Goal: Task Accomplishment & Management: Use online tool/utility

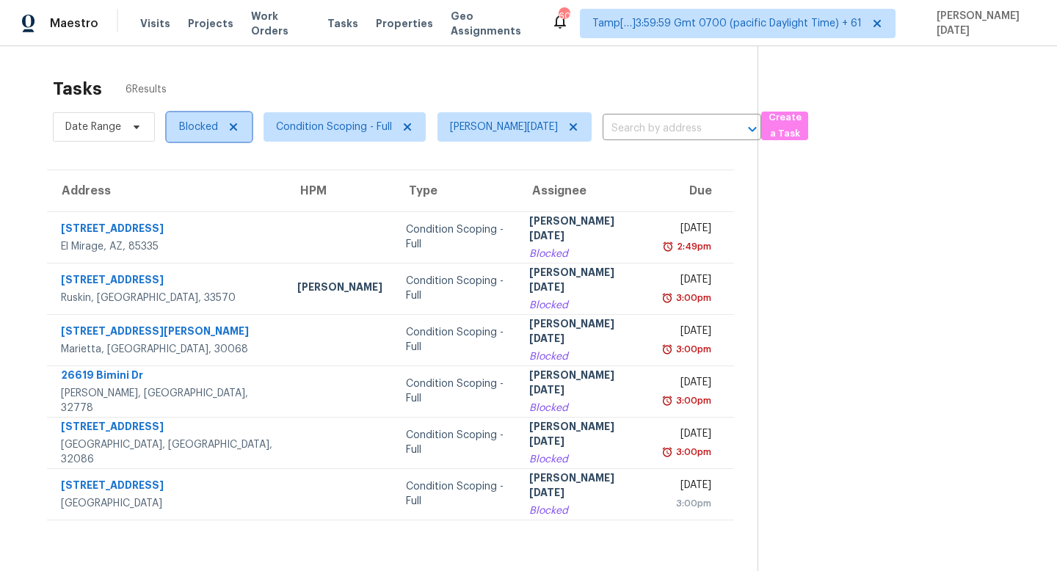
click at [195, 134] on span "Blocked" at bounding box center [198, 127] width 39 height 15
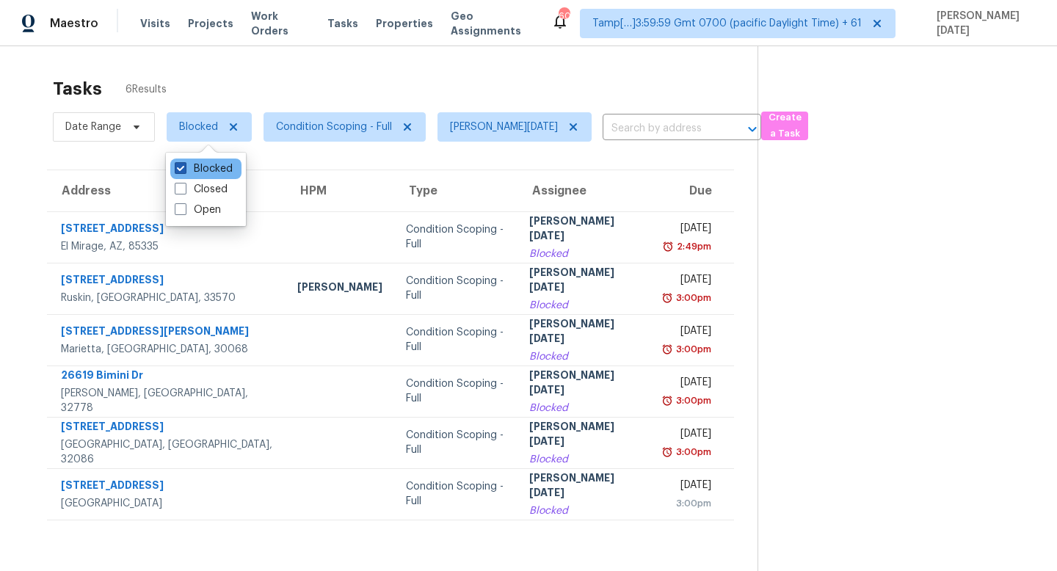
click at [197, 170] on label "Blocked" at bounding box center [204, 168] width 58 height 15
click at [184, 170] on input "Blocked" at bounding box center [180, 166] width 10 height 10
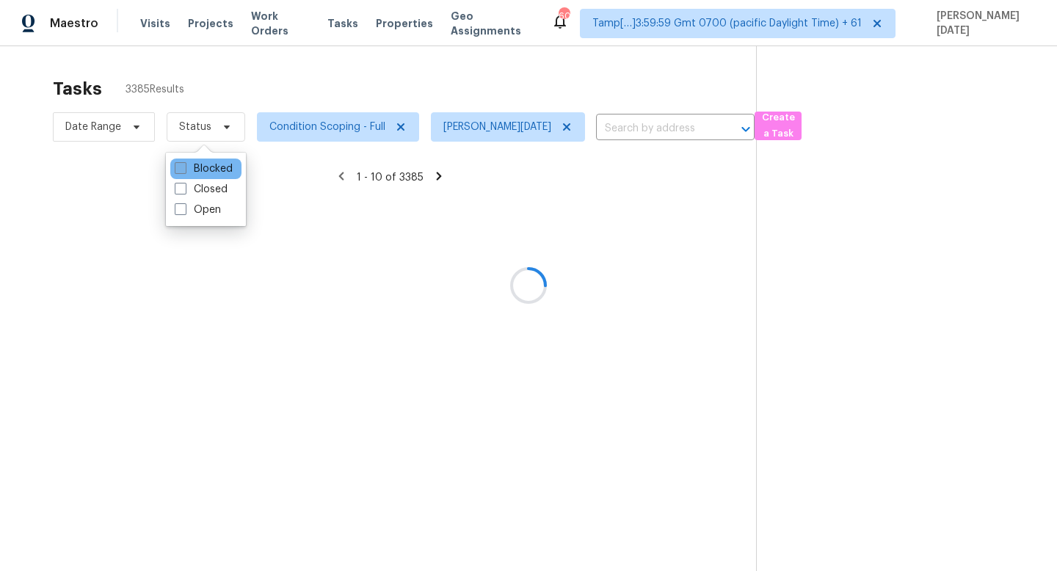
click at [197, 170] on label "Blocked" at bounding box center [204, 168] width 58 height 15
click at [184, 170] on input "Blocked" at bounding box center [180, 166] width 10 height 10
checkbox input "true"
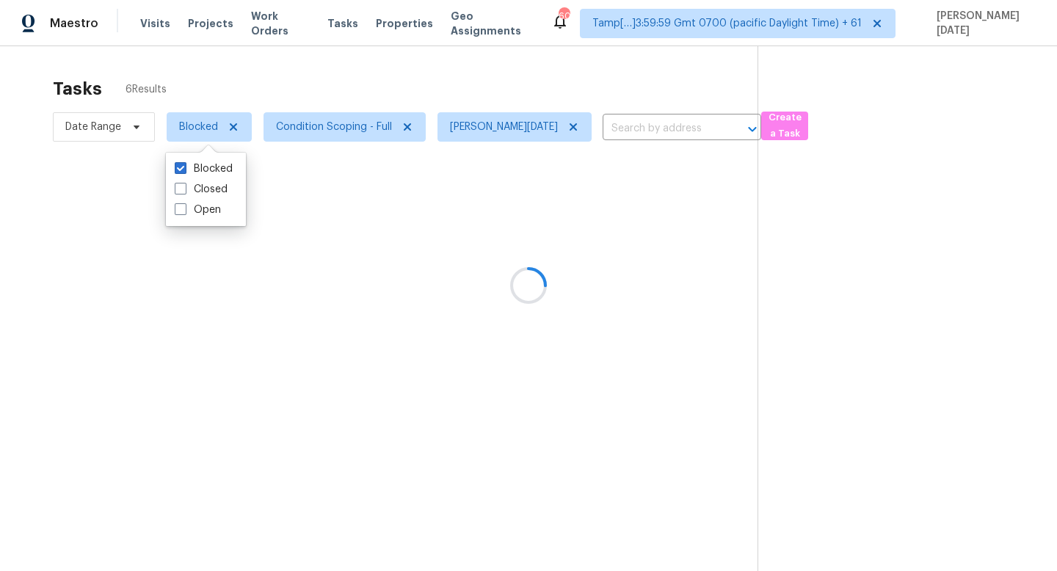
click at [337, 87] on div at bounding box center [528, 285] width 1057 height 571
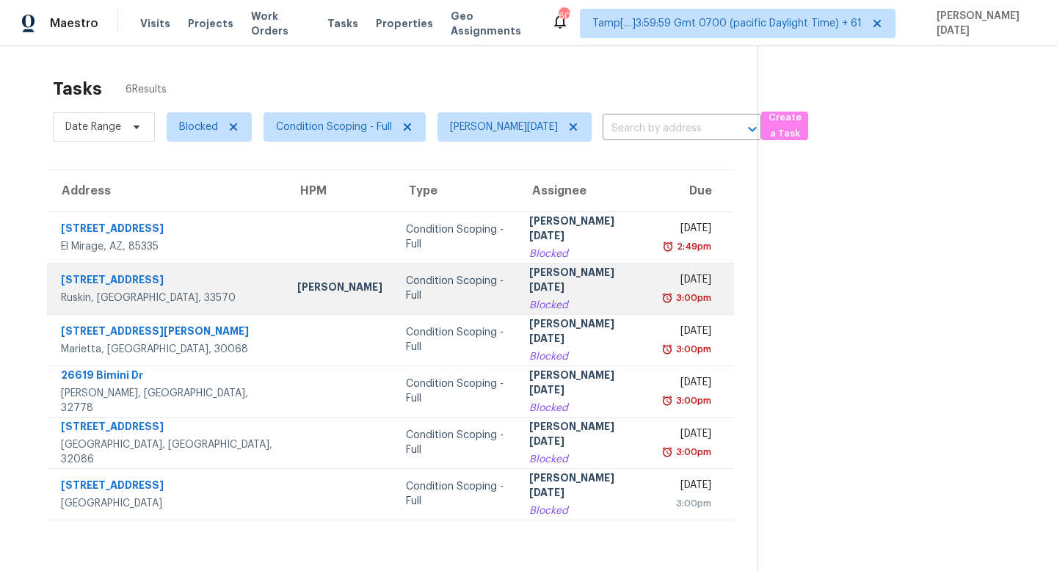
click at [664, 274] on div "Mon, Aug 11th 2025" at bounding box center [687, 281] width 47 height 18
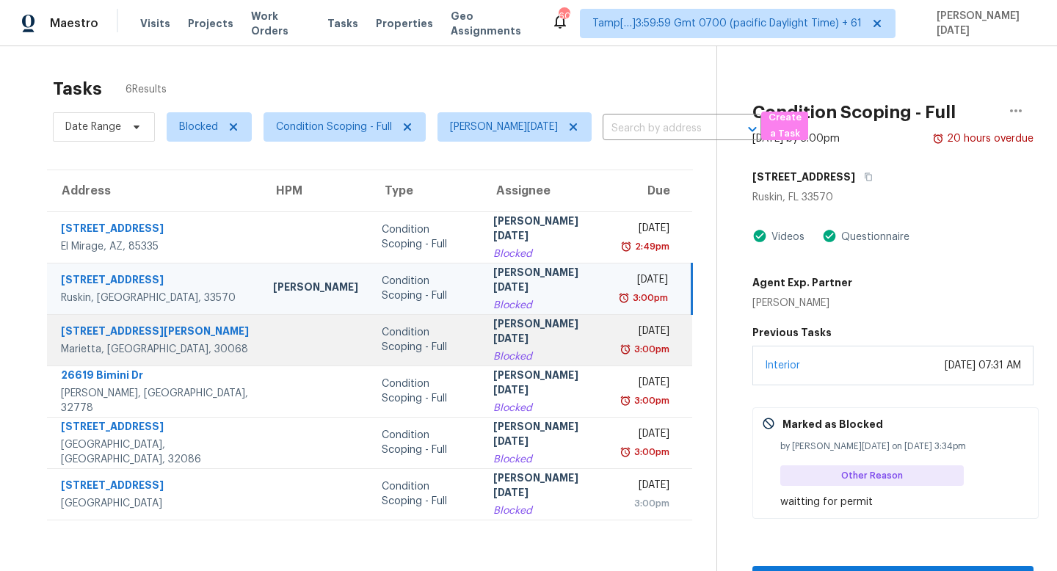
click at [623, 325] on div "Mon, Aug 11th 2025" at bounding box center [646, 333] width 46 height 18
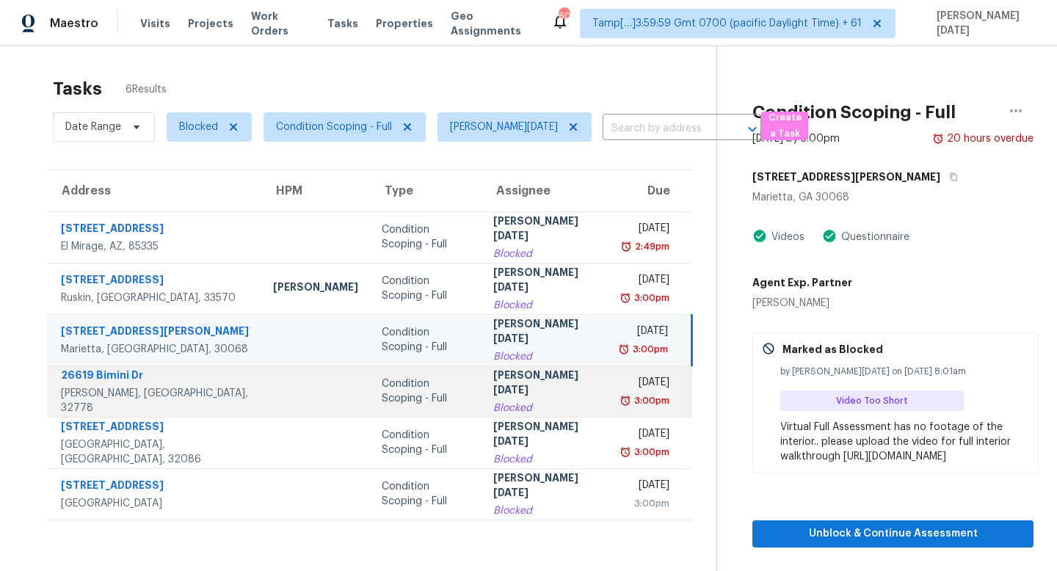
click at [623, 398] on div "3:00pm" at bounding box center [646, 400] width 46 height 15
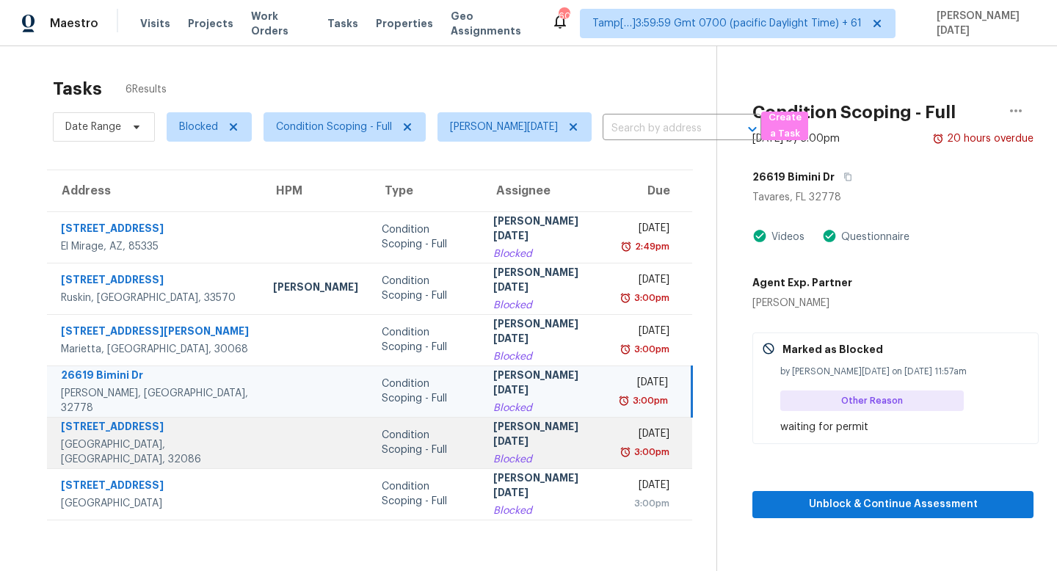
click at [623, 448] on div "3:00pm" at bounding box center [646, 452] width 46 height 15
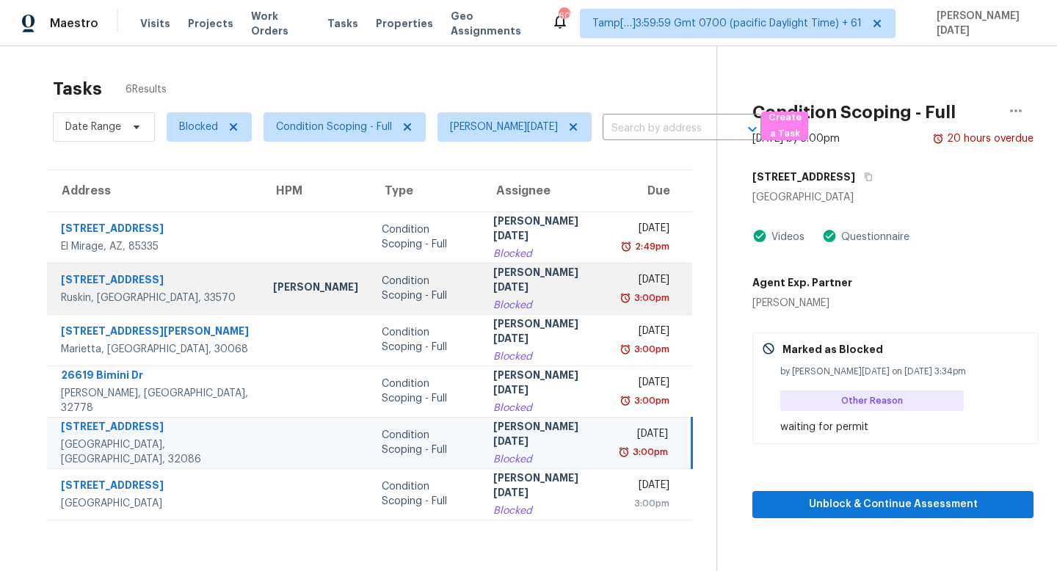
click at [636, 285] on div "Mon, Aug 11th 2025" at bounding box center [646, 281] width 46 height 18
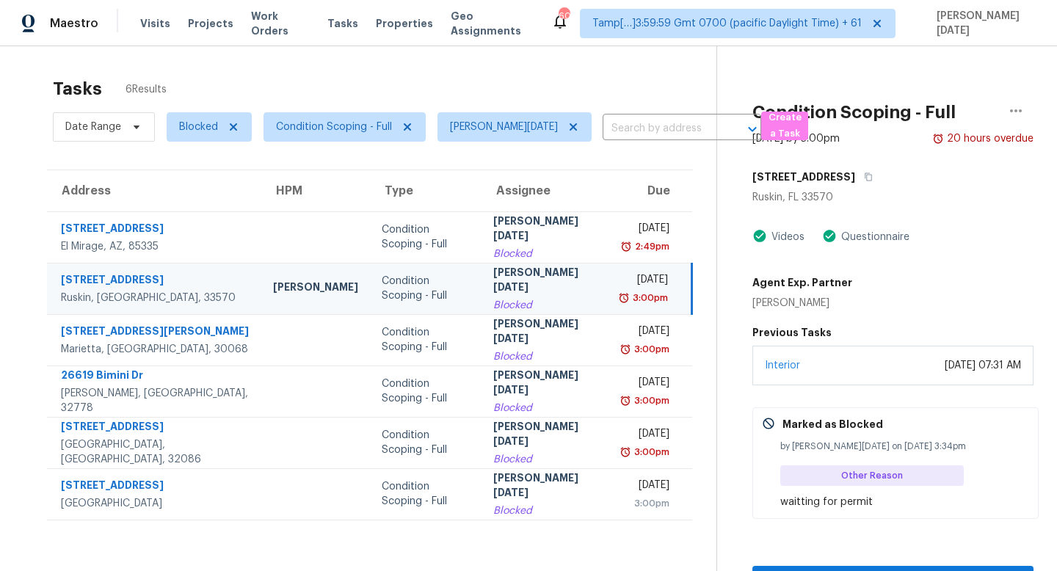
click at [636, 285] on div "Mon, Aug 11th 2025" at bounding box center [645, 281] width 45 height 18
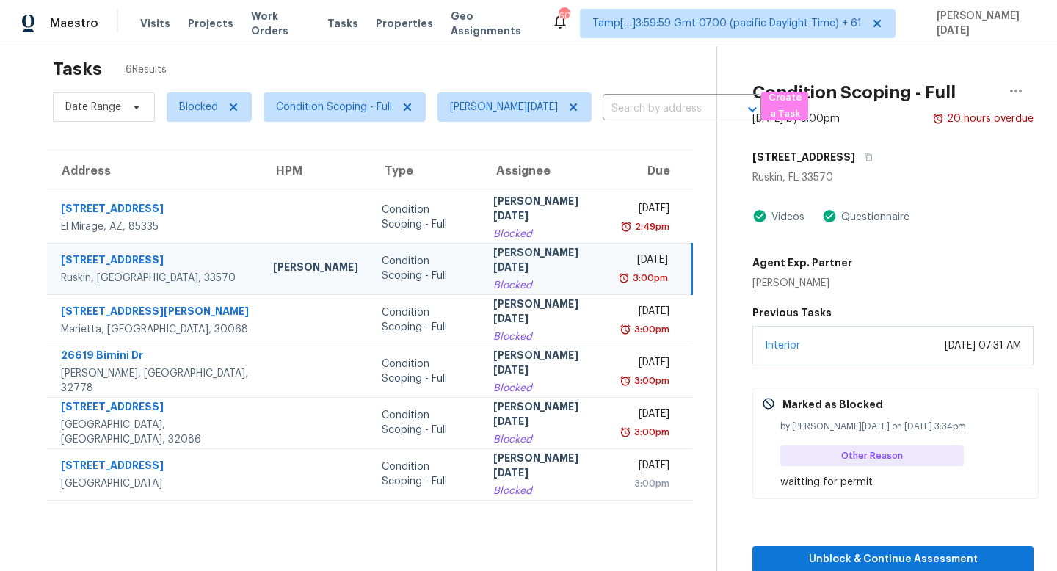
scroll to position [26, 0]
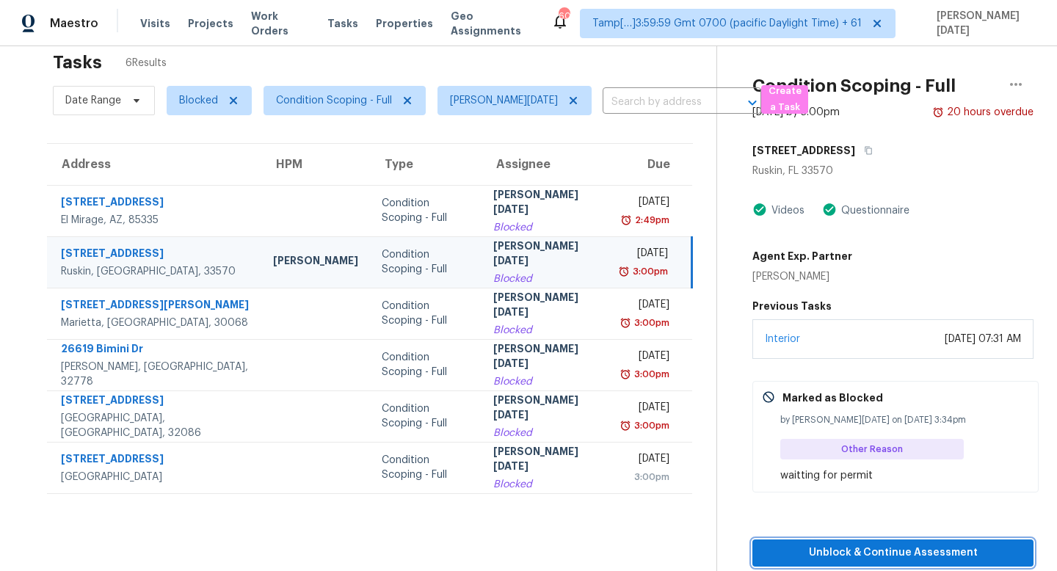
click at [852, 549] on span "Unblock & Continue Assessment" at bounding box center [893, 553] width 258 height 18
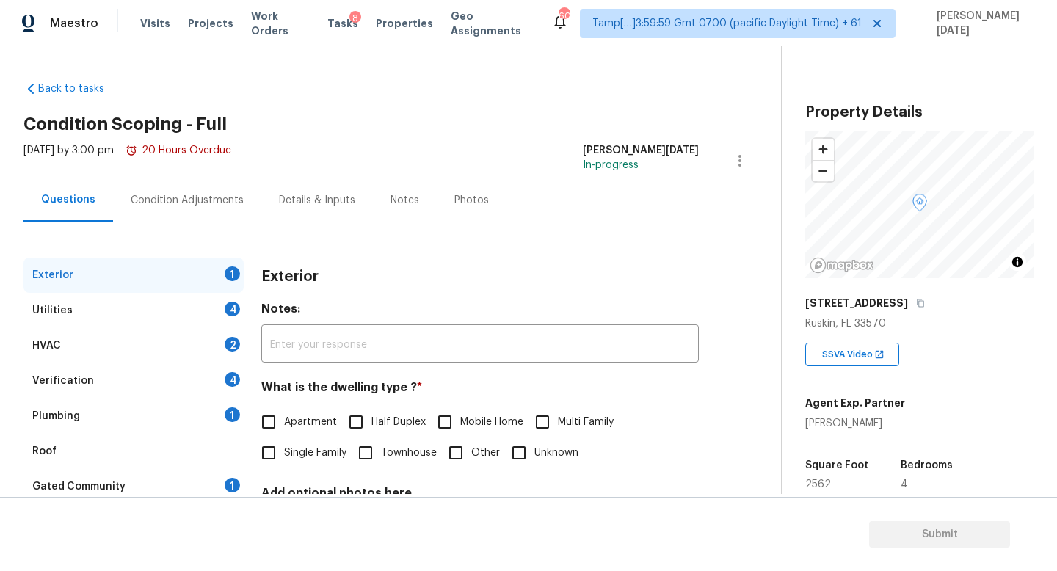
click at [233, 204] on div "Condition Adjustments" at bounding box center [187, 200] width 113 height 15
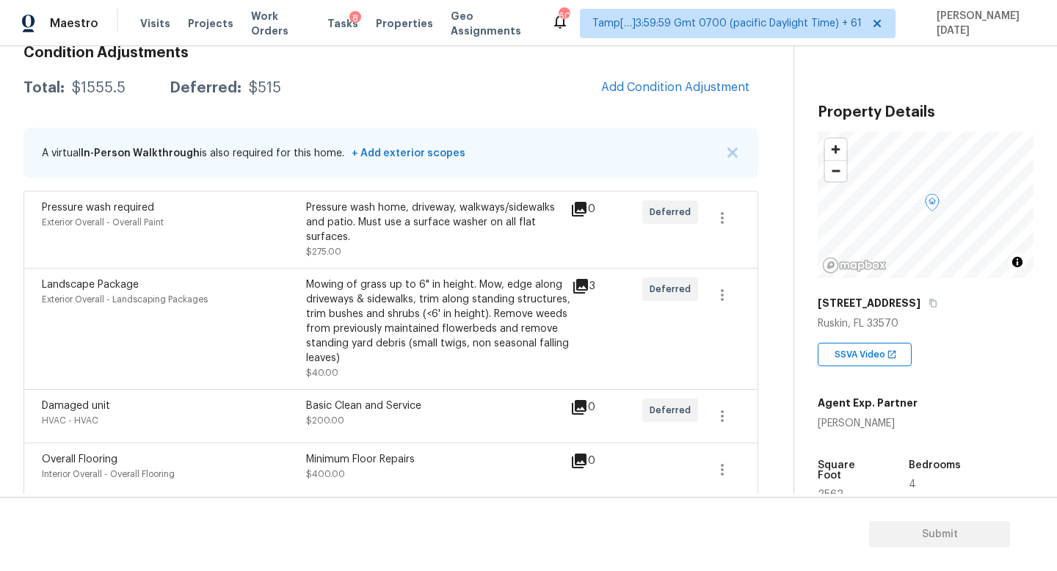
scroll to position [143, 0]
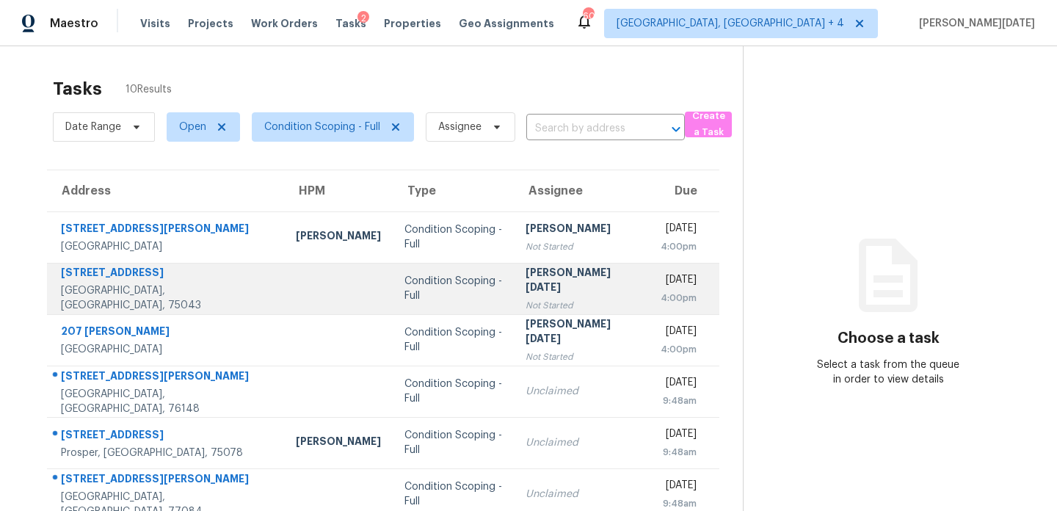
click at [525, 298] on div "Not Started" at bounding box center [580, 305] width 111 height 15
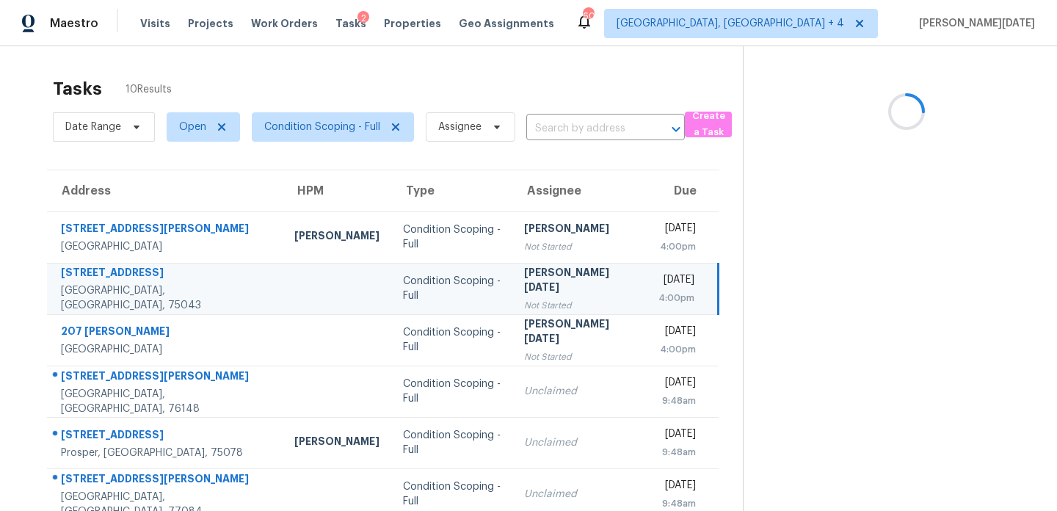
click at [524, 298] on div "Not Started" at bounding box center [579, 305] width 111 height 15
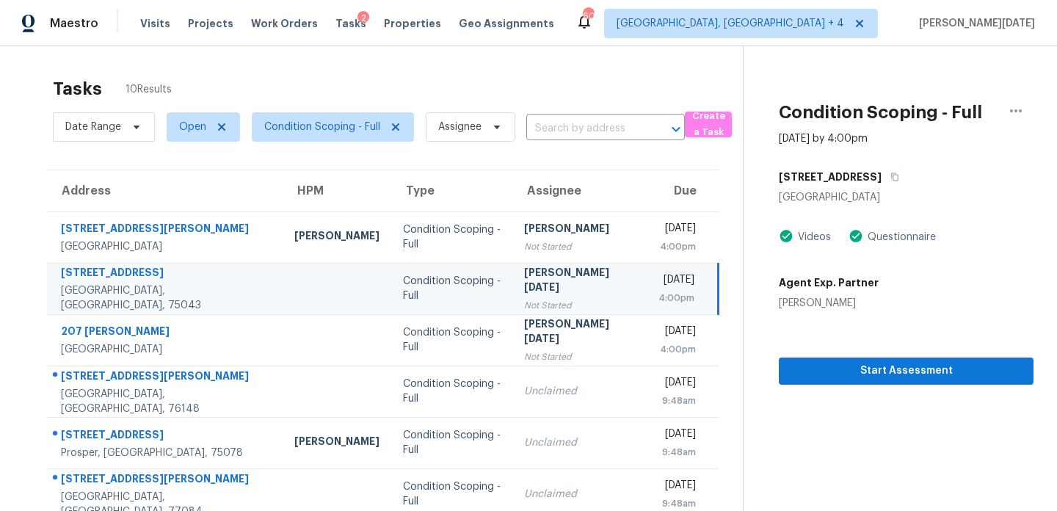
click at [658, 292] on div "4:00pm" at bounding box center [676, 298] width 36 height 15
click at [871, 381] on button "Start Assessment" at bounding box center [906, 370] width 255 height 27
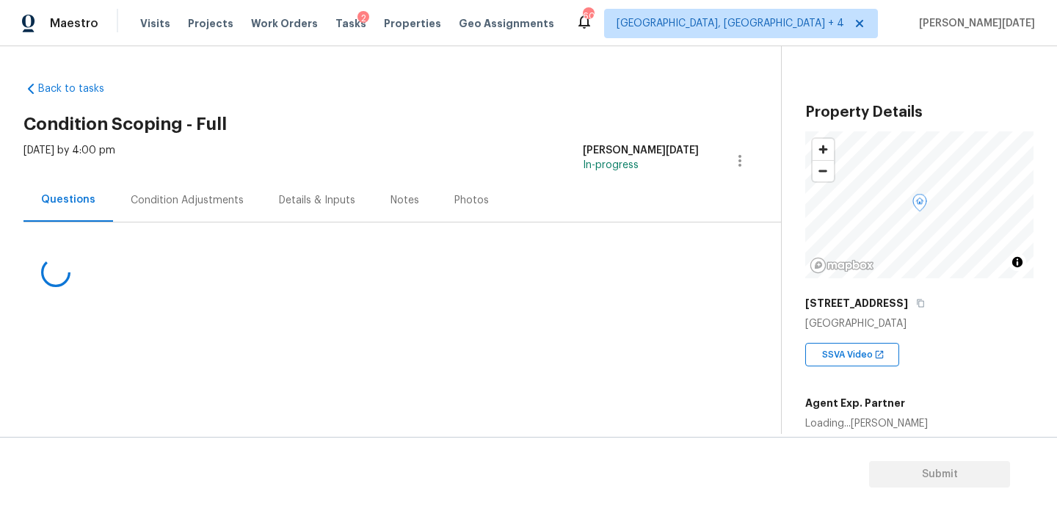
click at [191, 197] on div "Condition Adjustments" at bounding box center [187, 200] width 113 height 15
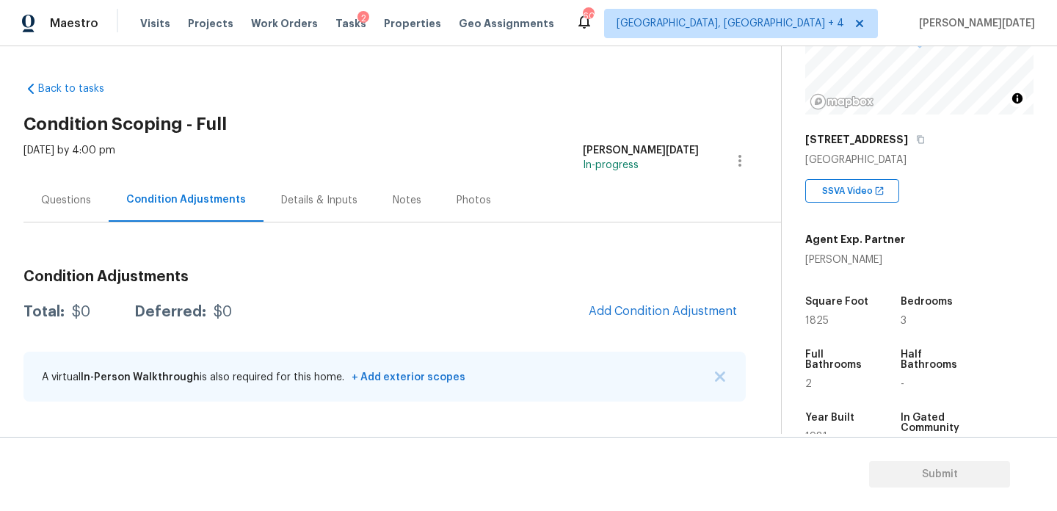
scroll to position [252, 0]
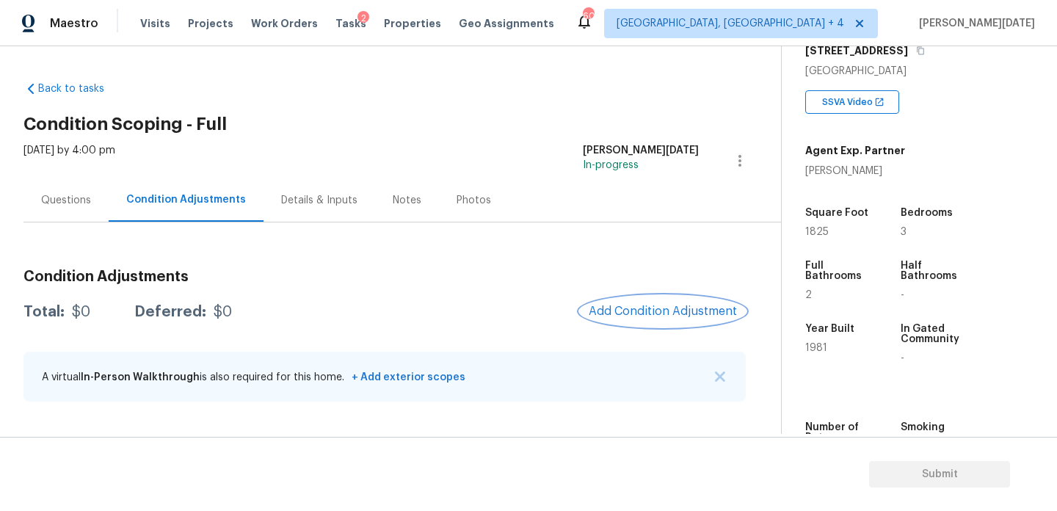
click at [626, 319] on button "Add Condition Adjustment" at bounding box center [663, 311] width 166 height 31
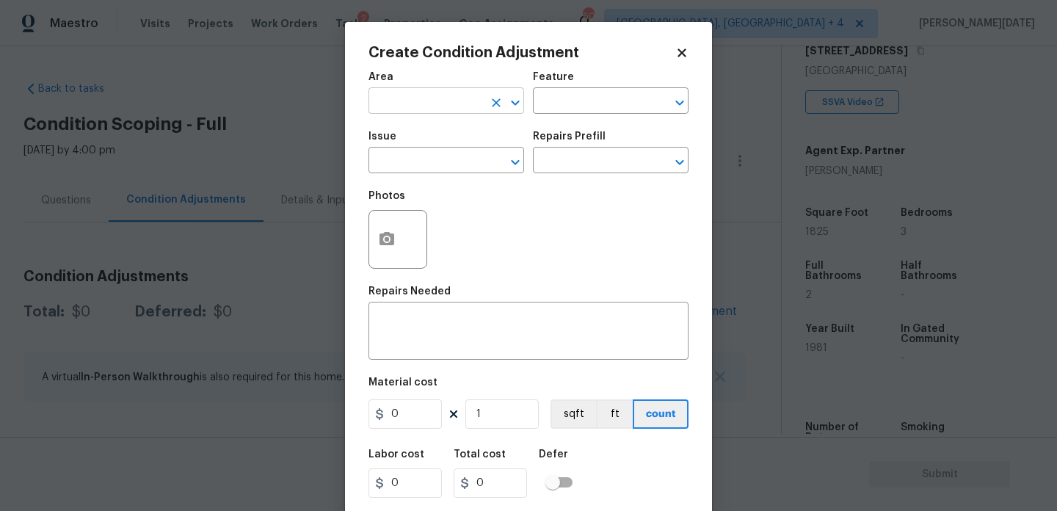
click at [385, 100] on input "text" at bounding box center [425, 102] width 114 height 23
type input "e"
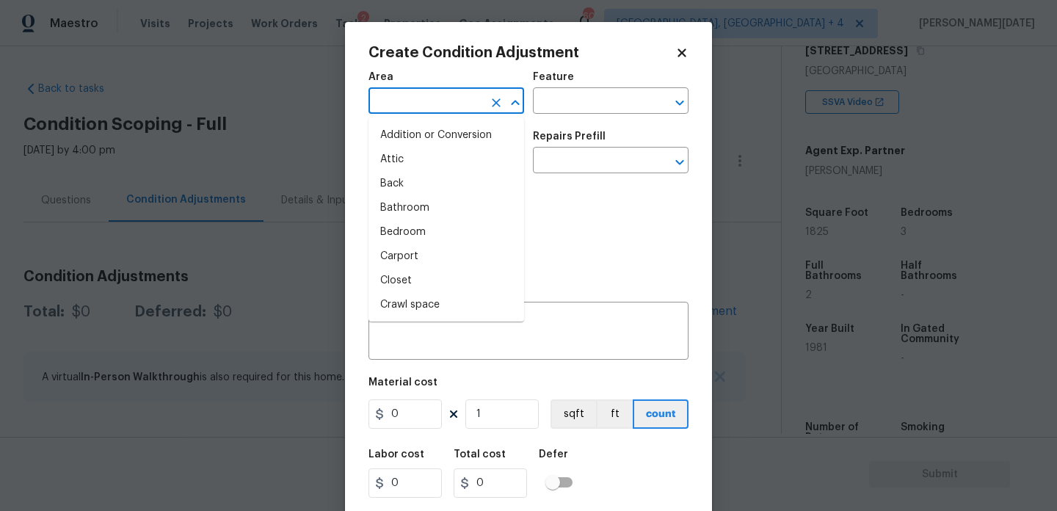
type input "x"
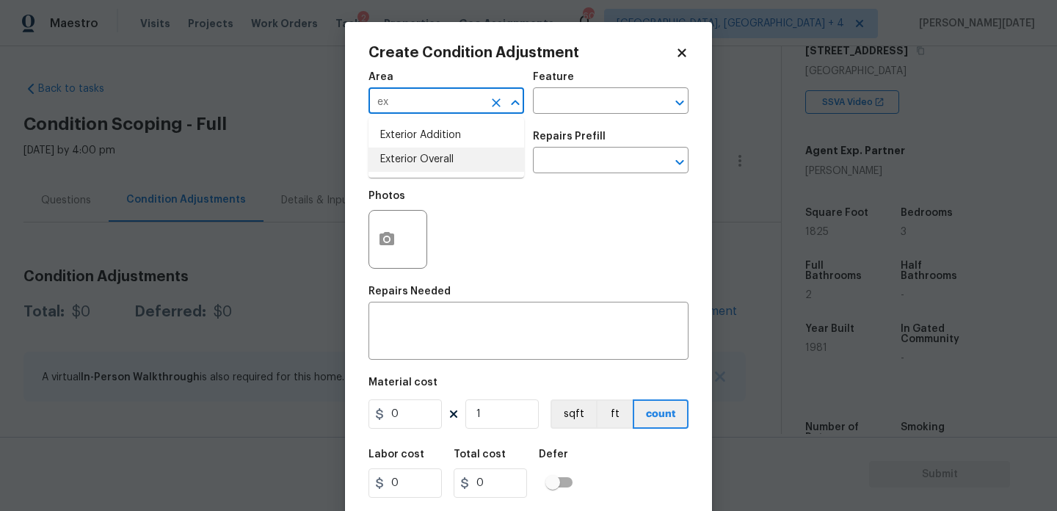
click at [421, 155] on li "Exterior Overall" at bounding box center [446, 160] width 156 height 24
type input "Exterior Overall"
click at [566, 101] on input "text" at bounding box center [590, 102] width 114 height 23
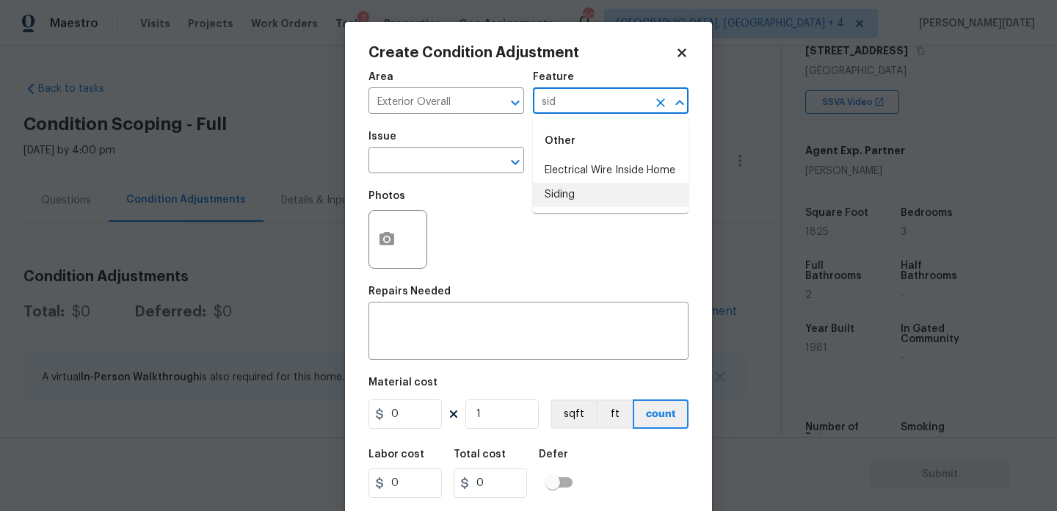
click at [575, 189] on li "Siding" at bounding box center [611, 195] width 156 height 24
type input "Siding"
click at [416, 170] on input "text" at bounding box center [425, 161] width 114 height 23
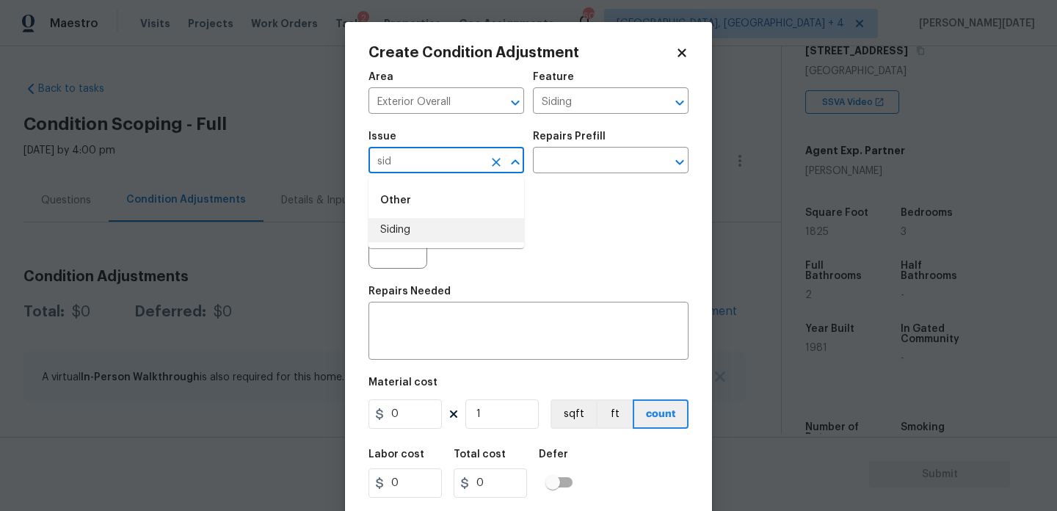
click at [409, 228] on li "Siding" at bounding box center [446, 230] width 156 height 24
type input "Siding"
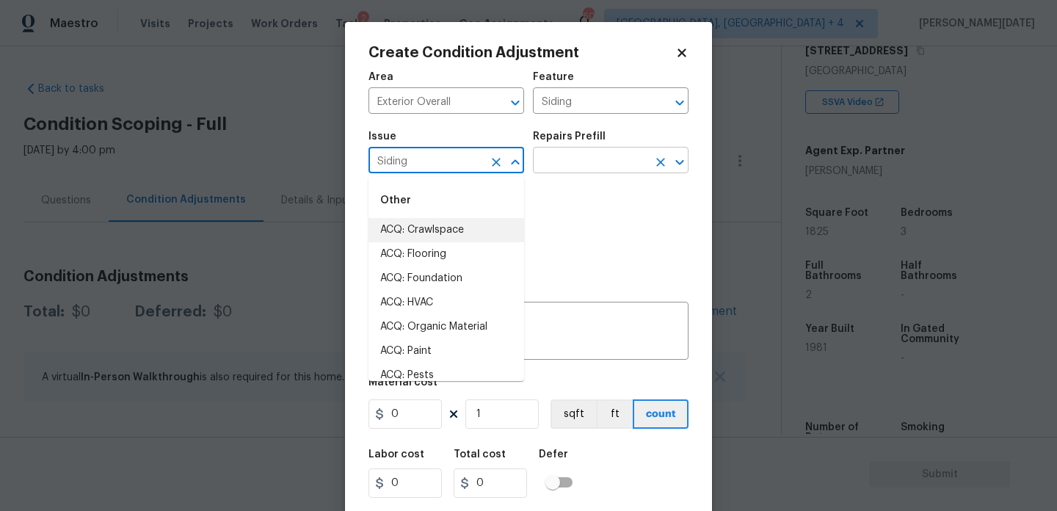
click at [611, 153] on input "text" at bounding box center [590, 161] width 114 height 23
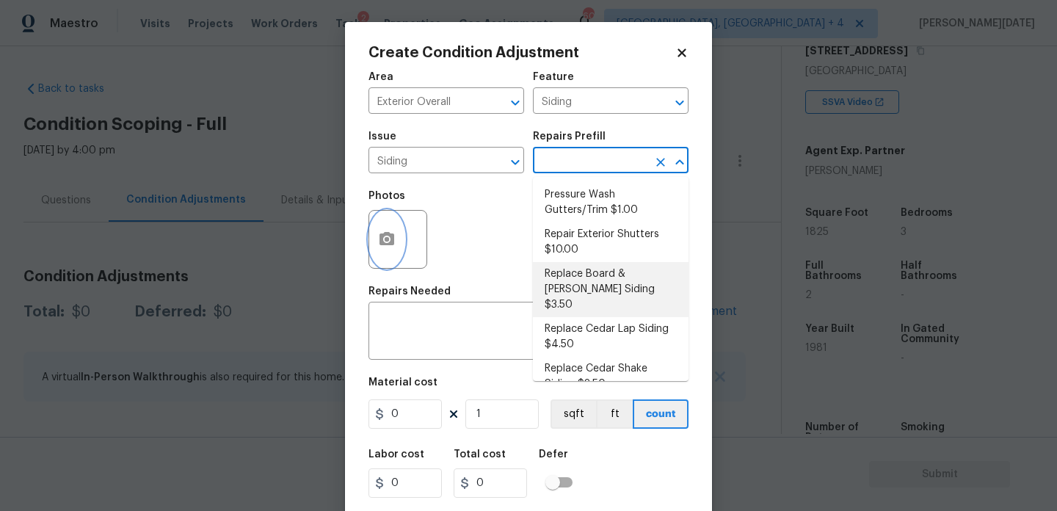
click at [403, 241] on button "button" at bounding box center [386, 239] width 35 height 57
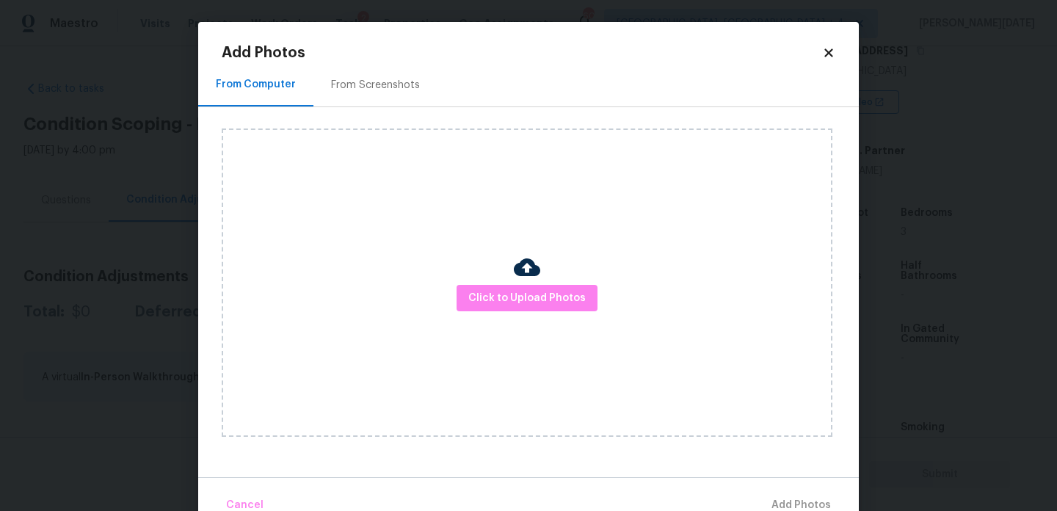
click at [396, 86] on div "From Screenshots" at bounding box center [375, 85] width 89 height 15
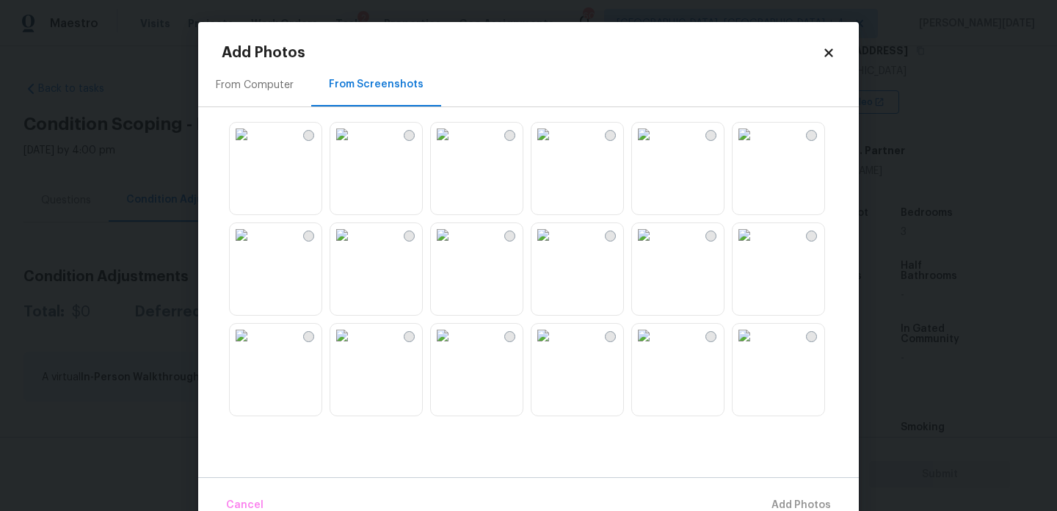
click at [354, 146] on img at bounding box center [341, 134] width 23 height 23
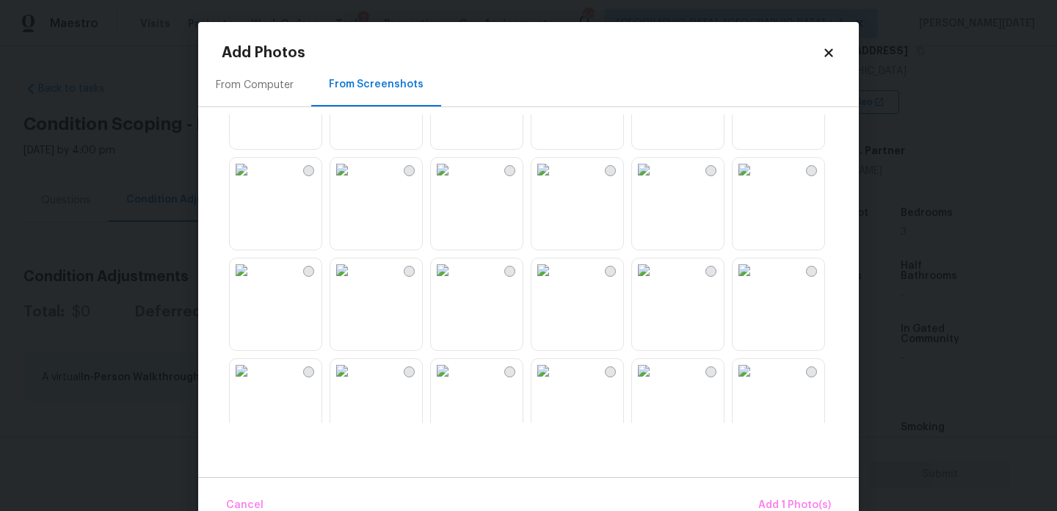
scroll to position [167, 0]
click at [555, 181] on img at bounding box center [542, 168] width 23 height 23
click at [756, 382] on img at bounding box center [743, 369] width 23 height 23
click at [793, 501] on span "Add 3 Photo(s)" at bounding box center [794, 505] width 74 height 18
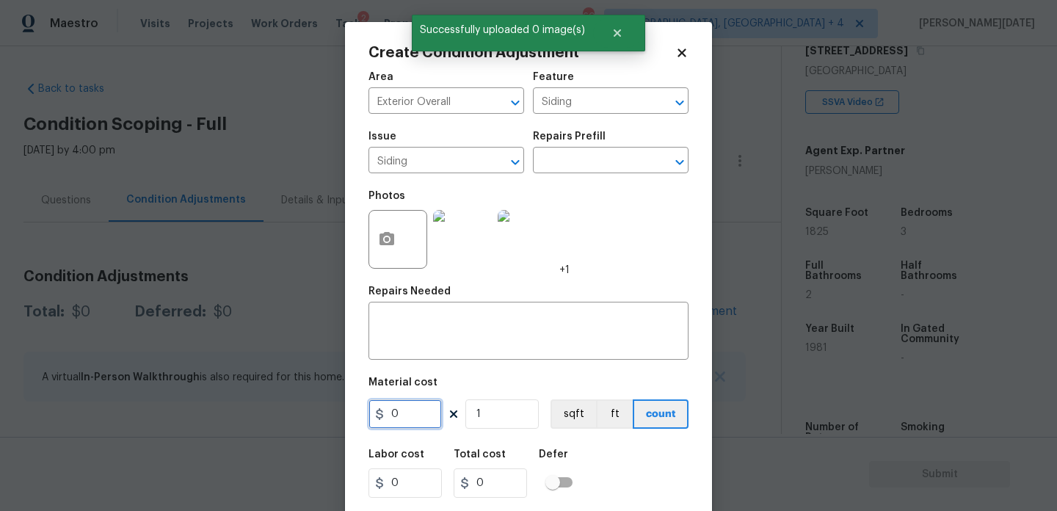
click at [407, 424] on input "0" at bounding box center [404, 413] width 73 height 29
type input "1500"
click at [432, 337] on textarea at bounding box center [528, 332] width 302 height 31
type input "1500"
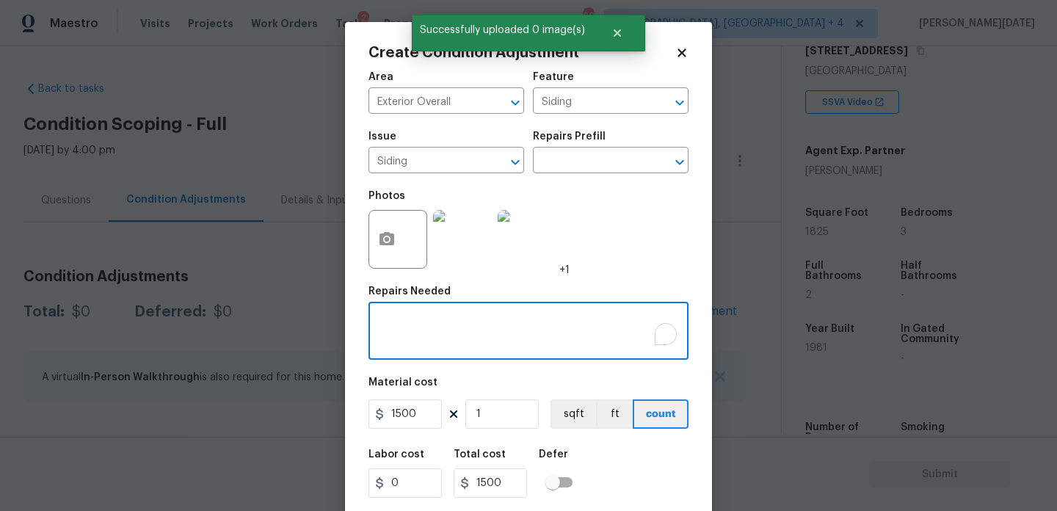
type textarea "s"
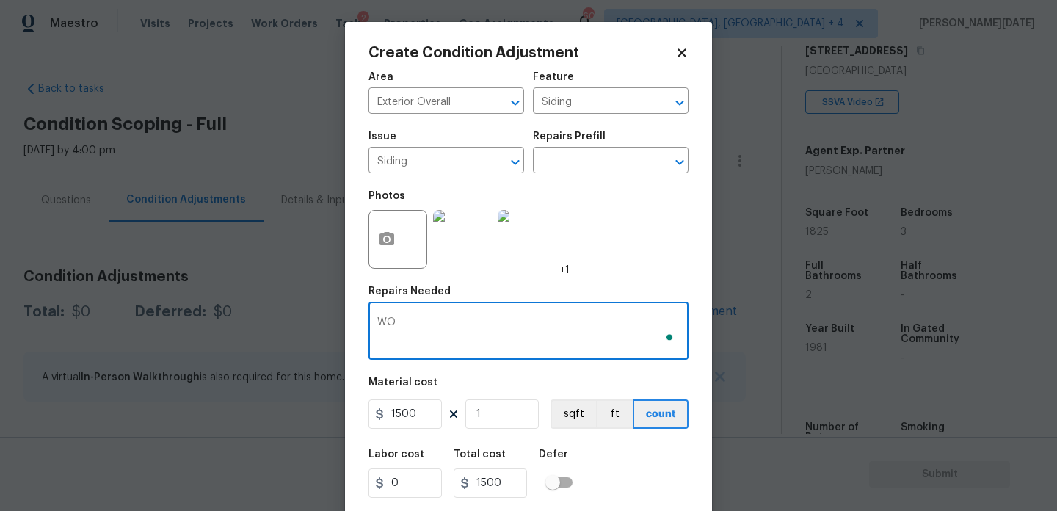
type textarea "W"
paste textarea "Slight signs of wood rot on exterior,"
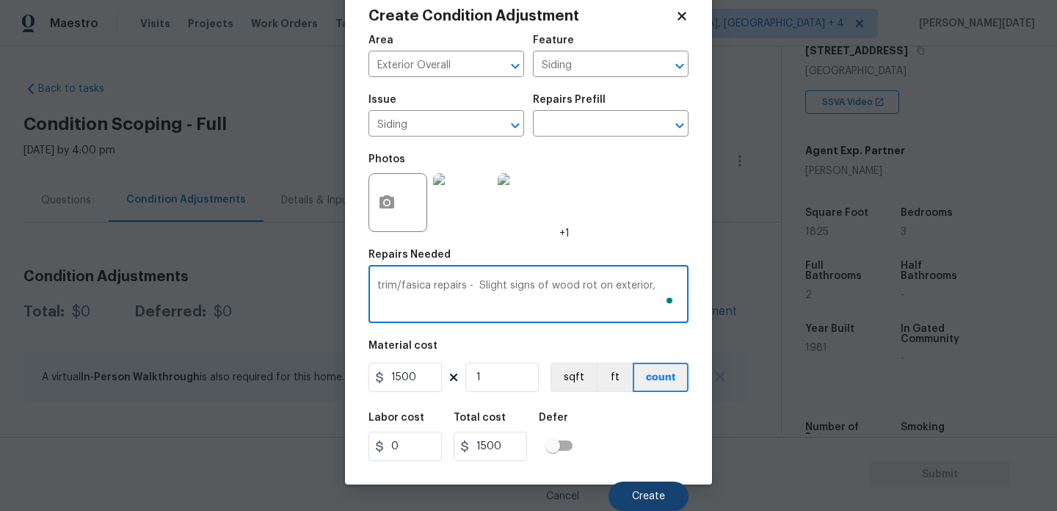
type textarea "trim/fasica repairs - Slight signs of wood rot on exterior,"
click at [625, 491] on button "Create" at bounding box center [648, 495] width 80 height 29
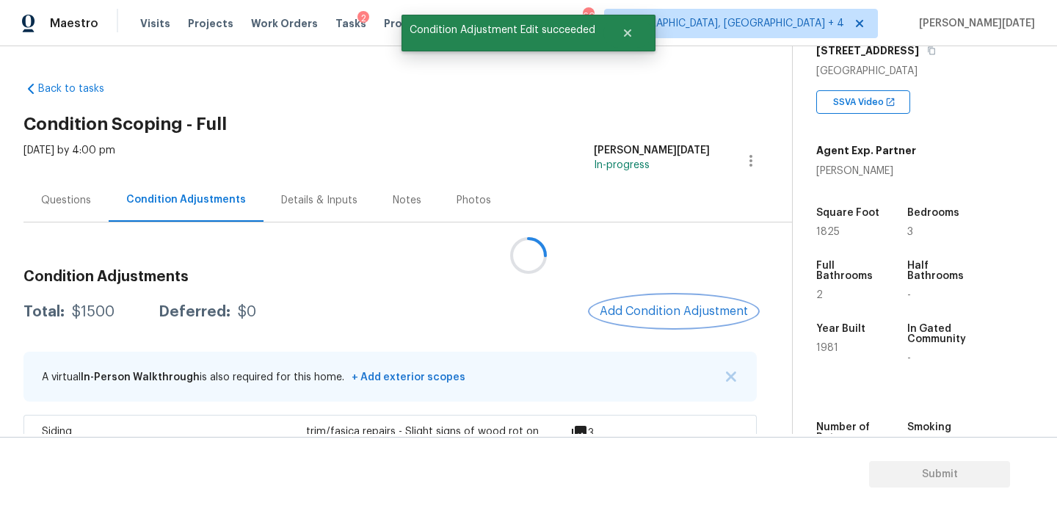
scroll to position [0, 0]
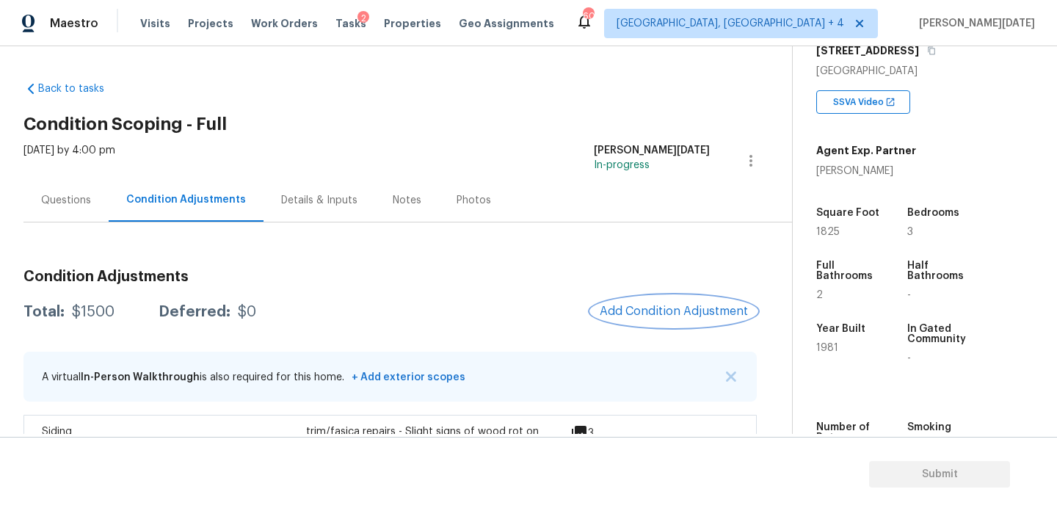
click at [624, 302] on button "Add Condition Adjustment" at bounding box center [674, 311] width 166 height 31
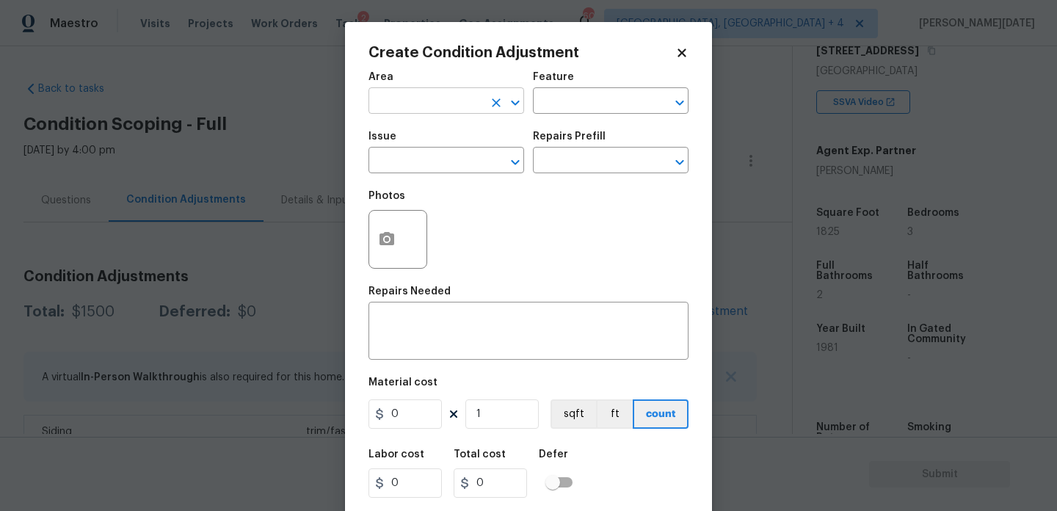
click at [394, 93] on input "text" at bounding box center [425, 102] width 114 height 23
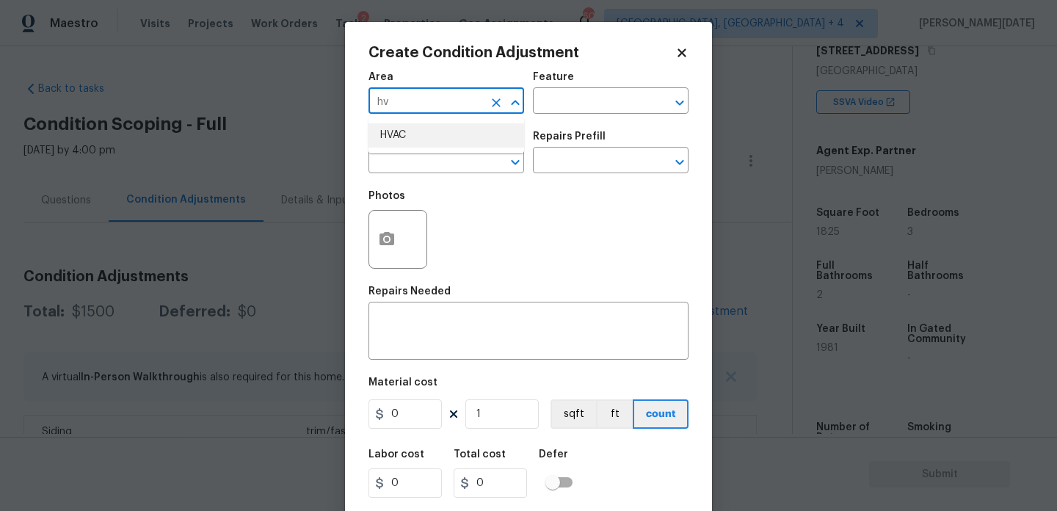
click at [395, 131] on li "HVAC" at bounding box center [446, 135] width 156 height 24
type input "HVAC"
click at [395, 150] on input "text" at bounding box center [425, 161] width 114 height 23
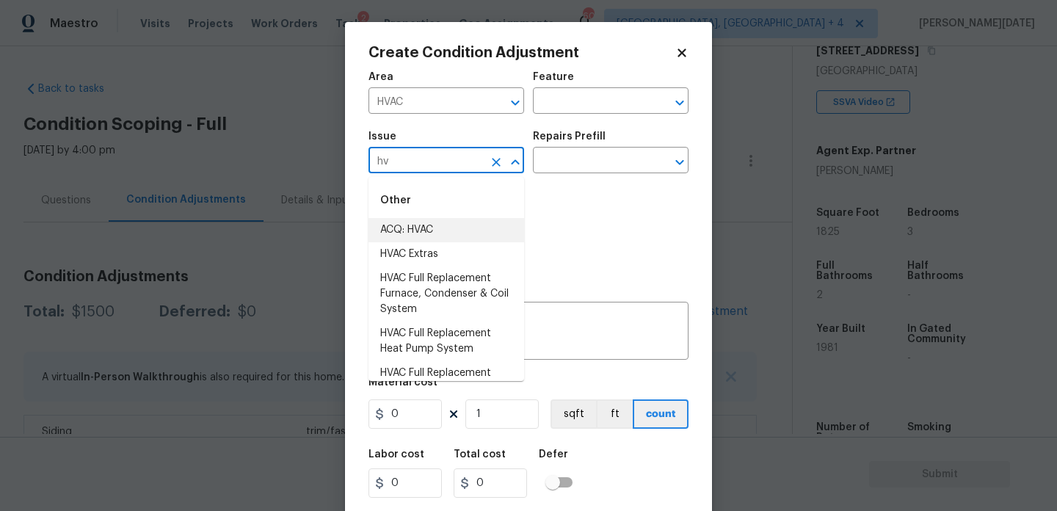
click at [418, 227] on li "ACQ: HVAC" at bounding box center [446, 230] width 156 height 24
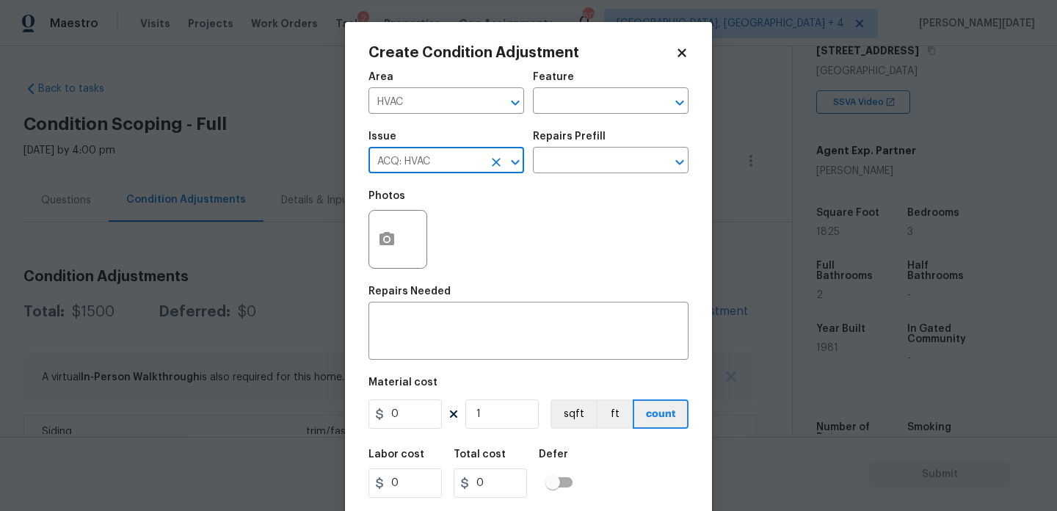
type input "ACQ: HVAC"
click at [629, 116] on div "Area HVAC ​ Feature ​" at bounding box center [528, 92] width 320 height 59
click at [619, 153] on input "text" at bounding box center [590, 161] width 114 height 23
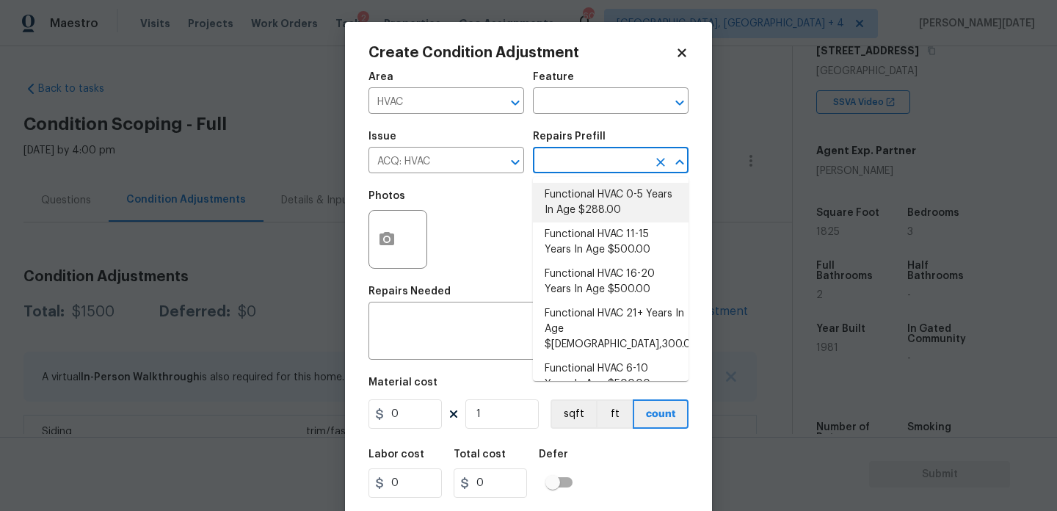
click at [610, 189] on li "Functional HVAC 0-5 Years In Age $288.00" at bounding box center [611, 203] width 156 height 40
type input "Acquisition"
type textarea "Acquisition Scope: Functional HVAC 0-5 years"
type input "288"
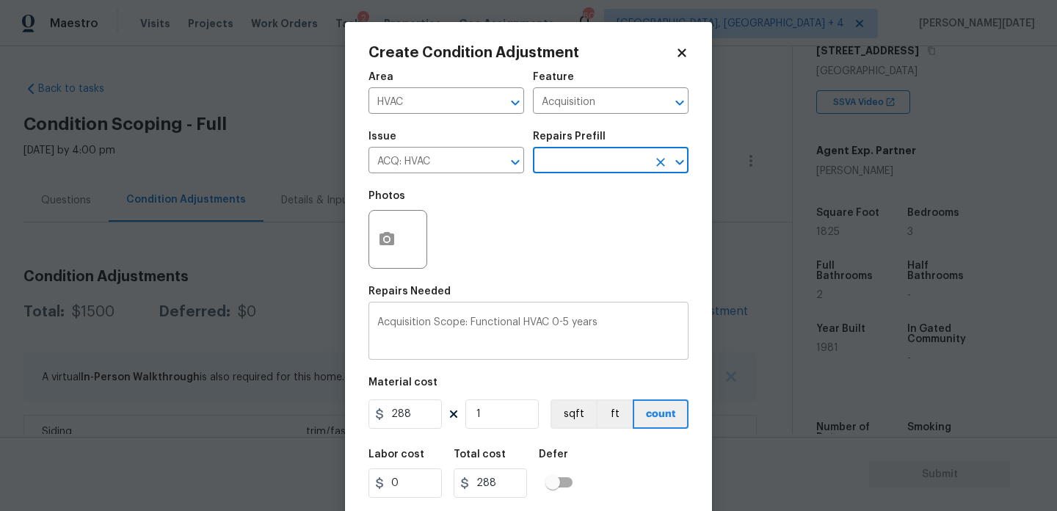
scroll to position [37, 0]
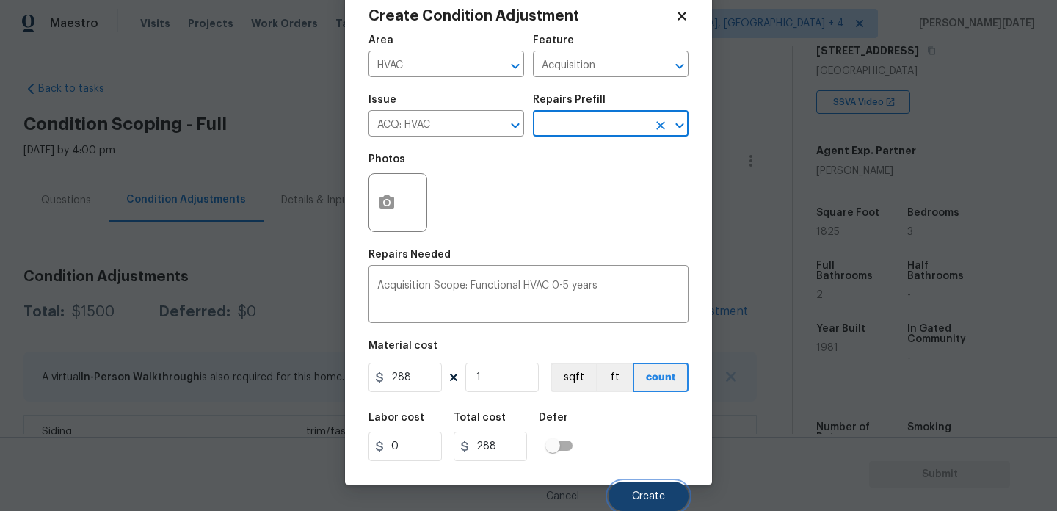
click at [647, 496] on span "Create" at bounding box center [648, 496] width 33 height 11
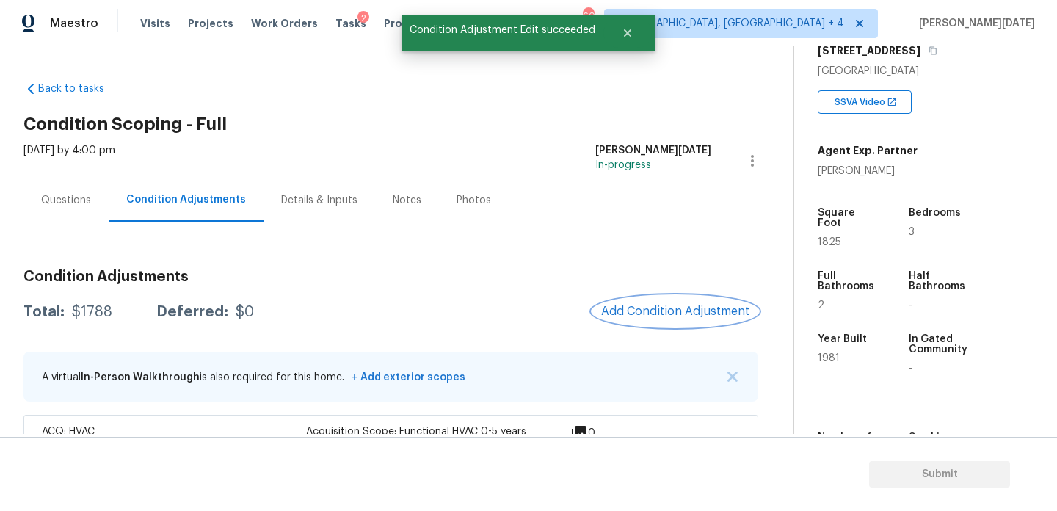
scroll to position [102, 0]
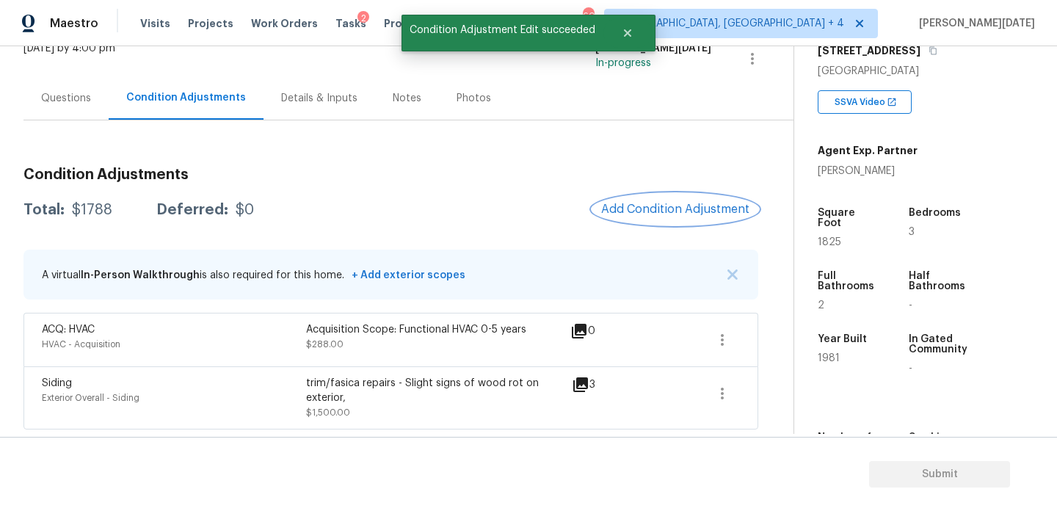
click at [672, 203] on span "Add Condition Adjustment" at bounding box center [675, 209] width 148 height 13
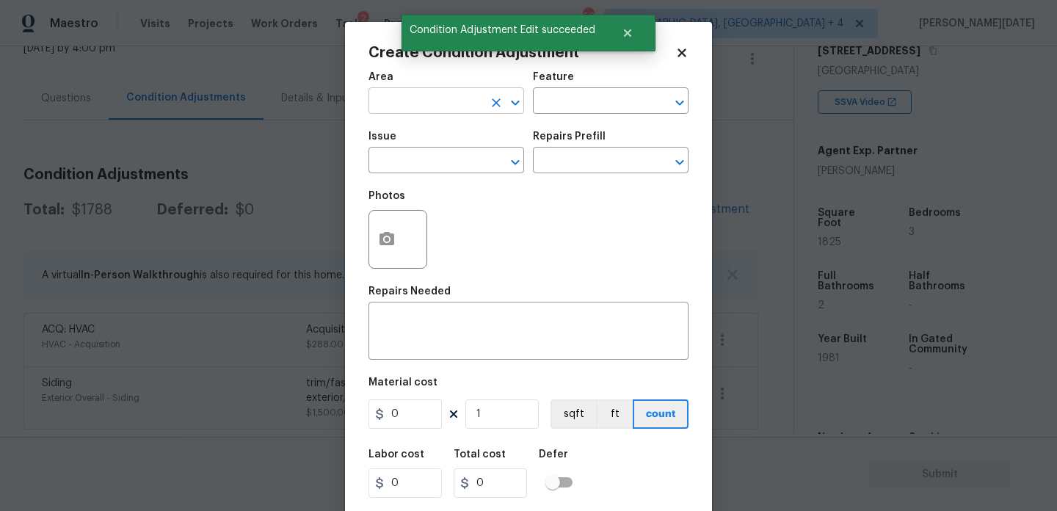
click at [396, 99] on input "text" at bounding box center [425, 102] width 114 height 23
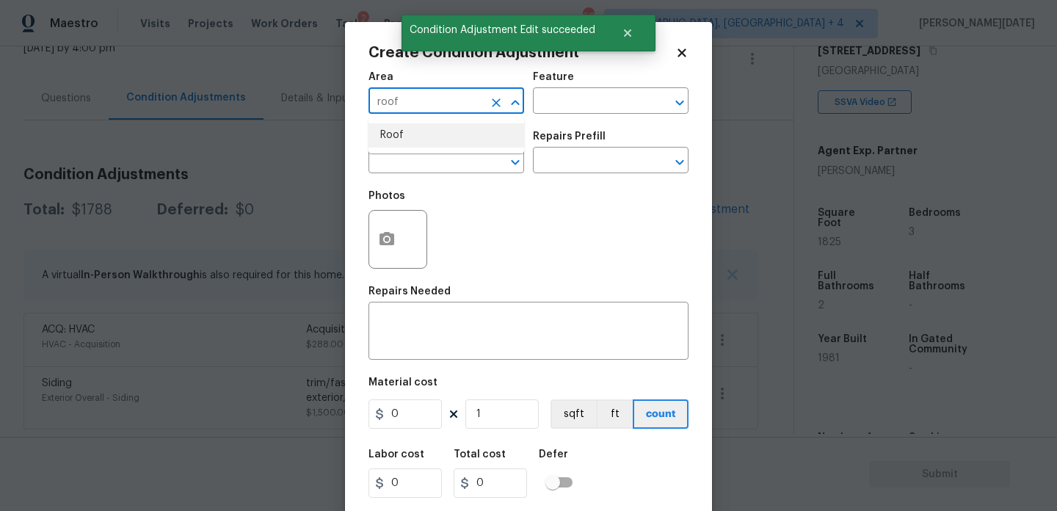
click at [403, 139] on li "Roof" at bounding box center [446, 135] width 156 height 24
type input "Roof"
click at [402, 163] on input "text" at bounding box center [425, 161] width 114 height 23
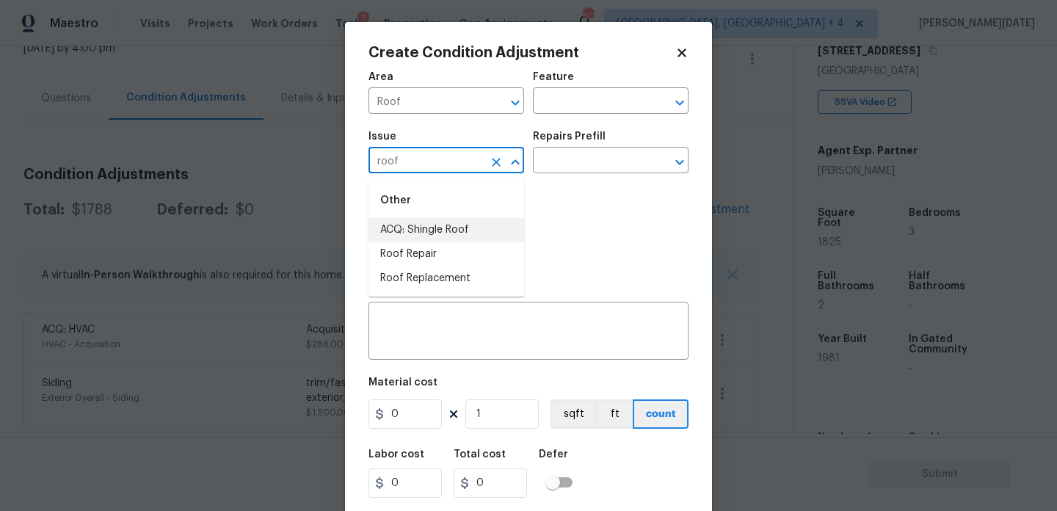
click at [416, 229] on li "ACQ: Shingle Roof" at bounding box center [446, 230] width 156 height 24
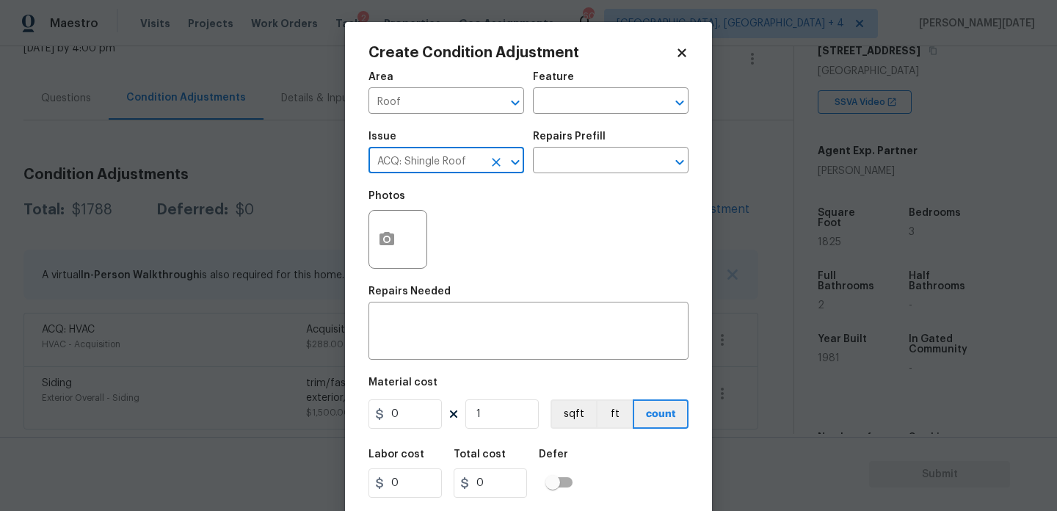
type input "ACQ: Shingle Roof"
click at [603, 146] on div "Repairs Prefill" at bounding box center [611, 140] width 156 height 19
click at [603, 150] on div "Repairs Prefill" at bounding box center [611, 140] width 156 height 19
click at [593, 178] on div "Issue ACQ: Shingle Roof ​ Repairs Prefill ​" at bounding box center [528, 152] width 320 height 59
click at [610, 159] on input "text" at bounding box center [590, 161] width 114 height 23
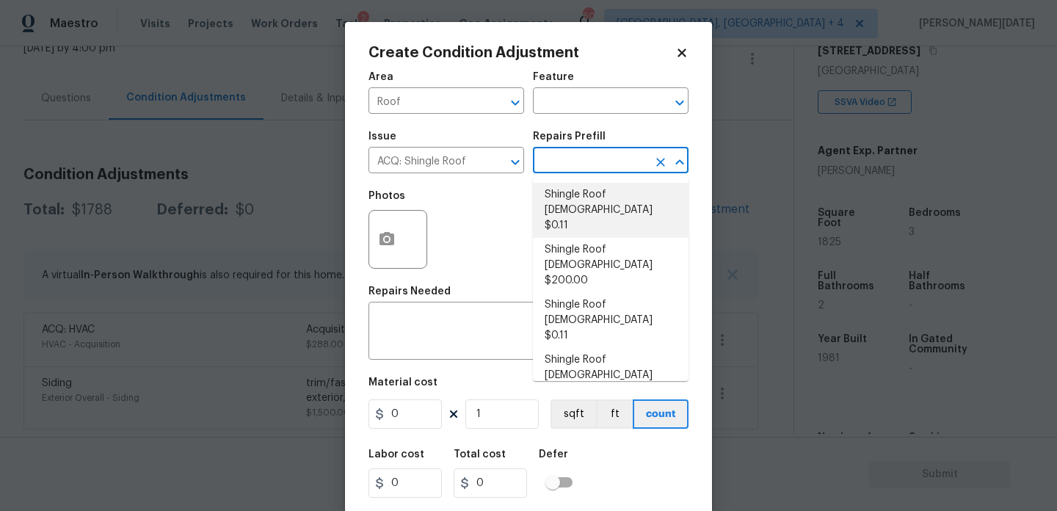
click at [609, 194] on li "Shingle Roof 0-10 Years Old $0.11" at bounding box center [611, 210] width 156 height 55
type input "Acquisition"
type textarea "Acquisition Scope: Shingle Roof 0-10 years in age maintenance."
type input "0.11"
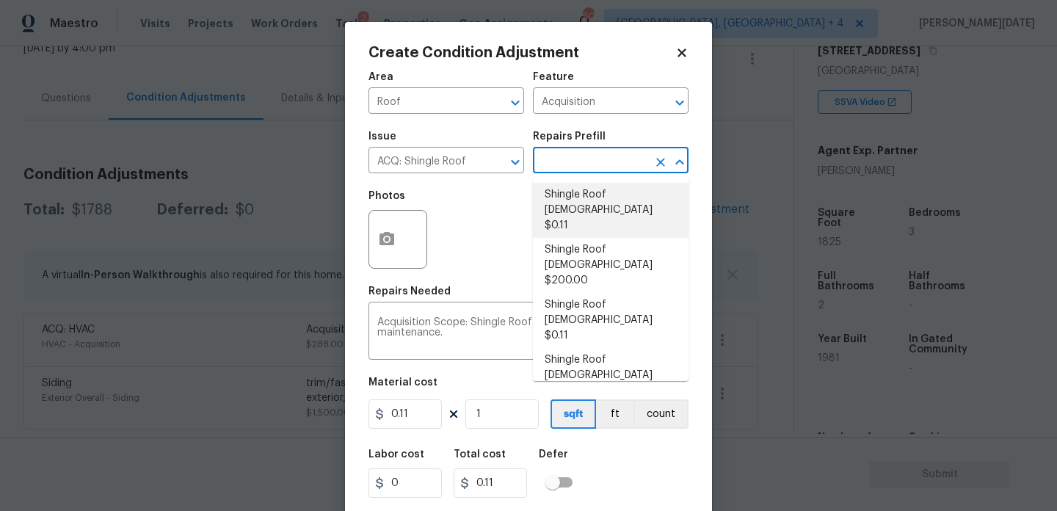
click at [611, 208] on li "Shingle Roof 0-10 Years Old $0.11" at bounding box center [611, 210] width 156 height 55
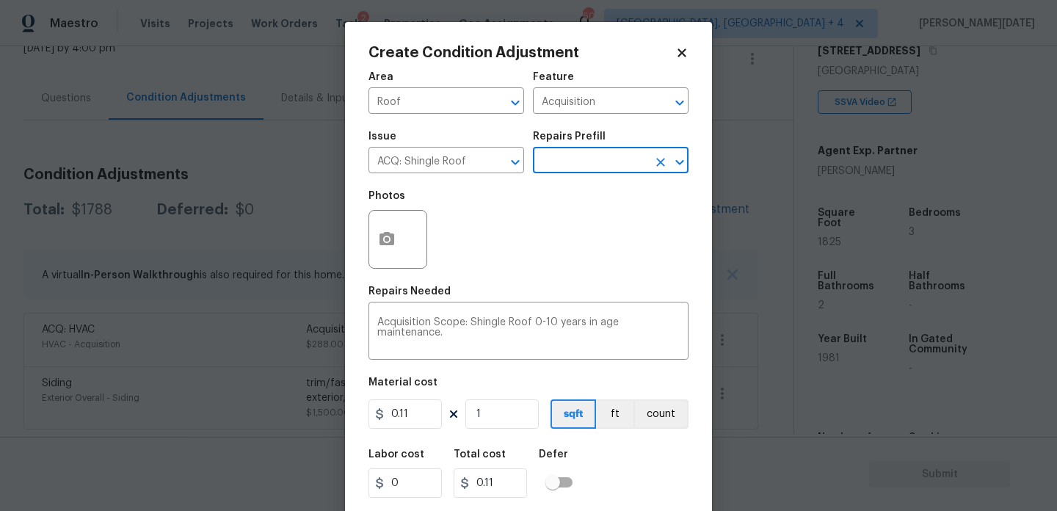
click at [613, 171] on input "text" at bounding box center [590, 161] width 114 height 23
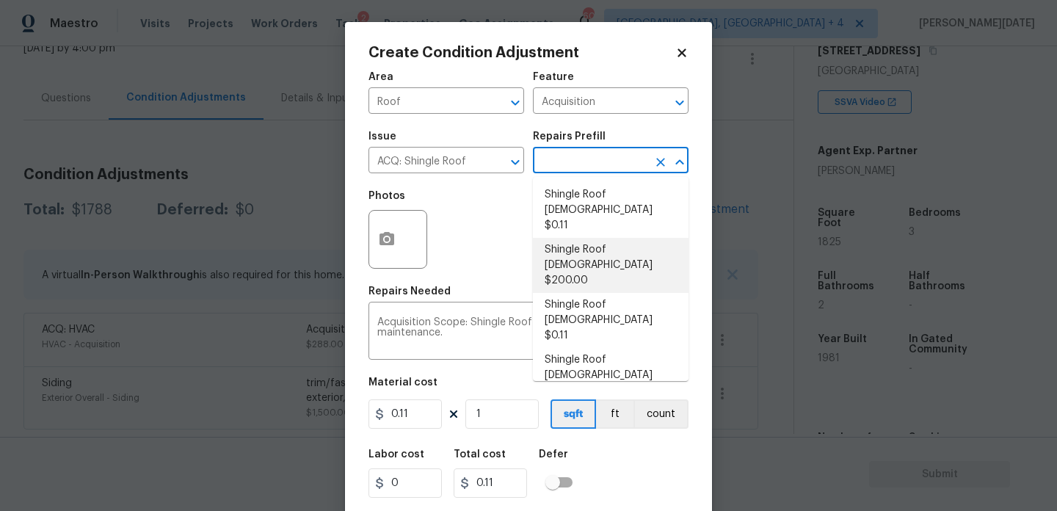
click at [616, 249] on li "Shingle Roof 11-15 Years Old $200.00" at bounding box center [611, 265] width 156 height 55
type textarea "Acquisition Scope: Shingle Roof 11-15 years in age maintenance."
type input "200"
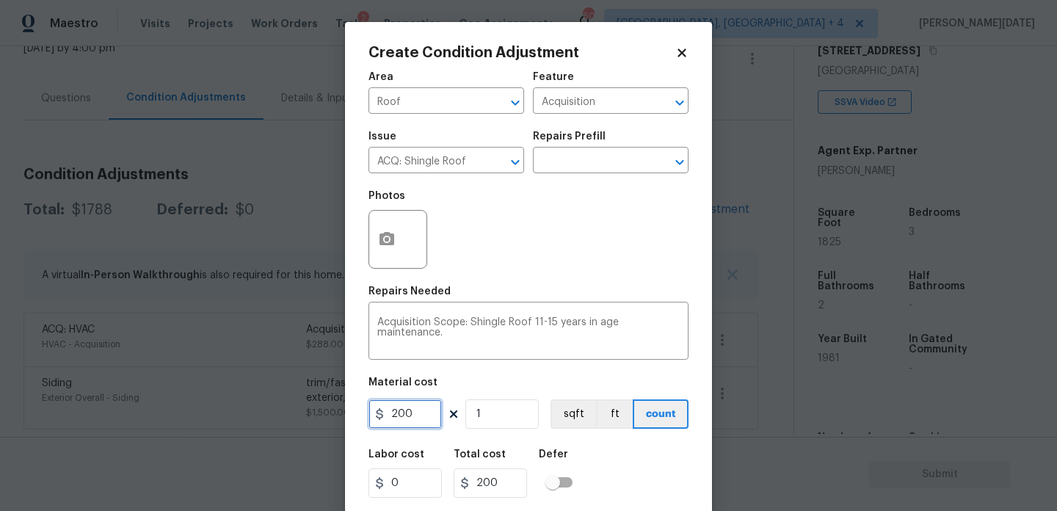
drag, startPoint x: 426, startPoint y: 423, endPoint x: 304, endPoint y: 421, distance: 121.8
click at [304, 421] on div "Create Condition Adjustment Area Roof ​ Feature Acquisition ​ Issue ACQ: Shingl…" at bounding box center [528, 255] width 1057 height 511
type input "850"
click at [549, 240] on div "Photos" at bounding box center [528, 229] width 320 height 95
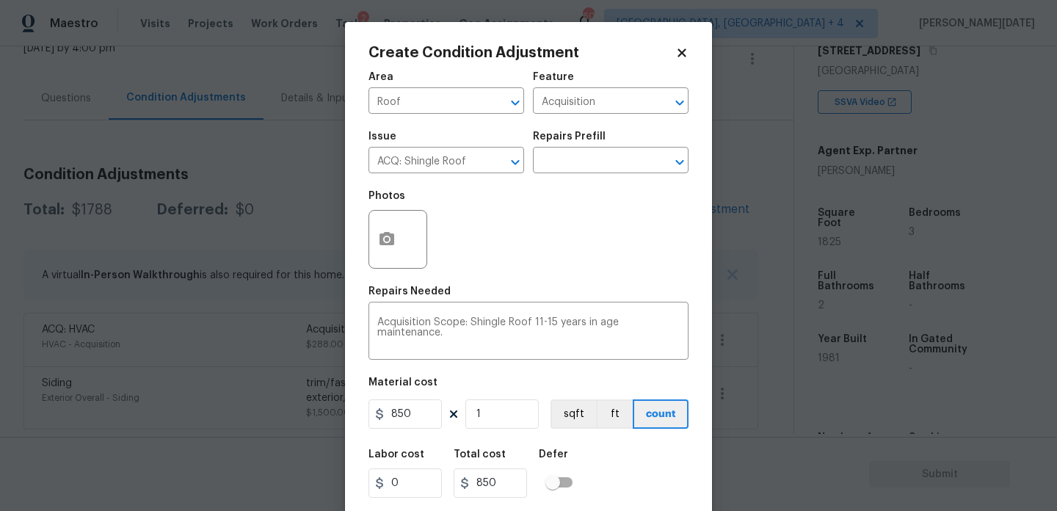
scroll to position [37, 0]
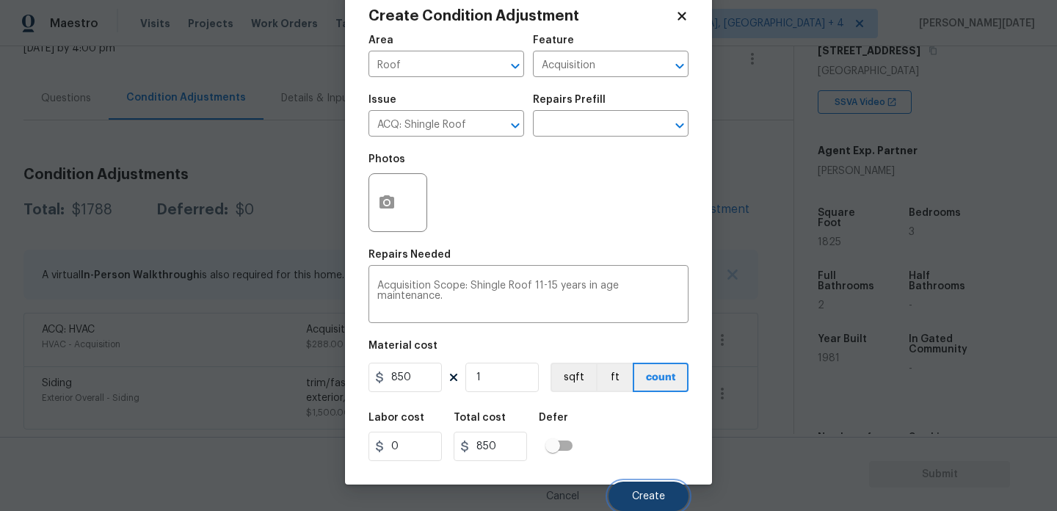
click at [630, 501] on button "Create" at bounding box center [648, 495] width 80 height 29
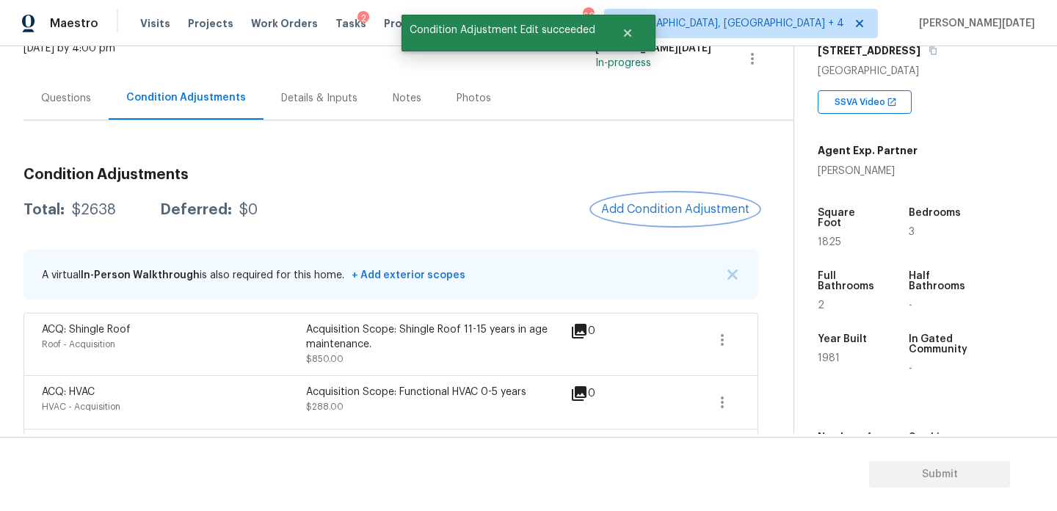
scroll to position [165, 0]
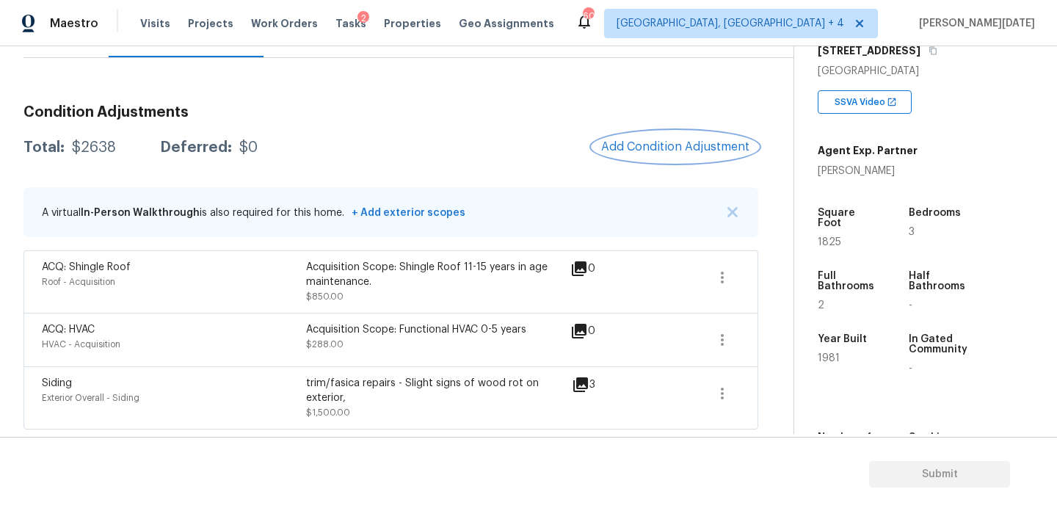
click at [663, 151] on span "Add Condition Adjustment" at bounding box center [675, 146] width 148 height 13
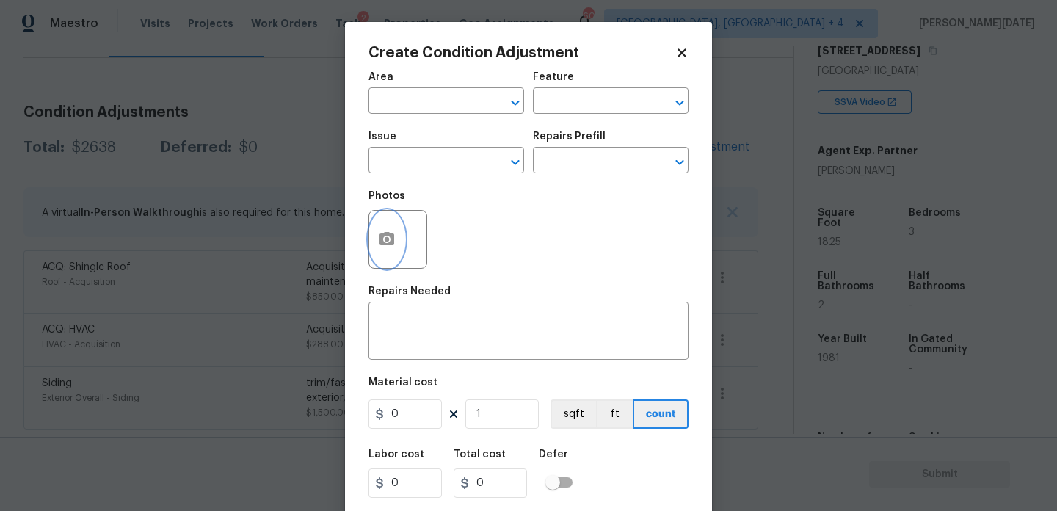
click at [379, 233] on icon "button" at bounding box center [387, 239] width 18 height 18
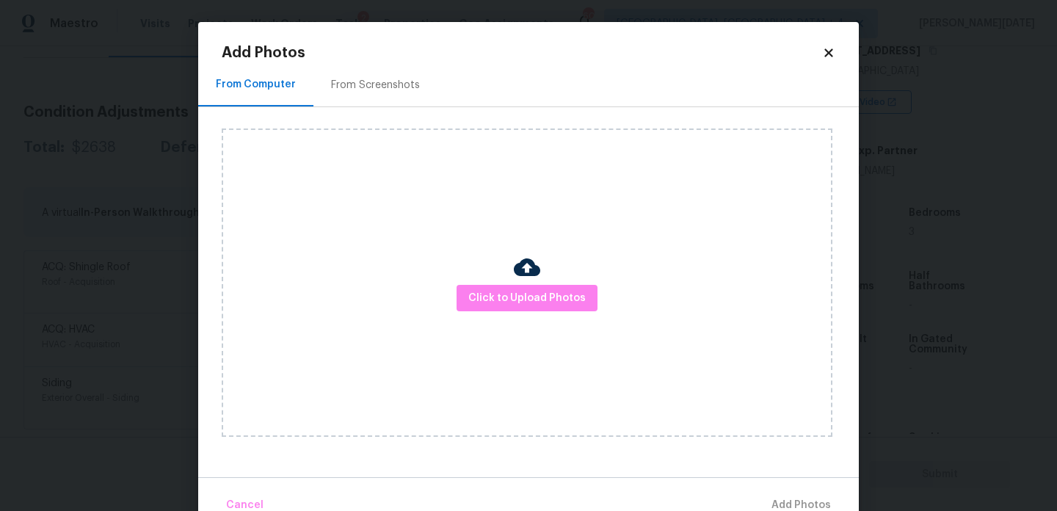
click at [484, 283] on div "Click to Upload Photos" at bounding box center [527, 282] width 611 height 308
click at [500, 309] on button "Click to Upload Photos" at bounding box center [526, 298] width 141 height 27
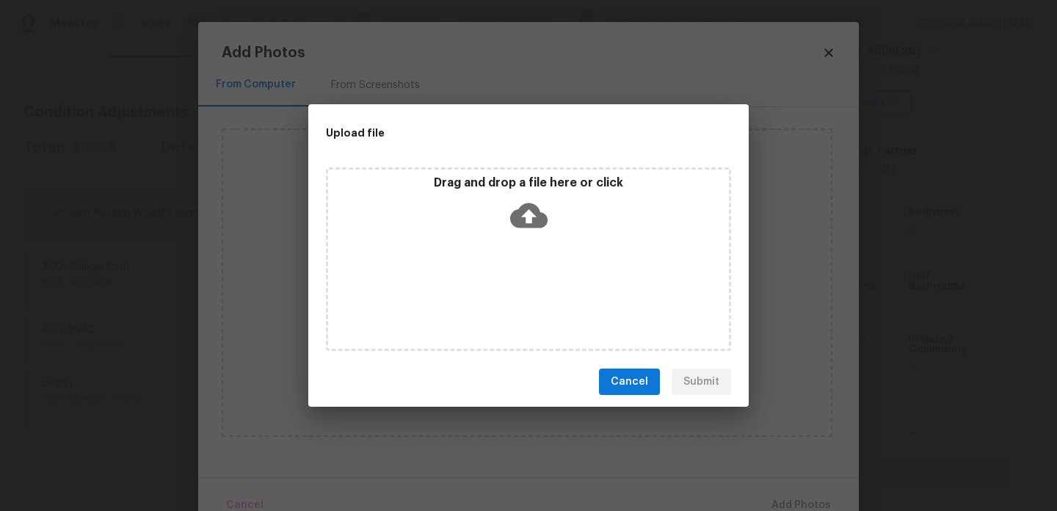
click at [500, 309] on div "Drag and drop a file here or click" at bounding box center [528, 258] width 405 height 183
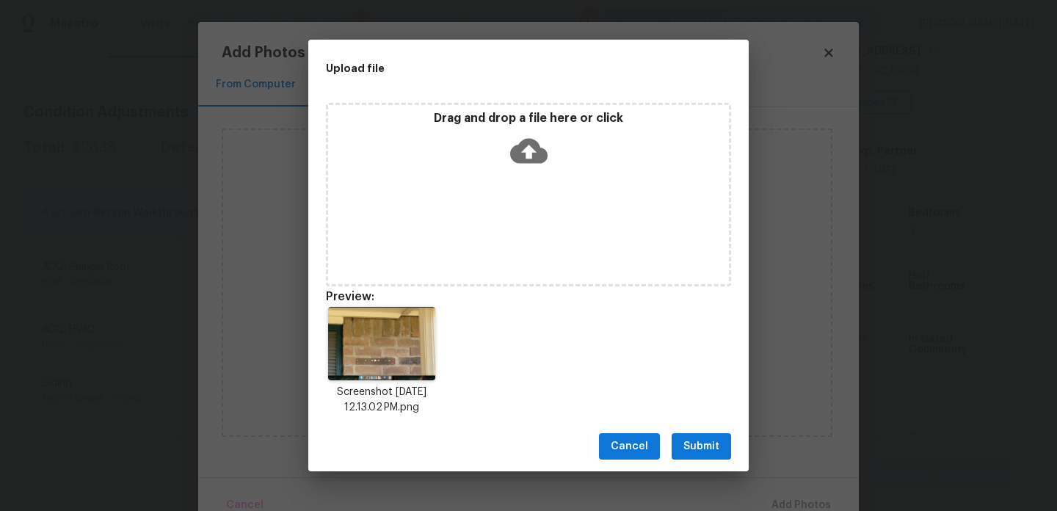
click at [695, 429] on div "Cancel Submit" at bounding box center [528, 446] width 440 height 51
click at [696, 442] on span "Submit" at bounding box center [701, 446] width 36 height 18
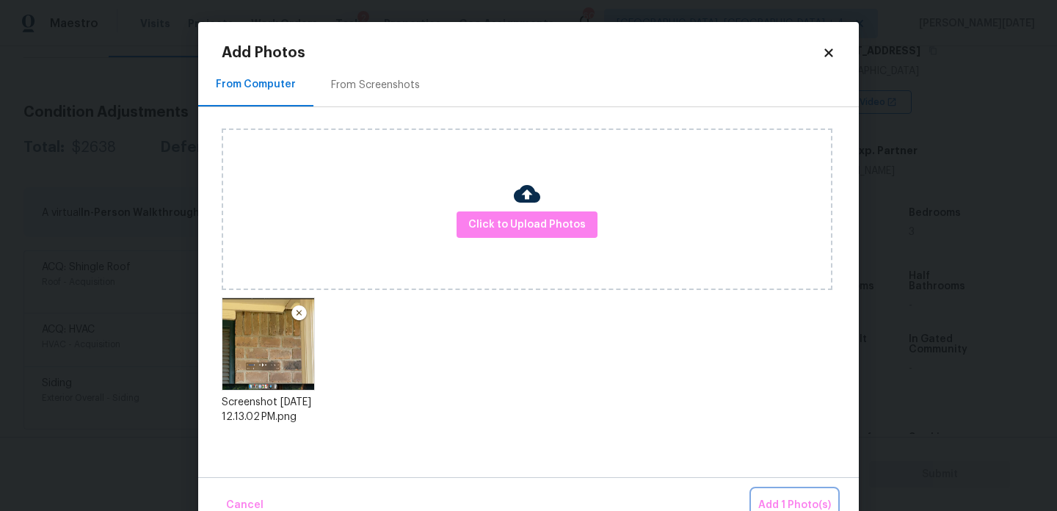
click at [772, 492] on button "Add 1 Photo(s)" at bounding box center [794, 506] width 84 height 32
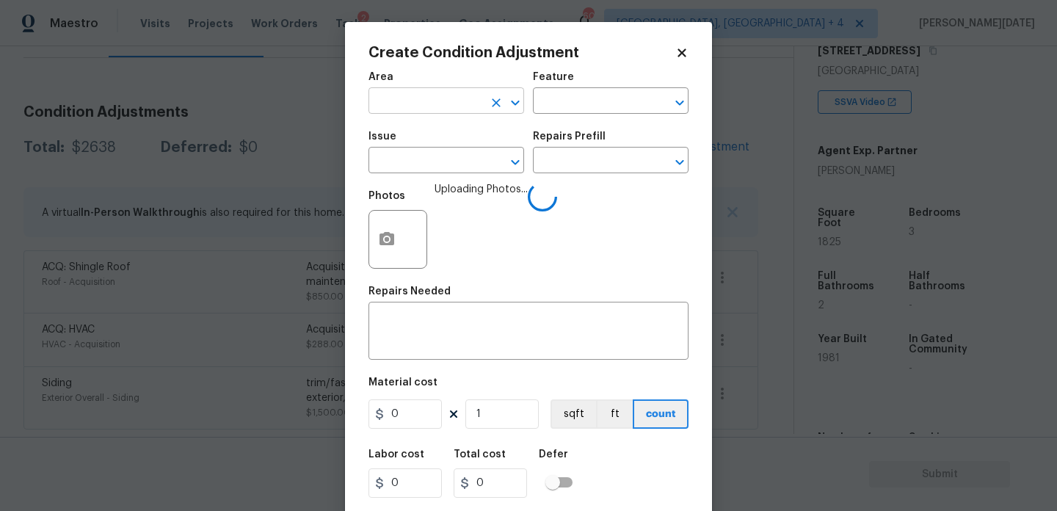
click at [392, 107] on input "text" at bounding box center [425, 102] width 114 height 23
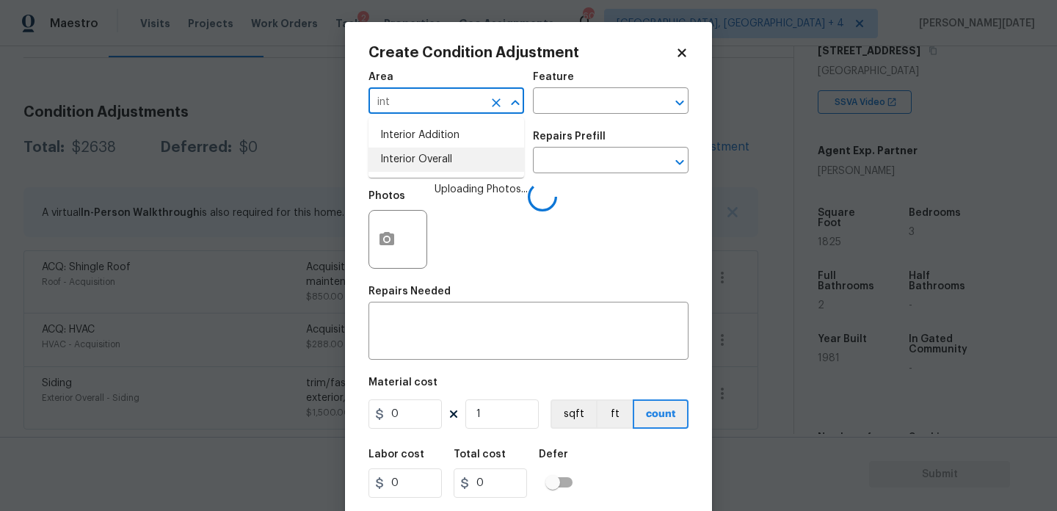
click at [407, 161] on li "Interior Overall" at bounding box center [446, 160] width 156 height 24
type input "Interior Overall"
click at [561, 105] on input "text" at bounding box center [590, 102] width 114 height 23
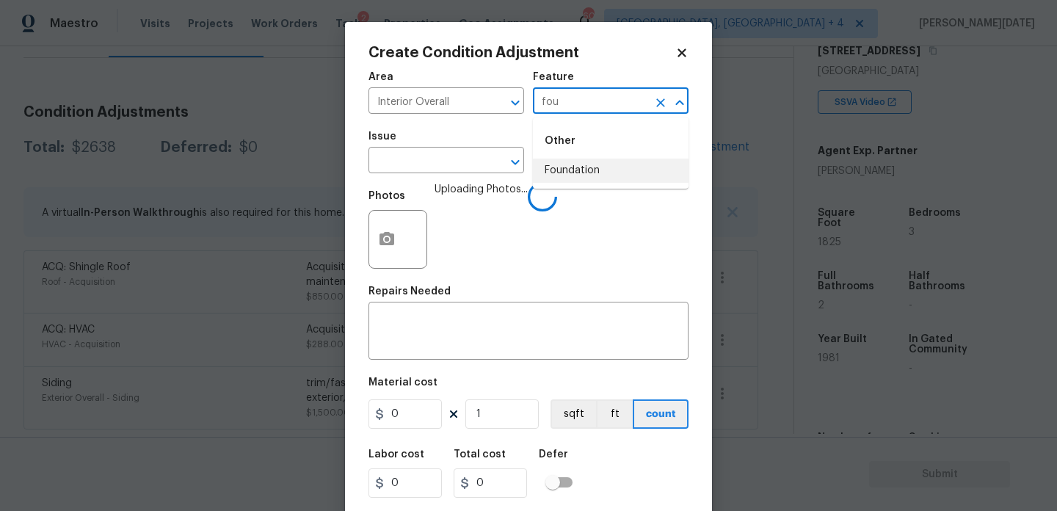
click at [584, 161] on li "Foundation" at bounding box center [611, 171] width 156 height 24
type input "Foundation"
click at [429, 164] on input "text" at bounding box center [425, 161] width 114 height 23
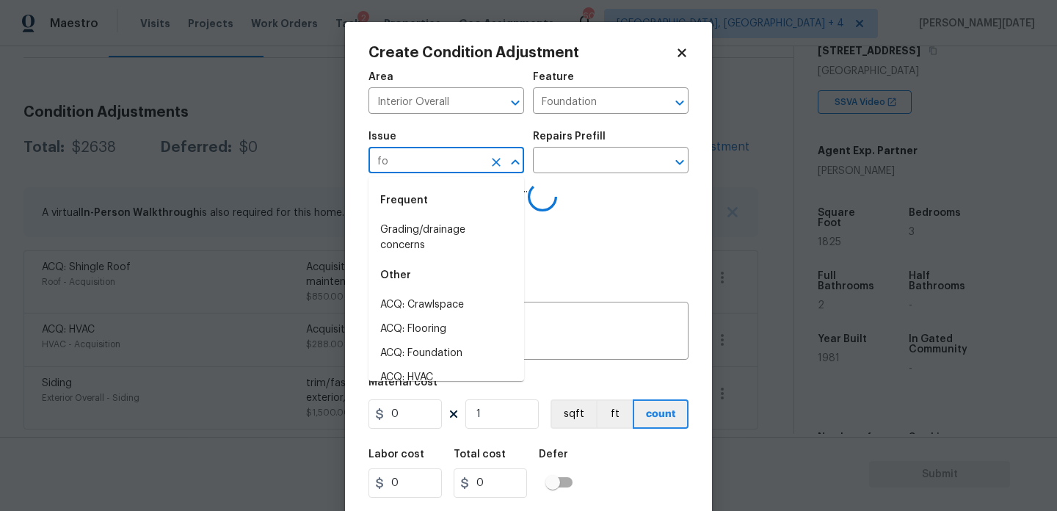
type input "fou"
click at [439, 239] on li "Grading/drainage concerns" at bounding box center [446, 238] width 156 height 40
type input "Grading/drainage concerns"
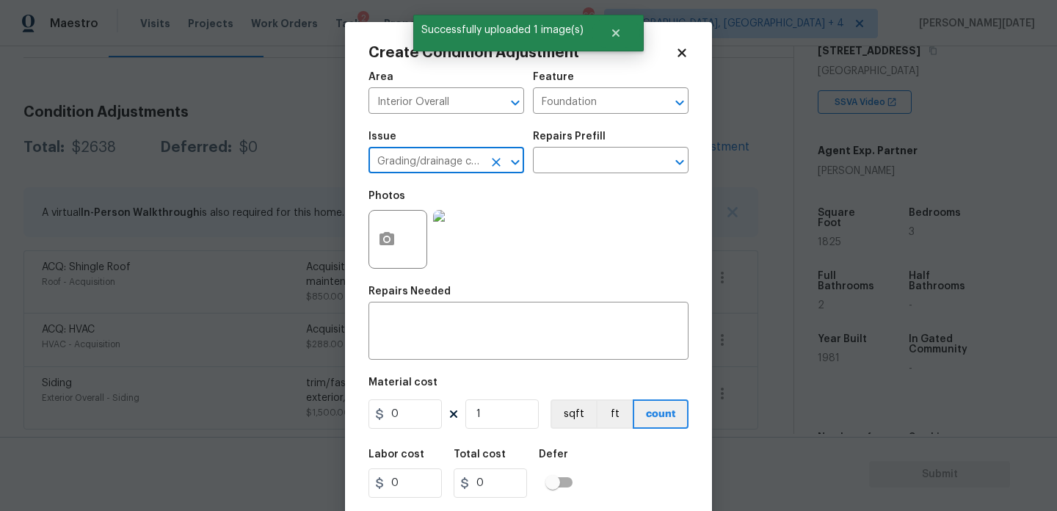
click at [492, 161] on icon "Clear" at bounding box center [496, 162] width 15 height 15
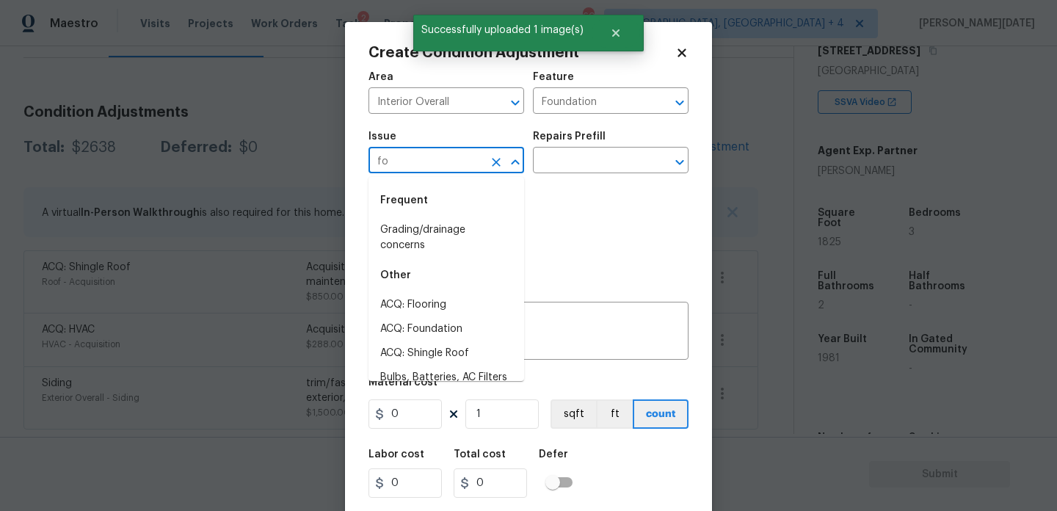
type input "fou"
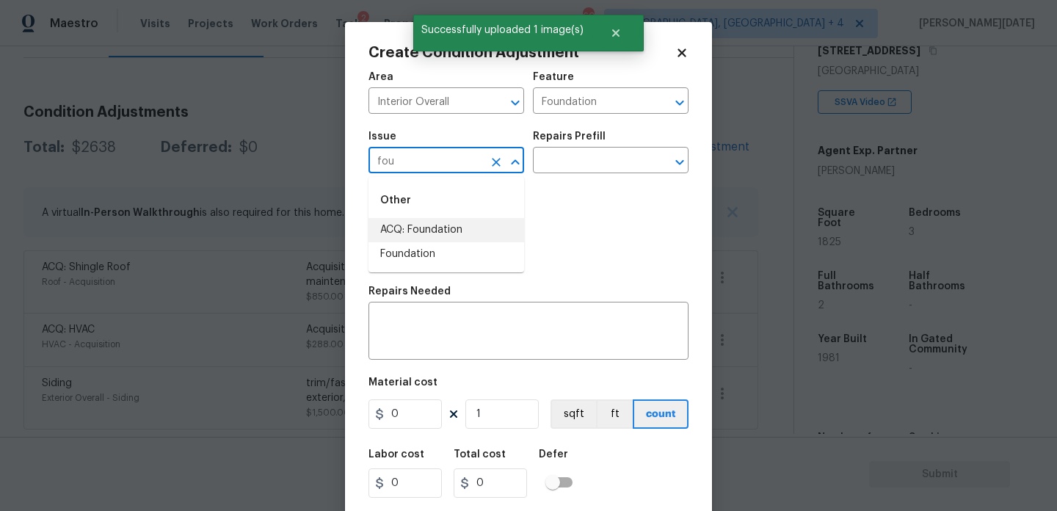
click at [451, 231] on li "ACQ: Foundation" at bounding box center [446, 230] width 156 height 24
type input "ACQ: Foundation"
click at [571, 161] on input "text" at bounding box center [590, 161] width 114 height 23
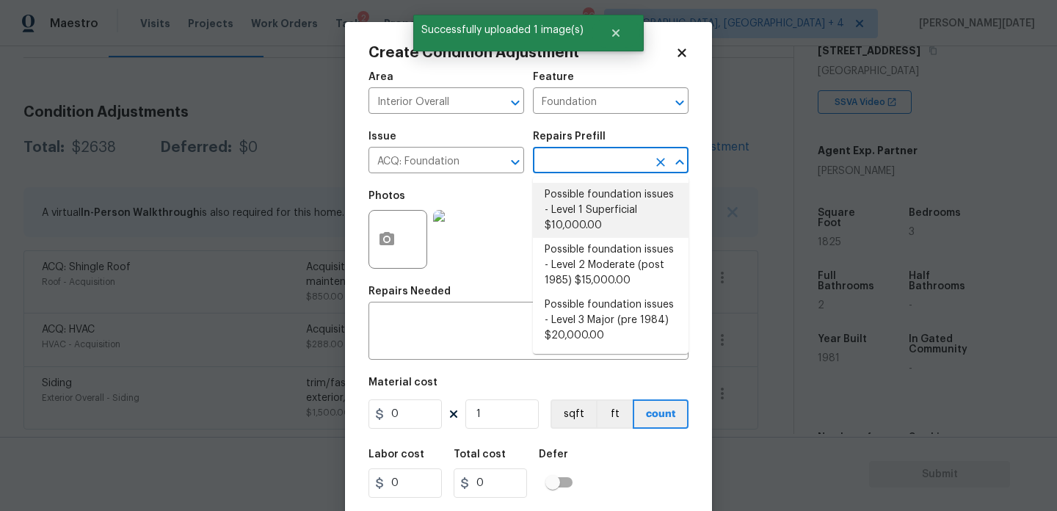
click at [599, 209] on li "Possible foundation issues - Level 1 Superficial $10,000.00" at bounding box center [611, 210] width 156 height 55
type input "Acquisition"
type textarea "Possible foundation issues - Level 1 - Superficial. Disclaimer: This is NOT a t…"
type input "10000"
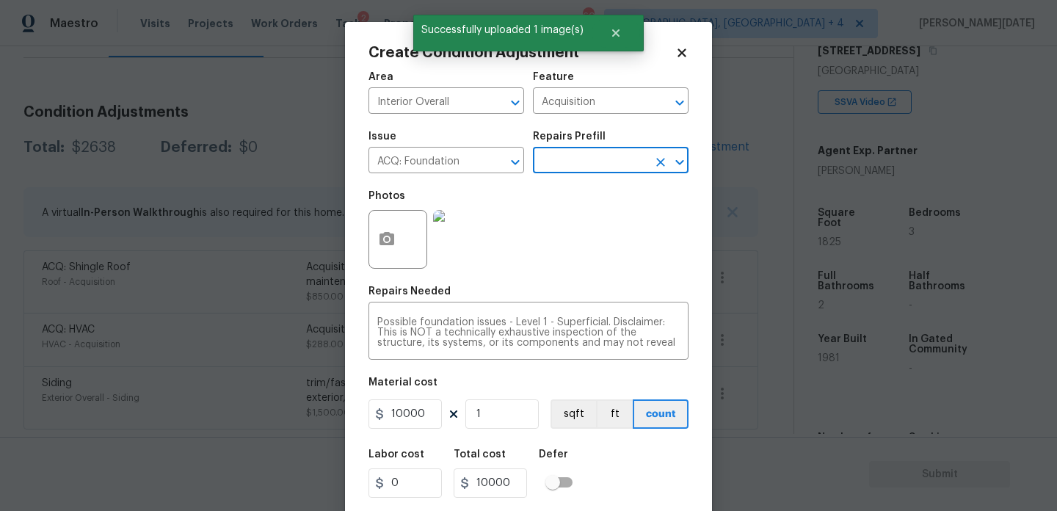
scroll to position [37, 0]
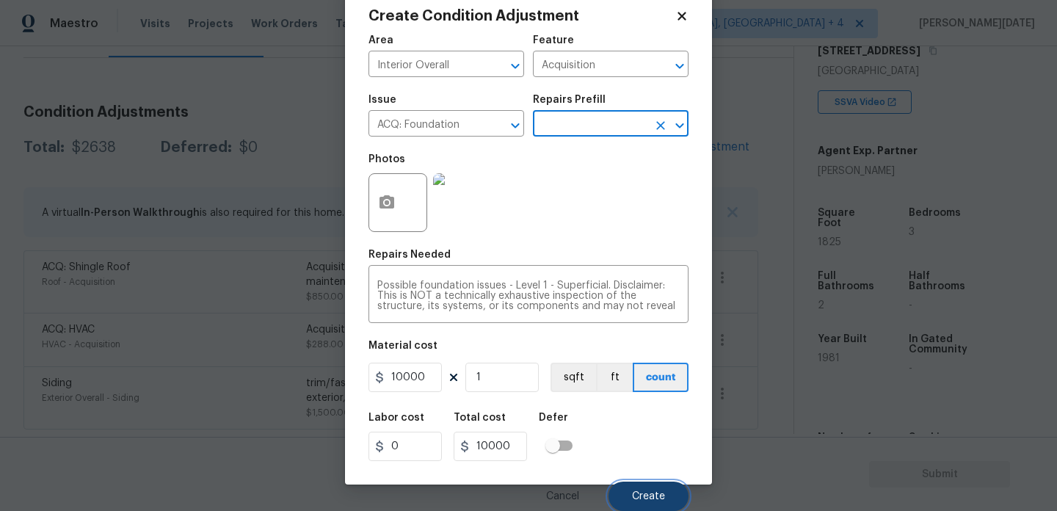
click at [636, 496] on span "Create" at bounding box center [648, 496] width 33 height 11
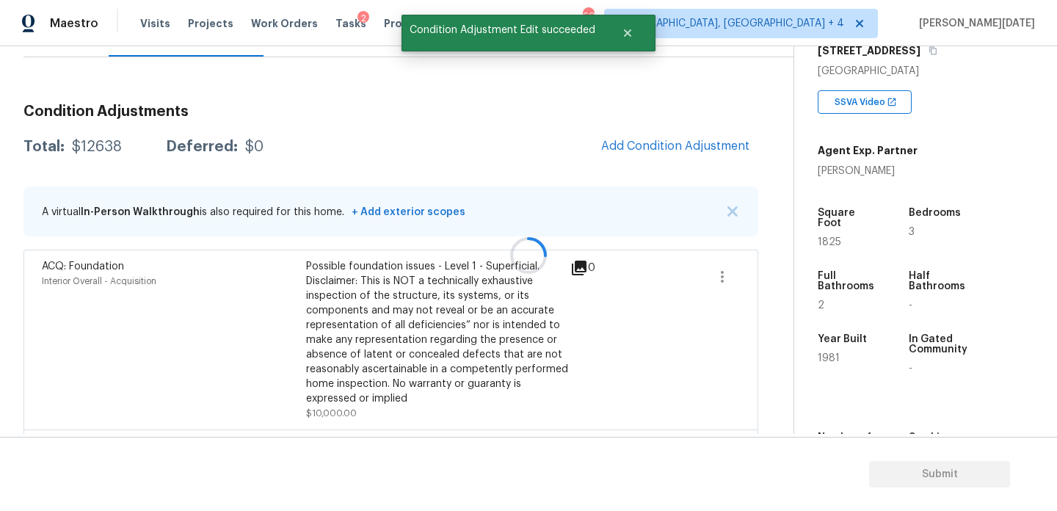
scroll to position [0, 0]
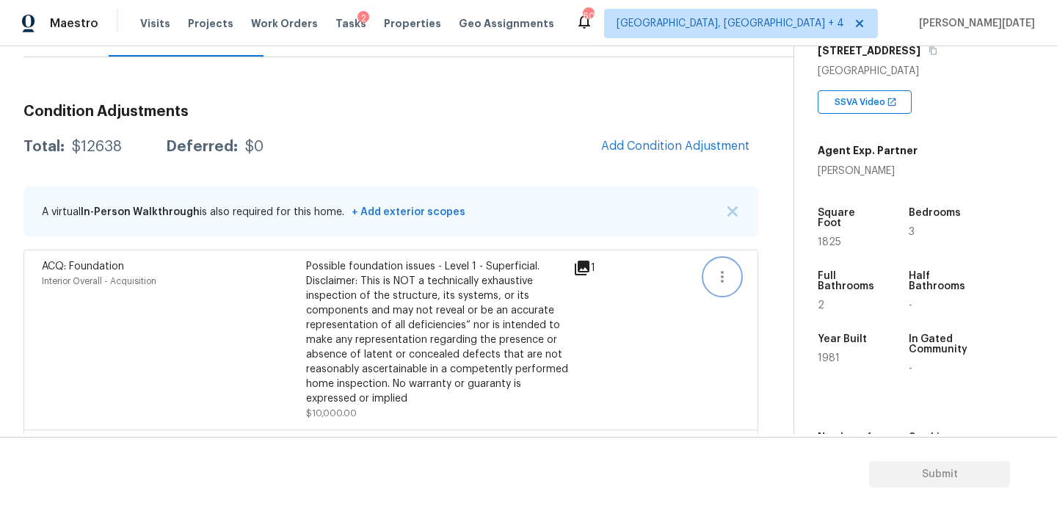
click at [707, 274] on button "button" at bounding box center [722, 276] width 35 height 35
click at [785, 274] on div "Edit" at bounding box center [806, 273] width 114 height 15
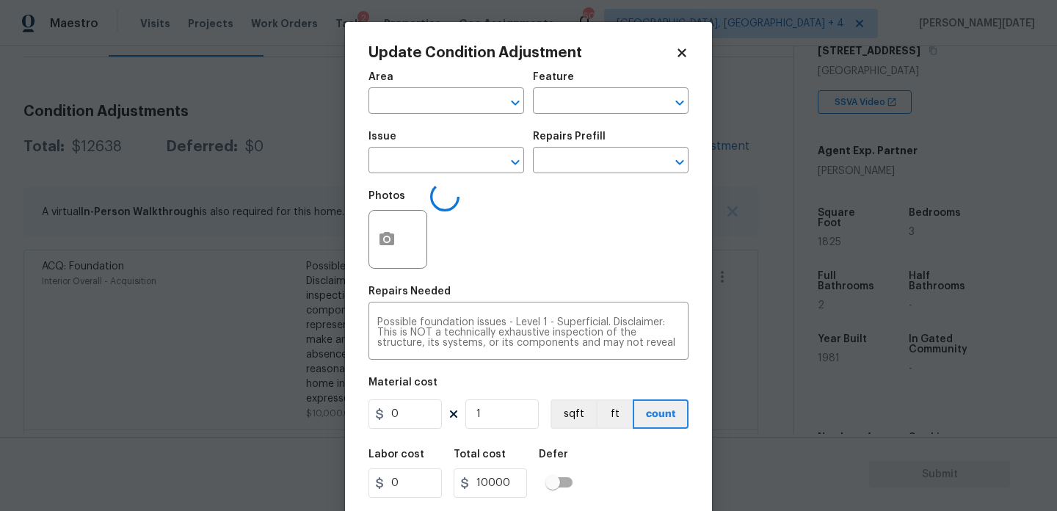
type input "Interior Overall"
type input "Acquisition"
type input "ACQ: Foundation"
type input "10000"
click at [363, 236] on div "Update Condition Adjustment Area Interior Overall ​ Feature Acquisition ​ Issue…" at bounding box center [528, 271] width 367 height 499
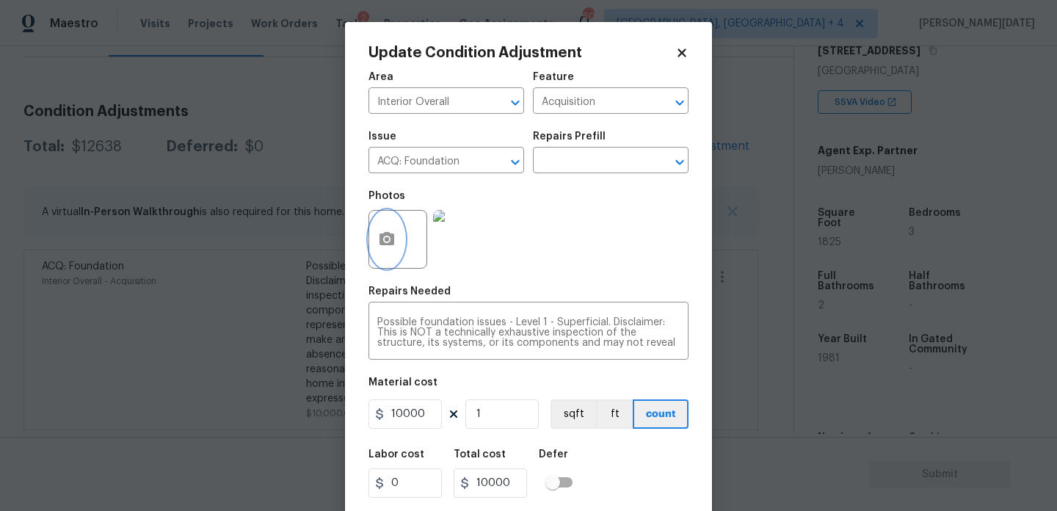
click at [393, 239] on icon "button" at bounding box center [386, 238] width 15 height 13
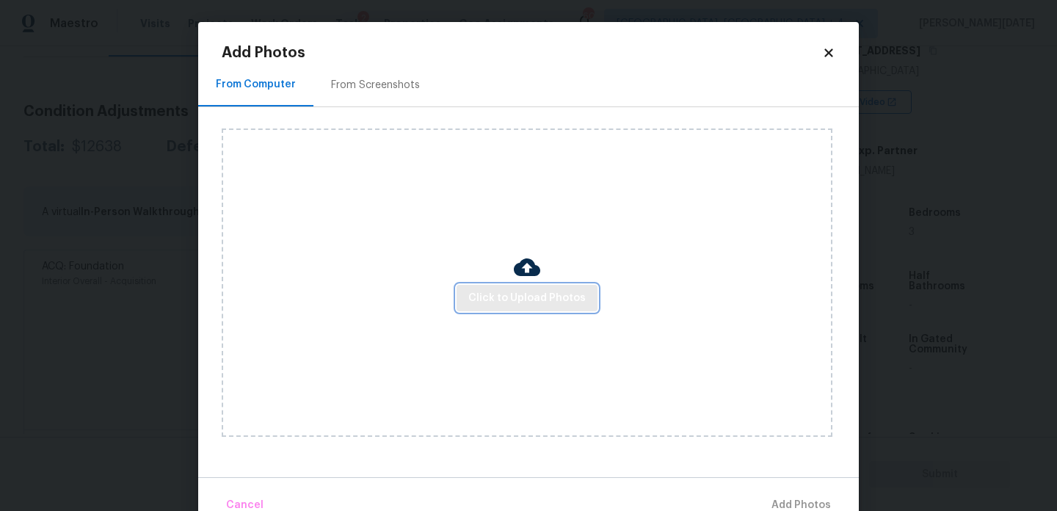
click at [482, 294] on span "Click to Upload Photos" at bounding box center [526, 298] width 117 height 18
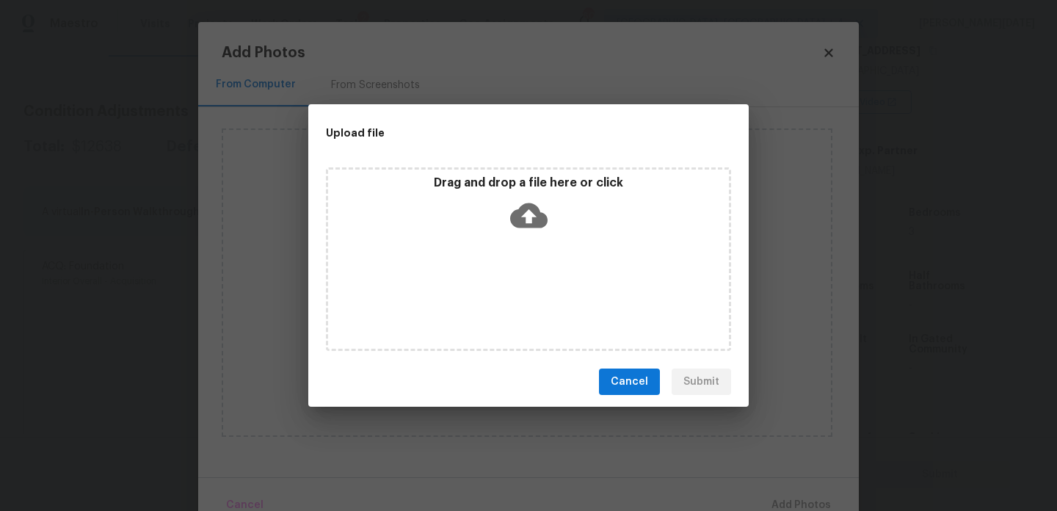
click at [482, 294] on div "Drag and drop a file here or click" at bounding box center [528, 258] width 405 height 183
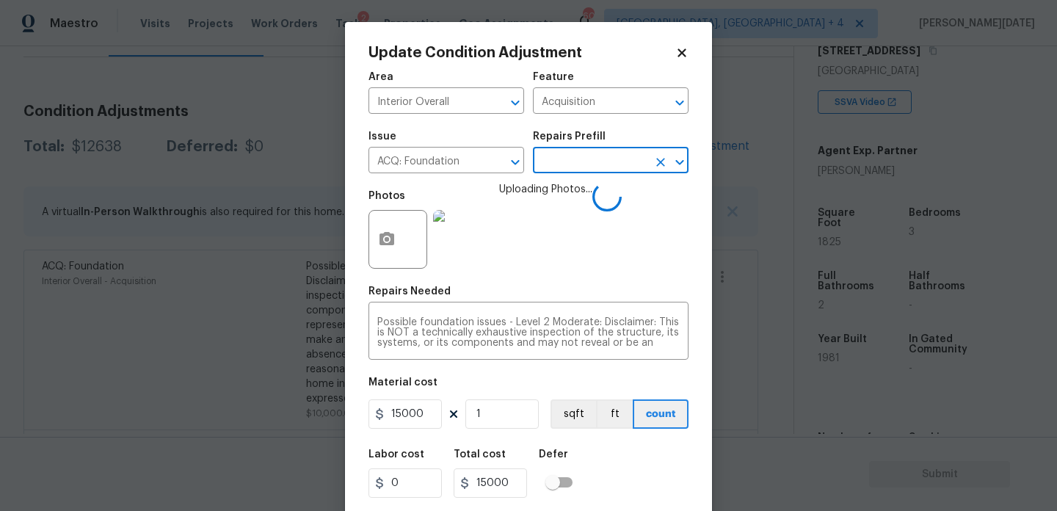
scroll to position [37, 0]
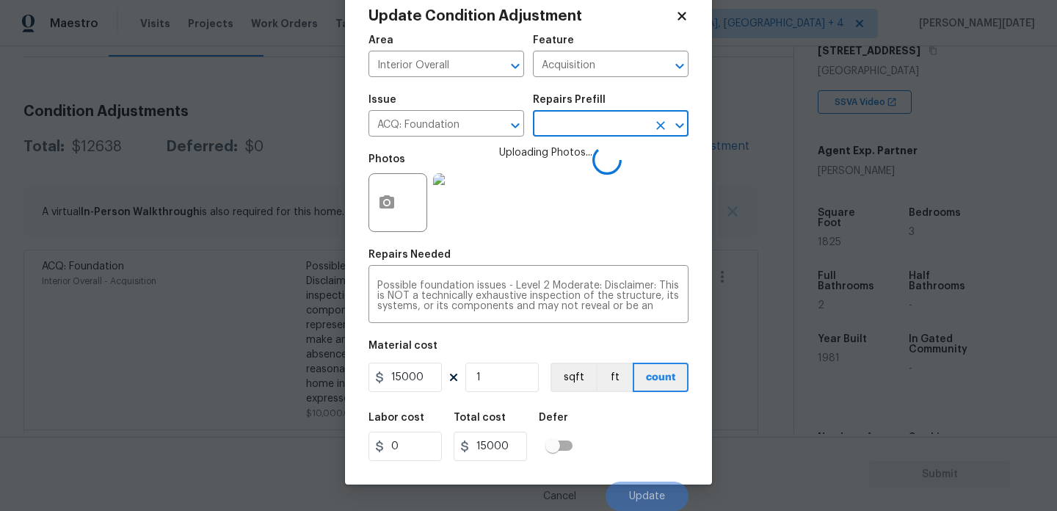
click at [638, 468] on div "Labor cost 0 Total cost 15000 Defer" at bounding box center [528, 437] width 320 height 66
click at [640, 130] on input "text" at bounding box center [590, 125] width 114 height 23
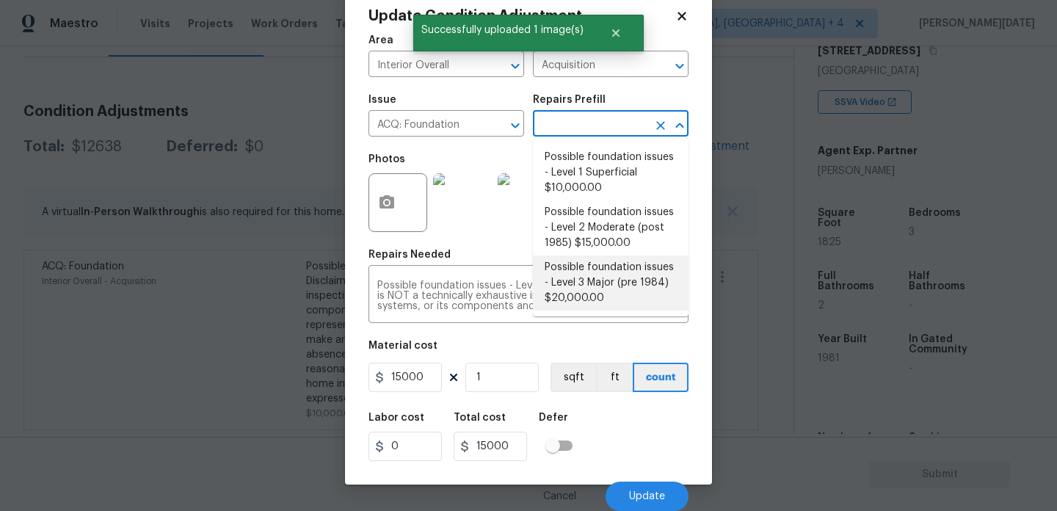
click at [627, 288] on li "Possible foundation issues - Level 3 Major (pre 1984) $20,000.00" at bounding box center [611, 282] width 156 height 55
type input "20000"
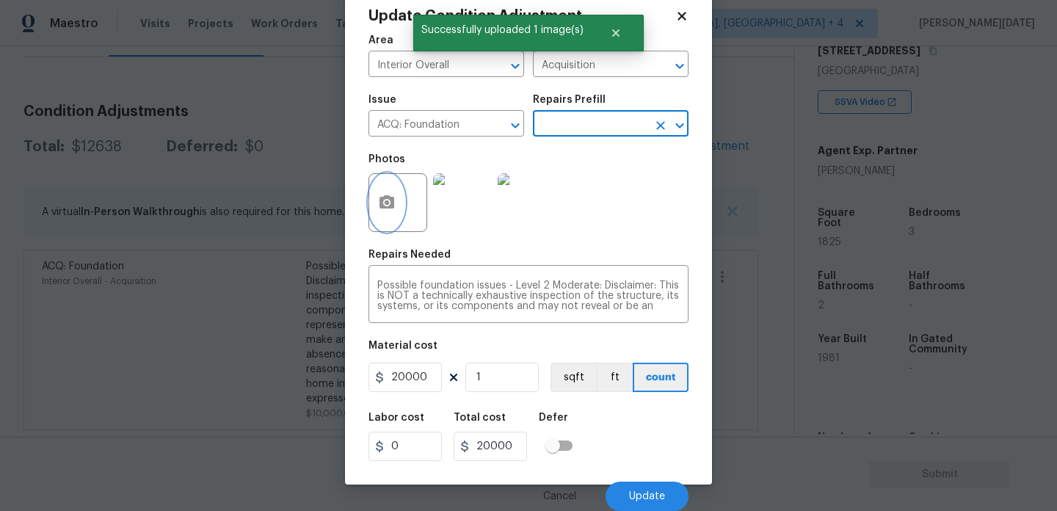
click at [399, 197] on button "button" at bounding box center [386, 202] width 35 height 57
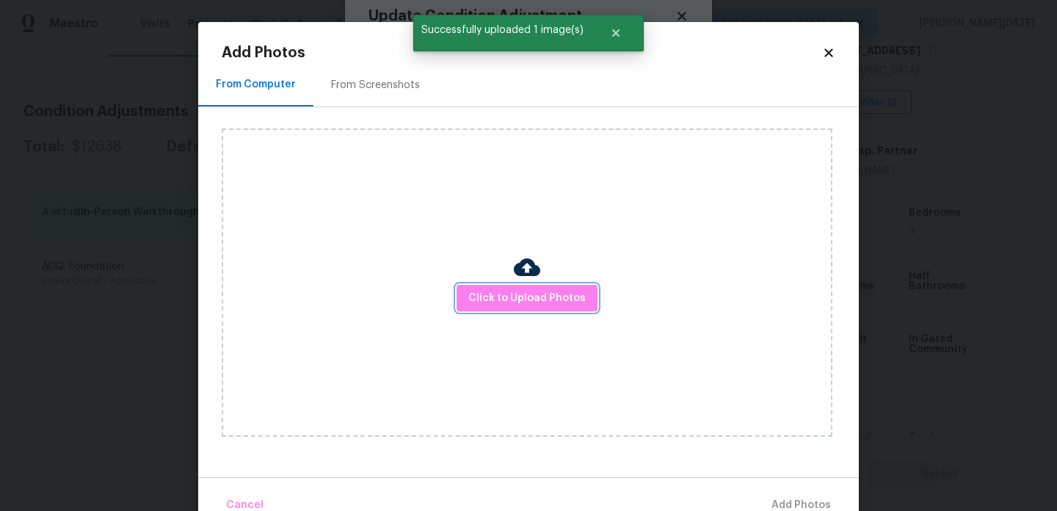
click at [508, 285] on button "Click to Upload Photos" at bounding box center [526, 298] width 141 height 27
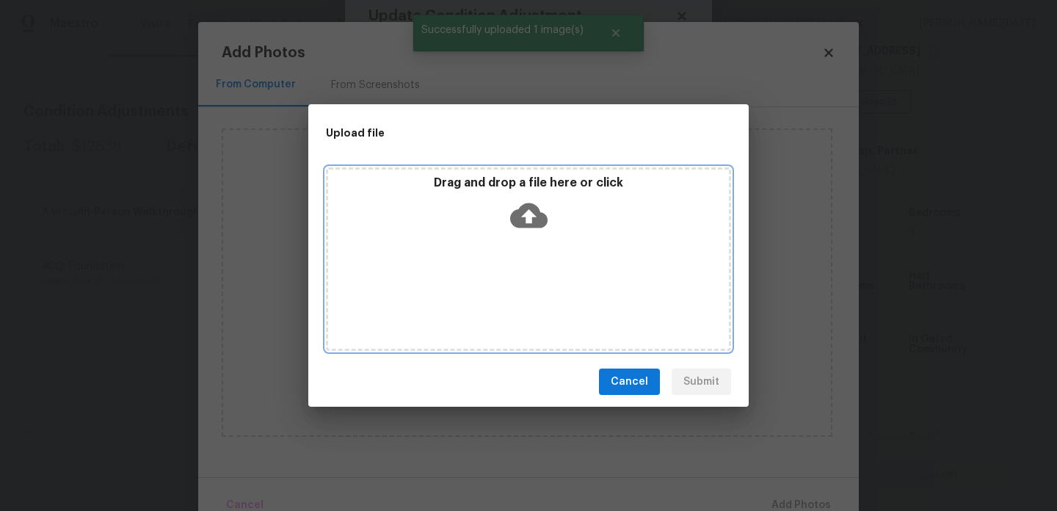
click at [509, 292] on div "Drag and drop a file here or click" at bounding box center [528, 258] width 405 height 183
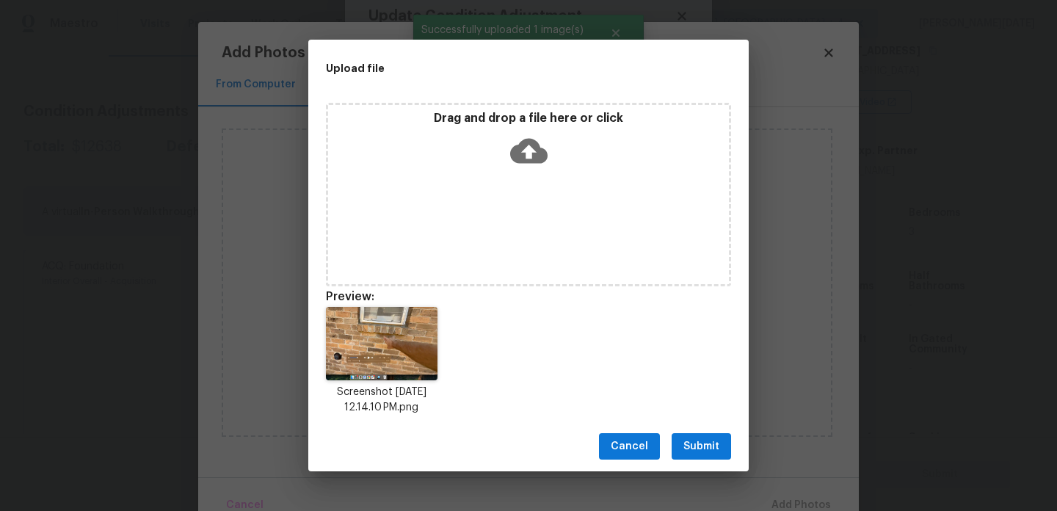
click at [710, 446] on span "Submit" at bounding box center [701, 446] width 36 height 18
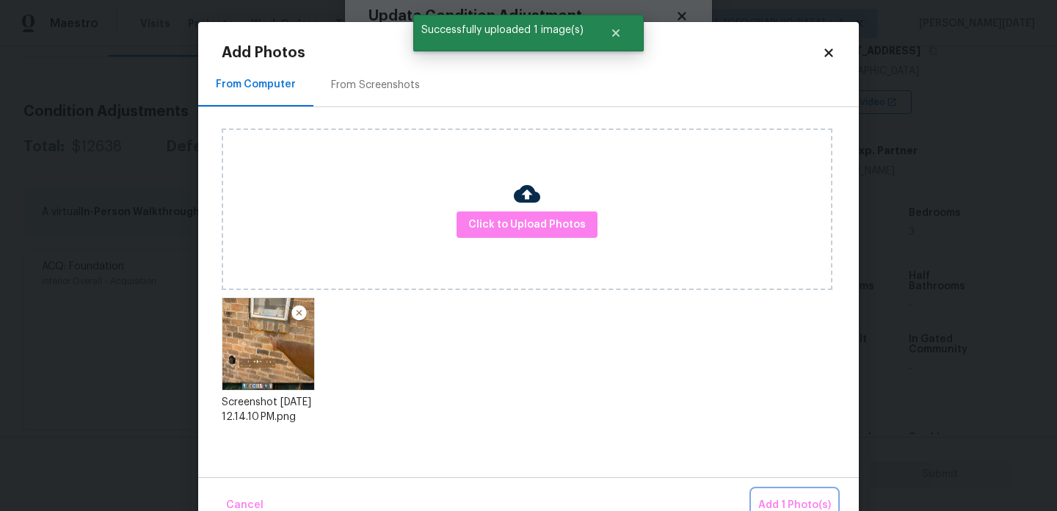
click at [782, 498] on span "Add 1 Photo(s)" at bounding box center [794, 505] width 73 height 18
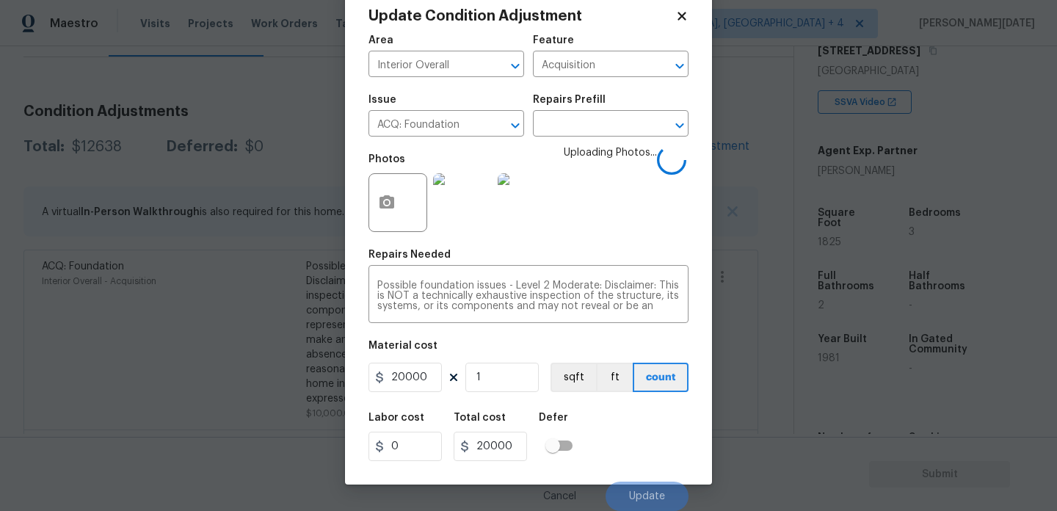
click at [623, 423] on div "Labor cost 0 Total cost 20000 Defer" at bounding box center [528, 437] width 320 height 66
click at [650, 473] on div "Cancel Update" at bounding box center [528, 490] width 320 height 41
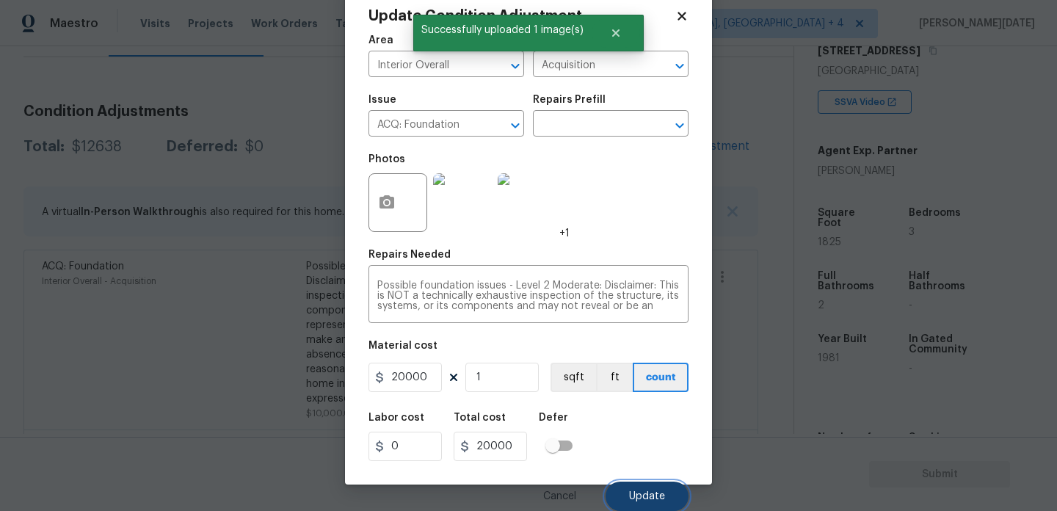
click at [657, 501] on span "Update" at bounding box center [647, 496] width 36 height 11
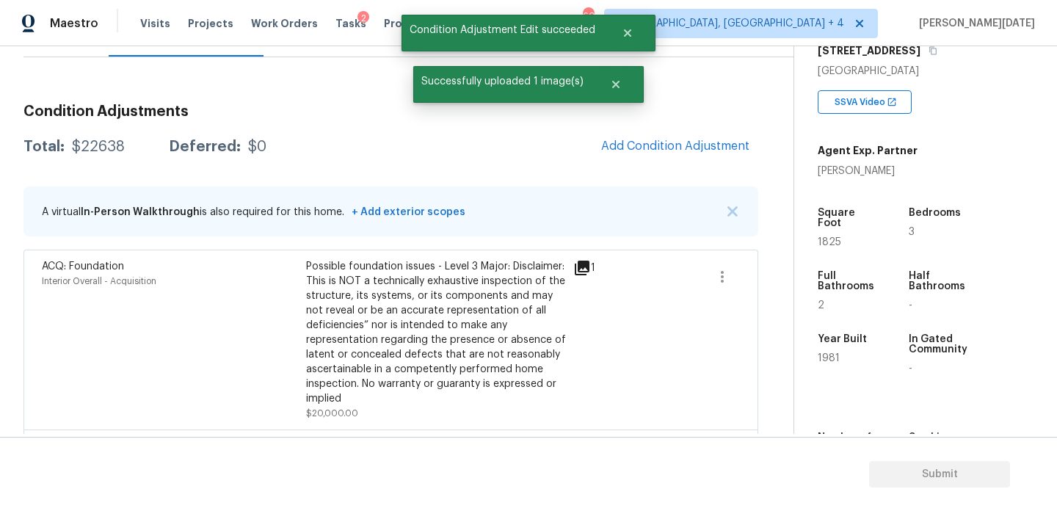
scroll to position [0, 0]
click at [666, 139] on span "Add Condition Adjustment" at bounding box center [675, 145] width 148 height 13
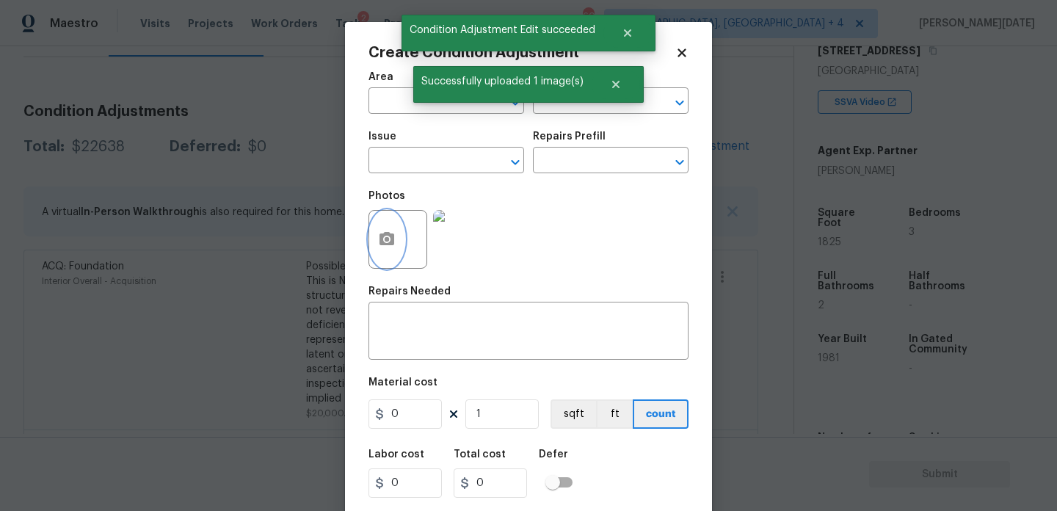
click at [389, 244] on icon "button" at bounding box center [386, 238] width 15 height 13
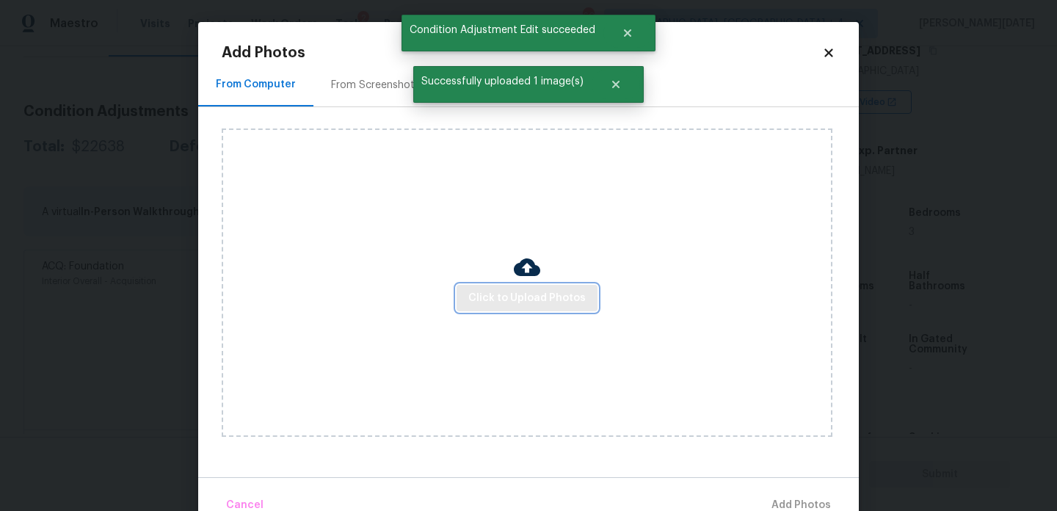
click at [528, 305] on span "Click to Upload Photos" at bounding box center [526, 298] width 117 height 18
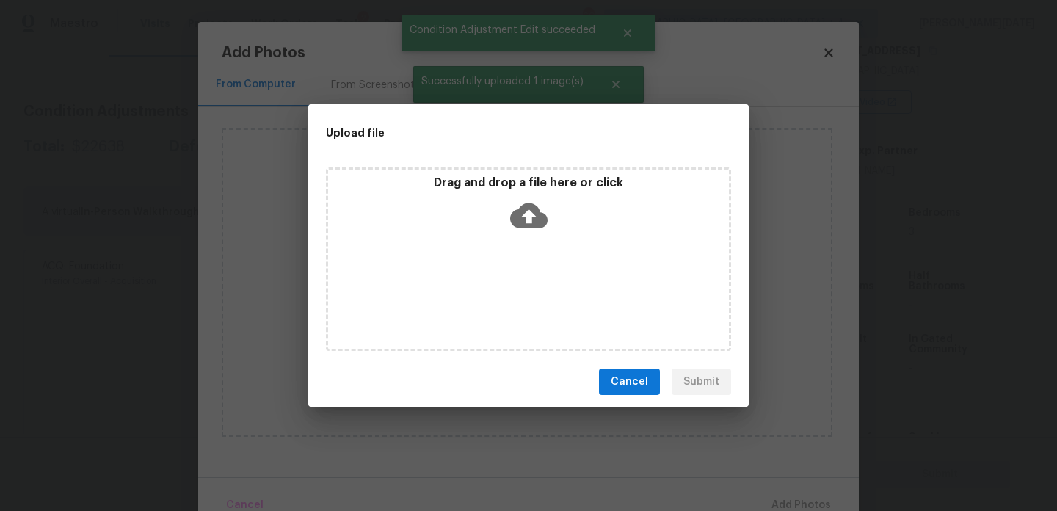
click at [528, 305] on div "Drag and drop a file here or click" at bounding box center [528, 258] width 405 height 183
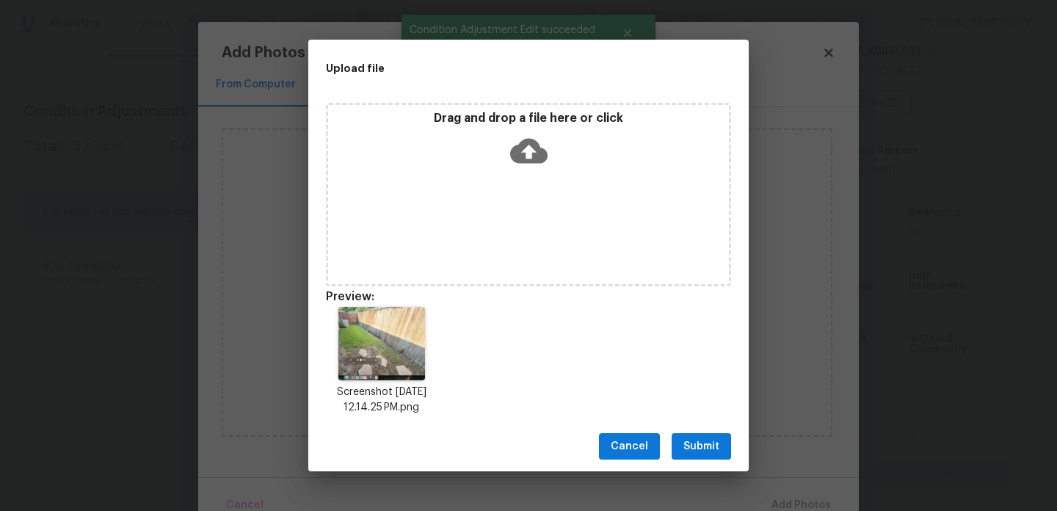
click at [700, 454] on span "Submit" at bounding box center [701, 446] width 36 height 18
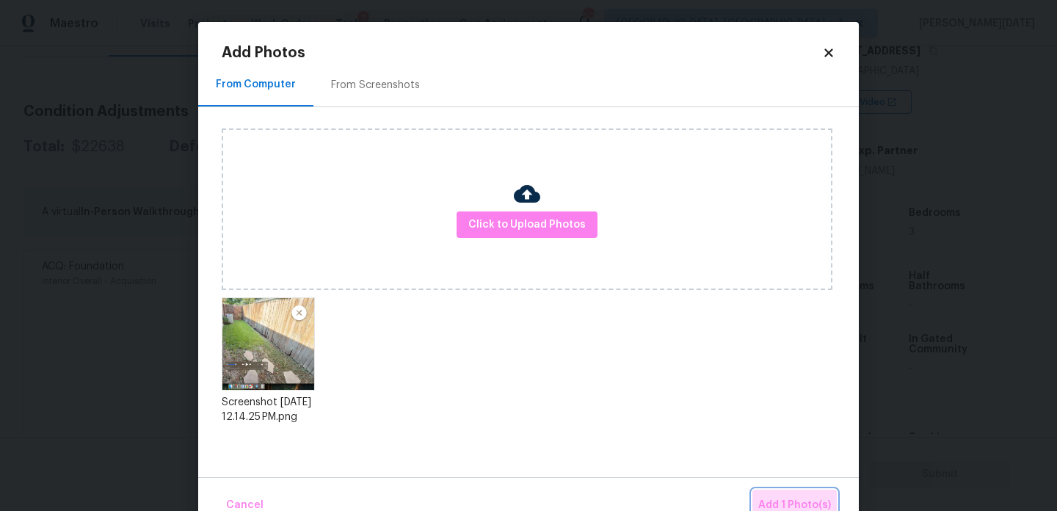
click at [782, 501] on span "Add 1 Photo(s)" at bounding box center [794, 505] width 73 height 18
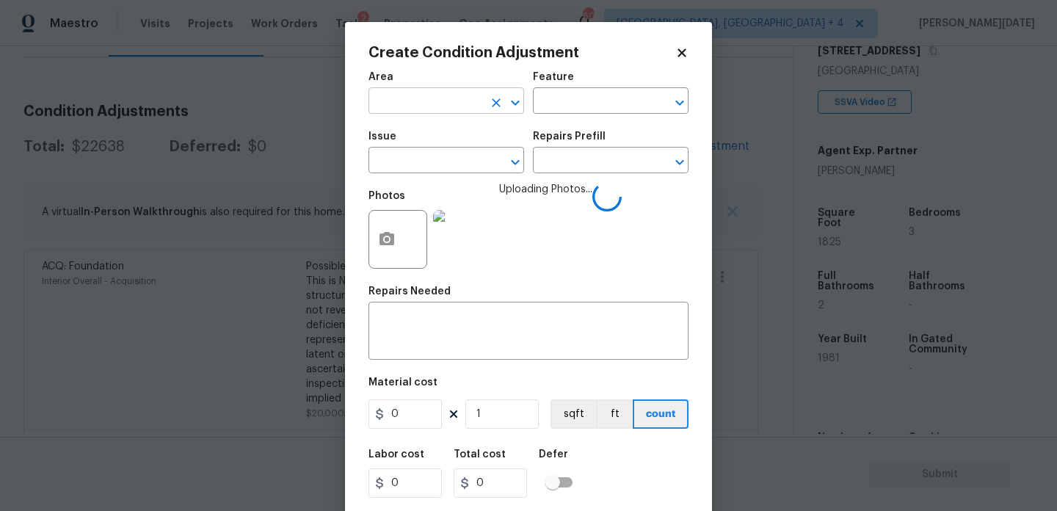
click at [423, 98] on input "text" at bounding box center [425, 102] width 114 height 23
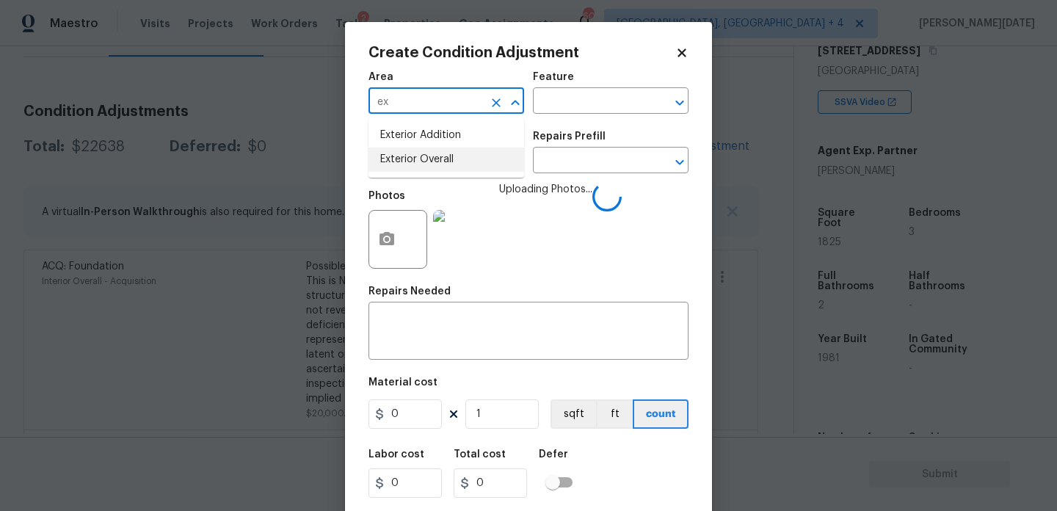
click at [427, 164] on li "Exterior Overall" at bounding box center [446, 160] width 156 height 24
type input "Exterior Overall"
click at [548, 110] on input "text" at bounding box center [590, 102] width 114 height 23
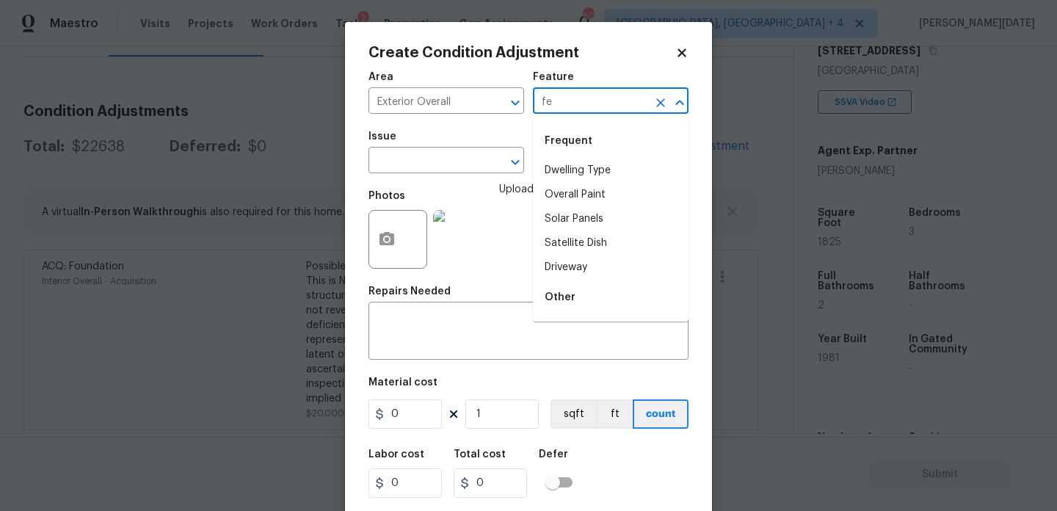
type input "fen"
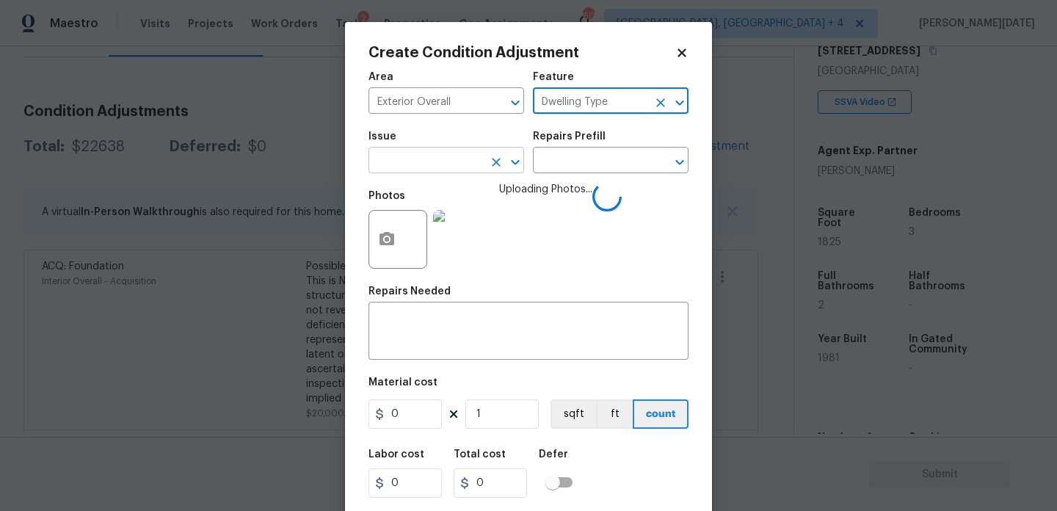
type input "Dwelling Type"
click at [443, 167] on input "text" at bounding box center [425, 161] width 114 height 23
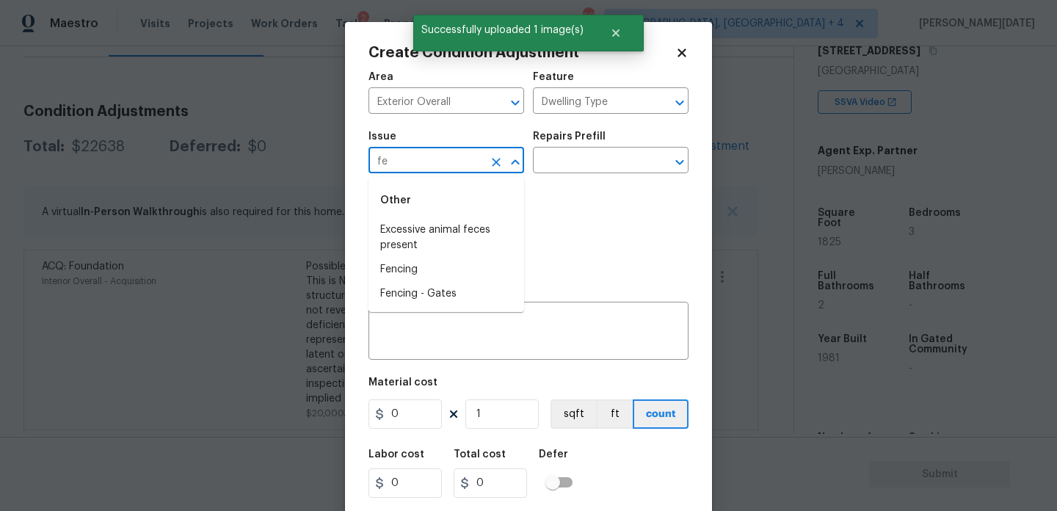
type input "fen"
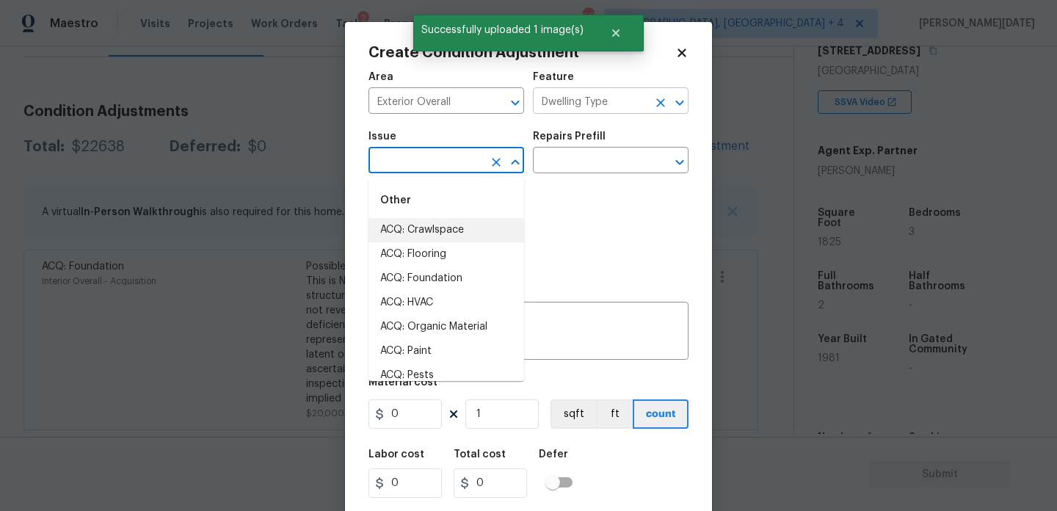
click at [658, 104] on icon "Clear" at bounding box center [660, 102] width 9 height 9
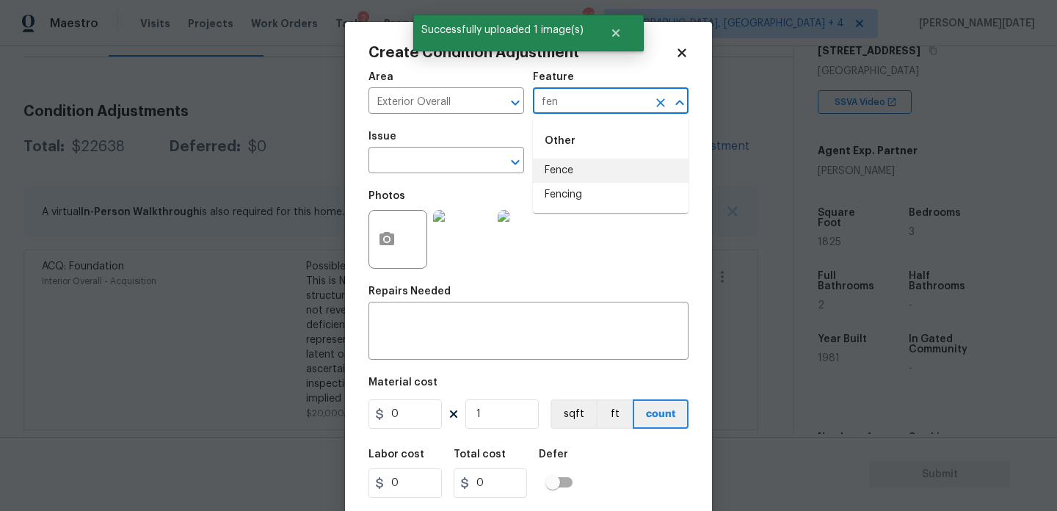
click at [609, 167] on li "Fence" at bounding box center [611, 171] width 156 height 24
type input "Fence"
click at [434, 161] on input "text" at bounding box center [425, 161] width 114 height 23
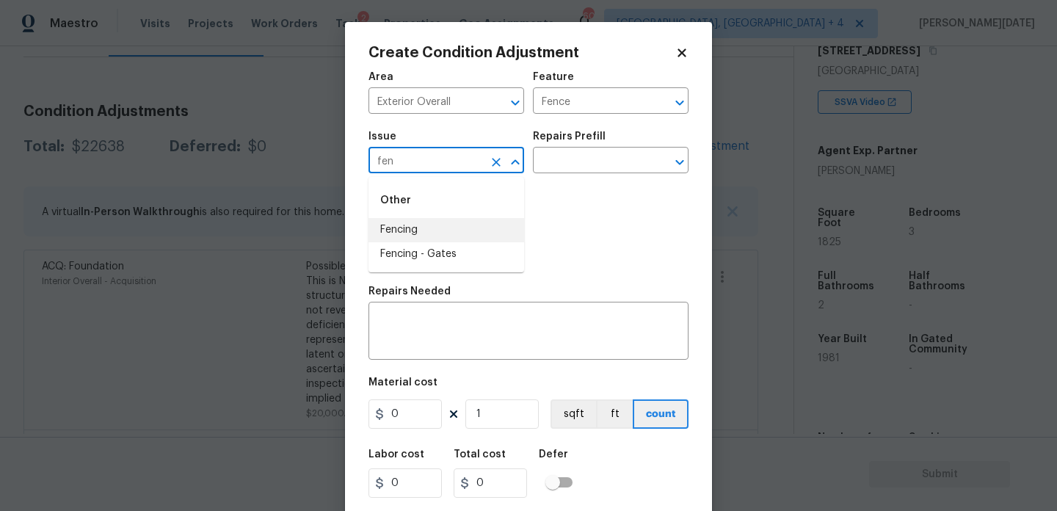
click at [423, 225] on li "Fencing" at bounding box center [446, 230] width 156 height 24
type input "Fencing"
click at [414, 420] on input "0" at bounding box center [404, 413] width 73 height 29
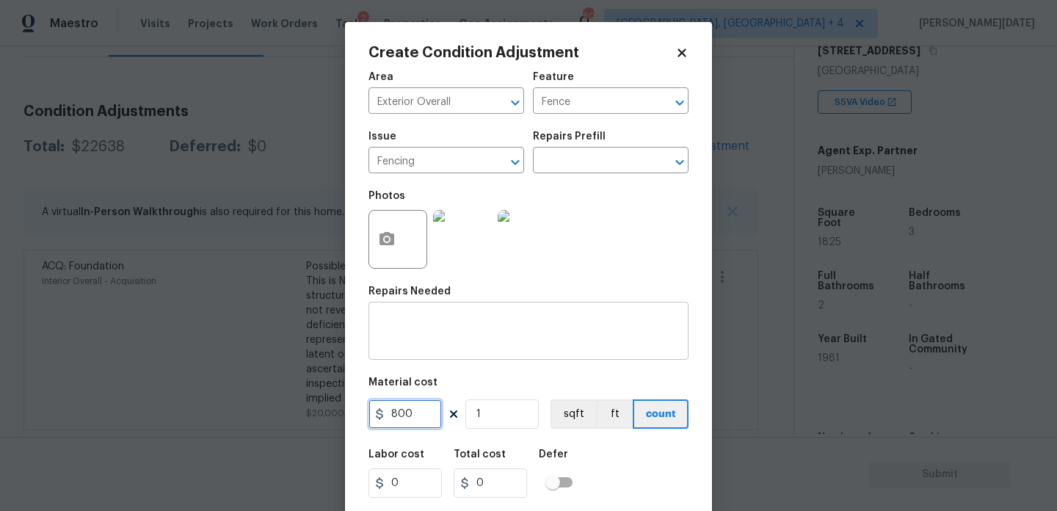
type input "800"
click at [408, 328] on textarea at bounding box center [528, 332] width 302 height 31
type input "800"
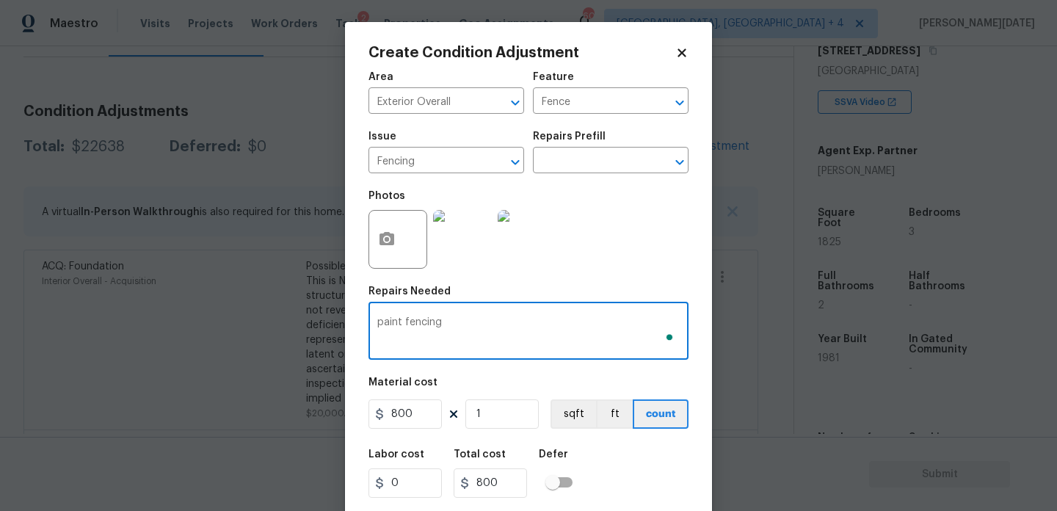
scroll to position [37, 0]
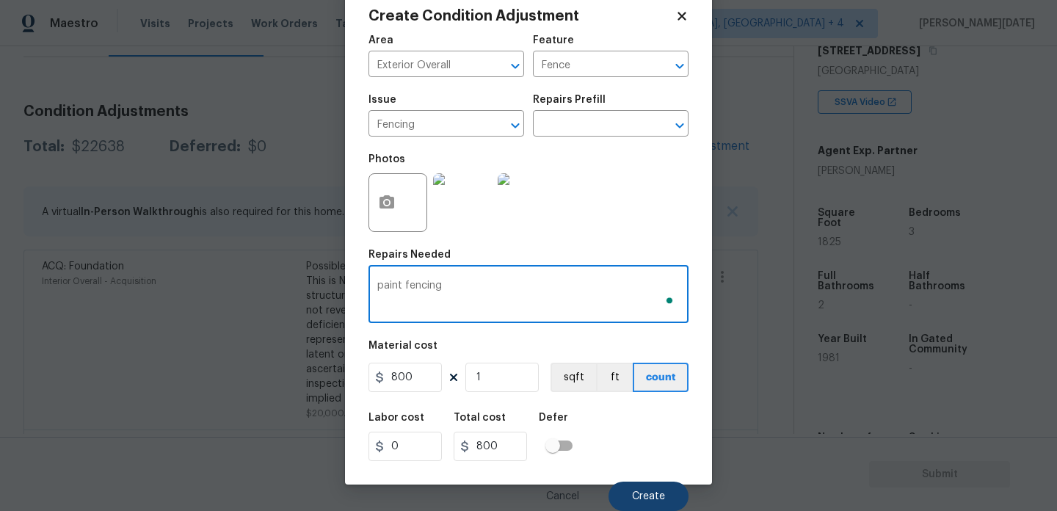
type textarea "paint fencing"
click at [632, 492] on button "Create" at bounding box center [648, 495] width 80 height 29
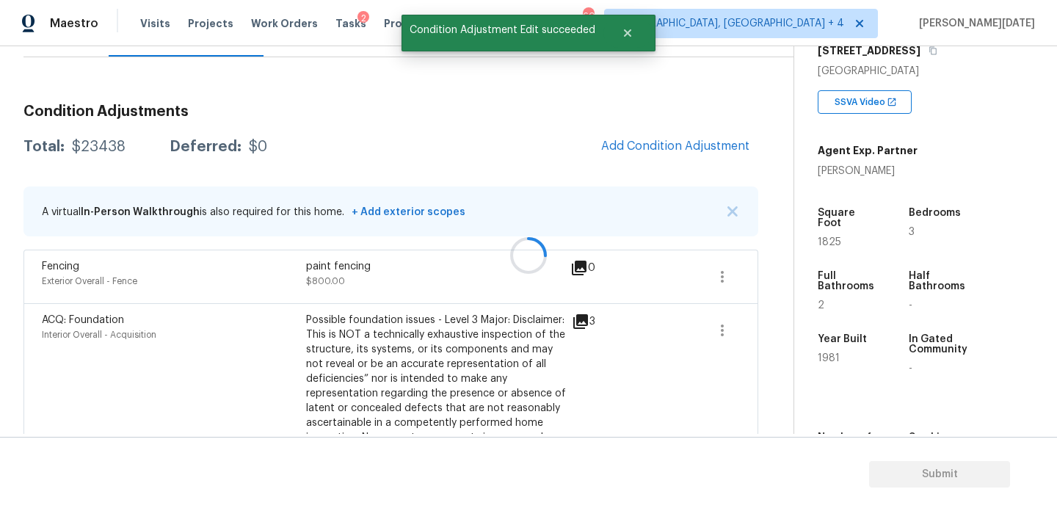
scroll to position [0, 0]
click at [701, 136] on button "Add Condition Adjustment" at bounding box center [675, 146] width 166 height 31
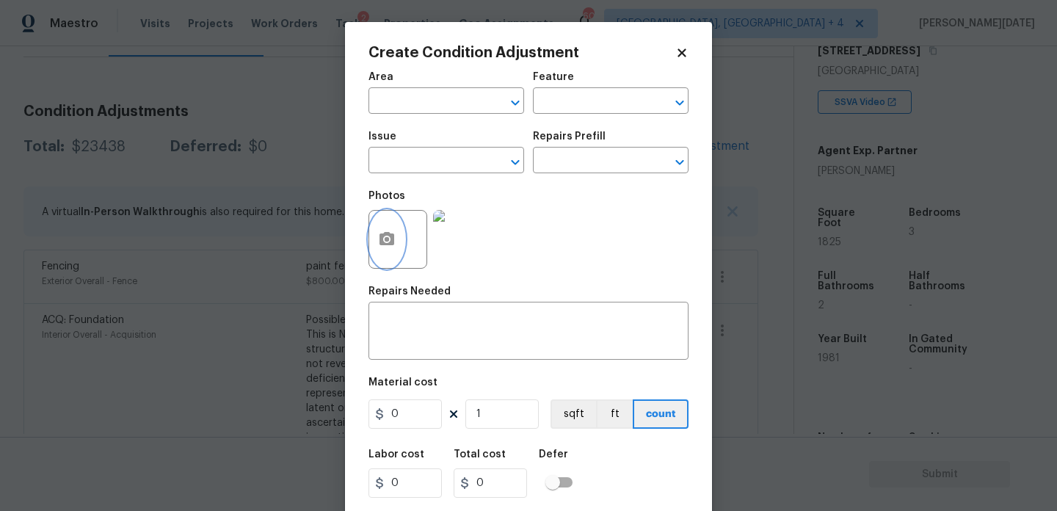
click at [378, 242] on icon "button" at bounding box center [387, 239] width 18 height 18
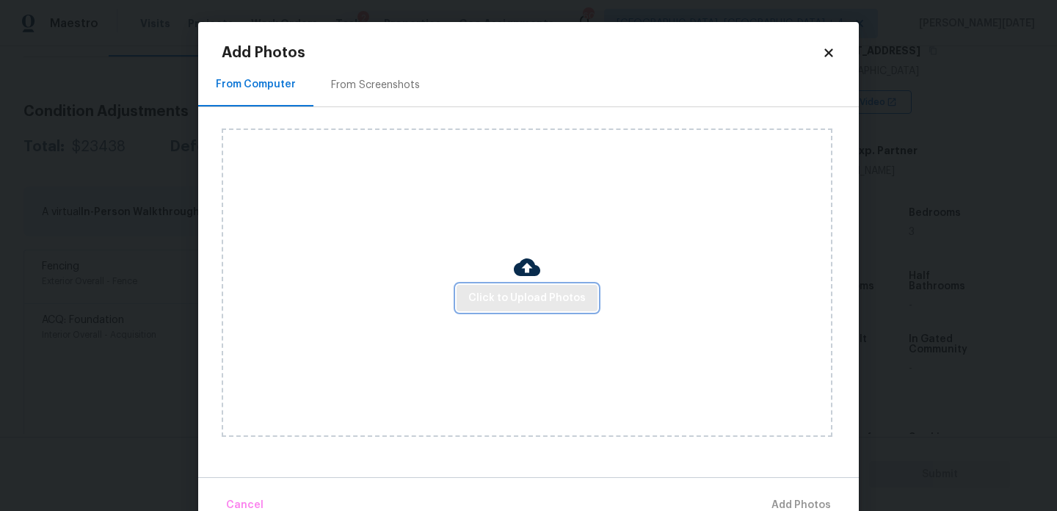
click at [509, 300] on span "Click to Upload Photos" at bounding box center [526, 298] width 117 height 18
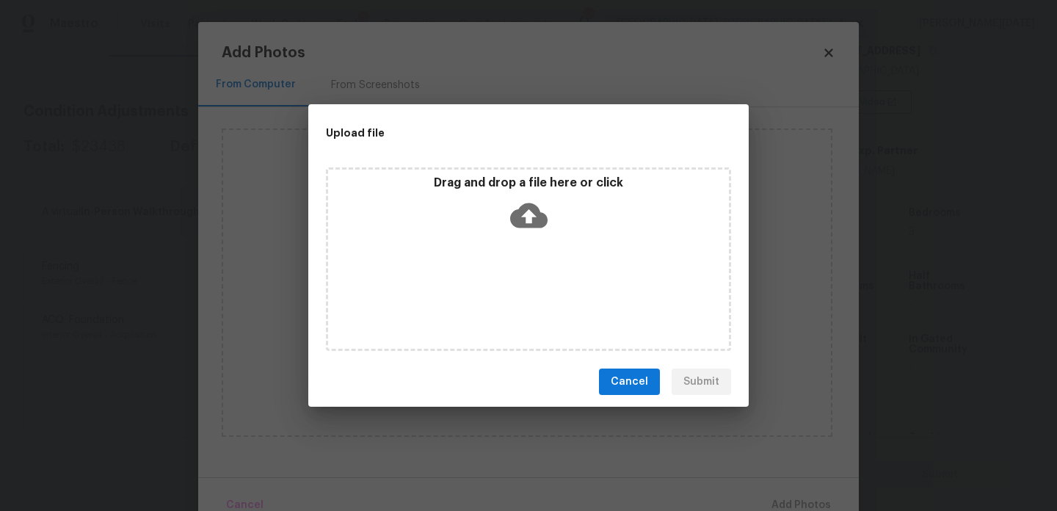
click at [509, 300] on div "Drag and drop a file here or click" at bounding box center [528, 258] width 405 height 183
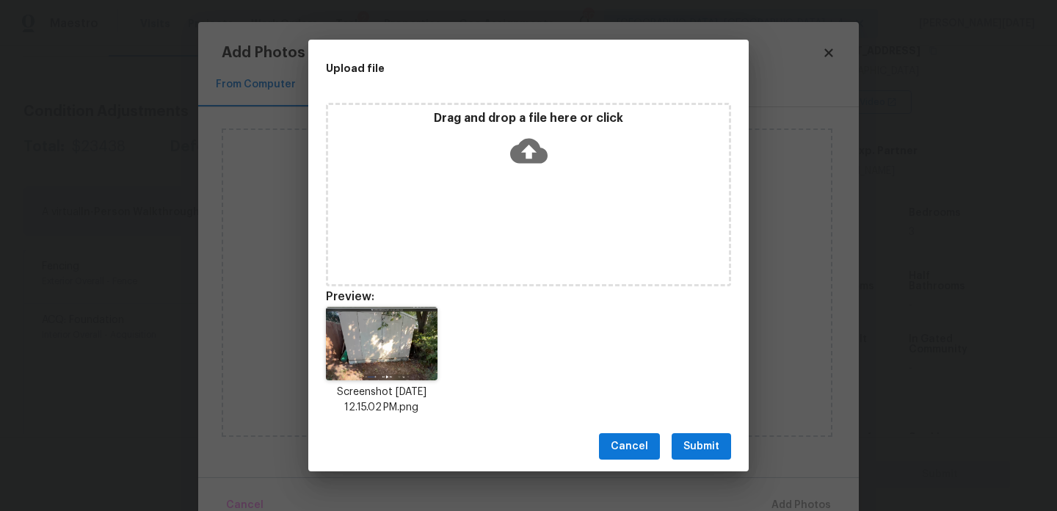
click at [698, 439] on span "Submit" at bounding box center [701, 446] width 36 height 18
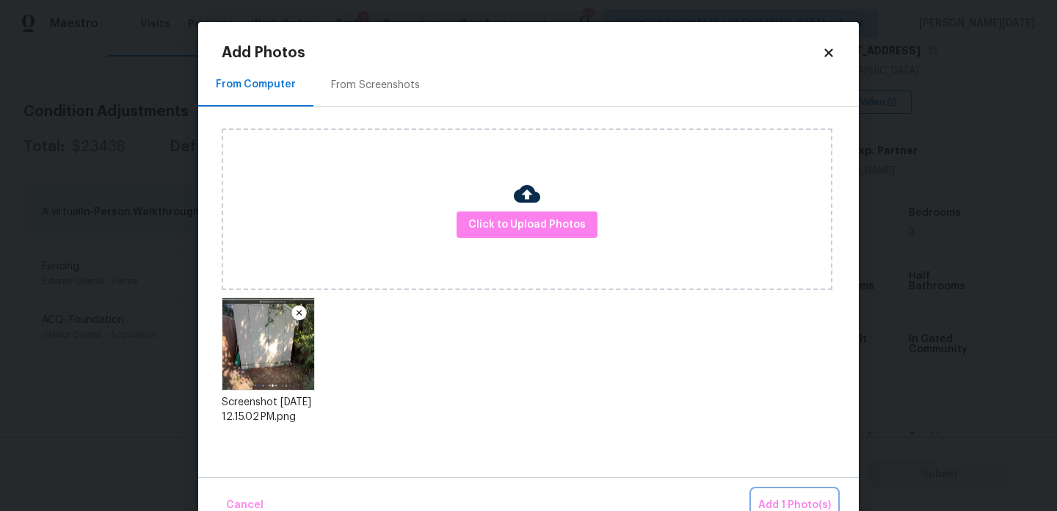
click at [787, 503] on span "Add 1 Photo(s)" at bounding box center [794, 505] width 73 height 18
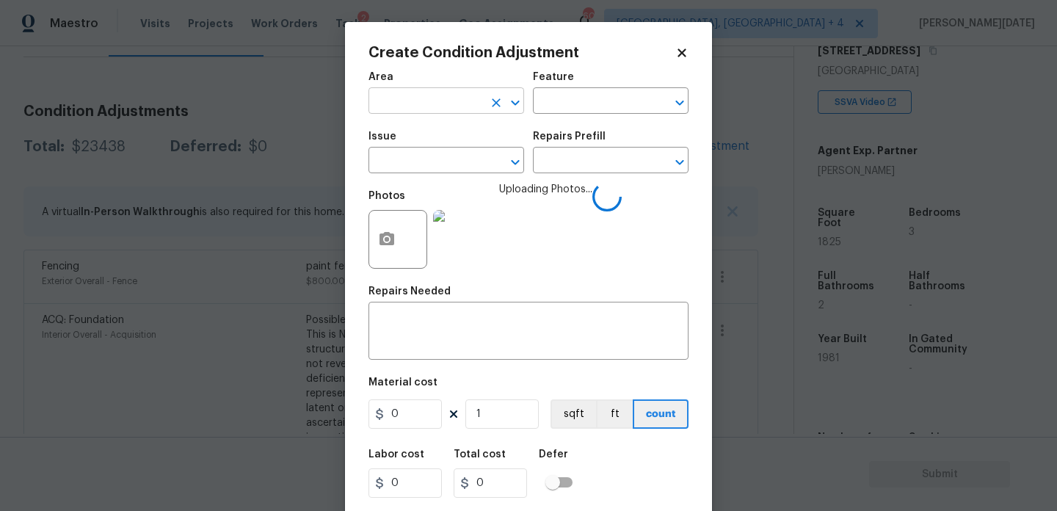
click at [411, 112] on input "text" at bounding box center [425, 102] width 114 height 23
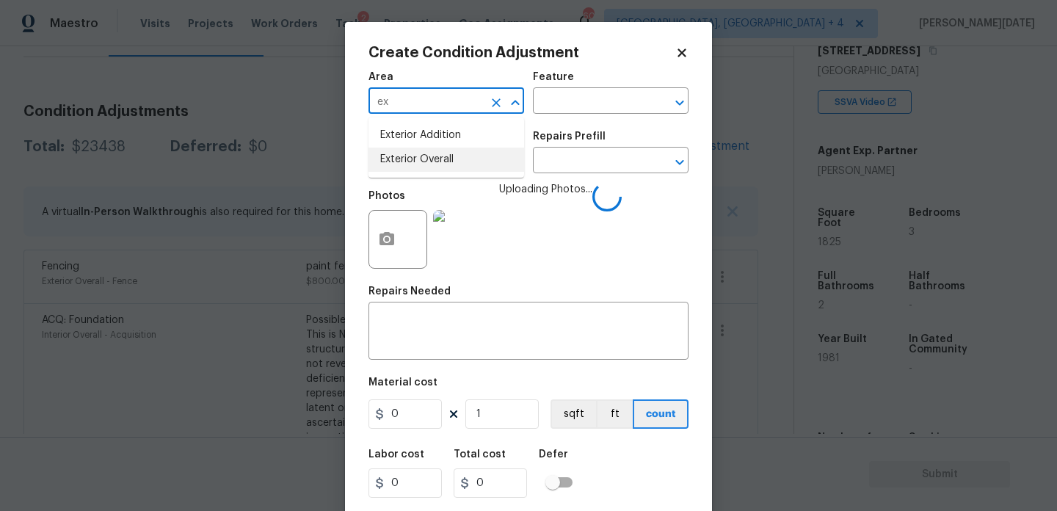
click at [426, 161] on li "Exterior Overall" at bounding box center [446, 160] width 156 height 24
type input "Exterior Overall"
click at [426, 161] on input "text" at bounding box center [425, 161] width 114 height 23
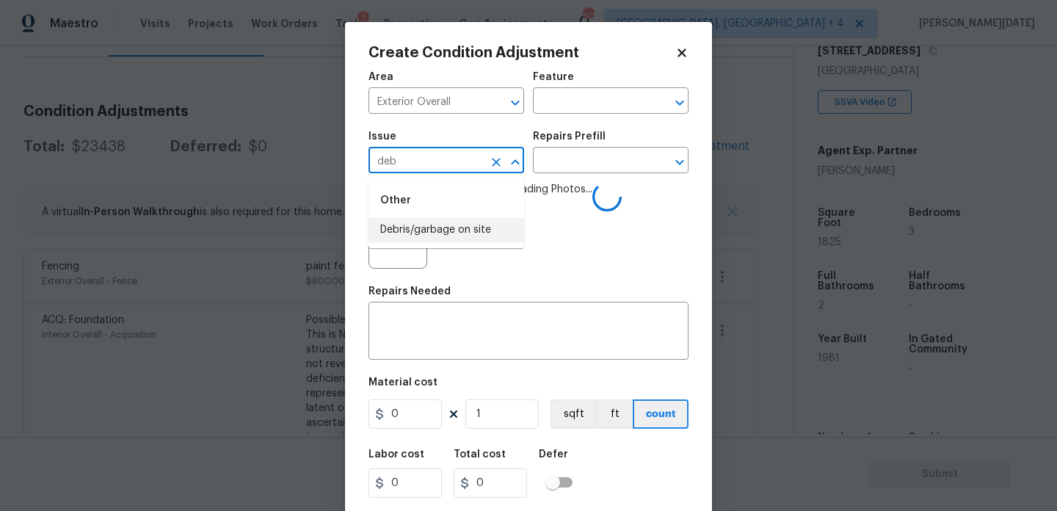
click at [438, 224] on li "Debris/garbage on site" at bounding box center [446, 230] width 156 height 24
type input "Debris/garbage on site"
click at [573, 161] on input "text" at bounding box center [590, 161] width 114 height 23
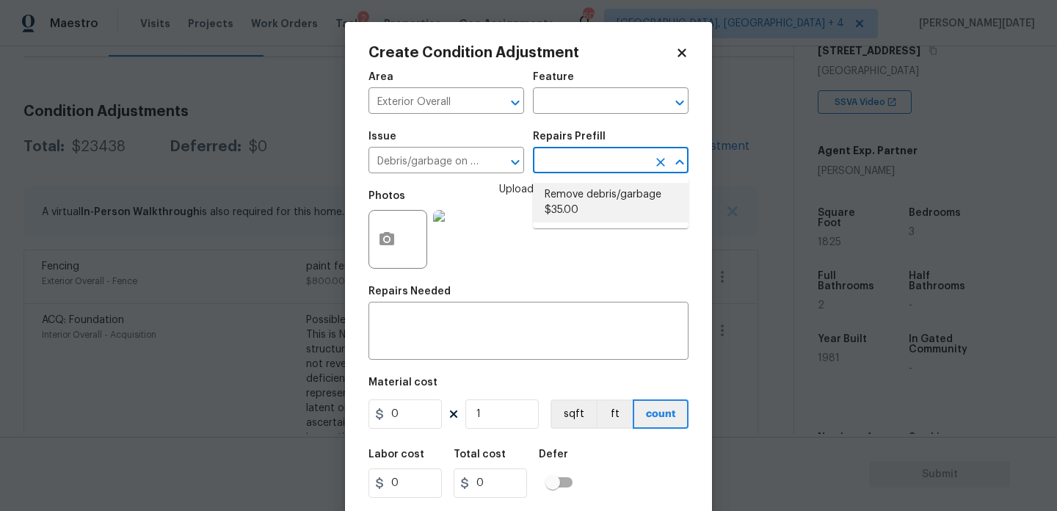
click at [580, 190] on li "Remove debris/garbage $35.00" at bounding box center [611, 203] width 156 height 40
type textarea "Remove, haul off, and properly dispose of any debris left by seller to offsite …"
type input "35"
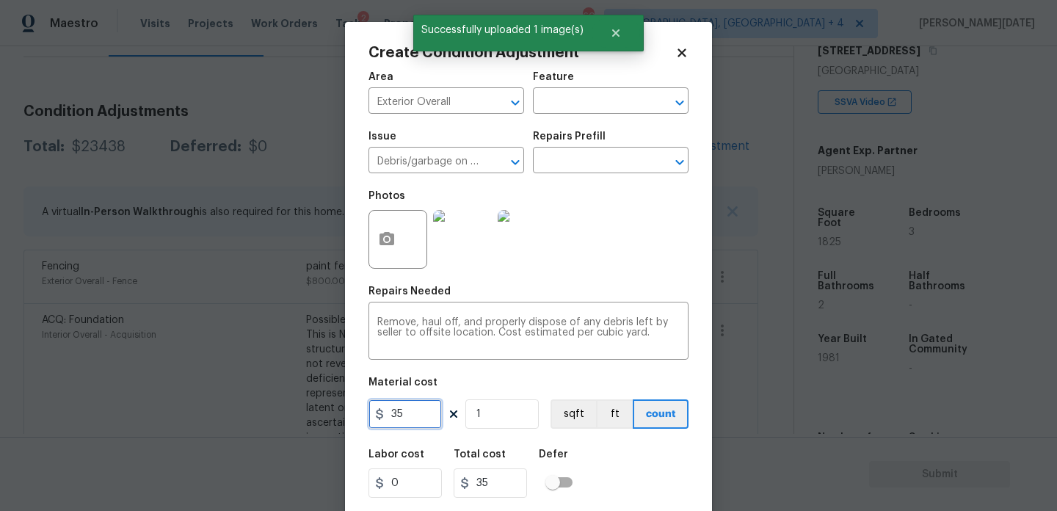
drag, startPoint x: 411, startPoint y: 408, endPoint x: 327, endPoint y: 407, distance: 83.7
click at [327, 407] on div "Create Condition Adjustment Area Exterior Overall ​ Feature ​ Issue Debris/garb…" at bounding box center [528, 255] width 1057 height 511
type input "1000"
click at [647, 262] on div "Photos" at bounding box center [528, 229] width 320 height 95
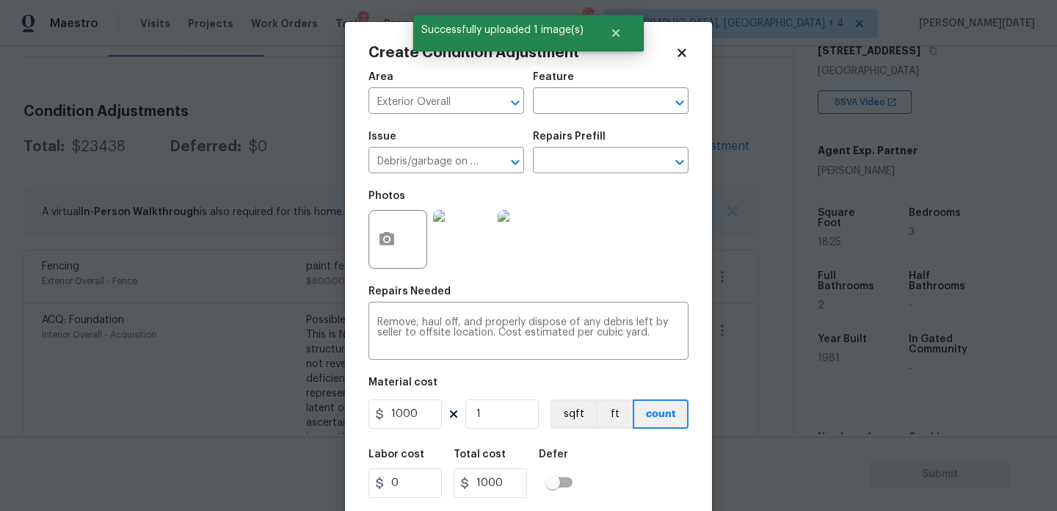
scroll to position [37, 0]
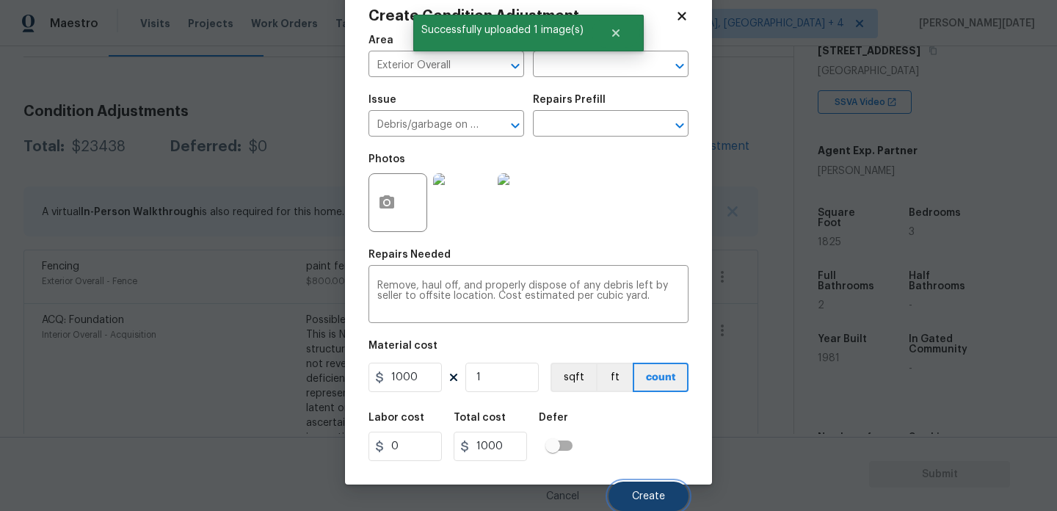
click at [624, 488] on button "Create" at bounding box center [648, 495] width 80 height 29
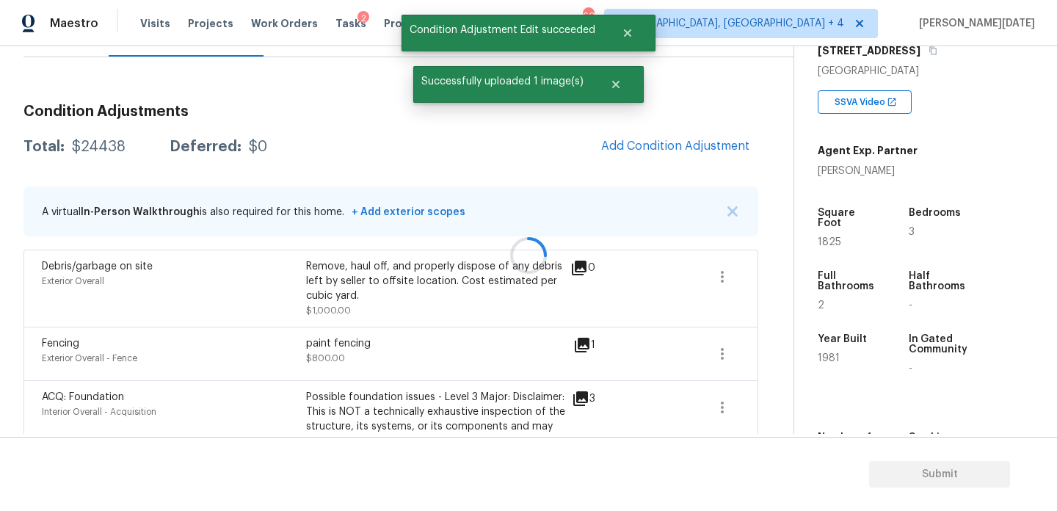
scroll to position [0, 0]
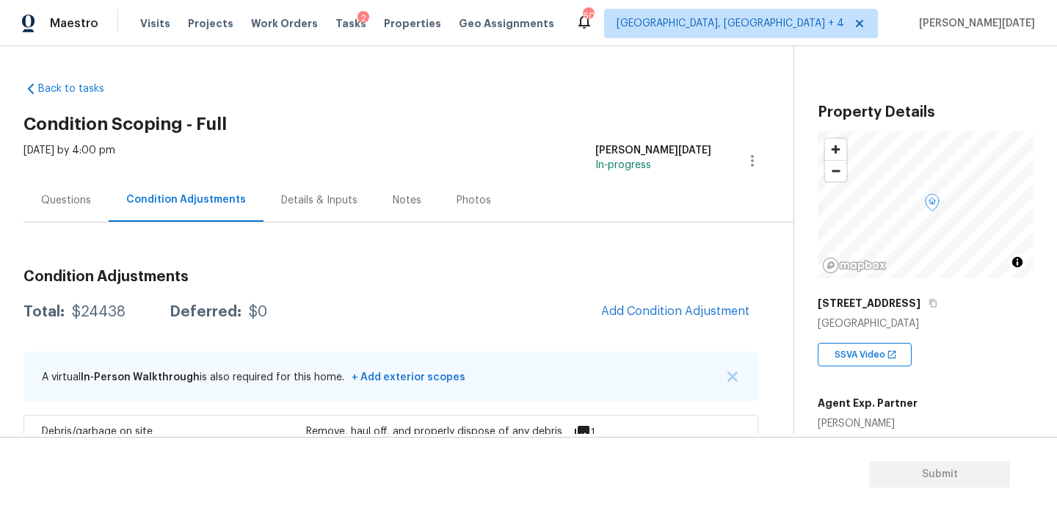
scroll to position [252, 0]
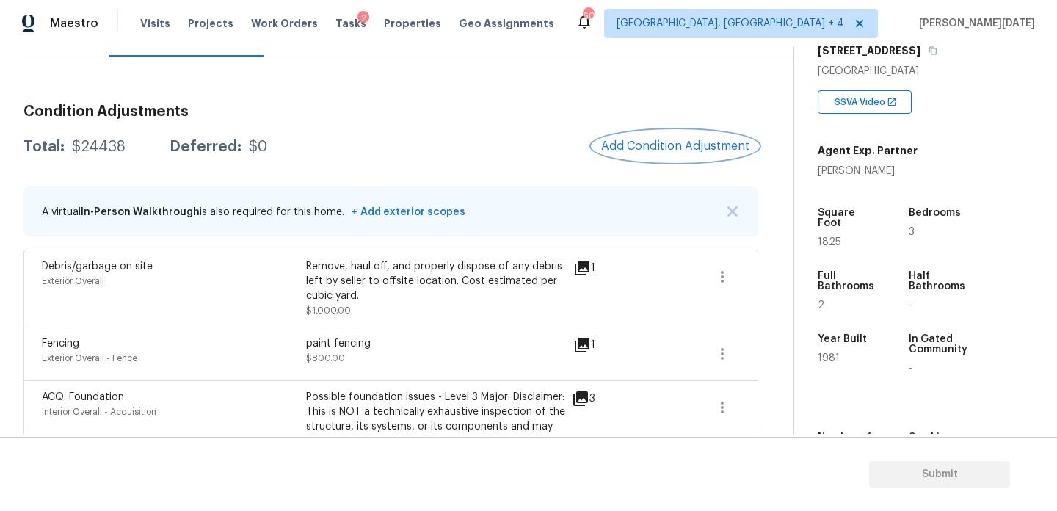
click at [654, 141] on span "Add Condition Adjustment" at bounding box center [675, 145] width 148 height 13
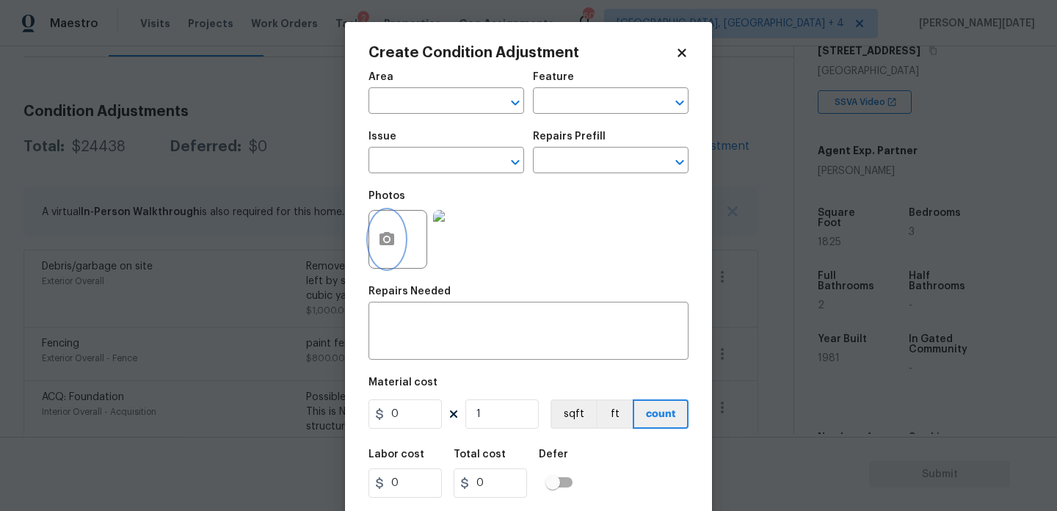
click at [379, 246] on icon "button" at bounding box center [387, 239] width 18 height 18
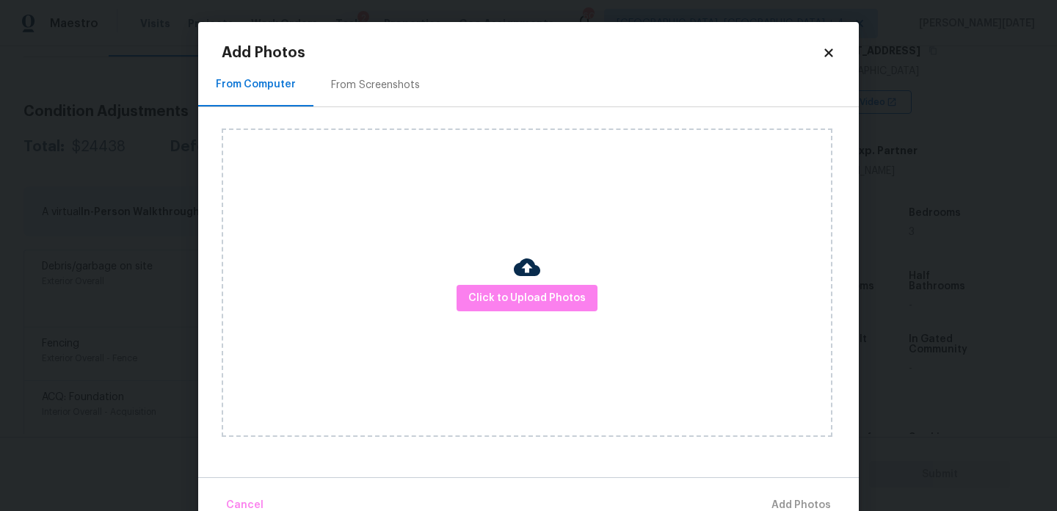
click at [578, 329] on div "Click to Upload Photos" at bounding box center [527, 282] width 611 height 308
click at [561, 298] on span "Click to Upload Photos" at bounding box center [526, 298] width 117 height 18
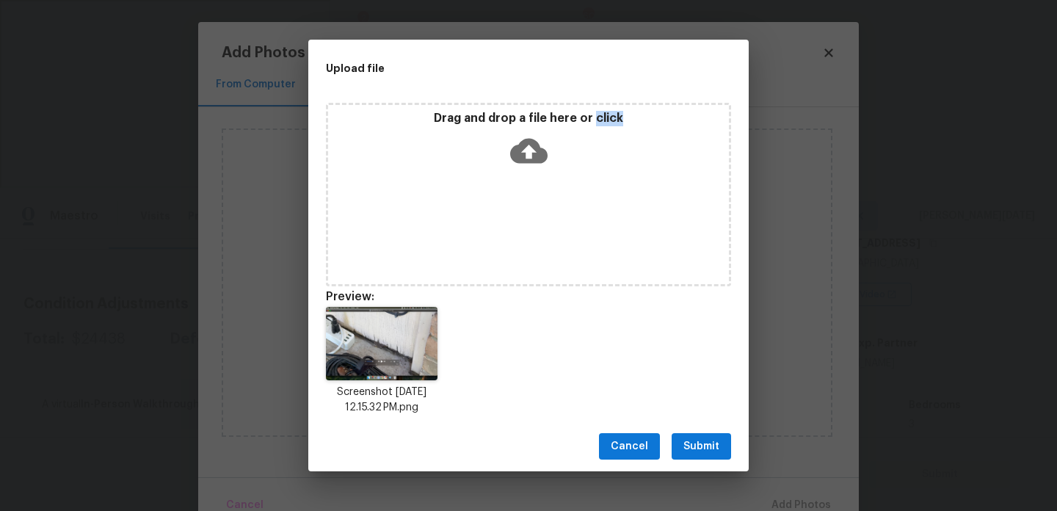
click at [684, 440] on span "Submit" at bounding box center [701, 446] width 36 height 18
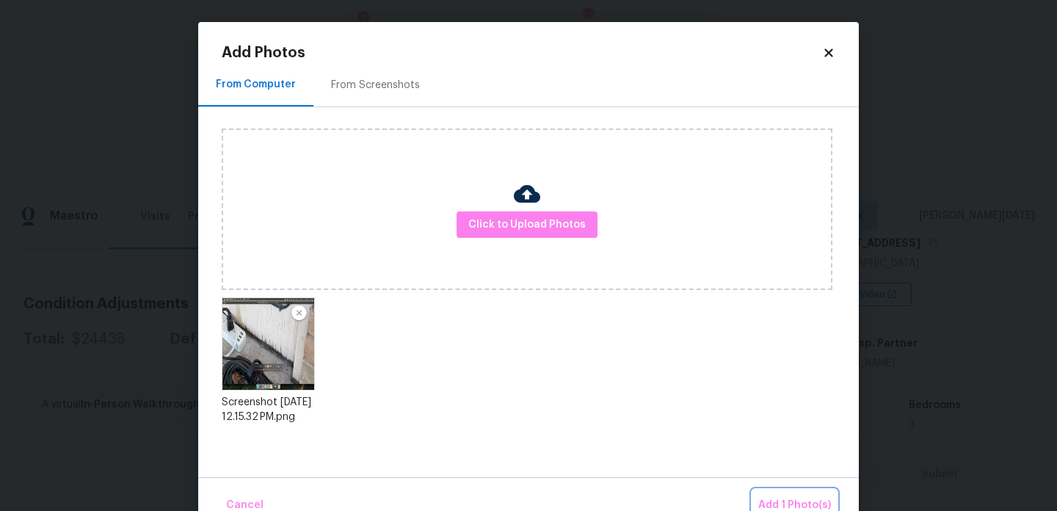
click at [779, 493] on button "Add 1 Photo(s)" at bounding box center [794, 506] width 84 height 32
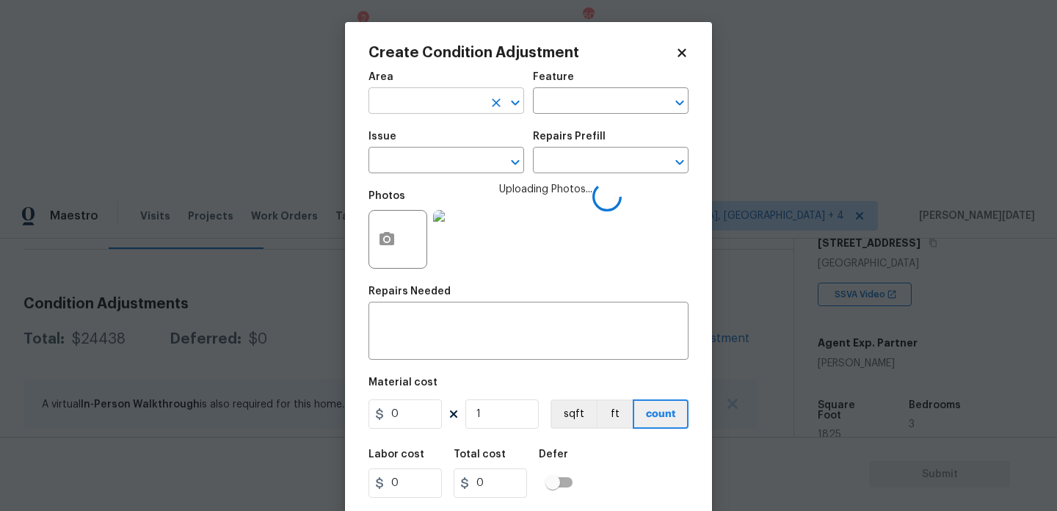
click at [423, 110] on input "text" at bounding box center [425, 102] width 114 height 23
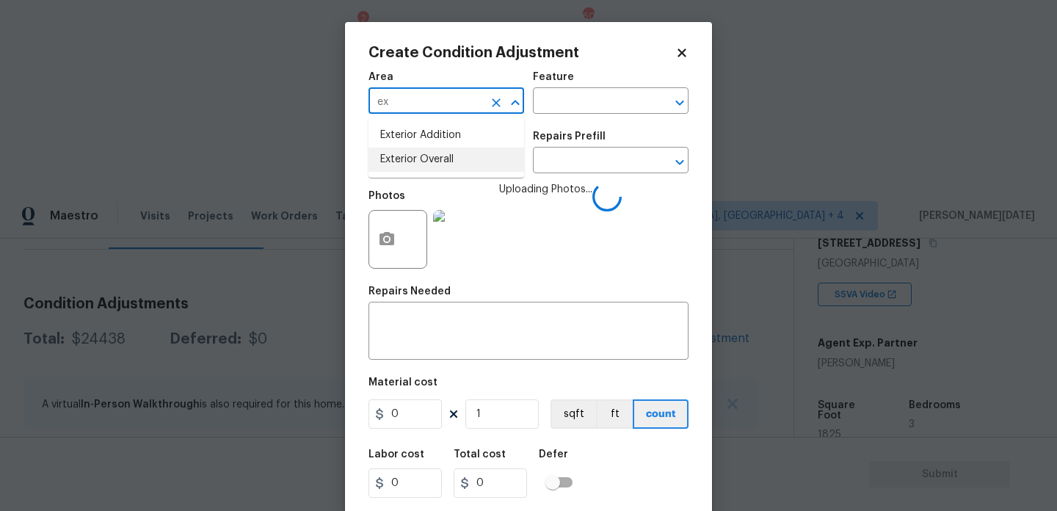
click at [432, 163] on li "Exterior Overall" at bounding box center [446, 160] width 156 height 24
type input "Exterior Overall"
click at [432, 163] on input "text" at bounding box center [425, 161] width 114 height 23
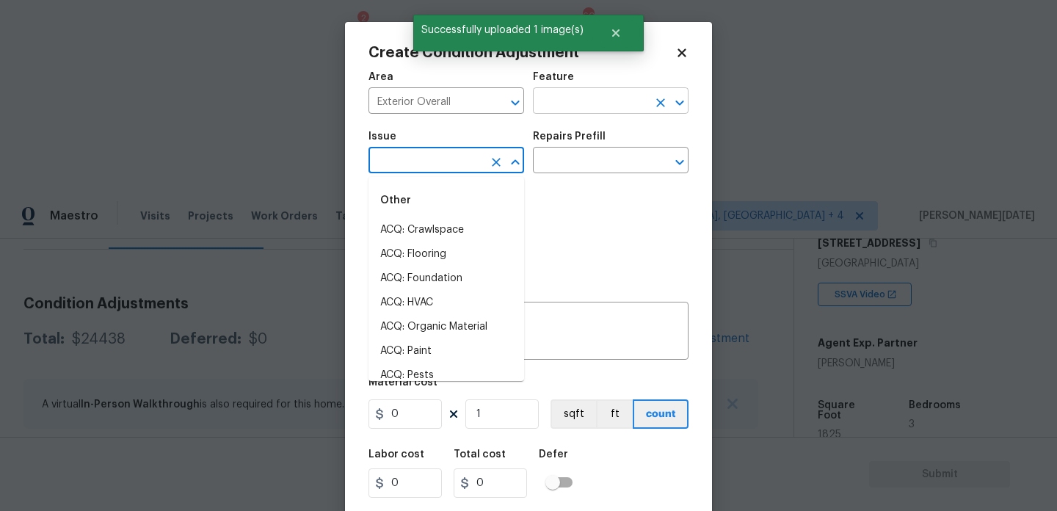
click at [556, 100] on input "text" at bounding box center [590, 102] width 114 height 23
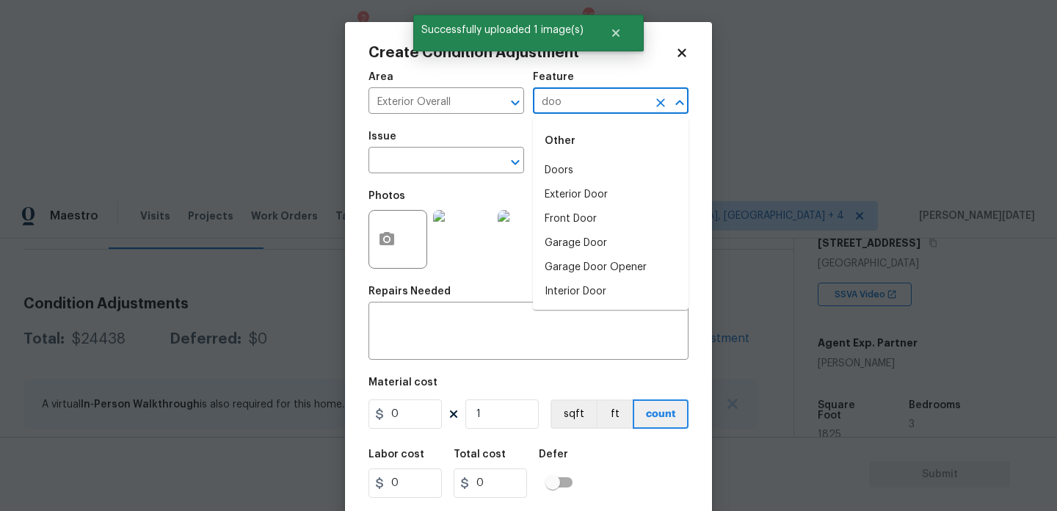
type input "door"
click at [600, 194] on li "Exterior Door" at bounding box center [611, 195] width 156 height 24
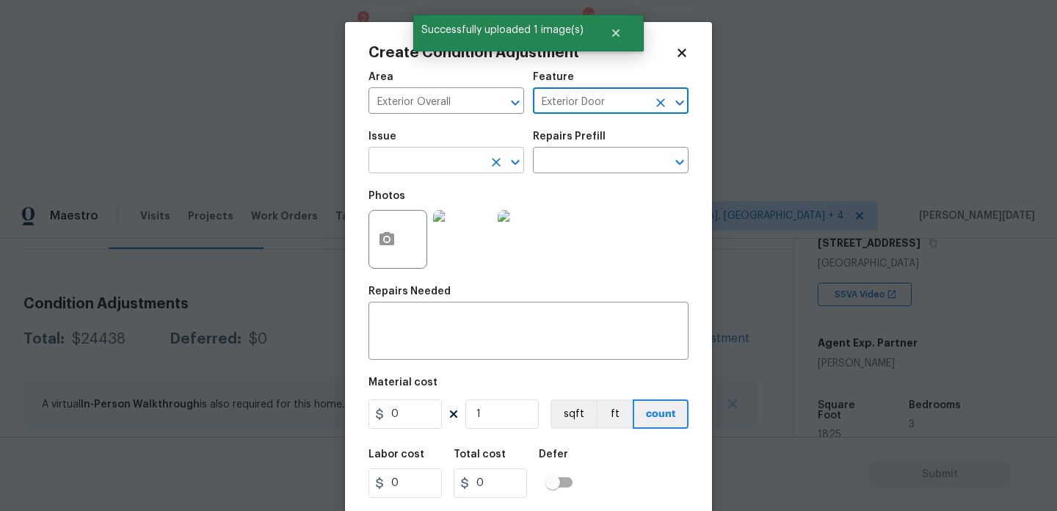
type input "Exterior Door"
click at [421, 163] on input "text" at bounding box center [425, 161] width 114 height 23
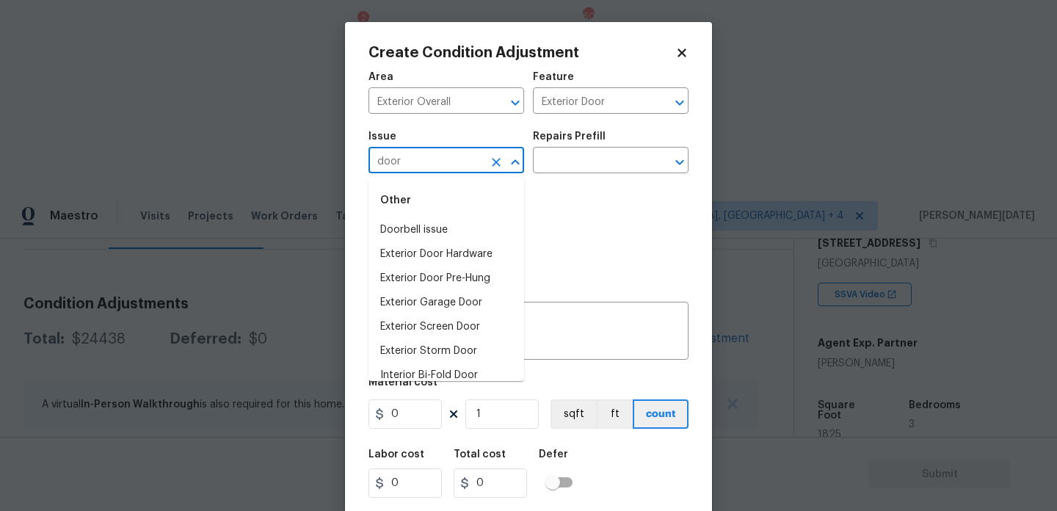
scroll to position [109, 0]
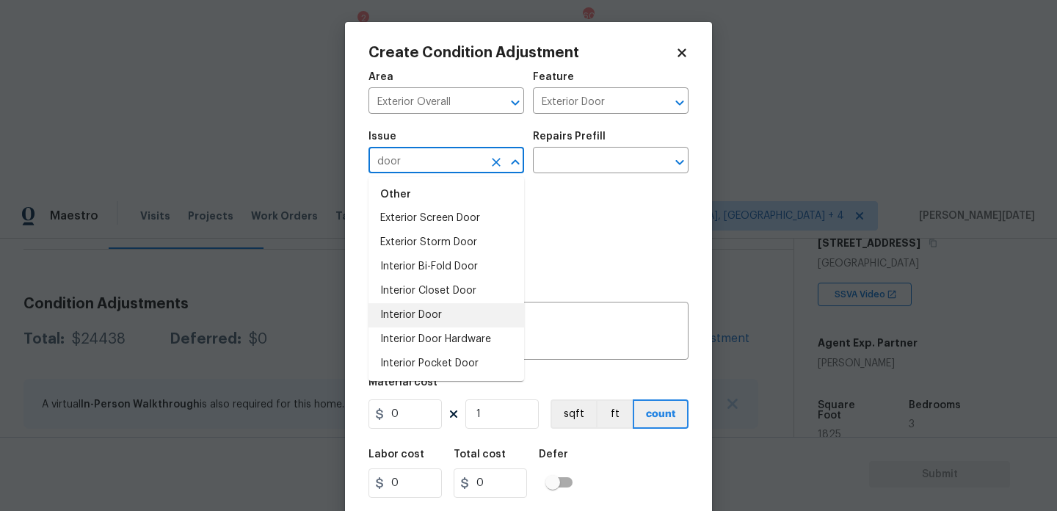
click at [440, 312] on li "Interior Door" at bounding box center [446, 315] width 156 height 24
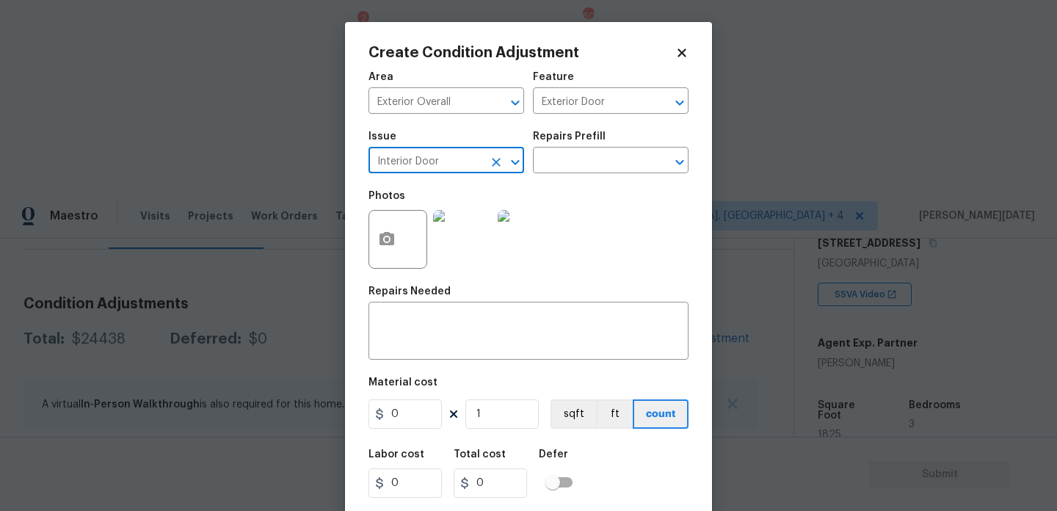
type input "Interior Door"
click at [412, 423] on input "0" at bounding box center [404, 413] width 73 height 29
type input "550"
click at [430, 329] on textarea at bounding box center [528, 332] width 302 height 31
type input "550"
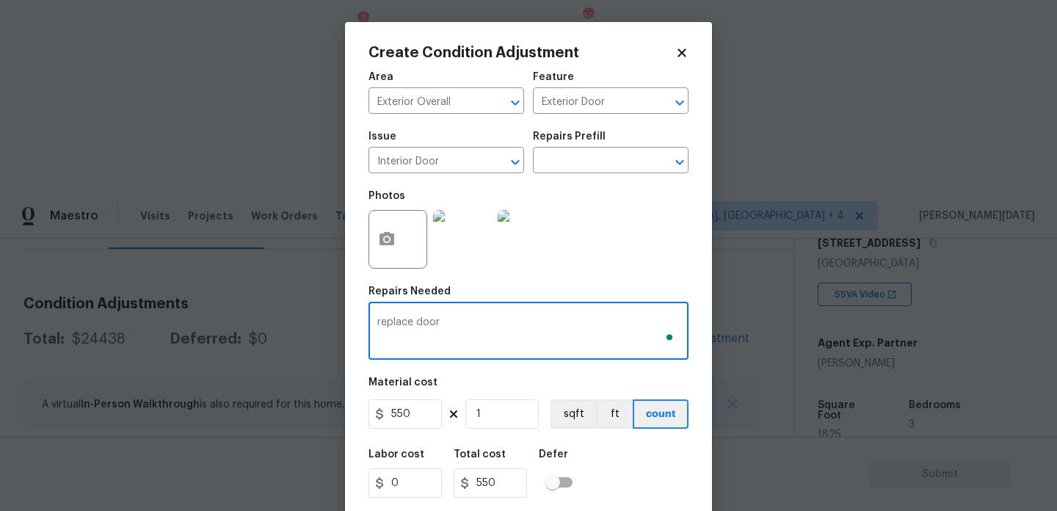
scroll to position [37, 0]
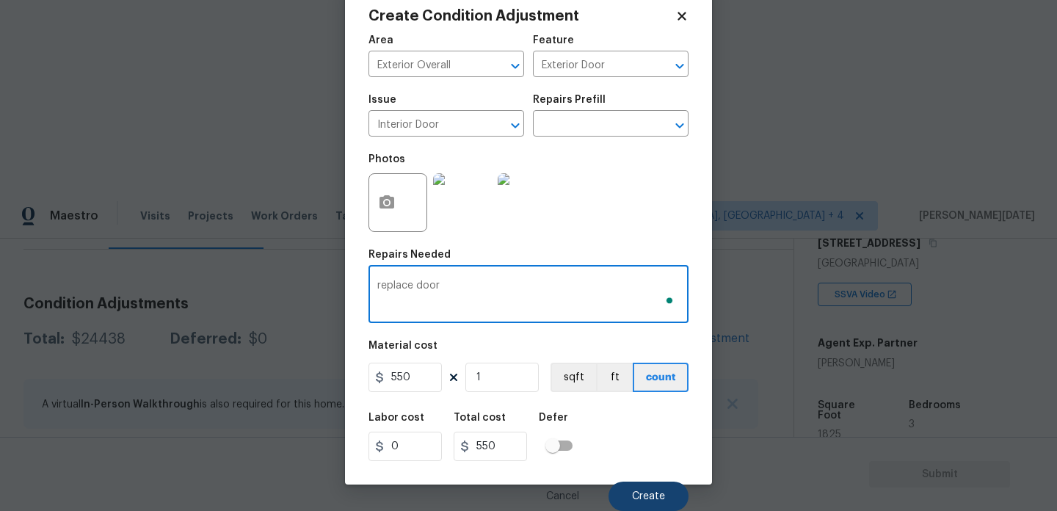
type textarea "replace door"
click at [658, 505] on button "Create" at bounding box center [648, 495] width 80 height 29
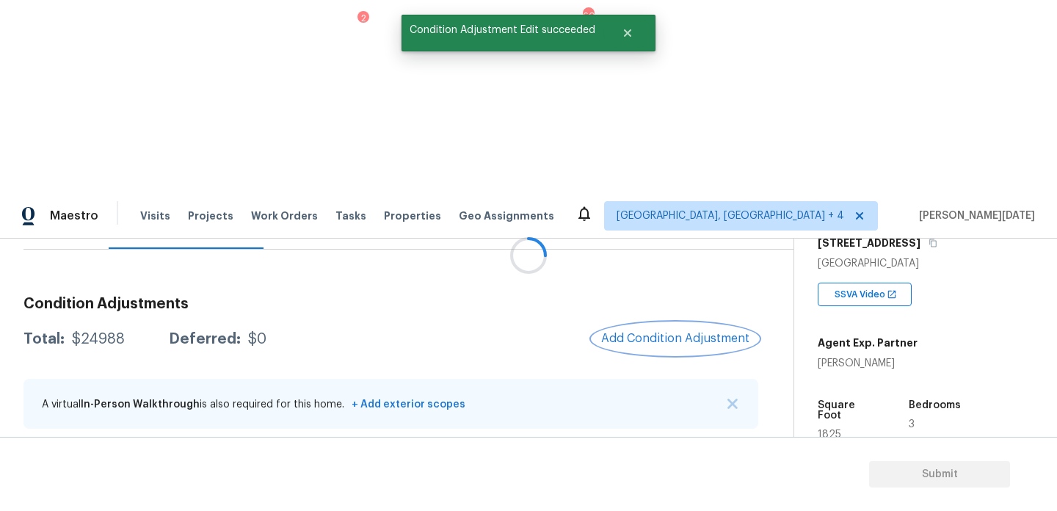
scroll to position [0, 0]
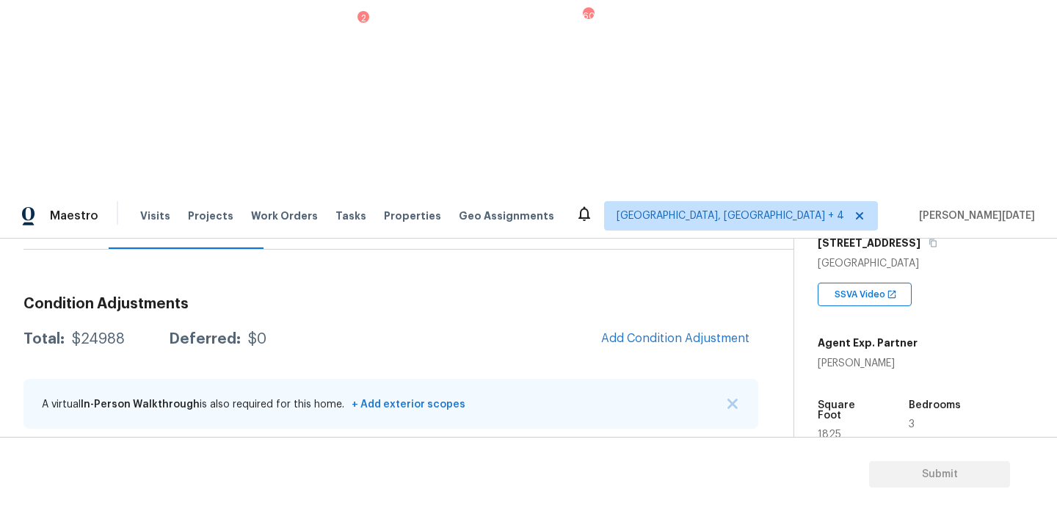
click at [713, 460] on icon "button" at bounding box center [722, 469] width 18 height 18
click at [810, 270] on div "Edit" at bounding box center [806, 273] width 114 height 15
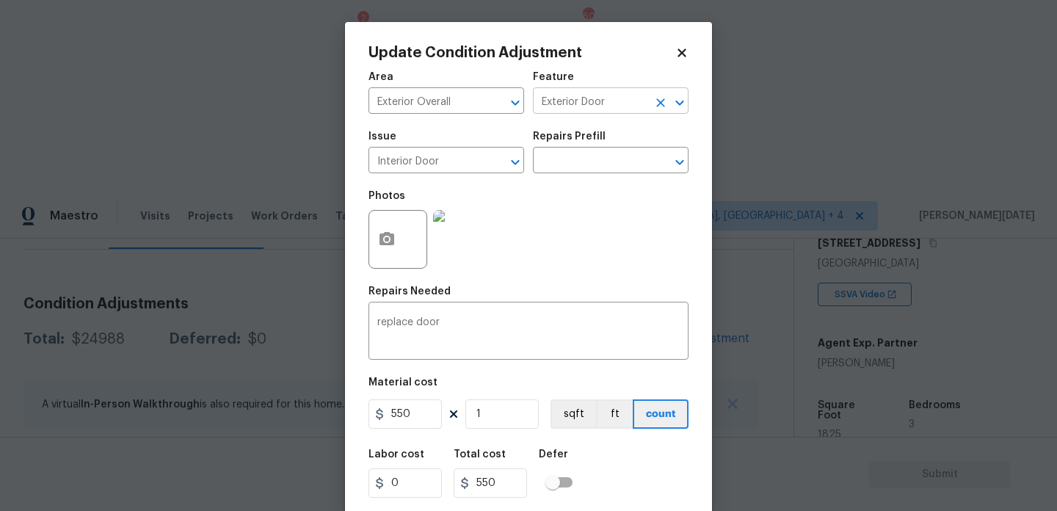
click at [658, 104] on icon "Clear" at bounding box center [660, 102] width 9 height 9
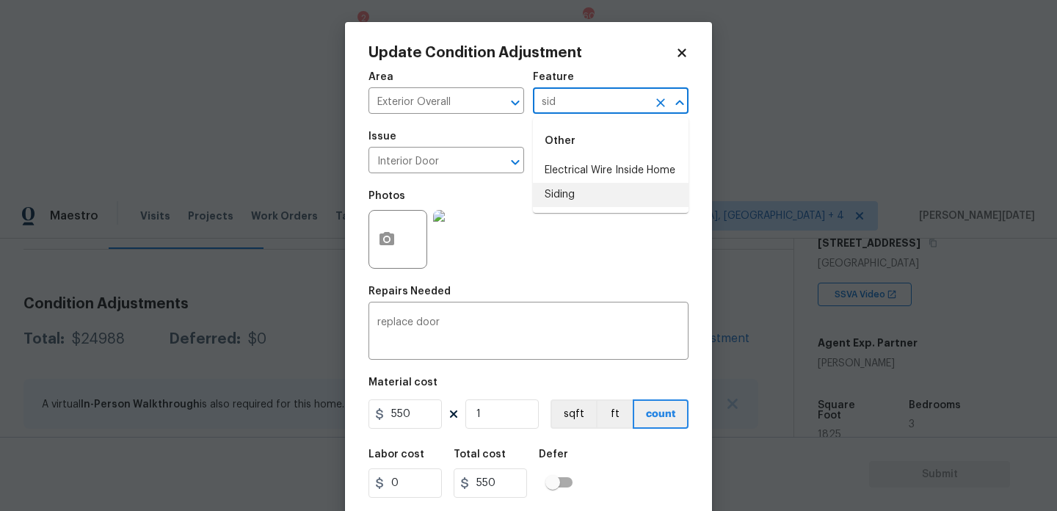
click at [603, 189] on li "Siding" at bounding box center [611, 195] width 156 height 24
click at [495, 157] on icon "Clear" at bounding box center [496, 162] width 15 height 15
type input "Siding"
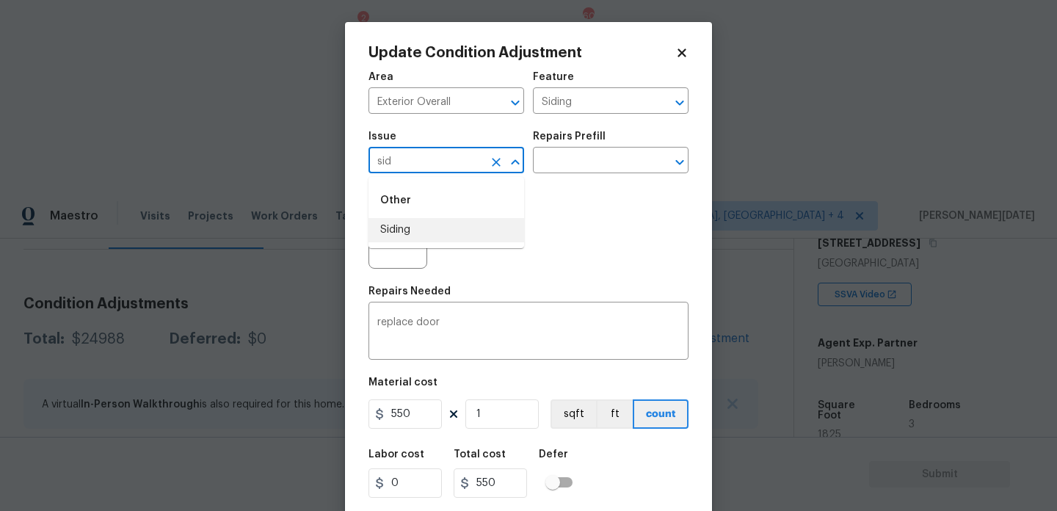
click at [432, 233] on li "Siding" at bounding box center [446, 230] width 156 height 24
type input "Siding"
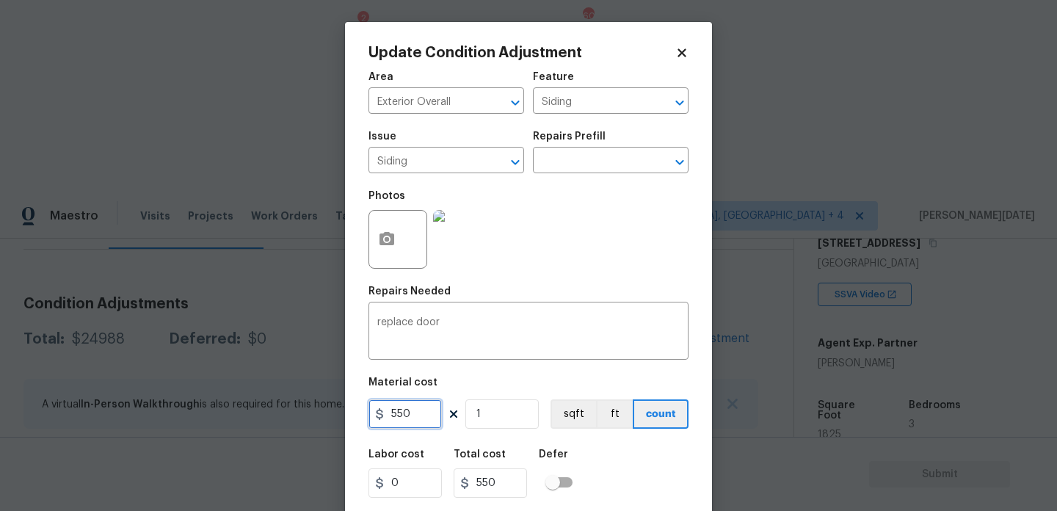
drag, startPoint x: 421, startPoint y: 421, endPoint x: 311, endPoint y: 421, distance: 110.1
click at [311, 421] on div "Update Condition Adjustment Area Exterior Overall ​ Feature Siding ​ Issue Sidi…" at bounding box center [528, 255] width 1057 height 511
type input "575"
drag, startPoint x: 350, startPoint y: 326, endPoint x: 202, endPoint y: 296, distance: 151.1
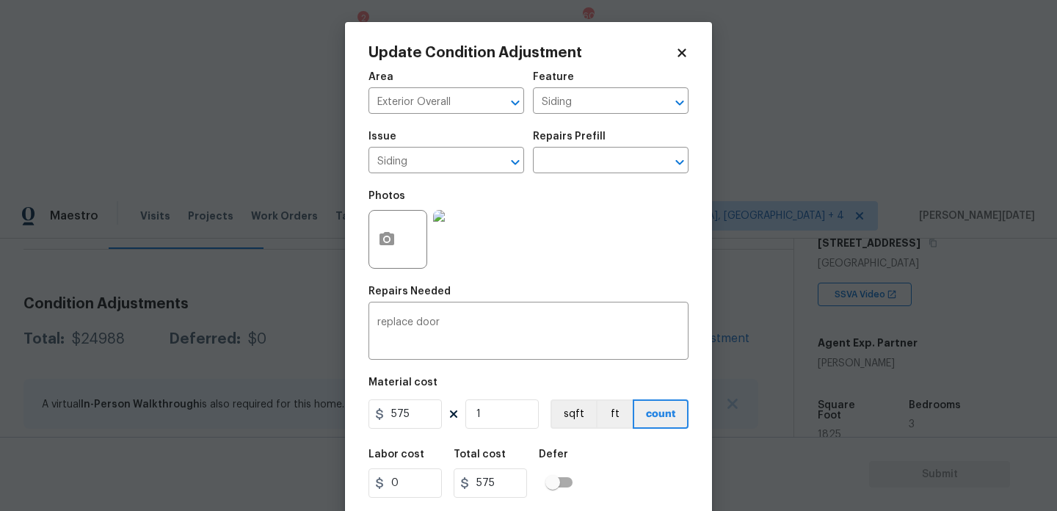
click at [202, 296] on div "Update Condition Adjustment Area Exterior Overall ​ Feature Siding ​ Issue Sidi…" at bounding box center [528, 255] width 1057 height 511
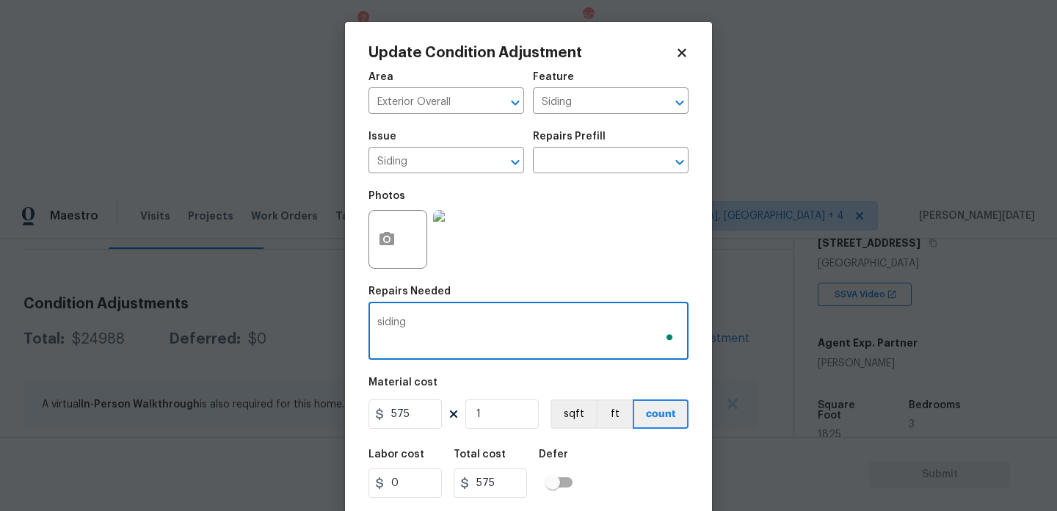
type textarea "siding"
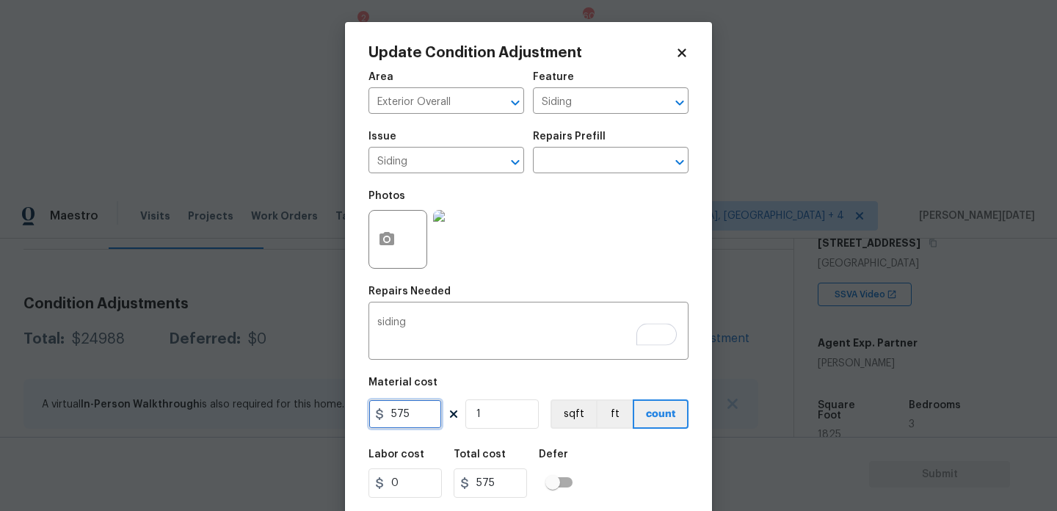
drag, startPoint x: 417, startPoint y: 412, endPoint x: 327, endPoint y: 375, distance: 97.0
click at [327, 401] on div "Update Condition Adjustment Area Exterior Overall ​ Feature Siding ​ Issue Sidi…" at bounding box center [528, 255] width 1057 height 511
type input "800"
click at [587, 205] on div "Photos" at bounding box center [528, 229] width 320 height 95
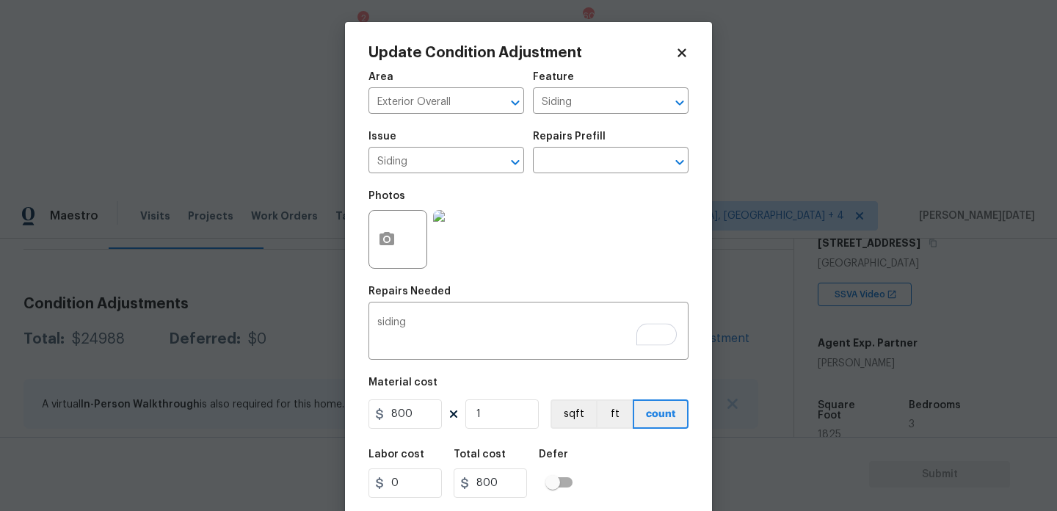
scroll to position [37, 0]
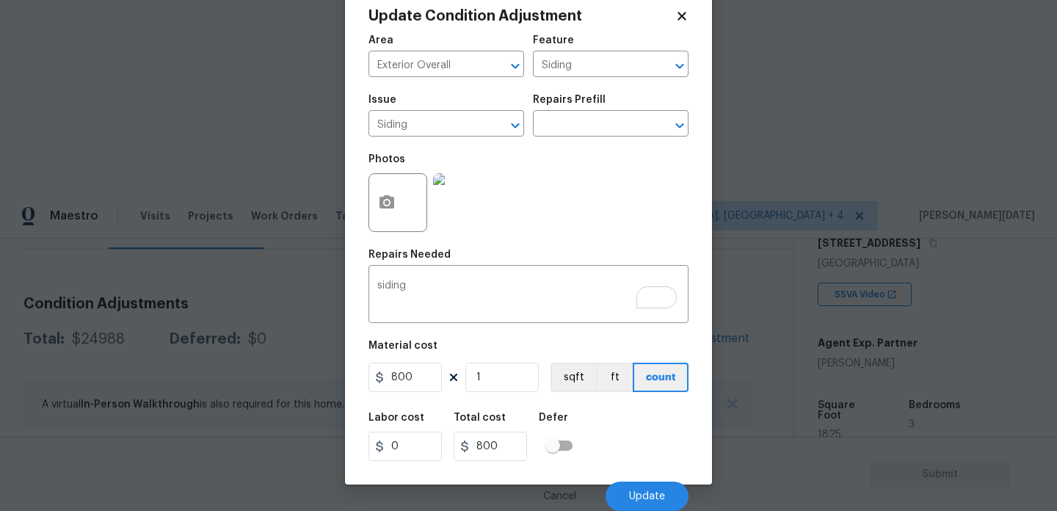
click at [683, 10] on icon at bounding box center [681, 16] width 13 height 13
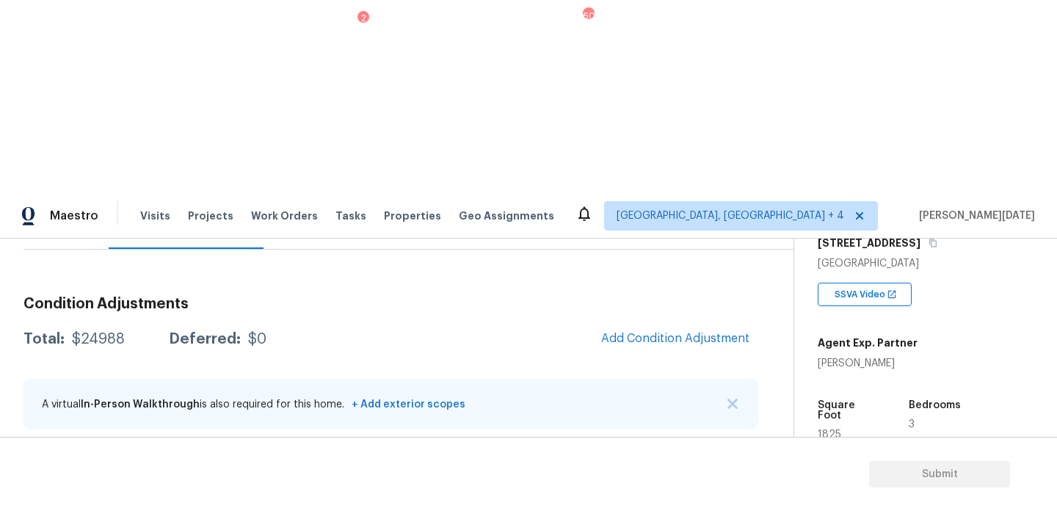
scroll to position [530, 0]
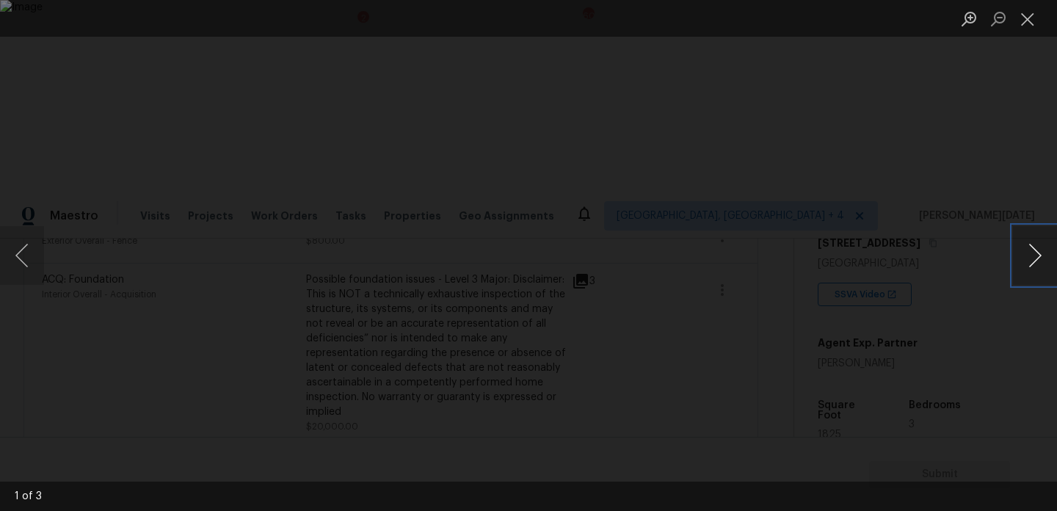
click at [1032, 258] on button "Next image" at bounding box center [1035, 255] width 44 height 59
click at [1030, 12] on button "Close lightbox" at bounding box center [1027, 19] width 29 height 26
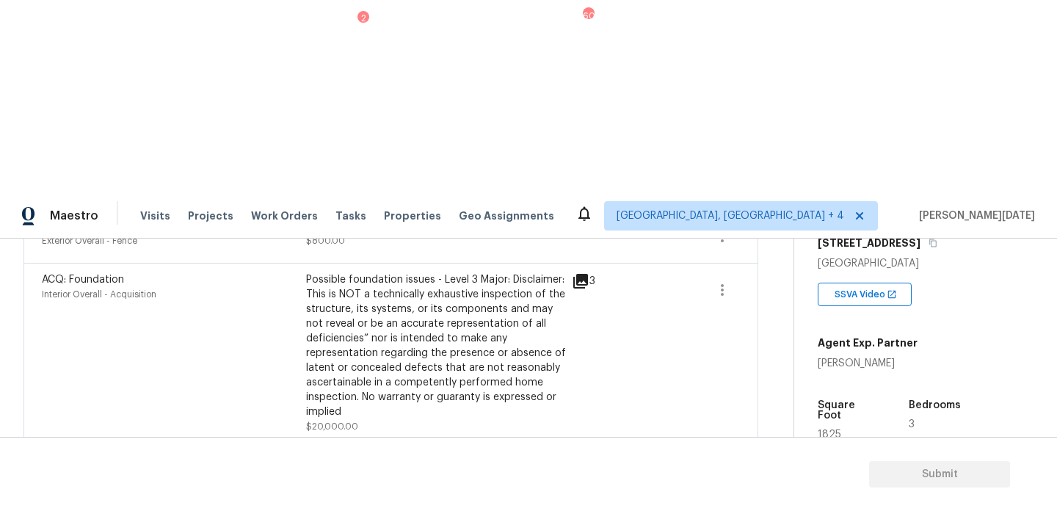
click at [802, 387] on div "Edit" at bounding box center [806, 390] width 114 height 15
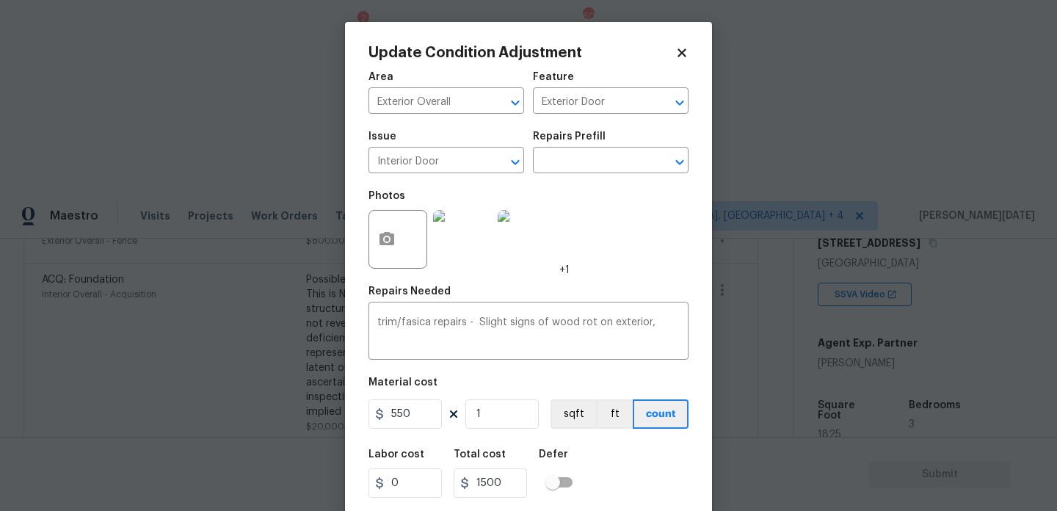
type input "Siding"
type input "1500"
click at [389, 234] on icon "button" at bounding box center [386, 238] width 15 height 13
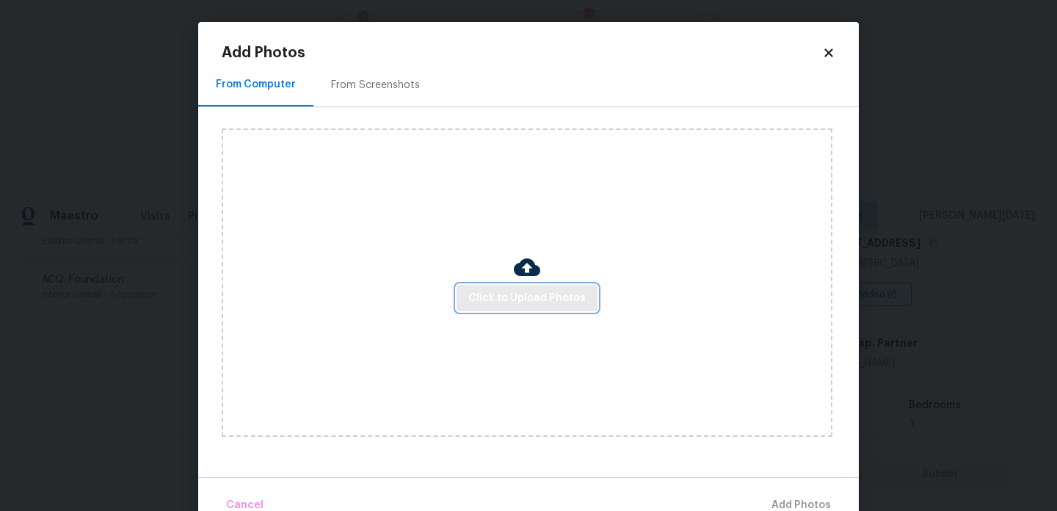
click at [485, 303] on span "Click to Upload Photos" at bounding box center [526, 298] width 117 height 18
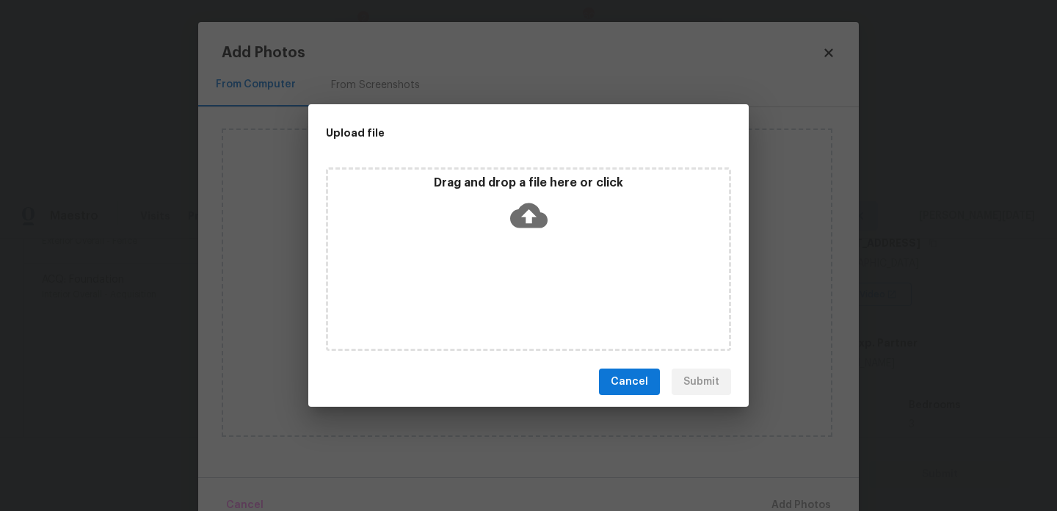
click at [485, 303] on div "Drag and drop a file here or click" at bounding box center [528, 258] width 405 height 183
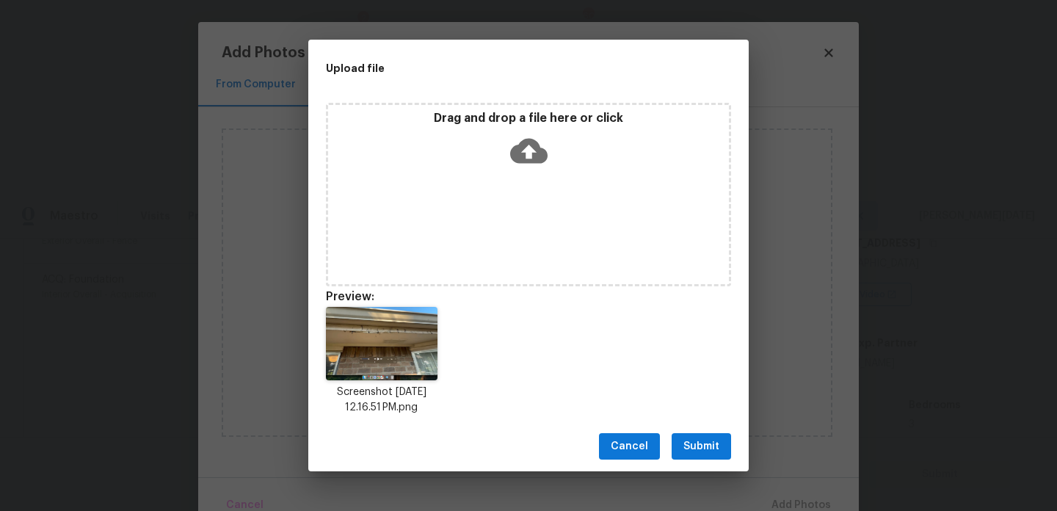
click at [643, 153] on div "Drag and drop a file here or click" at bounding box center [528, 142] width 401 height 63
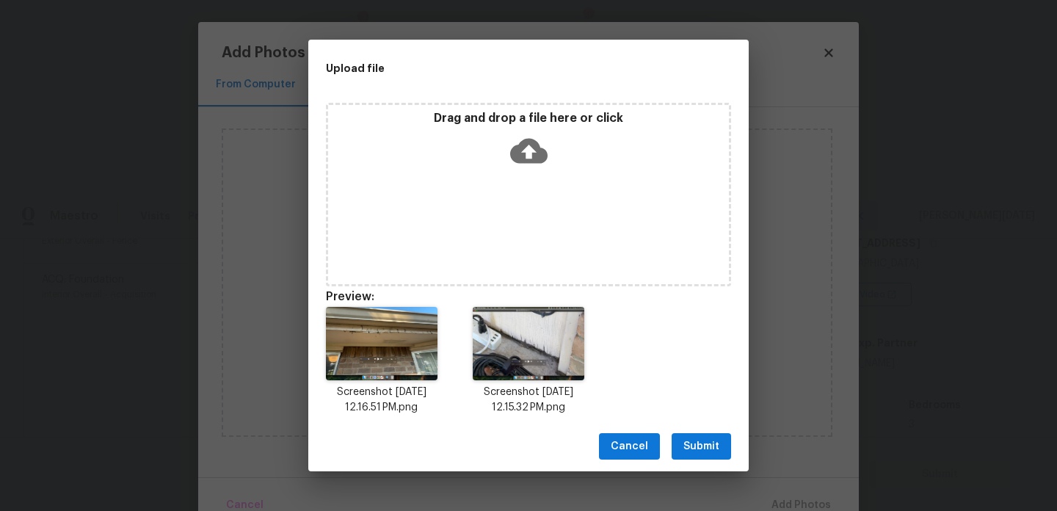
click at [707, 453] on span "Submit" at bounding box center [701, 446] width 36 height 18
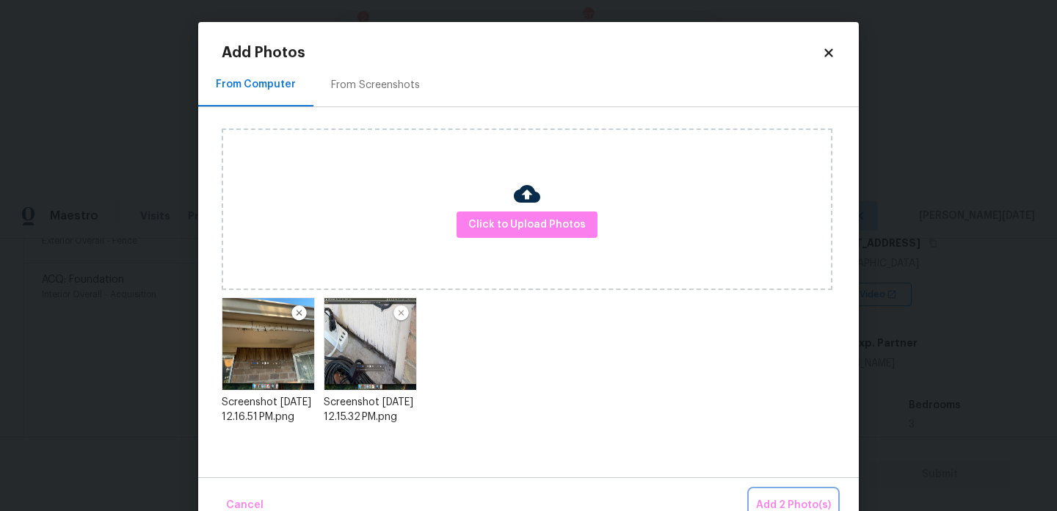
click at [782, 493] on button "Add 2 Photo(s)" at bounding box center [793, 506] width 87 height 32
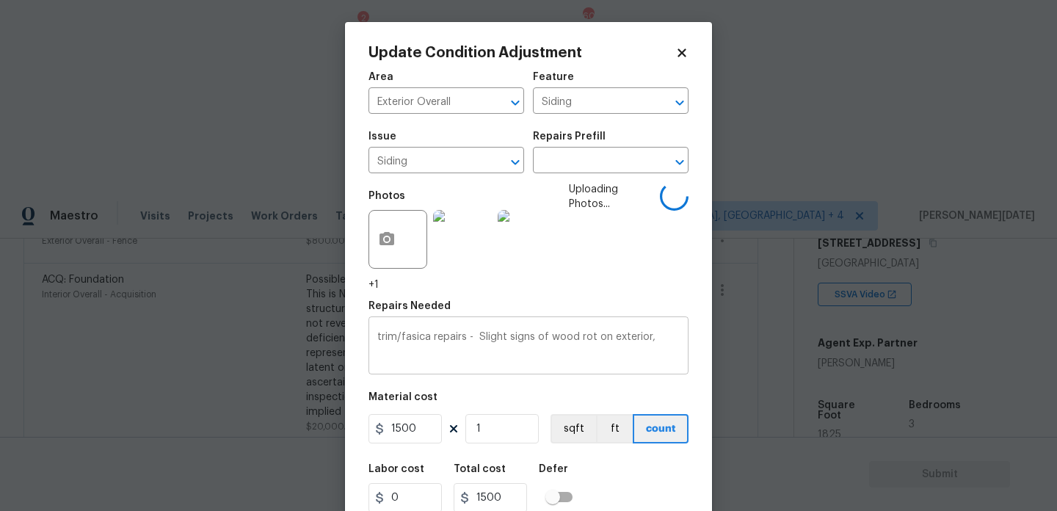
click at [375, 338] on div "trim/fasica repairs - Slight signs of wood rot on exterior, x ​" at bounding box center [528, 347] width 320 height 54
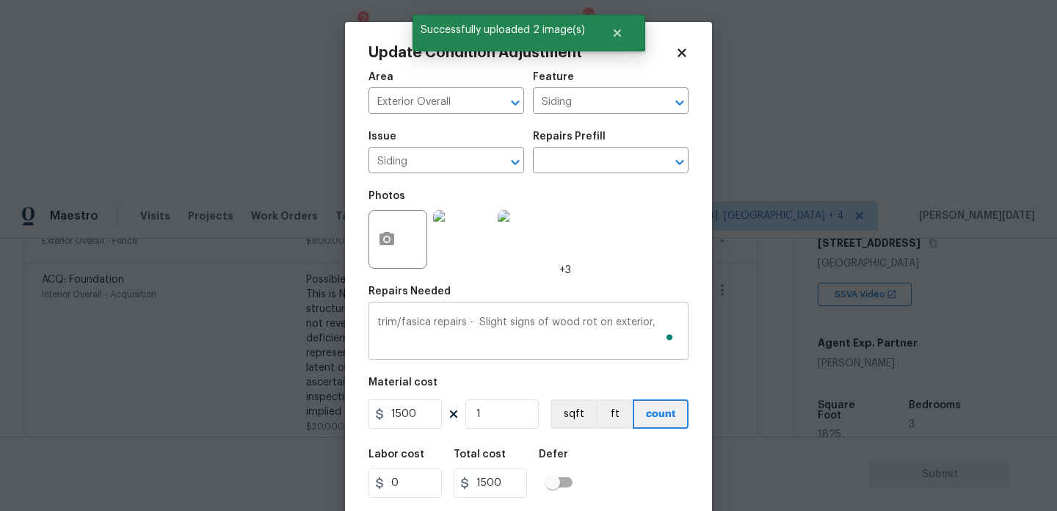
click at [374, 338] on div "trim/fasica repairs - Slight signs of wood rot on exterior, x ​" at bounding box center [528, 332] width 320 height 54
click at [376, 326] on div "trim/fasica repairs - Slight signs of wood rot on exterior, x ​" at bounding box center [528, 332] width 320 height 54
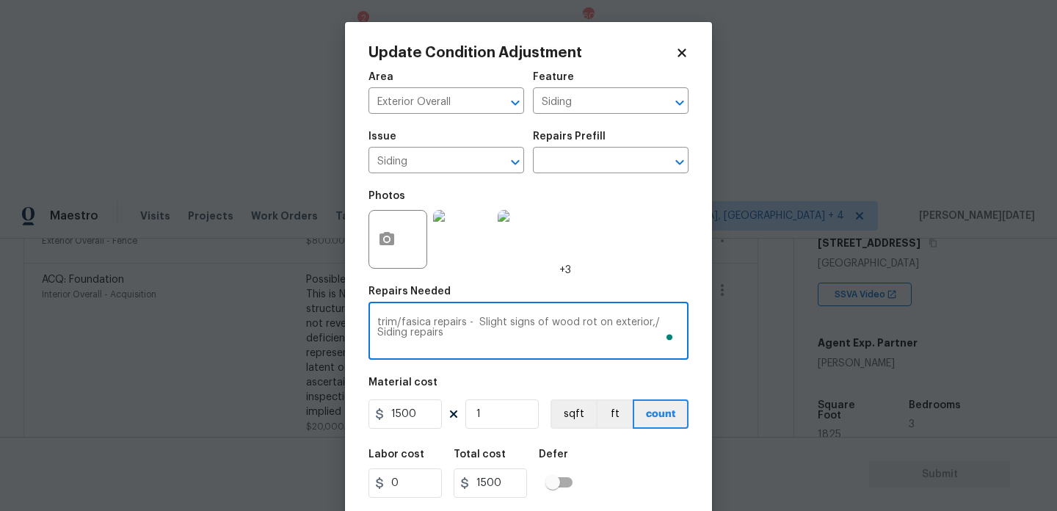
type textarea "trim/fasica repairs - Slight signs of wood rot on exterior,/ Siding repairs"
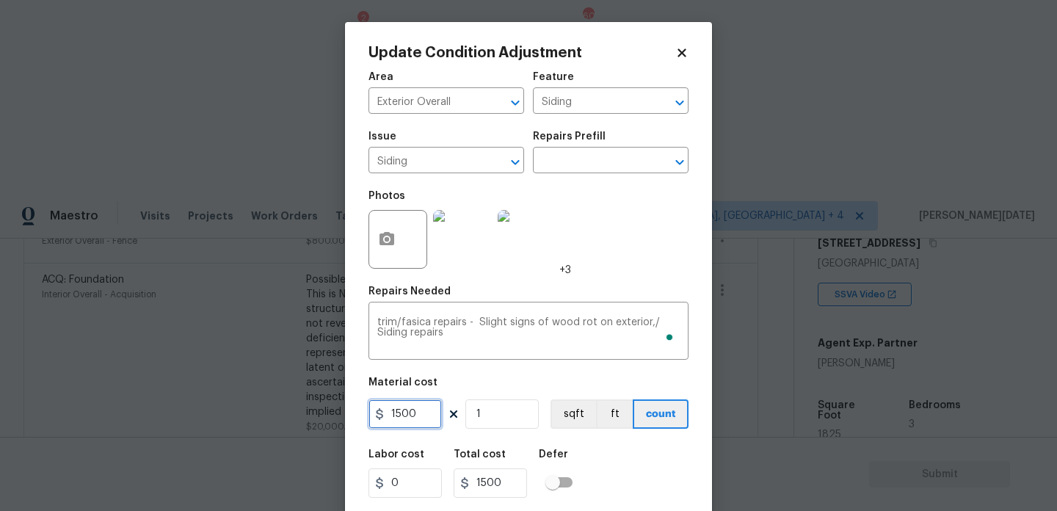
drag, startPoint x: 370, startPoint y: 418, endPoint x: 295, endPoint y: 412, distance: 75.1
click at [295, 412] on div "Update Condition Adjustment Area Exterior Overall ​ Feature Siding ​ Issue Sidi…" at bounding box center [528, 255] width 1057 height 511
type input "2000"
click at [596, 276] on div "Photos +3" at bounding box center [528, 229] width 320 height 95
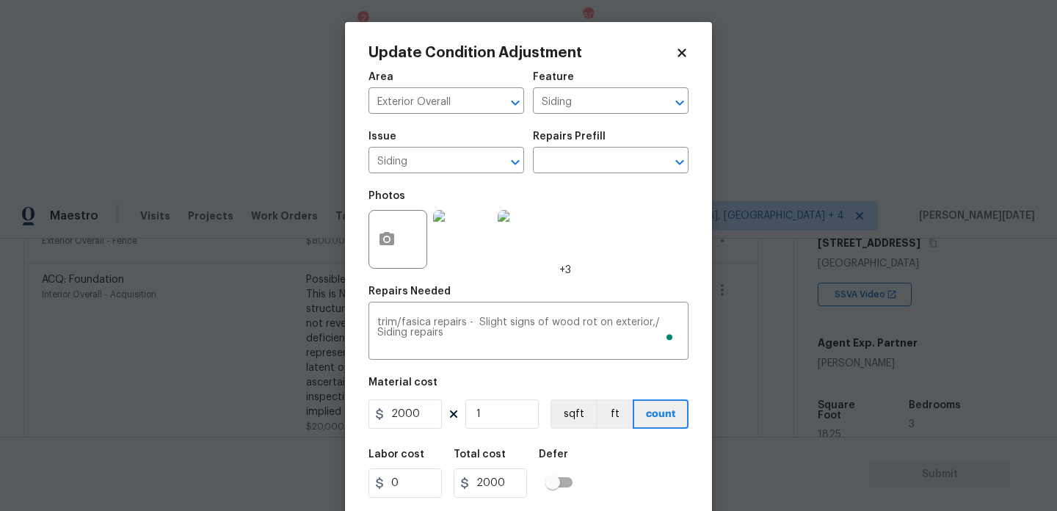
scroll to position [37, 0]
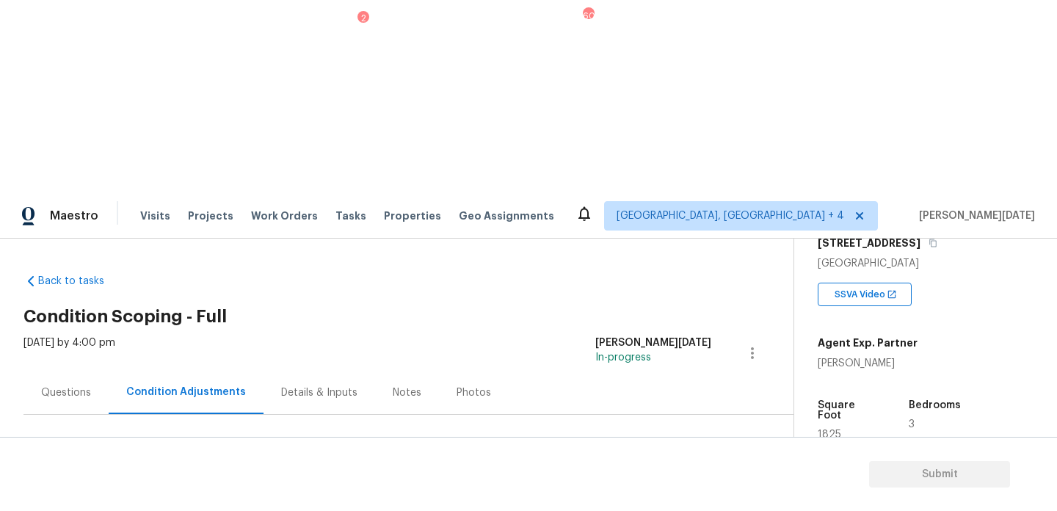
click at [676, 488] on button "Add Condition Adjustment" at bounding box center [675, 503] width 166 height 31
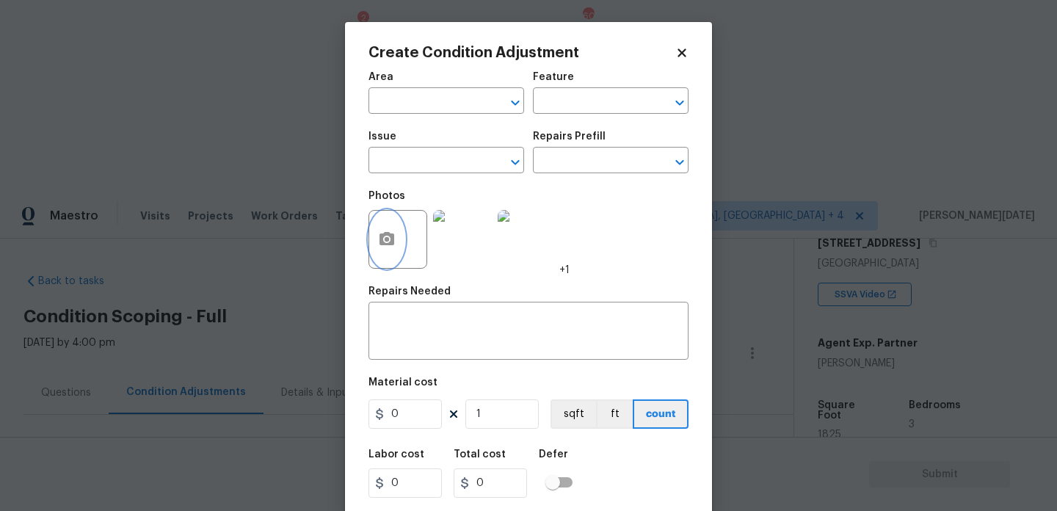
click at [372, 238] on button "button" at bounding box center [386, 239] width 35 height 57
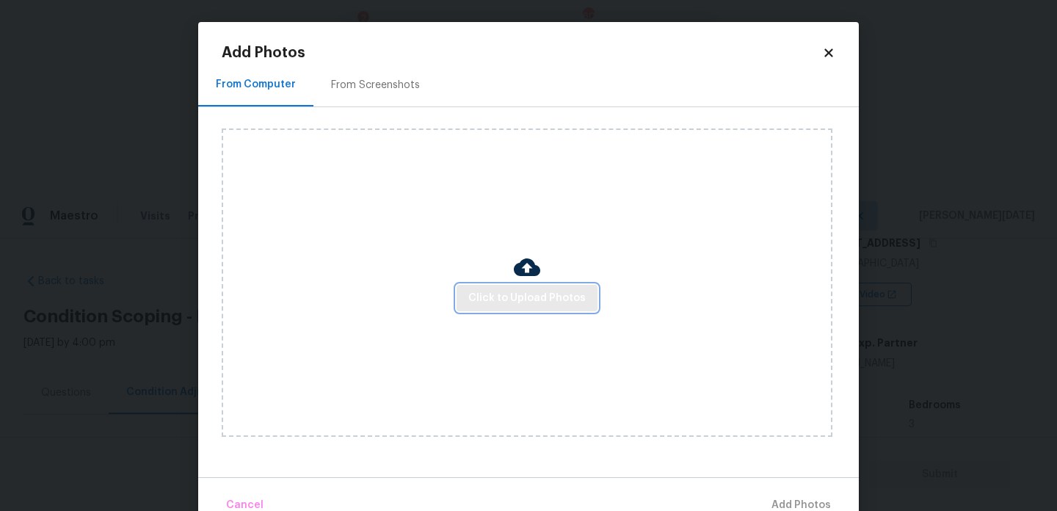
click at [522, 299] on span "Click to Upload Photos" at bounding box center [526, 298] width 117 height 18
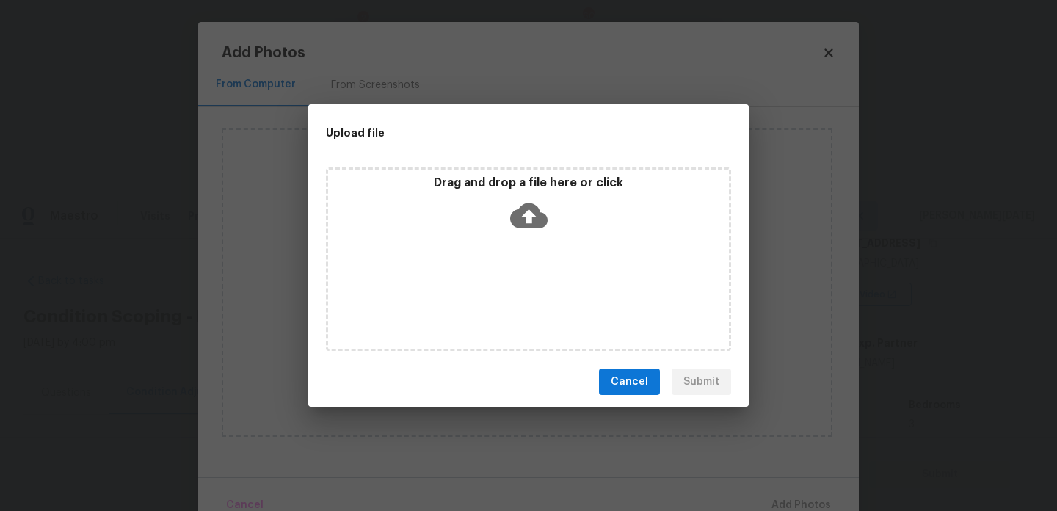
click at [522, 299] on div "Drag and drop a file here or click" at bounding box center [528, 258] width 405 height 183
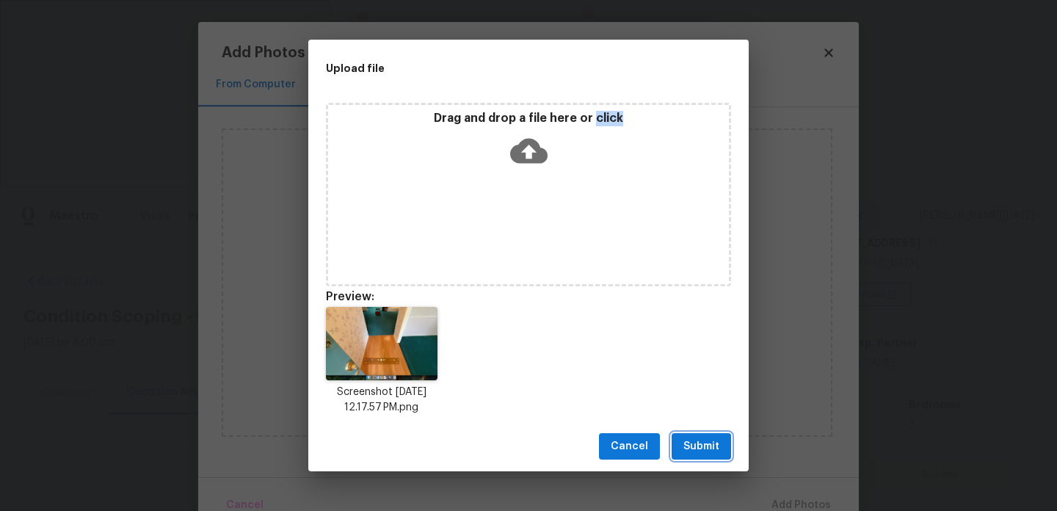
click at [706, 444] on span "Submit" at bounding box center [701, 446] width 36 height 18
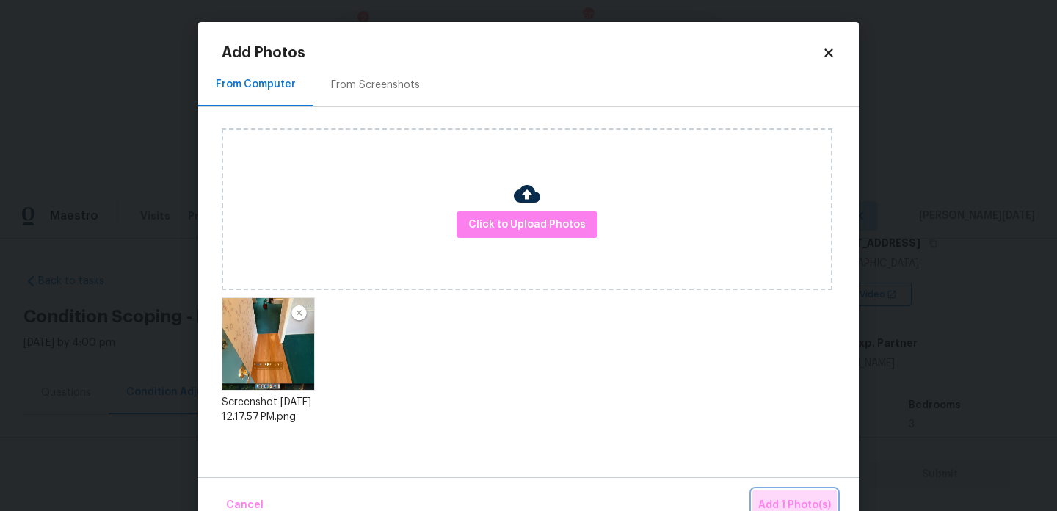
click at [780, 498] on span "Add 1 Photo(s)" at bounding box center [794, 505] width 73 height 18
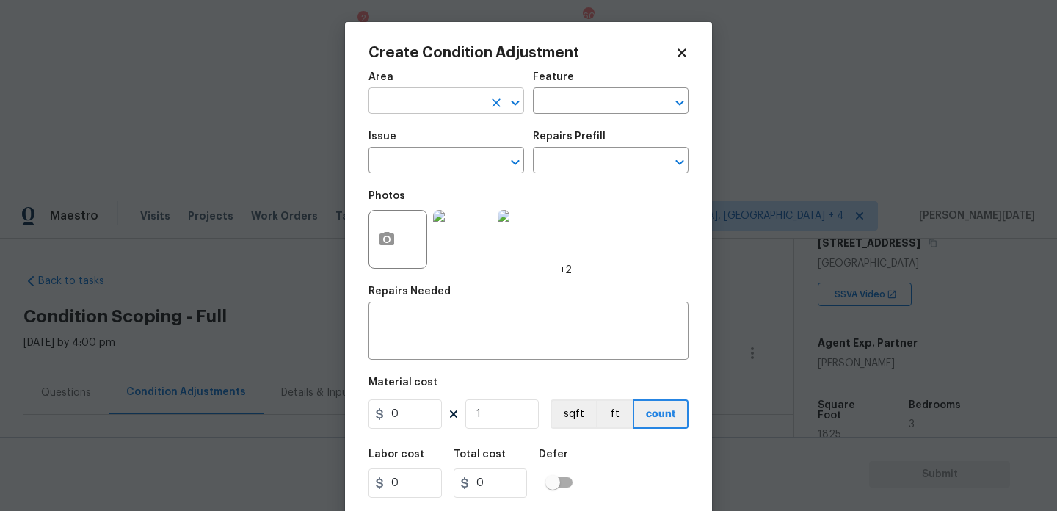
click at [397, 101] on input "text" at bounding box center [425, 102] width 114 height 23
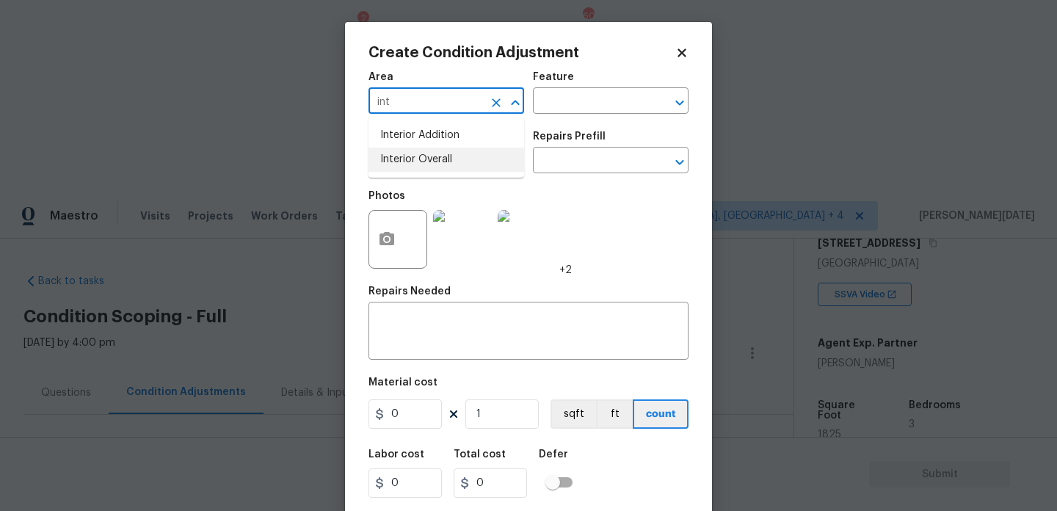
click at [413, 170] on li "Interior Overall" at bounding box center [446, 160] width 156 height 24
type input "Interior Overall"
click at [413, 170] on input "text" at bounding box center [425, 161] width 114 height 23
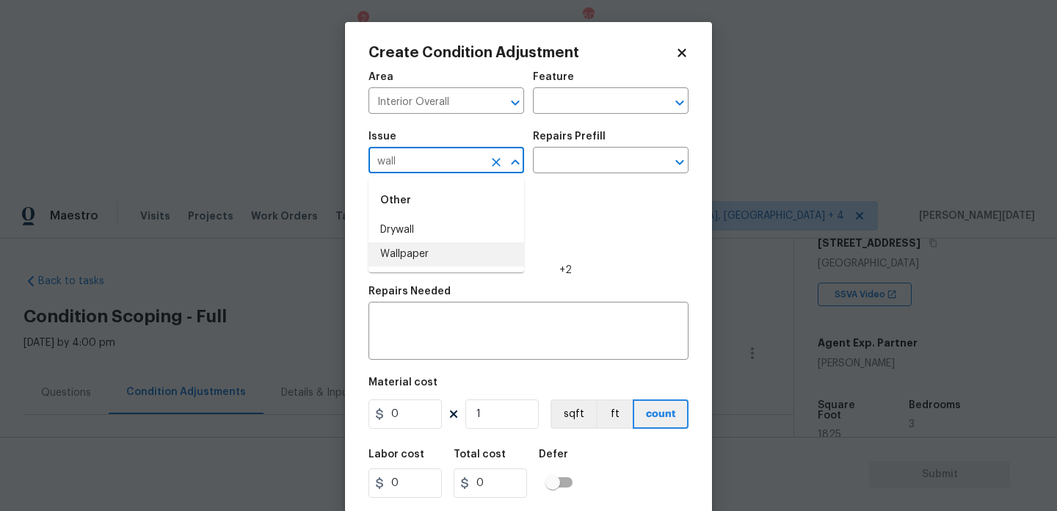
click at [418, 260] on li "Wallpaper" at bounding box center [446, 254] width 156 height 24
type input "Wallpaper"
click at [581, 174] on div "Issue Wallpaper ​ Repairs Prefill ​" at bounding box center [528, 152] width 320 height 59
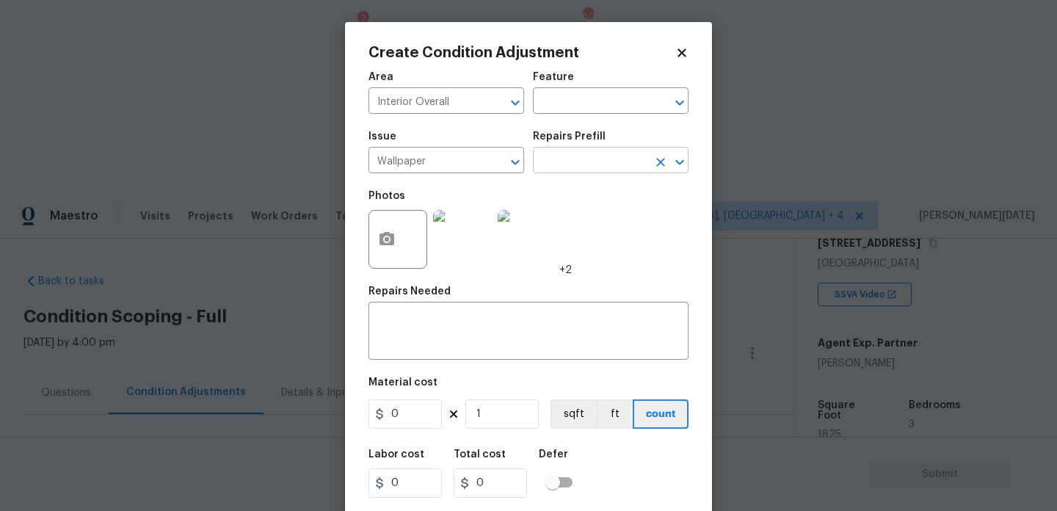
click at [592, 165] on input "text" at bounding box center [590, 161] width 114 height 23
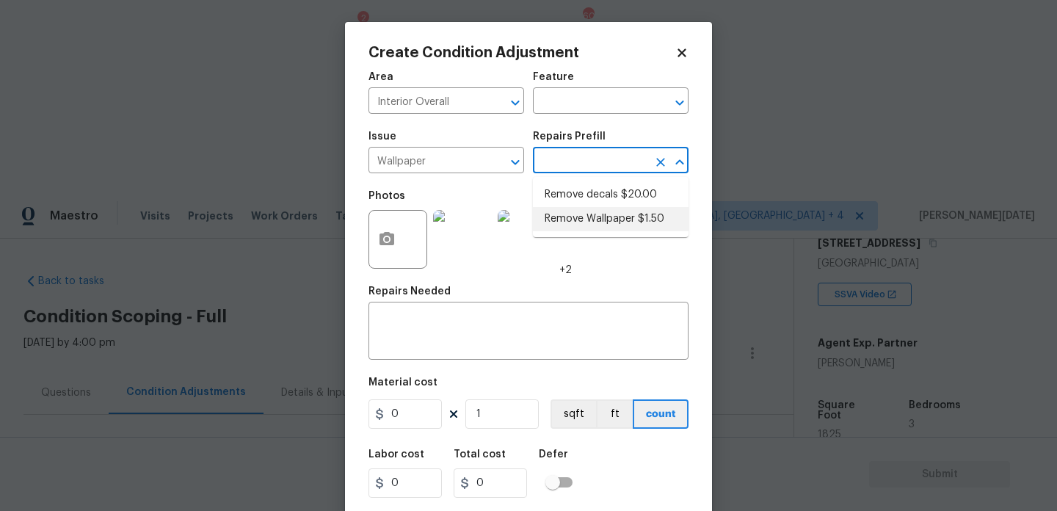
click at [601, 214] on li "Remove Wallpaper $1.50" at bounding box center [611, 219] width 156 height 24
type input "Walls and Ceiling"
type textarea "Remove wallpaper and texture walls to best match existing conditions"
type input "1.5"
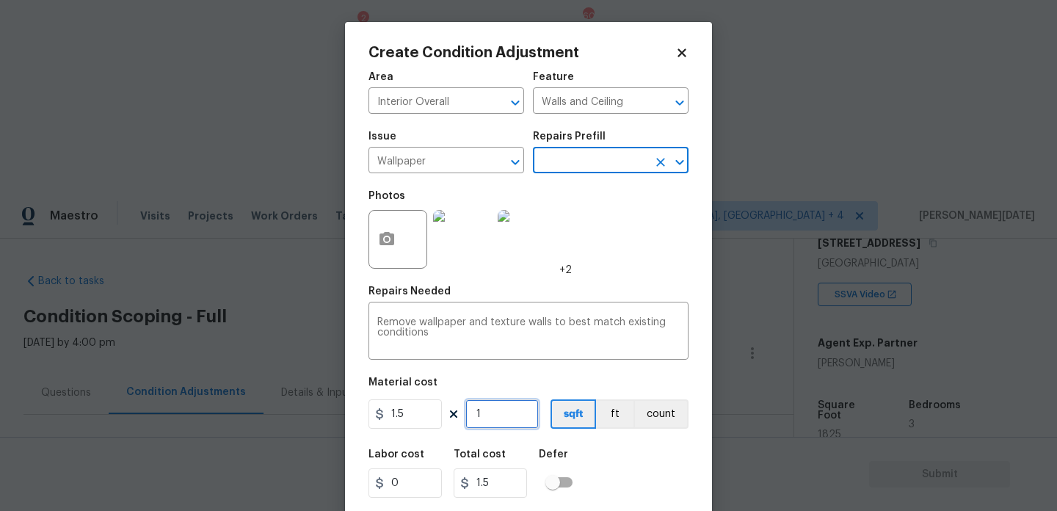
click at [504, 410] on input "1" at bounding box center [501, 413] width 73 height 29
type input "0"
type input "2"
type input "3"
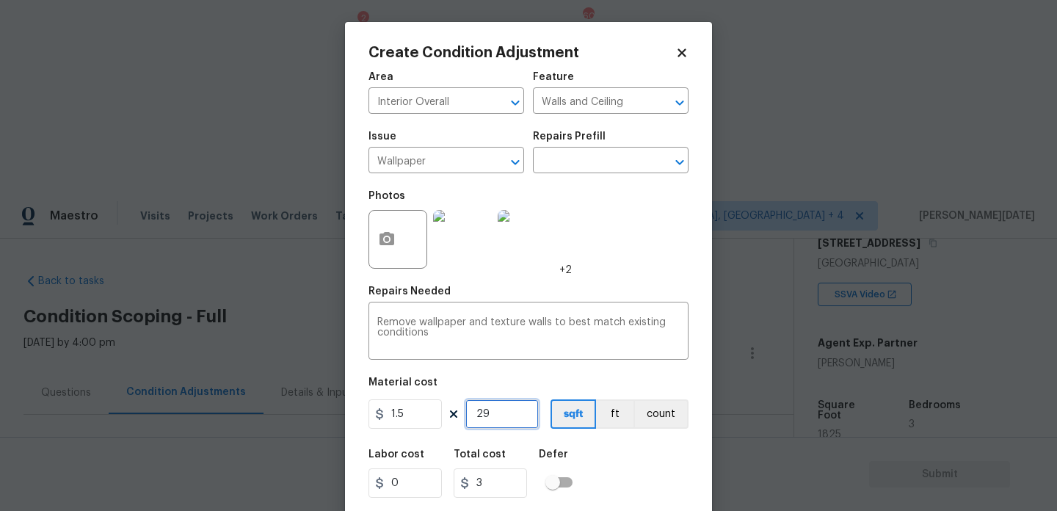
type input "290"
type input "435"
type input "29090"
type input "43635"
type input "2909"
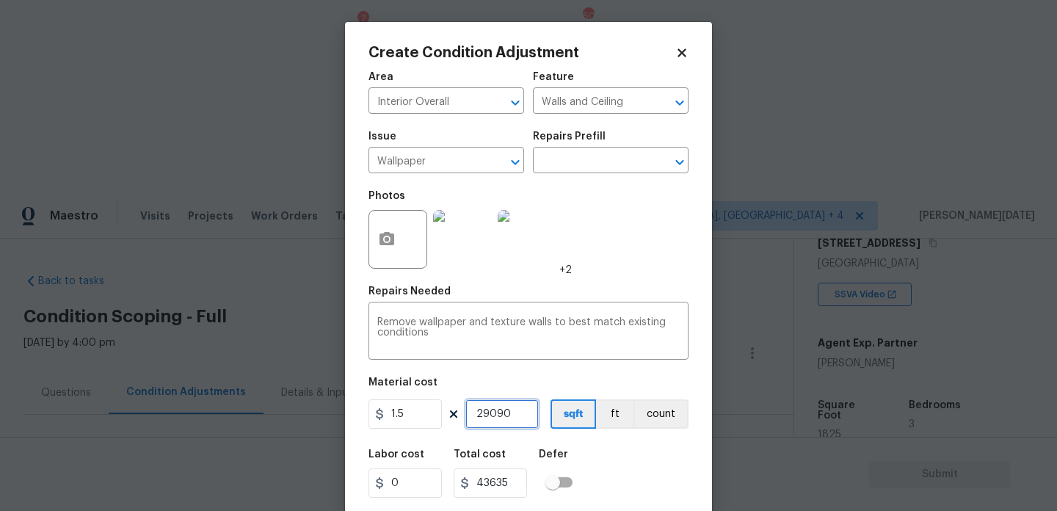
type input "4363.5"
type input "290"
type input "435"
type input "29"
type input "43.5"
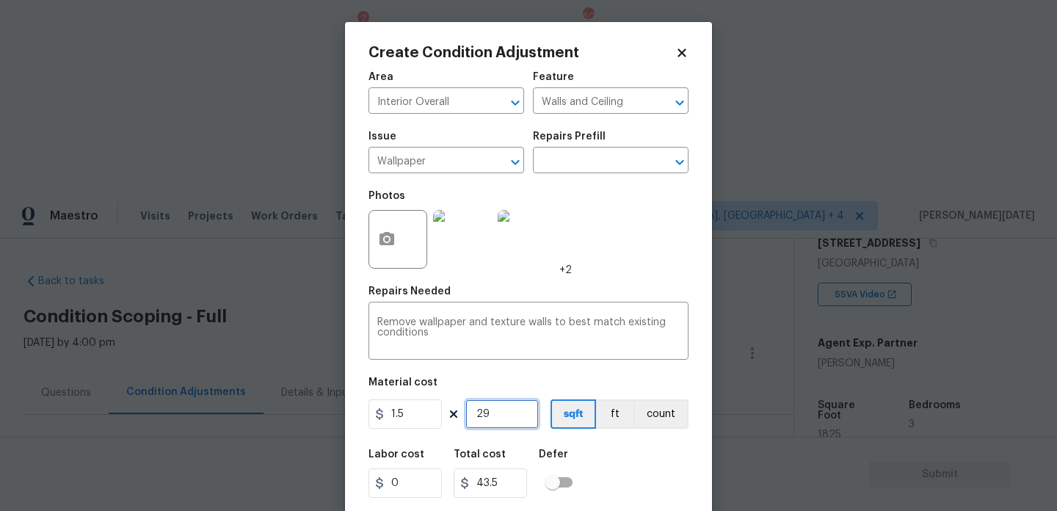
type input "2"
type input "3"
type input "20"
type input "30"
type input "200"
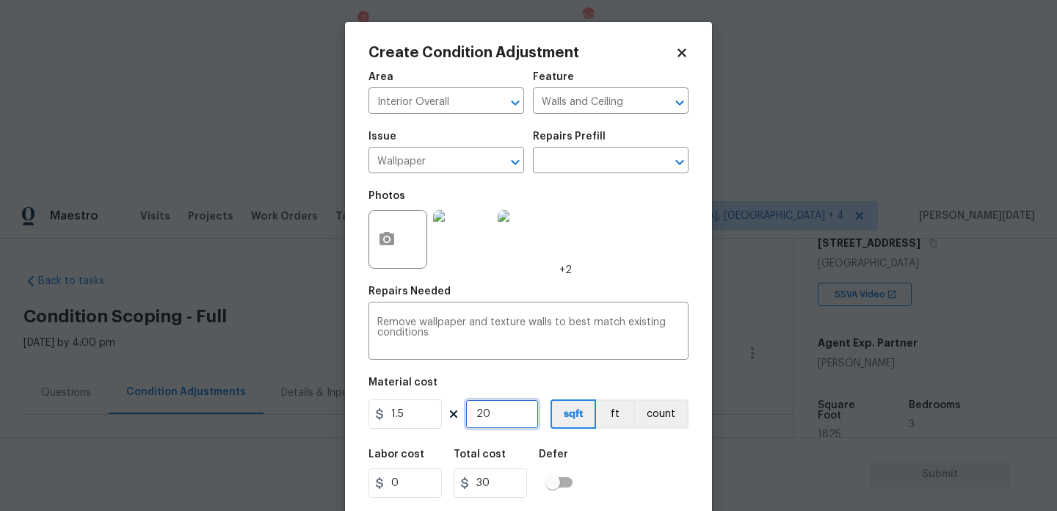
type input "300"
drag, startPoint x: 439, startPoint y: 409, endPoint x: 408, endPoint y: 409, distance: 30.8
click at [408, 409] on div "1.5 200 sqft ft count" at bounding box center [528, 413] width 320 height 29
type input "0"
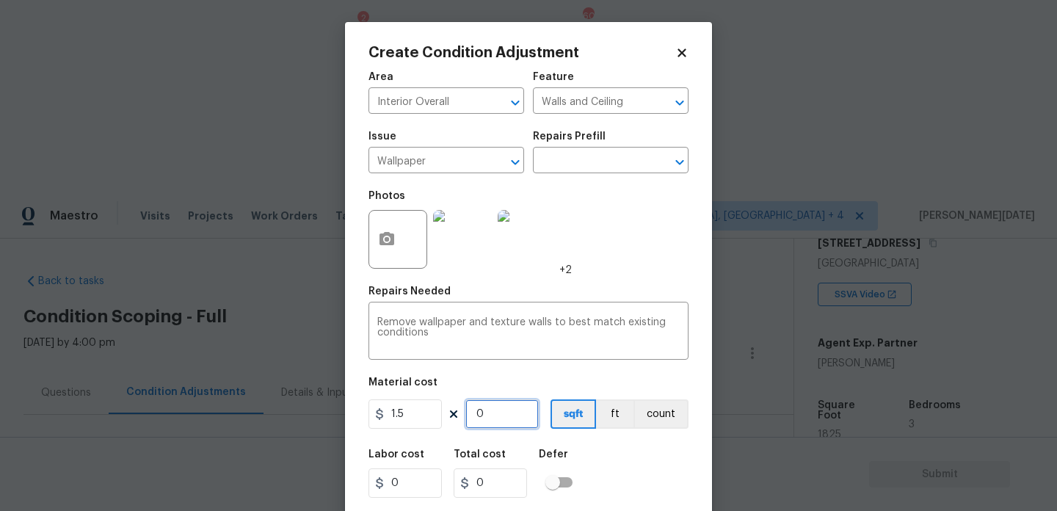
type input "4"
type input "6"
type input "40"
type input "60"
type input "400"
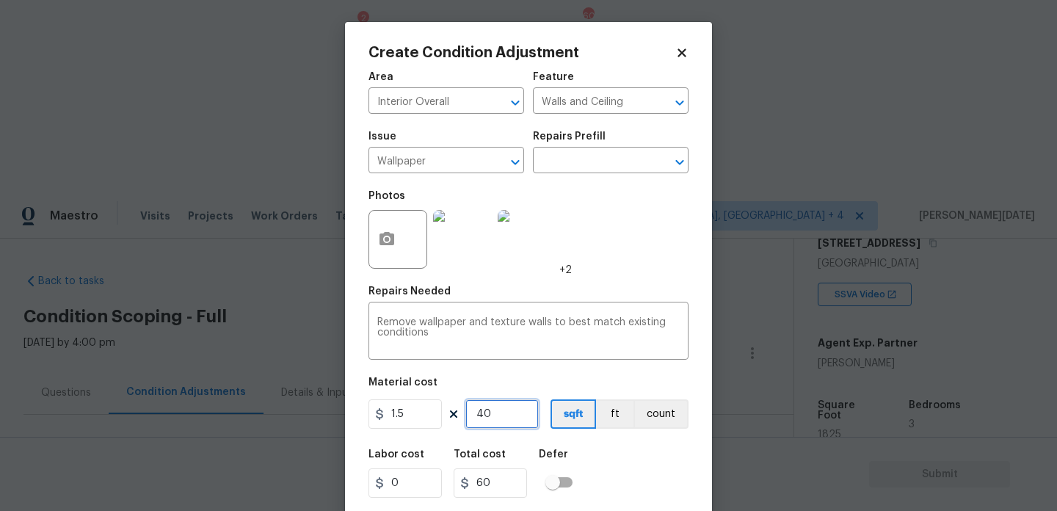
type input "600"
type input "400"
click at [622, 269] on div "Photos +2" at bounding box center [528, 229] width 320 height 95
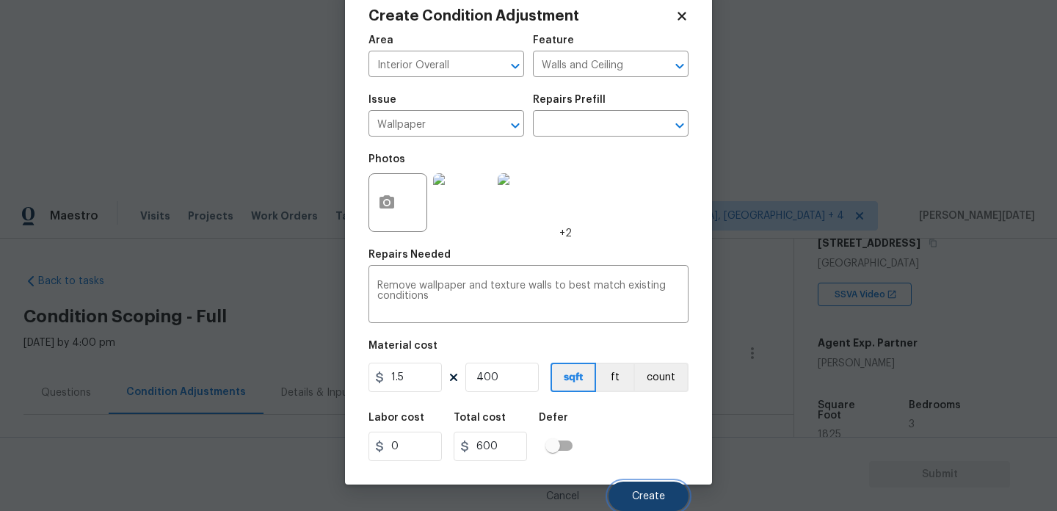
click at [627, 485] on button "Create" at bounding box center [648, 495] width 80 height 29
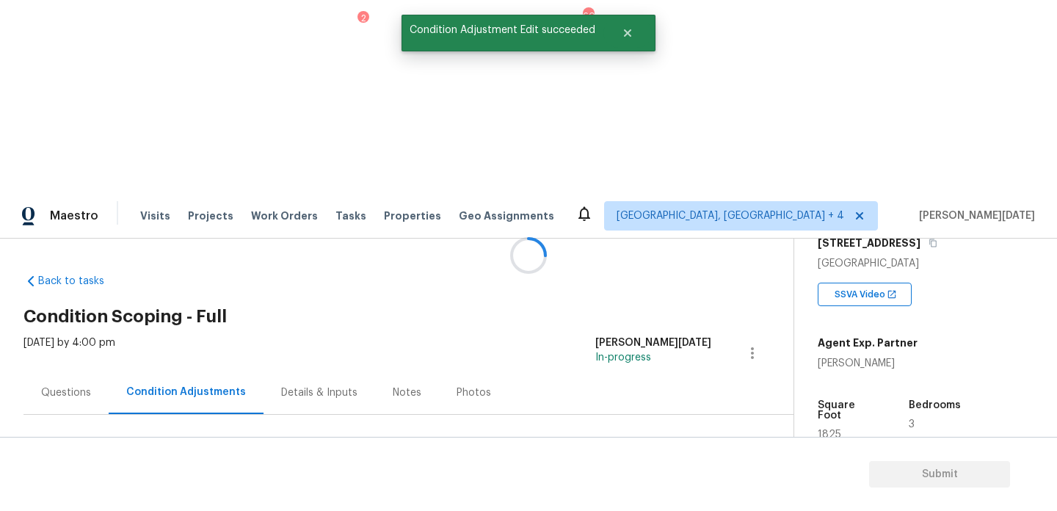
scroll to position [0, 0]
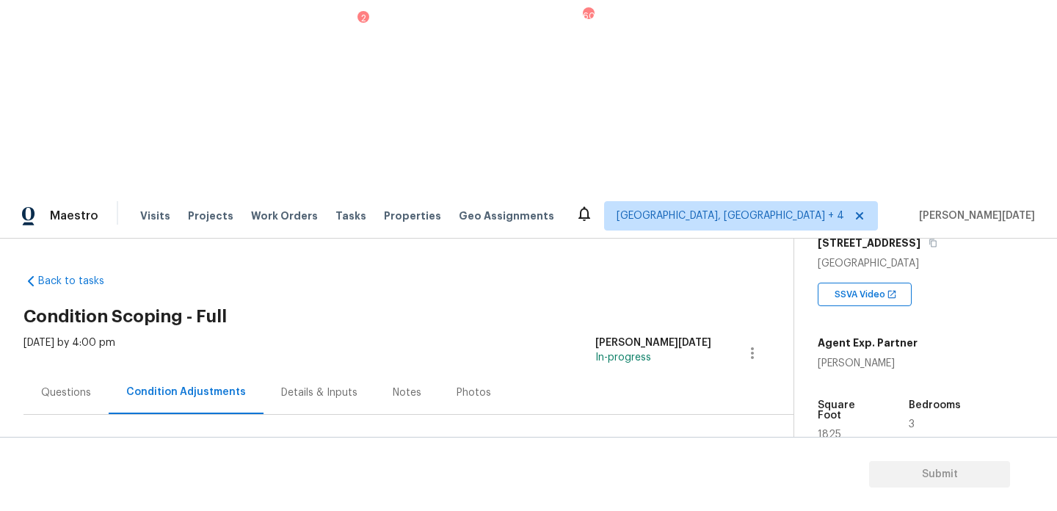
click at [661, 488] on button "Add Condition Adjustment" at bounding box center [675, 503] width 166 height 31
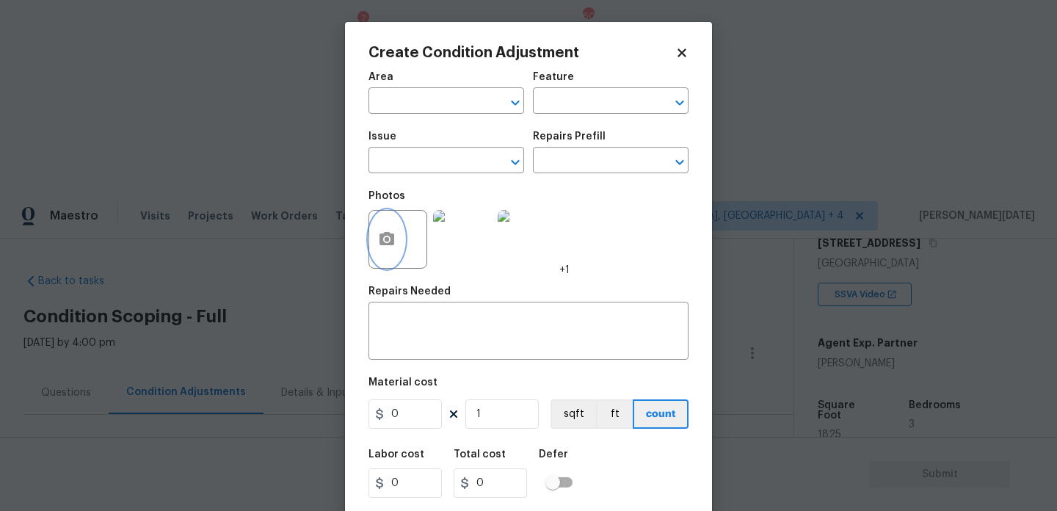
click at [389, 231] on icon "button" at bounding box center [387, 239] width 18 height 18
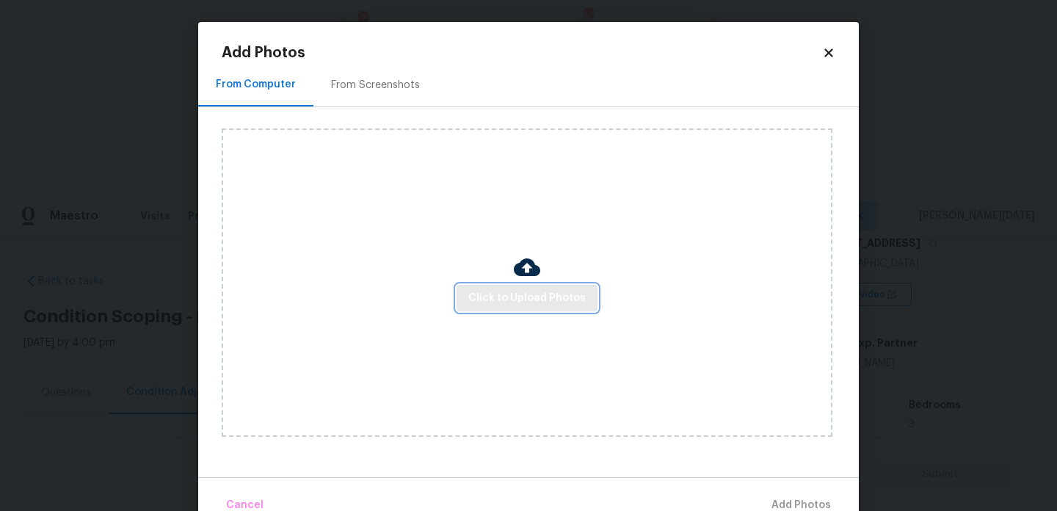
click at [487, 309] on button "Click to Upload Photos" at bounding box center [526, 298] width 141 height 27
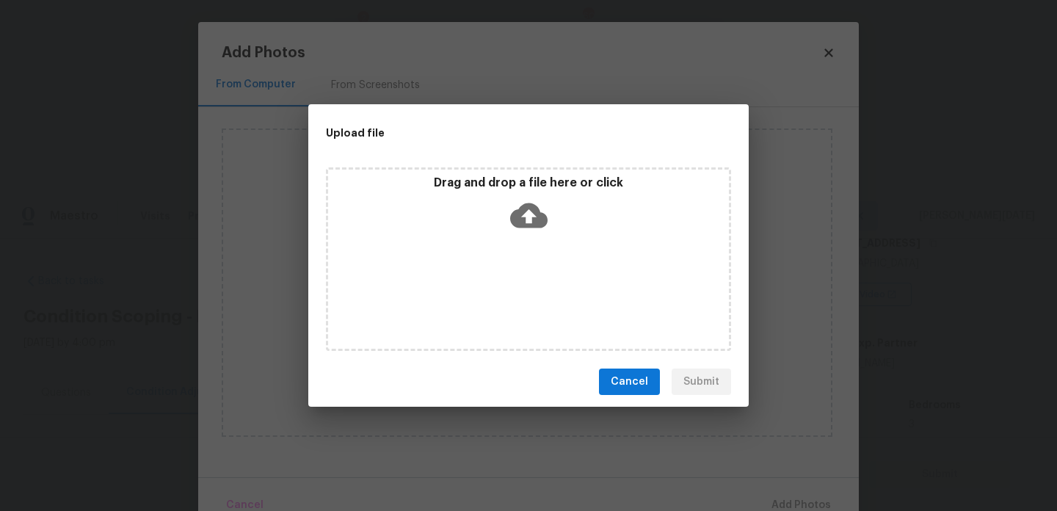
click at [487, 309] on div "Drag and drop a file here or click" at bounding box center [528, 258] width 405 height 183
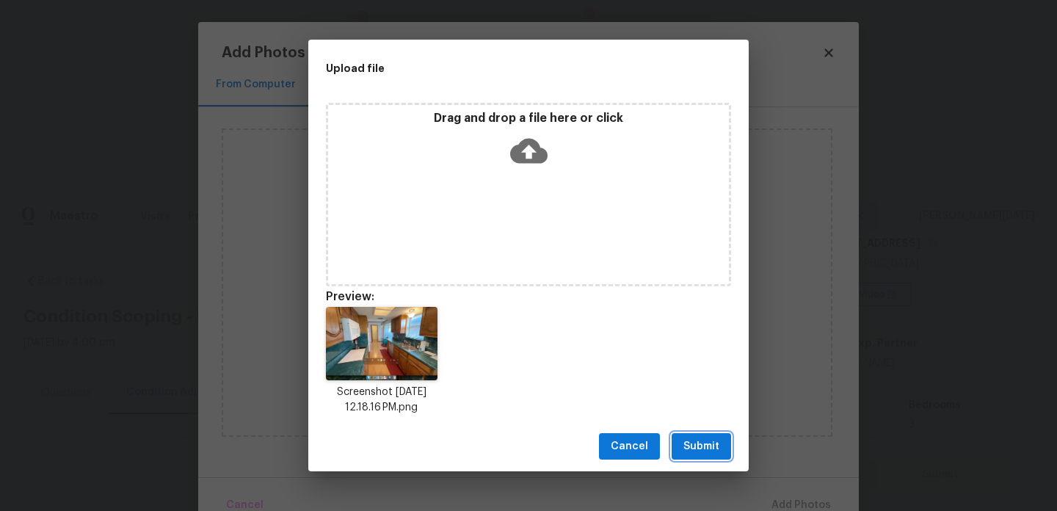
click at [702, 437] on button "Submit" at bounding box center [701, 446] width 59 height 27
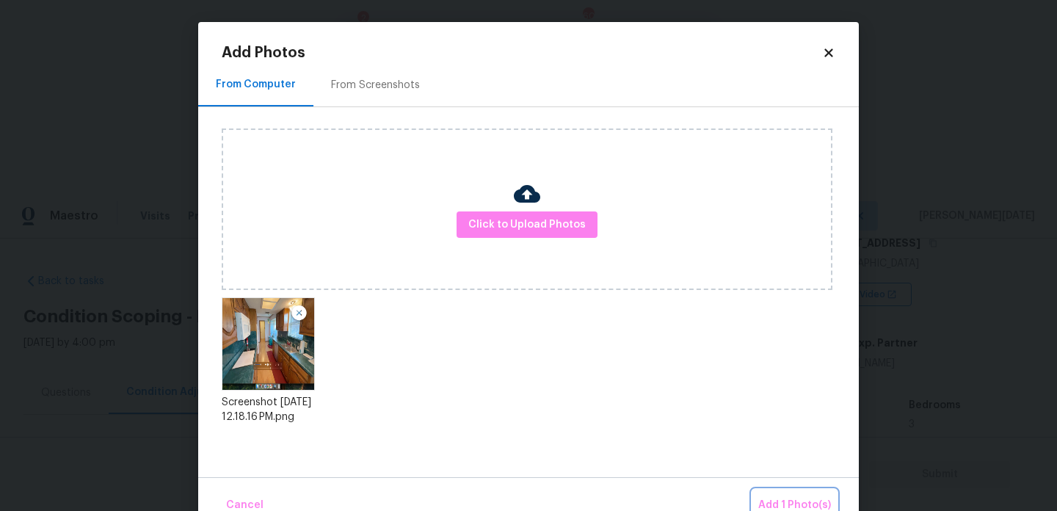
click at [790, 494] on button "Add 1 Photo(s)" at bounding box center [794, 506] width 84 height 32
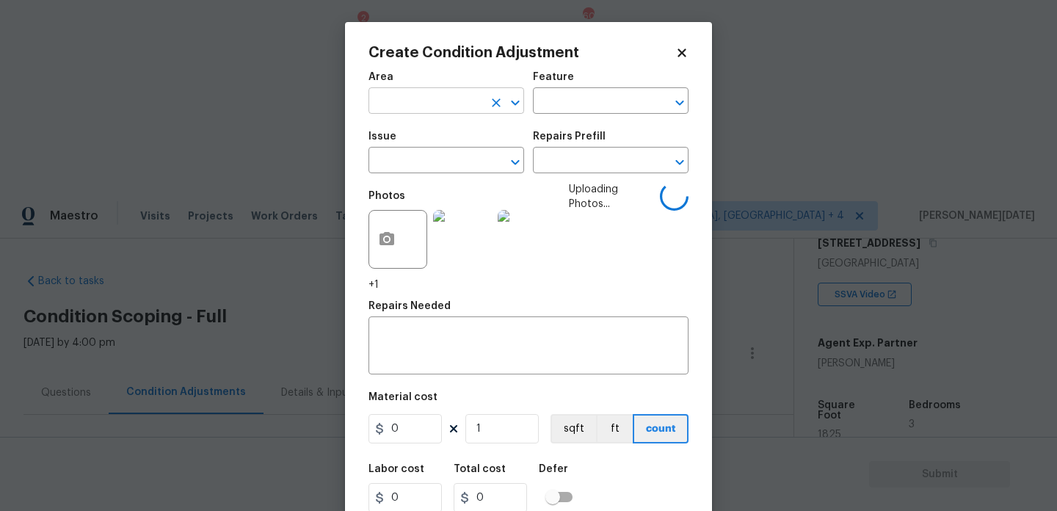
click at [393, 106] on input "text" at bounding box center [425, 102] width 114 height 23
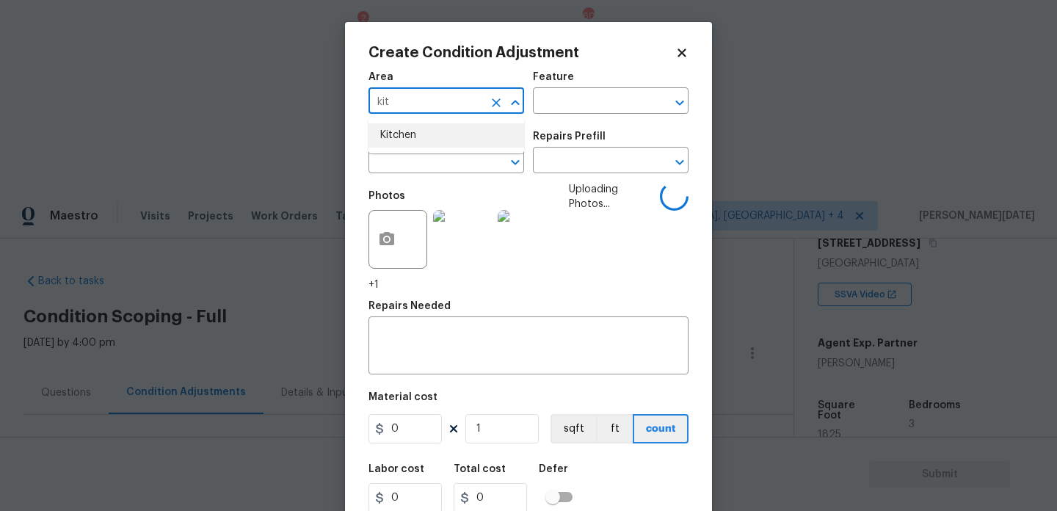
click at [401, 137] on li "Kitchen" at bounding box center [446, 135] width 156 height 24
type input "Kitchen"
click at [401, 160] on input "text" at bounding box center [425, 161] width 114 height 23
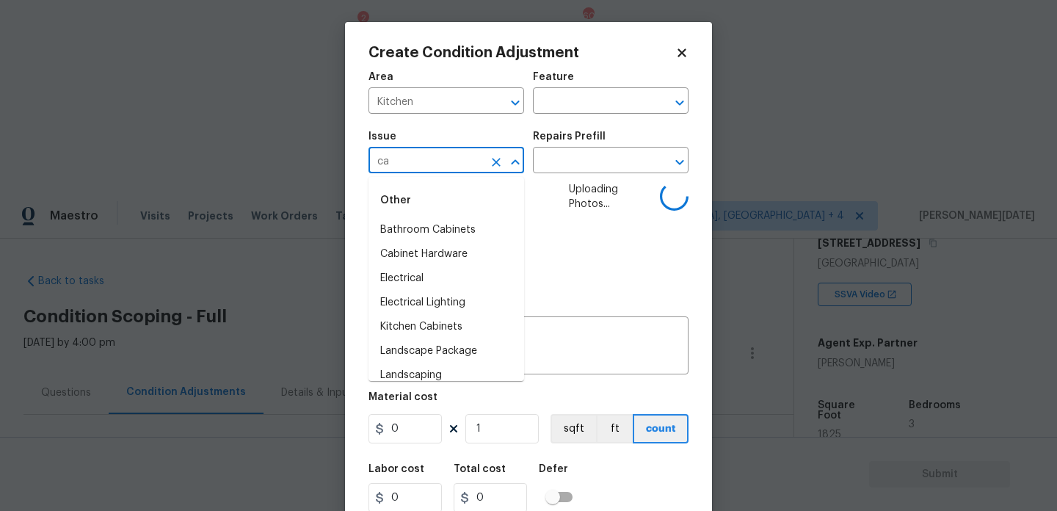
type input "cab"
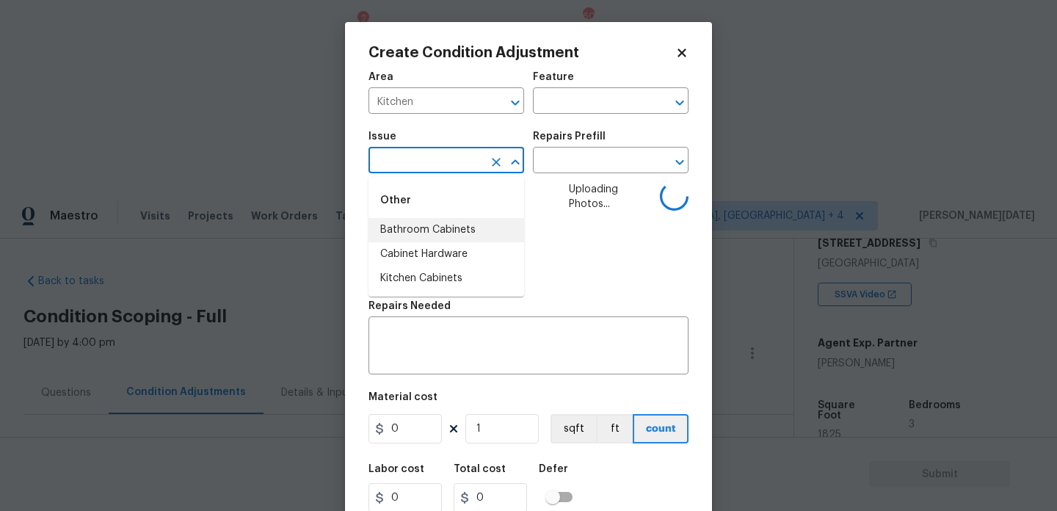
click at [436, 228] on li "Bathroom Cabinets" at bounding box center [446, 230] width 156 height 24
type input "ACQ: Crawlspace"
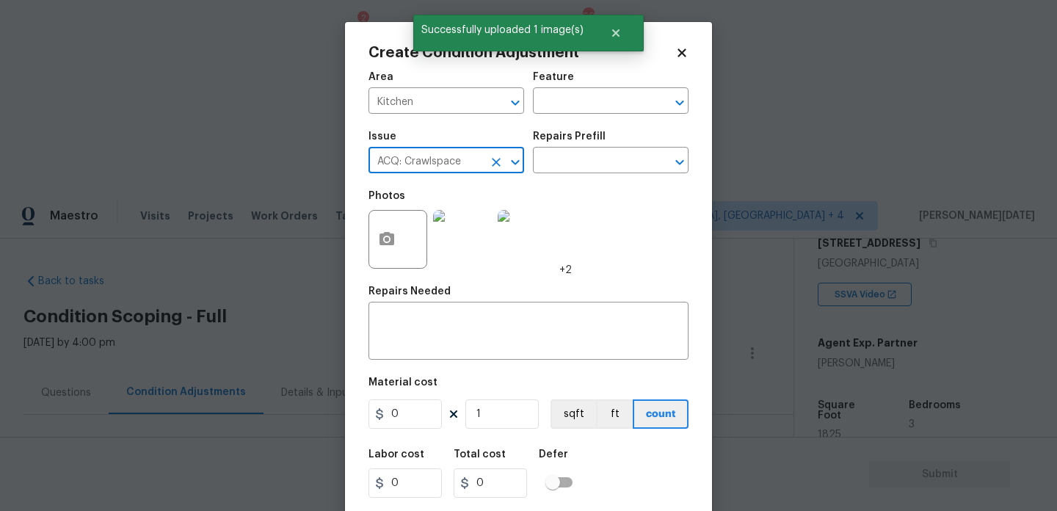
click at [491, 164] on icon "Clear" at bounding box center [496, 162] width 15 height 15
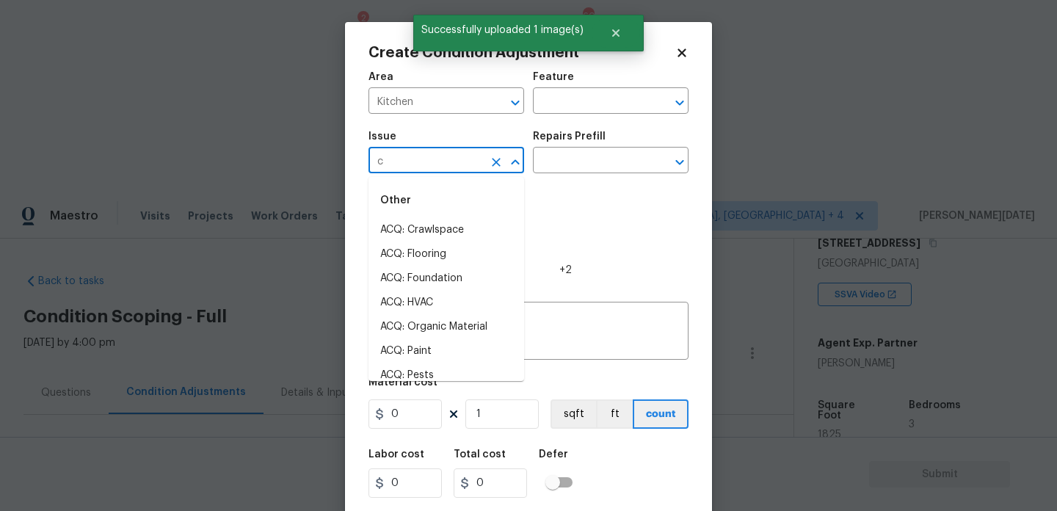
type input "ca"
type input "b"
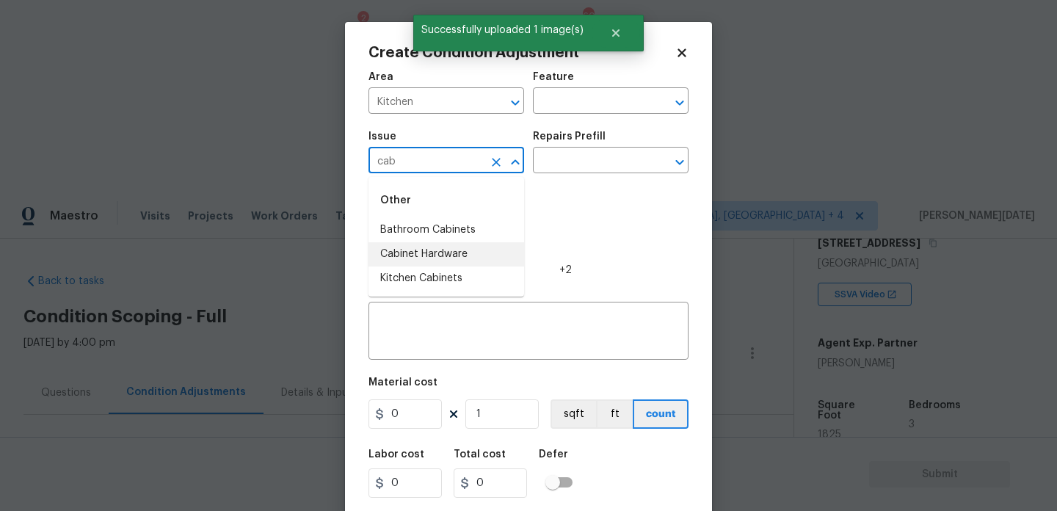
click at [451, 274] on li "Kitchen Cabinets" at bounding box center [446, 278] width 156 height 24
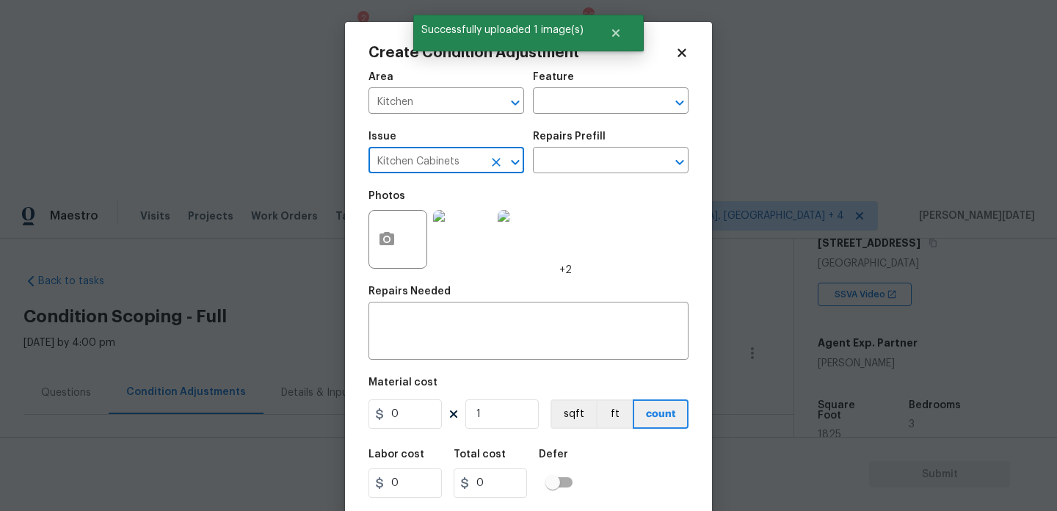
type input "Kitchen Cabinets"
click at [544, 175] on div "Issue Kitchen Cabinets ​ Repairs Prefill ​" at bounding box center [528, 152] width 320 height 59
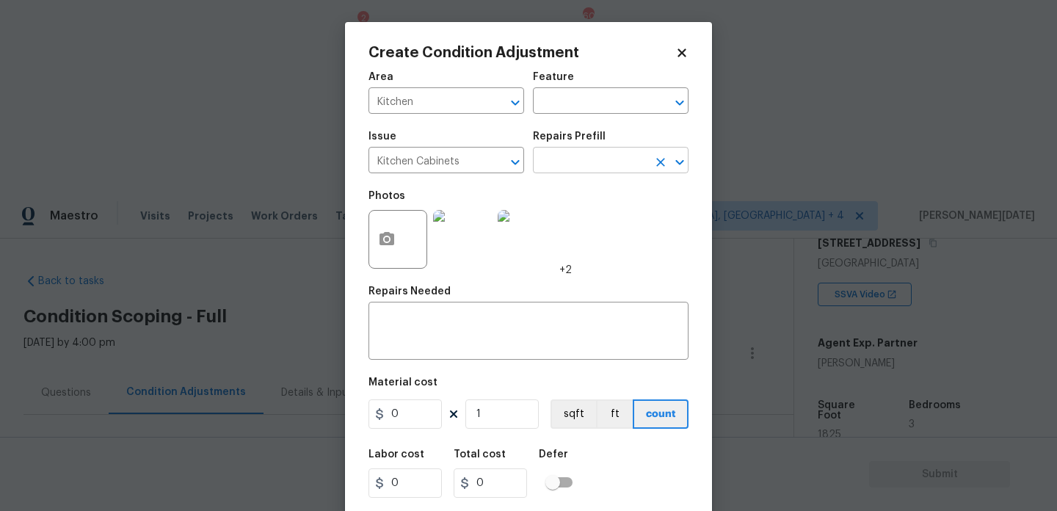
click at [557, 161] on input "text" at bounding box center [590, 161] width 114 height 23
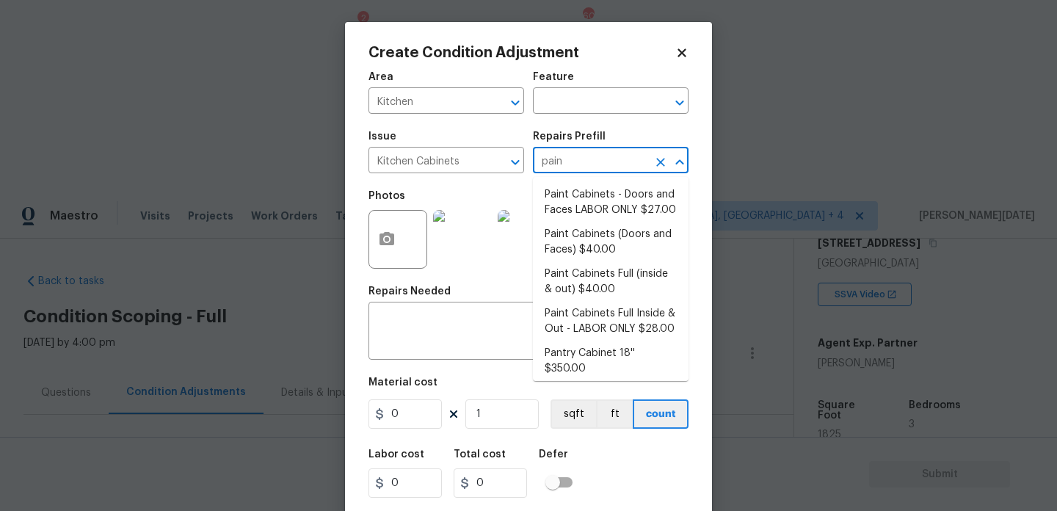
type input "paint"
click at [592, 251] on li "Paint Cabinets (Doors and Faces) $40.00" at bounding box center [611, 242] width 156 height 40
type input "Cabinets"
type textarea "Prep, sand, mask and apply 2 coats of paint to the kitchen cabinet doors and bo…"
type input "40"
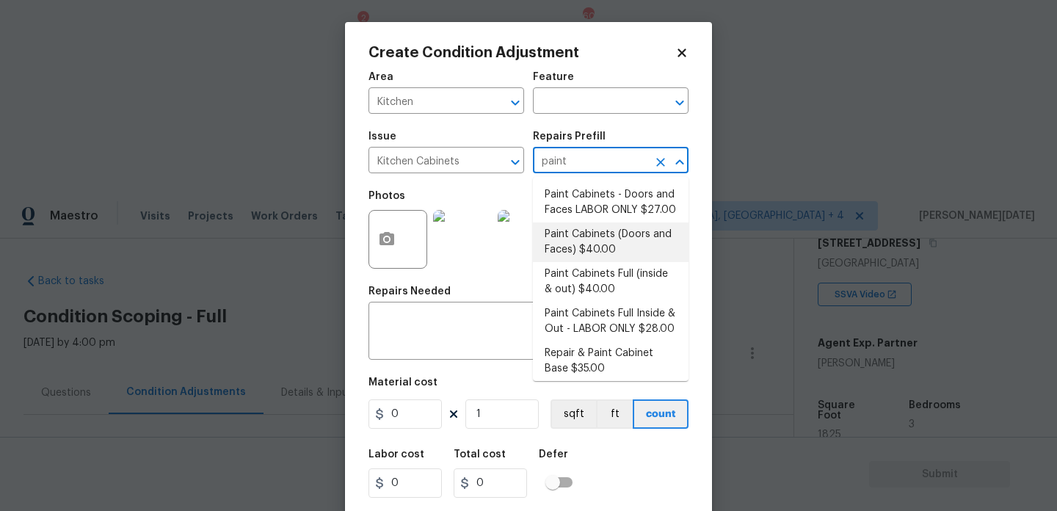
type input "40"
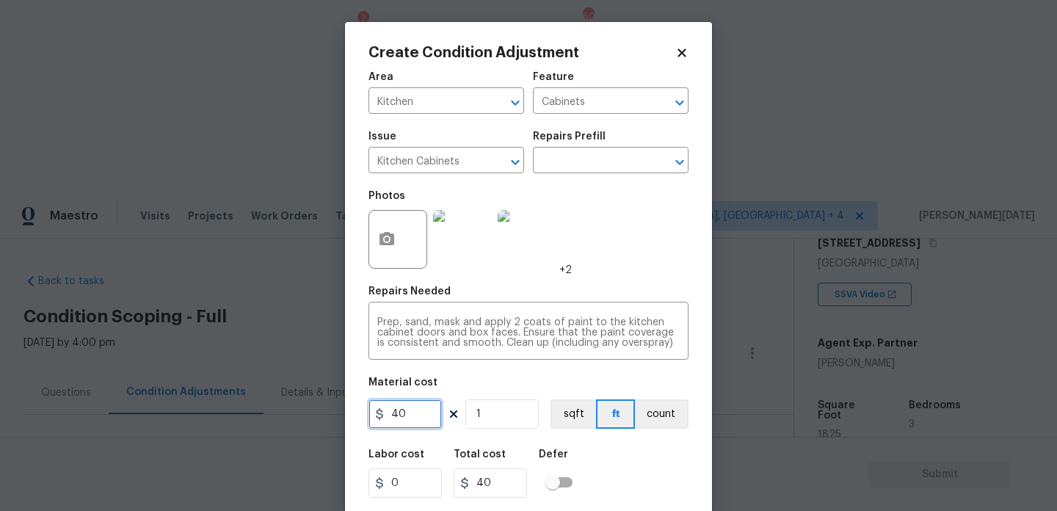
drag, startPoint x: 429, startPoint y: 412, endPoint x: 335, endPoint y: 414, distance: 93.9
click at [335, 414] on div "Create Condition Adjustment Area Kitchen ​ Feature Cabinets ​ Issue Kitchen Cab…" at bounding box center [528, 255] width 1057 height 511
type input "1200"
click at [592, 269] on div "Photos +2" at bounding box center [528, 229] width 320 height 95
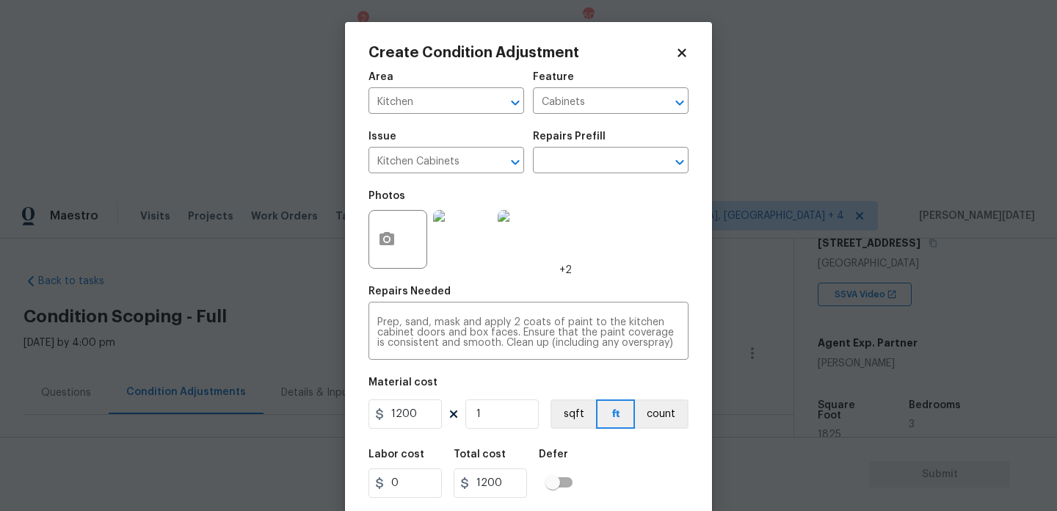
scroll to position [37, 0]
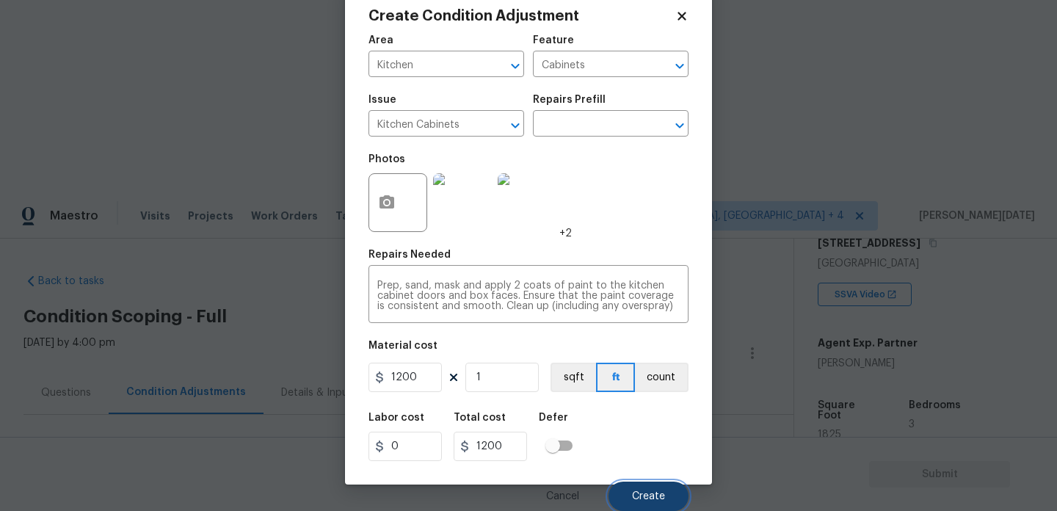
click at [640, 502] on button "Create" at bounding box center [648, 495] width 80 height 29
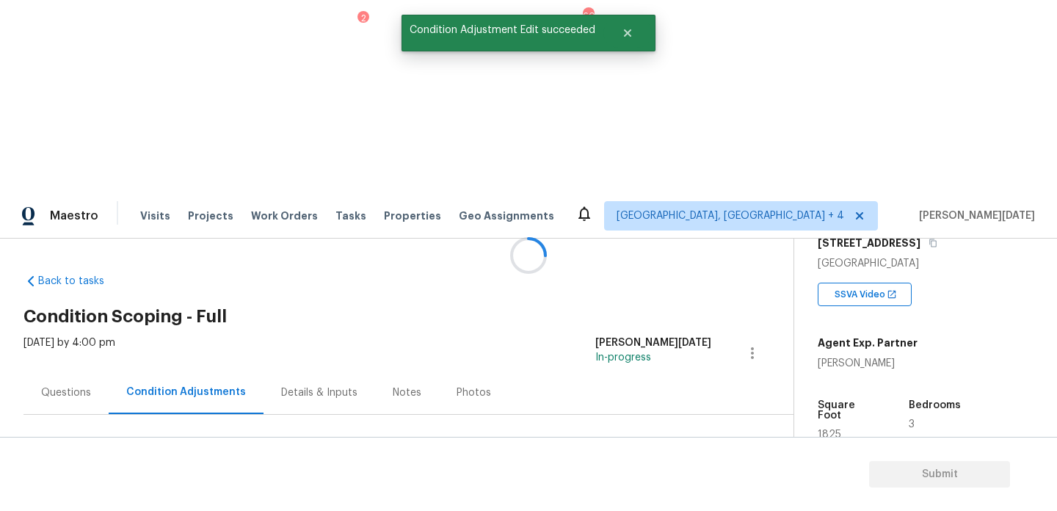
scroll to position [0, 0]
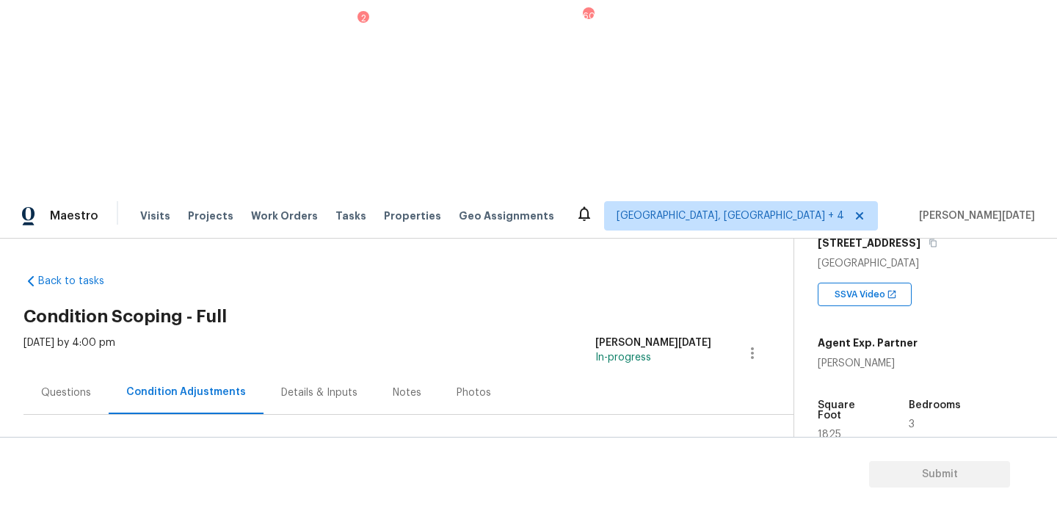
click at [668, 488] on button "Add Condition Adjustment" at bounding box center [675, 503] width 166 height 31
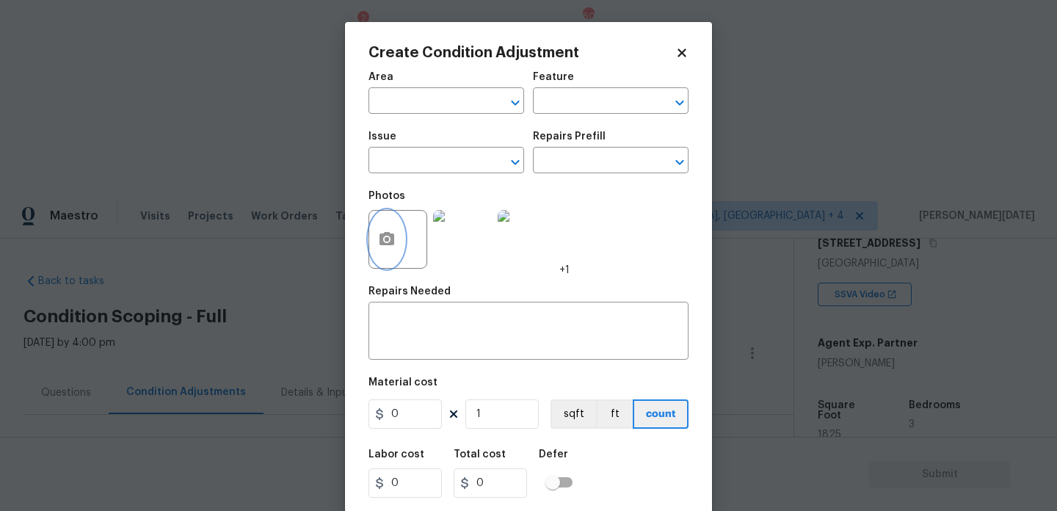
click at [375, 244] on button "button" at bounding box center [386, 239] width 35 height 57
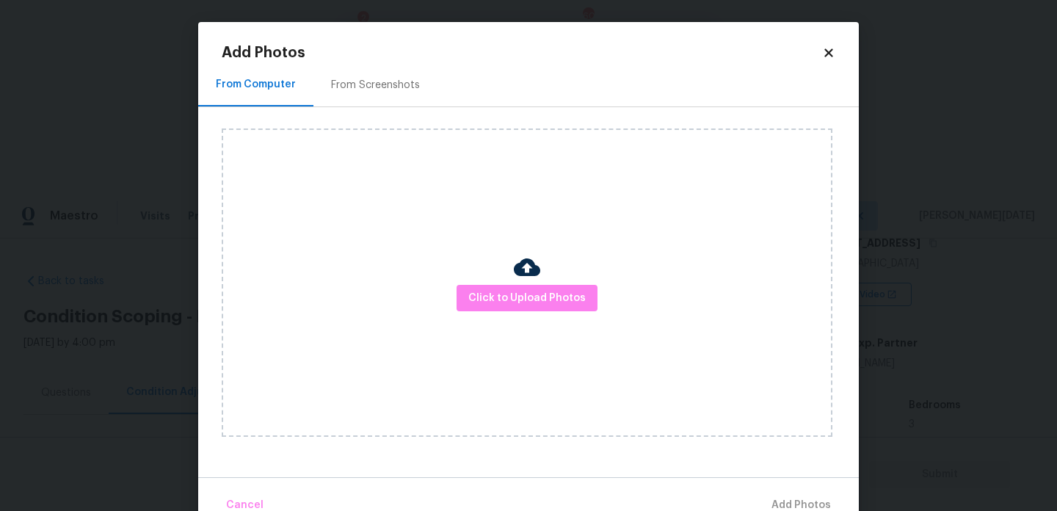
click at [512, 281] on div "Click to Upload Photos" at bounding box center [527, 282] width 611 height 308
click at [513, 300] on span "Click to Upload Photos" at bounding box center [526, 298] width 117 height 18
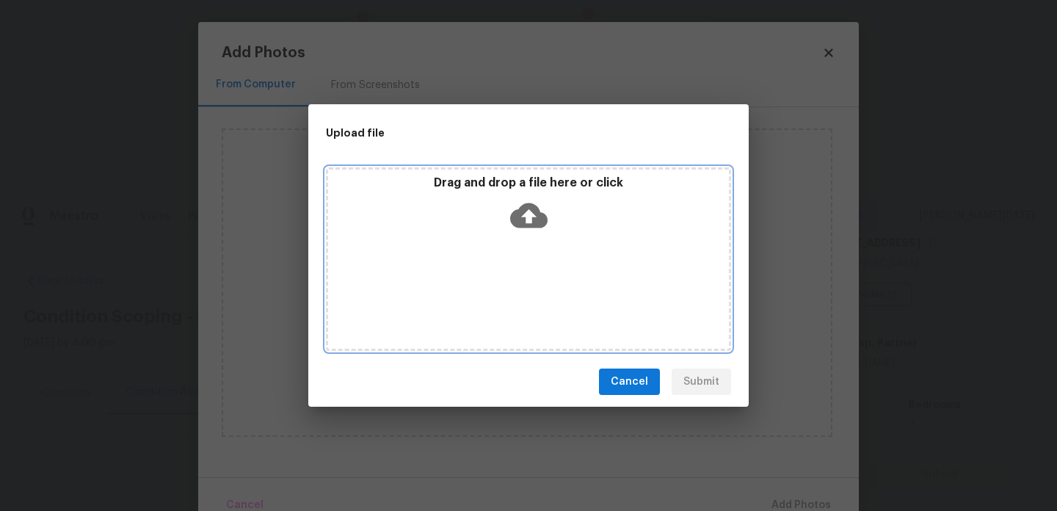
click at [513, 300] on div "Drag and drop a file here or click" at bounding box center [528, 258] width 405 height 183
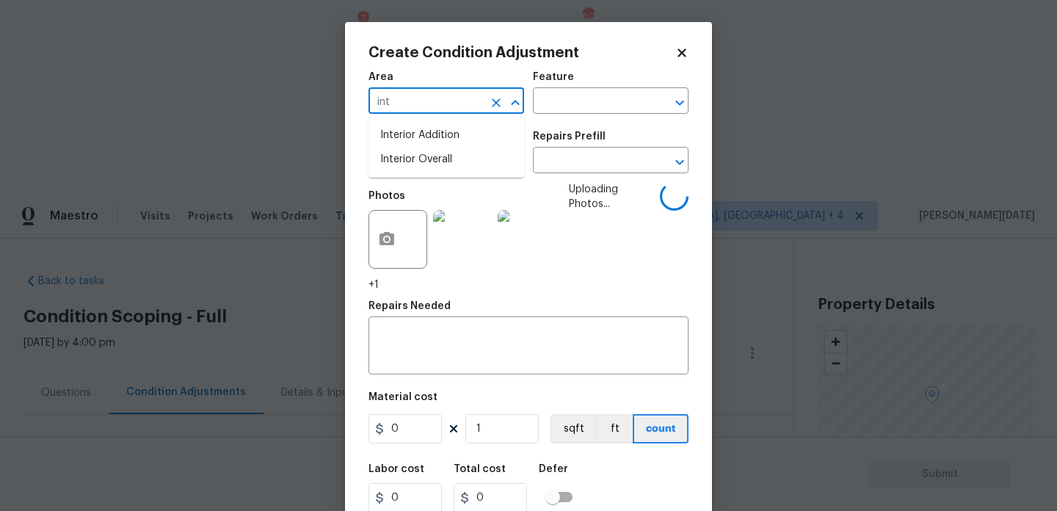
scroll to position [252, 0]
click at [411, 152] on li "Interior Overall" at bounding box center [446, 160] width 156 height 24
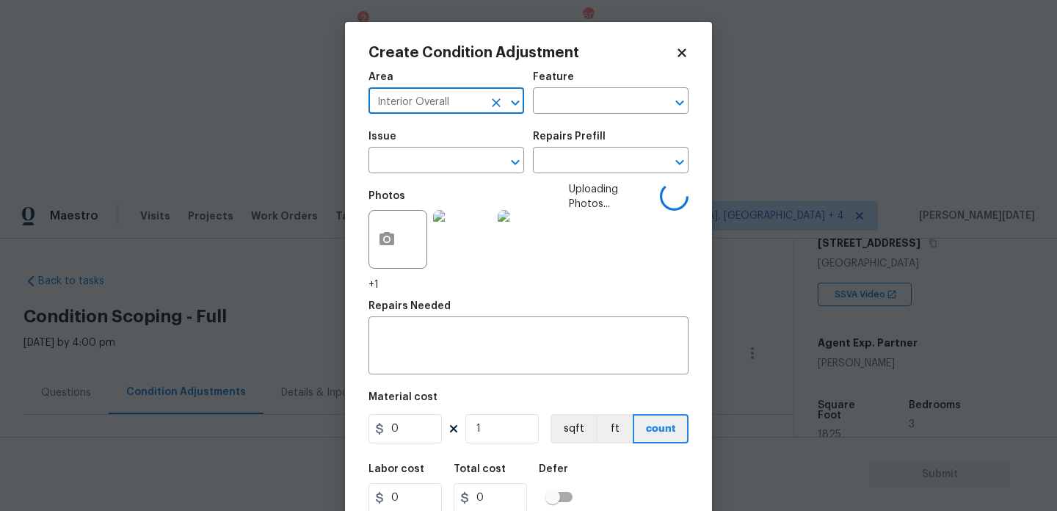
type input "Interior Overall"
click at [411, 152] on input "text" at bounding box center [425, 161] width 114 height 23
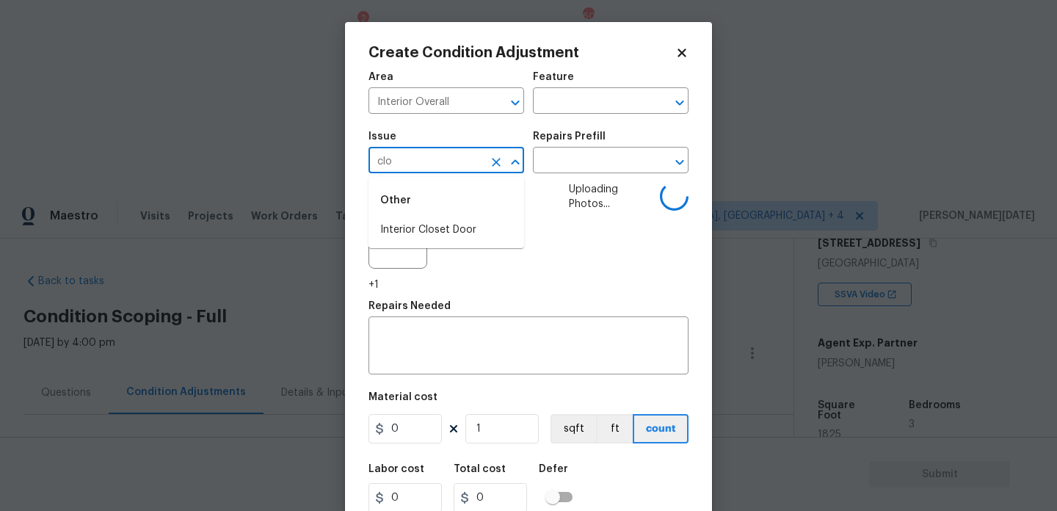
type input "clos"
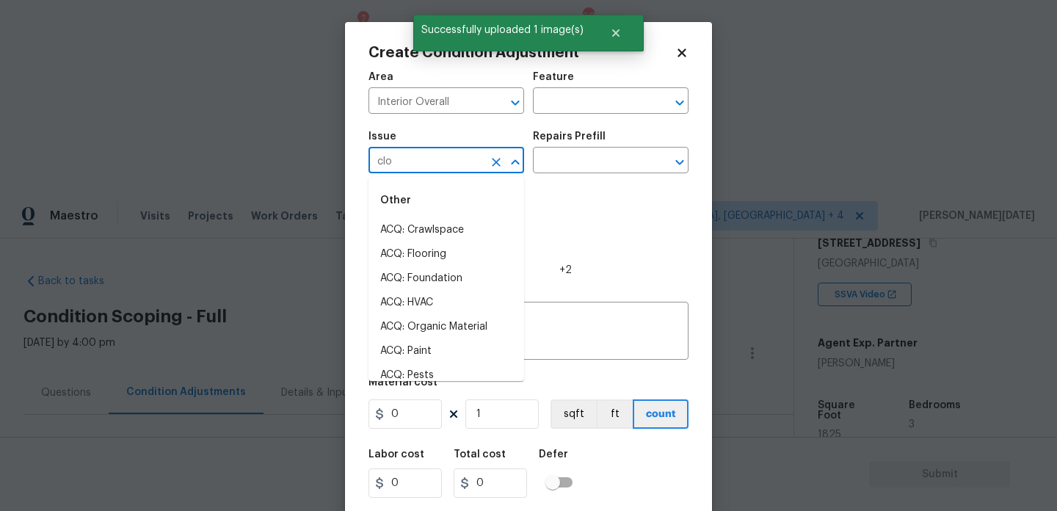
type input "clos"
click at [415, 223] on li "ACQ: Crawlspace" at bounding box center [446, 230] width 156 height 24
type input "ACQ: Crawlspace"
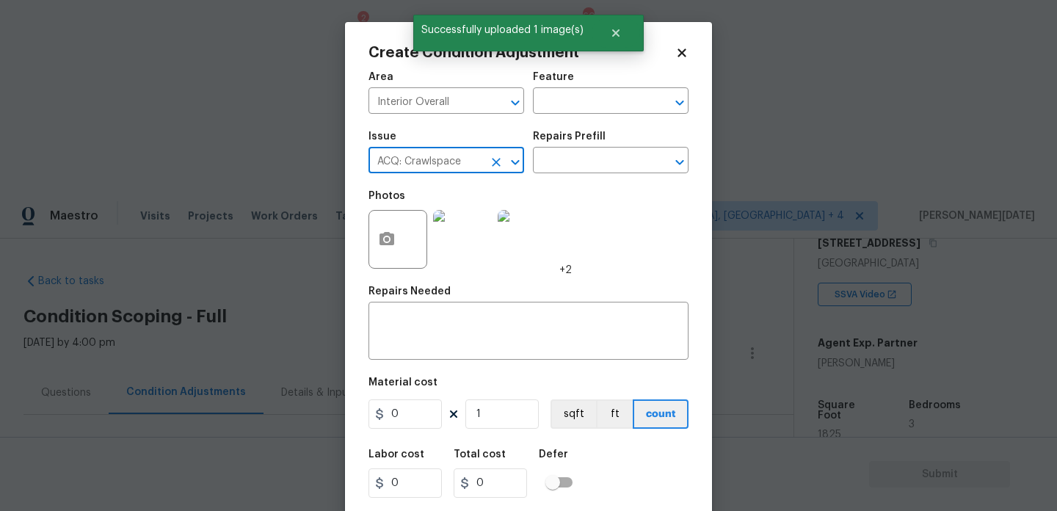
click at [490, 159] on icon "Clear" at bounding box center [496, 162] width 15 height 15
click at [443, 222] on li "Interior Closet Door" at bounding box center [446, 230] width 156 height 24
type input "Interior Closet Door"
click at [592, 166] on input "text" at bounding box center [590, 161] width 114 height 23
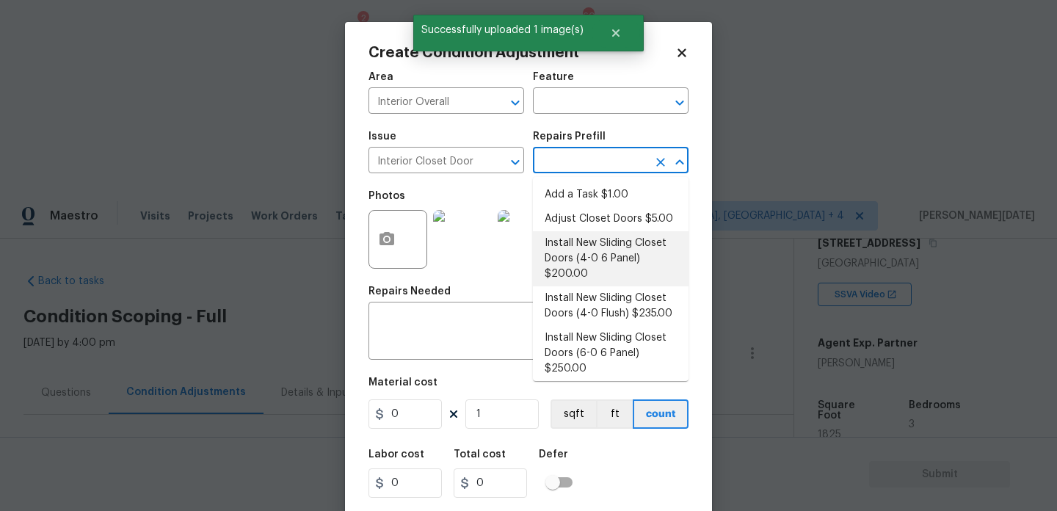
scroll to position [45, 0]
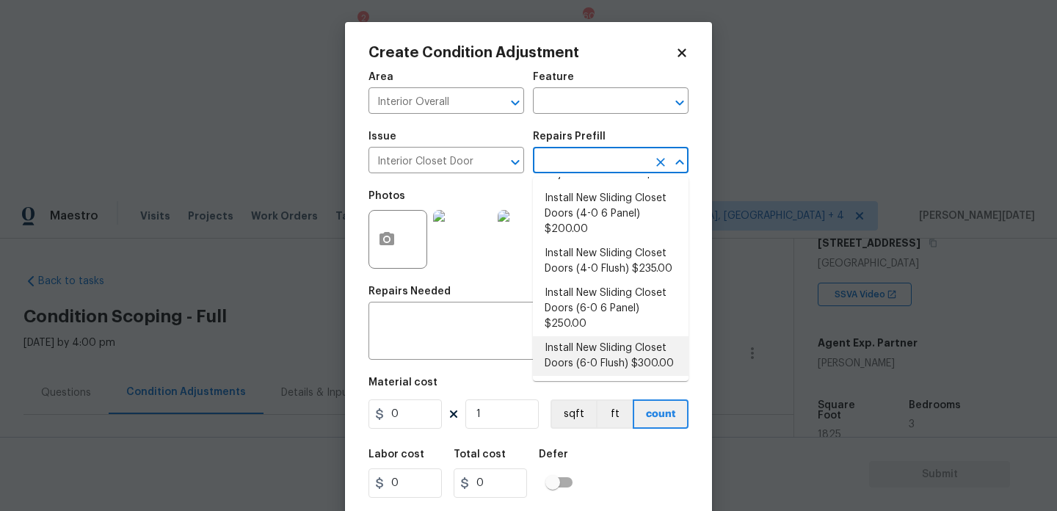
click at [632, 348] on li "Install New Sliding Closet Doors (6-0 Flush) $300.00" at bounding box center [611, 356] width 156 height 40
type input "Interior Door"
type input "300"
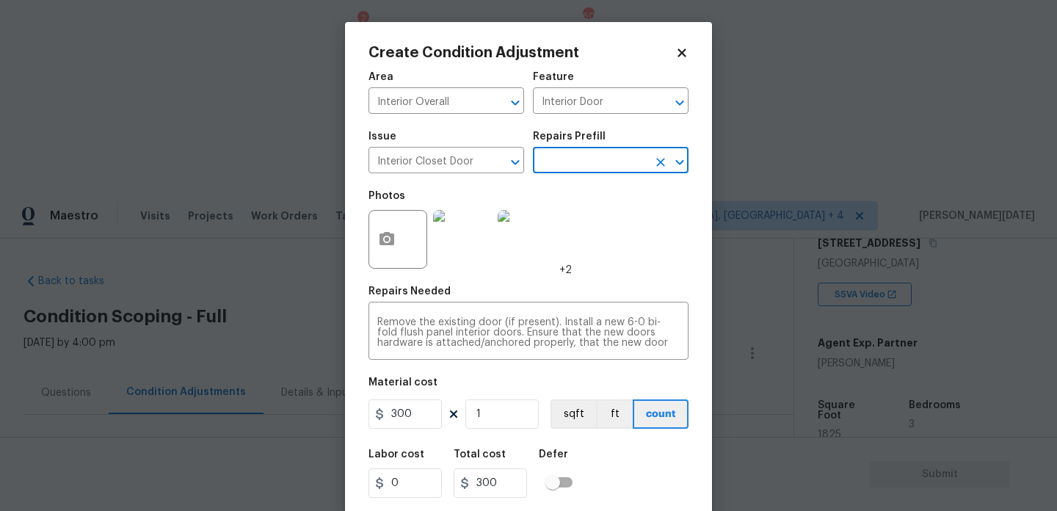
scroll to position [37, 0]
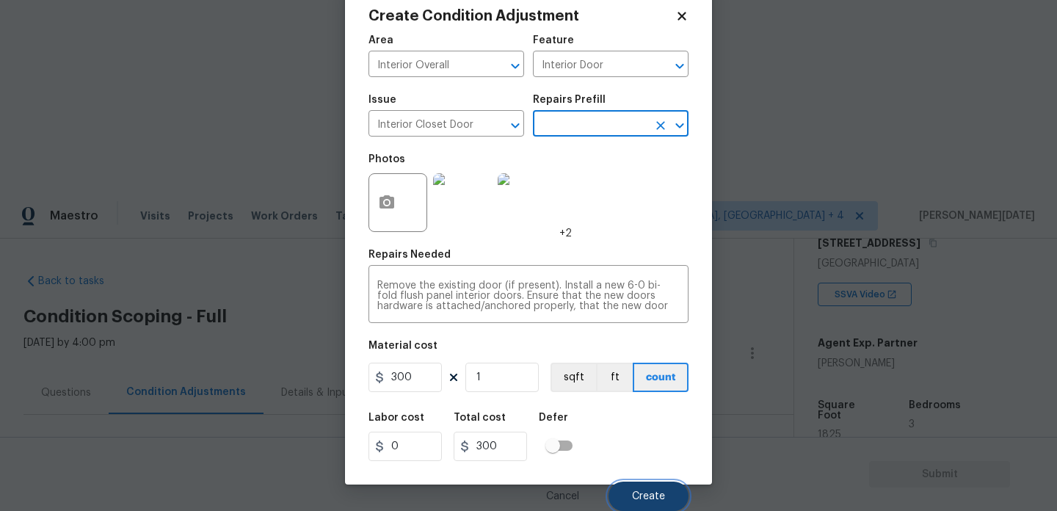
click at [644, 488] on button "Create" at bounding box center [648, 495] width 80 height 29
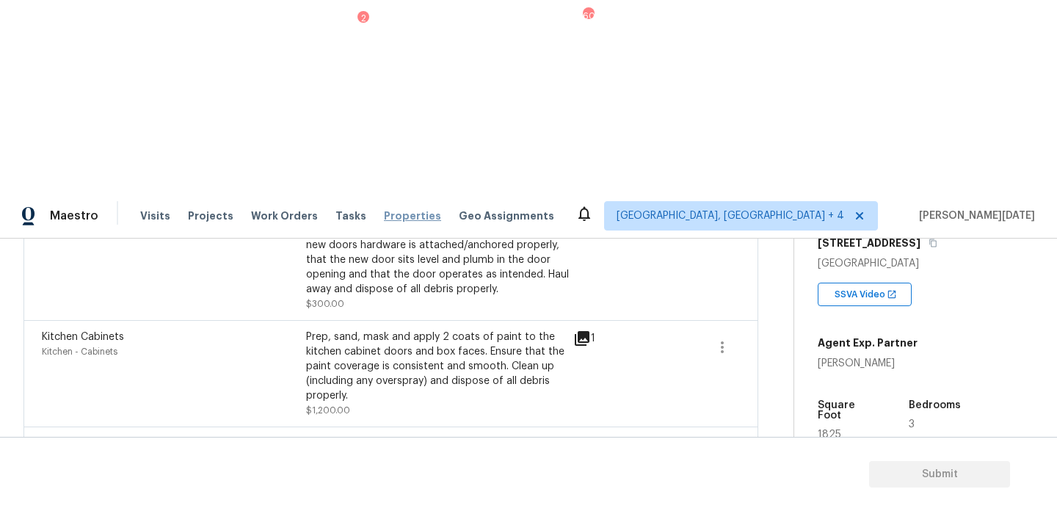
scroll to position [407, 0]
click at [718, 446] on icon "button" at bounding box center [722, 455] width 18 height 18
click at [784, 256] on div "Edit" at bounding box center [806, 260] width 114 height 15
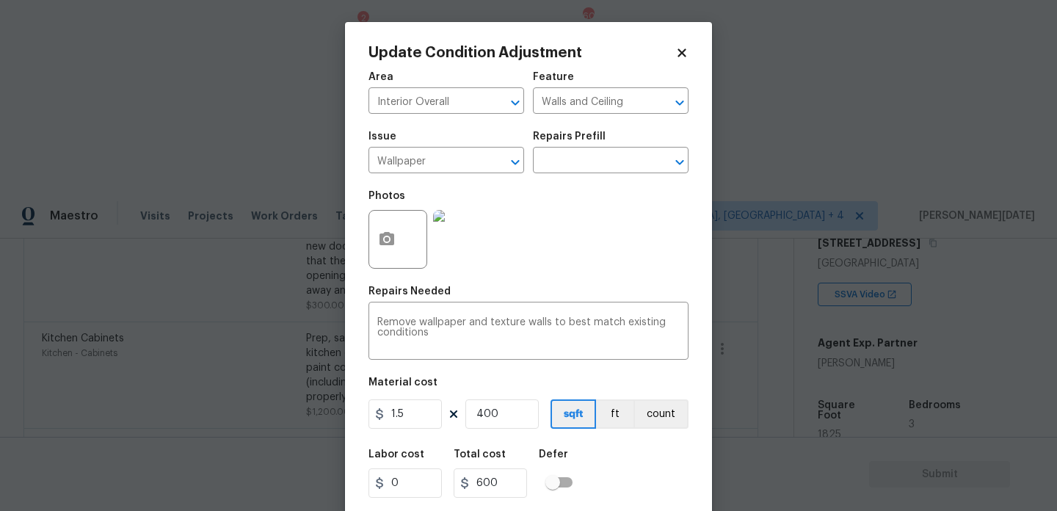
click at [357, 234] on div "Update Condition Adjustment Area Interior Overall ​ Feature Walls and Ceiling ​…" at bounding box center [528, 271] width 367 height 499
click at [393, 233] on icon "button" at bounding box center [387, 239] width 18 height 18
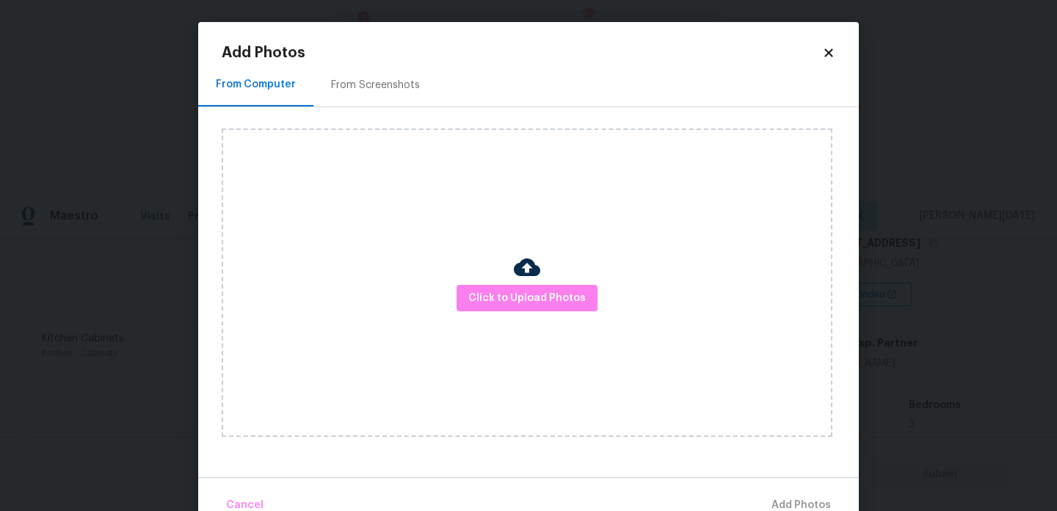
click at [499, 278] on div "Click to Upload Photos" at bounding box center [527, 282] width 611 height 308
click at [512, 296] on span "Click to Upload Photos" at bounding box center [526, 298] width 117 height 18
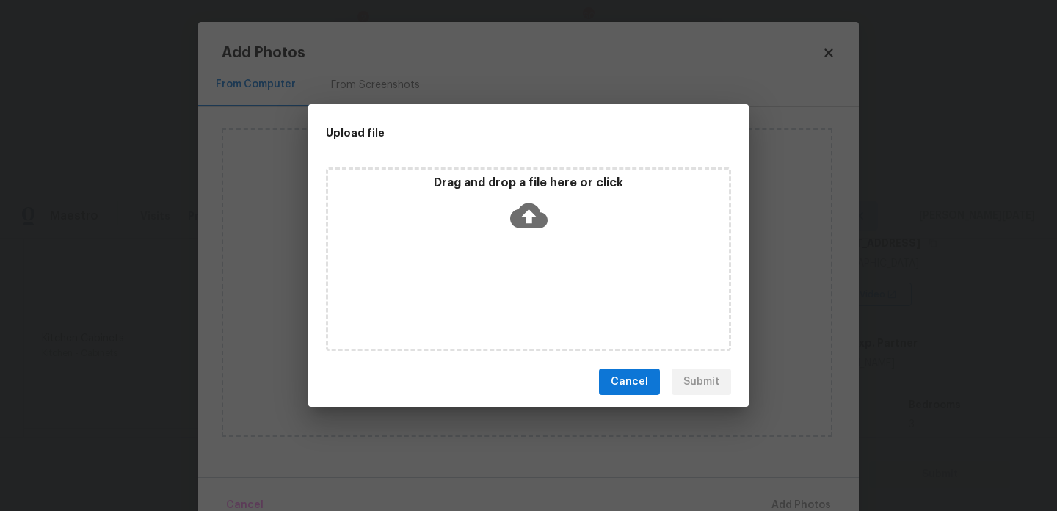
click at [512, 296] on div "Drag and drop a file here or click" at bounding box center [528, 258] width 405 height 183
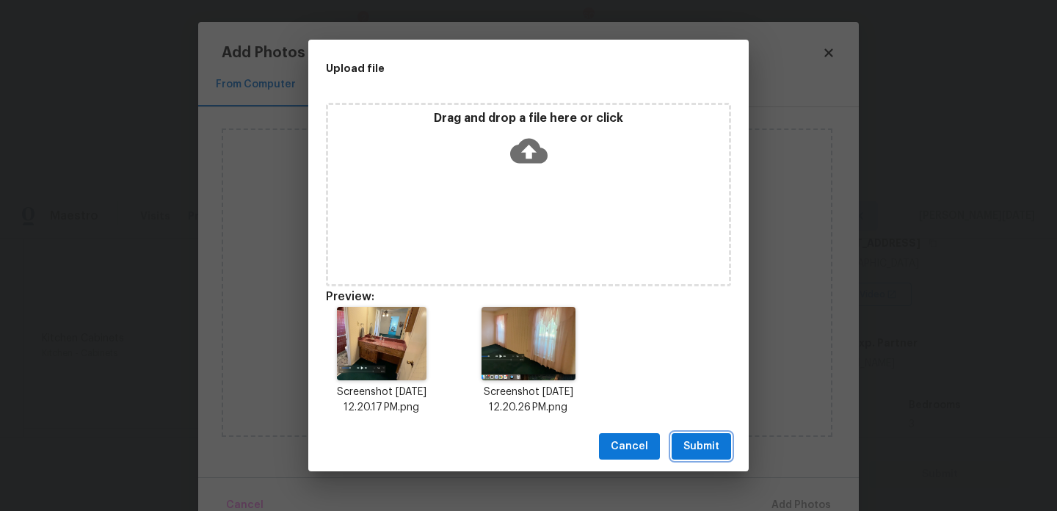
click at [699, 437] on span "Submit" at bounding box center [701, 446] width 36 height 18
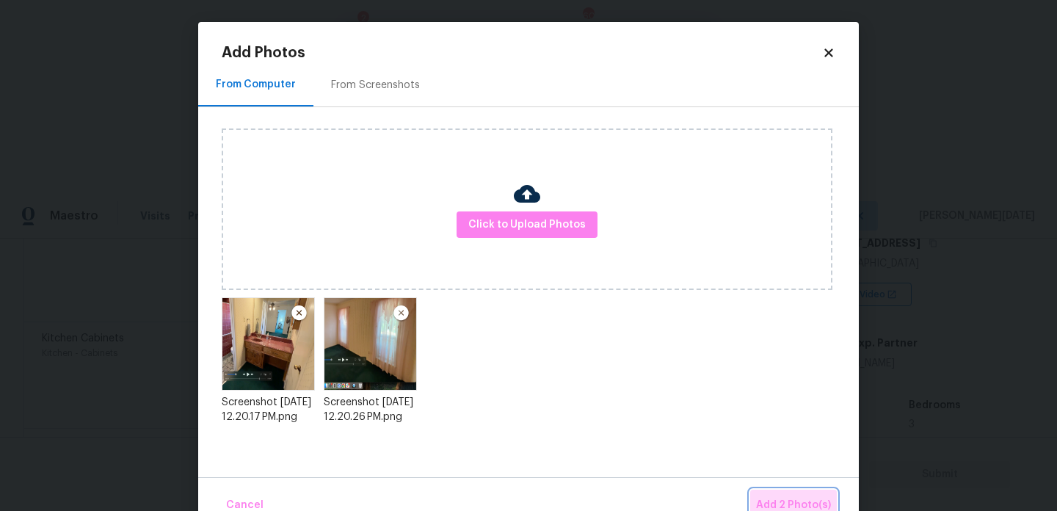
click at [774, 497] on span "Add 2 Photo(s)" at bounding box center [793, 505] width 75 height 18
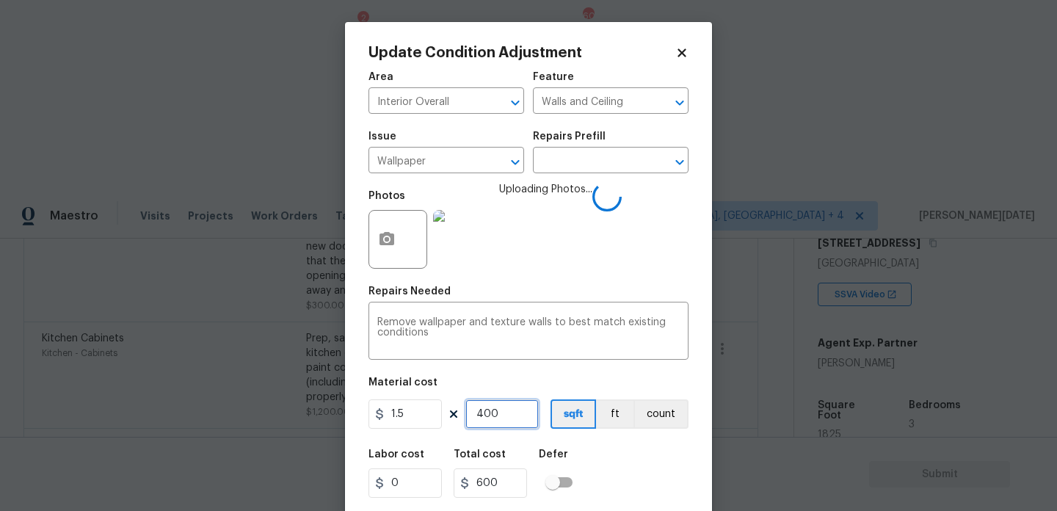
drag, startPoint x: 508, startPoint y: 418, endPoint x: 371, endPoint y: 417, distance: 137.2
click at [371, 417] on div "1.5 400 sqft ft count" at bounding box center [528, 413] width 320 height 29
type input "0"
type input "6"
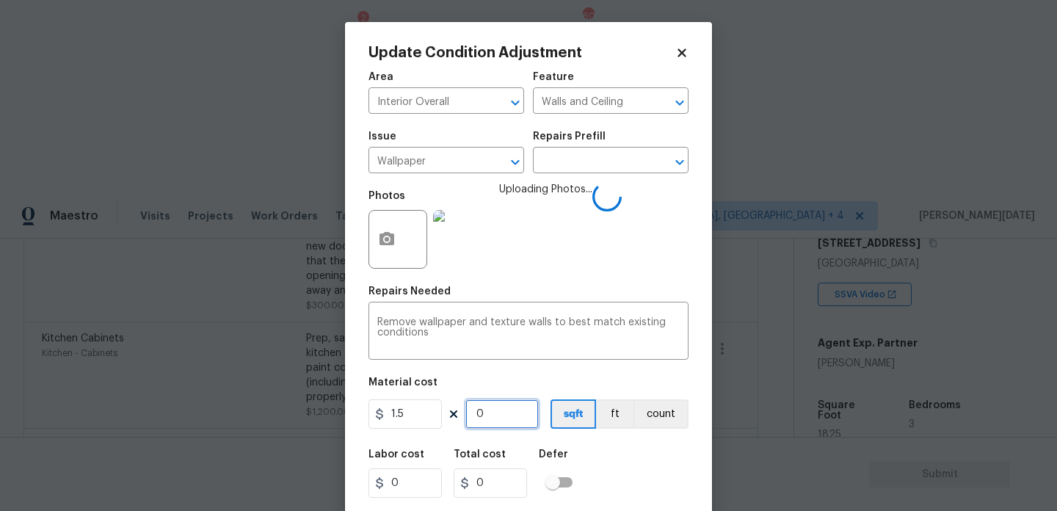
type input "9"
type input "60"
type input "90"
type input "600"
type input "900"
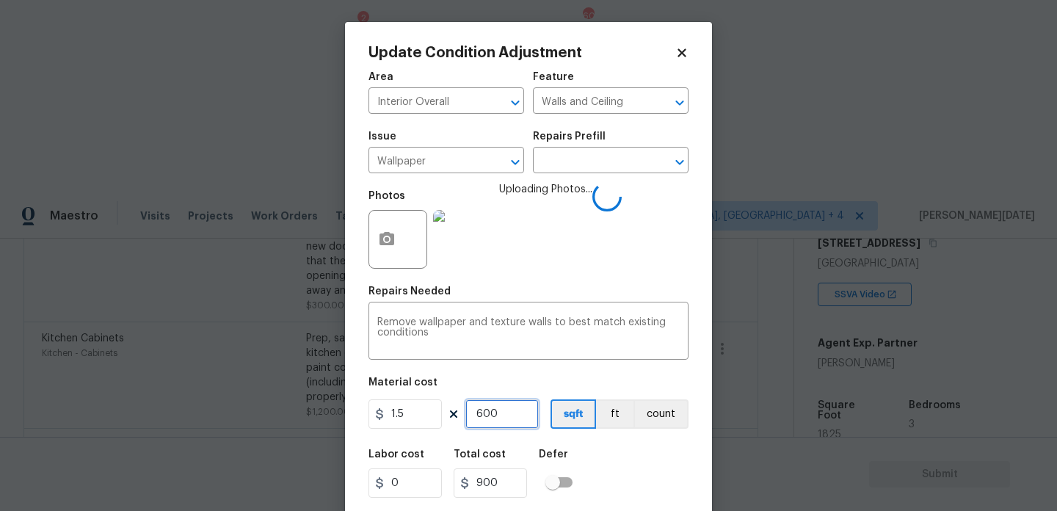
drag, startPoint x: 511, startPoint y: 415, endPoint x: 302, endPoint y: 415, distance: 208.4
click at [302, 415] on div "Update Condition Adjustment Area Interior Overall ​ Feature Walls and Ceiling ​…" at bounding box center [528, 255] width 1057 height 511
type input "0"
type input "7"
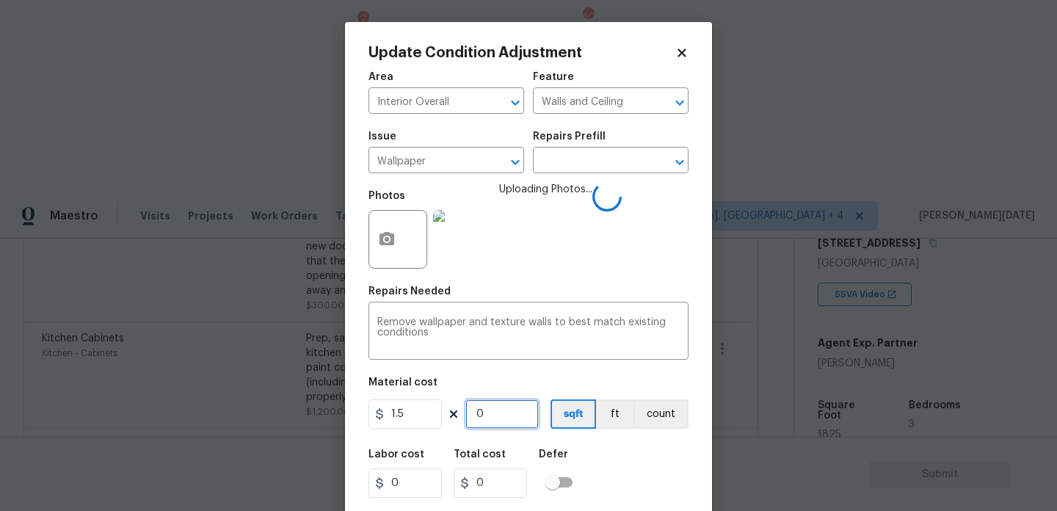
type input "10.5"
type input "70"
type input "105"
type input "700"
type input "1050"
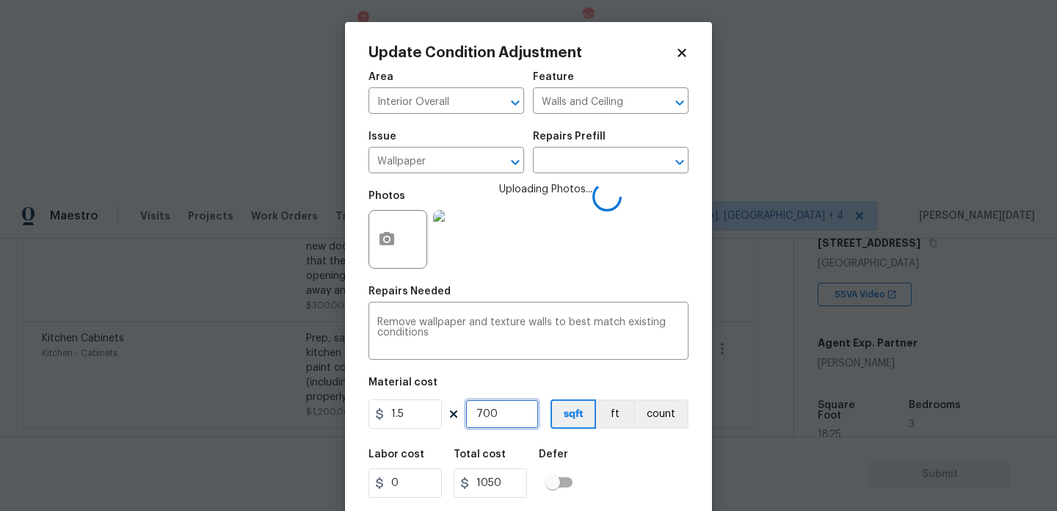
type input "700"
click at [561, 281] on div "Area Interior Overall ​ Feature Walls and Ceiling ​ Issue Wallpaper ​ Repairs P…" at bounding box center [528, 305] width 320 height 484
drag, startPoint x: 505, startPoint y: 417, endPoint x: 330, endPoint y: 415, distance: 175.4
click at [330, 415] on div "Update Condition Adjustment Area Interior Overall ​ Feature Walls and Ceiling ​…" at bounding box center [528, 255] width 1057 height 511
click at [619, 232] on div "Photos Uploading Photos..." at bounding box center [528, 229] width 320 height 95
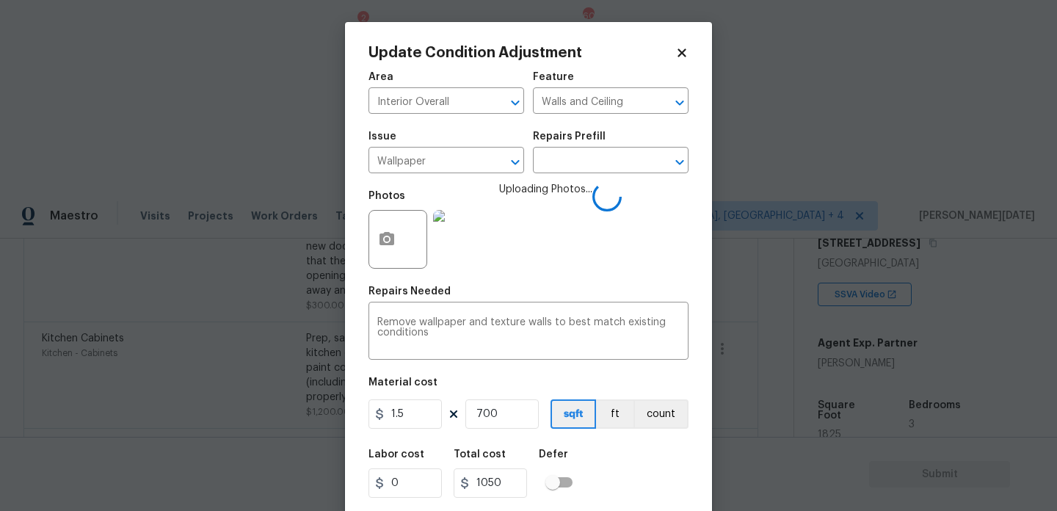
scroll to position [37, 0]
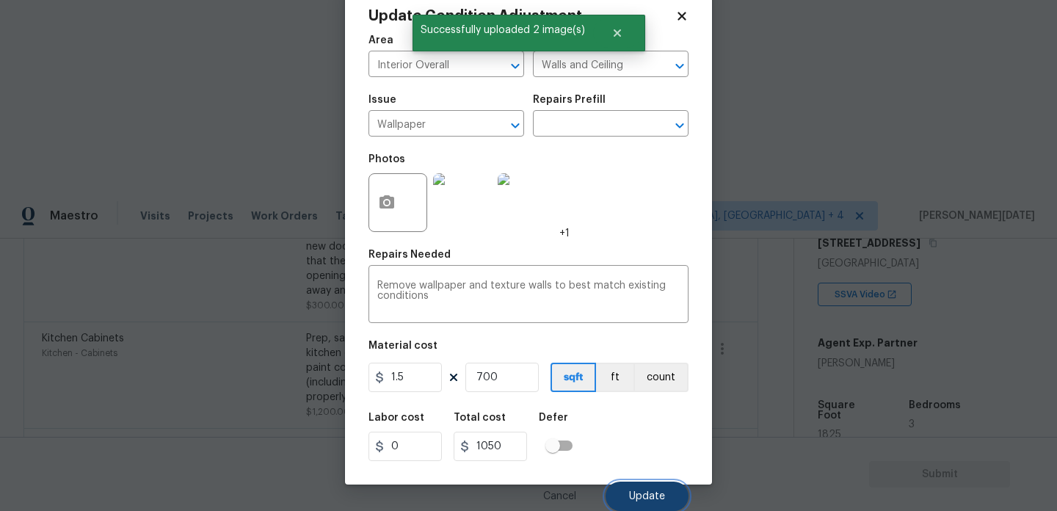
click at [645, 498] on span "Update" at bounding box center [647, 496] width 36 height 11
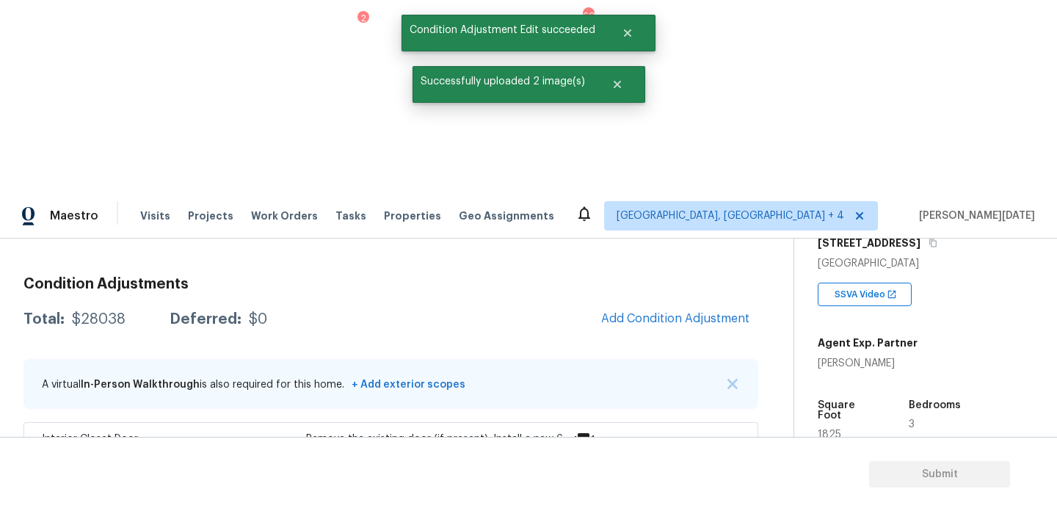
scroll to position [0, 0]
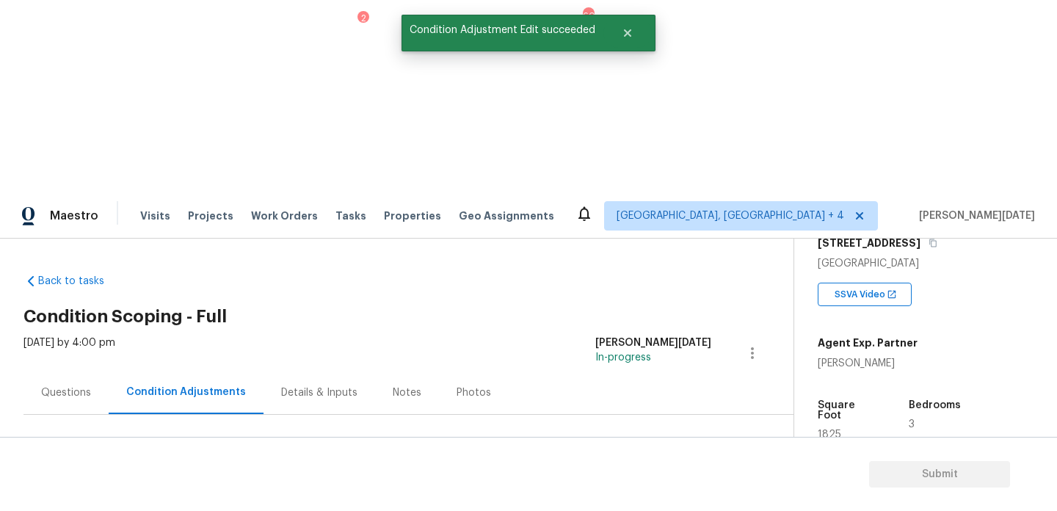
click at [647, 488] on button "Add Condition Adjustment" at bounding box center [675, 503] width 166 height 31
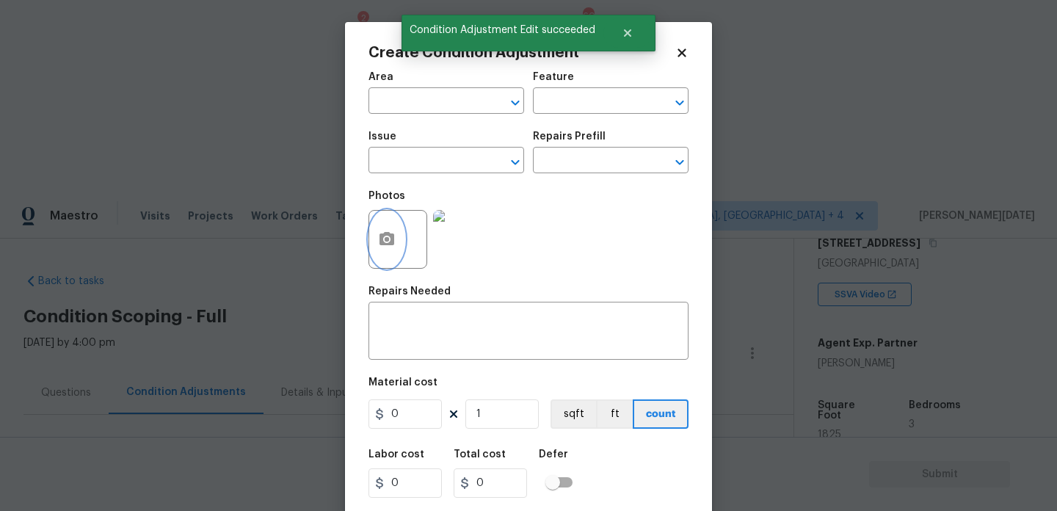
click at [390, 231] on icon "button" at bounding box center [387, 239] width 18 height 18
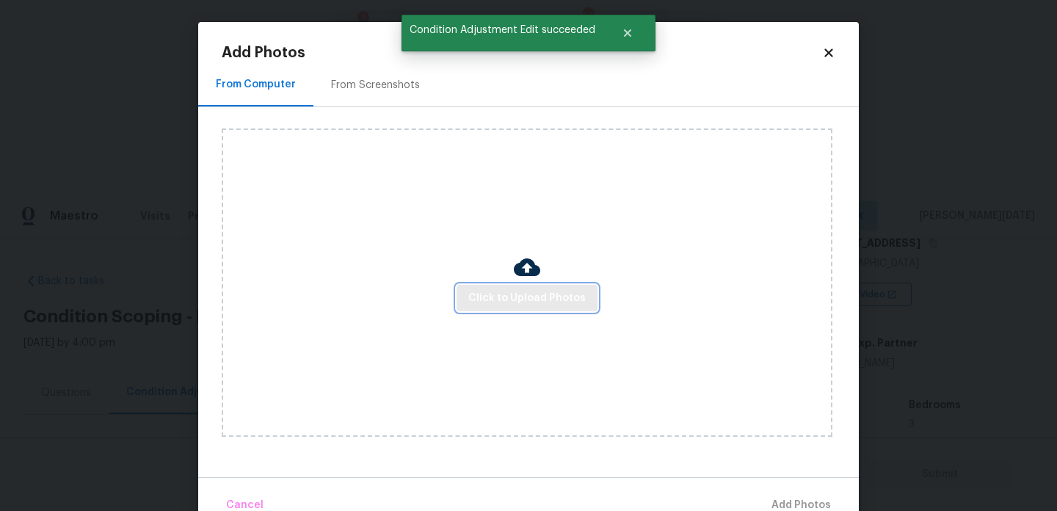
click at [507, 296] on span "Click to Upload Photos" at bounding box center [526, 298] width 117 height 18
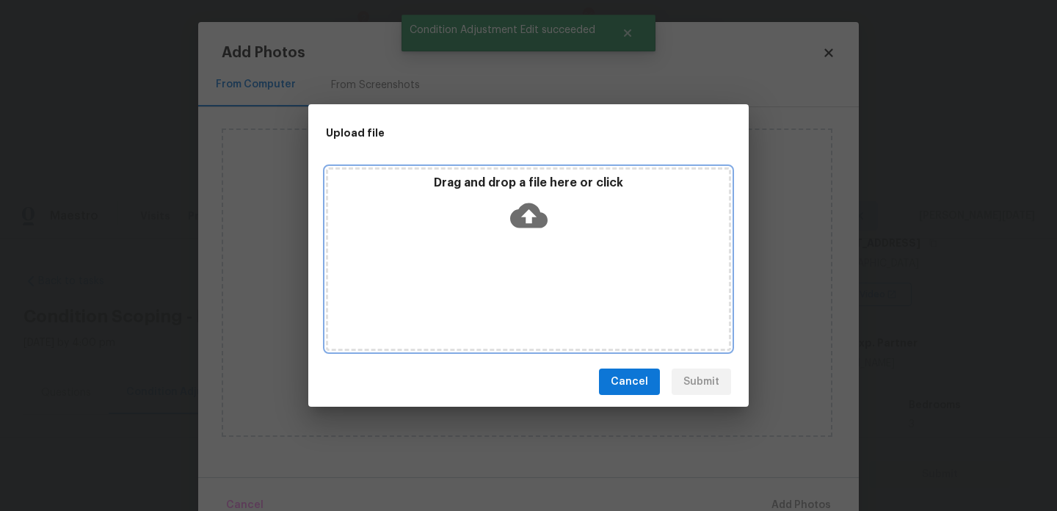
click at [507, 296] on div "Drag and drop a file here or click" at bounding box center [528, 258] width 405 height 183
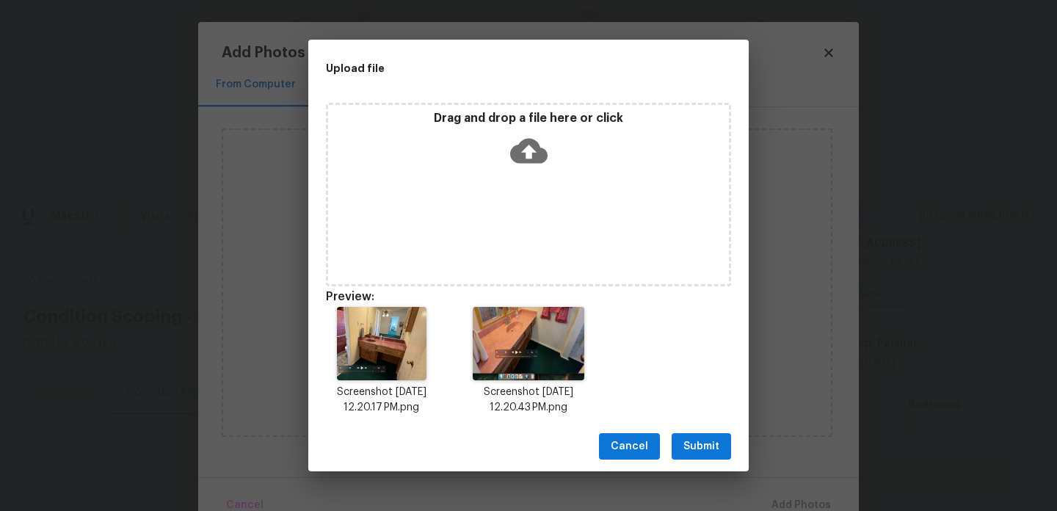
click at [701, 447] on span "Submit" at bounding box center [701, 446] width 36 height 18
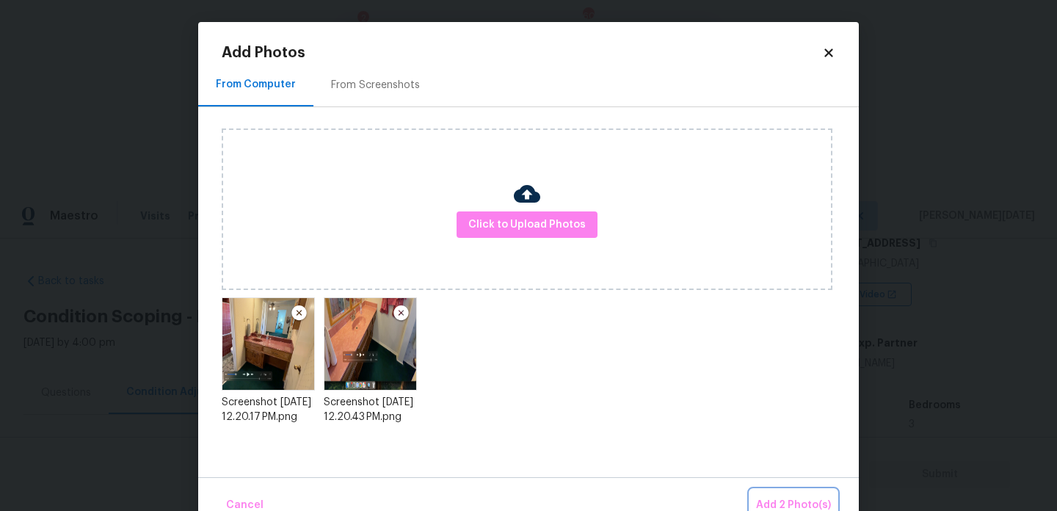
click at [773, 498] on span "Add 2 Photo(s)" at bounding box center [793, 505] width 75 height 18
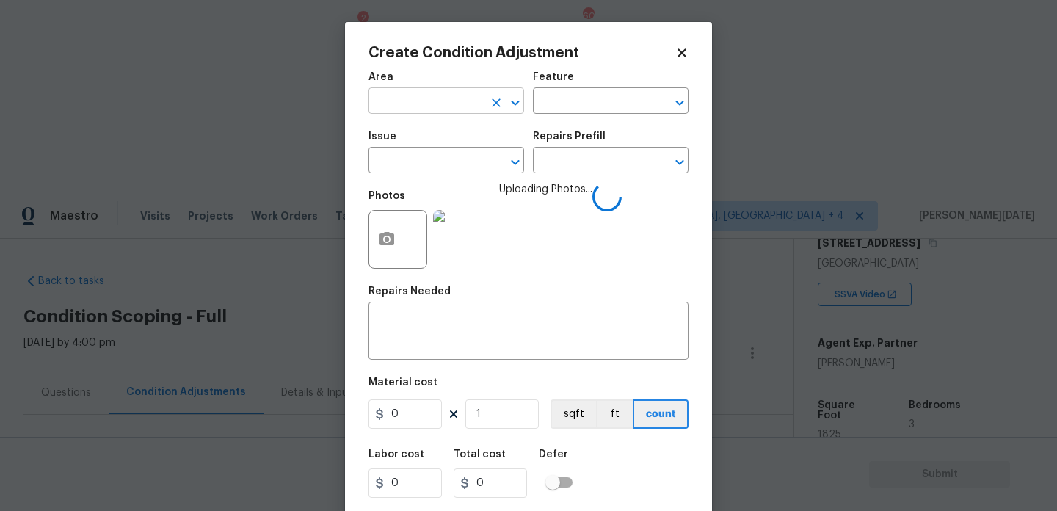
click at [423, 110] on input "text" at bounding box center [425, 102] width 114 height 23
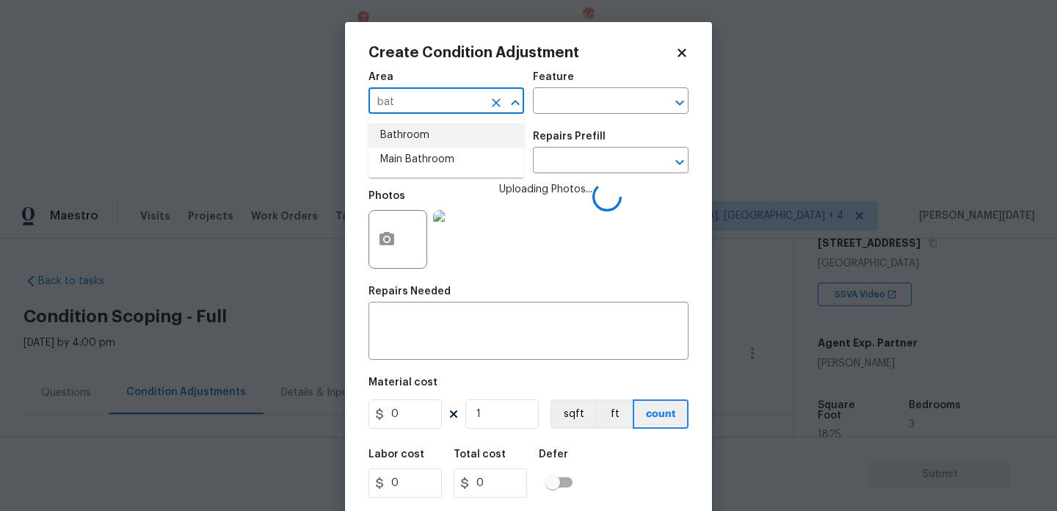
click at [420, 135] on li "Bathroom" at bounding box center [446, 135] width 156 height 24
type input "Bathroom"
click at [415, 165] on input "text" at bounding box center [425, 161] width 114 height 23
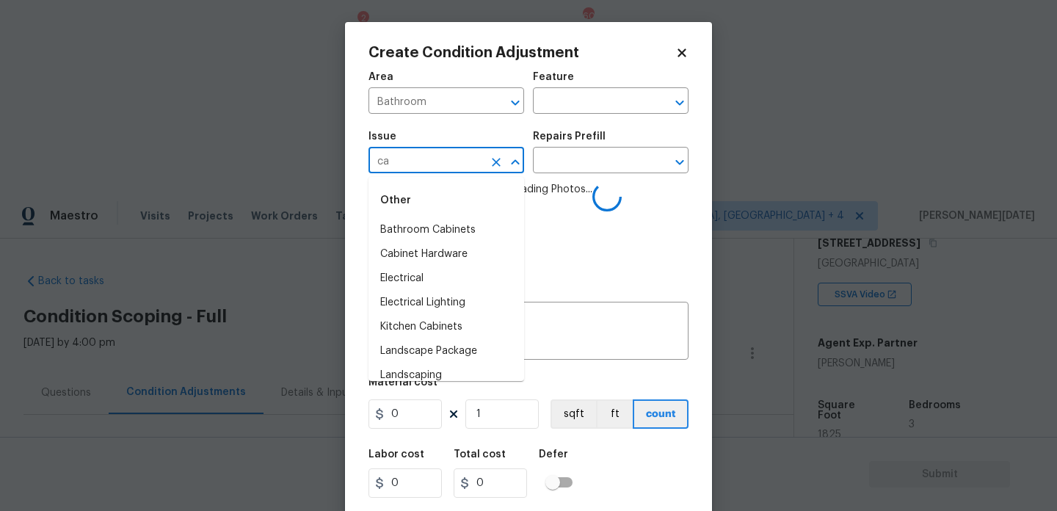
type input "cab"
type input "c"
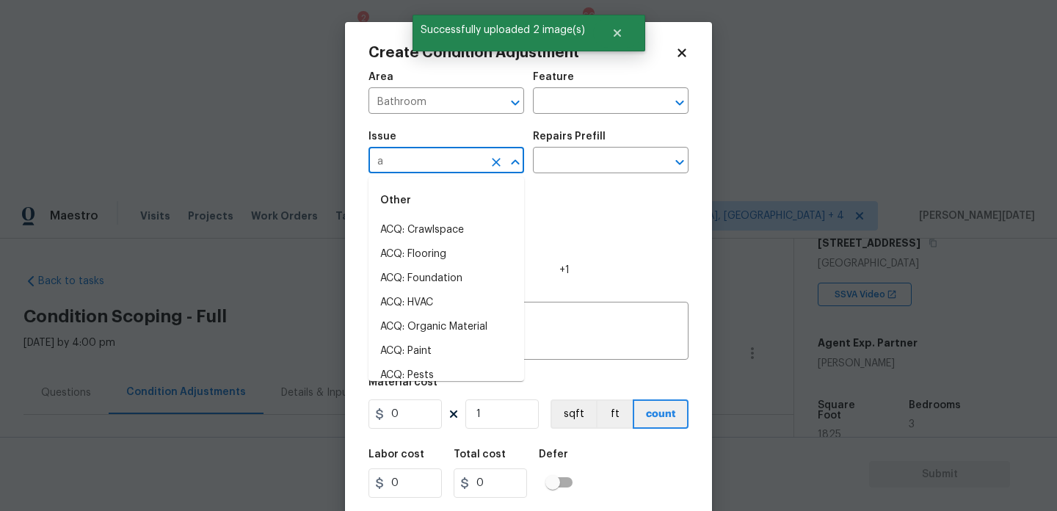
type input "ab"
click at [456, 219] on li "Bathroom Cabinets" at bounding box center [446, 230] width 156 height 24
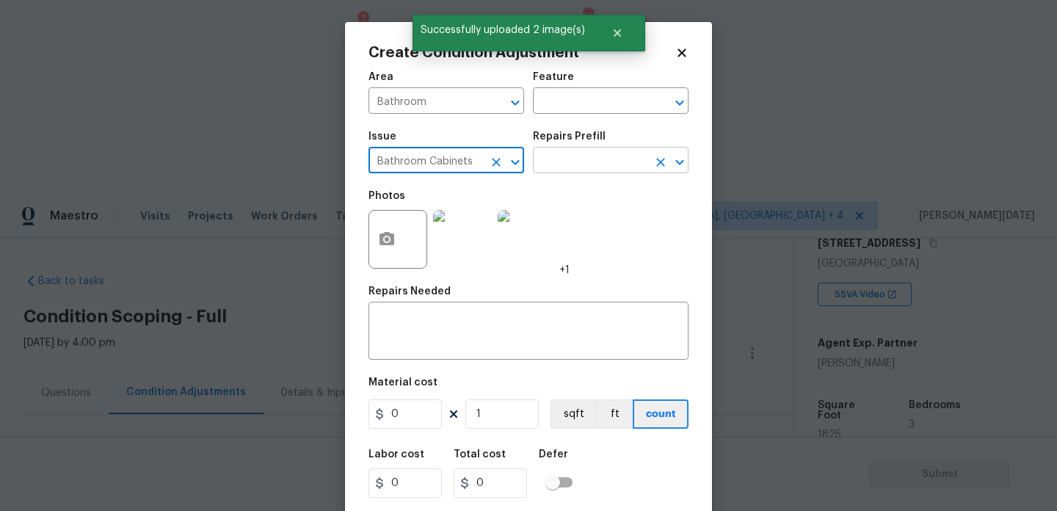
type input "Bathroom Cabinets"
click at [561, 170] on input "text" at bounding box center [590, 161] width 114 height 23
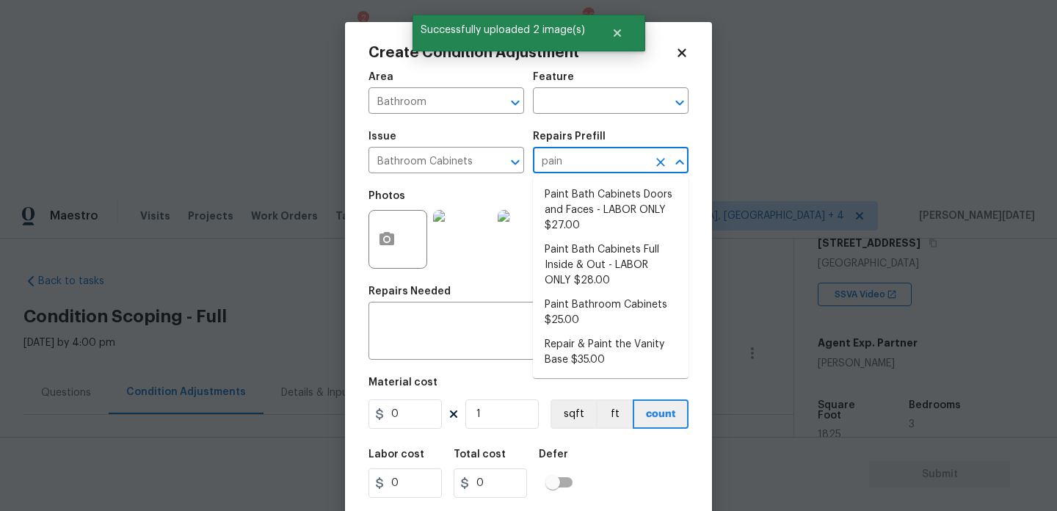
type input "paint"
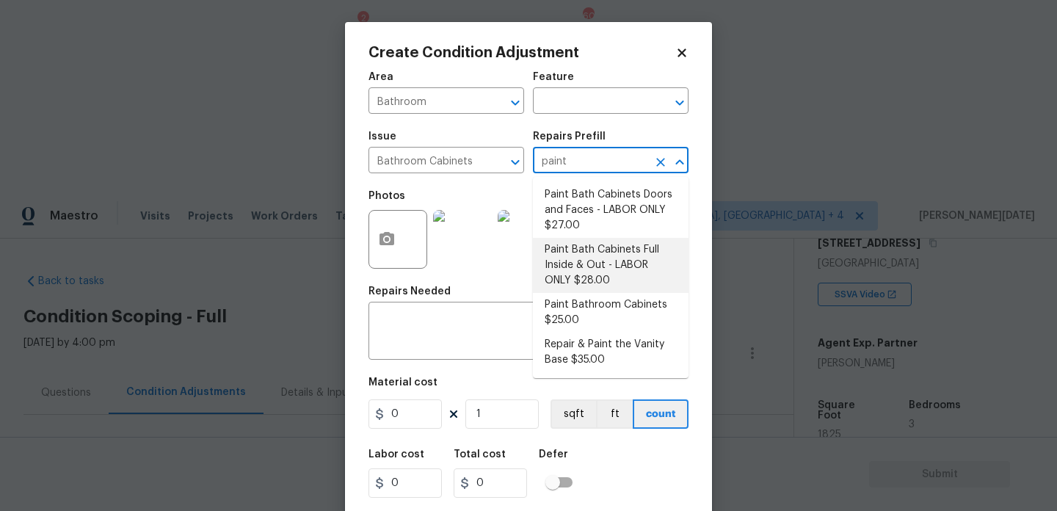
click at [596, 274] on li "Paint Bath Cabinets Full Inside & Out - LABOR ONLY $28.00" at bounding box center [611, 265] width 156 height 55
type input "Cabinets"
type textarea "Prep, sand, mask and apply 2 coats of paint to the bathroom cabinet doors, inte…"
type input "28"
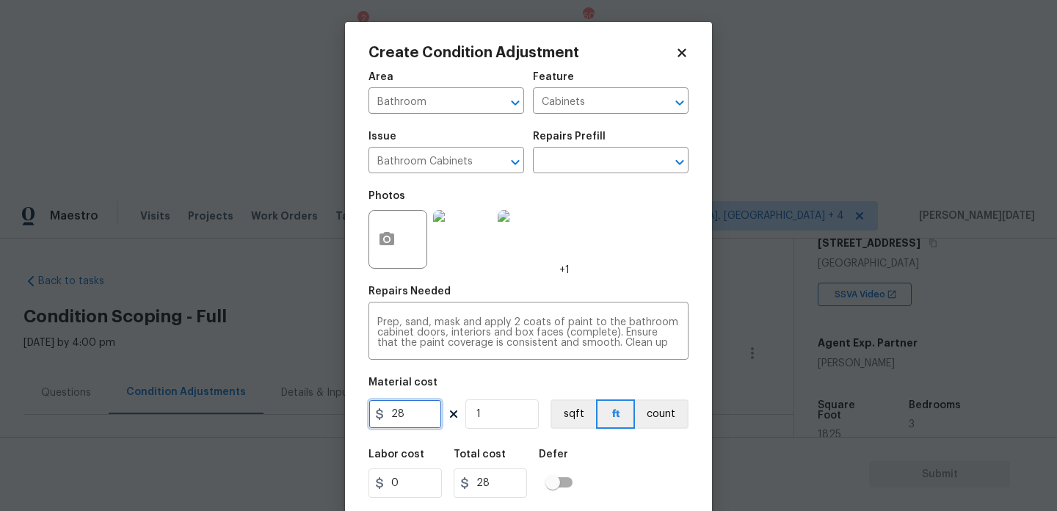
drag, startPoint x: 420, startPoint y: 424, endPoint x: 311, endPoint y: 424, distance: 108.6
click at [311, 424] on div "Create Condition Adjustment Area Bathroom ​ Feature Cabinets ​ Issue Bathroom C…" at bounding box center [528, 255] width 1057 height 511
type input "1000"
click at [611, 273] on div "Photos +1" at bounding box center [528, 229] width 320 height 95
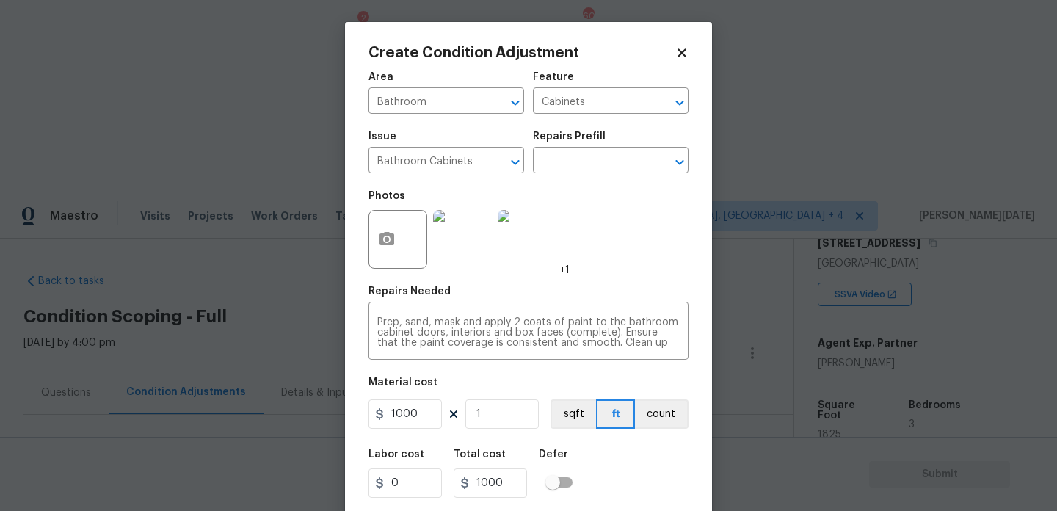
click at [617, 272] on div "Photos +1" at bounding box center [528, 229] width 320 height 95
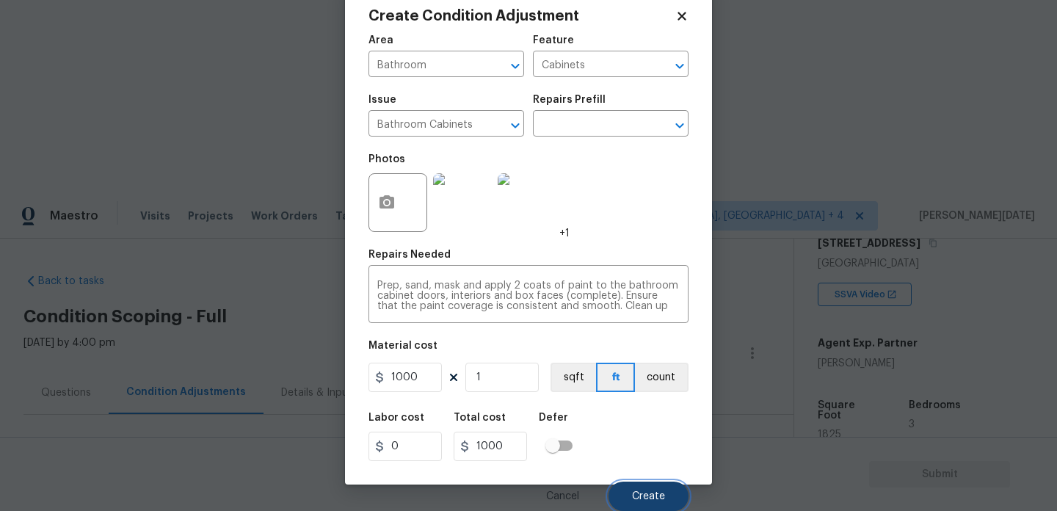
click at [629, 491] on button "Create" at bounding box center [648, 495] width 80 height 29
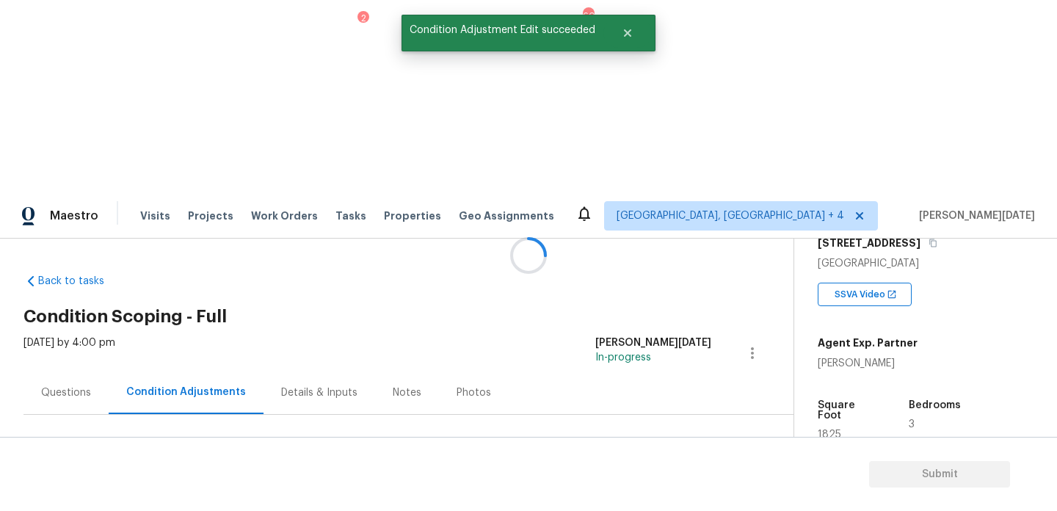
scroll to position [0, 0]
click at [831, 429] on span "1825" at bounding box center [829, 434] width 23 height 10
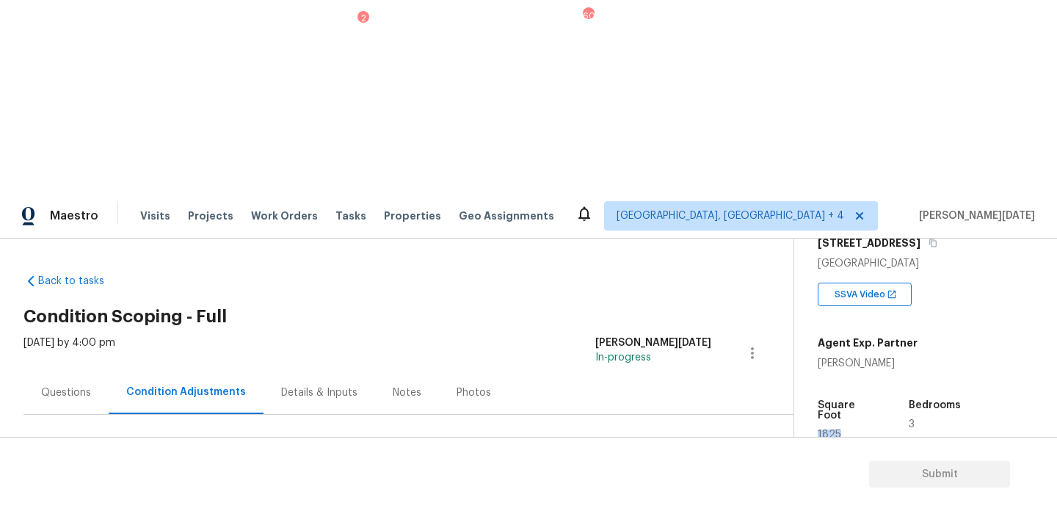
copy span "1825"
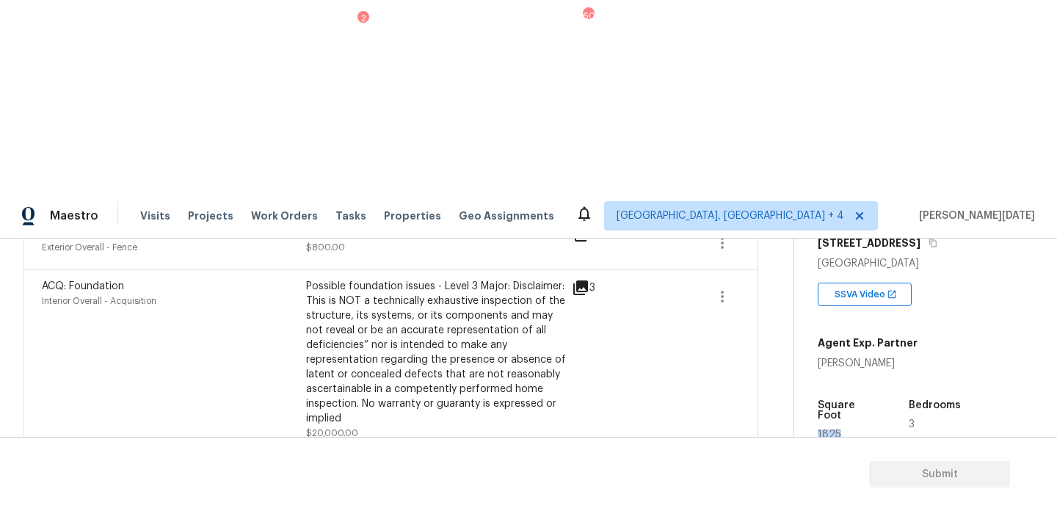
scroll to position [942, 0]
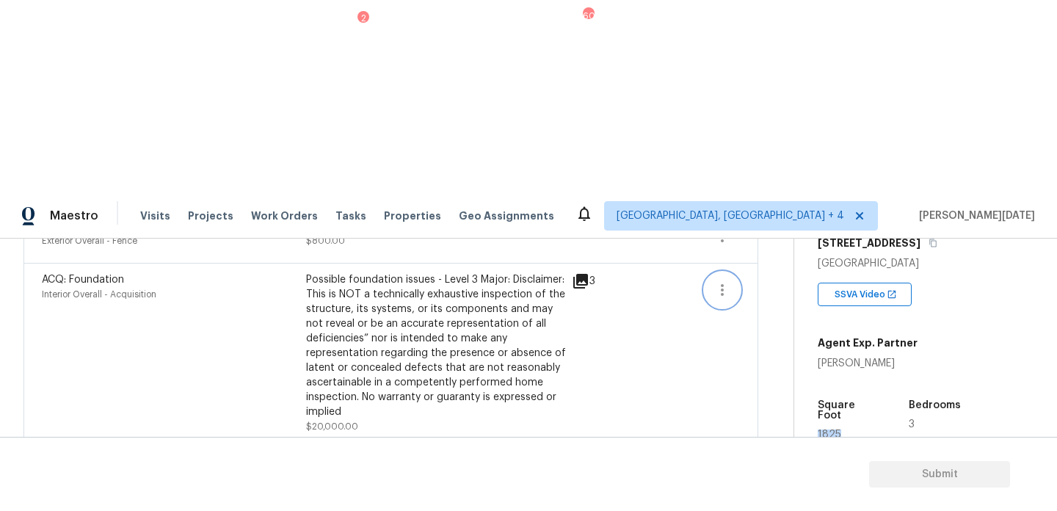
click at [719, 281] on icon "button" at bounding box center [722, 290] width 18 height 18
click at [797, 98] on div "Edit" at bounding box center [806, 94] width 114 height 15
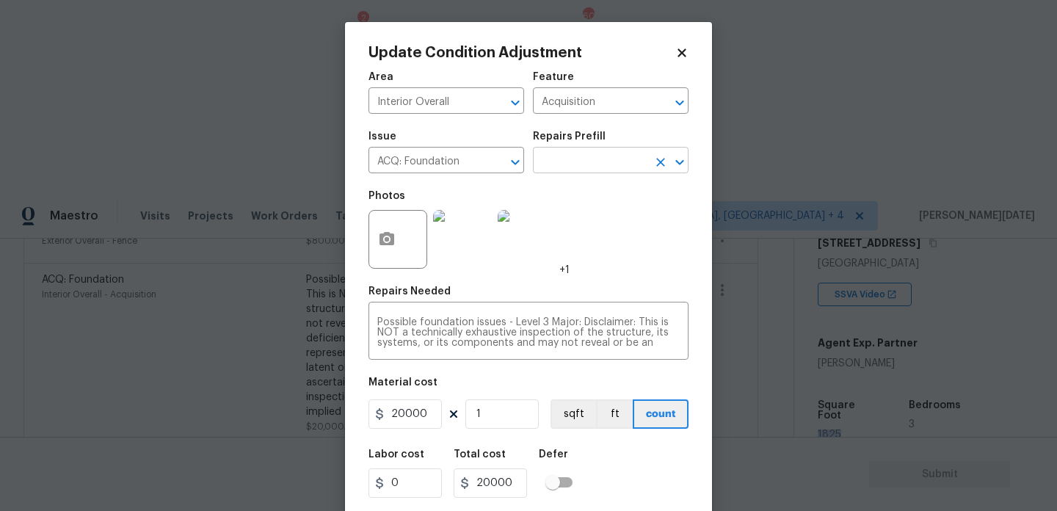
click at [614, 170] on input "text" at bounding box center [590, 161] width 114 height 23
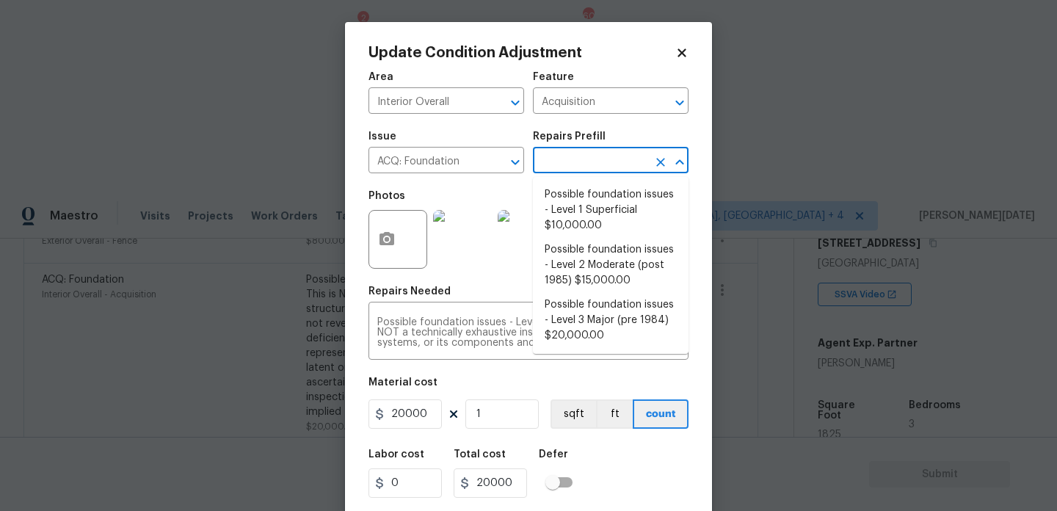
click at [681, 52] on icon at bounding box center [681, 52] width 8 height 8
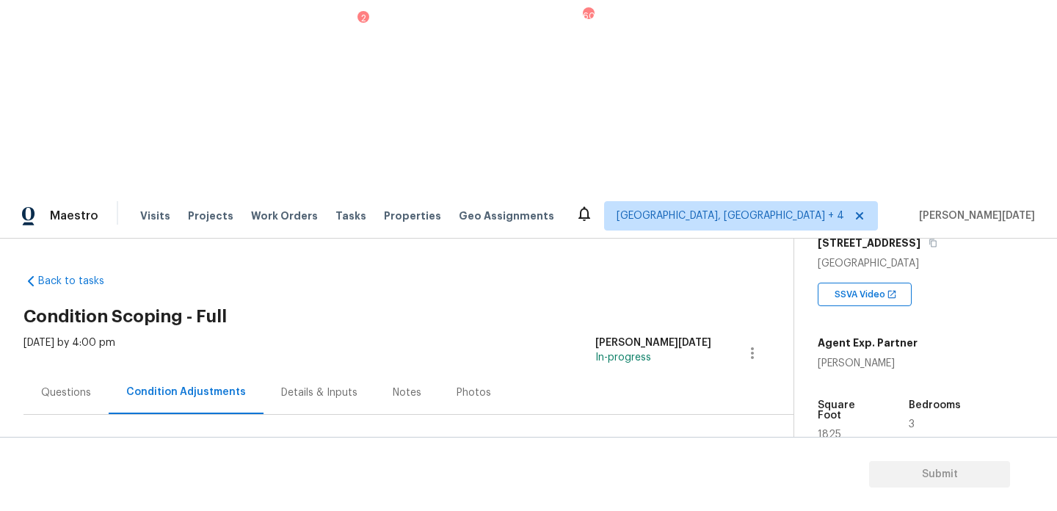
click at [655, 488] on button "Add Condition Adjustment" at bounding box center [675, 503] width 166 height 31
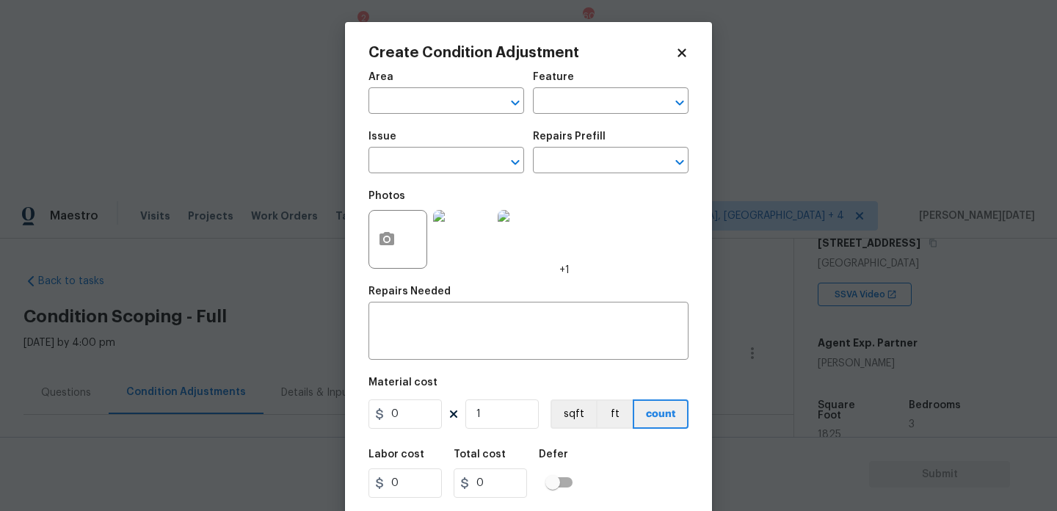
click at [371, 87] on div "Area" at bounding box center [446, 81] width 156 height 19
click at [390, 101] on input "text" at bounding box center [425, 102] width 114 height 23
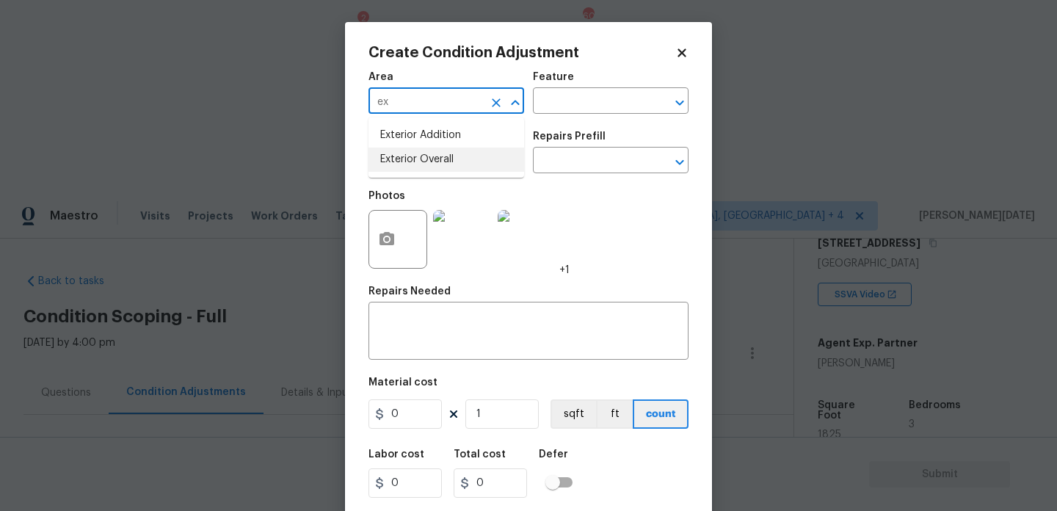
click at [410, 164] on li "Exterior Overall" at bounding box center [446, 160] width 156 height 24
type input "Exterior Overall"
click at [410, 164] on input "text" at bounding box center [425, 161] width 114 height 23
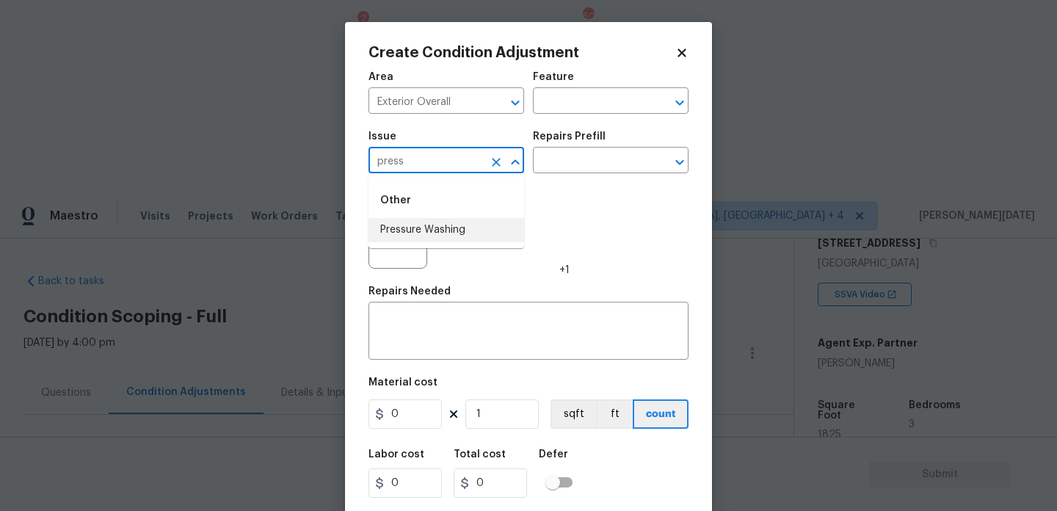
click at [434, 232] on li "Pressure Washing" at bounding box center [446, 230] width 156 height 24
type input "Pressure Washing"
click at [553, 190] on div "Photos +1" at bounding box center [468, 229] width 201 height 95
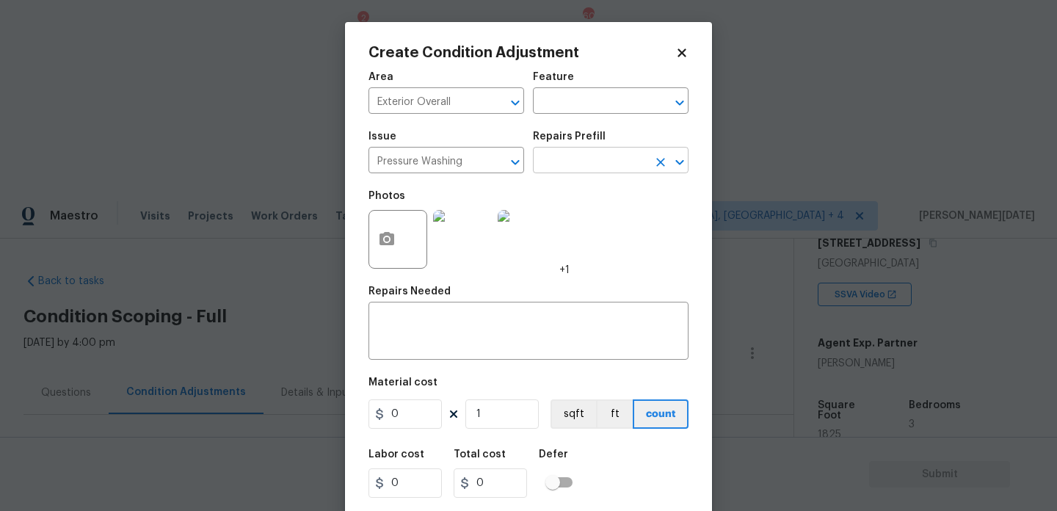
click at [595, 163] on input "text" at bounding box center [590, 161] width 114 height 23
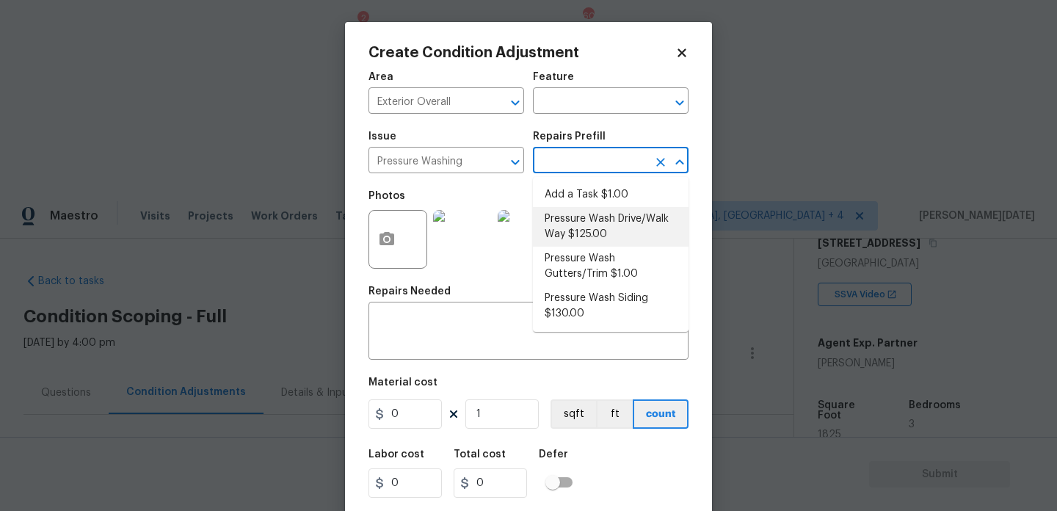
click at [597, 219] on li "Pressure Wash Drive/Walk Way $125.00" at bounding box center [611, 227] width 156 height 40
type input "Siding"
type textarea "Pressure wash the driveways/walkways as directed by the PM. Ensure that all deb…"
type input "125"
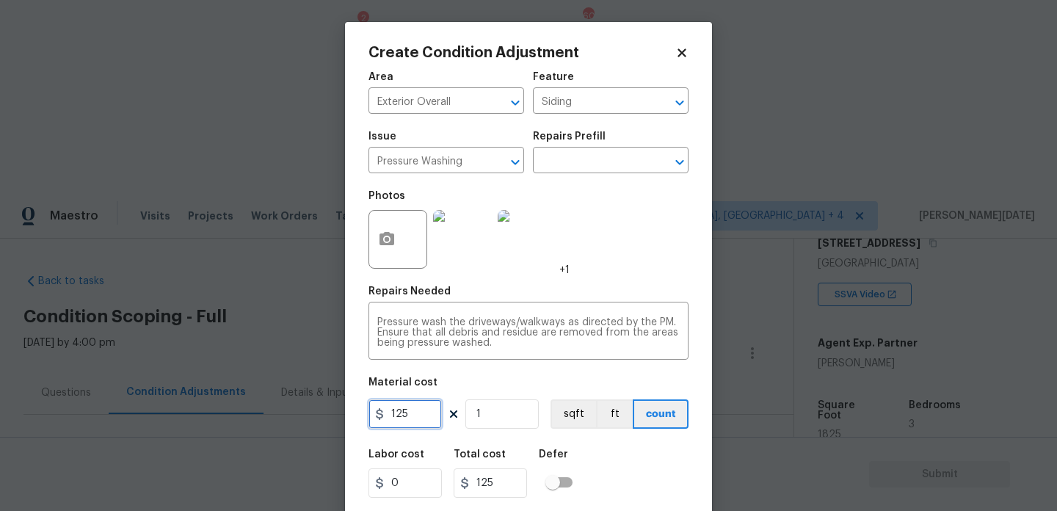
drag, startPoint x: 412, startPoint y: 418, endPoint x: 337, endPoint y: 417, distance: 75.6
click at [337, 417] on div "Create Condition Adjustment Area Exterior Overall ​ Feature Siding ​ Issue Pres…" at bounding box center [528, 255] width 1057 height 511
type input "200"
click at [618, 256] on div "Photos +1" at bounding box center [528, 229] width 320 height 95
type input "200"
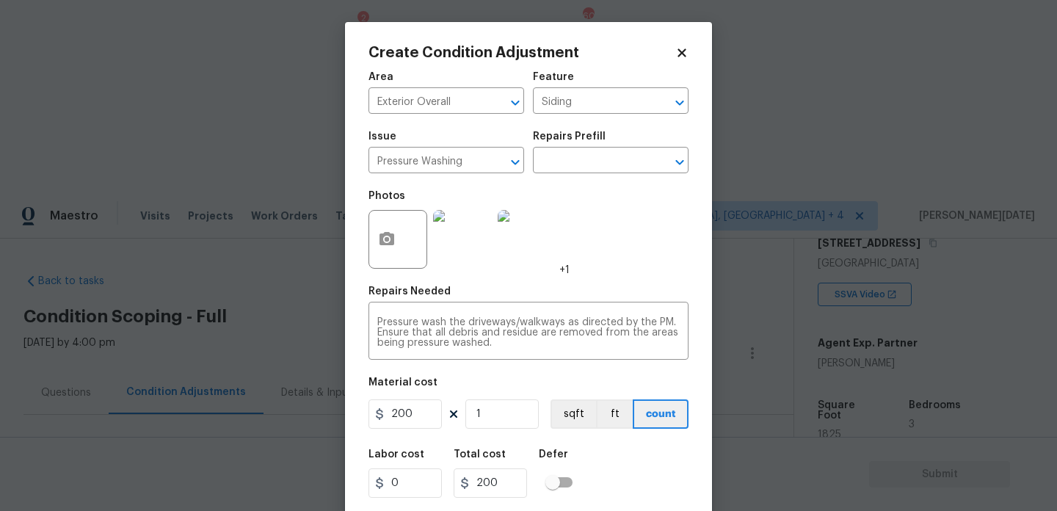
scroll to position [37, 0]
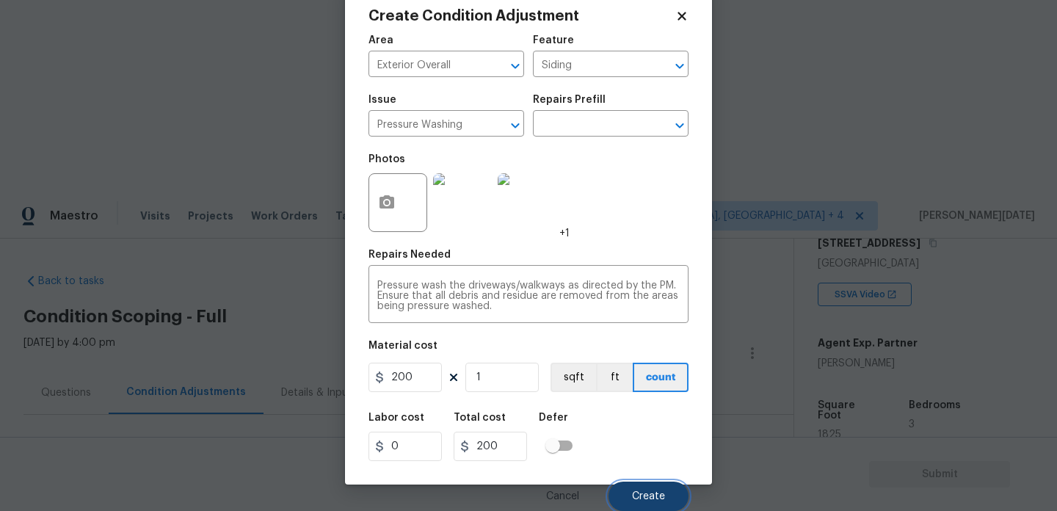
click at [642, 493] on span "Create" at bounding box center [648, 496] width 33 height 11
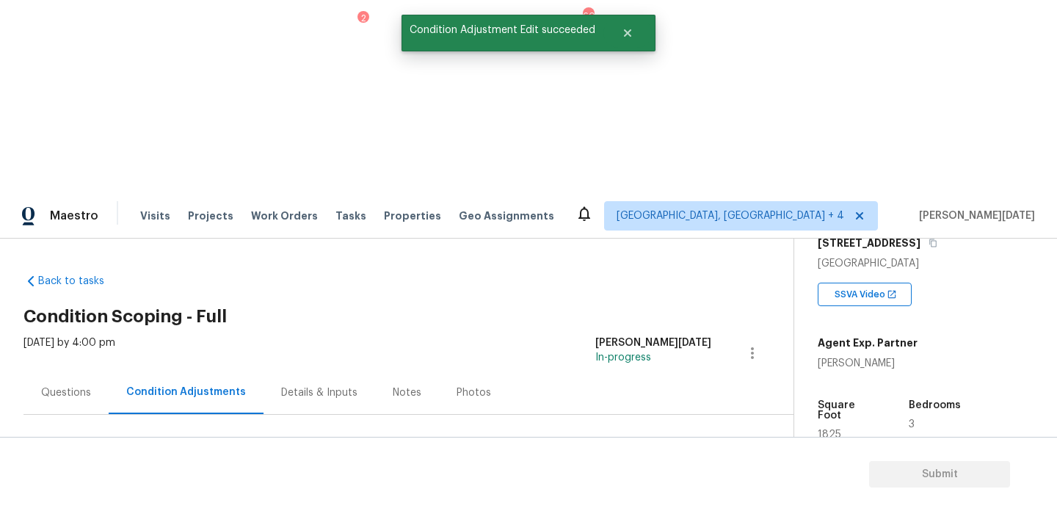
scroll to position [0, 0]
click at [649, 488] on button "Add Condition Adjustment" at bounding box center [675, 503] width 166 height 31
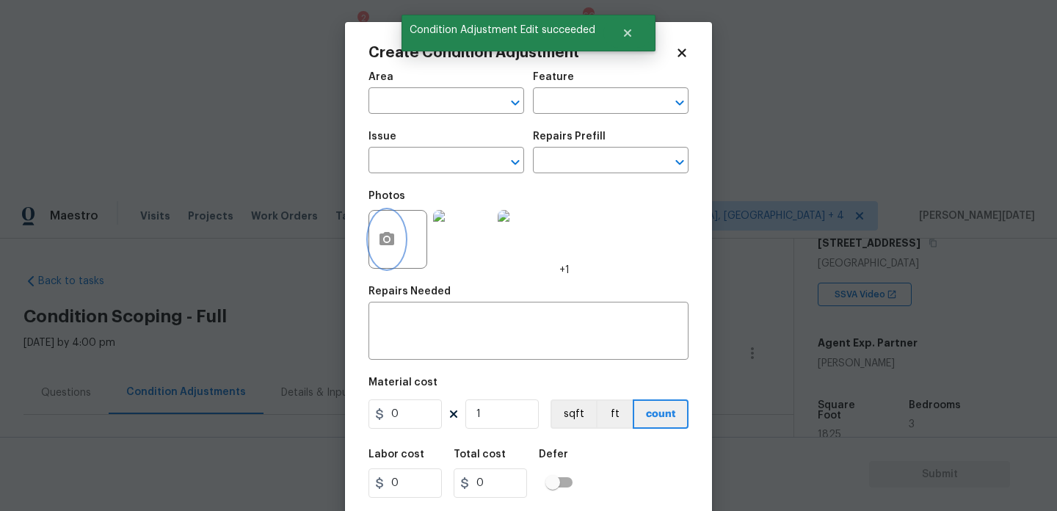
click at [380, 242] on icon "button" at bounding box center [386, 238] width 15 height 13
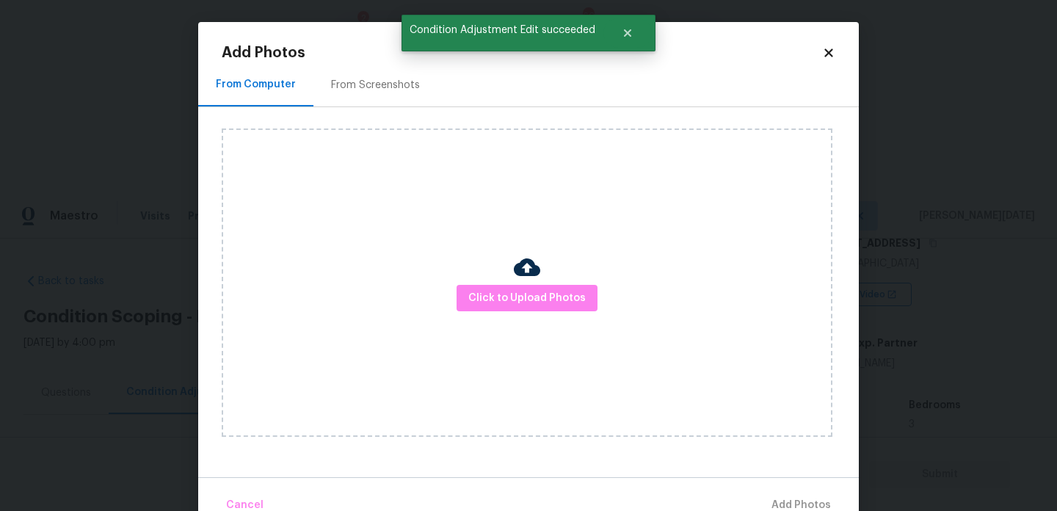
click at [387, 81] on div "From Screenshots" at bounding box center [375, 85] width 89 height 15
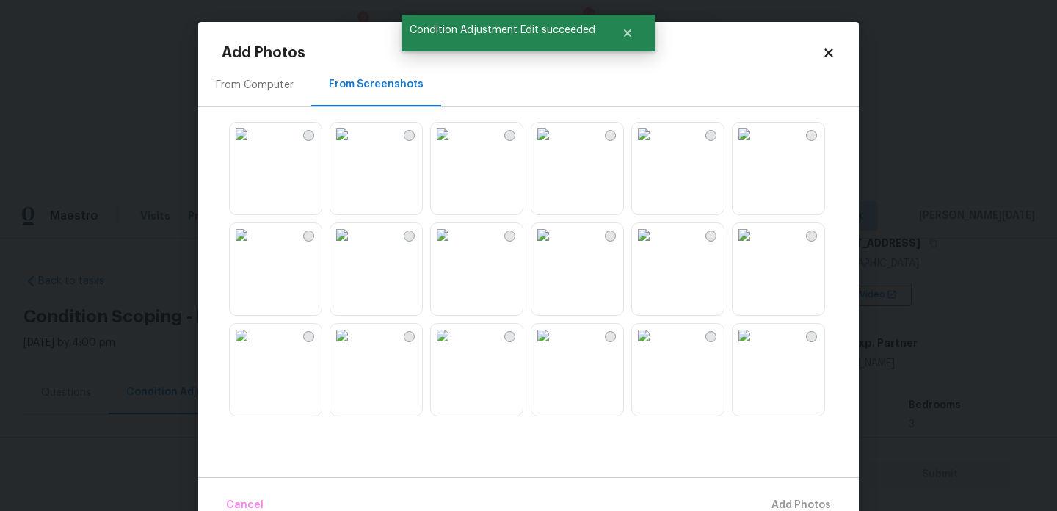
click at [655, 247] on img at bounding box center [643, 234] width 23 height 23
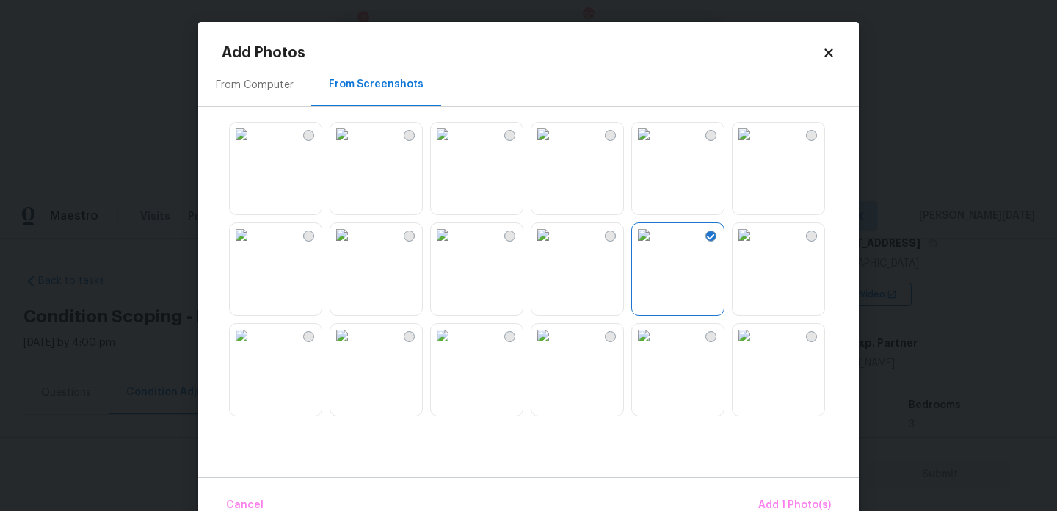
click at [655, 347] on img at bounding box center [643, 335] width 23 height 23
click at [555, 347] on img at bounding box center [542, 335] width 23 height 23
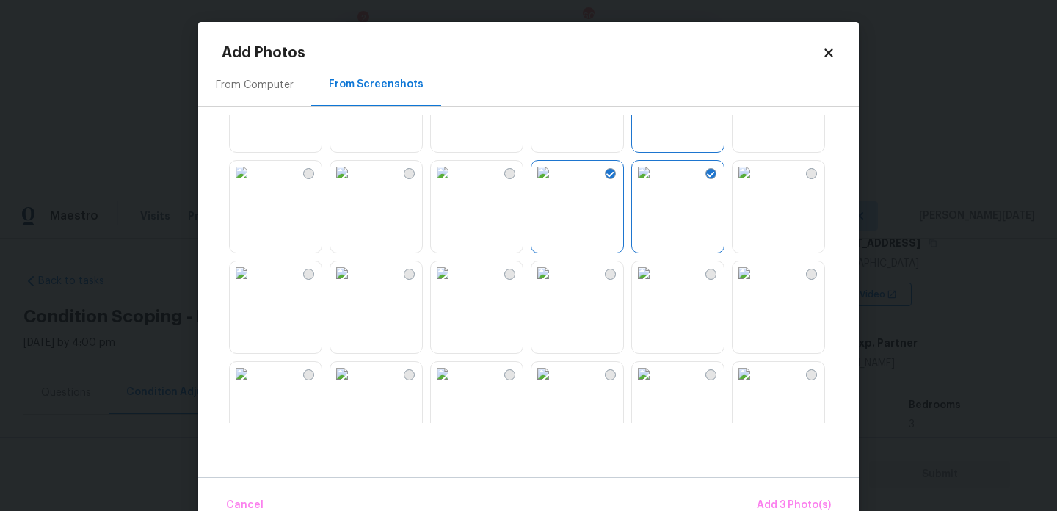
scroll to position [178, 0]
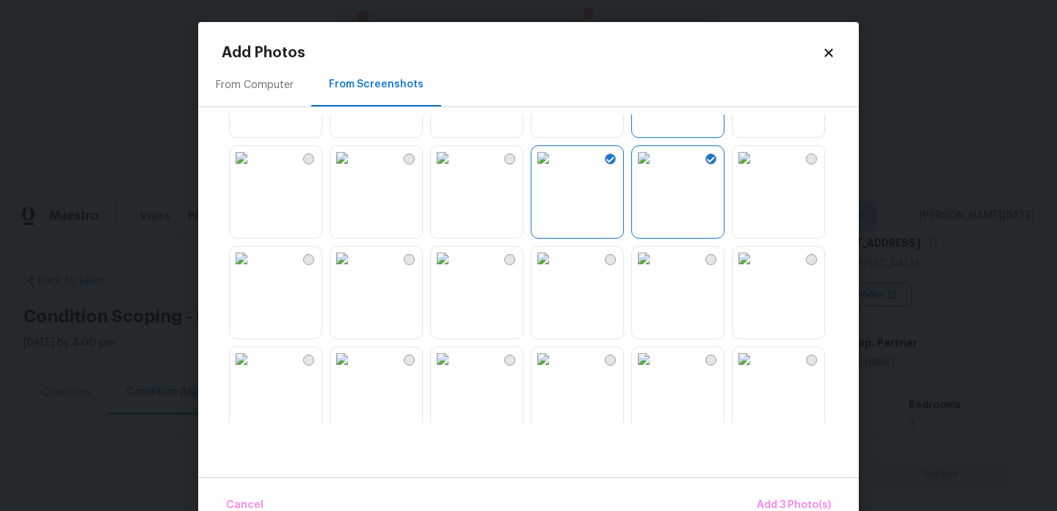
click at [756, 170] on img at bounding box center [743, 157] width 23 height 23
click at [756, 371] on img at bounding box center [743, 358] width 23 height 23
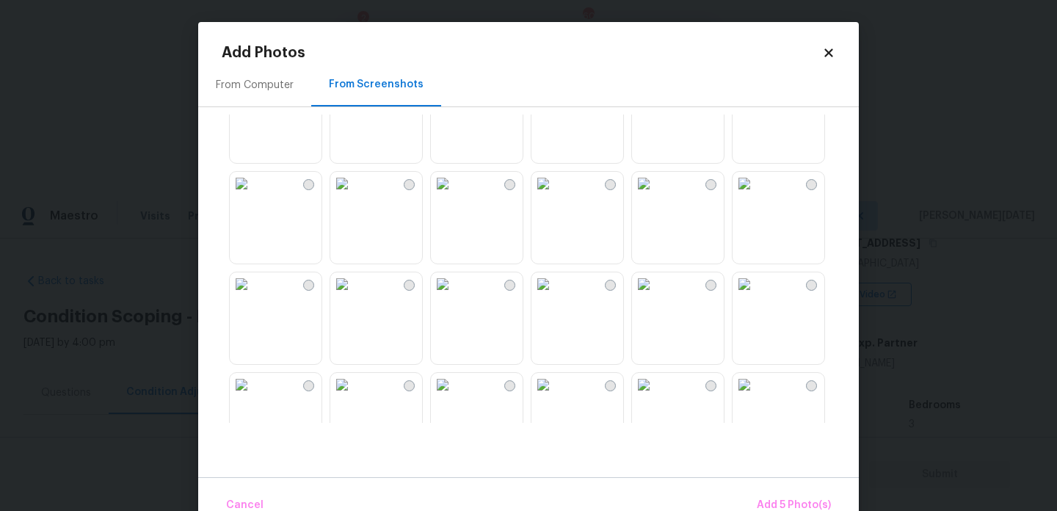
scroll to position [657, 0]
click at [655, 294] on img at bounding box center [643, 281] width 23 height 23
click at [782, 501] on span "Add 6 Photo(s)" at bounding box center [793, 505] width 75 height 18
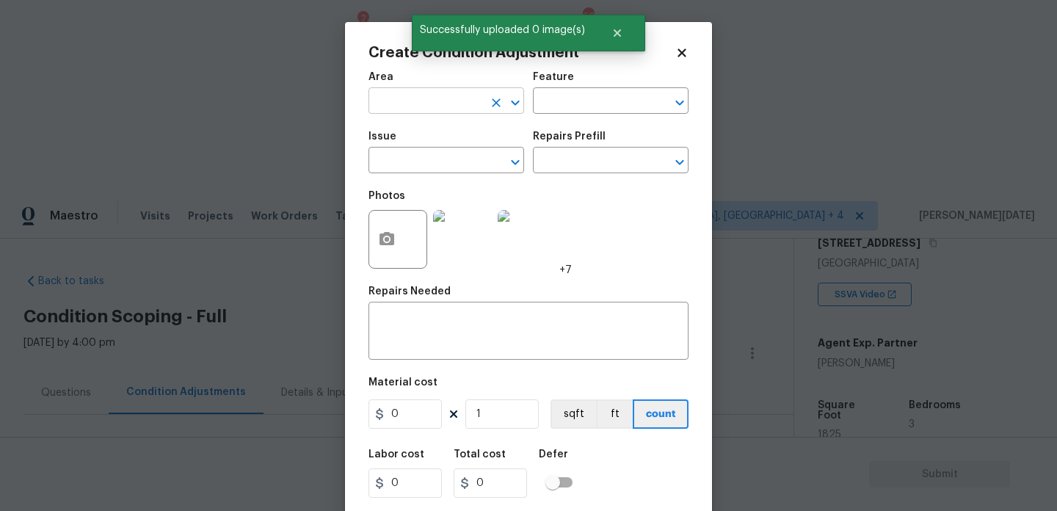
click at [446, 96] on input "text" at bounding box center [425, 102] width 114 height 23
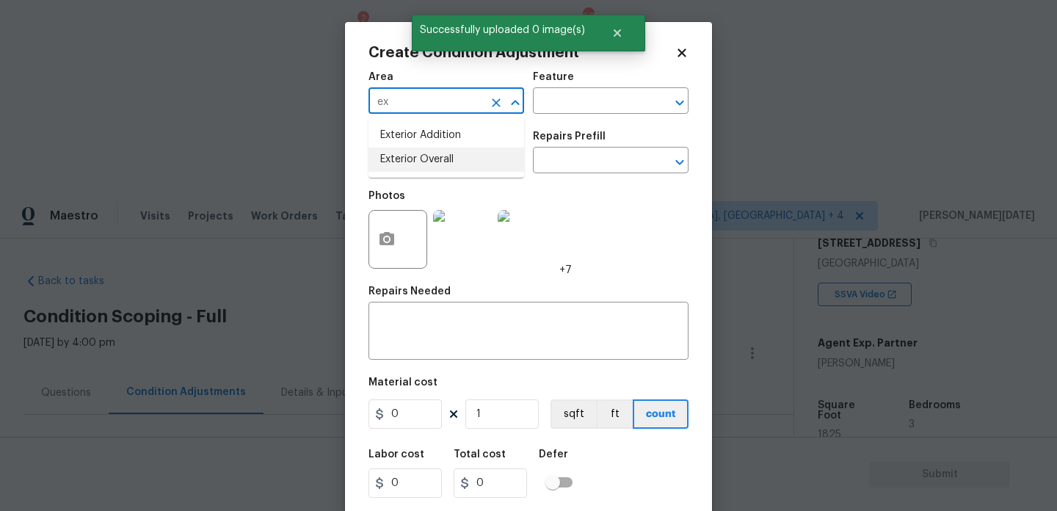
click at [420, 171] on li "Exterior Overall" at bounding box center [446, 160] width 156 height 24
type input "Exterior Overall"
click at [420, 171] on input "text" at bounding box center [425, 161] width 114 height 23
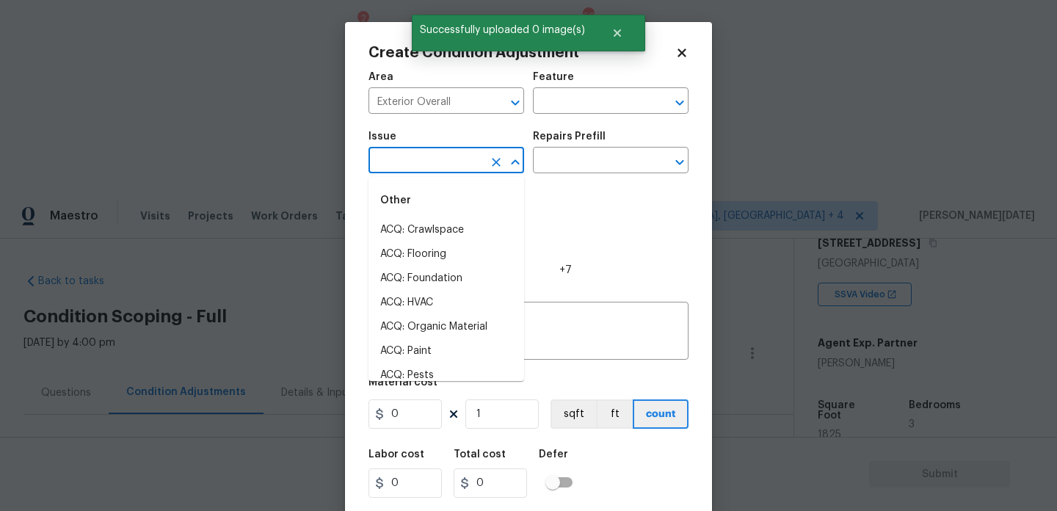
click at [420, 171] on input "text" at bounding box center [425, 161] width 114 height 23
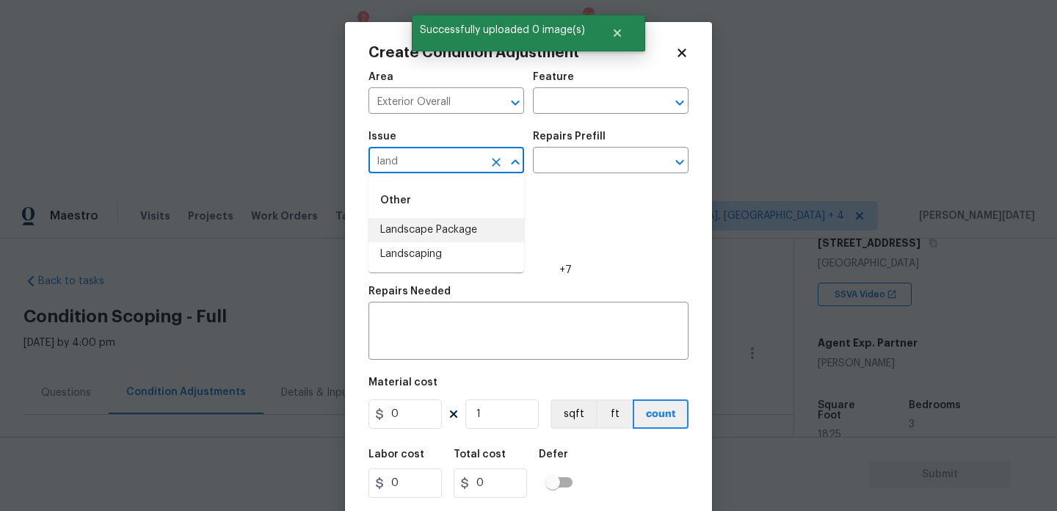
click at [447, 231] on li "Landscape Package" at bounding box center [446, 230] width 156 height 24
type input "Landscape Package"
click at [579, 154] on input "text" at bounding box center [590, 161] width 114 height 23
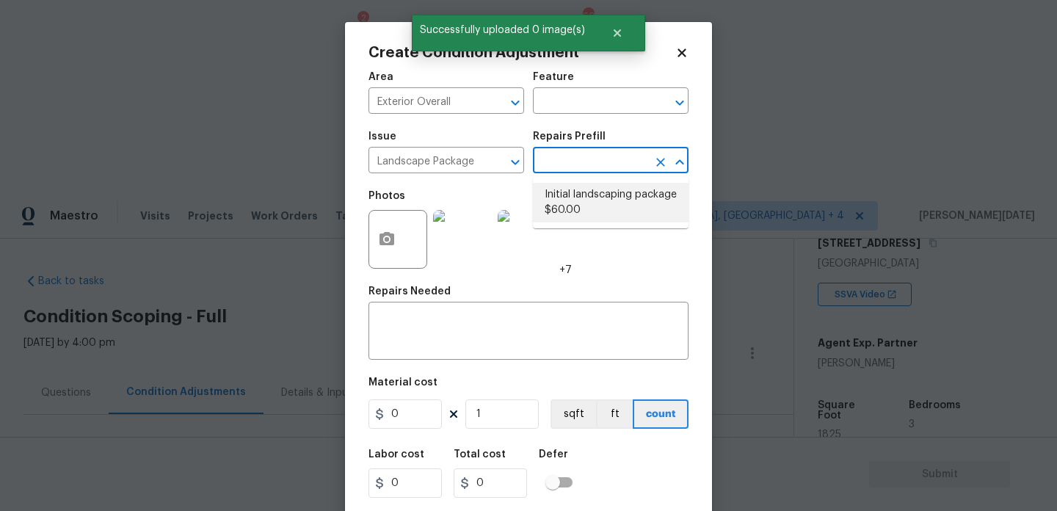
click at [583, 191] on li "Initial landscaping package $60.00" at bounding box center [611, 203] width 156 height 40
type input "Home Readiness Packages"
type textarea "Mowing of grass up to 6" in height. Mow, edge along driveways & sidewalks, trim…"
type input "60"
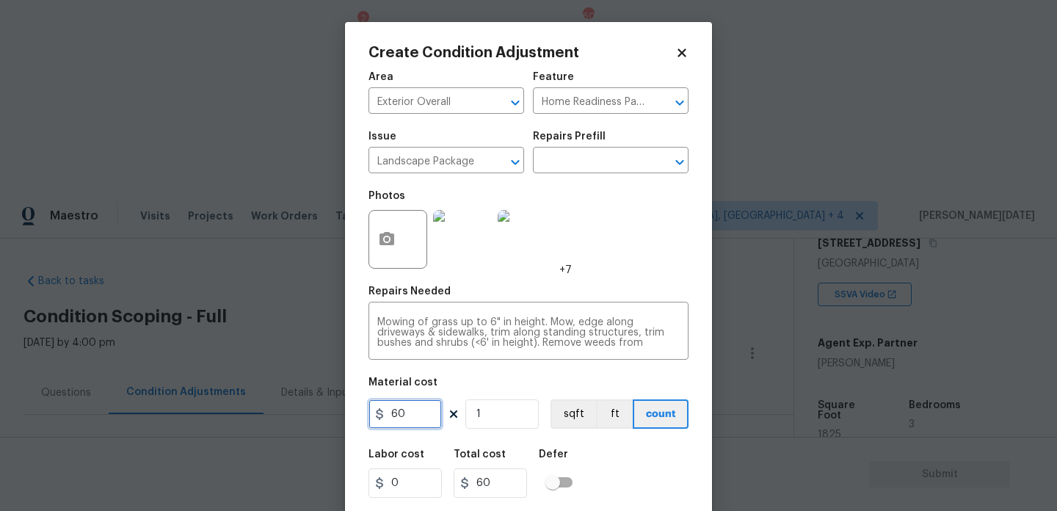
drag, startPoint x: 398, startPoint y: 415, endPoint x: 327, endPoint y: 407, distance: 71.6
click at [327, 407] on div "Create Condition Adjustment Area Exterior Overall ​ Feature Home Readiness Pack…" at bounding box center [528, 255] width 1057 height 511
type input "300"
click at [640, 243] on div "Photos +7" at bounding box center [528, 229] width 320 height 95
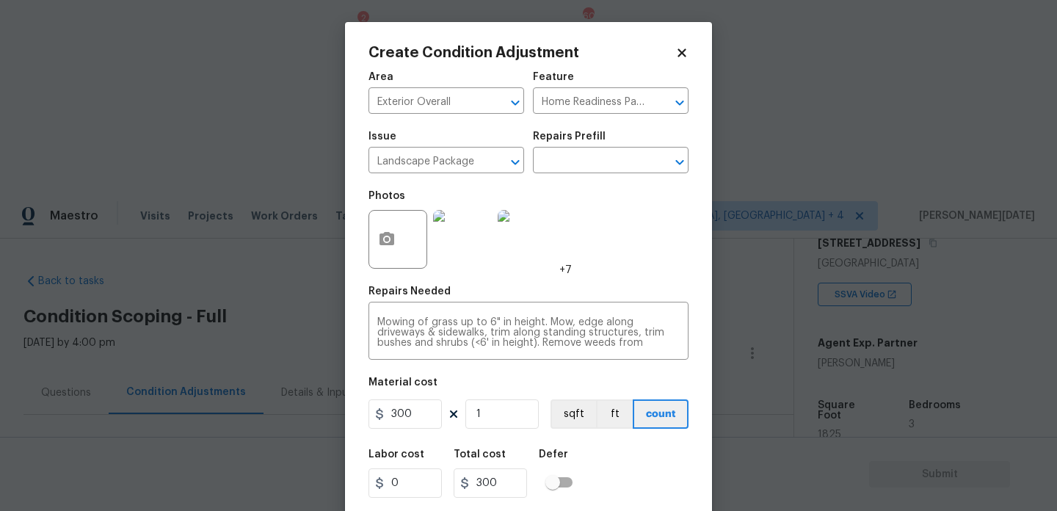
scroll to position [37, 0]
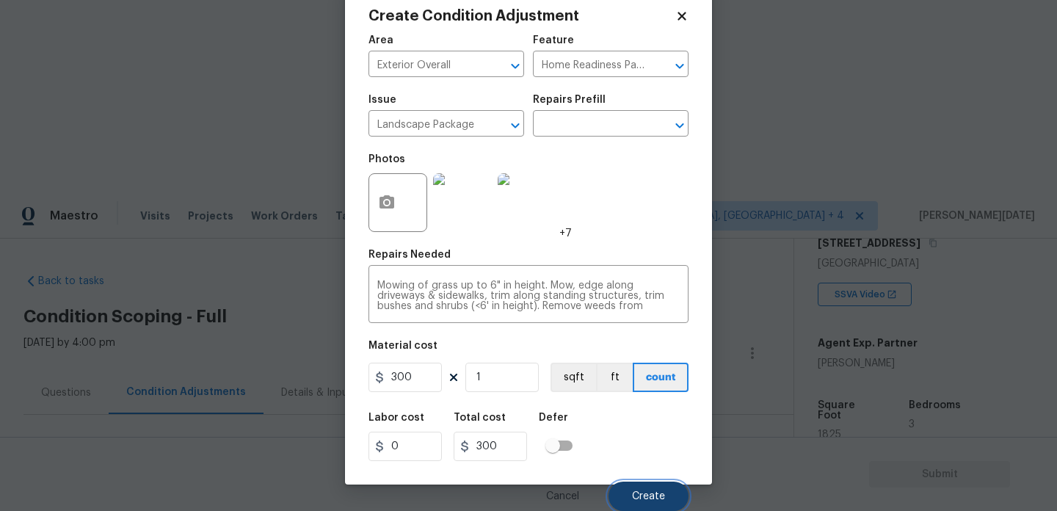
click at [627, 503] on button "Create" at bounding box center [648, 495] width 80 height 29
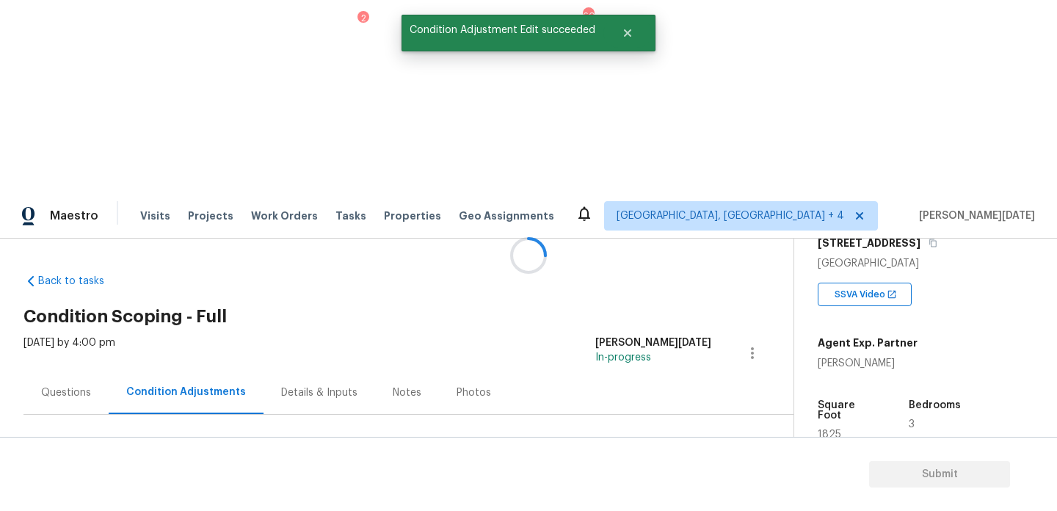
scroll to position [0, 0]
click at [652, 488] on button "Add Condition Adjustment" at bounding box center [675, 503] width 166 height 31
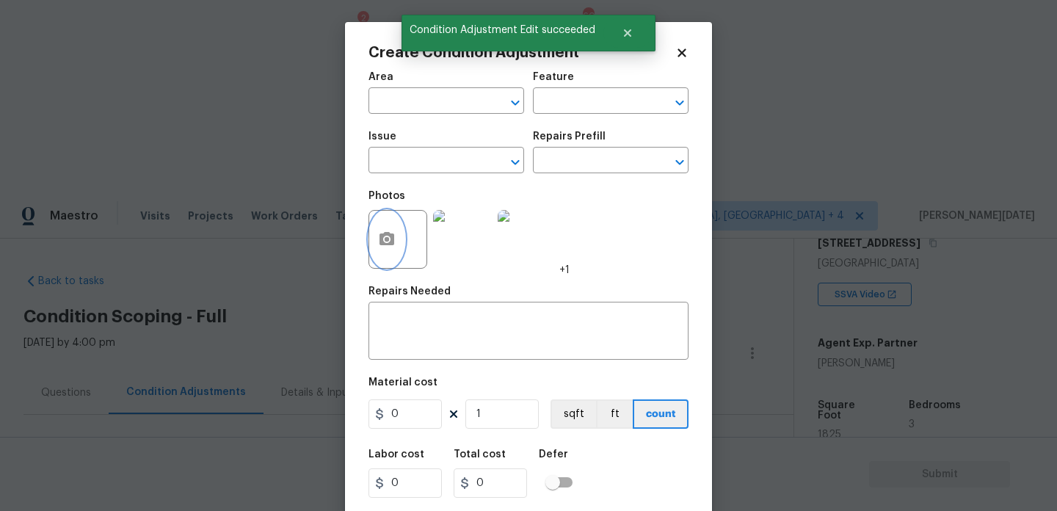
click at [393, 240] on icon "button" at bounding box center [386, 238] width 15 height 13
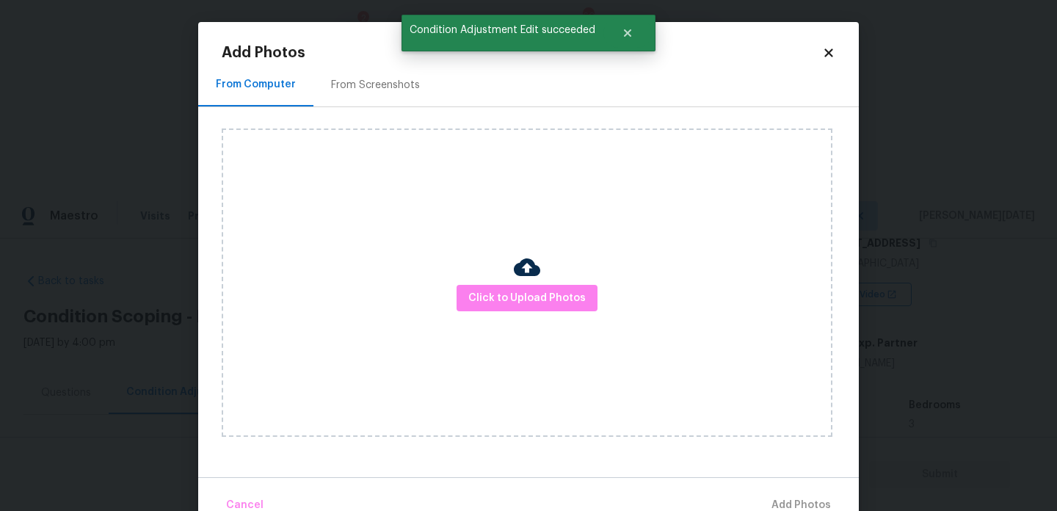
click at [374, 82] on div "From Screenshots" at bounding box center [375, 85] width 89 height 15
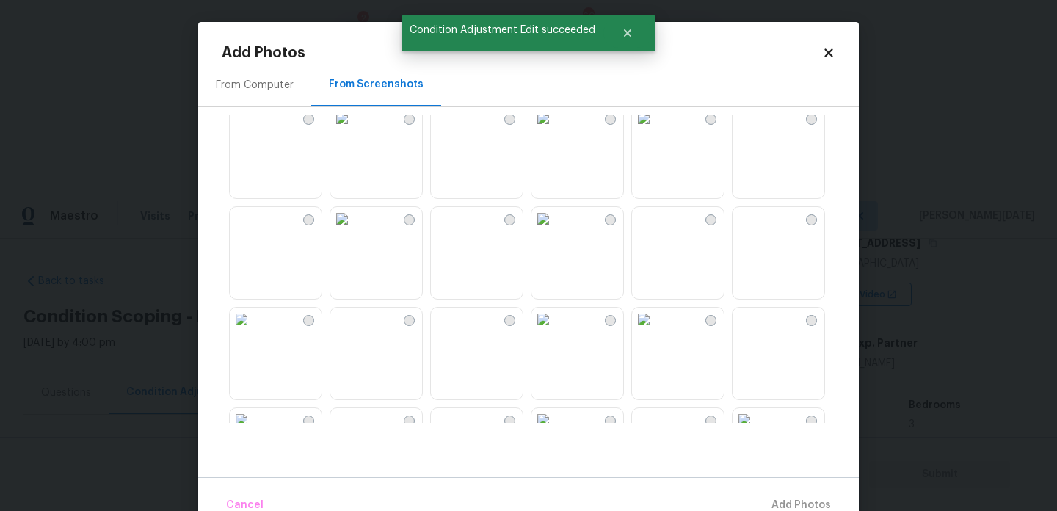
scroll to position [220, 0]
click at [555, 228] on img at bounding box center [542, 215] width 23 height 23
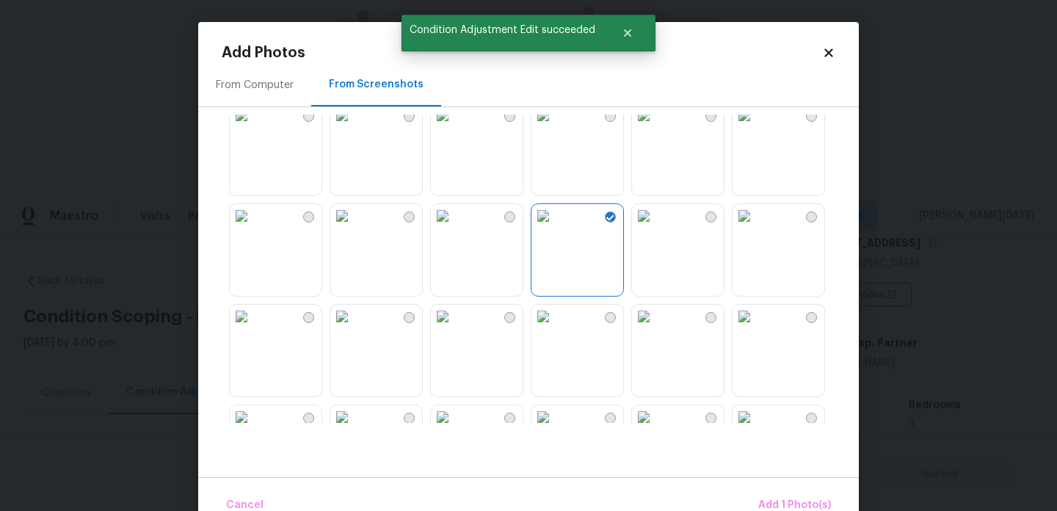
click at [655, 228] on img at bounding box center [643, 215] width 23 height 23
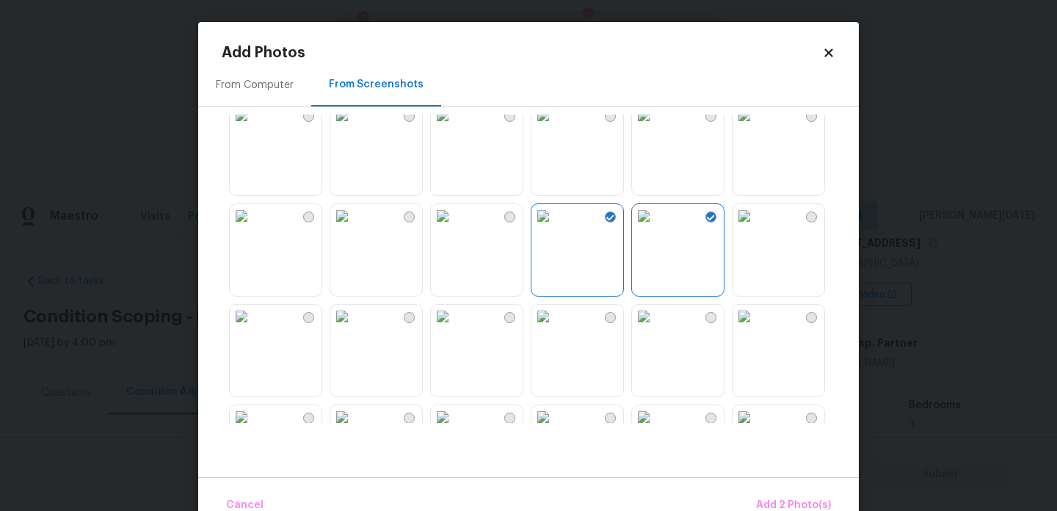
scroll to position [358, 0]
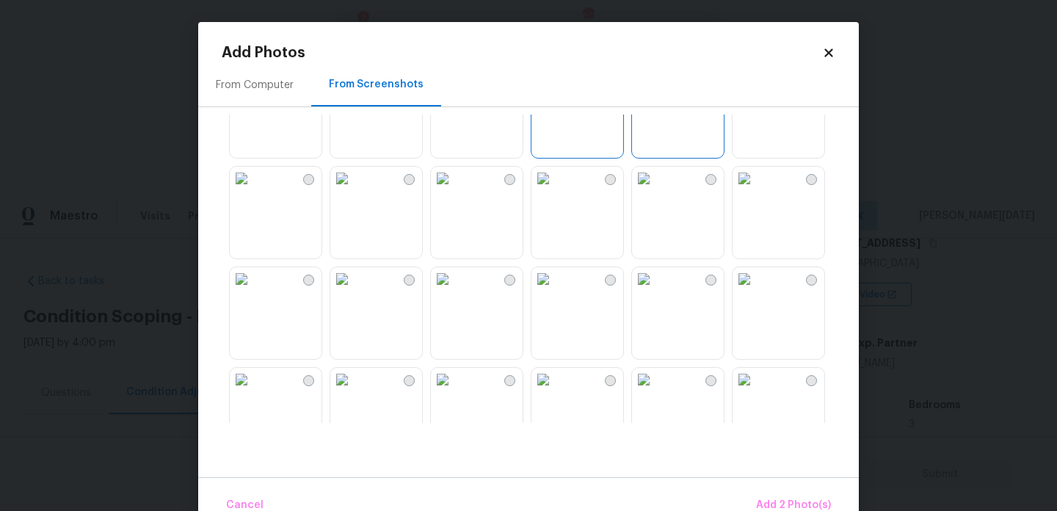
click at [555, 189] on img at bounding box center [542, 178] width 23 height 23
click at [655, 291] on img at bounding box center [643, 278] width 23 height 23
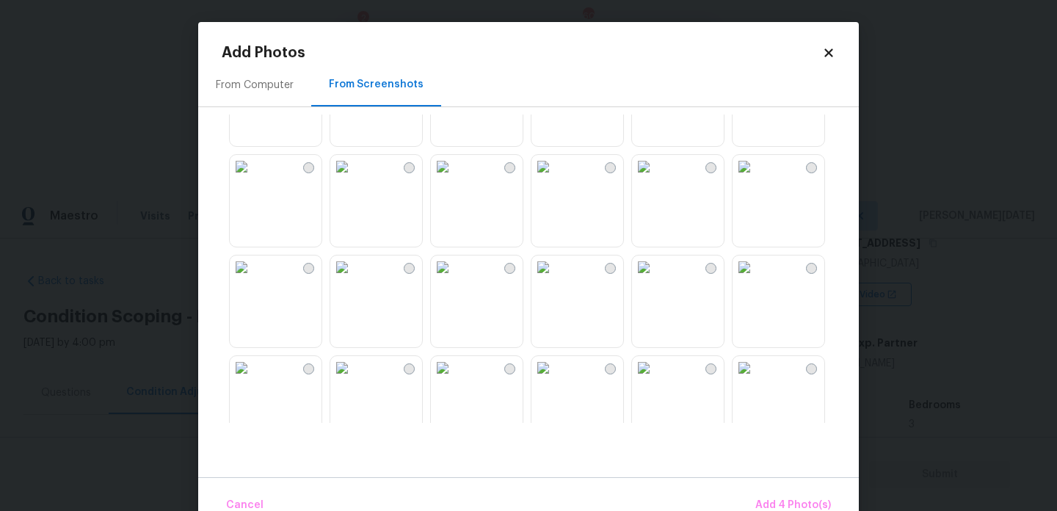
scroll to position [975, 0]
click at [555, 176] on img at bounding box center [542, 164] width 23 height 23
click at [454, 176] on img at bounding box center [442, 164] width 23 height 23
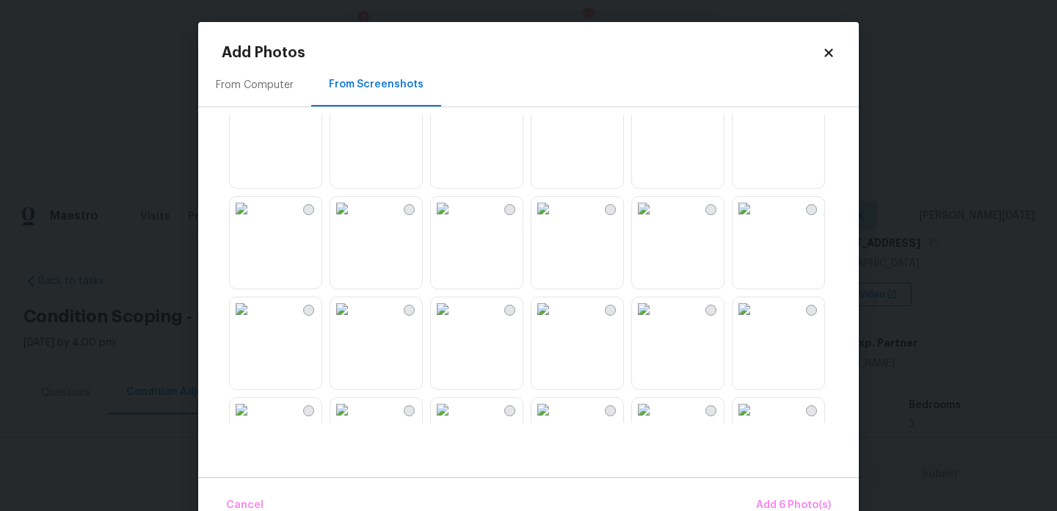
scroll to position [1187, 0]
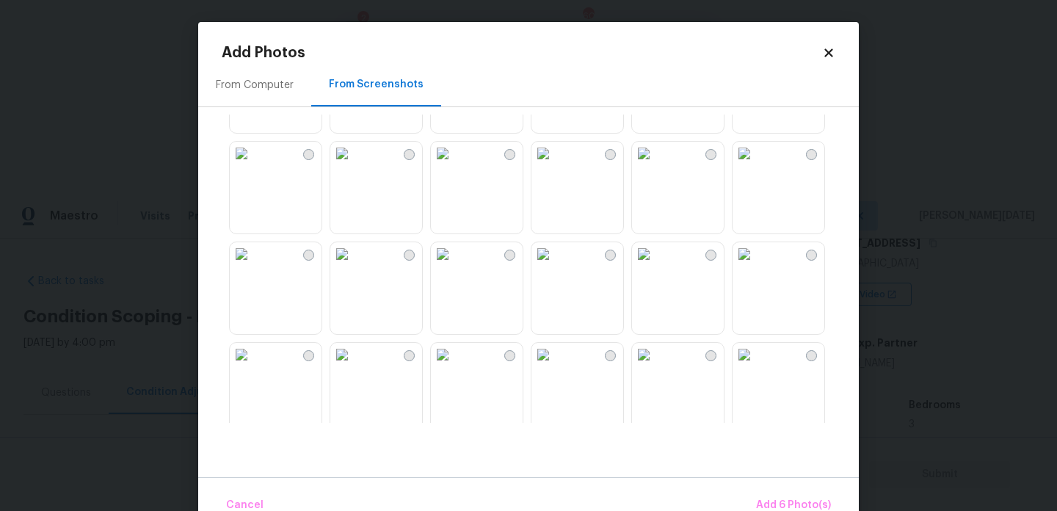
click at [655, 165] on img at bounding box center [643, 153] width 23 height 23
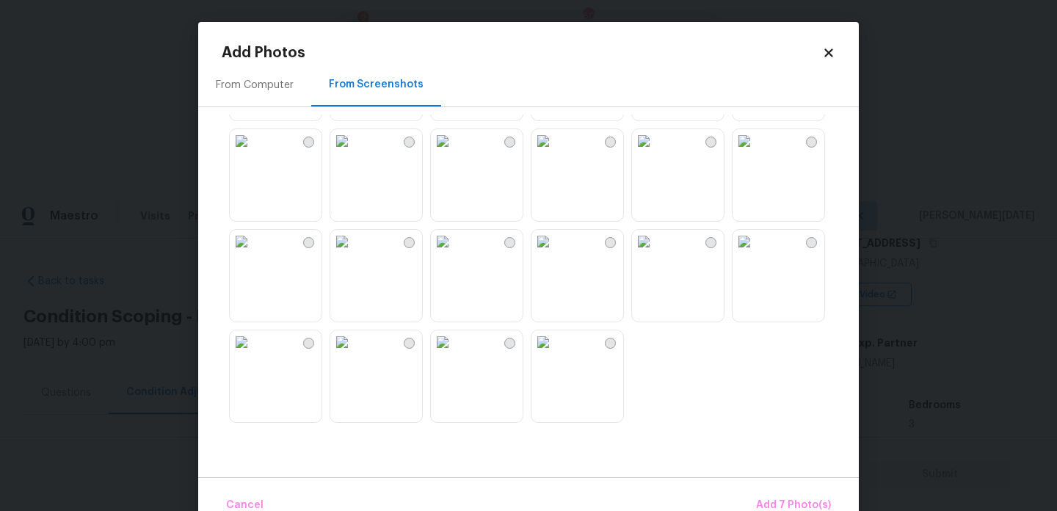
click at [655, 153] on img at bounding box center [643, 140] width 23 height 23
click at [555, 153] on img at bounding box center [542, 140] width 23 height 23
click at [454, 153] on img at bounding box center [442, 140] width 23 height 23
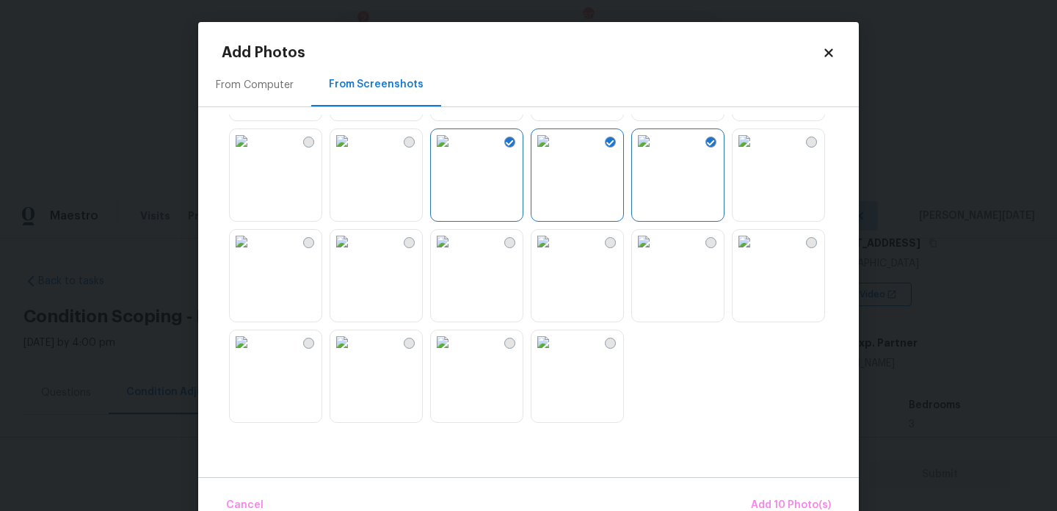
click at [655, 253] on img at bounding box center [643, 241] width 23 height 23
click at [555, 253] on img at bounding box center [542, 241] width 23 height 23
click at [785, 506] on span "Add 12 Photo(s)" at bounding box center [791, 505] width 79 height 18
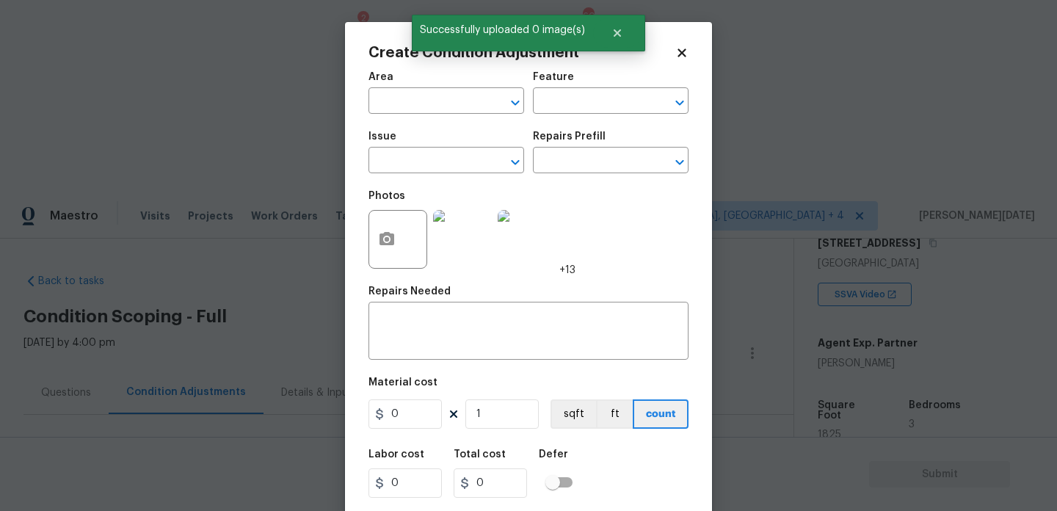
click at [429, 88] on div "Area" at bounding box center [446, 81] width 156 height 19
click at [404, 114] on span "Area ​" at bounding box center [446, 92] width 156 height 59
click at [389, 103] on input "text" at bounding box center [425, 102] width 114 height 23
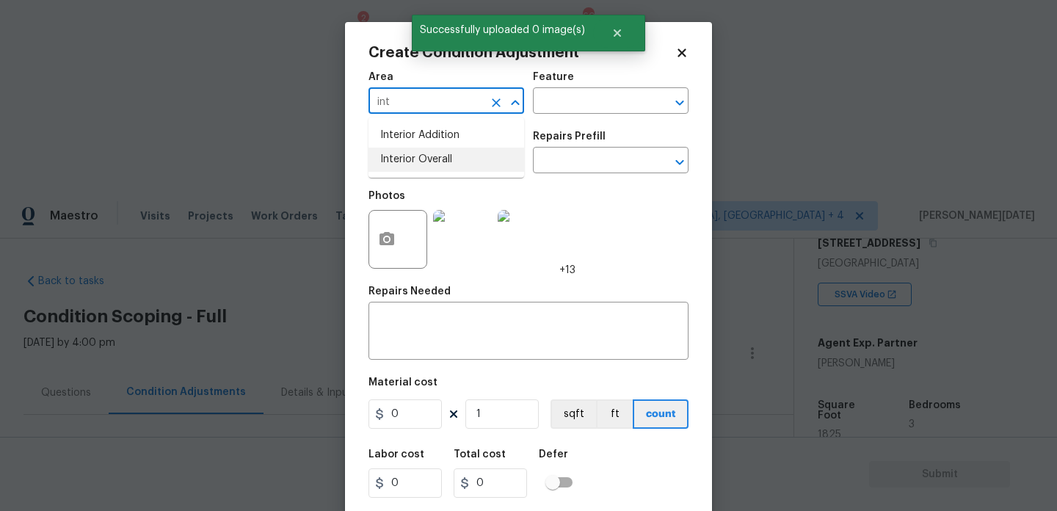
click at [417, 156] on li "Interior Overall" at bounding box center [446, 160] width 156 height 24
type input "Interior Overall"
click at [417, 156] on input "text" at bounding box center [425, 161] width 114 height 23
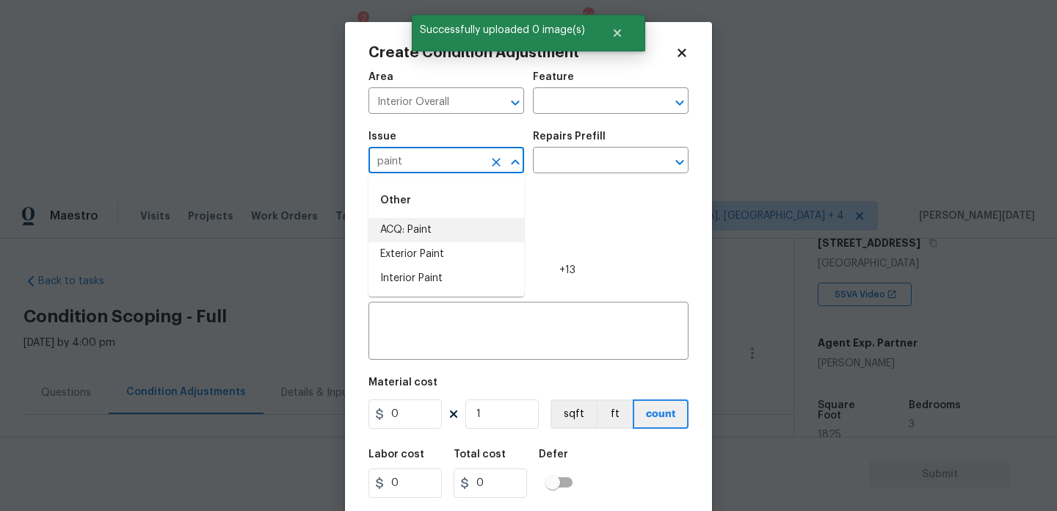
click at [430, 231] on li "ACQ: Paint" at bounding box center [446, 230] width 156 height 24
type input "ACQ: Paint"
click at [600, 134] on h5 "Repairs Prefill" at bounding box center [569, 136] width 73 height 10
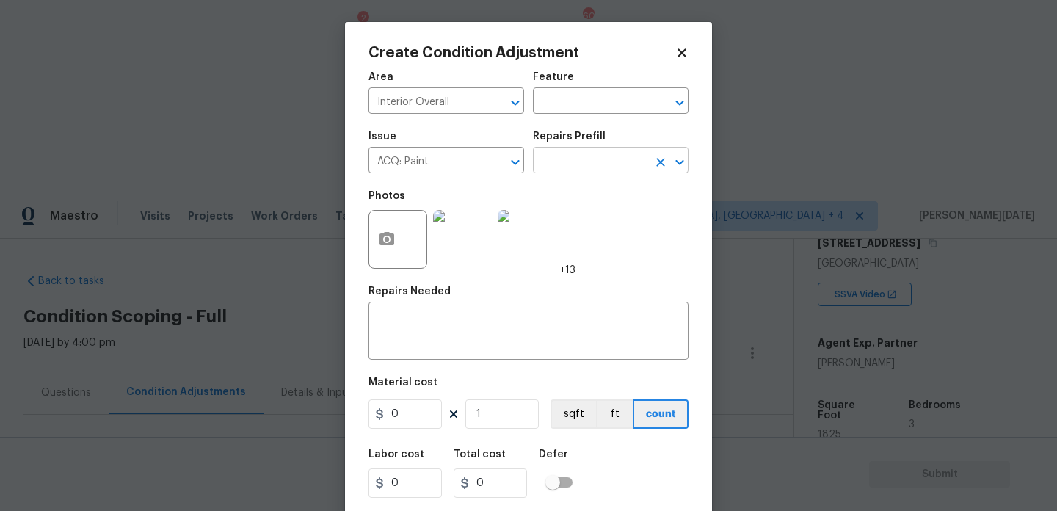
click at [596, 168] on input "text" at bounding box center [590, 161] width 114 height 23
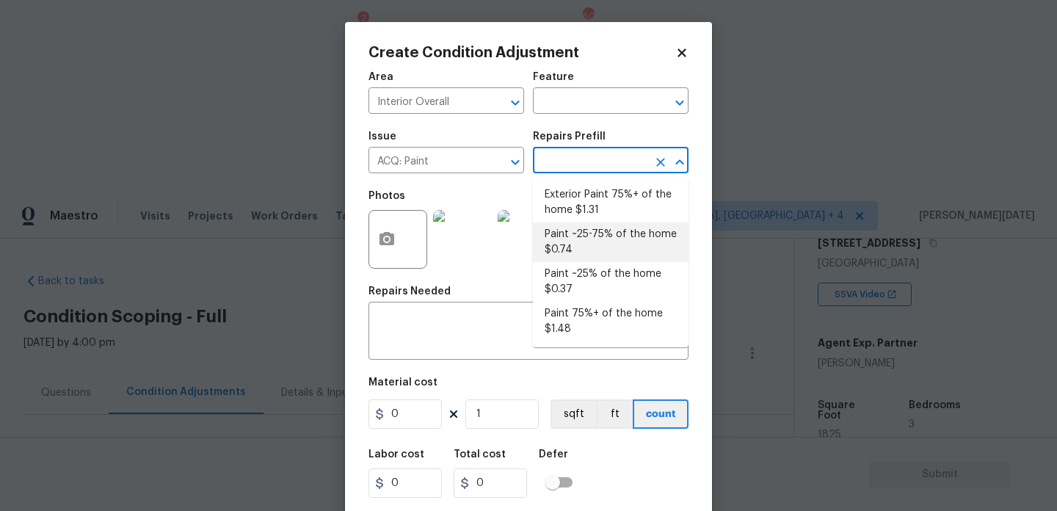
click at [603, 245] on li "Paint ~25-75% of the home $0.74" at bounding box center [611, 242] width 156 height 40
type input "Acquisition"
type textarea "Acquisition Scope: ~25 - 75% of the home needs interior paint"
type input "0.74"
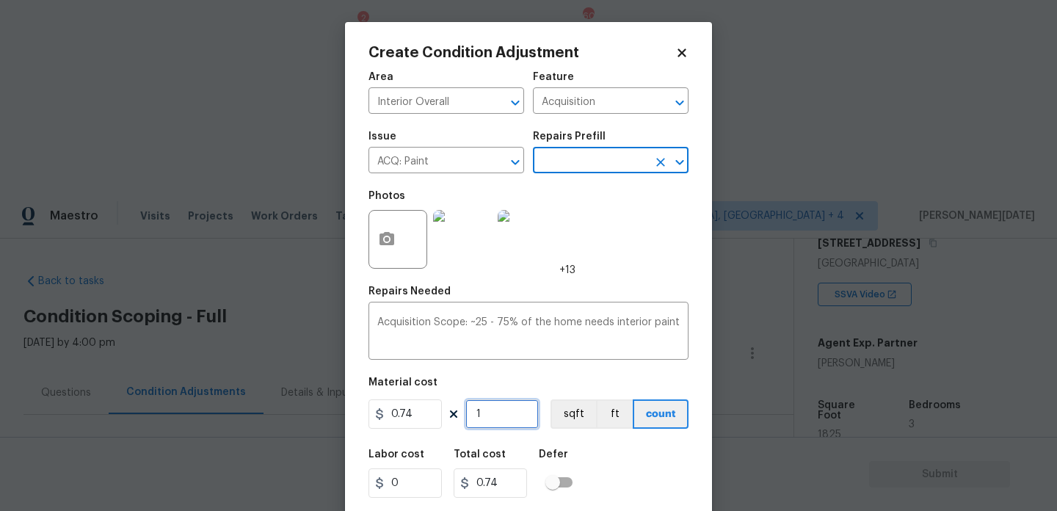
click at [512, 421] on input "1" at bounding box center [501, 413] width 73 height 29
type input "0"
paste input "1825"
type input "1825"
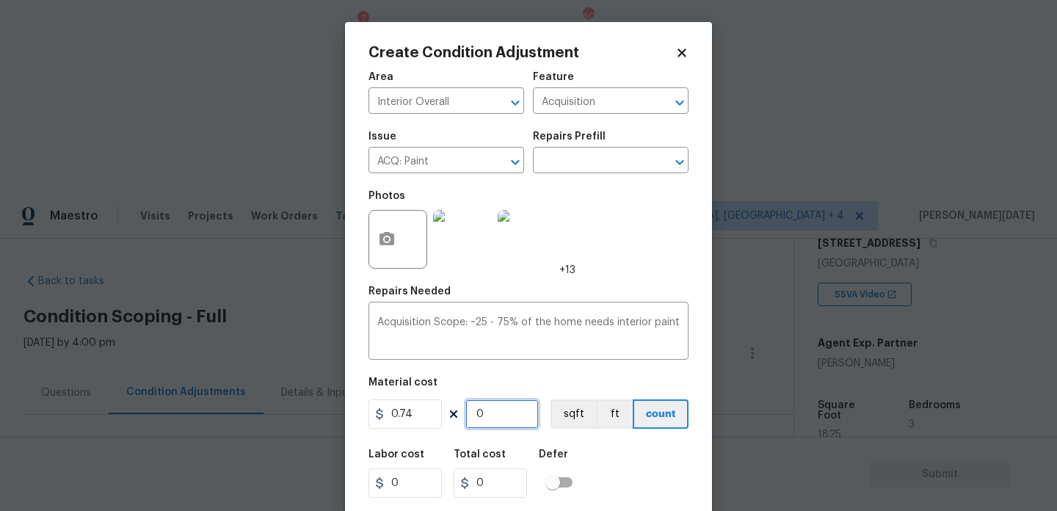
type input "1350.5"
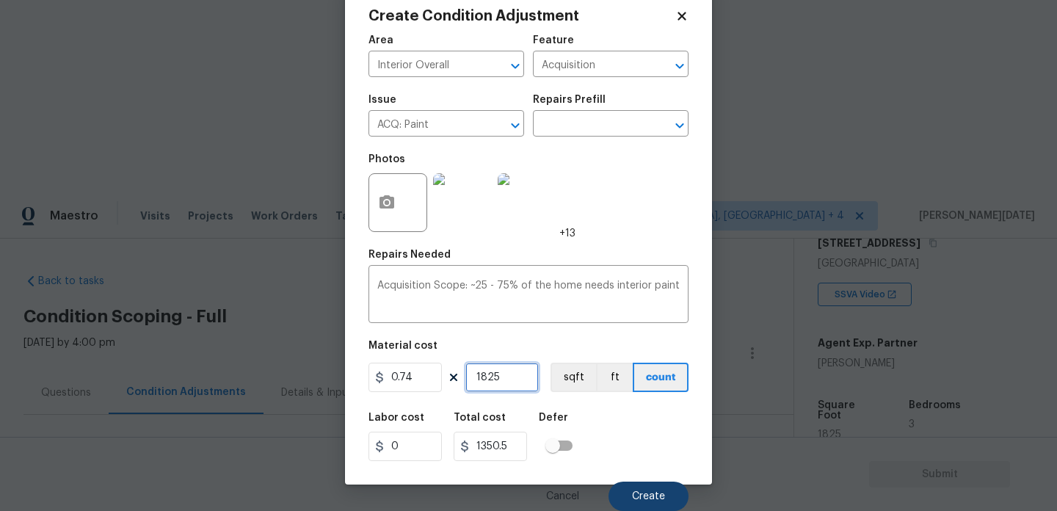
type input "1825"
click at [632, 492] on button "Create" at bounding box center [648, 495] width 80 height 29
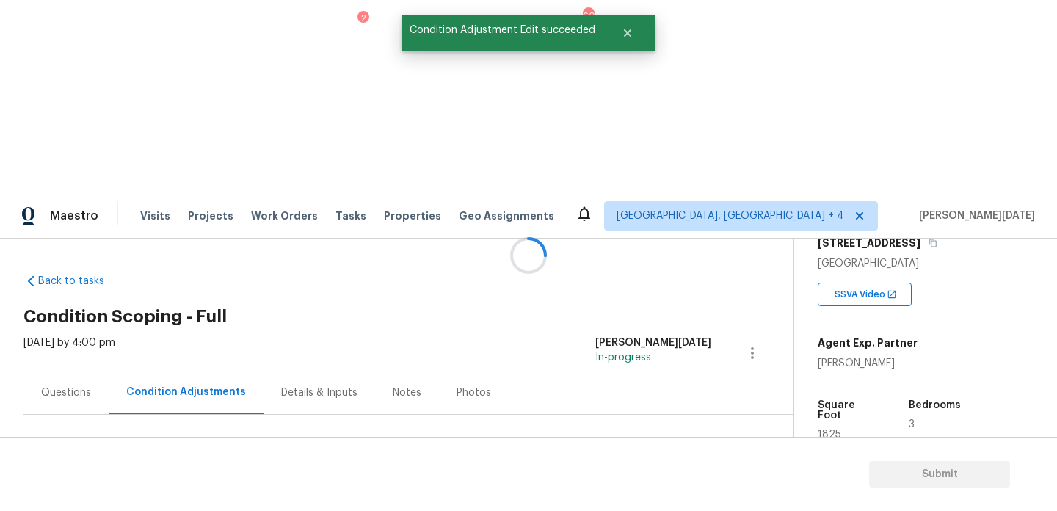
scroll to position [0, 0]
click at [663, 488] on span "Add Condition Adjustment" at bounding box center [675, 504] width 166 height 32
click at [647, 497] on span "Add Condition Adjustment" at bounding box center [679, 503] width 148 height 13
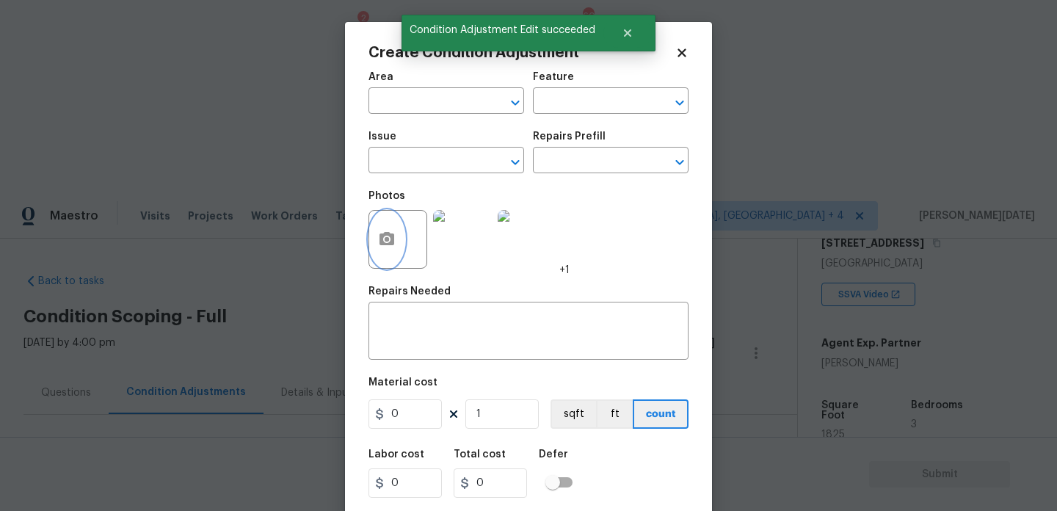
click at [397, 242] on button "button" at bounding box center [386, 239] width 35 height 57
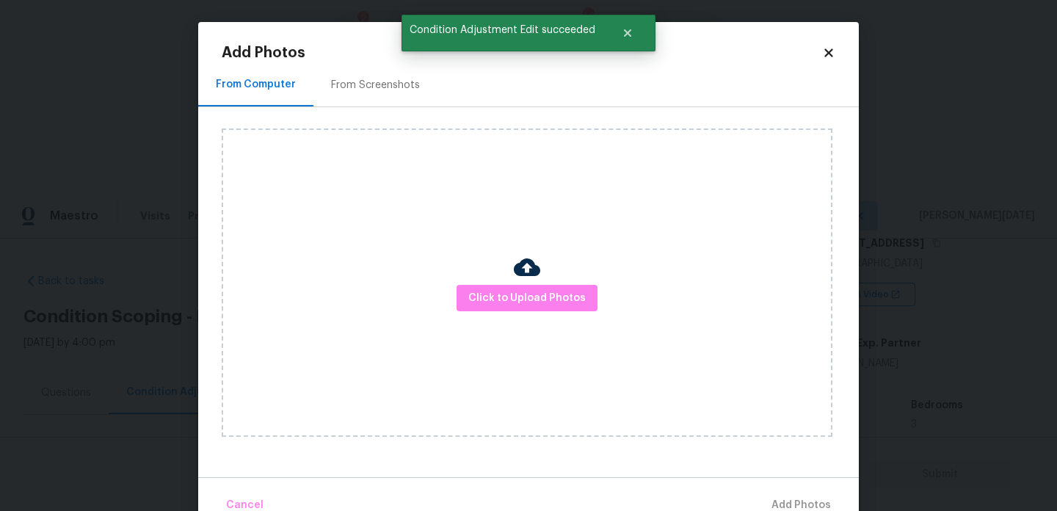
click at [377, 81] on div "From Screenshots" at bounding box center [375, 85] width 89 height 15
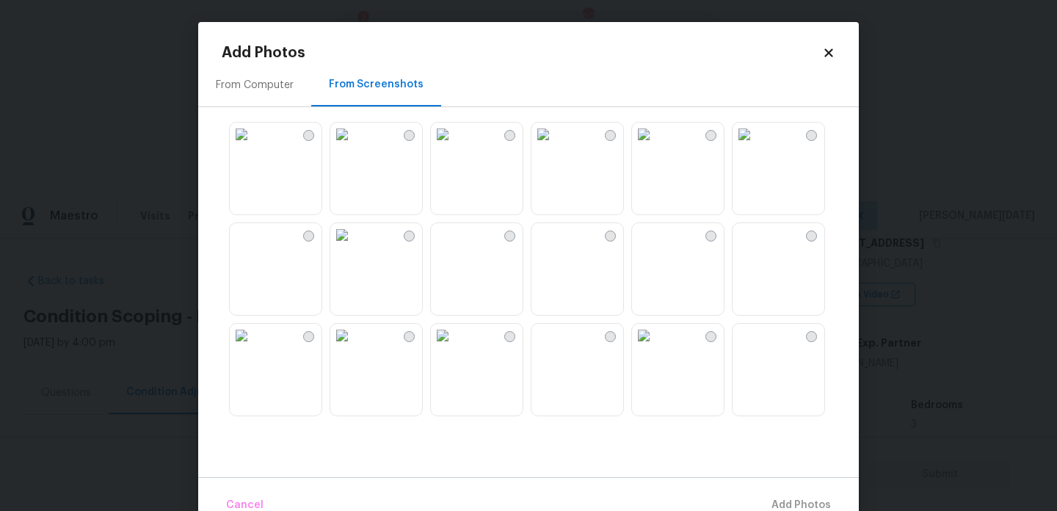
click at [253, 247] on img at bounding box center [241, 234] width 23 height 23
click at [354, 347] on img at bounding box center [341, 335] width 23 height 23
click at [756, 243] on img at bounding box center [743, 230] width 23 height 23
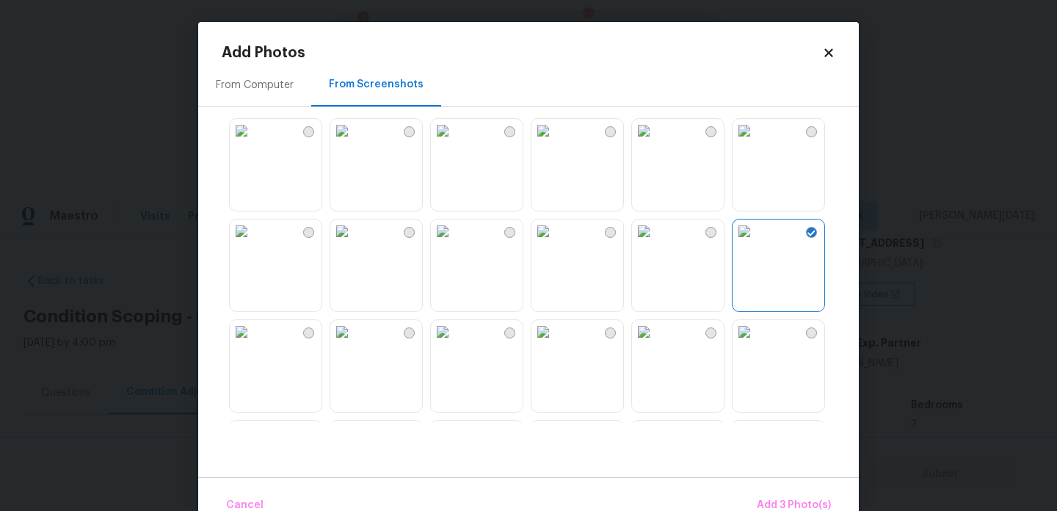
scroll to position [1402, 0]
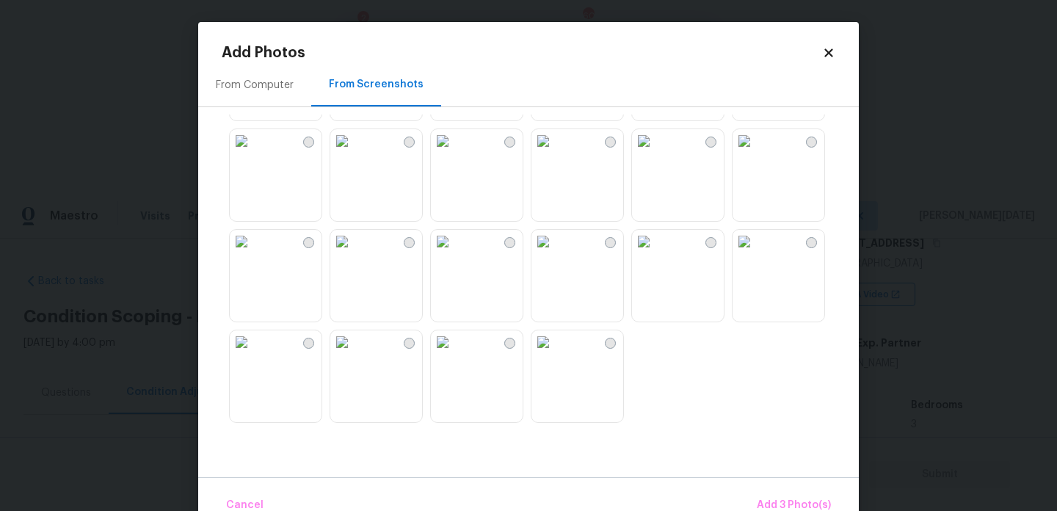
click at [555, 253] on img at bounding box center [542, 241] width 23 height 23
click at [555, 153] on img at bounding box center [542, 140] width 23 height 23
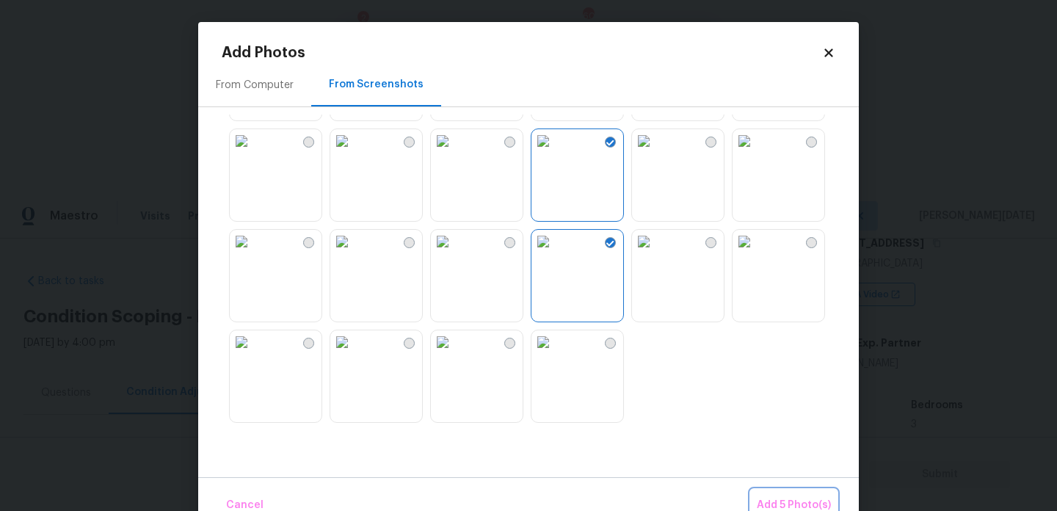
click at [775, 499] on span "Add 5 Photo(s)" at bounding box center [794, 505] width 74 height 18
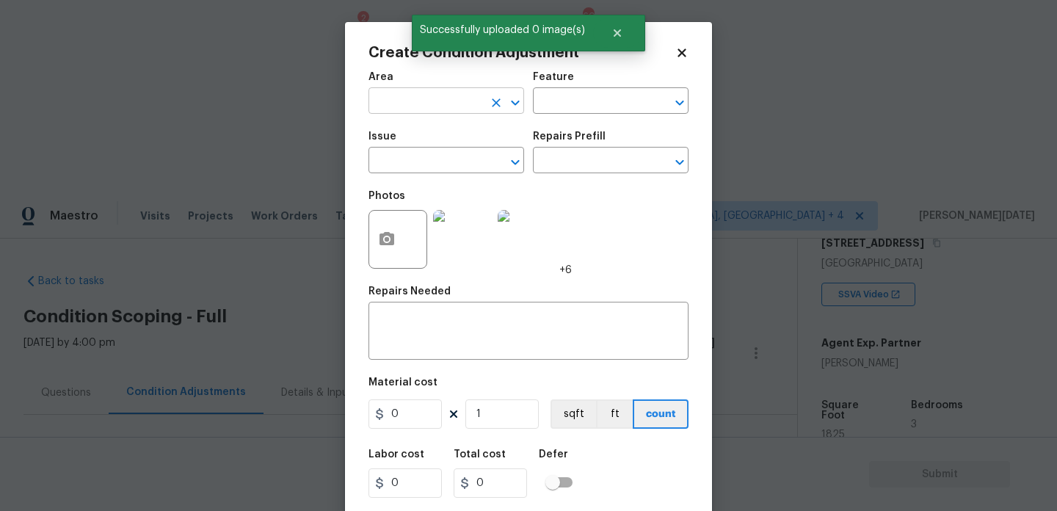
click at [400, 106] on input "text" at bounding box center [425, 102] width 114 height 23
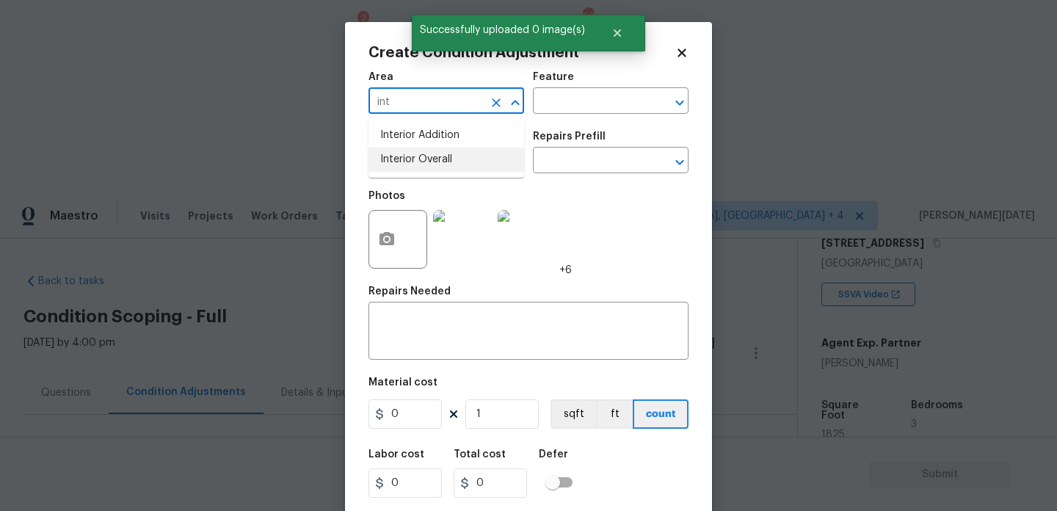
click at [421, 159] on li "Interior Overall" at bounding box center [446, 160] width 156 height 24
type input "Interior Overall"
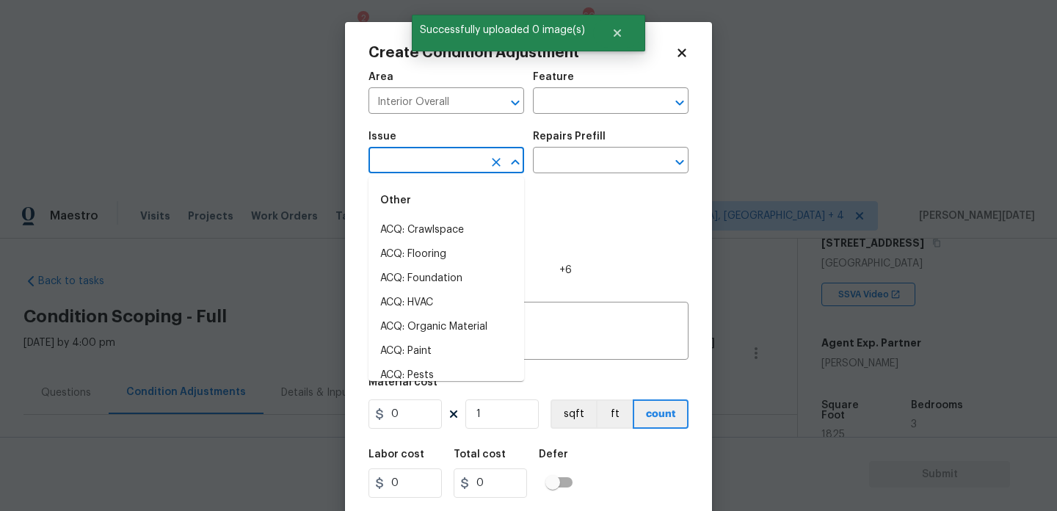
click at [421, 159] on input "text" at bounding box center [425, 161] width 114 height 23
click at [437, 226] on li "ACQ: Flooring" at bounding box center [446, 230] width 156 height 24
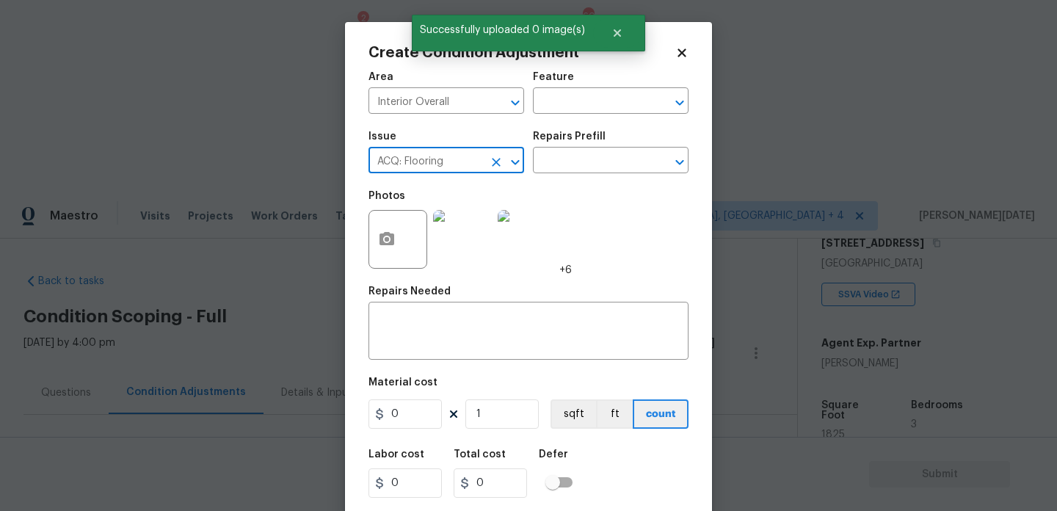
type input "ACQ: Flooring"
click at [445, 226] on img at bounding box center [462, 239] width 59 height 59
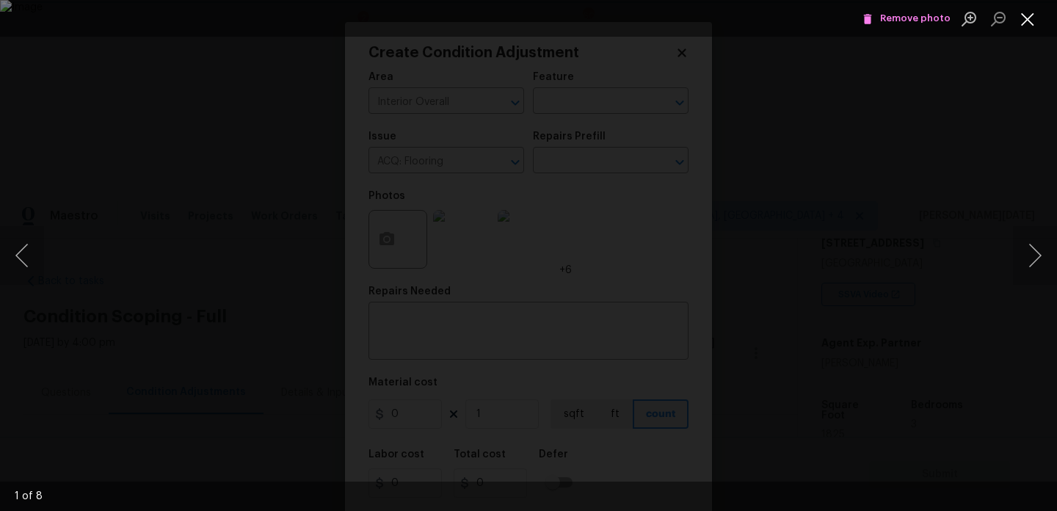
click at [1027, 14] on button "Close lightbox" at bounding box center [1027, 19] width 29 height 26
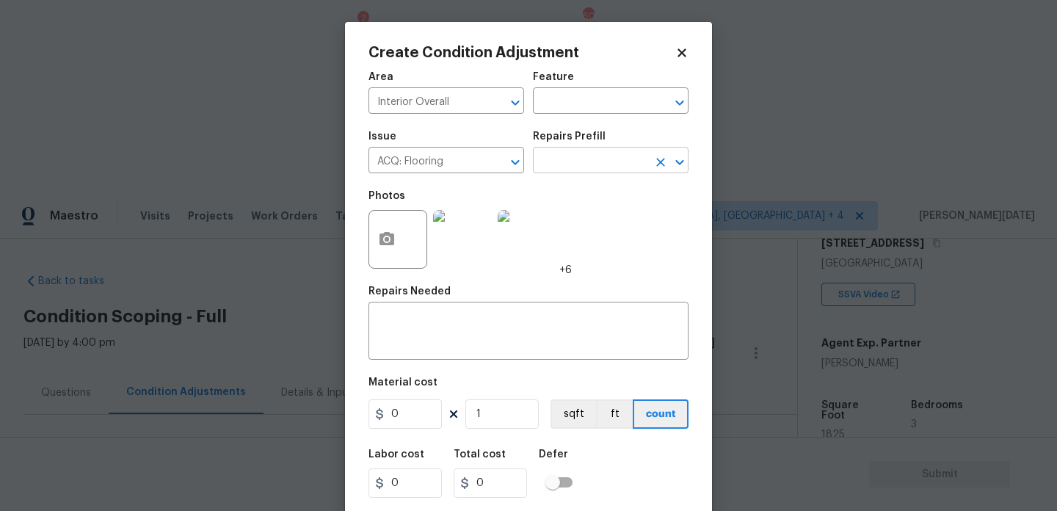
click at [616, 172] on input "text" at bounding box center [590, 161] width 114 height 23
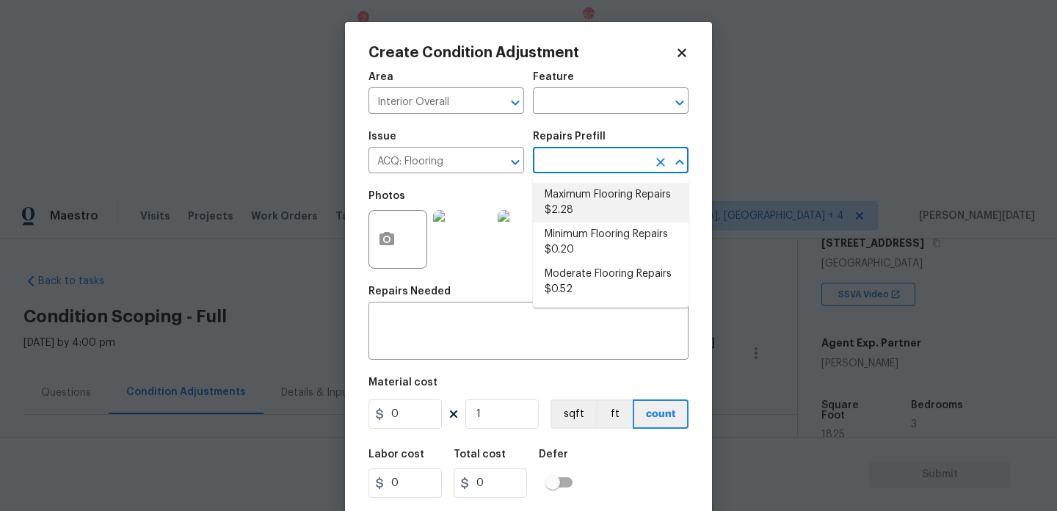
click at [606, 204] on li "Maximum Flooring Repairs $2.28" at bounding box center [611, 203] width 156 height 40
type input "Acquisition"
type textarea "Acquisition Scope: Maximum flooring repairs"
type input "2.28"
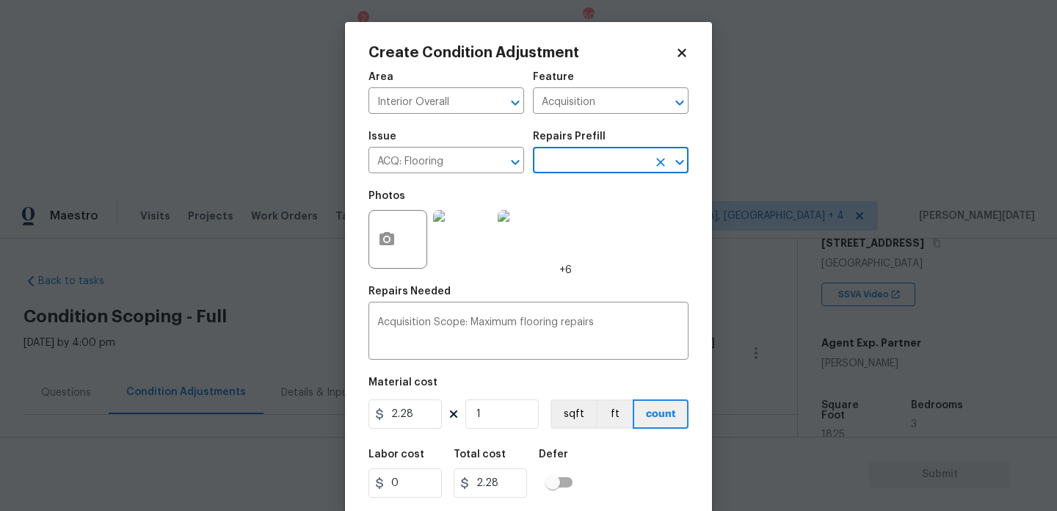
click at [514, 395] on div "Material cost" at bounding box center [528, 386] width 320 height 19
click at [512, 410] on input "1" at bounding box center [501, 413] width 73 height 29
type input "0"
paste input "1825"
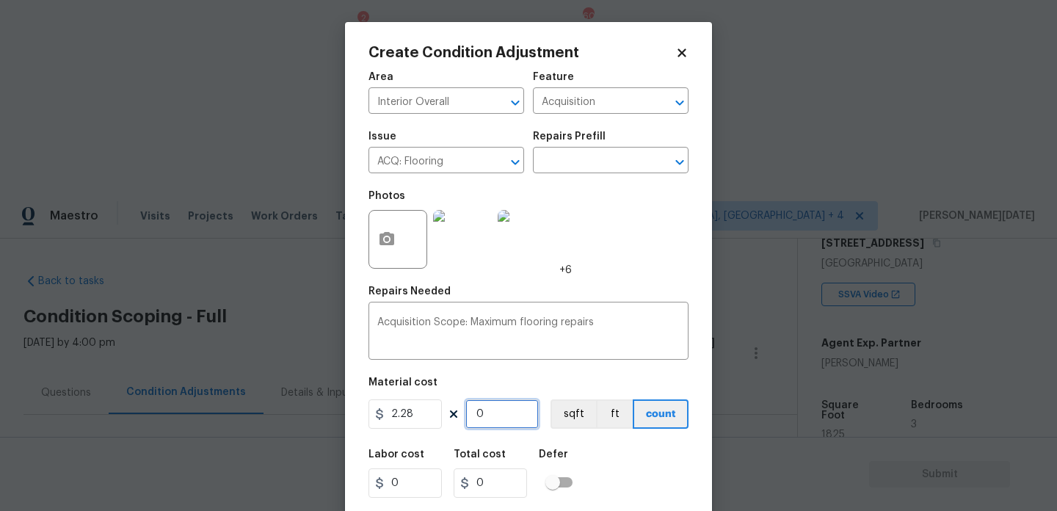
type input "1825"
type input "4161"
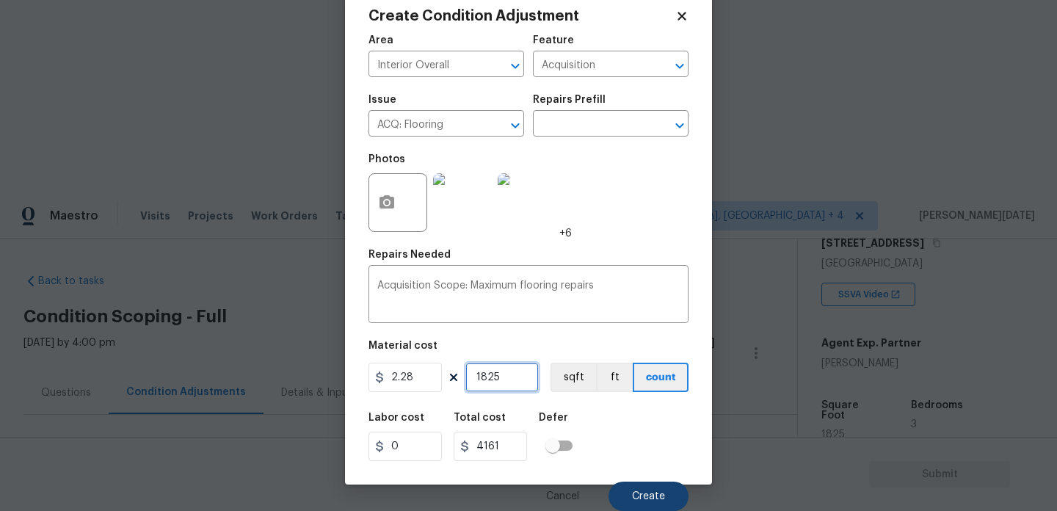
type input "1825"
click at [637, 492] on span "Create" at bounding box center [648, 496] width 33 height 11
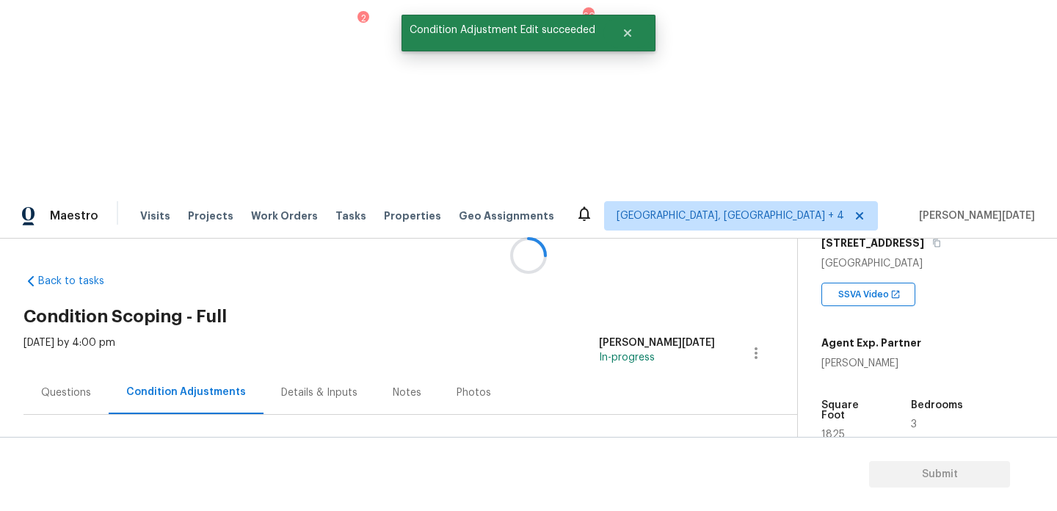
scroll to position [0, 0]
click at [652, 488] on span "Add Condition Adjustment" at bounding box center [679, 504] width 166 height 32
click at [629, 488] on button "Add Condition Adjustment" at bounding box center [679, 503] width 166 height 31
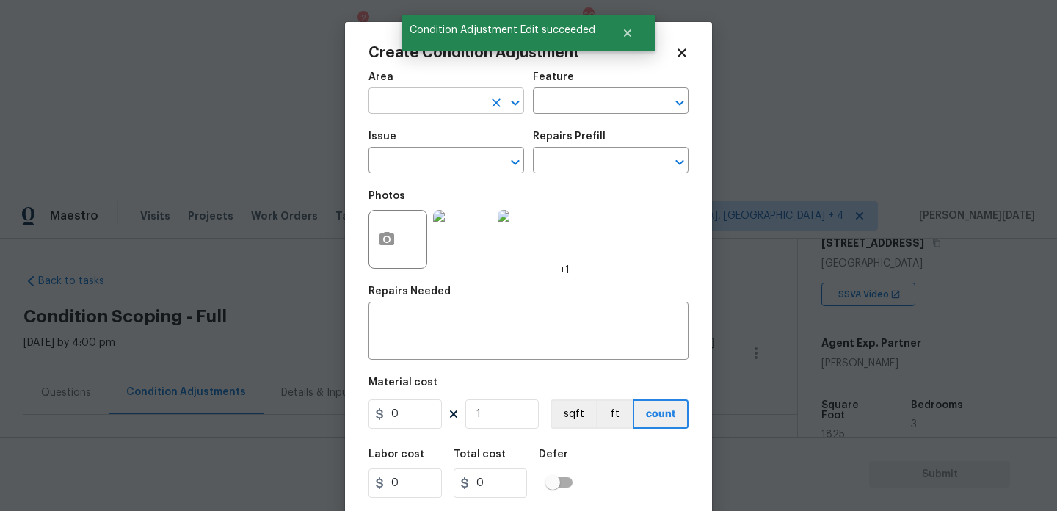
click at [392, 113] on input "text" at bounding box center [425, 102] width 114 height 23
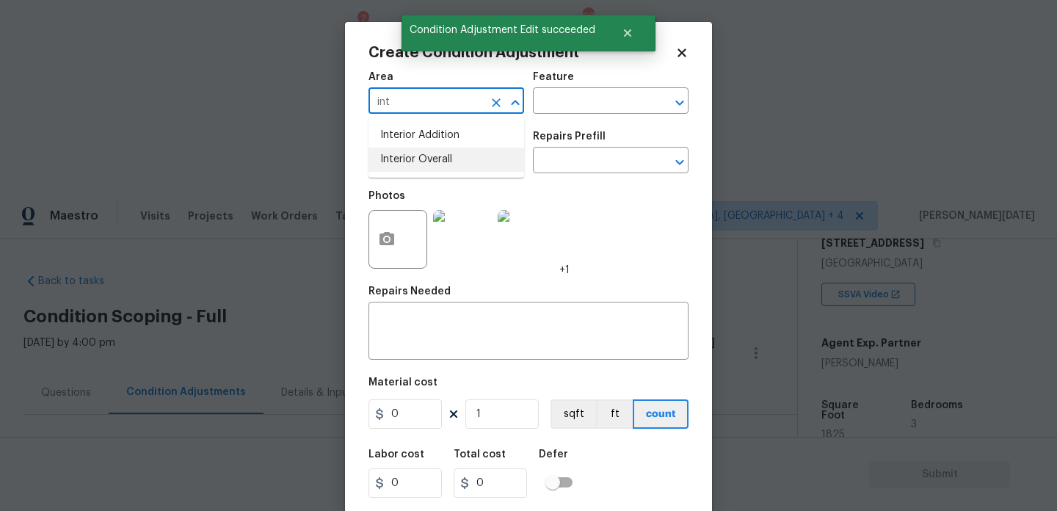
click at [412, 161] on li "Interior Overall" at bounding box center [446, 160] width 156 height 24
type input "Interior Overall"
click at [412, 161] on input "text" at bounding box center [425, 161] width 114 height 23
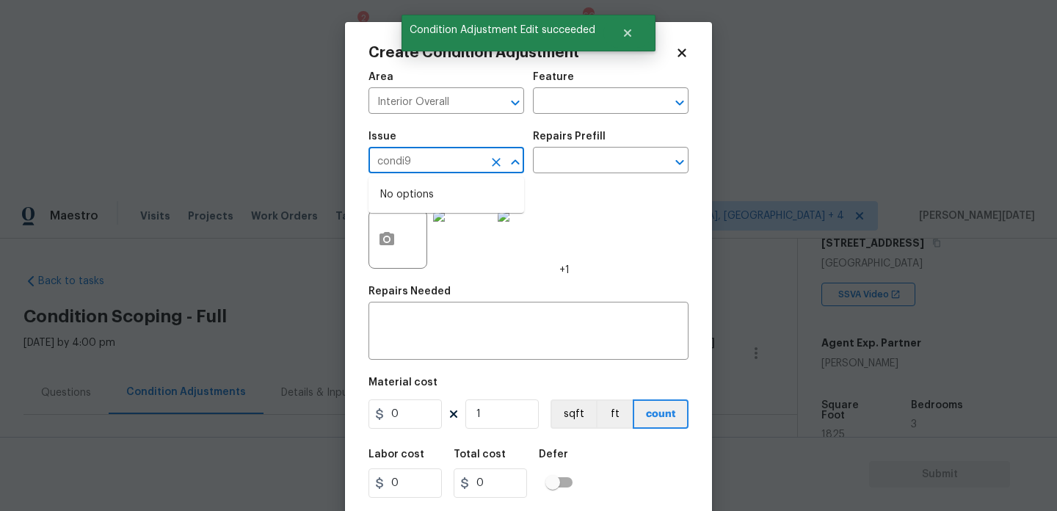
click at [412, 161] on input "condi9" at bounding box center [425, 161] width 114 height 23
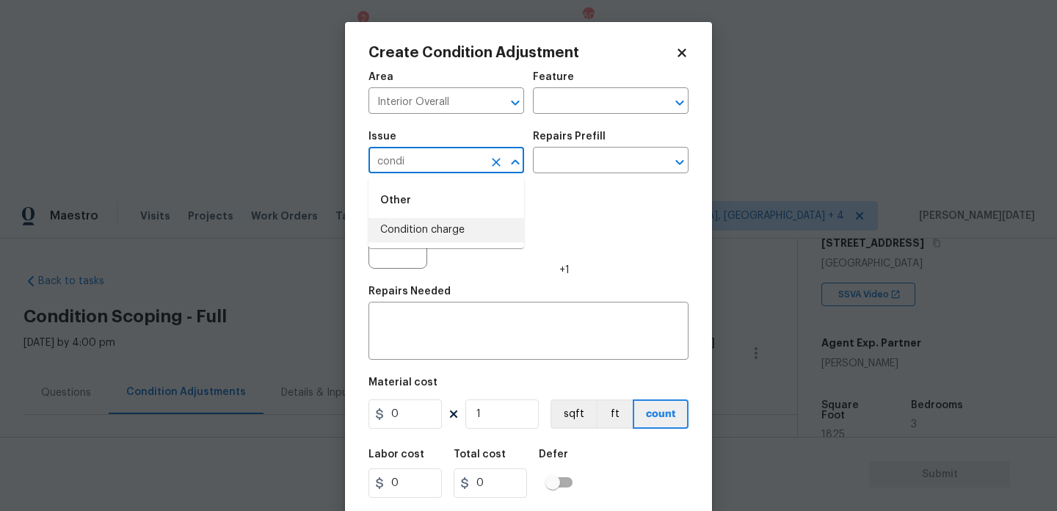
click at [427, 232] on li "Condition charge" at bounding box center [446, 230] width 156 height 24
type input "Condition charge"
click at [567, 158] on input "text" at bounding box center [590, 161] width 114 height 23
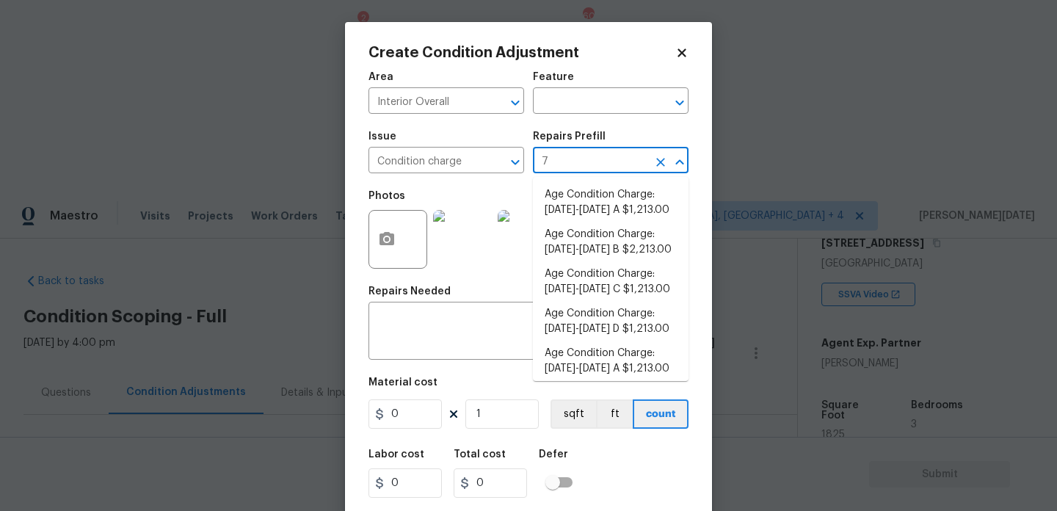
type input "79"
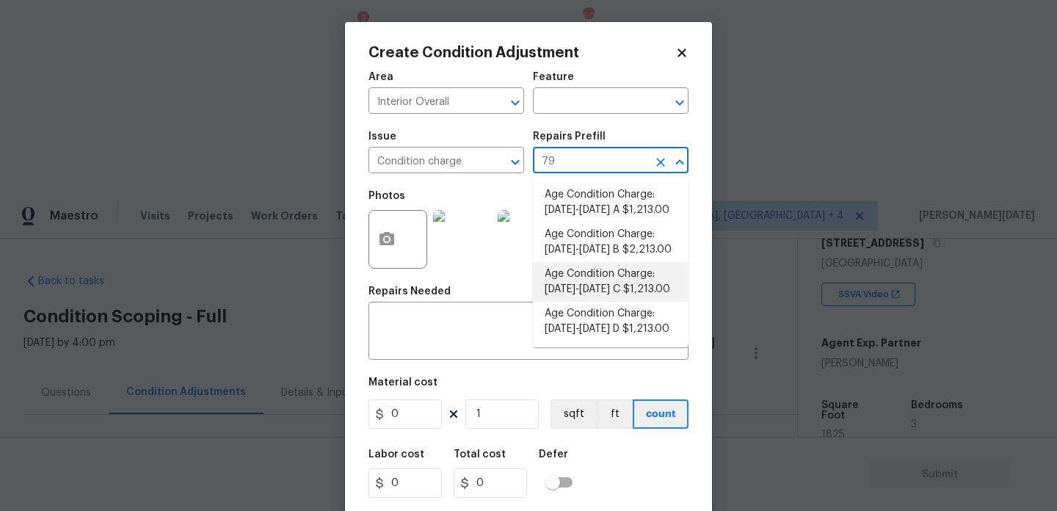
click at [603, 283] on li "Age Condition Charge: 1979-1992 C $1,213.00" at bounding box center [611, 282] width 156 height 40
type input "Home Readiness Packages"
type textarea "Age Condition Charge: 1979-1992 C"
type input "1213"
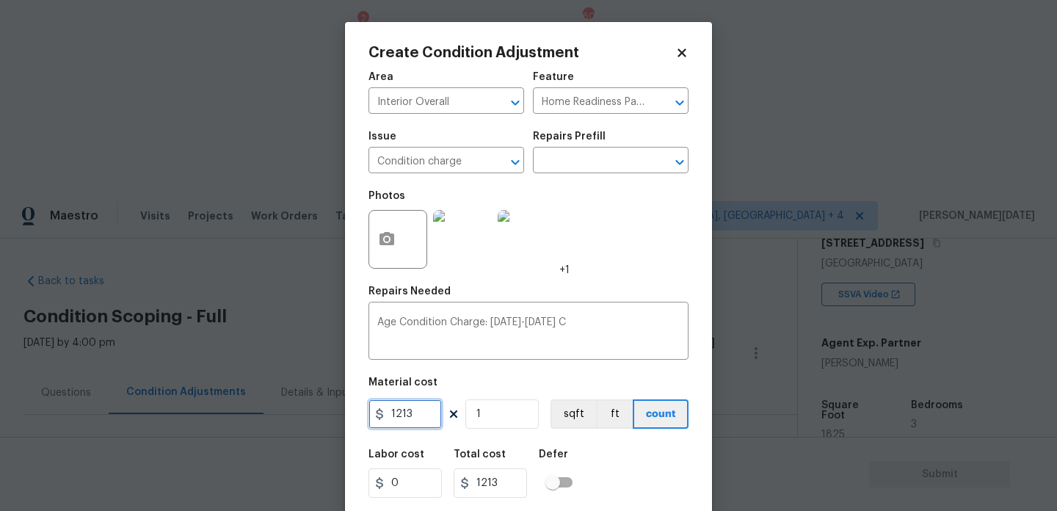
drag, startPoint x: 427, startPoint y: 410, endPoint x: 318, endPoint y: 410, distance: 109.3
click at [318, 410] on div "Create Condition Adjustment Area Interior Overall ​ Feature Home Readiness Pack…" at bounding box center [528, 255] width 1057 height 511
type input "2000"
click at [572, 287] on div "Repairs Needed" at bounding box center [528, 295] width 320 height 19
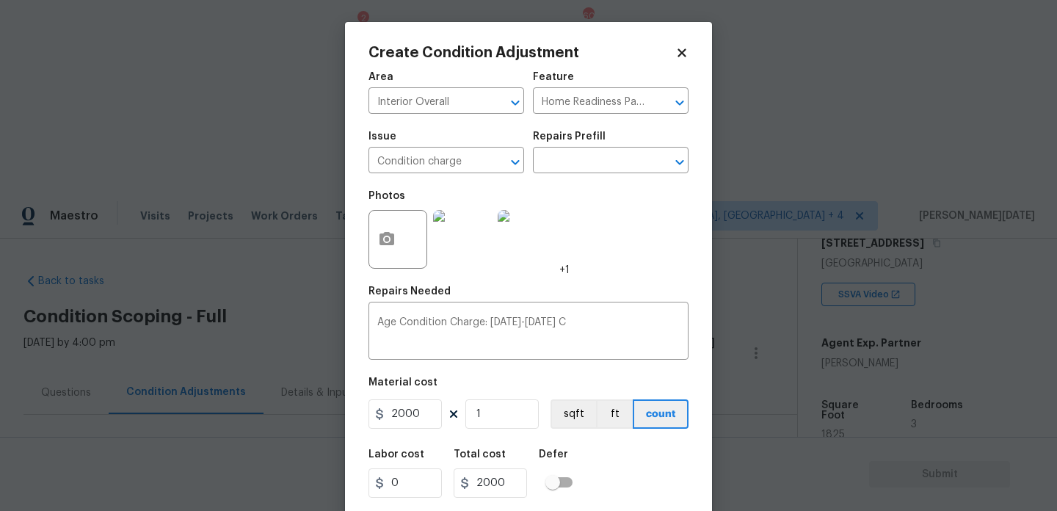
scroll to position [37, 0]
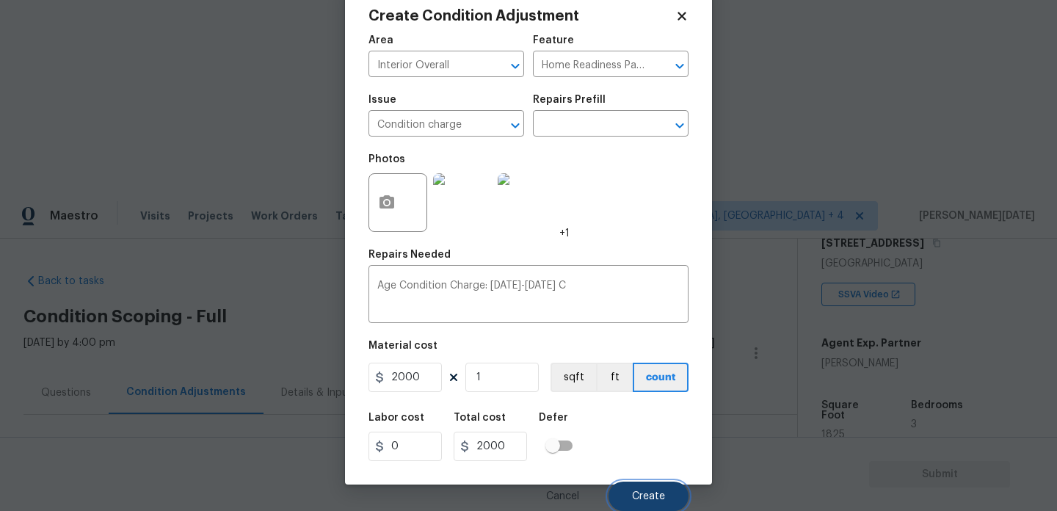
click at [636, 489] on button "Create" at bounding box center [648, 495] width 80 height 29
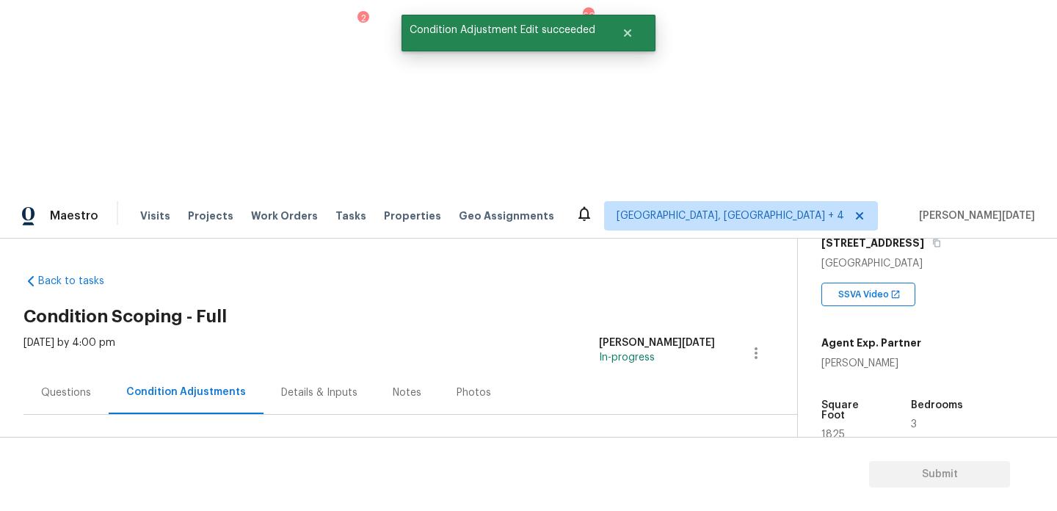
scroll to position [0, 0]
click at [119, 371] on div "Condition Adjustments" at bounding box center [186, 392] width 155 height 43
drag, startPoint x: 70, startPoint y: 304, endPoint x: 131, endPoint y: 304, distance: 60.9
click at [131, 497] on div "$37049.5" at bounding box center [105, 504] width 66 height 15
drag, startPoint x: 72, startPoint y: 310, endPoint x: 137, endPoint y: 310, distance: 64.6
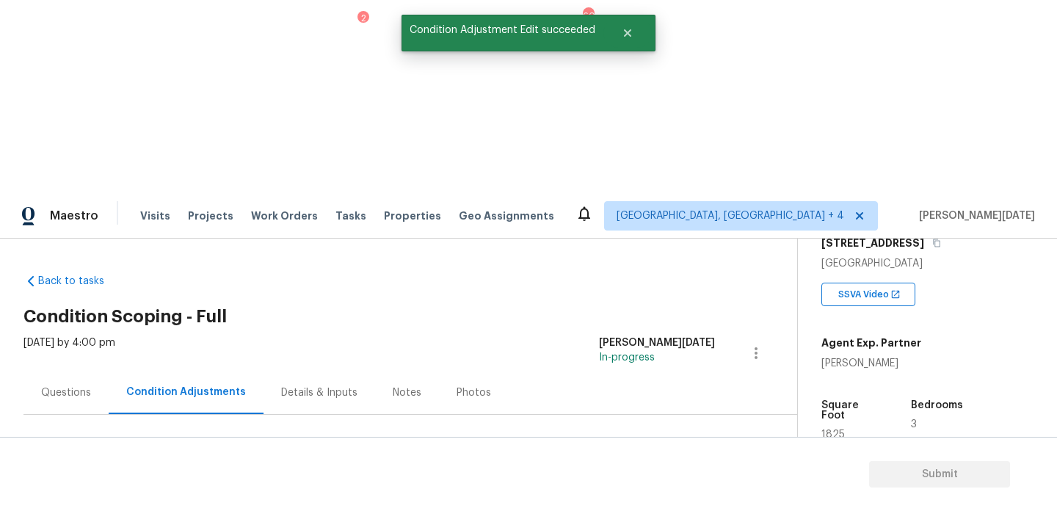
click at [137, 497] on div "Total: $37049.5 Deferred: $0" at bounding box center [151, 504] width 256 height 15
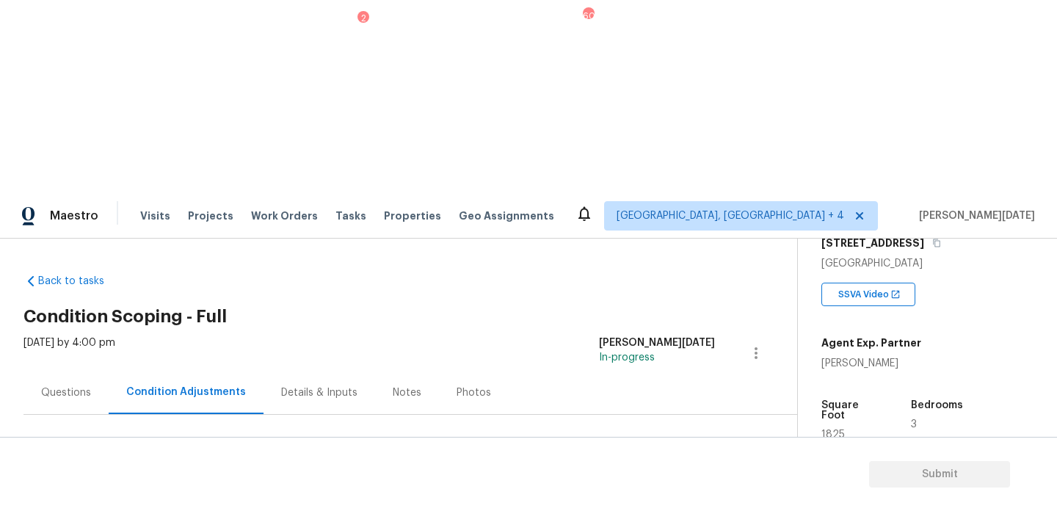
copy div "$37049.5"
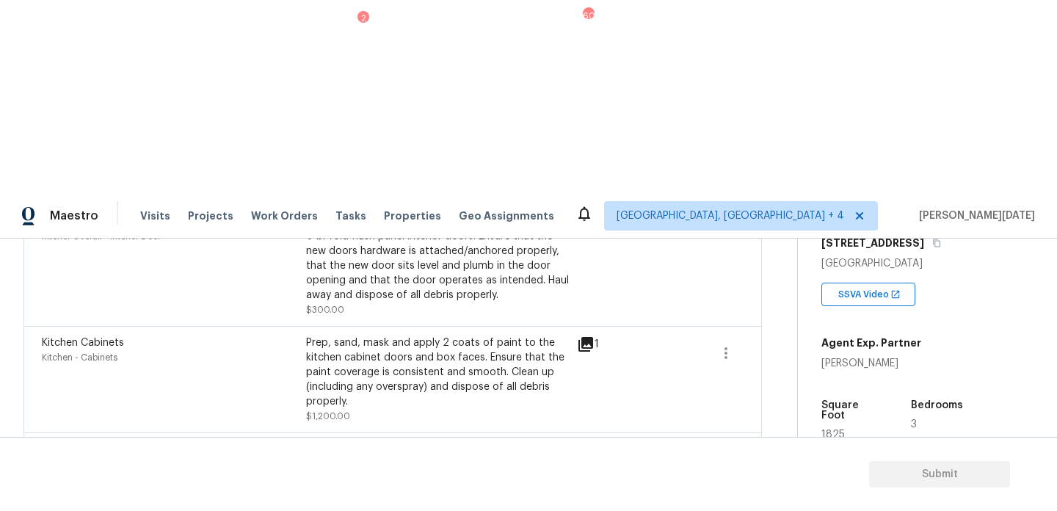
scroll to position [908, 0]
click at [588, 503] on icon at bounding box center [585, 510] width 15 height 15
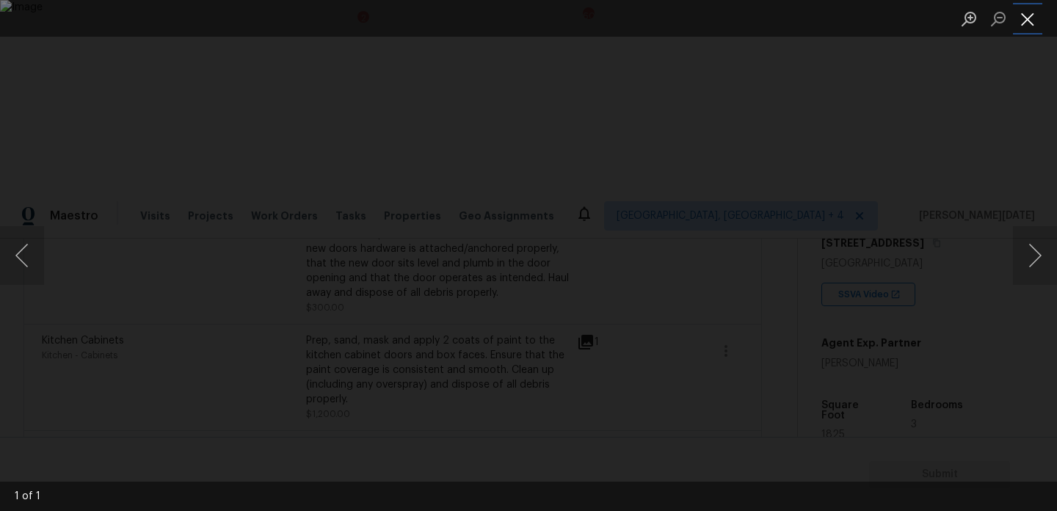
click at [1023, 25] on button "Close lightbox" at bounding box center [1027, 19] width 29 height 26
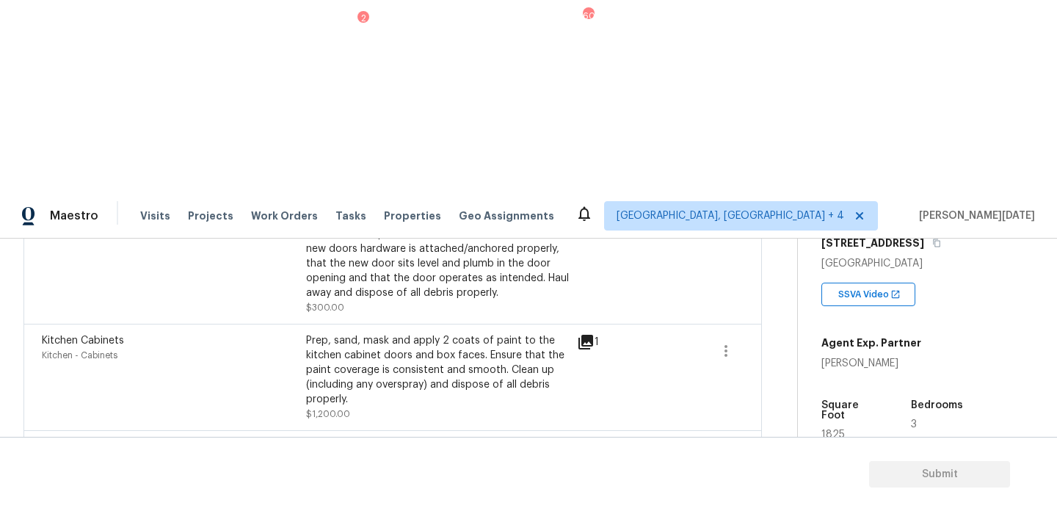
scroll to position [947, 0]
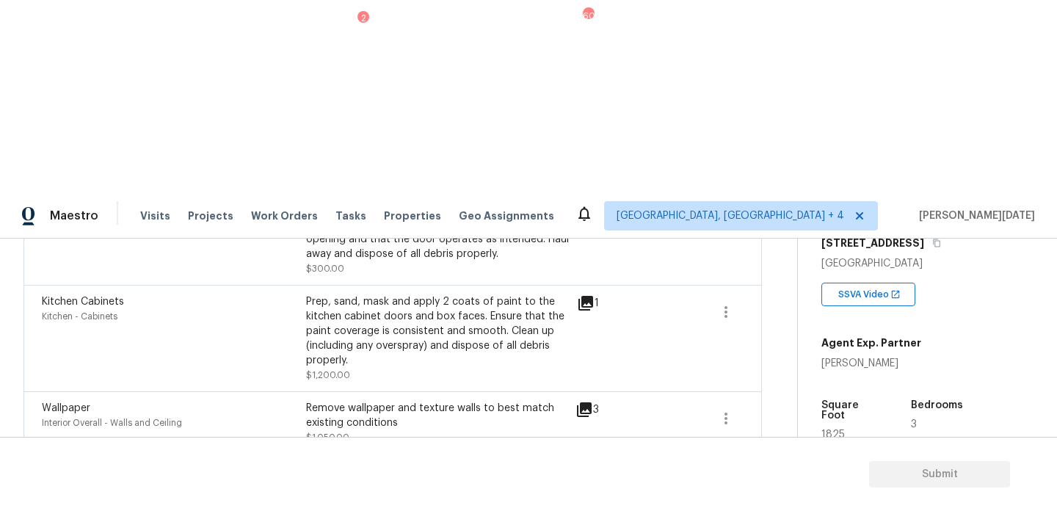
click at [726, 475] on icon "button" at bounding box center [725, 481] width 3 height 12
click at [801, 283] on div "Edit" at bounding box center [808, 288] width 114 height 15
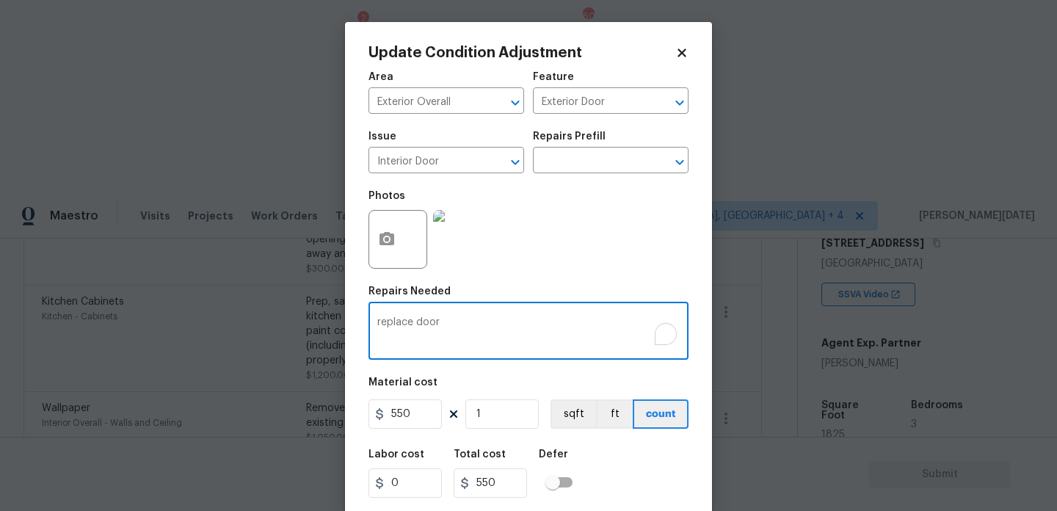
drag, startPoint x: 476, startPoint y: 331, endPoint x: 277, endPoint y: 327, distance: 198.2
click at [277, 327] on div "Update Condition Adjustment Area Exterior Overall ​ Feature Exterior Door ​ Iss…" at bounding box center [528, 255] width 1057 height 511
type textarea "--"
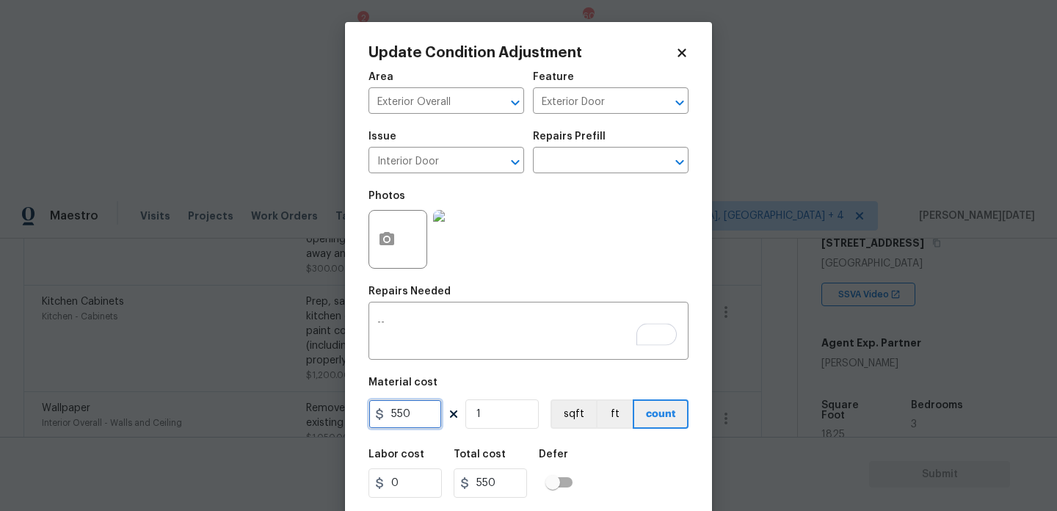
drag, startPoint x: 424, startPoint y: 425, endPoint x: 351, endPoint y: 421, distance: 73.5
click at [351, 425] on div "Update Condition Adjustment Area Exterior Overall ​ Feature Exterior Door ​ Iss…" at bounding box center [528, 271] width 367 height 499
type input "0"
click at [599, 256] on div "Photos" at bounding box center [528, 229] width 320 height 95
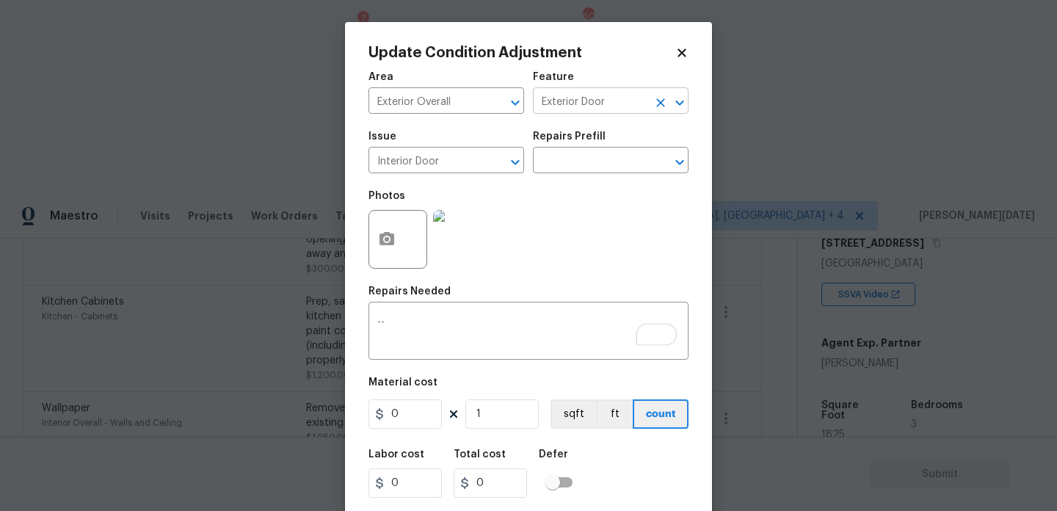
click at [651, 106] on button "Clear" at bounding box center [660, 102] width 21 height 21
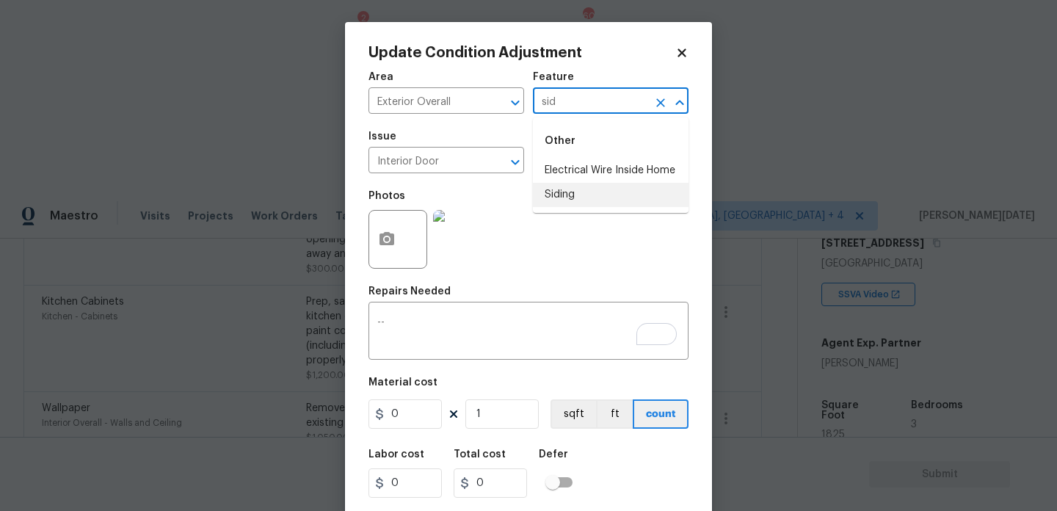
click at [586, 194] on li "Siding" at bounding box center [611, 195] width 156 height 24
click at [493, 167] on icon "Clear" at bounding box center [496, 162] width 15 height 15
type input "Siding"
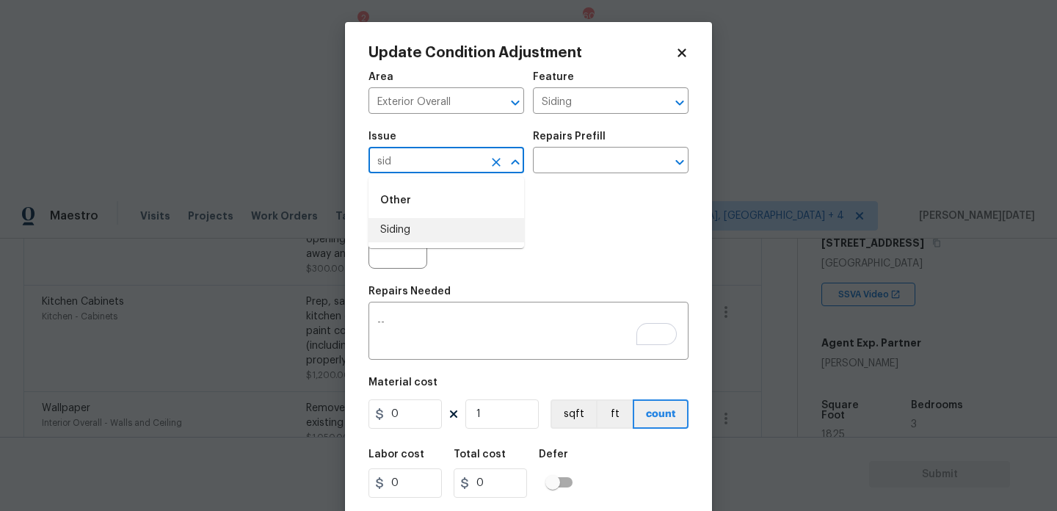
click at [456, 230] on li "Siding" at bounding box center [446, 230] width 156 height 24
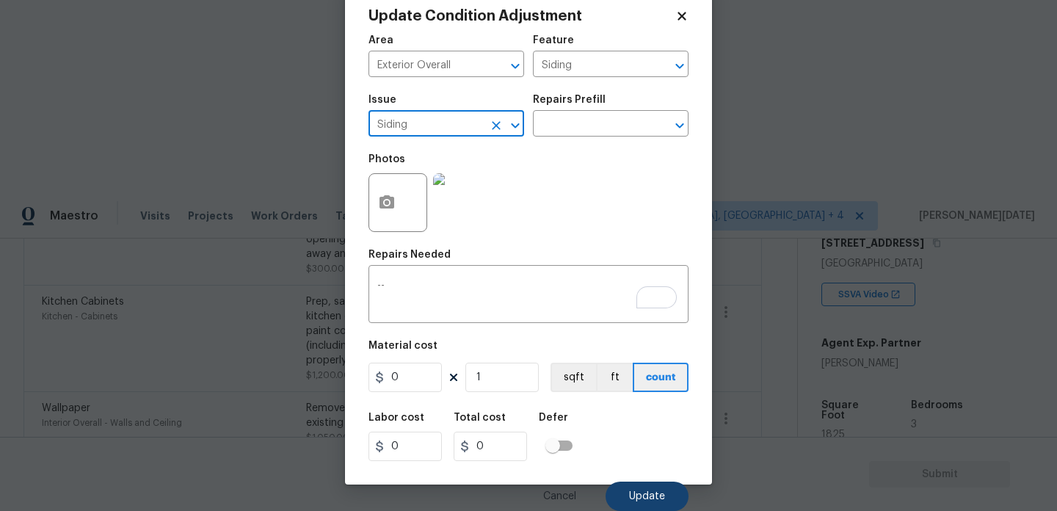
type input "Siding"
click at [642, 484] on button "Update" at bounding box center [646, 495] width 83 height 29
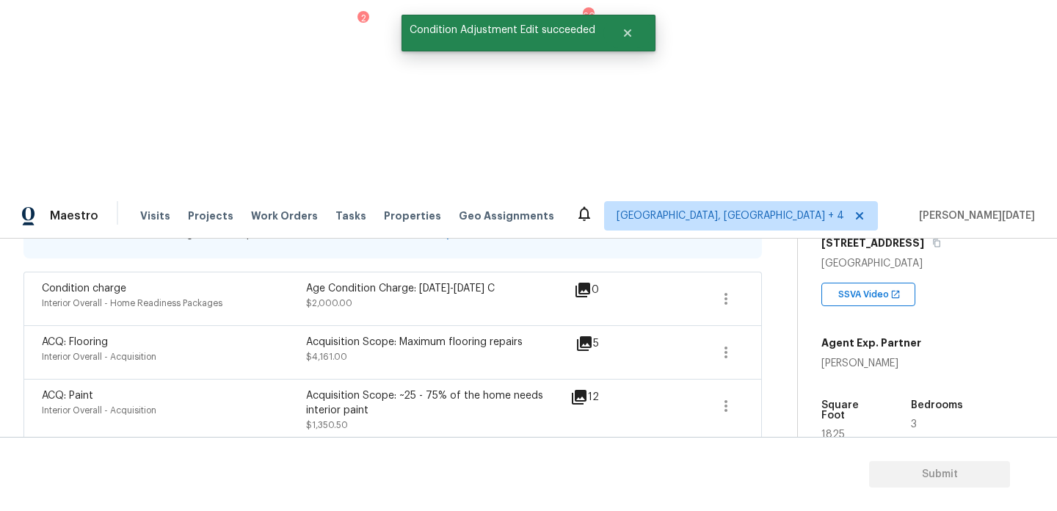
scroll to position [0, 0]
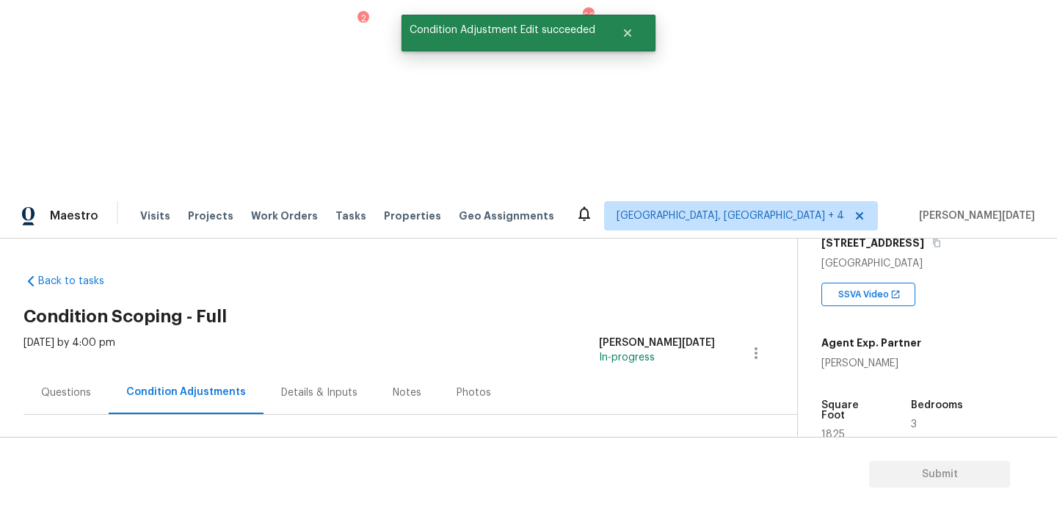
click at [54, 371] on div "Questions" at bounding box center [65, 392] width 85 height 43
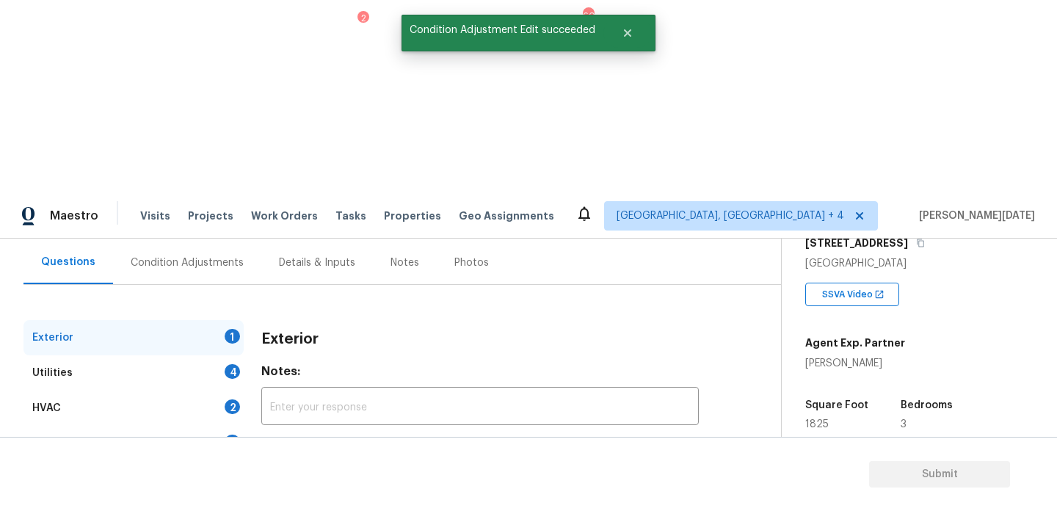
scroll to position [163, 0]
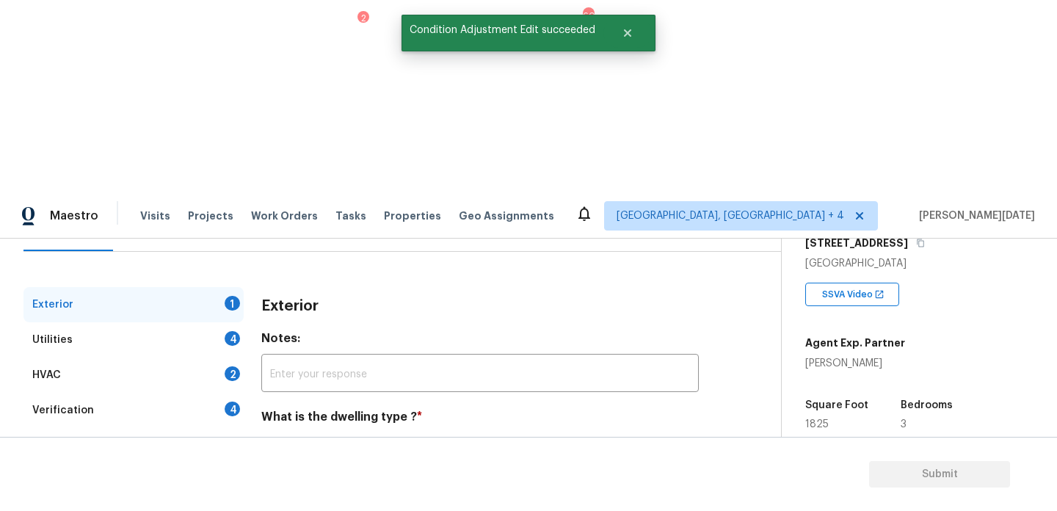
click at [278, 467] on input "Single Family" at bounding box center [268, 482] width 31 height 31
checkbox input "true"
click at [225, 322] on div "Utilities 4" at bounding box center [133, 339] width 220 height 35
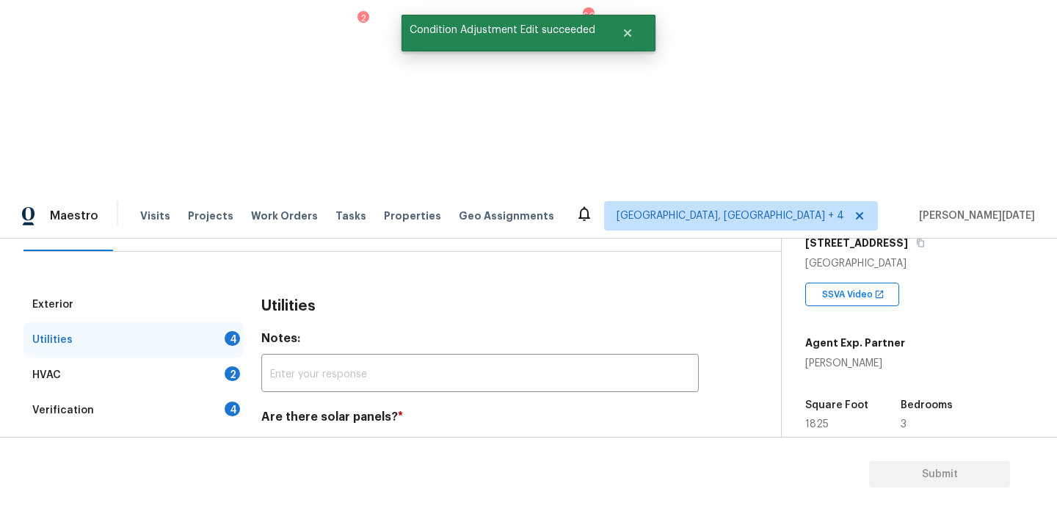
click at [423, 444] on span "No solar panels" at bounding box center [434, 451] width 74 height 15
click at [397, 436] on input "No solar panels" at bounding box center [381, 451] width 31 height 31
checkbox input "true"
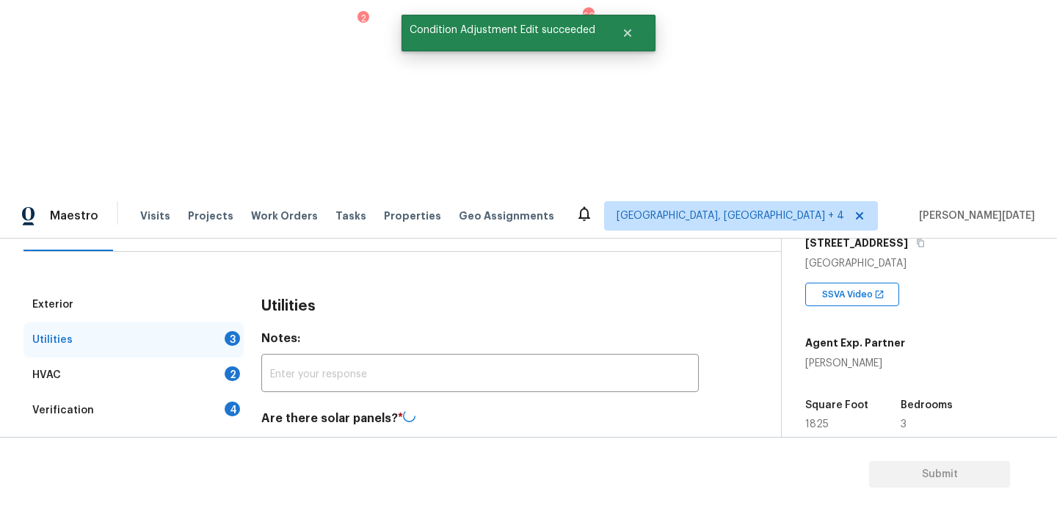
checkbox input "true"
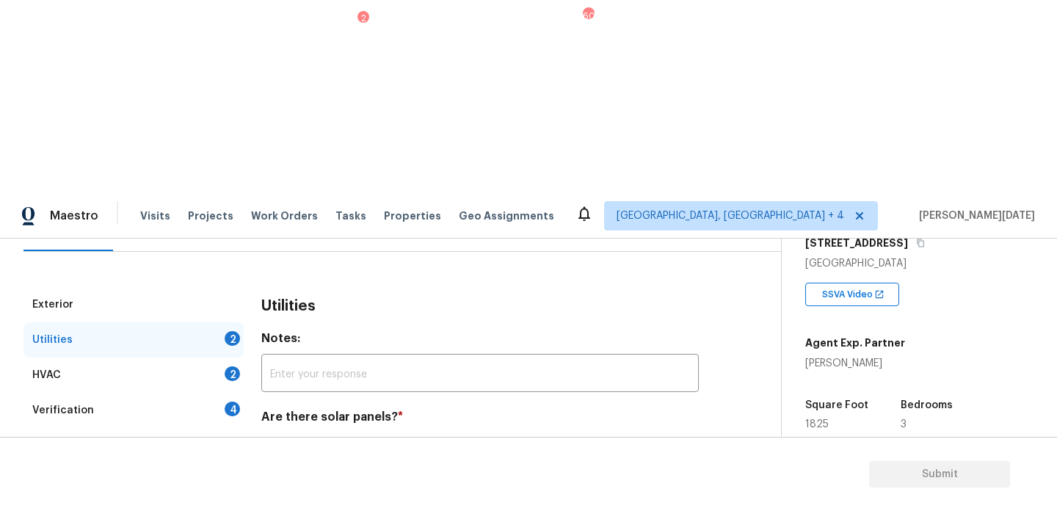
scroll to position [594, 0]
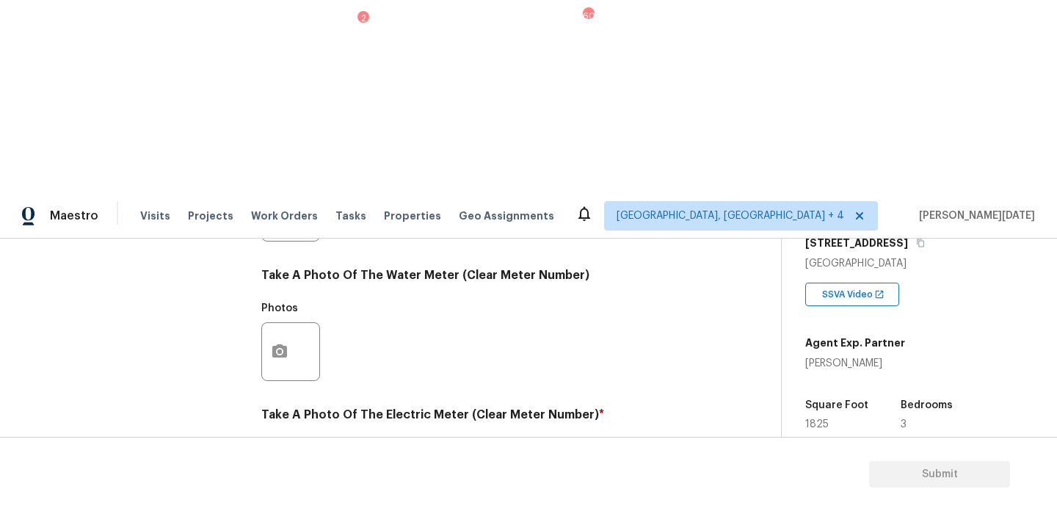
checkbox input "true"
checkbox input "false"
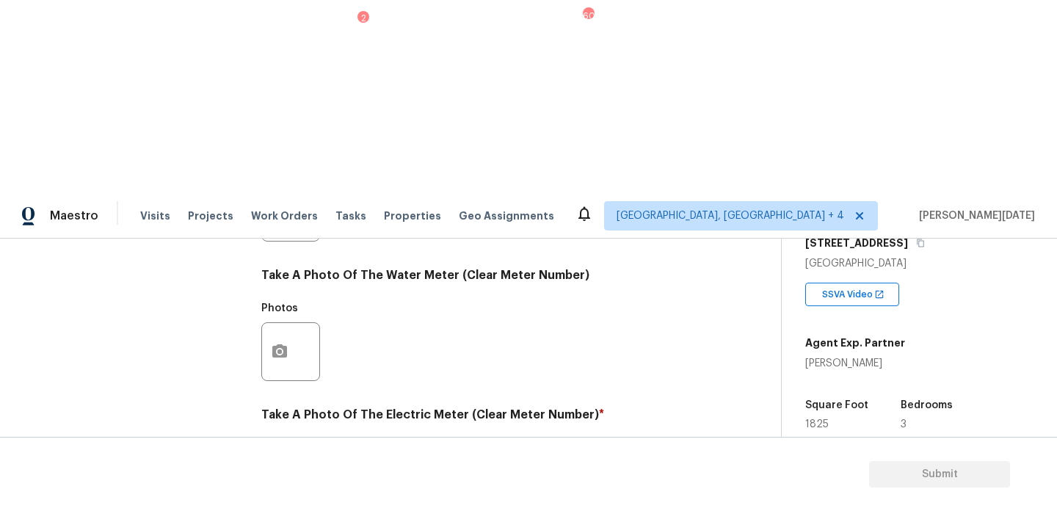
click at [271, 482] on icon "button" at bounding box center [280, 491] width 18 height 18
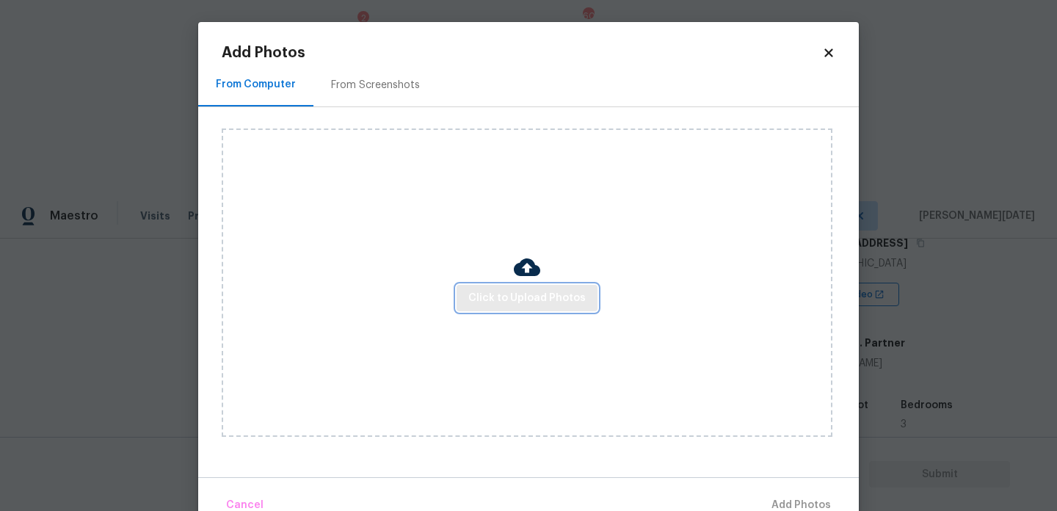
click at [475, 302] on span "Click to Upload Photos" at bounding box center [526, 298] width 117 height 18
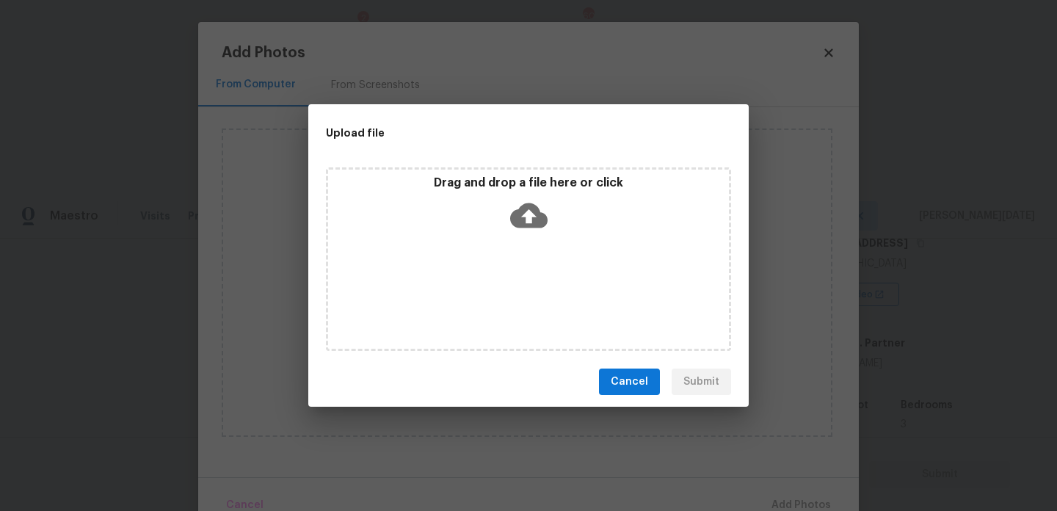
click at [475, 302] on div "Drag and drop a file here or click" at bounding box center [528, 258] width 405 height 183
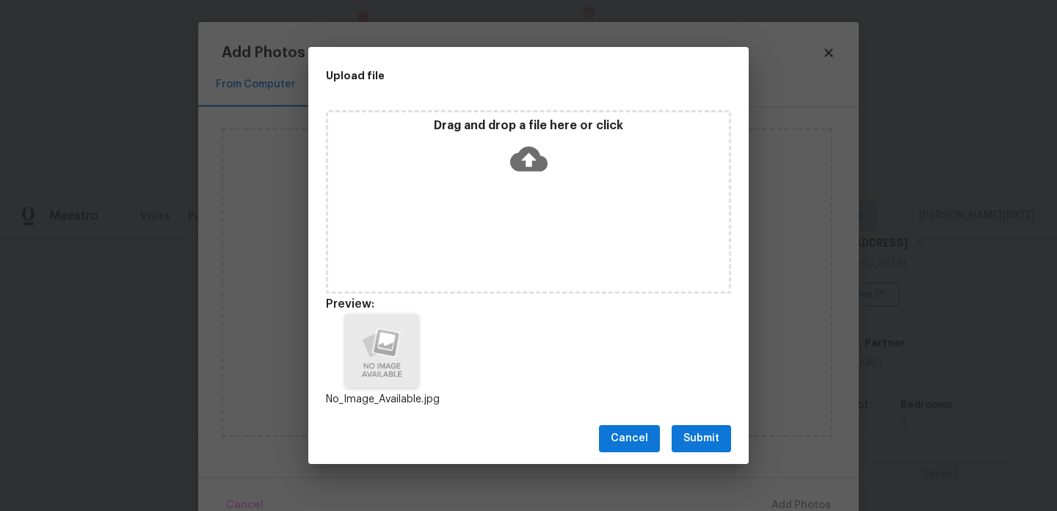
scroll to position [12, 0]
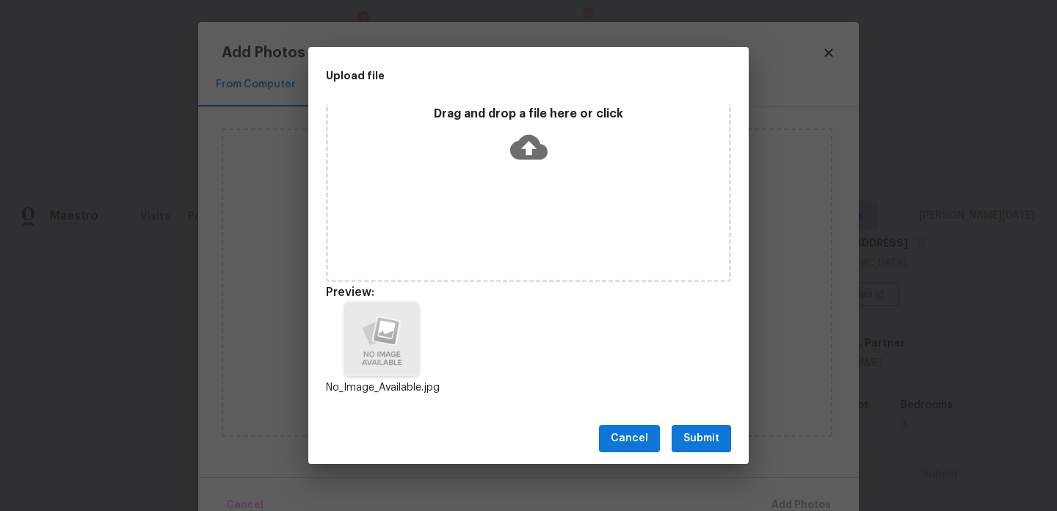
click at [688, 438] on span "Submit" at bounding box center [701, 438] width 36 height 18
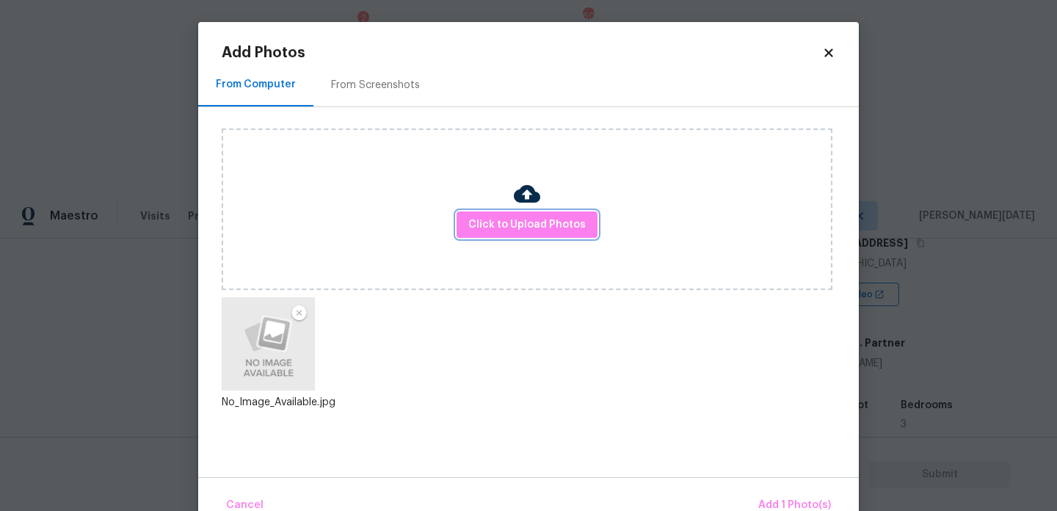
scroll to position [32, 0]
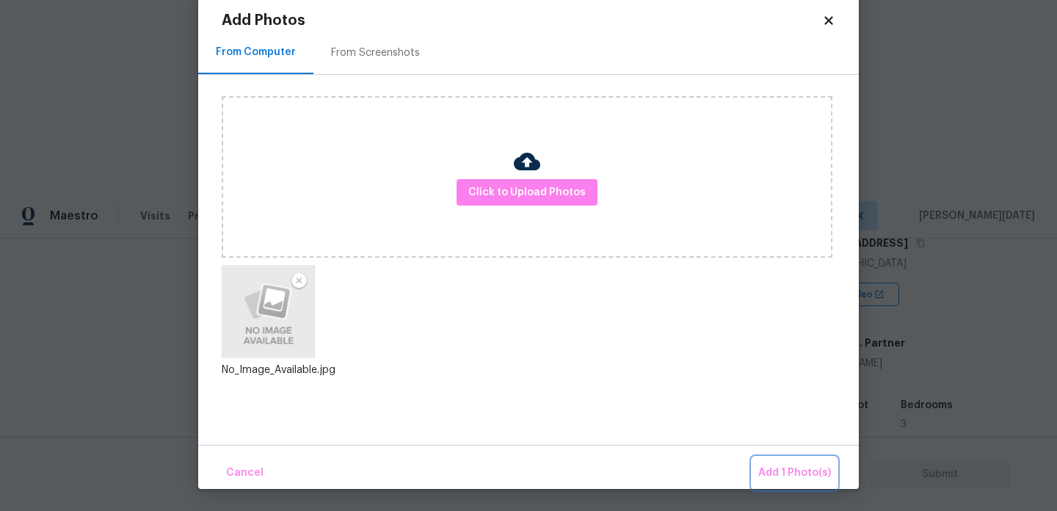
click at [776, 473] on span "Add 1 Photo(s)" at bounding box center [794, 473] width 73 height 18
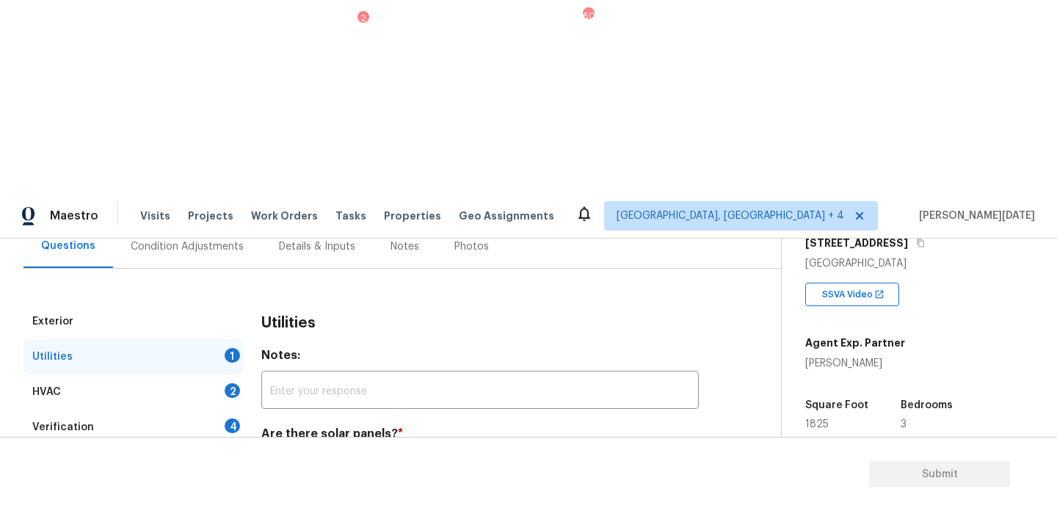
scroll to position [128, 0]
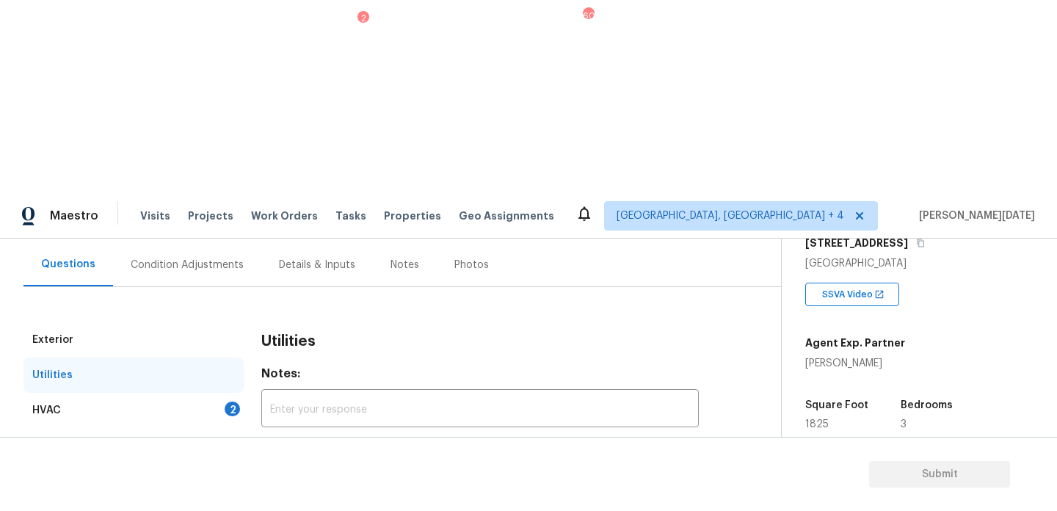
click at [226, 393] on div "HVAC 2" at bounding box center [133, 410] width 220 height 35
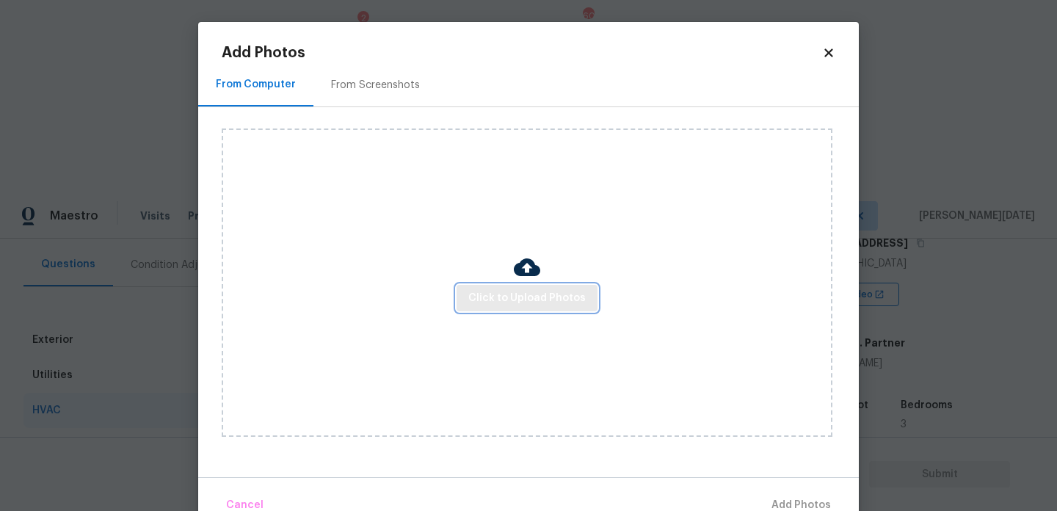
click at [559, 305] on span "Click to Upload Photos" at bounding box center [526, 298] width 117 height 18
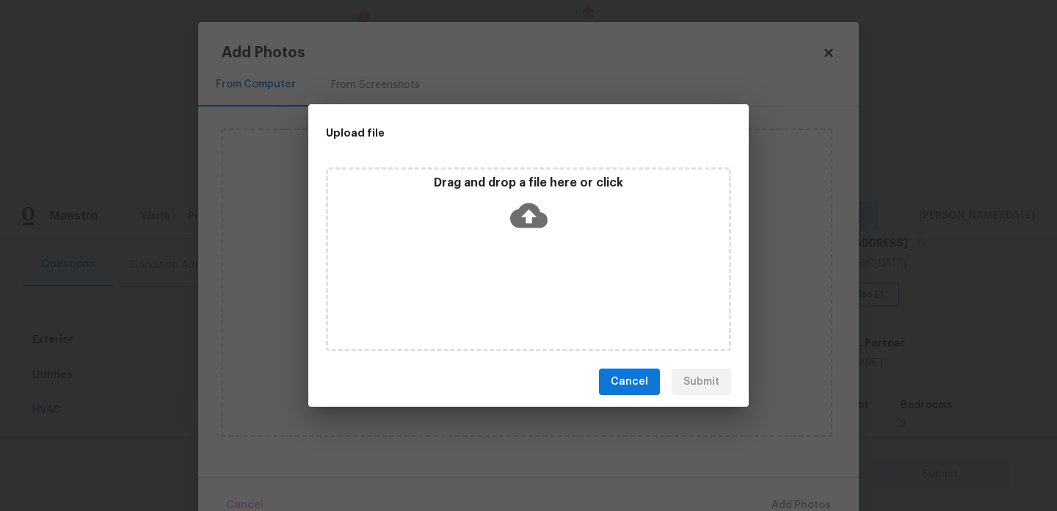
click at [559, 305] on div "Drag and drop a file here or click" at bounding box center [528, 258] width 405 height 183
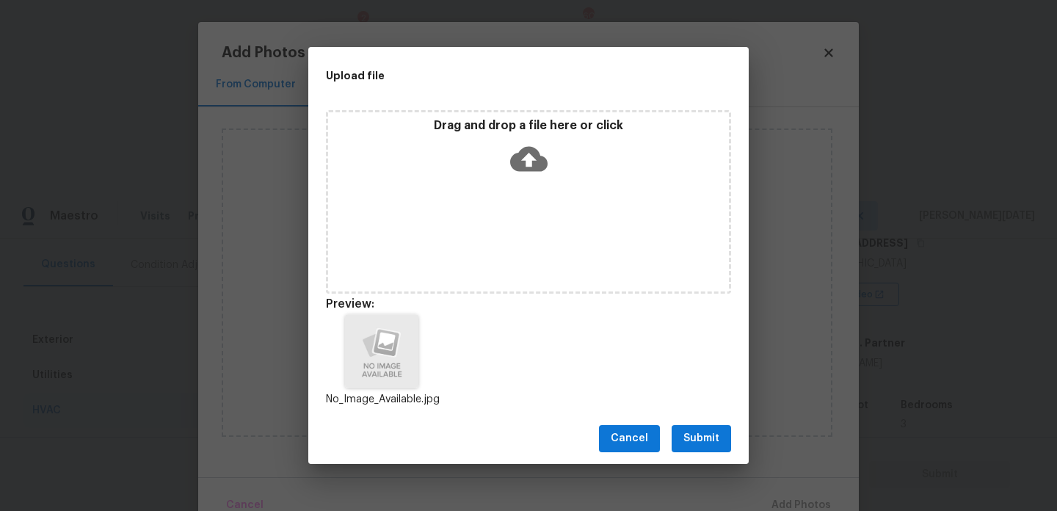
click at [717, 440] on span "Submit" at bounding box center [701, 438] width 36 height 18
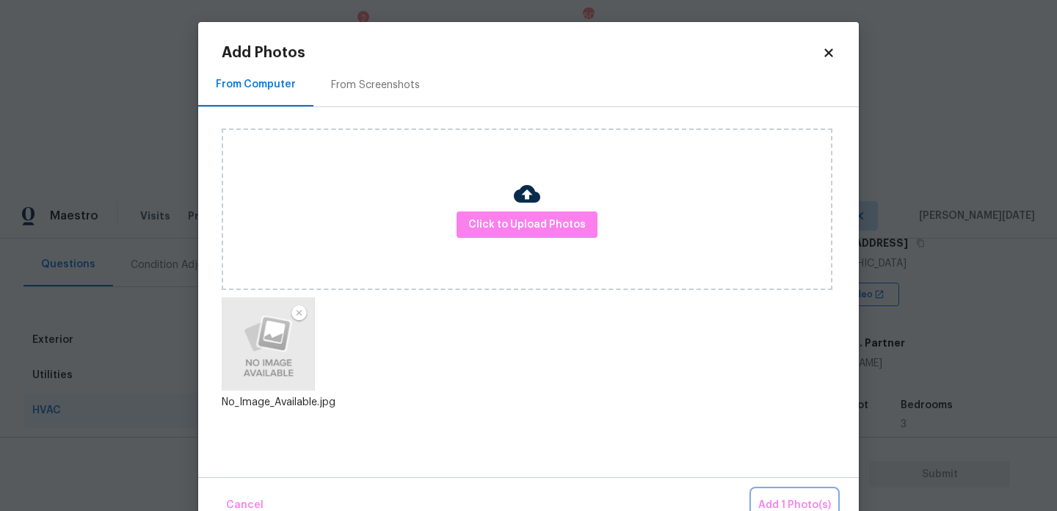
click at [786, 507] on span "Add 1 Photo(s)" at bounding box center [794, 505] width 73 height 18
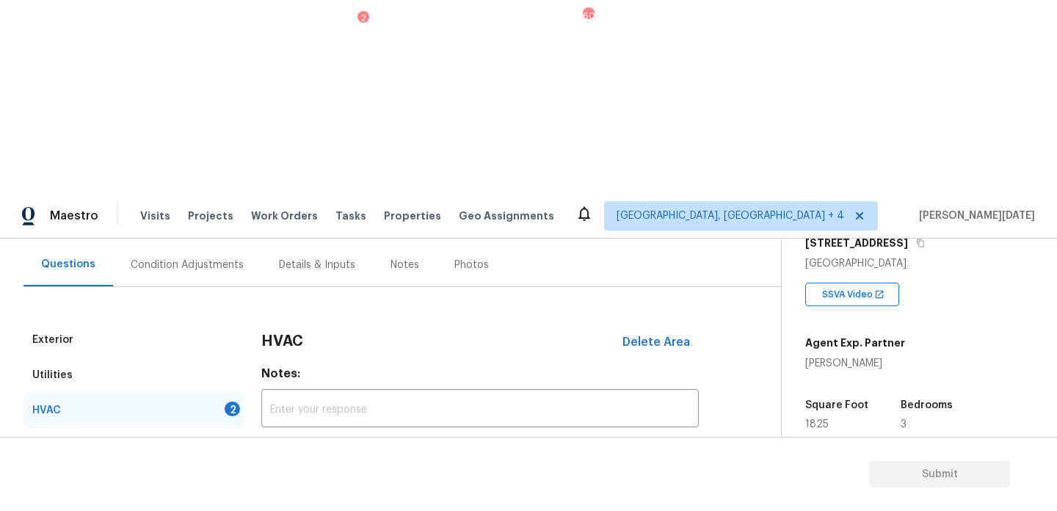
scroll to position [244, 0]
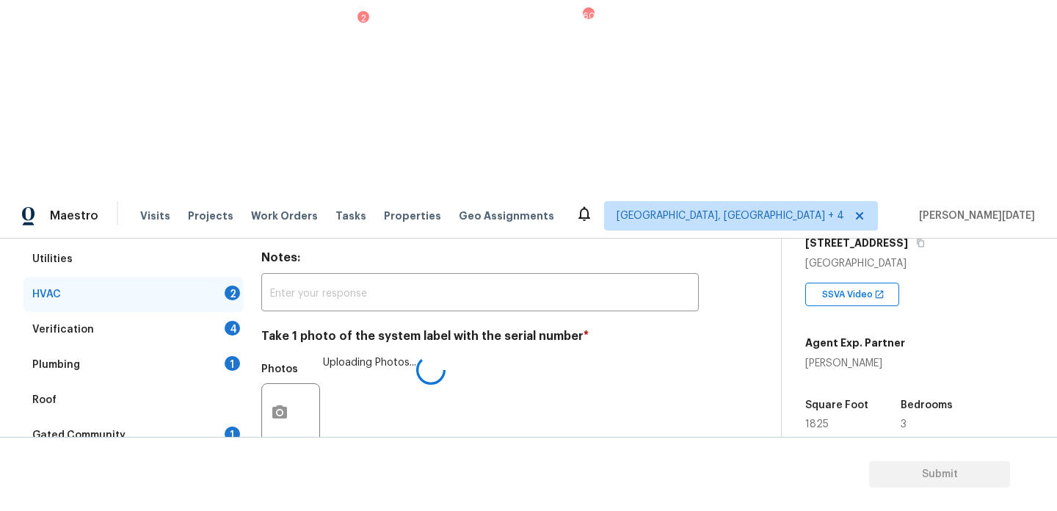
checkbox input "true"
click at [218, 312] on div "Verification 4" at bounding box center [133, 329] width 220 height 35
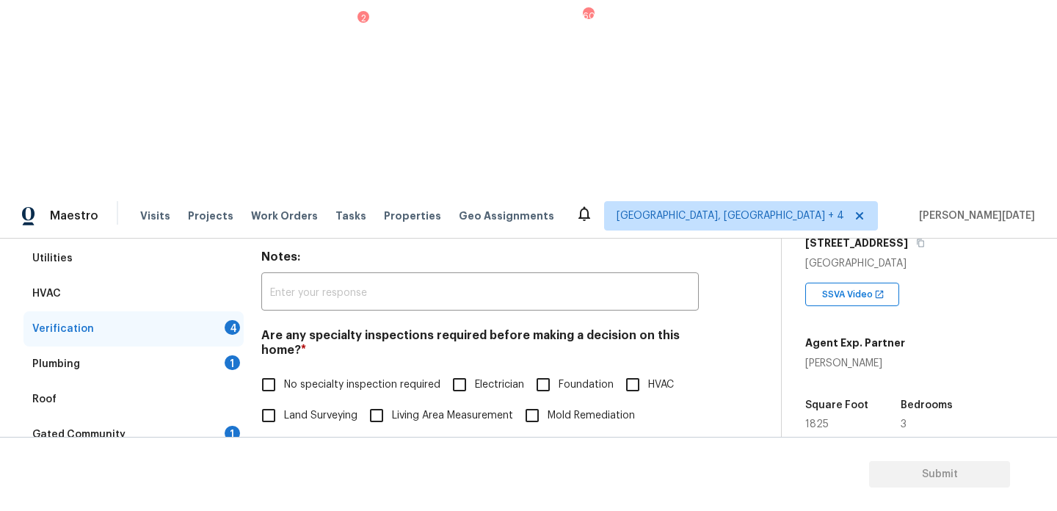
click at [288, 377] on span "No specialty inspection required" at bounding box center [362, 384] width 156 height 15
click at [284, 369] on input "No specialty inspection required" at bounding box center [268, 384] width 31 height 31
checkbox input "true"
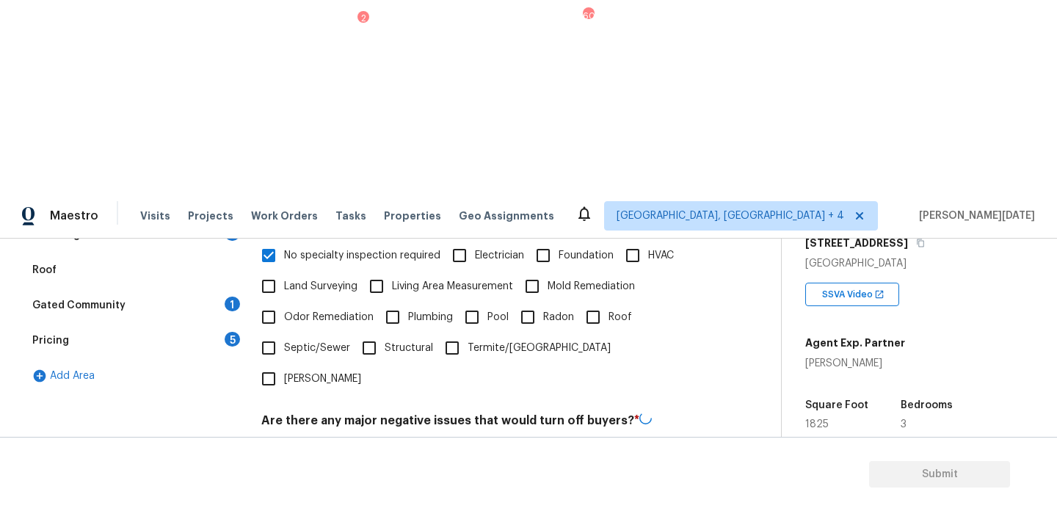
scroll to position [372, 0]
checkbox input "true"
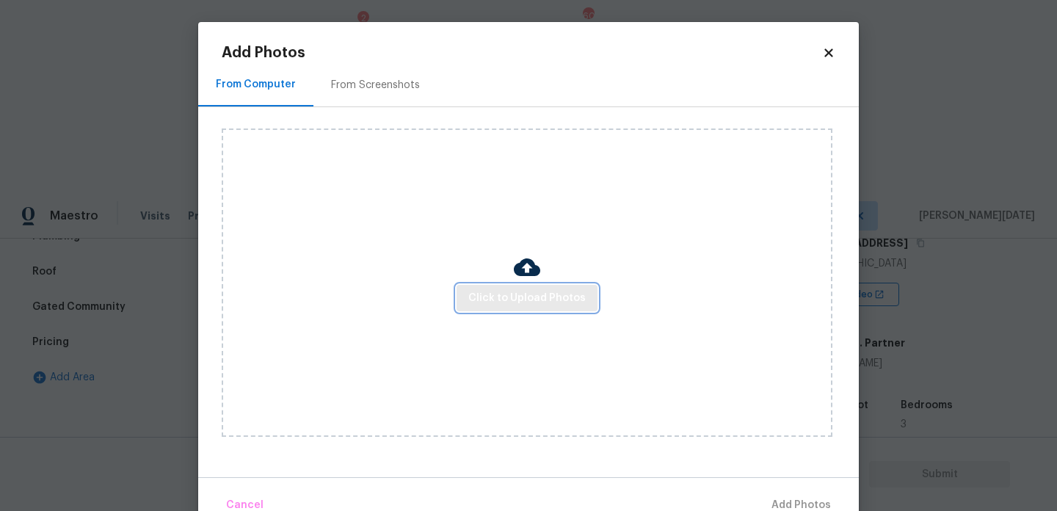
click at [508, 296] on span "Click to Upload Photos" at bounding box center [526, 298] width 117 height 18
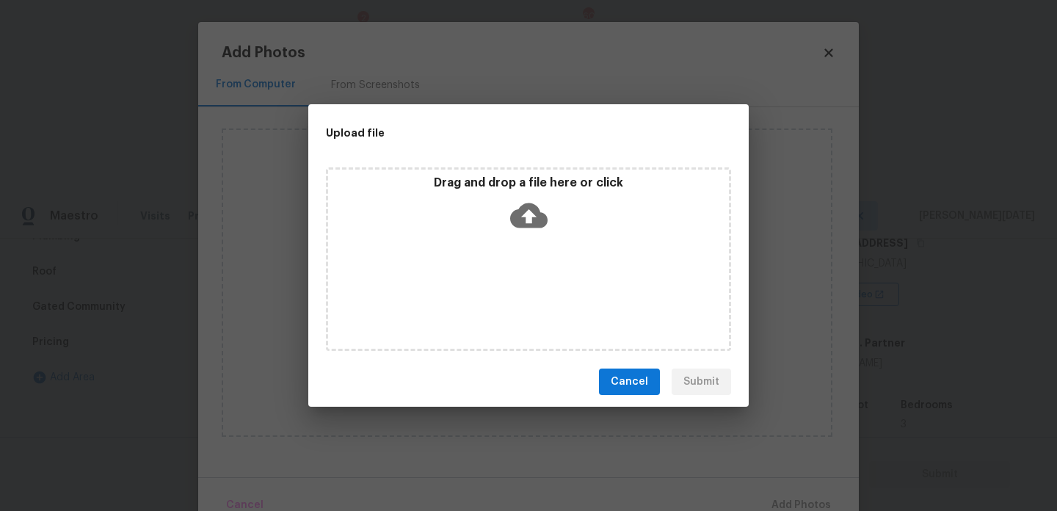
click at [508, 296] on div "Drag and drop a file here or click" at bounding box center [528, 258] width 405 height 183
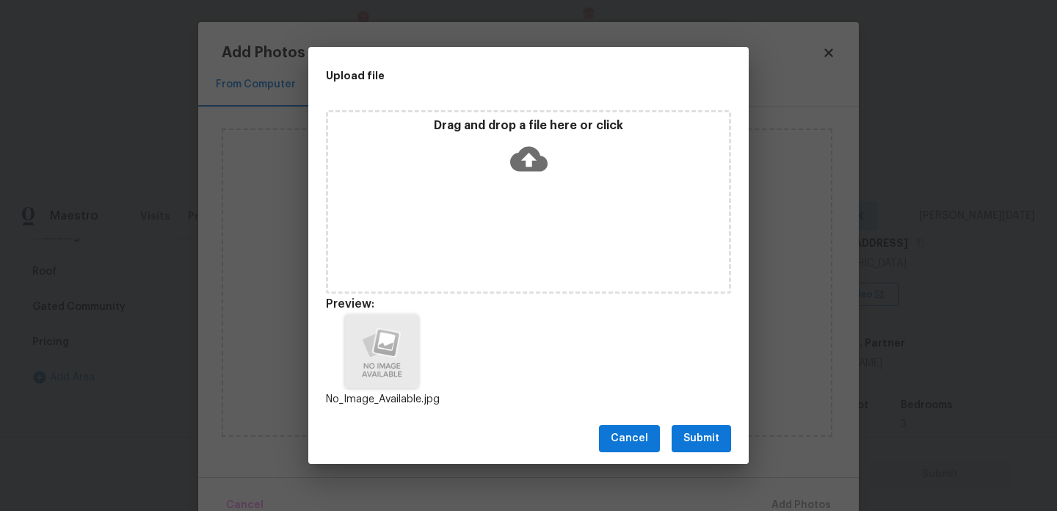
click at [700, 434] on span "Submit" at bounding box center [701, 438] width 36 height 18
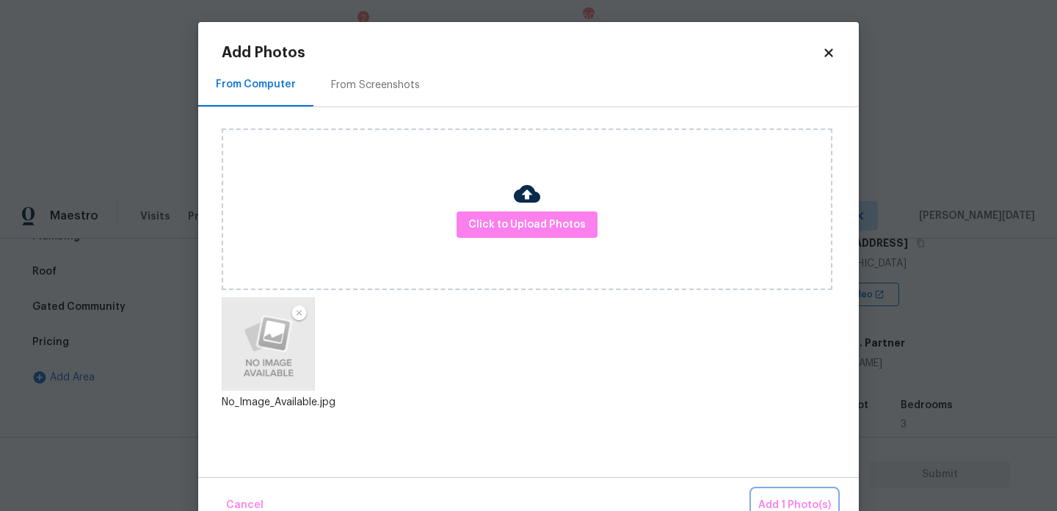
click at [783, 497] on span "Add 1 Photo(s)" at bounding box center [794, 505] width 73 height 18
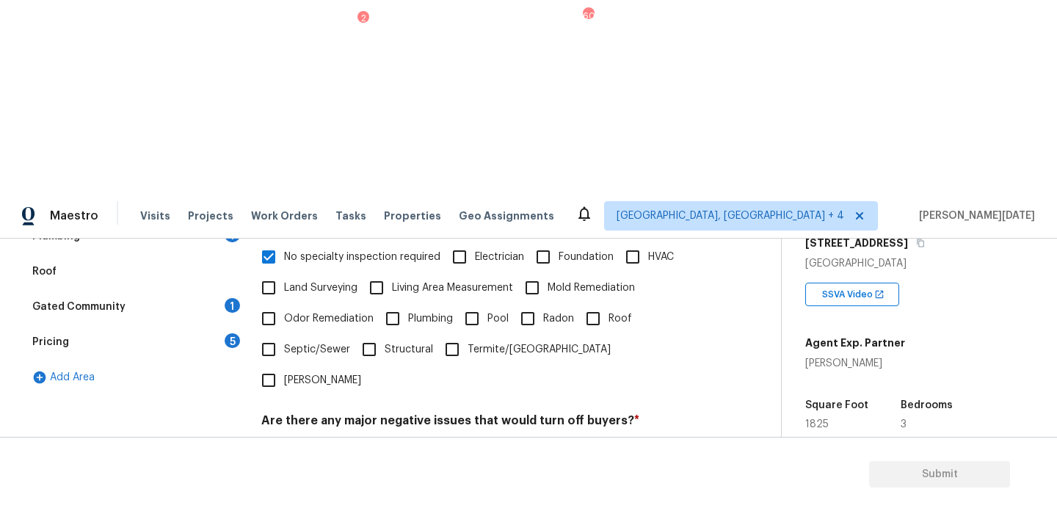
scroll to position [390, 0]
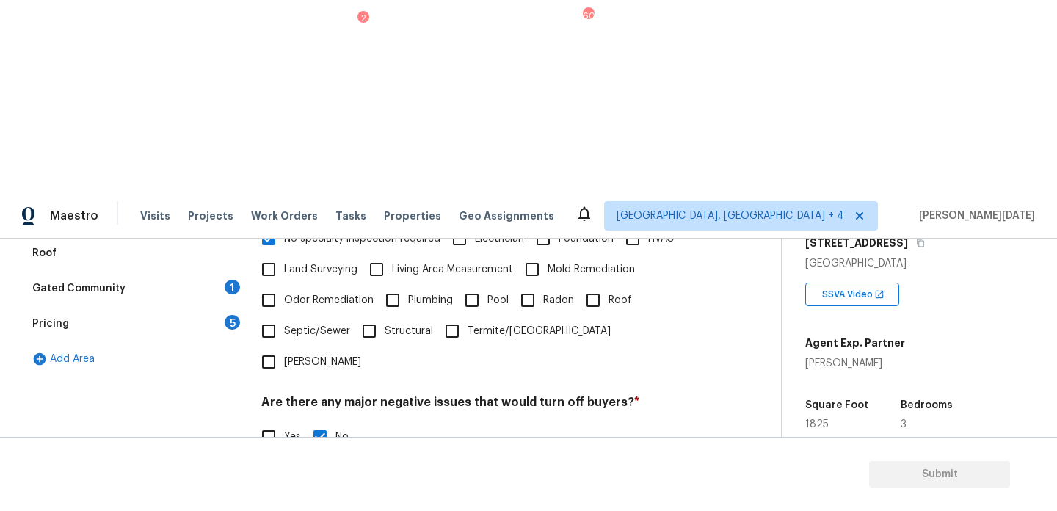
type input "ALA"
click at [546, 496] on div "Yes No" at bounding box center [479, 511] width 437 height 31
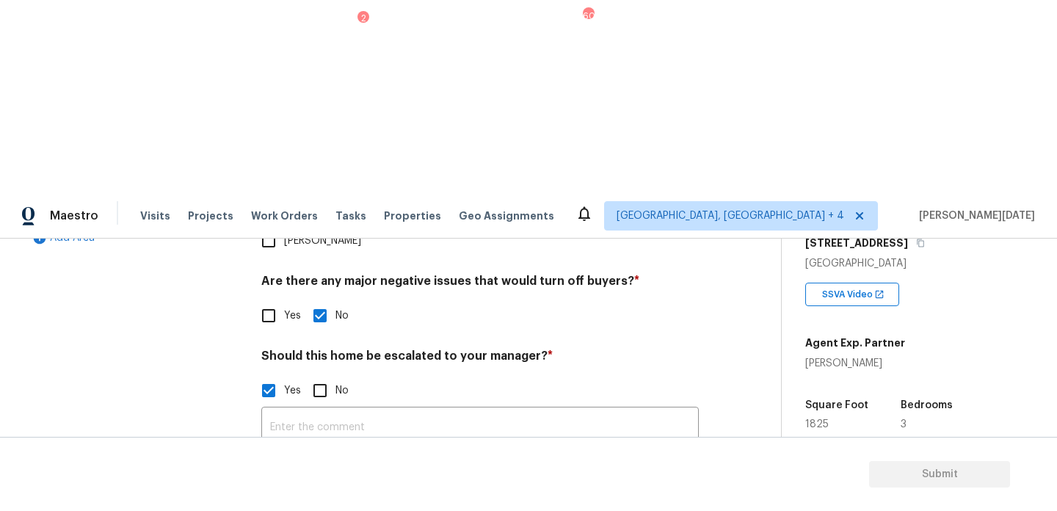
type input "ALA"
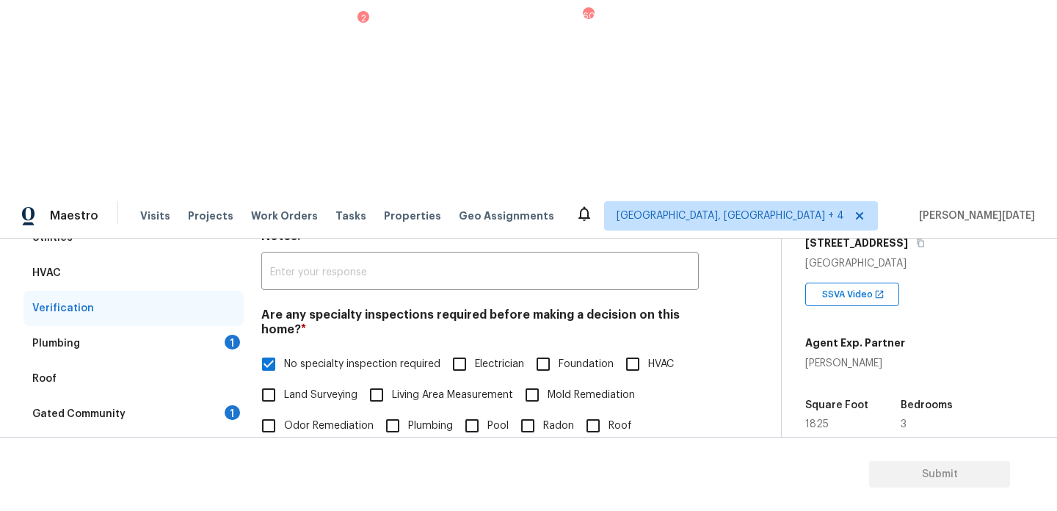
click at [225, 335] on div "1" at bounding box center [232, 342] width 15 height 15
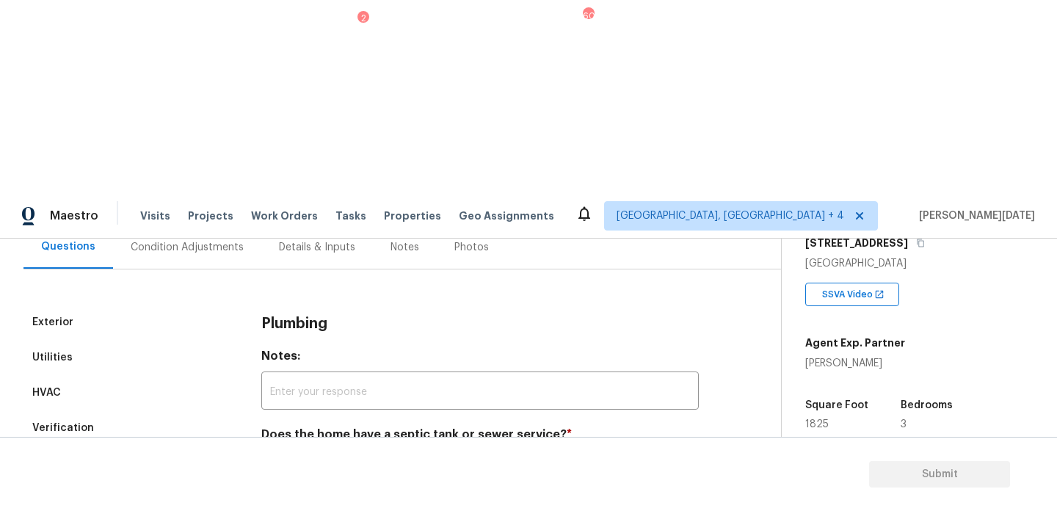
scroll to position [145, 0]
click at [280, 454] on input "Sewer" at bounding box center [268, 469] width 31 height 31
checkbox input "true"
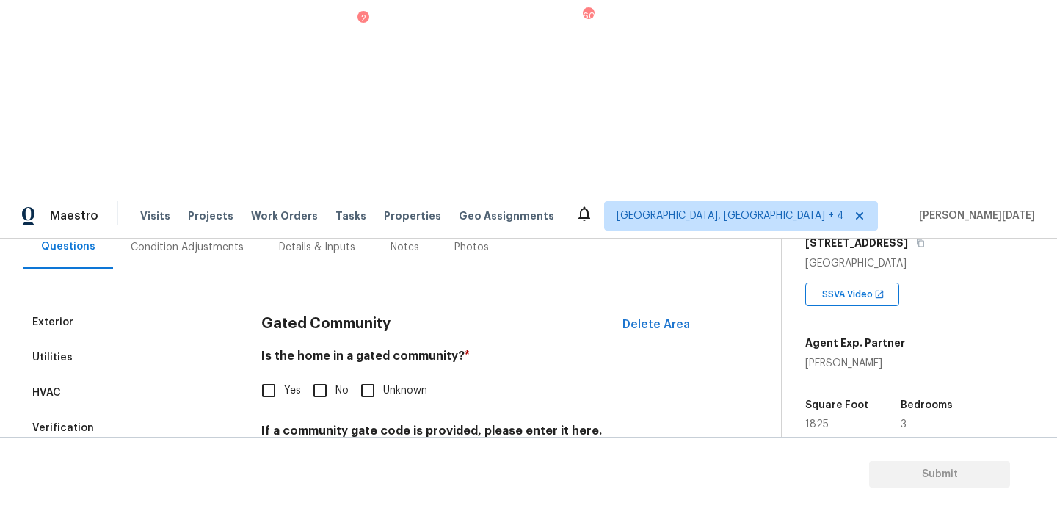
click at [324, 375] on input "No" at bounding box center [320, 390] width 31 height 31
checkbox input "true"
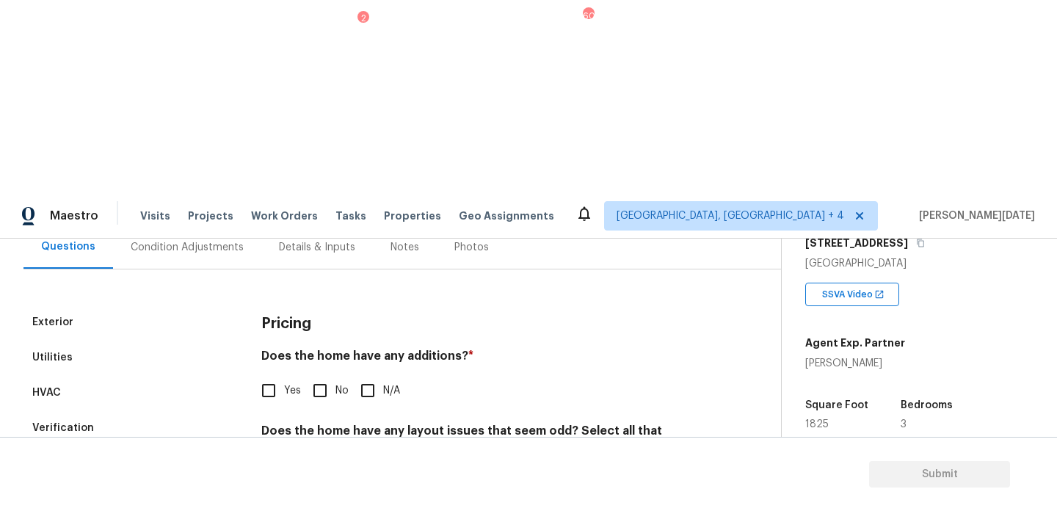
click at [336, 375] on label "No" at bounding box center [327, 390] width 44 height 31
click at [335, 375] on input "No" at bounding box center [320, 390] width 31 height 31
checkbox input "true"
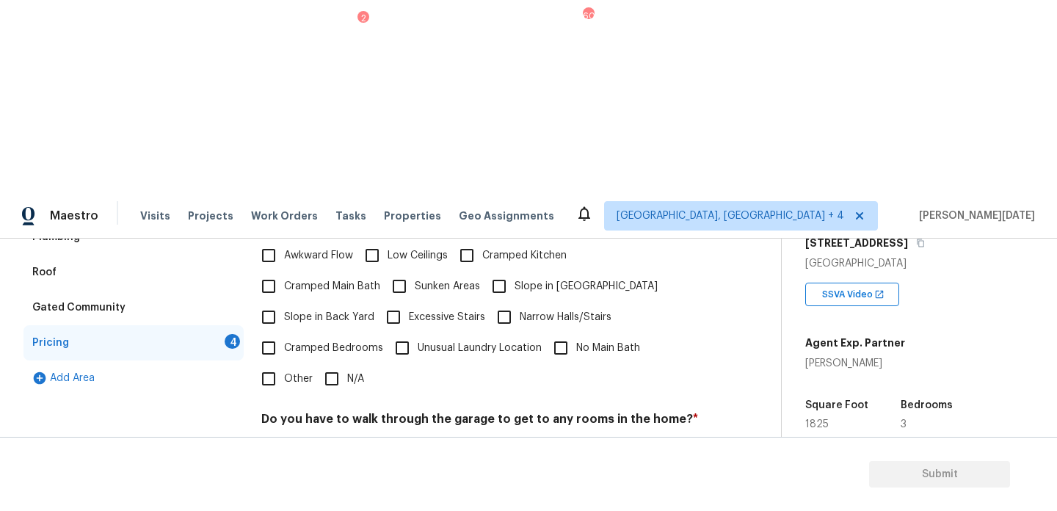
scroll to position [370, 0]
click at [331, 363] on input "N/A" at bounding box center [331, 378] width 31 height 31
checkbox input "true"
click at [315, 440] on input "No" at bounding box center [320, 455] width 31 height 31
checkbox input "true"
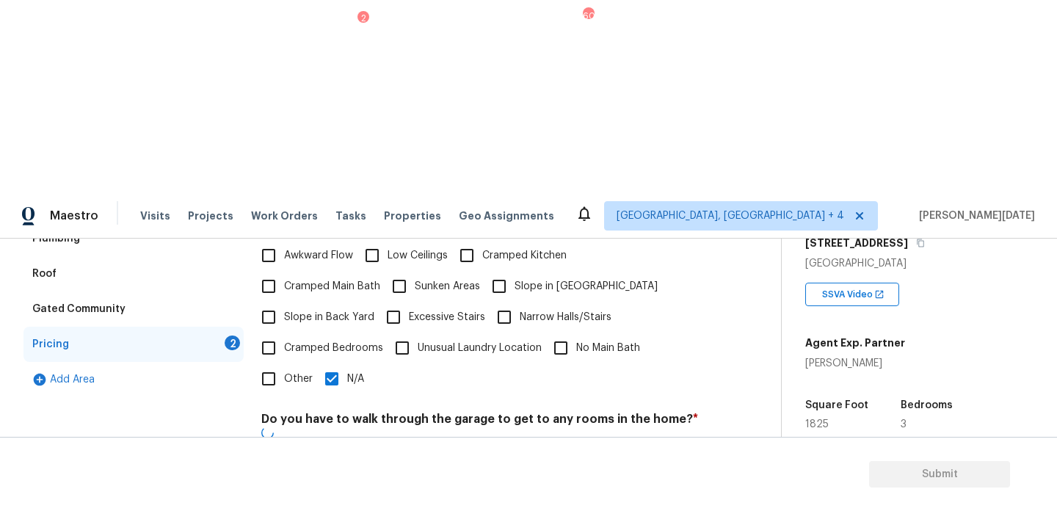
checkbox input "true"
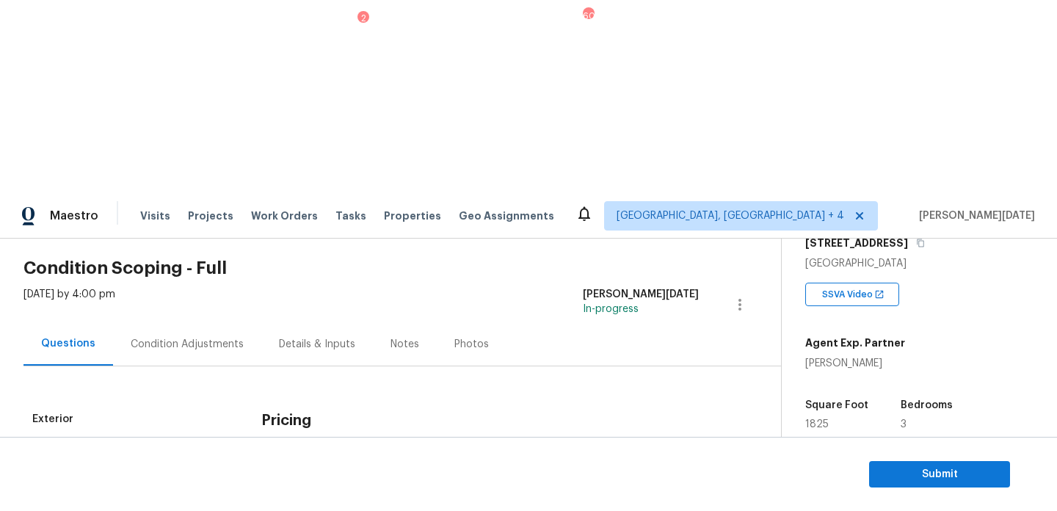
scroll to position [0, 0]
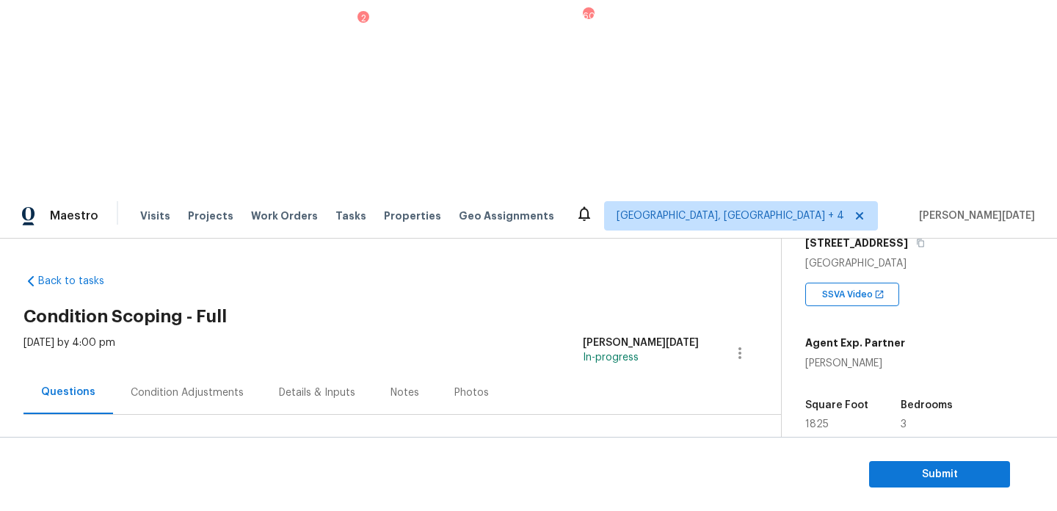
click at [172, 385] on div "Condition Adjustments" at bounding box center [187, 392] width 113 height 15
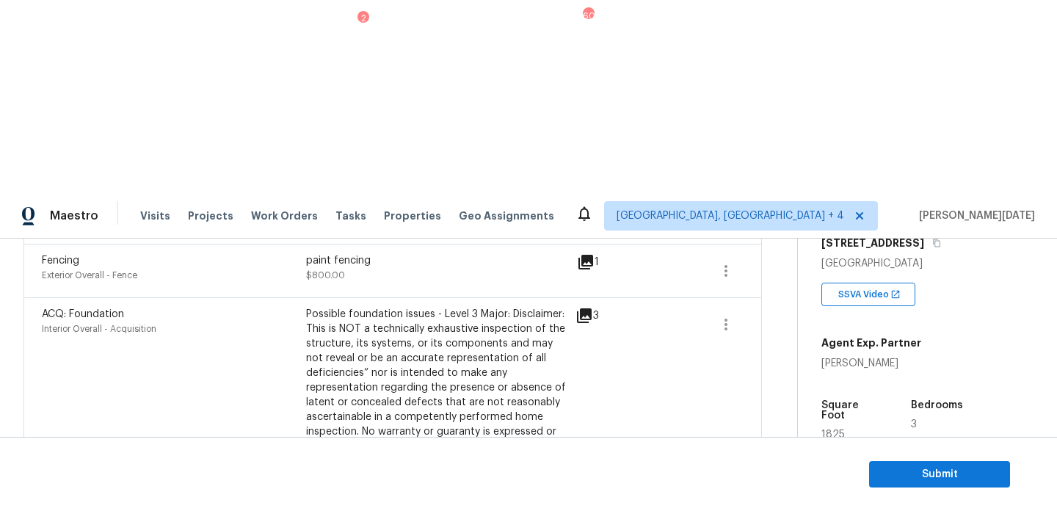
scroll to position [1325, 0]
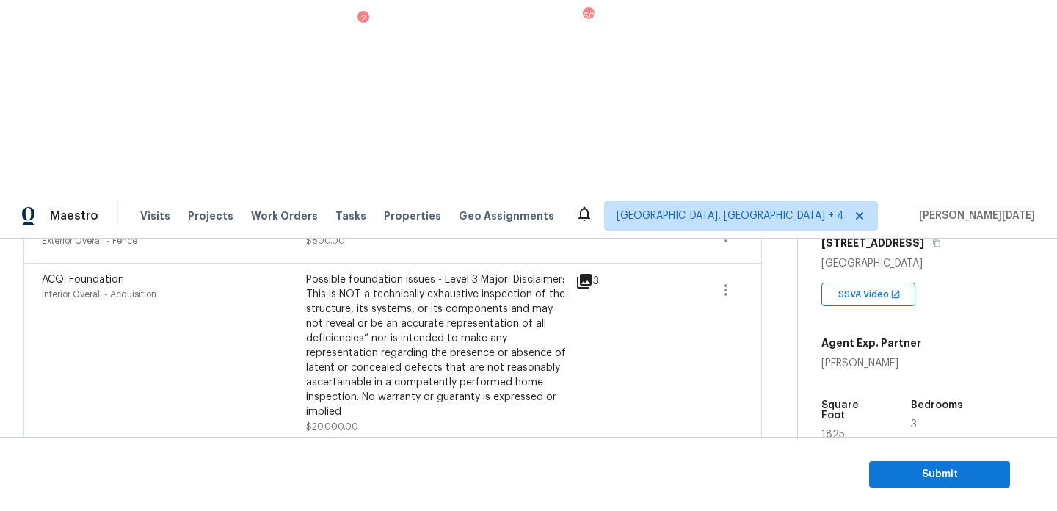
click at [779, 387] on div "Edit" at bounding box center [808, 390] width 114 height 15
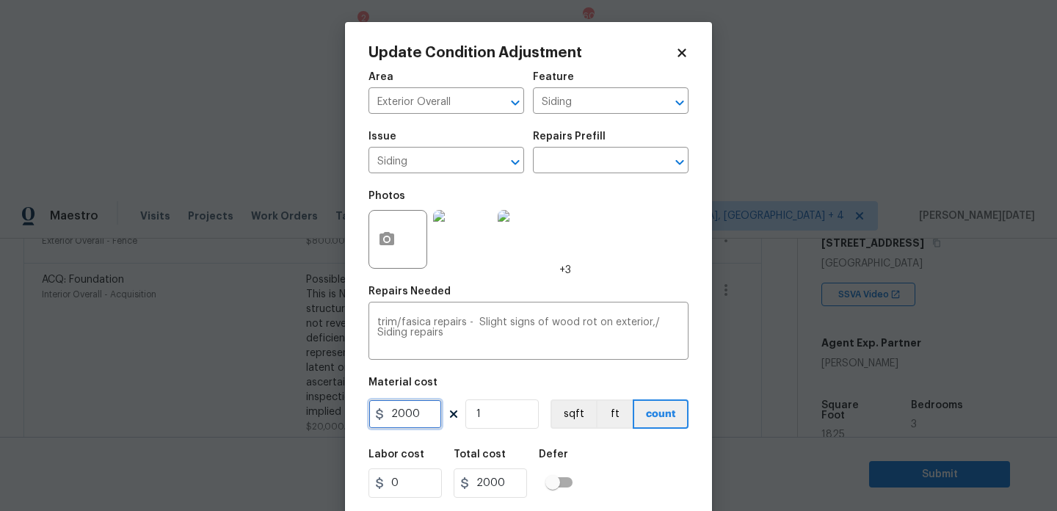
click at [417, 415] on input "2000" at bounding box center [404, 413] width 73 height 29
type input "2500"
click at [651, 285] on div "Area Exterior Overall ​ Feature Siding ​ Issue Siding ​ Repairs Prefill ​ Photo…" at bounding box center [528, 305] width 320 height 484
type input "2500"
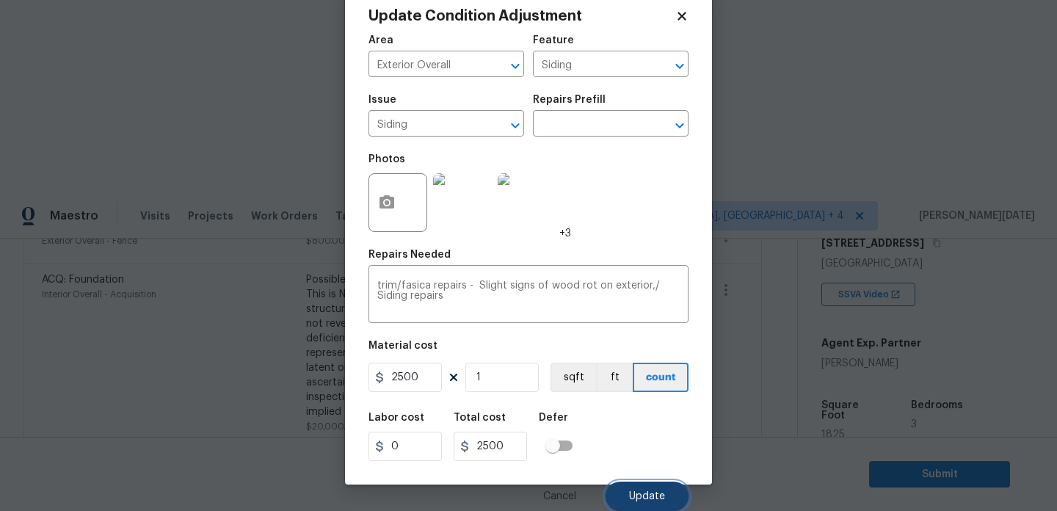
click at [642, 490] on button "Update" at bounding box center [646, 495] width 83 height 29
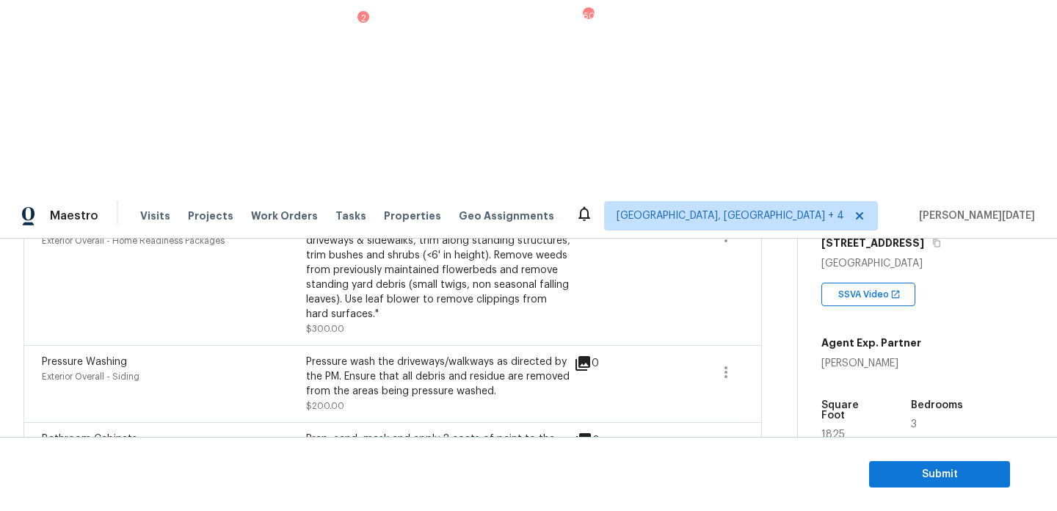
scroll to position [0, 0]
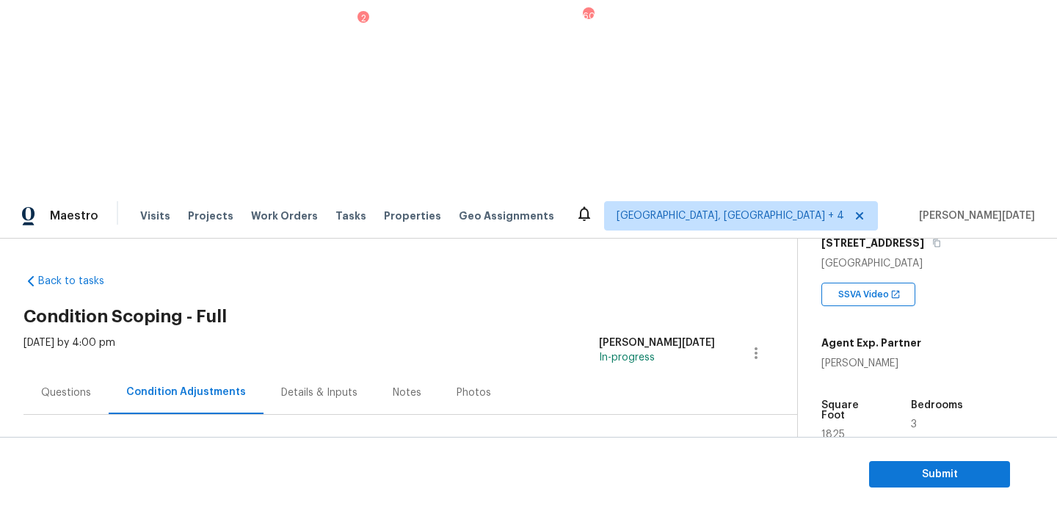
click at [46, 371] on div "Questions" at bounding box center [65, 392] width 85 height 43
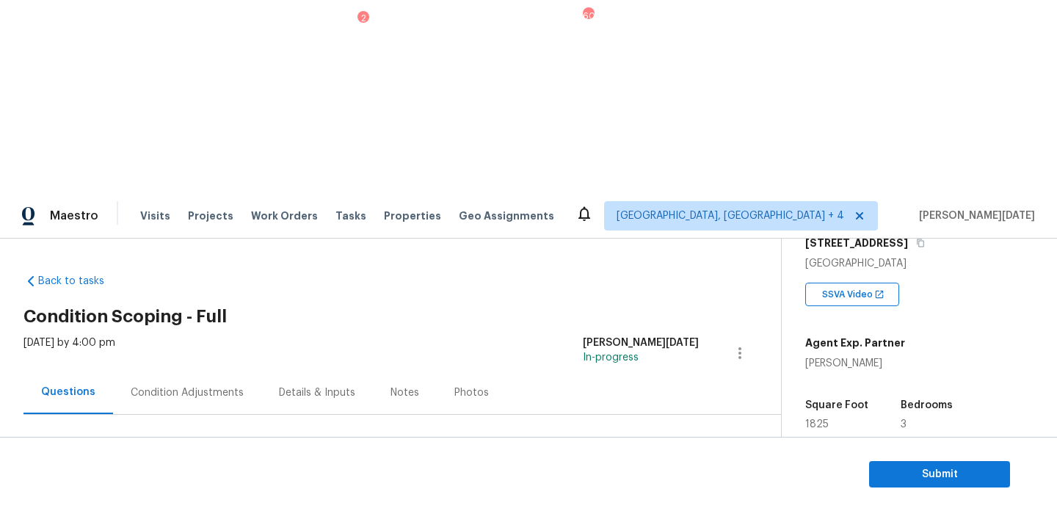
scroll to position [196, 0]
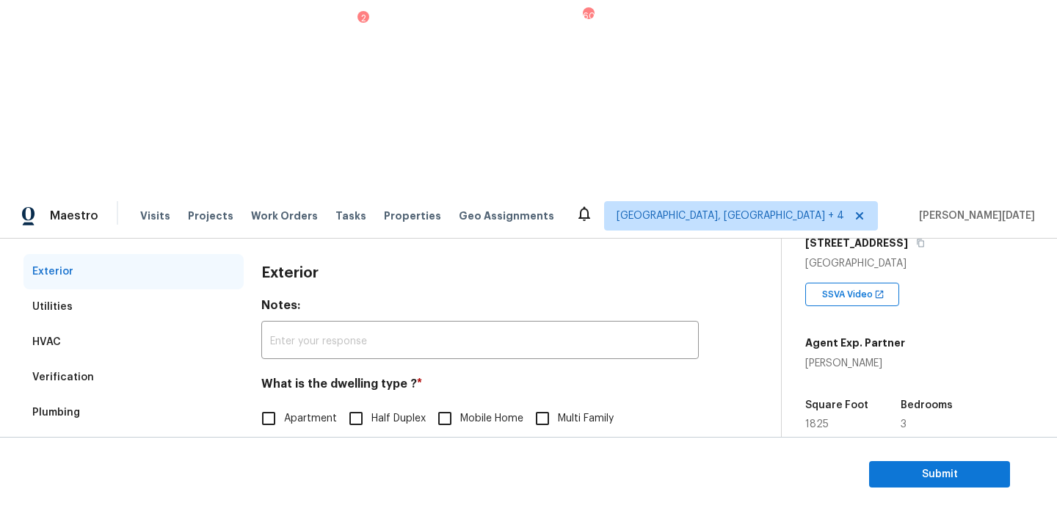
click at [111, 360] on div "Verification" at bounding box center [133, 377] width 220 height 35
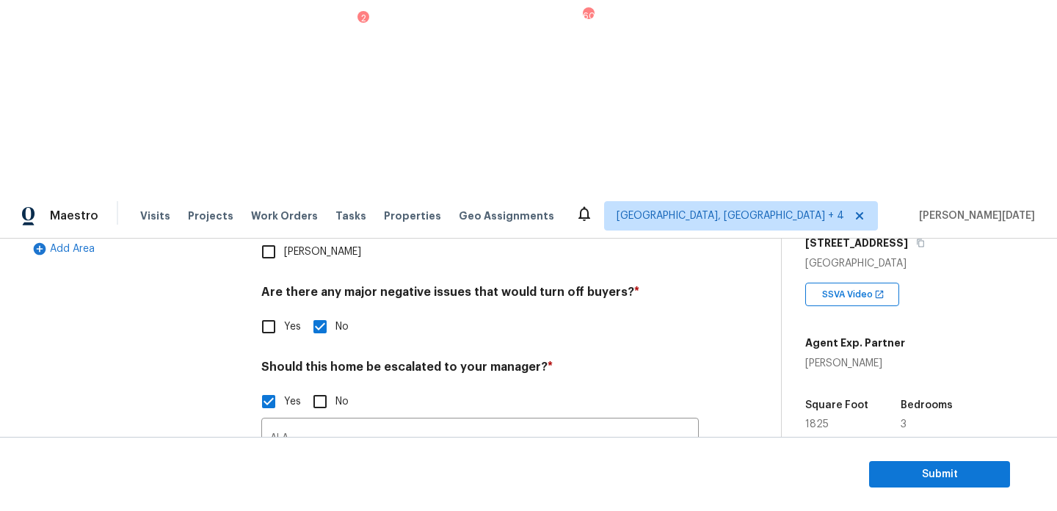
scroll to position [512, 0]
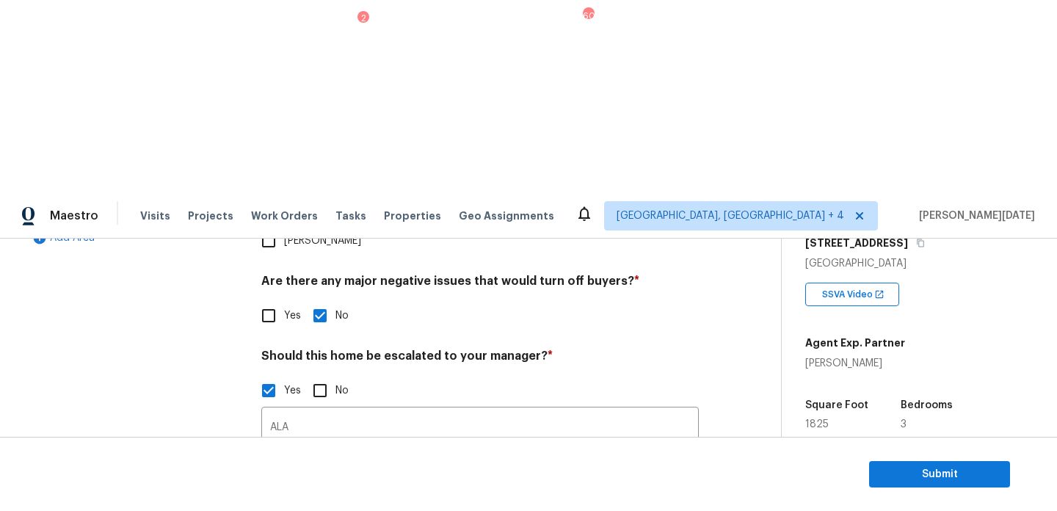
click at [344, 477] on img at bounding box center [355, 506] width 59 height 59
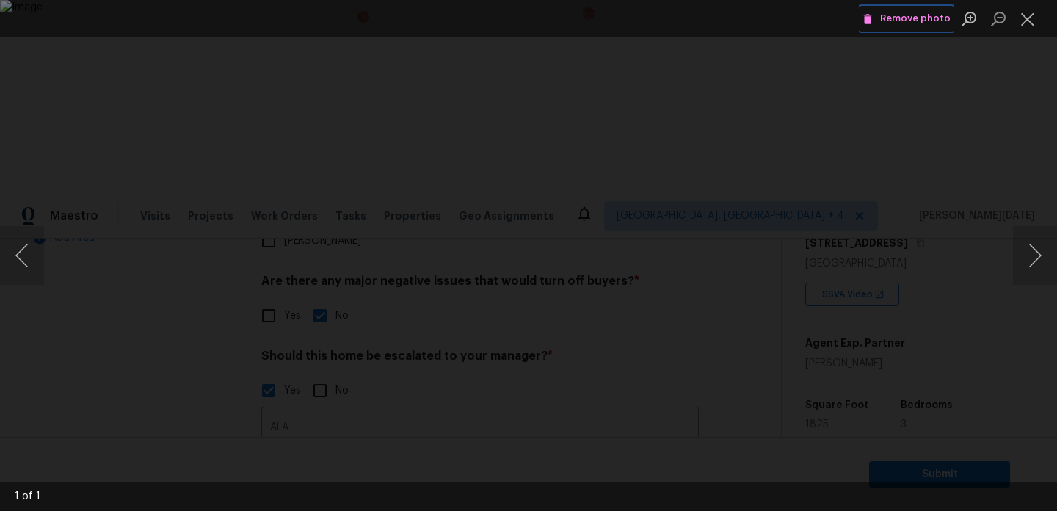
click at [917, 21] on span "Remove photo" at bounding box center [906, 18] width 88 height 17
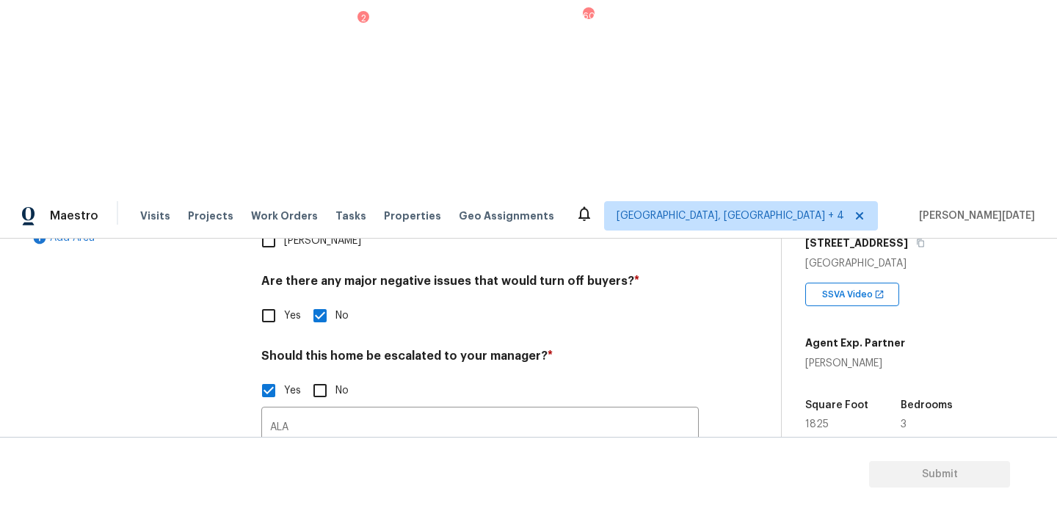
click at [283, 499] on icon "button" at bounding box center [279, 505] width 15 height 13
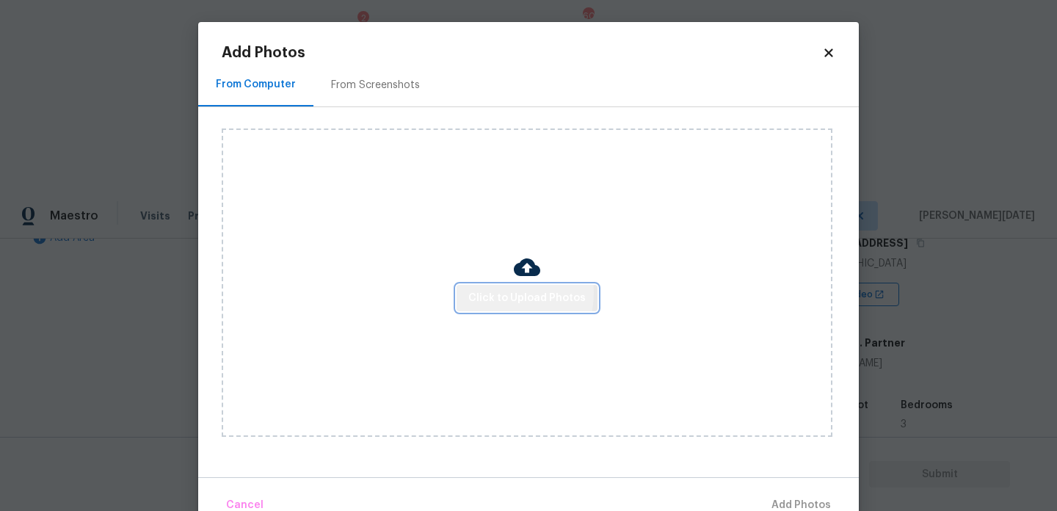
click at [488, 292] on span "Click to Upload Photos" at bounding box center [526, 298] width 117 height 18
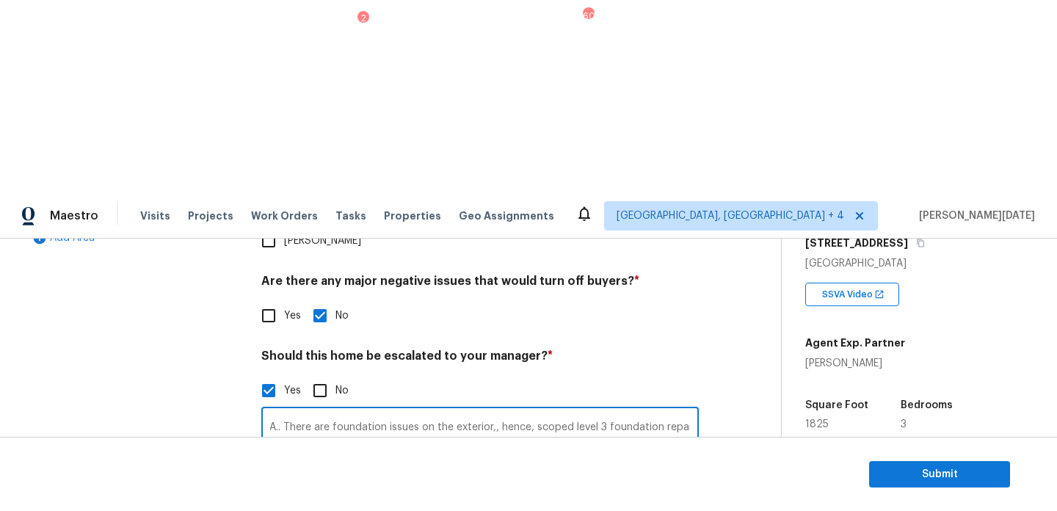
scroll to position [0, 17]
click at [568, 449] on div "Photos" at bounding box center [479, 496] width 437 height 95
click at [366, 477] on img at bounding box center [355, 506] width 59 height 59
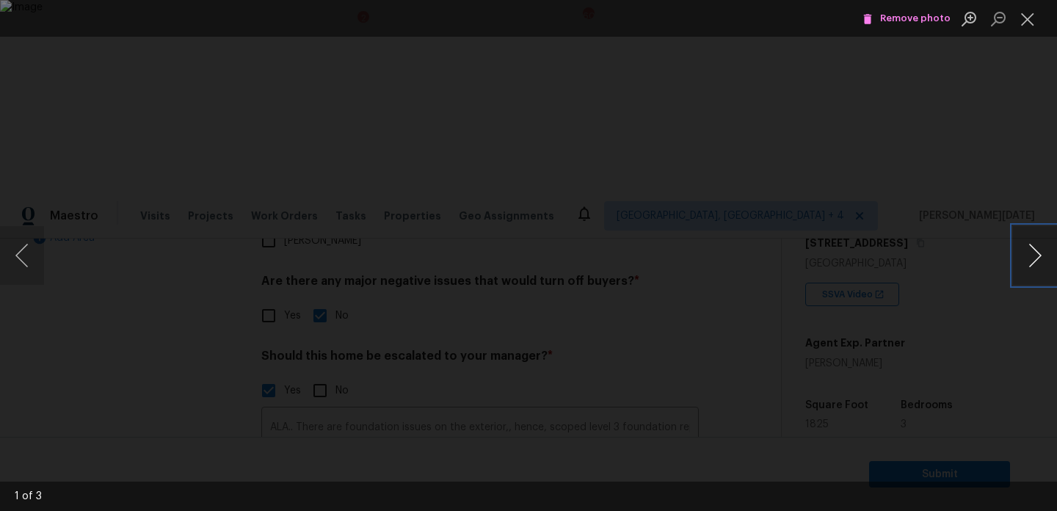
click at [1036, 258] on button "Next image" at bounding box center [1035, 255] width 44 height 59
click at [1027, 33] on li "Lightbox" at bounding box center [1027, 18] width 29 height 37
click at [1006, 256] on div "Lightbox" at bounding box center [528, 255] width 1057 height 511
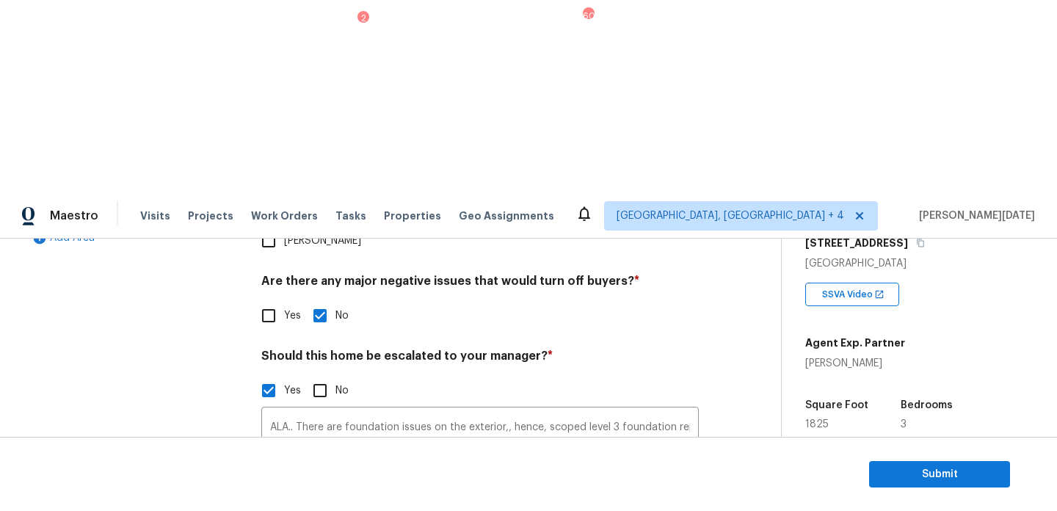
click at [491, 477] on img at bounding box center [484, 506] width 59 height 59
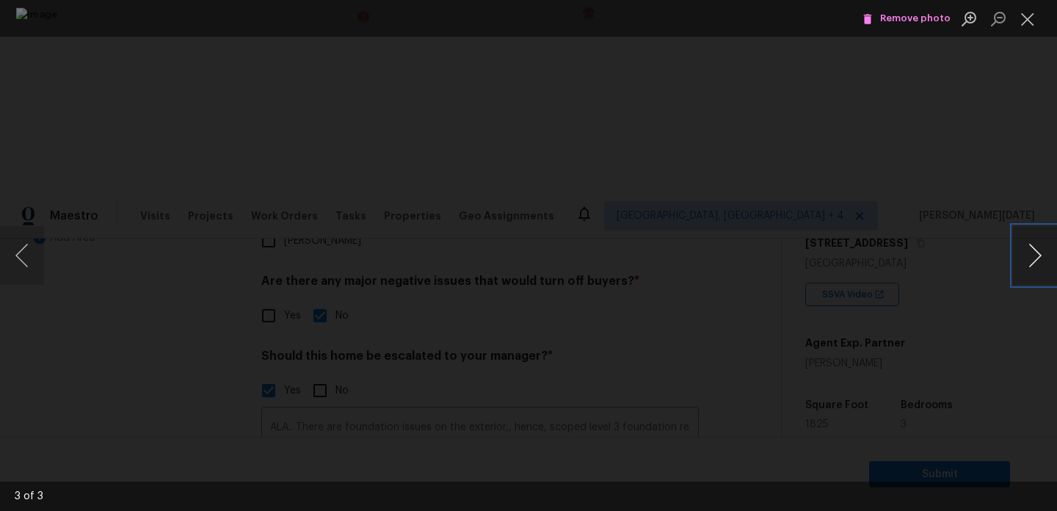
click at [1038, 257] on button "Next image" at bounding box center [1035, 255] width 44 height 59
click at [1041, 269] on button "Next image" at bounding box center [1035, 255] width 44 height 59
click at [1023, 18] on button "Close lightbox" at bounding box center [1027, 19] width 29 height 26
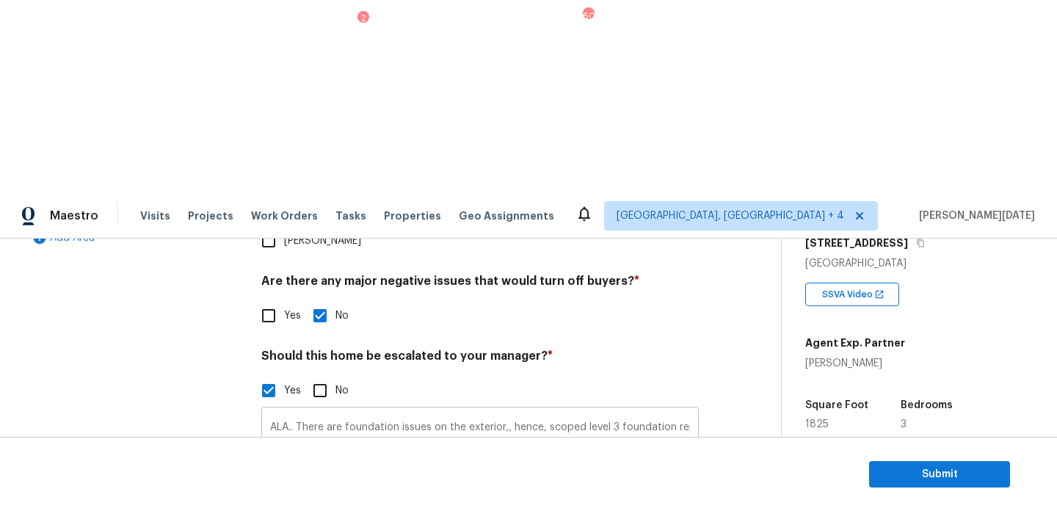
click at [299, 410] on input "ALA.. There are foundation issues on the exterior,, hence, scoped level 3 found…" at bounding box center [479, 427] width 437 height 34
click at [354, 477] on img at bounding box center [355, 506] width 59 height 59
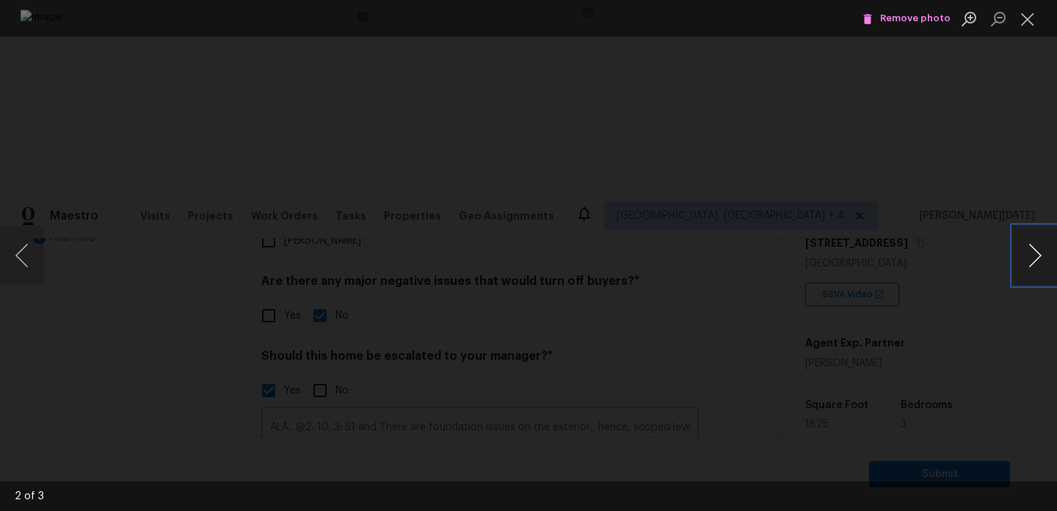
click at [1025, 256] on button "Next image" at bounding box center [1035, 255] width 44 height 59
click at [1029, 255] on button "Next image" at bounding box center [1035, 255] width 44 height 59
click at [1027, 11] on button "Close lightbox" at bounding box center [1027, 19] width 29 height 26
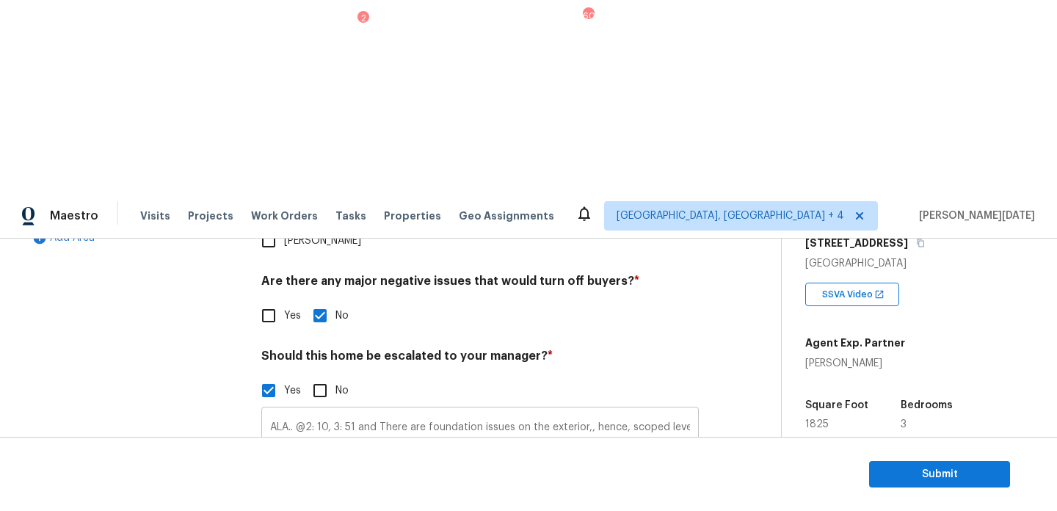
click at [382, 410] on input "ALA.. @2: 10, 3: 51 and There are foundation issues on the exterior,, hence, sc…" at bounding box center [479, 427] width 437 height 34
click at [381, 410] on input "ALA.. @2: 10, 3: 51 and There are foundation issues on the exterior,, hence, sc…" at bounding box center [479, 427] width 437 height 34
type input "ALA.. @2: 10, 3: 51 and 4: 02 - There are foundation issues on the exterior,, h…"
click at [619, 449] on div "Photos" at bounding box center [479, 496] width 437 height 95
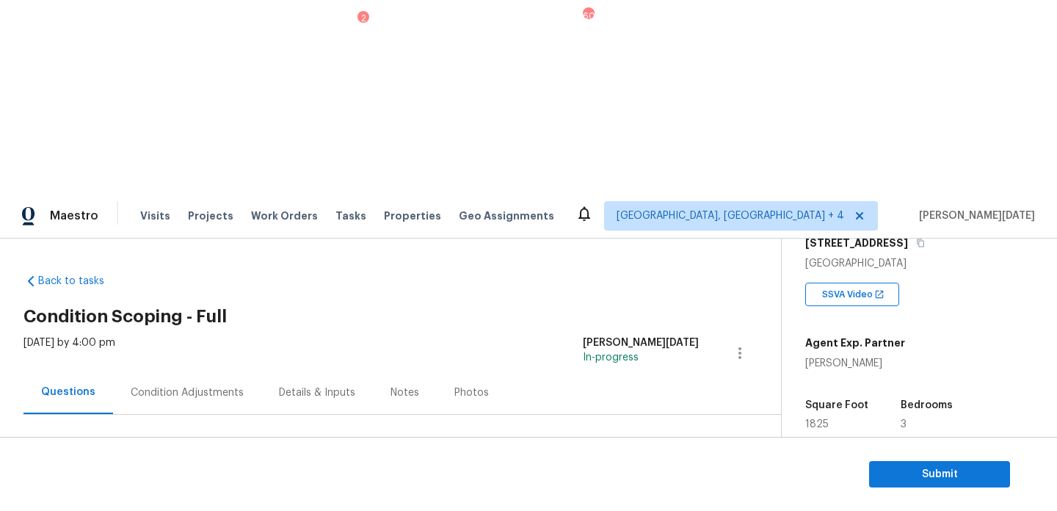
click at [165, 371] on div "Condition Adjustments" at bounding box center [187, 392] width 148 height 43
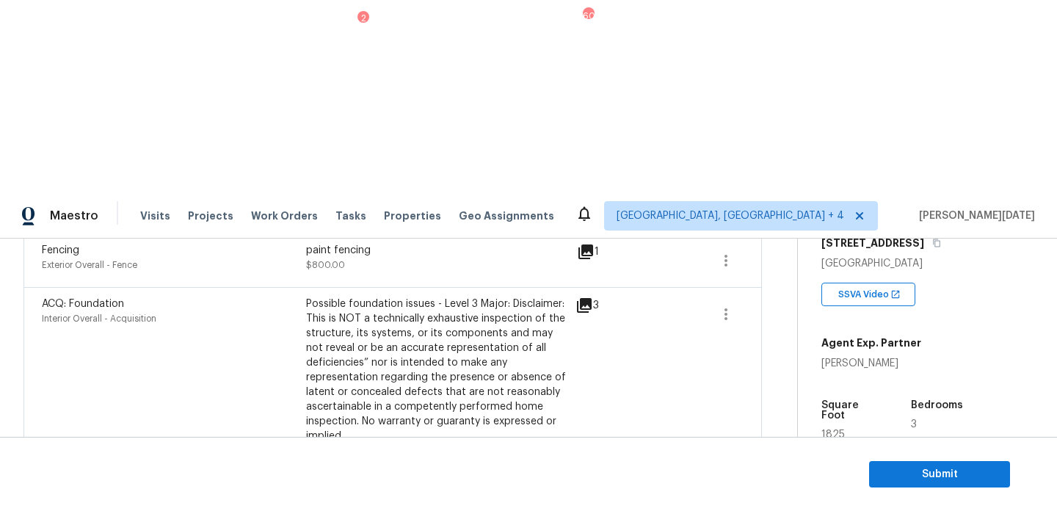
scroll to position [1325, 0]
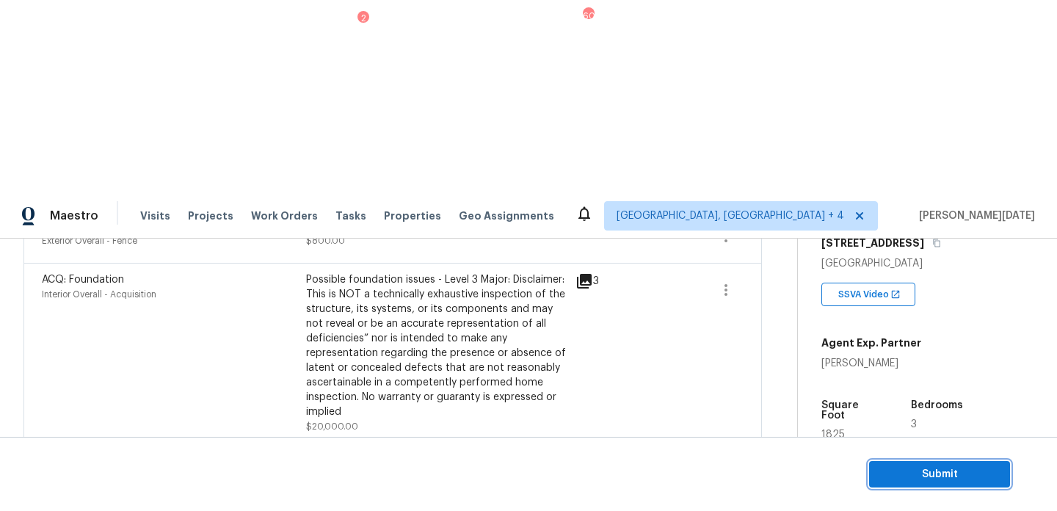
click at [900, 480] on span "Submit" at bounding box center [939, 474] width 117 height 18
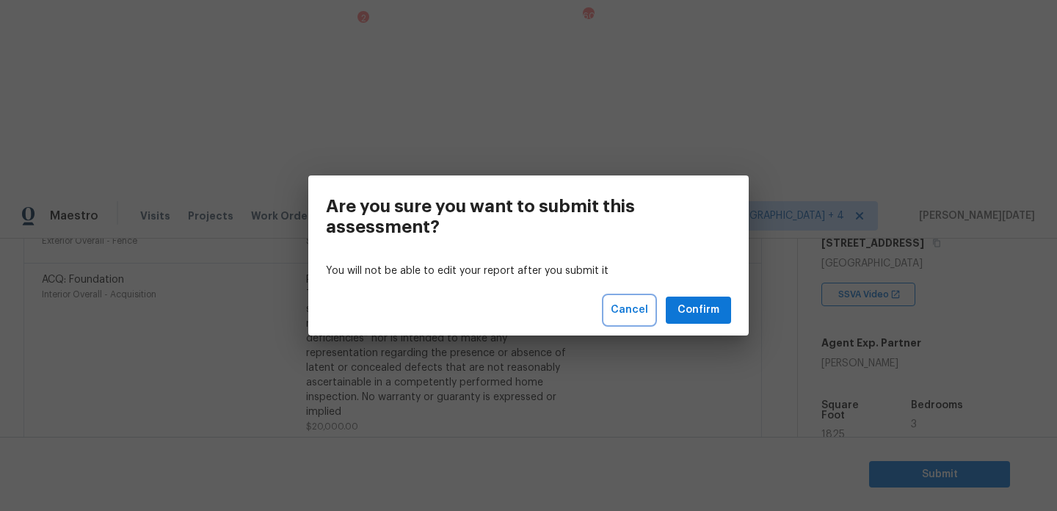
click at [622, 315] on span "Cancel" at bounding box center [629, 310] width 37 height 18
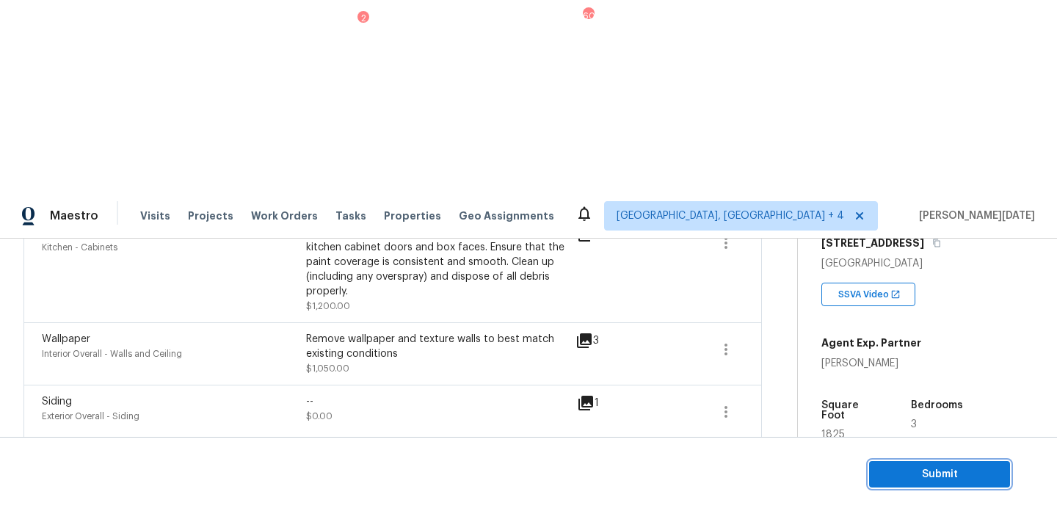
scroll to position [0, 0]
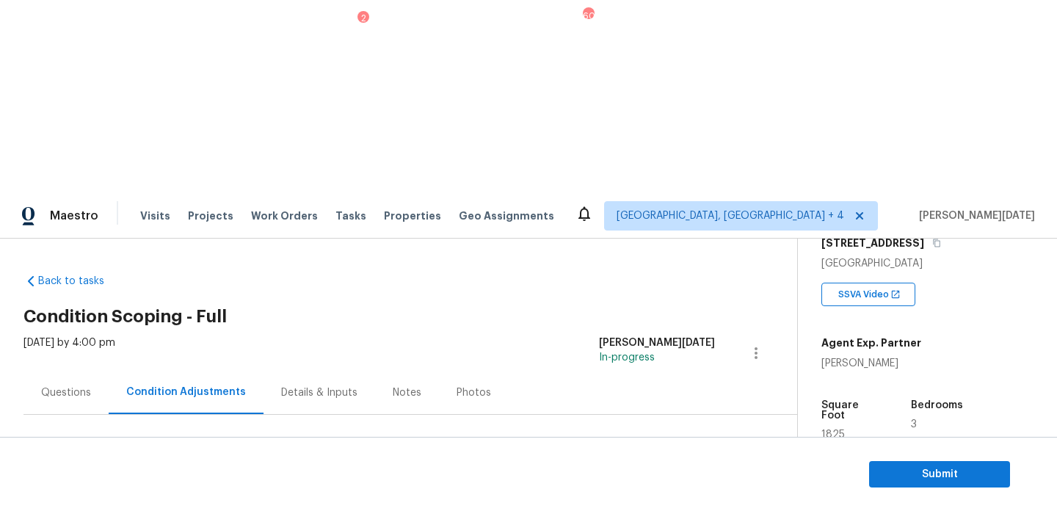
click at [68, 385] on div "Questions" at bounding box center [66, 392] width 50 height 15
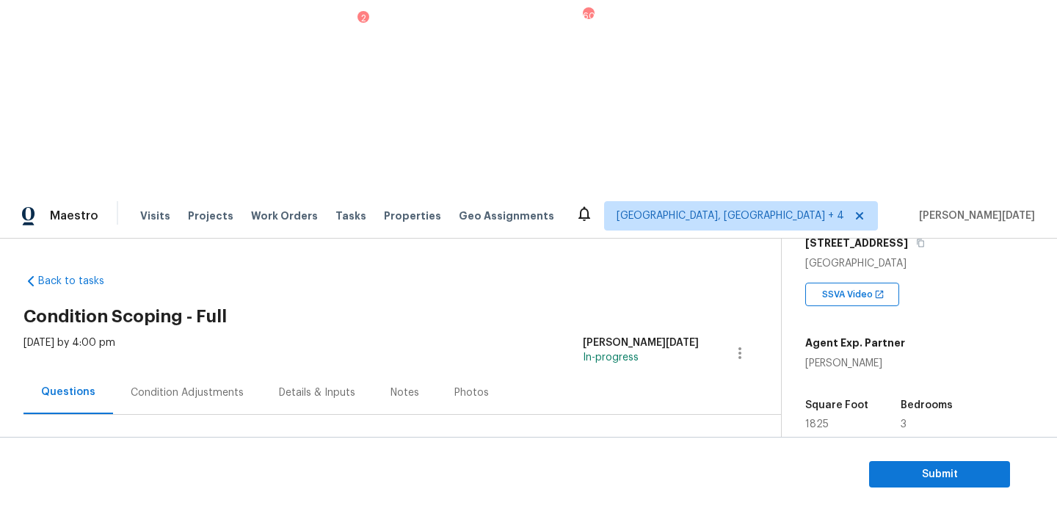
click at [122, 485] on div "Utilities" at bounding box center [133, 502] width 220 height 35
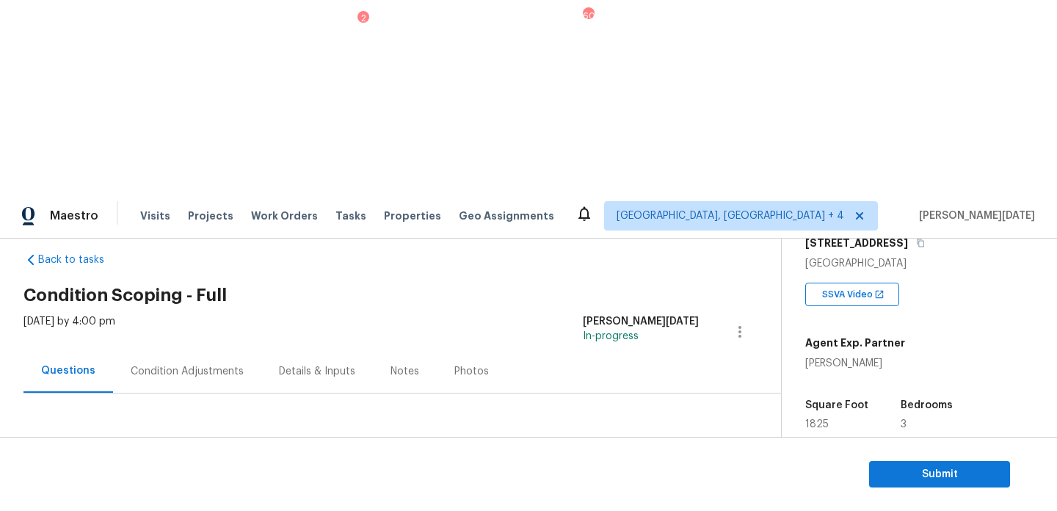
scroll to position [594, 0]
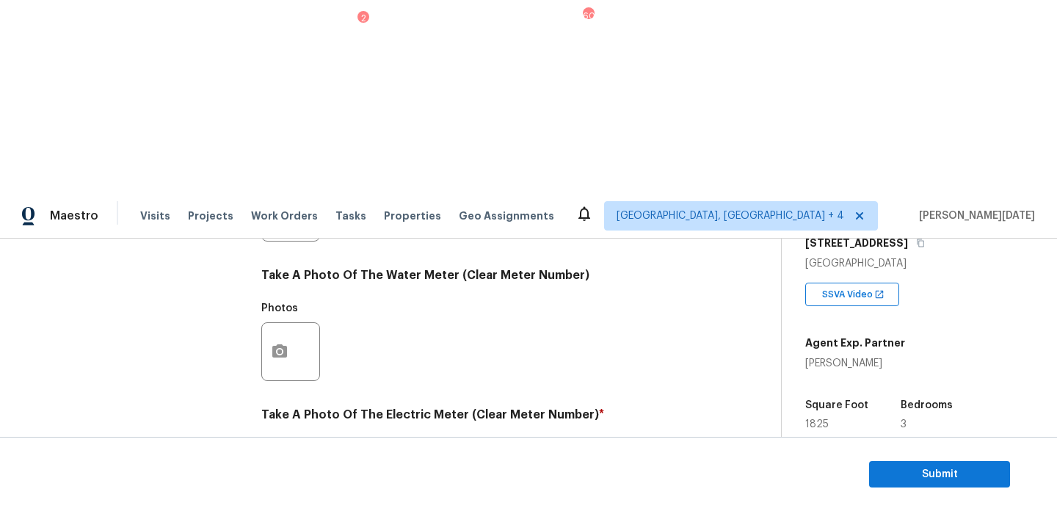
checkbox input "true"
checkbox input "false"
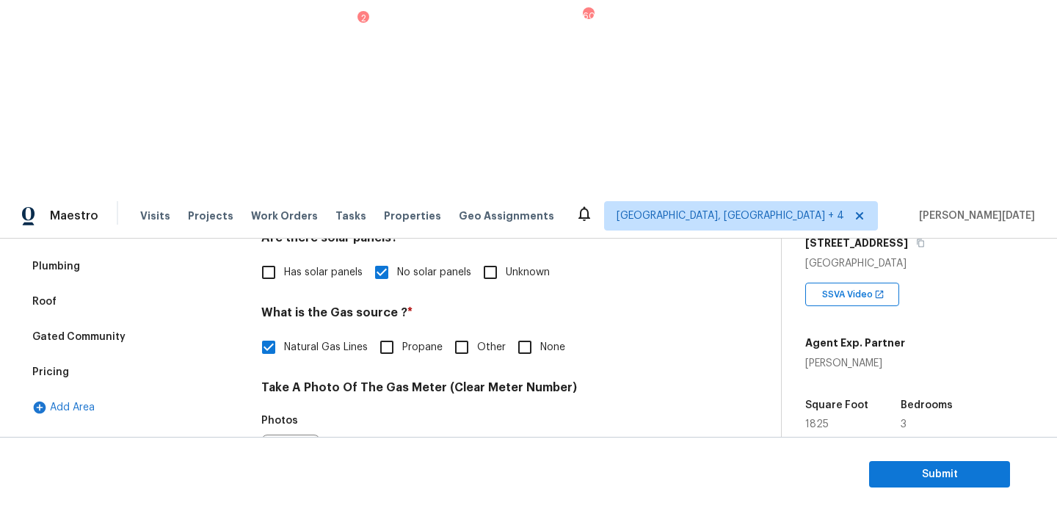
click at [139, 249] on div "Plumbing" at bounding box center [133, 266] width 220 height 35
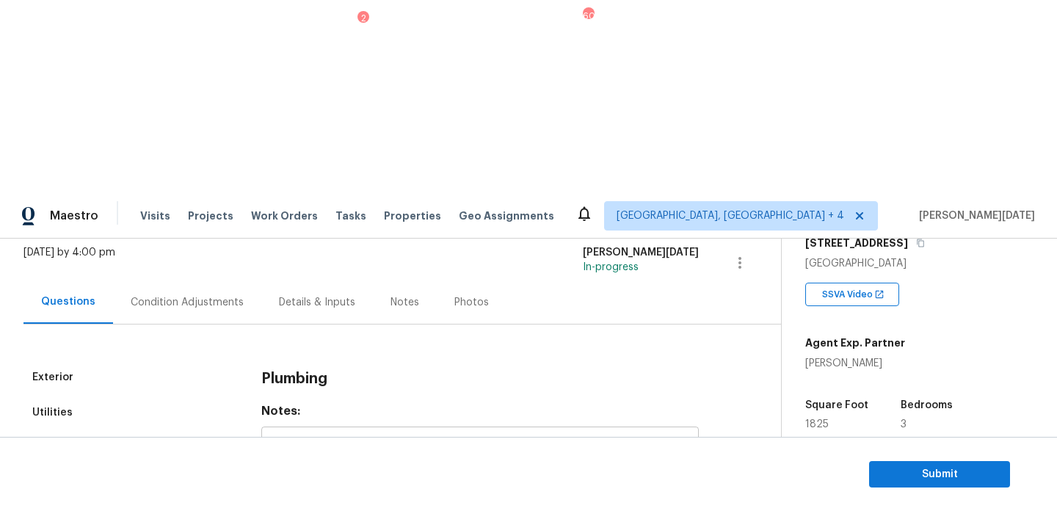
scroll to position [0, 0]
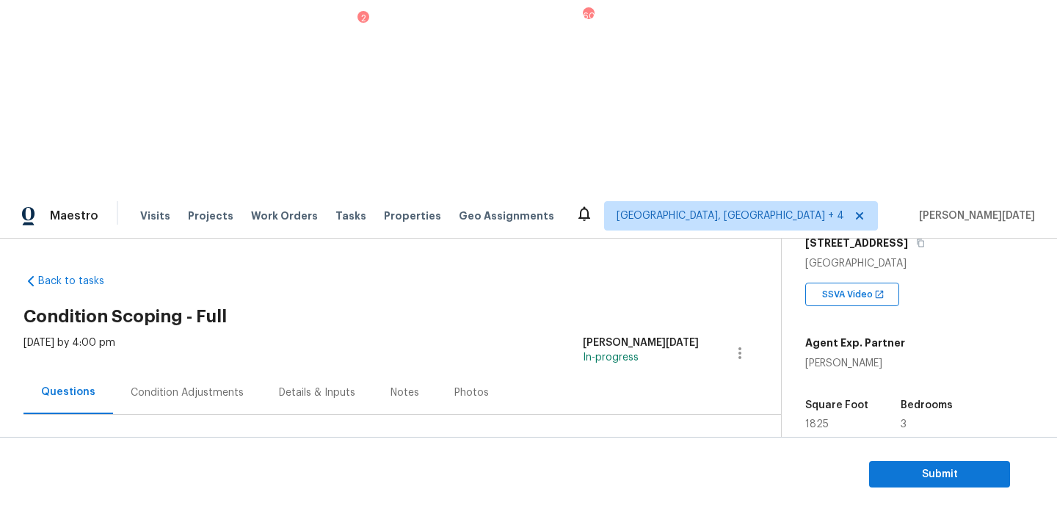
click at [204, 371] on div "Condition Adjustments" at bounding box center [187, 392] width 148 height 43
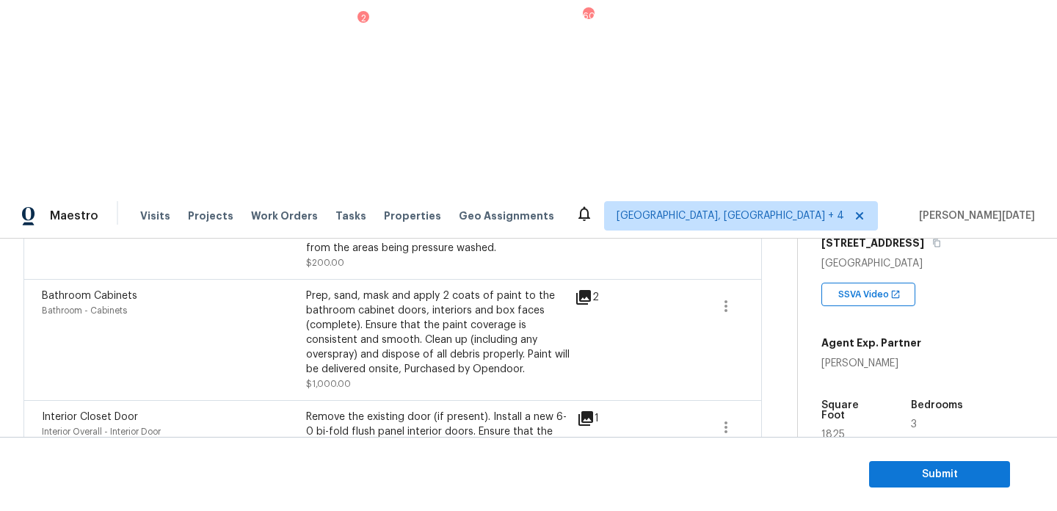
scroll to position [714, 0]
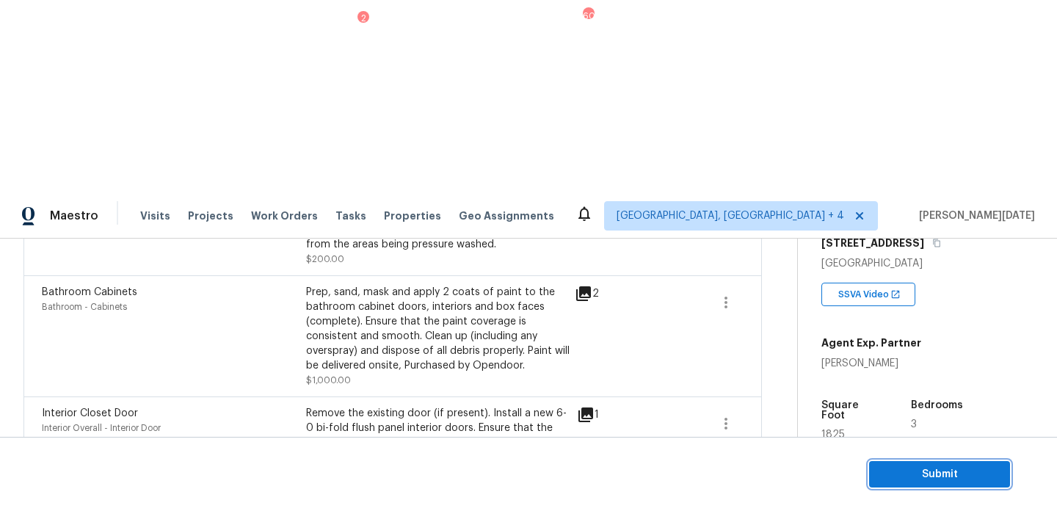
click at [910, 477] on span "Submit" at bounding box center [939, 474] width 117 height 18
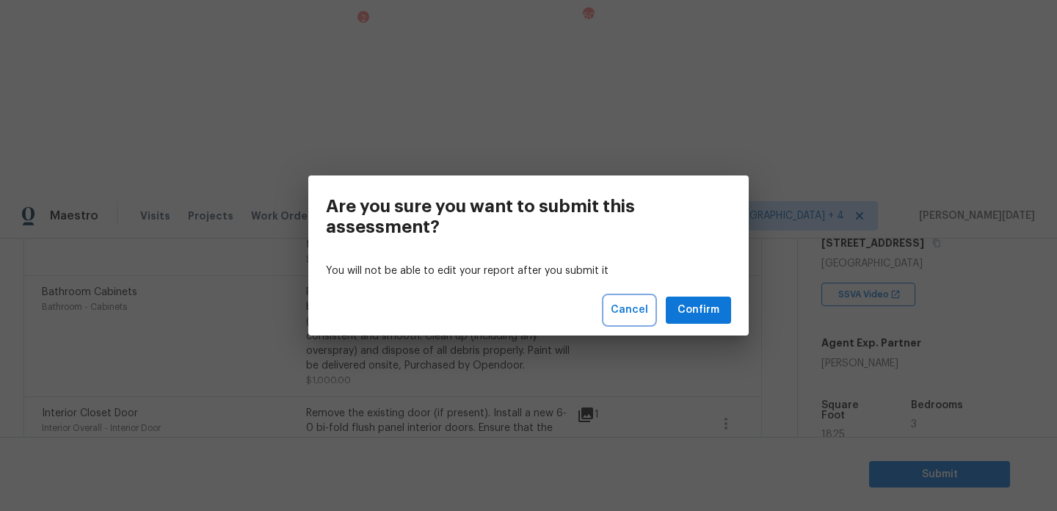
click at [630, 310] on span "Cancel" at bounding box center [629, 310] width 37 height 18
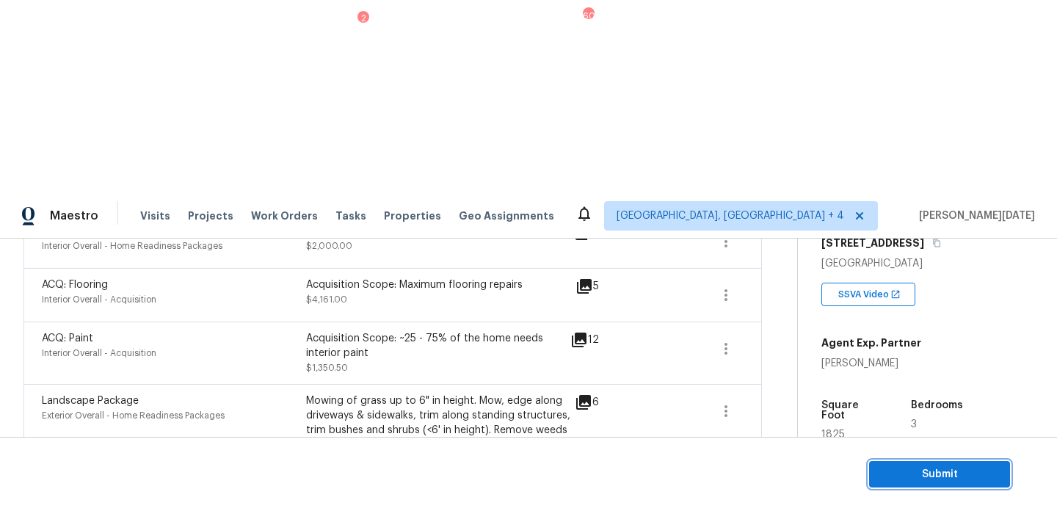
scroll to position [399, 0]
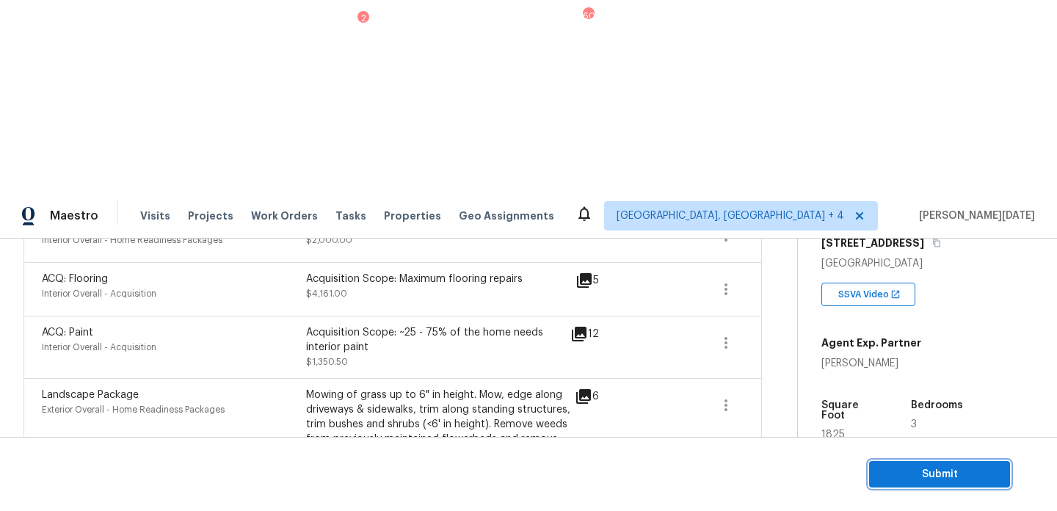
click at [903, 461] on button "Submit" at bounding box center [939, 474] width 141 height 27
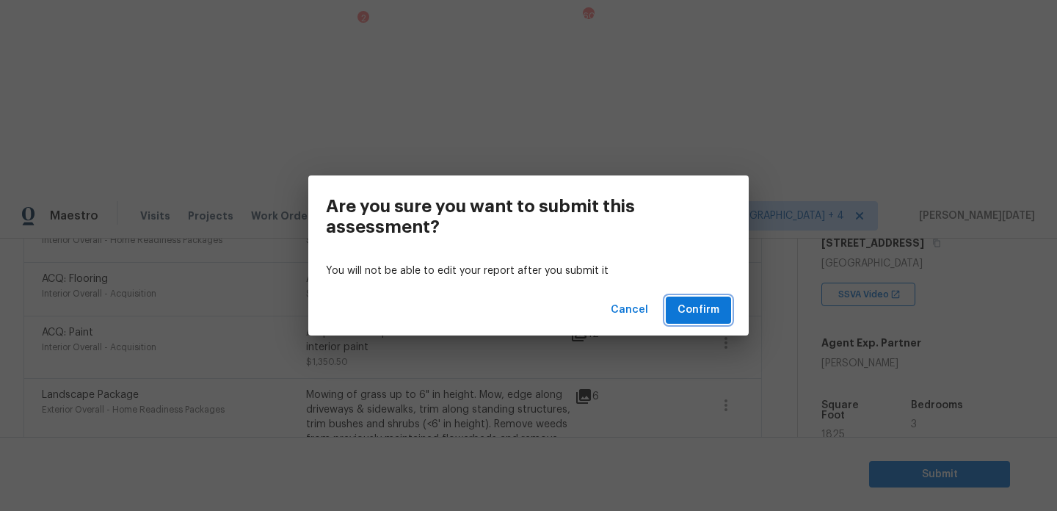
click at [703, 300] on button "Confirm" at bounding box center [698, 309] width 65 height 27
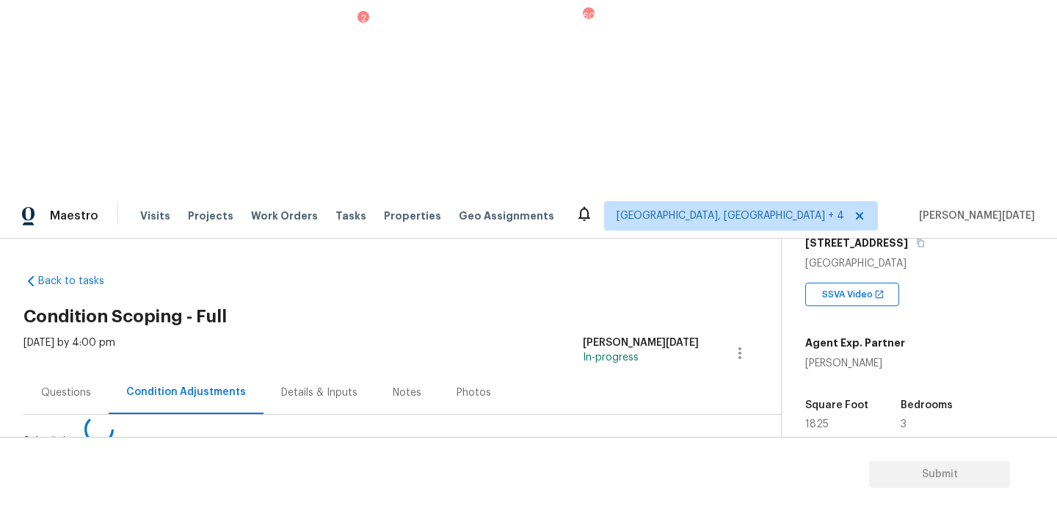
scroll to position [0, 0]
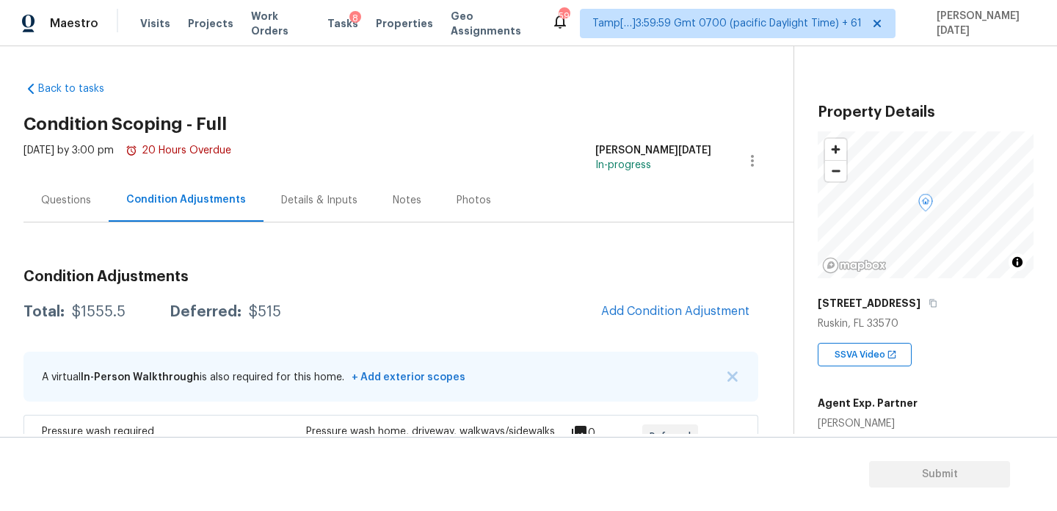
scroll to position [143, 0]
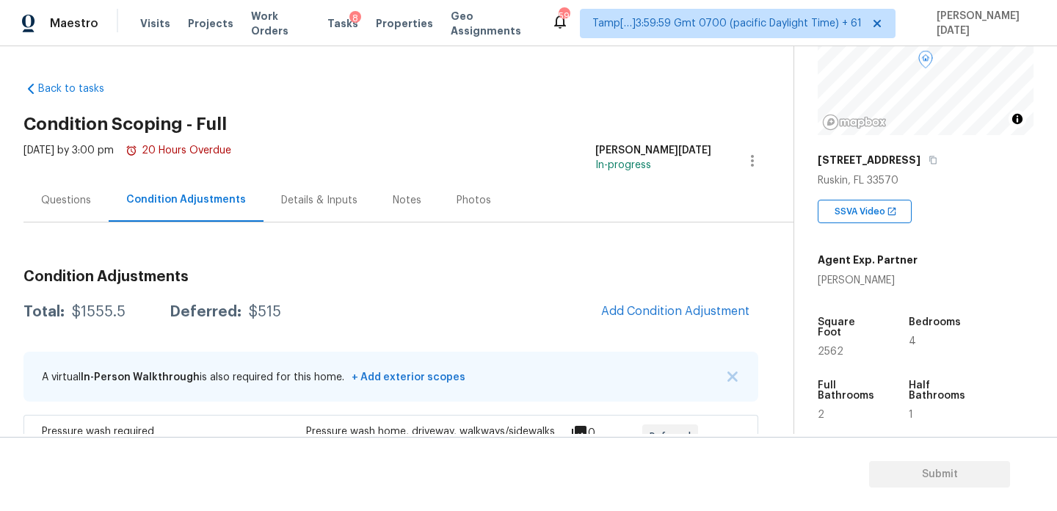
click at [332, 31] on div "Visits Projects Work Orders Tasks 8 Properties Geo Assignments" at bounding box center [345, 23] width 411 height 29
click at [341, 21] on span "Tasks" at bounding box center [342, 23] width 31 height 10
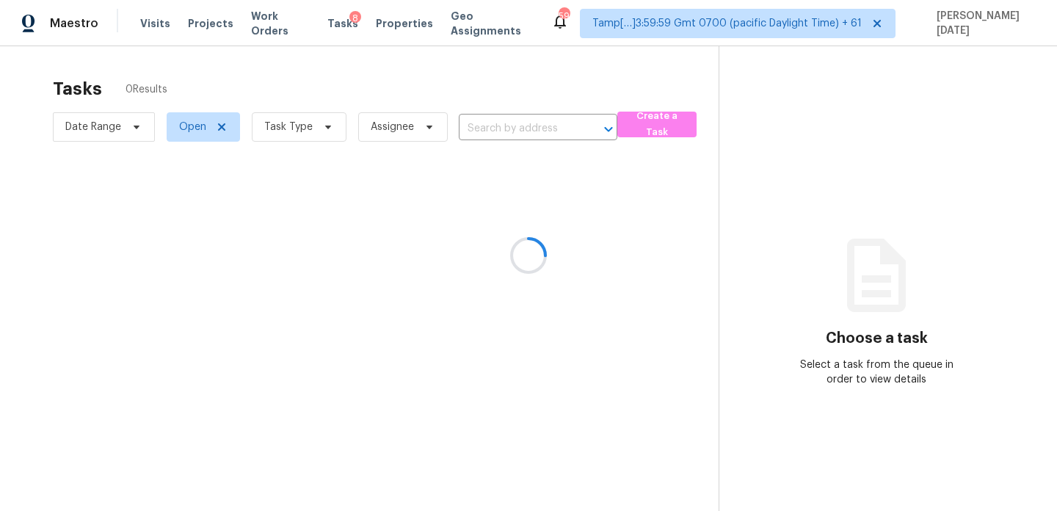
click at [308, 119] on div at bounding box center [528, 255] width 1057 height 511
click at [313, 129] on div at bounding box center [528, 255] width 1057 height 511
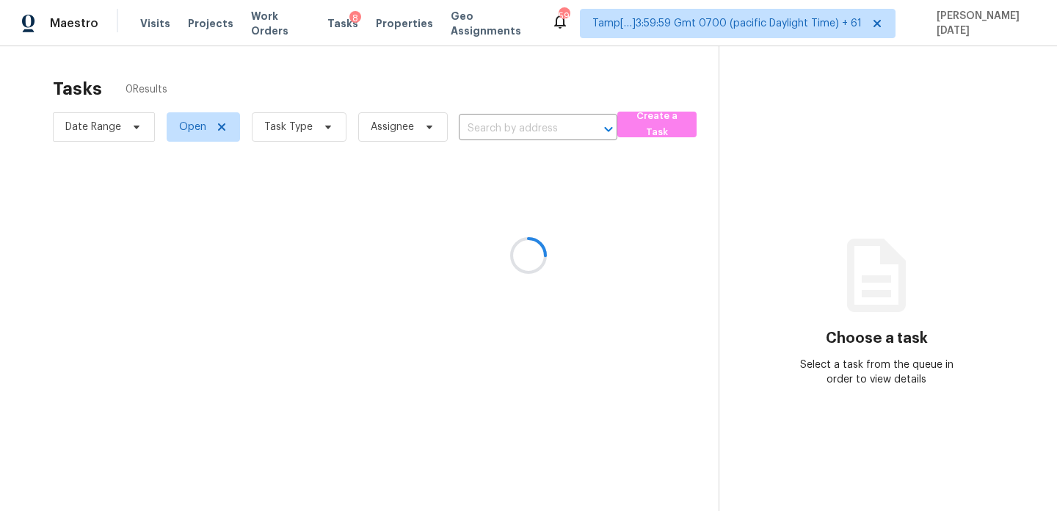
click at [313, 129] on div at bounding box center [528, 255] width 1057 height 511
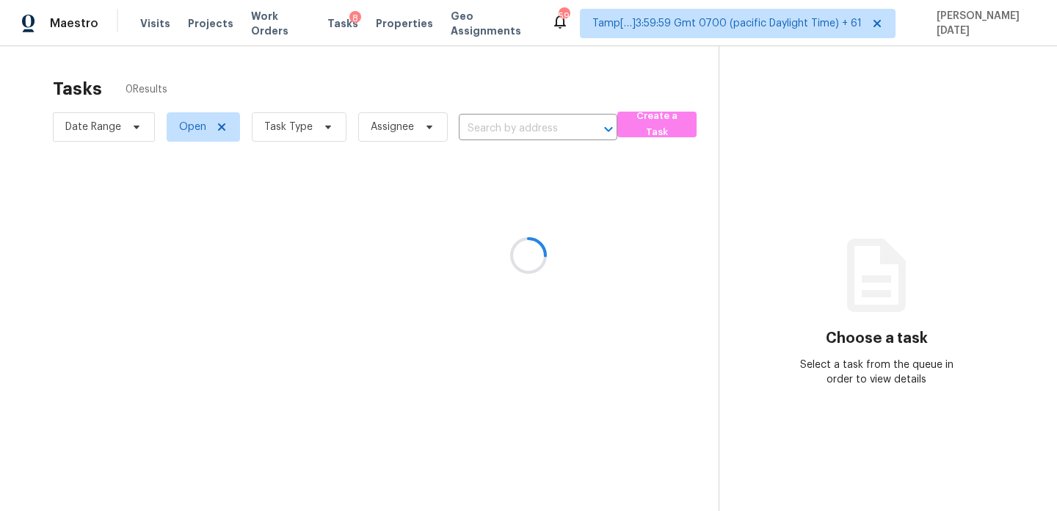
click at [313, 129] on div at bounding box center [528, 255] width 1057 height 511
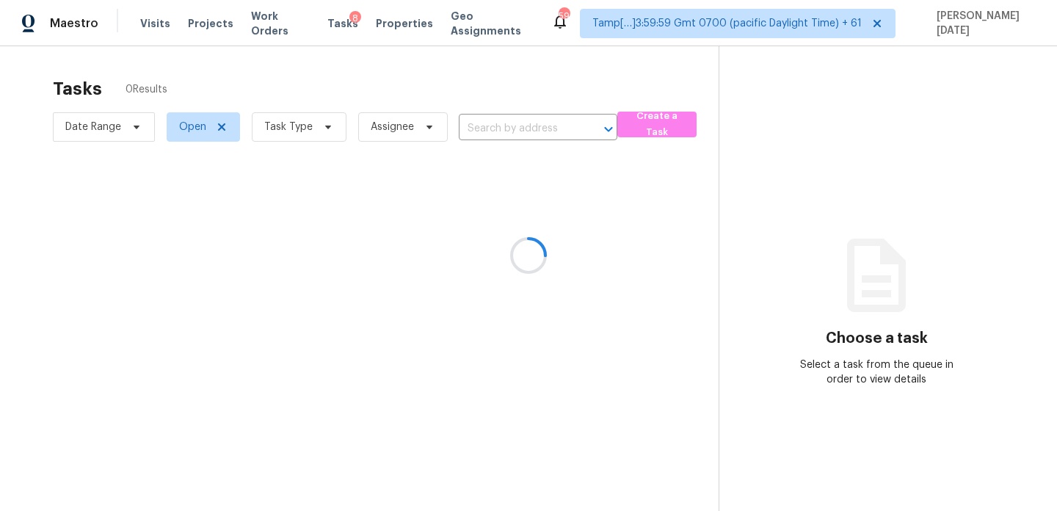
click at [313, 129] on div at bounding box center [528, 255] width 1057 height 511
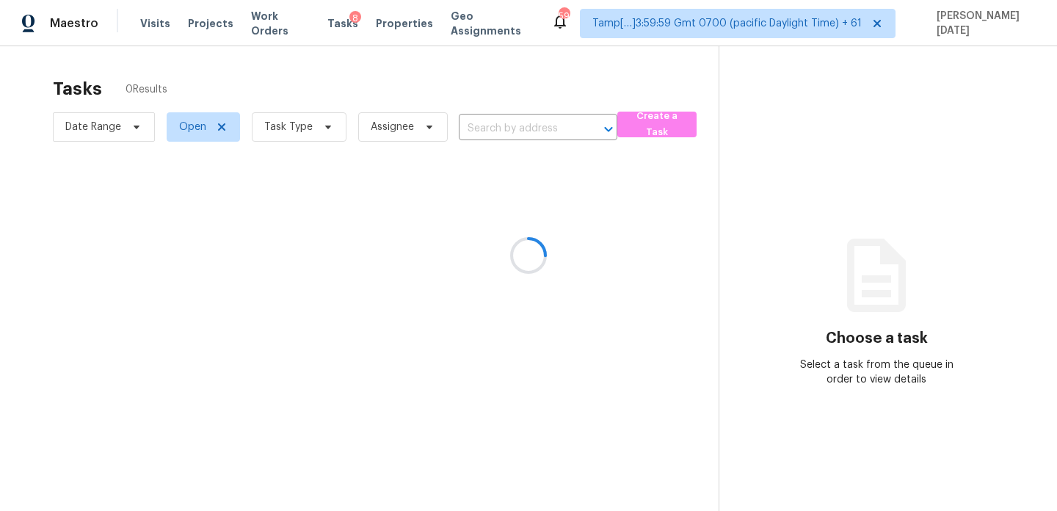
click at [313, 129] on div at bounding box center [528, 255] width 1057 height 511
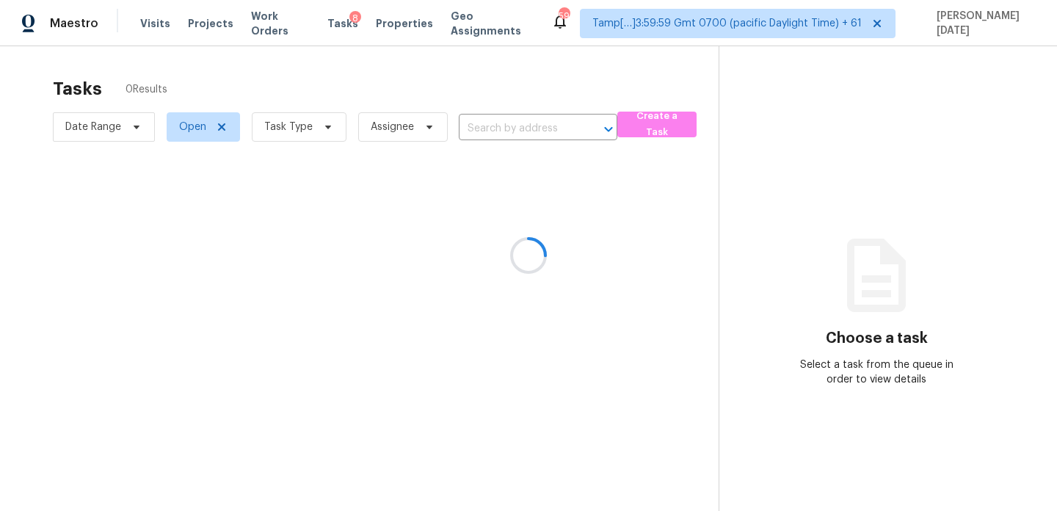
click at [313, 129] on div at bounding box center [528, 255] width 1057 height 511
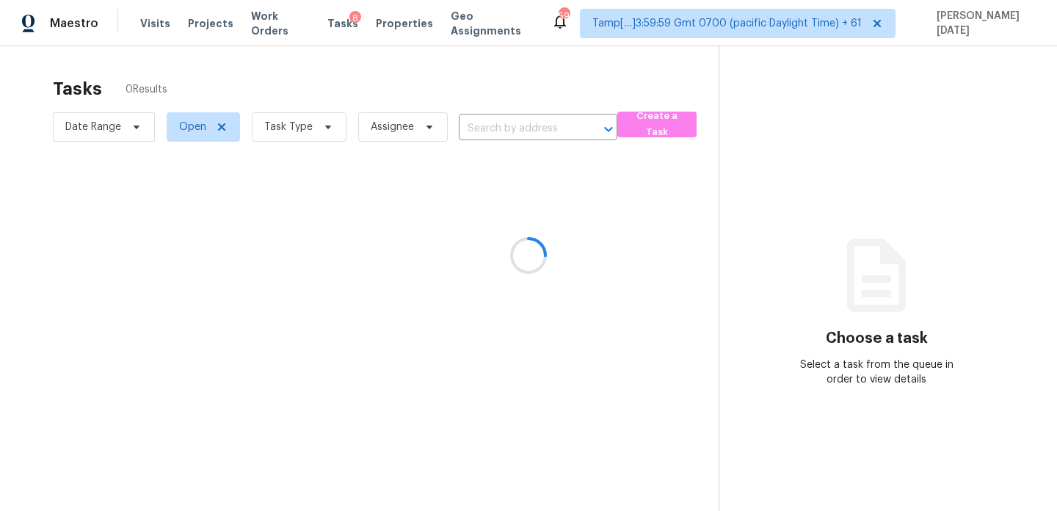
click at [313, 129] on div at bounding box center [528, 255] width 1057 height 511
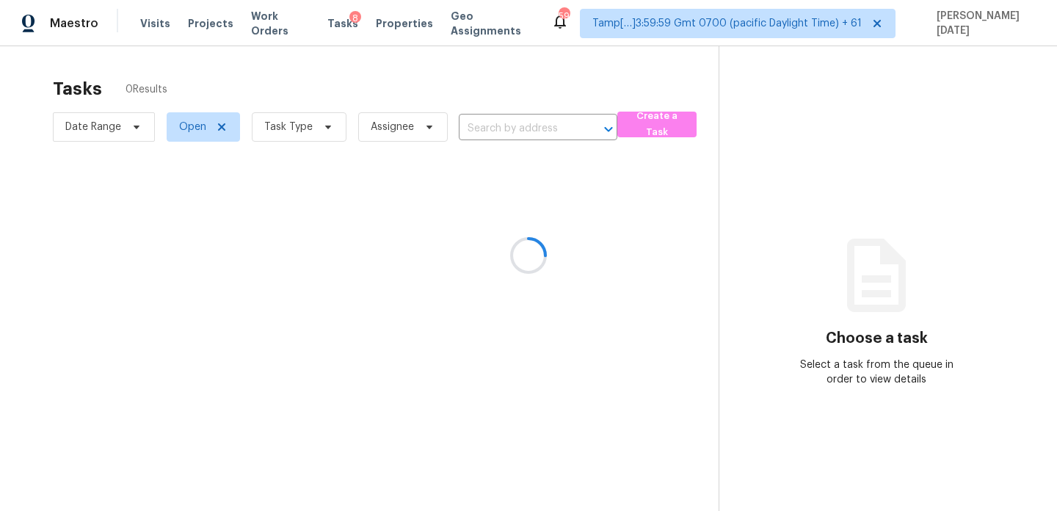
click at [313, 129] on div at bounding box center [528, 255] width 1057 height 511
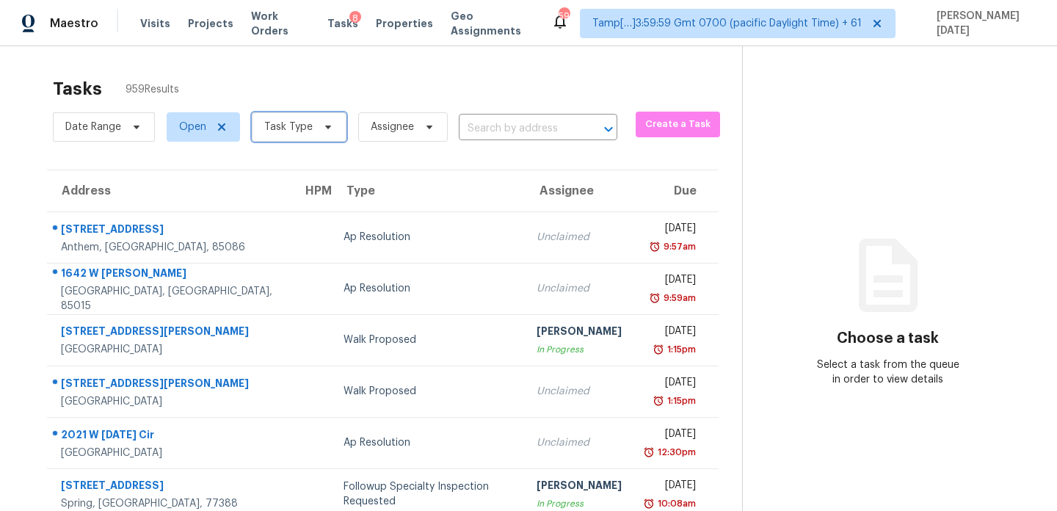
click at [312, 132] on span "Task Type" at bounding box center [299, 126] width 95 height 29
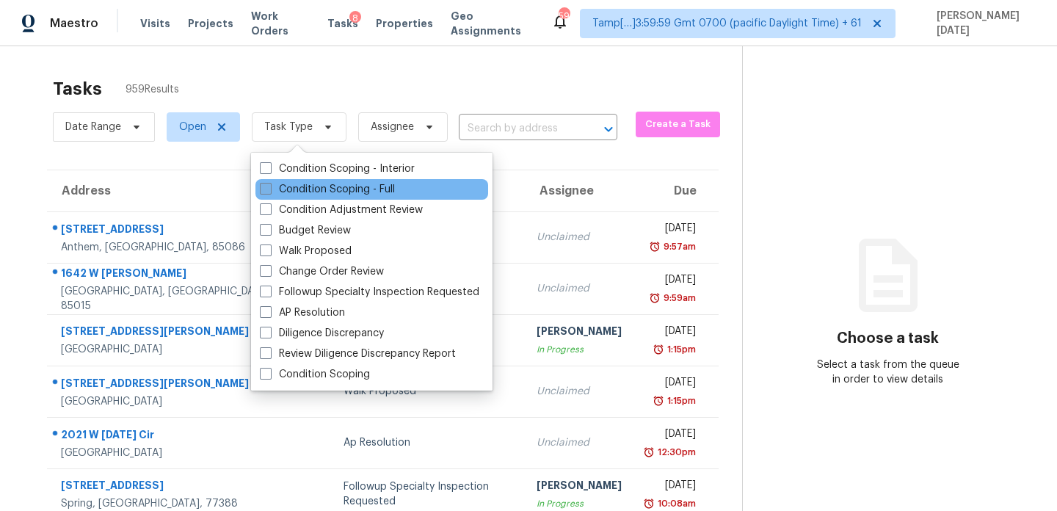
click at [296, 192] on label "Condition Scoping - Full" at bounding box center [327, 189] width 135 height 15
click at [269, 192] on input "Condition Scoping - Full" at bounding box center [265, 187] width 10 height 10
checkbox input "true"
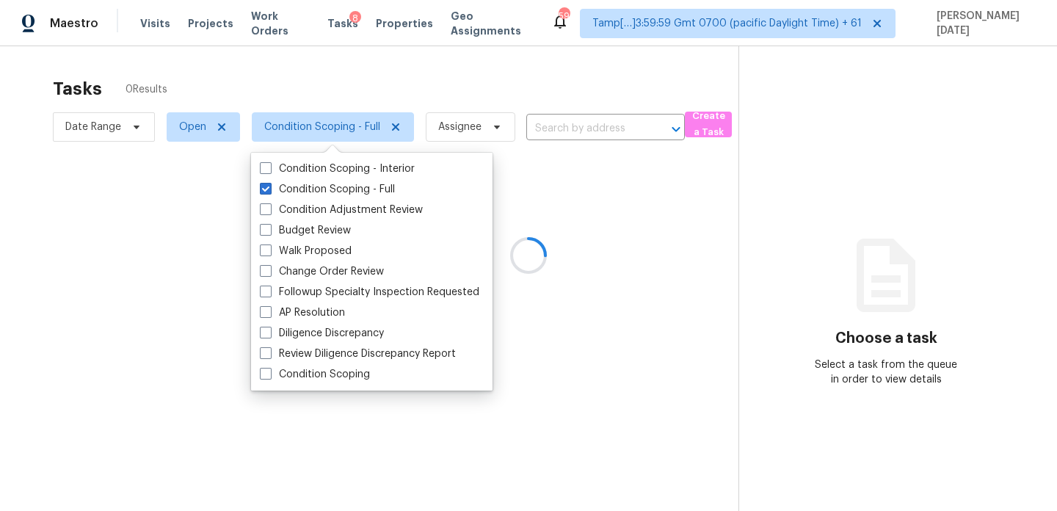
click at [492, 83] on div at bounding box center [528, 255] width 1057 height 511
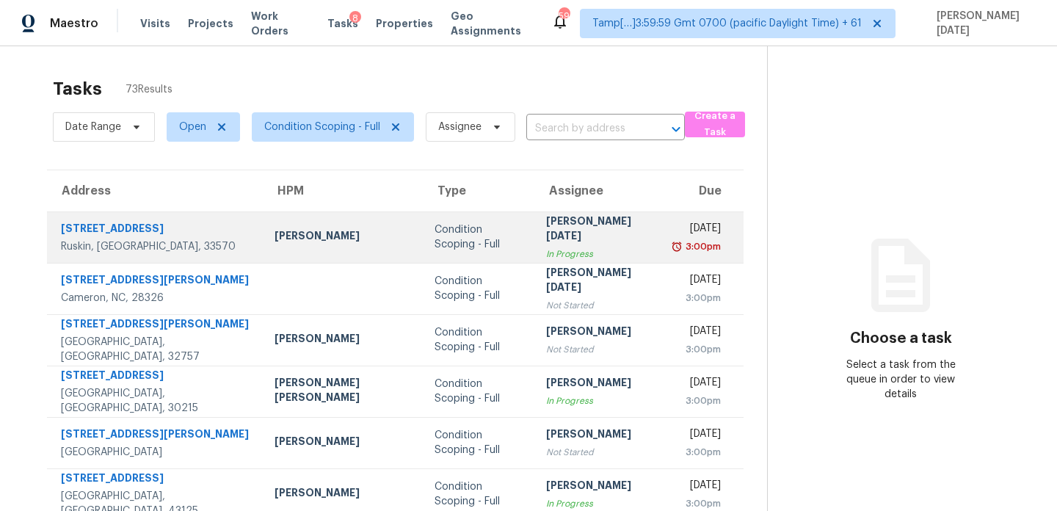
click at [550, 235] on div "[PERSON_NAME][DATE]" at bounding box center [599, 230] width 106 height 33
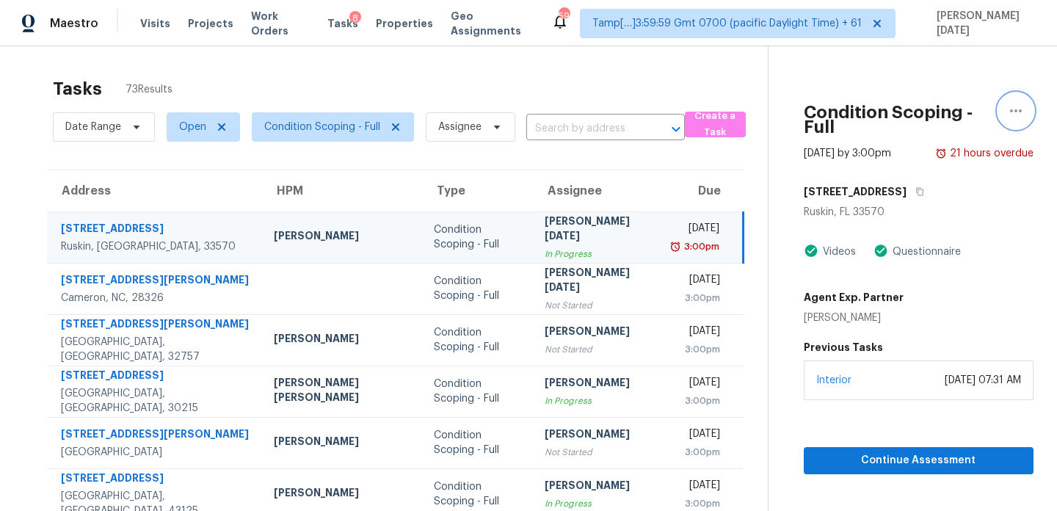
click at [1013, 109] on icon "button" at bounding box center [1016, 111] width 18 height 18
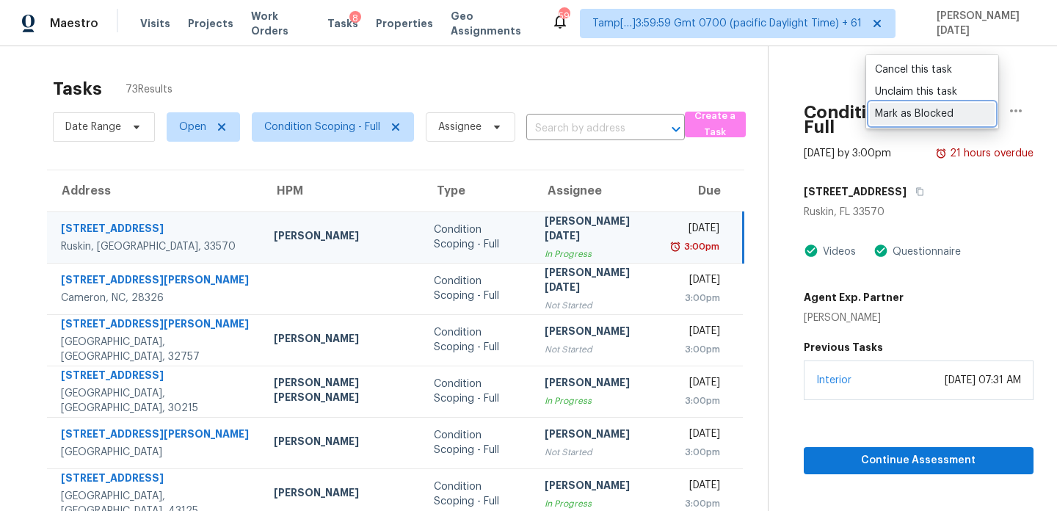
click at [939, 118] on div "Mark as Blocked" at bounding box center [932, 113] width 114 height 15
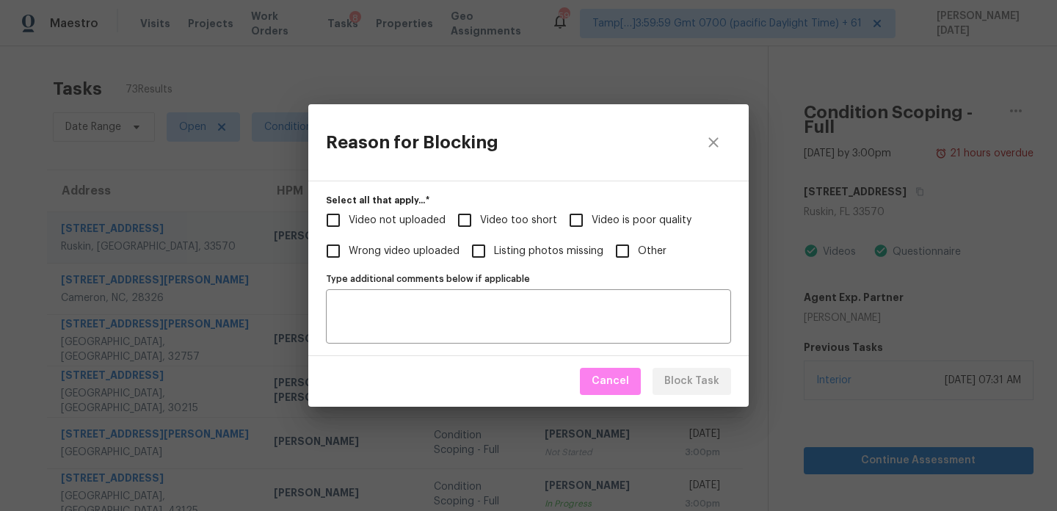
click at [647, 253] on span "Other" at bounding box center [652, 251] width 29 height 15
click at [638, 253] on input "Other" at bounding box center [622, 251] width 31 height 31
checkbox input "true"
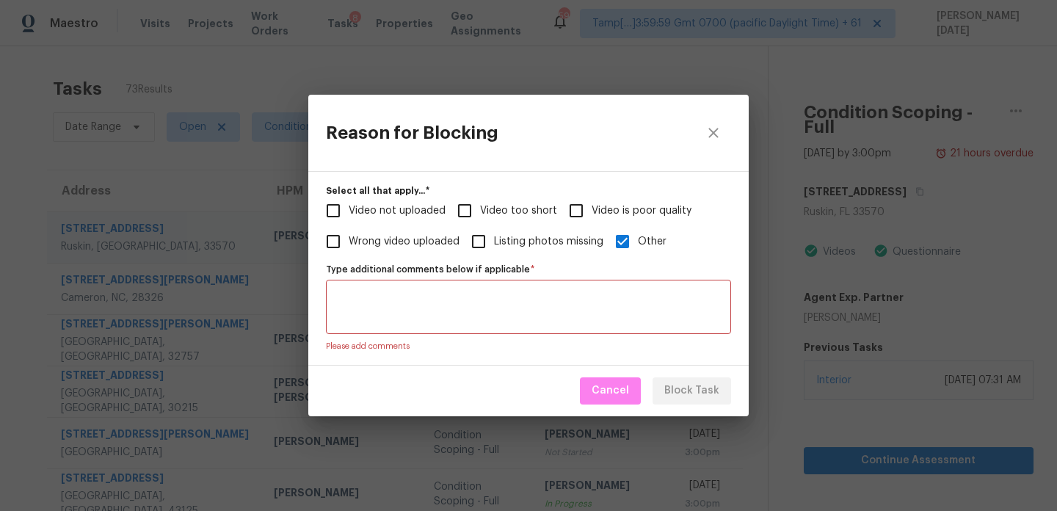
click at [523, 311] on textarea "Type additional comments below if applicable   *" at bounding box center [528, 306] width 387 height 31
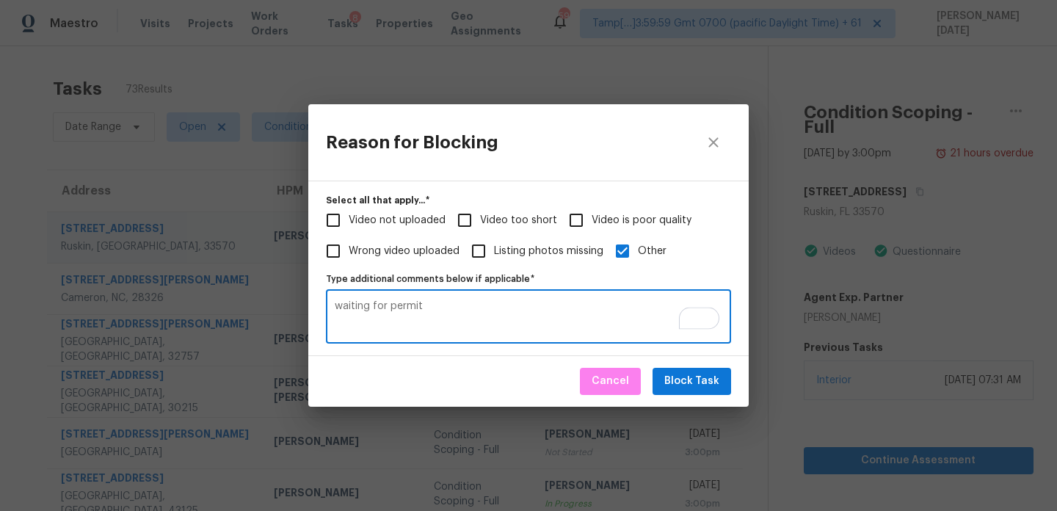
type textarea "waiting for permit"
click at [698, 387] on span "Block Task" at bounding box center [691, 381] width 55 height 18
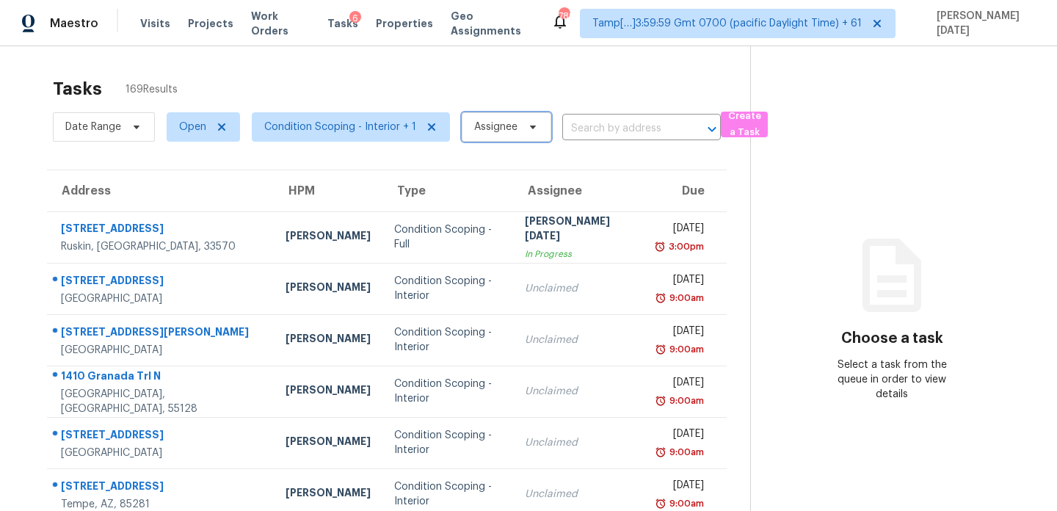
click at [512, 131] on span "Assignee" at bounding box center [495, 127] width 43 height 15
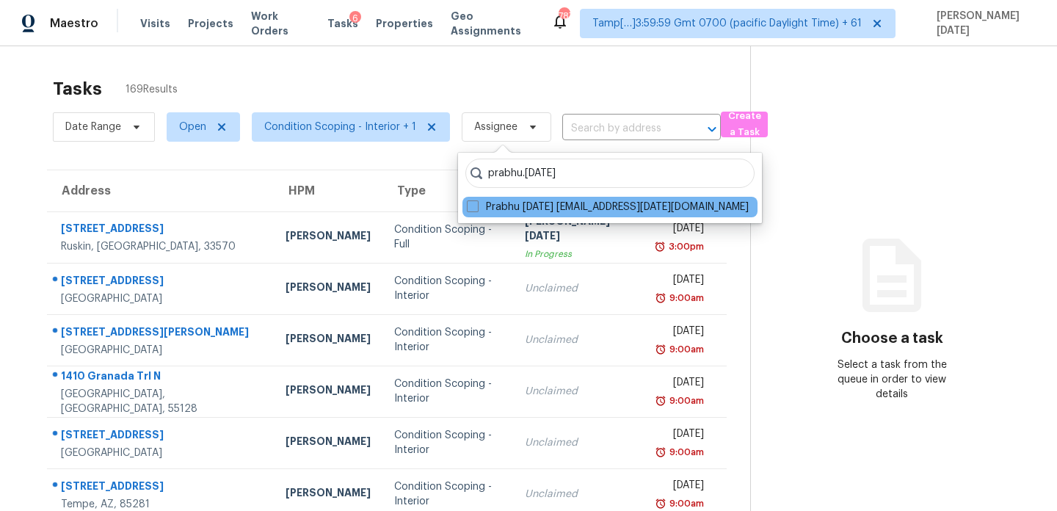
type input "prabhu.[DATE]"
click at [469, 215] on div "Prabhu [DATE] [EMAIL_ADDRESS][DATE][DOMAIN_NAME]" at bounding box center [609, 207] width 295 height 21
click at [473, 214] on label "Prabhu [DATE] [EMAIL_ADDRESS][DATE][DOMAIN_NAME]" at bounding box center [608, 207] width 282 height 15
click at [473, 209] on input "Prabhu [DATE] [EMAIL_ADDRESS][DATE][DOMAIN_NAME]" at bounding box center [472, 205] width 10 height 10
checkbox input "true"
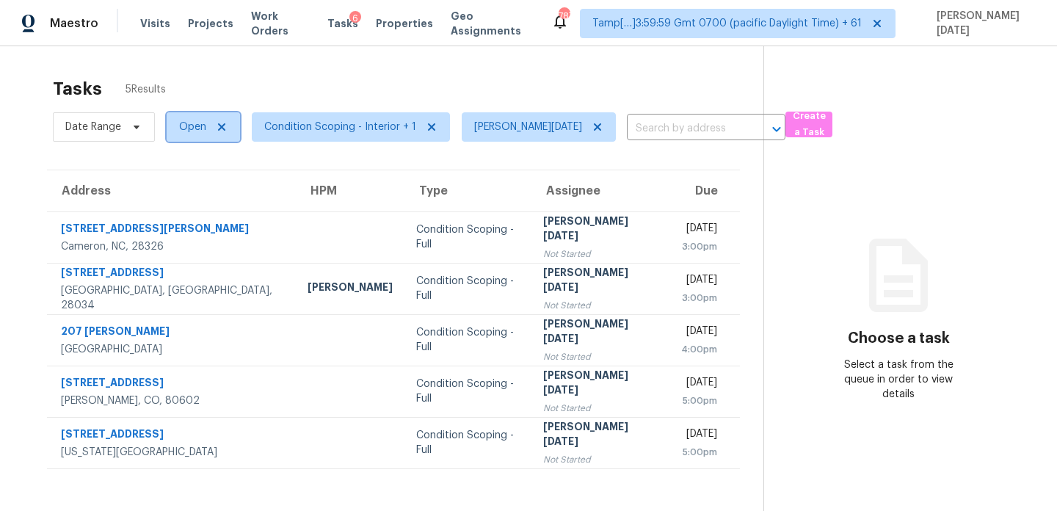
click at [189, 131] on span "Open" at bounding box center [192, 127] width 27 height 15
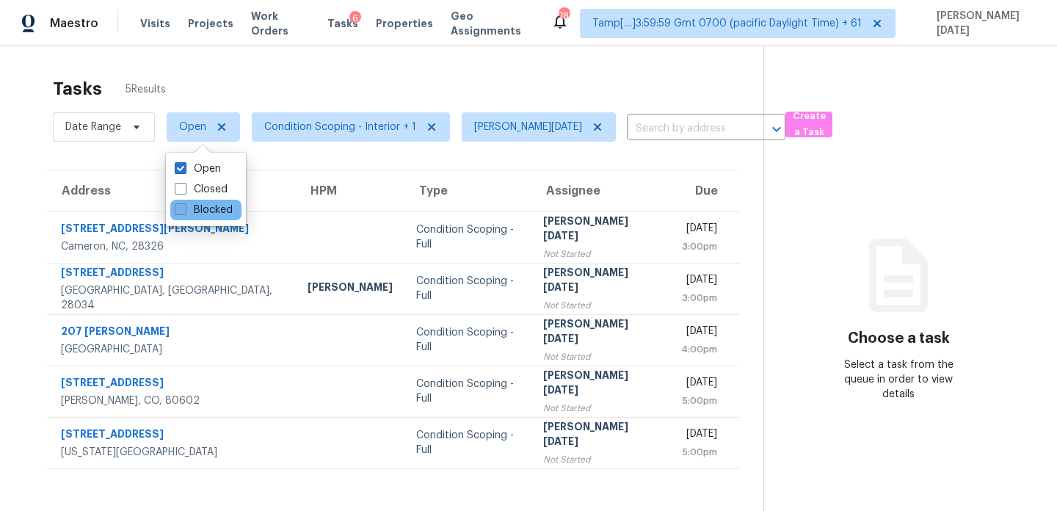
click at [189, 211] on label "Blocked" at bounding box center [204, 210] width 58 height 15
click at [184, 211] on input "Blocked" at bounding box center [180, 208] width 10 height 10
checkbox input "true"
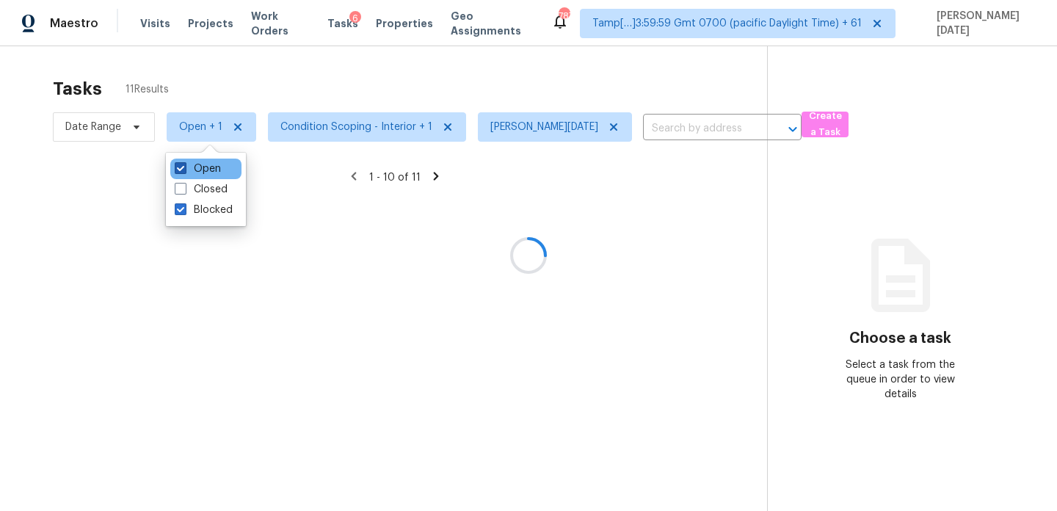
click at [195, 170] on label "Open" at bounding box center [198, 168] width 46 height 15
click at [184, 170] on input "Open" at bounding box center [180, 166] width 10 height 10
checkbox input "false"
click at [342, 92] on div at bounding box center [528, 255] width 1057 height 511
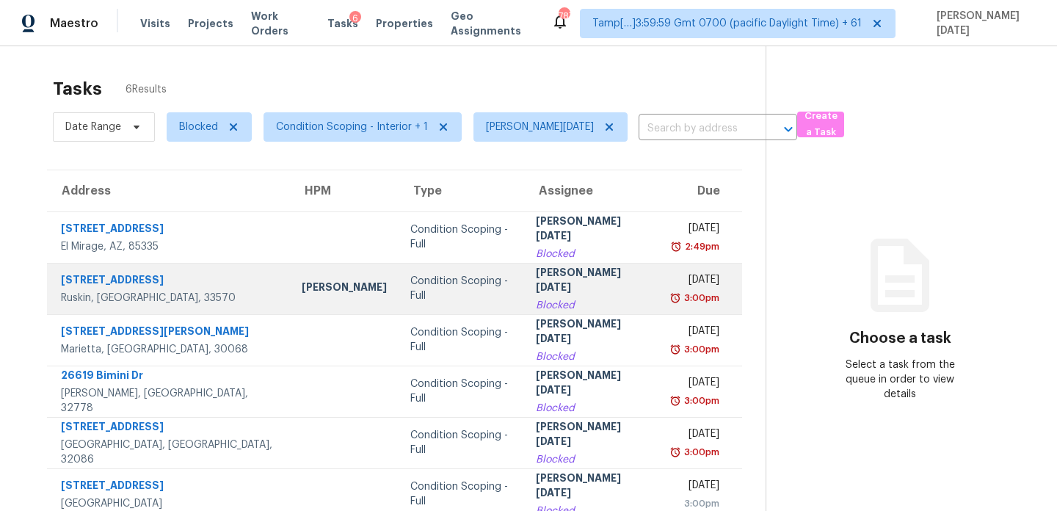
scroll to position [46, 0]
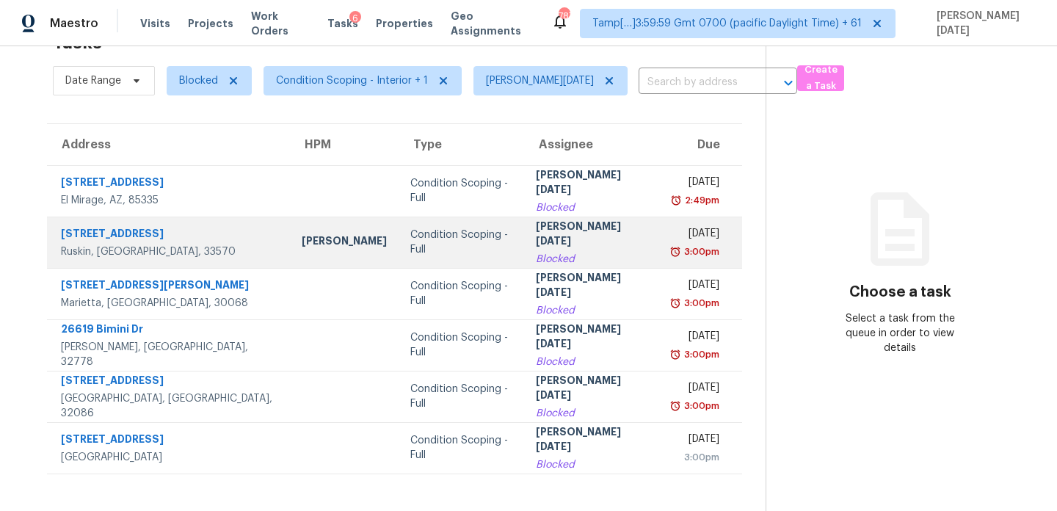
click at [672, 241] on div "[DATE]" at bounding box center [696, 235] width 48 height 18
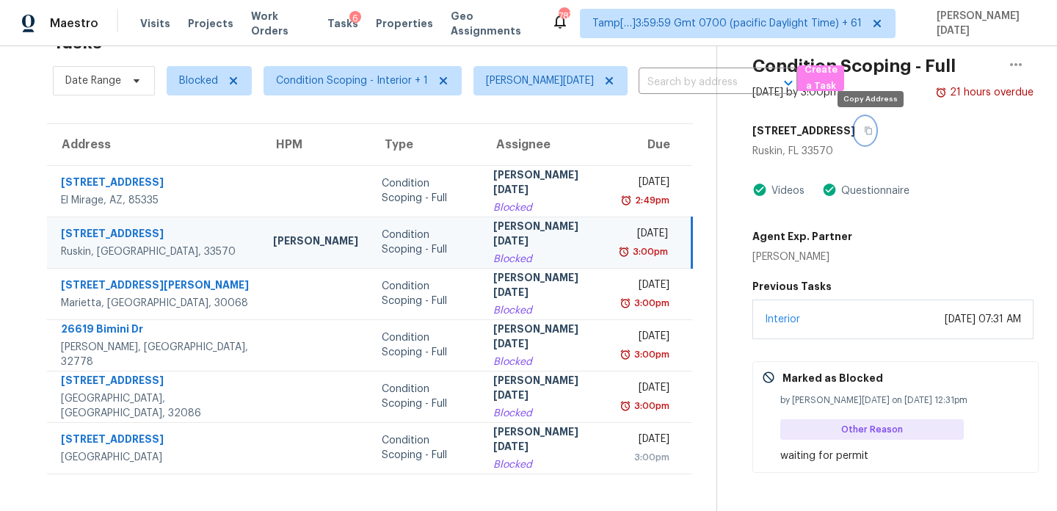
click at [873, 132] on icon "button" at bounding box center [868, 130] width 9 height 9
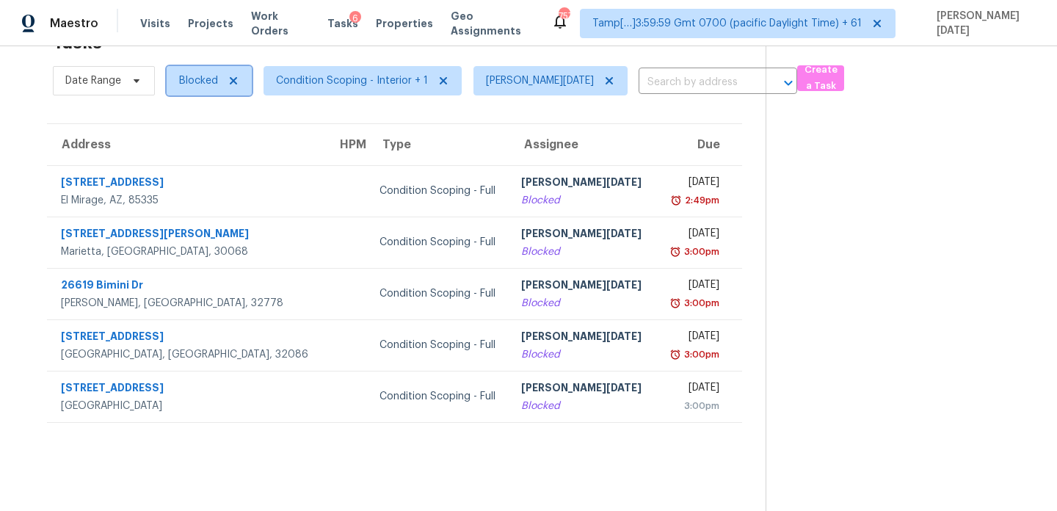
click at [210, 86] on span "Blocked" at bounding box center [198, 80] width 39 height 15
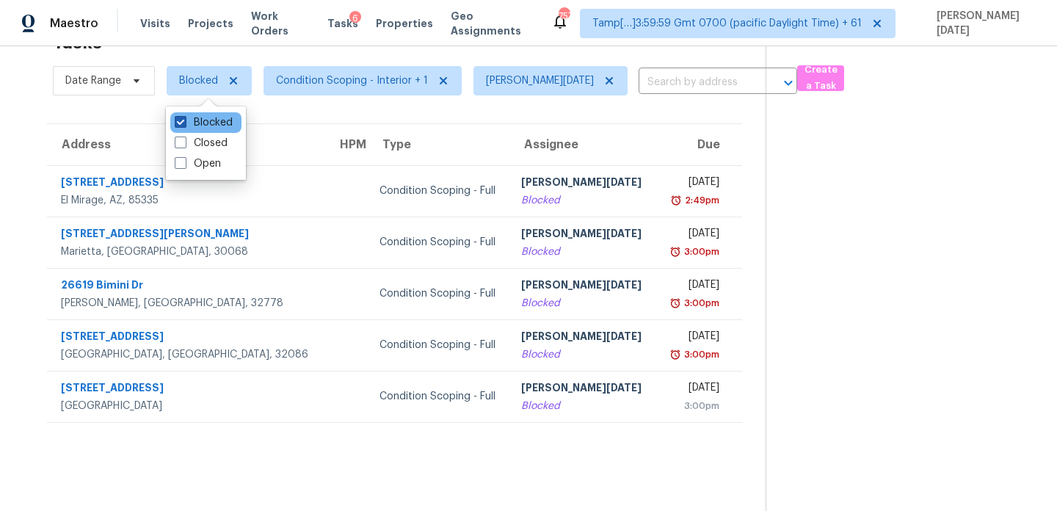
click at [205, 123] on label "Blocked" at bounding box center [204, 122] width 58 height 15
click at [184, 123] on input "Blocked" at bounding box center [180, 120] width 10 height 10
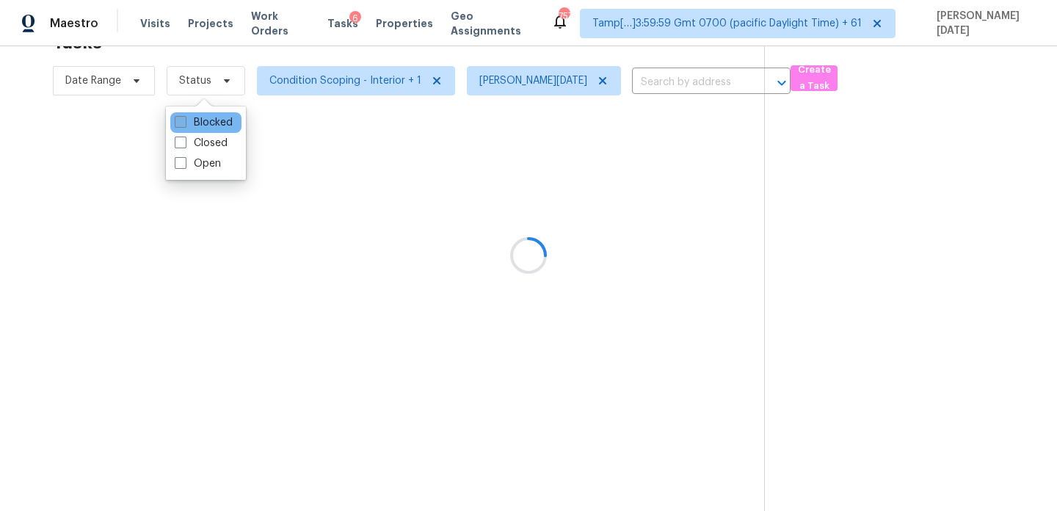
click at [205, 123] on label "Blocked" at bounding box center [204, 122] width 58 height 15
click at [184, 123] on input "Blocked" at bounding box center [180, 120] width 10 height 10
checkbox input "true"
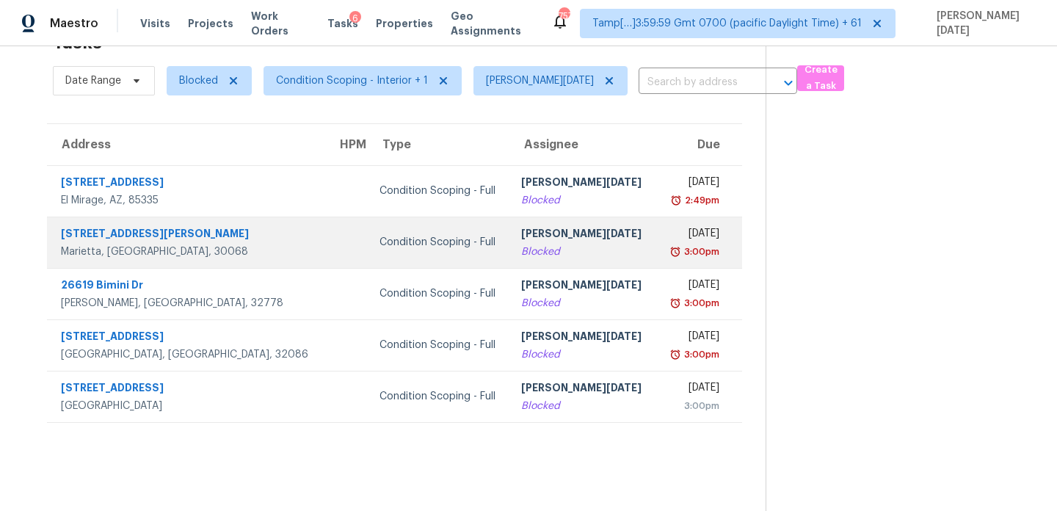
click at [656, 261] on td "[DATE] 3:00pm" at bounding box center [699, 241] width 86 height 51
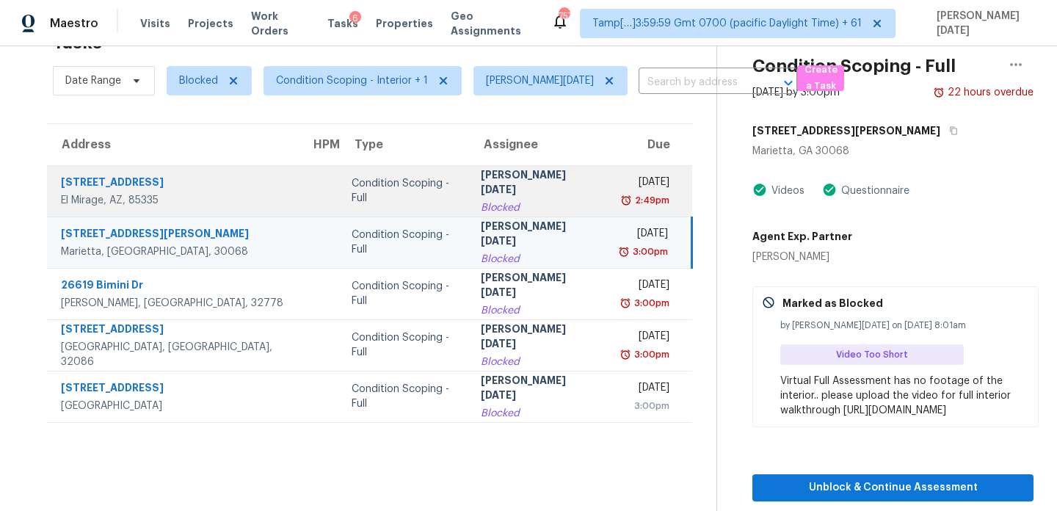
click at [608, 208] on td "Mon, Aug 11th 2025 2:49pm" at bounding box center [650, 190] width 84 height 51
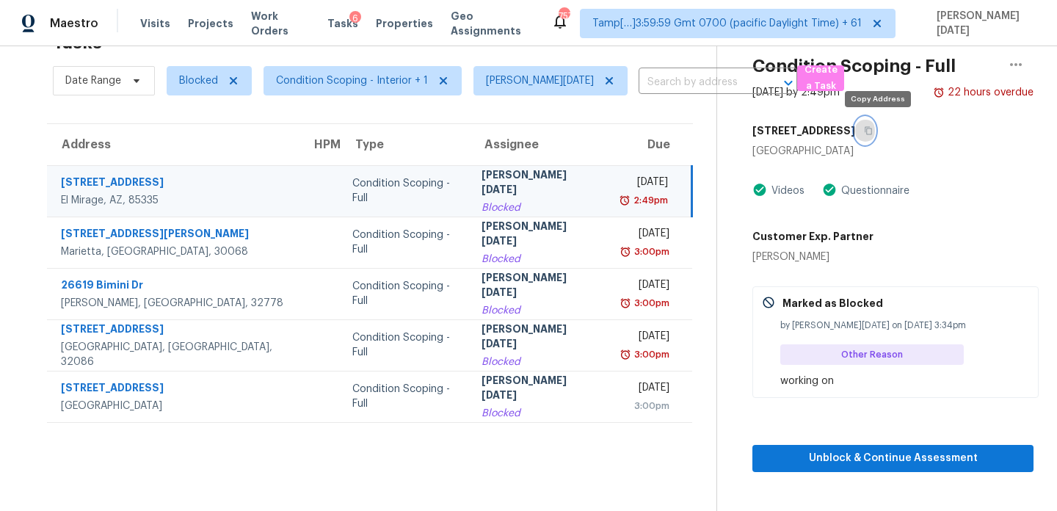
click at [873, 130] on icon "button" at bounding box center [868, 130] width 9 height 9
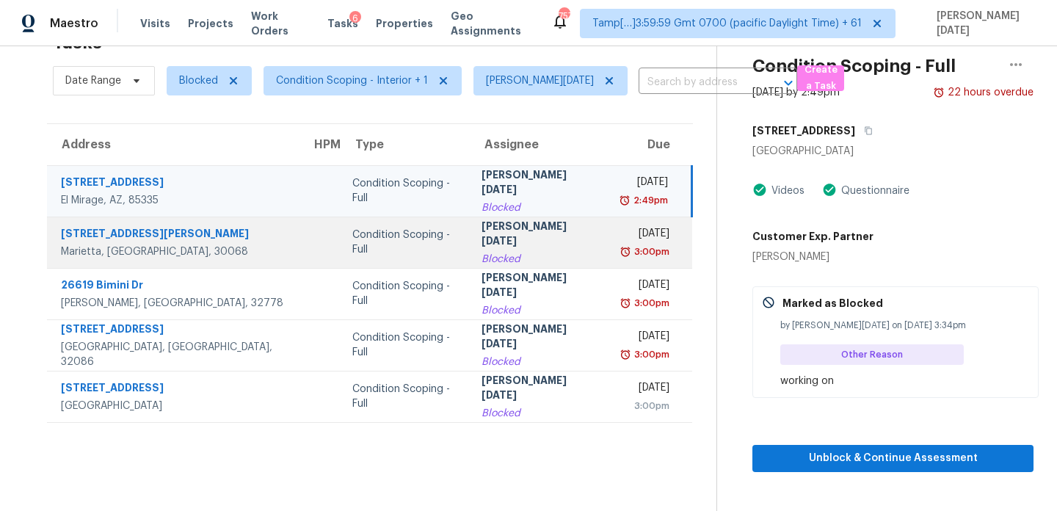
click at [652, 241] on div "[DATE]" at bounding box center [644, 235] width 48 height 18
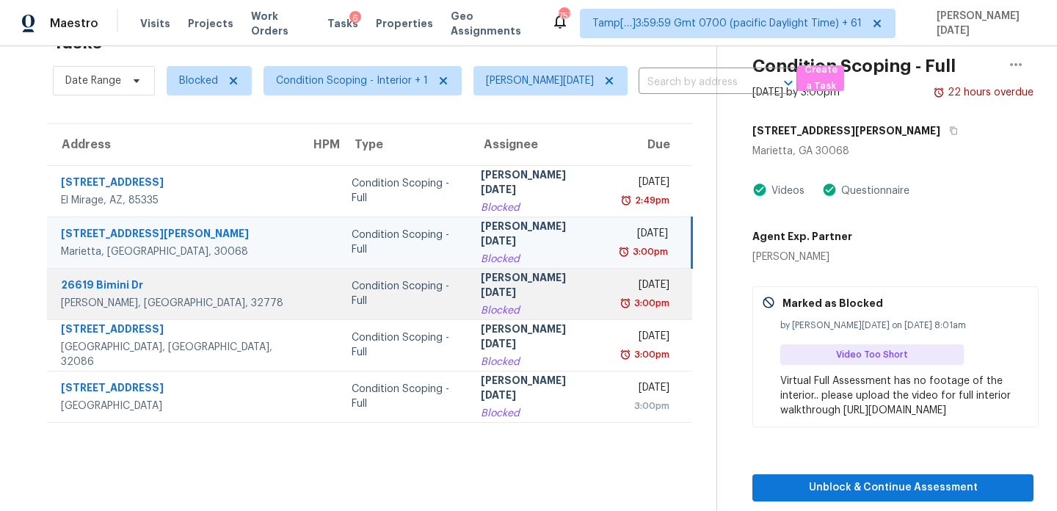
click at [652, 296] on div "3:00pm" at bounding box center [650, 303] width 38 height 15
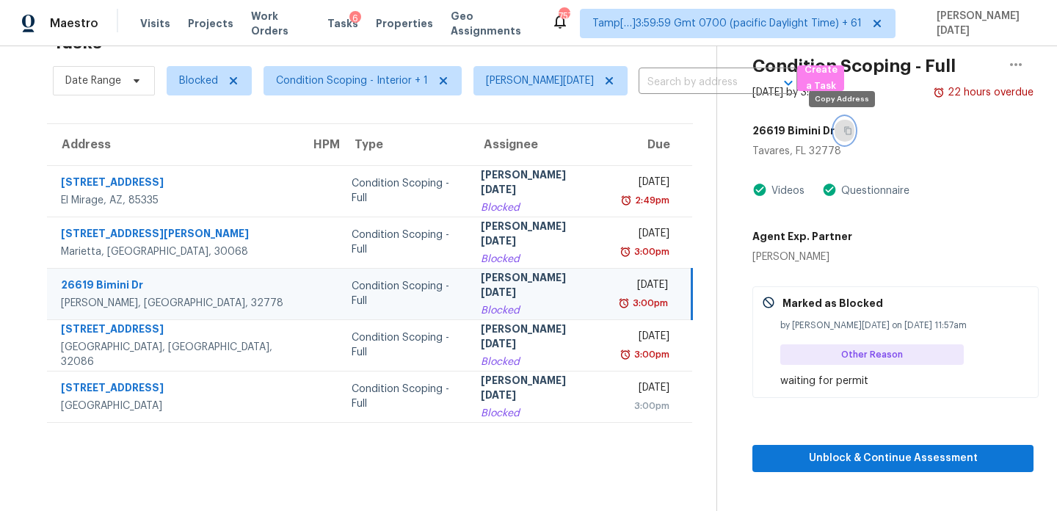
click at [844, 131] on icon "button" at bounding box center [847, 130] width 9 height 9
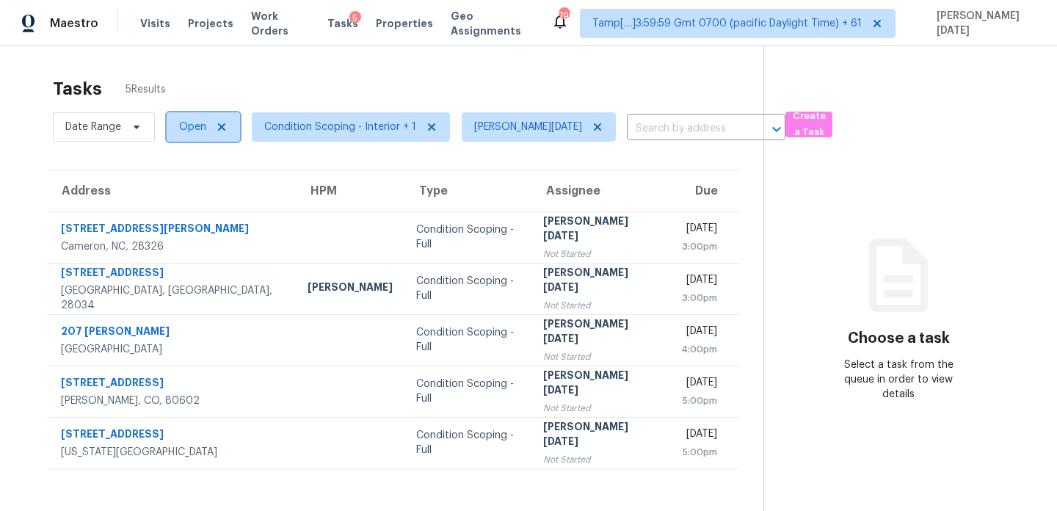
click at [175, 131] on span "Open" at bounding box center [203, 126] width 73 height 29
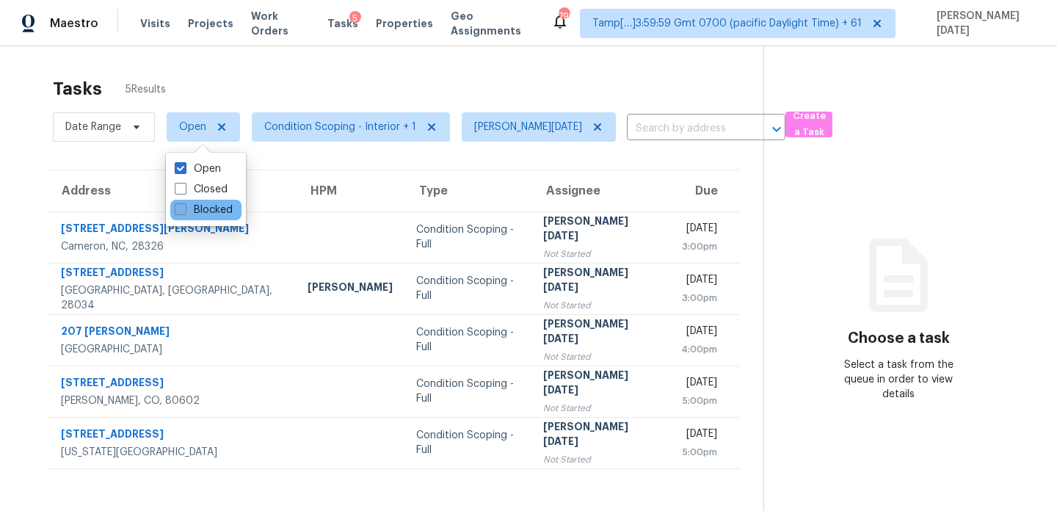
click at [183, 208] on span at bounding box center [181, 209] width 12 height 12
click at [183, 208] on input "Blocked" at bounding box center [180, 208] width 10 height 10
checkbox input "true"
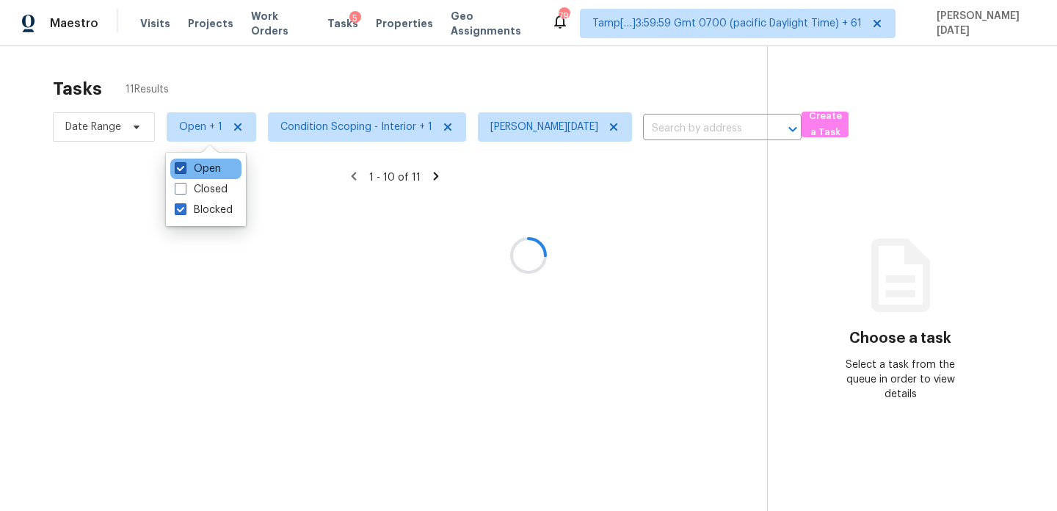
click at [196, 167] on label "Open" at bounding box center [198, 168] width 46 height 15
click at [184, 167] on input "Open" at bounding box center [180, 166] width 10 height 10
checkbox input "false"
click at [337, 84] on div at bounding box center [528, 255] width 1057 height 511
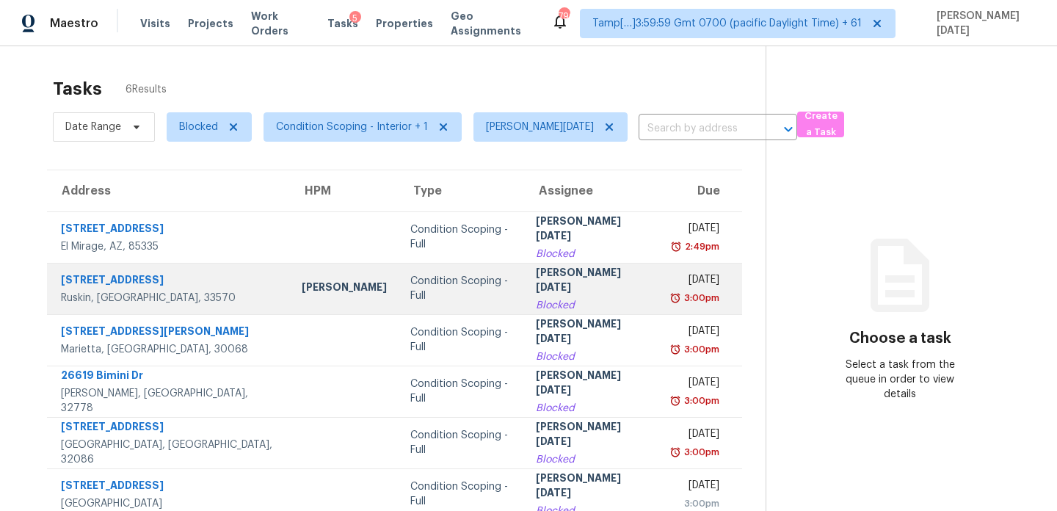
click at [430, 290] on div "Condition Scoping - Full" at bounding box center [461, 288] width 102 height 29
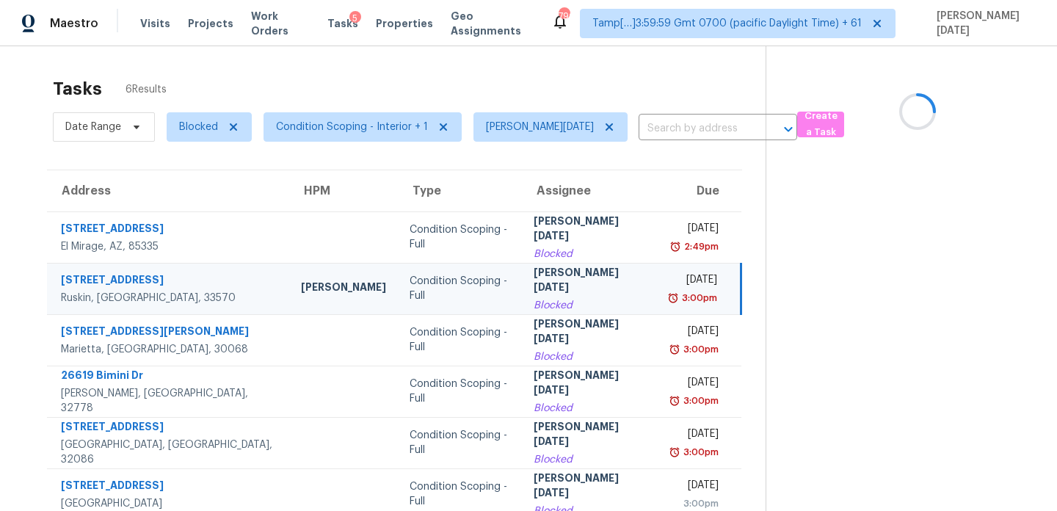
click at [430, 290] on div "Condition Scoping - Full" at bounding box center [460, 288] width 101 height 29
click at [670, 295] on div "3:00pm" at bounding box center [694, 298] width 48 height 15
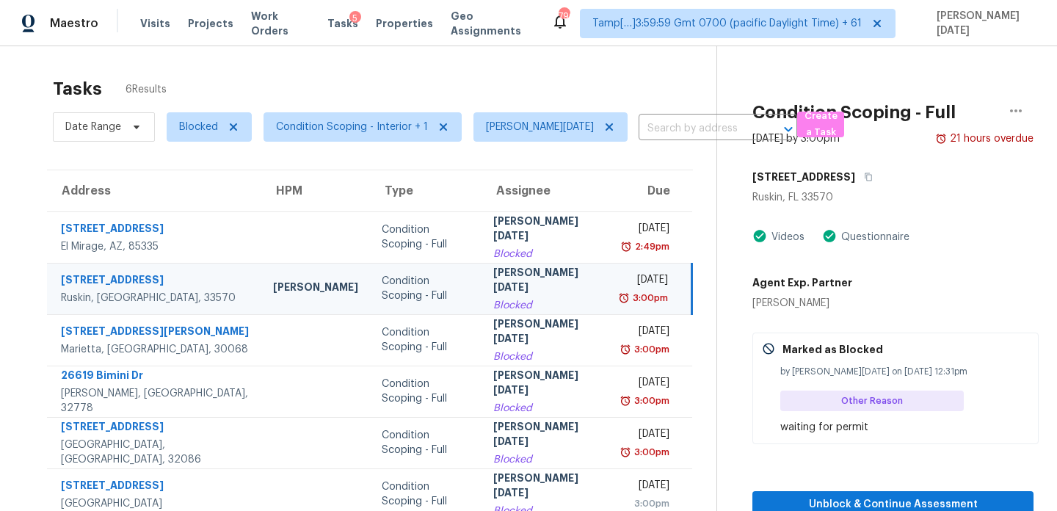
click at [623, 294] on div "3:00pm" at bounding box center [645, 298] width 45 height 15
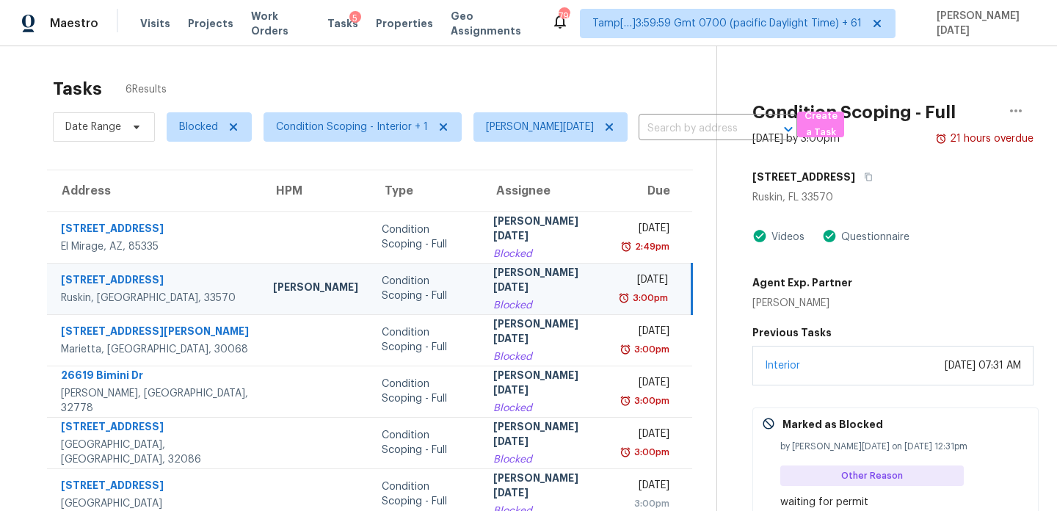
click at [672, 292] on div "[DATE] 3:00pm" at bounding box center [656, 288] width 67 height 33
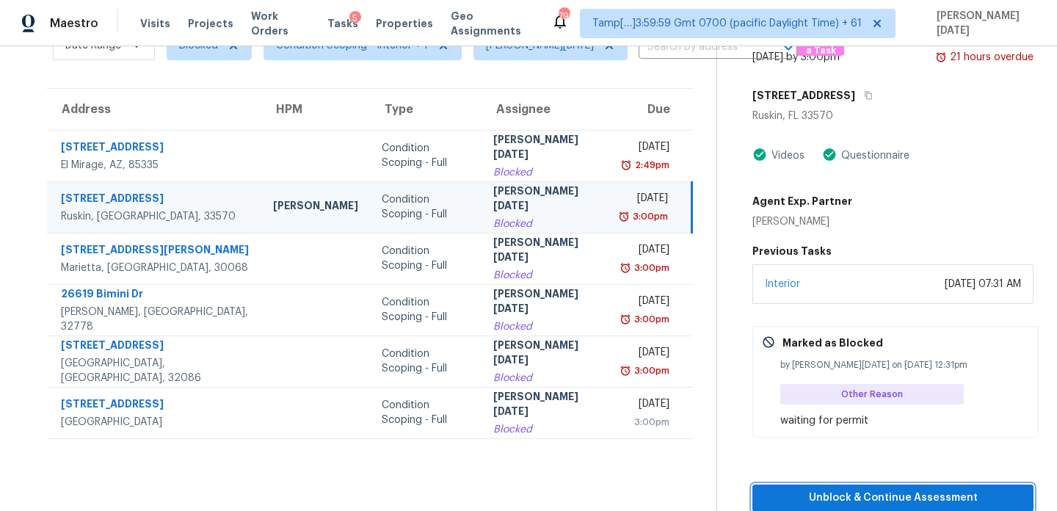
click at [834, 492] on span "Unblock & Continue Assessment" at bounding box center [893, 498] width 258 height 18
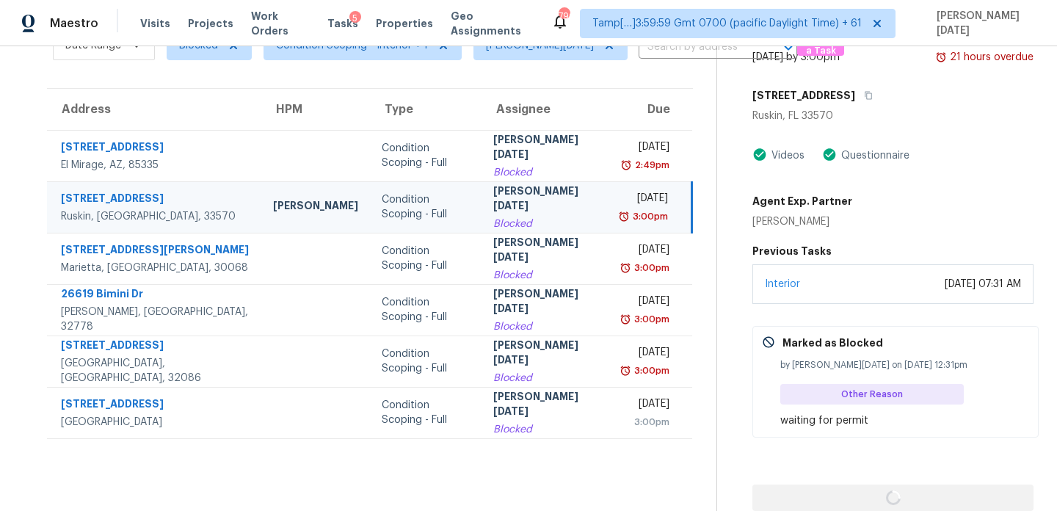
scroll to position [81, 0]
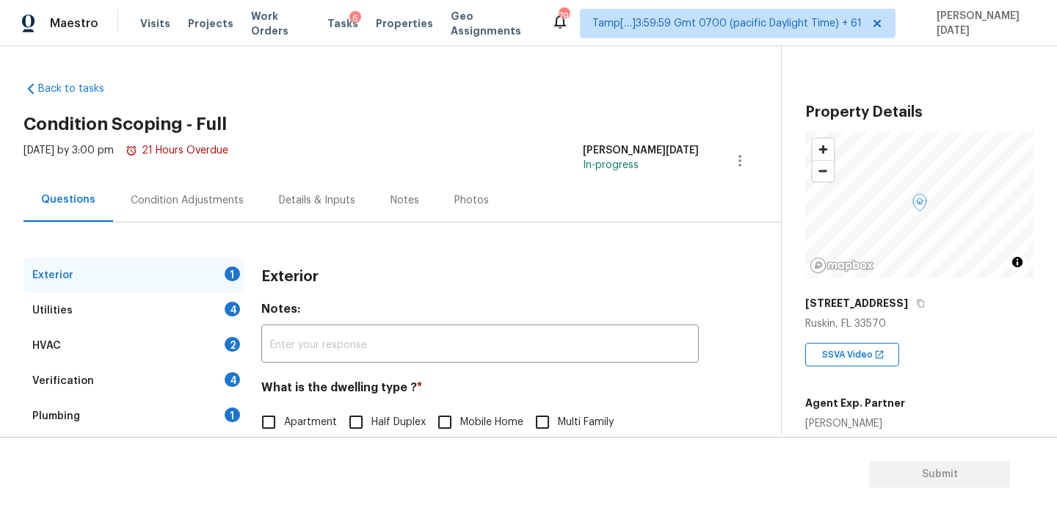
click at [215, 205] on div "Condition Adjustments" at bounding box center [187, 200] width 113 height 15
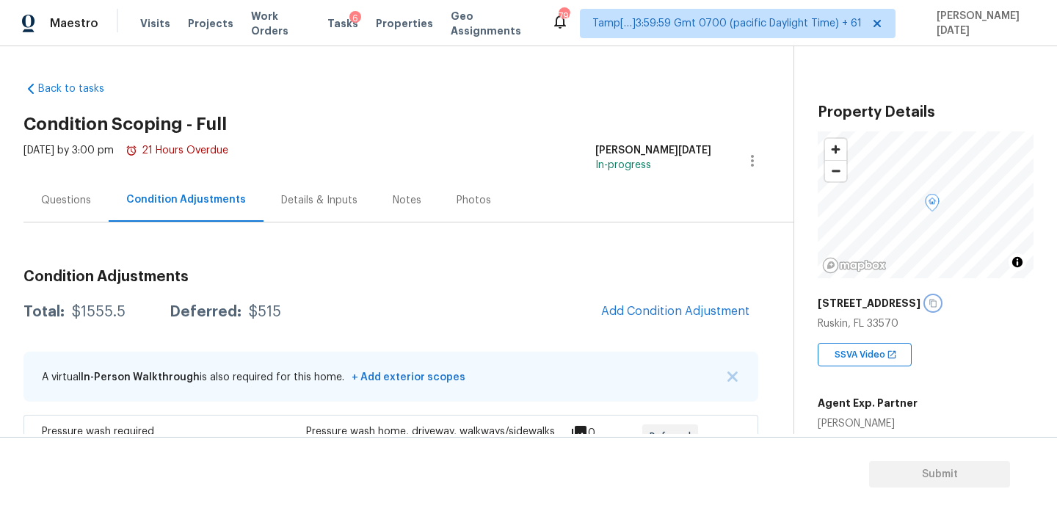
click at [937, 302] on icon "button" at bounding box center [932, 303] width 9 height 9
click at [543, 120] on h2 "Condition Scoping - Full" at bounding box center [408, 124] width 770 height 15
click at [640, 333] on div "Condition Adjustments Total: $1555.5 Deferred: $515 Add Condition Adjustment A …" at bounding box center [390, 516] width 735 height 517
click at [652, 315] on span "Add Condition Adjustment" at bounding box center [675, 311] width 148 height 13
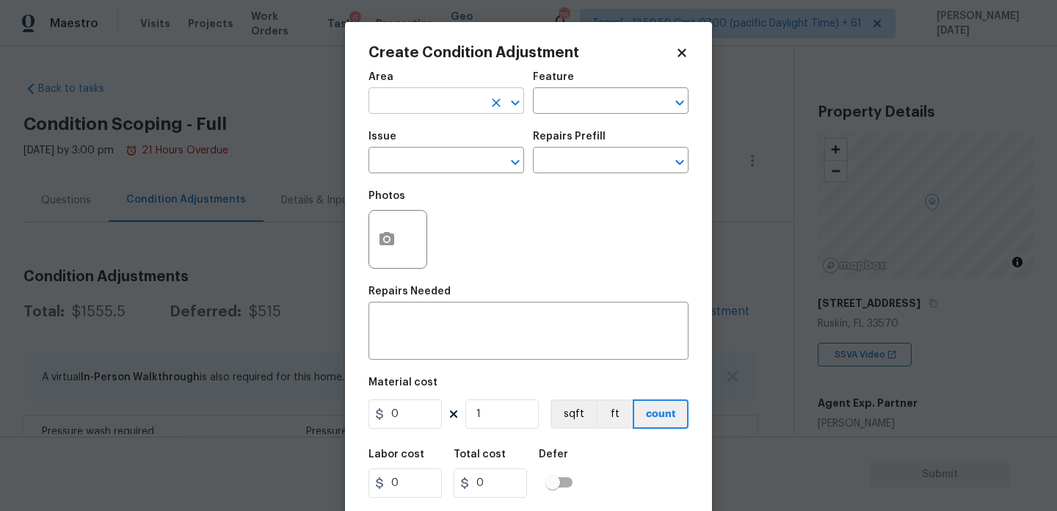
click at [415, 112] on input "text" at bounding box center [425, 102] width 114 height 23
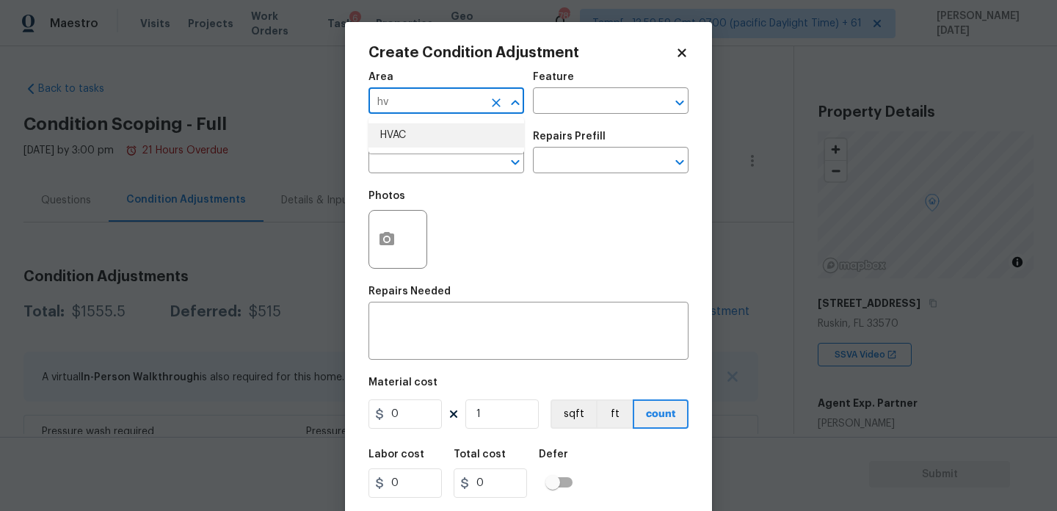
click at [423, 140] on li "HVAC" at bounding box center [446, 135] width 156 height 24
type input "HVAC"
click at [422, 159] on input "text" at bounding box center [425, 161] width 114 height 23
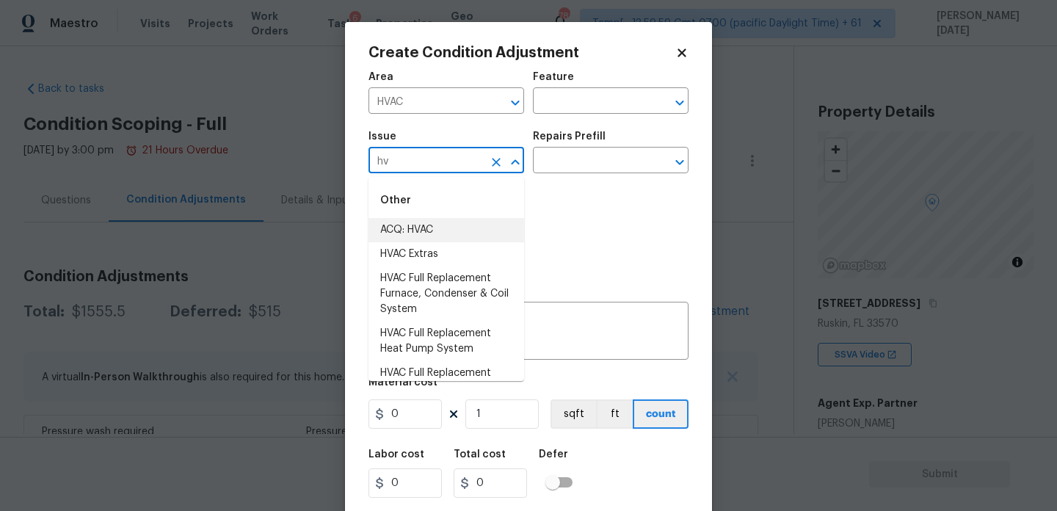
click at [424, 236] on li "ACQ: HVAC" at bounding box center [446, 230] width 156 height 24
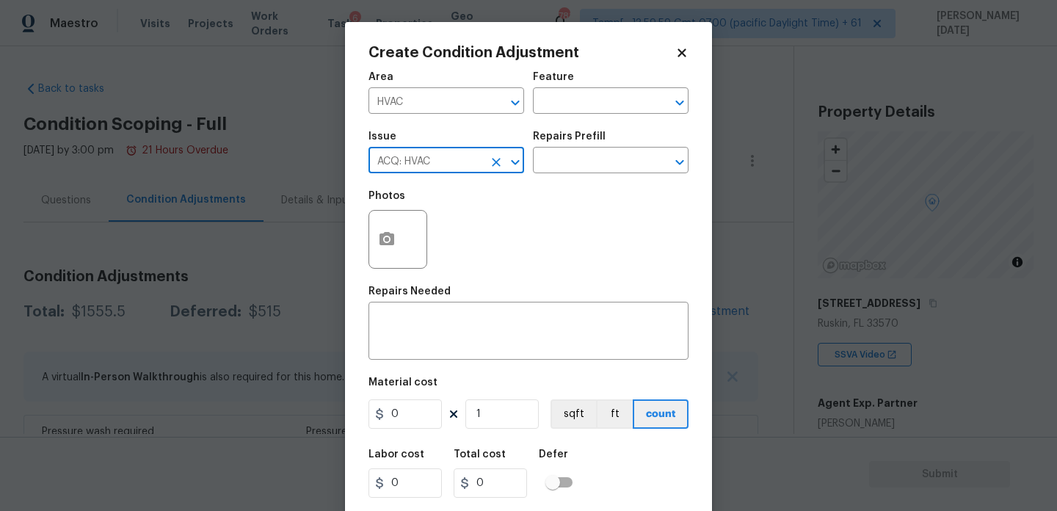
type input "ACQ: HVAC"
click at [554, 175] on div "Issue ACQ: HVAC ​ Repairs Prefill ​" at bounding box center [528, 152] width 320 height 59
click at [587, 170] on input "text" at bounding box center [590, 161] width 114 height 23
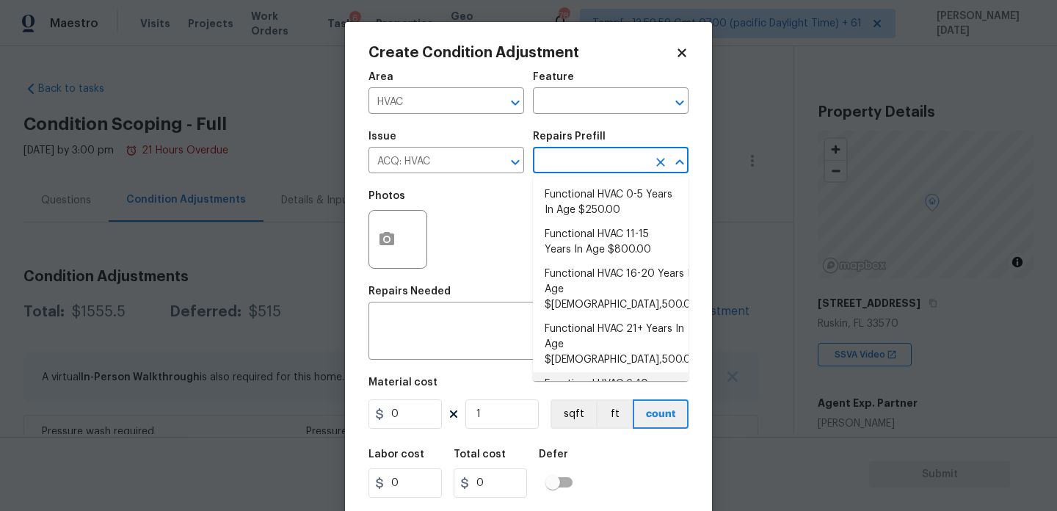
click at [614, 372] on li "Functional HVAC 6-10 Years In Age $400.00" at bounding box center [611, 392] width 156 height 40
type input "Acquisition"
type textarea "Acquisition Scope: Functional HVAC 6-10 years"
type input "400"
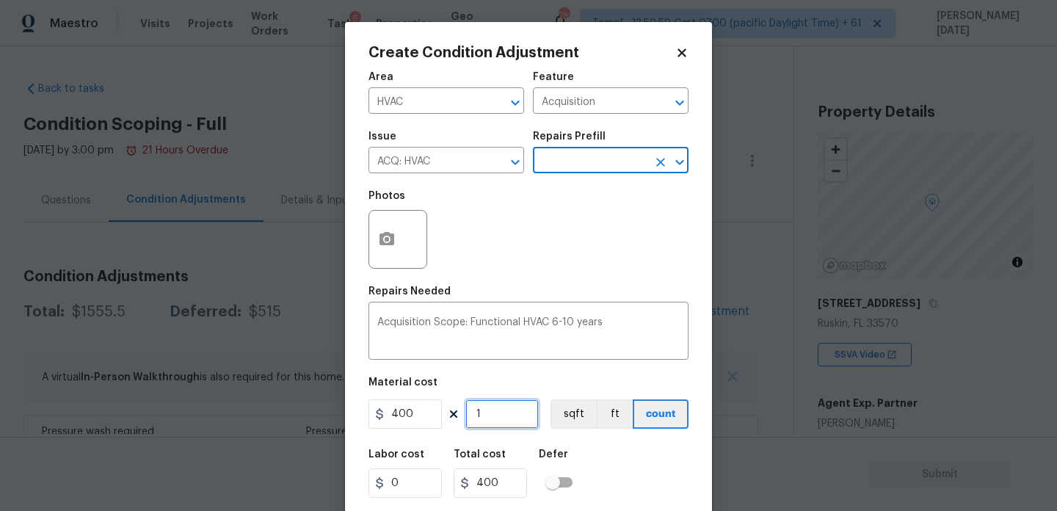
click at [510, 406] on input "1" at bounding box center [501, 413] width 73 height 29
type input "0"
type input "2"
type input "800"
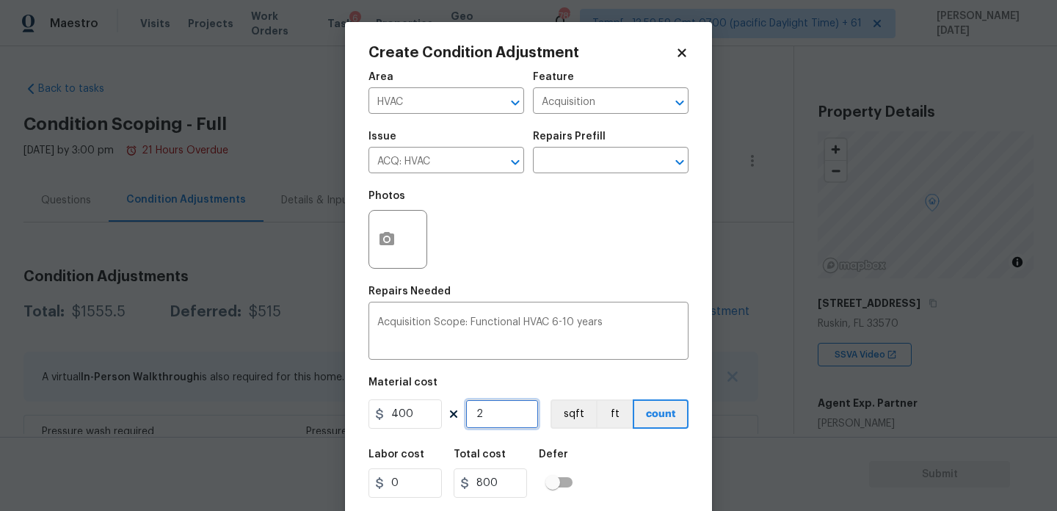
type input "2"
click at [556, 258] on div "Photos" at bounding box center [528, 229] width 320 height 95
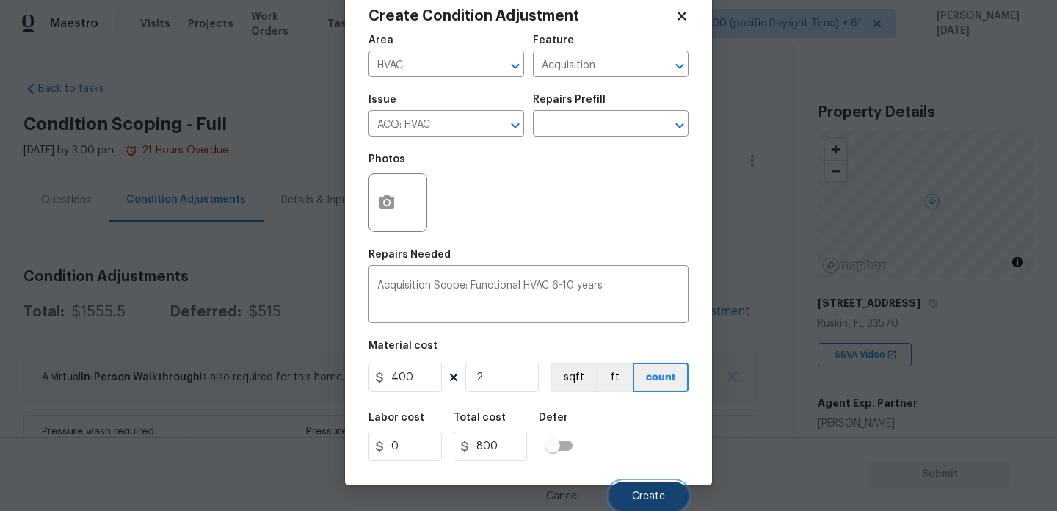
click at [647, 500] on span "Create" at bounding box center [648, 496] width 33 height 11
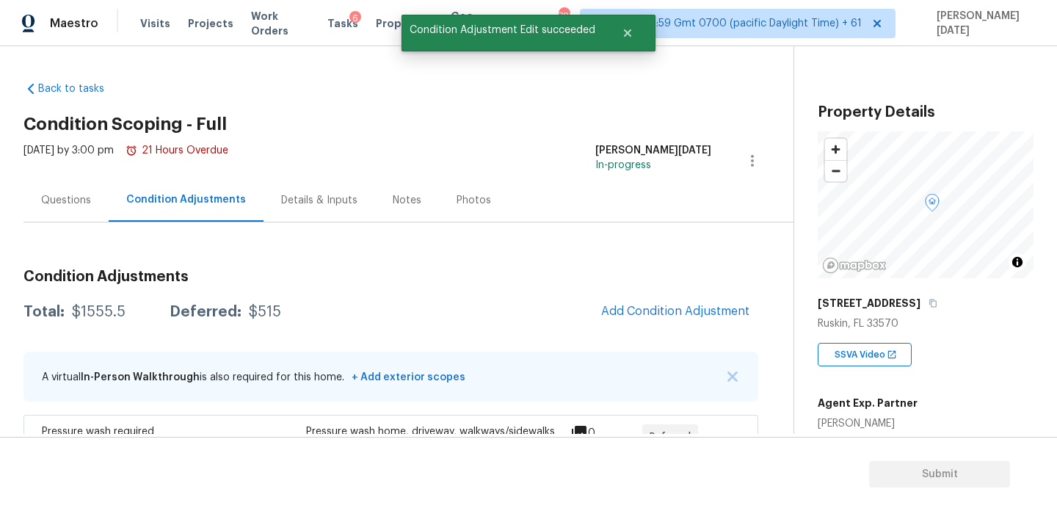
scroll to position [0, 0]
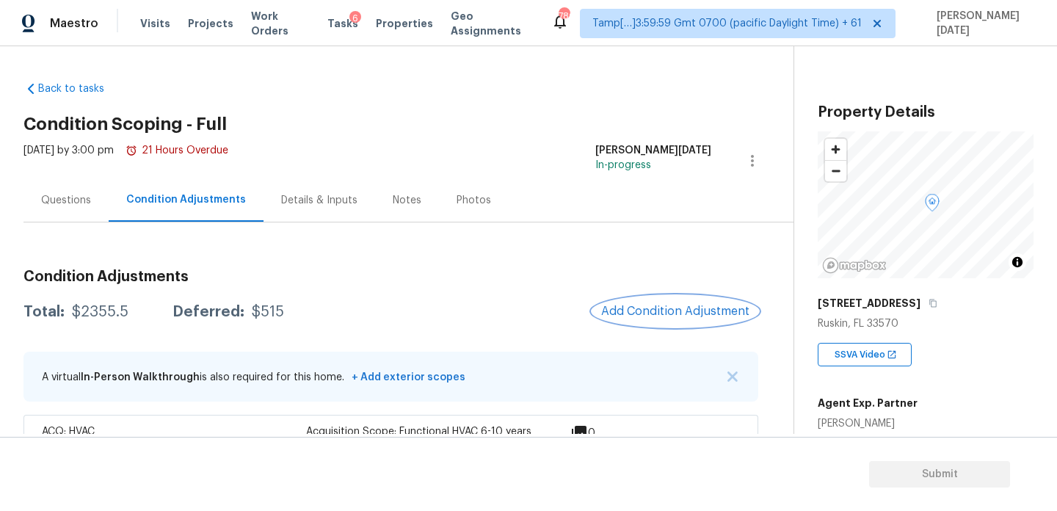
click at [685, 316] on span "Add Condition Adjustment" at bounding box center [675, 311] width 148 height 13
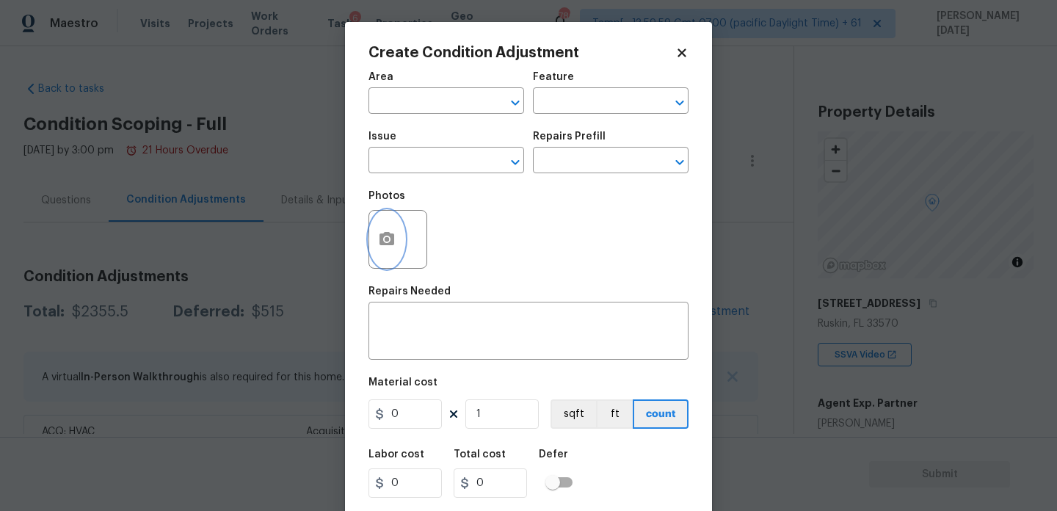
click at [390, 247] on icon "button" at bounding box center [387, 239] width 18 height 18
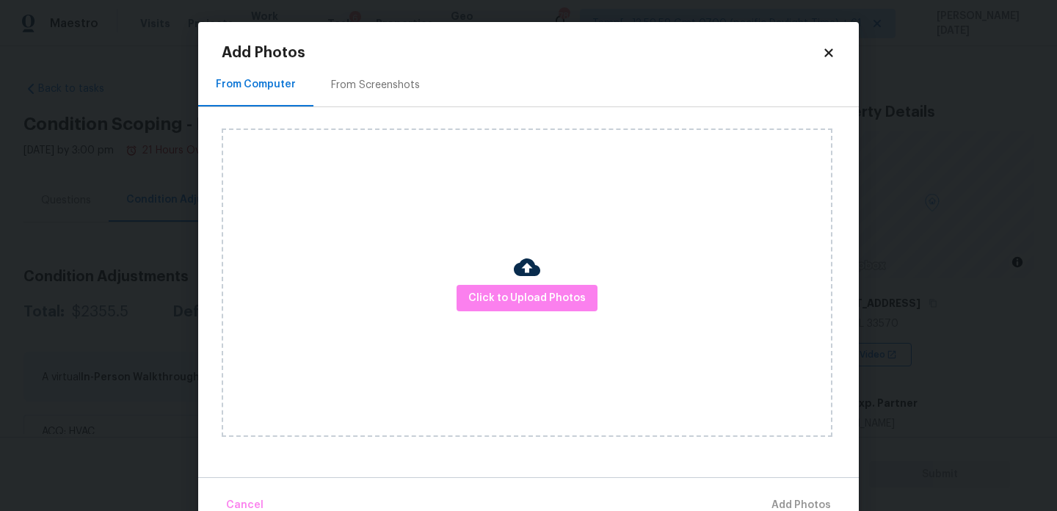
click at [477, 275] on div "Click to Upload Photos" at bounding box center [527, 282] width 611 height 308
click at [492, 299] on span "Click to Upload Photos" at bounding box center [526, 298] width 117 height 18
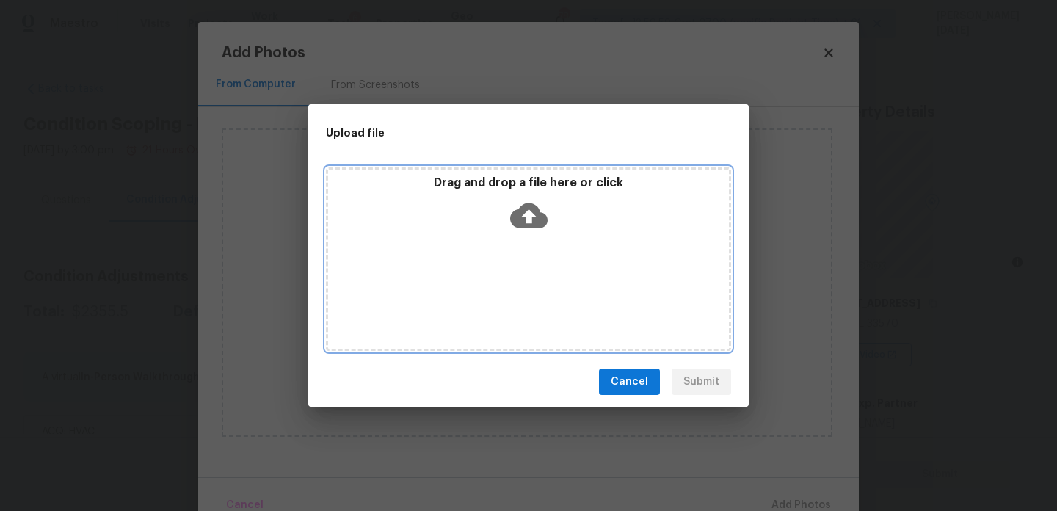
click at [492, 299] on div "Drag and drop a file here or click" at bounding box center [528, 258] width 405 height 183
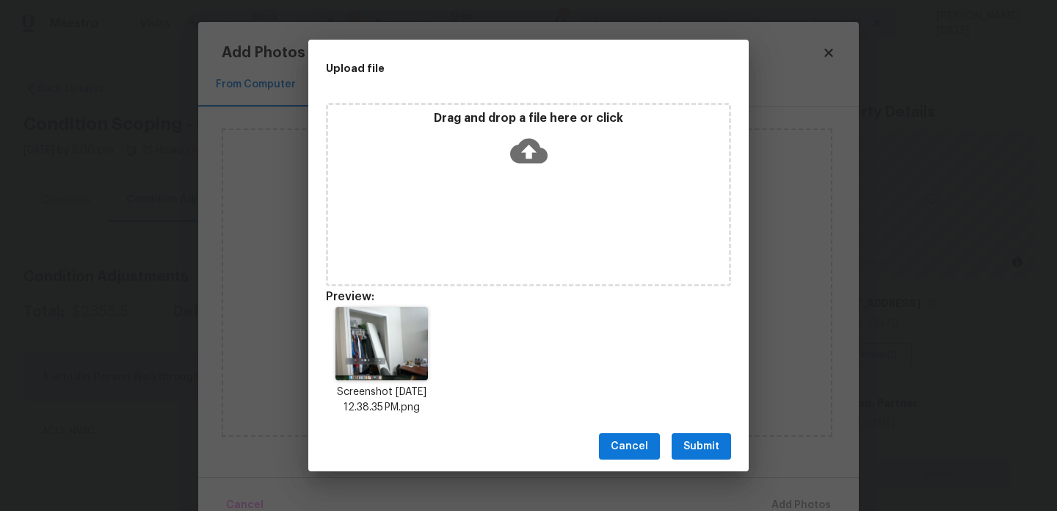
click at [713, 452] on span "Submit" at bounding box center [701, 446] width 36 height 18
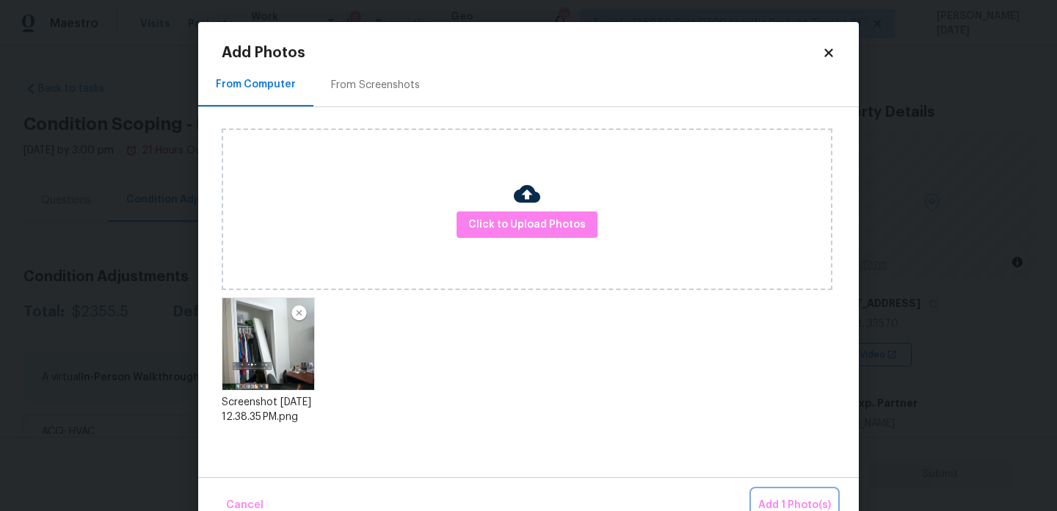
click at [779, 497] on span "Add 1 Photo(s)" at bounding box center [794, 505] width 73 height 18
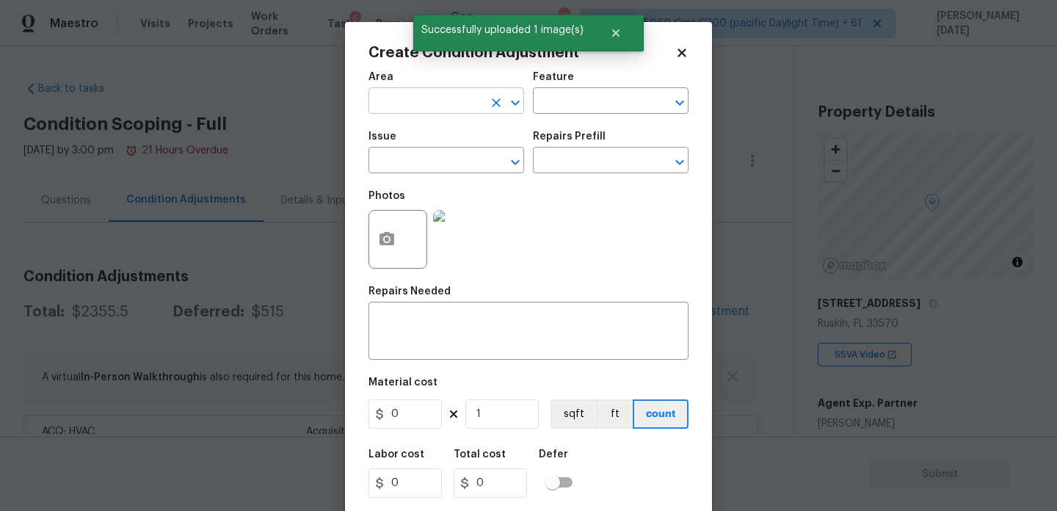
click at [399, 108] on input "text" at bounding box center [425, 102] width 114 height 23
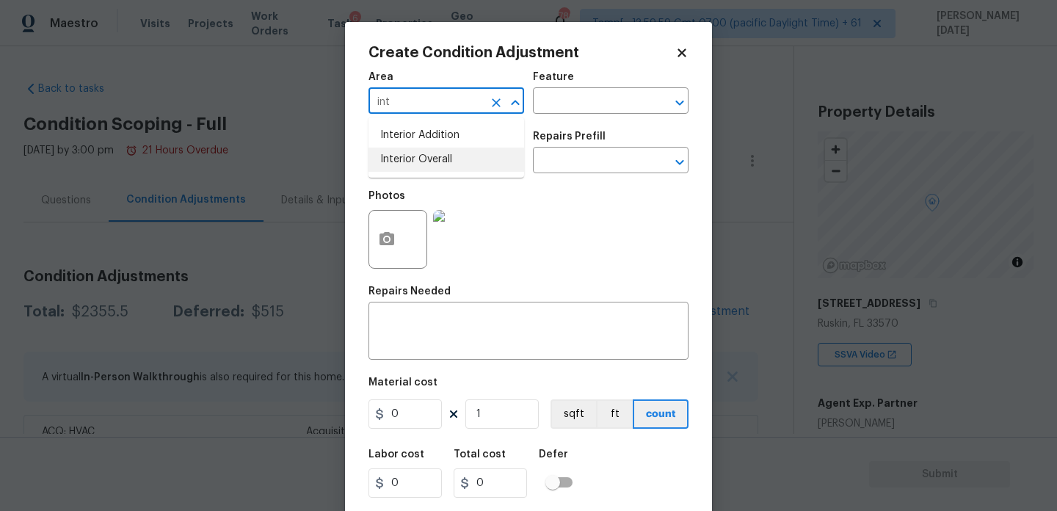
click at [405, 157] on li "Interior Overall" at bounding box center [446, 160] width 156 height 24
type input "Interior Overall"
click at [405, 157] on input "text" at bounding box center [425, 161] width 114 height 23
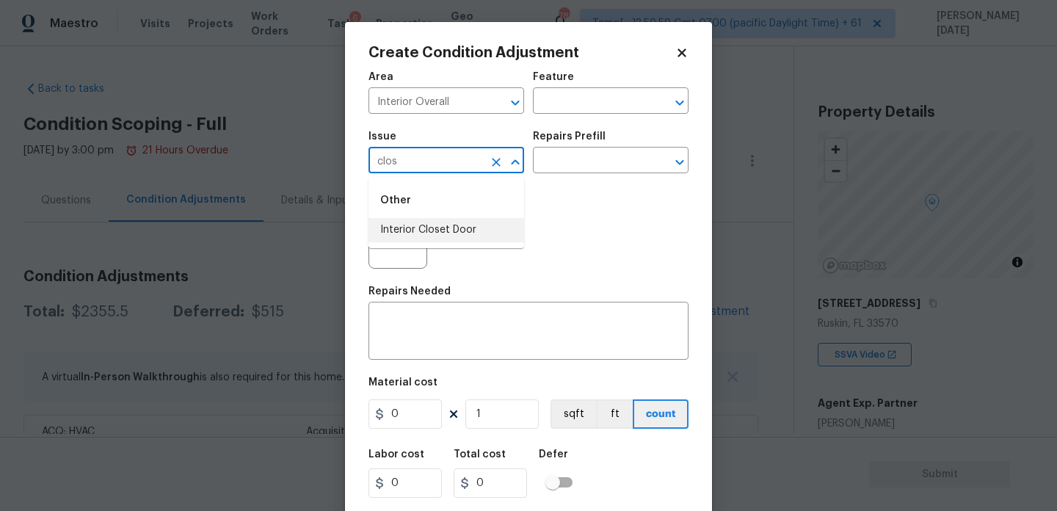
click at [430, 233] on li "Interior Closet Door" at bounding box center [446, 230] width 156 height 24
type input "Interior Closet Door"
click at [590, 151] on input "text" at bounding box center [590, 161] width 114 height 23
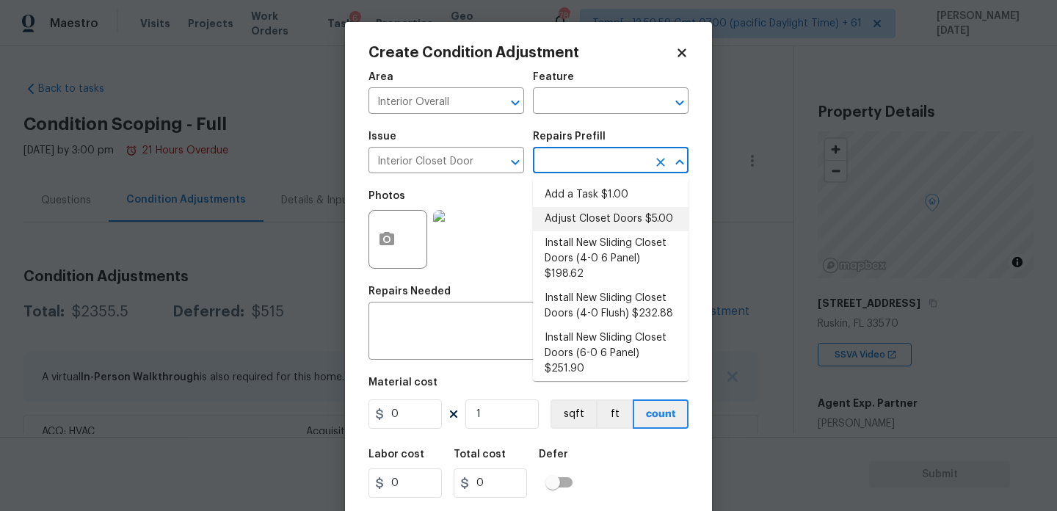
click at [610, 219] on li "Adjust Closet Doors $5.00" at bounding box center [611, 219] width 156 height 24
type input "Interior Door"
type textarea "Adjust the closet doors ensuring that they open/close/operate as intended."
type input "5"
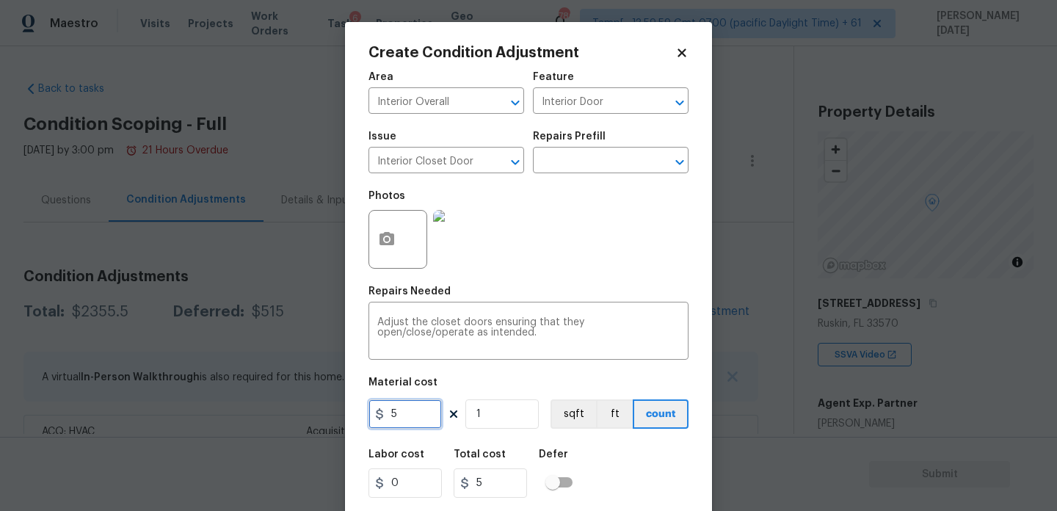
click at [414, 415] on input "5" at bounding box center [404, 413] width 73 height 29
drag, startPoint x: 407, startPoint y: 420, endPoint x: 371, endPoint y: 420, distance: 36.0
click at [371, 420] on input "5" at bounding box center [404, 413] width 73 height 29
type input "25"
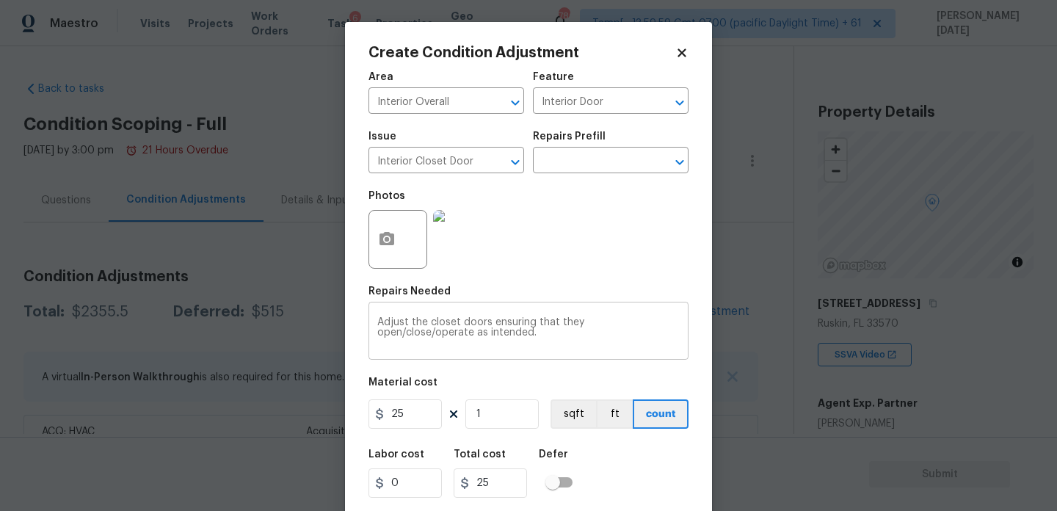
drag, startPoint x: 376, startPoint y: 318, endPoint x: 512, endPoint y: 337, distance: 136.4
click at [512, 340] on div "Adjust the closet doors ensuring that they open/close/operate as intended. x ​" at bounding box center [528, 332] width 320 height 54
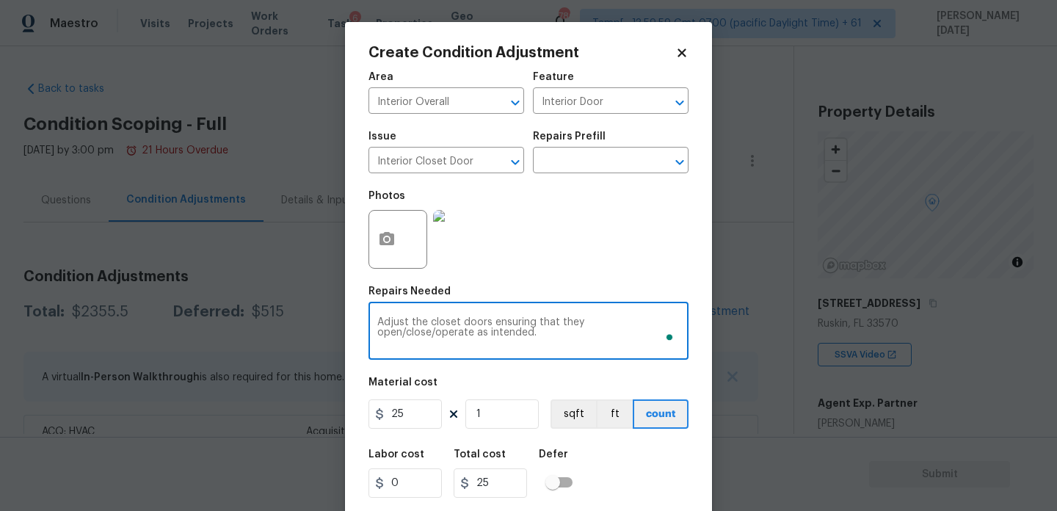
drag, startPoint x: 485, startPoint y: 332, endPoint x: 377, endPoint y: 317, distance: 109.0
click at [377, 317] on div "Adjust the closet doors ensuring that they open/close/operate as intended. x ​" at bounding box center [528, 332] width 320 height 54
drag, startPoint x: 385, startPoint y: 318, endPoint x: 385, endPoint y: 285, distance: 32.3
click at [385, 302] on figure "Repairs Needed reinstall closet door x ​" at bounding box center [528, 322] width 320 height 73
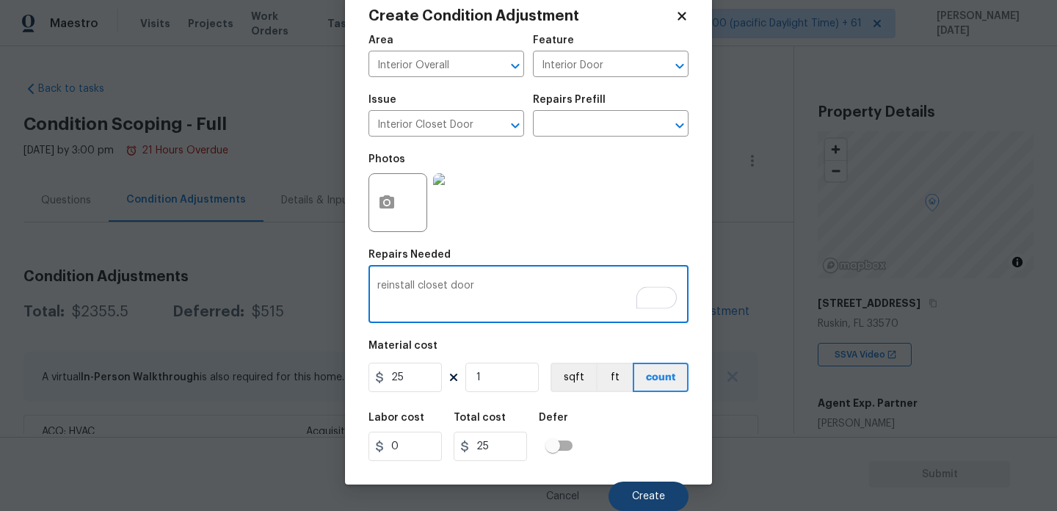
type textarea "reinstall closet door"
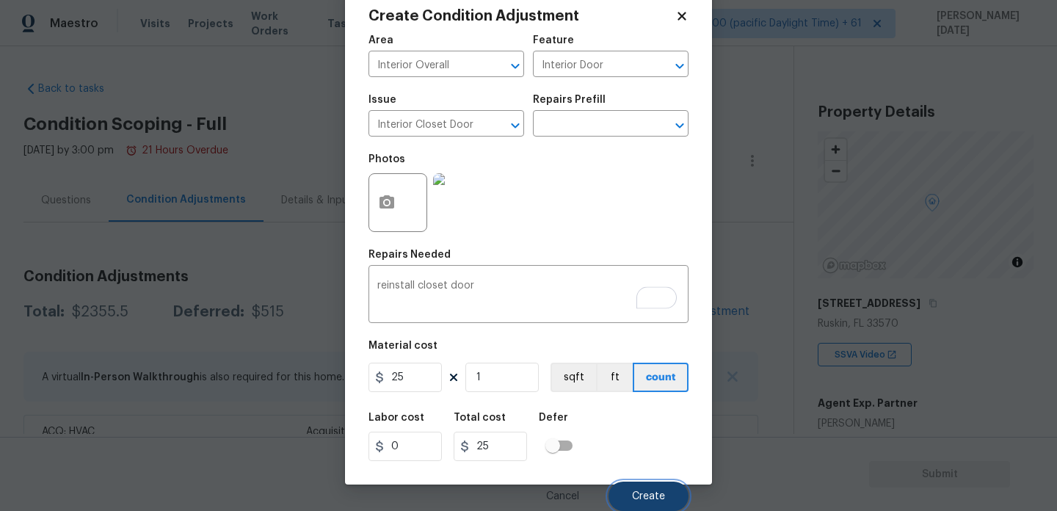
click at [631, 490] on button "Create" at bounding box center [648, 495] width 80 height 29
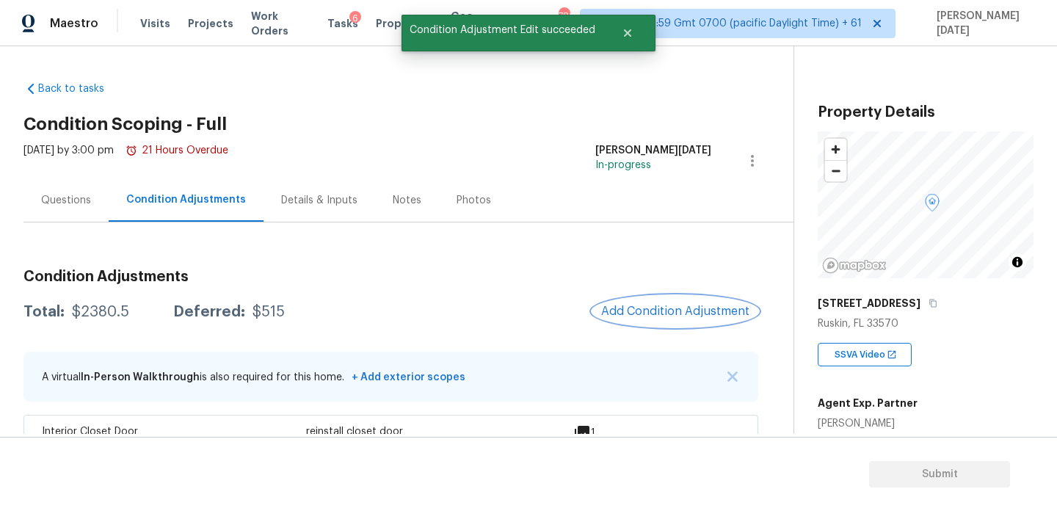
scroll to position [159, 0]
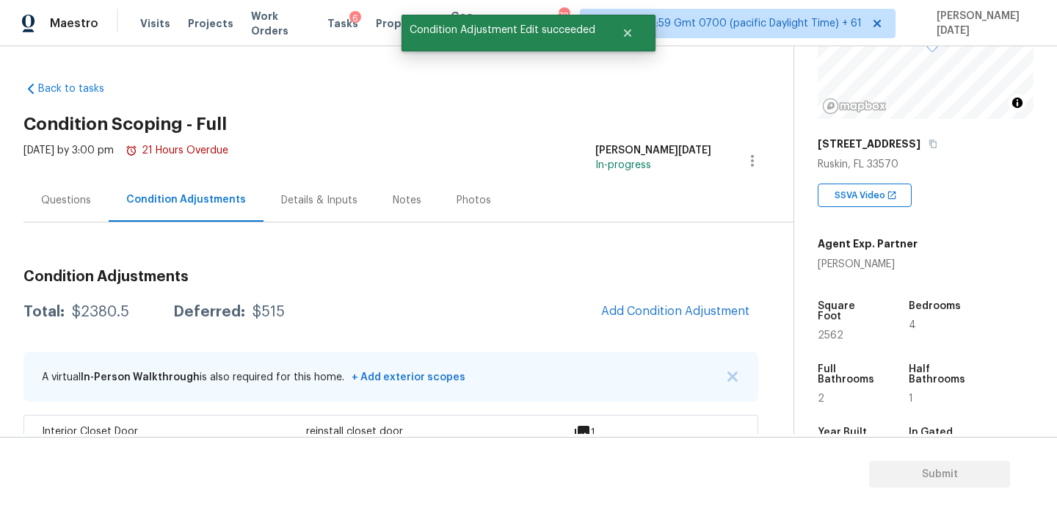
click at [824, 330] on span "2562" at bounding box center [831, 335] width 26 height 10
copy span "2562"
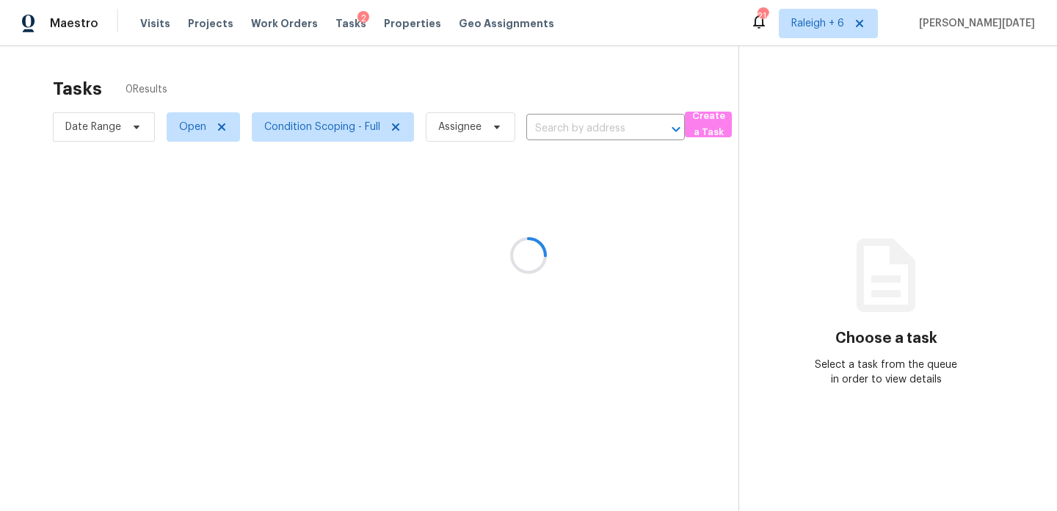
click at [478, 97] on div at bounding box center [528, 255] width 1057 height 511
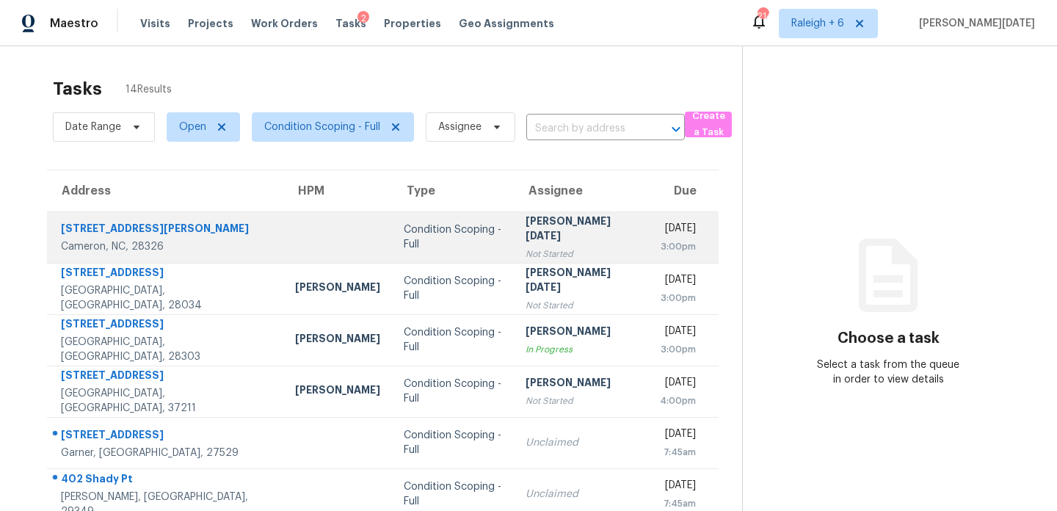
click at [525, 235] on div "[PERSON_NAME][DATE]" at bounding box center [581, 230] width 112 height 33
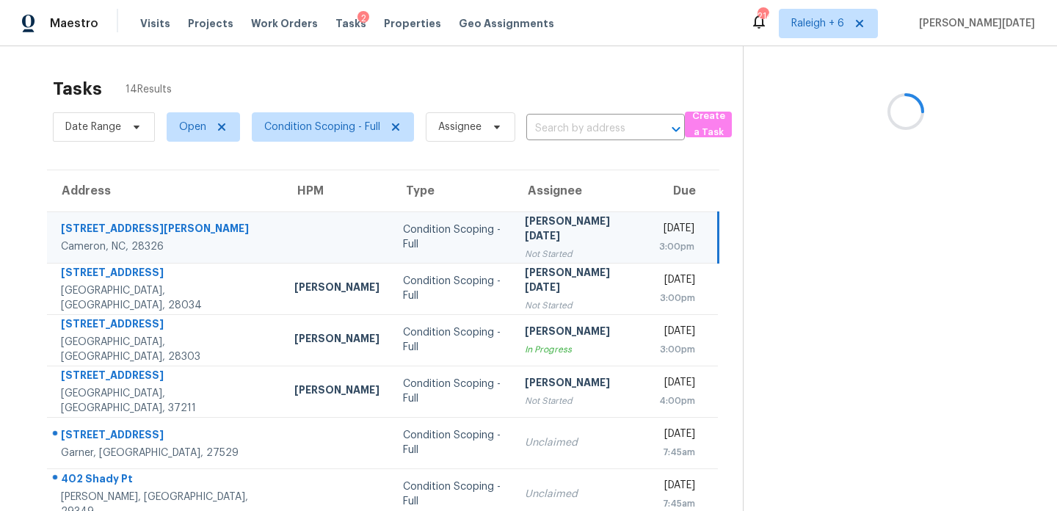
click at [525, 235] on div "[PERSON_NAME][DATE]" at bounding box center [580, 230] width 111 height 33
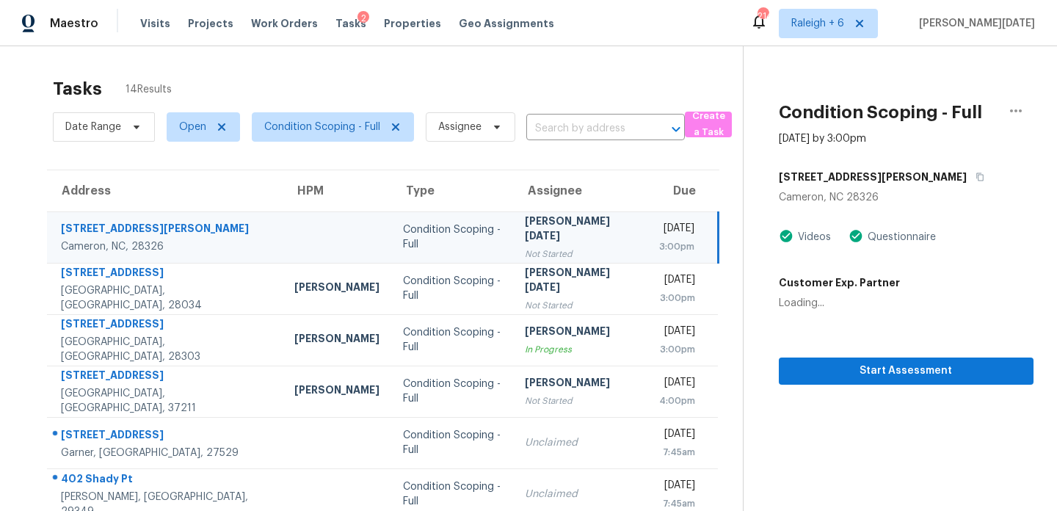
click at [659, 233] on div "[DATE]" at bounding box center [676, 230] width 35 height 18
click at [864, 374] on span "Start Assessment" at bounding box center [905, 371] width 231 height 18
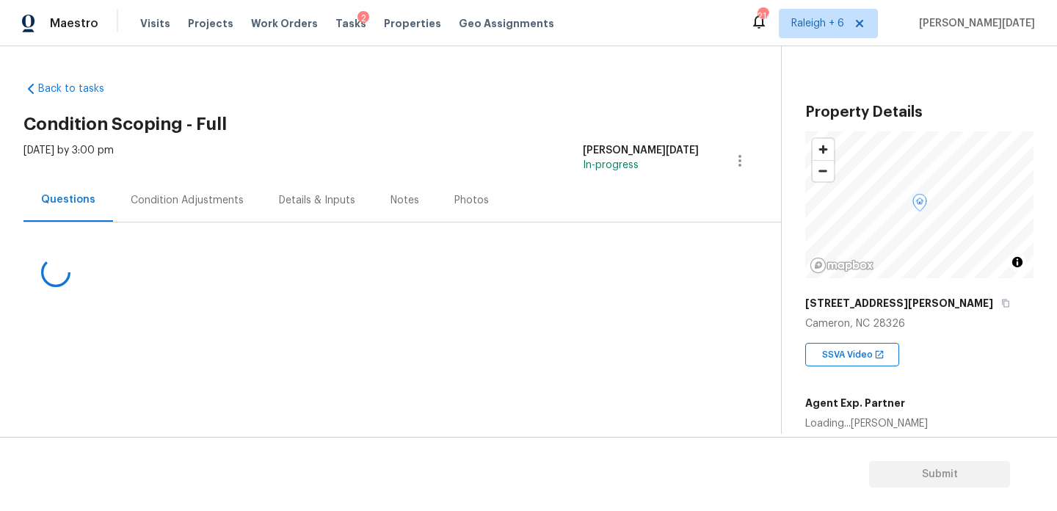
click at [212, 220] on div "Condition Adjustments" at bounding box center [187, 199] width 148 height 43
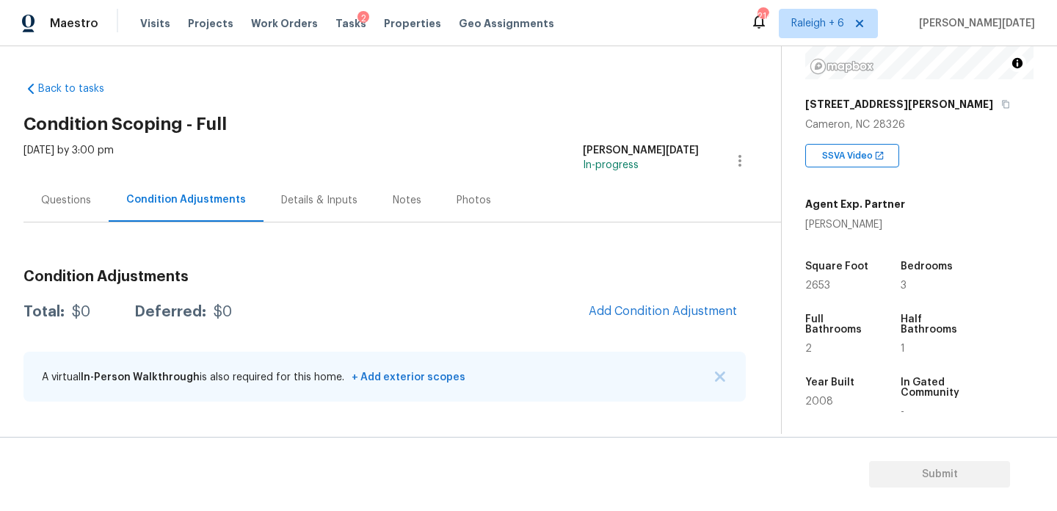
scroll to position [200, 0]
click at [49, 206] on div "Questions" at bounding box center [66, 200] width 50 height 15
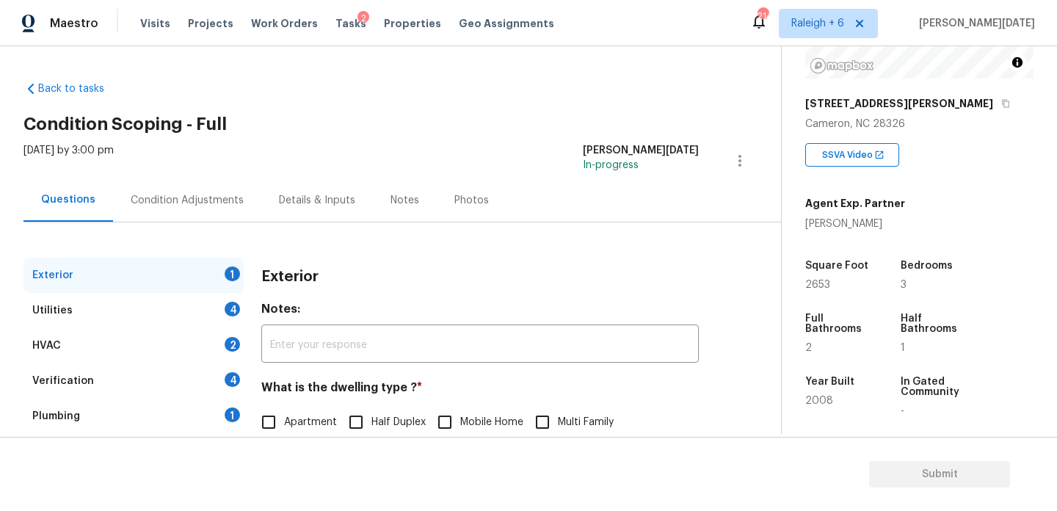
scroll to position [196, 0]
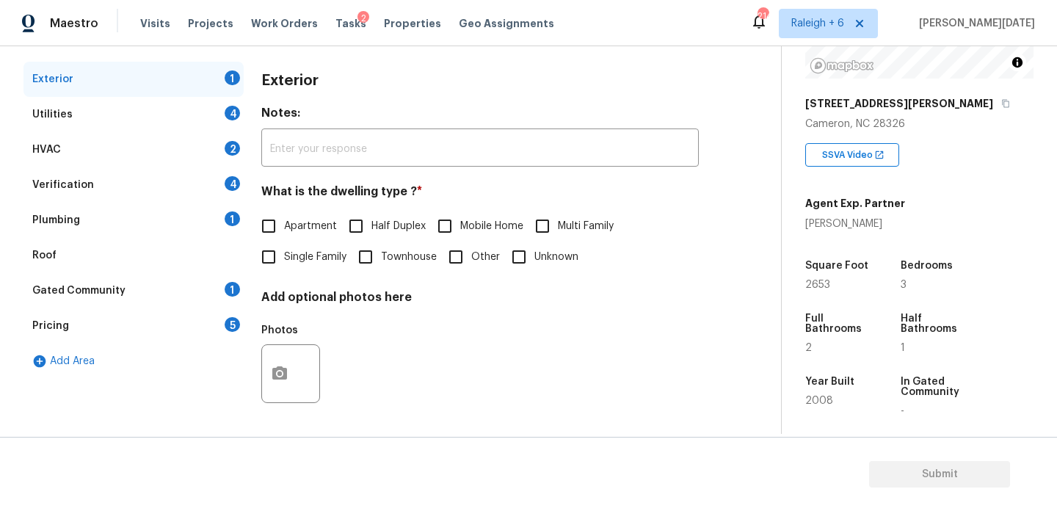
click at [167, 316] on div "Pricing 5" at bounding box center [133, 325] width 220 height 35
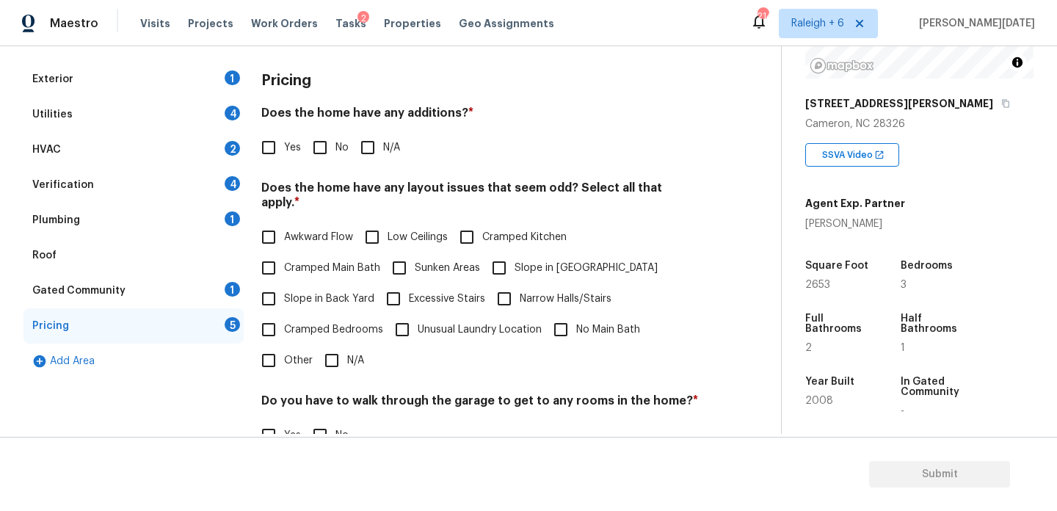
click at [276, 363] on div "Pricing Does the home have any additions? * Yes No N/A Does the home have any l…" at bounding box center [479, 340] width 437 height 556
click at [276, 354] on input "Other" at bounding box center [268, 360] width 31 height 31
checkbox input "true"
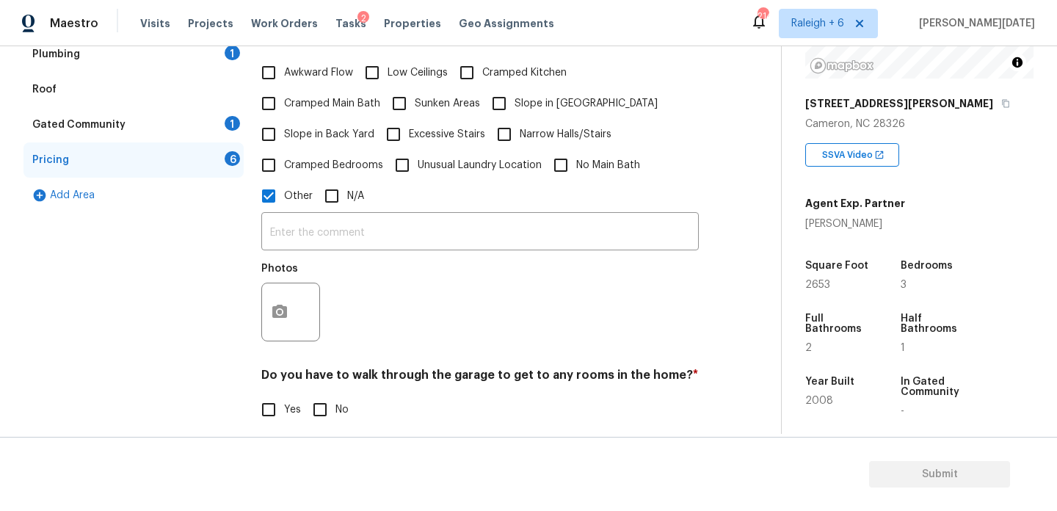
scroll to position [483, 0]
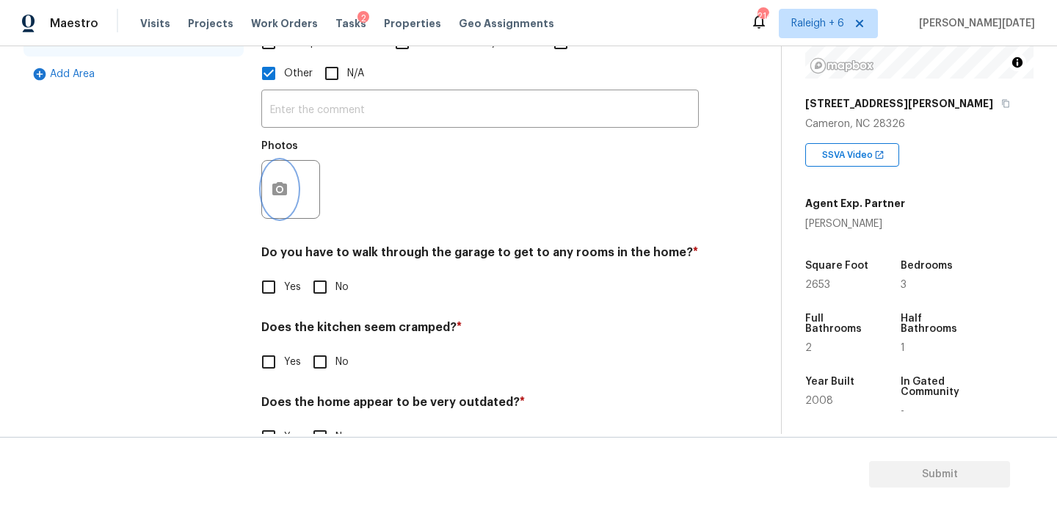
click at [264, 187] on button "button" at bounding box center [279, 189] width 35 height 57
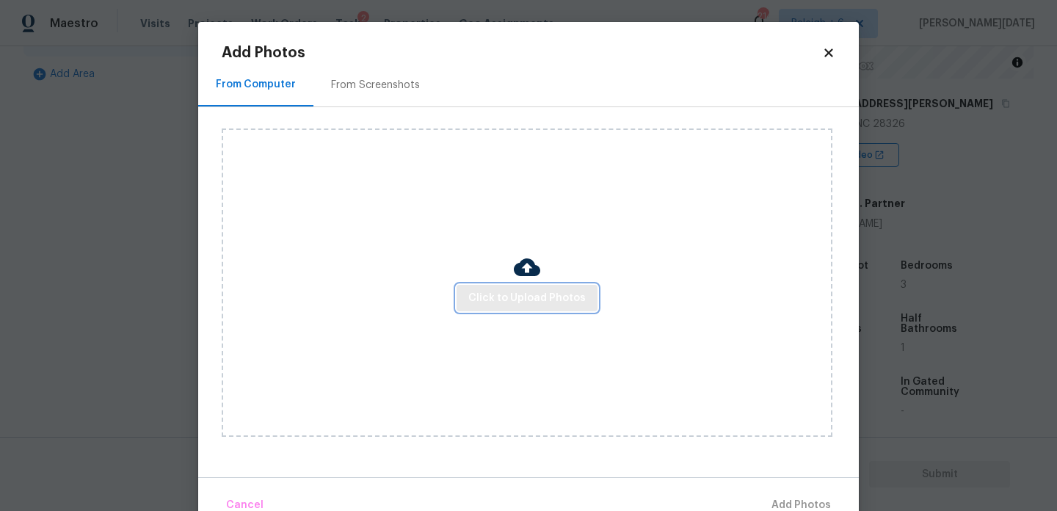
click at [553, 303] on span "Click to Upload Photos" at bounding box center [526, 298] width 117 height 18
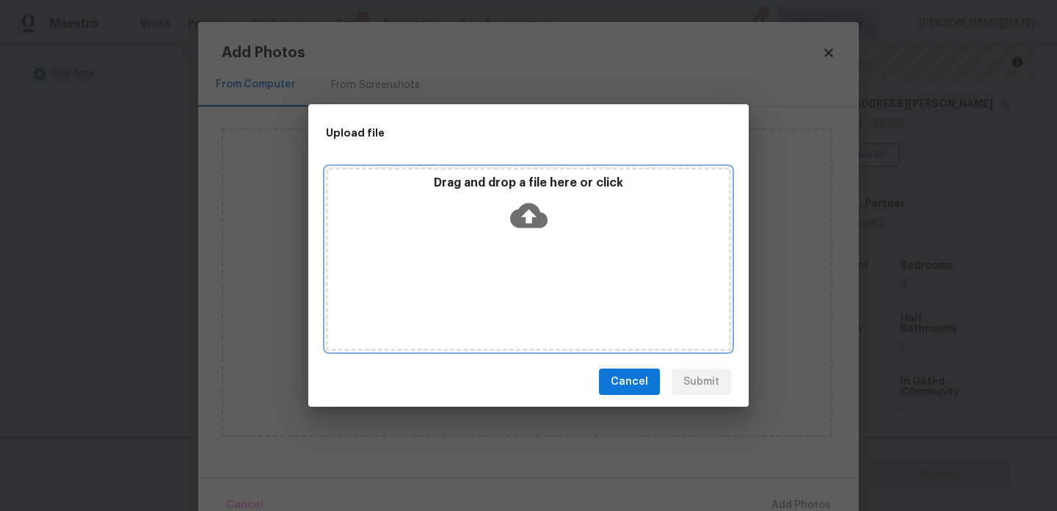
click at [553, 303] on div "Drag and drop a file here or click" at bounding box center [528, 258] width 405 height 183
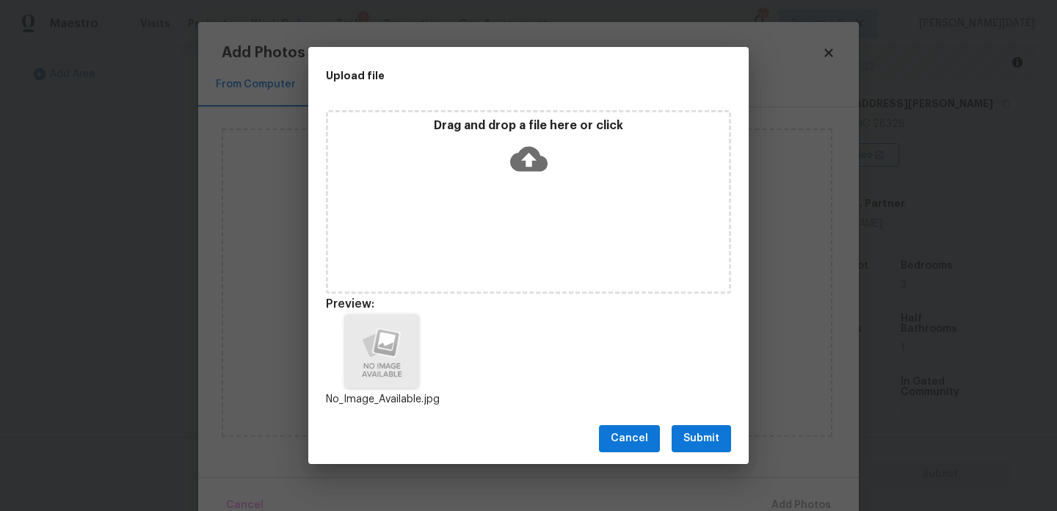
click at [713, 444] on span "Submit" at bounding box center [701, 438] width 36 height 18
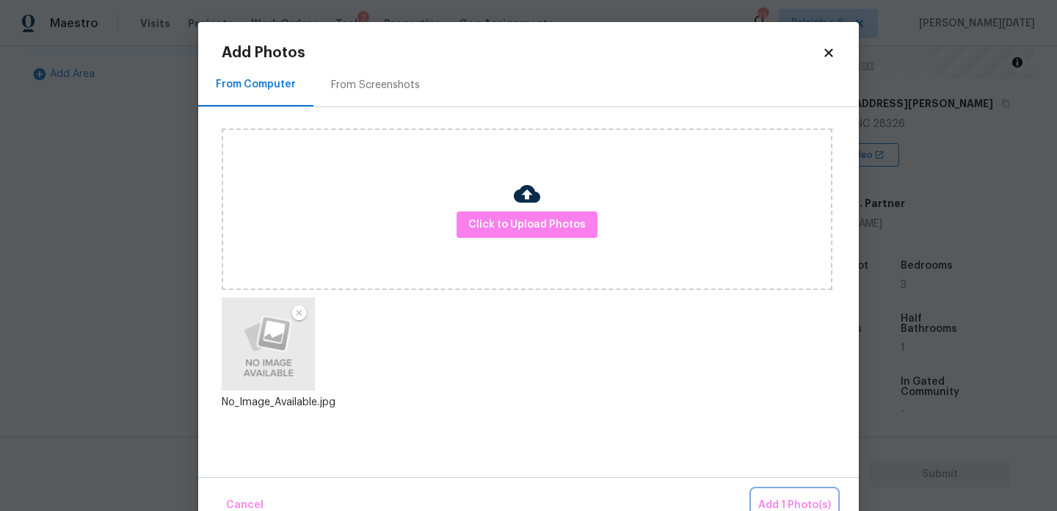
click at [784, 494] on button "Add 1 Photo(s)" at bounding box center [794, 506] width 84 height 32
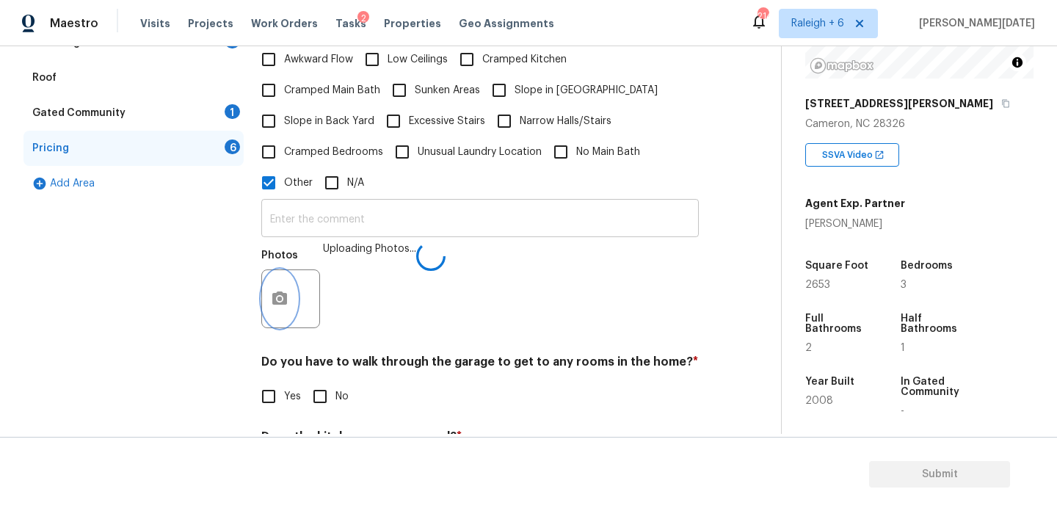
scroll to position [339, 0]
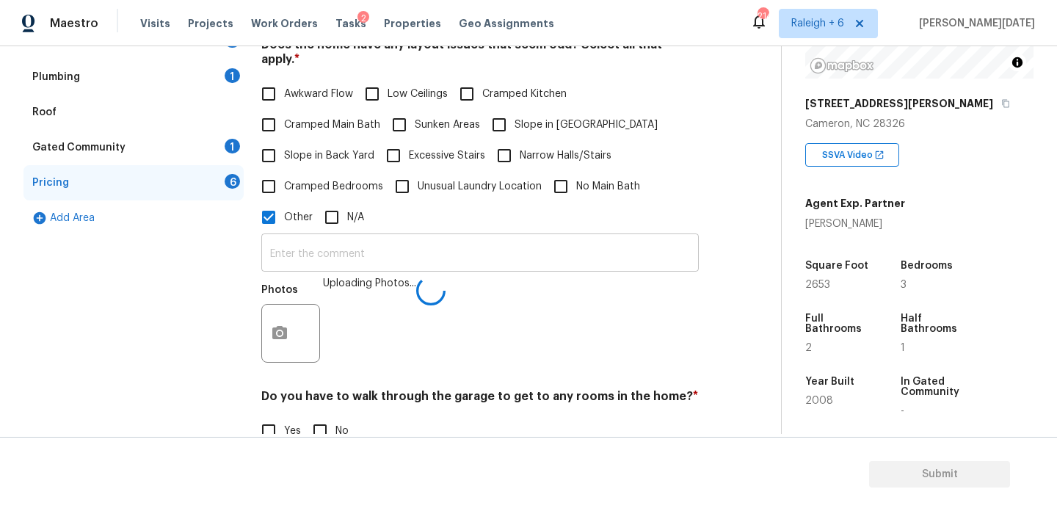
click at [424, 246] on input "text" at bounding box center [479, 254] width 437 height 34
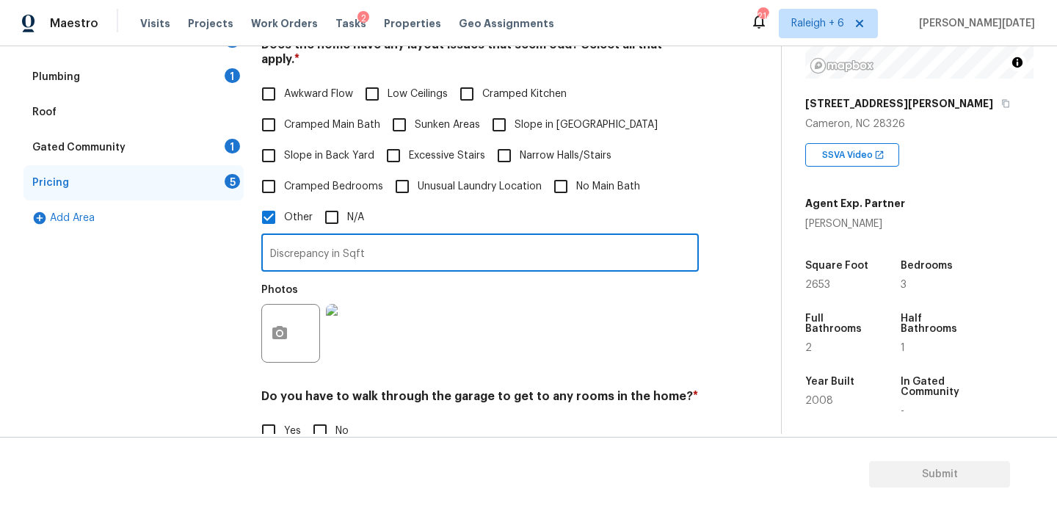
type input "Discrepancy in Sqft"
click at [589, 303] on div "Photos" at bounding box center [479, 323] width 437 height 95
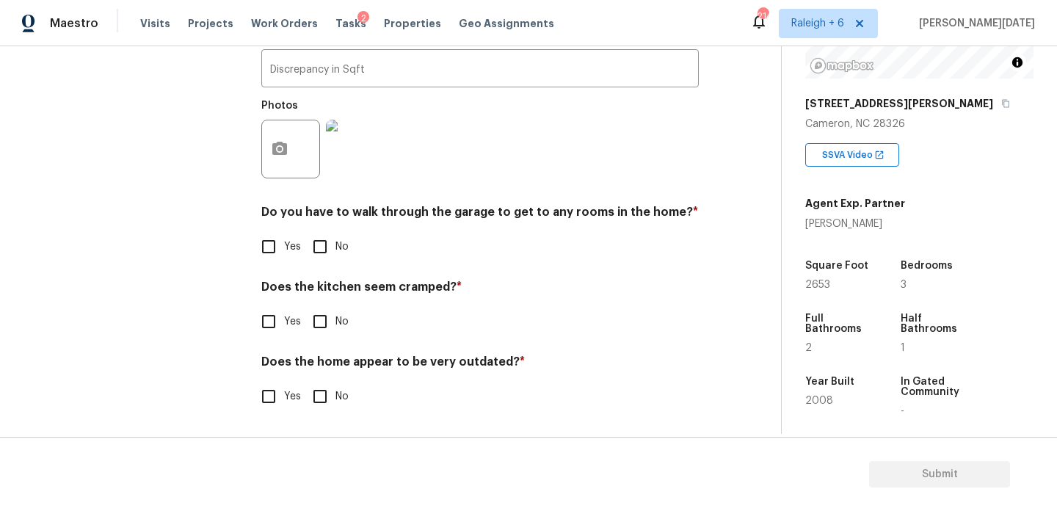
scroll to position [509, 0]
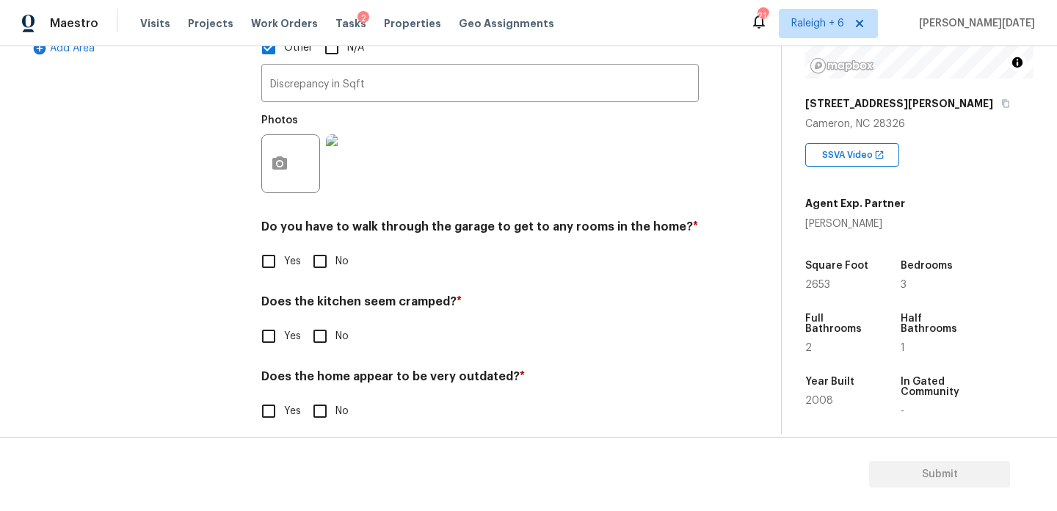
click at [319, 246] on input "No" at bounding box center [320, 261] width 31 height 31
checkbox input "true"
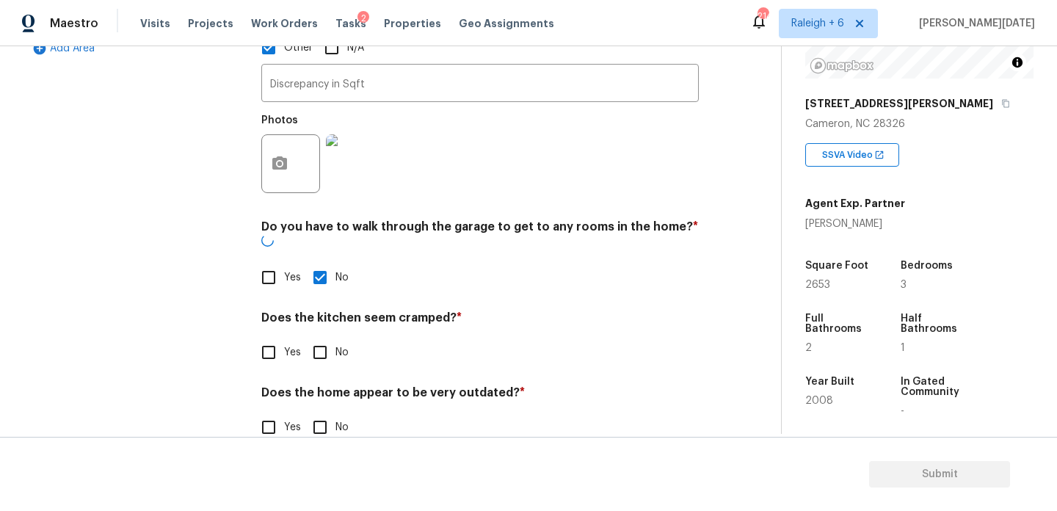
click at [319, 310] on h4 "Does the kitchen seem cramped? *" at bounding box center [479, 320] width 437 height 21
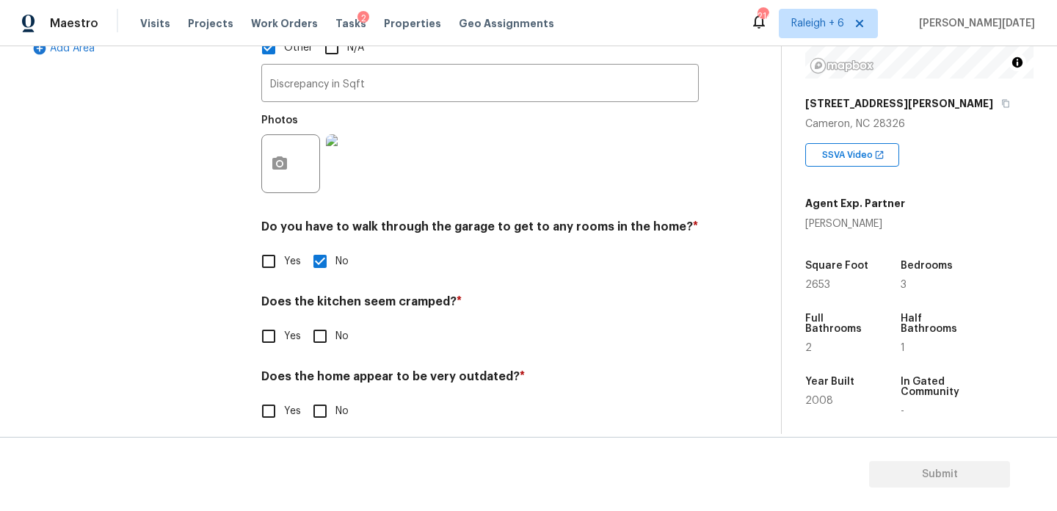
click at [320, 321] on input "No" at bounding box center [320, 336] width 31 height 31
checkbox input "true"
click at [325, 397] on input "No" at bounding box center [320, 412] width 31 height 31
checkbox input "true"
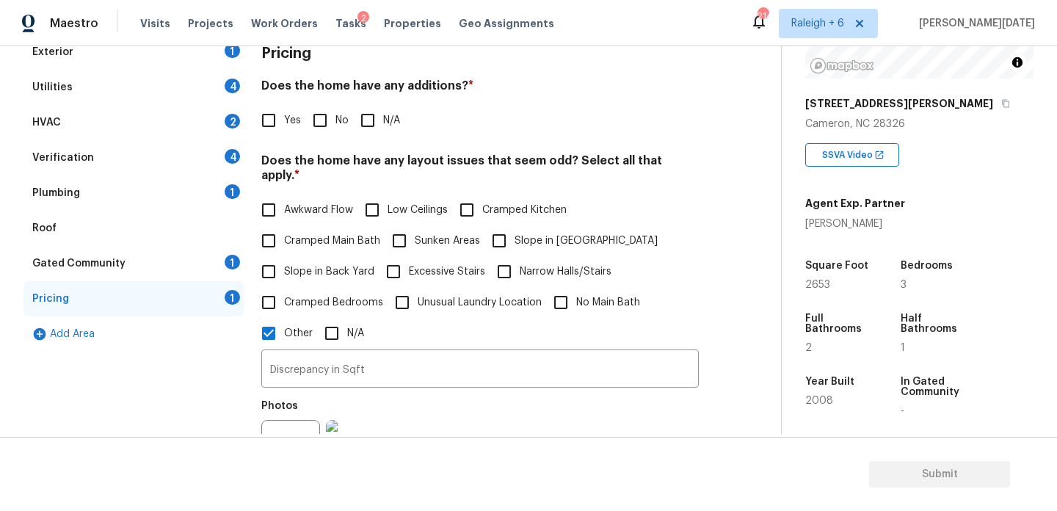
scroll to position [215, 0]
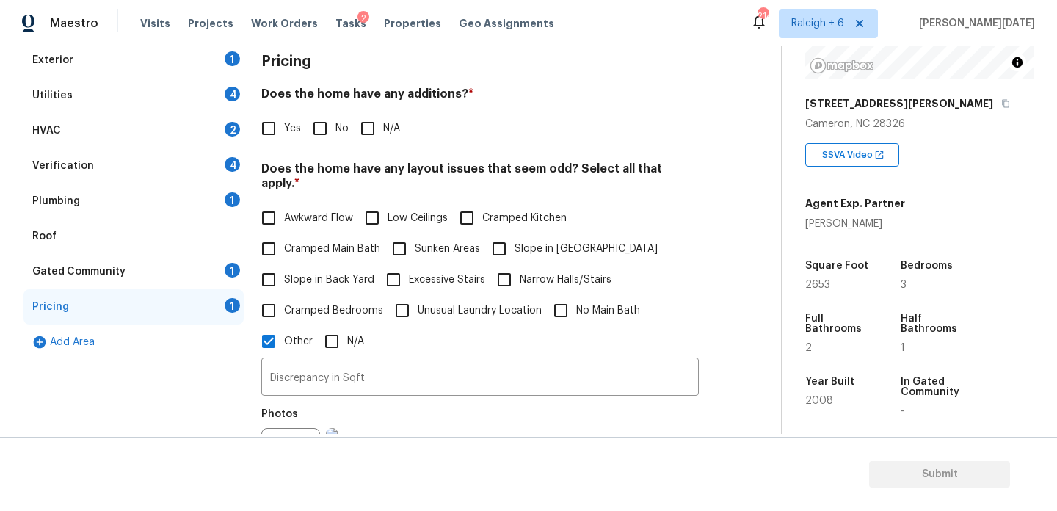
click at [330, 130] on input "No" at bounding box center [320, 128] width 31 height 31
checkbox input "true"
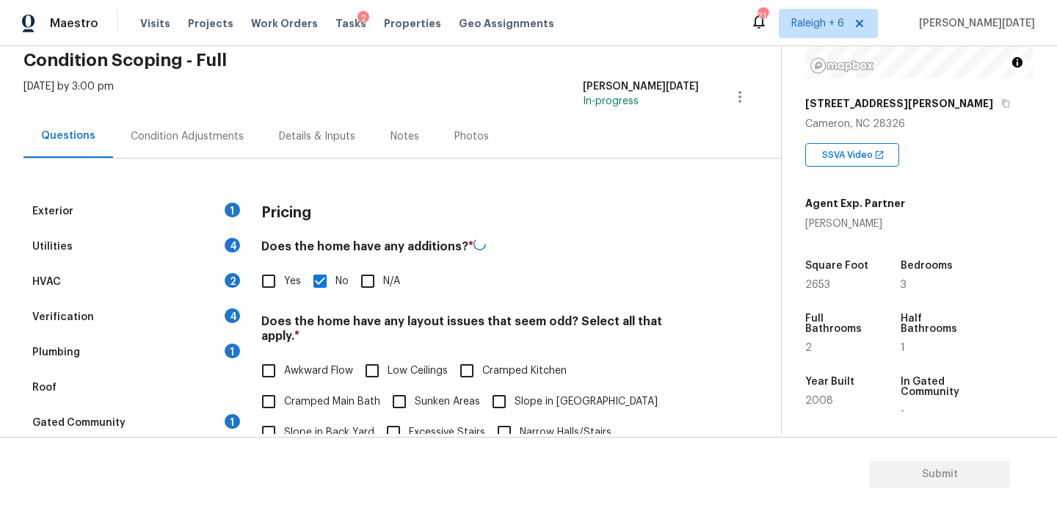
scroll to position [51, 0]
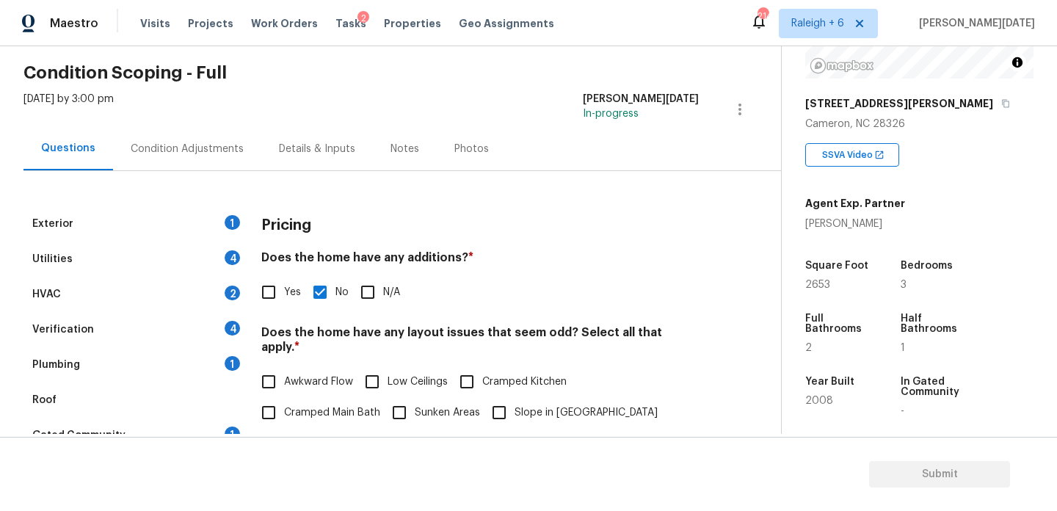
click at [204, 153] on div "Condition Adjustments" at bounding box center [187, 149] width 113 height 15
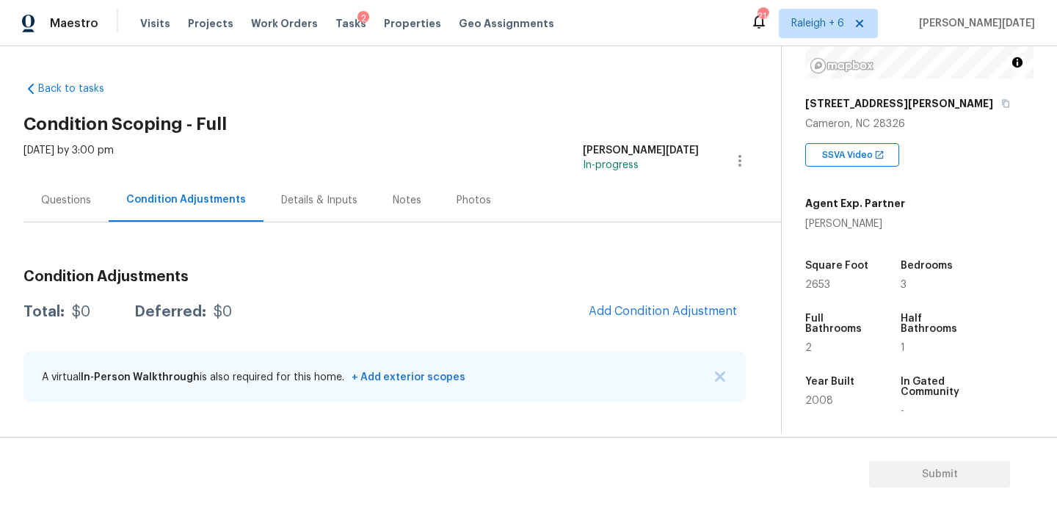
click at [820, 285] on span "2653" at bounding box center [817, 285] width 25 height 10
copy span "2653"
click at [672, 338] on div "Condition Adjustments Total: $0 Deferred: $0 Add Condition Adjustment A virtual…" at bounding box center [384, 336] width 722 height 157
click at [682, 316] on span "Add Condition Adjustment" at bounding box center [663, 311] width 148 height 13
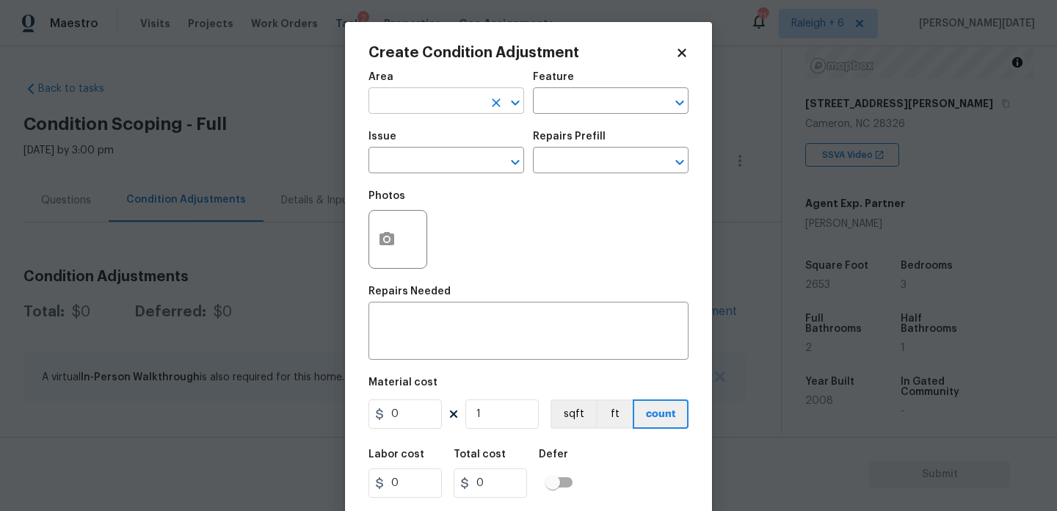
click at [403, 110] on input "text" at bounding box center [425, 102] width 114 height 23
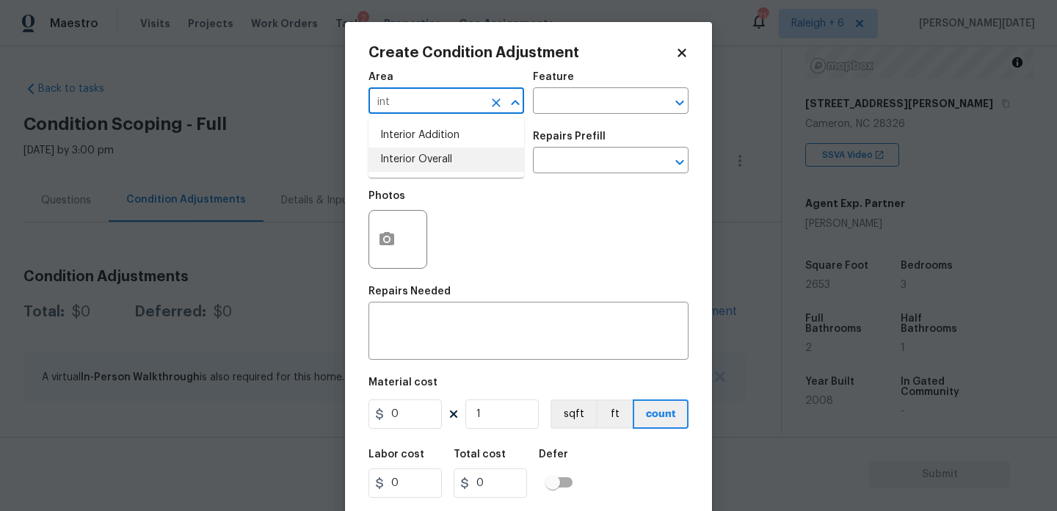
click at [448, 159] on li "Interior Overall" at bounding box center [446, 160] width 156 height 24
type input "Interior Overall"
click at [448, 159] on input "text" at bounding box center [425, 161] width 114 height 23
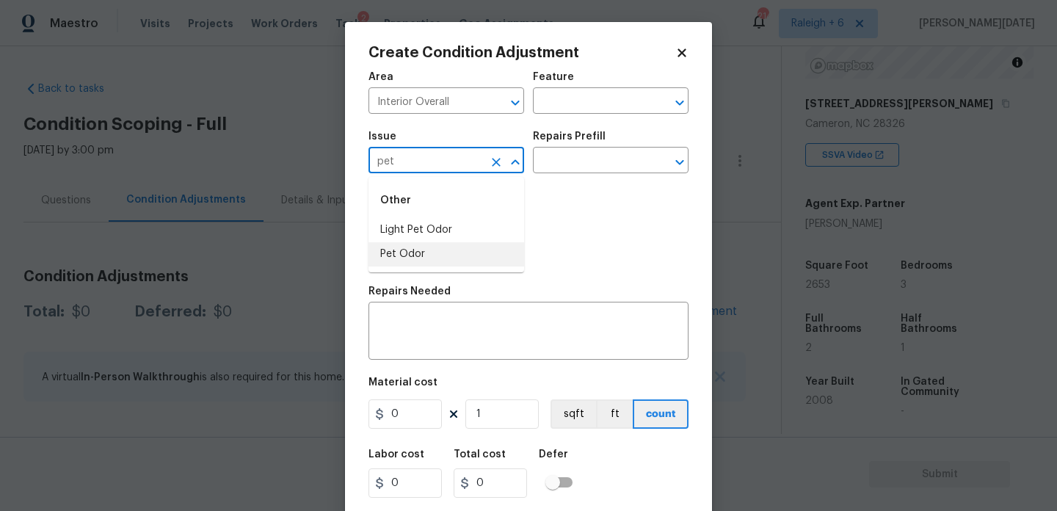
click at [444, 254] on li "Pet Odor" at bounding box center [446, 254] width 156 height 24
type input "Pet Odor"
click at [582, 170] on input "text" at bounding box center [590, 161] width 114 height 23
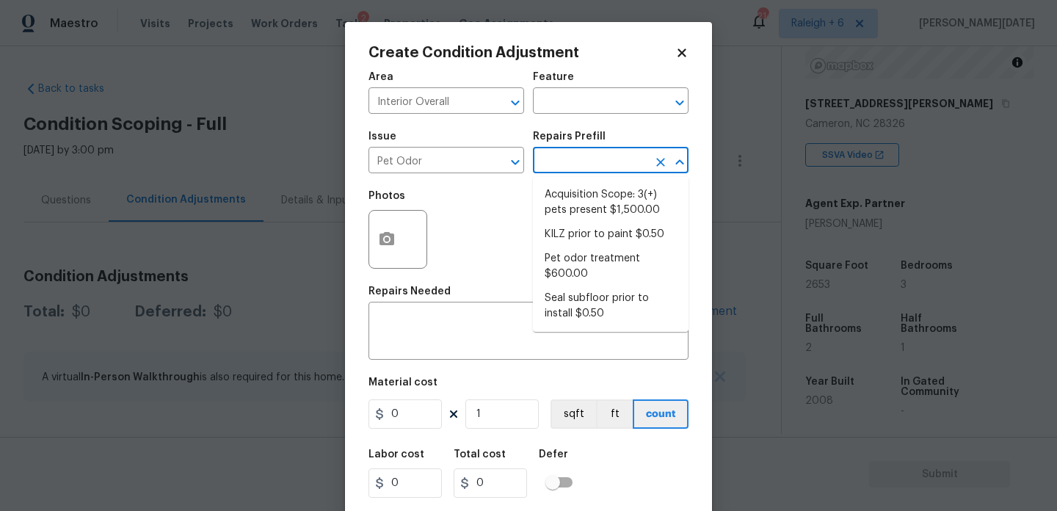
click at [597, 202] on li "Acquisition Scope: 3(+) pets present $1,500.00" at bounding box center [611, 203] width 156 height 40
type textarea "Acquisition Scope: 3(+) pets present"
type input "1500"
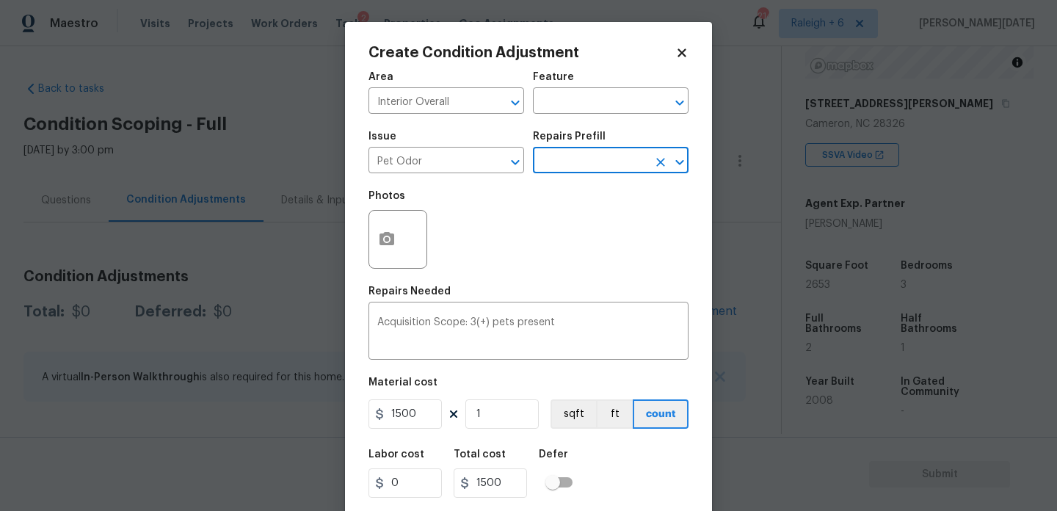
scroll to position [37, 0]
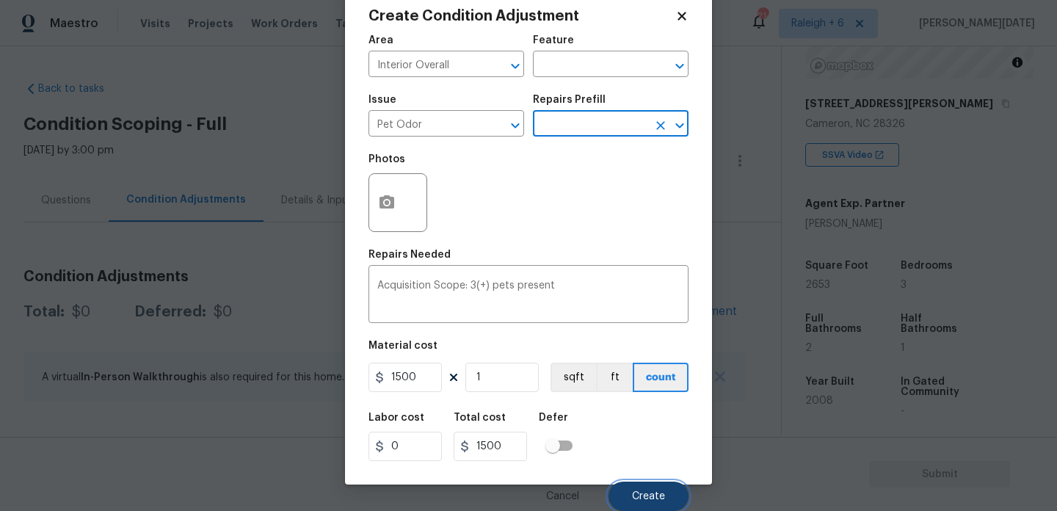
click at [634, 486] on button "Create" at bounding box center [648, 495] width 80 height 29
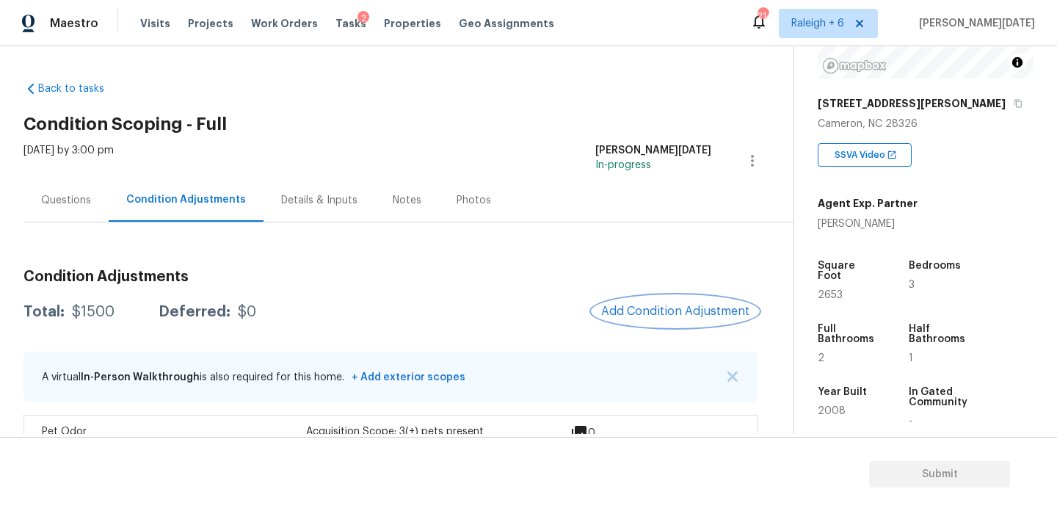
scroll to position [0, 0]
click at [76, 209] on div "Questions" at bounding box center [65, 199] width 85 height 43
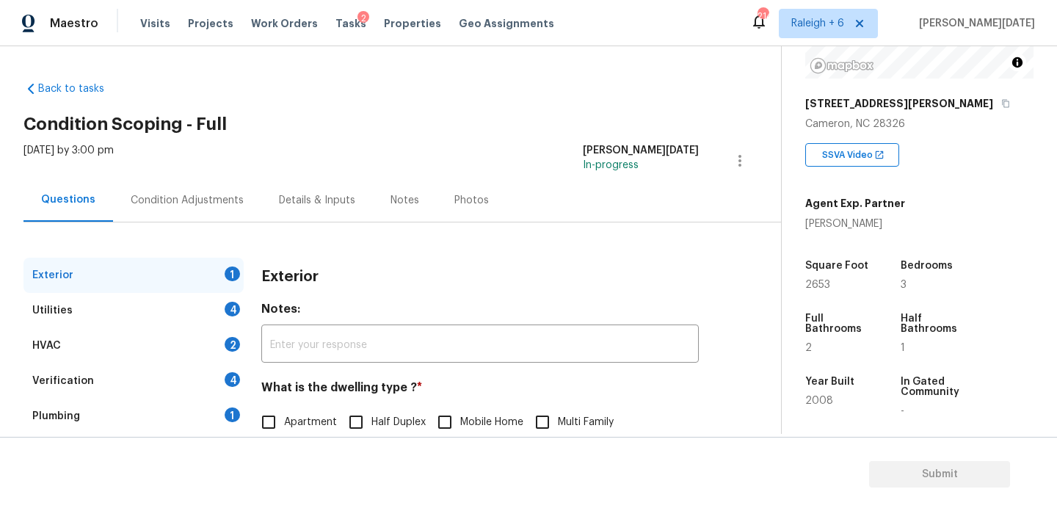
scroll to position [196, 0]
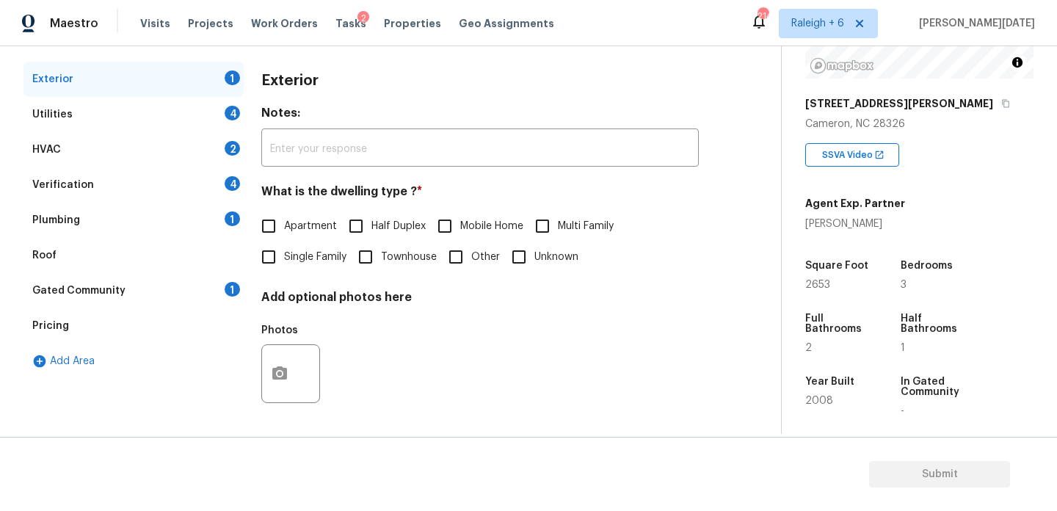
click at [183, 312] on div "Pricing" at bounding box center [133, 325] width 220 height 35
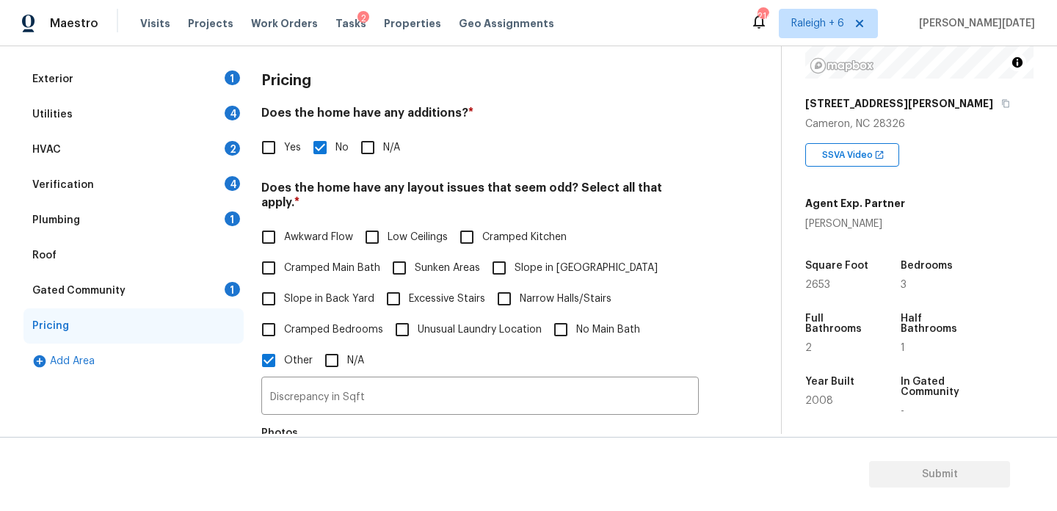
click at [510, 254] on input "Slope in Front Yard" at bounding box center [499, 267] width 31 height 31
checkbox input "true"
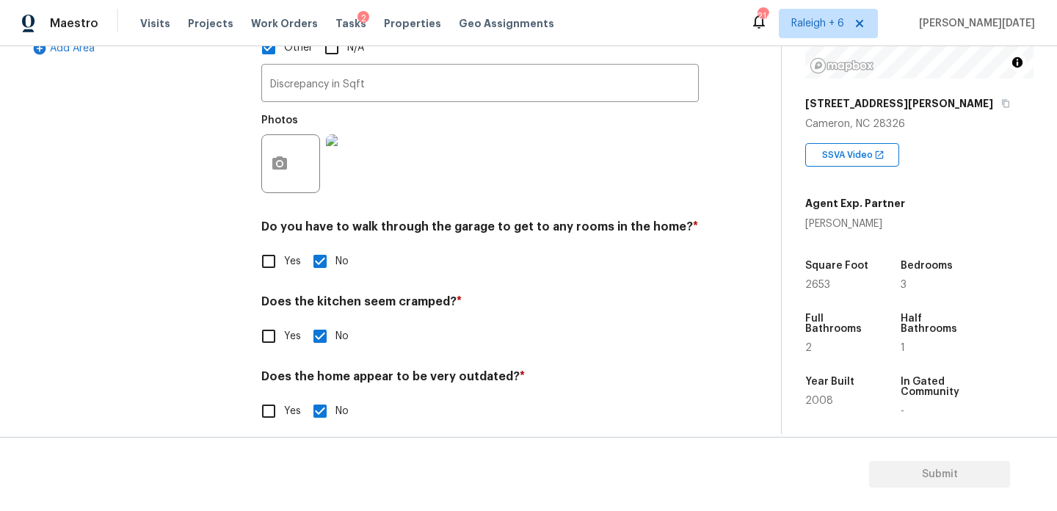
scroll to position [0, 0]
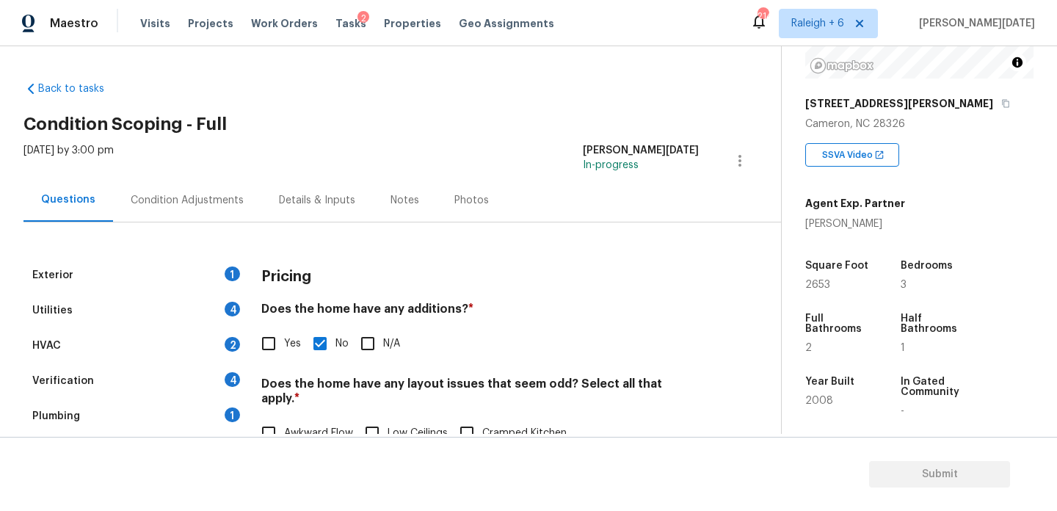
click at [161, 189] on div "Condition Adjustments" at bounding box center [187, 199] width 148 height 43
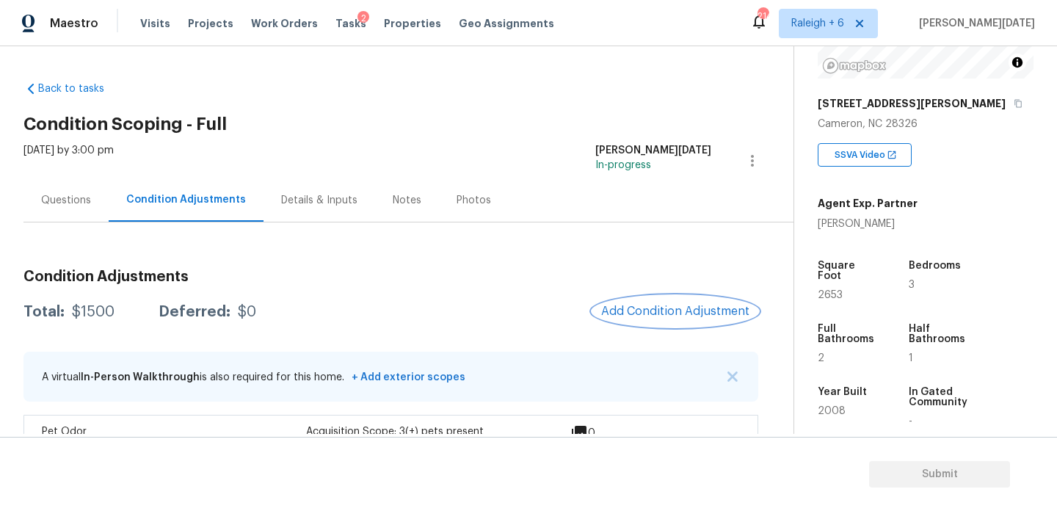
click at [688, 306] on span "Add Condition Adjustment" at bounding box center [675, 311] width 148 height 13
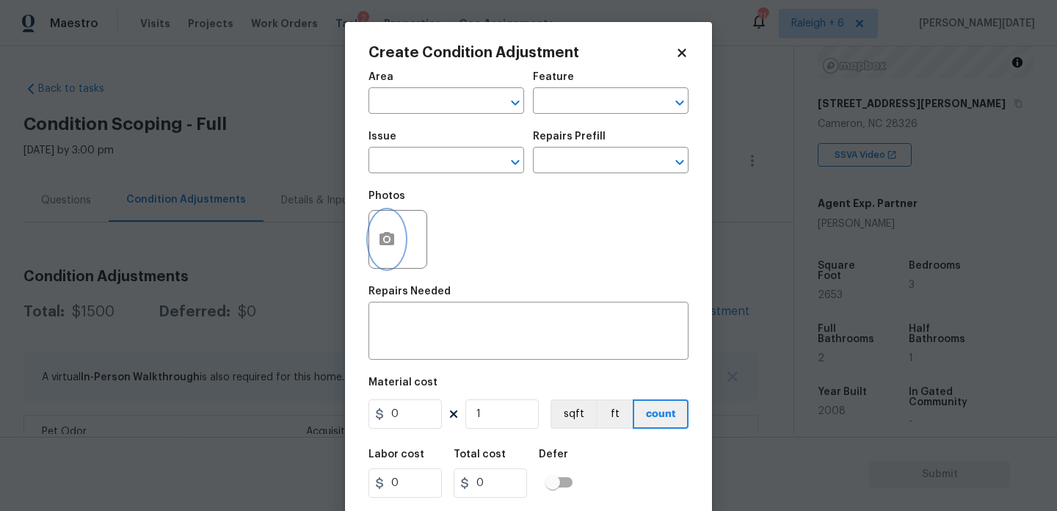
click at [376, 247] on button "button" at bounding box center [386, 239] width 35 height 57
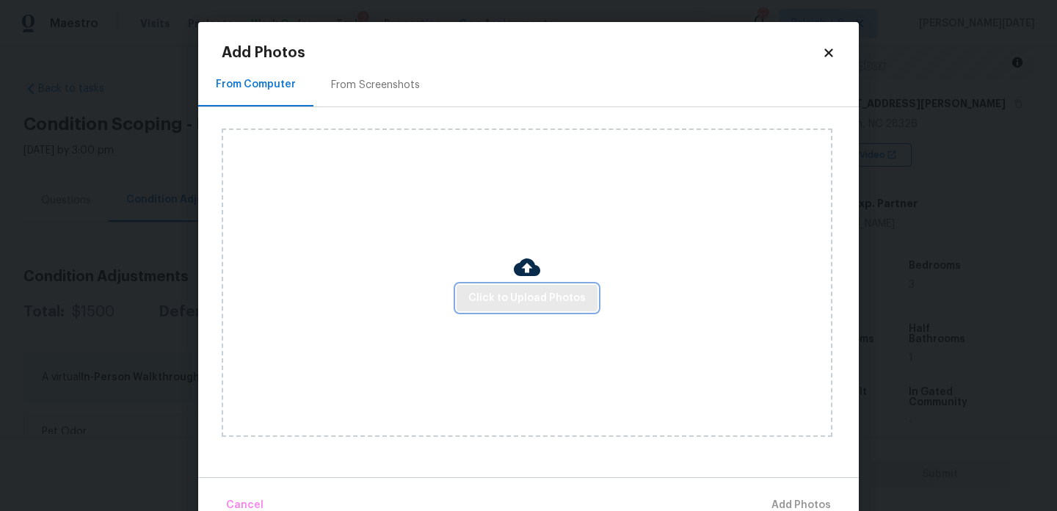
click at [517, 296] on span "Click to Upload Photos" at bounding box center [526, 298] width 117 height 18
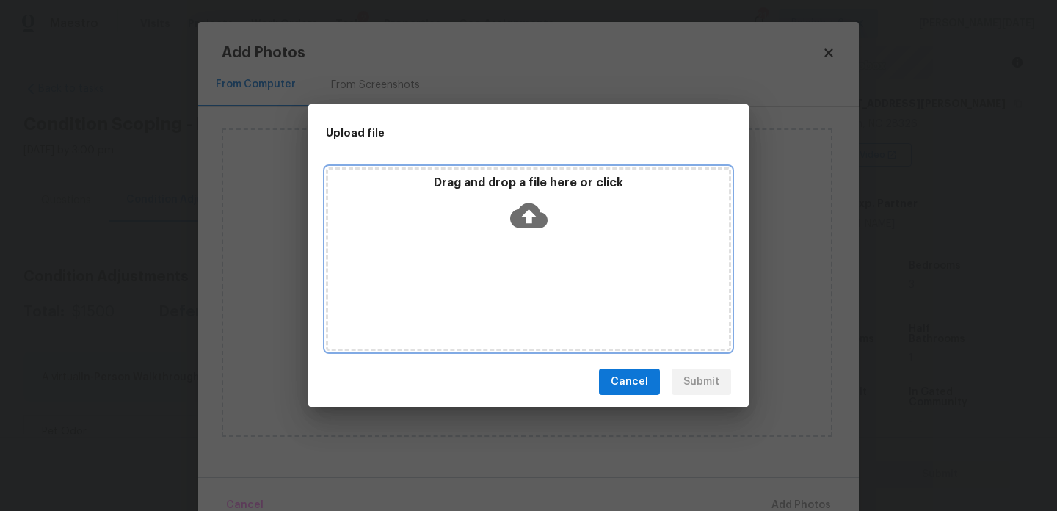
click at [517, 296] on div "Drag and drop a file here or click" at bounding box center [528, 258] width 405 height 183
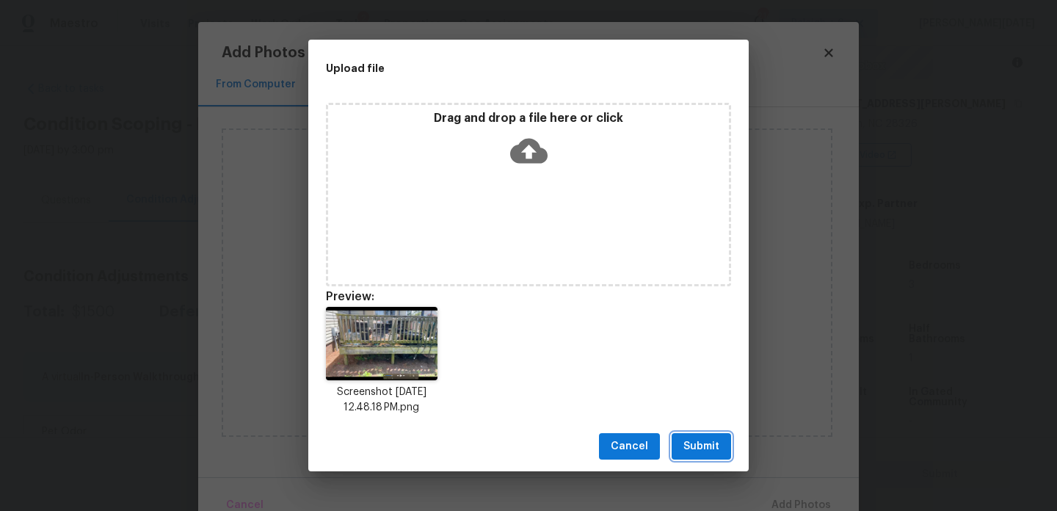
click at [702, 447] on span "Submit" at bounding box center [701, 446] width 36 height 18
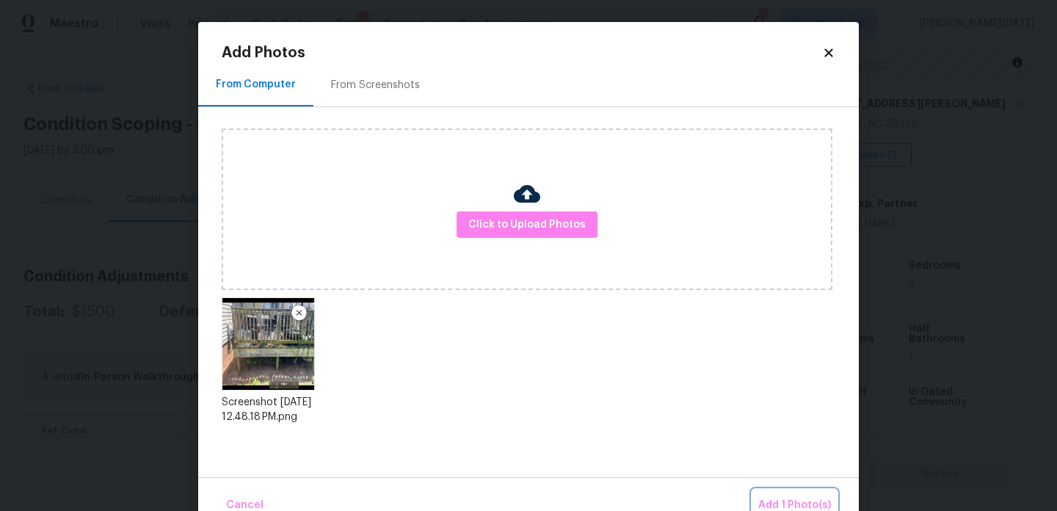
click at [765, 491] on button "Add 1 Photo(s)" at bounding box center [794, 506] width 84 height 32
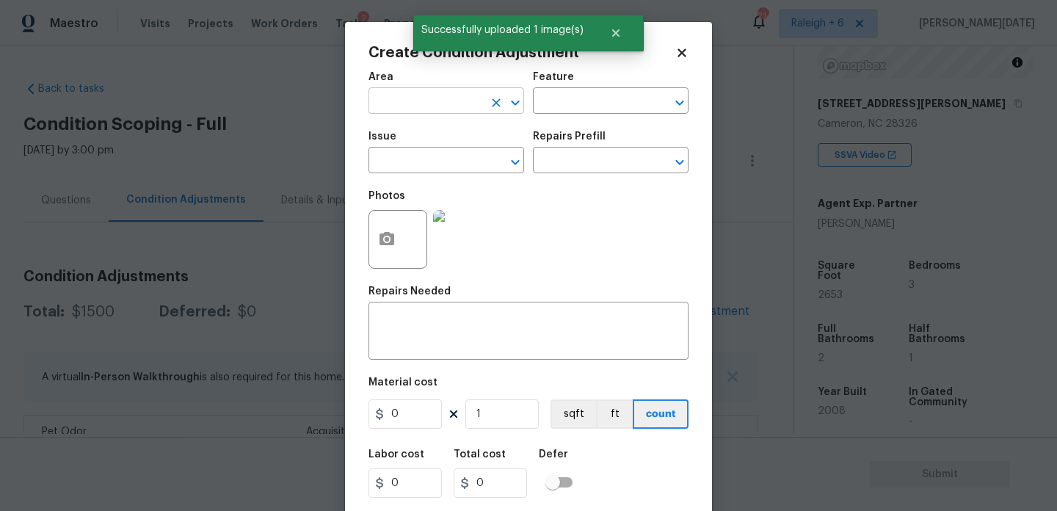
click at [396, 103] on input "text" at bounding box center [425, 102] width 114 height 23
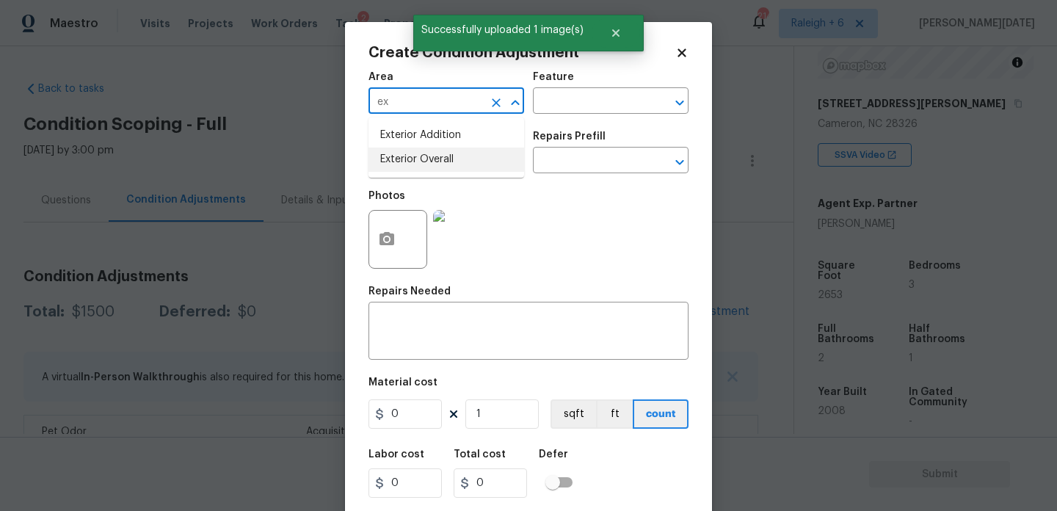
click at [416, 159] on li "Exterior Overall" at bounding box center [446, 160] width 156 height 24
type input "Exterior Overall"
click at [553, 87] on div "Feature" at bounding box center [611, 81] width 156 height 19
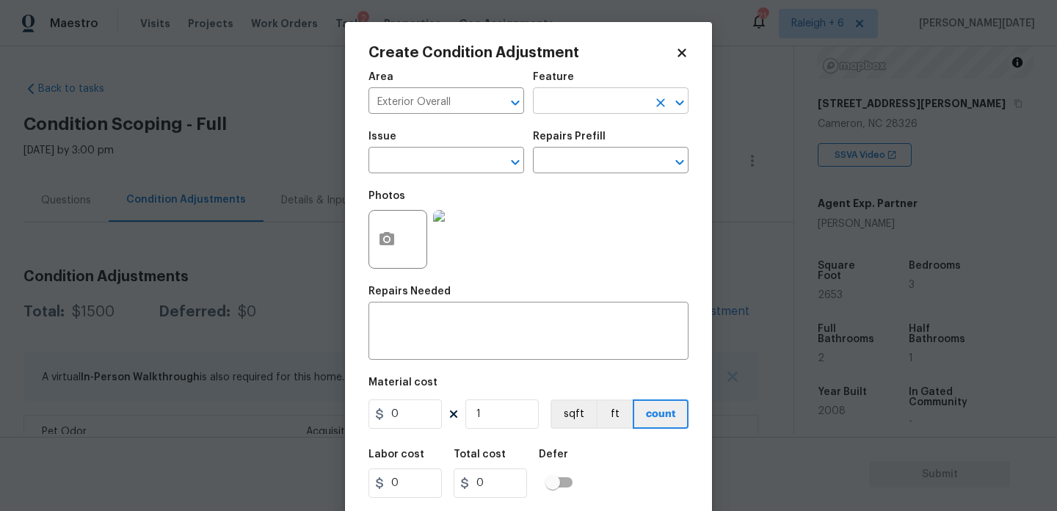
click at [553, 95] on input "text" at bounding box center [590, 102] width 114 height 23
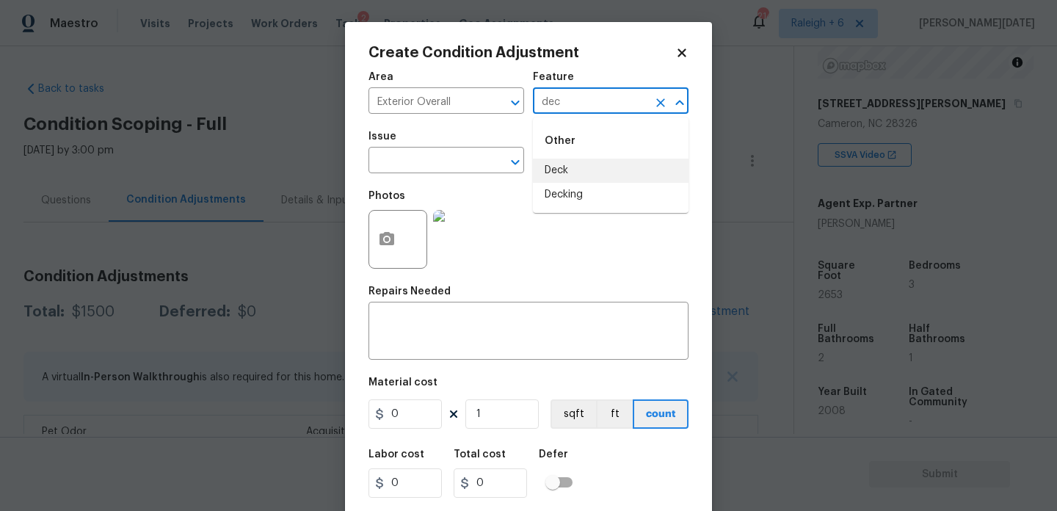
click at [566, 197] on li "Decking" at bounding box center [611, 195] width 156 height 24
type input "Decking"
click at [437, 159] on input "text" at bounding box center [425, 161] width 114 height 23
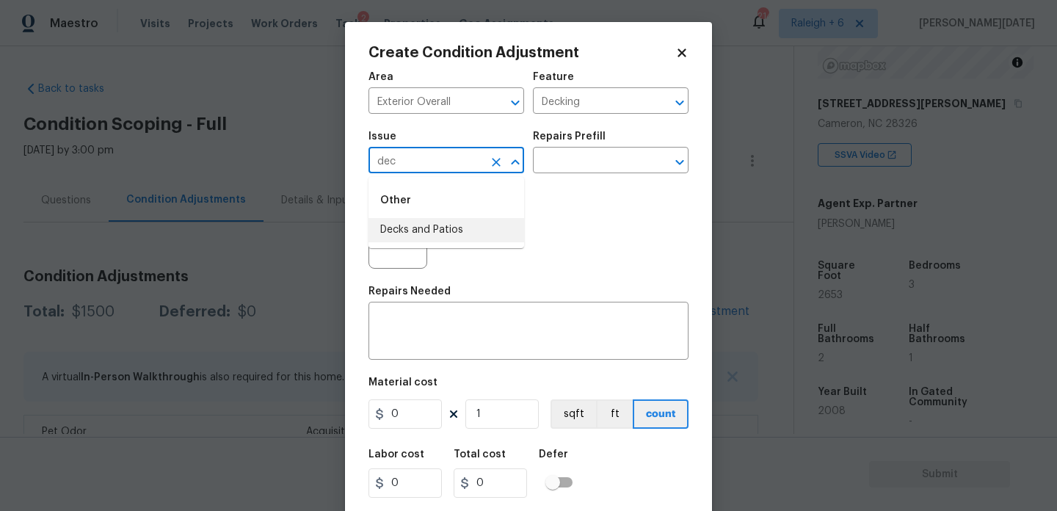
click at [425, 235] on li "Decks and Patios" at bounding box center [446, 230] width 156 height 24
type input "Decks and Patios"
click at [407, 430] on figure "Material cost 0 1 sqft ft count" at bounding box center [528, 404] width 320 height 54
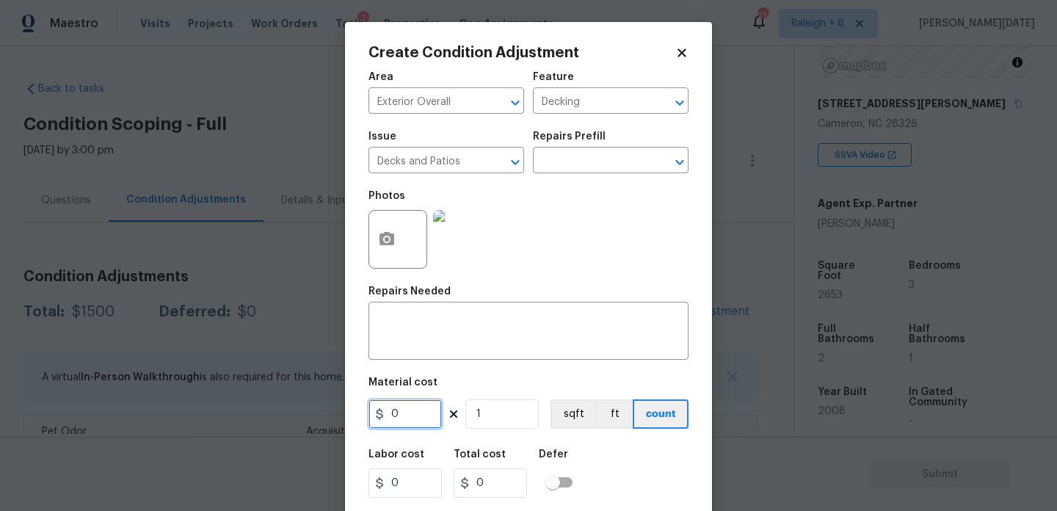
click at [422, 415] on input "0" at bounding box center [404, 413] width 73 height 29
type input "1500"
click at [422, 314] on div "x ​" at bounding box center [528, 332] width 320 height 54
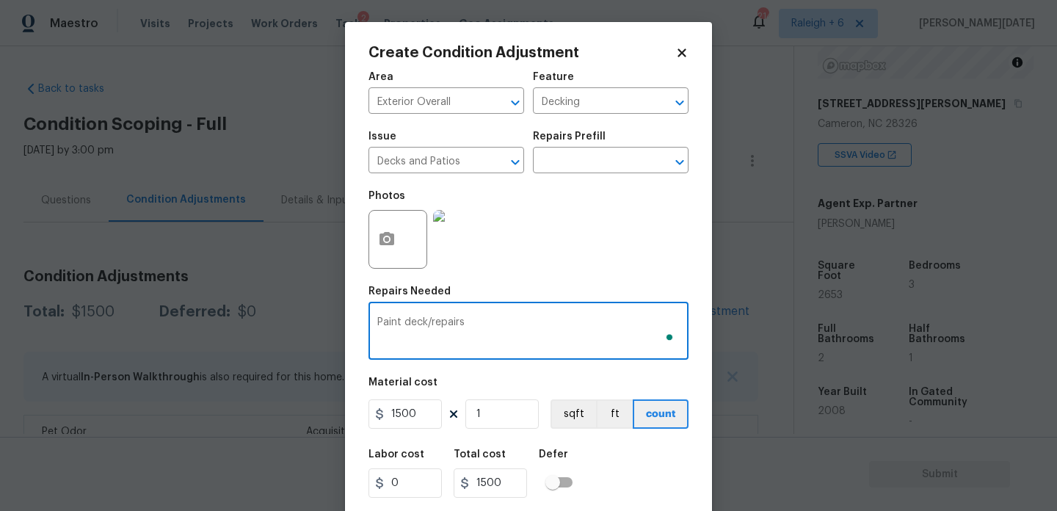
scroll to position [37, 0]
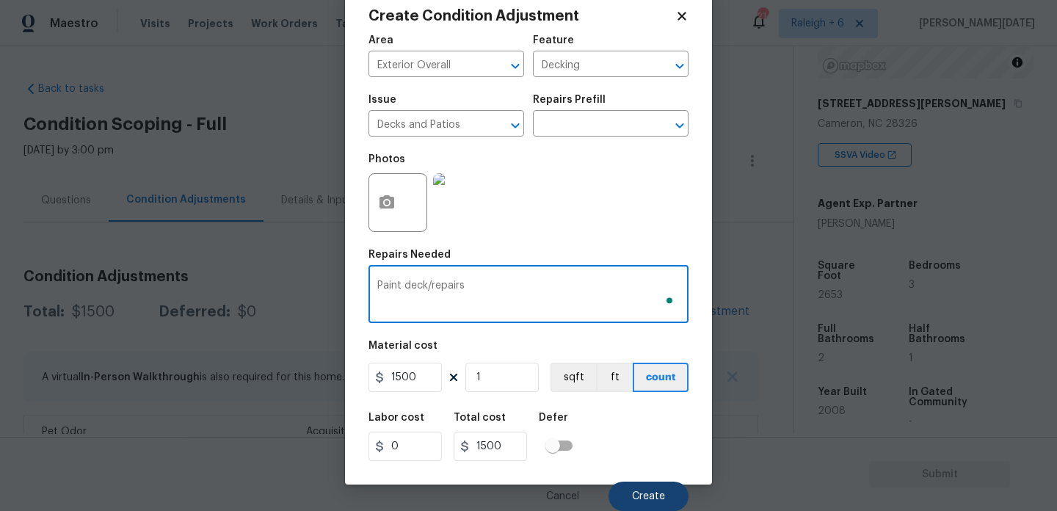
type textarea "Paint deck/repairs"
click at [649, 494] on span "Create" at bounding box center [648, 496] width 33 height 11
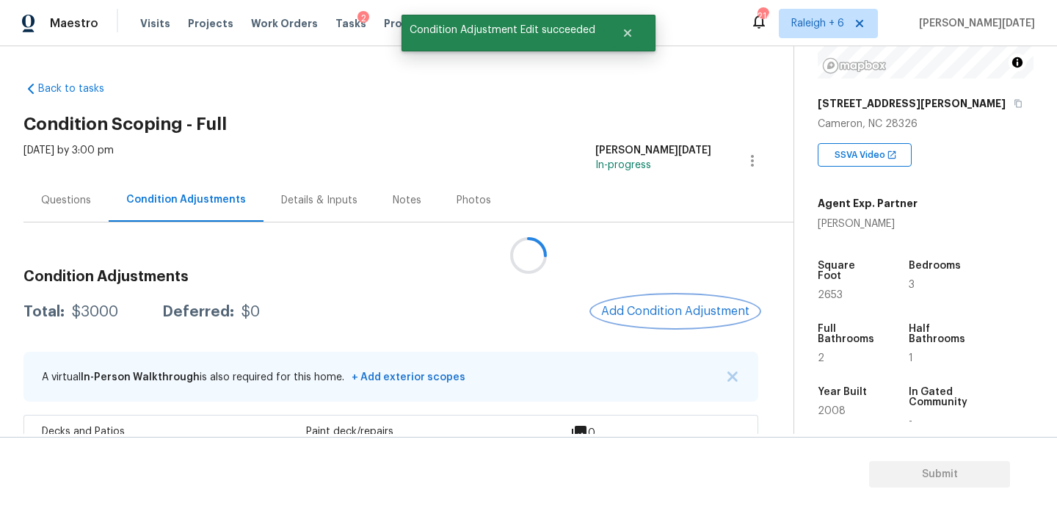
scroll to position [0, 0]
click at [639, 301] on button "Add Condition Adjustment" at bounding box center [675, 311] width 166 height 31
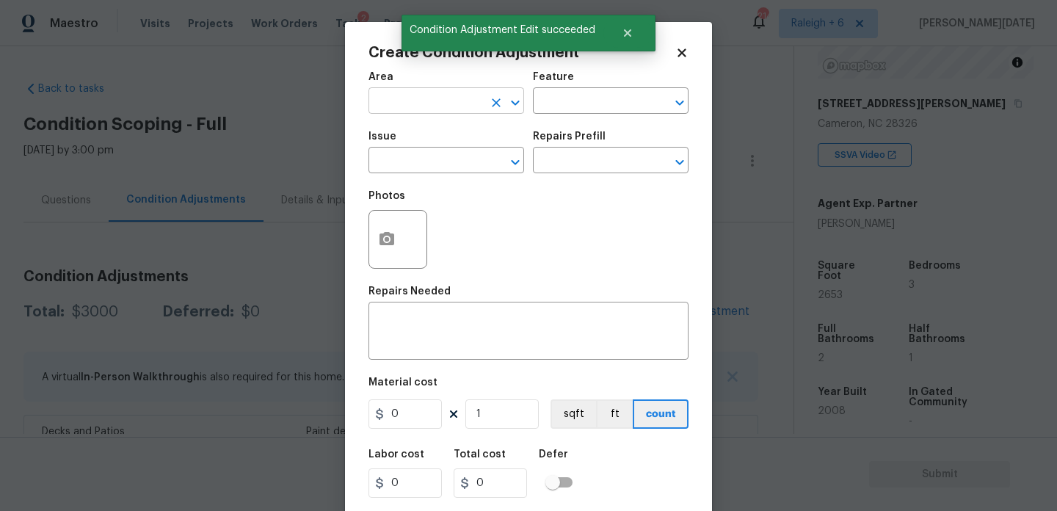
click at [411, 104] on input "text" at bounding box center [425, 102] width 114 height 23
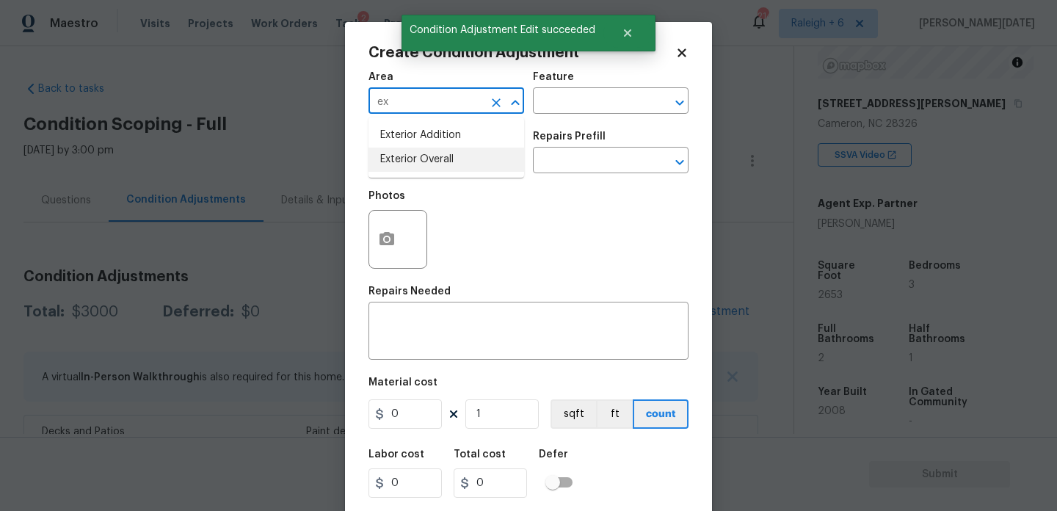
click at [422, 171] on li "Exterior Overall" at bounding box center [446, 160] width 156 height 24
type input "Exterior Overall"
click at [422, 171] on input "text" at bounding box center [425, 161] width 114 height 23
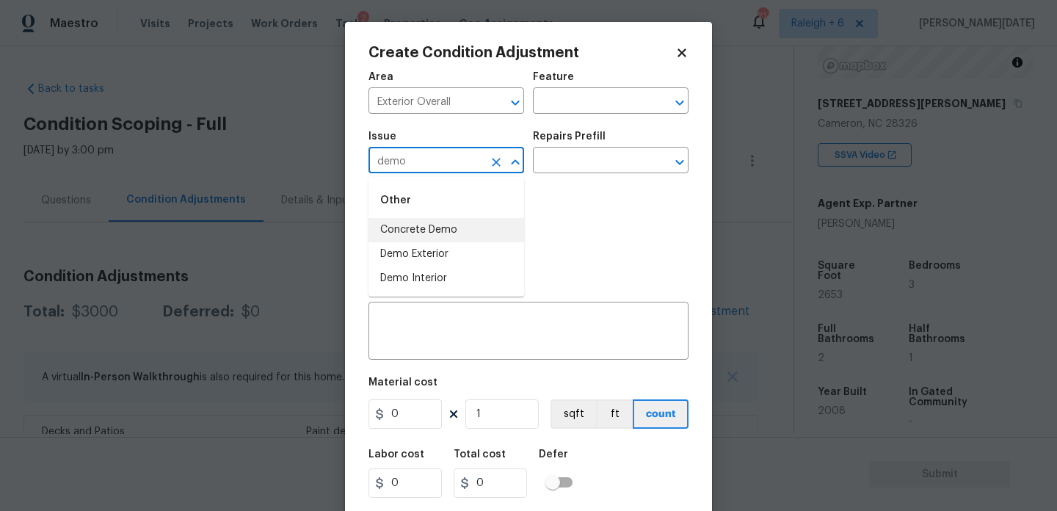
click at [417, 240] on li "Concrete Demo" at bounding box center [446, 230] width 156 height 24
type input "Concrete Demo"
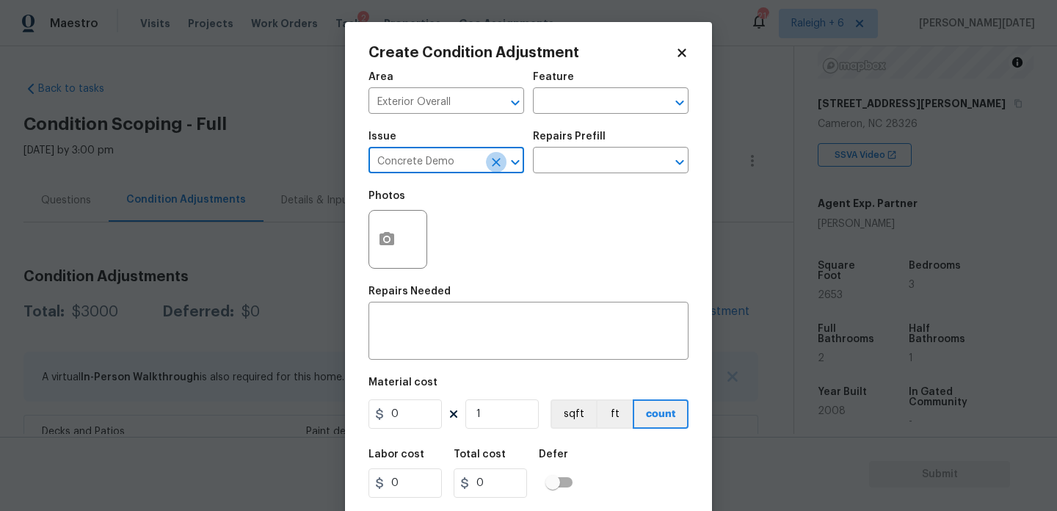
click at [498, 160] on icon "Clear" at bounding box center [496, 162] width 9 height 9
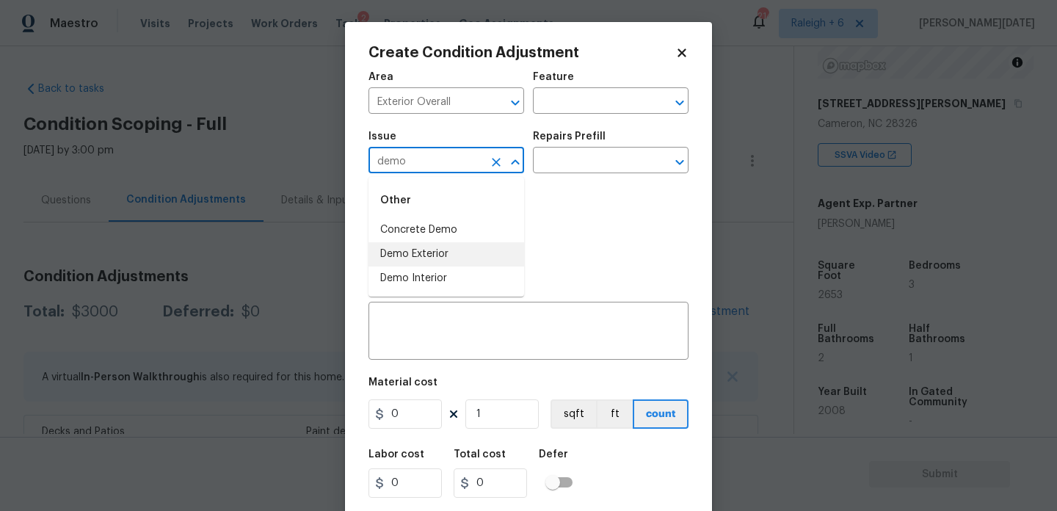
click at [467, 251] on li "Demo Exterior" at bounding box center [446, 254] width 156 height 24
type input "Demo Exterior"
click at [578, 165] on input "text" at bounding box center [590, 161] width 114 height 23
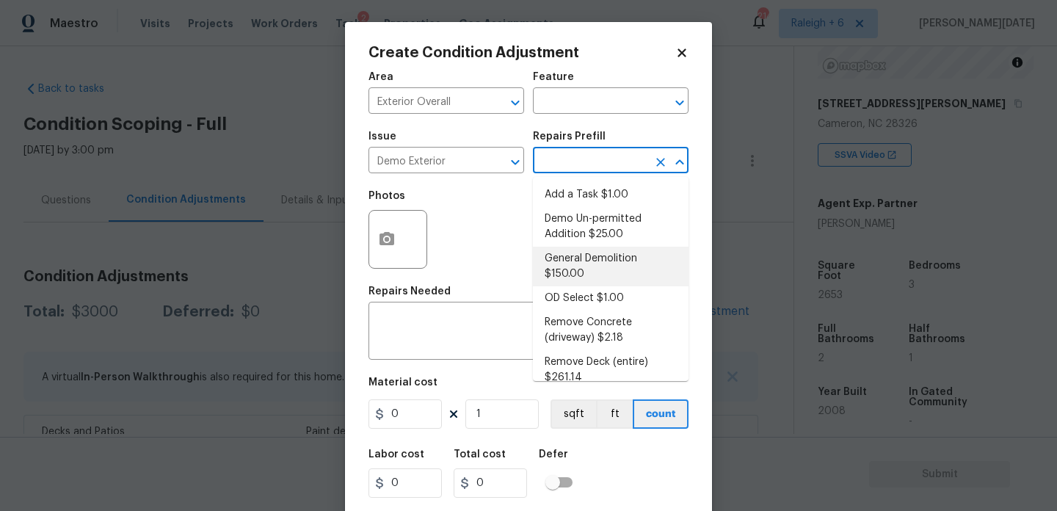
click at [588, 267] on li "General Demolition $150.00" at bounding box center [611, 267] width 156 height 40
type input "Demolition"
type textarea "Decks, sheds, above ground pools,"
type input "150"
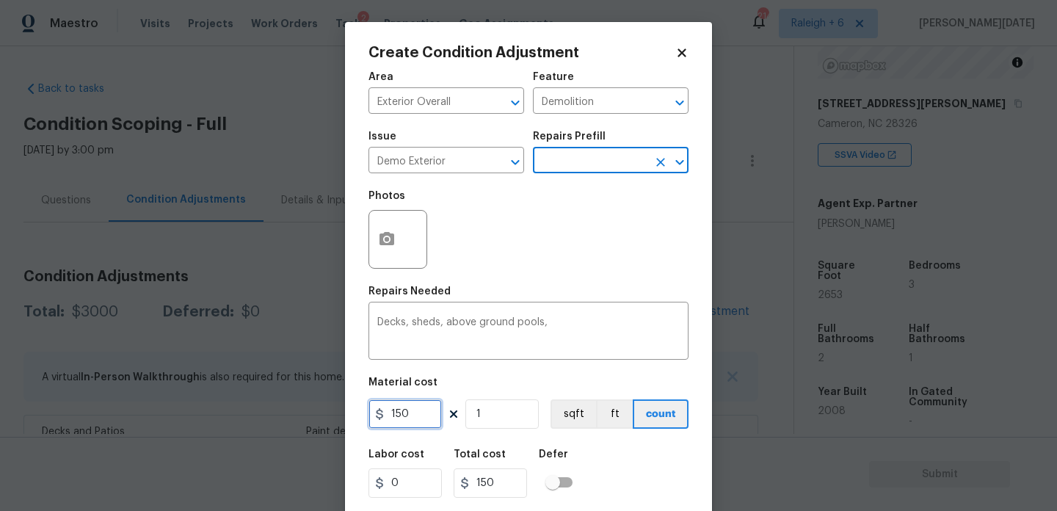
drag, startPoint x: 422, startPoint y: 417, endPoint x: 277, endPoint y: 417, distance: 145.3
click at [277, 417] on div "Create Condition Adjustment Area Exterior Overall ​ Feature Demolition ​ Issue …" at bounding box center [528, 255] width 1057 height 511
type input "1000"
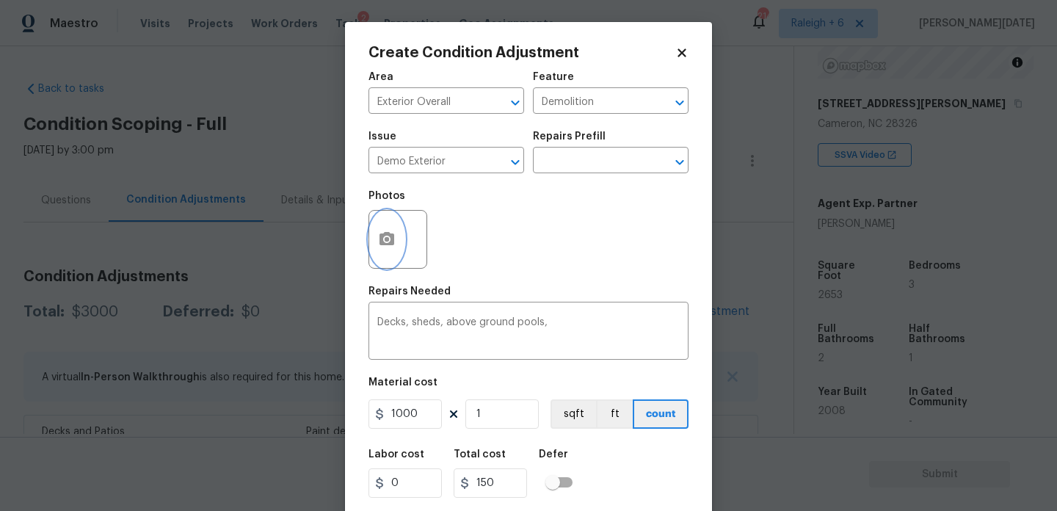
click at [378, 233] on icon "button" at bounding box center [387, 239] width 18 height 18
type input "1000"
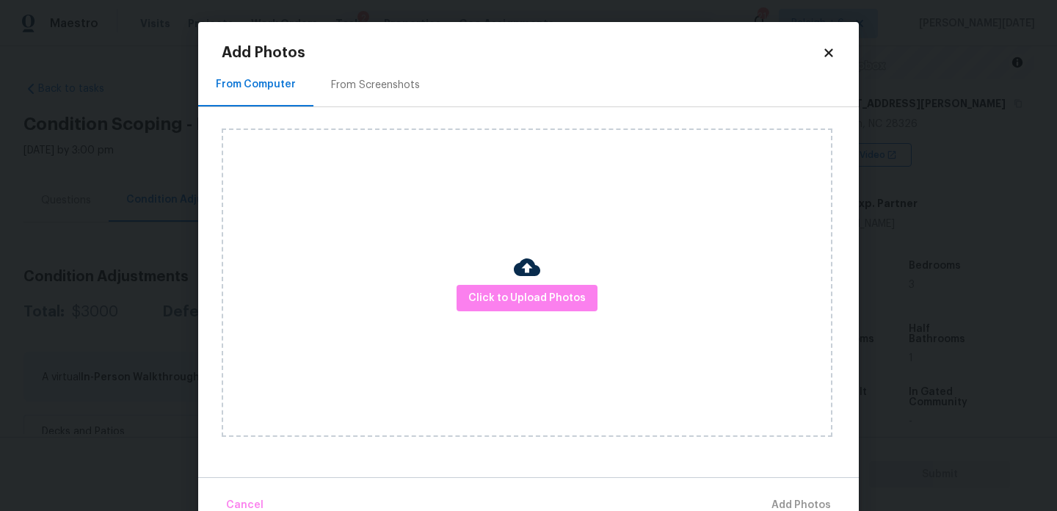
click at [559, 325] on div "Click to Upload Photos" at bounding box center [527, 282] width 611 height 308
click at [561, 298] on span "Click to Upload Photos" at bounding box center [526, 298] width 117 height 18
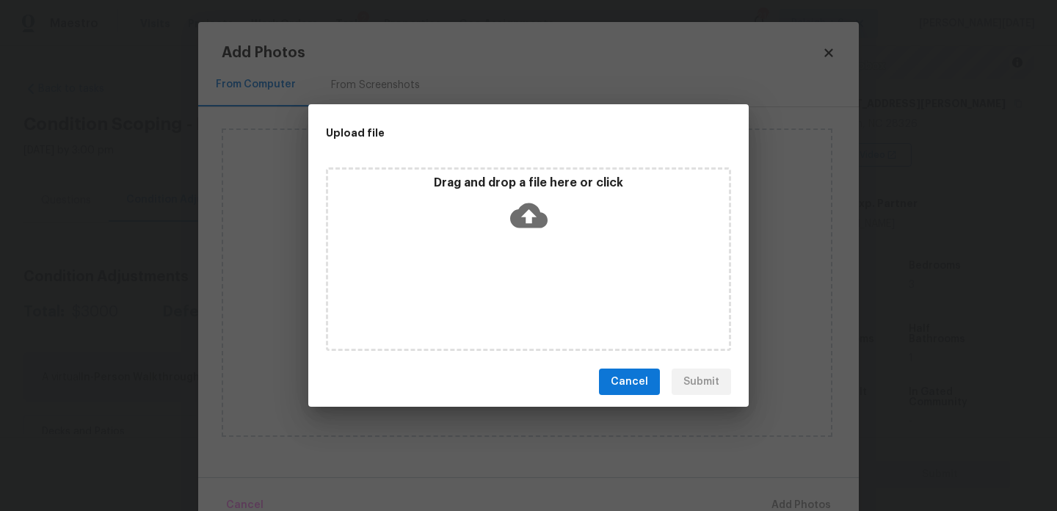
click at [561, 298] on div "Drag and drop a file here or click" at bounding box center [528, 258] width 405 height 183
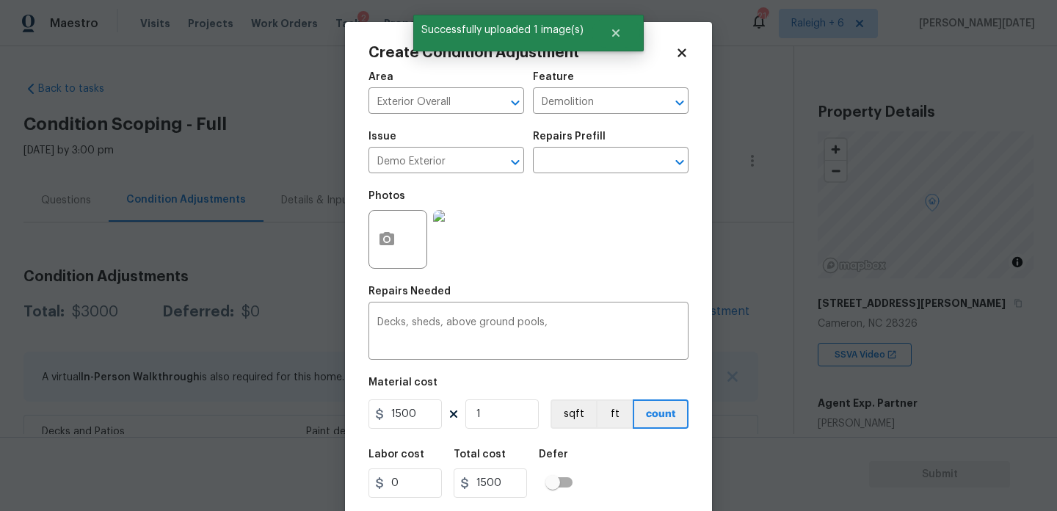
scroll to position [37, 0]
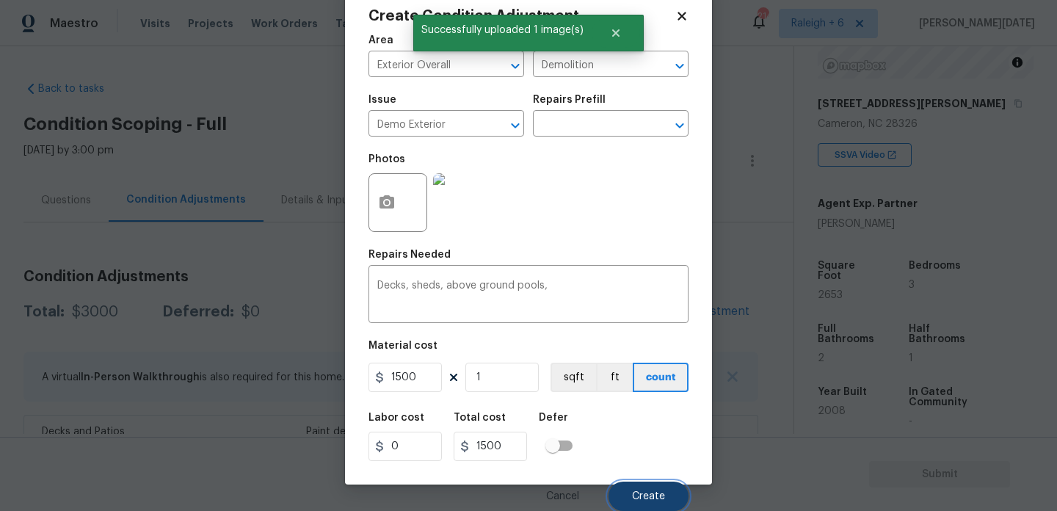
click at [657, 495] on span "Create" at bounding box center [648, 496] width 33 height 11
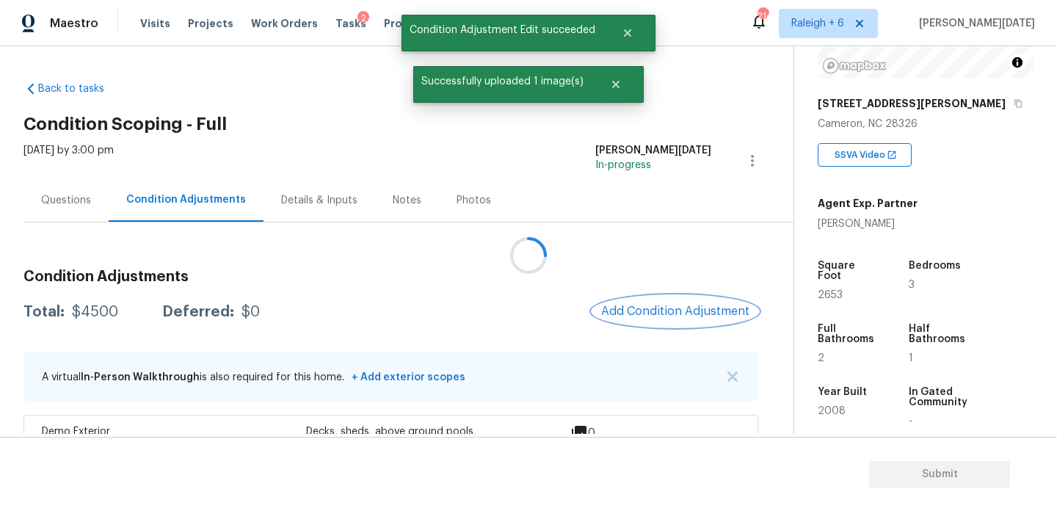
scroll to position [0, 0]
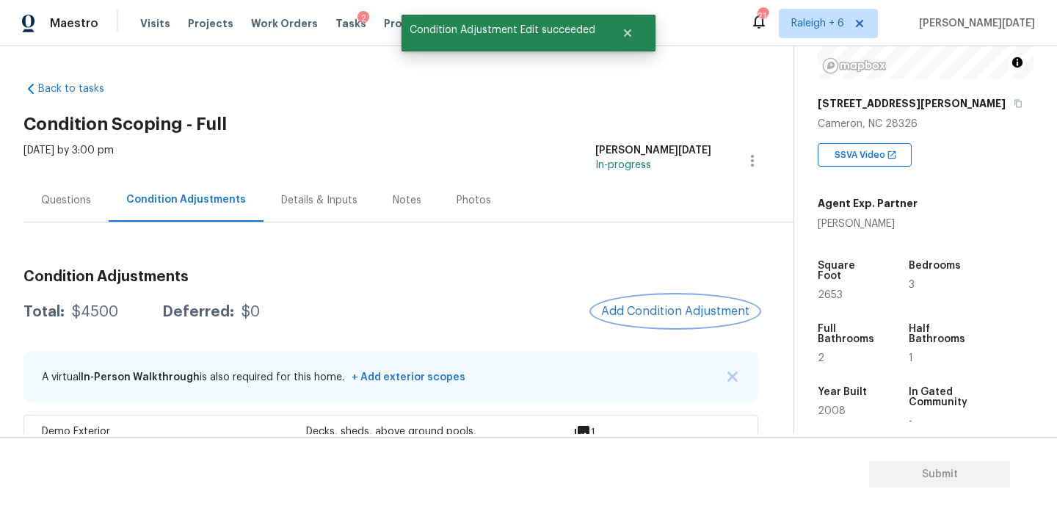
click at [658, 297] on button "Add Condition Adjustment" at bounding box center [675, 311] width 166 height 31
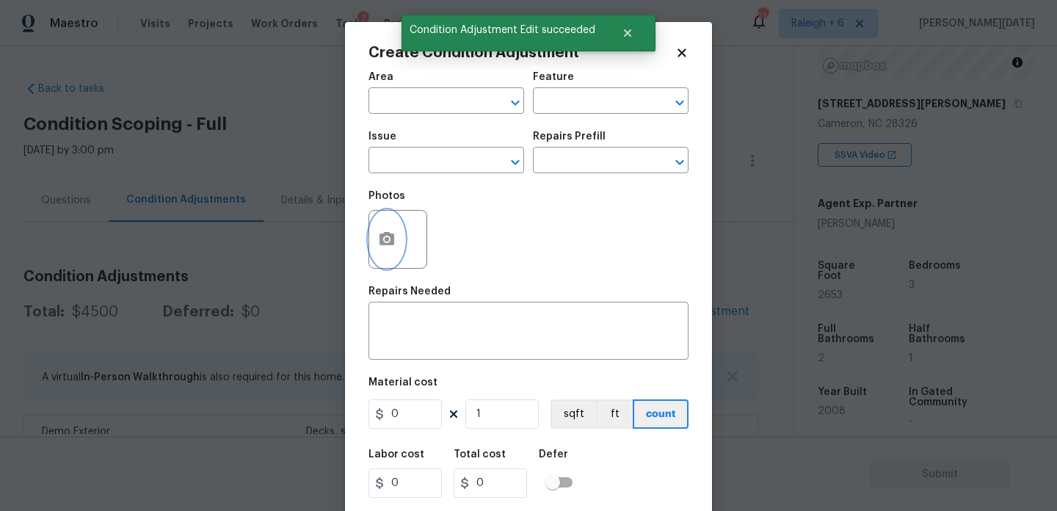
click at [390, 234] on icon "button" at bounding box center [386, 238] width 15 height 13
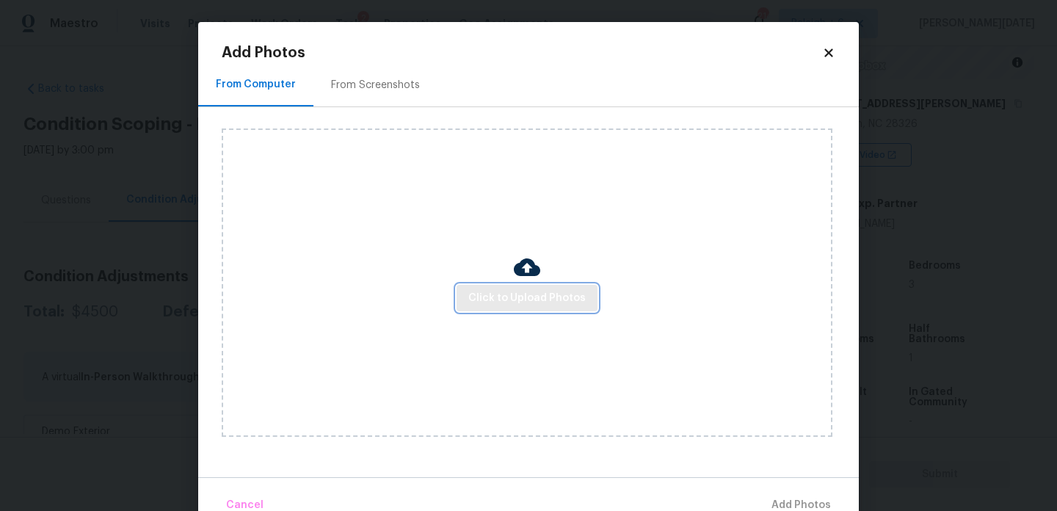
click at [527, 310] on button "Click to Upload Photos" at bounding box center [526, 298] width 141 height 27
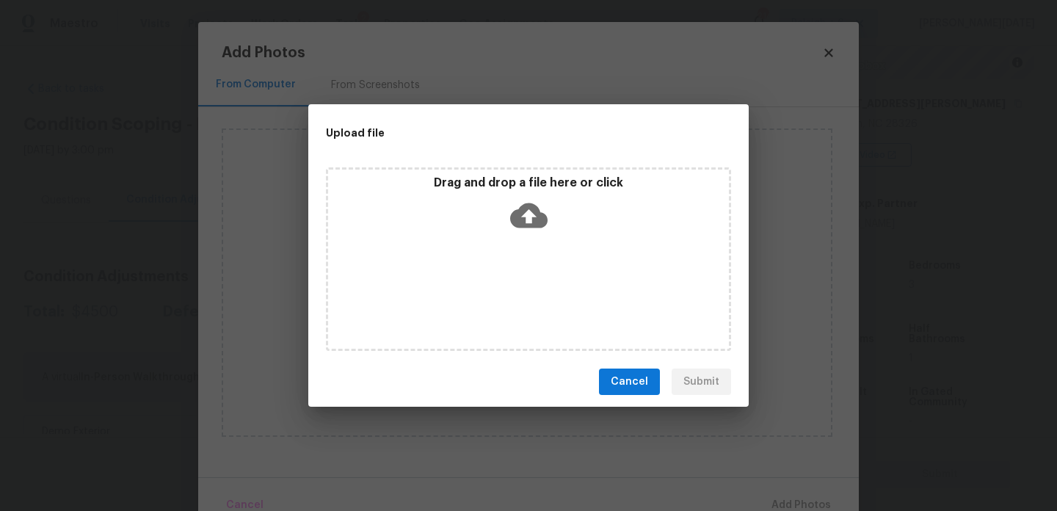
click at [527, 310] on div "Drag and drop a file here or click" at bounding box center [528, 258] width 405 height 183
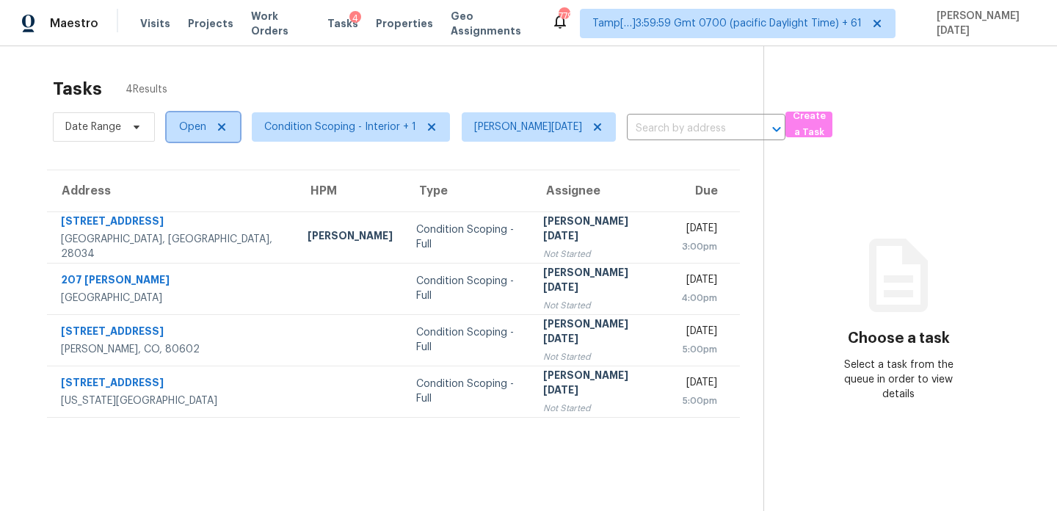
click at [189, 127] on span "Open" at bounding box center [192, 127] width 27 height 15
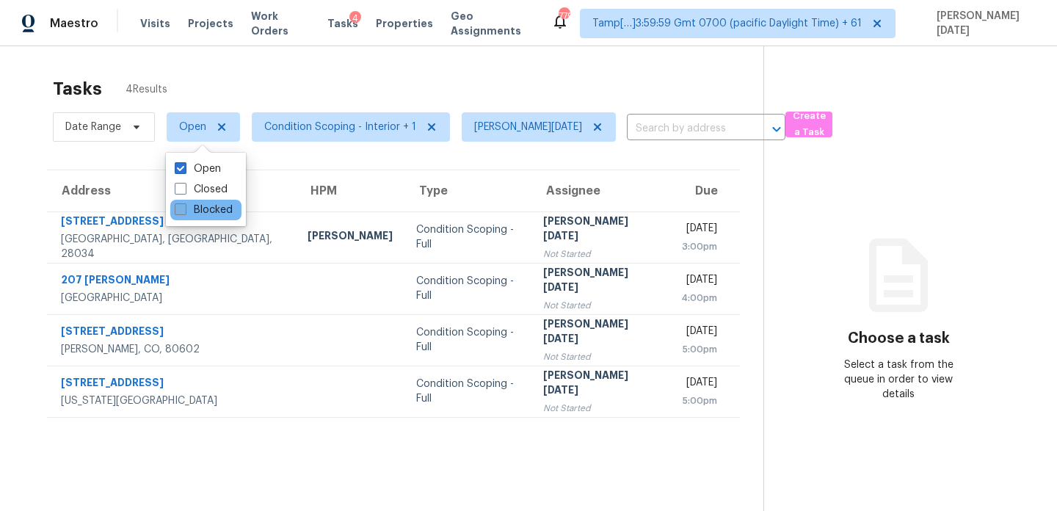
click at [188, 210] on label "Blocked" at bounding box center [204, 210] width 58 height 15
click at [184, 210] on input "Blocked" at bounding box center [180, 208] width 10 height 10
checkbox input "true"
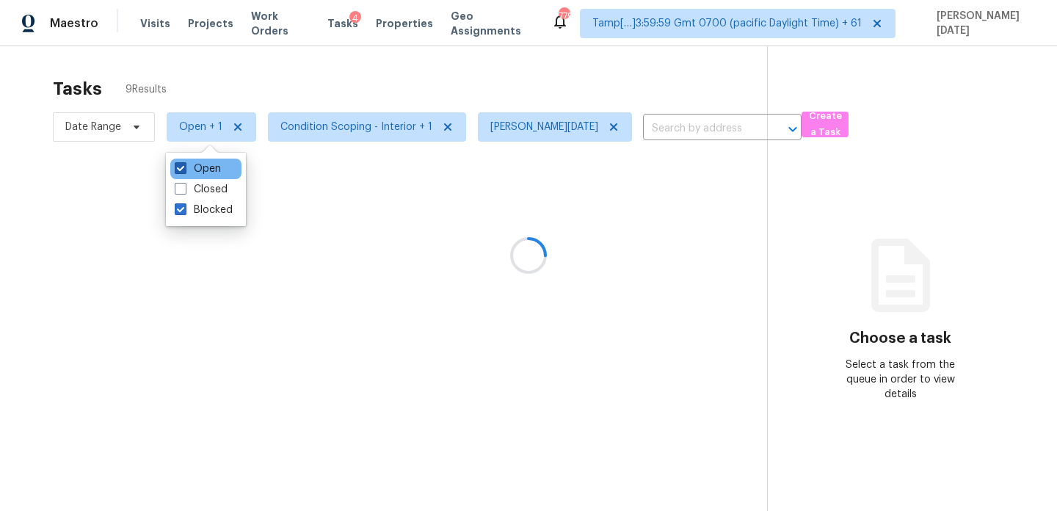
click at [196, 174] on label "Open" at bounding box center [198, 168] width 46 height 15
click at [184, 171] on input "Open" at bounding box center [180, 166] width 10 height 10
checkbox input "false"
click at [332, 96] on div at bounding box center [528, 255] width 1057 height 511
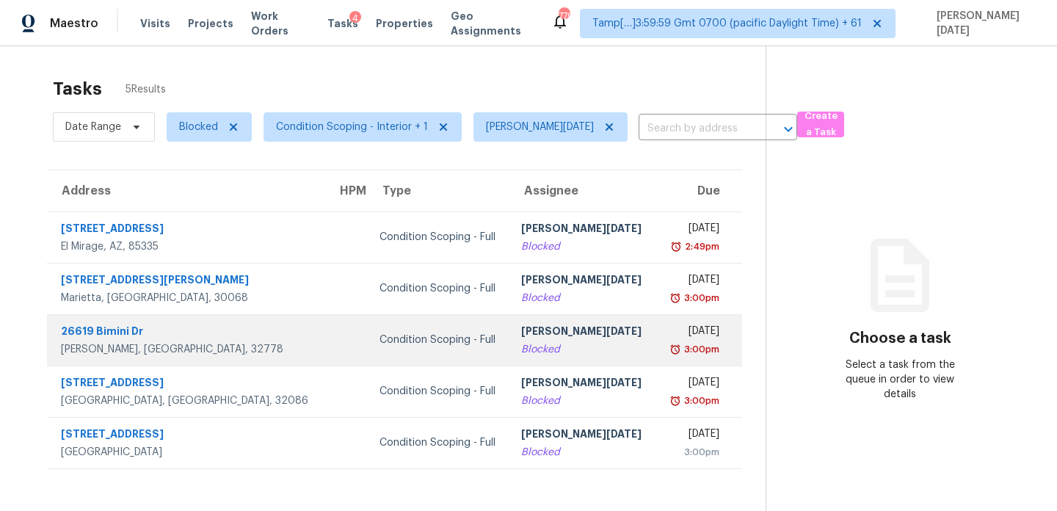
click at [668, 342] on div "3:00pm" at bounding box center [693, 349] width 51 height 15
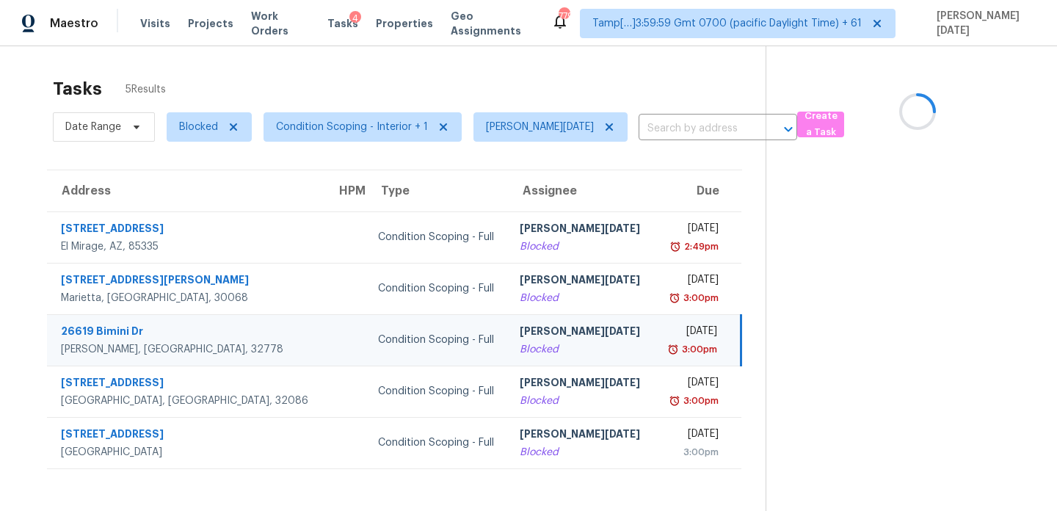
click at [666, 342] on div "3:00pm" at bounding box center [691, 349] width 51 height 15
click at [667, 342] on img at bounding box center [673, 349] width 12 height 15
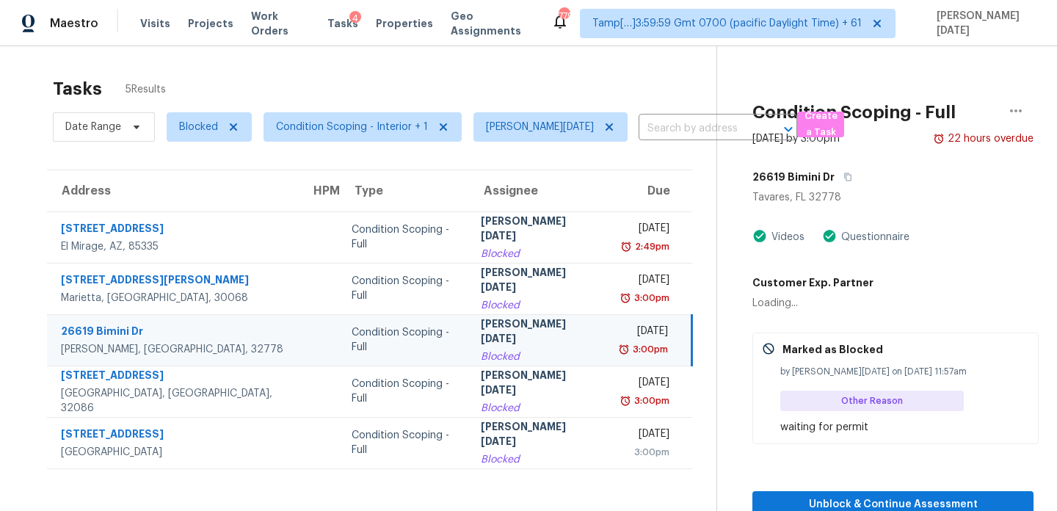
click at [624, 342] on img at bounding box center [624, 349] width 12 height 15
click at [798, 500] on span "Unblock & Continue Assessment" at bounding box center [893, 504] width 258 height 18
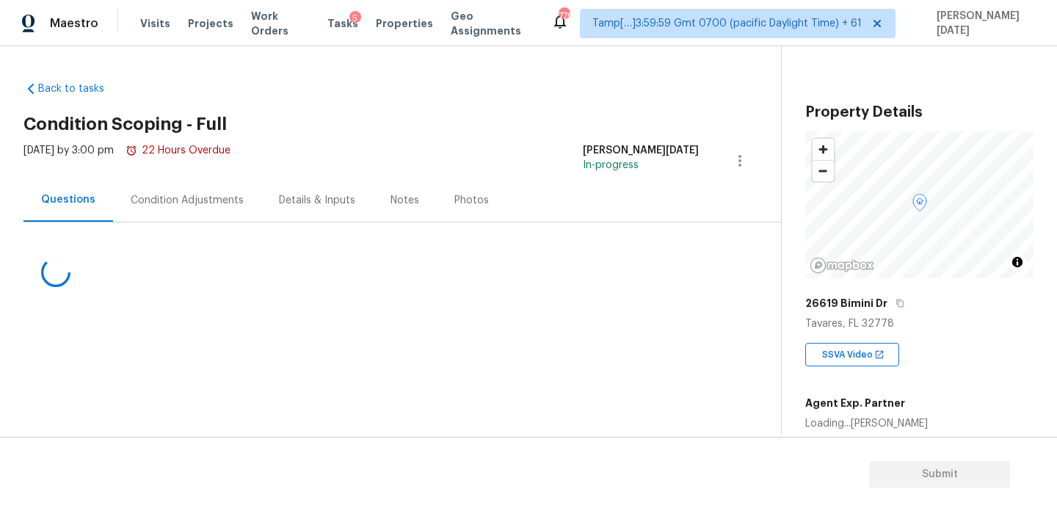
click at [207, 195] on div "Condition Adjustments" at bounding box center [187, 200] width 113 height 15
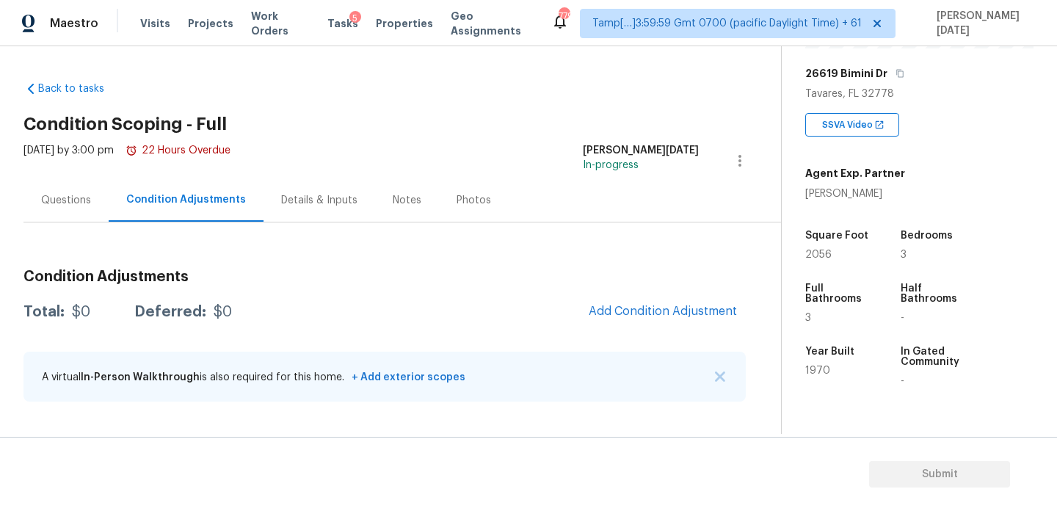
scroll to position [255, 0]
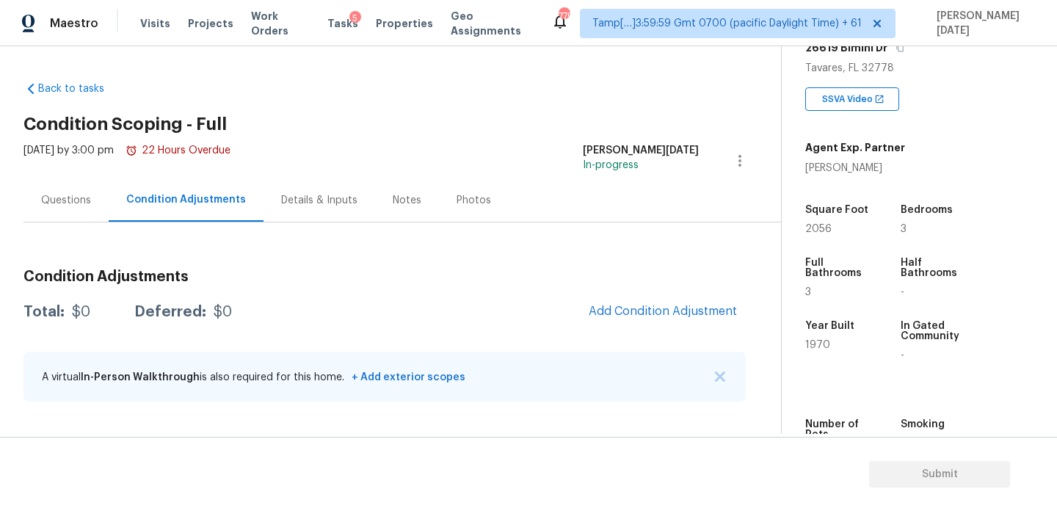
click at [70, 200] on div "Questions" at bounding box center [66, 200] width 50 height 15
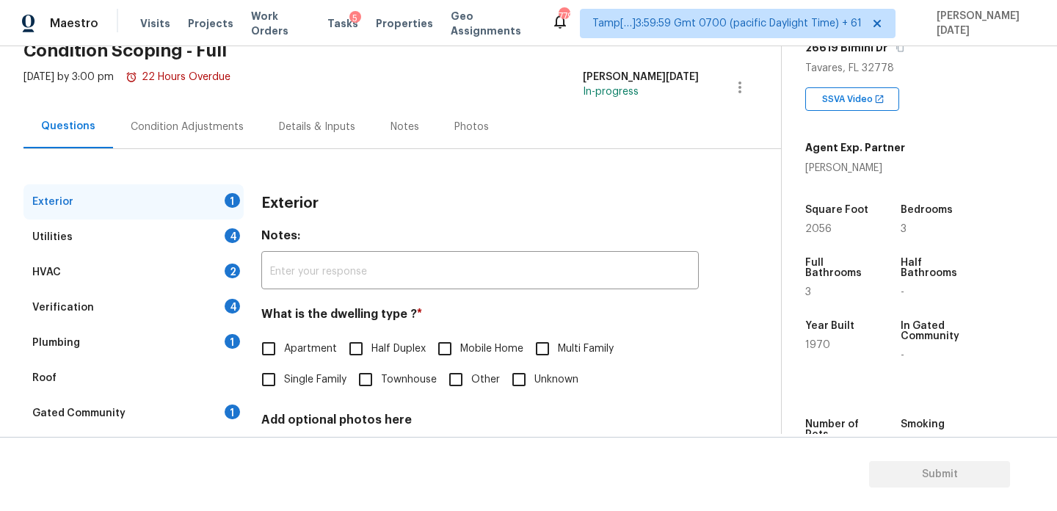
scroll to position [80, 0]
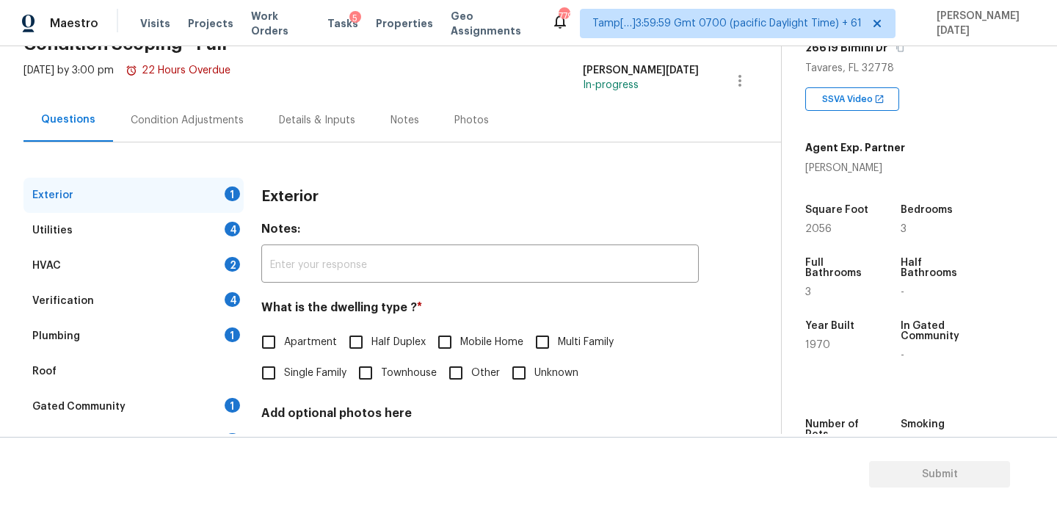
click at [176, 298] on div "Verification 4" at bounding box center [133, 300] width 220 height 35
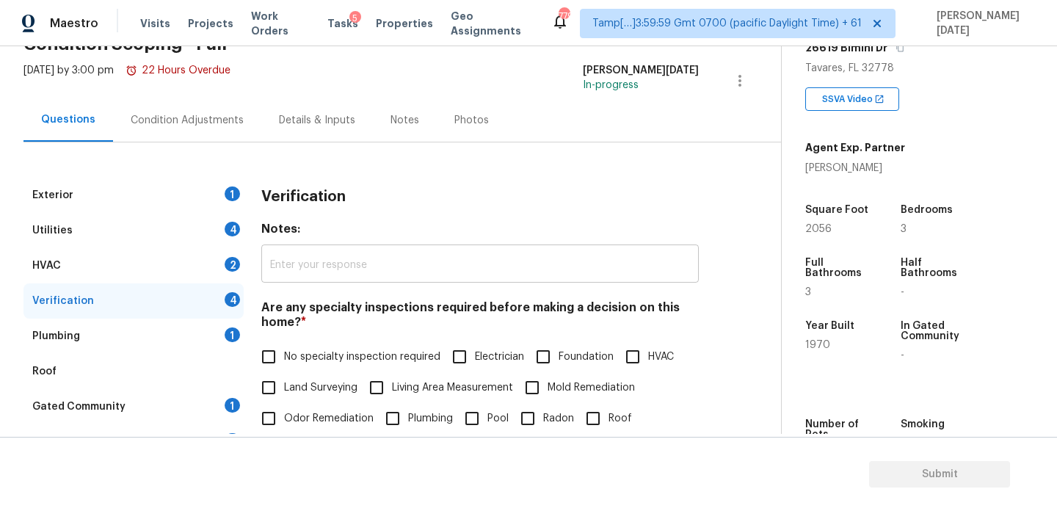
scroll to position [372, 0]
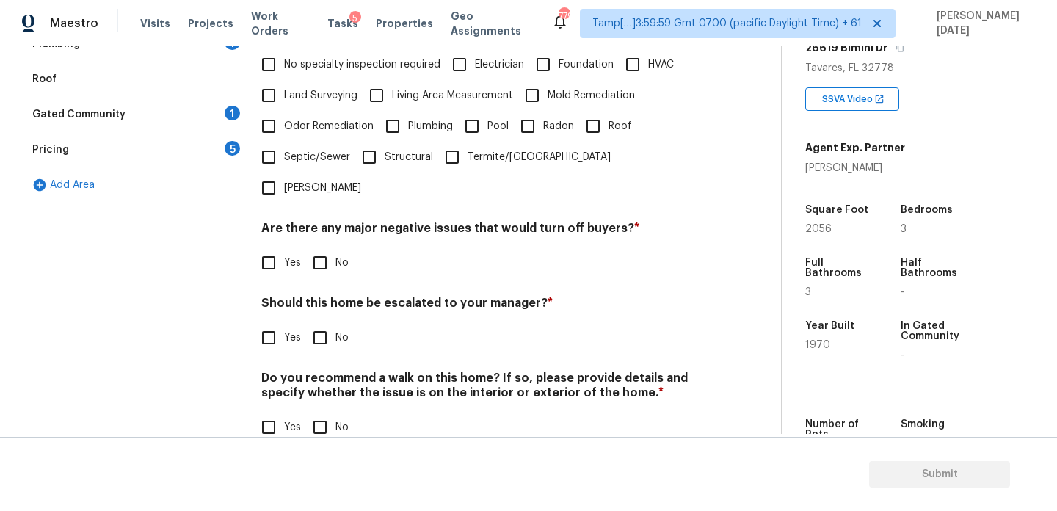
click at [258, 322] on input "Yes" at bounding box center [268, 337] width 31 height 31
checkbox input "true"
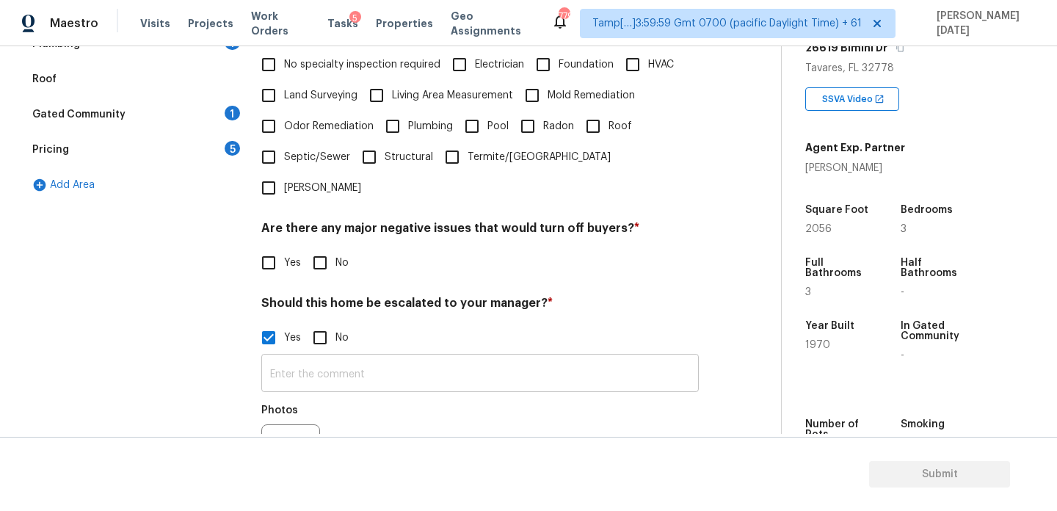
click at [273, 357] on input "text" at bounding box center [479, 374] width 437 height 34
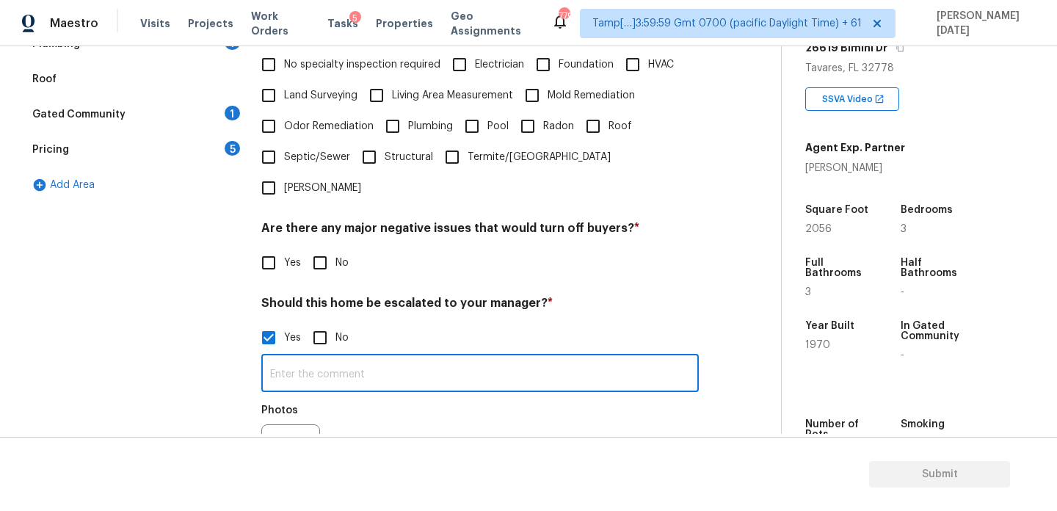
paste input "ALA Pilot.. Escalating for Volusia County review.. No issues noted.,"
type input "ALA Pilot.. Escalating for Volusia County review.. No issues noted.,"
click at [338, 247] on label "No" at bounding box center [327, 262] width 44 height 31
click at [335, 247] on input "No" at bounding box center [320, 262] width 31 height 31
checkbox input "true"
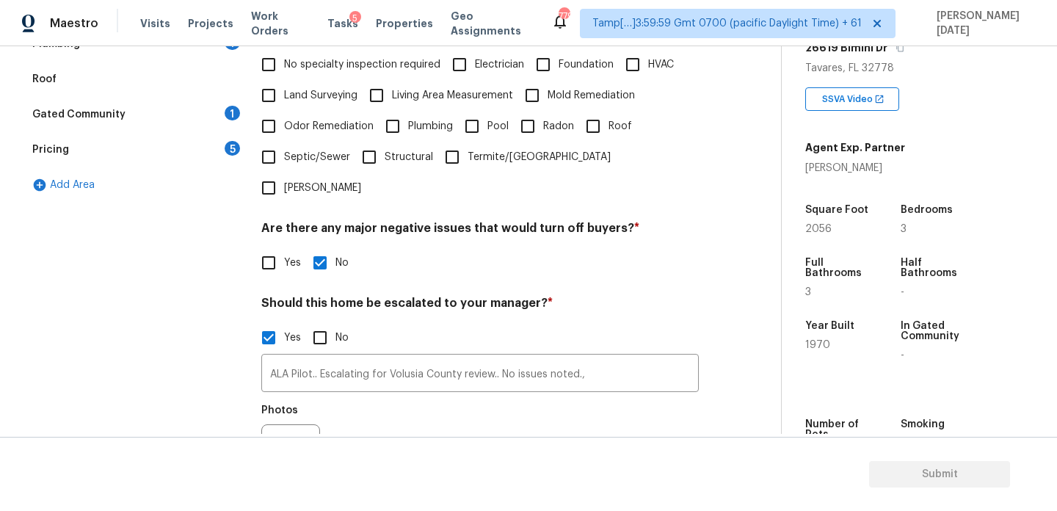
click at [296, 76] on label "No specialty inspection required" at bounding box center [346, 64] width 187 height 31
click at [284, 76] on input "No specialty inspection required" at bounding box center [268, 64] width 31 height 31
checkbox input "true"
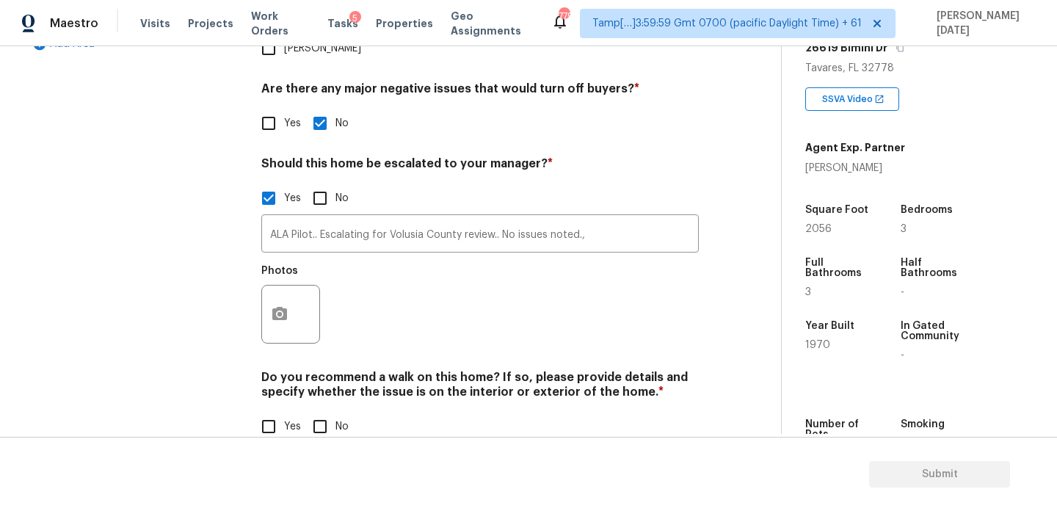
scroll to position [512, 0]
click at [327, 379] on div "Do you recommend a walk on this home? If so, please provide details and specify…" at bounding box center [479, 406] width 437 height 72
click at [325, 411] on input "No" at bounding box center [320, 426] width 31 height 31
checkbox input "true"
click at [278, 312] on circle "button" at bounding box center [279, 314] width 4 height 4
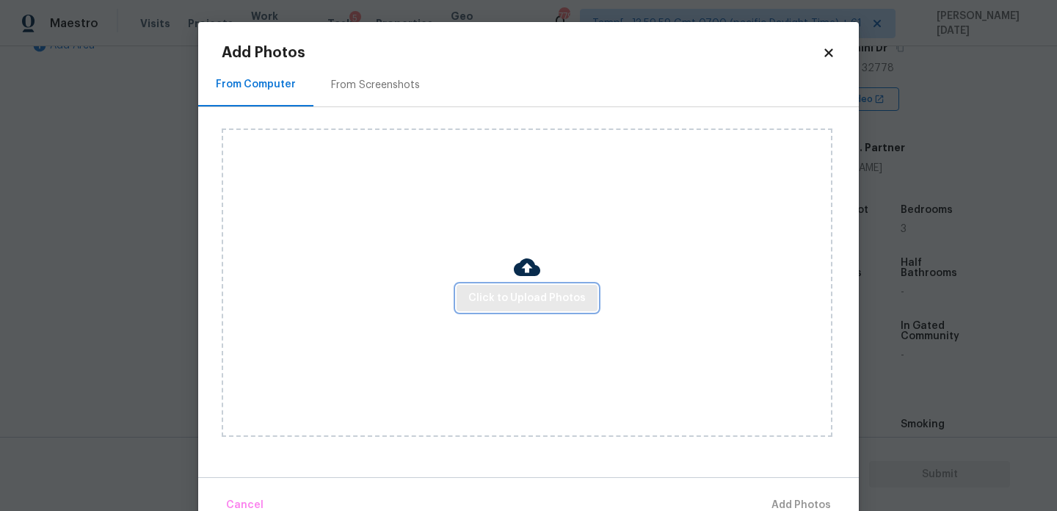
click at [473, 310] on button "Click to Upload Photos" at bounding box center [526, 298] width 141 height 27
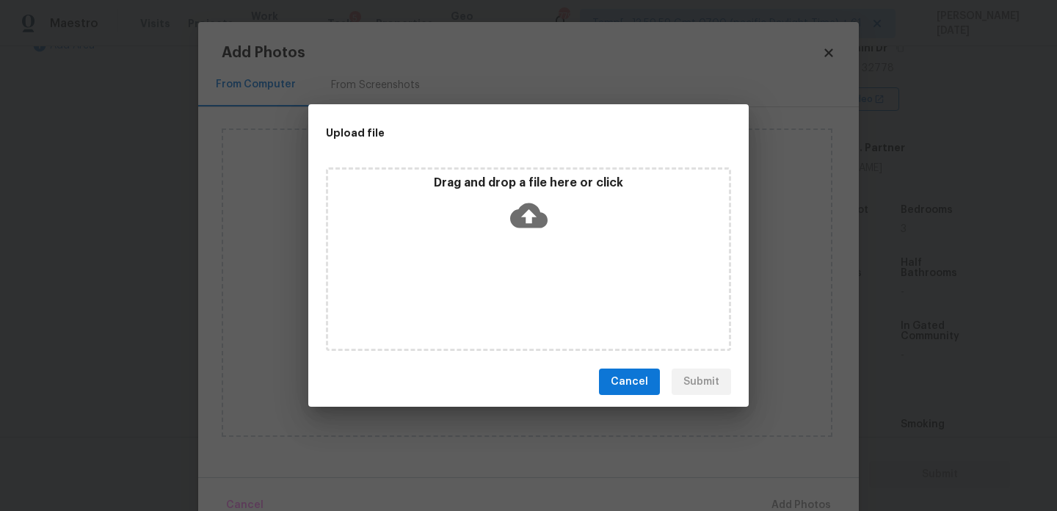
click at [473, 310] on div "Drag and drop a file here or click" at bounding box center [528, 258] width 405 height 183
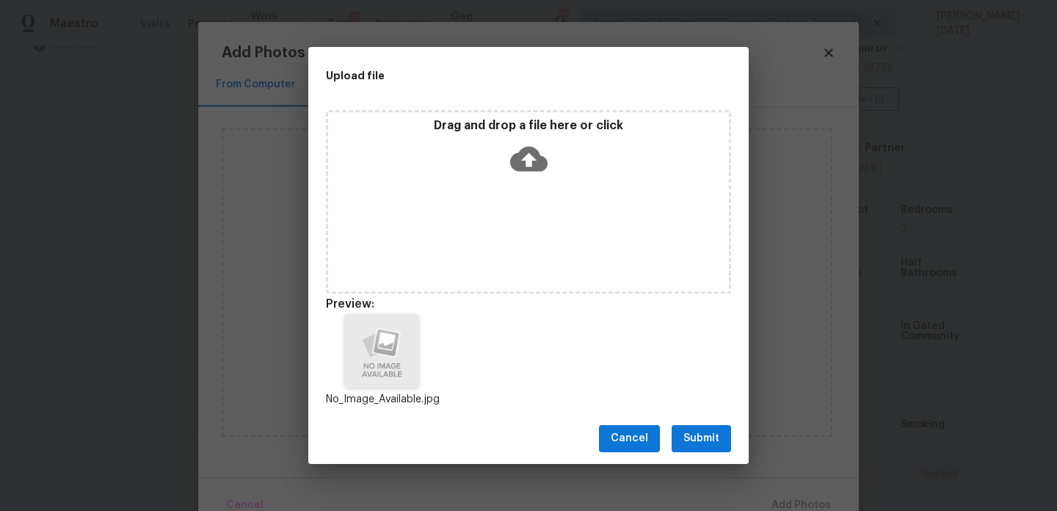
click at [691, 434] on span "Submit" at bounding box center [701, 438] width 36 height 18
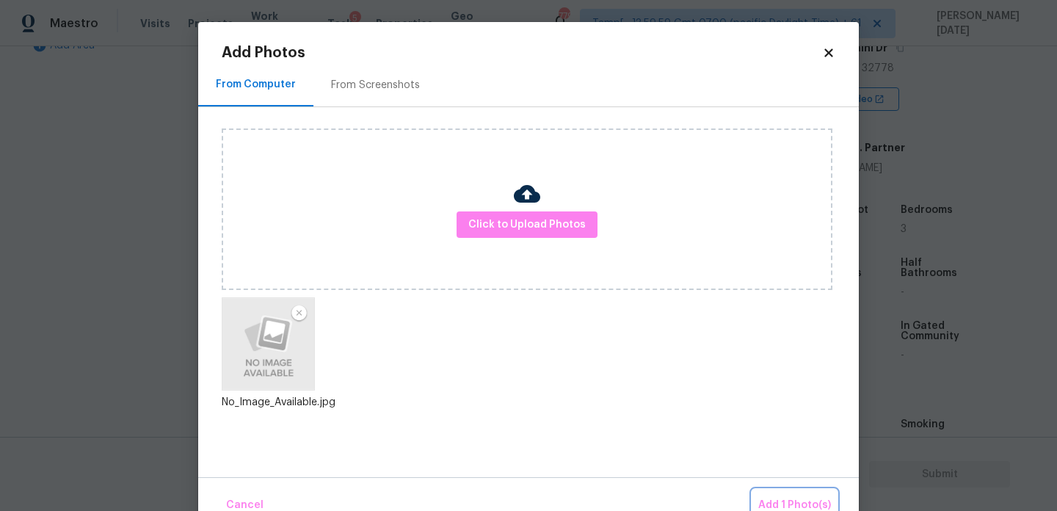
click at [785, 498] on span "Add 1 Photo(s)" at bounding box center [794, 505] width 73 height 18
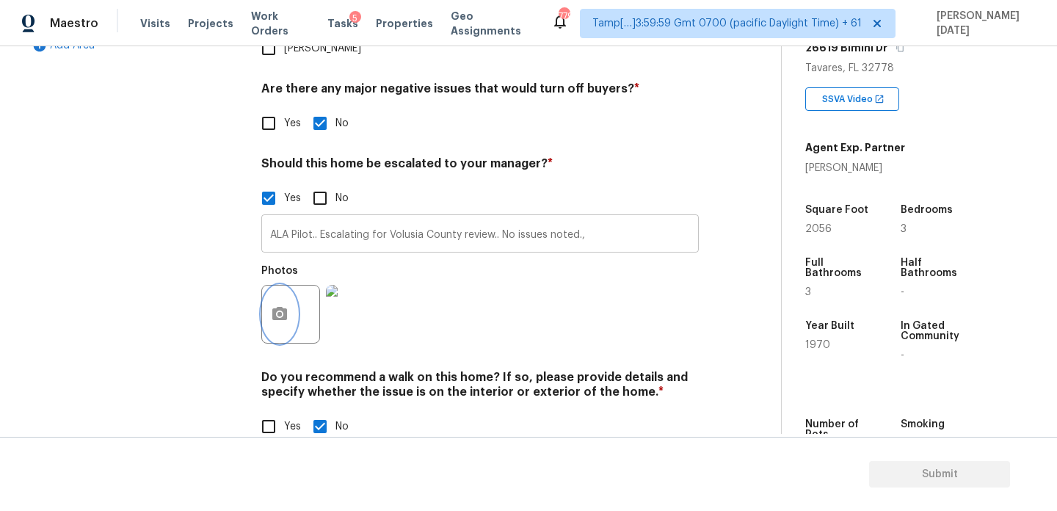
scroll to position [0, 0]
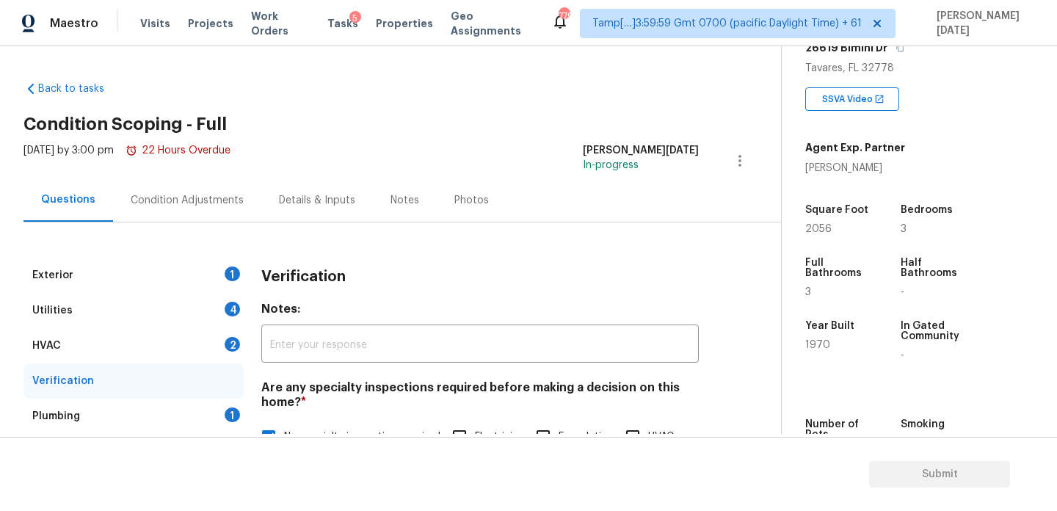
click at [167, 199] on div "Condition Adjustments" at bounding box center [187, 200] width 113 height 15
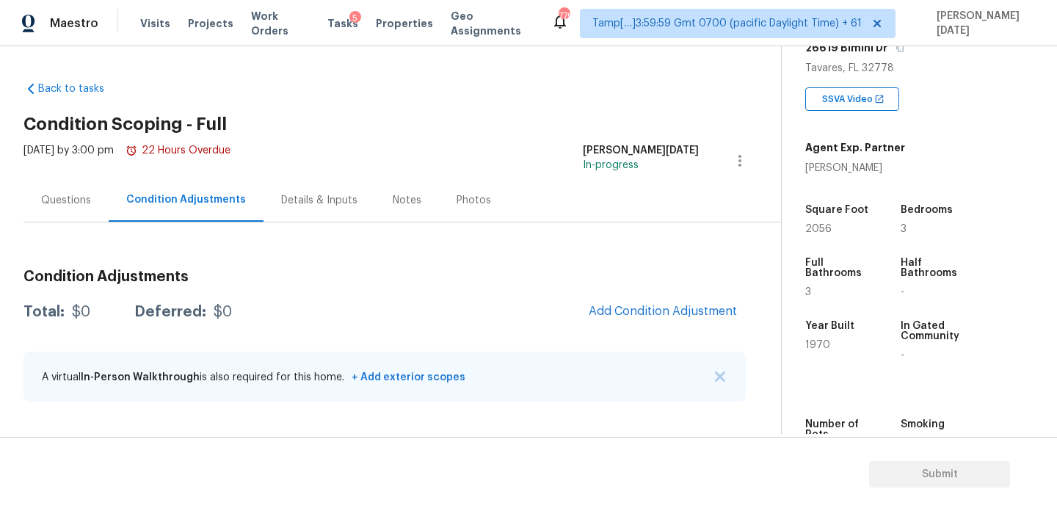
click at [806, 220] on div "Square Foot" at bounding box center [839, 214] width 68 height 19
click at [810, 225] on span "2056" at bounding box center [818, 229] width 26 height 10
copy span "2056"
click at [610, 307] on span "Add Condition Adjustment" at bounding box center [663, 311] width 148 height 13
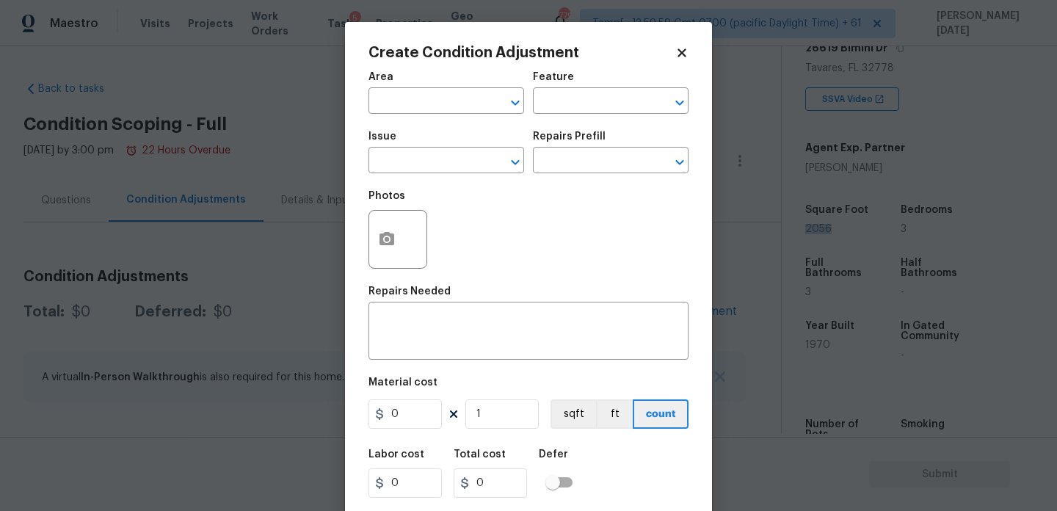
click at [414, 116] on span "Area ​" at bounding box center [446, 92] width 156 height 59
click at [399, 107] on input "text" at bounding box center [425, 102] width 114 height 23
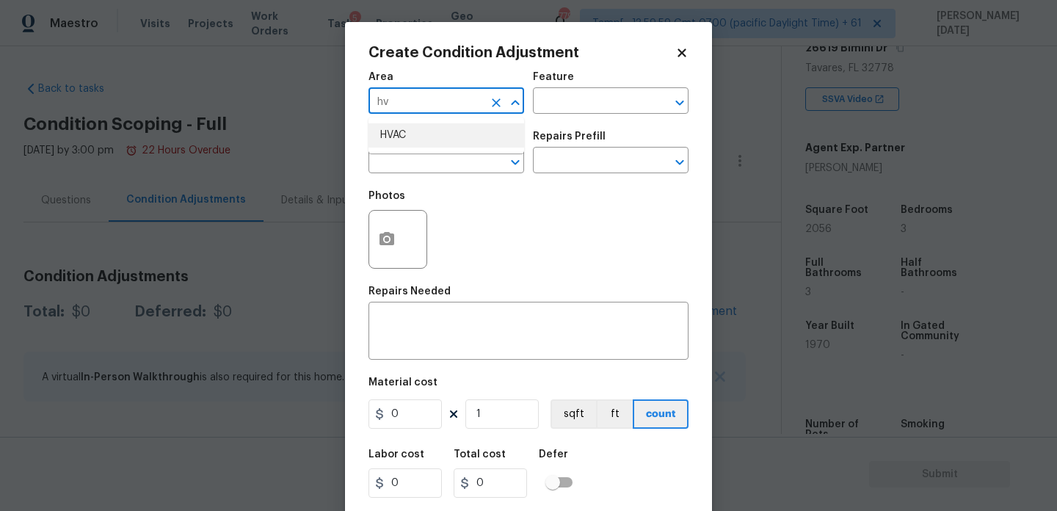
click at [401, 141] on li "HVAC" at bounding box center [446, 135] width 156 height 24
type input "HVAC"
click at [401, 187] on div "Photos" at bounding box center [399, 229] width 62 height 95
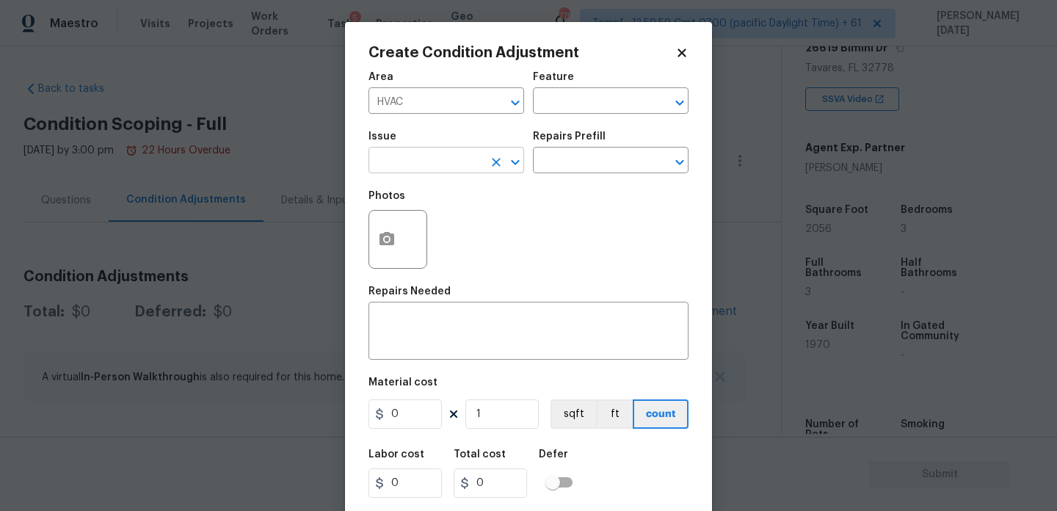
click at [423, 171] on input "text" at bounding box center [425, 161] width 114 height 23
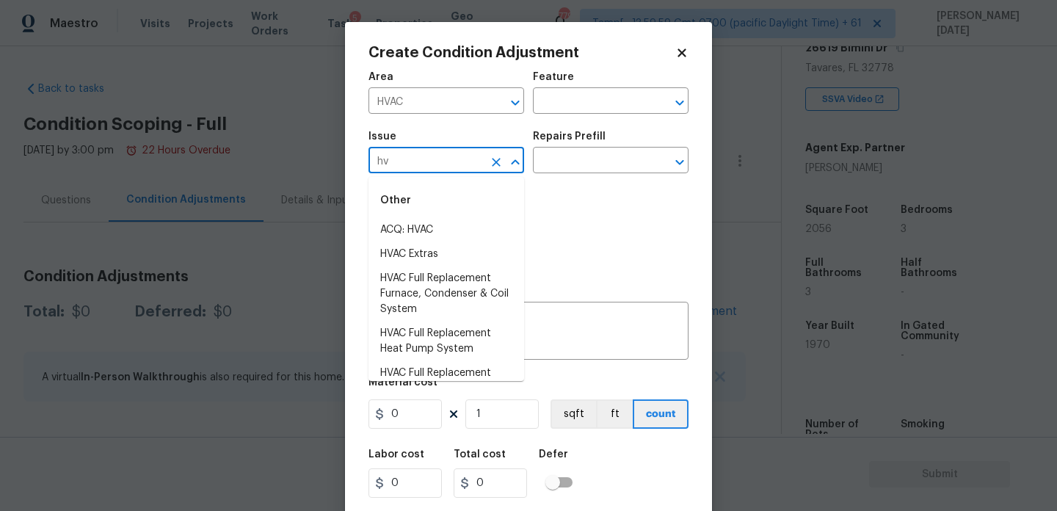
click at [421, 209] on div "Other" at bounding box center [446, 200] width 156 height 35
click at [423, 226] on li "ACQ: HVAC" at bounding box center [446, 230] width 156 height 24
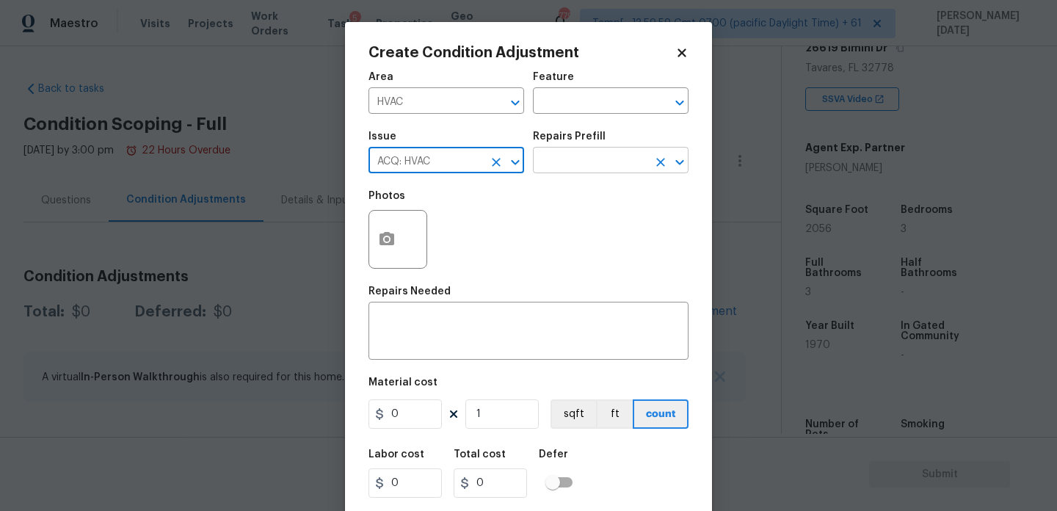
type input "ACQ: HVAC"
click at [611, 153] on input "text" at bounding box center [590, 161] width 114 height 23
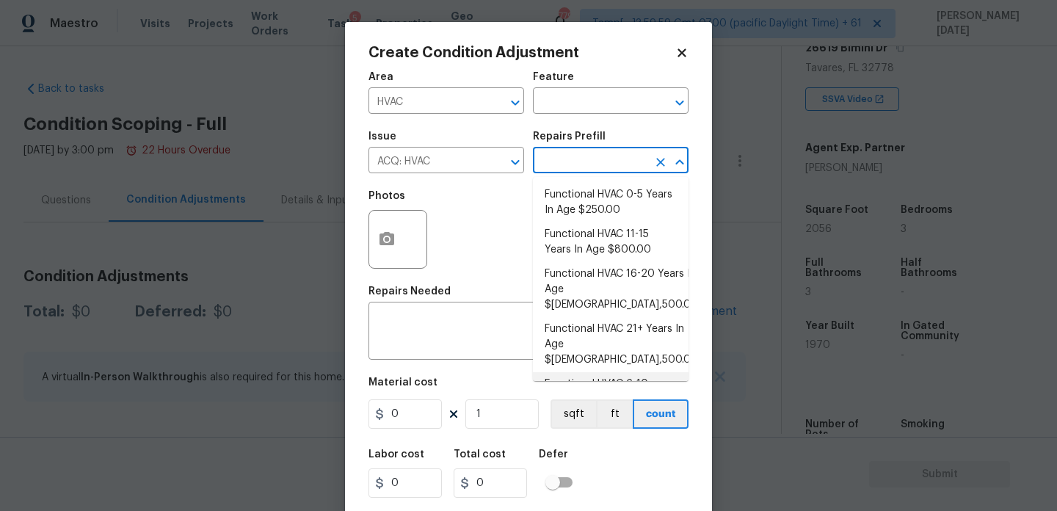
click at [627, 372] on li "Functional HVAC 6-10 Years In Age $400.00" at bounding box center [611, 392] width 156 height 40
type input "Acquisition"
type textarea "Acquisition Scope: Functional HVAC 6-10 years"
type input "400"
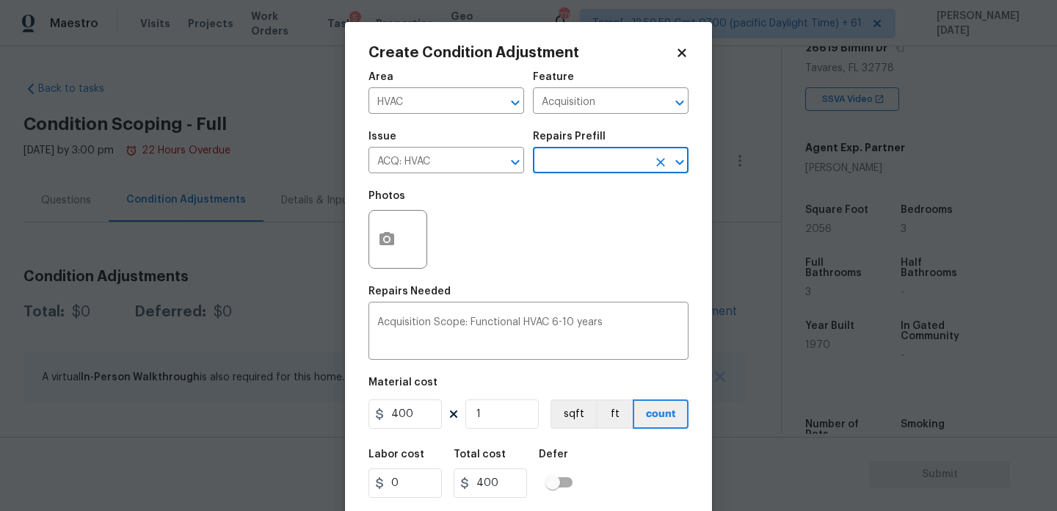
scroll to position [37, 0]
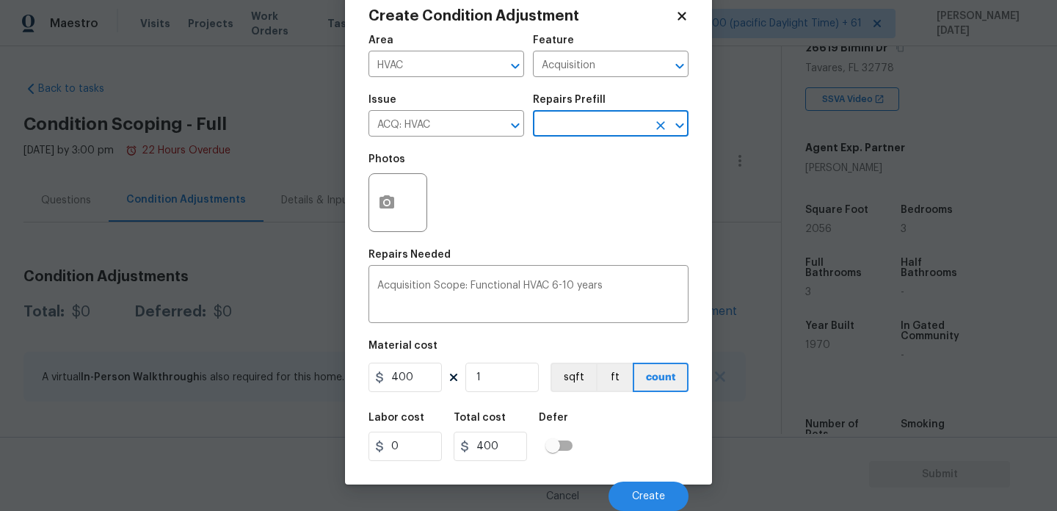
click at [604, 135] on input "text" at bounding box center [590, 125] width 114 height 23
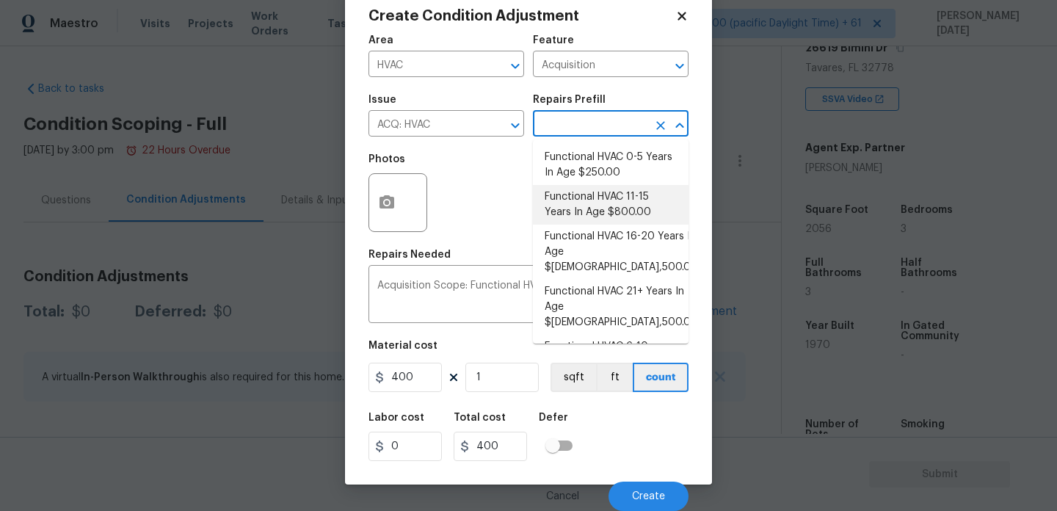
click at [635, 206] on li "Functional HVAC 11-15 Years In Age $800.00" at bounding box center [611, 205] width 156 height 40
type textarea "Acquisition Scope: Functional HVAC 11-15"
type input "800"
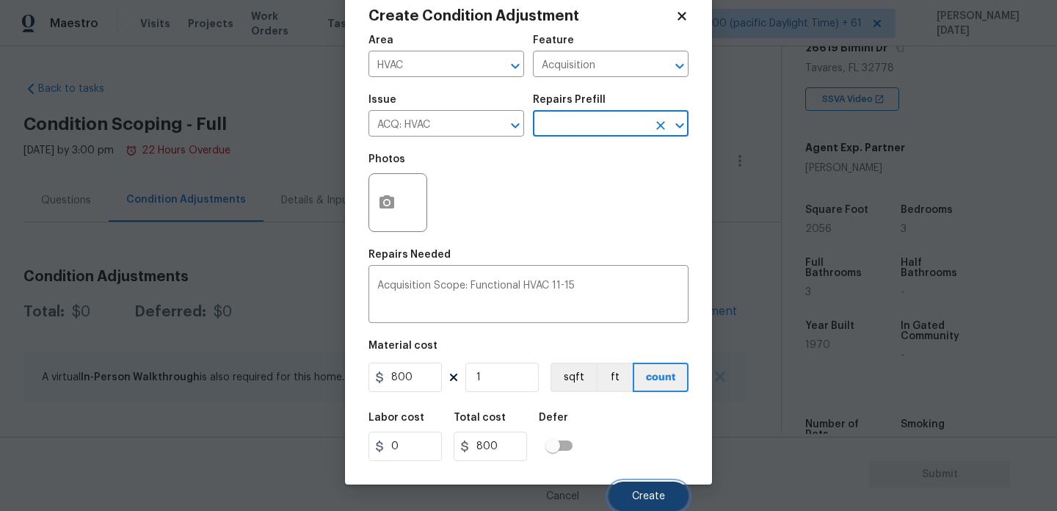
click at [650, 502] on button "Create" at bounding box center [648, 495] width 80 height 29
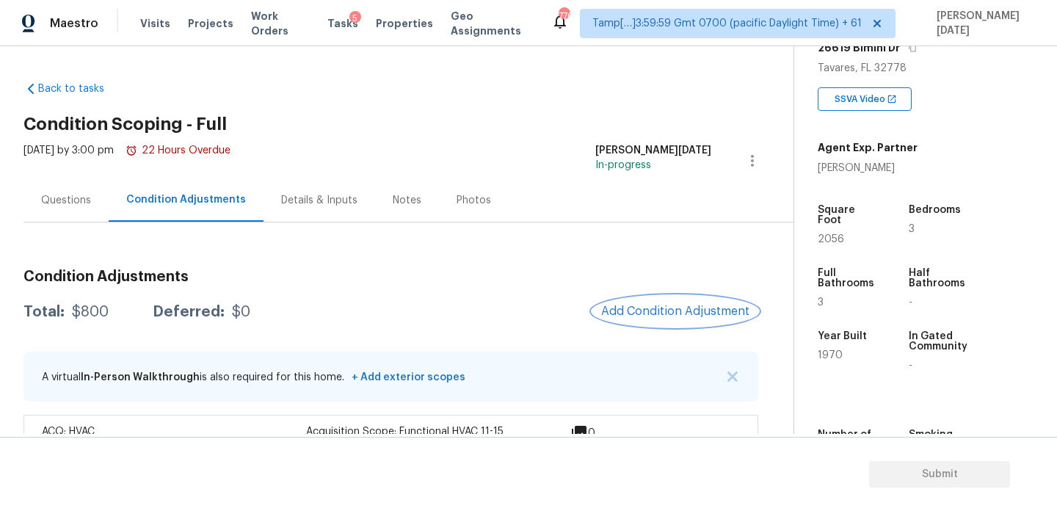
scroll to position [0, 0]
click at [825, 234] on span "2056" at bounding box center [831, 239] width 26 height 10
copy span "2056"
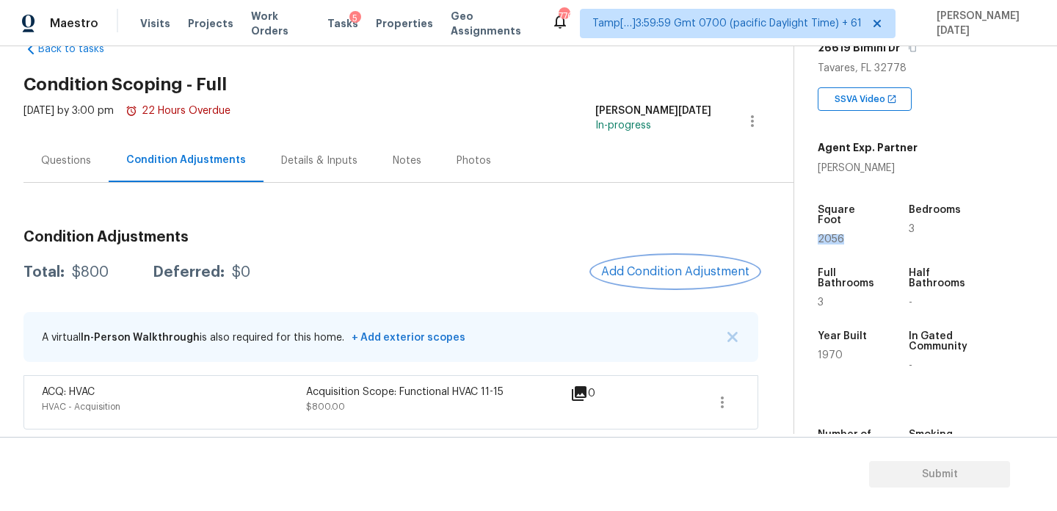
click at [627, 270] on span "Add Condition Adjustment" at bounding box center [675, 271] width 148 height 13
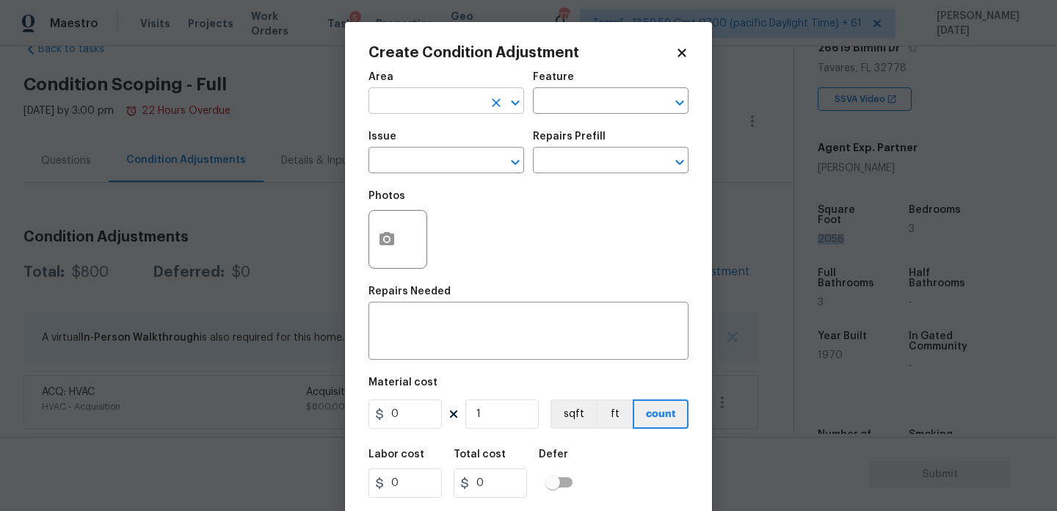
click at [381, 92] on input "text" at bounding box center [425, 102] width 114 height 23
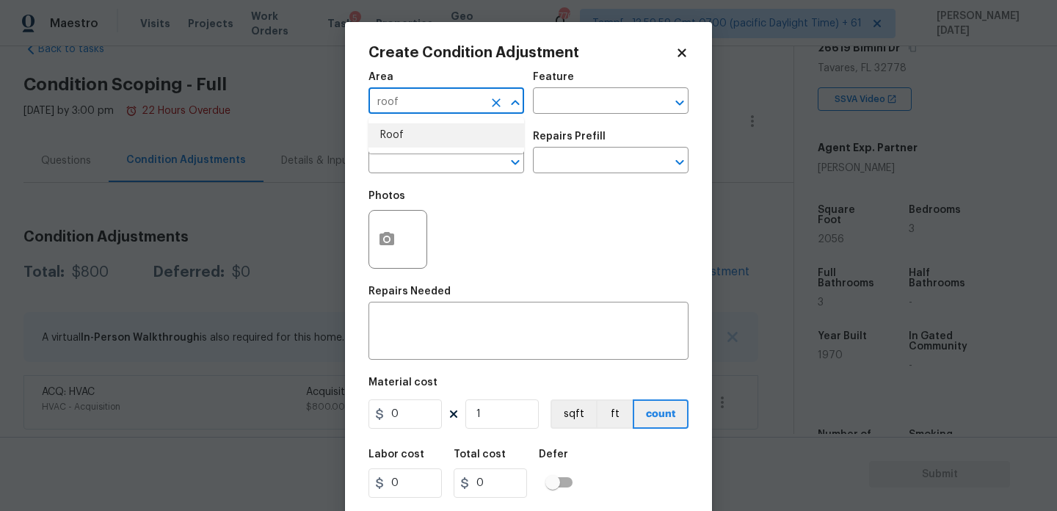
click at [385, 133] on li "Roof" at bounding box center [446, 135] width 156 height 24
type input "Roof"
click at [385, 153] on input "text" at bounding box center [425, 161] width 114 height 23
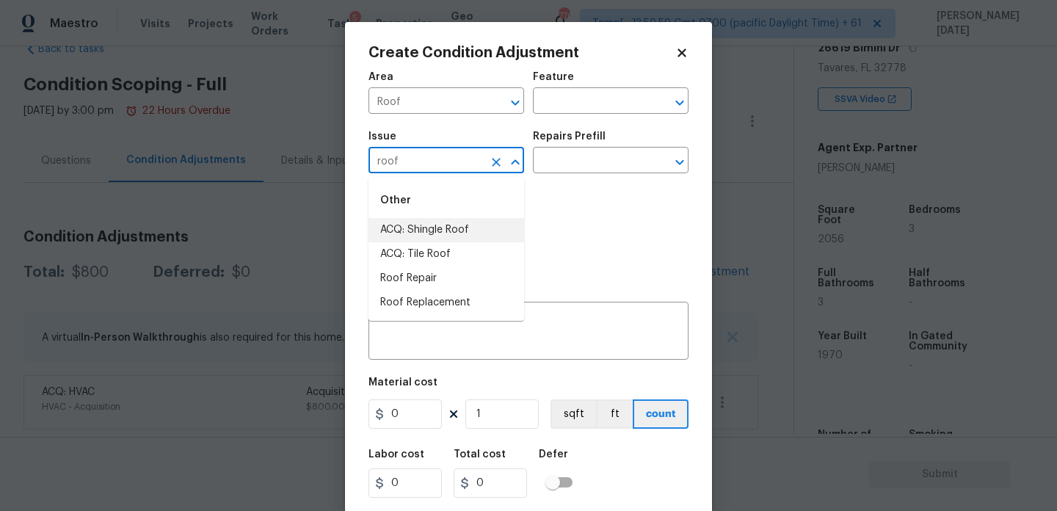
click at [426, 228] on li "ACQ: Shingle Roof" at bounding box center [446, 230] width 156 height 24
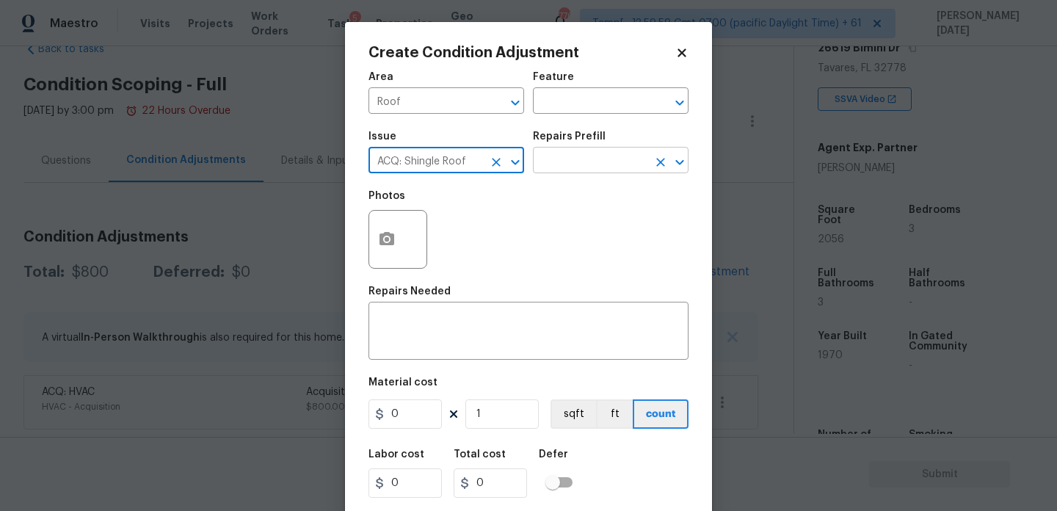
type input "ACQ: Shingle Roof"
click at [554, 170] on input "text" at bounding box center [590, 161] width 114 height 23
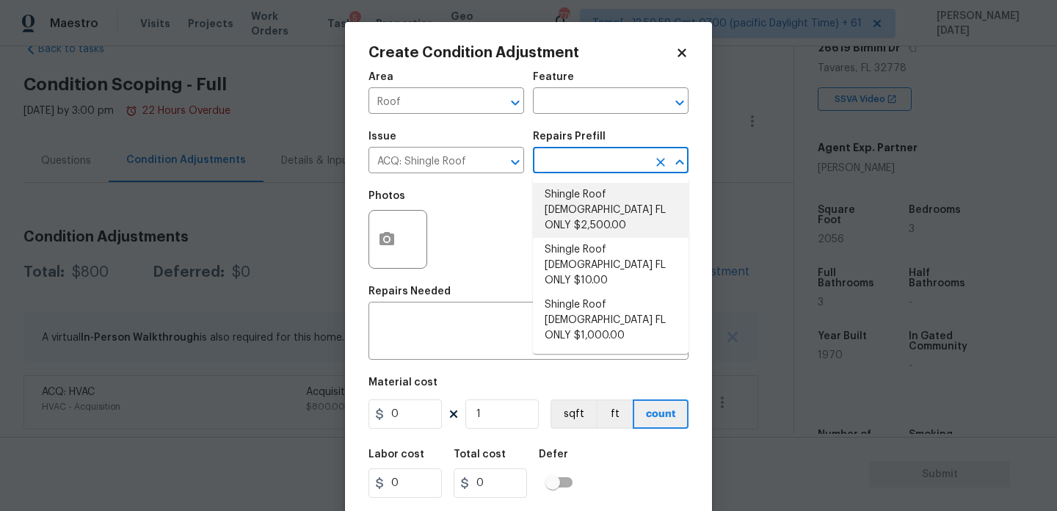
click at [564, 194] on li "Shingle Roof 10-14 Years Old FL ONLY $2,500.00" at bounding box center [611, 210] width 156 height 55
type input "Acquisition"
type textarea "Acquisition Scope (Florida Only): Shingle Roof 10-14 years in age maintenance."
type input "2500"
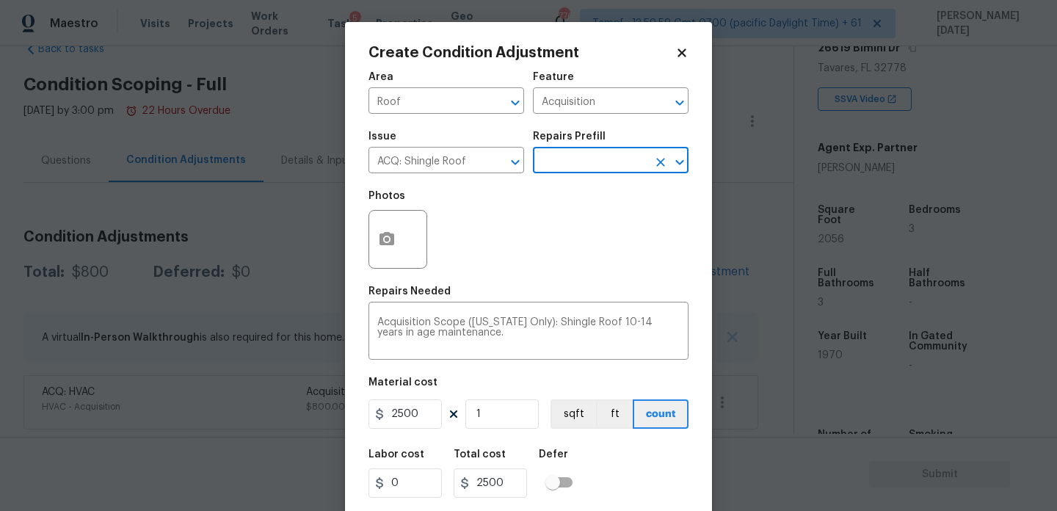
scroll to position [37, 0]
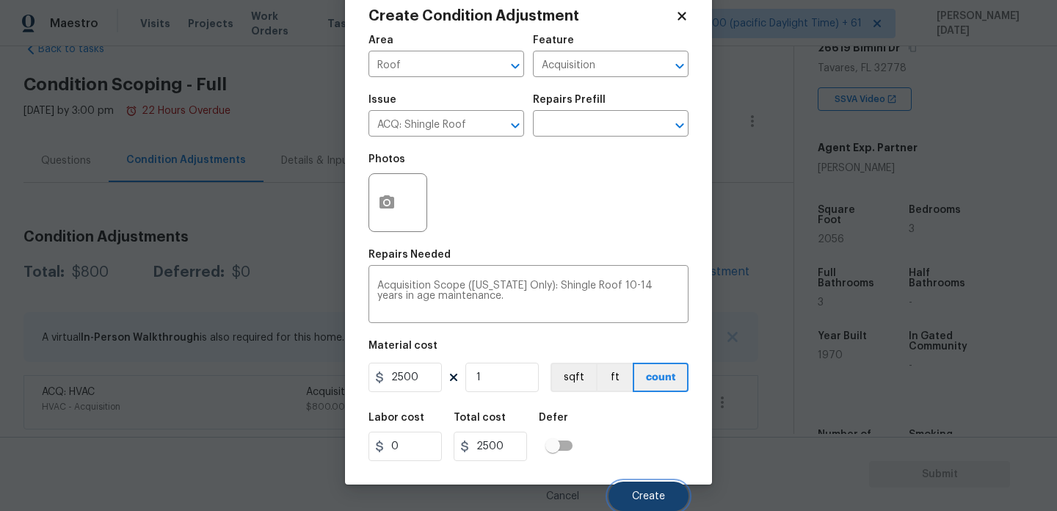
click at [631, 498] on button "Create" at bounding box center [648, 495] width 80 height 29
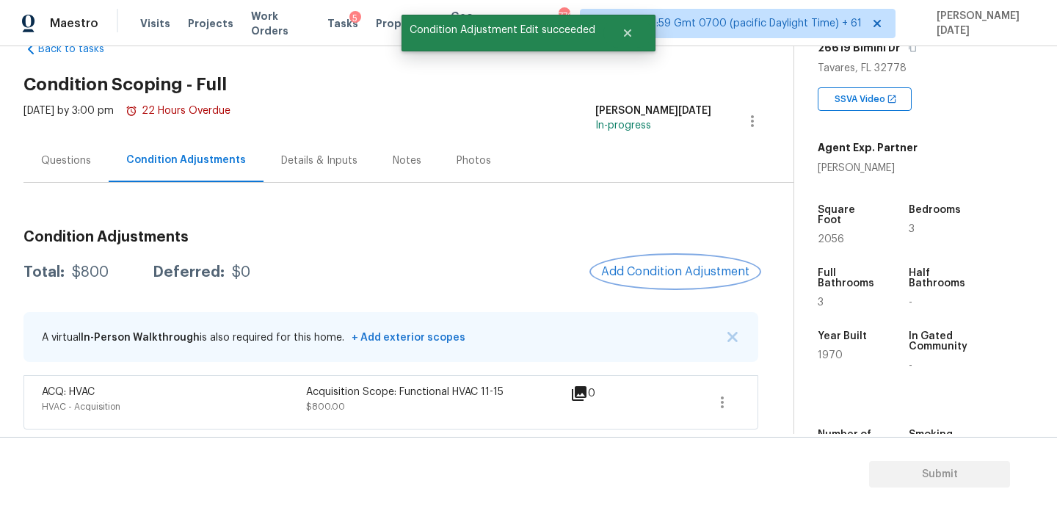
scroll to position [0, 0]
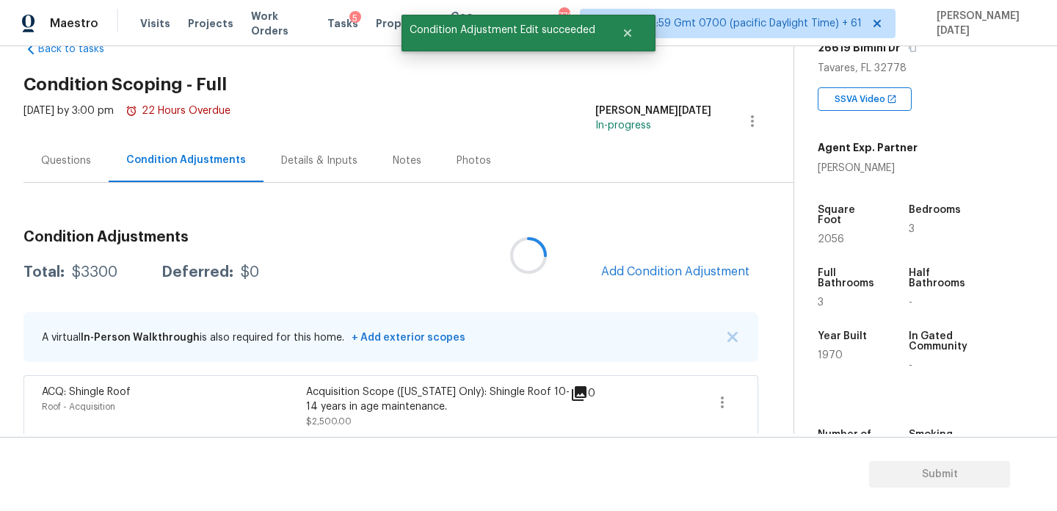
click at [635, 271] on div at bounding box center [528, 255] width 1057 height 511
click at [669, 247] on div "Condition Adjustments Total: $3300 Deferred: $0 Add Condition Adjustment A virt…" at bounding box center [390, 355] width 735 height 274
click at [664, 262] on button "Add Condition Adjustment" at bounding box center [675, 271] width 166 height 31
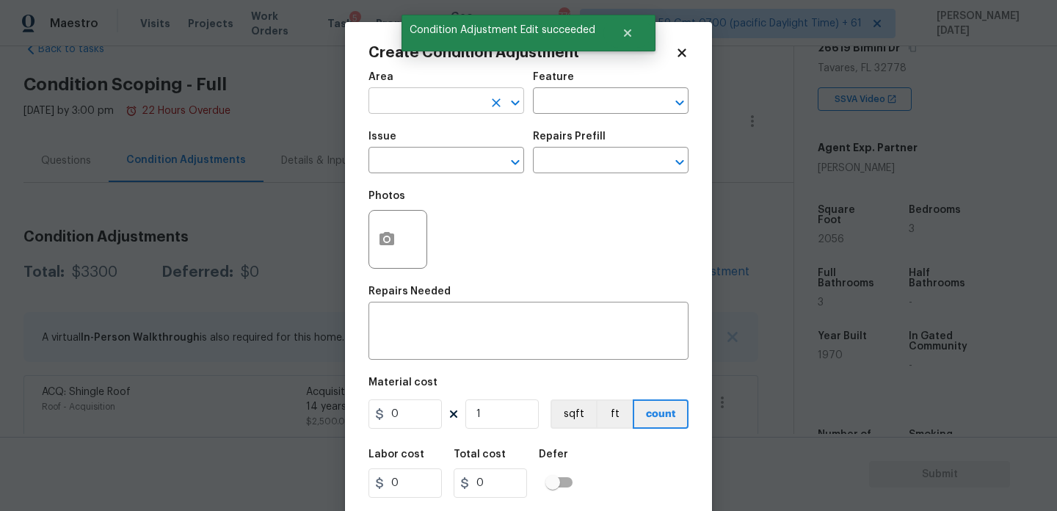
click at [399, 105] on input "text" at bounding box center [425, 102] width 114 height 23
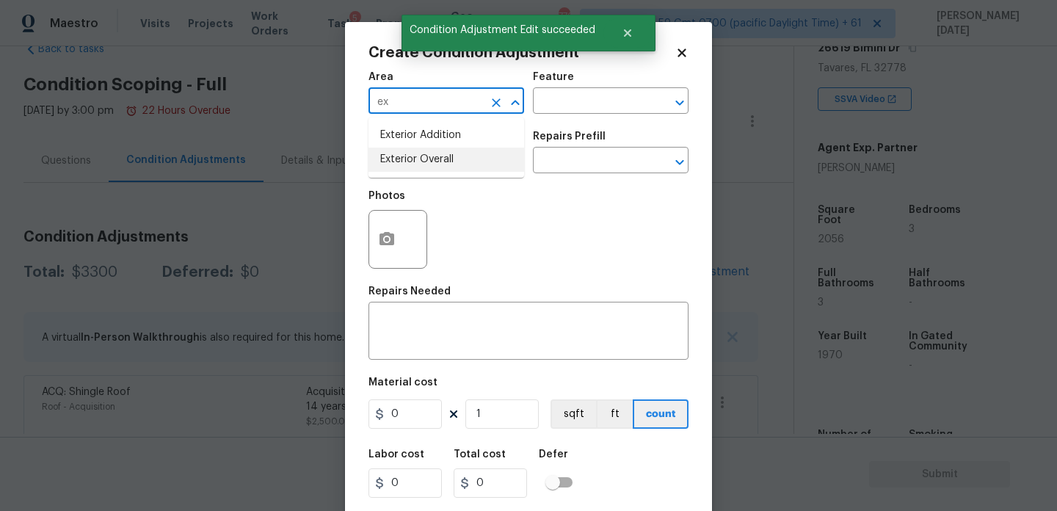
click at [412, 157] on li "Exterior Overall" at bounding box center [446, 160] width 156 height 24
type input "Exterior Overall"
click at [412, 157] on input "text" at bounding box center [425, 161] width 114 height 23
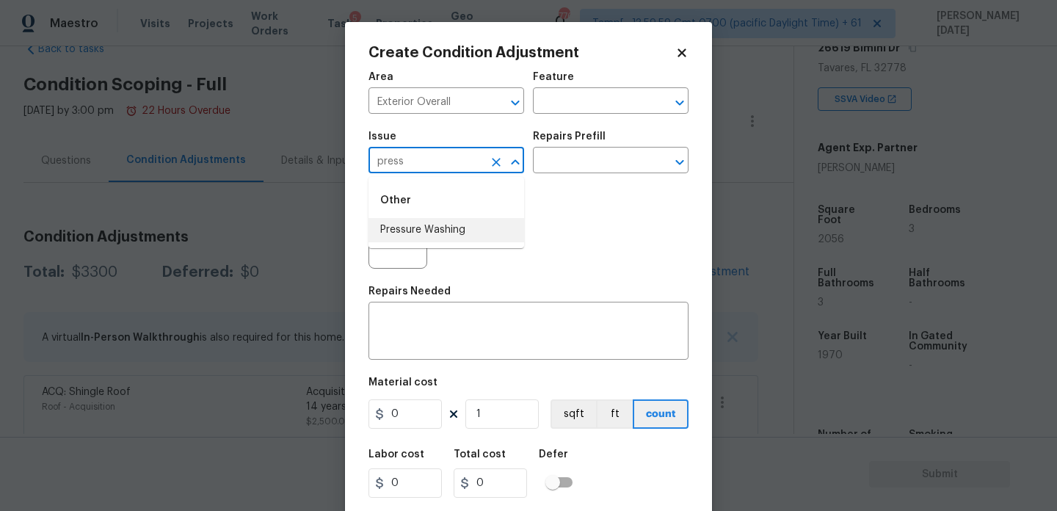
click at [433, 226] on li "Pressure Washing" at bounding box center [446, 230] width 156 height 24
type input "Pressure Washing"
click at [555, 178] on div "Issue Pressure Washing ​ Repairs Prefill ​" at bounding box center [528, 152] width 320 height 59
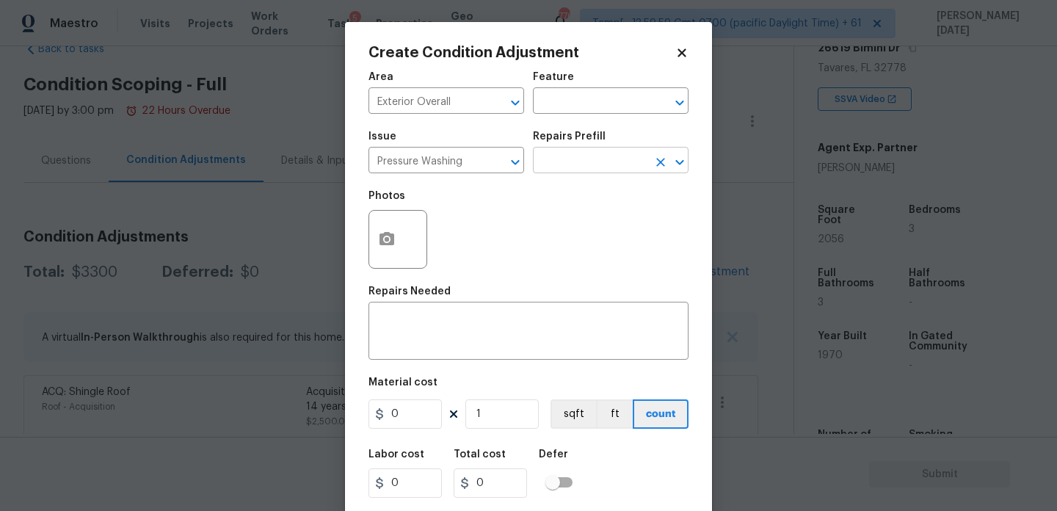
click at [577, 168] on input "text" at bounding box center [590, 161] width 114 height 23
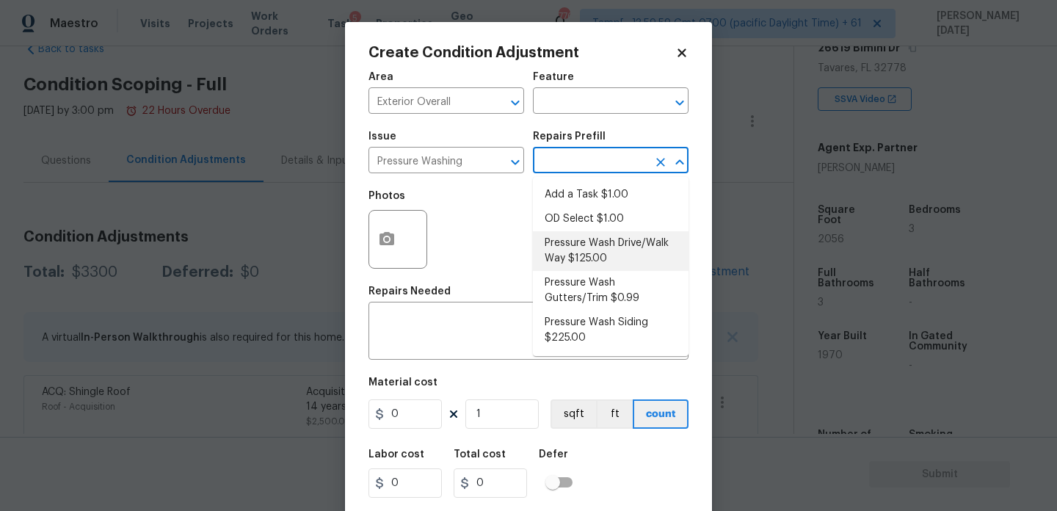
click at [590, 257] on li "Pressure Wash Drive/Walk Way $125.00" at bounding box center [611, 251] width 156 height 40
type input "Siding"
type textarea "Pressure wash the driveways/walkways as directed by the PM. Ensure that all deb…"
type input "125"
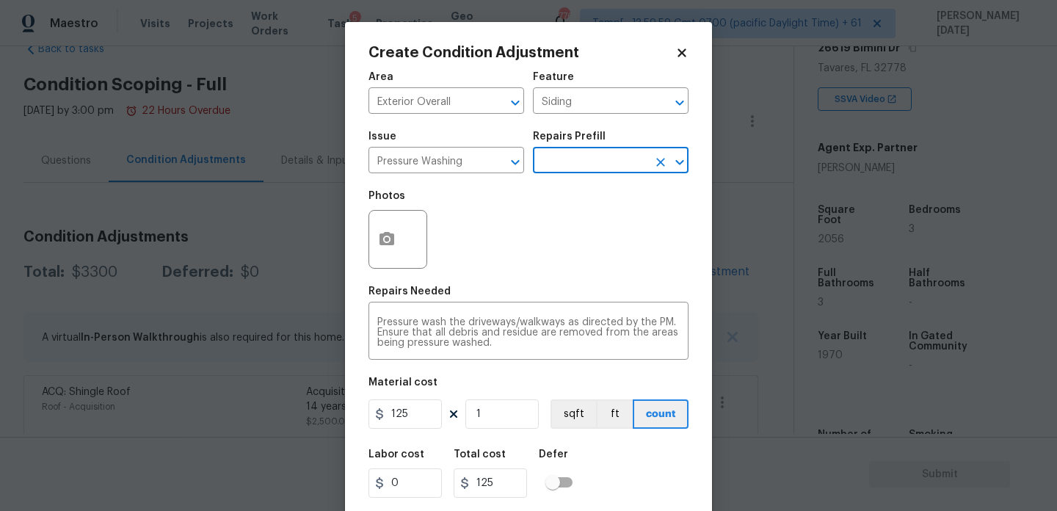
click at [595, 163] on input "text" at bounding box center [590, 161] width 114 height 23
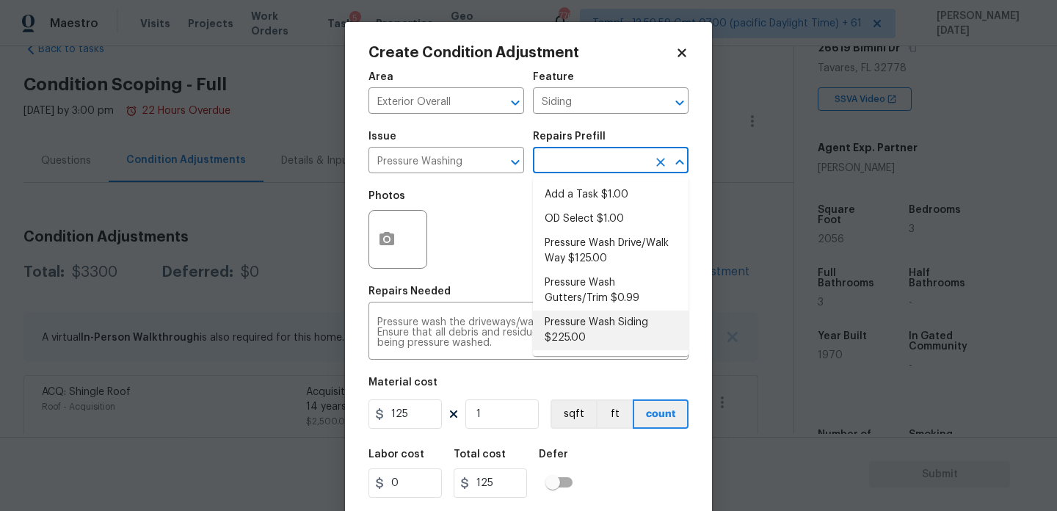
click at [595, 327] on li "Pressure Wash Siding $225.00" at bounding box center [611, 330] width 156 height 40
type textarea "Protect areas as needed for pressure washing. Pressure wash the siding on the h…"
type input "225"
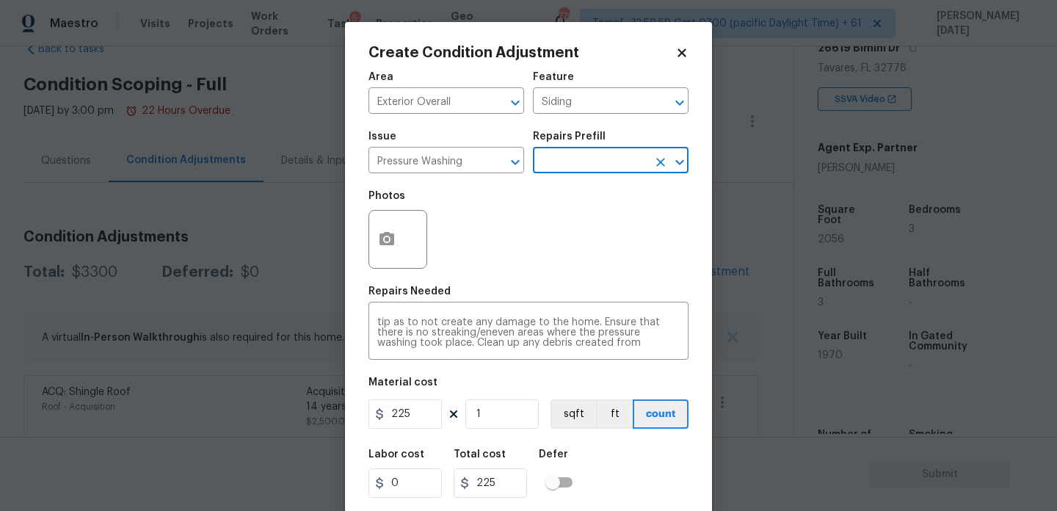
scroll to position [37, 0]
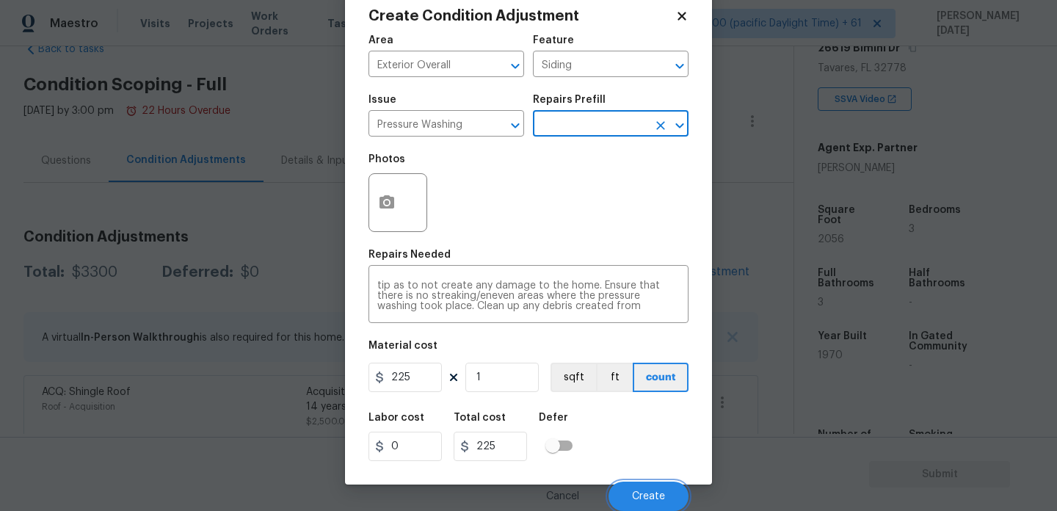
click at [624, 486] on button "Create" at bounding box center [648, 495] width 80 height 29
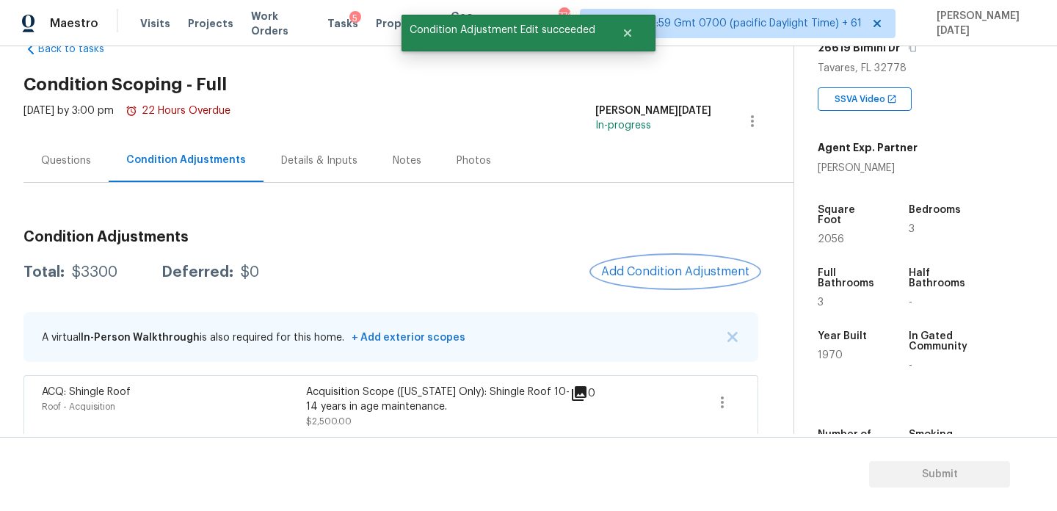
scroll to position [0, 0]
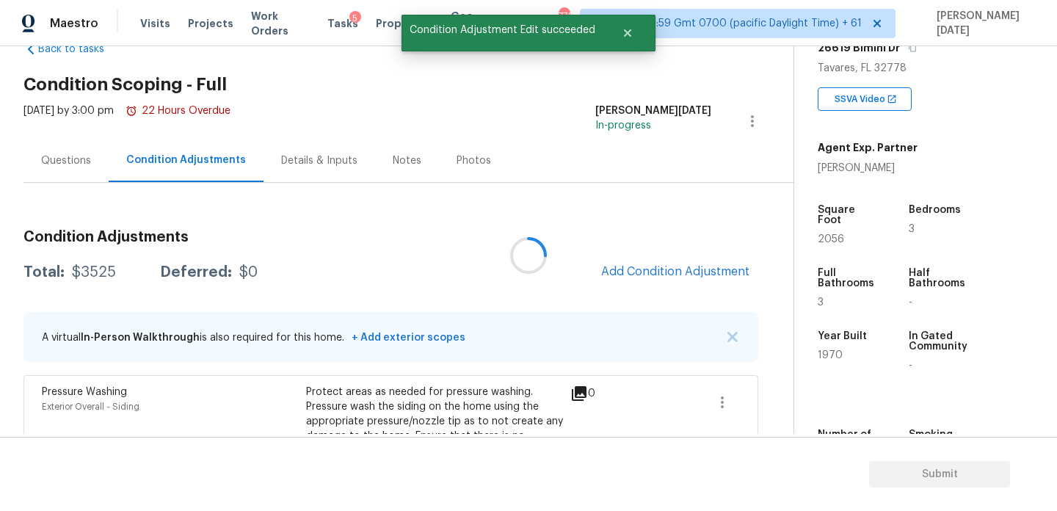
click at [636, 264] on div at bounding box center [528, 255] width 1057 height 511
click at [586, 248] on div "Condition Adjustments Total: $3525 Deferred: $0 Add Condition Adjustment A virt…" at bounding box center [390, 423] width 735 height 410
click at [616, 261] on button "Add Condition Adjustment" at bounding box center [675, 271] width 166 height 31
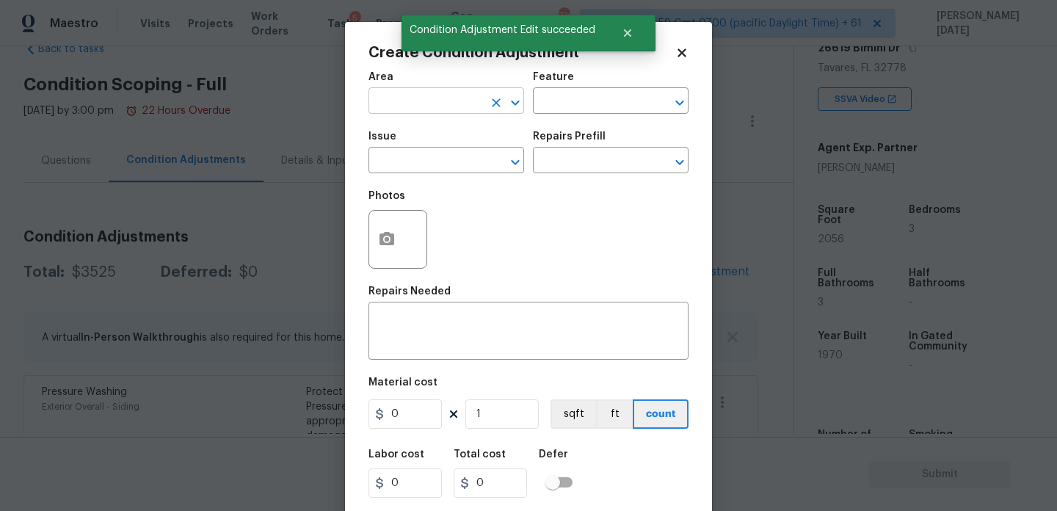
click at [391, 94] on input "text" at bounding box center [425, 102] width 114 height 23
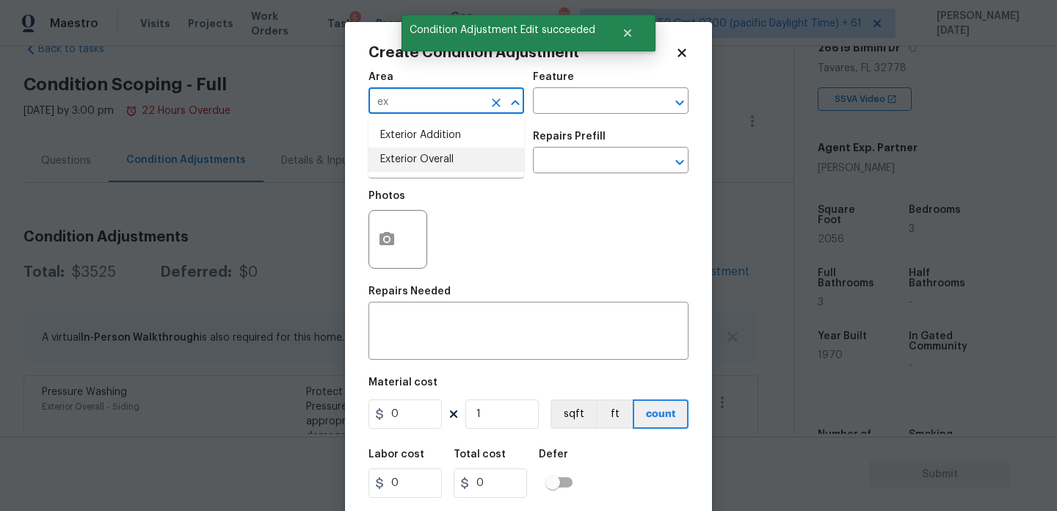
click at [407, 161] on li "Exterior Overall" at bounding box center [446, 160] width 156 height 24
type input "Exterior Overall"
click at [407, 161] on input "text" at bounding box center [425, 161] width 114 height 23
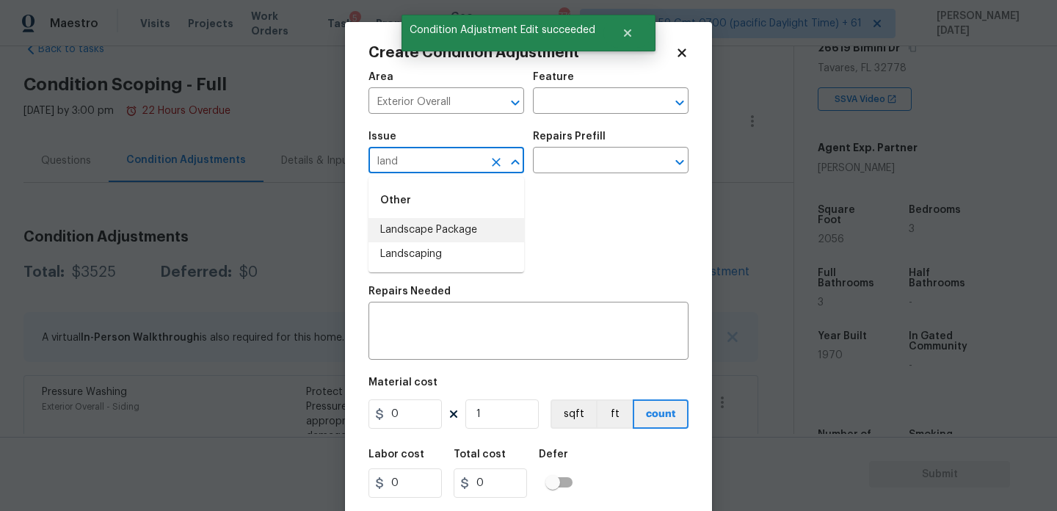
click at [423, 222] on li "Landscape Package" at bounding box center [446, 230] width 156 height 24
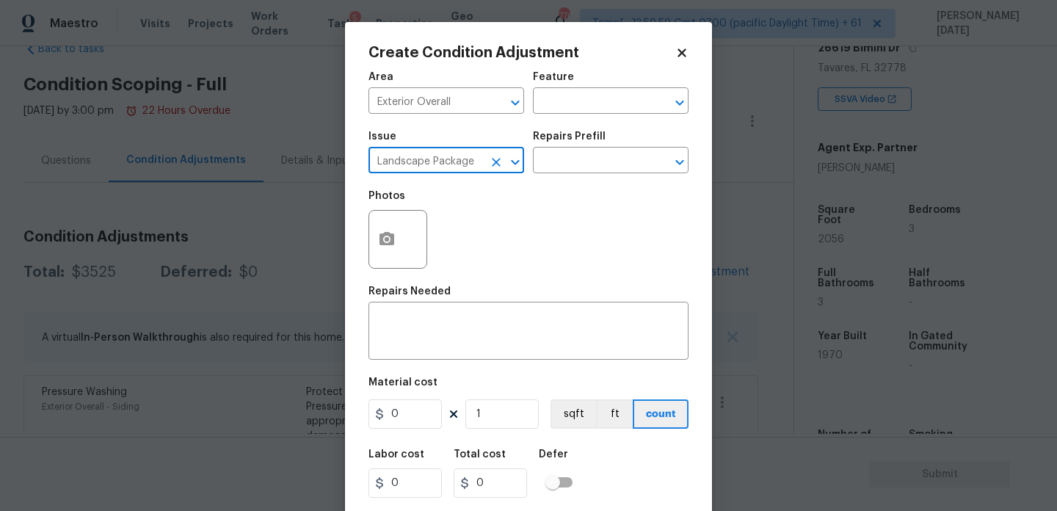
type input "Landscape Package"
click at [598, 150] on div "Repairs Prefill" at bounding box center [611, 140] width 156 height 19
click at [594, 160] on input "text" at bounding box center [590, 161] width 114 height 23
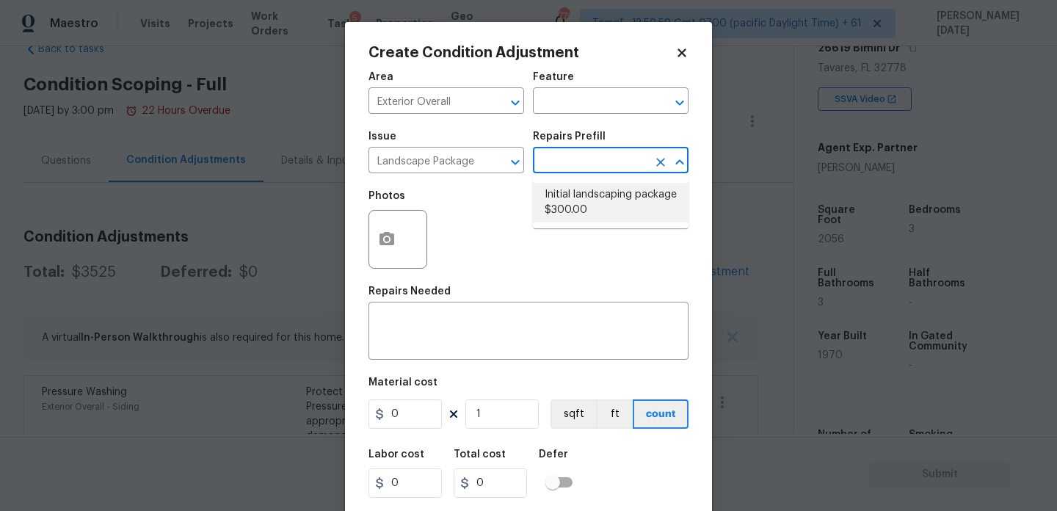
click at [585, 208] on li "Initial landscaping package $300.00" at bounding box center [611, 203] width 156 height 40
type input "Home Readiness Packages"
type textarea "Mowing of grass up to 6" in height. Mow, edge along driveways & sidewalks, trim…"
type input "300"
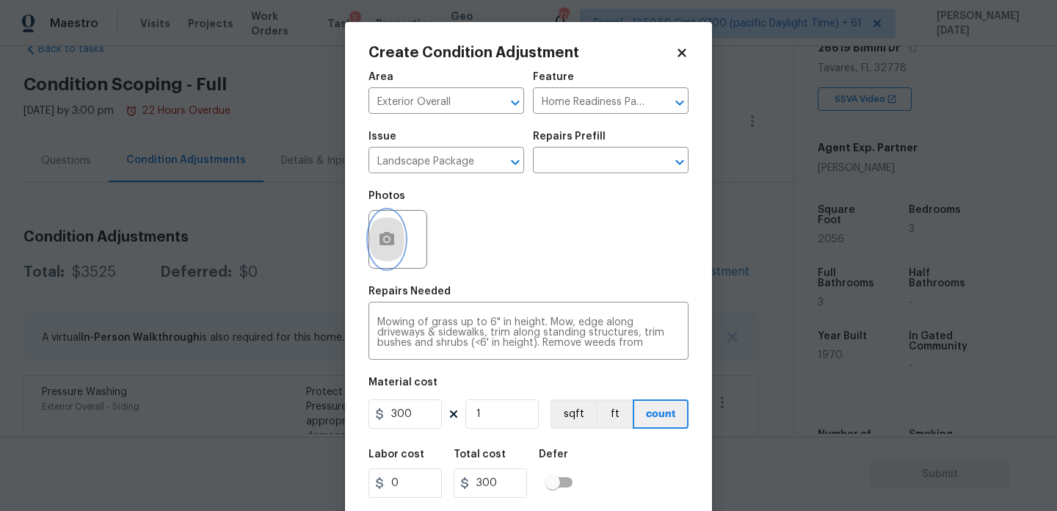
click at [395, 243] on icon "button" at bounding box center [387, 239] width 18 height 18
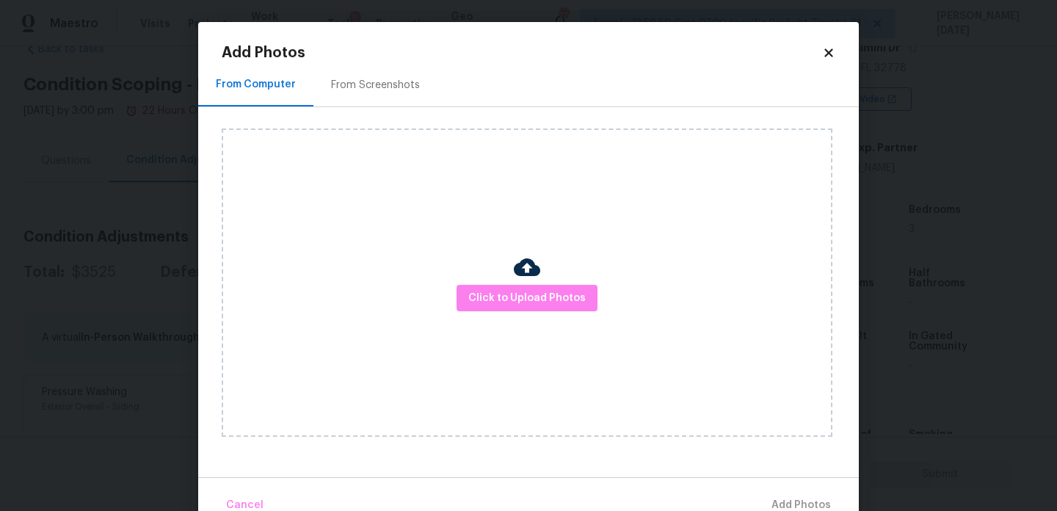
click at [363, 87] on div "From Screenshots" at bounding box center [375, 85] width 89 height 15
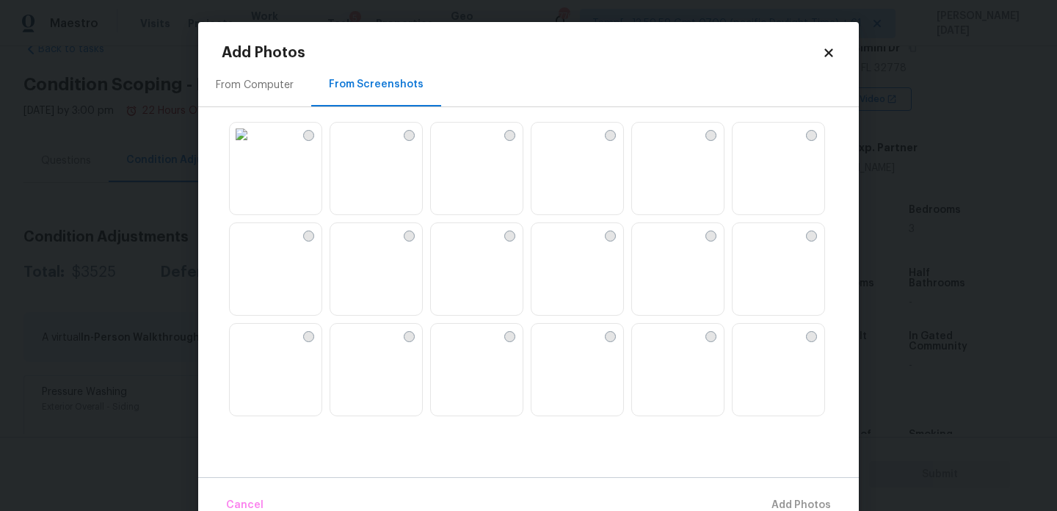
click at [253, 146] on img at bounding box center [241, 134] width 23 height 23
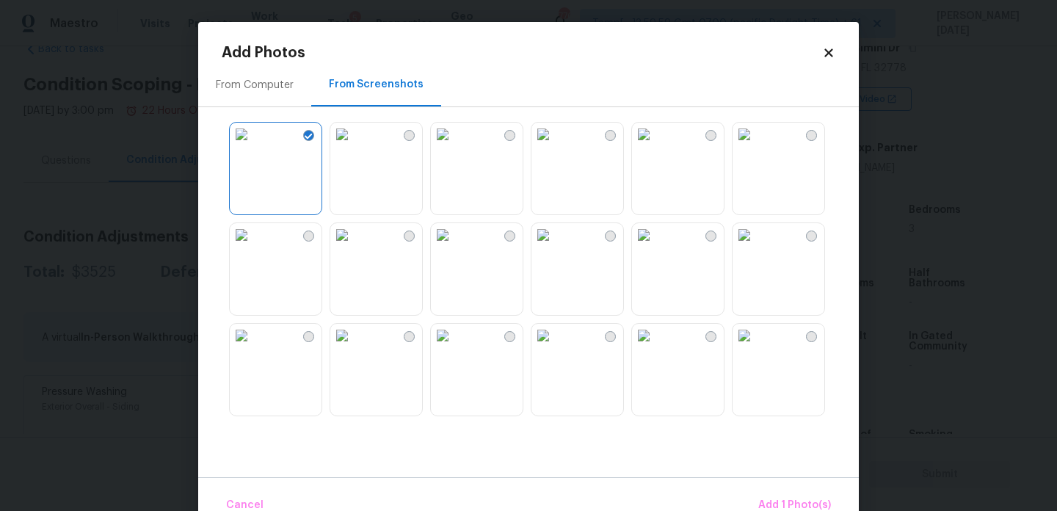
click at [454, 247] on img at bounding box center [442, 234] width 23 height 23
click at [249, 247] on img at bounding box center [241, 234] width 23 height 23
click at [776, 501] on span "Add 3 Photo(s)" at bounding box center [794, 505] width 74 height 18
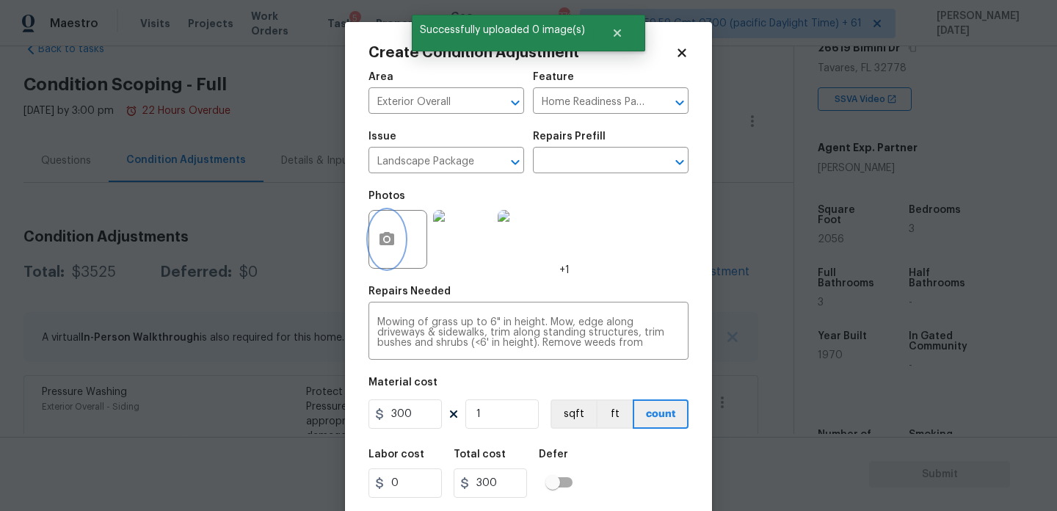
scroll to position [37, 0]
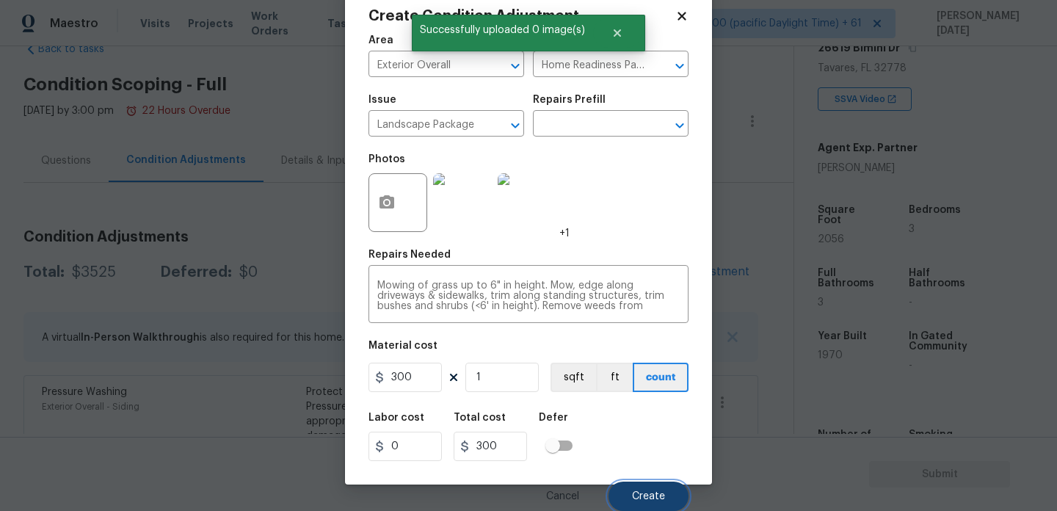
click at [647, 488] on button "Create" at bounding box center [648, 495] width 80 height 29
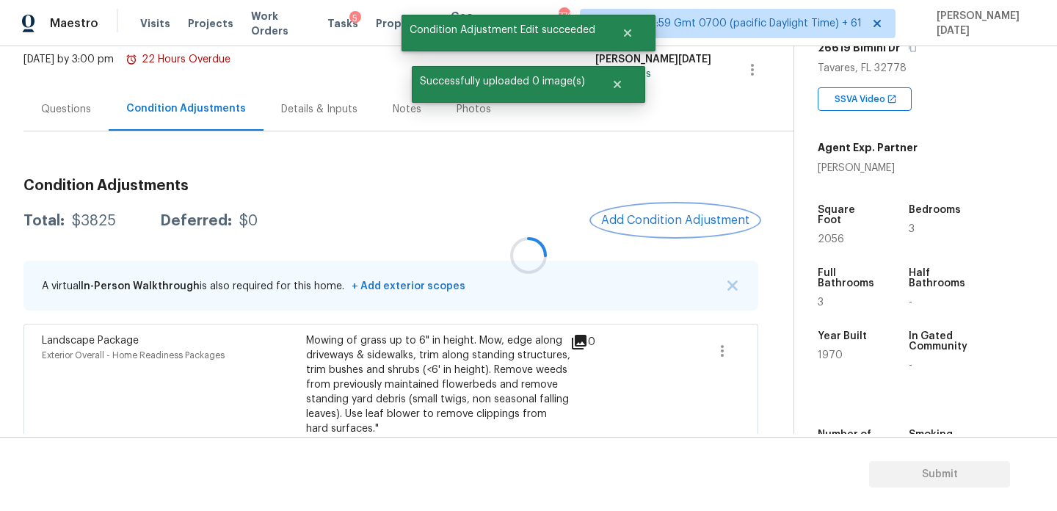
scroll to position [61, 0]
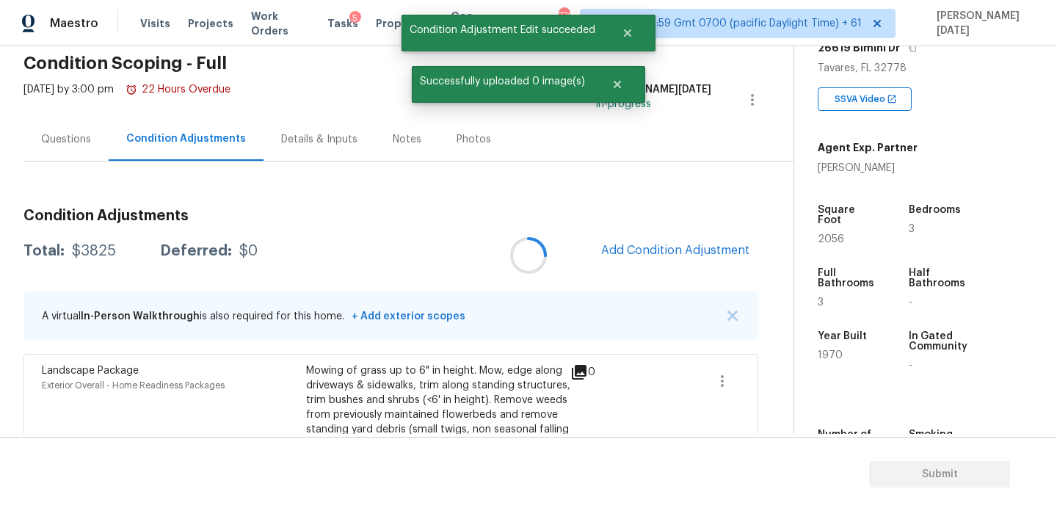
click at [652, 254] on div at bounding box center [528, 255] width 1057 height 511
click at [647, 252] on span "Add Condition Adjustment" at bounding box center [675, 250] width 148 height 13
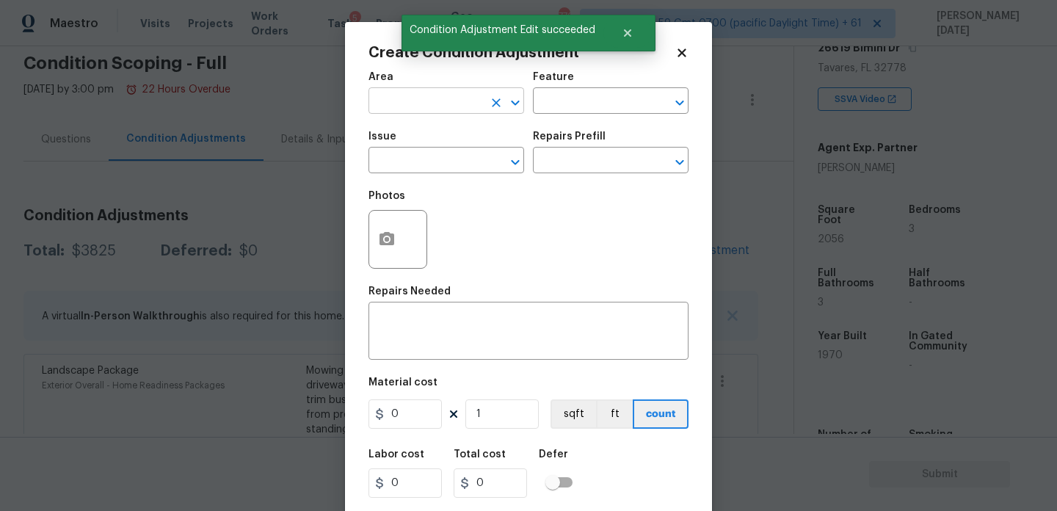
click at [385, 91] on input "text" at bounding box center [425, 102] width 114 height 23
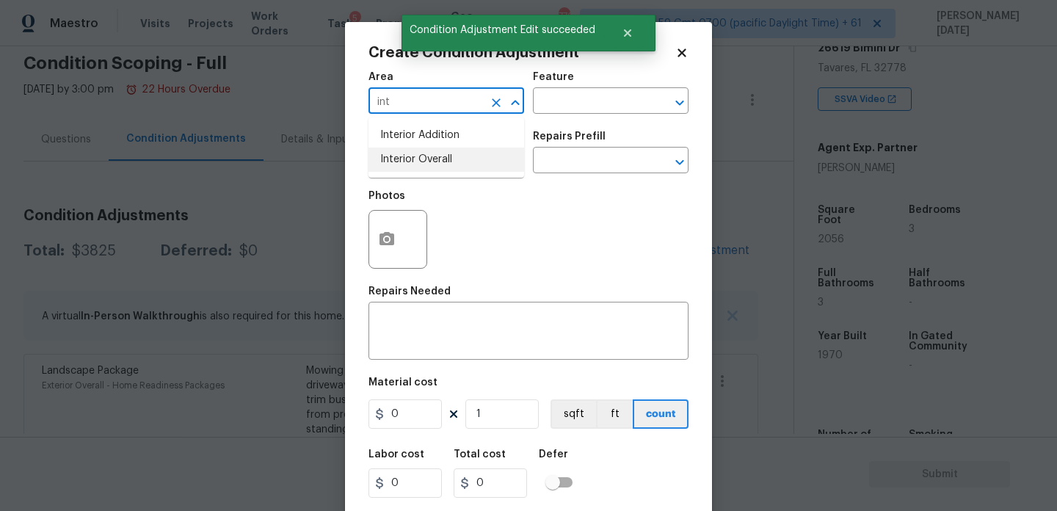
click at [407, 161] on li "Interior Overall" at bounding box center [446, 160] width 156 height 24
type input "Interior Overall"
click at [407, 161] on input "text" at bounding box center [425, 161] width 114 height 23
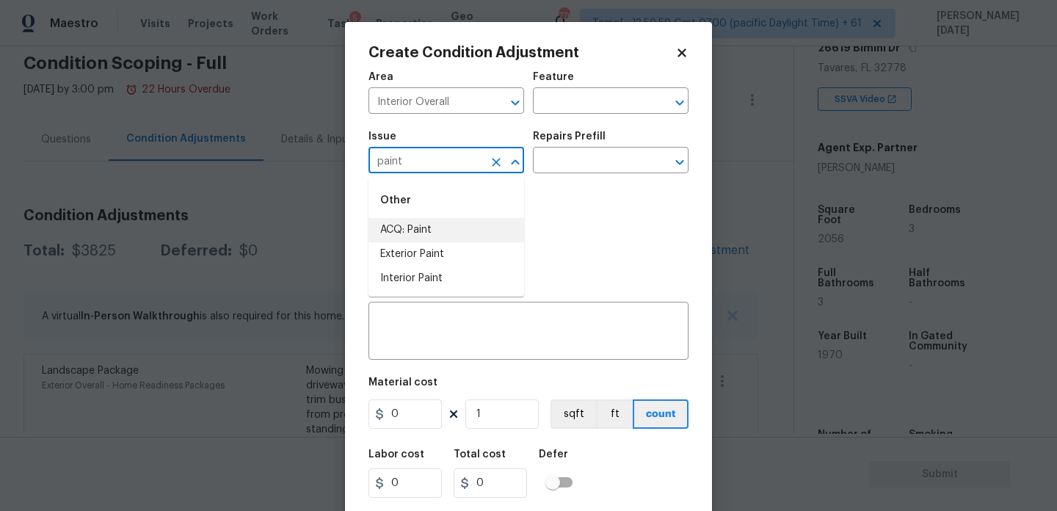
click at [424, 237] on li "ACQ: Paint" at bounding box center [446, 230] width 156 height 24
type input "ACQ: Paint"
click at [586, 153] on input "text" at bounding box center [590, 161] width 114 height 23
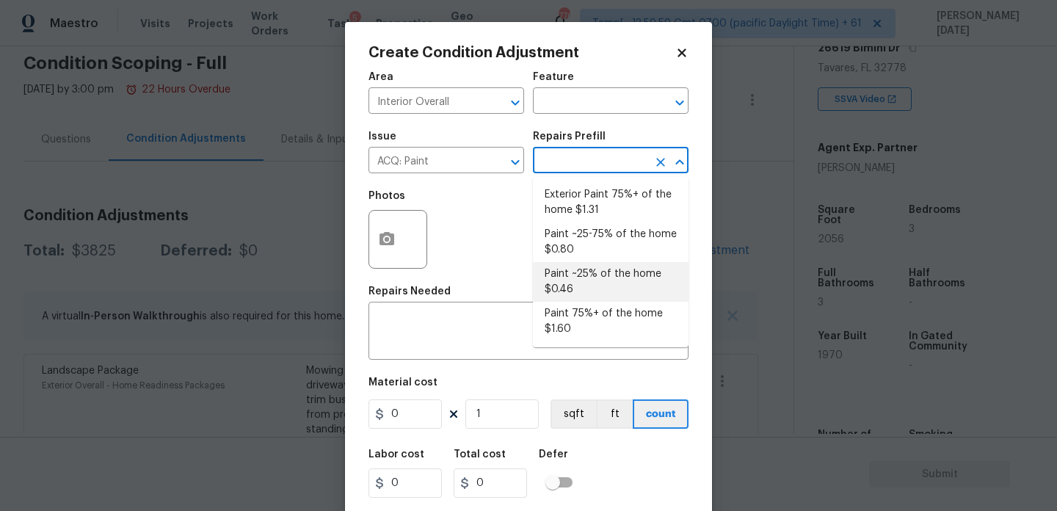
click at [589, 297] on li "Paint ~25% of the home $0.46" at bounding box center [611, 282] width 156 height 40
type input "Acquisition"
type textarea "Acquisition Scope: ~25% of the home needs interior paint"
type input "0.46"
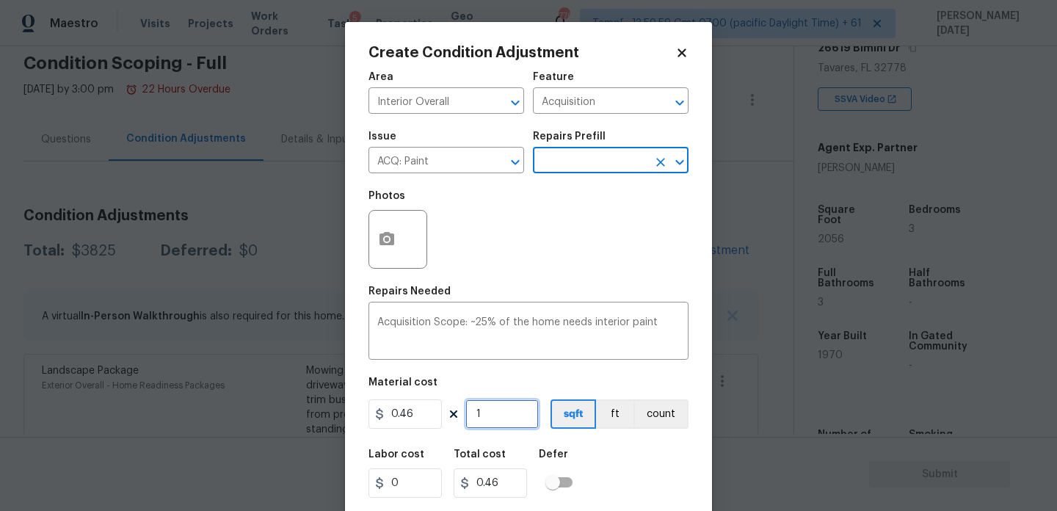
click at [517, 415] on input "1" at bounding box center [501, 413] width 73 height 29
type input "0"
paste input "2056"
type input "2056"
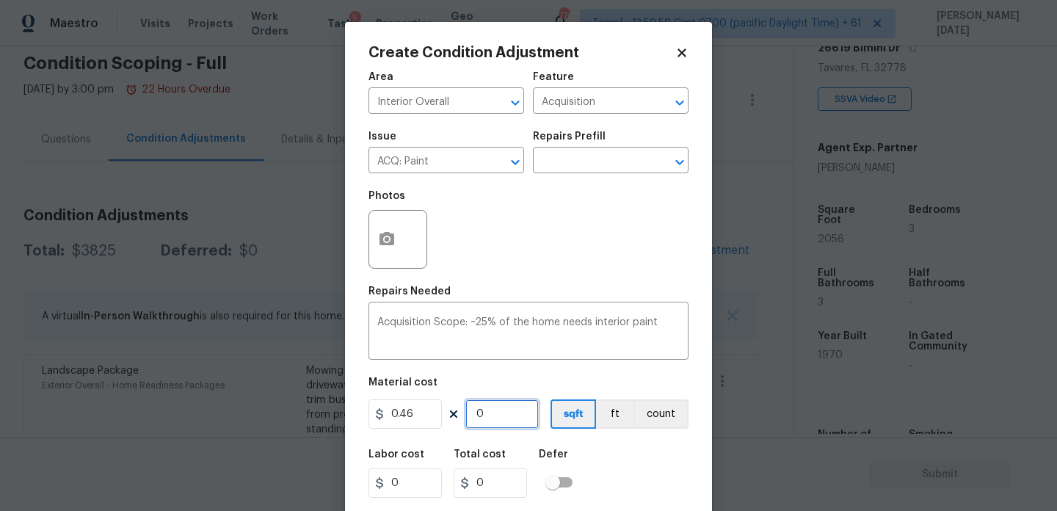
type input "945.76"
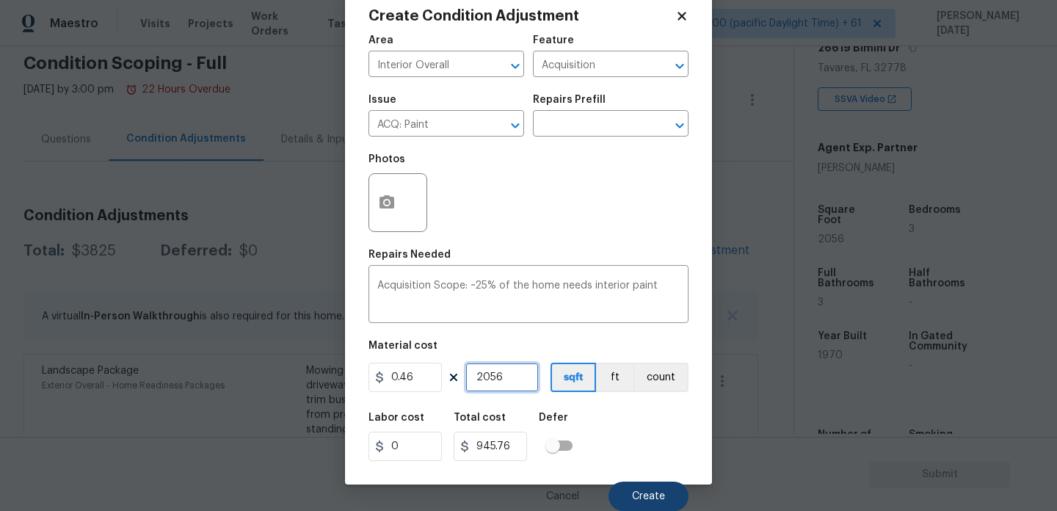
type input "2056"
click at [659, 488] on button "Create" at bounding box center [648, 495] width 80 height 29
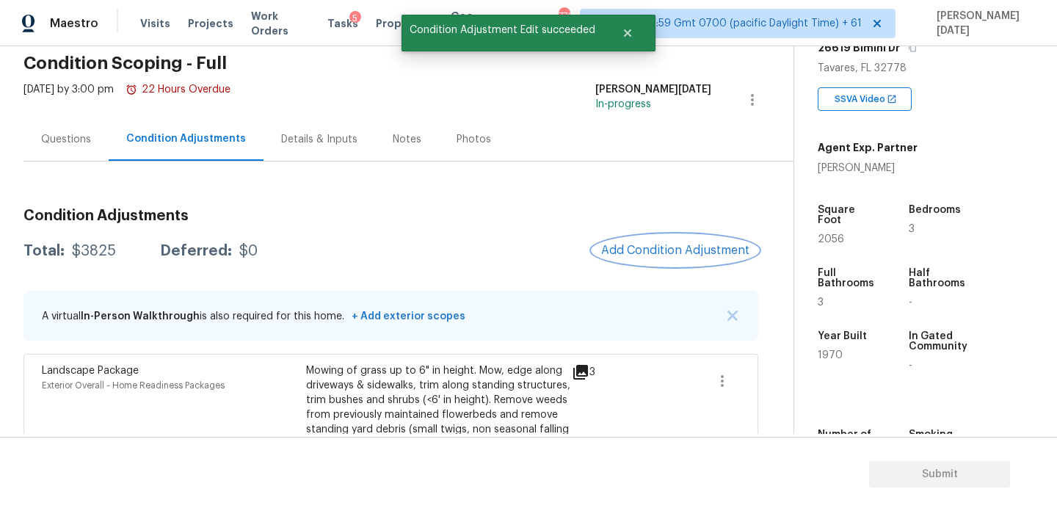
scroll to position [0, 0]
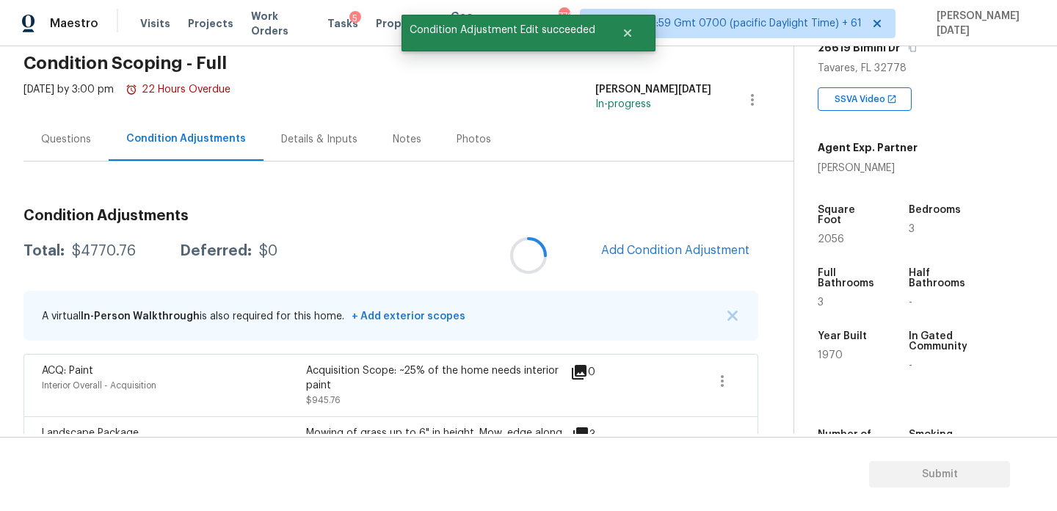
click at [636, 244] on div at bounding box center [528, 255] width 1057 height 511
click at [625, 240] on button "Add Condition Adjustment" at bounding box center [675, 250] width 166 height 31
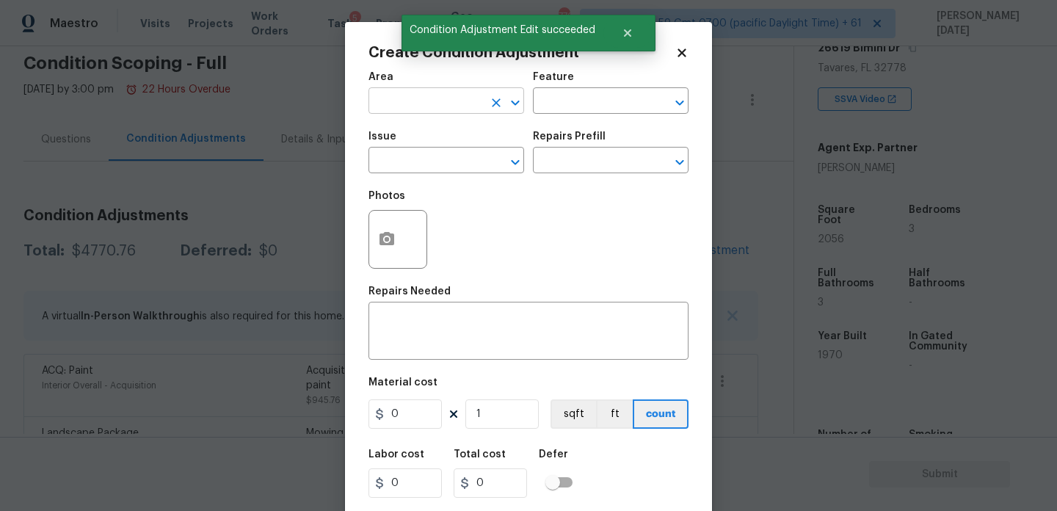
click at [378, 93] on input "text" at bounding box center [425, 102] width 114 height 23
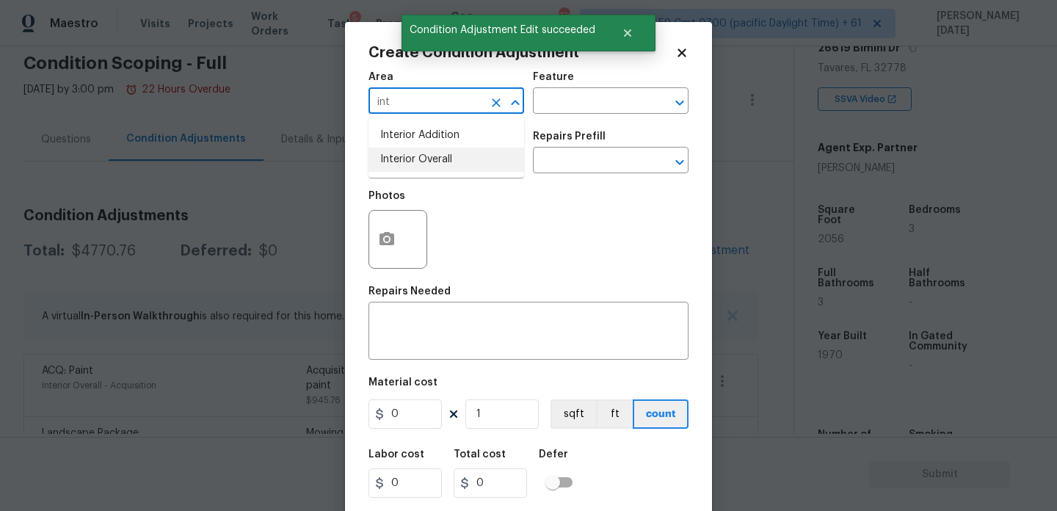
click at [410, 151] on li "Interior Overall" at bounding box center [446, 160] width 156 height 24
type input "Interior Overall"
click at [410, 151] on input "text" at bounding box center [425, 161] width 114 height 23
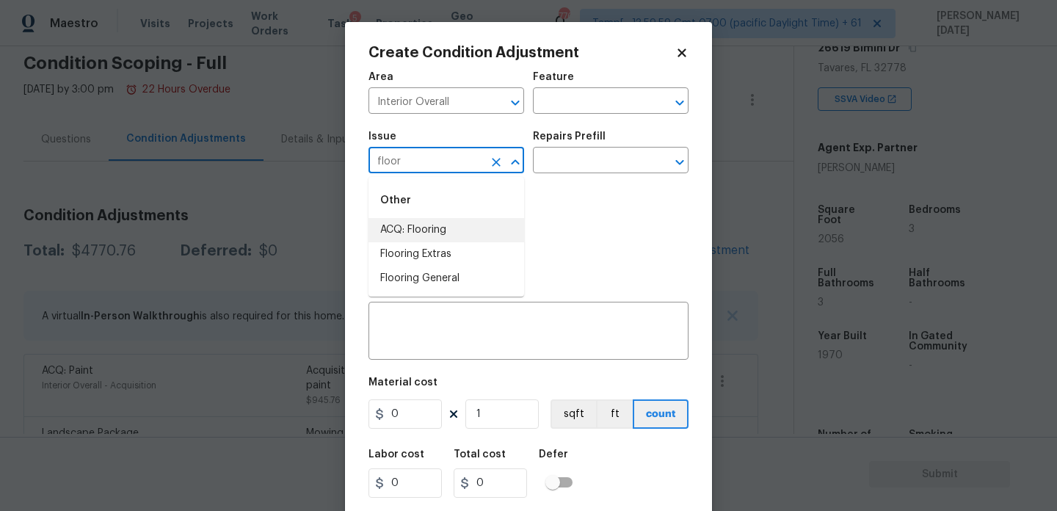
click at [423, 227] on li "ACQ: Flooring" at bounding box center [446, 230] width 156 height 24
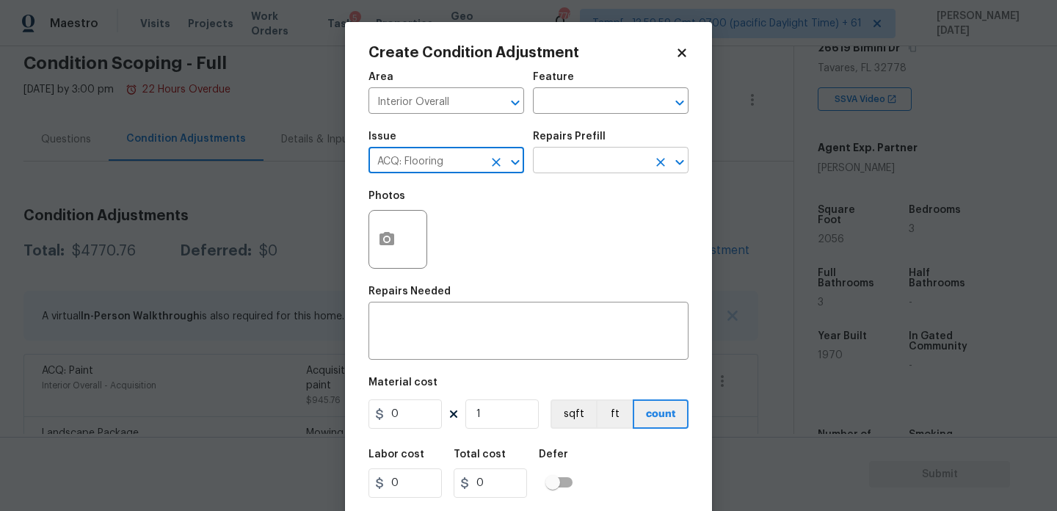
type input "ACQ: Flooring"
click at [603, 154] on input "text" at bounding box center [590, 161] width 114 height 23
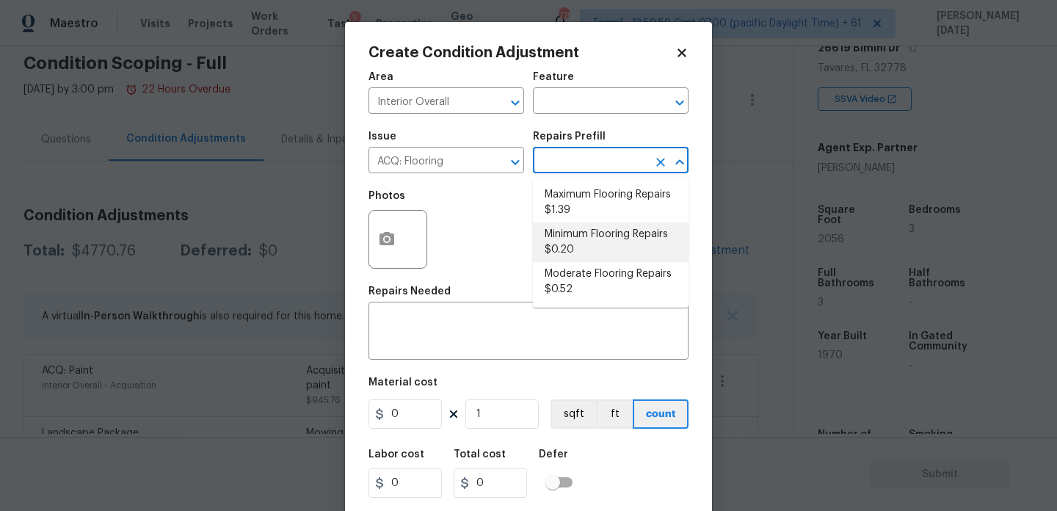
click at [596, 255] on li "Minimum Flooring Repairs $0.20" at bounding box center [611, 242] width 156 height 40
type input "Acquisition"
type textarea "Acquisition Scope: Minimum flooring repairs"
type input "0.2"
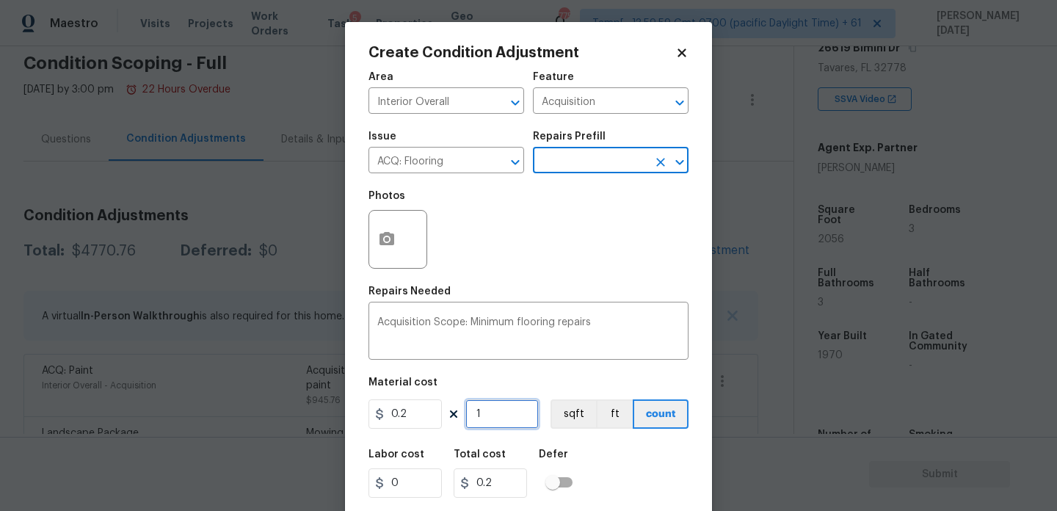
click at [523, 400] on input "1" at bounding box center [501, 413] width 73 height 29
type input "0"
paste input "2056"
type input "2056"
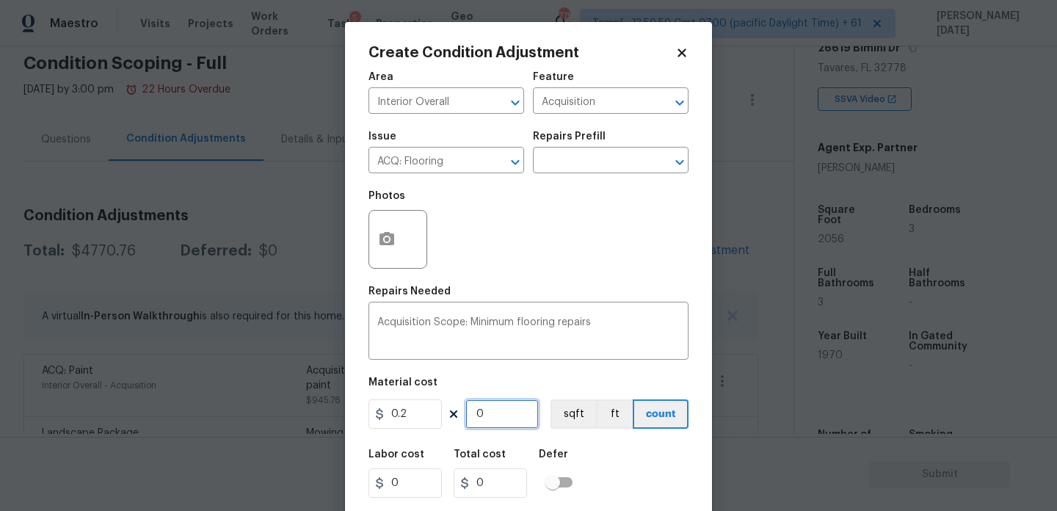
type input "411.2"
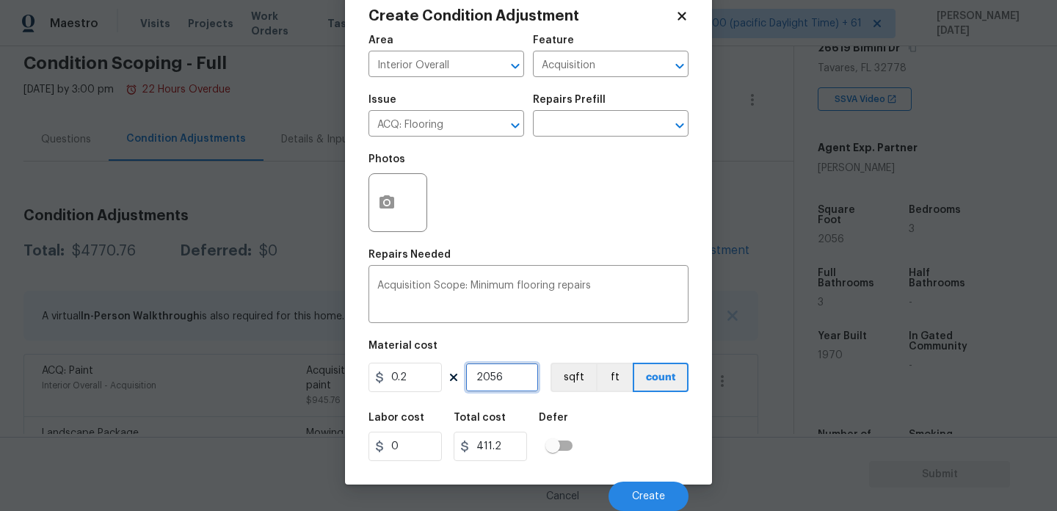
type input "2056"
click at [650, 481] on div "Cancel Create" at bounding box center [528, 490] width 320 height 41
click at [650, 503] on button "Create" at bounding box center [648, 495] width 80 height 29
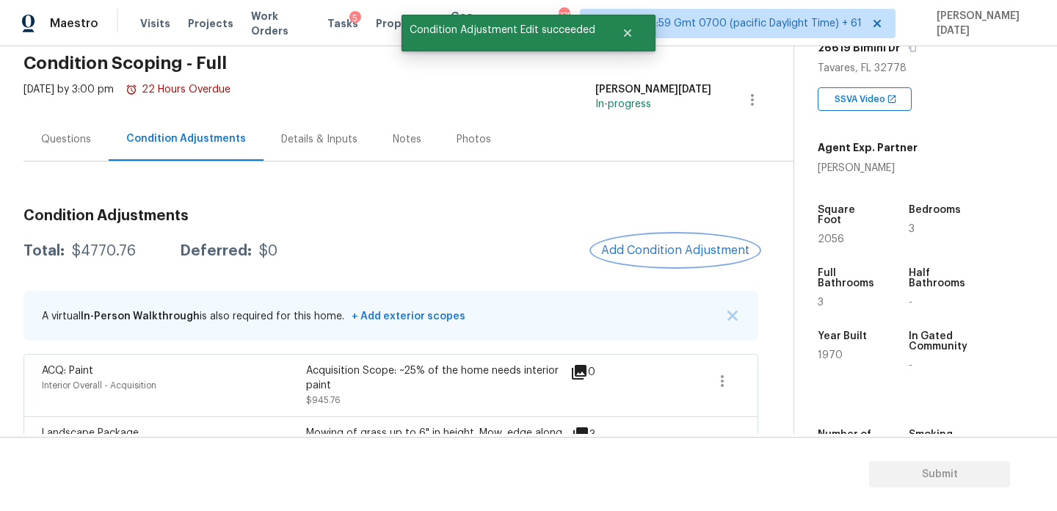
scroll to position [0, 0]
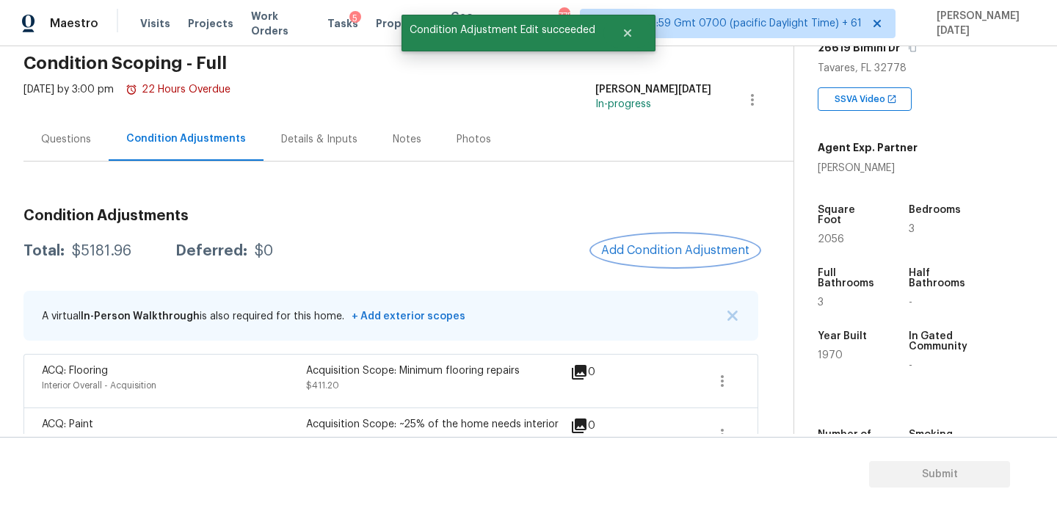
click at [659, 261] on button "Add Condition Adjustment" at bounding box center [675, 250] width 166 height 31
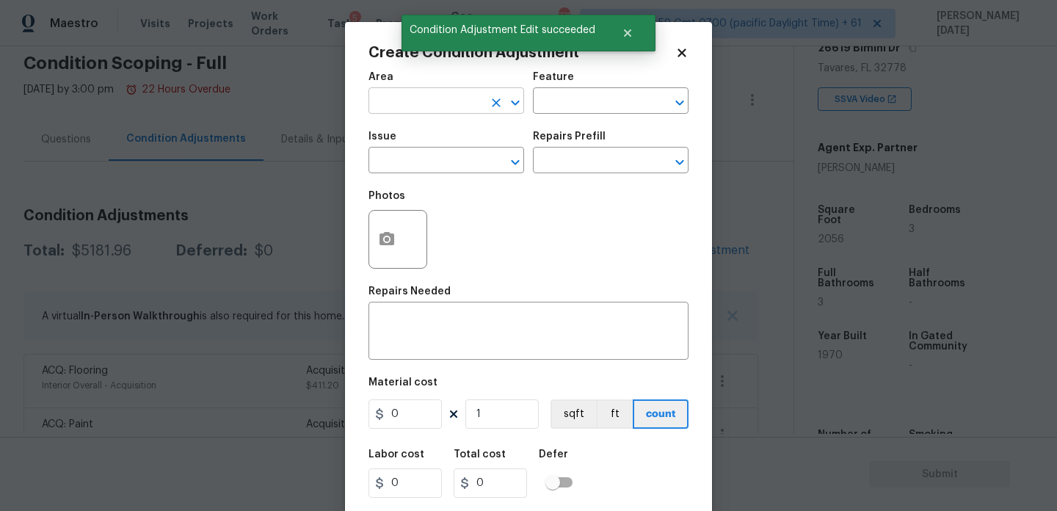
click at [395, 106] on input "text" at bounding box center [425, 102] width 114 height 23
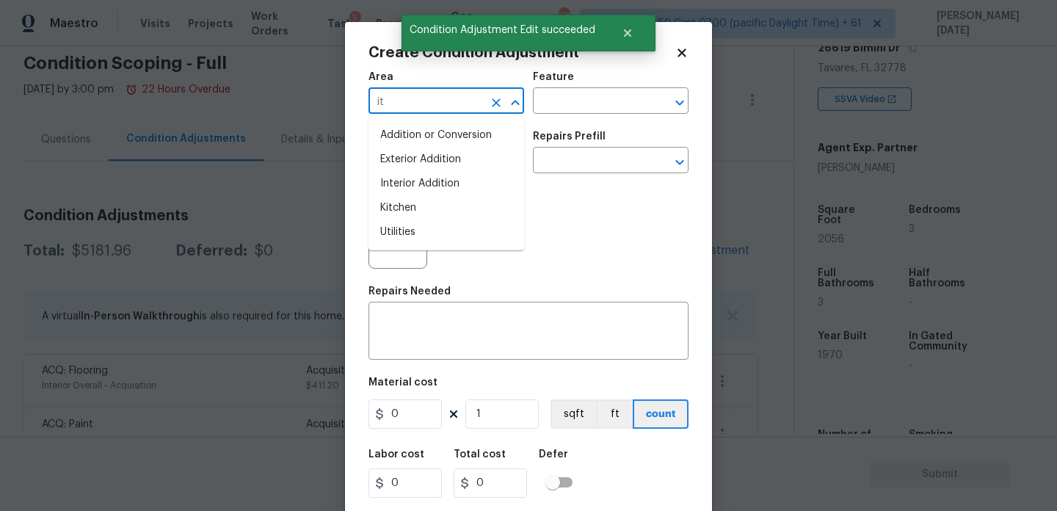
type input "i"
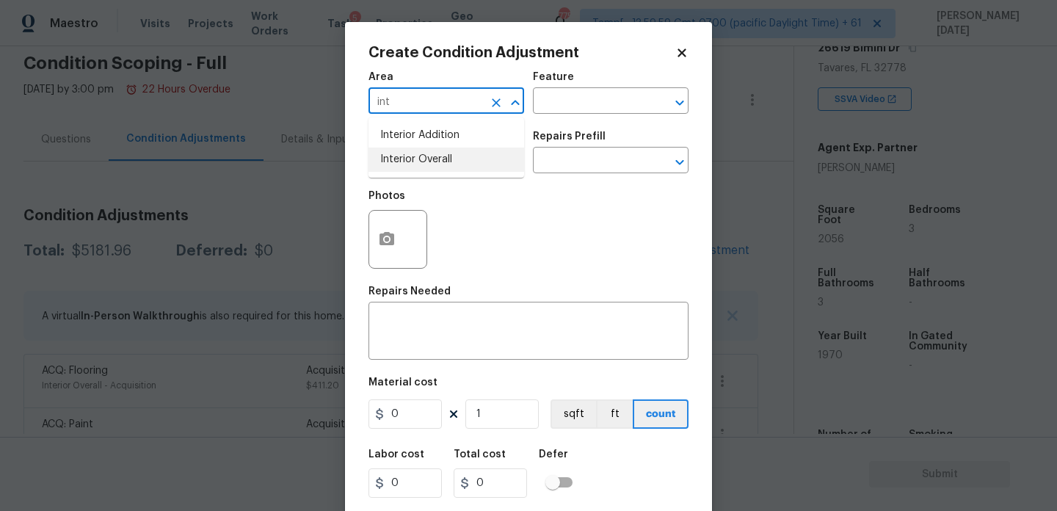
click at [401, 163] on li "Interior Overall" at bounding box center [446, 160] width 156 height 24
type input "Interior Overall"
click at [401, 163] on input "text" at bounding box center [425, 161] width 114 height 23
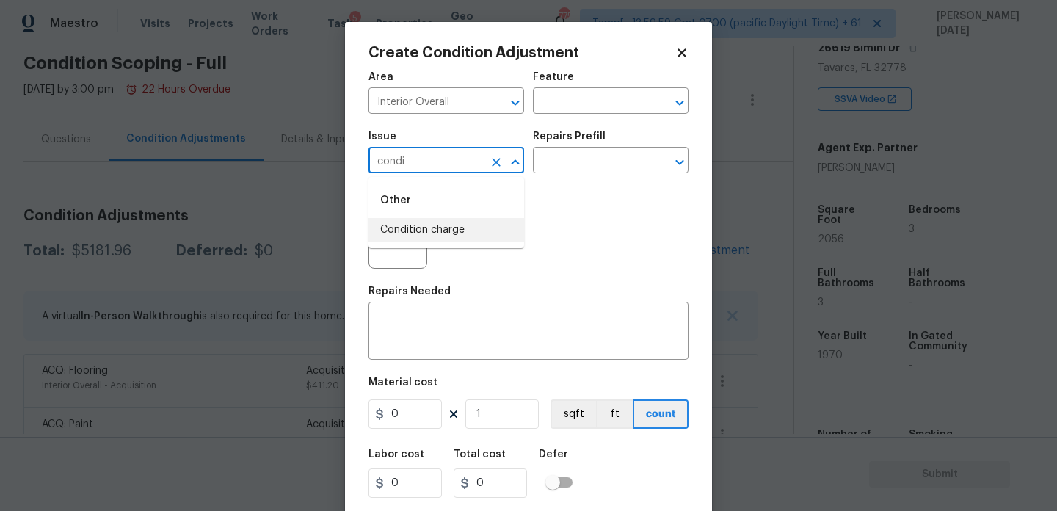
click at [432, 230] on li "Condition charge" at bounding box center [446, 230] width 156 height 24
type input "Condition charge"
click at [558, 174] on div "Issue Condition charge ​ Repairs Prefill ​" at bounding box center [528, 152] width 320 height 59
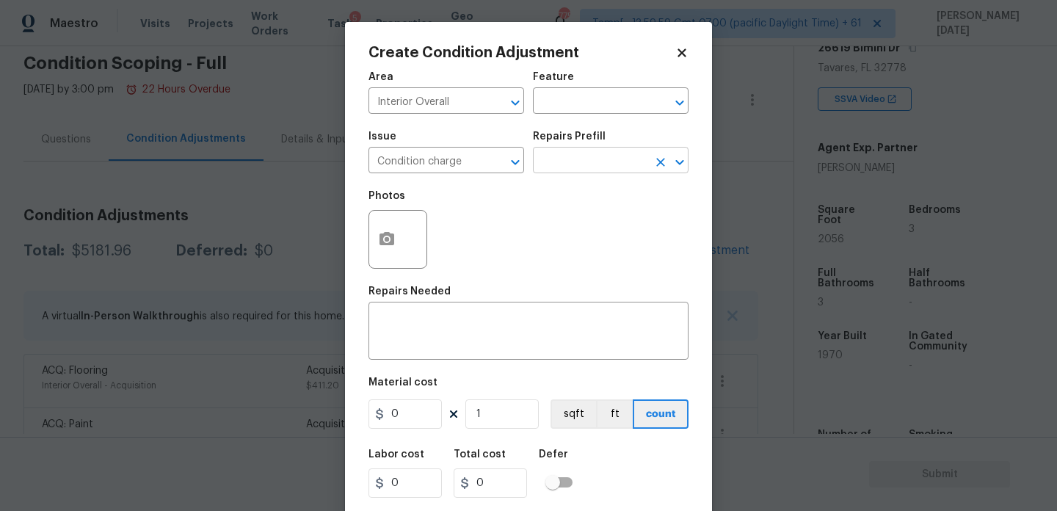
click at [570, 167] on input "text" at bounding box center [590, 161] width 114 height 23
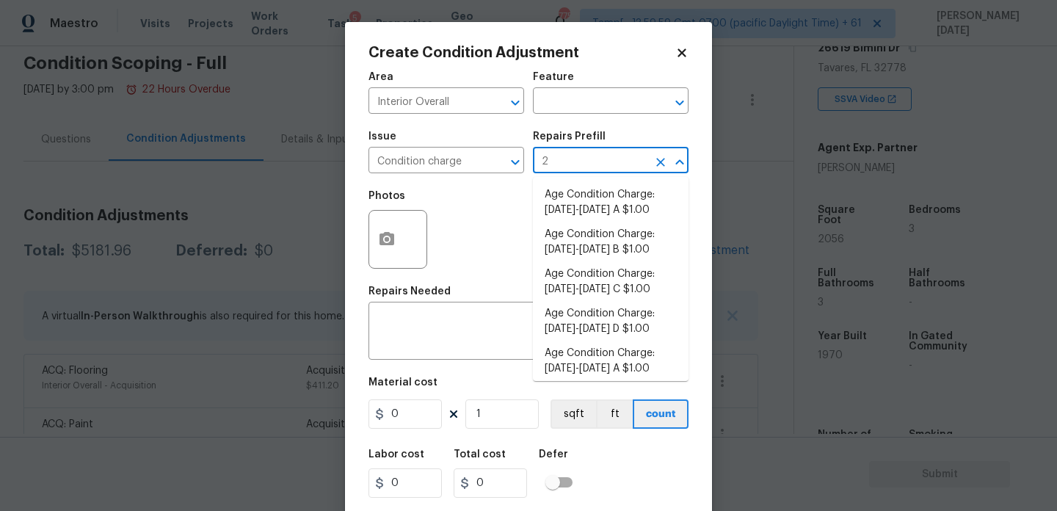
type input "22"
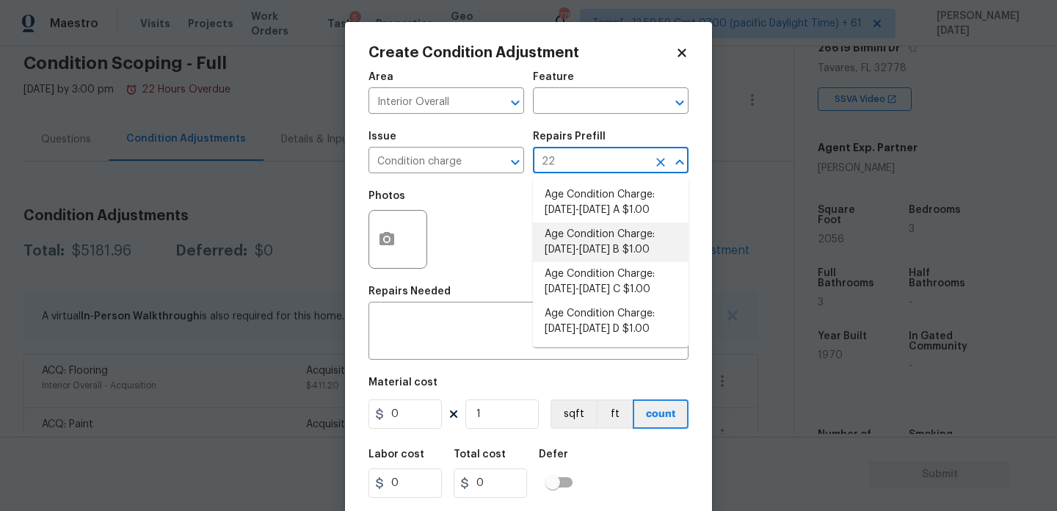
click at [636, 242] on li "Age Condition Charge: 1922-1978 B $1.00" at bounding box center [611, 242] width 156 height 40
type input "Home Readiness Packages"
type textarea "Age Condition Charge: [DATE]-[DATE] B"
type input "1"
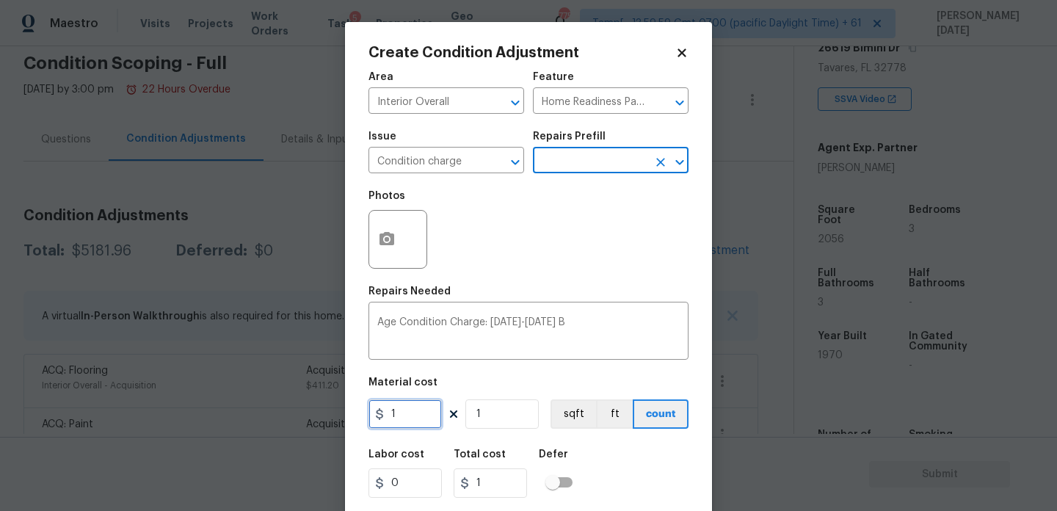
click at [416, 410] on input "1" at bounding box center [404, 413] width 73 height 29
type input "2000"
click at [577, 261] on div "Photos" at bounding box center [528, 229] width 320 height 95
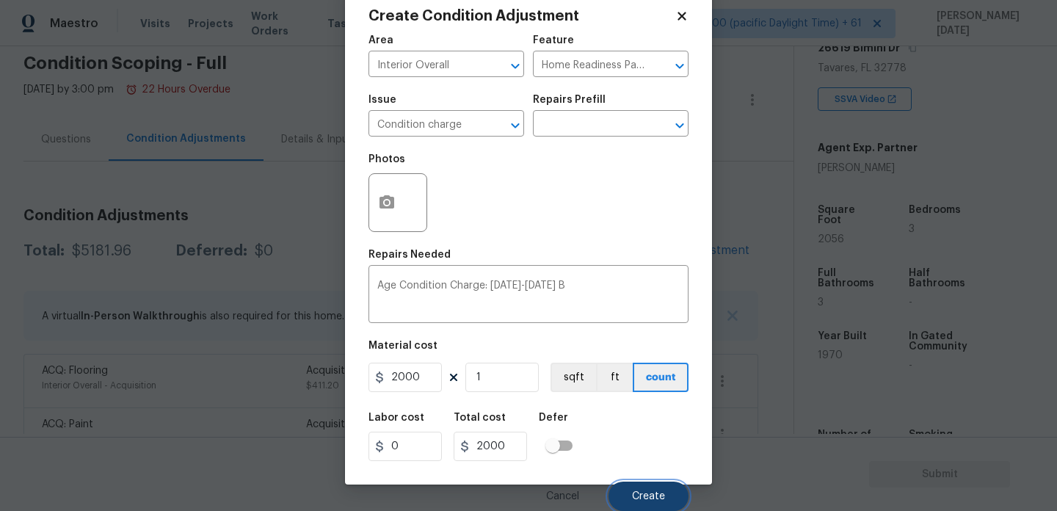
click at [648, 491] on span "Create" at bounding box center [648, 496] width 33 height 11
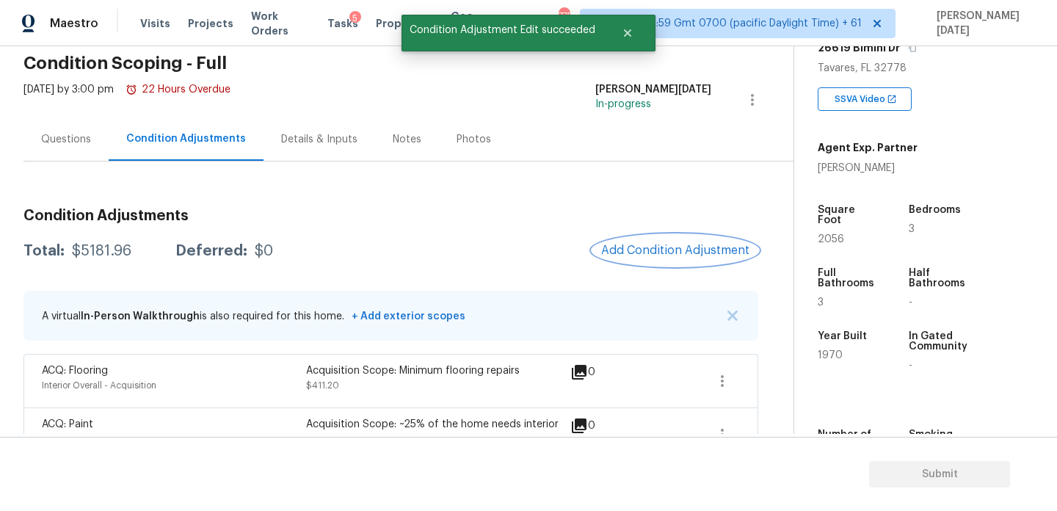
scroll to position [0, 0]
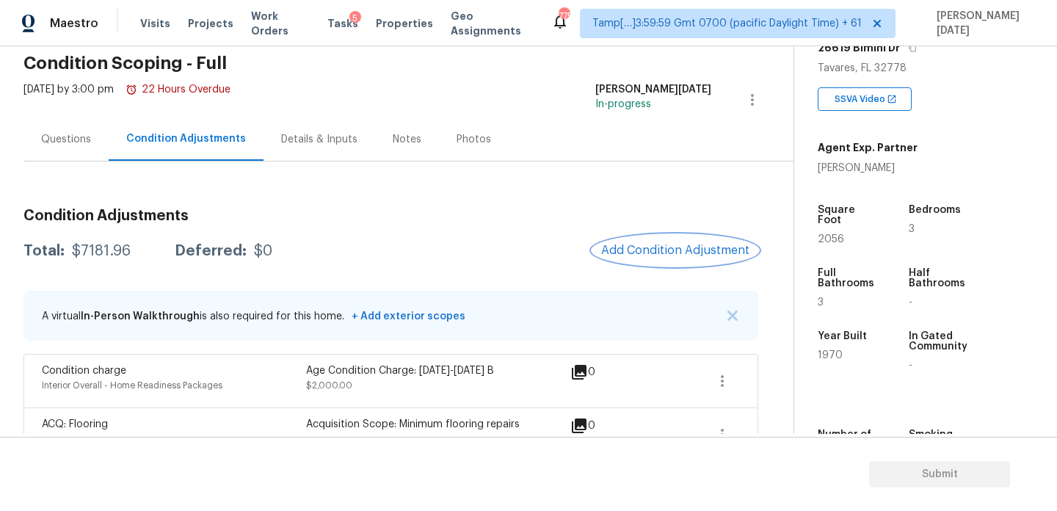
click at [641, 260] on button "Add Condition Adjustment" at bounding box center [675, 250] width 166 height 31
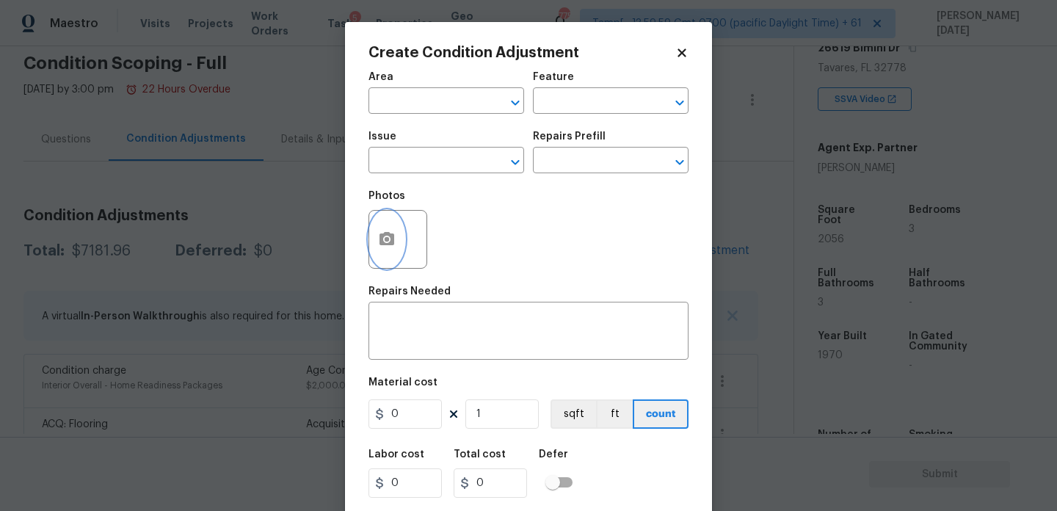
click at [394, 247] on icon "button" at bounding box center [387, 239] width 18 height 18
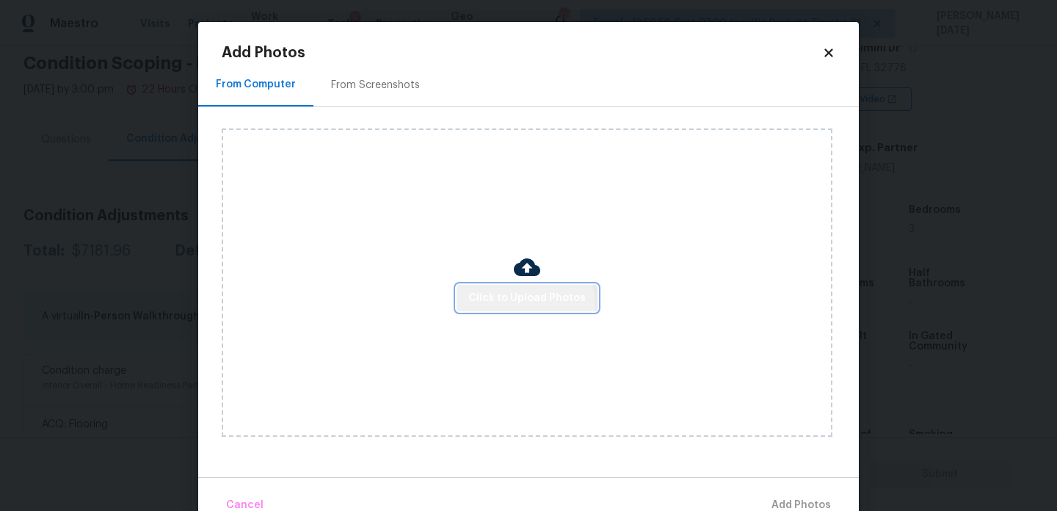
click at [521, 306] on span "Click to Upload Photos" at bounding box center [526, 298] width 117 height 18
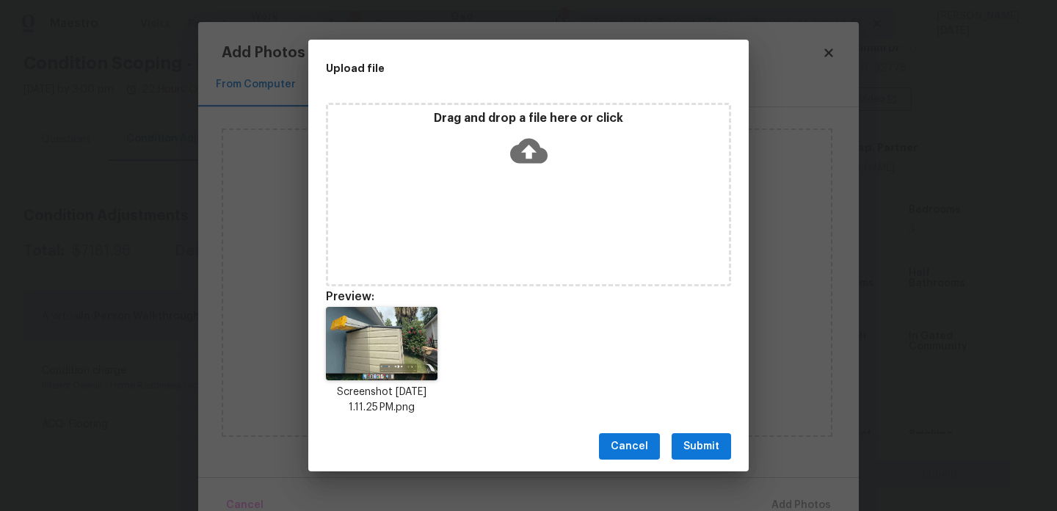
click at [691, 441] on span "Submit" at bounding box center [701, 446] width 36 height 18
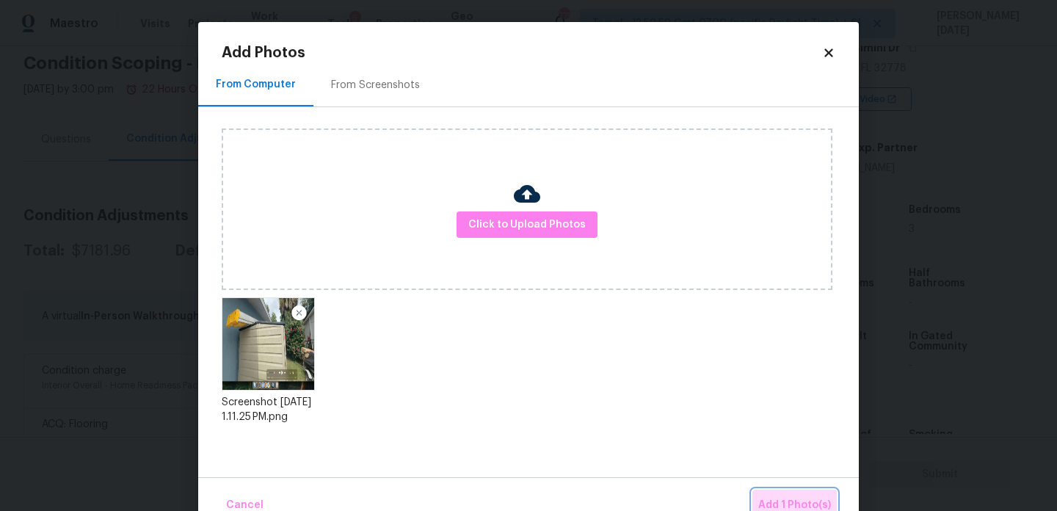
click at [792, 499] on span "Add 1 Photo(s)" at bounding box center [794, 505] width 73 height 18
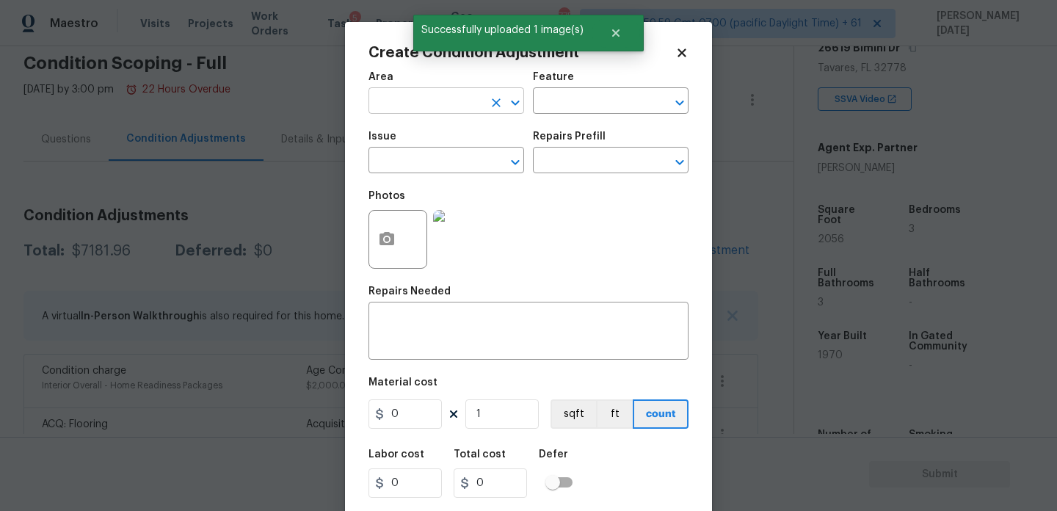
click at [404, 105] on input "text" at bounding box center [425, 102] width 114 height 23
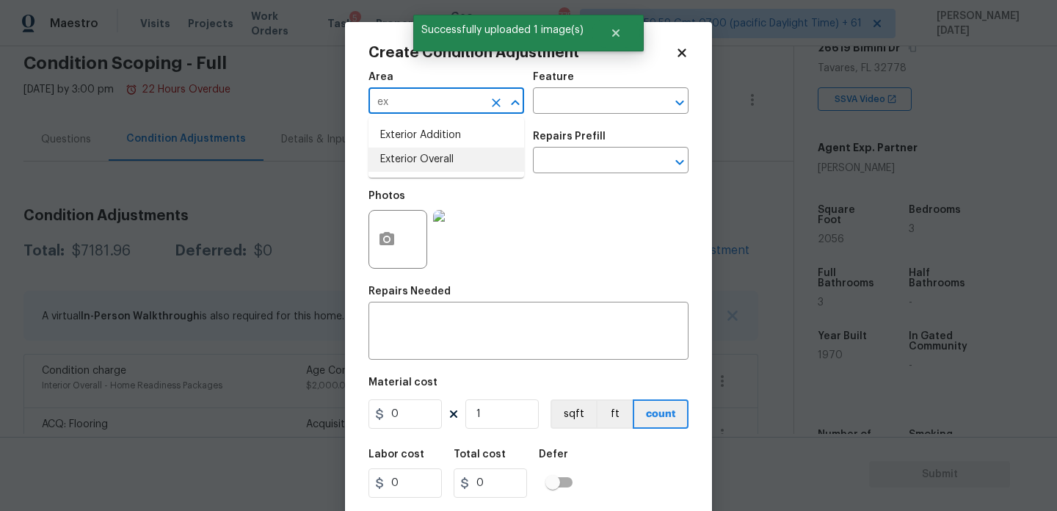
click at [428, 165] on li "Exterior Overall" at bounding box center [446, 160] width 156 height 24
type input "Exterior Overall"
click at [428, 165] on input "text" at bounding box center [425, 161] width 114 height 23
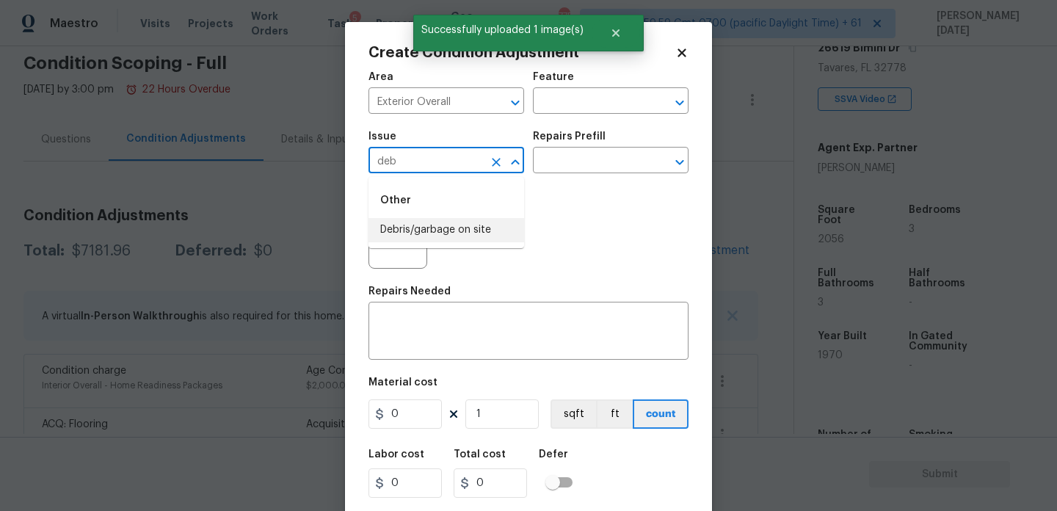
click at [440, 219] on li "Debris/garbage on site" at bounding box center [446, 230] width 156 height 24
type input "Debris/garbage on site"
click at [614, 161] on input "text" at bounding box center [590, 161] width 114 height 23
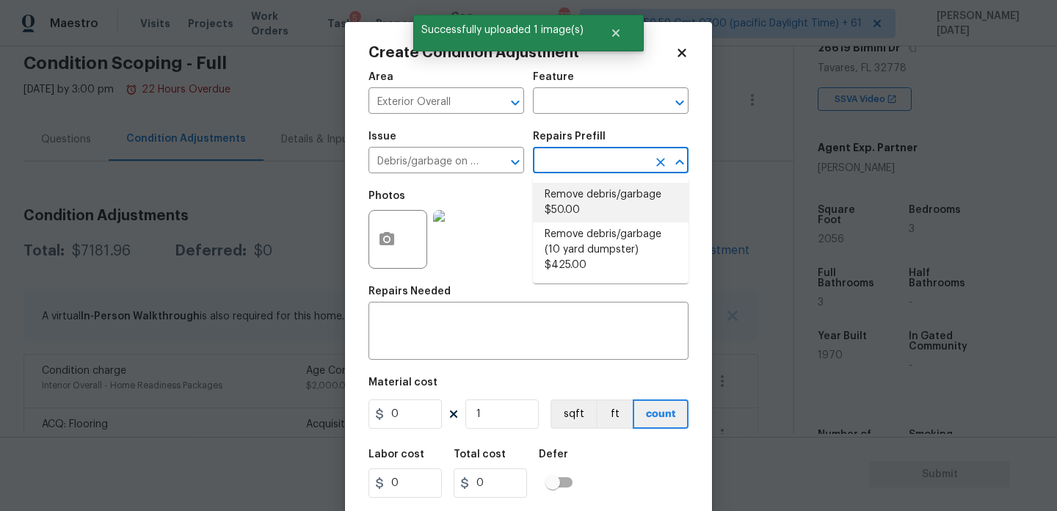
click at [603, 194] on li "Remove debris/garbage $50.00" at bounding box center [611, 203] width 156 height 40
type textarea "Remove, haul off, and properly dispose of any debris left by seller to offsite …"
type input "50"
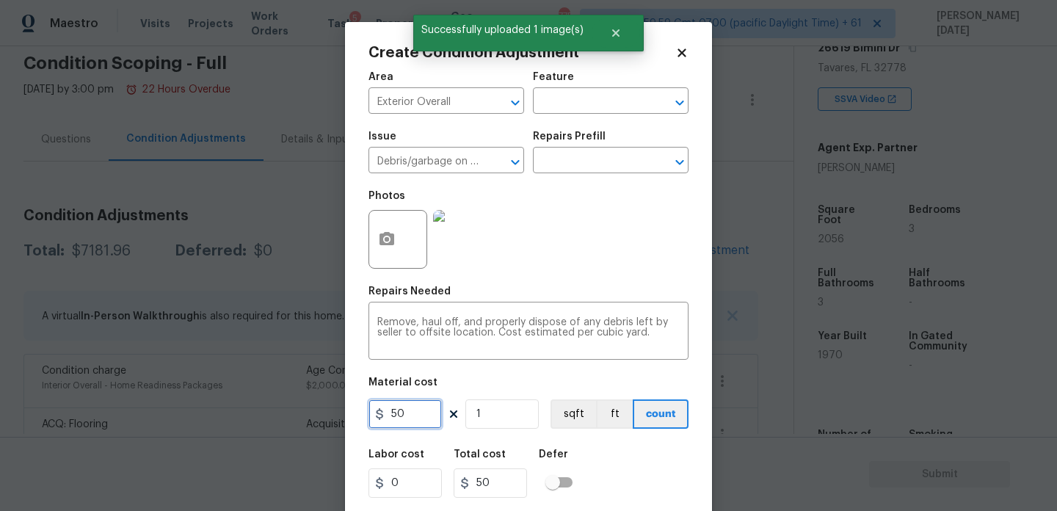
drag, startPoint x: 416, startPoint y: 421, endPoint x: 299, endPoint y: 415, distance: 116.8
click at [299, 415] on div "Create Condition Adjustment Area Exterior Overall ​ Feature ​ Issue Debris/garb…" at bounding box center [528, 255] width 1057 height 511
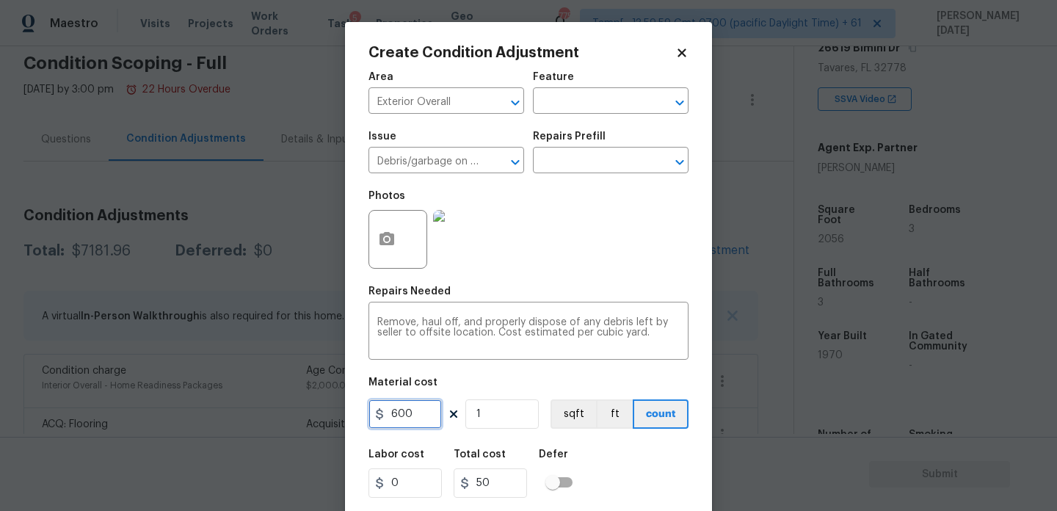
type input "600"
click at [562, 262] on div "Photos" at bounding box center [528, 229] width 320 height 95
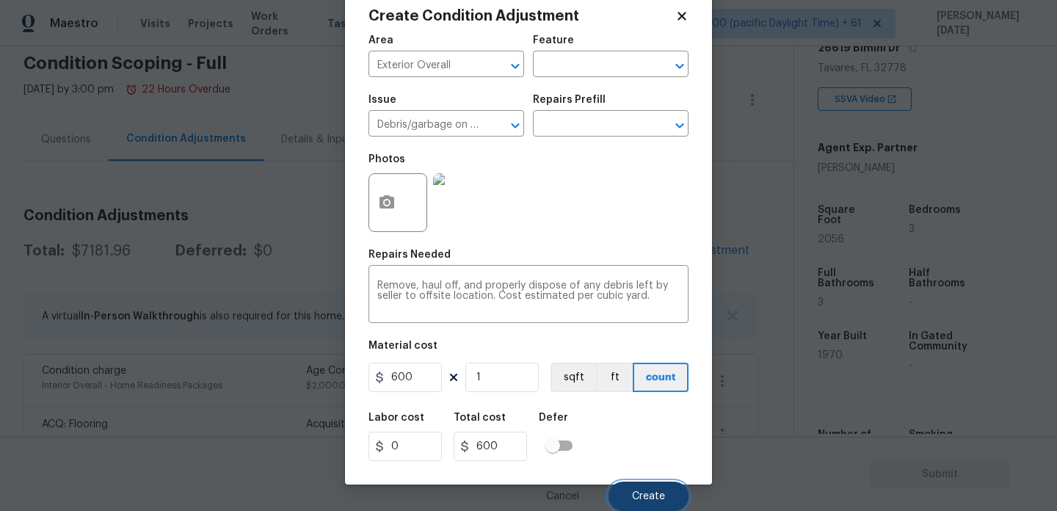
click at [648, 501] on span "Create" at bounding box center [648, 496] width 33 height 11
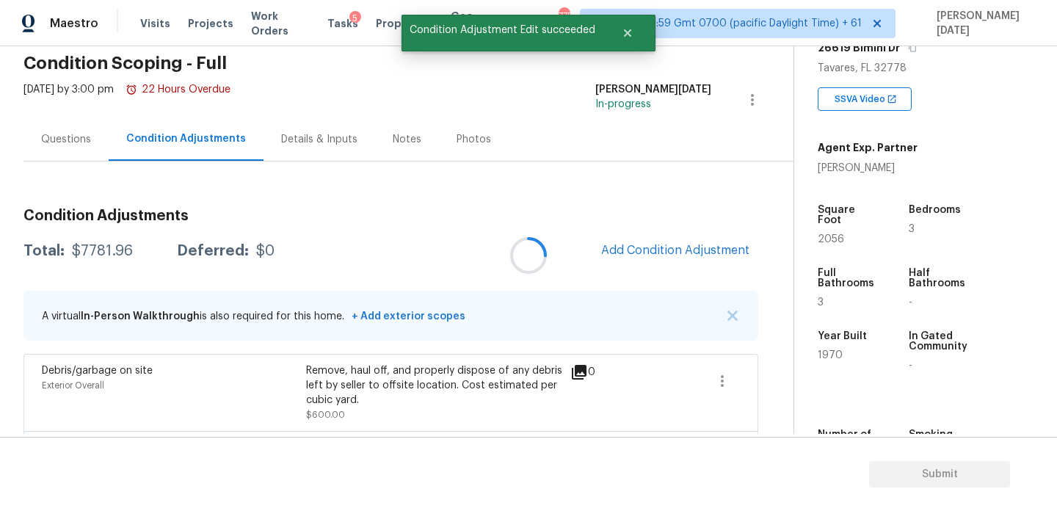
scroll to position [0, 0]
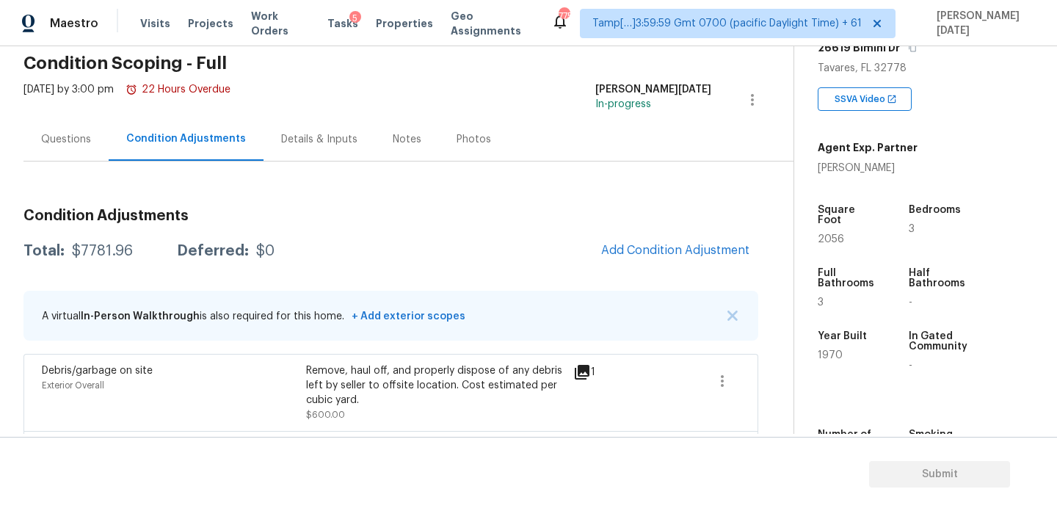
click at [68, 153] on div "Questions" at bounding box center [65, 138] width 85 height 43
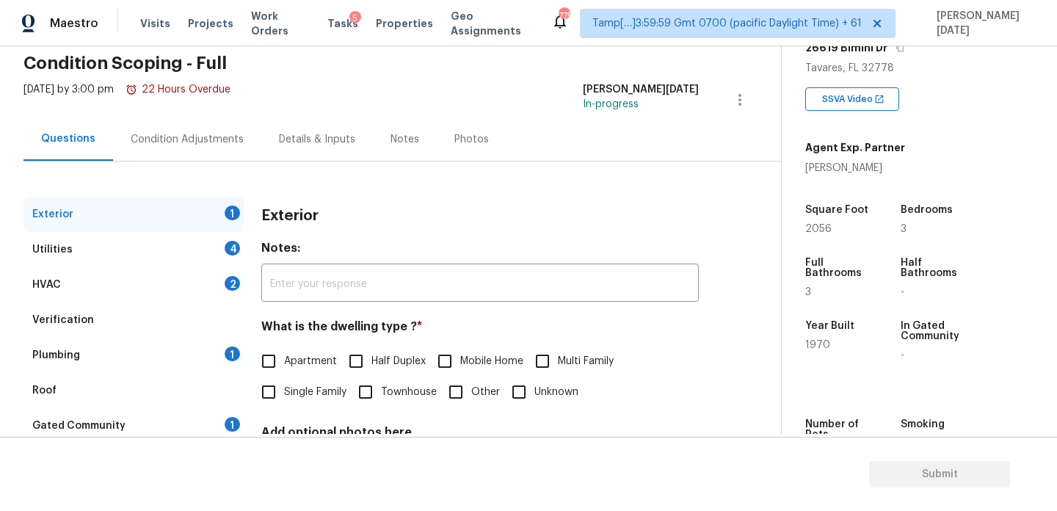
scroll to position [196, 0]
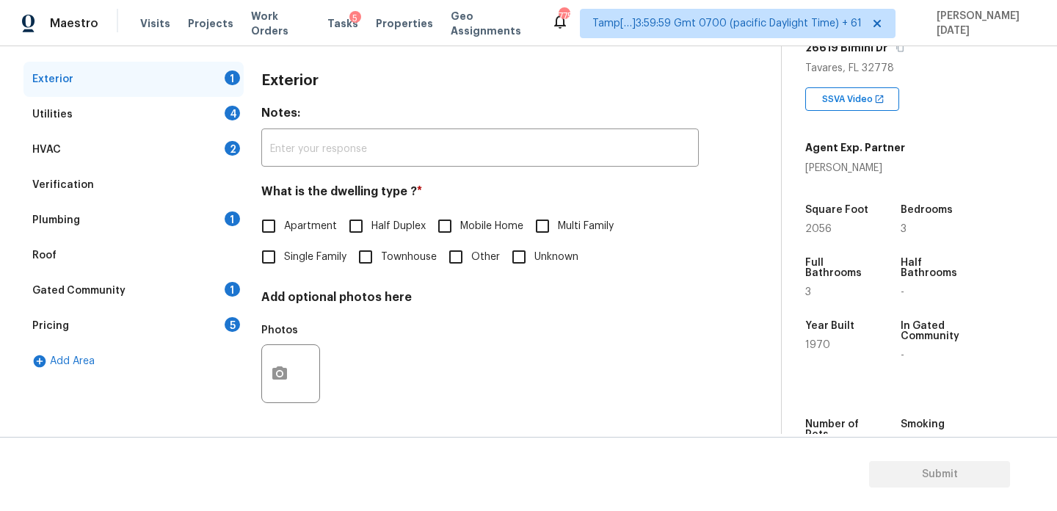
click at [216, 343] on div "Add Area" at bounding box center [133, 360] width 220 height 35
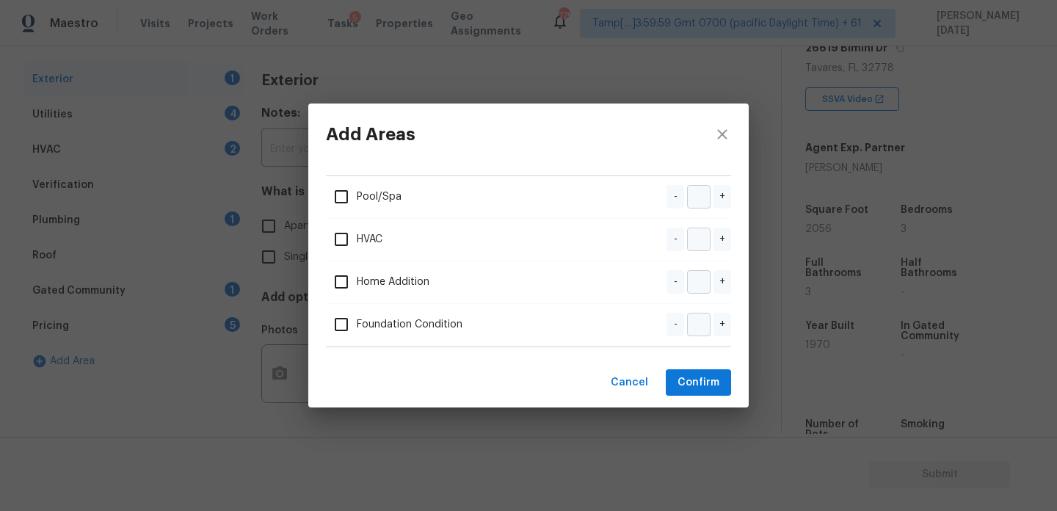
click at [214, 338] on div "Add Areas Pool/Spa - + HVAC - + Home Addition - + Foundation Condition - + Canc…" at bounding box center [528, 255] width 1057 height 511
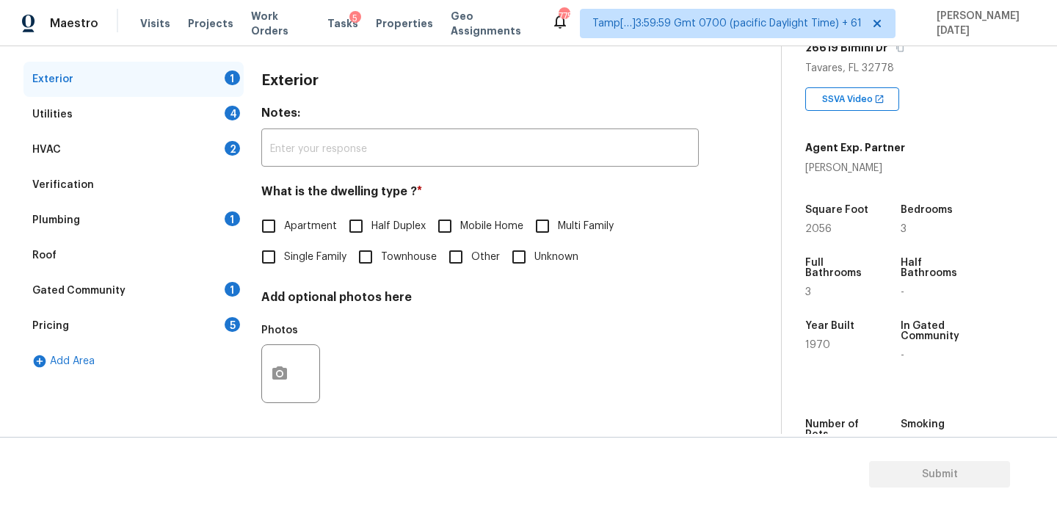
click at [214, 338] on div "Add Areas Pool/Spa - + HVAC - + Home Addition - + Foundation Condition - + Canc…" at bounding box center [528, 255] width 1057 height 511
click at [233, 314] on div "Pricing 5" at bounding box center [133, 325] width 220 height 35
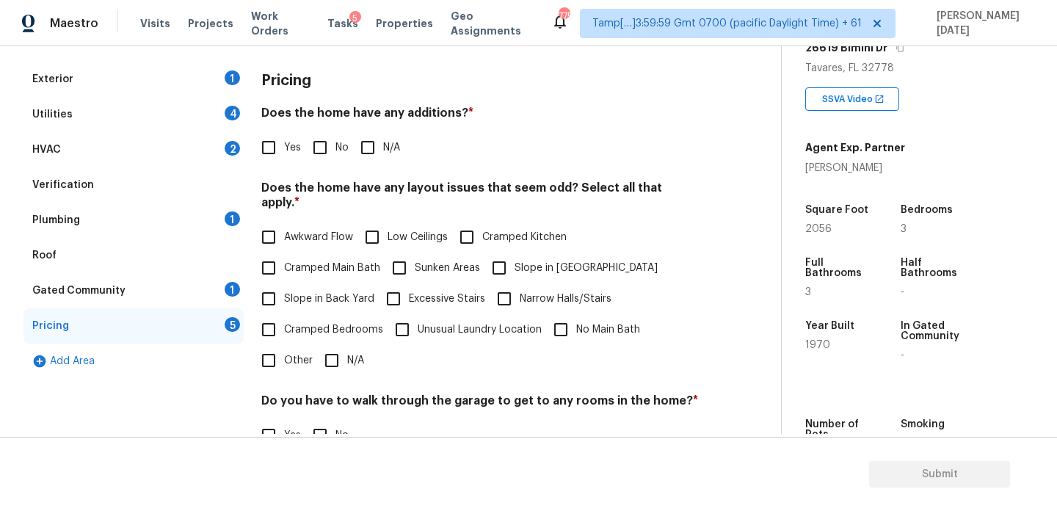
click at [270, 347] on input "Other" at bounding box center [268, 360] width 31 height 31
checkbox input "true"
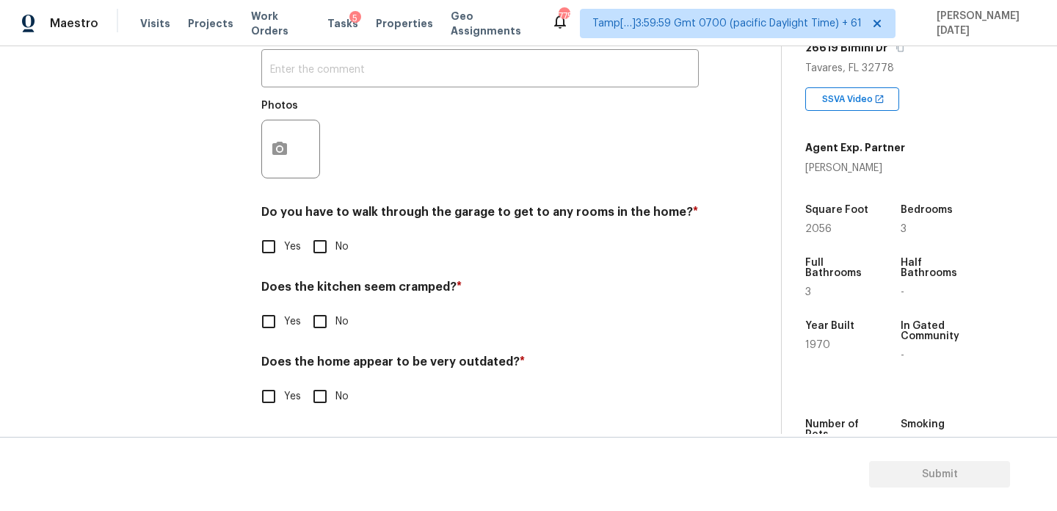
scroll to position [509, 0]
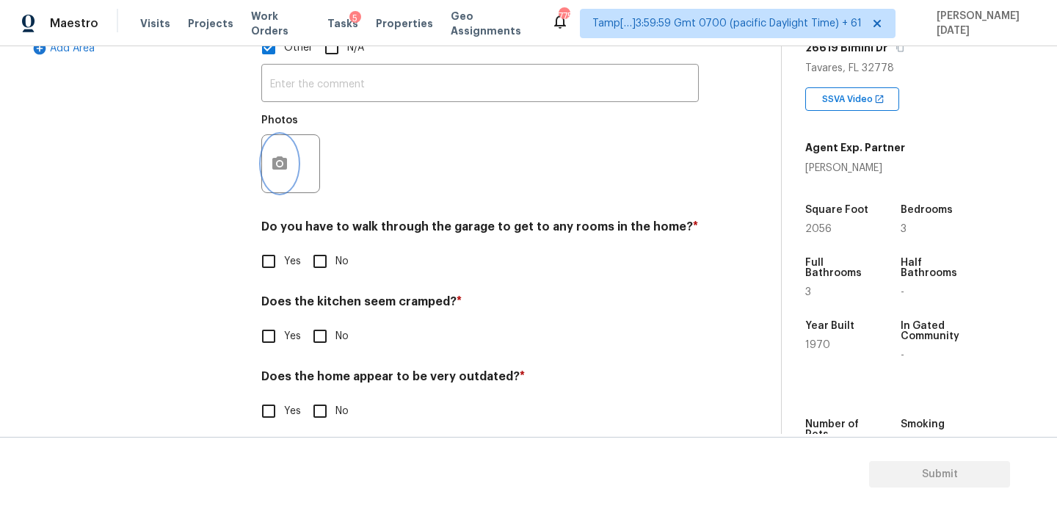
click at [274, 161] on button "button" at bounding box center [279, 163] width 35 height 57
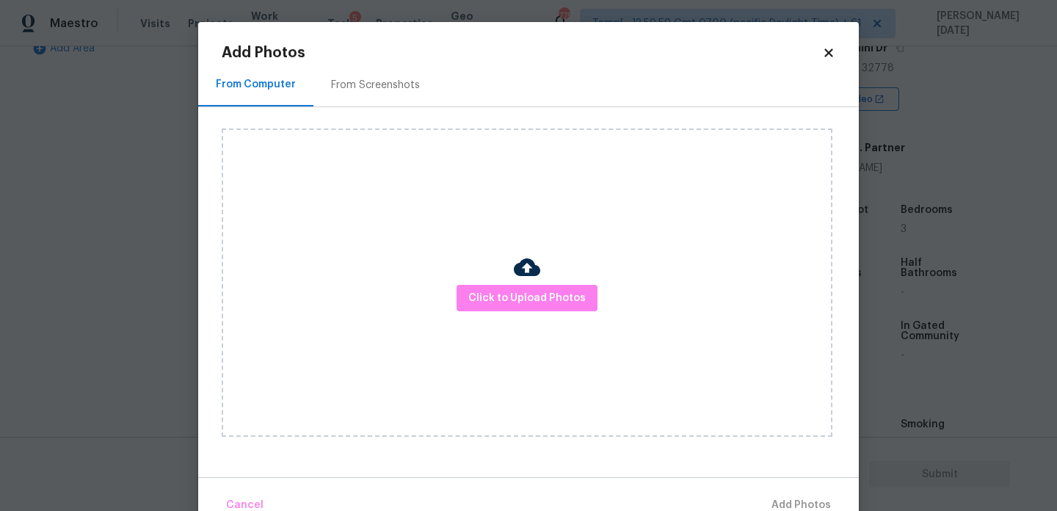
click at [481, 277] on div "Click to Upload Photos" at bounding box center [527, 282] width 611 height 308
click at [502, 309] on button "Click to Upload Photos" at bounding box center [526, 298] width 141 height 27
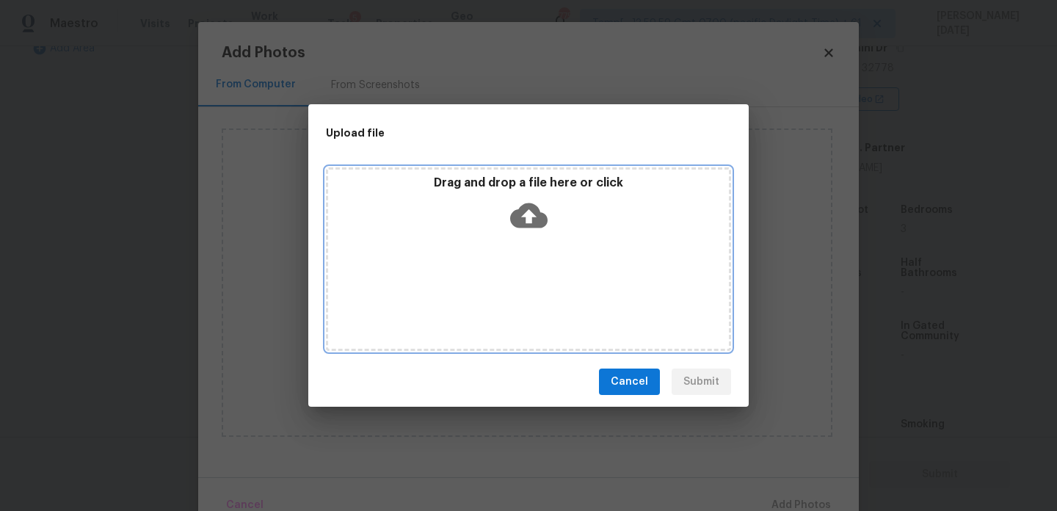
click at [502, 309] on div "Drag and drop a file here or click" at bounding box center [528, 258] width 405 height 183
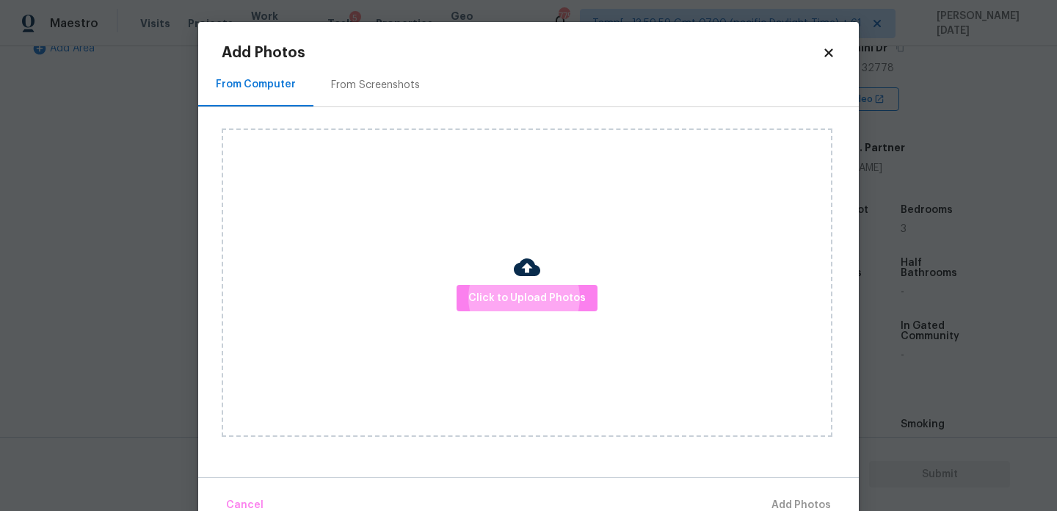
click at [366, 79] on div "From Screenshots" at bounding box center [375, 85] width 89 height 15
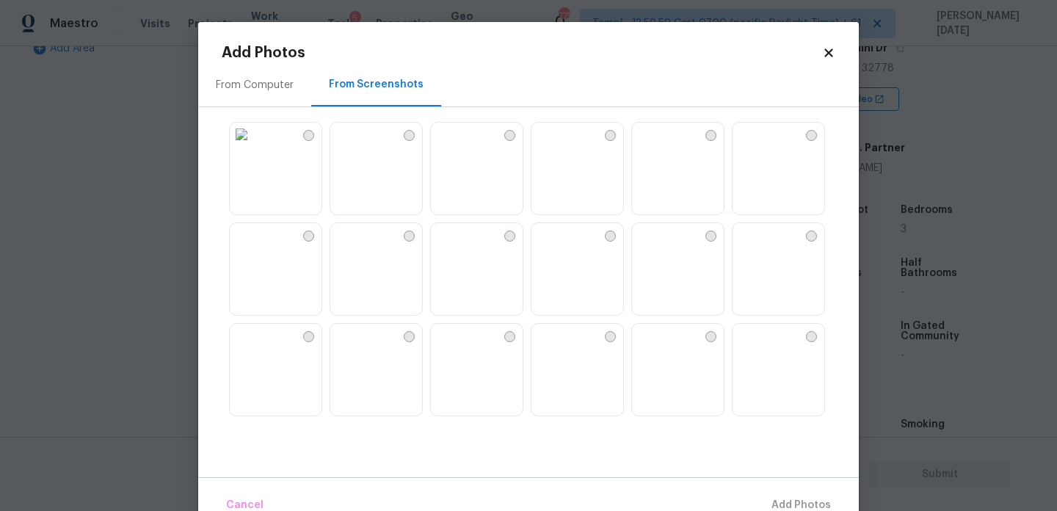
click at [366, 79] on div "From Screenshots" at bounding box center [376, 84] width 95 height 15
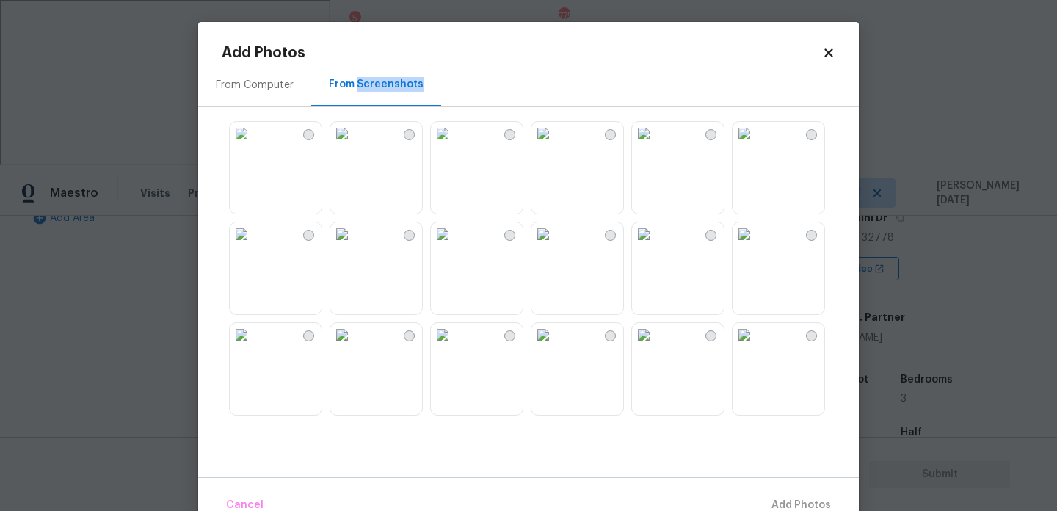
scroll to position [103, 0]
click at [655, 244] on img at bounding box center [643, 232] width 23 height 23
click at [655, 345] on img at bounding box center [643, 332] width 23 height 23
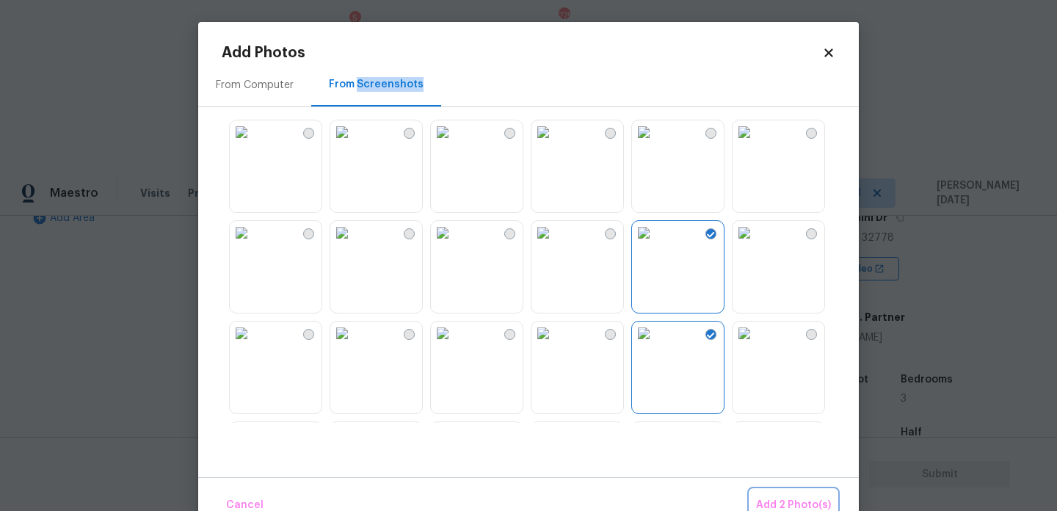
click at [806, 500] on span "Add 2 Photo(s)" at bounding box center [793, 505] width 75 height 18
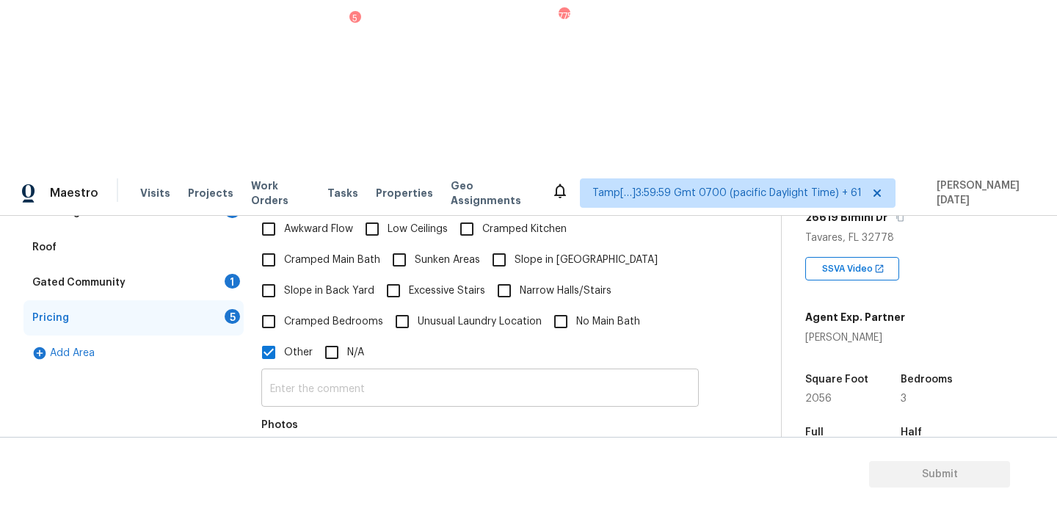
scroll to position [343, 0]
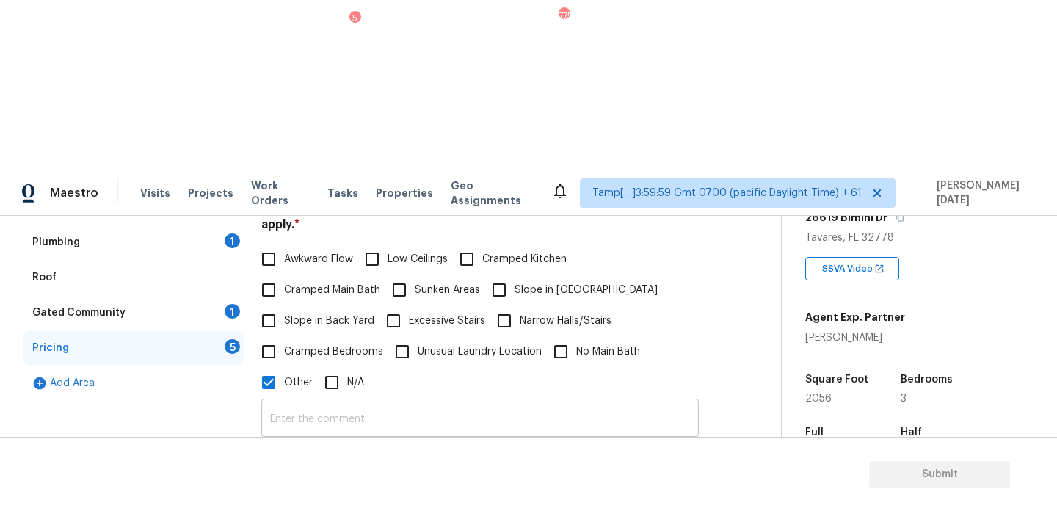
click at [348, 402] on input "text" at bounding box center [479, 419] width 437 height 34
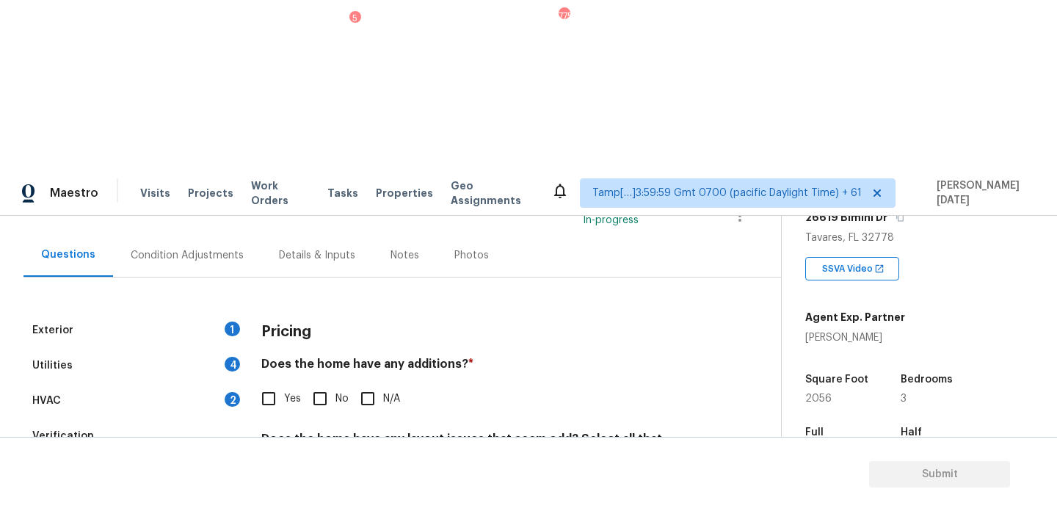
scroll to position [0, 0]
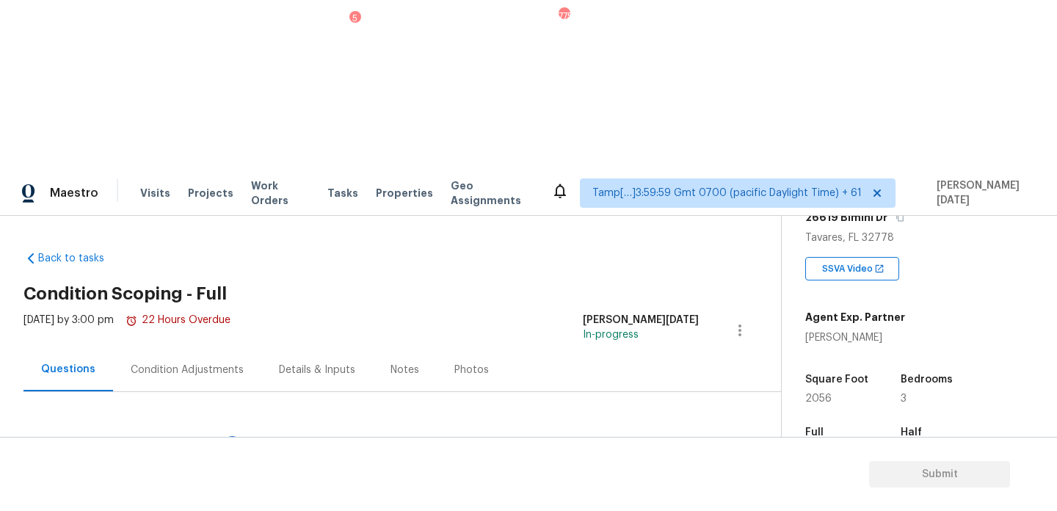
click at [186, 348] on div "Condition Adjustments" at bounding box center [187, 369] width 148 height 43
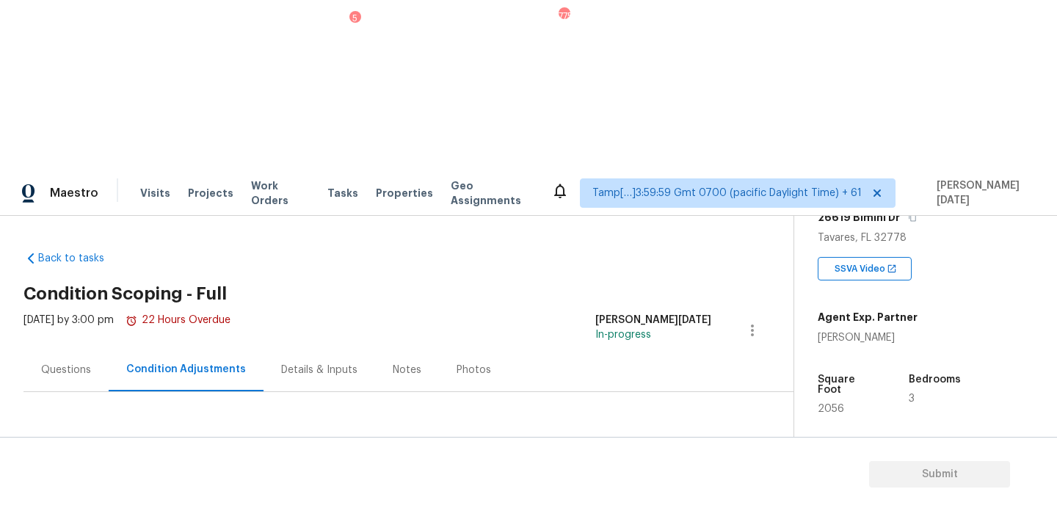
click at [672, 474] on span "Add Condition Adjustment" at bounding box center [675, 480] width 148 height 13
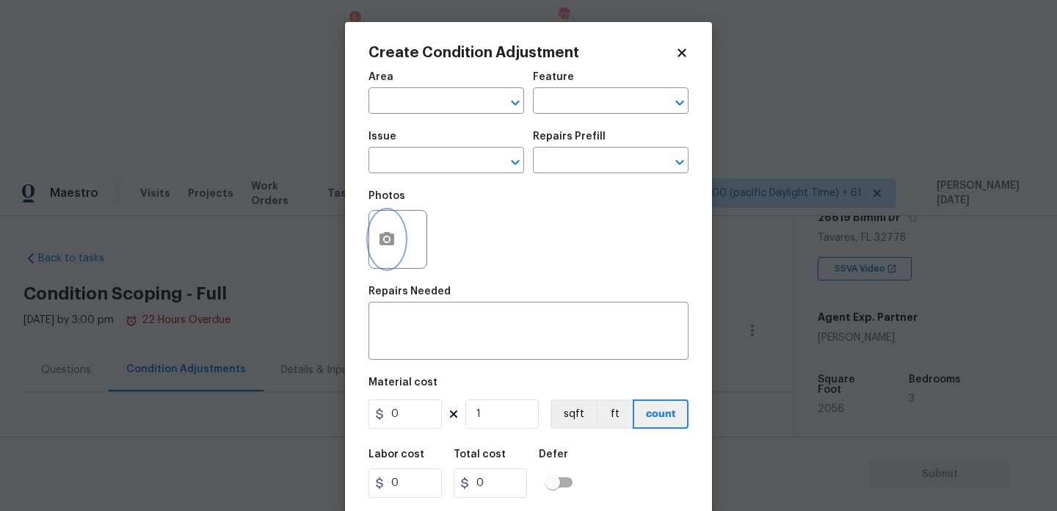
click at [387, 245] on icon "button" at bounding box center [386, 238] width 15 height 13
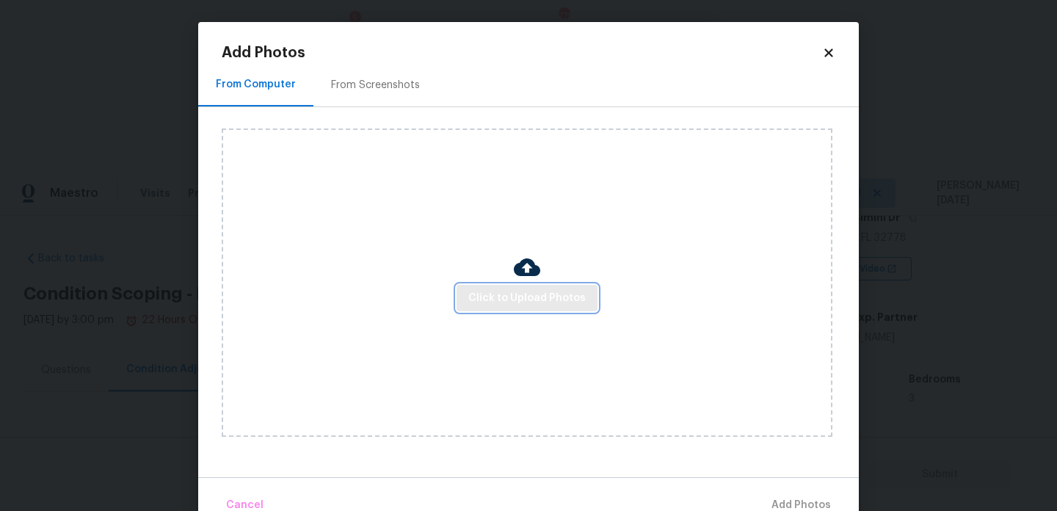
click at [467, 287] on button "Click to Upload Photos" at bounding box center [526, 298] width 141 height 27
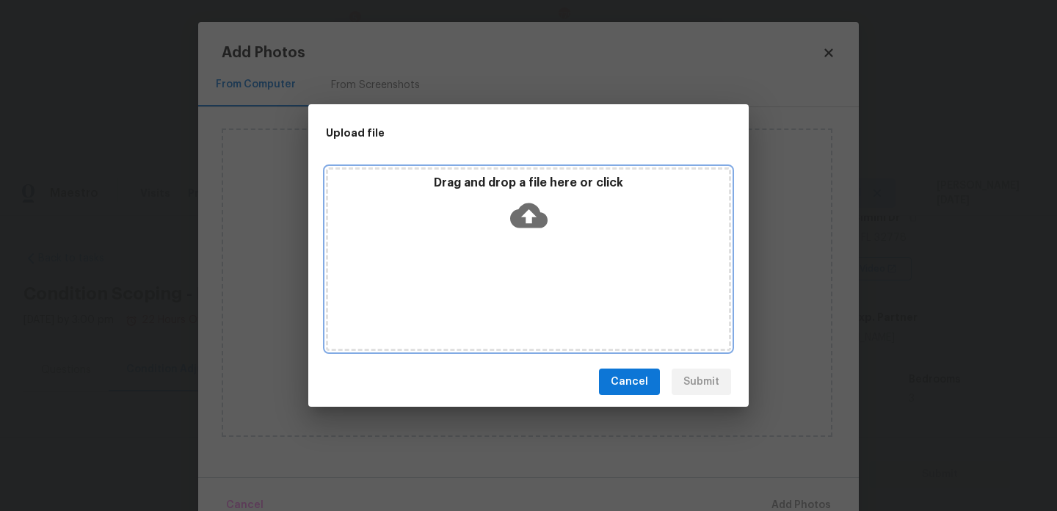
click at [467, 287] on div "Drag and drop a file here or click" at bounding box center [528, 258] width 405 height 183
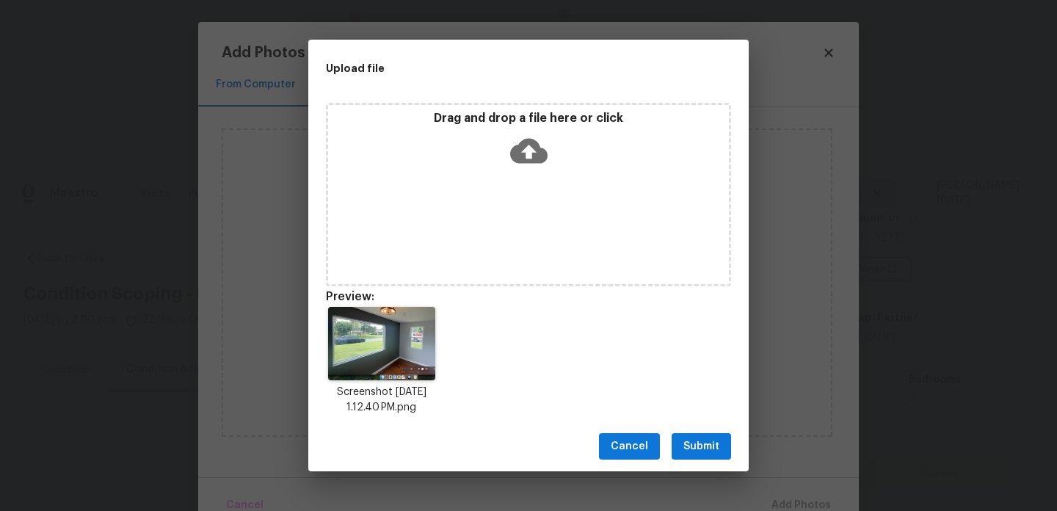
click at [710, 433] on button "Submit" at bounding box center [701, 446] width 59 height 27
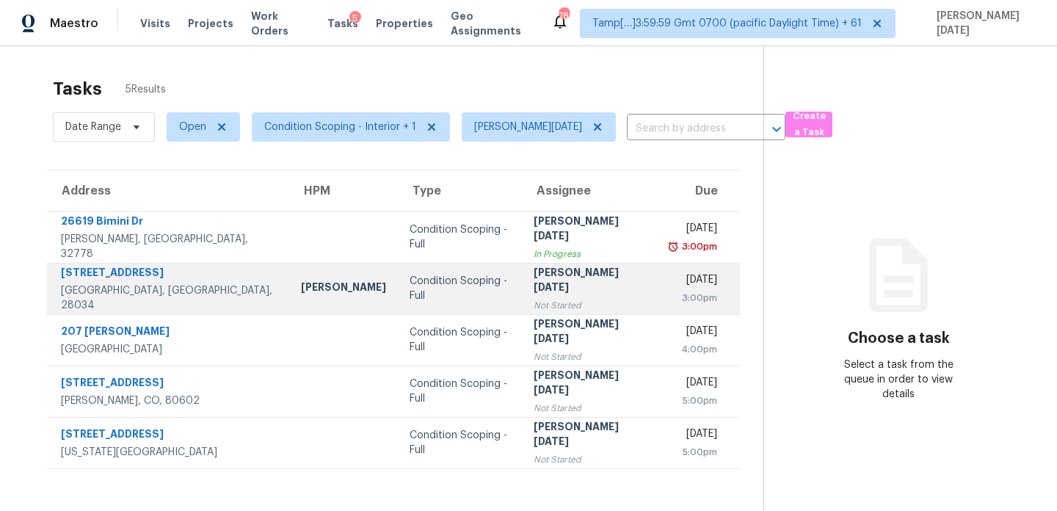
click at [457, 278] on td "Condition Scoping - Full" at bounding box center [460, 288] width 124 height 51
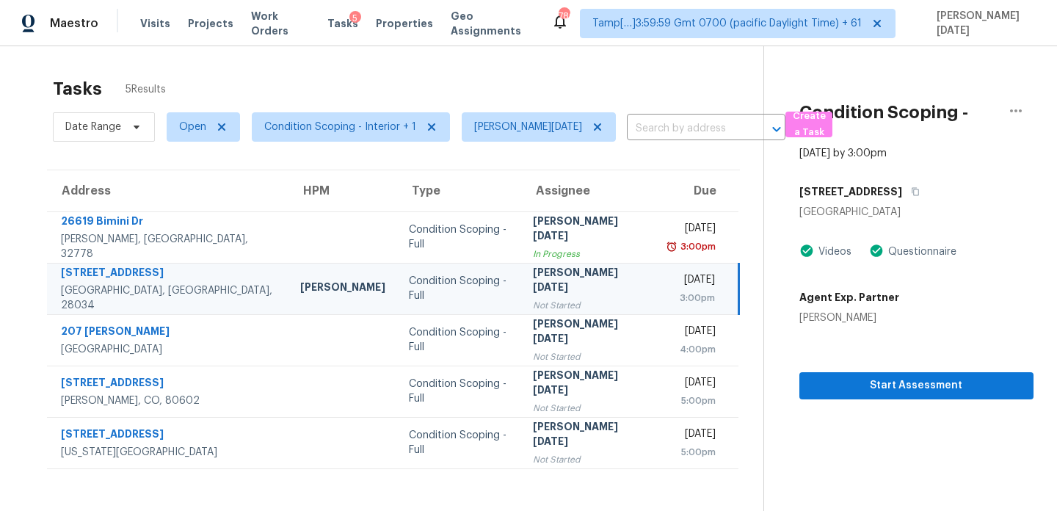
click at [533, 298] on div "Not Started" at bounding box center [589, 305] width 112 height 15
click at [669, 288] on div "[DATE]" at bounding box center [692, 281] width 46 height 18
click at [869, 376] on span "Start Assessment" at bounding box center [916, 385] width 211 height 18
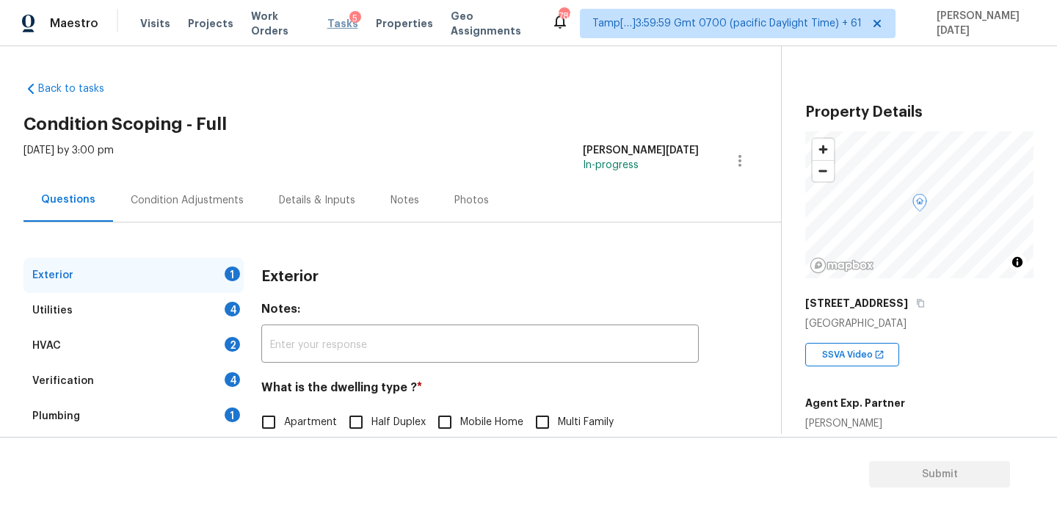
click at [332, 26] on span "Tasks" at bounding box center [342, 23] width 31 height 10
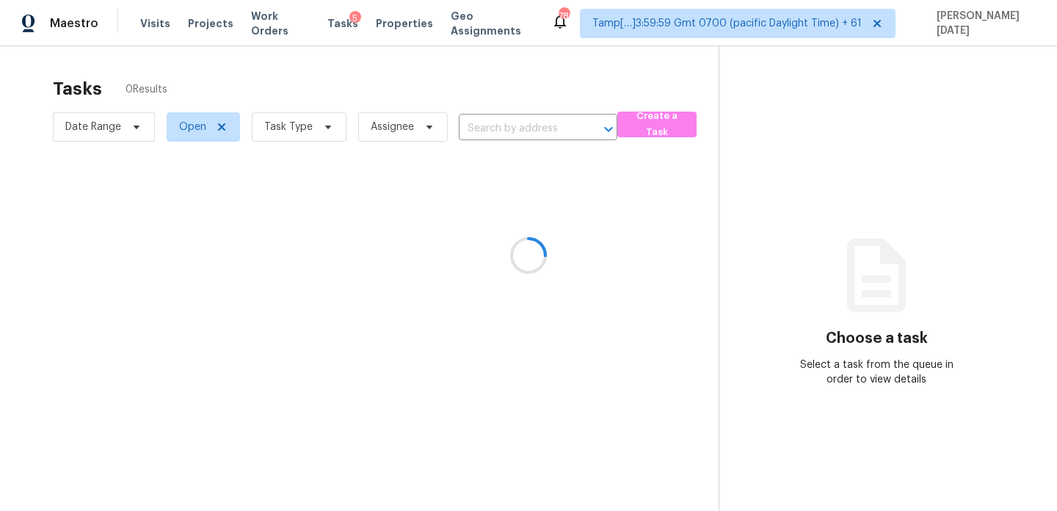
click at [285, 131] on div at bounding box center [528, 255] width 1057 height 511
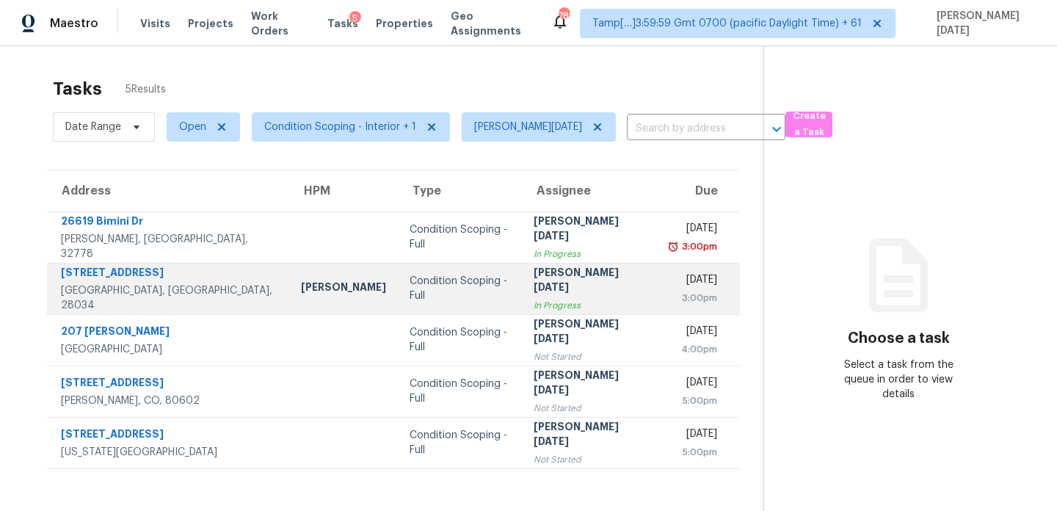
click at [534, 298] on div "In Progress" at bounding box center [590, 305] width 112 height 15
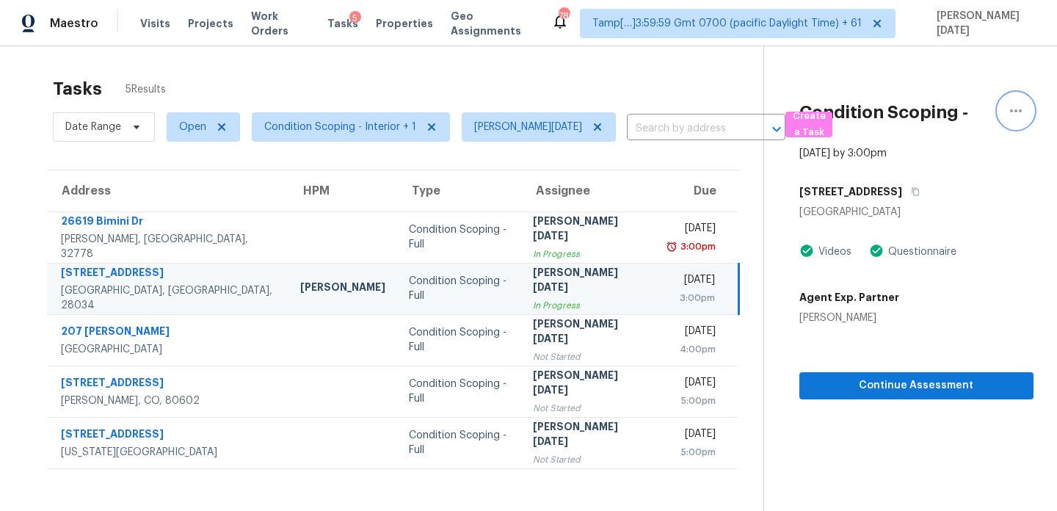
click at [1014, 116] on icon "button" at bounding box center [1016, 111] width 18 height 18
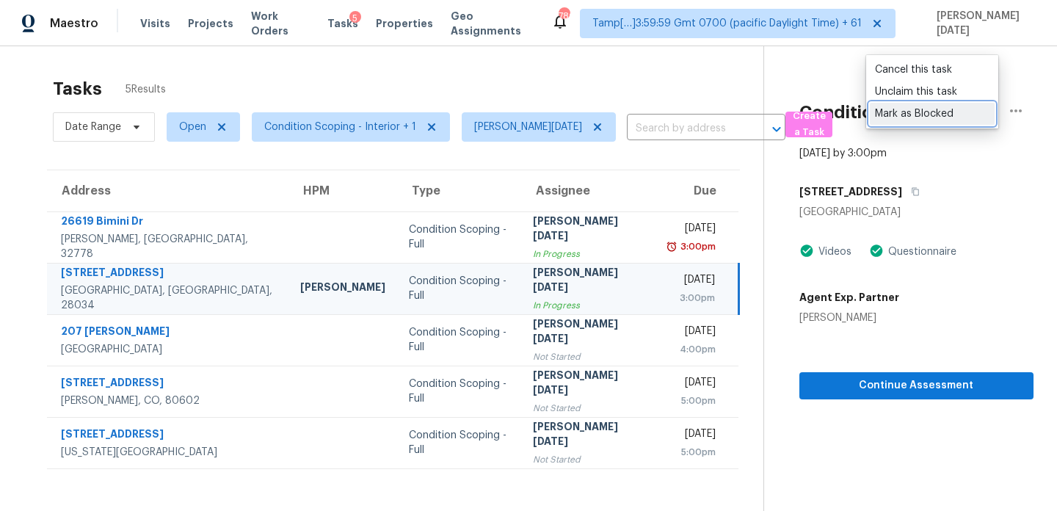
click at [936, 110] on div "Mark as Blocked" at bounding box center [932, 113] width 114 height 15
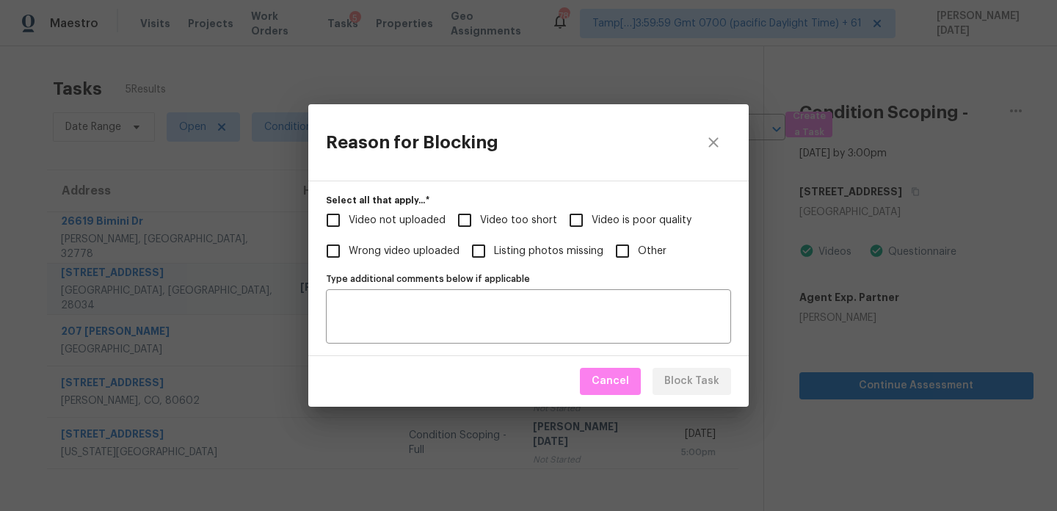
click at [615, 251] on input "Other" at bounding box center [622, 251] width 31 height 31
checkbox input "true"
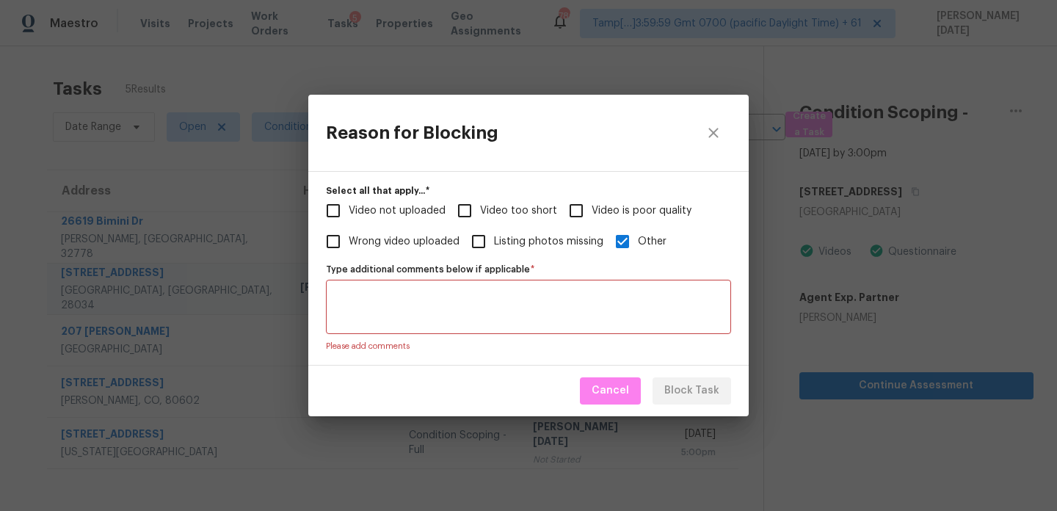
click at [544, 306] on textarea "Type additional comments below if applicable   *" at bounding box center [528, 306] width 387 height 31
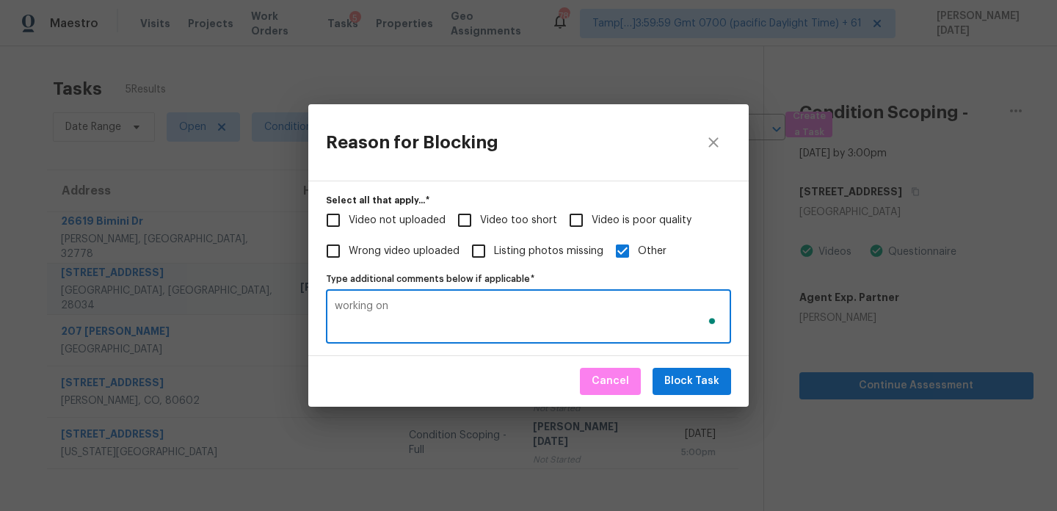
type textarea "working on"
click at [699, 379] on span "Block Task" at bounding box center [691, 381] width 55 height 18
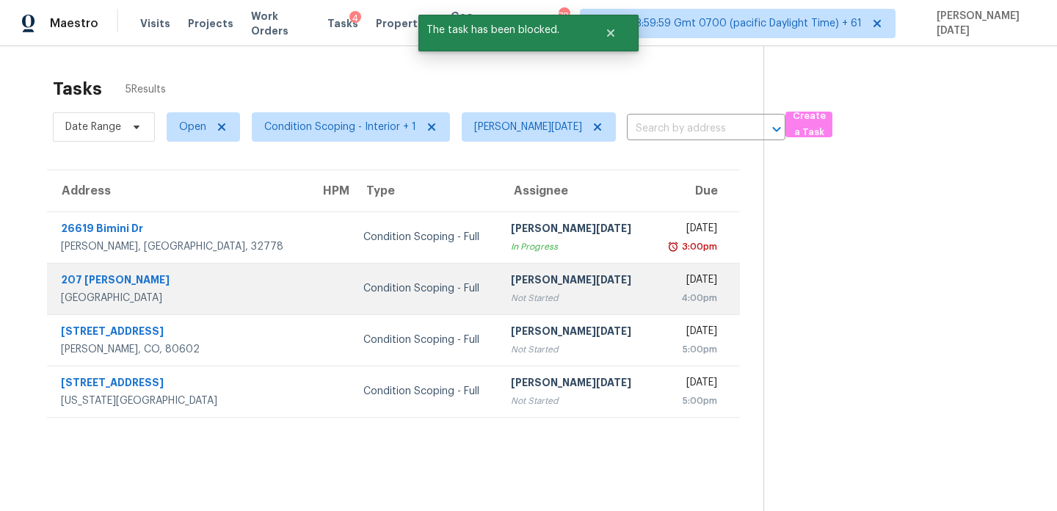
click at [656, 309] on td "Tue, Aug 12th 2025 4:00pm" at bounding box center [695, 288] width 89 height 51
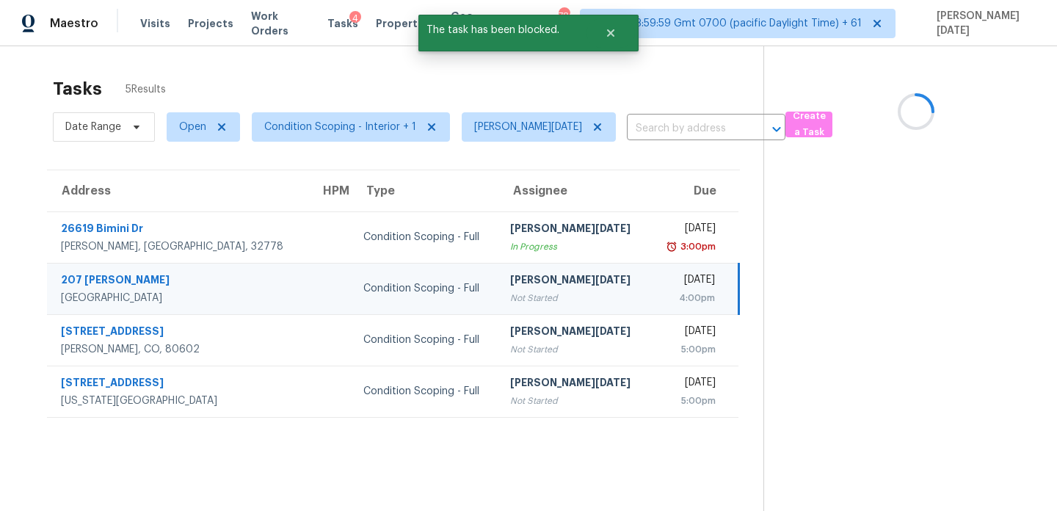
click at [656, 309] on td "Tue, Aug 12th 2025 4:00pm" at bounding box center [693, 288] width 89 height 51
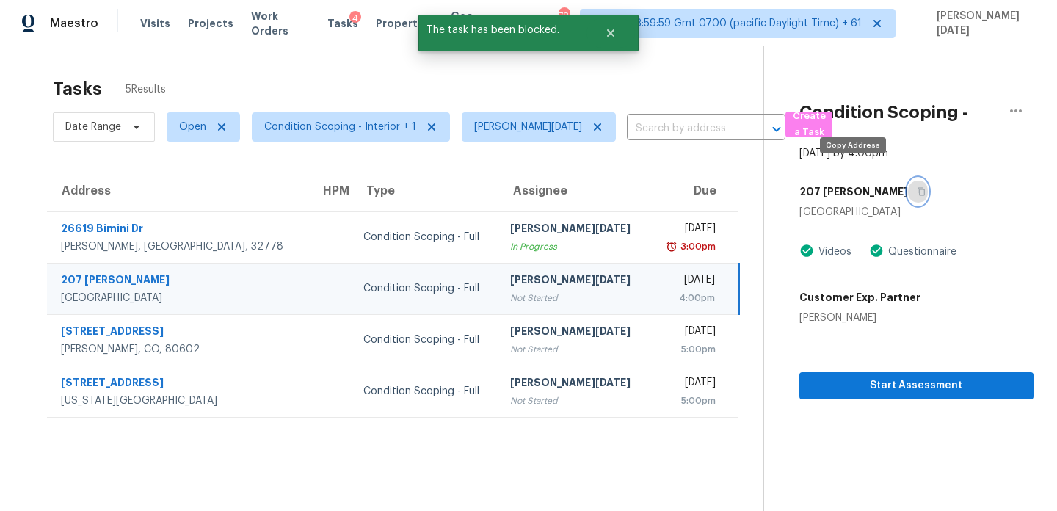
click at [917, 187] on icon "button" at bounding box center [921, 191] width 9 height 9
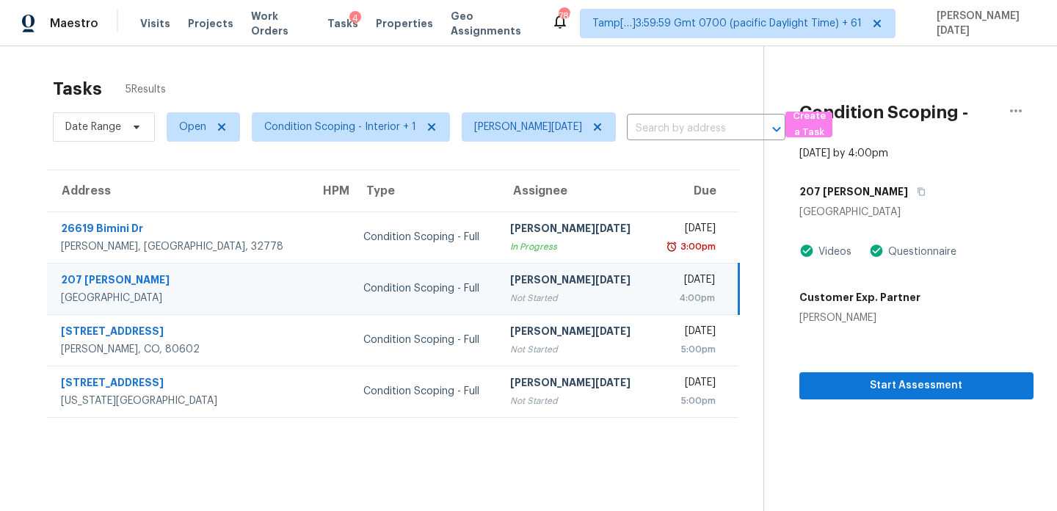
click at [661, 293] on div "4:00pm" at bounding box center [688, 298] width 54 height 15
click at [826, 376] on span "Start Assessment" at bounding box center [916, 385] width 211 height 18
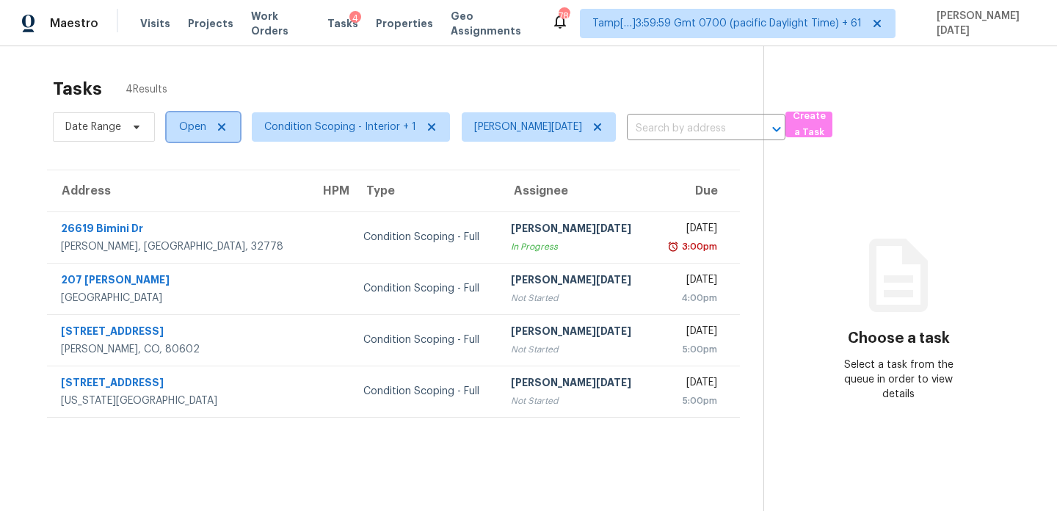
click at [192, 132] on span "Open" at bounding box center [192, 127] width 27 height 15
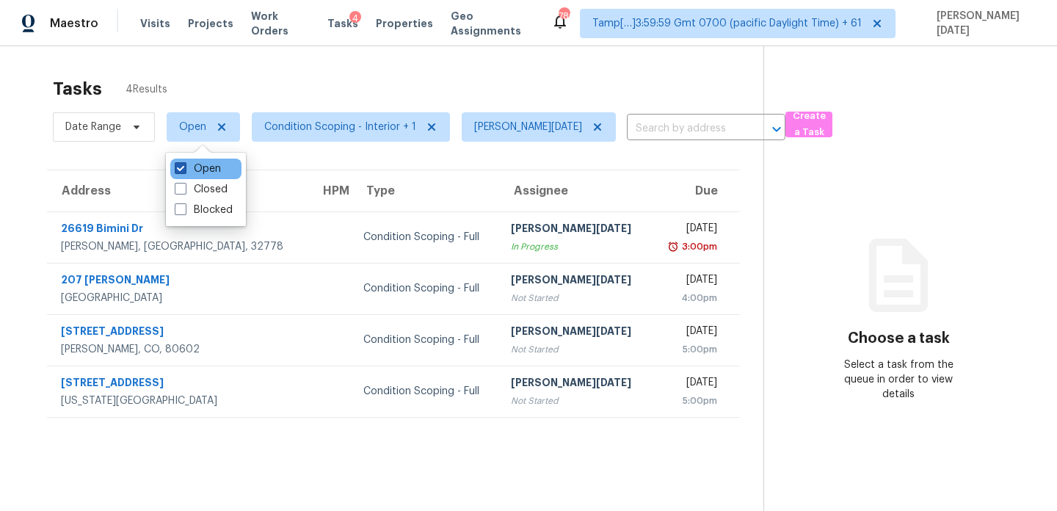
click at [189, 166] on label "Open" at bounding box center [198, 168] width 46 height 15
click at [184, 166] on input "Open" at bounding box center [180, 166] width 10 height 10
click at [189, 166] on label "Open" at bounding box center [198, 168] width 46 height 15
click at [184, 166] on input "Open" at bounding box center [180, 166] width 10 height 10
checkbox input "true"
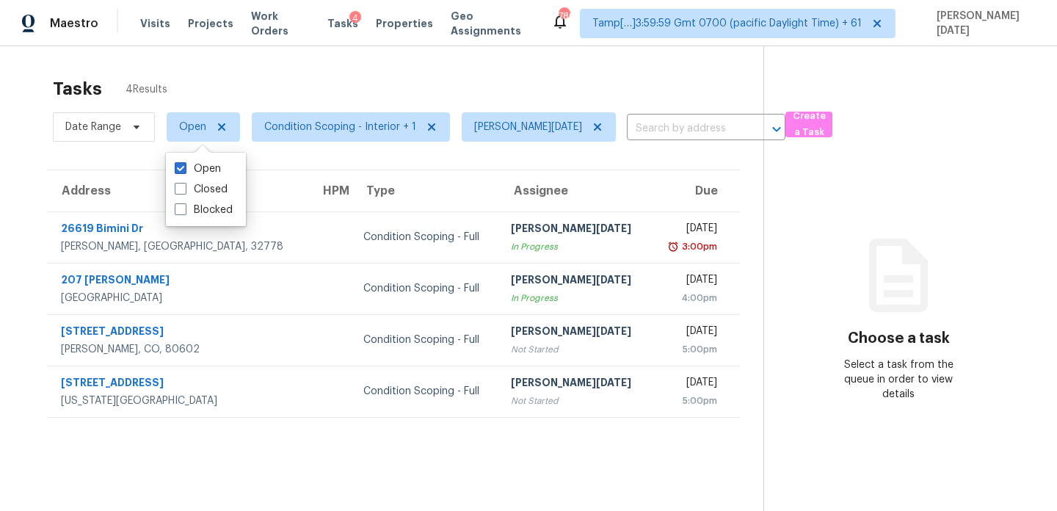
click at [341, 95] on div "Tasks 4 Results" at bounding box center [408, 89] width 710 height 38
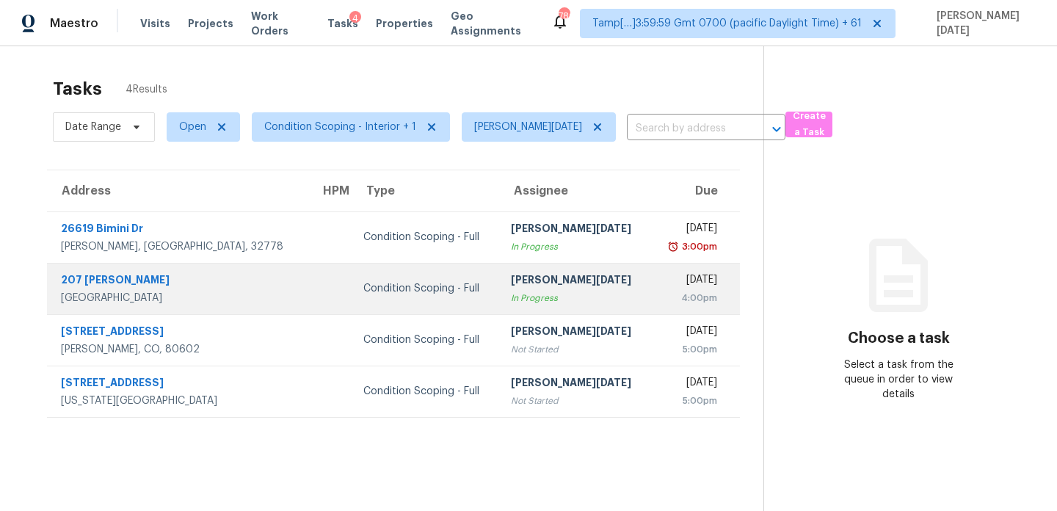
click at [563, 282] on td "Prabhu [DATE] In Progress" at bounding box center [575, 288] width 152 height 51
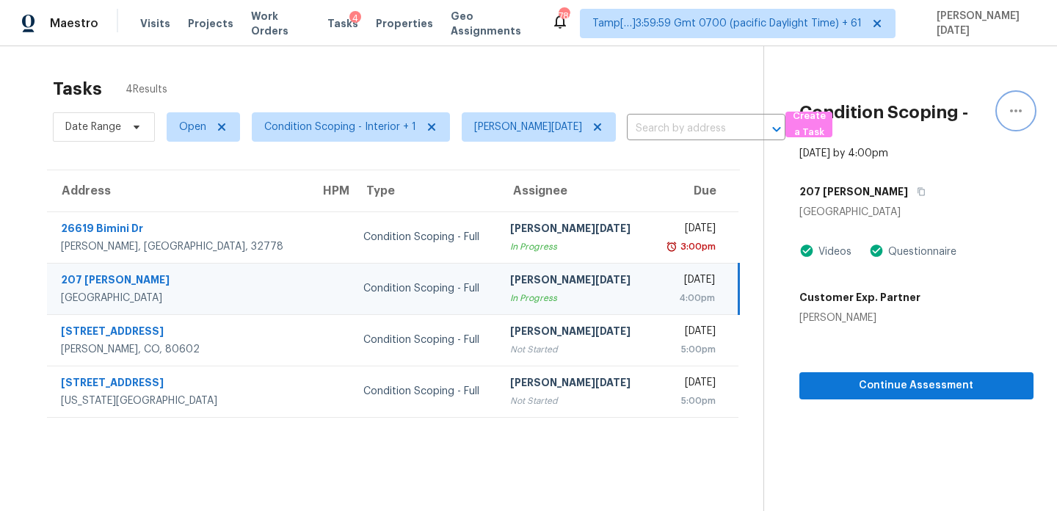
click at [1005, 111] on button "button" at bounding box center [1015, 110] width 35 height 35
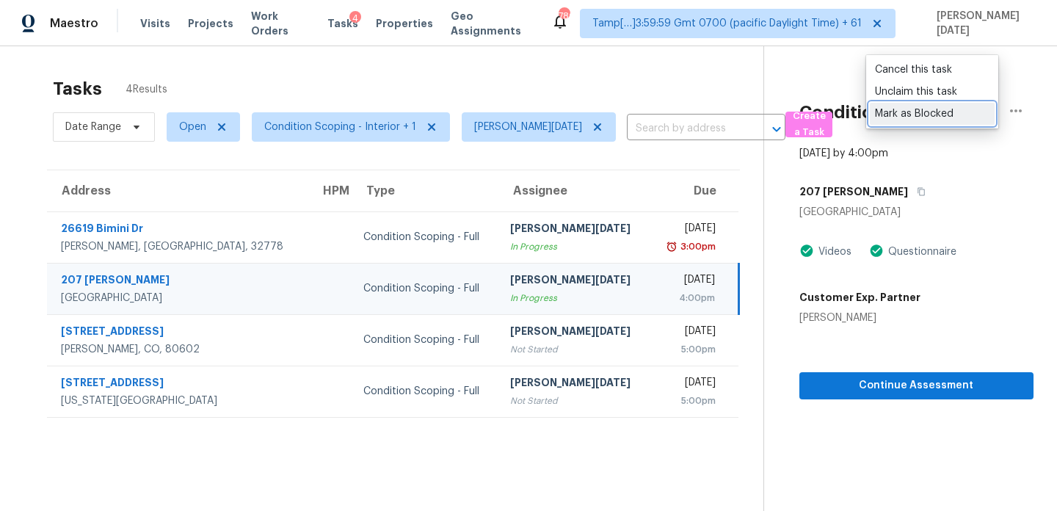
click at [945, 114] on div "Mark as Blocked" at bounding box center [932, 113] width 114 height 15
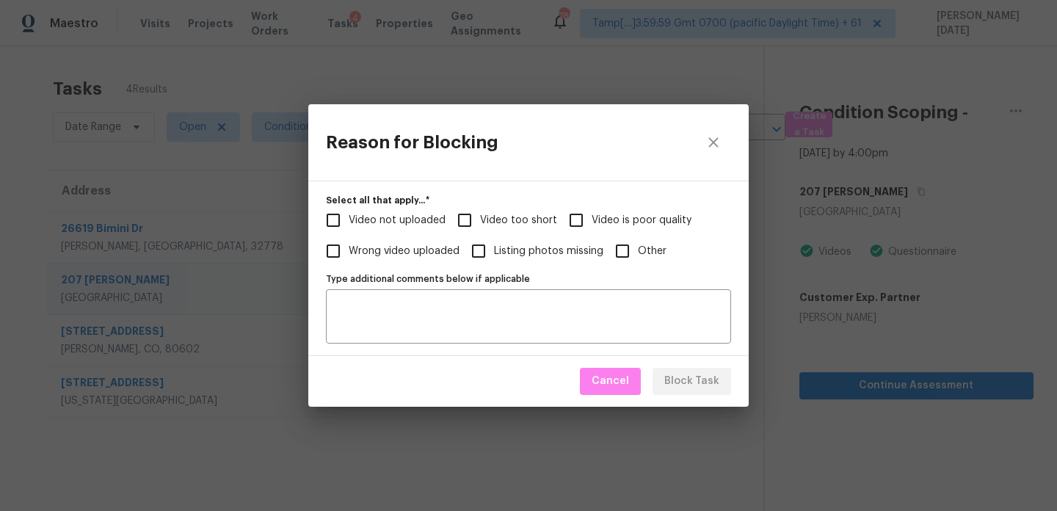
click at [659, 239] on label "Other" at bounding box center [636, 251] width 59 height 31
click at [638, 239] on input "Other" at bounding box center [622, 251] width 31 height 31
checkbox input "true"
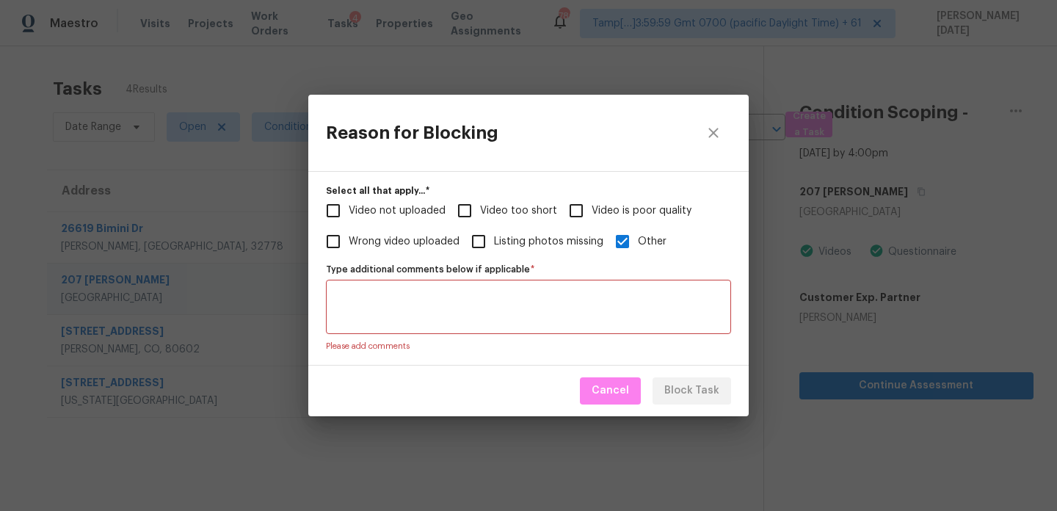
click at [560, 311] on textarea "Type additional comments below if applicable   *" at bounding box center [528, 306] width 387 height 31
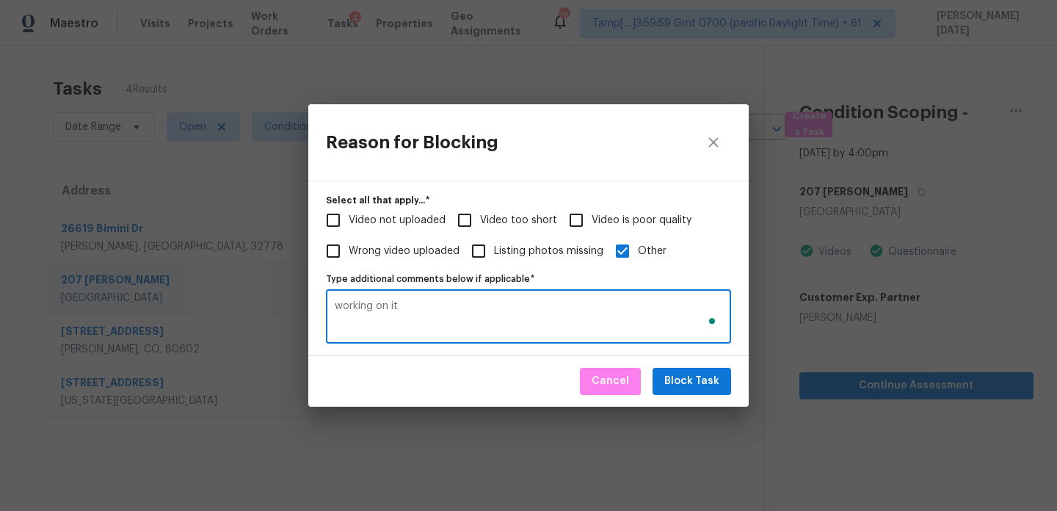
type textarea "working on it"
click at [699, 387] on span "Block Task" at bounding box center [691, 381] width 55 height 18
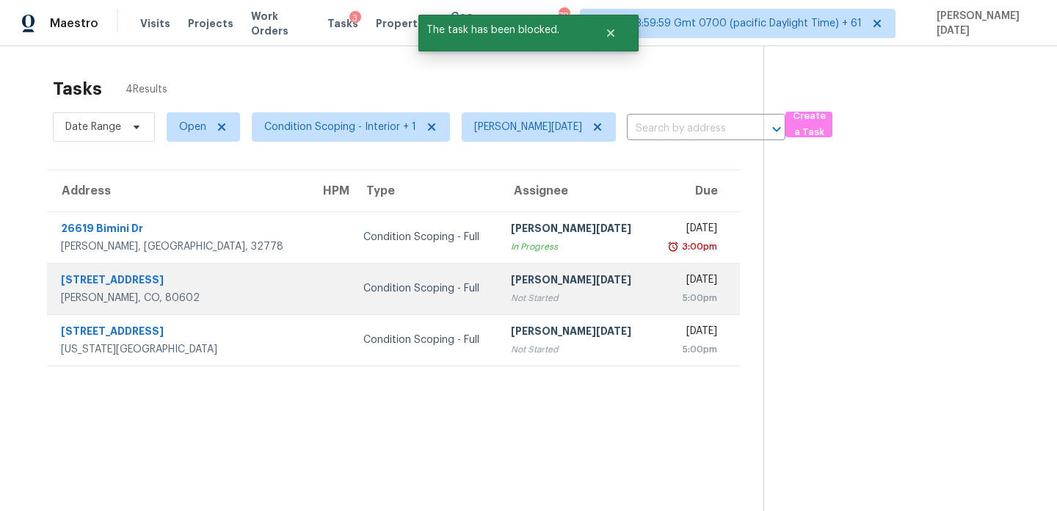
click at [536, 296] on div "Not Started" at bounding box center [575, 298] width 128 height 15
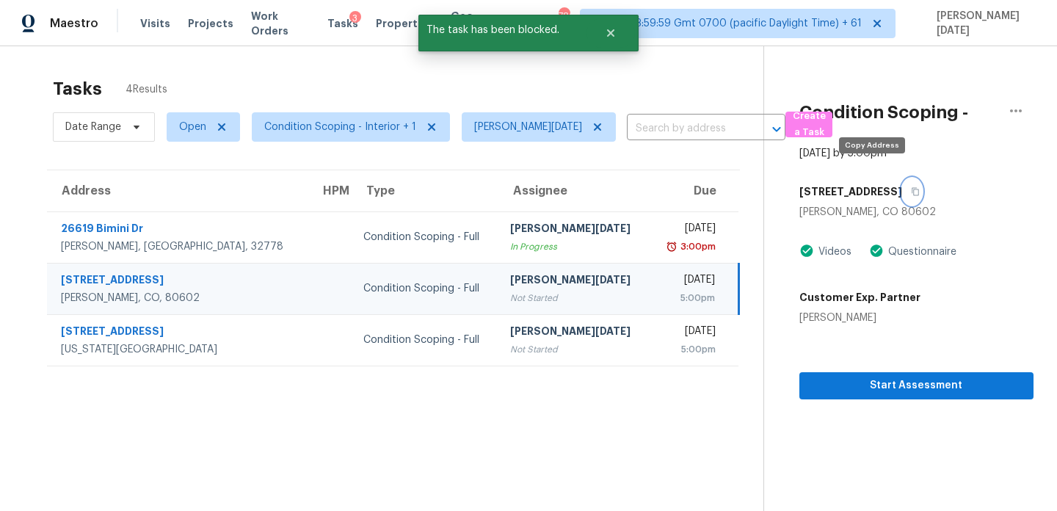
click at [902, 178] on button "button" at bounding box center [912, 191] width 20 height 26
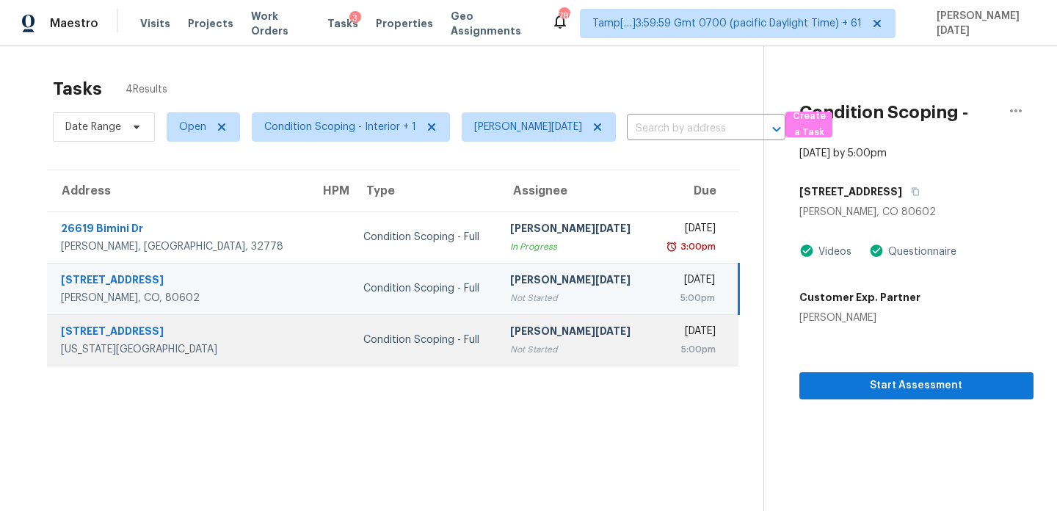
click at [661, 342] on div "5:00pm" at bounding box center [688, 349] width 54 height 15
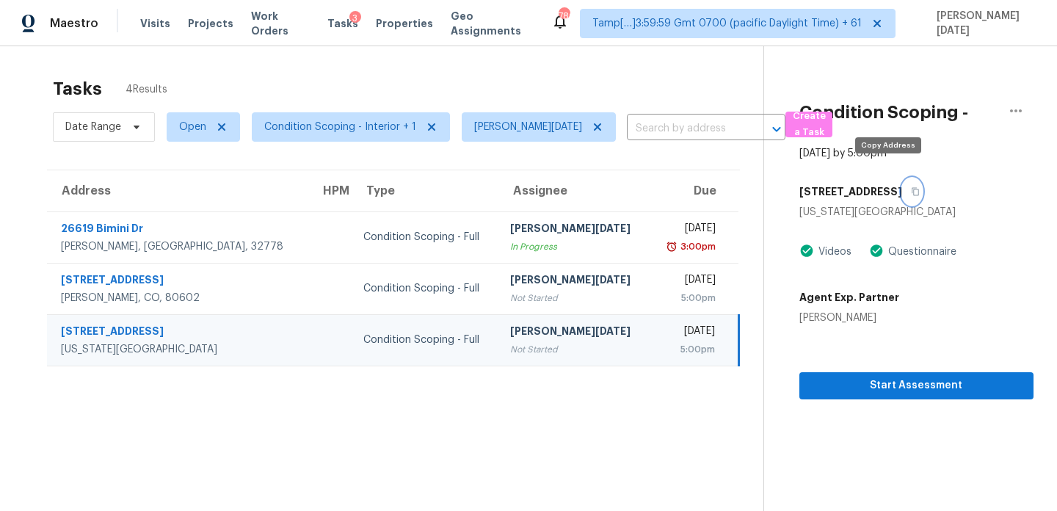
click at [911, 187] on icon "button" at bounding box center [915, 191] width 9 height 9
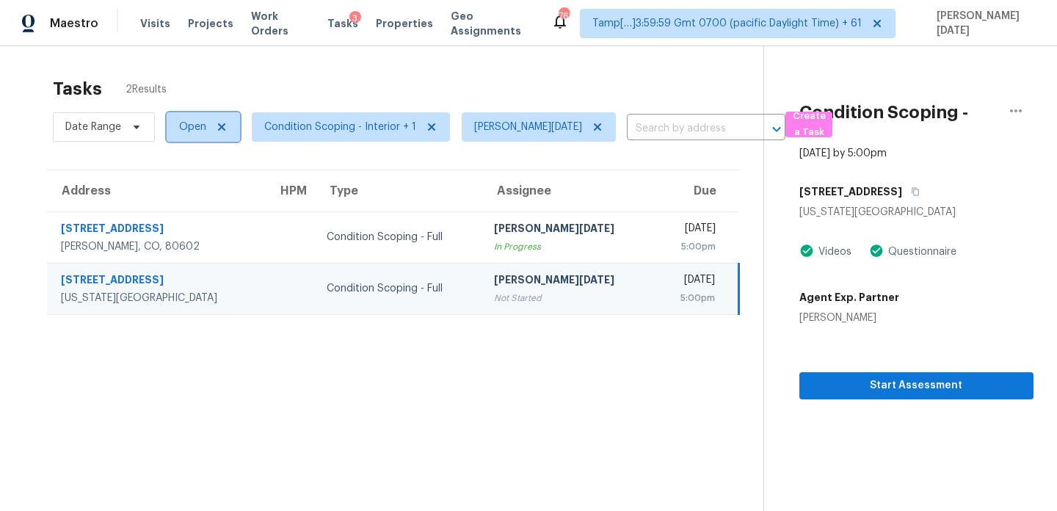
click at [194, 128] on span "Open" at bounding box center [192, 127] width 27 height 15
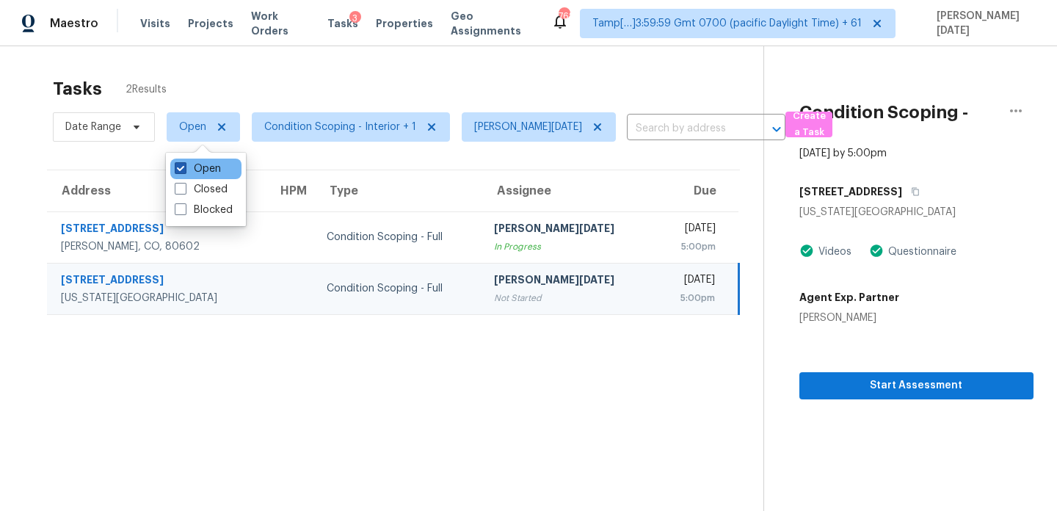
click at [192, 167] on label "Open" at bounding box center [198, 168] width 46 height 15
click at [184, 167] on input "Open" at bounding box center [180, 166] width 10 height 10
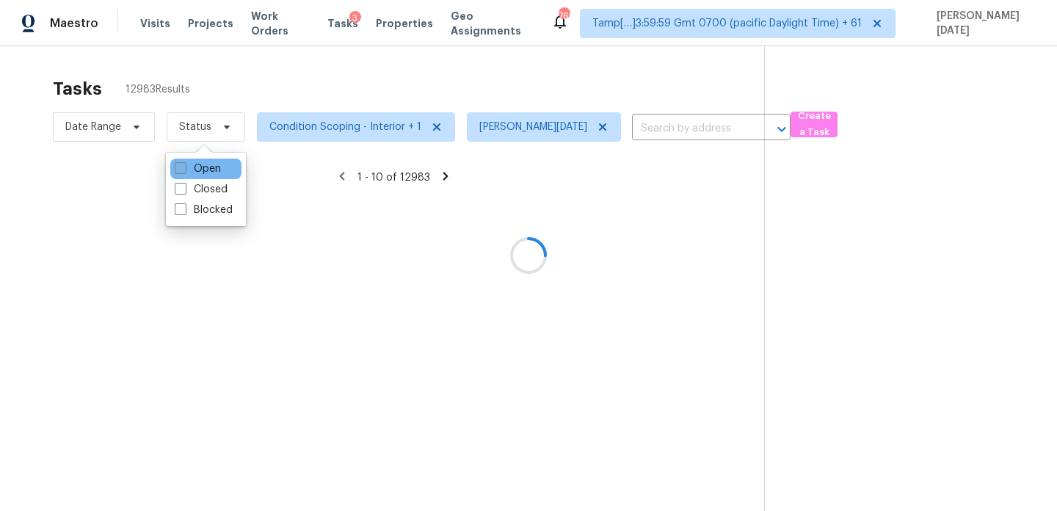
click at [192, 167] on label "Open" at bounding box center [198, 168] width 46 height 15
click at [184, 167] on input "Open" at bounding box center [180, 166] width 10 height 10
checkbox input "true"
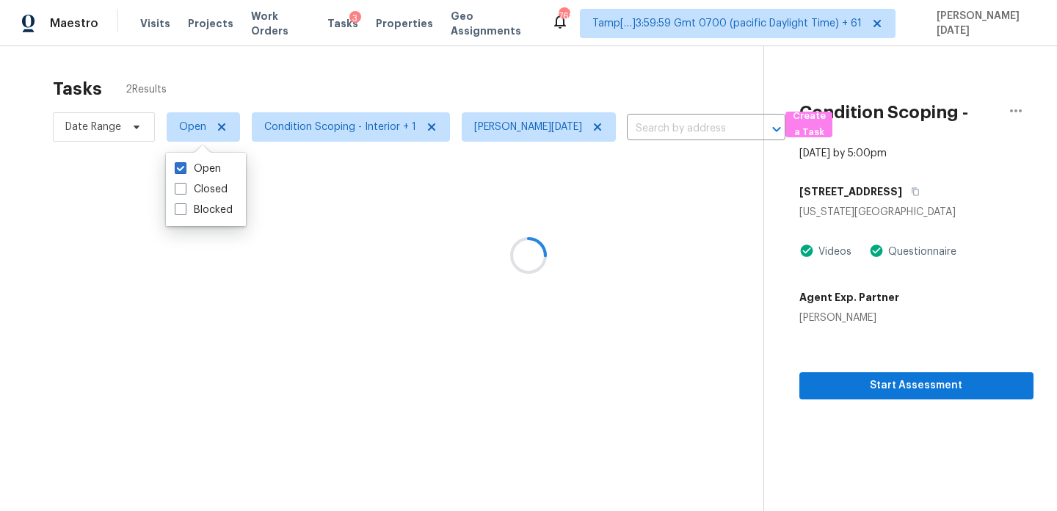
click at [321, 92] on div at bounding box center [528, 255] width 1057 height 511
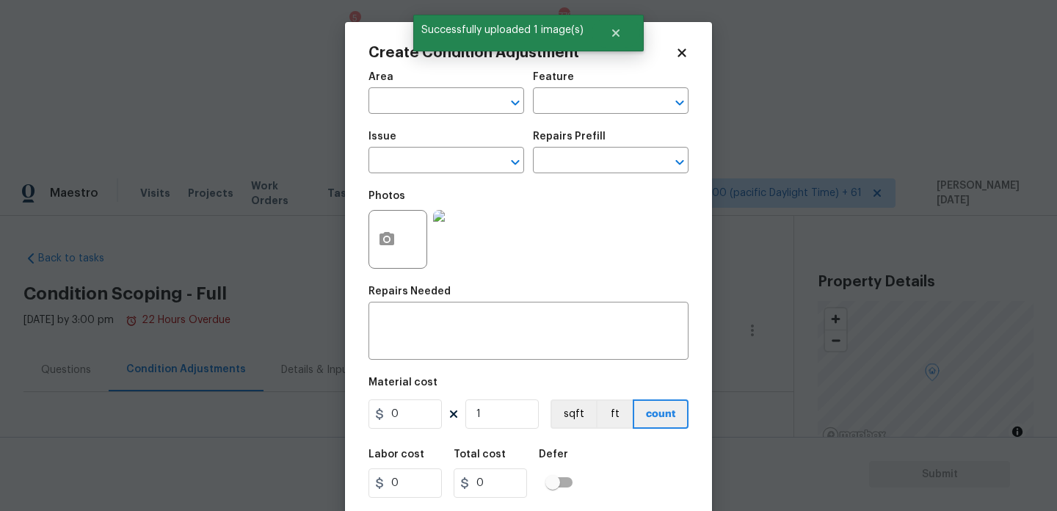
scroll to position [255, 0]
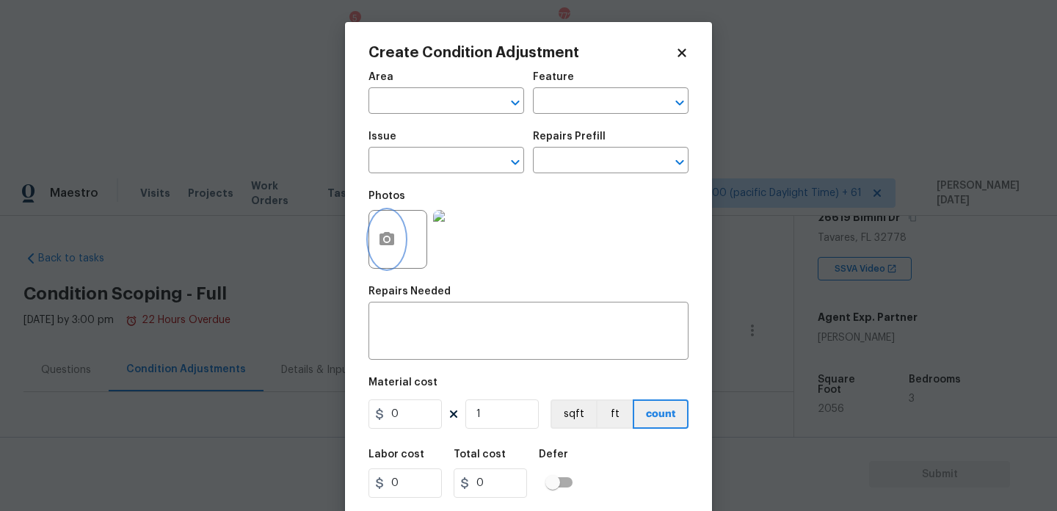
click at [393, 255] on button "button" at bounding box center [386, 239] width 35 height 57
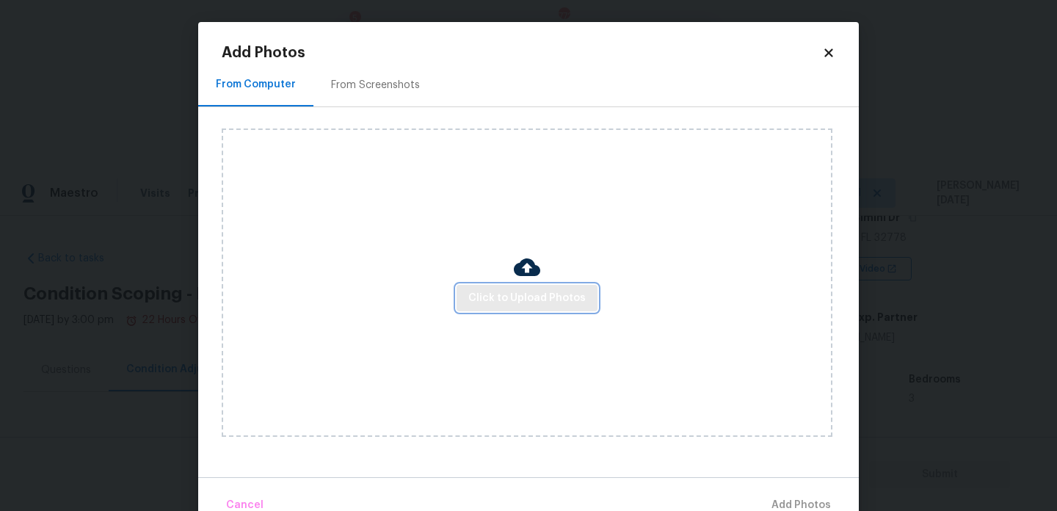
click at [487, 301] on span "Click to Upload Photos" at bounding box center [526, 298] width 117 height 18
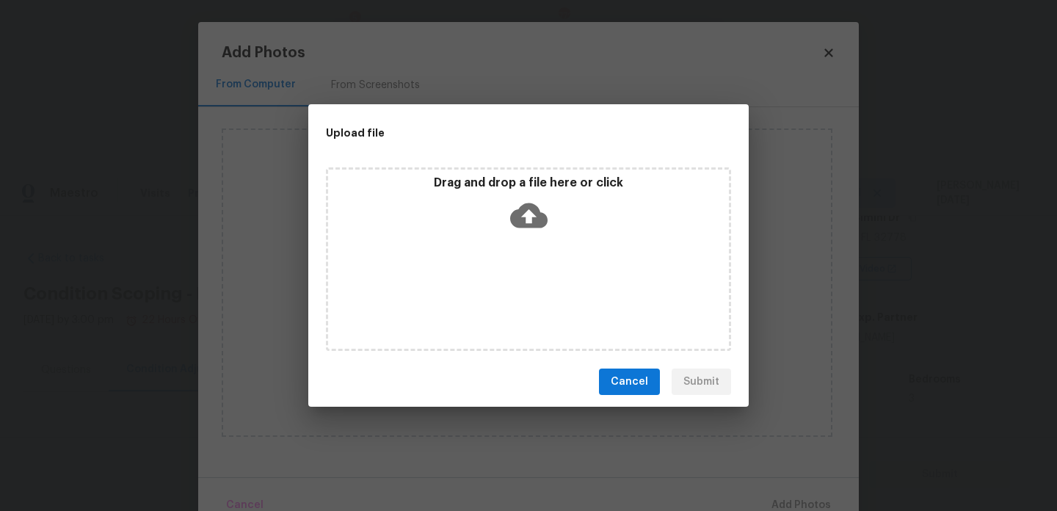
click at [487, 301] on div "Drag and drop a file here or click" at bounding box center [528, 258] width 405 height 183
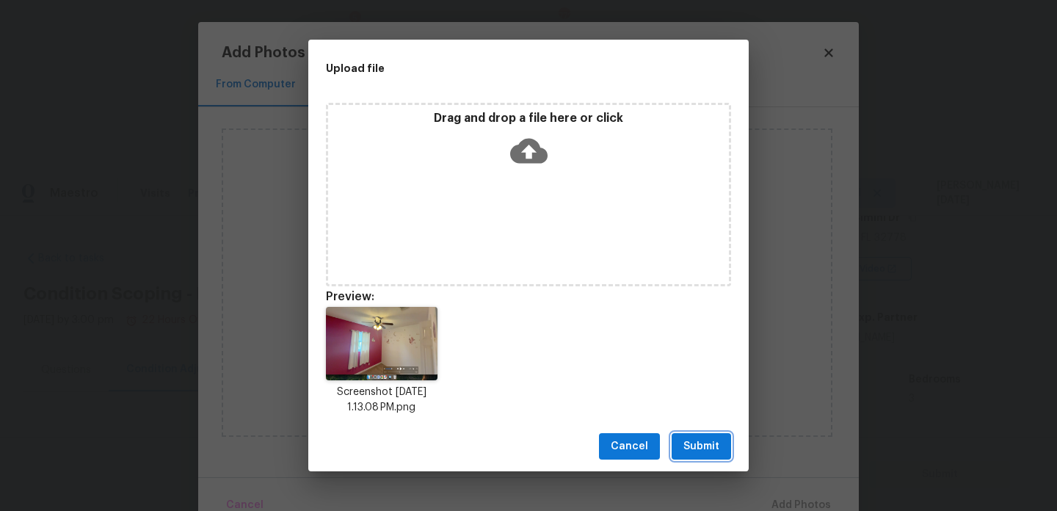
click at [694, 437] on span "Submit" at bounding box center [701, 446] width 36 height 18
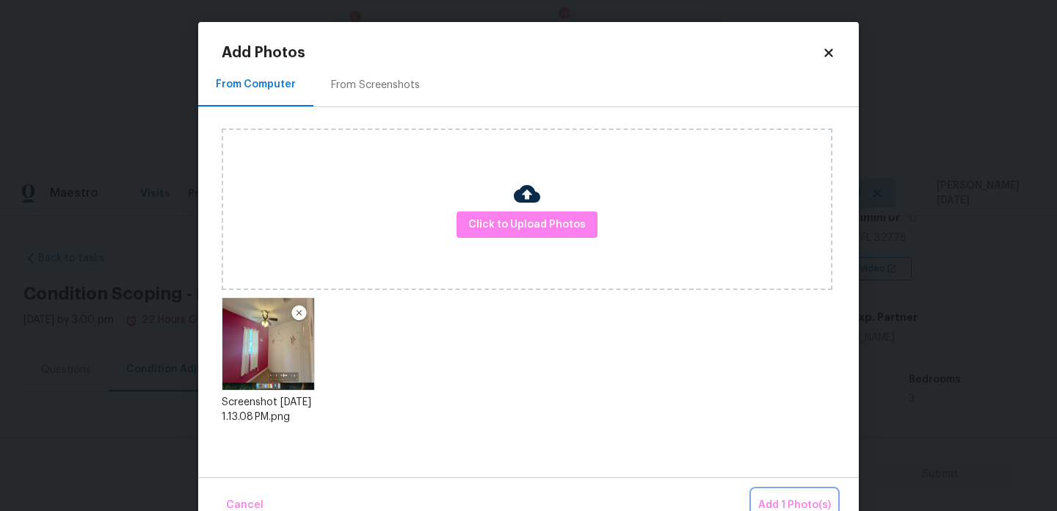
click at [787, 498] on span "Add 1 Photo(s)" at bounding box center [794, 505] width 73 height 18
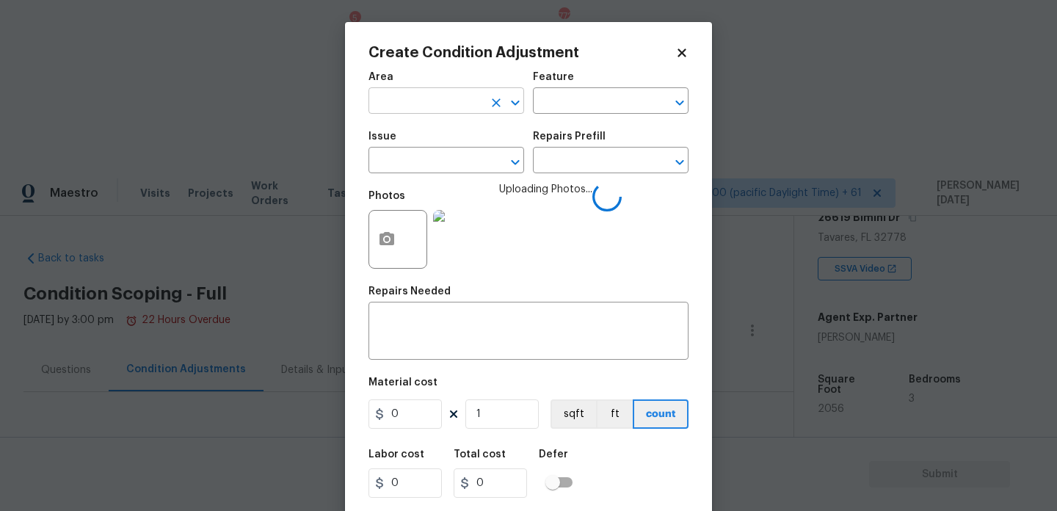
click at [418, 94] on input "text" at bounding box center [425, 102] width 114 height 23
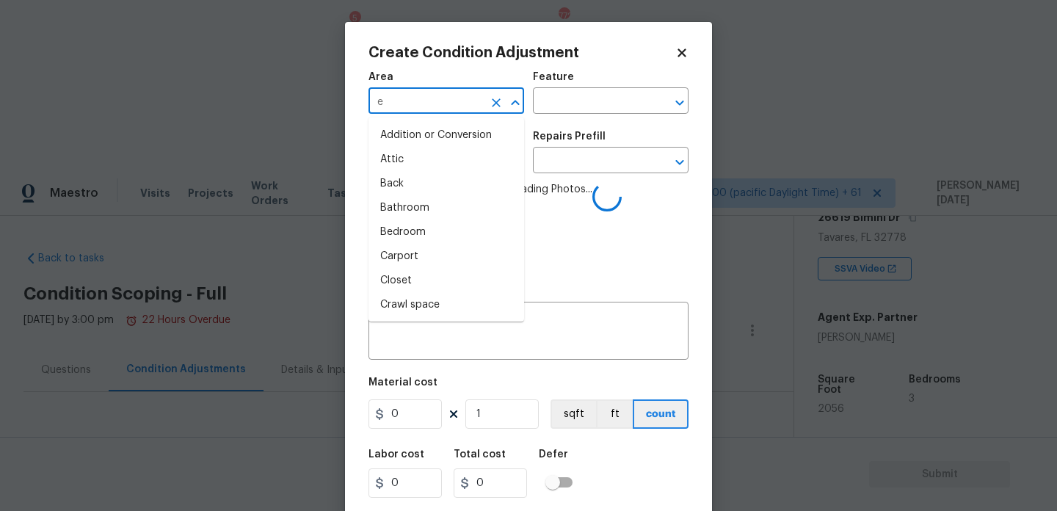
type input "ex"
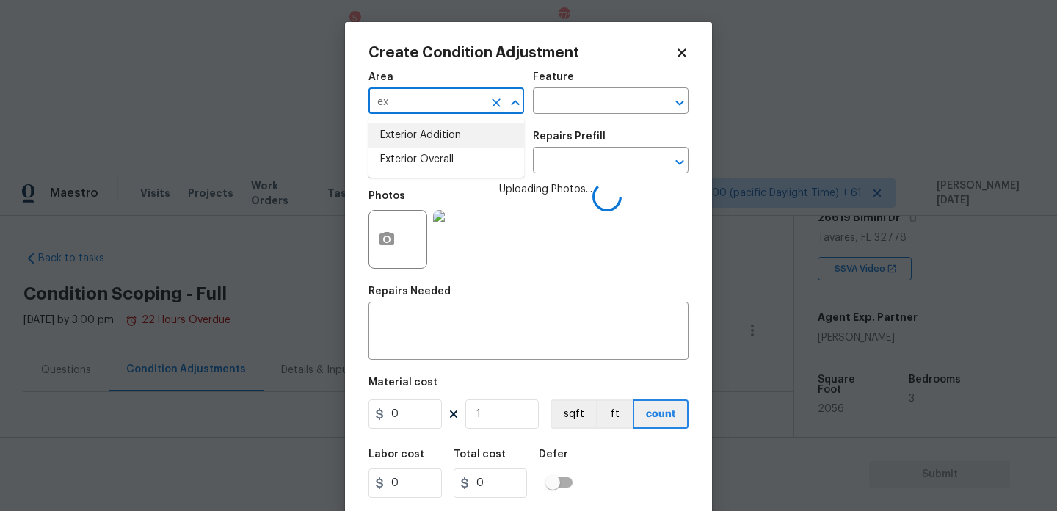
click at [489, 105] on icon "Clear" at bounding box center [496, 102] width 15 height 15
click at [474, 164] on li "Interior Overall" at bounding box center [446, 160] width 156 height 24
type input "Interior Overall"
click at [474, 164] on input "text" at bounding box center [425, 161] width 114 height 23
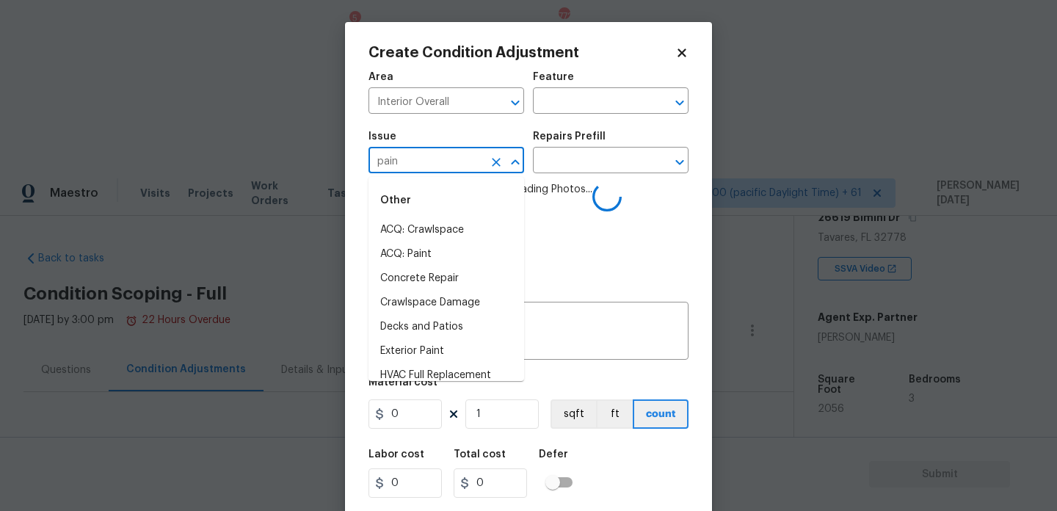
type input "paint"
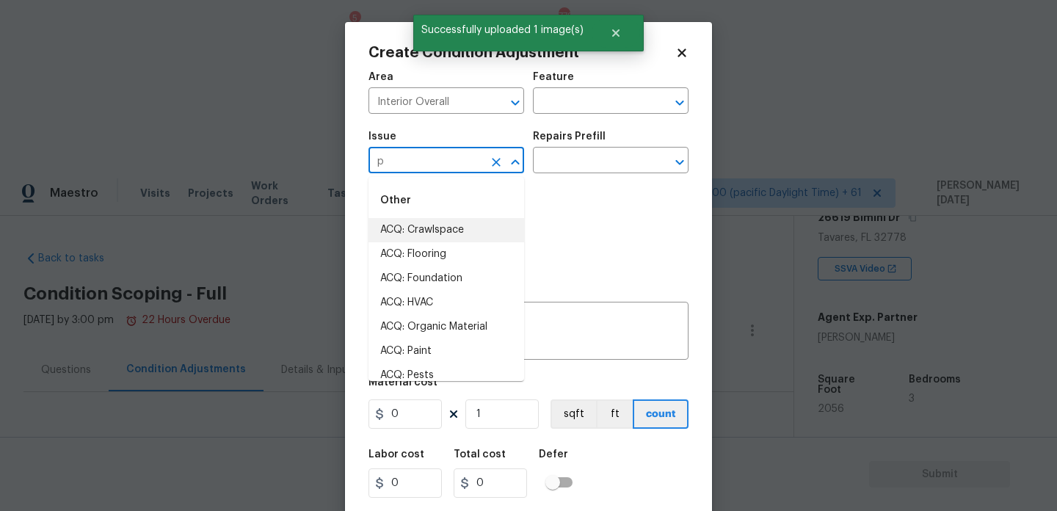
type input "pa"
type input "i"
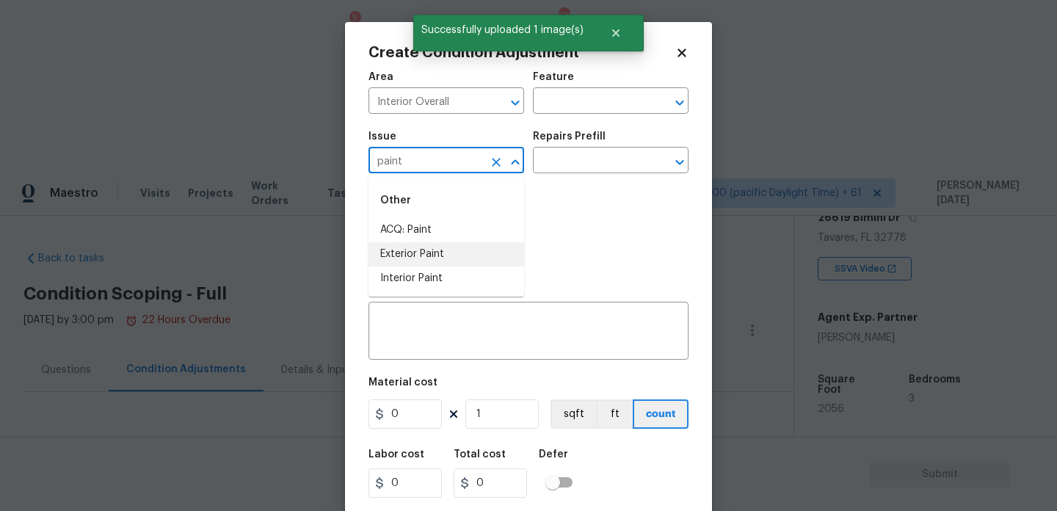
click at [469, 285] on li "Interior Paint" at bounding box center [446, 278] width 156 height 24
type input "Interior Paint"
click at [556, 172] on input "text" at bounding box center [590, 161] width 114 height 23
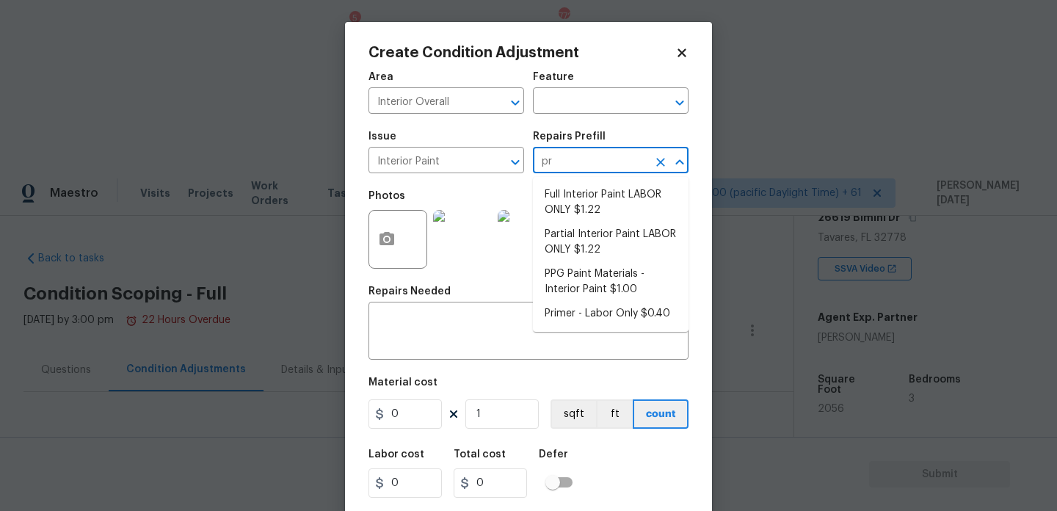
type input "pri"
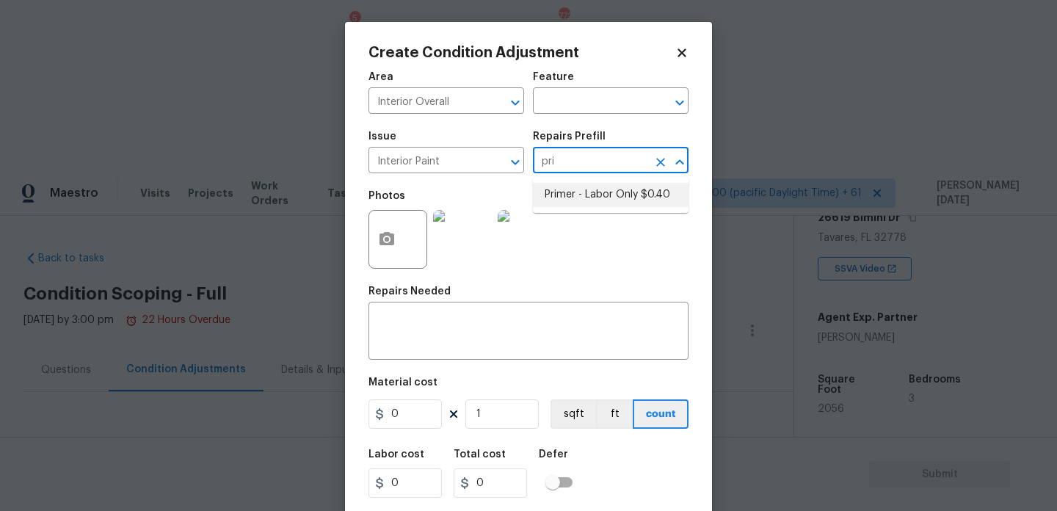
click at [561, 199] on li "Primer - Labor Only $0.40" at bounding box center [611, 195] width 156 height 24
type input "Overall Paint"
type input "0.4"
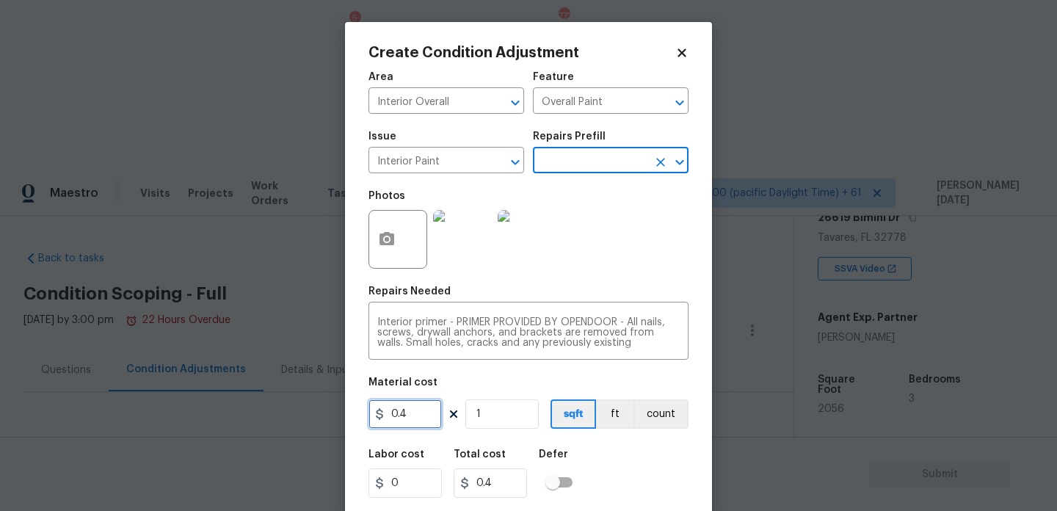
drag, startPoint x: 424, startPoint y: 414, endPoint x: 338, endPoint y: 401, distance: 86.8
click at [338, 401] on div "Create Condition Adjustment Area Interior Overall ​ Feature Overall Paint ​ Iss…" at bounding box center [528, 255] width 1057 height 511
type input "500"
click at [635, 246] on div "Photos" at bounding box center [528, 229] width 320 height 95
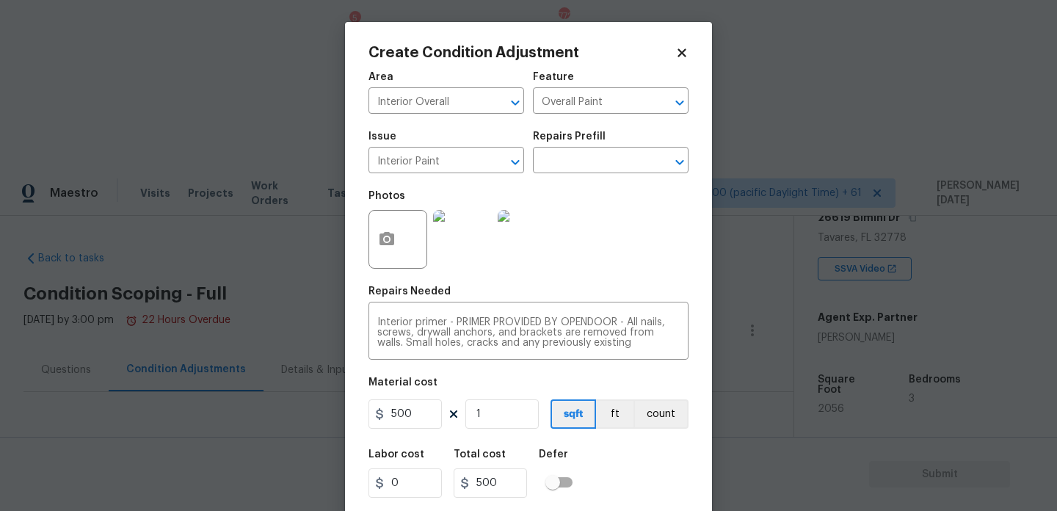
scroll to position [37, 0]
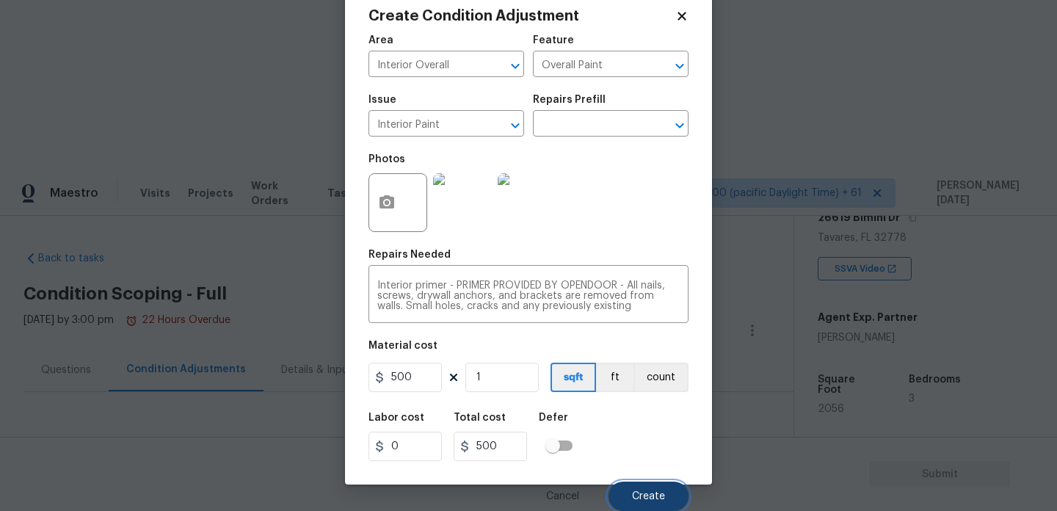
click at [636, 500] on span "Create" at bounding box center [648, 496] width 33 height 11
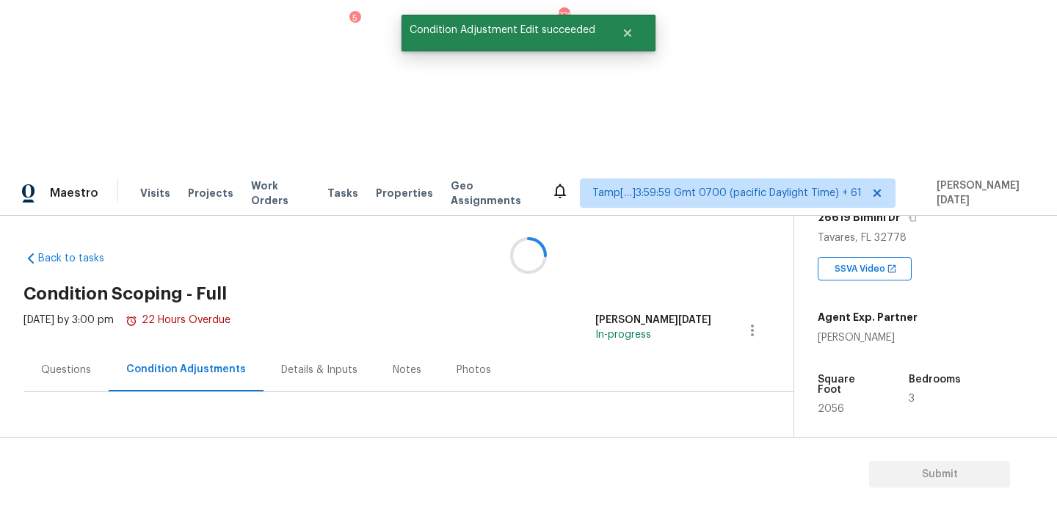
scroll to position [0, 0]
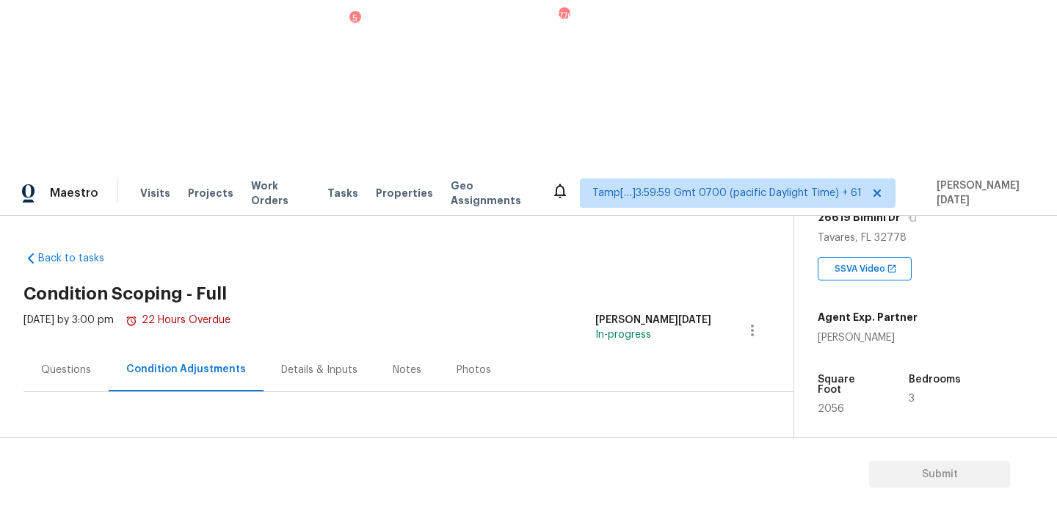
click at [608, 465] on span "Add Condition Adjustment" at bounding box center [675, 481] width 166 height 32
click at [641, 465] on button "Add Condition Adjustment" at bounding box center [675, 480] width 166 height 31
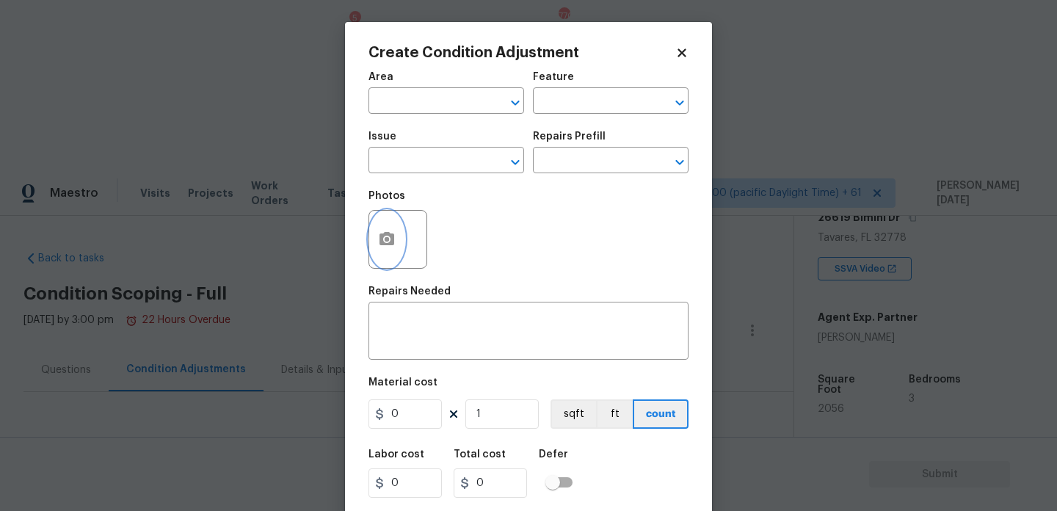
click at [389, 251] on button "button" at bounding box center [386, 239] width 35 height 57
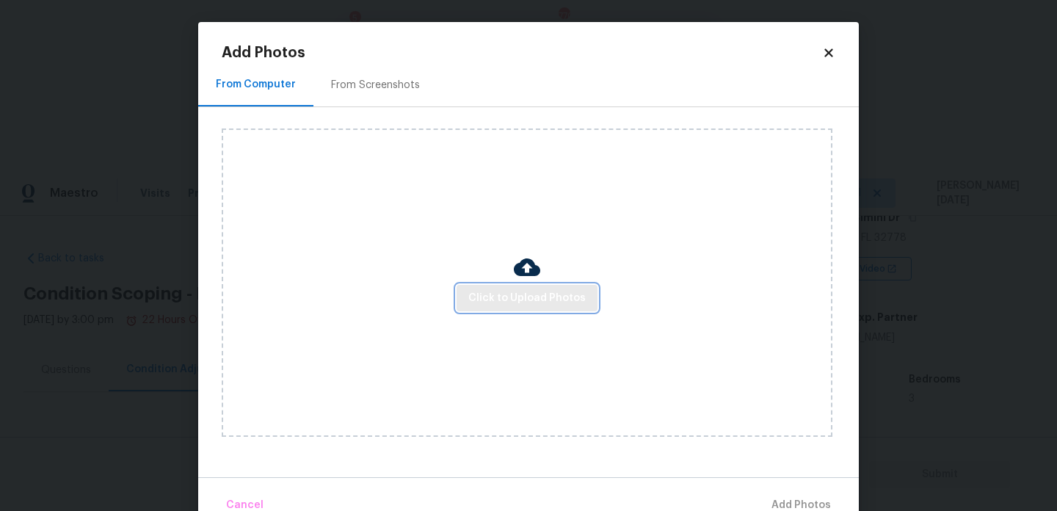
click at [510, 302] on span "Click to Upload Photos" at bounding box center [526, 298] width 117 height 18
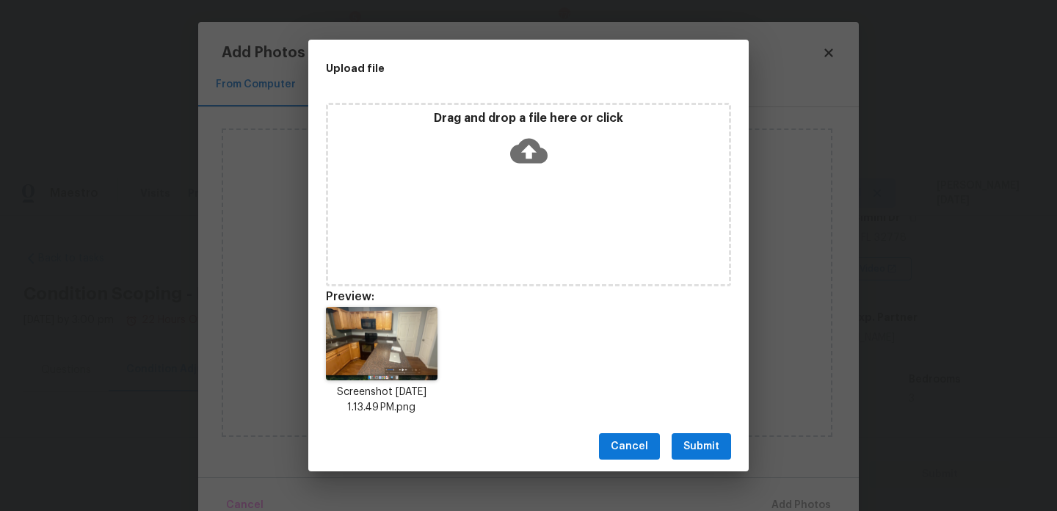
click at [691, 433] on button "Submit" at bounding box center [701, 446] width 59 height 27
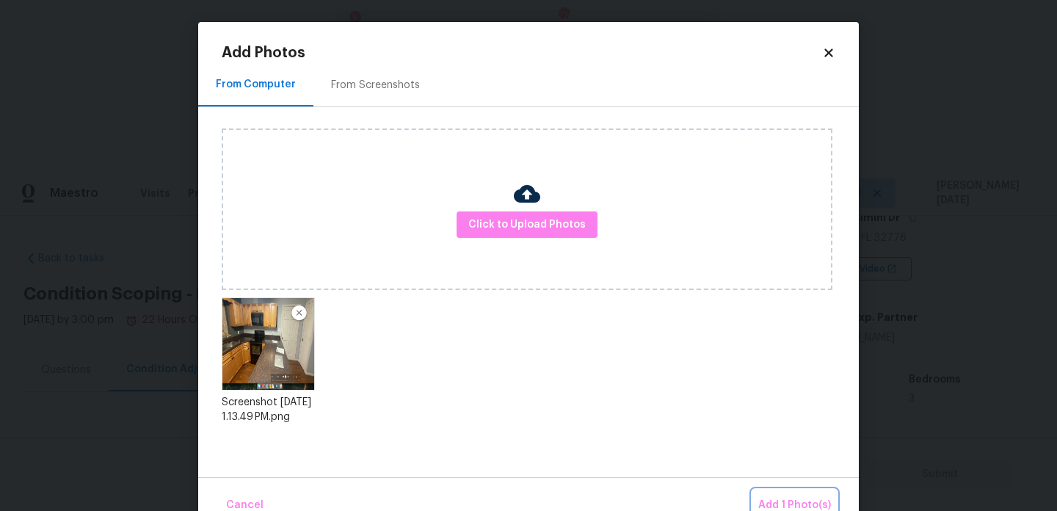
click at [787, 501] on span "Add 1 Photo(s)" at bounding box center [794, 505] width 73 height 18
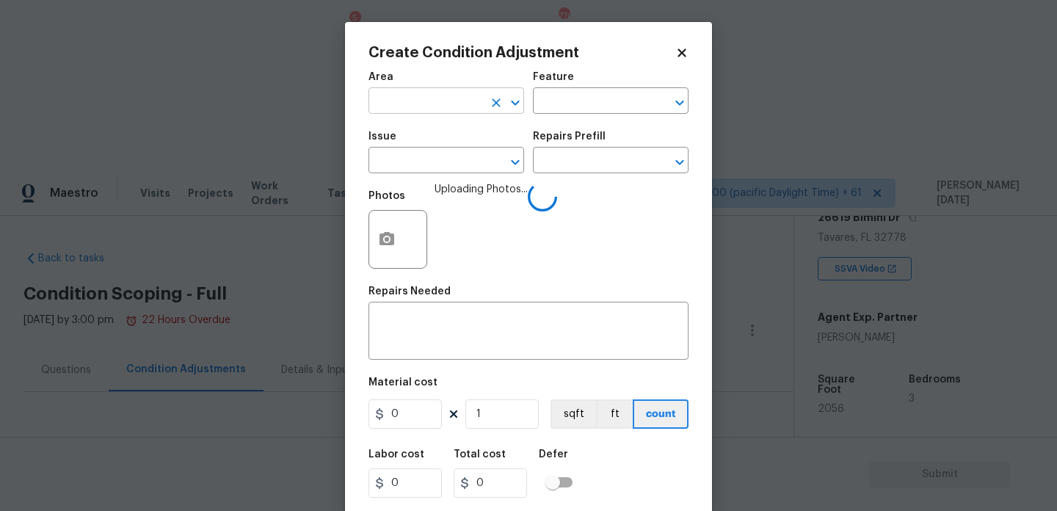
click at [406, 109] on input "text" at bounding box center [425, 102] width 114 height 23
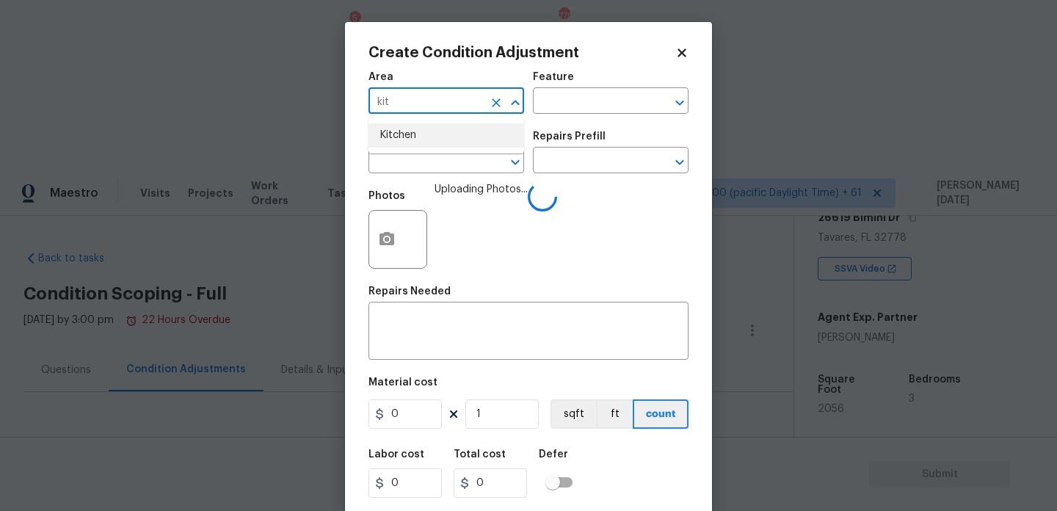
click at [404, 136] on li "Kitchen" at bounding box center [446, 135] width 156 height 24
type input "Kitchen"
click at [404, 169] on input "text" at bounding box center [425, 161] width 114 height 23
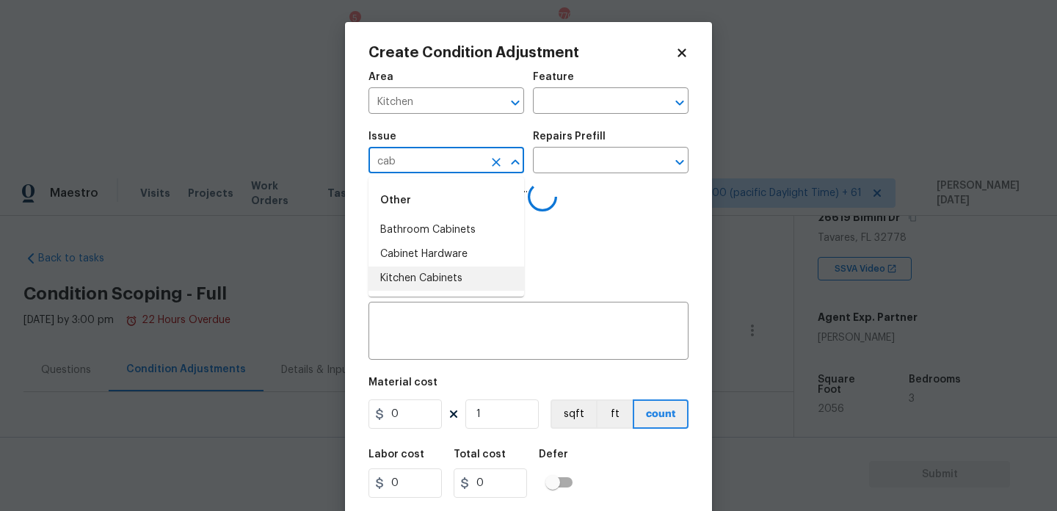
click at [427, 279] on li "Kitchen Cabinets" at bounding box center [446, 278] width 156 height 24
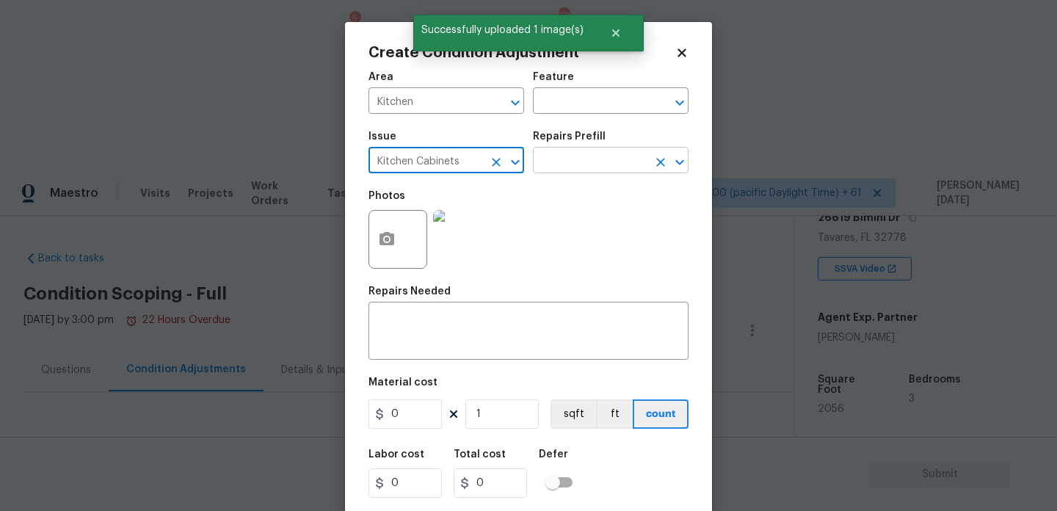
type input "Kitchen Cabinets"
click at [556, 169] on input "text" at bounding box center [590, 161] width 114 height 23
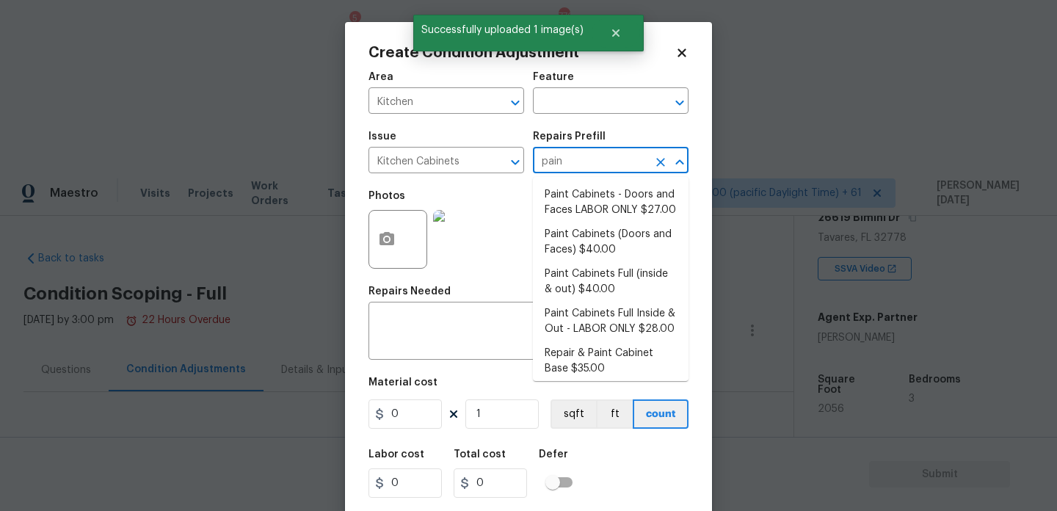
type input "paint"
click at [592, 271] on li "Paint Cabinets Full (inside & out) $40.00" at bounding box center [611, 282] width 156 height 40
type input "Cabinets"
type textarea "Prep, sand, mask and apply 2 coats of paint to the kitchen cabinet doors, inter…"
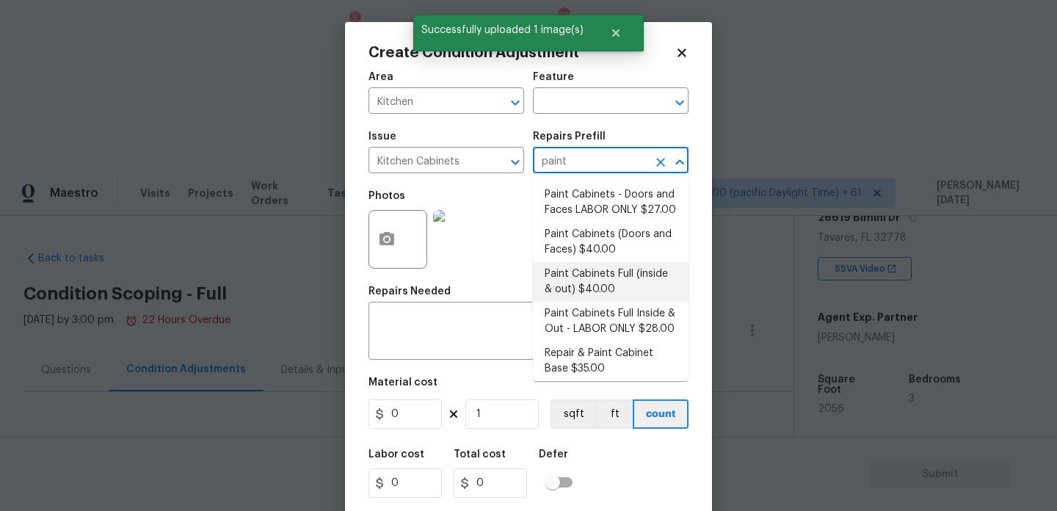
type input "40"
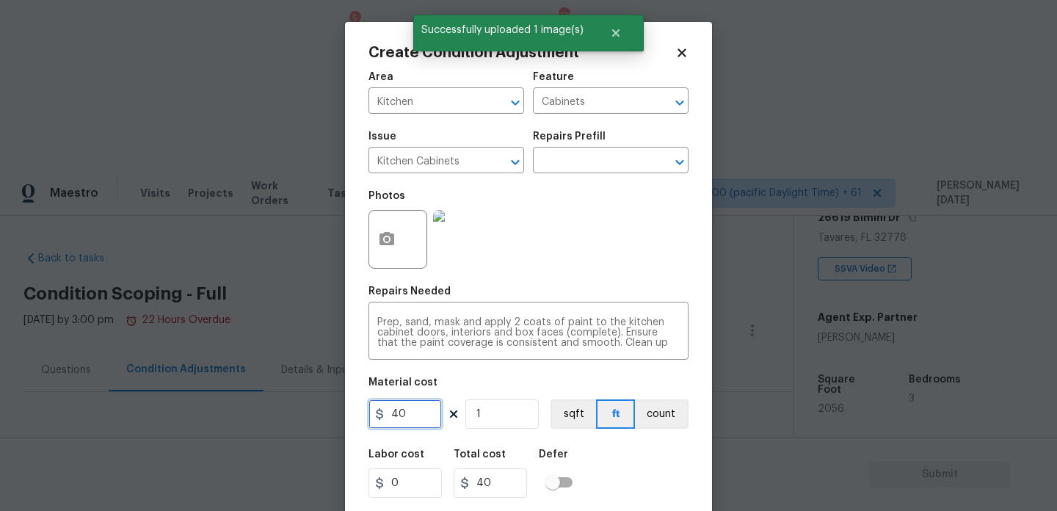
drag, startPoint x: 419, startPoint y: 414, endPoint x: 355, endPoint y: 409, distance: 64.1
click at [355, 409] on div "Create Condition Adjustment Area Kitchen ​ Feature Cabinets ​ Issue Kitchen Cab…" at bounding box center [528, 271] width 367 height 499
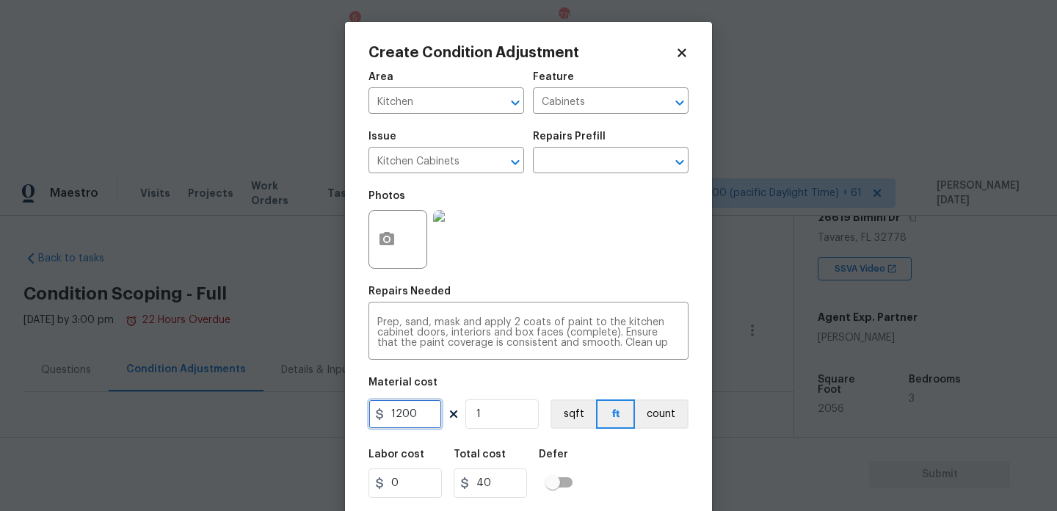
type input "1200"
click at [557, 279] on div "Area Kitchen ​ Feature Cabinets ​ Issue Kitchen Cabinets ​ Repairs Prefill ​ Ph…" at bounding box center [528, 305] width 320 height 484
type input "1200"
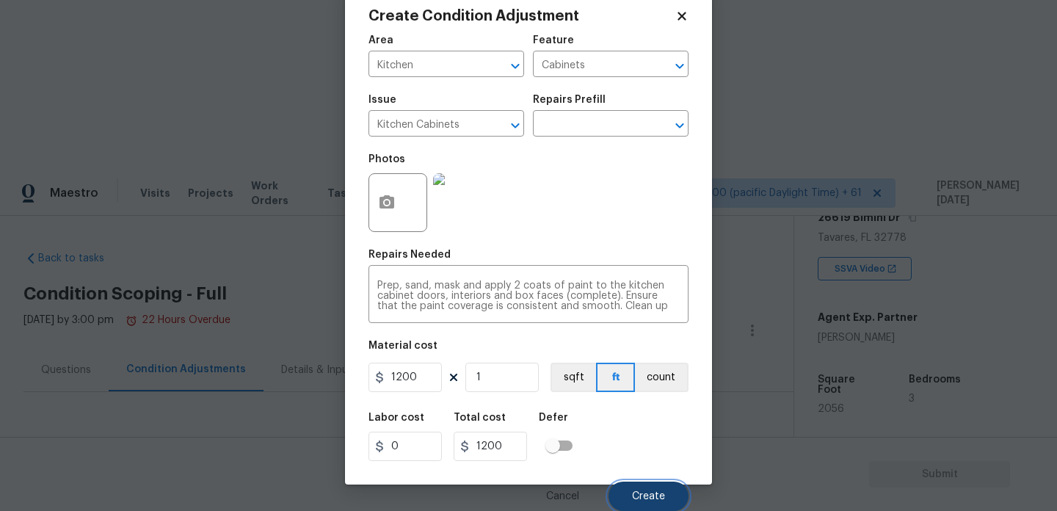
click at [643, 488] on button "Create" at bounding box center [648, 495] width 80 height 29
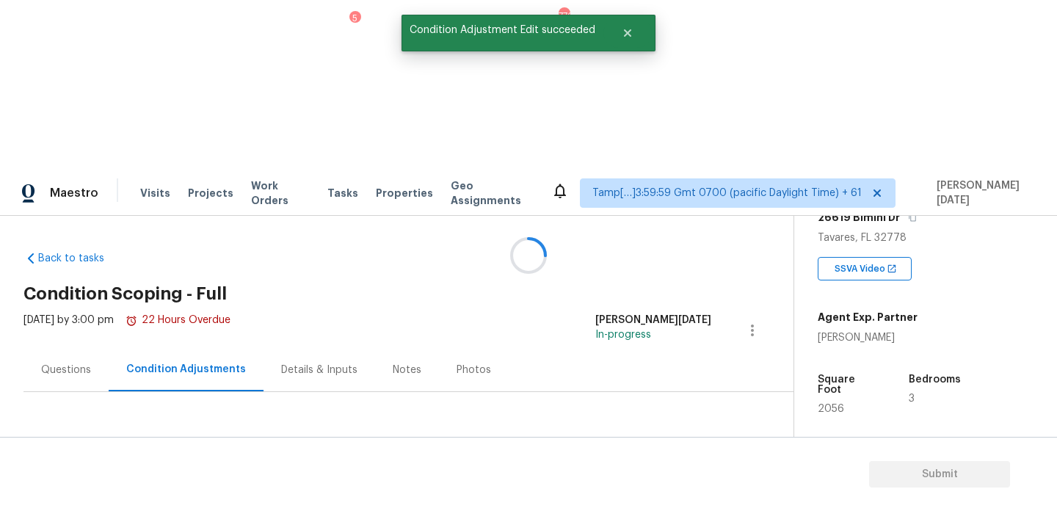
scroll to position [0, 0]
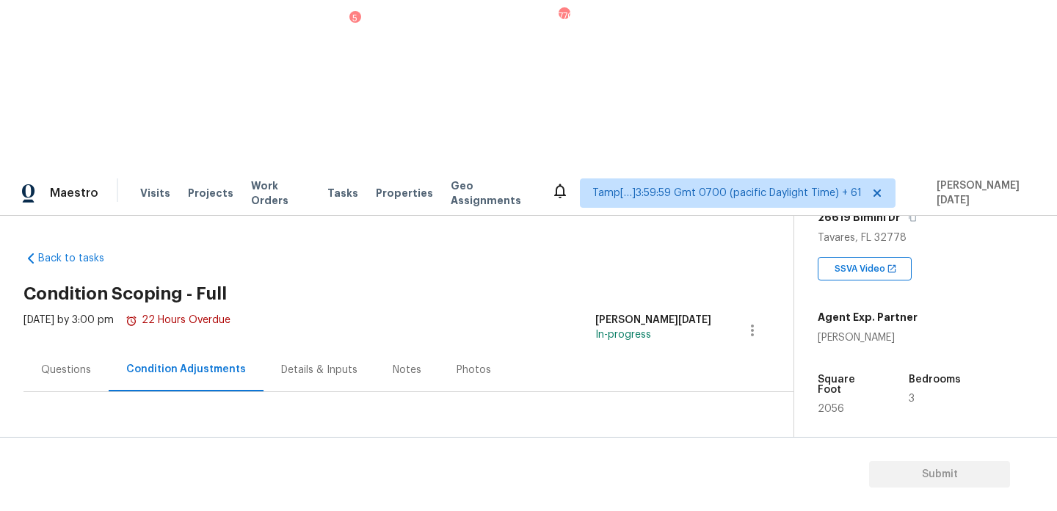
click at [57, 363] on div "Questions" at bounding box center [66, 370] width 50 height 15
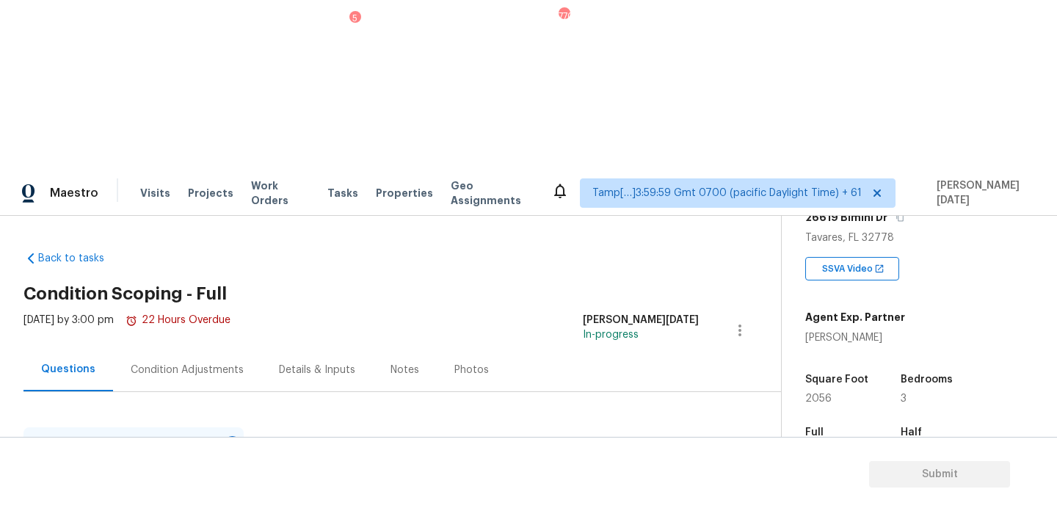
scroll to position [196, 0]
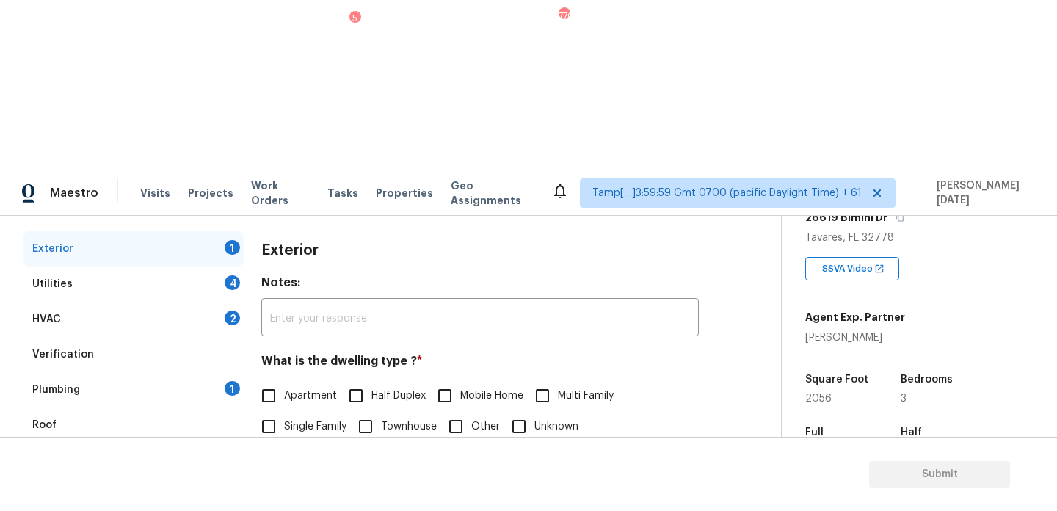
click at [194, 478] on div "Pricing 5" at bounding box center [133, 495] width 220 height 35
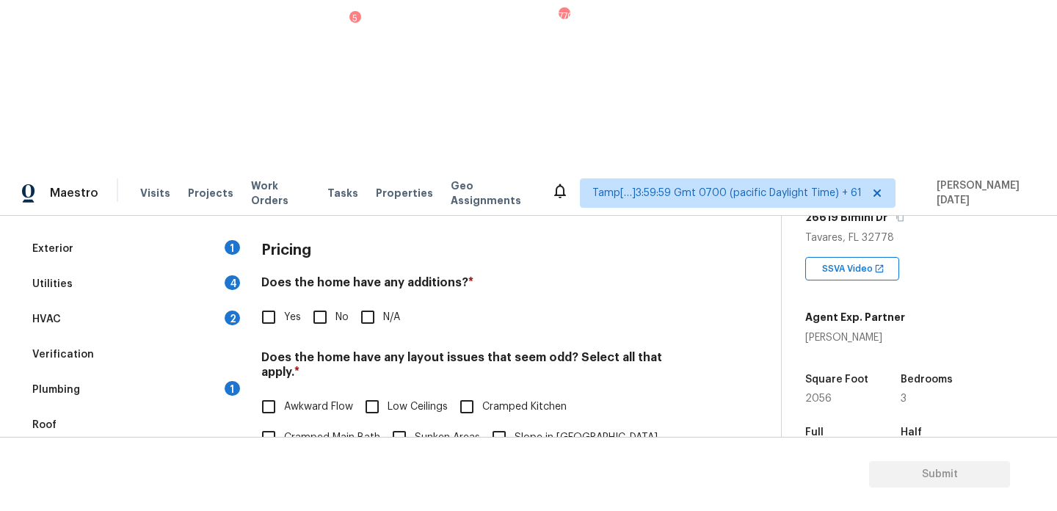
click at [269, 302] on input "Yes" at bounding box center [268, 317] width 31 height 31
checkbox input "true"
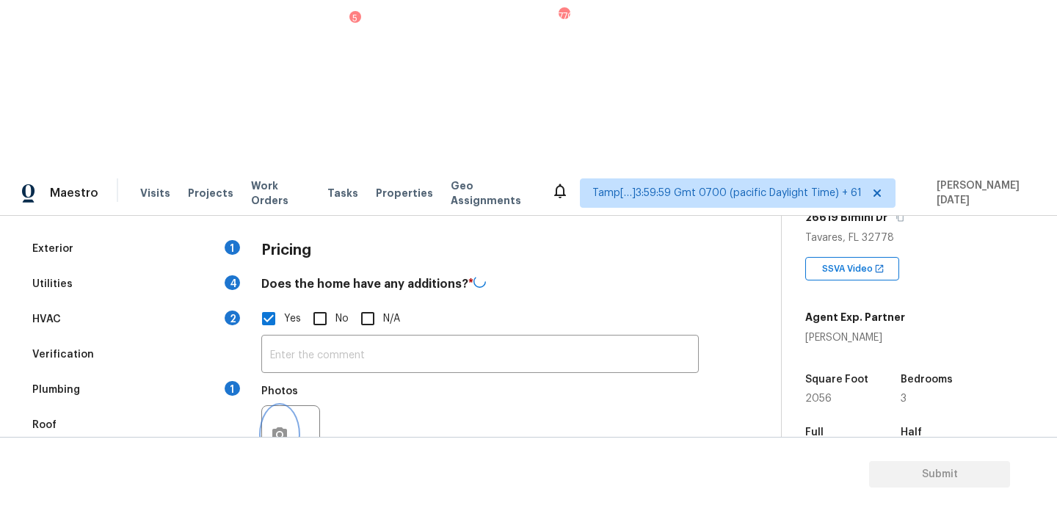
click at [283, 406] on button "button" at bounding box center [279, 434] width 35 height 57
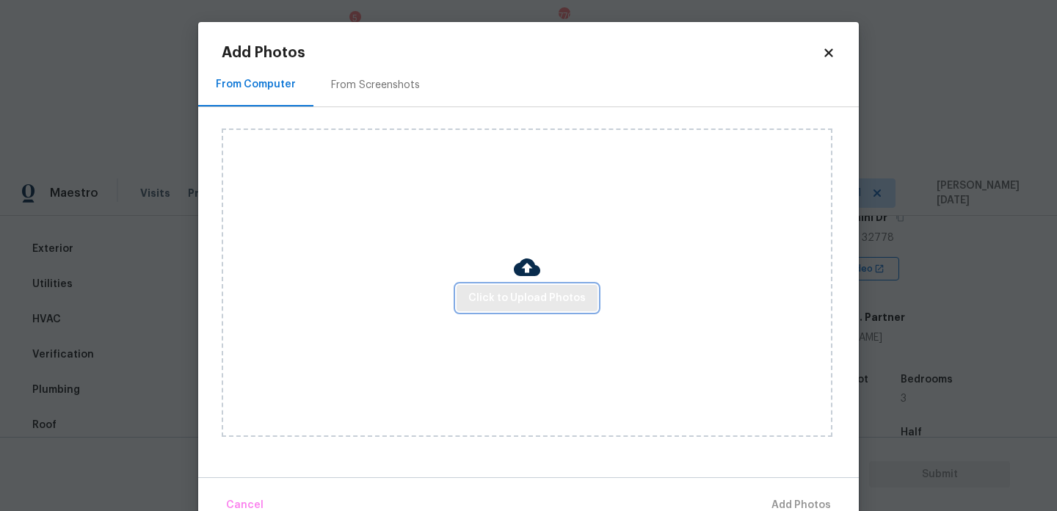
click at [541, 289] on span "Click to Upload Photos" at bounding box center [526, 298] width 117 height 18
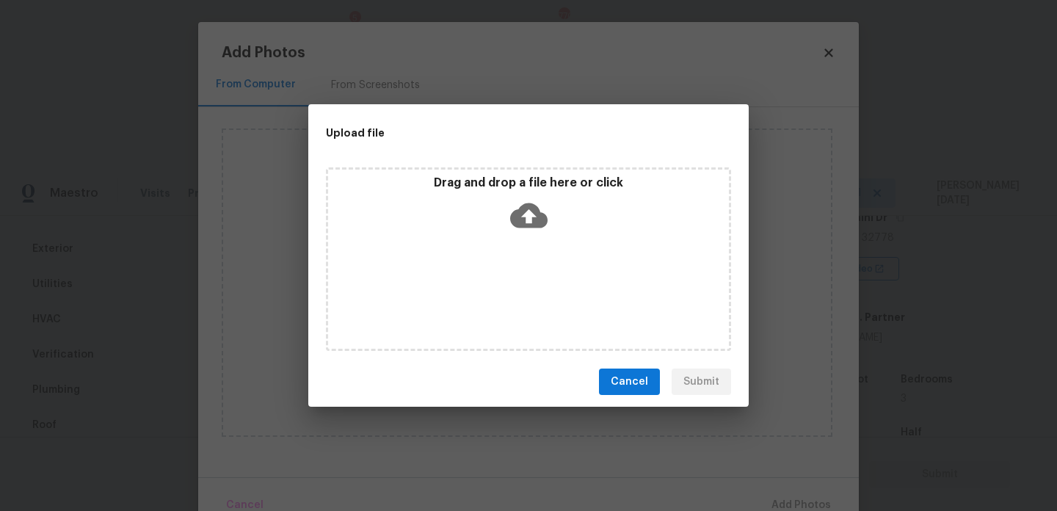
click at [541, 288] on div "Drag and drop a file here or click" at bounding box center [528, 258] width 405 height 183
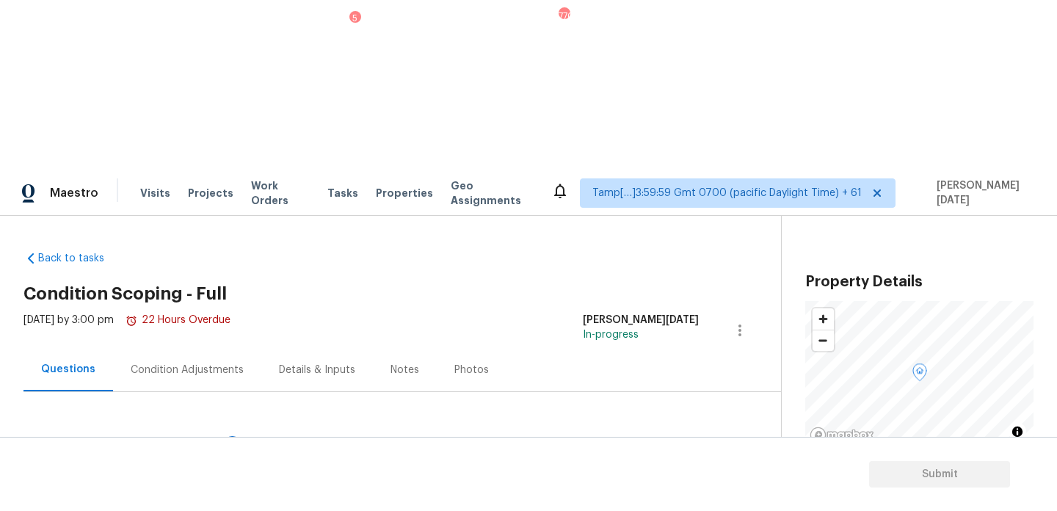
scroll to position [255, 0]
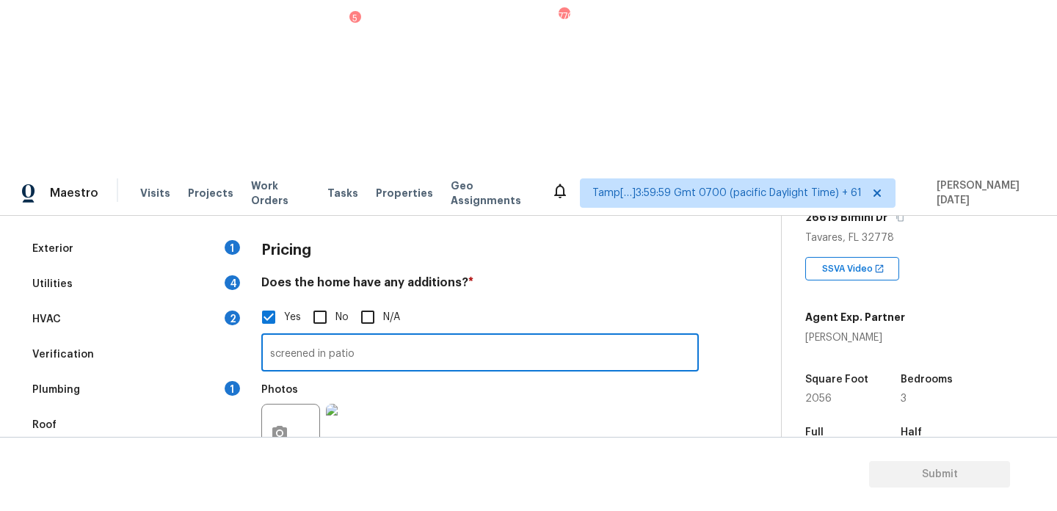
type input "screened in patio"
click at [537, 376] on div "Photos" at bounding box center [479, 423] width 437 height 95
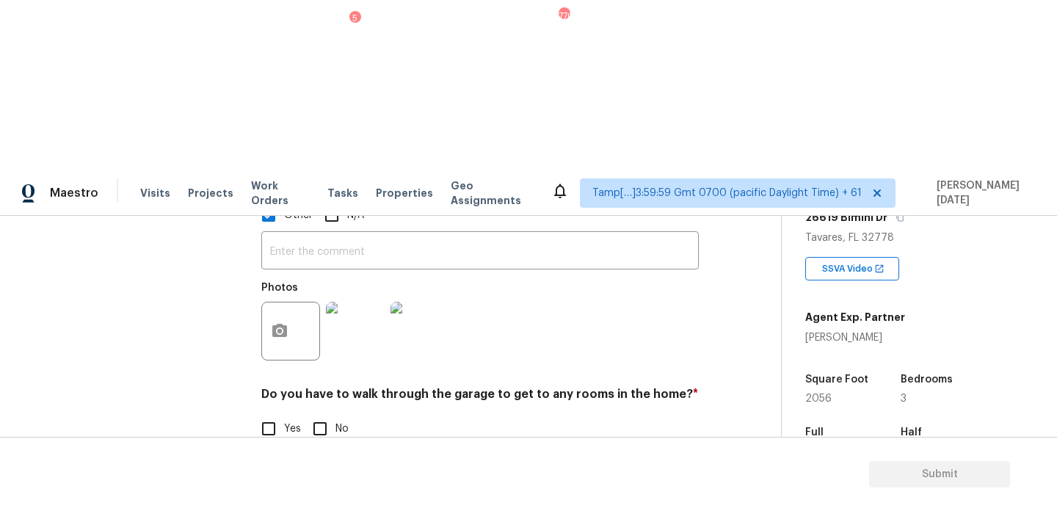
scroll to position [648, 0]
click at [340, 423] on span "No" at bounding box center [341, 430] width 13 height 15
click at [335, 415] on input "No" at bounding box center [320, 430] width 31 height 31
checkbox input "true"
click at [327, 506] on input "No" at bounding box center [320, 521] width 31 height 31
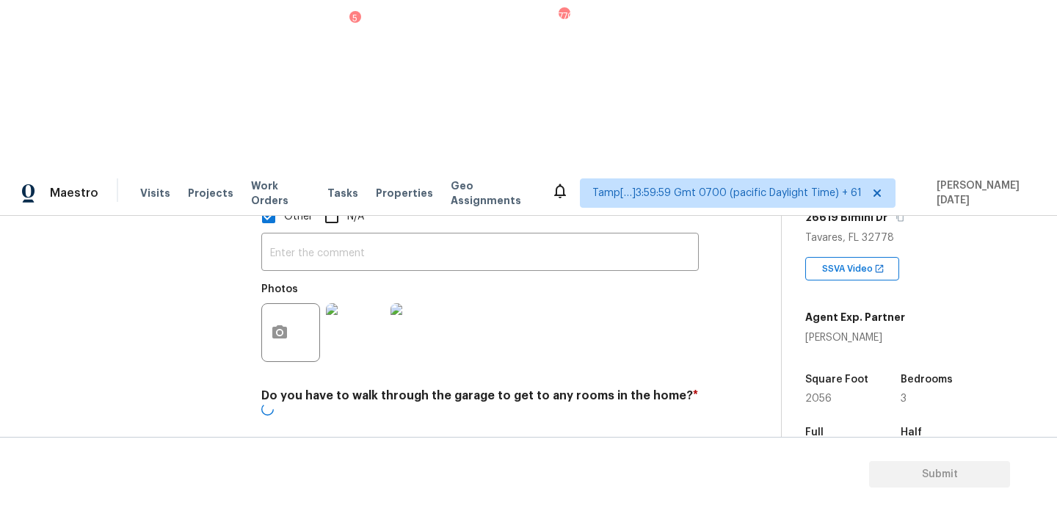
checkbox input "true"
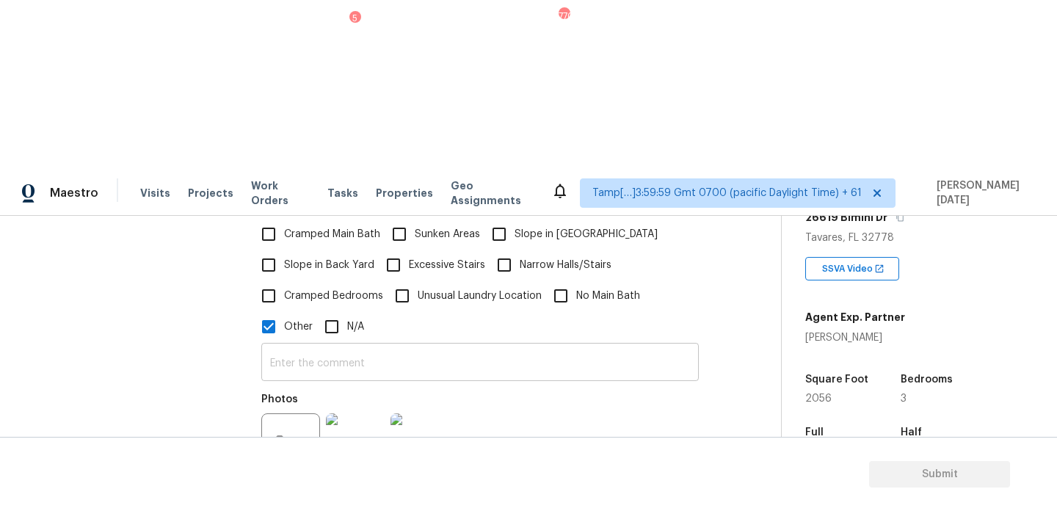
click at [365, 346] on input "text" at bounding box center [479, 363] width 437 height 34
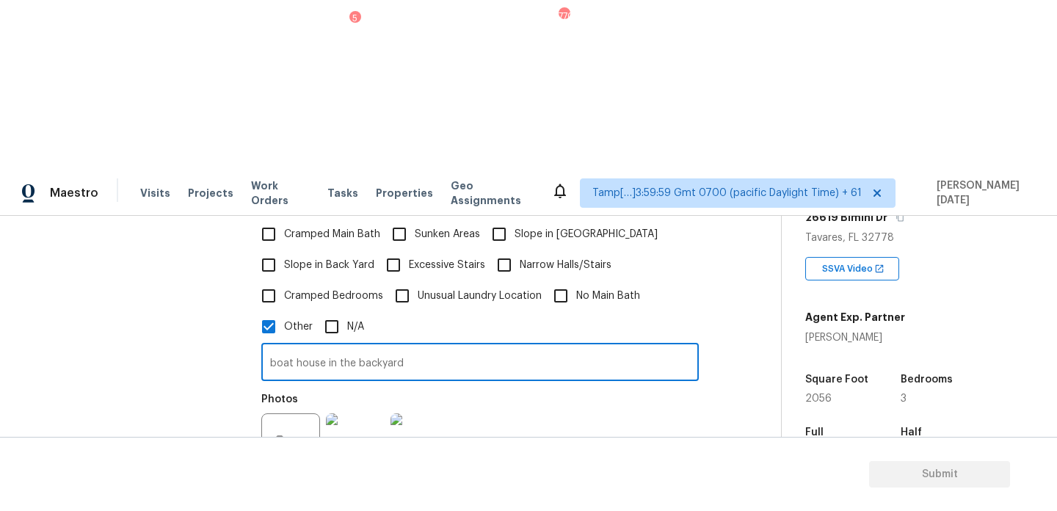
type input "boat house in the backyard"
click at [599, 385] on div "Photos" at bounding box center [479, 432] width 437 height 95
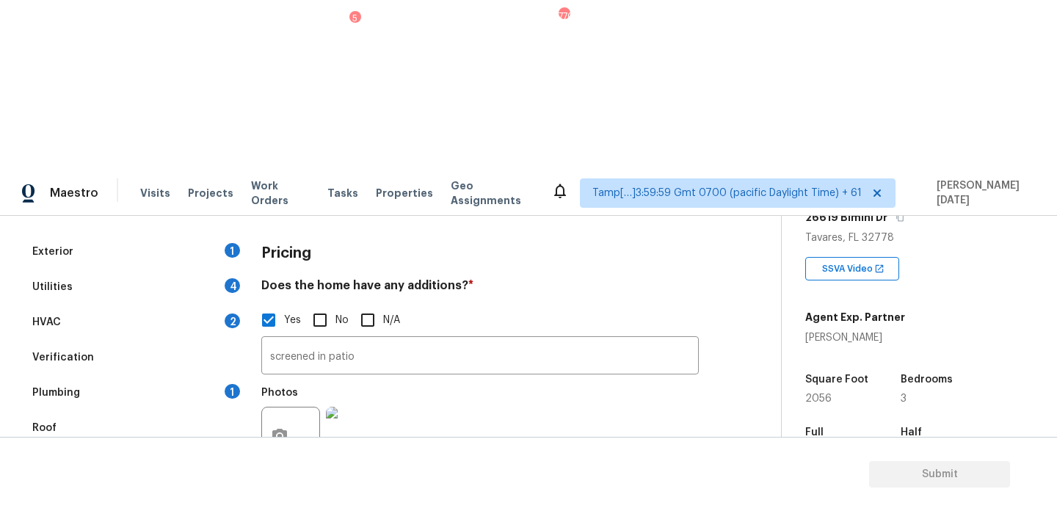
scroll to position [0, 0]
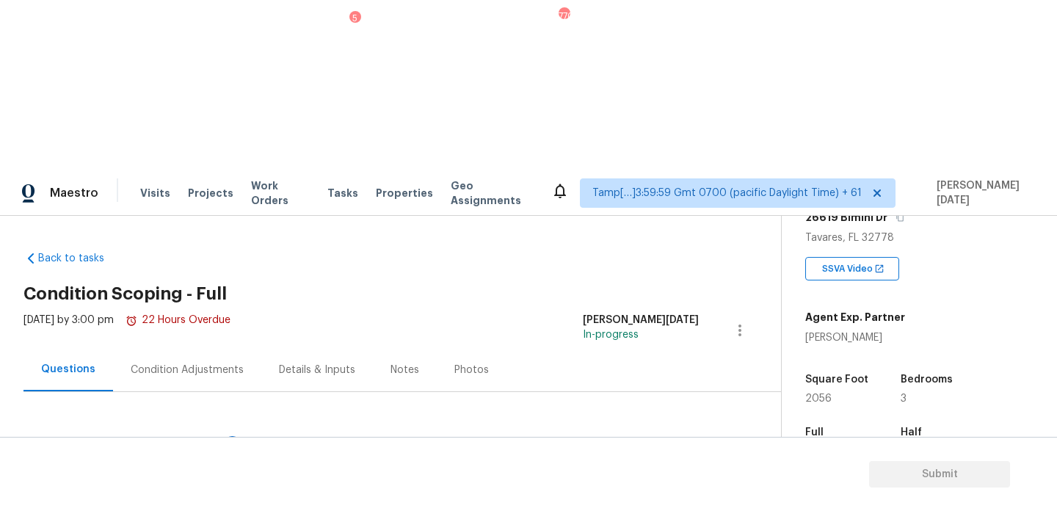
click at [183, 363] on div "Condition Adjustments" at bounding box center [187, 370] width 113 height 15
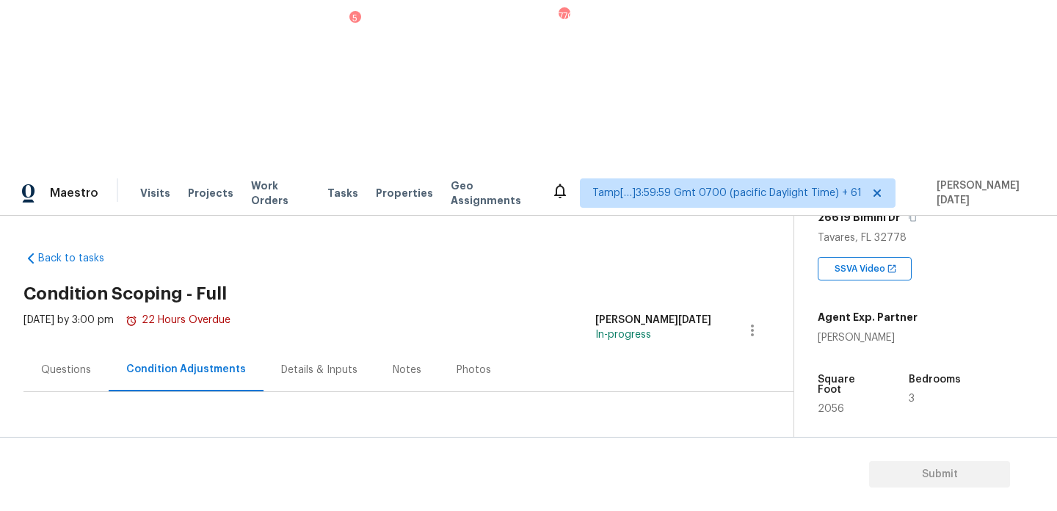
click at [183, 348] on div "Condition Adjustments" at bounding box center [186, 369] width 155 height 43
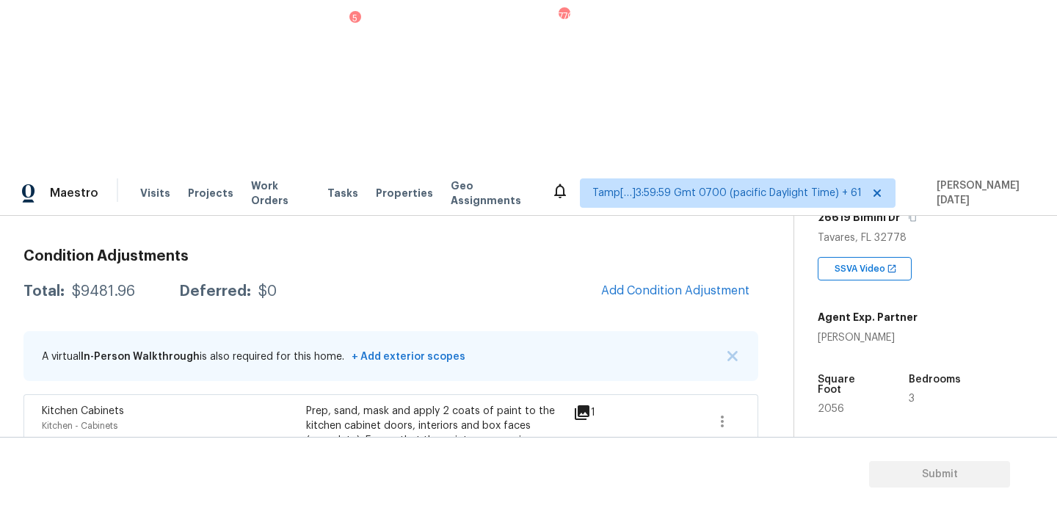
scroll to position [213, 0]
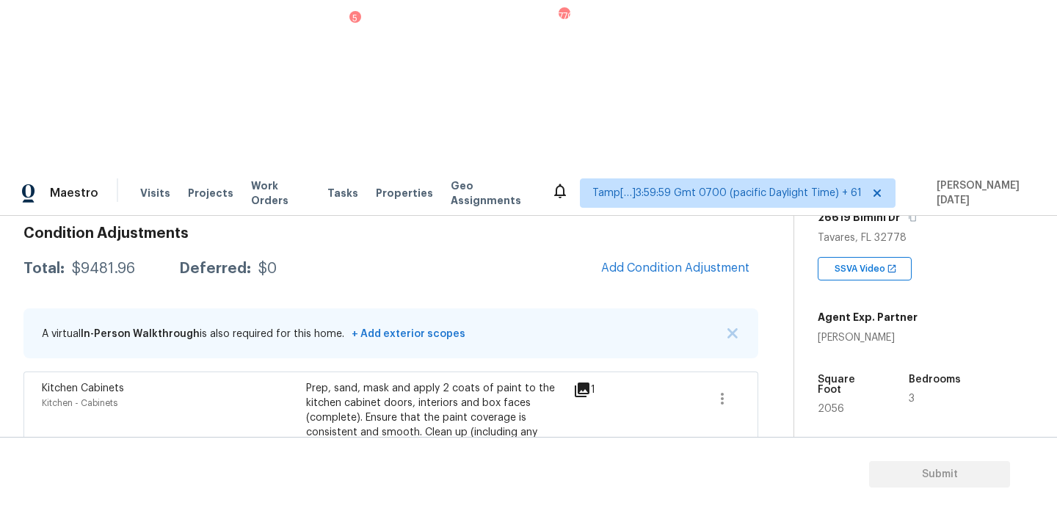
click at [827, 404] on span "2056" at bounding box center [831, 409] width 26 height 10
copy span "2056"
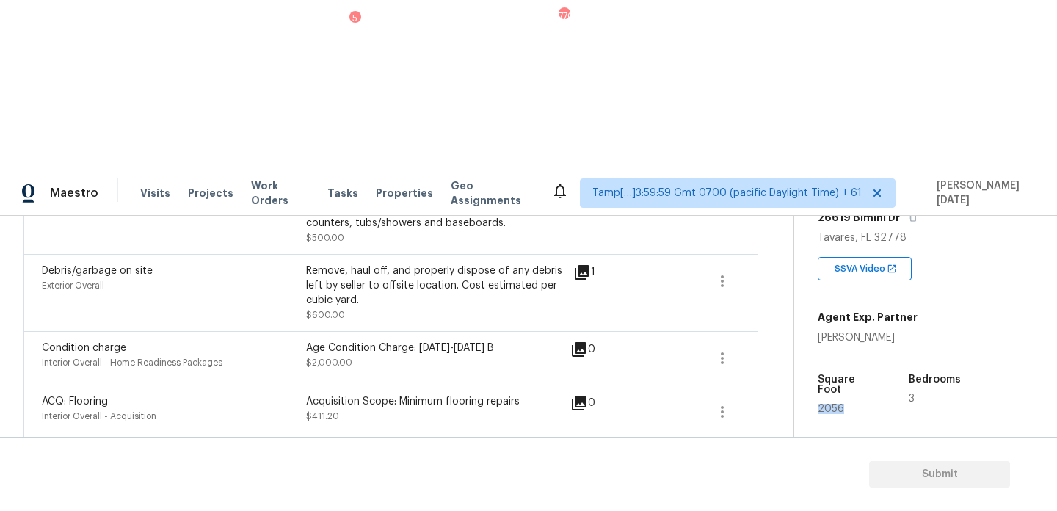
scroll to position [0, 0]
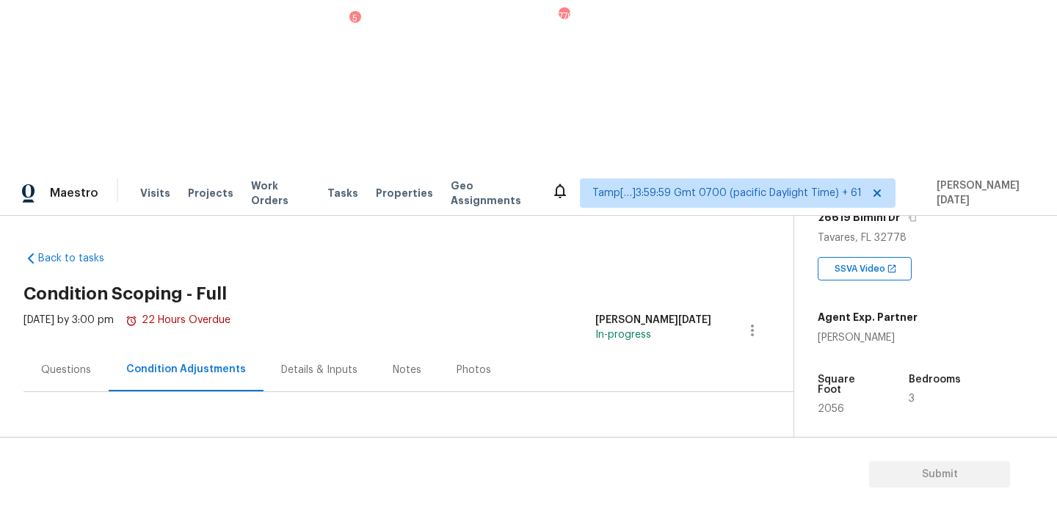
drag, startPoint x: 71, startPoint y: 307, endPoint x: 133, endPoint y: 307, distance: 61.7
click at [133, 474] on div "$9481.96" at bounding box center [103, 481] width 63 height 15
copy div "$9481.96"
click at [55, 363] on div "Questions" at bounding box center [66, 370] width 50 height 15
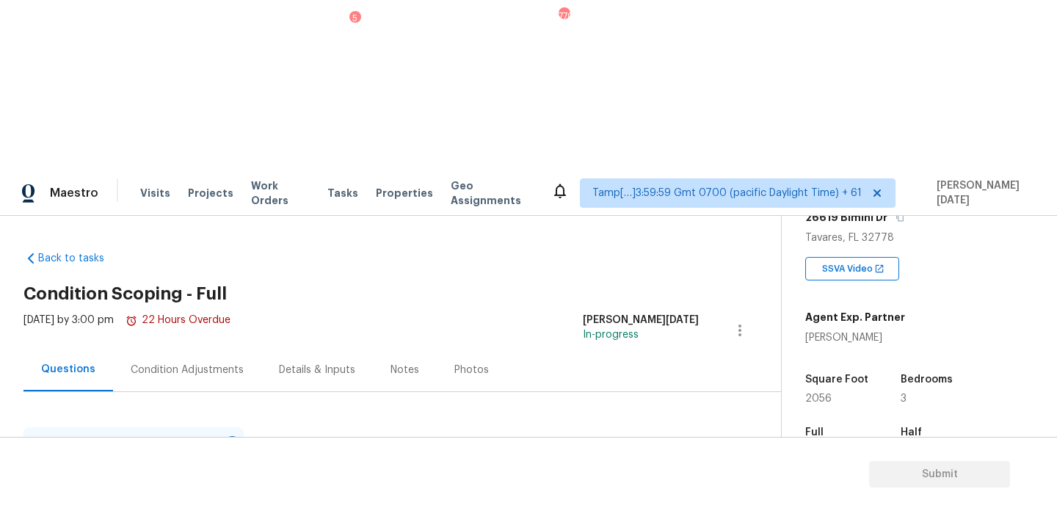
scroll to position [196, 0]
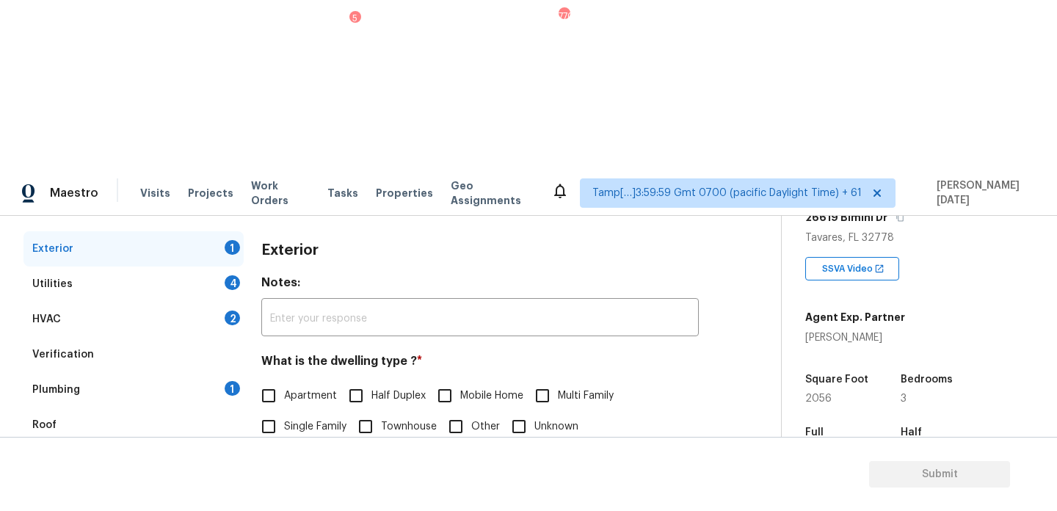
click at [293, 419] on span "Single Family" at bounding box center [315, 426] width 62 height 15
click at [284, 411] on input "Single Family" at bounding box center [268, 426] width 31 height 31
checkbox input "true"
click at [224, 266] on div "Utilities 4" at bounding box center [133, 283] width 220 height 35
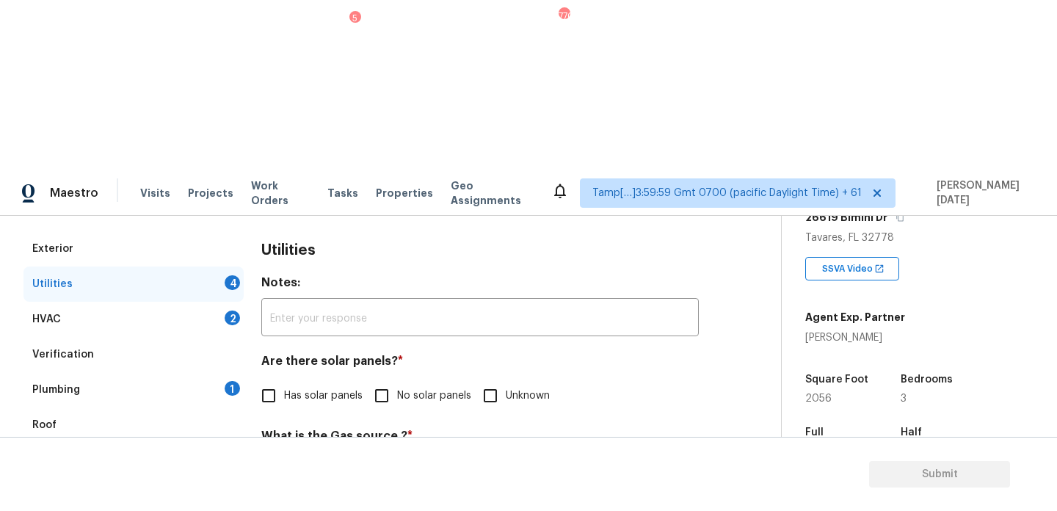
click at [387, 380] on input "No solar panels" at bounding box center [381, 395] width 31 height 31
checkbox input "true"
click at [520, 456] on input "None" at bounding box center [524, 471] width 31 height 31
checkbox input "true"
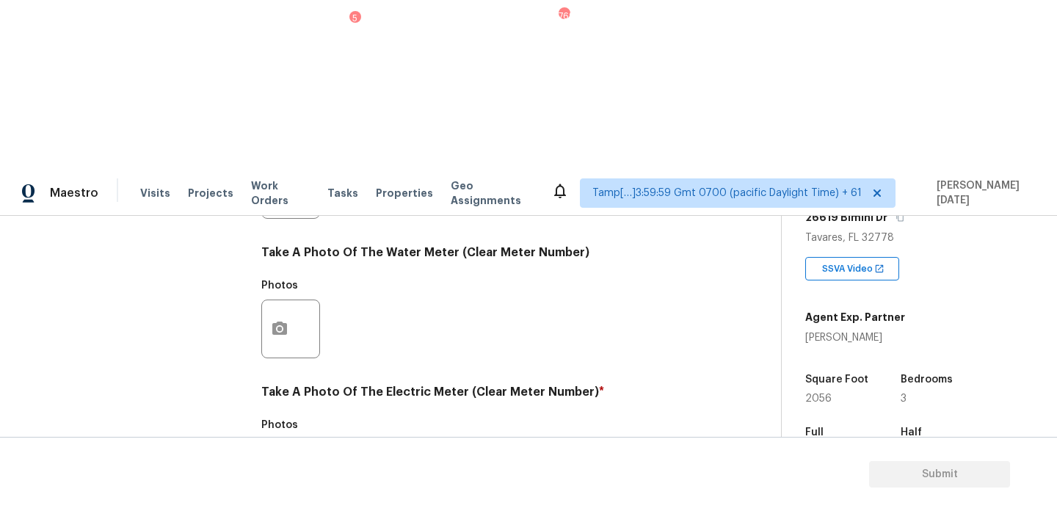
click at [276, 461] on icon "button" at bounding box center [279, 467] width 15 height 13
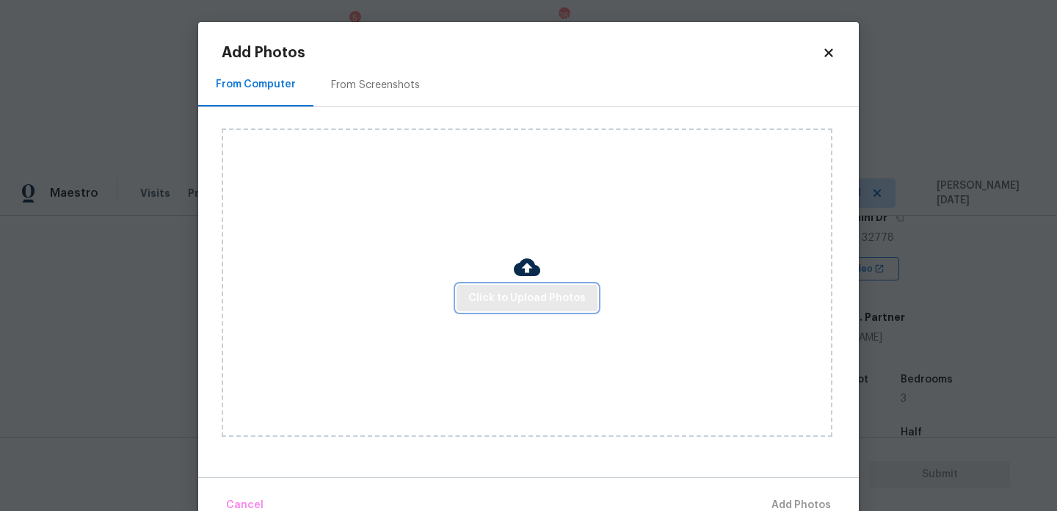
click at [505, 303] on span "Click to Upload Photos" at bounding box center [526, 298] width 117 height 18
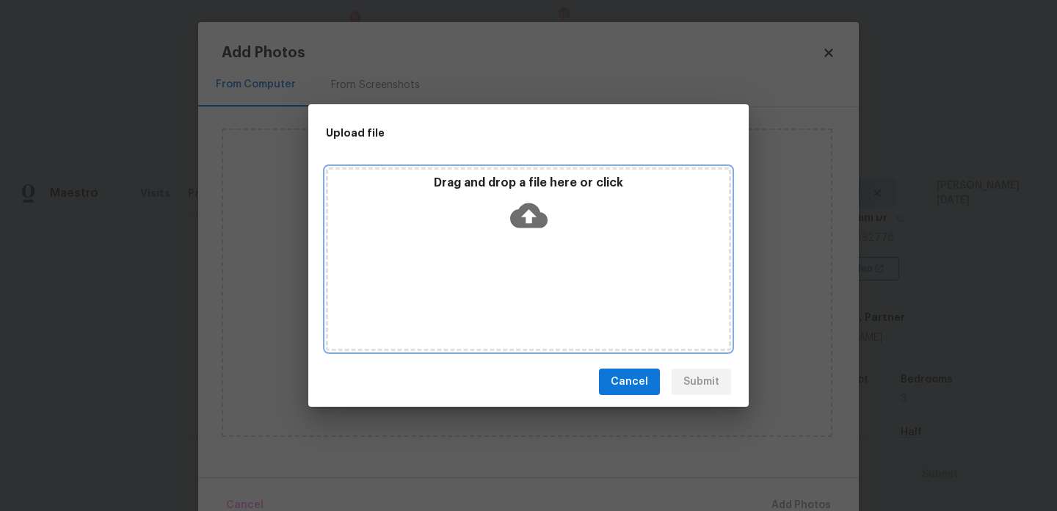
click at [505, 303] on div "Drag and drop a file here or click" at bounding box center [528, 258] width 405 height 183
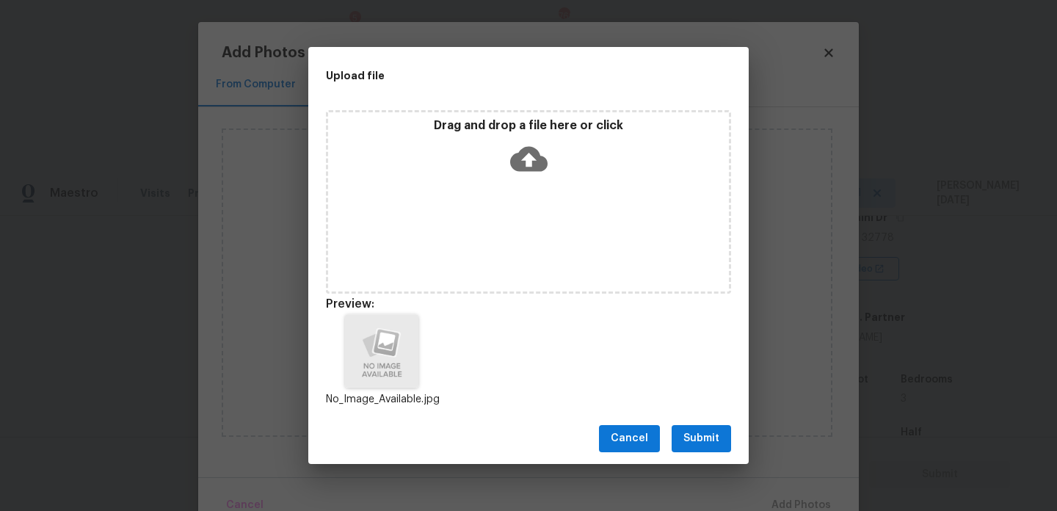
scroll to position [12, 0]
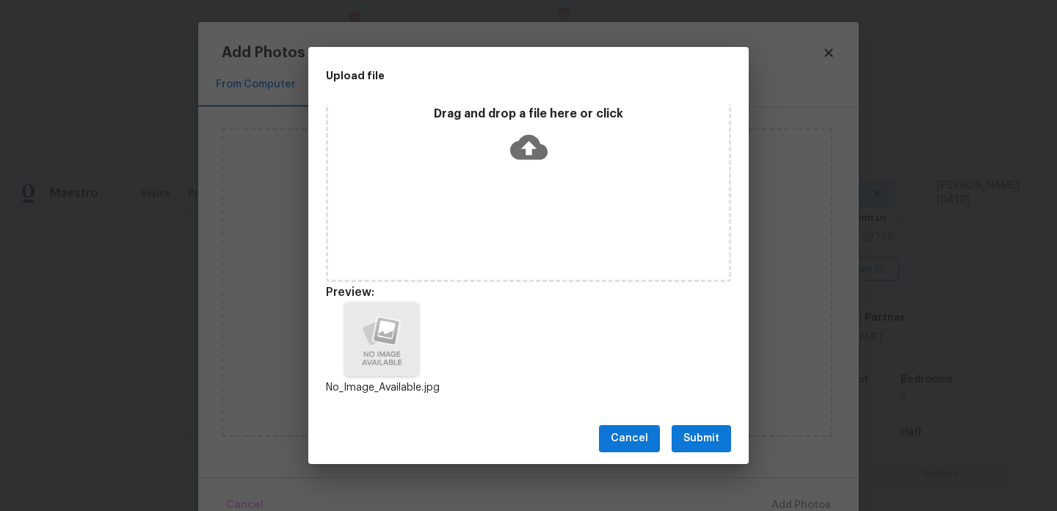
click at [679, 421] on div "Cancel Submit" at bounding box center [528, 438] width 440 height 51
click at [691, 440] on span "Submit" at bounding box center [701, 438] width 36 height 18
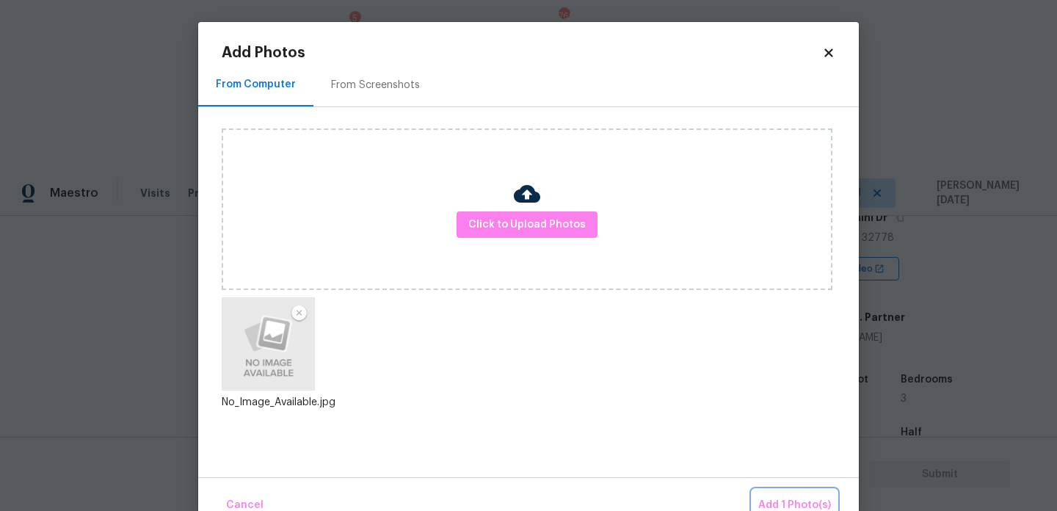
click at [778, 496] on span "Add 1 Photo(s)" at bounding box center [794, 505] width 73 height 18
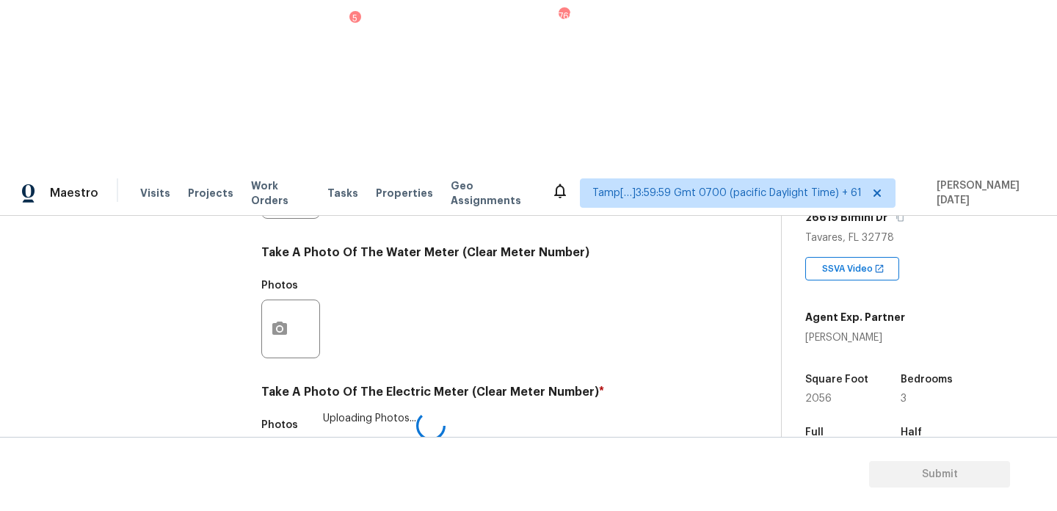
checkbox input "true"
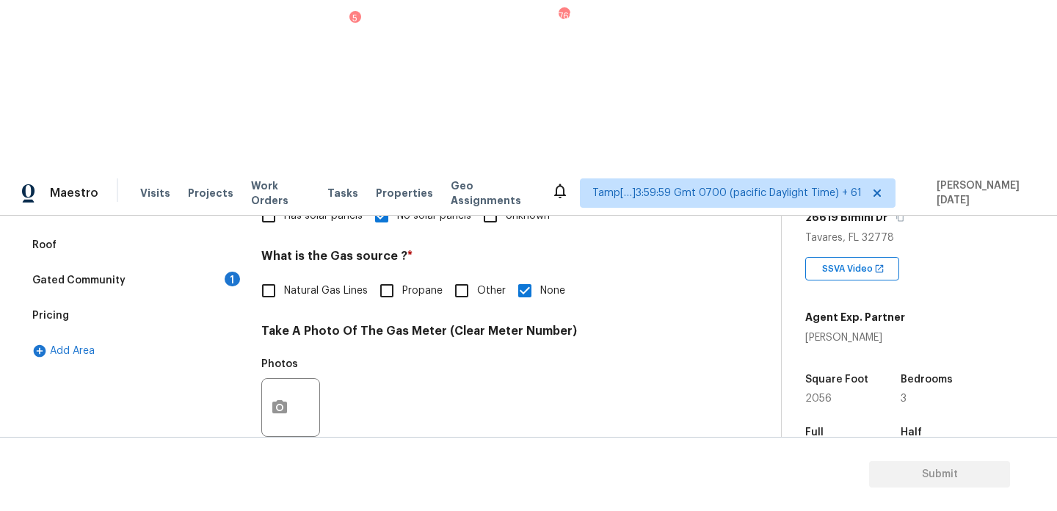
scroll to position [221, 0]
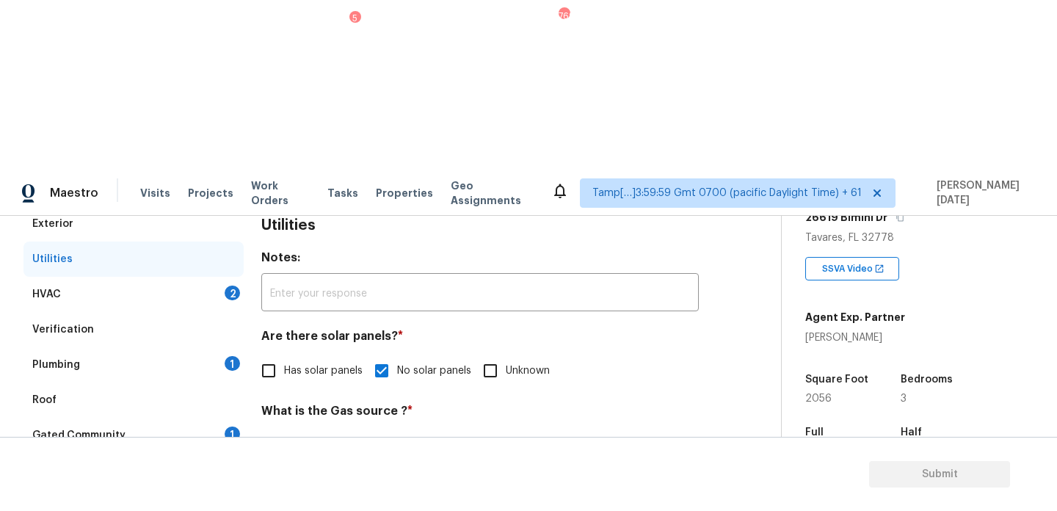
click at [212, 277] on div "HVAC 2" at bounding box center [133, 294] width 220 height 35
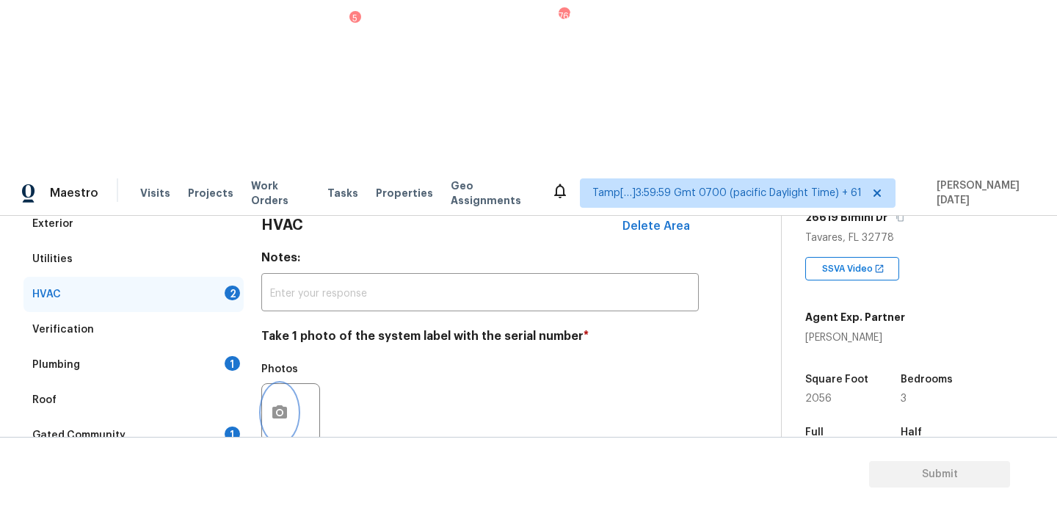
click at [277, 410] on circle "button" at bounding box center [279, 412] width 4 height 4
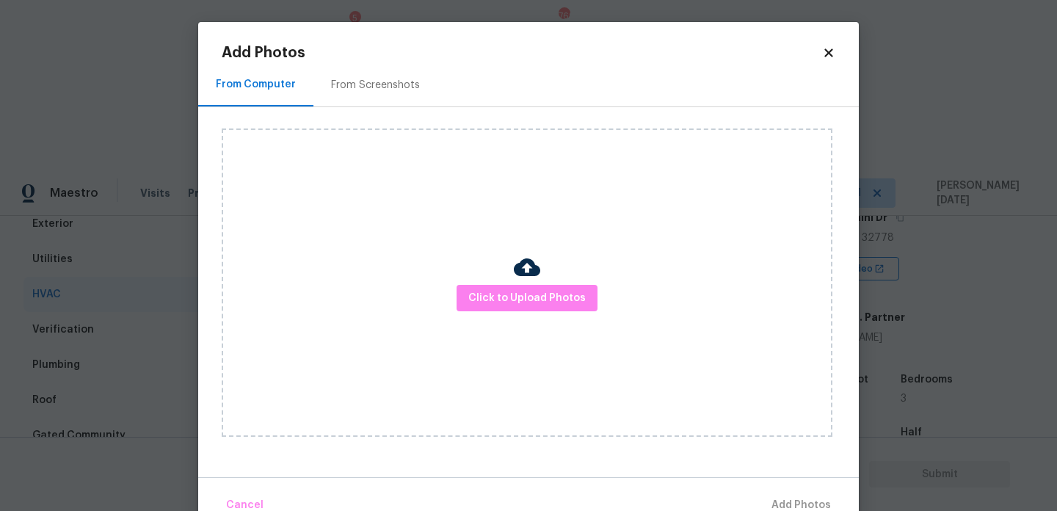
click at [523, 319] on div "Click to Upload Photos" at bounding box center [527, 282] width 611 height 308
click at [545, 298] on span "Click to Upload Photos" at bounding box center [526, 298] width 117 height 18
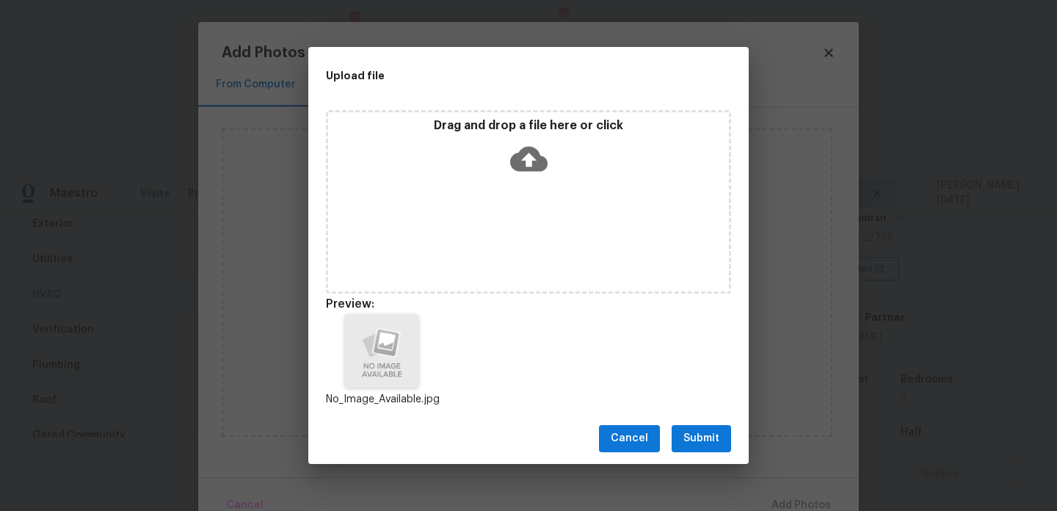
click at [690, 429] on span "Submit" at bounding box center [701, 438] width 36 height 18
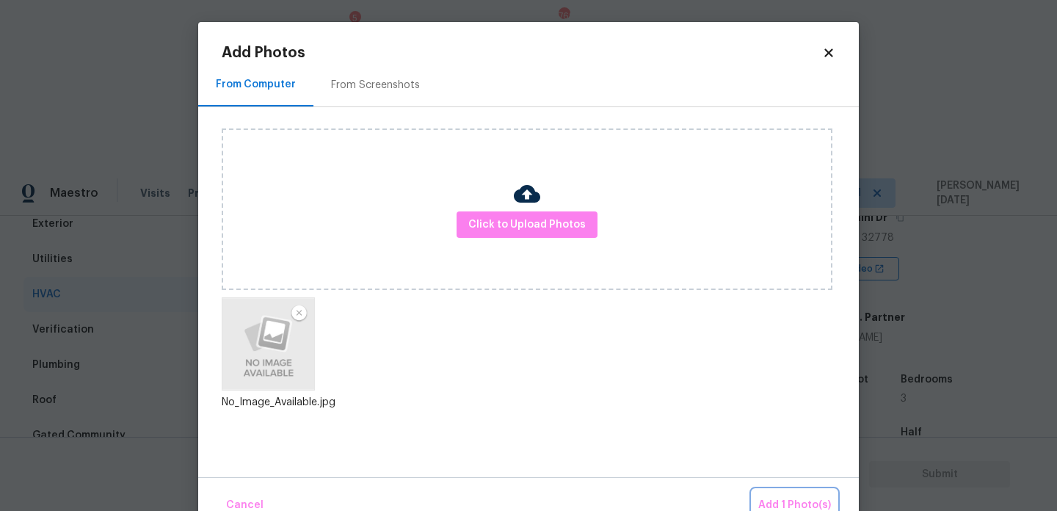
click at [808, 499] on span "Add 1 Photo(s)" at bounding box center [794, 505] width 73 height 18
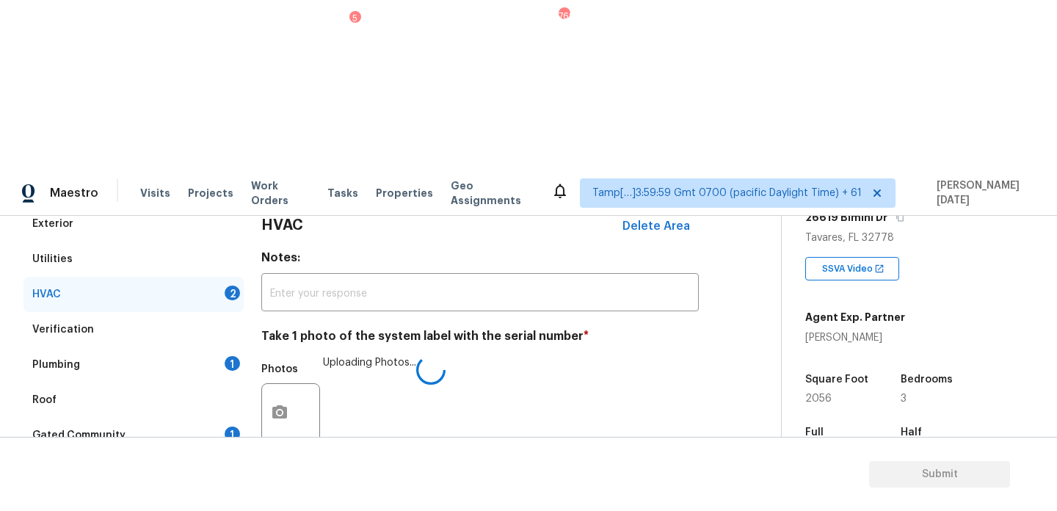
checkbox input "true"
click at [211, 347] on div "Plumbing 1" at bounding box center [133, 364] width 220 height 35
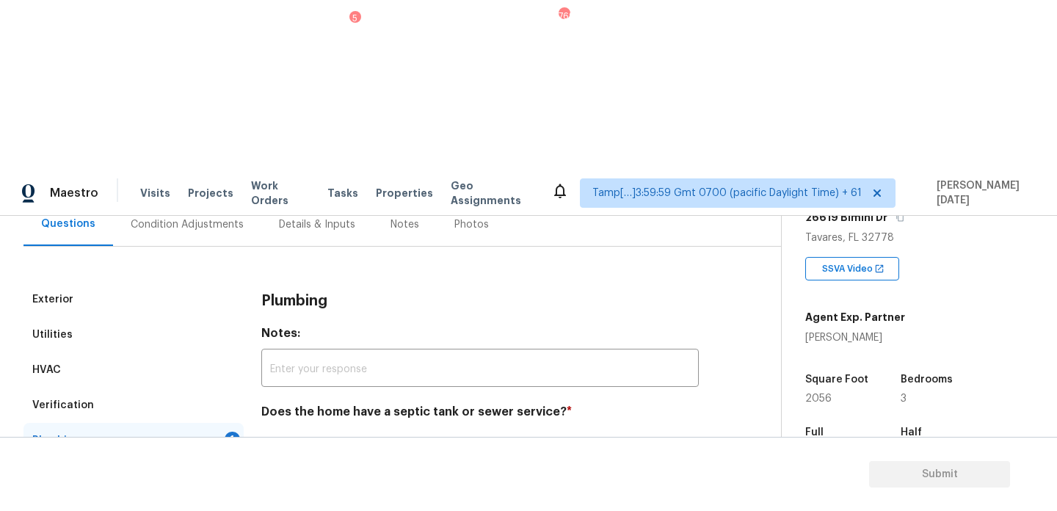
scroll to position [145, 0]
click at [274, 431] on input "Sewer" at bounding box center [268, 446] width 31 height 31
checkbox input "true"
click at [230, 502] on div "1" at bounding box center [232, 509] width 15 height 15
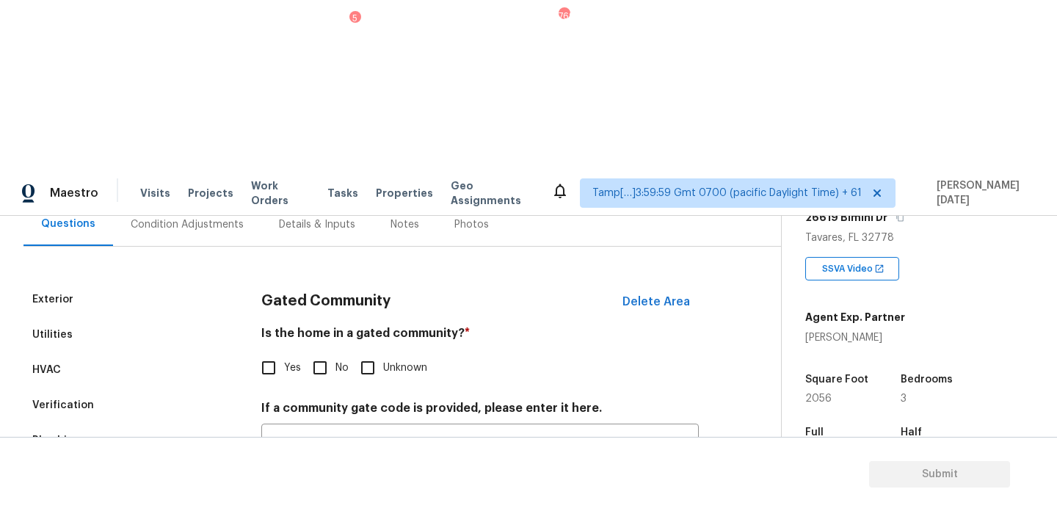
click at [320, 352] on input "No" at bounding box center [320, 367] width 31 height 31
checkbox input "true"
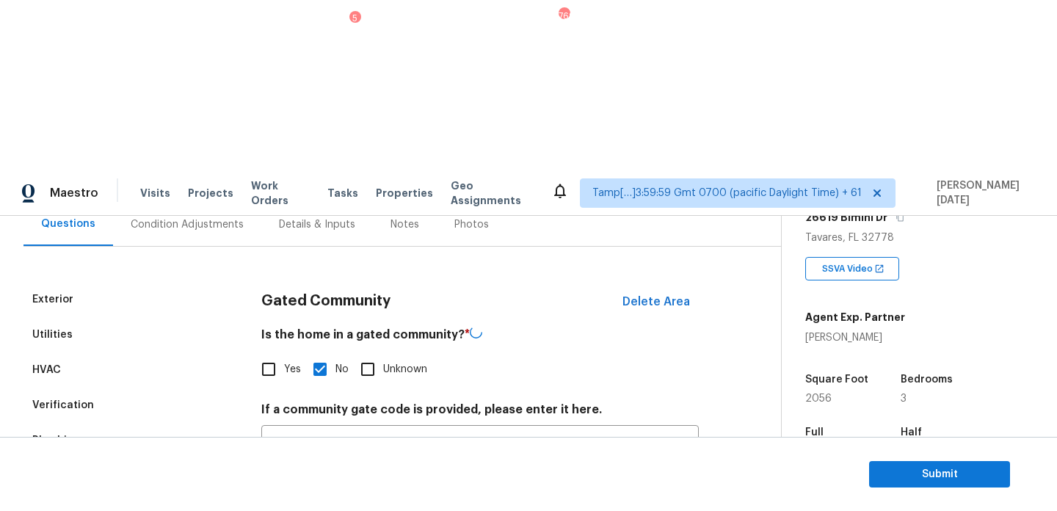
scroll to position [90, 0]
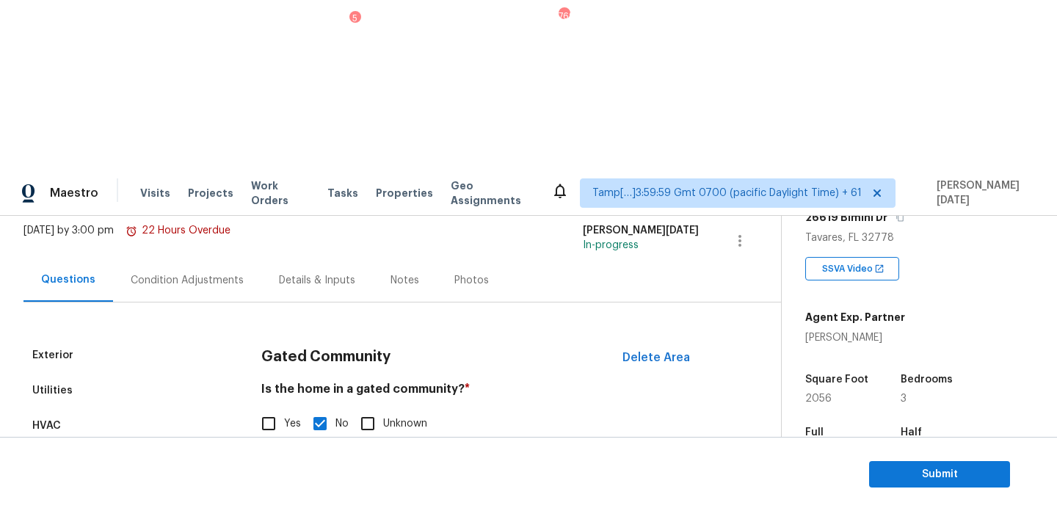
click at [189, 273] on div "Condition Adjustments" at bounding box center [187, 280] width 113 height 15
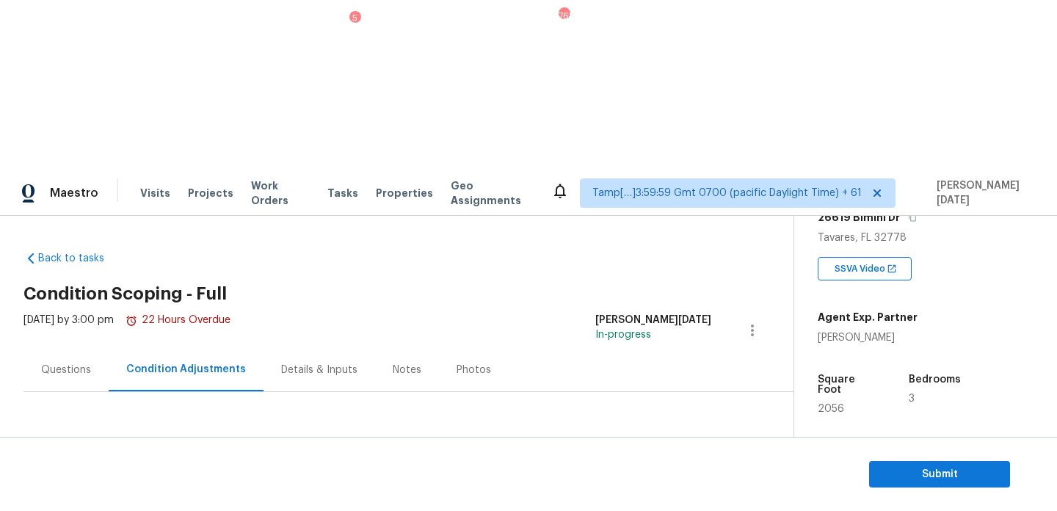
click at [22, 216] on div "Back to tasks Condition Scoping - Full Mon, Aug 11 2025 by 3:00 pm 22 Hours Ove…" at bounding box center [528, 409] width 1057 height 387
click at [53, 363] on div "Questions" at bounding box center [66, 370] width 50 height 15
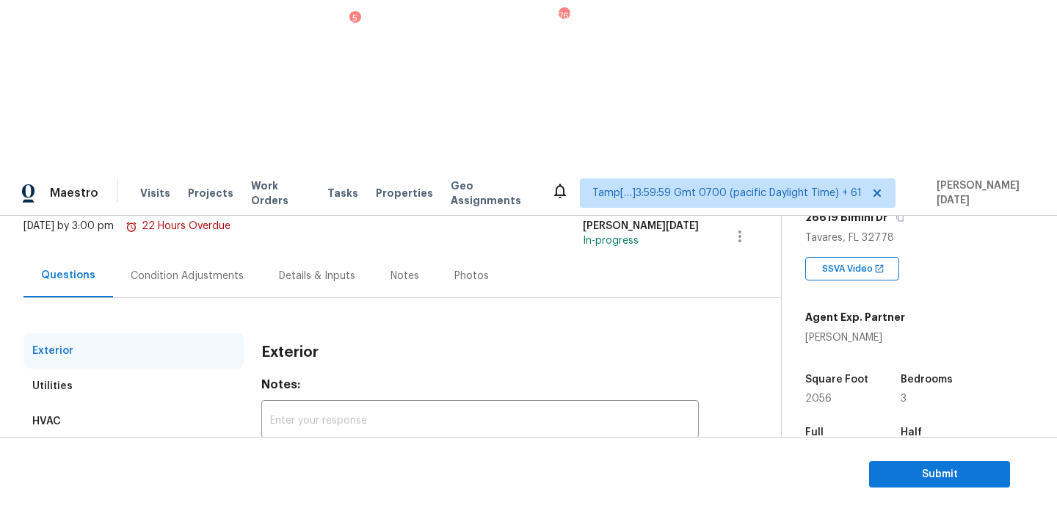
click at [181, 269] on div "Condition Adjustments" at bounding box center [187, 276] width 113 height 15
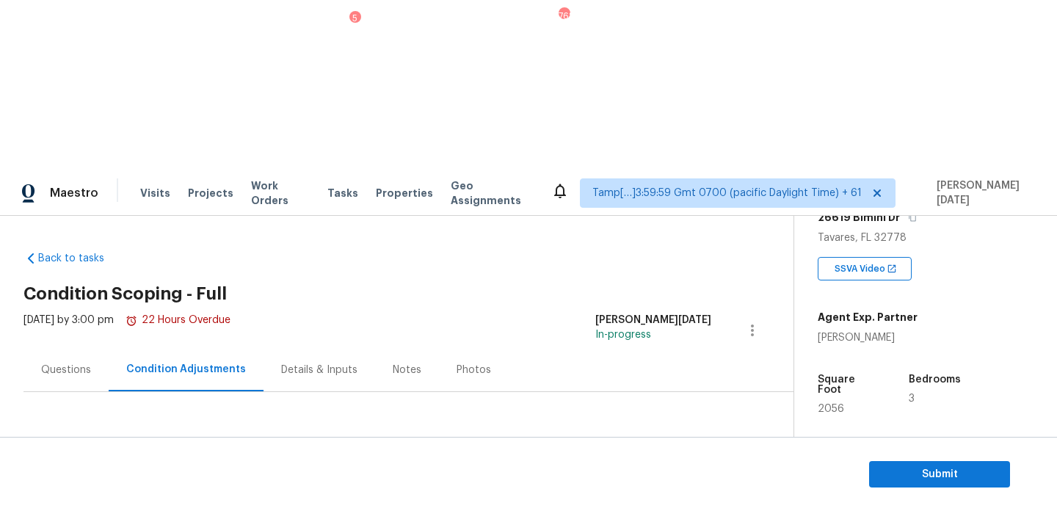
click at [59, 363] on div "Questions" at bounding box center [66, 370] width 50 height 15
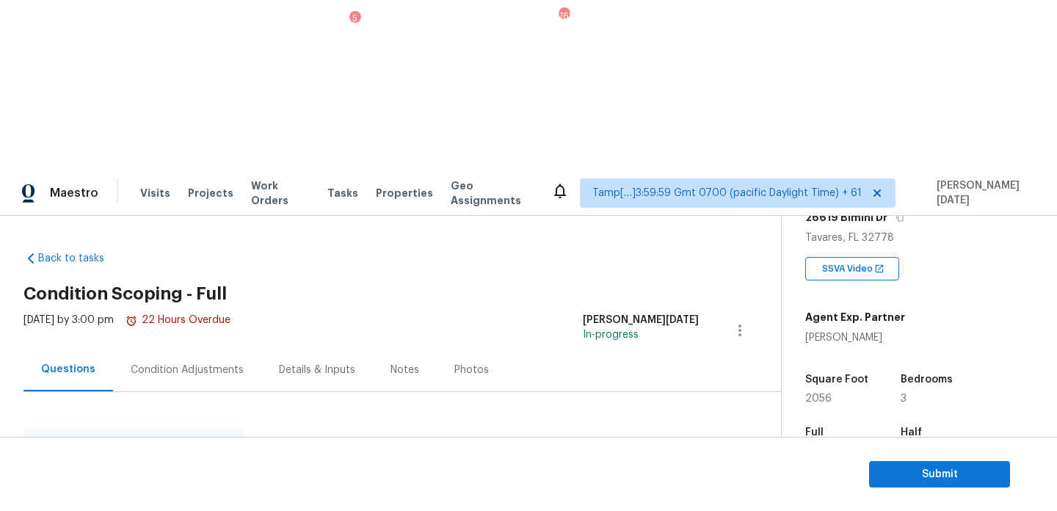
scroll to position [196, 0]
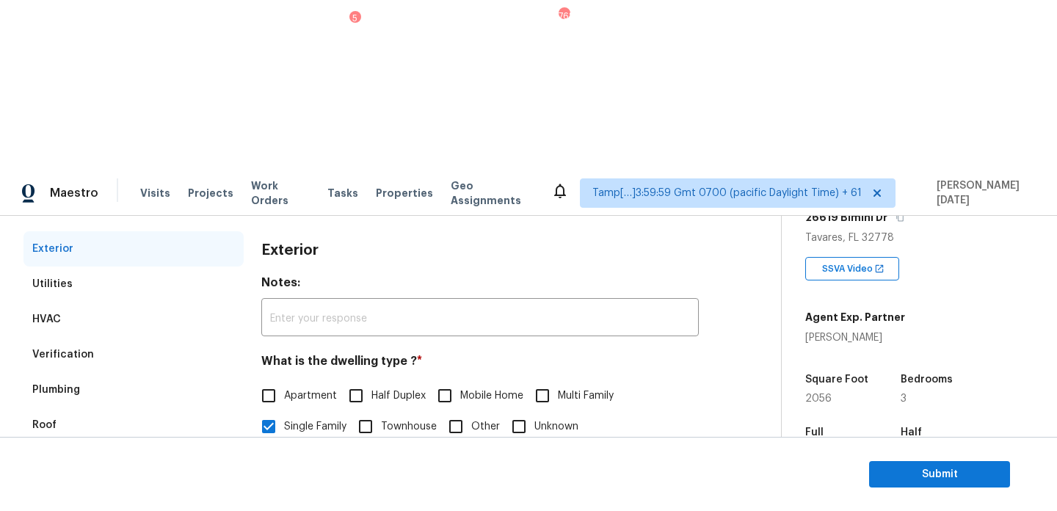
click at [134, 372] on div "Plumbing" at bounding box center [133, 389] width 220 height 35
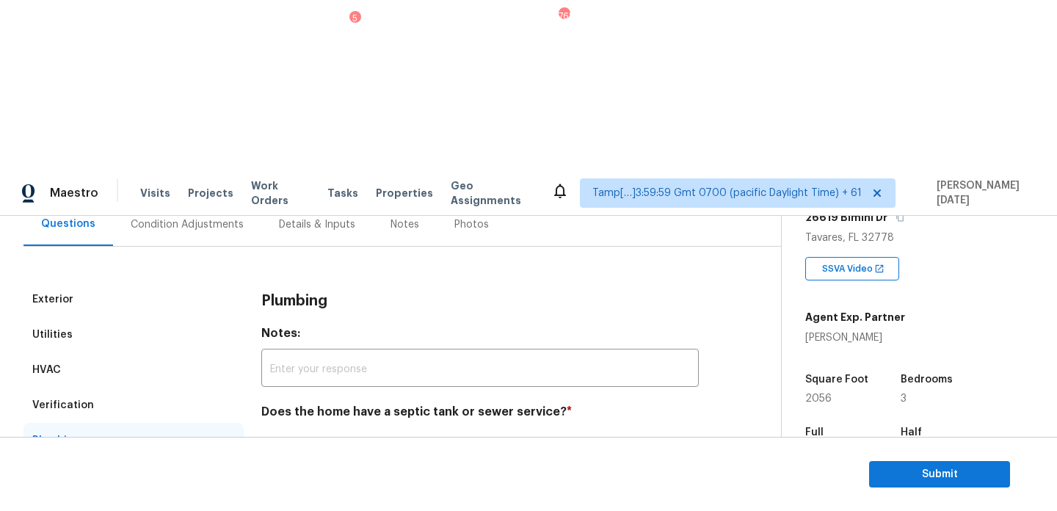
click at [129, 387] on div "Verification" at bounding box center [133, 404] width 220 height 35
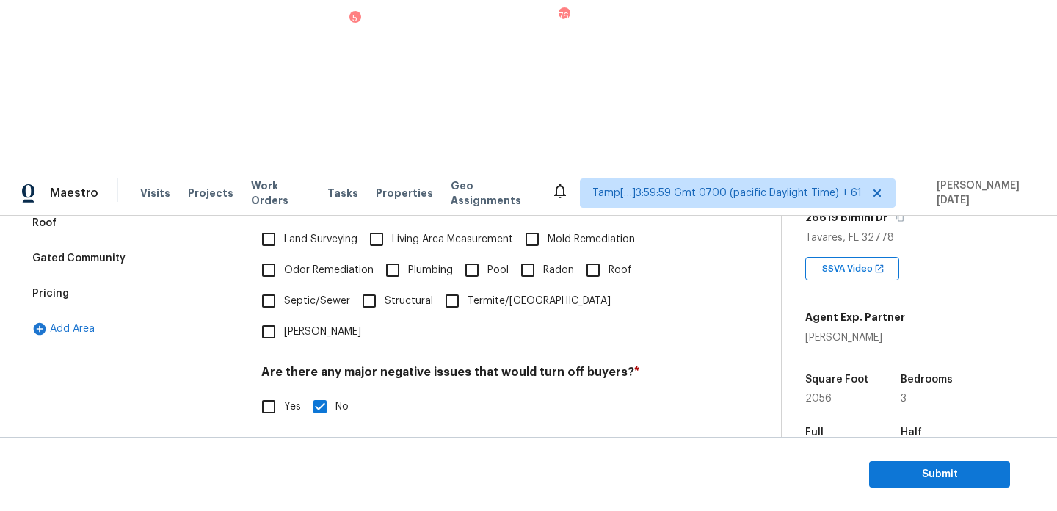
scroll to position [354, 0]
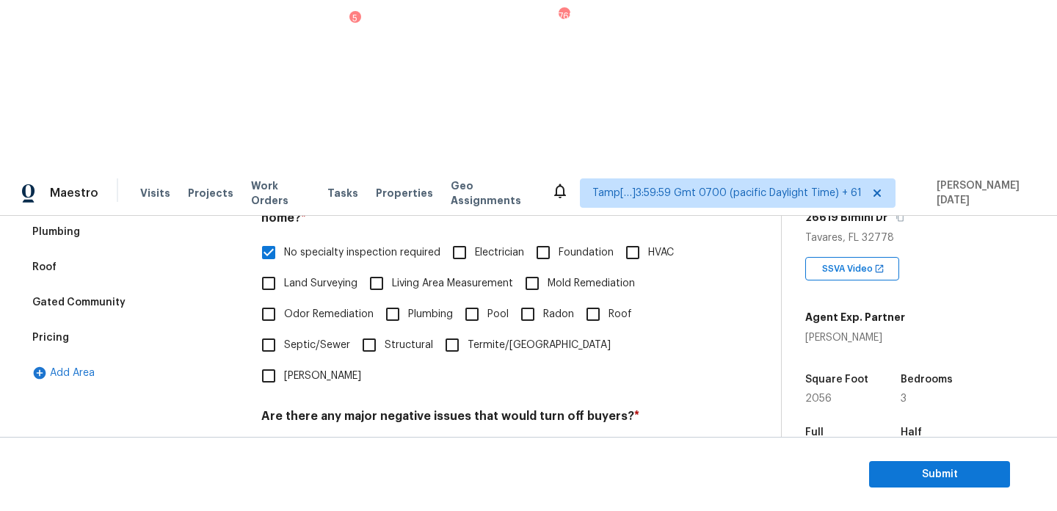
click at [90, 320] on div "Pricing" at bounding box center [133, 337] width 220 height 35
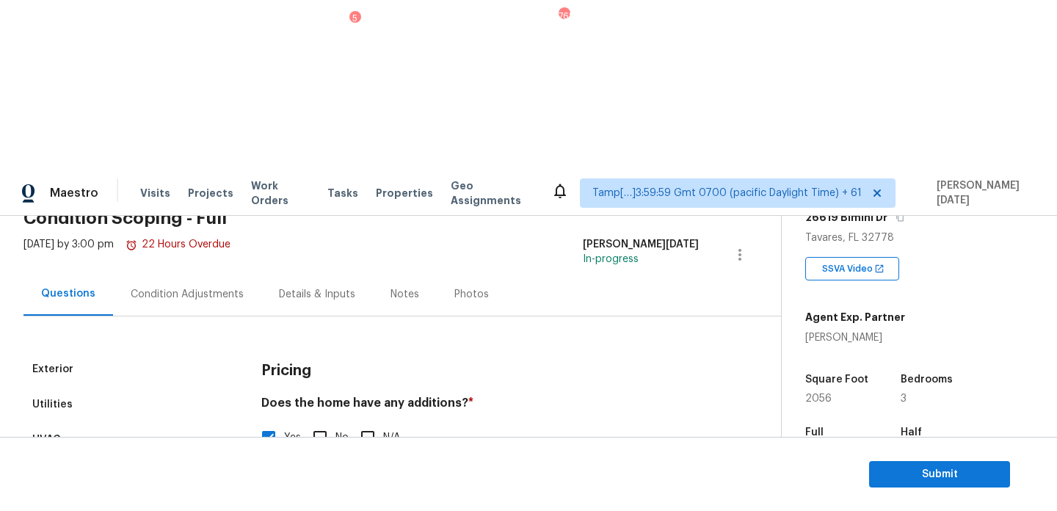
scroll to position [74, 0]
click at [225, 288] on div "Condition Adjustments" at bounding box center [187, 295] width 113 height 15
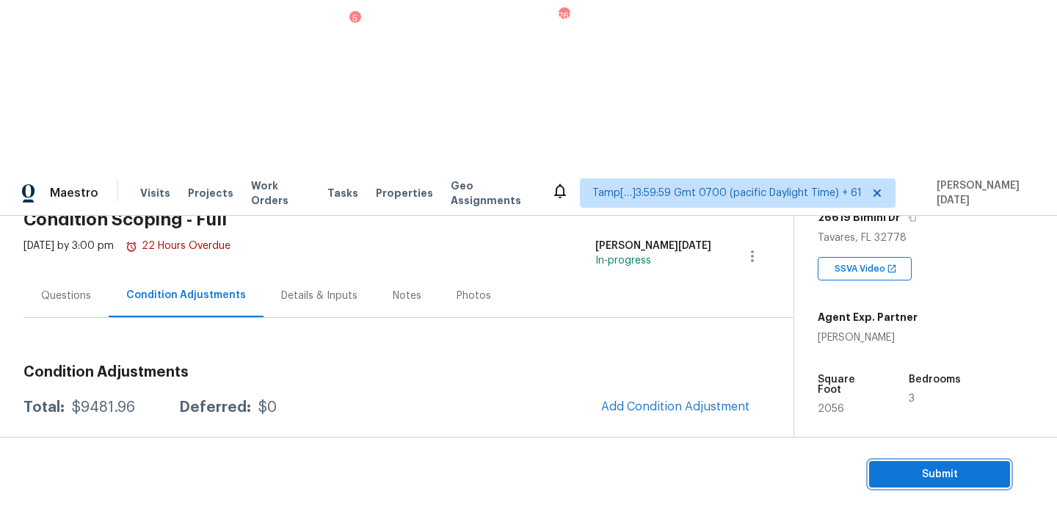
click at [895, 473] on span "Submit" at bounding box center [939, 474] width 117 height 18
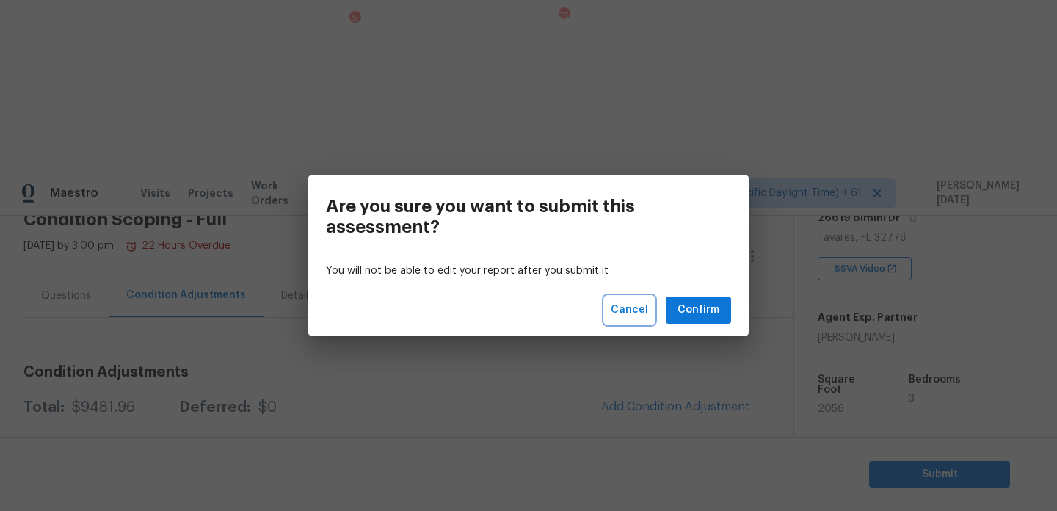
click at [650, 315] on button "Cancel" at bounding box center [629, 309] width 49 height 27
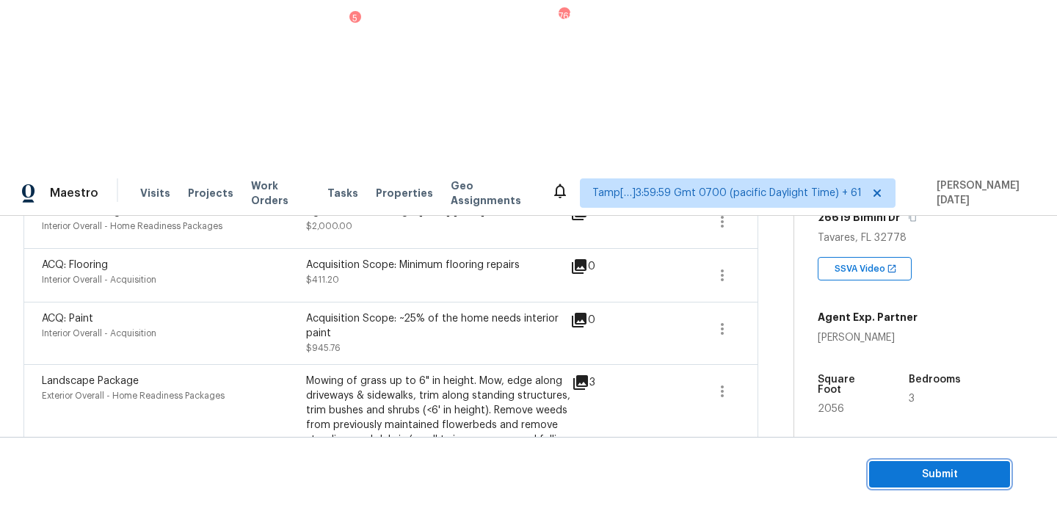
scroll to position [865, 0]
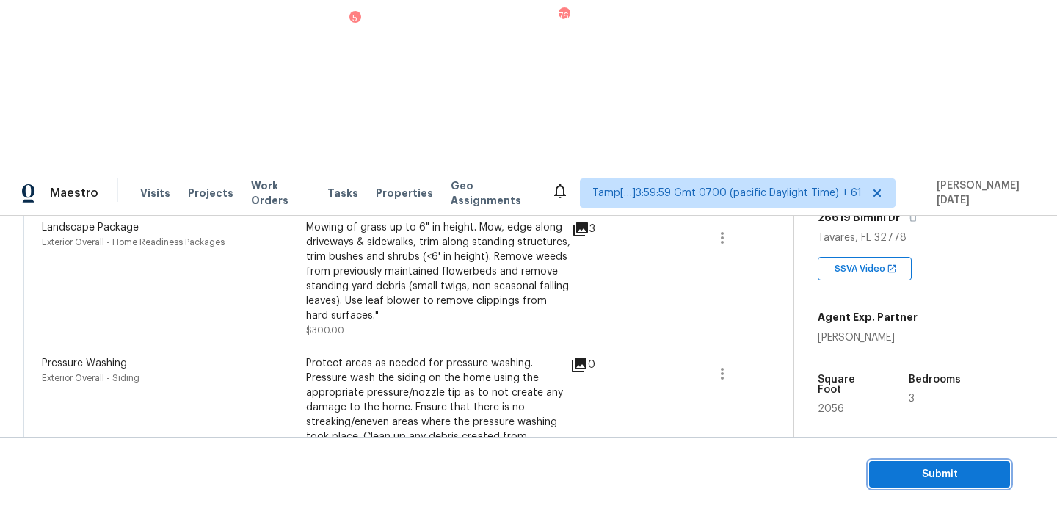
click at [892, 470] on span "Submit" at bounding box center [939, 474] width 117 height 18
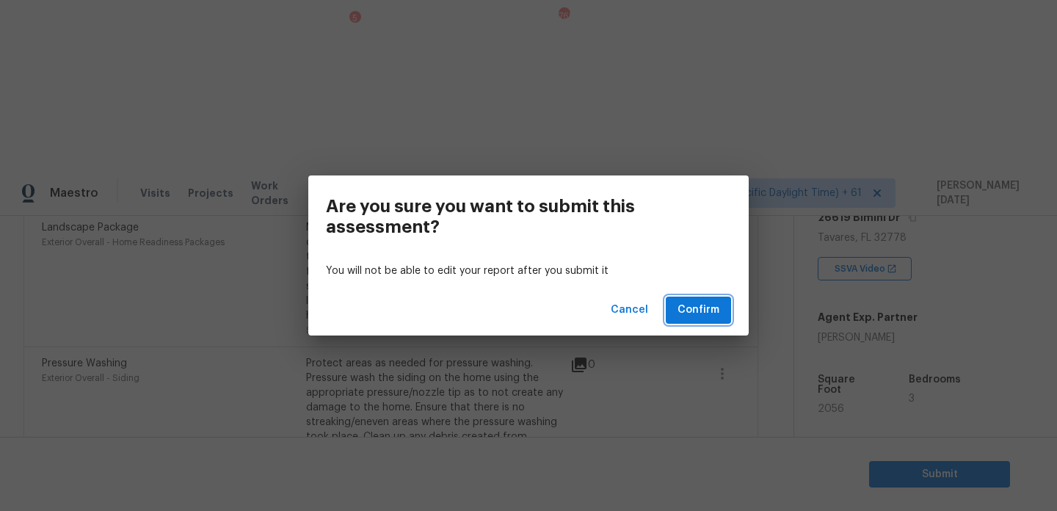
click at [707, 310] on span "Confirm" at bounding box center [698, 310] width 42 height 18
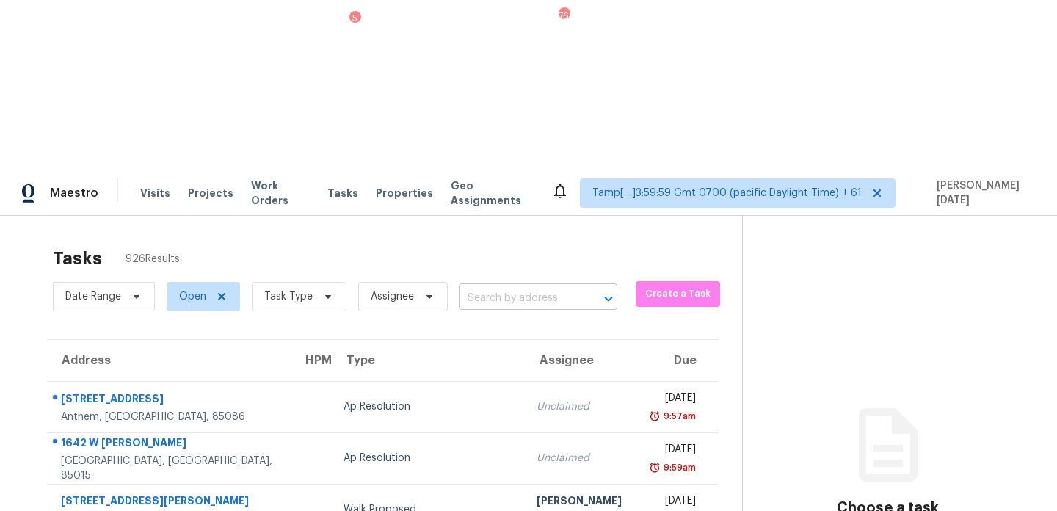
click at [513, 287] on input "text" at bounding box center [517, 298] width 117 height 23
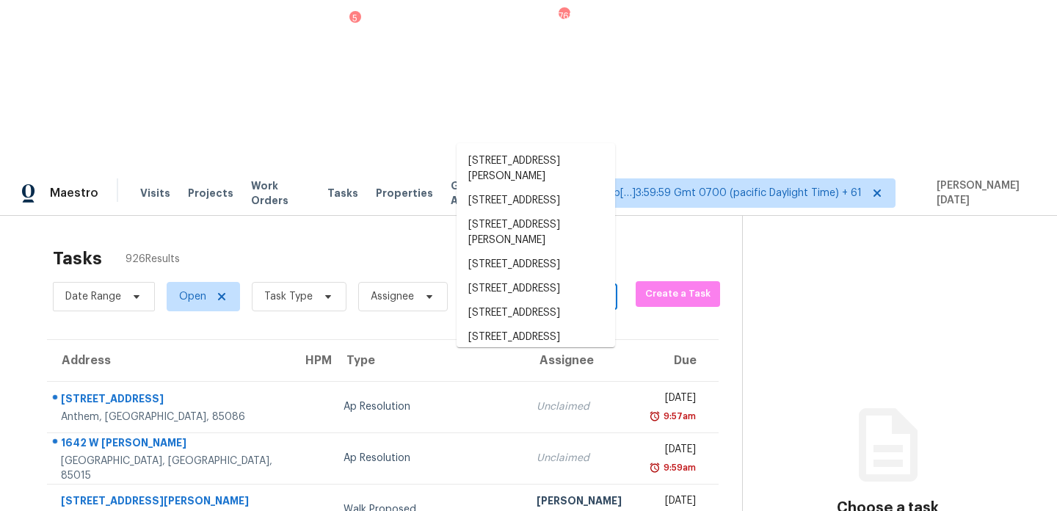
paste input "1586 E 166th Pl Thornton, CO, 80602"
type input "1586 E 166th Pl Thornton, CO, 80602"
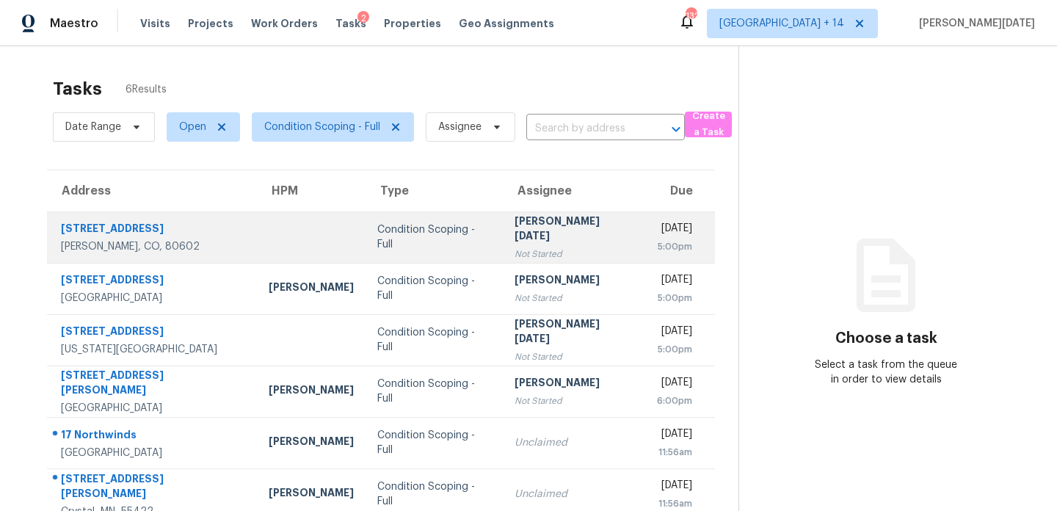
click at [521, 235] on div "[PERSON_NAME][DATE]" at bounding box center [573, 230] width 119 height 33
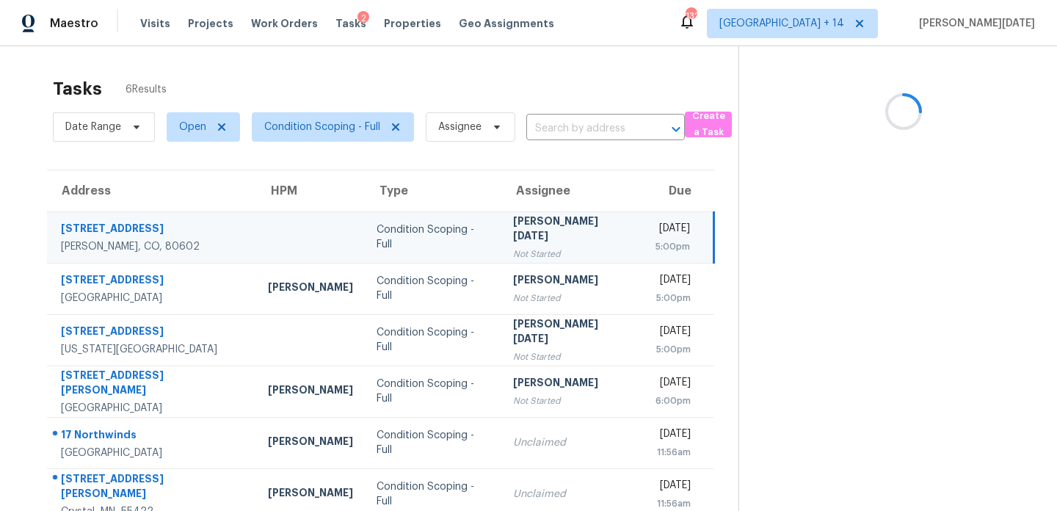
click at [521, 235] on div "[PERSON_NAME][DATE]" at bounding box center [572, 230] width 119 height 33
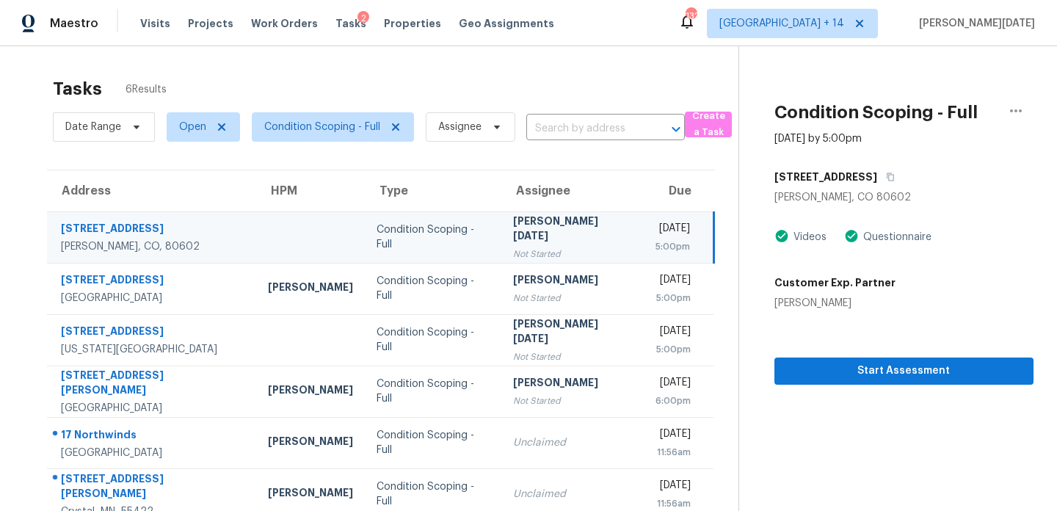
click at [644, 231] on td "[DATE] 5:00pm" at bounding box center [679, 236] width 70 height 51
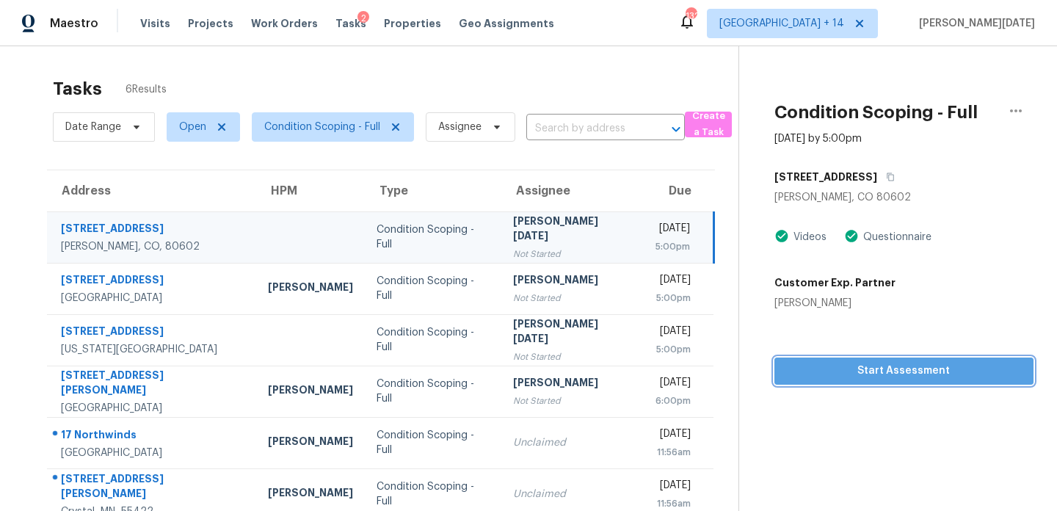
click at [905, 366] on span "Start Assessment" at bounding box center [904, 371] width 236 height 18
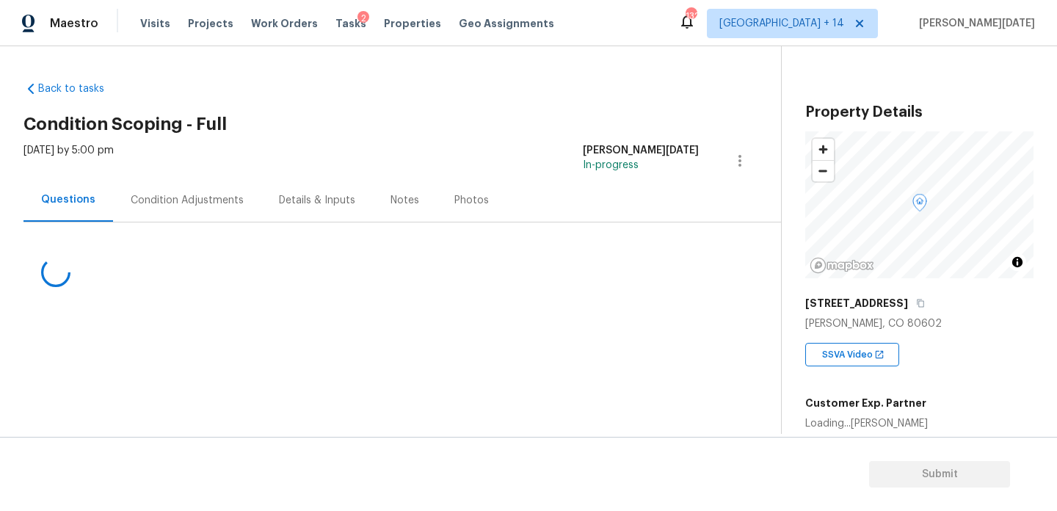
click at [193, 214] on div "Condition Adjustments" at bounding box center [187, 199] width 148 height 43
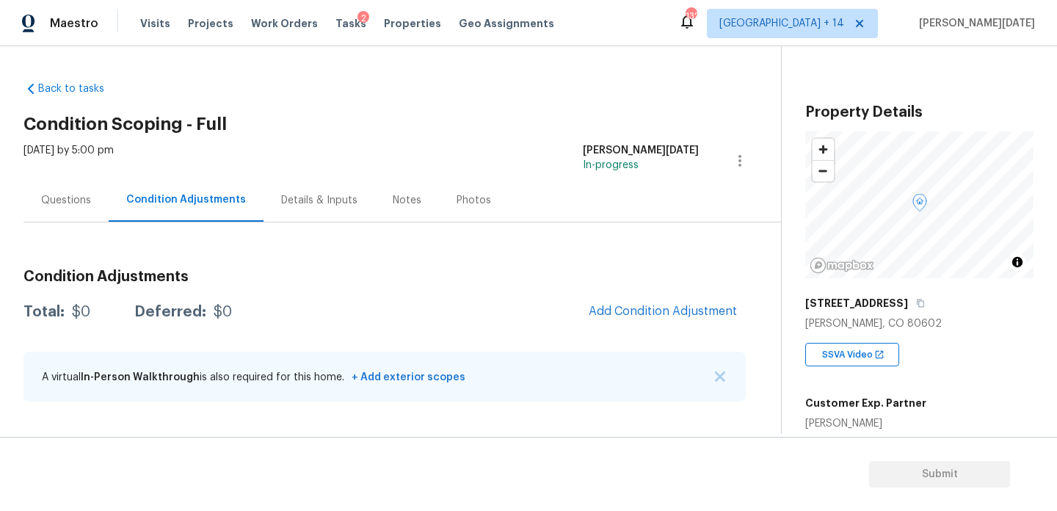
scroll to position [286, 0]
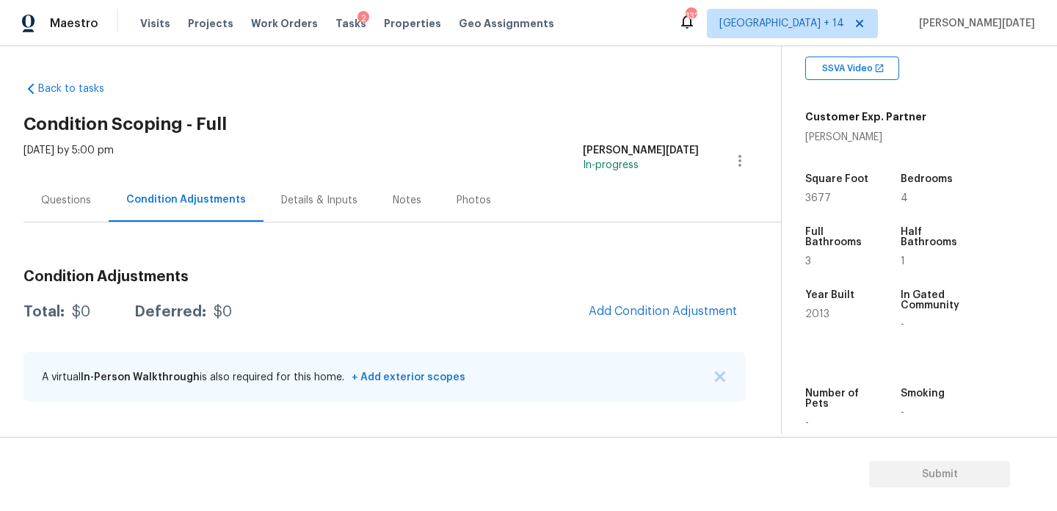
click at [51, 204] on div "Questions" at bounding box center [66, 200] width 50 height 15
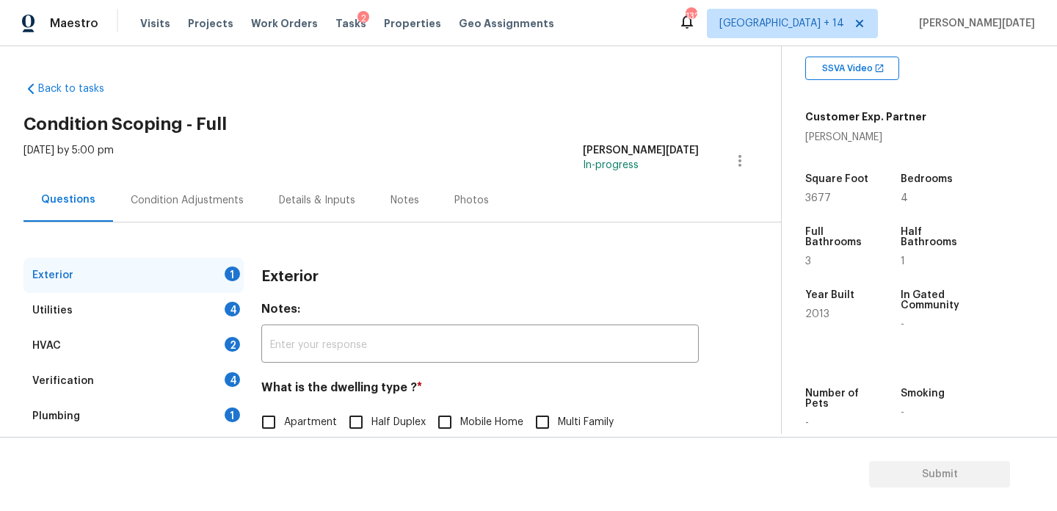
click at [205, 311] on div "Utilities 4" at bounding box center [133, 310] width 220 height 35
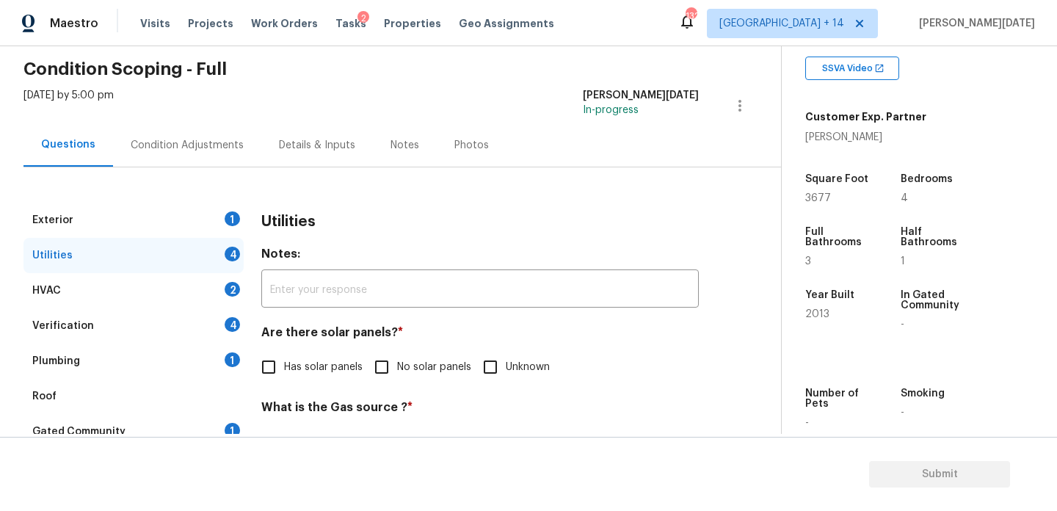
scroll to position [56, 0]
click at [295, 363] on span "Has solar panels" at bounding box center [323, 366] width 79 height 15
click at [284, 363] on input "Has solar panels" at bounding box center [268, 366] width 31 height 31
checkbox input "true"
click at [236, 160] on div "Condition Adjustments" at bounding box center [187, 144] width 148 height 43
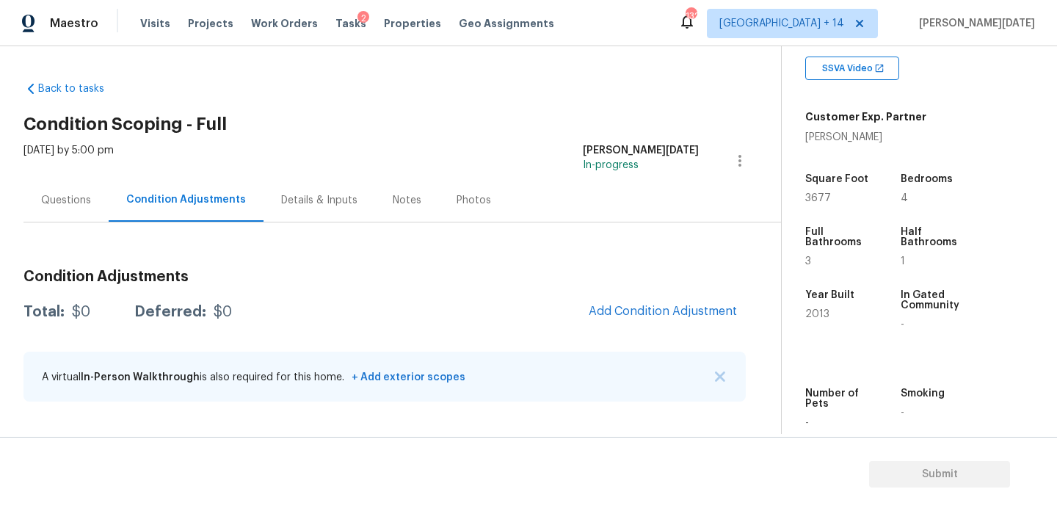
click at [625, 326] on span "Add Condition Adjustment" at bounding box center [663, 312] width 166 height 32
click at [575, 297] on div "Total: $0 Deferred: $0 Add Condition Adjustment" at bounding box center [384, 312] width 722 height 32
click at [637, 324] on button "Add Condition Adjustment" at bounding box center [663, 311] width 166 height 31
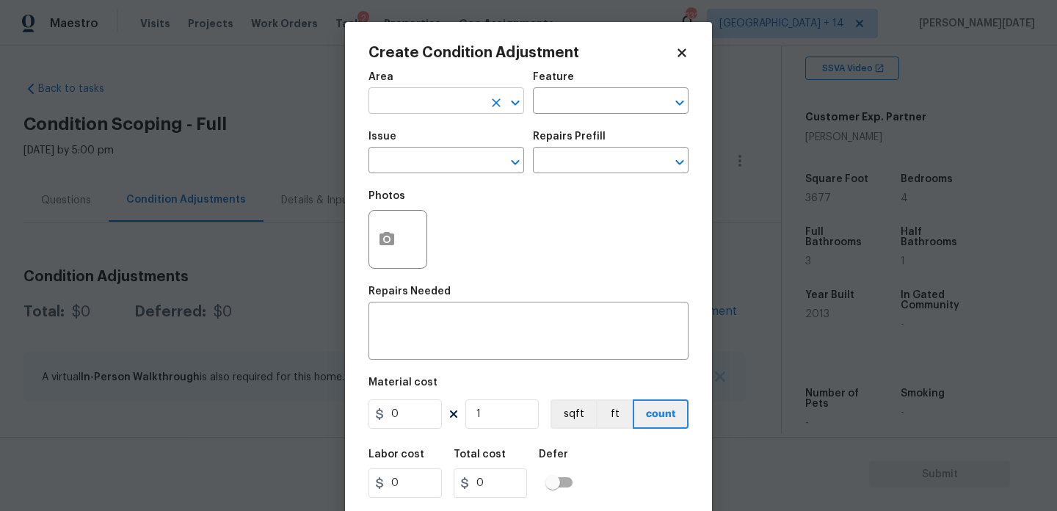
click at [379, 97] on input "text" at bounding box center [425, 102] width 114 height 23
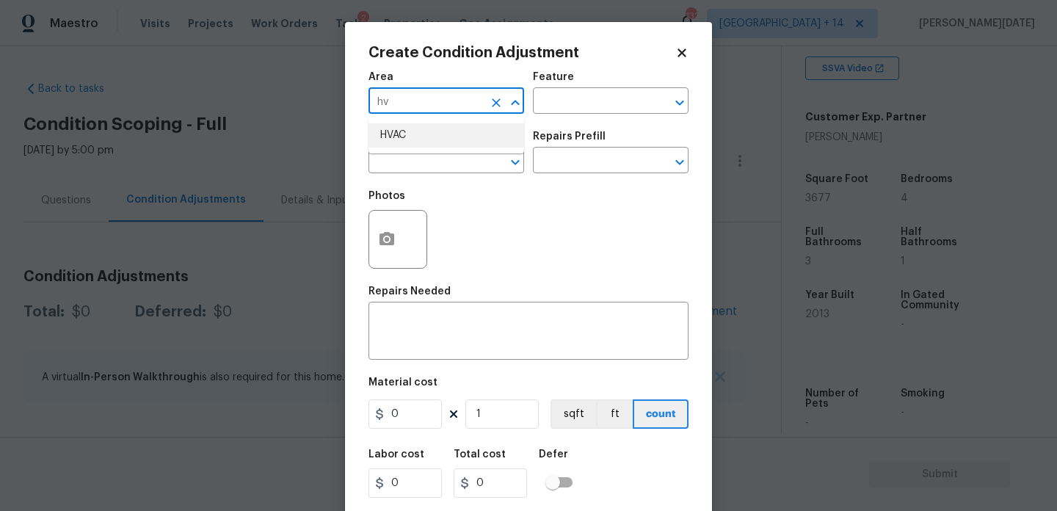
click at [387, 142] on li "HVAC" at bounding box center [446, 135] width 156 height 24
type input "HVAC"
click at [392, 166] on input "text" at bounding box center [425, 161] width 114 height 23
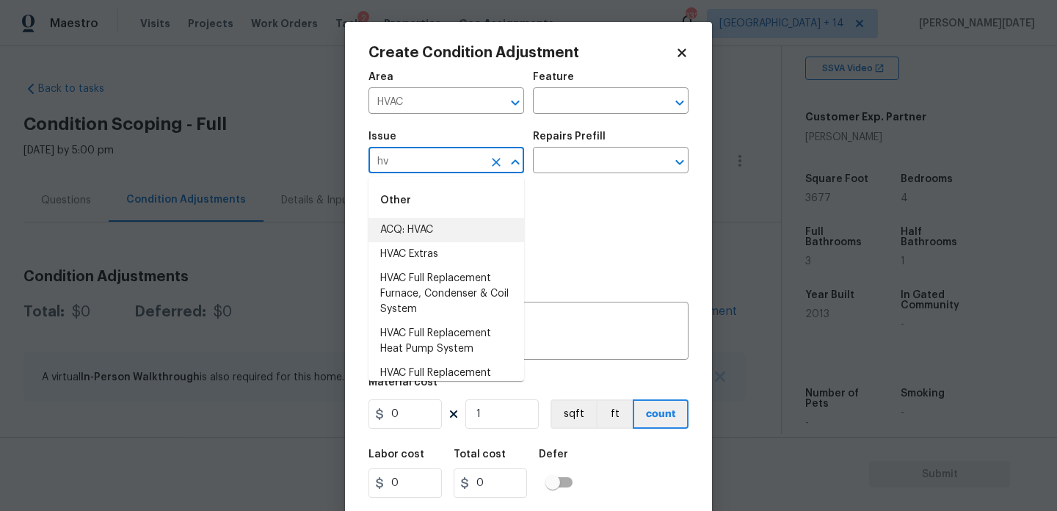
click at [417, 225] on li "ACQ: HVAC" at bounding box center [446, 230] width 156 height 24
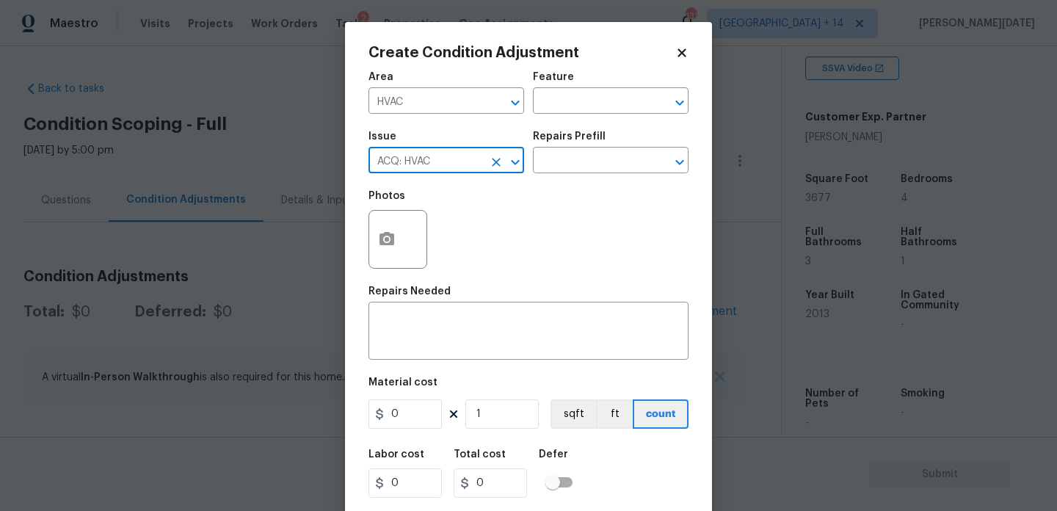
type input "ACQ: HVAC"
click at [576, 178] on div "Issue ACQ: HVAC ​ Repairs Prefill ​" at bounding box center [528, 152] width 320 height 59
click at [601, 170] on input "text" at bounding box center [590, 161] width 114 height 23
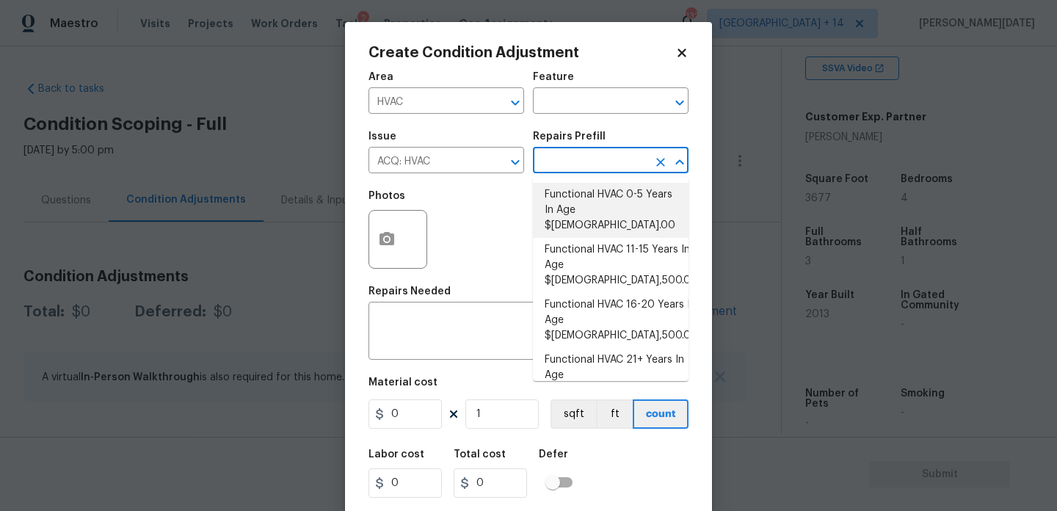
click at [605, 197] on li "Functional HVAC 0-5 Years In Age $1.00" at bounding box center [611, 210] width 156 height 55
type input "Acquisition"
type textarea "Acquisition Scope: Functional HVAC 0-5 years"
type input "1"
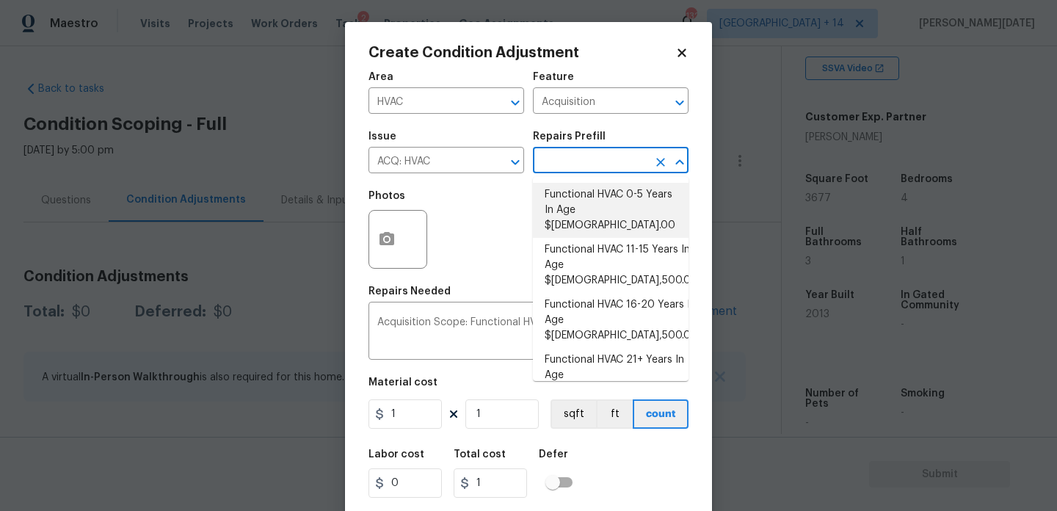
click at [625, 205] on li "Functional HVAC 0-5 Years In Age $1.00" at bounding box center [611, 210] width 156 height 55
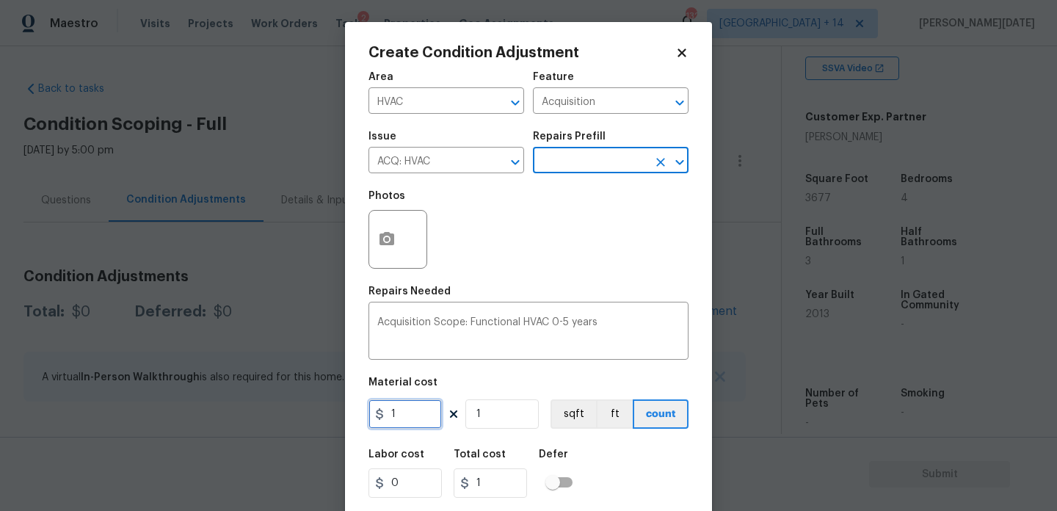
click at [425, 416] on input "1" at bounding box center [404, 413] width 73 height 29
type input "500"
click at [604, 259] on div "Photos" at bounding box center [528, 229] width 320 height 95
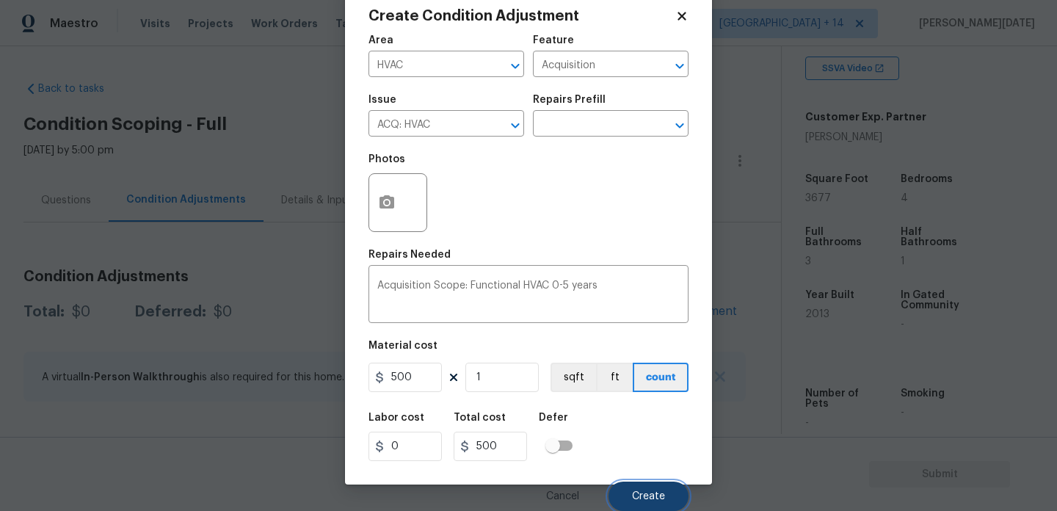
click at [641, 498] on span "Create" at bounding box center [648, 496] width 33 height 11
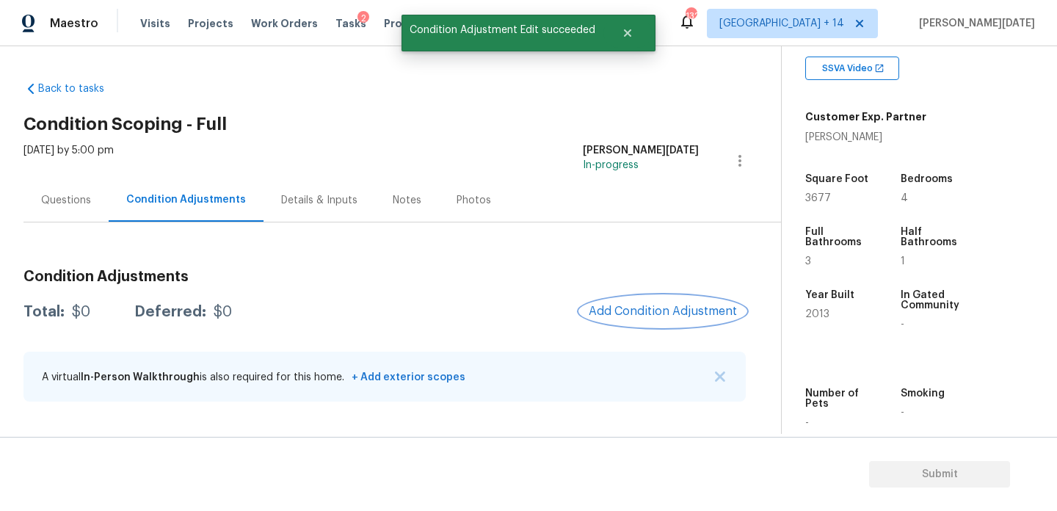
scroll to position [0, 0]
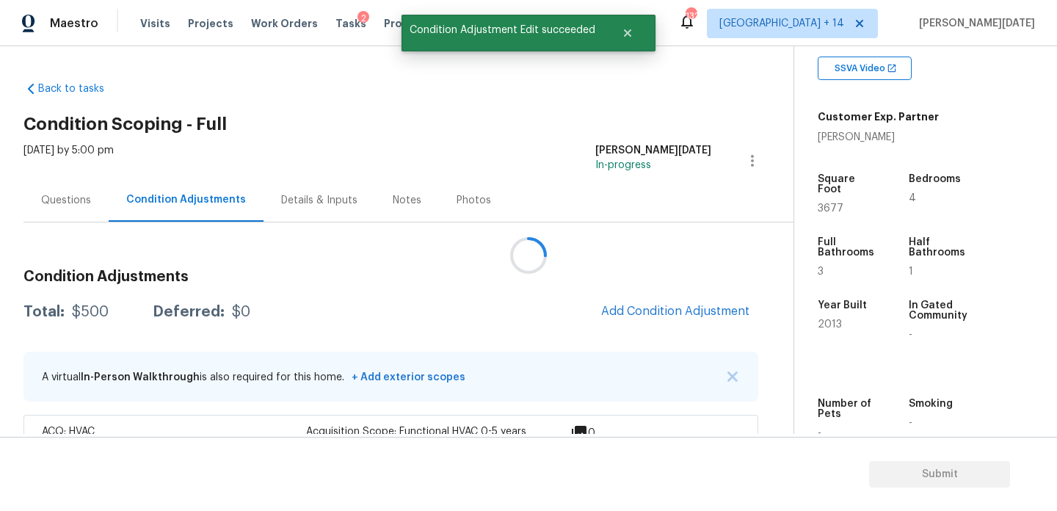
click at [651, 305] on div at bounding box center [528, 255] width 1057 height 511
click at [651, 305] on span "Add Condition Adjustment" at bounding box center [675, 311] width 148 height 13
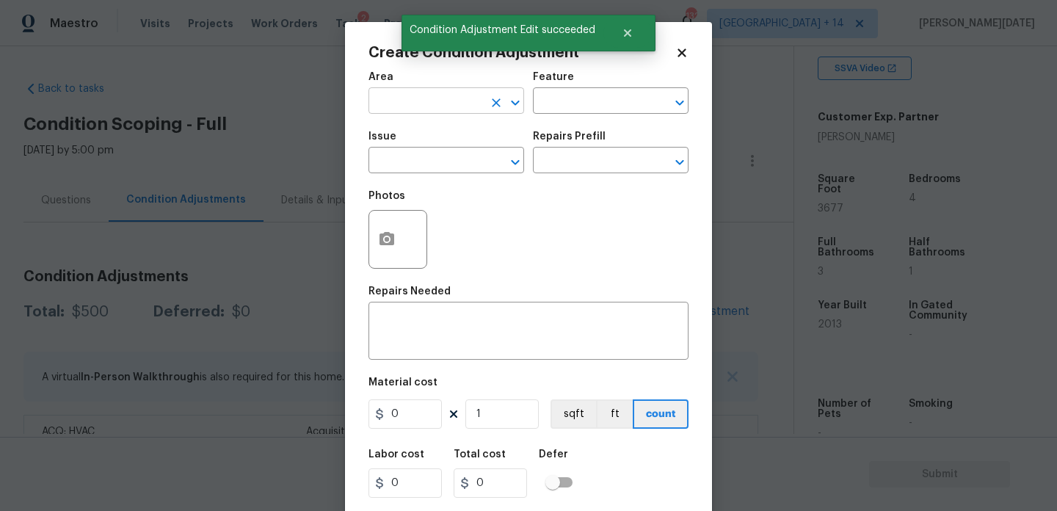
click at [402, 112] on input "text" at bounding box center [425, 102] width 114 height 23
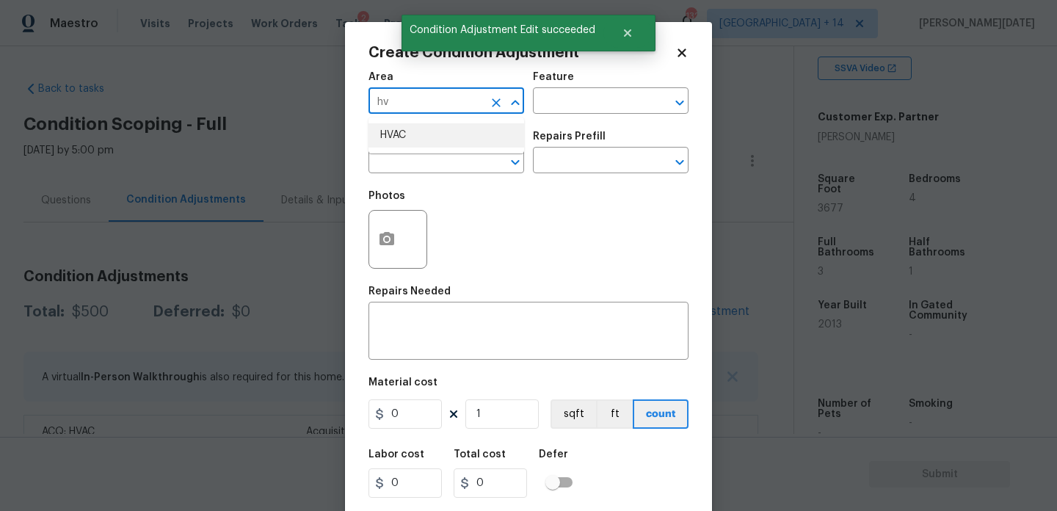
click at [406, 137] on li "HVAC" at bounding box center [446, 135] width 156 height 24
type input "HVAC"
click at [405, 160] on input "text" at bounding box center [425, 161] width 114 height 23
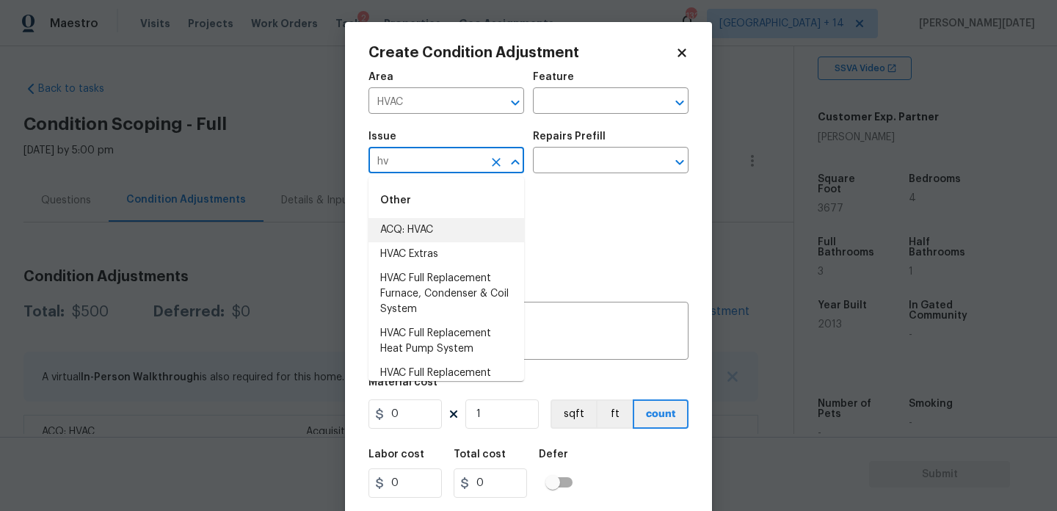
click at [406, 220] on li "ACQ: HVAC" at bounding box center [446, 230] width 156 height 24
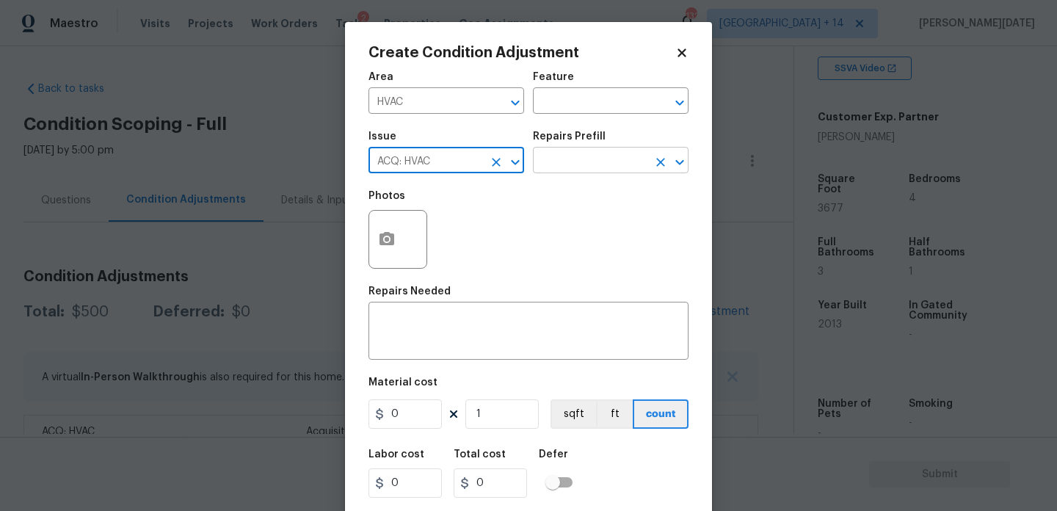
type input "ACQ: HVAC"
click at [603, 171] on input "text" at bounding box center [590, 161] width 114 height 23
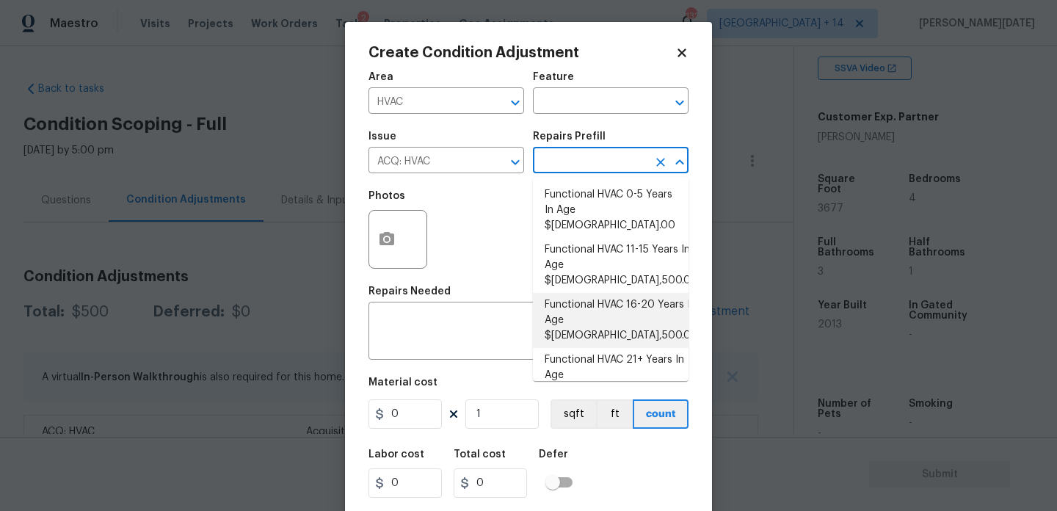
click at [636, 293] on li "Functional HVAC 16-20 Years In Age $10,500.00" at bounding box center [611, 320] width 156 height 55
type input "Acquisition"
type textarea "Acquisition Scope: Functional HVAC 16-20 years"
type input "10500"
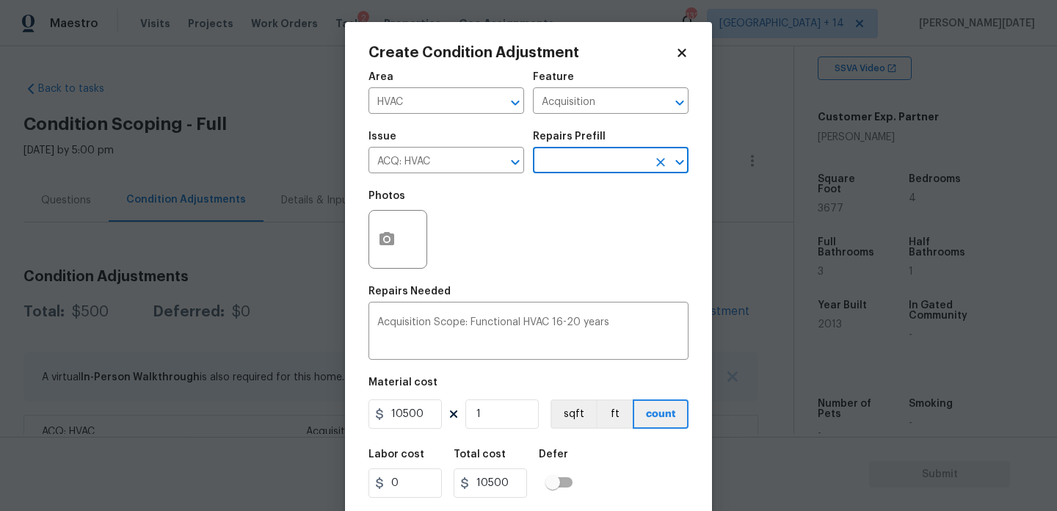
click at [614, 163] on input "text" at bounding box center [590, 161] width 114 height 23
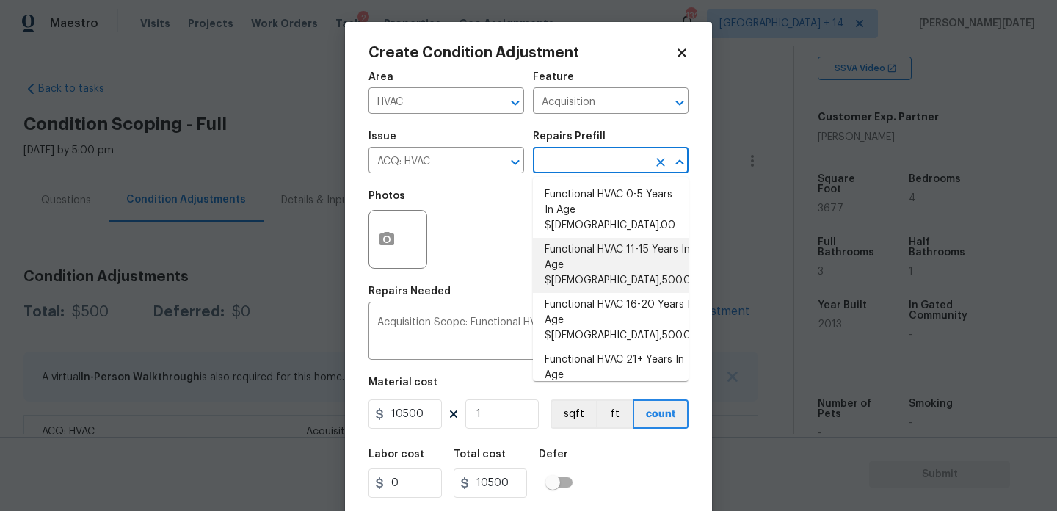
click at [625, 238] on li "Functional HVAC 11-15 Years In Age $7,500.00" at bounding box center [611, 265] width 156 height 55
type textarea "Acquisition Scope: Functional HVAC 11-15"
type input "7500"
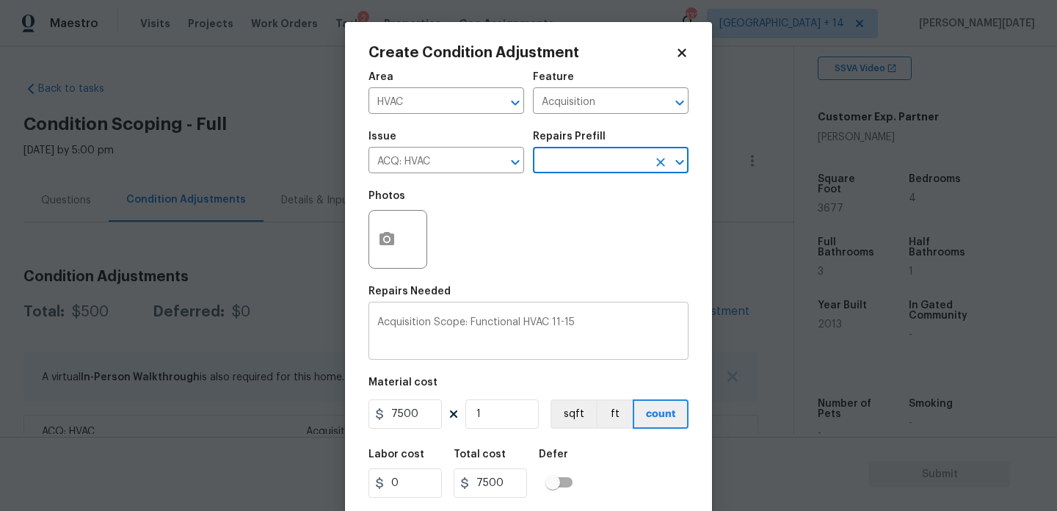
scroll to position [37, 0]
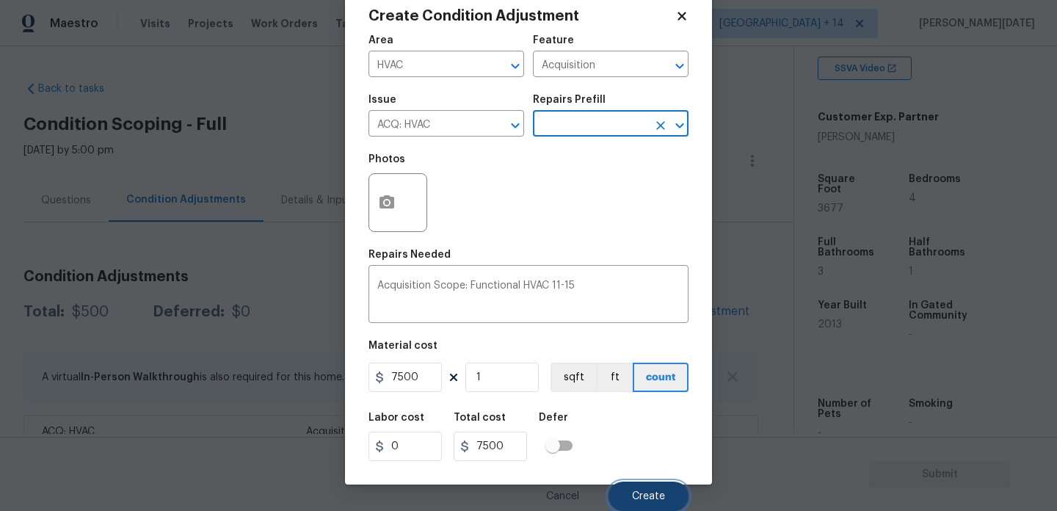
click at [638, 492] on span "Create" at bounding box center [648, 496] width 33 height 11
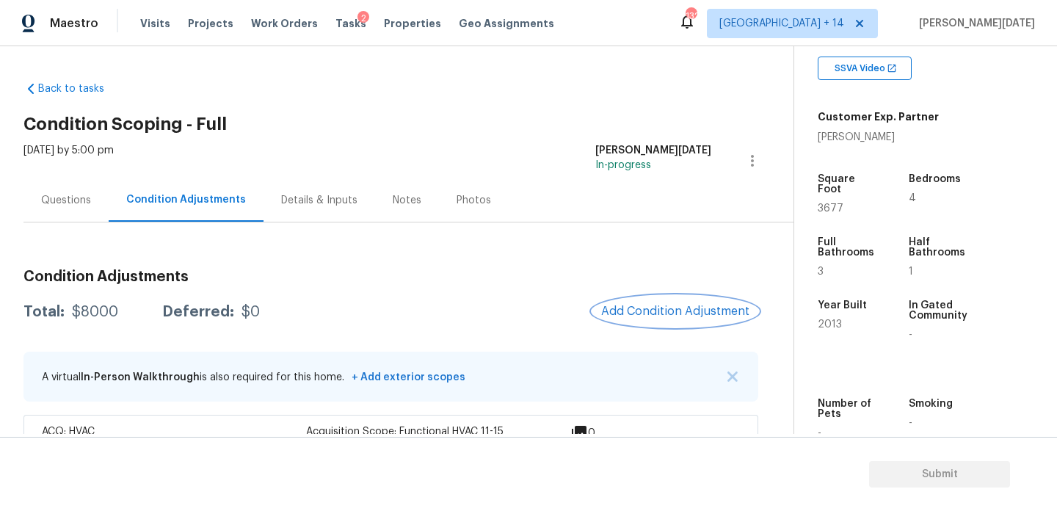
scroll to position [0, 0]
click at [712, 322] on button "Add Condition Adjustment" at bounding box center [675, 311] width 166 height 31
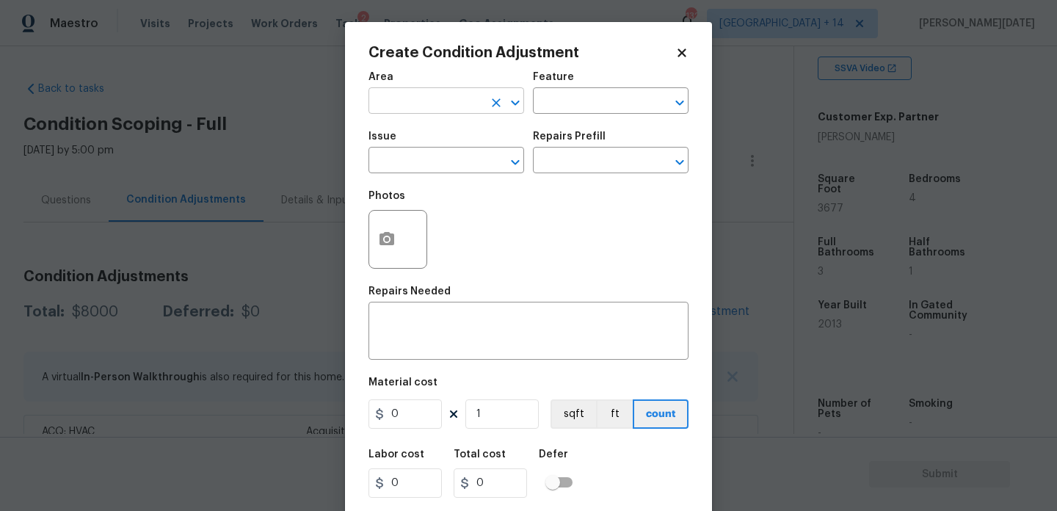
click at [377, 95] on input "text" at bounding box center [425, 102] width 114 height 23
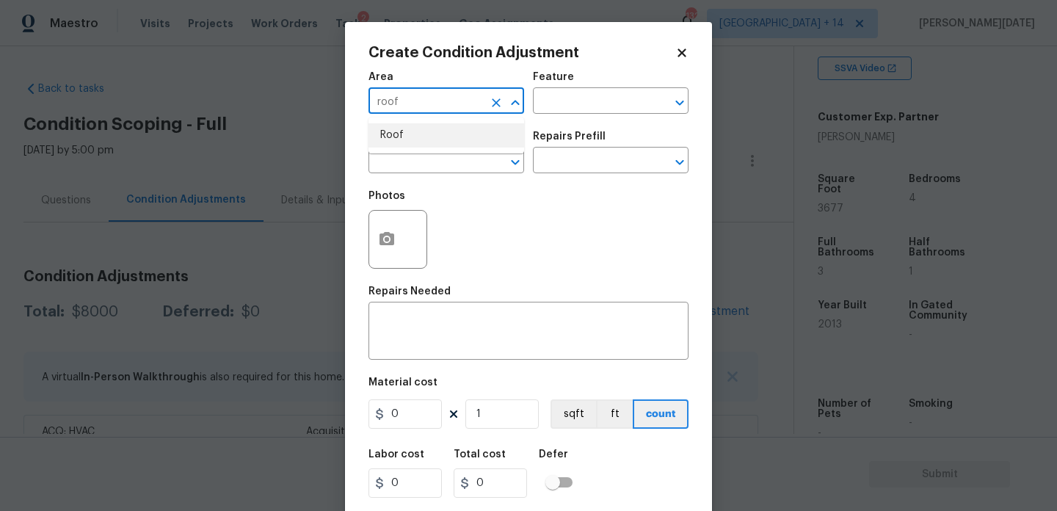
click at [384, 127] on li "Roof" at bounding box center [446, 135] width 156 height 24
type input "Roof"
click at [393, 161] on input "text" at bounding box center [425, 161] width 114 height 23
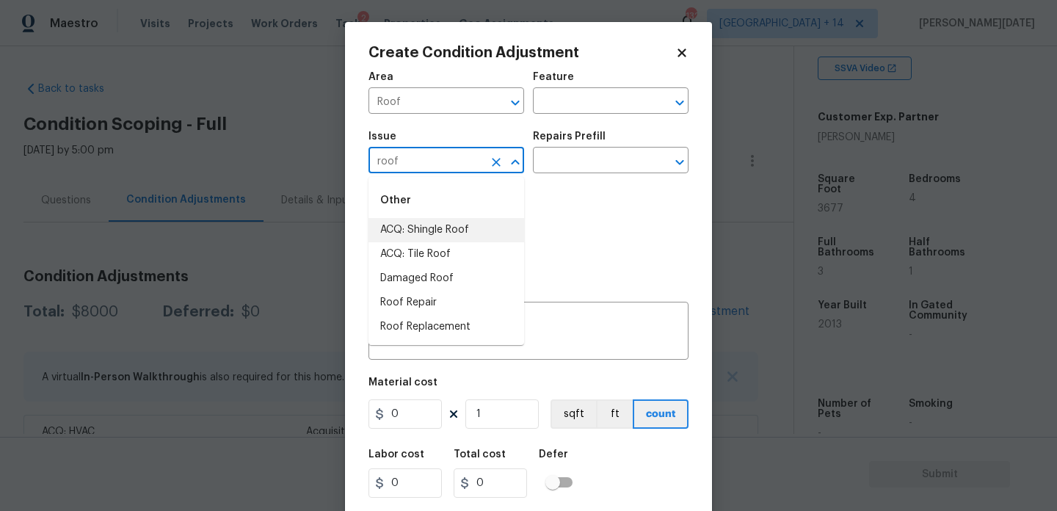
click at [443, 235] on li "ACQ: Shingle Roof" at bounding box center [446, 230] width 156 height 24
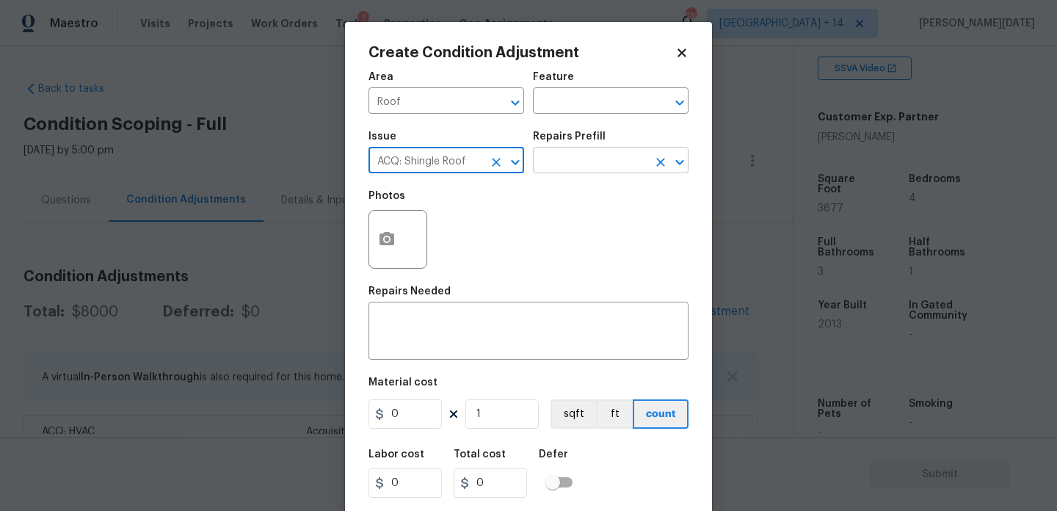
type input "ACQ: Shingle Roof"
click at [569, 172] on input "text" at bounding box center [590, 161] width 114 height 23
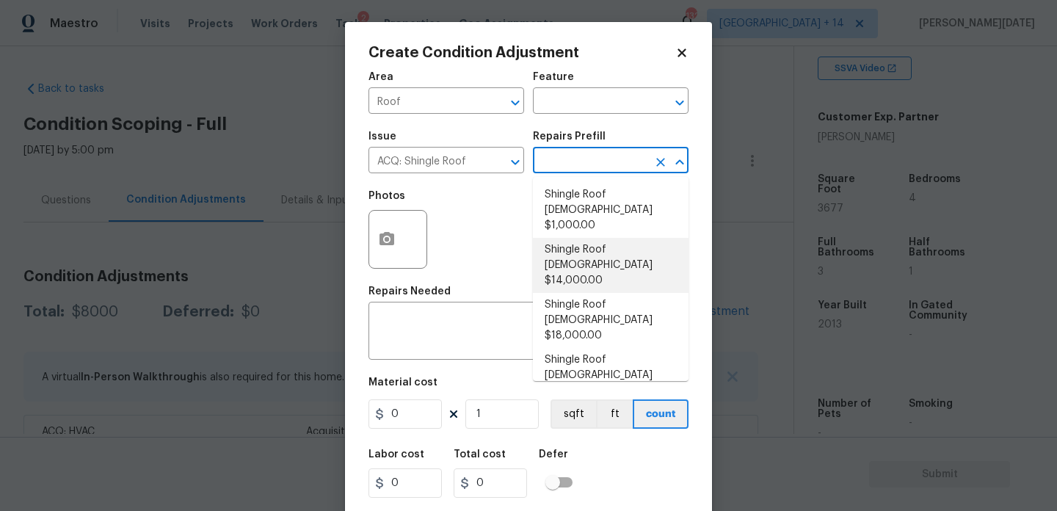
click at [597, 242] on li "Shingle Roof [DEMOGRAPHIC_DATA] $14,000.00" at bounding box center [611, 265] width 156 height 55
type input "Acquisition"
type textarea "Acquisition Scope: Shingle Roof 11-15 years in age maintenance."
type input "14000"
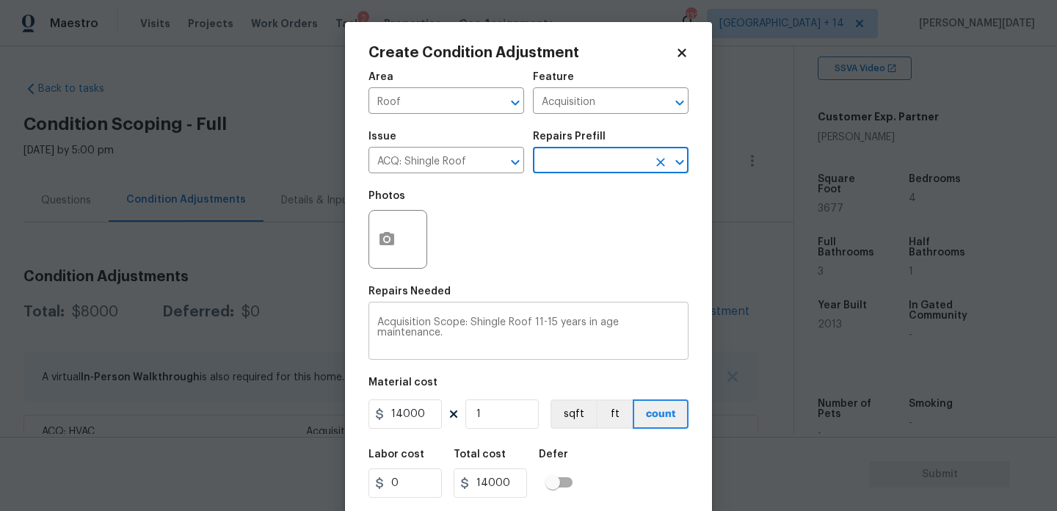
scroll to position [37, 0]
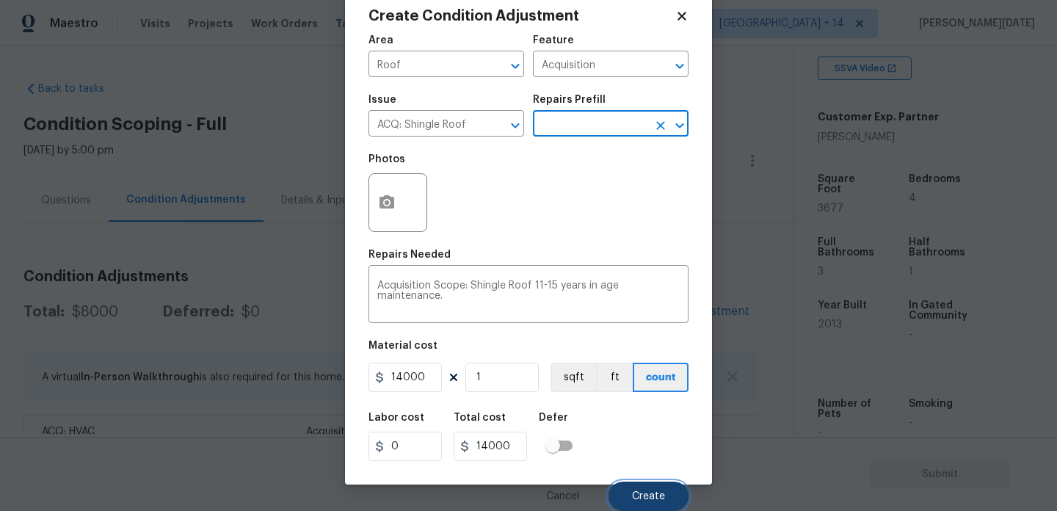
click at [638, 487] on button "Create" at bounding box center [648, 495] width 80 height 29
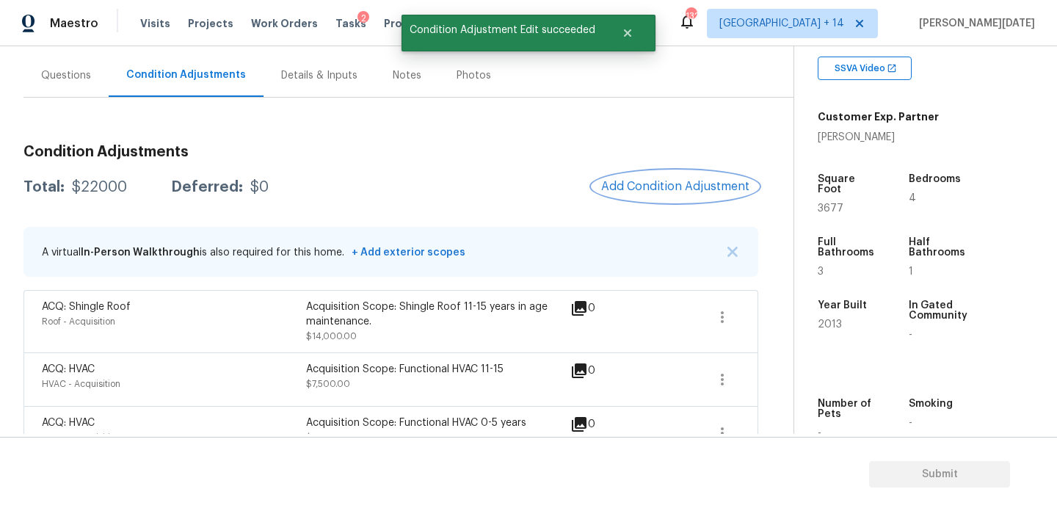
scroll to position [132, 0]
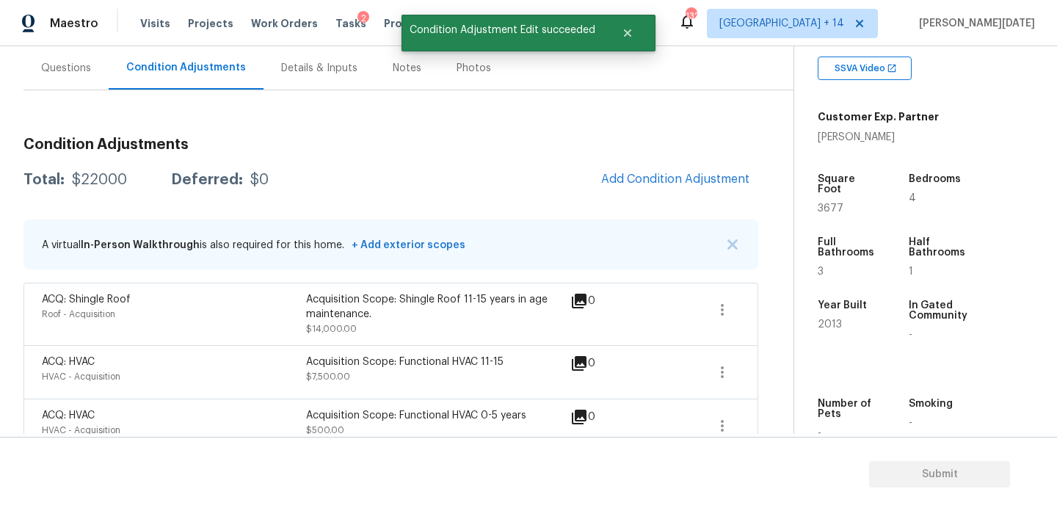
click at [70, 79] on div "Questions" at bounding box center [65, 67] width 85 height 43
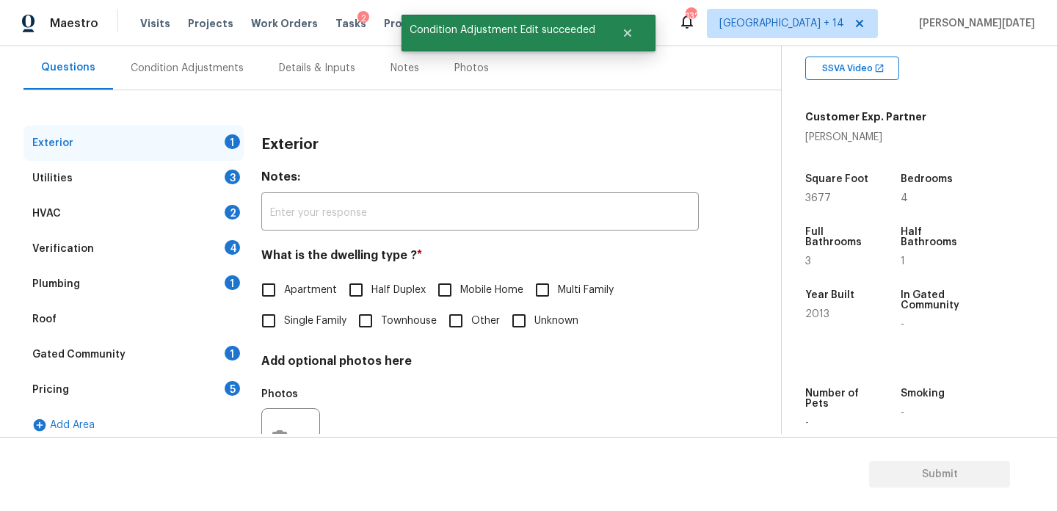
scroll to position [196, 0]
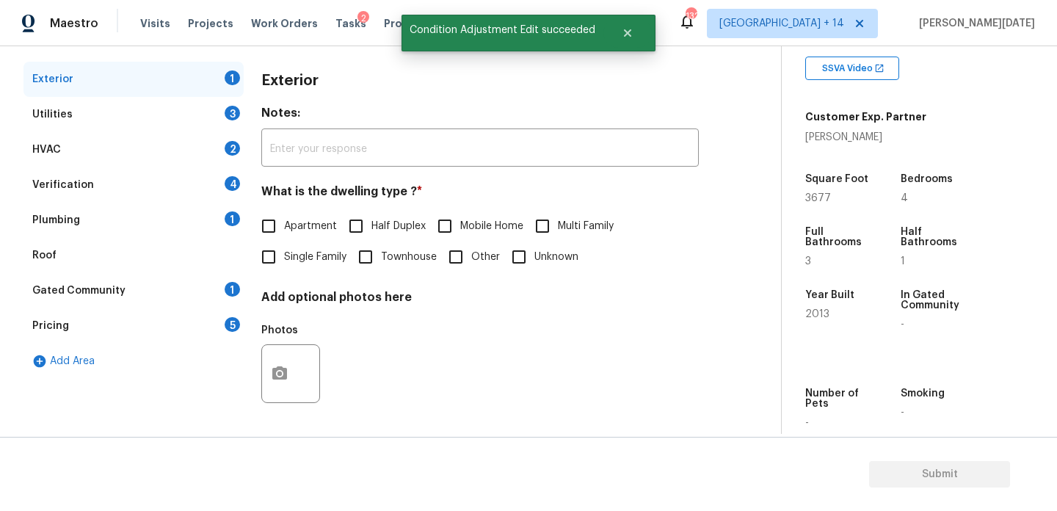
click at [156, 328] on div "Pricing 5" at bounding box center [133, 325] width 220 height 35
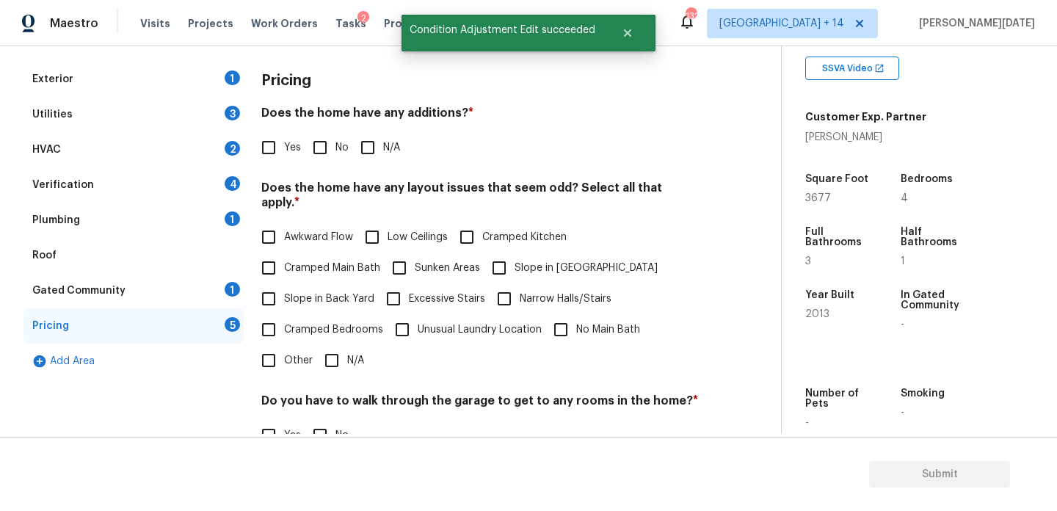
click at [329, 149] on input "No" at bounding box center [320, 147] width 31 height 31
checkbox input "true"
click at [301, 291] on span "Slope in Back Yard" at bounding box center [329, 298] width 90 height 15
click at [284, 283] on input "Slope in Back Yard" at bounding box center [268, 298] width 31 height 31
checkbox input "true"
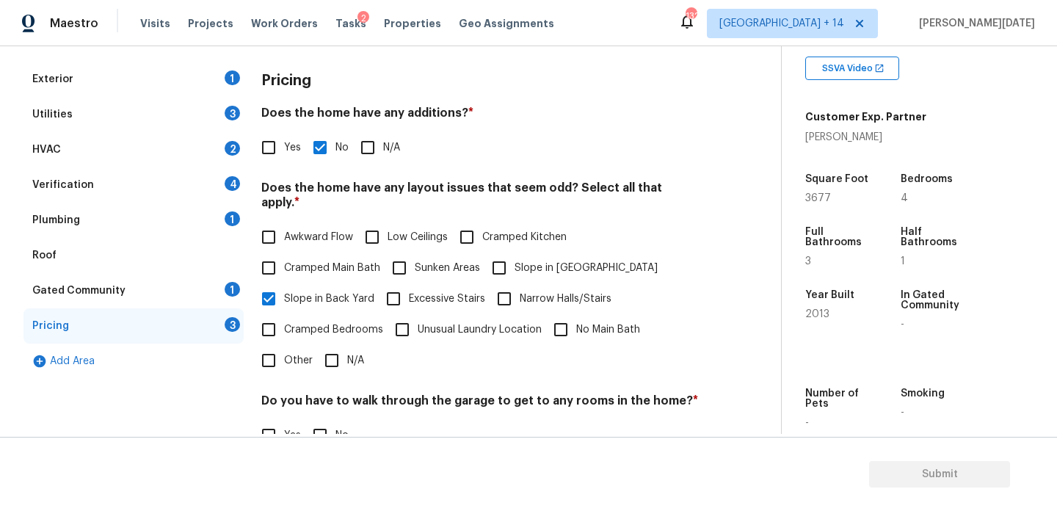
click at [545, 261] on span "Slope in Front Yard" at bounding box center [585, 268] width 143 height 15
click at [514, 253] on input "Slope in Front Yard" at bounding box center [499, 267] width 31 height 31
checkbox input "true"
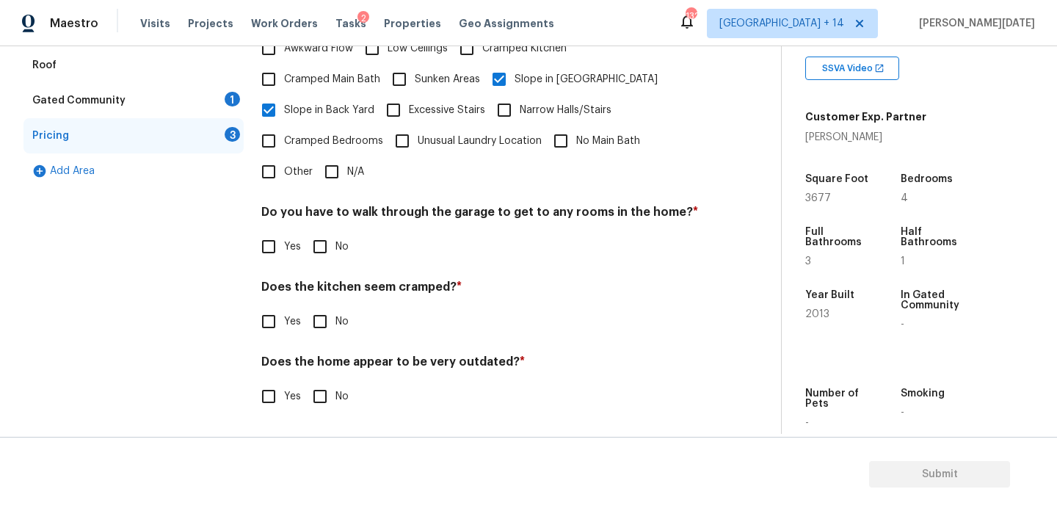
scroll to position [370, 0]
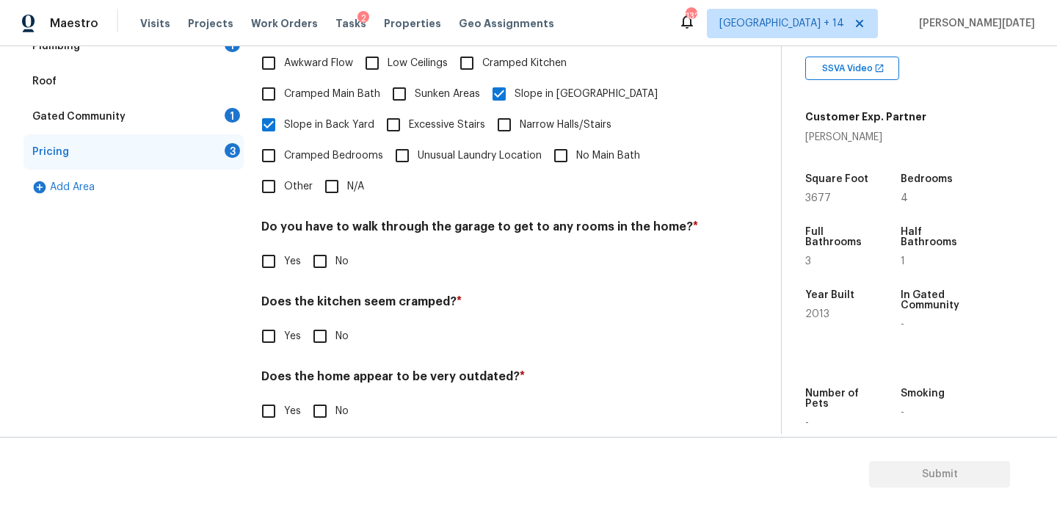
click at [323, 251] on input "No" at bounding box center [320, 261] width 31 height 31
checkbox input "true"
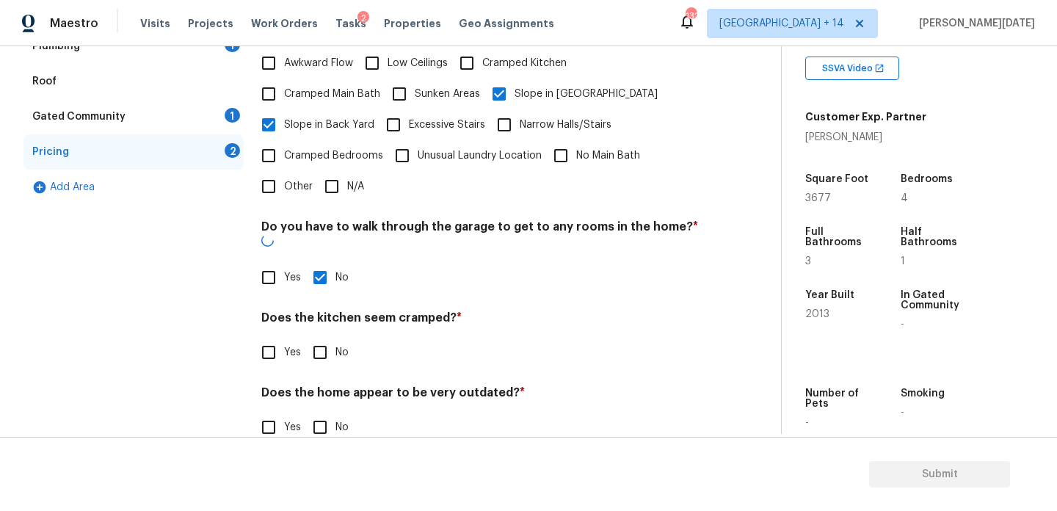
click at [327, 343] on div "Pricing Does the home have any additions? * Yes No N/A Does the home have any l…" at bounding box center [479, 174] width 437 height 572
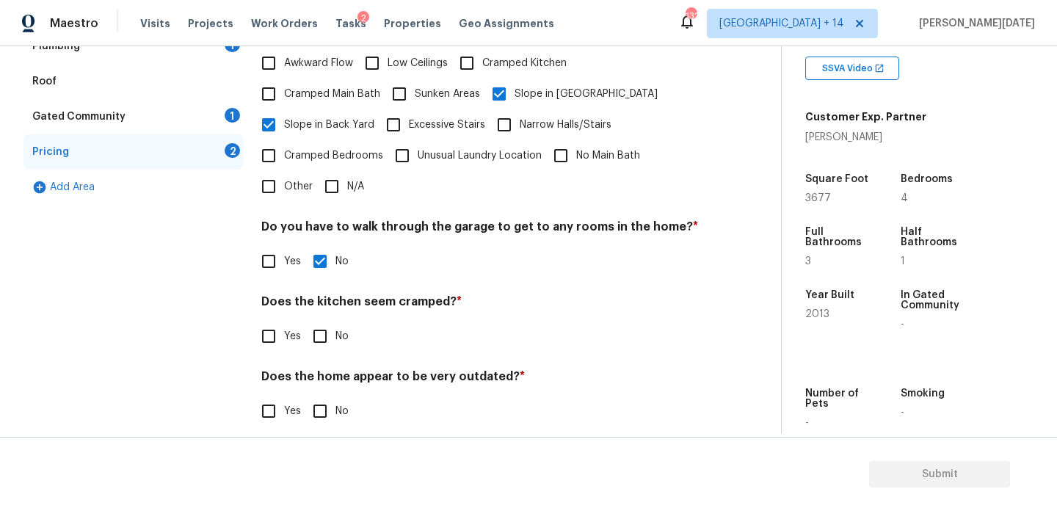
click at [326, 396] on input "No" at bounding box center [320, 411] width 31 height 31
checkbox input "true"
click at [327, 321] on input "No" at bounding box center [320, 336] width 31 height 31
checkbox input "true"
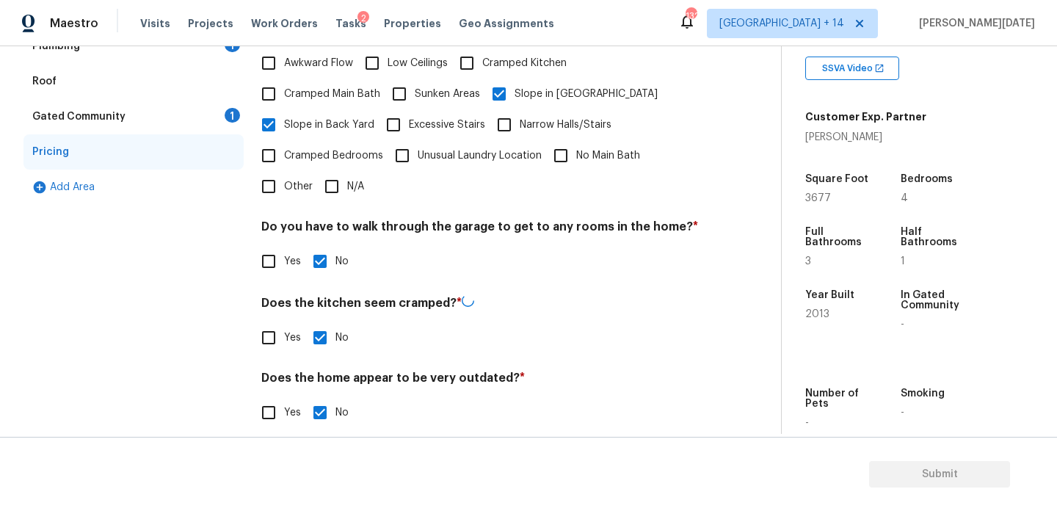
scroll to position [0, 0]
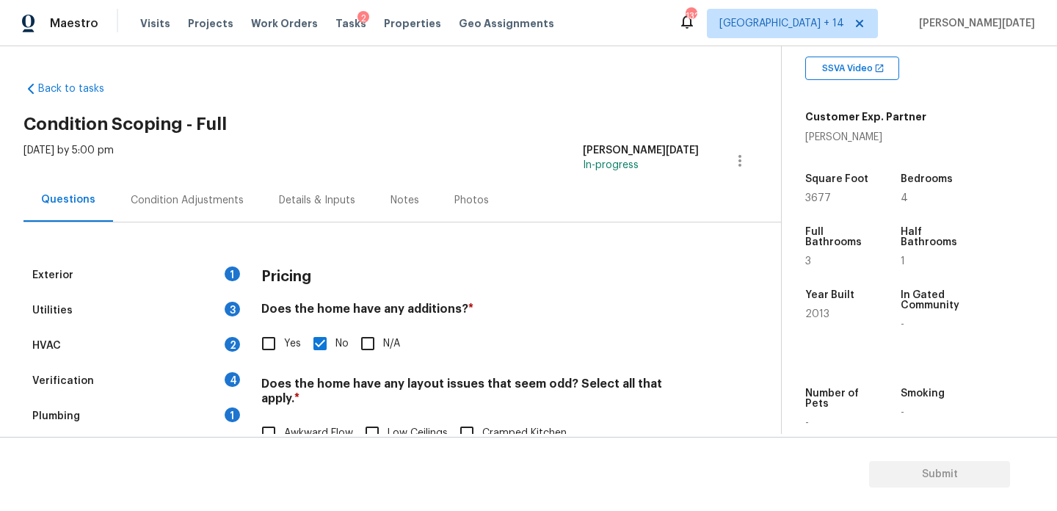
click at [189, 192] on div "Condition Adjustments" at bounding box center [187, 199] width 148 height 43
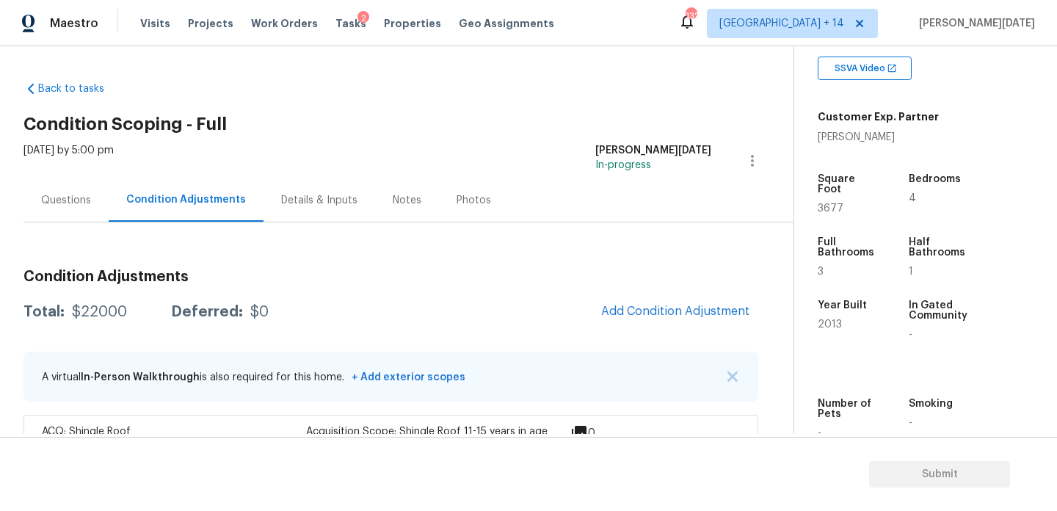
scroll to position [156, 0]
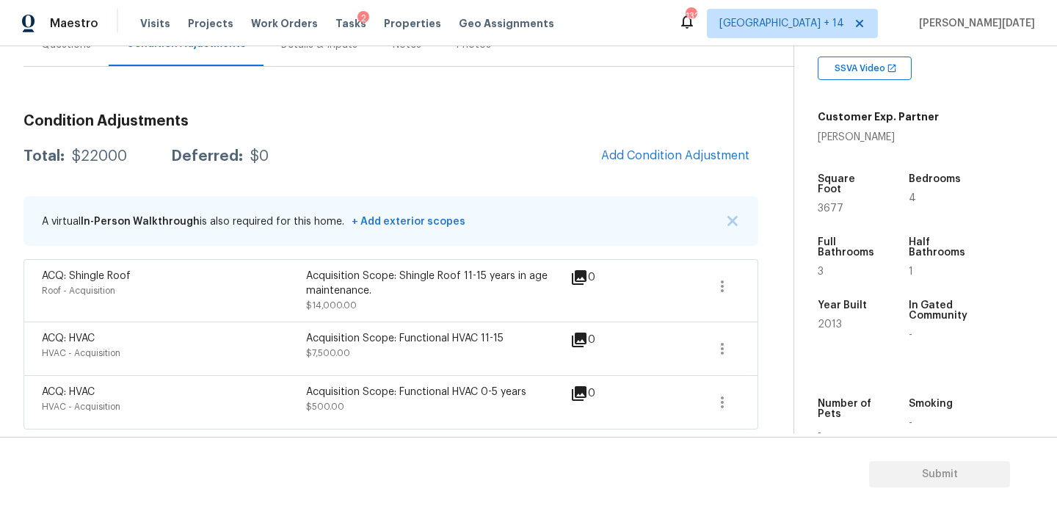
click at [818, 203] on span "3677" at bounding box center [831, 208] width 26 height 10
copy span "3677"
click at [674, 166] on button "Add Condition Adjustment" at bounding box center [675, 155] width 166 height 31
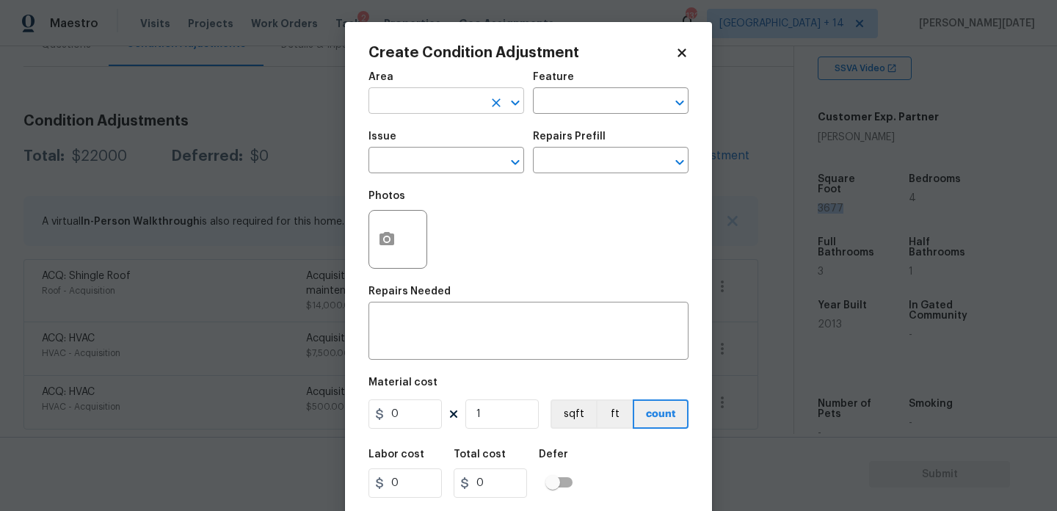
click at [452, 101] on input "text" at bounding box center [425, 102] width 114 height 23
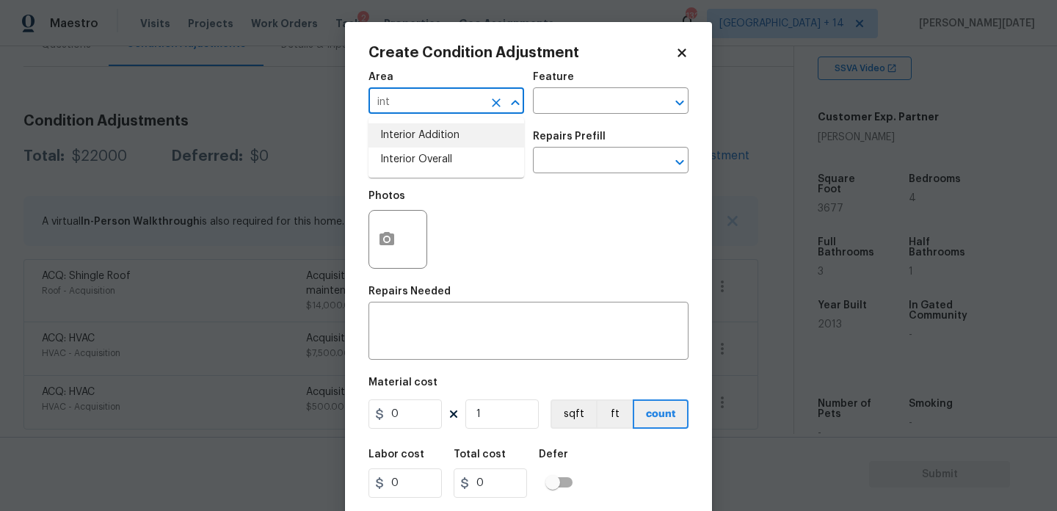
click at [451, 152] on li "Interior Overall" at bounding box center [446, 160] width 156 height 24
type input "Interior Overall"
click at [451, 152] on input "text" at bounding box center [425, 161] width 114 height 23
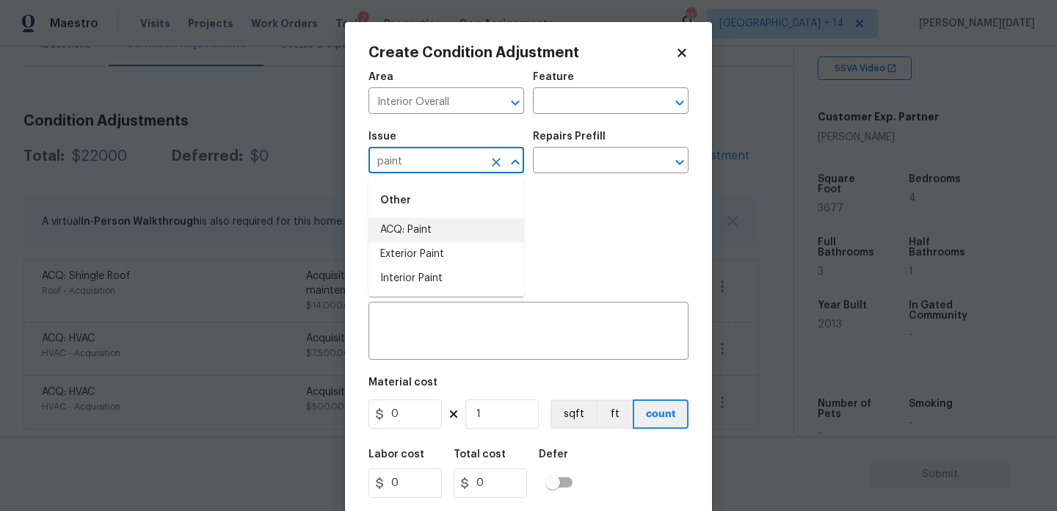
click at [459, 219] on li "ACQ: Paint" at bounding box center [446, 230] width 156 height 24
type input "ACQ: Paint"
click at [573, 168] on input "text" at bounding box center [590, 161] width 114 height 23
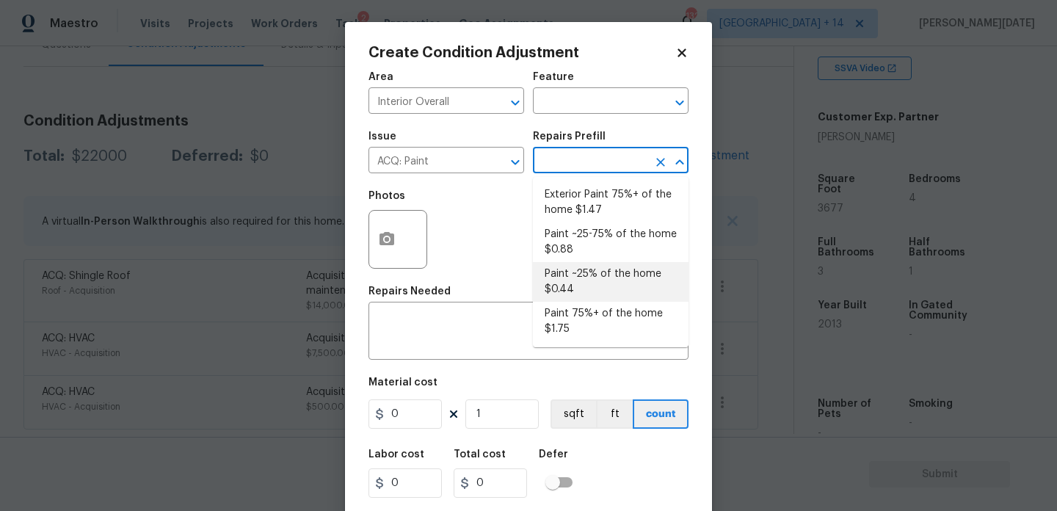
click at [581, 282] on li "Paint ~25% of the home $0.44" at bounding box center [611, 282] width 156 height 40
type input "Acquisition"
type textarea "Acquisition Scope: ~25% of the home needs interior paint"
type input "0.44"
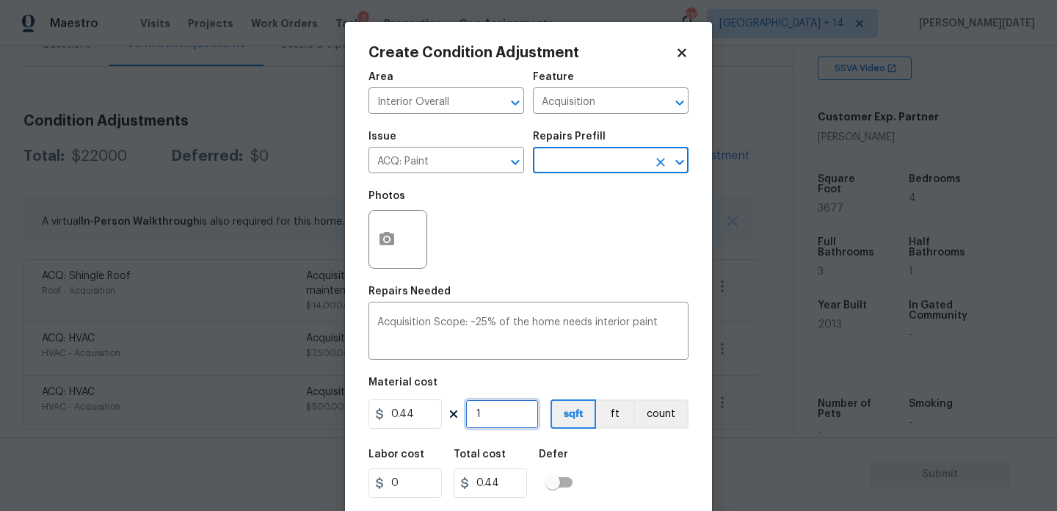
click at [503, 427] on input "1" at bounding box center [501, 413] width 73 height 29
type input "0"
paste input "3677"
type input "3677"
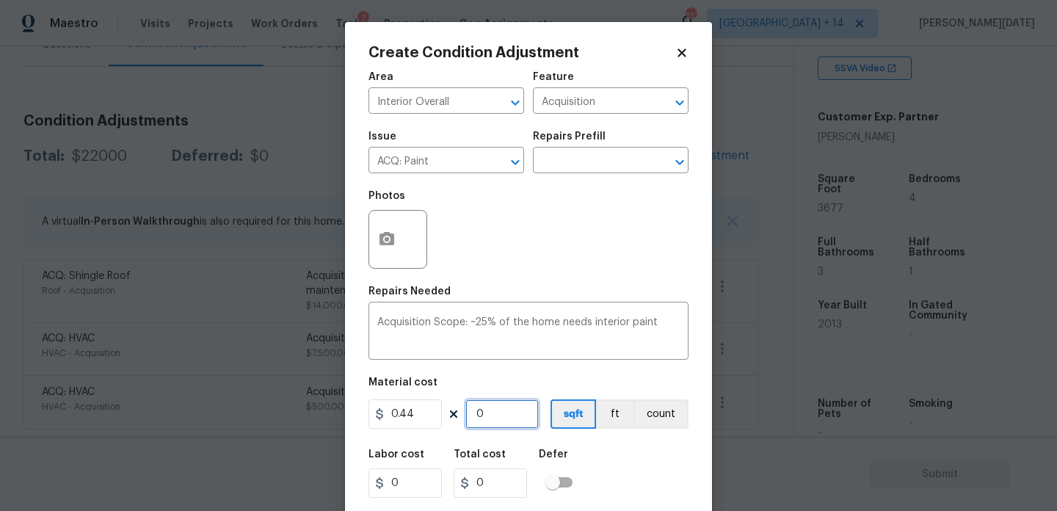
type input "1617.88"
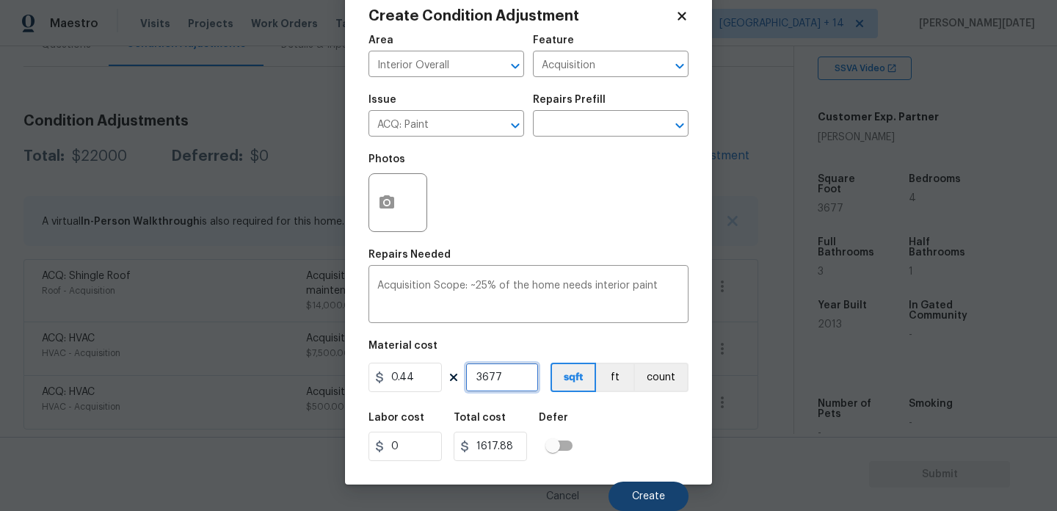
type input "3677"
click at [630, 503] on button "Create" at bounding box center [648, 495] width 80 height 29
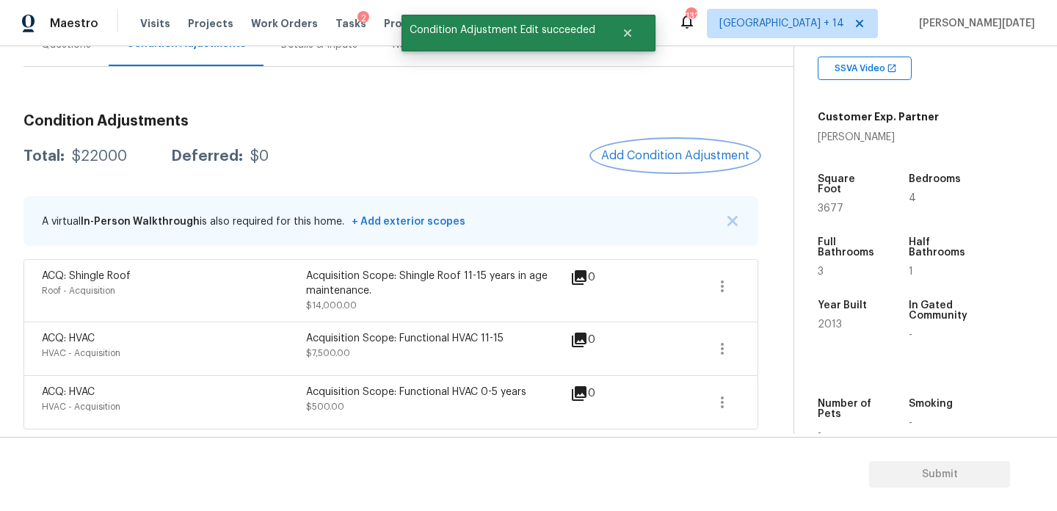
scroll to position [0, 0]
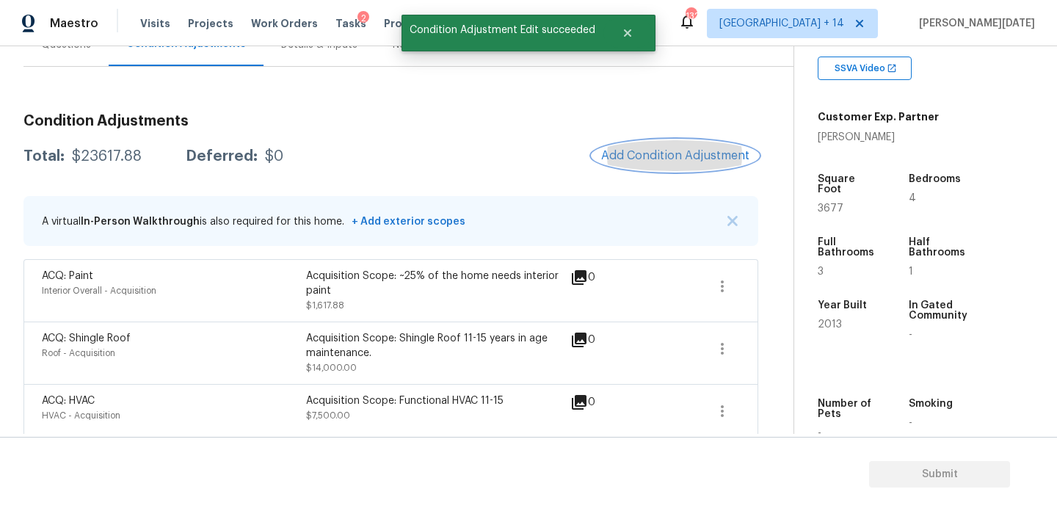
click at [658, 142] on button "Add Condition Adjustment" at bounding box center [675, 155] width 166 height 31
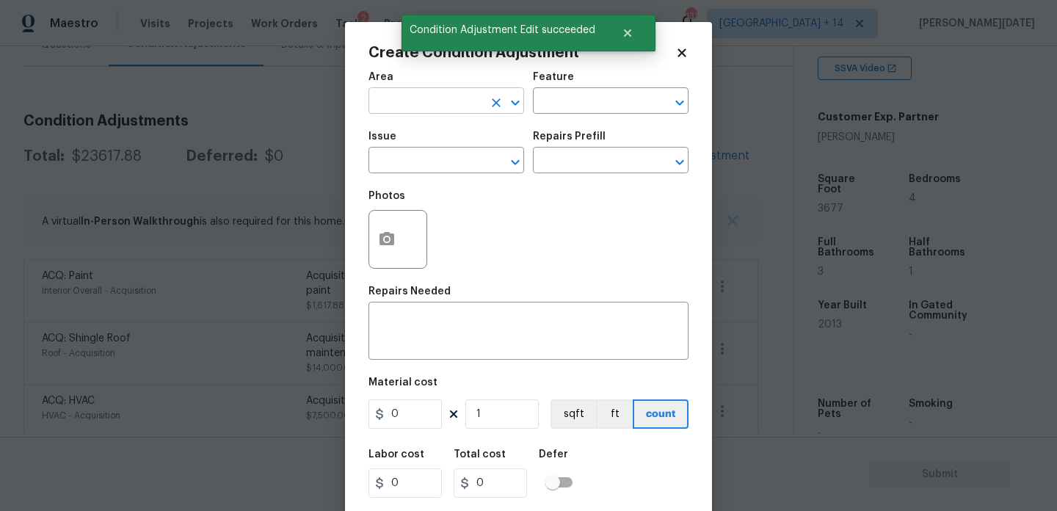
click at [403, 93] on input "text" at bounding box center [425, 102] width 114 height 23
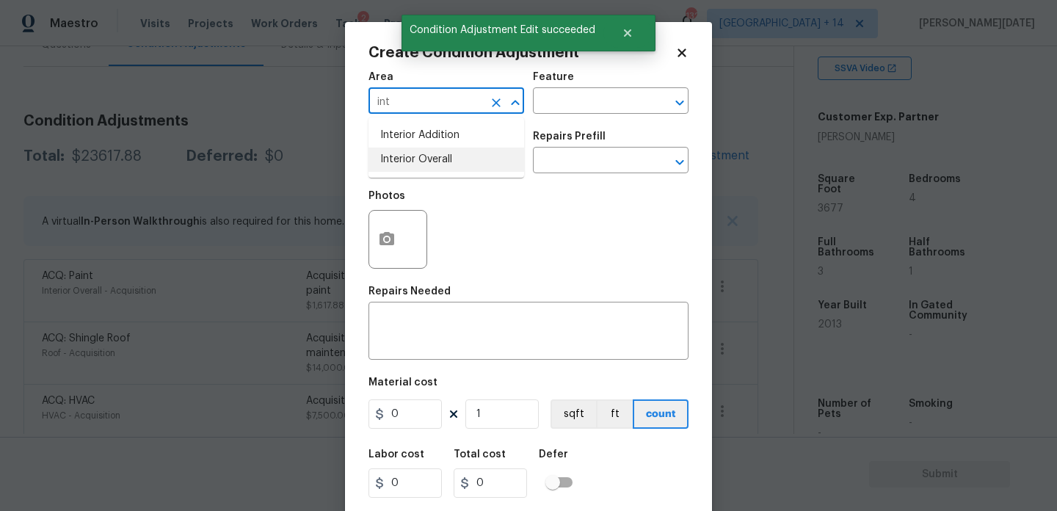
click at [421, 174] on ul "Interior Addition Interior Overall" at bounding box center [446, 147] width 156 height 60
click at [441, 161] on li "Interior Overall" at bounding box center [446, 160] width 156 height 24
type input "Interior Overall"
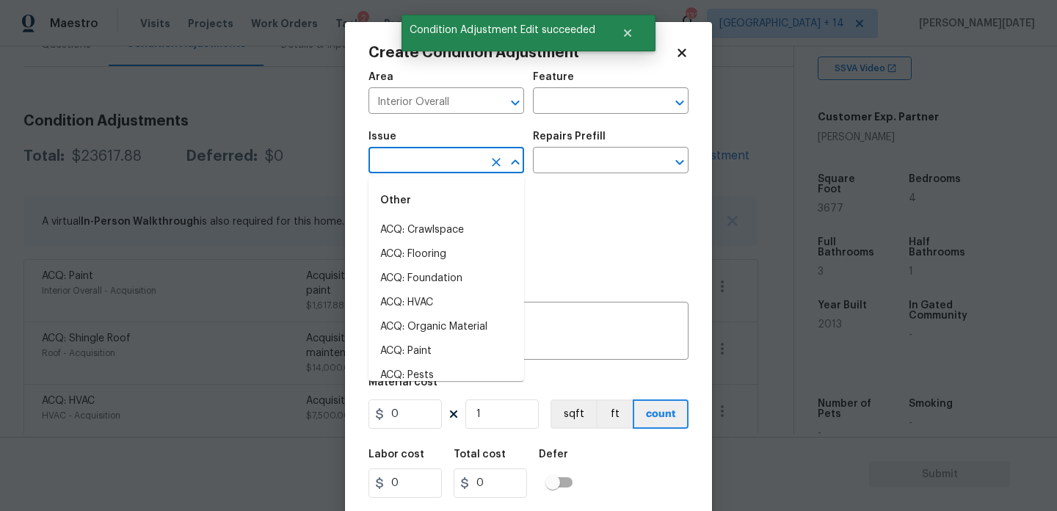
click at [441, 161] on input "text" at bounding box center [425, 161] width 114 height 23
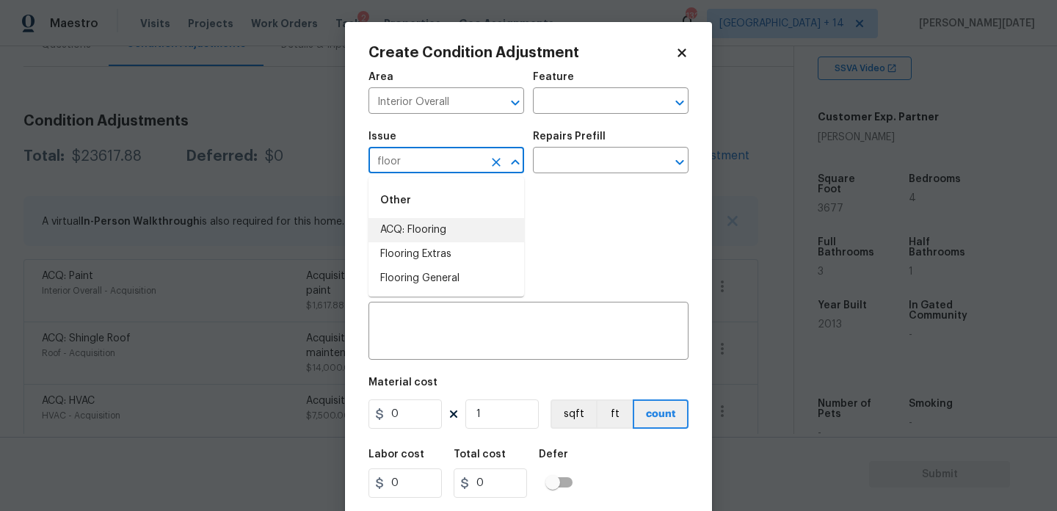
click at [441, 241] on li "ACQ: Flooring" at bounding box center [446, 230] width 156 height 24
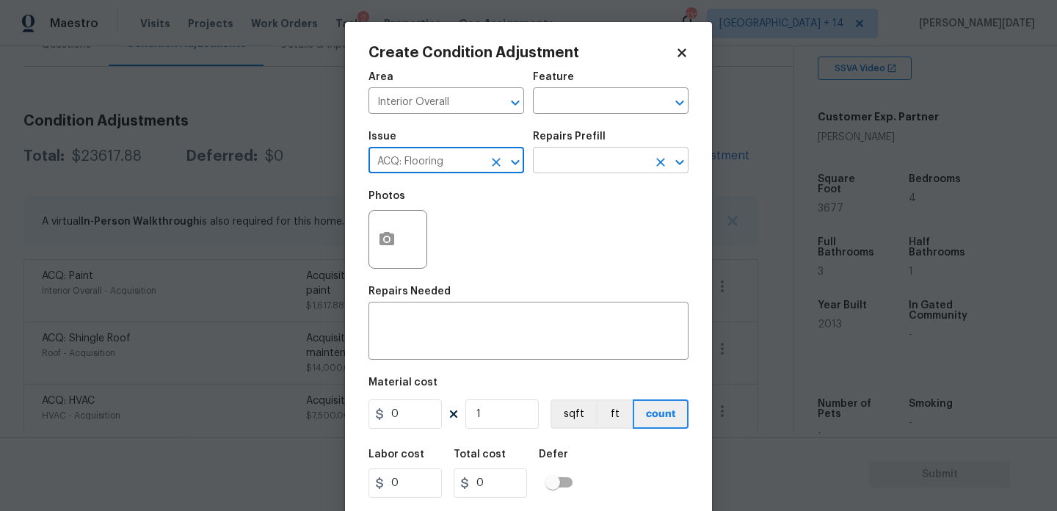
type input "ACQ: Flooring"
click at [605, 162] on input "text" at bounding box center [590, 161] width 114 height 23
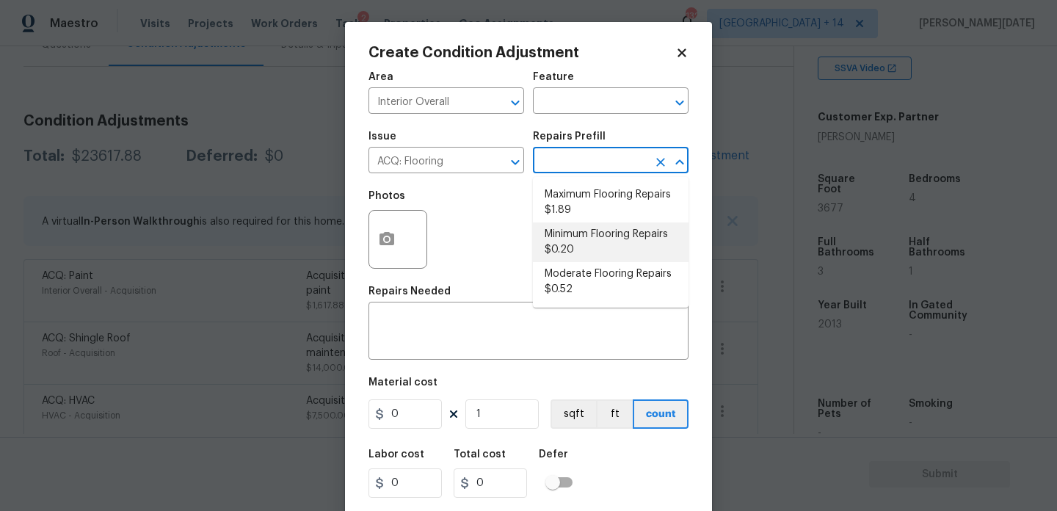
click at [608, 252] on li "Minimum Flooring Repairs $0.20" at bounding box center [611, 242] width 156 height 40
type input "Acquisition"
type textarea "Acquisition Scope: Minimum flooring repairs"
type input "0.2"
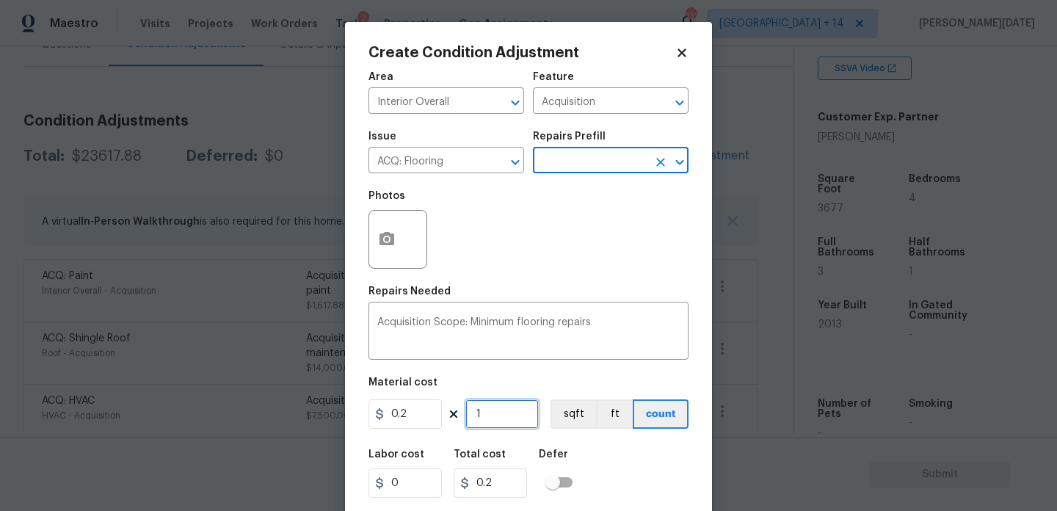
click at [506, 411] on input "1" at bounding box center [501, 413] width 73 height 29
type input "0"
paste input "3677"
type input "3677"
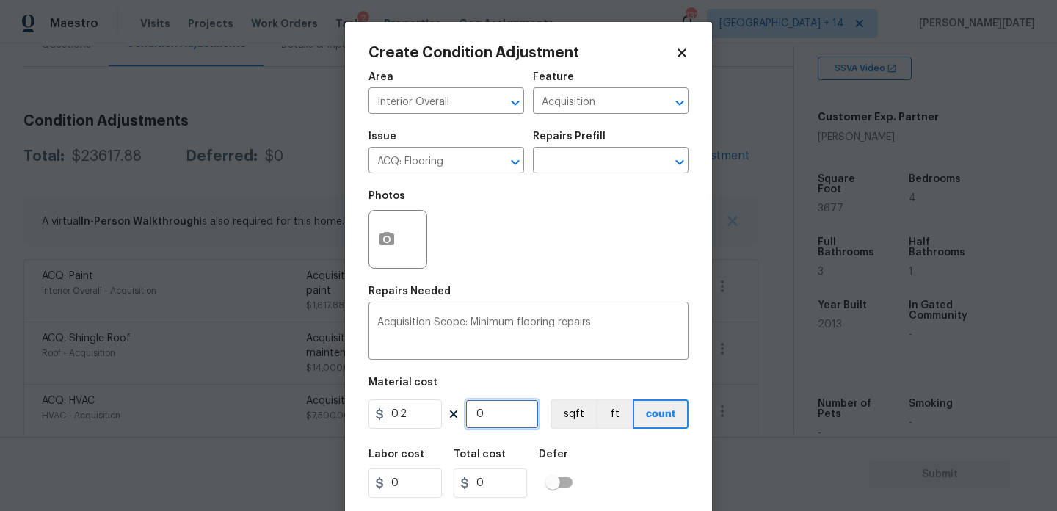
type input "735.4"
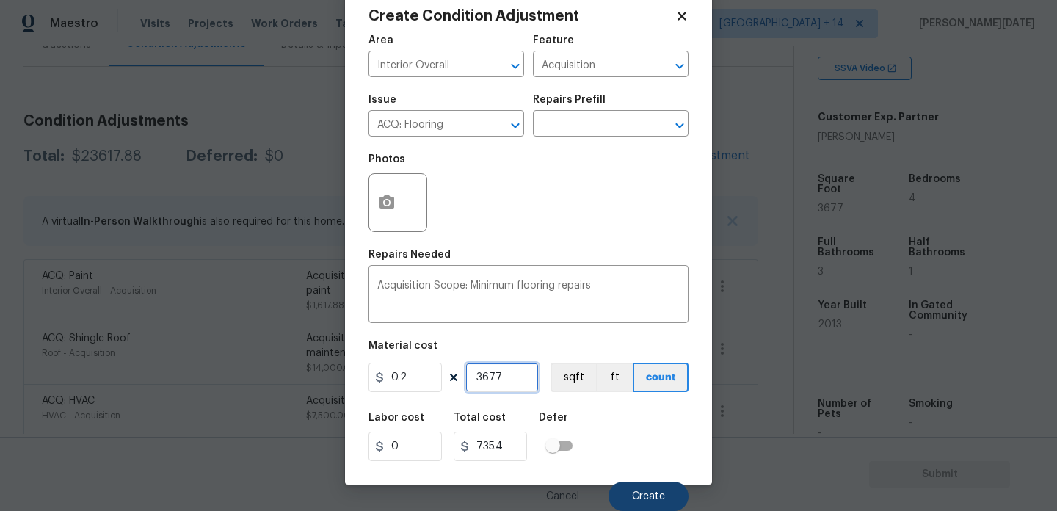
type input "3677"
click at [629, 494] on button "Create" at bounding box center [648, 495] width 80 height 29
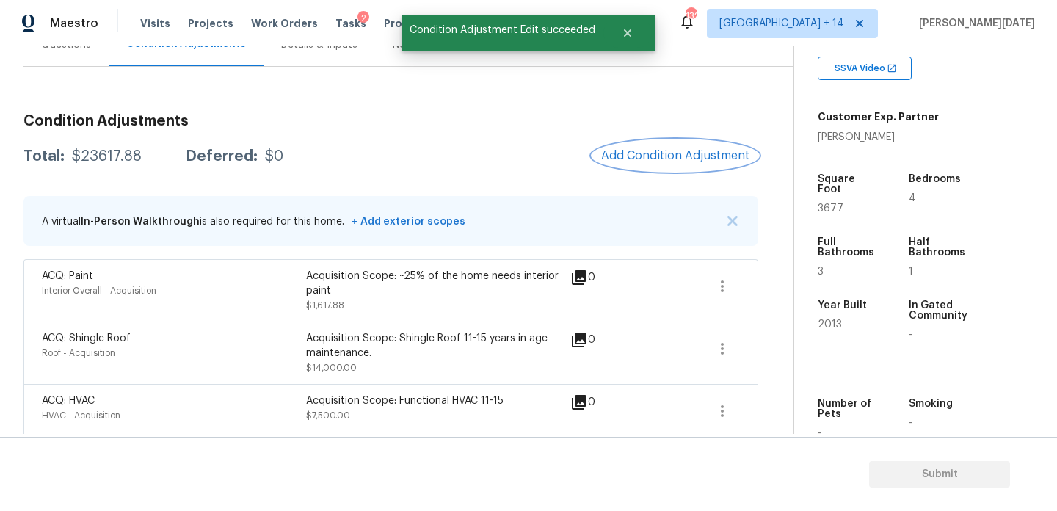
scroll to position [0, 0]
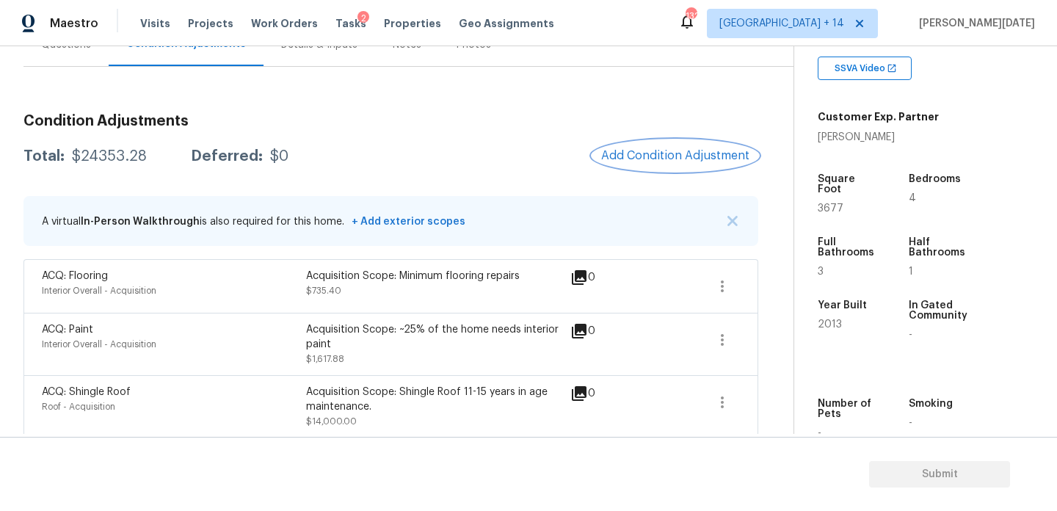
click at [636, 164] on button "Add Condition Adjustment" at bounding box center [675, 155] width 166 height 31
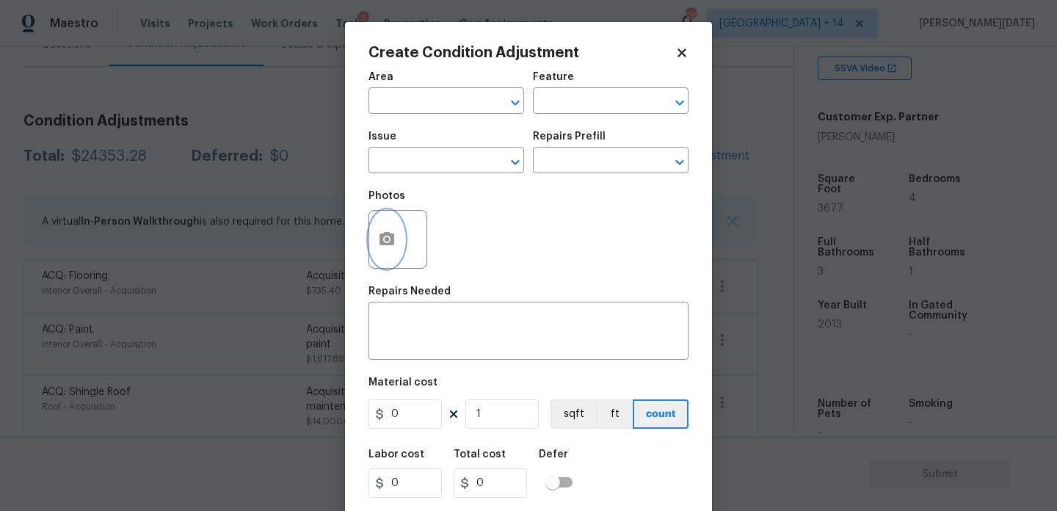
click at [397, 233] on button "button" at bounding box center [386, 239] width 35 height 57
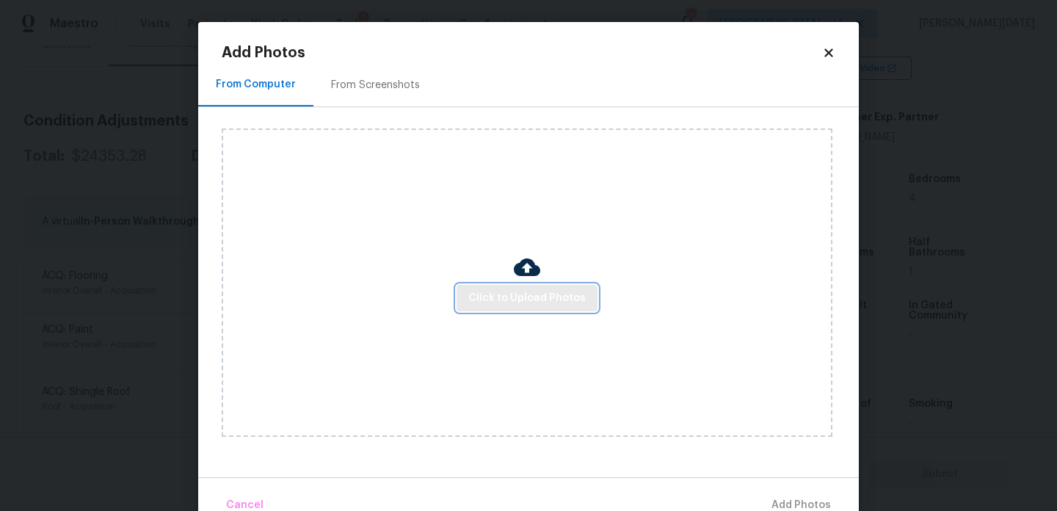
click at [530, 307] on button "Click to Upload Photos" at bounding box center [526, 298] width 141 height 27
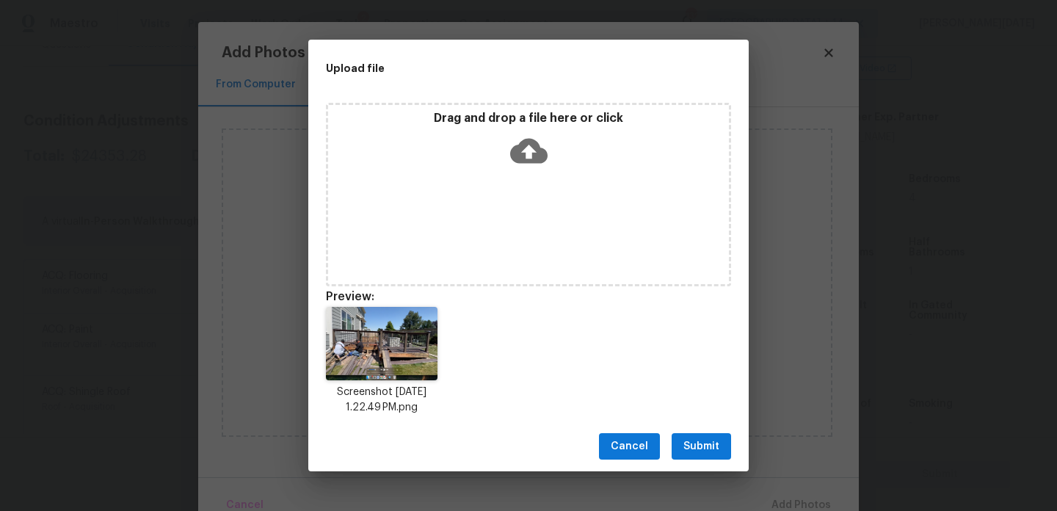
click at [677, 457] on button "Submit" at bounding box center [701, 446] width 59 height 27
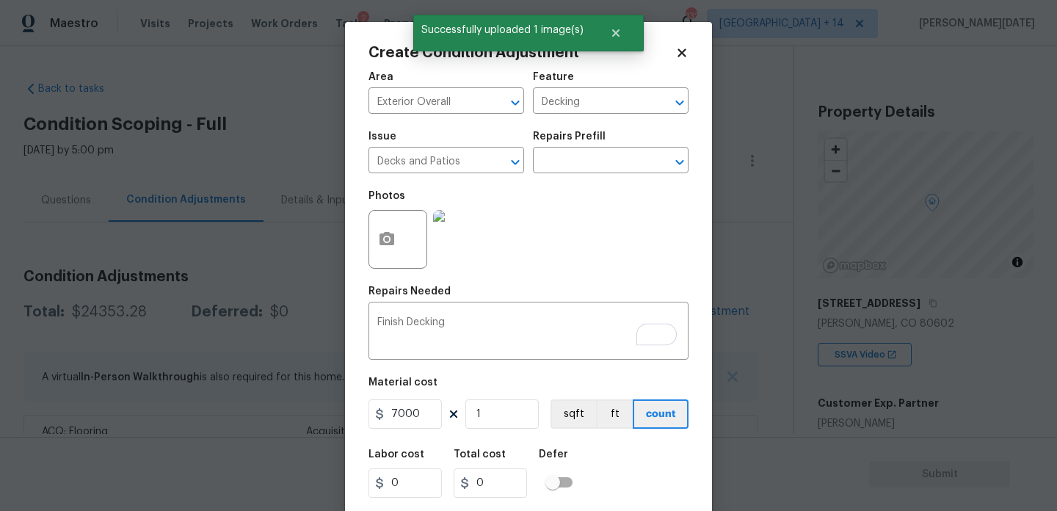
scroll to position [286, 0]
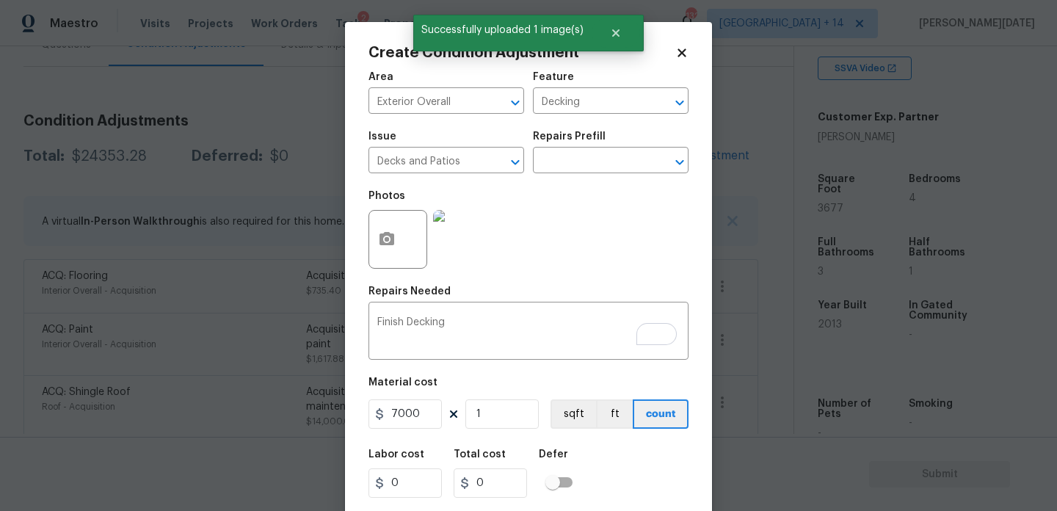
type input "7000"
click at [575, 248] on div "Photos" at bounding box center [528, 229] width 320 height 95
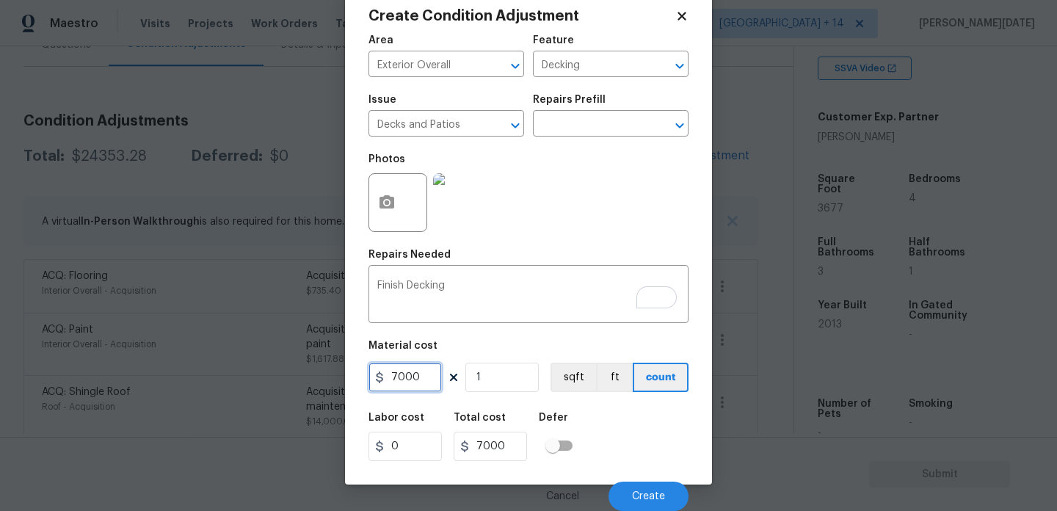
drag, startPoint x: 420, startPoint y: 383, endPoint x: 321, endPoint y: 379, distance: 98.4
click at [321, 383] on div "Create Condition Adjustment Area Exterior Overall ​ Feature Decking ​ Issue Dec…" at bounding box center [528, 255] width 1057 height 511
type input "8000"
click at [582, 219] on div "Photos" at bounding box center [528, 192] width 320 height 95
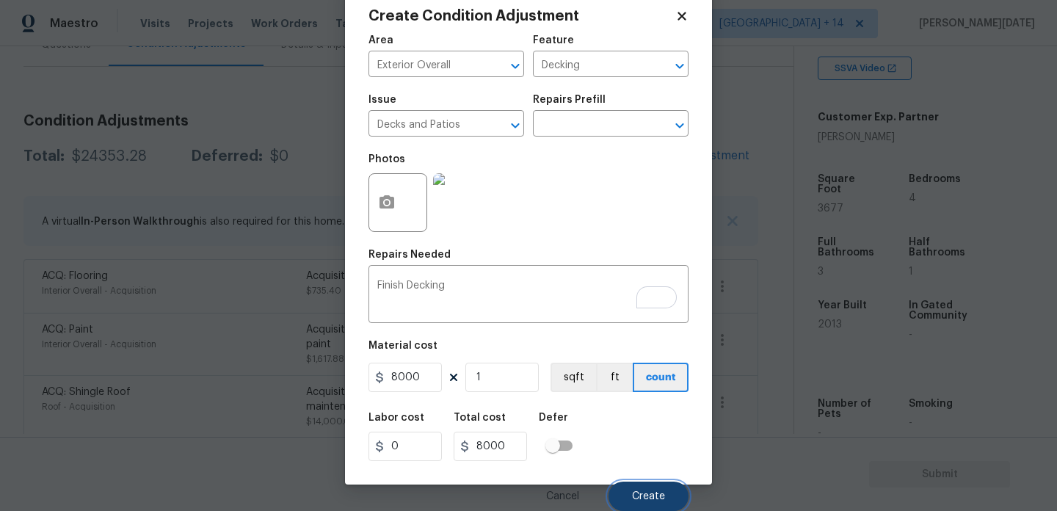
click at [652, 481] on button "Create" at bounding box center [648, 495] width 80 height 29
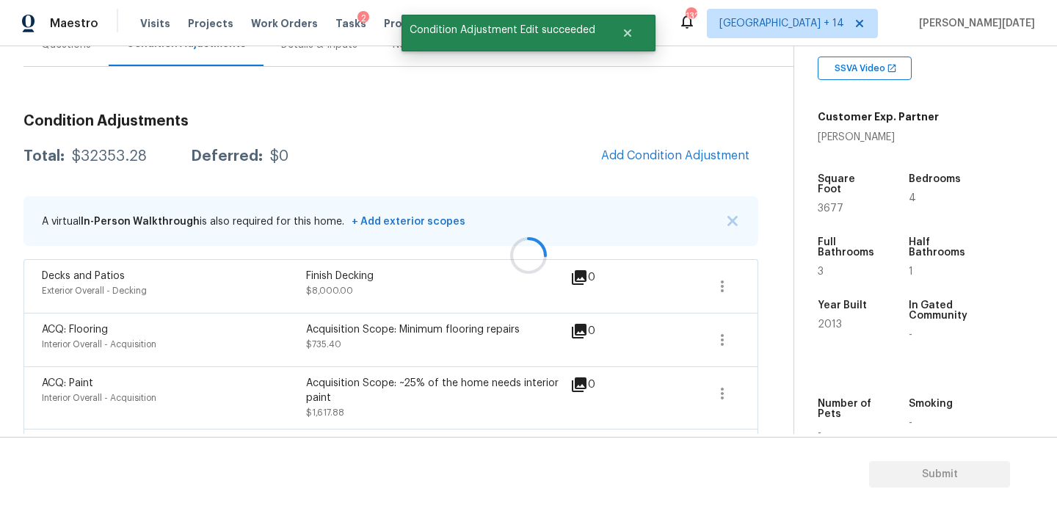
scroll to position [0, 0]
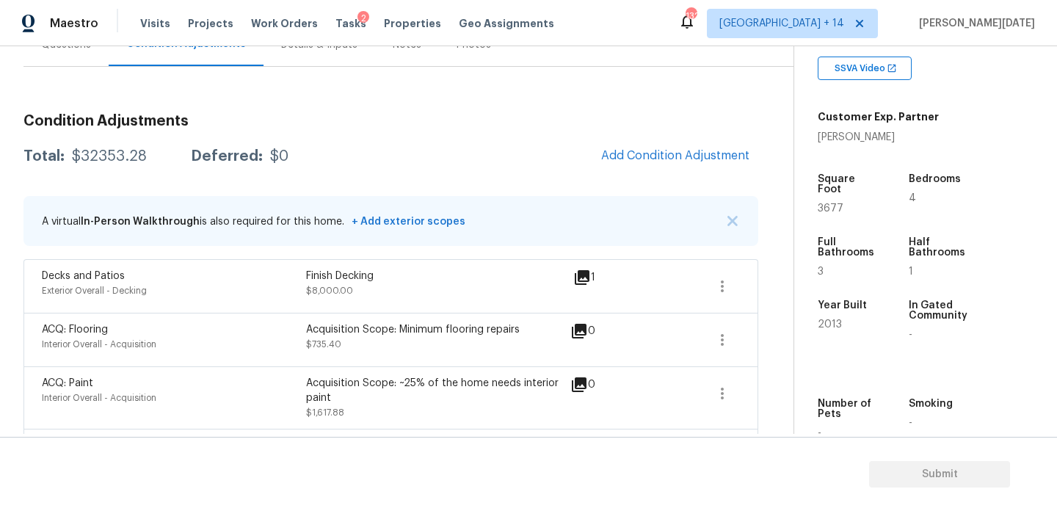
click at [638, 172] on div "Condition Adjustments Total: $32353.28 Deferred: $0 Add Condition Adjustment A …" at bounding box center [390, 350] width 735 height 497
click at [676, 153] on span "Add Condition Adjustment" at bounding box center [675, 155] width 148 height 13
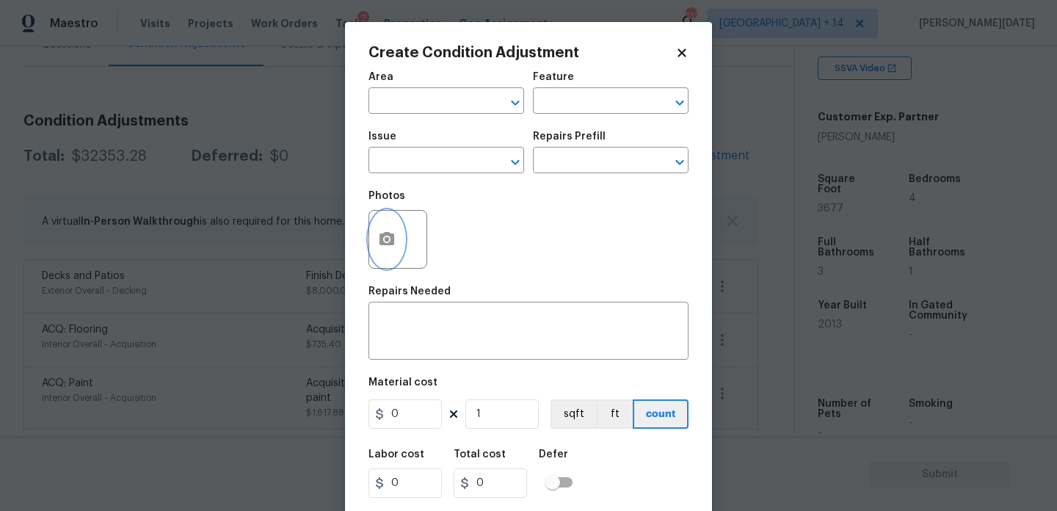
click at [381, 245] on icon "button" at bounding box center [386, 238] width 15 height 13
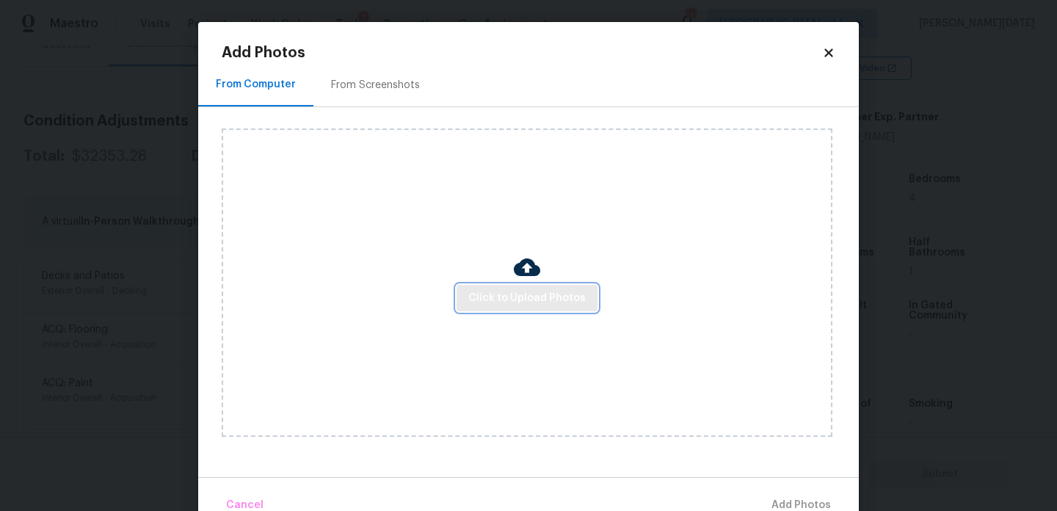
click at [482, 303] on span "Click to Upload Photos" at bounding box center [526, 298] width 117 height 18
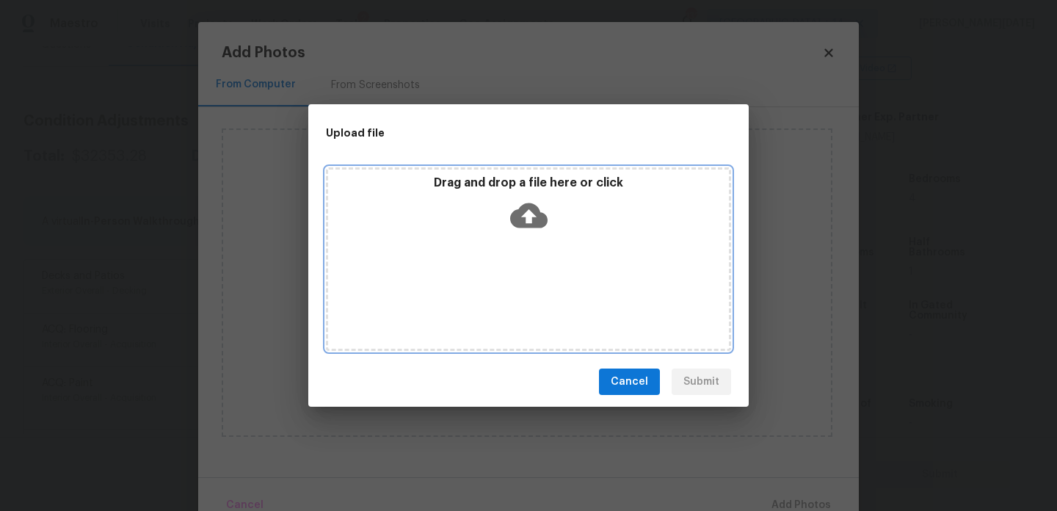
click at [482, 303] on div "Drag and drop a file here or click" at bounding box center [528, 258] width 405 height 183
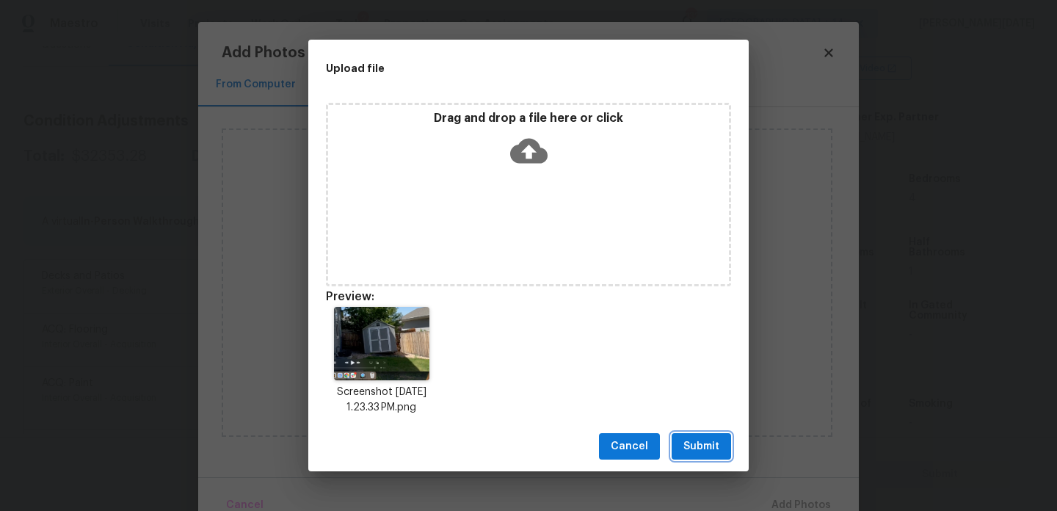
click at [719, 448] on button "Submit" at bounding box center [701, 446] width 59 height 27
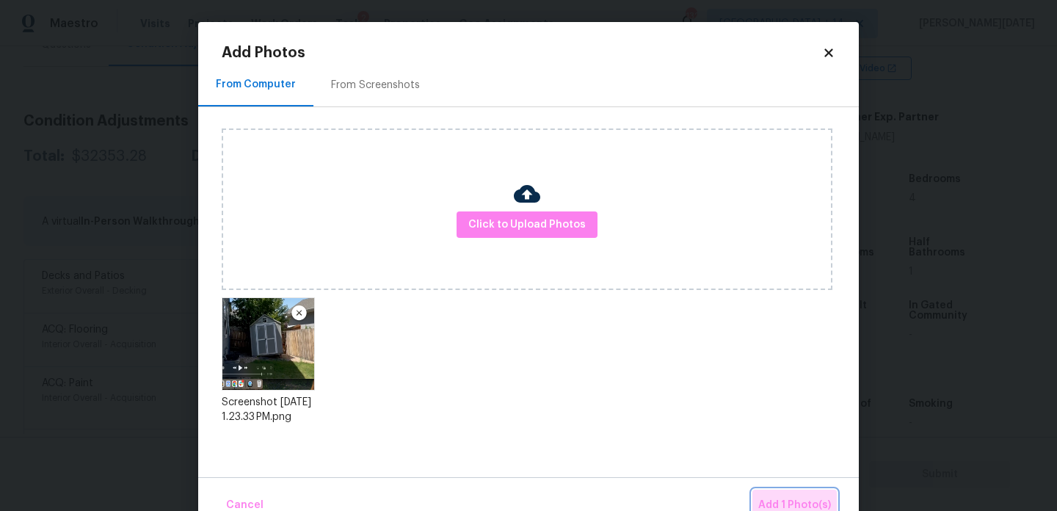
click at [792, 502] on span "Add 1 Photo(s)" at bounding box center [794, 505] width 73 height 18
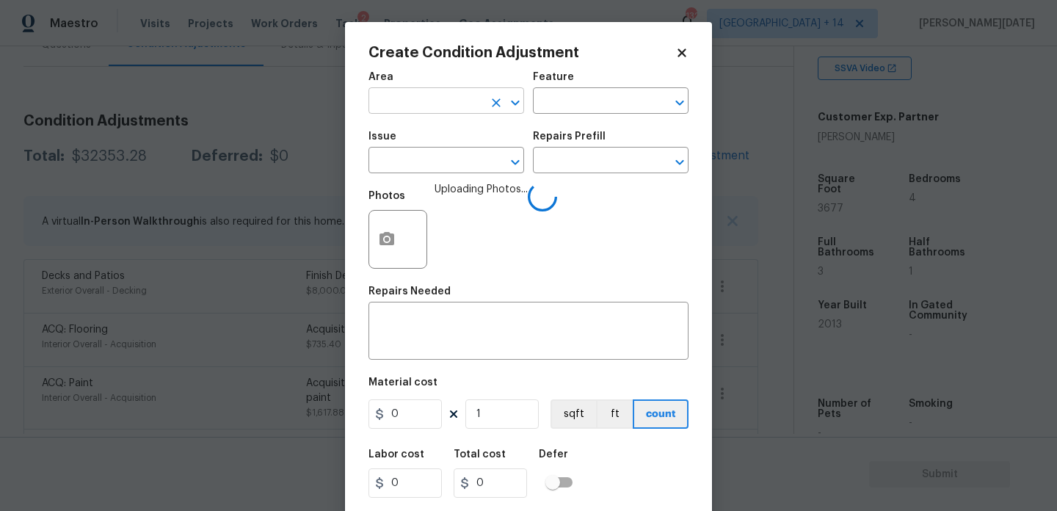
click at [394, 98] on input "text" at bounding box center [425, 102] width 114 height 23
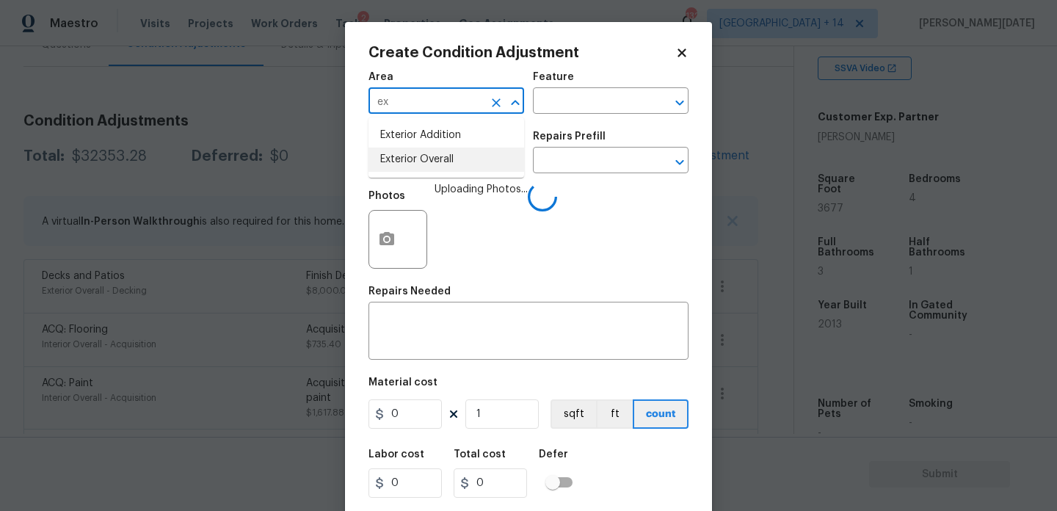
click at [410, 150] on li "Exterior Overall" at bounding box center [446, 160] width 156 height 24
type input "Exterior Overall"
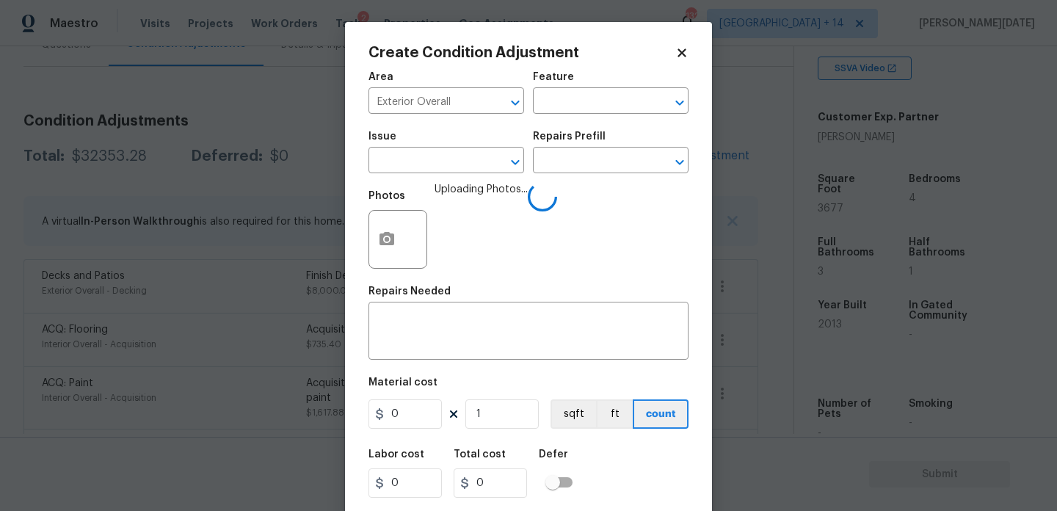
click at [410, 150] on div "Issue" at bounding box center [446, 140] width 156 height 19
click at [411, 162] on input "text" at bounding box center [425, 161] width 114 height 23
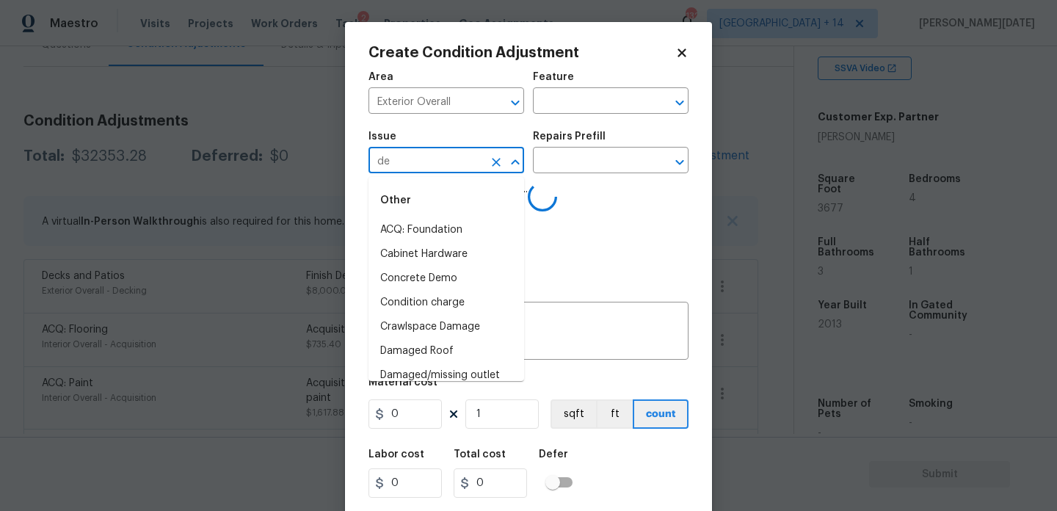
type input "deb"
click at [439, 236] on li "ACQ: Crawlspace" at bounding box center [446, 230] width 156 height 24
type input "ACQ: Crawlspace"
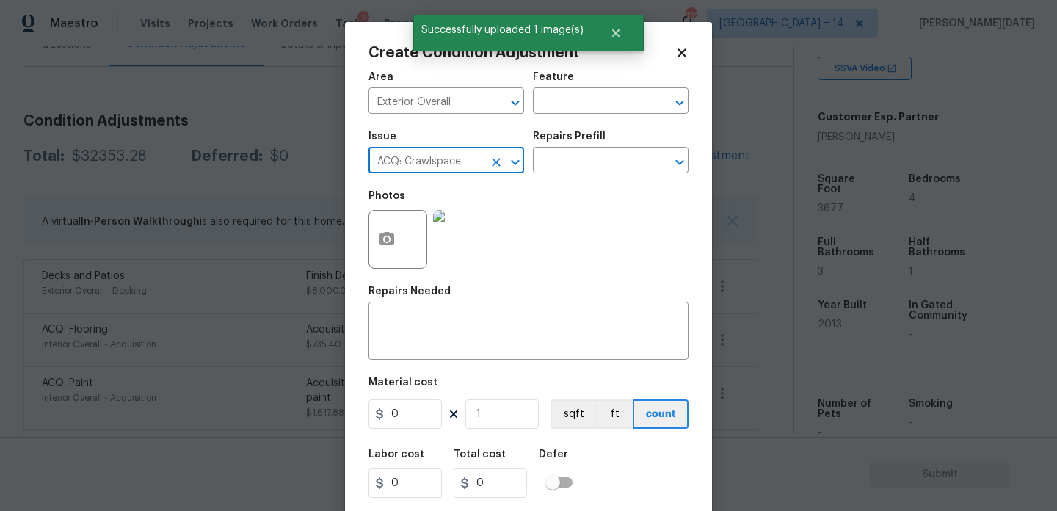
click at [473, 161] on input "ACQ: Crawlspace" at bounding box center [425, 161] width 114 height 23
click at [509, 161] on icon "Open" at bounding box center [515, 162] width 18 height 18
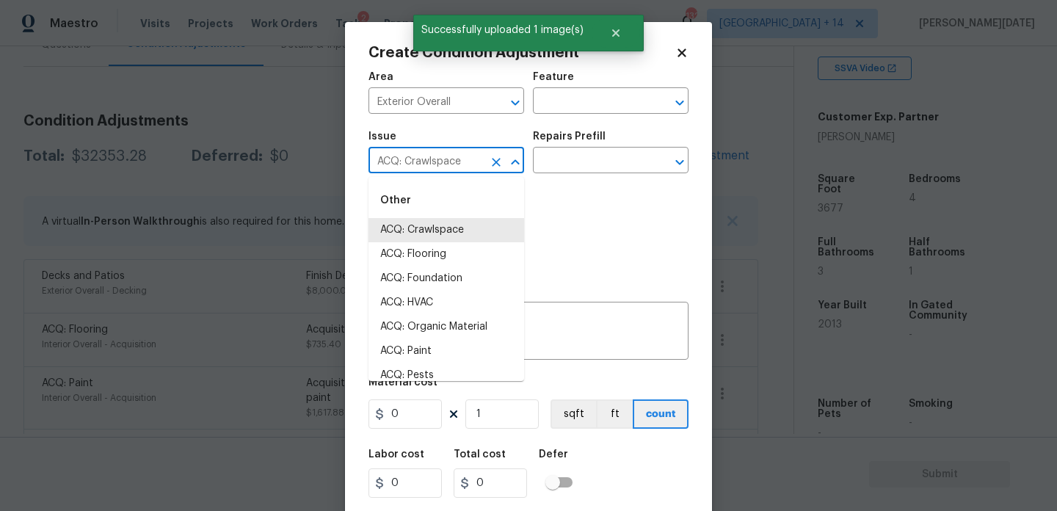
click at [495, 163] on icon "Clear" at bounding box center [496, 162] width 9 height 9
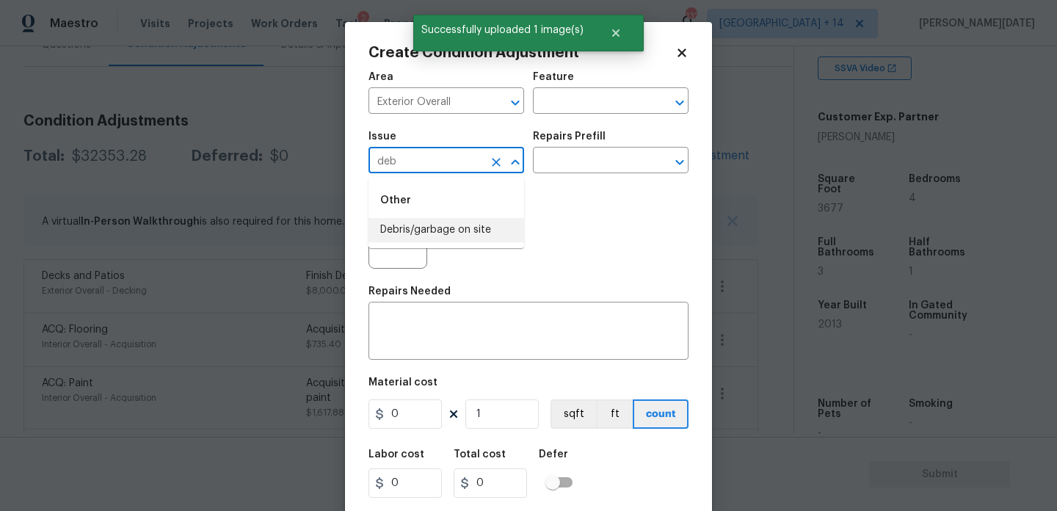
click at [470, 229] on li "Debris/garbage on site" at bounding box center [446, 230] width 156 height 24
type input "Debris/garbage on site"
click at [595, 148] on div "Repairs Prefill" at bounding box center [611, 140] width 156 height 19
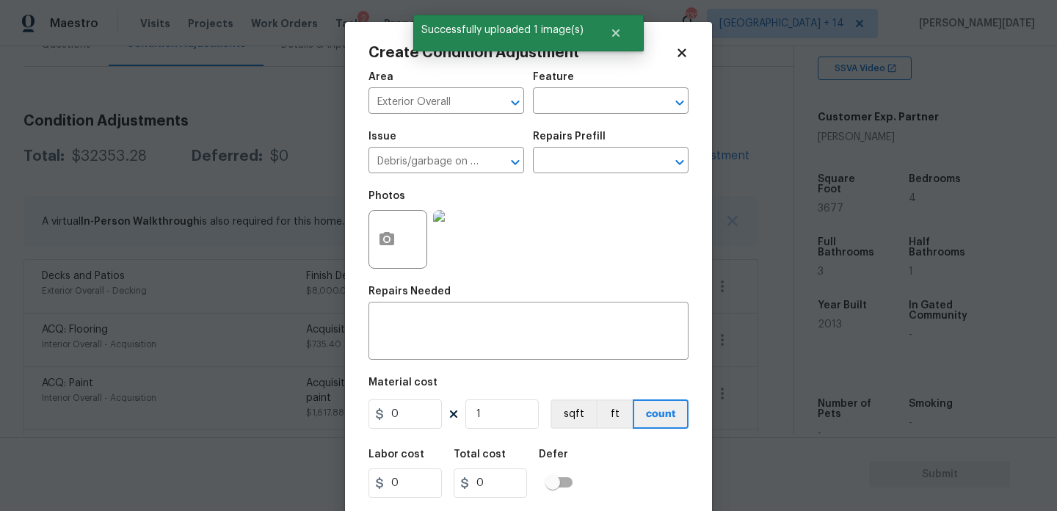
click at [587, 175] on div "Issue Debris/garbage on site ​ Repairs Prefill ​" at bounding box center [528, 152] width 320 height 59
click at [605, 166] on input "text" at bounding box center [590, 161] width 114 height 23
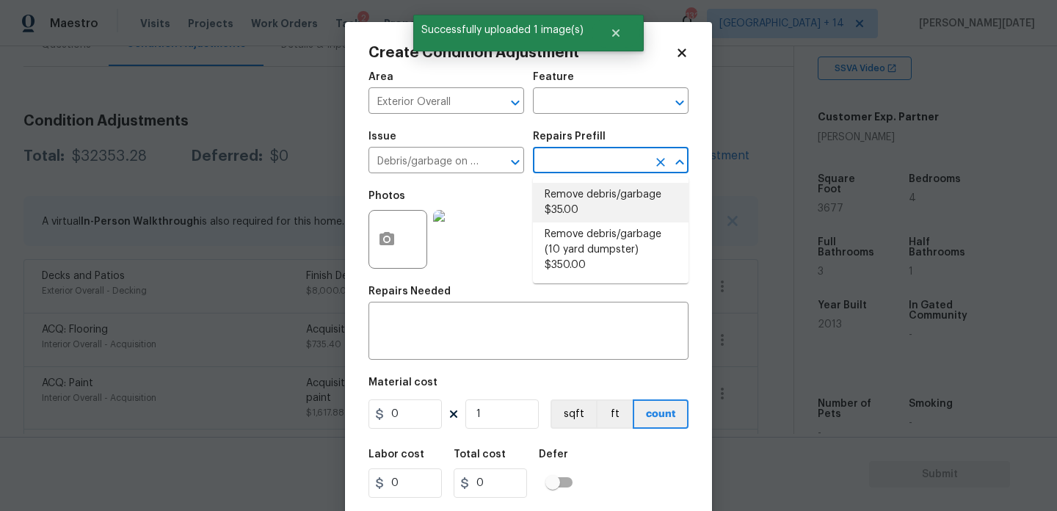
click at [600, 200] on li "Remove debris/garbage $35.00" at bounding box center [611, 203] width 156 height 40
type textarea "Remove, haul off, and properly dispose of any debris left by seller to offsite …"
type input "35"
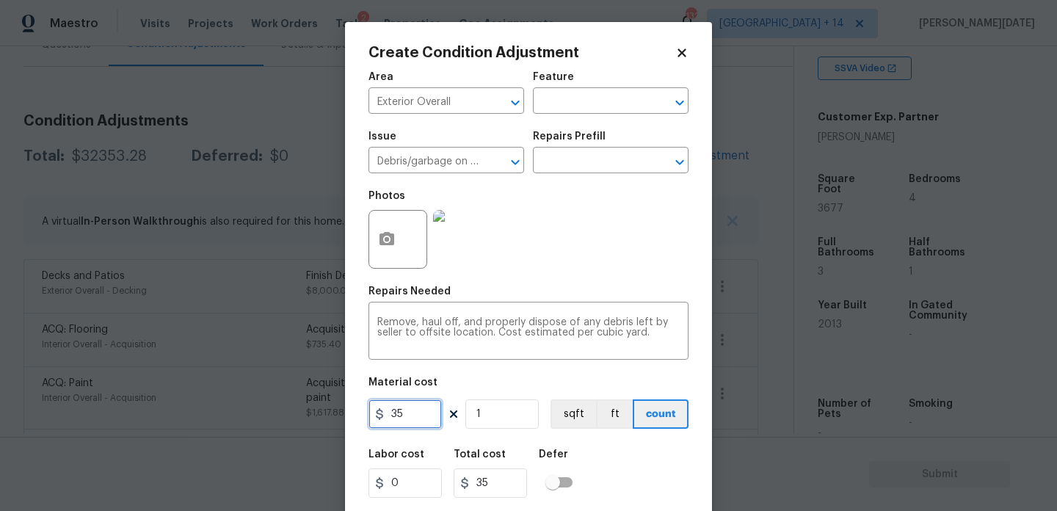
drag, startPoint x: 418, startPoint y: 423, endPoint x: 295, endPoint y: 423, distance: 123.3
click at [295, 423] on div "Create Condition Adjustment Area Exterior Overall ​ Feature ​ Issue Debris/garb…" at bounding box center [528, 255] width 1057 height 511
type input "1000"
click at [592, 261] on div "Photos" at bounding box center [528, 229] width 320 height 95
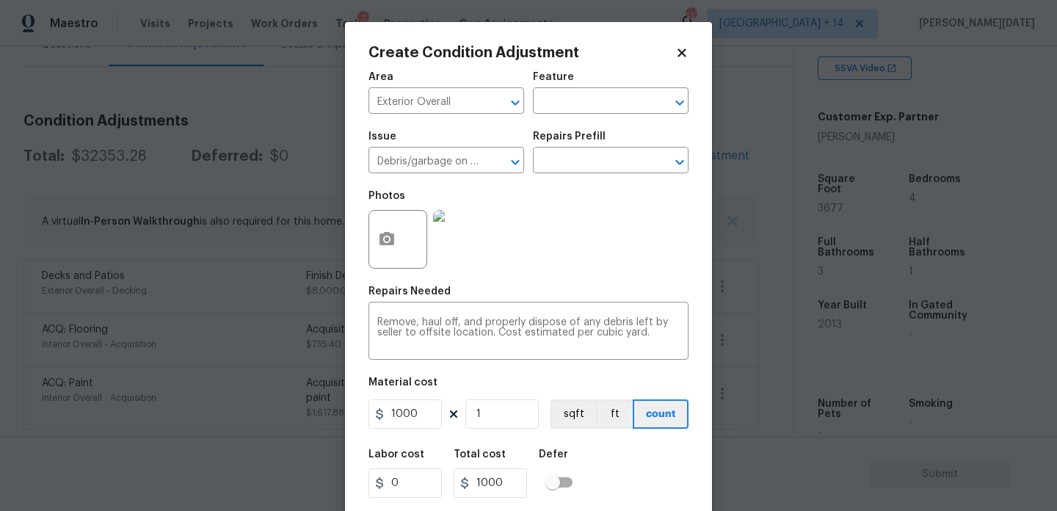
scroll to position [37, 0]
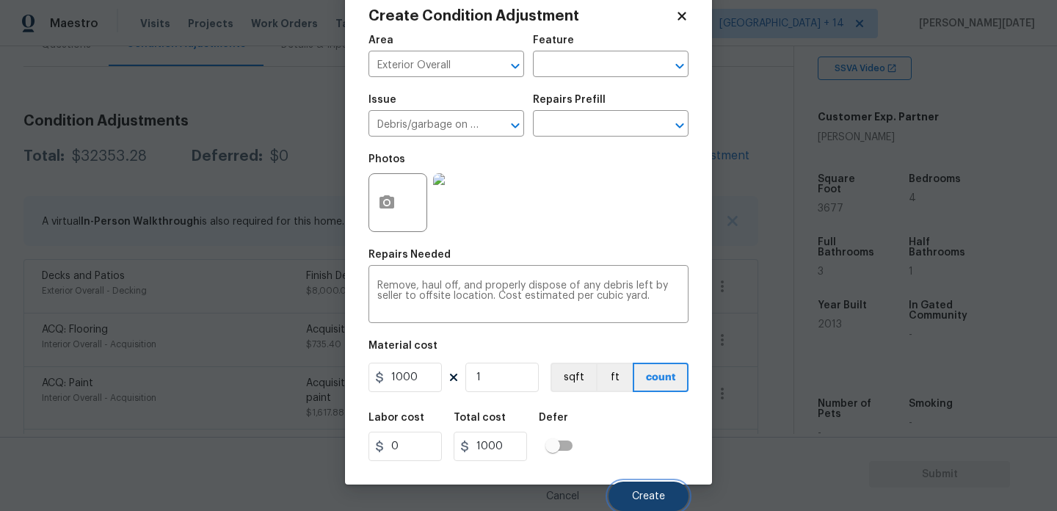
click at [652, 489] on button "Create" at bounding box center [648, 495] width 80 height 29
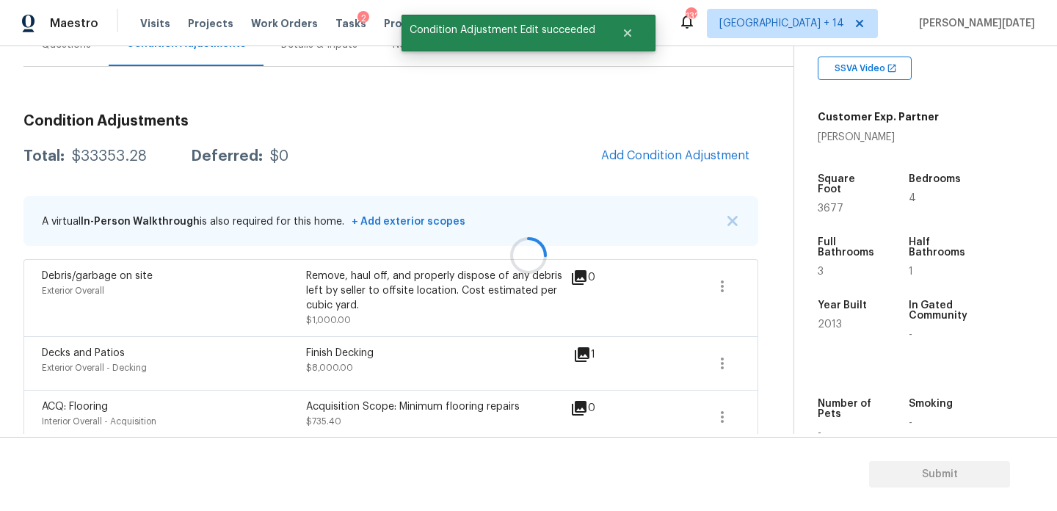
scroll to position [0, 0]
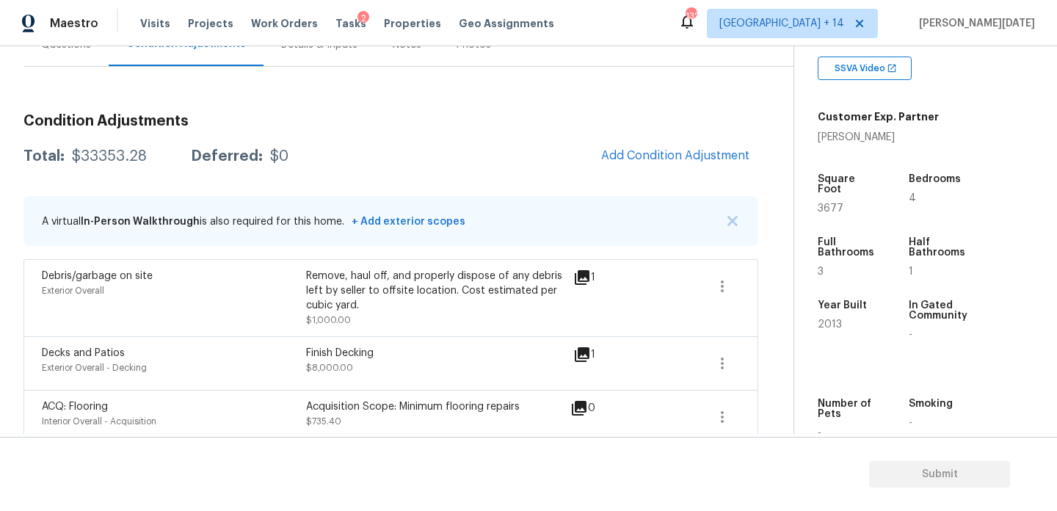
click at [826, 203] on span "3677" at bounding box center [831, 208] width 26 height 10
copy span "3677"
click at [639, 156] on span "Add Condition Adjustment" at bounding box center [675, 155] width 148 height 13
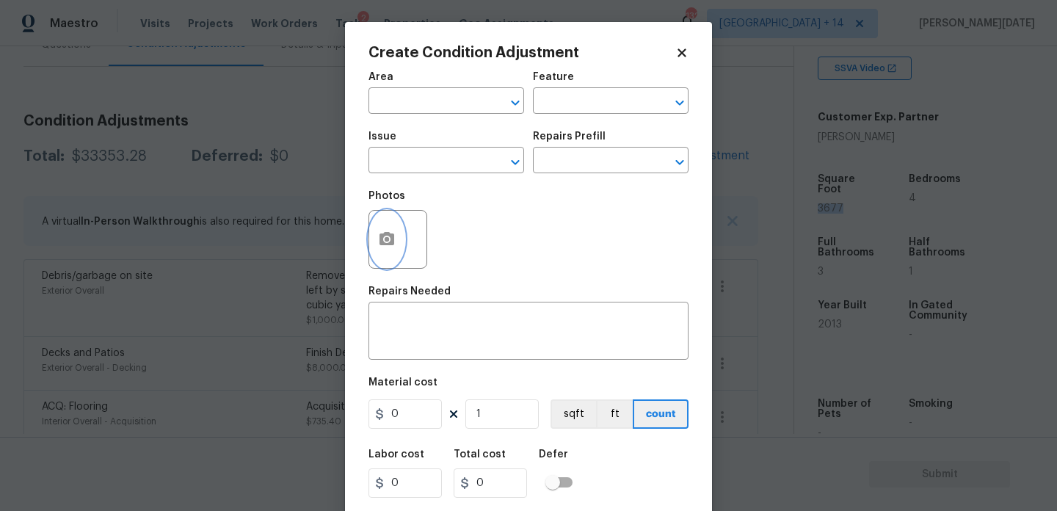
click at [397, 227] on button "button" at bounding box center [386, 239] width 35 height 57
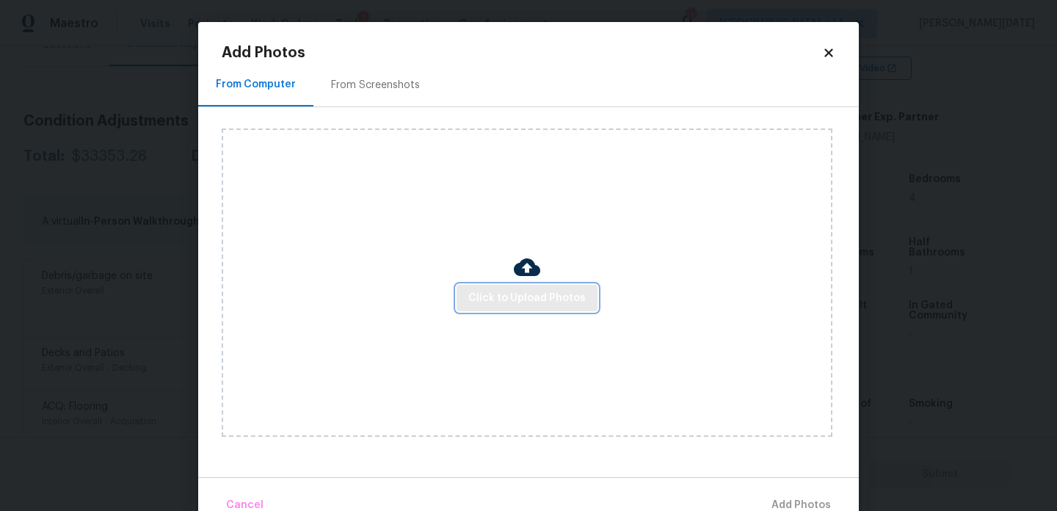
click at [476, 291] on span "Click to Upload Photos" at bounding box center [526, 298] width 117 height 18
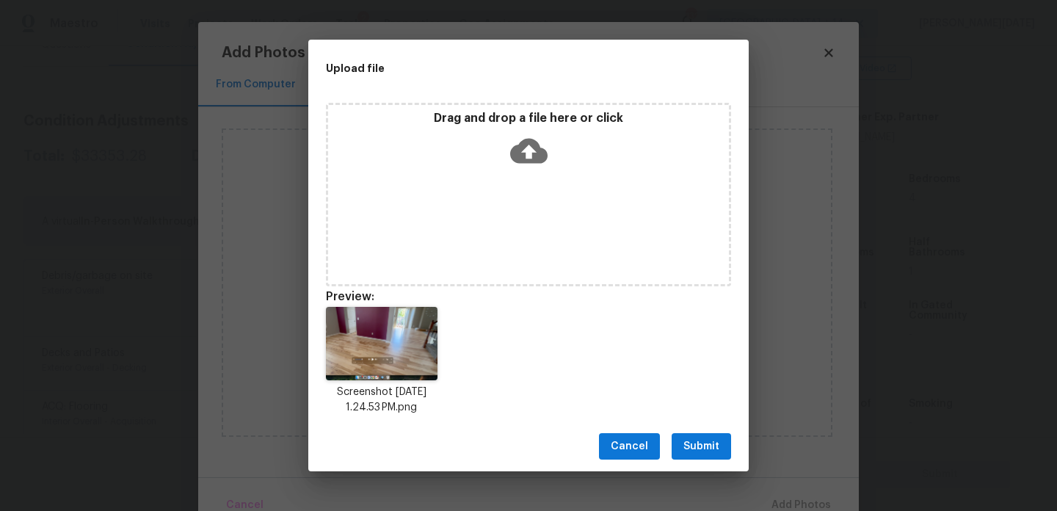
click at [687, 440] on span "Submit" at bounding box center [701, 446] width 36 height 18
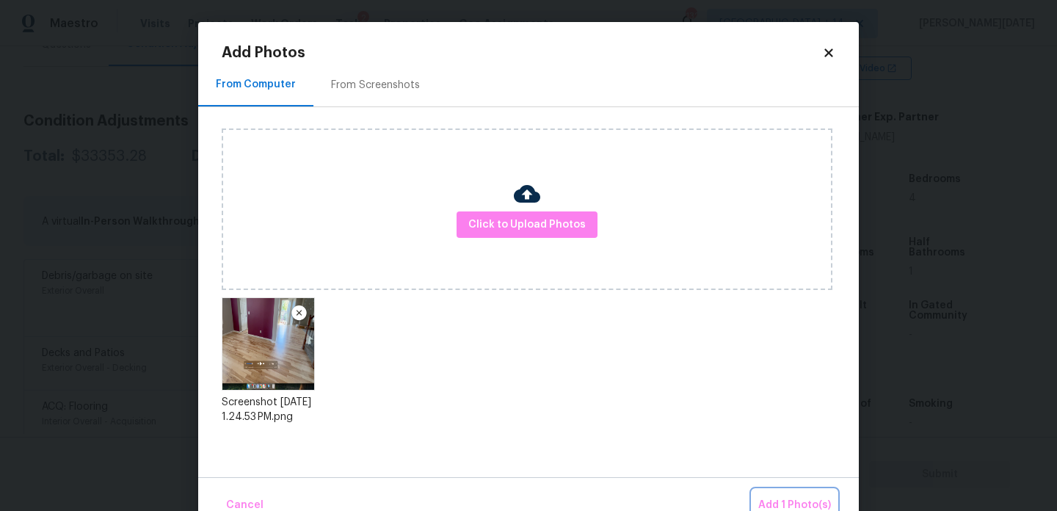
click at [771, 498] on span "Add 1 Photo(s)" at bounding box center [794, 505] width 73 height 18
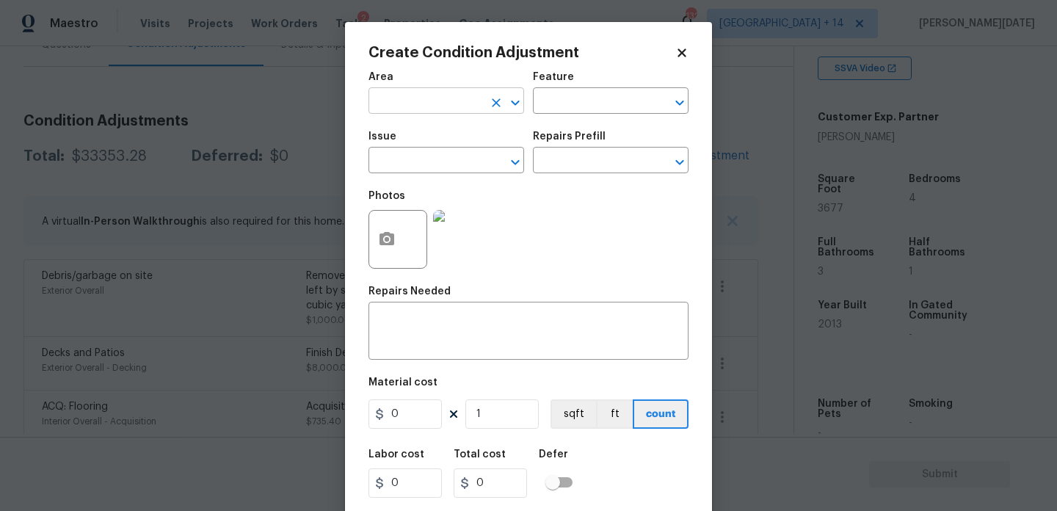
click at [426, 102] on input "text" at bounding box center [425, 102] width 114 height 23
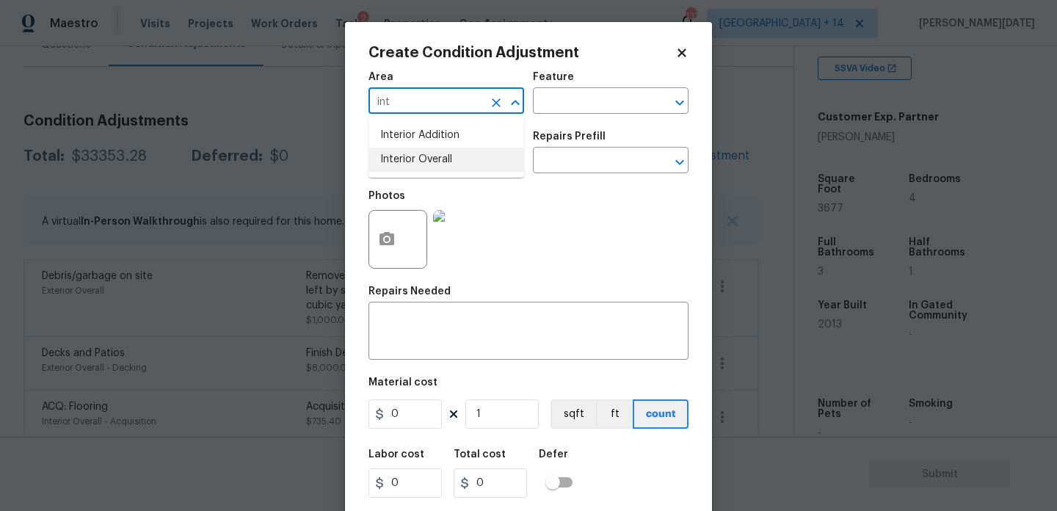
click at [447, 152] on li "Interior Overall" at bounding box center [446, 160] width 156 height 24
type input "Interior Overall"
click at [447, 152] on input "text" at bounding box center [425, 161] width 114 height 23
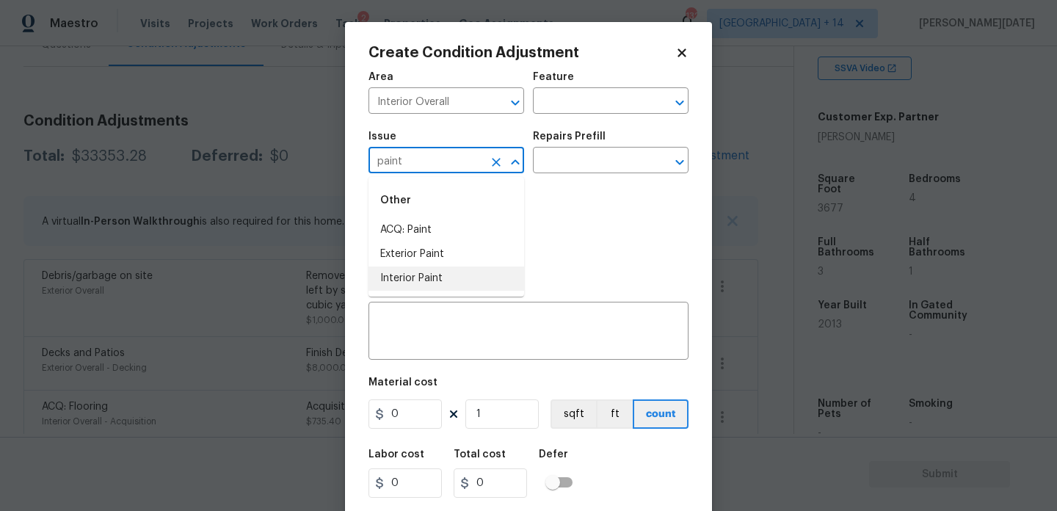
click at [432, 283] on li "Interior Paint" at bounding box center [446, 278] width 156 height 24
type input "Interior Paint"
click at [564, 167] on input "text" at bounding box center [590, 161] width 114 height 23
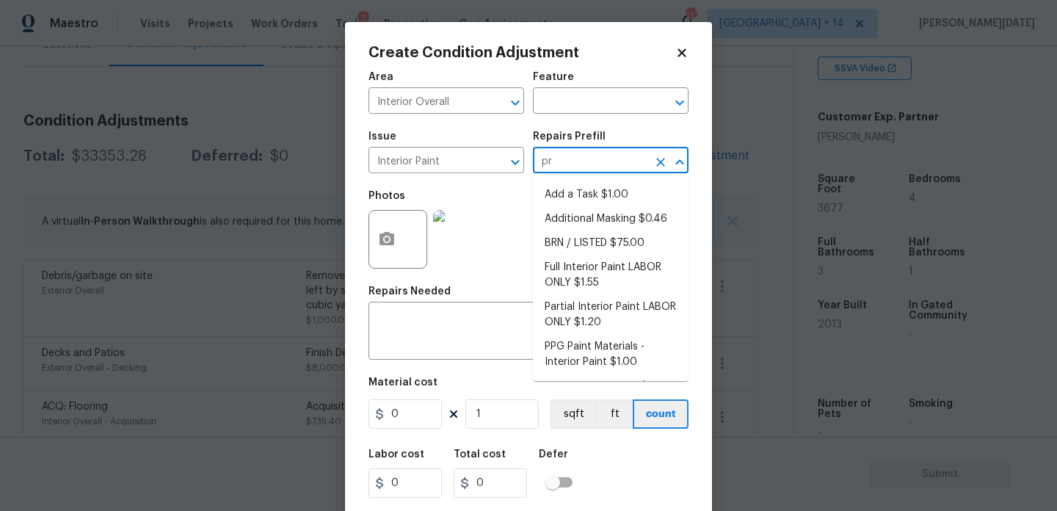
type input "pri"
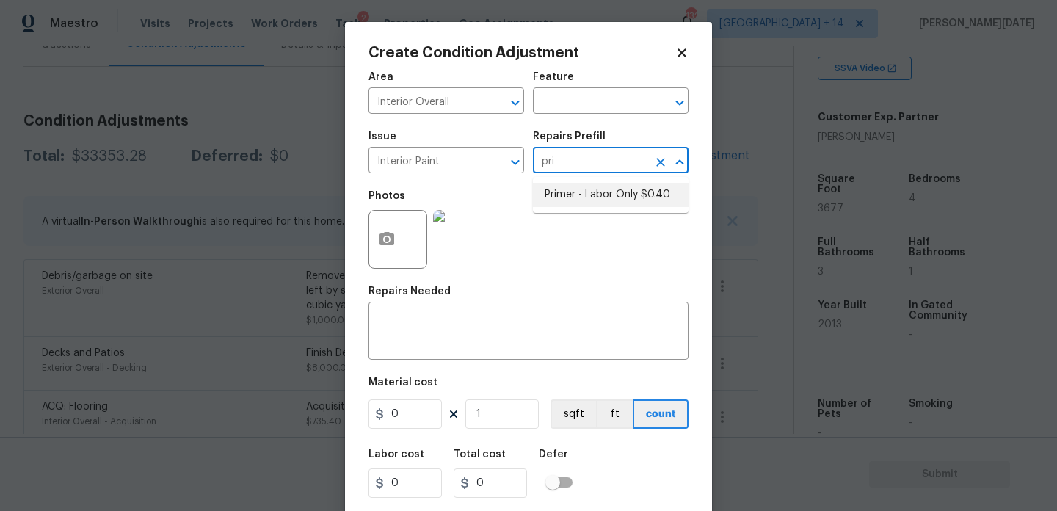
click at [576, 201] on li "Primer - Labor Only $0.40" at bounding box center [611, 195] width 156 height 24
type input "Overall Paint"
type textarea "Interior primer - PRIMER PROVIDED BY OPENDOOR - All nails, screws, drywall anch…"
type input "0.4"
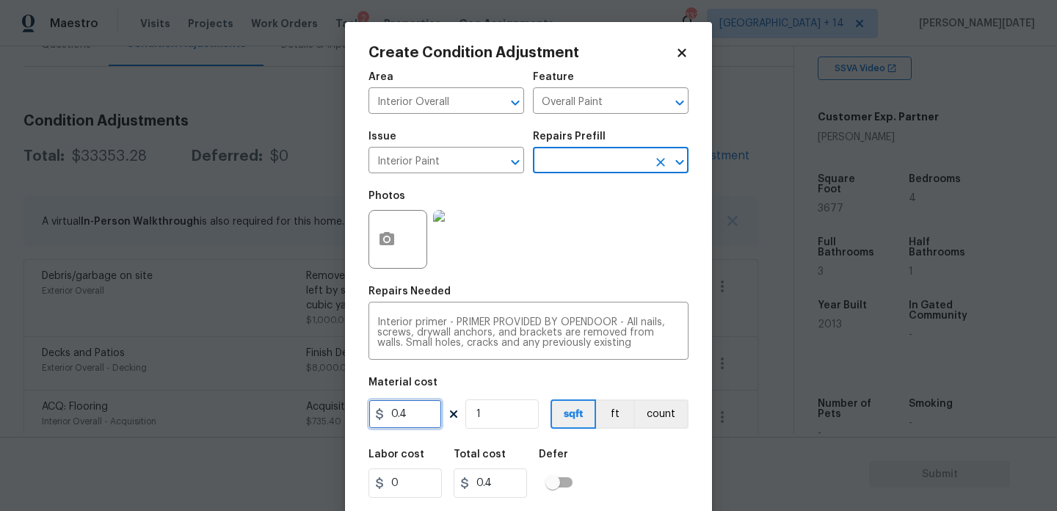
drag, startPoint x: 432, startPoint y: 420, endPoint x: 346, endPoint y: 420, distance: 85.9
click at [346, 420] on div "Create Condition Adjustment Area Interior Overall ​ Feature Overall Paint ​ Iss…" at bounding box center [528, 271] width 367 height 499
type input "200"
click at [591, 256] on div "Photos" at bounding box center [528, 229] width 320 height 95
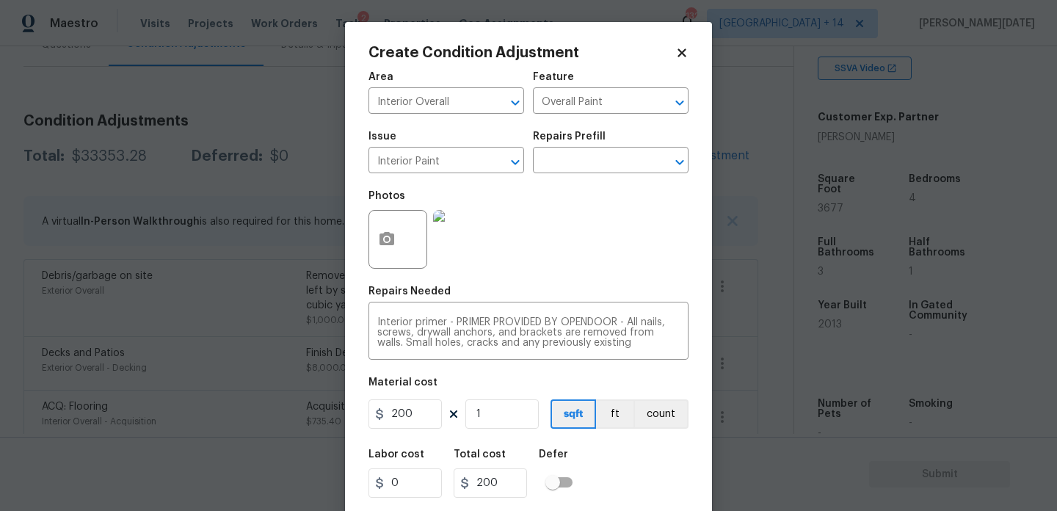
scroll to position [37, 0]
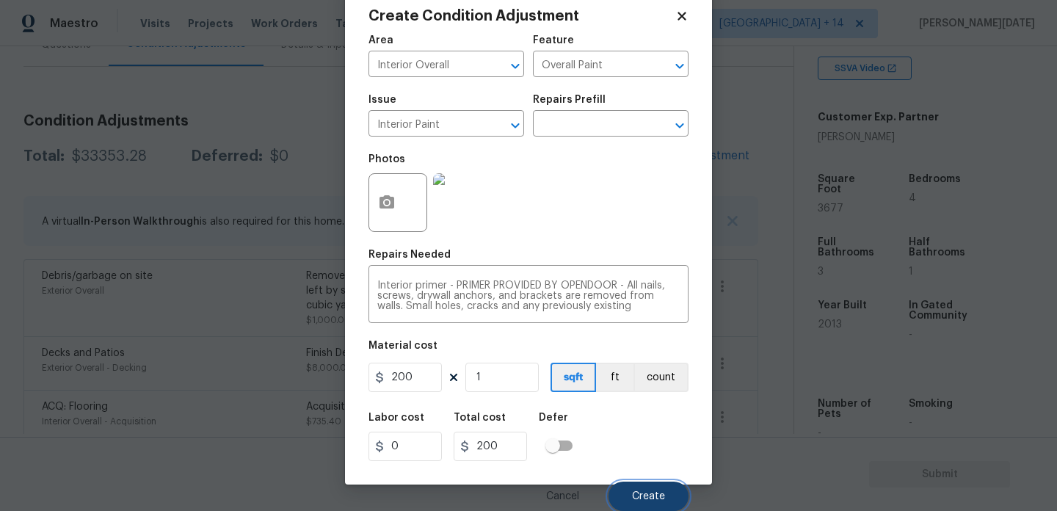
click at [633, 482] on button "Create" at bounding box center [648, 495] width 80 height 29
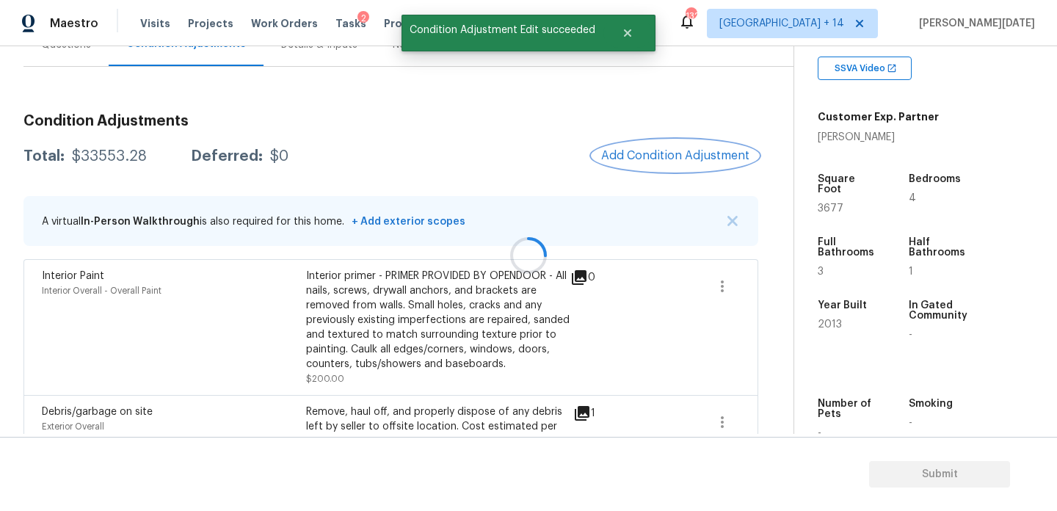
scroll to position [0, 0]
click at [656, 175] on div "Condition Adjustments Total: $33553.28 Deferred: $0 Add Condition Adjustment A …" at bounding box center [390, 457] width 735 height 710
click at [672, 154] on span "Add Condition Adjustment" at bounding box center [675, 155] width 148 height 13
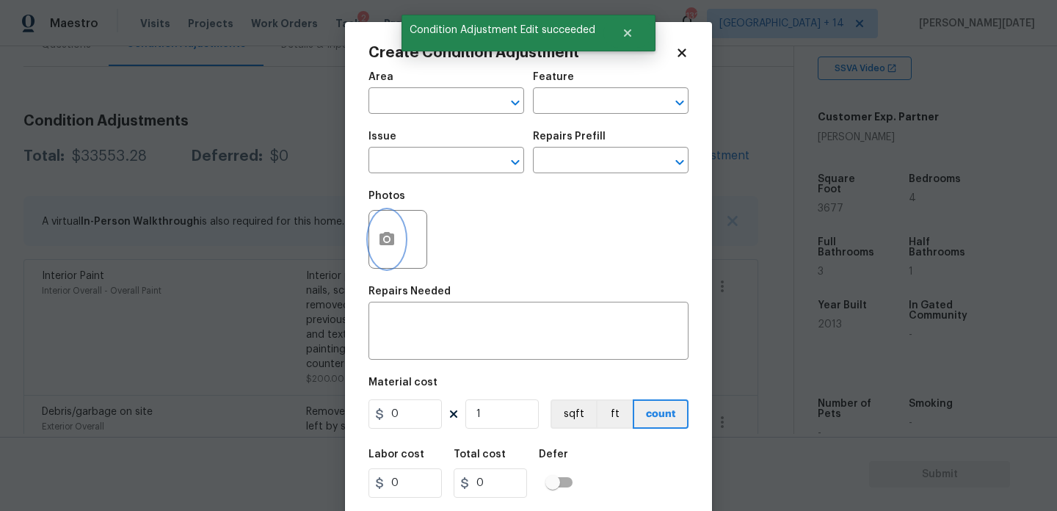
click at [386, 234] on icon "button" at bounding box center [386, 238] width 15 height 13
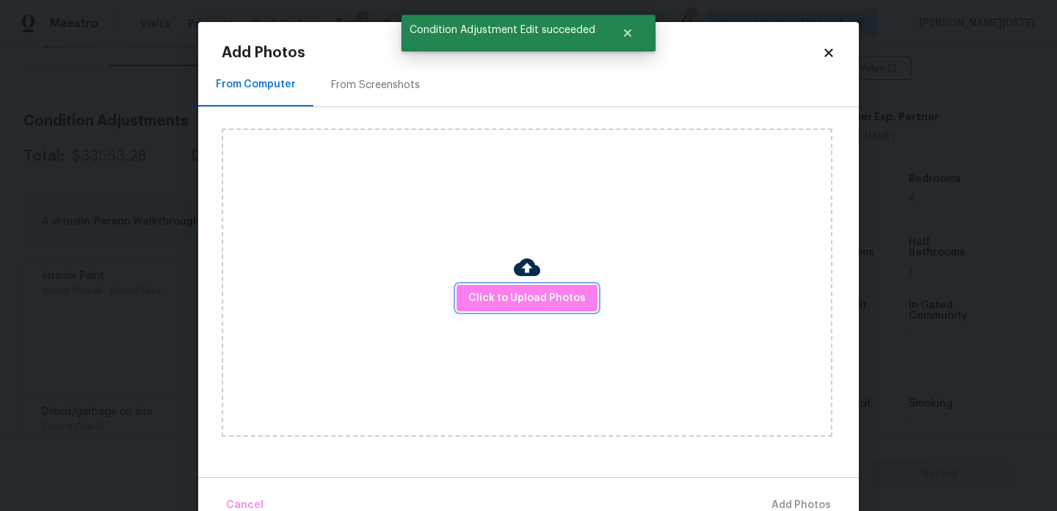
click at [479, 286] on button "Click to Upload Photos" at bounding box center [526, 298] width 141 height 27
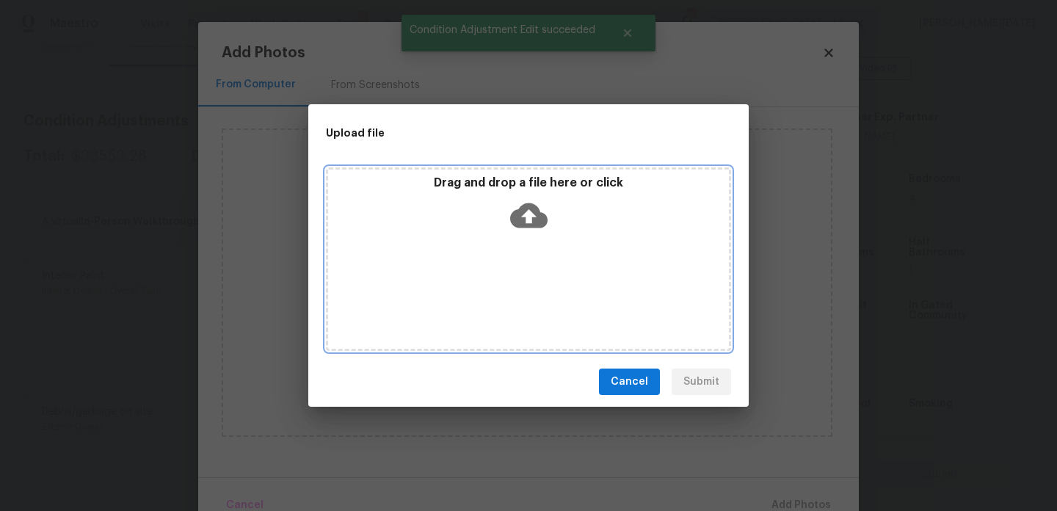
click at [479, 286] on div "Drag and drop a file here or click" at bounding box center [528, 258] width 405 height 183
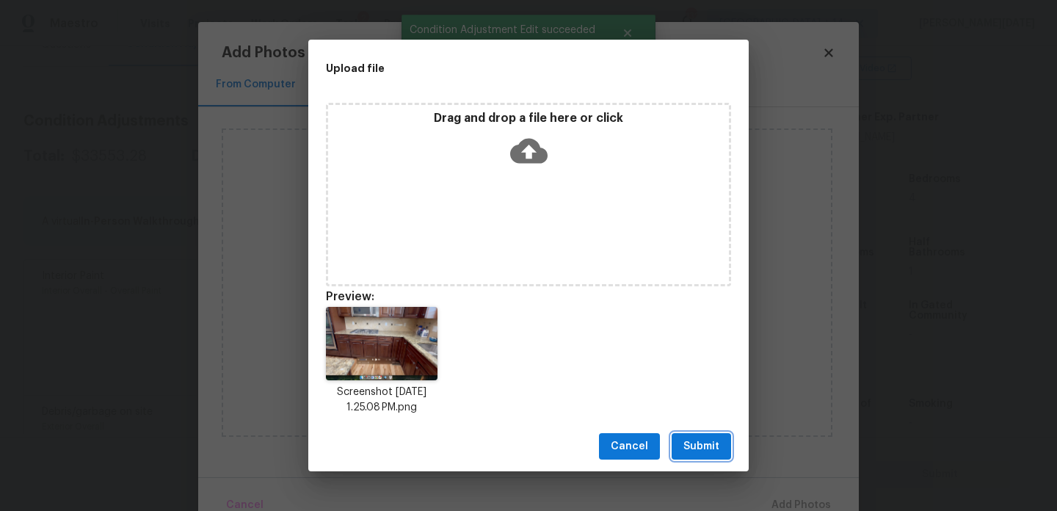
click at [686, 446] on span "Submit" at bounding box center [701, 446] width 36 height 18
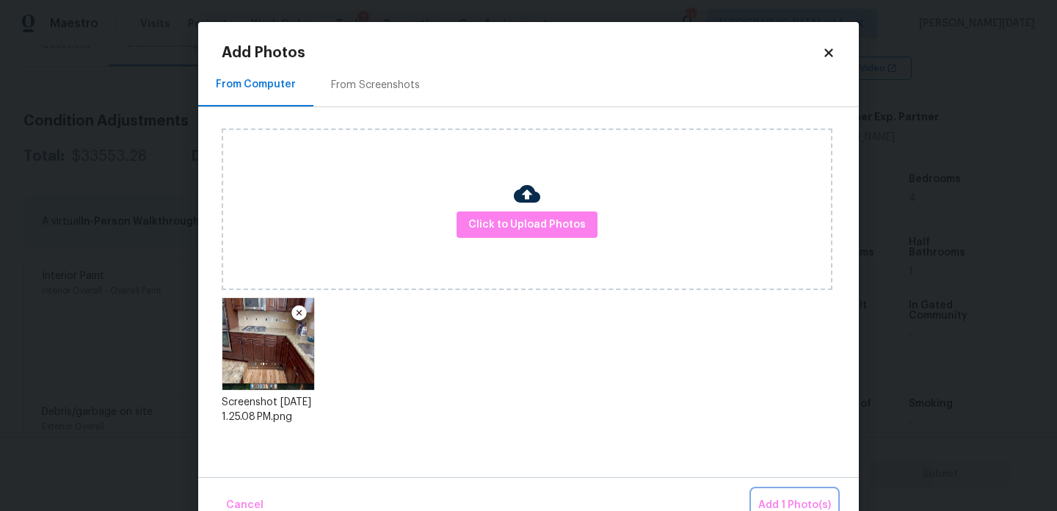
click at [765, 491] on button "Add 1 Photo(s)" at bounding box center [794, 506] width 84 height 32
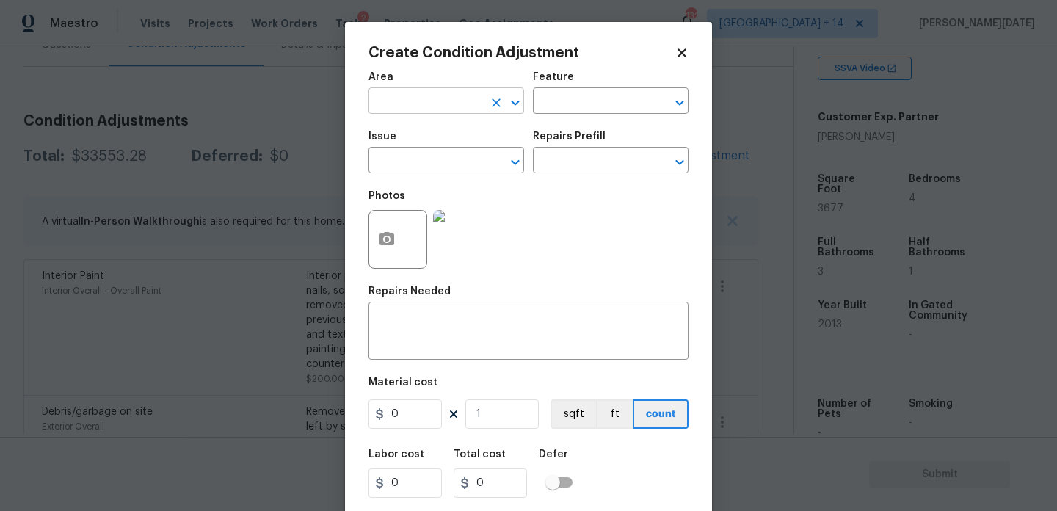
click at [404, 110] on input "text" at bounding box center [425, 102] width 114 height 23
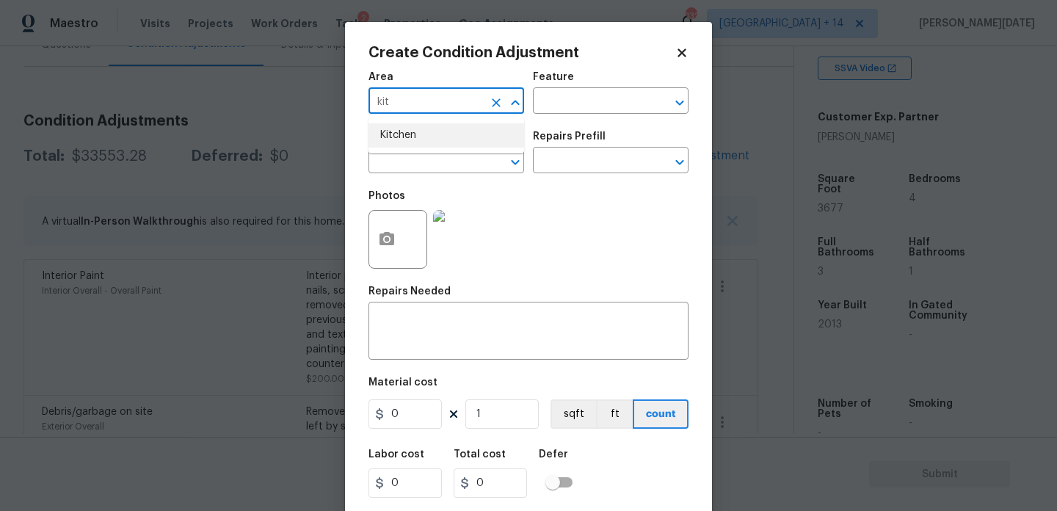
click at [416, 134] on li "Kitchen" at bounding box center [446, 135] width 156 height 24
type input "Kitchen"
click at [415, 178] on span "Issue ​" at bounding box center [446, 152] width 156 height 59
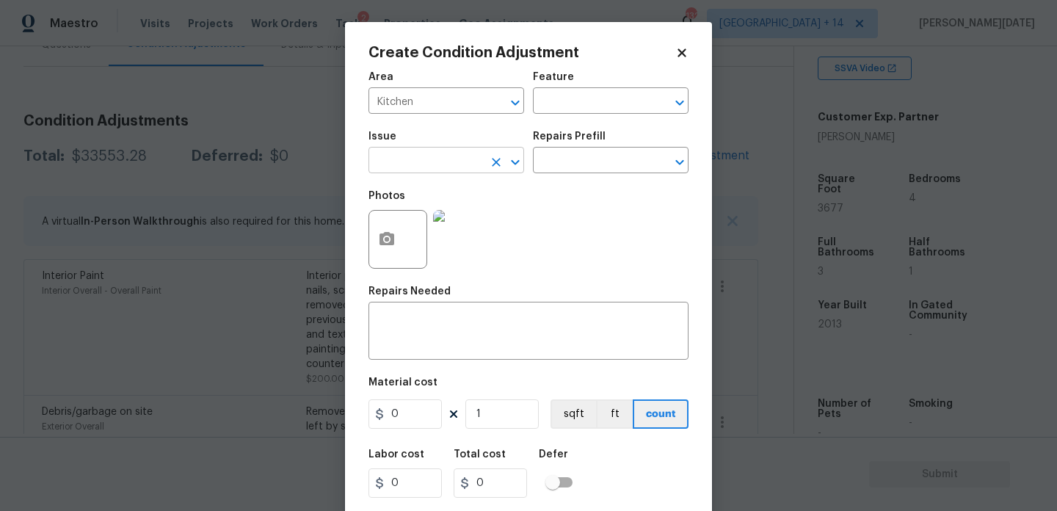
click at [427, 165] on input "text" at bounding box center [425, 161] width 114 height 23
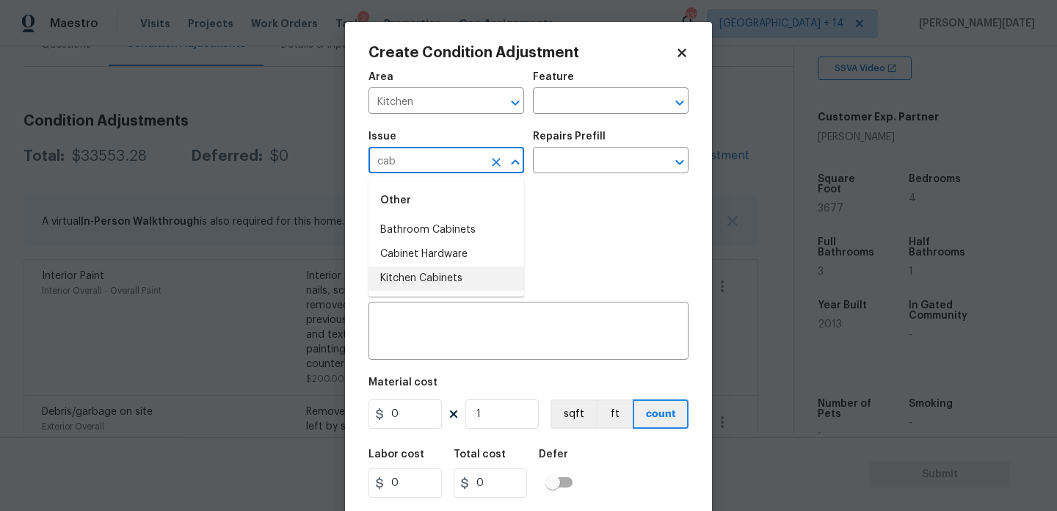
click at [443, 272] on li "Kitchen Cabinets" at bounding box center [446, 278] width 156 height 24
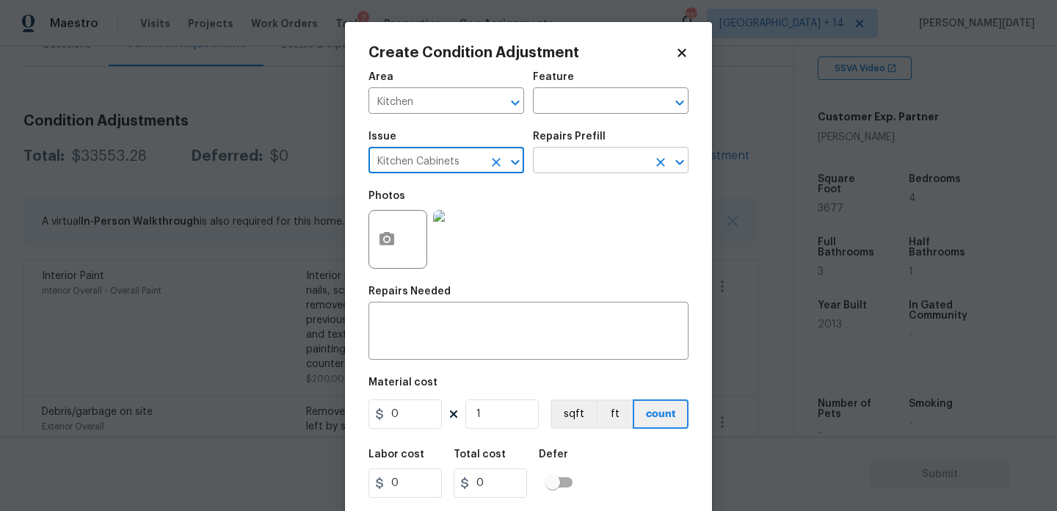
type input "Kitchen Cabinets"
click at [566, 167] on input "text" at bounding box center [590, 161] width 114 height 23
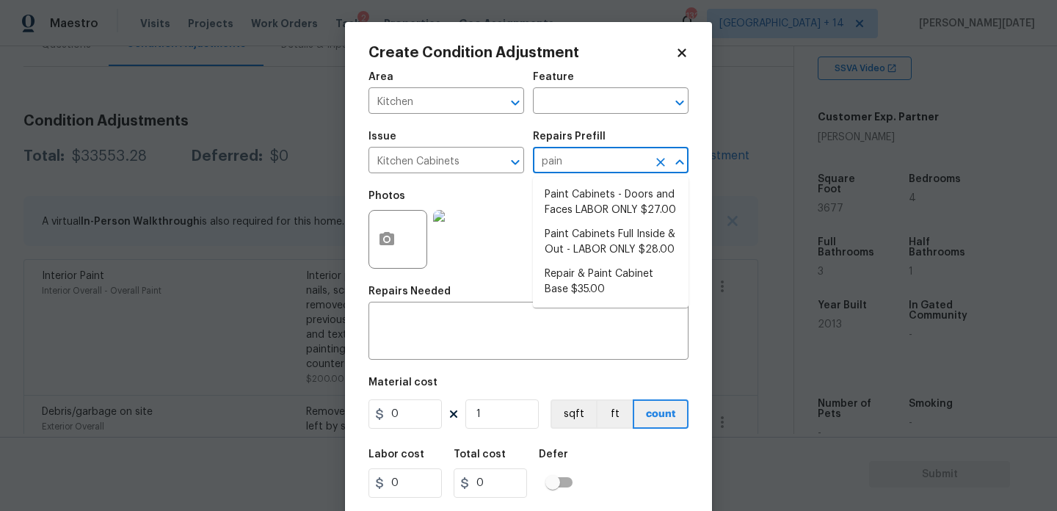
type input "paint"
click at [600, 243] on li "Paint Cabinets Full Inside & Out - LABOR ONLY $28.00" at bounding box center [611, 242] width 156 height 40
type input "Cabinets"
type textarea "Prep, sand, mask and apply 2 coats of paint to the kitchen cabinet doors, inter…"
type input "28"
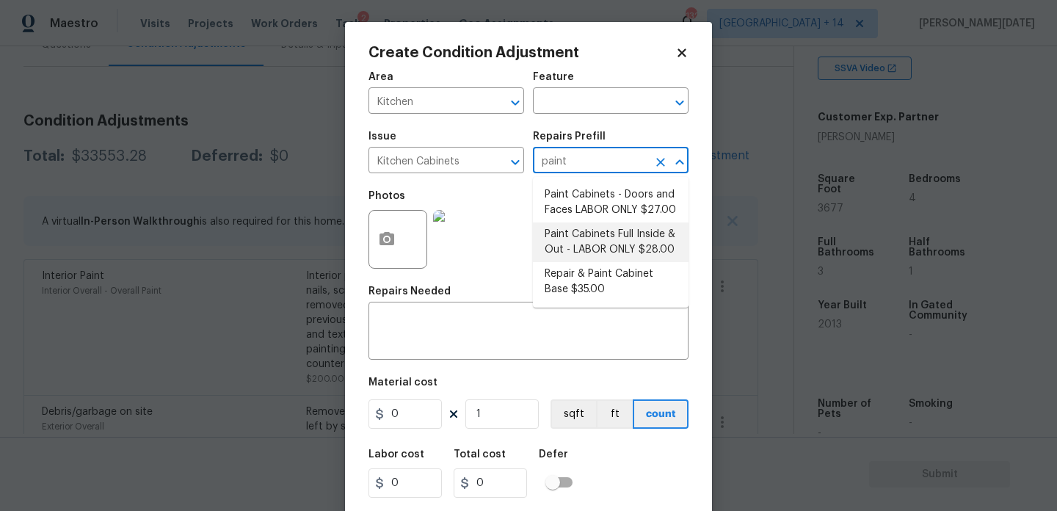
type input "28"
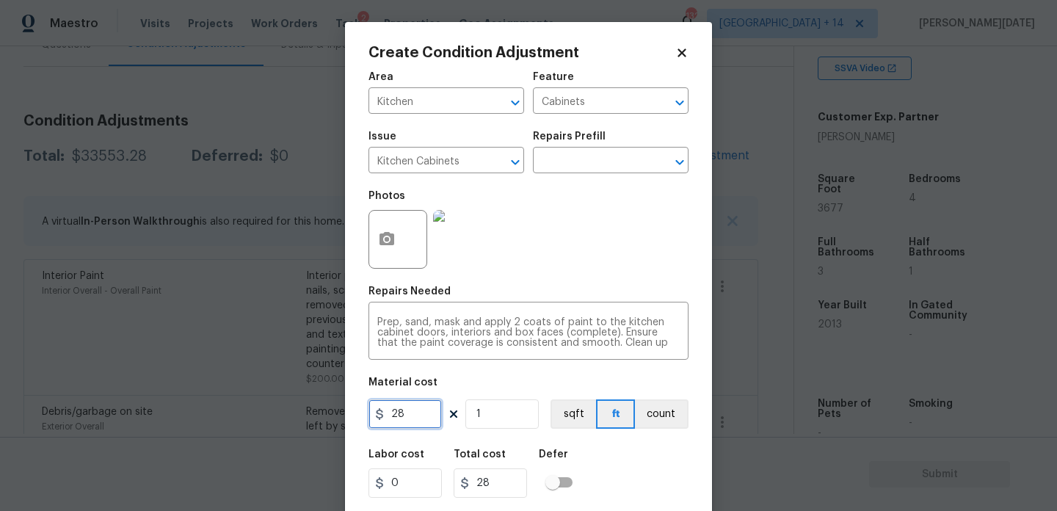
drag, startPoint x: 431, startPoint y: 415, endPoint x: 289, endPoint y: 412, distance: 141.7
click at [289, 412] on div "Create Condition Adjustment Area Kitchen ​ Feature Cabinets ​ Issue Kitchen Cab…" at bounding box center [528, 255] width 1057 height 511
type input "1200"
click at [505, 277] on div "Photos" at bounding box center [528, 229] width 320 height 95
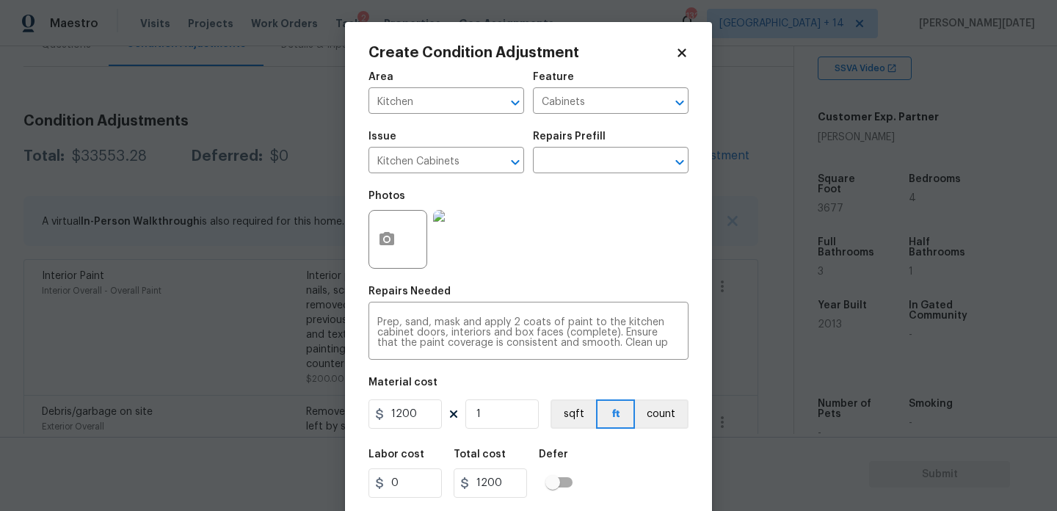
scroll to position [37, 0]
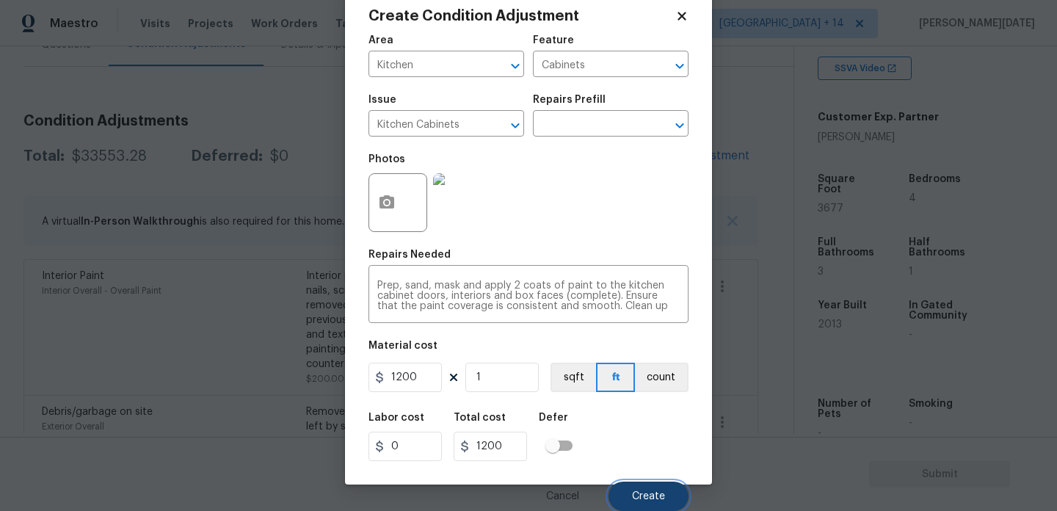
click at [641, 491] on span "Create" at bounding box center [648, 496] width 33 height 11
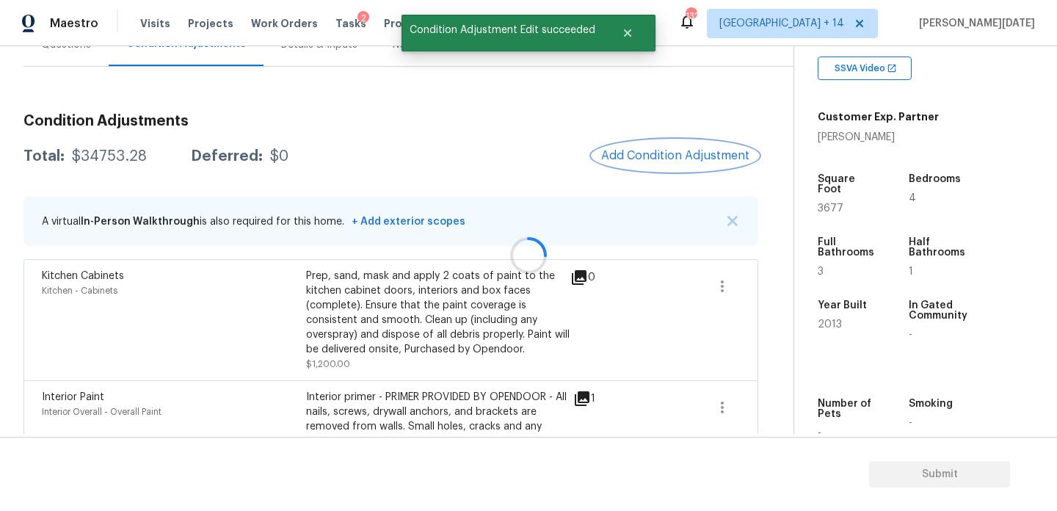
scroll to position [0, 0]
click at [623, 149] on span "Add Condition Adjustment" at bounding box center [675, 155] width 148 height 13
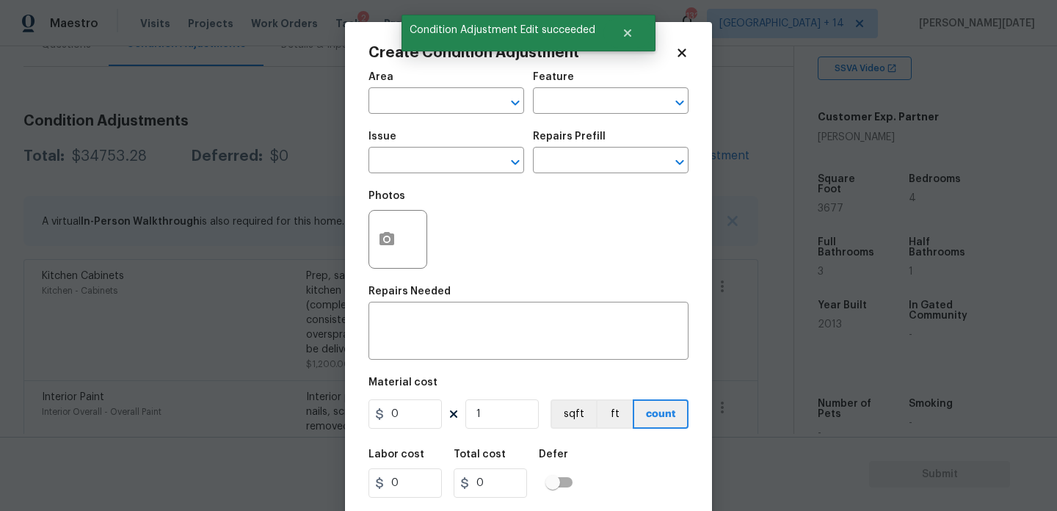
click at [623, 148] on div "Repairs Prefill" at bounding box center [611, 140] width 156 height 19
click at [410, 101] on input "text" at bounding box center [425, 102] width 114 height 23
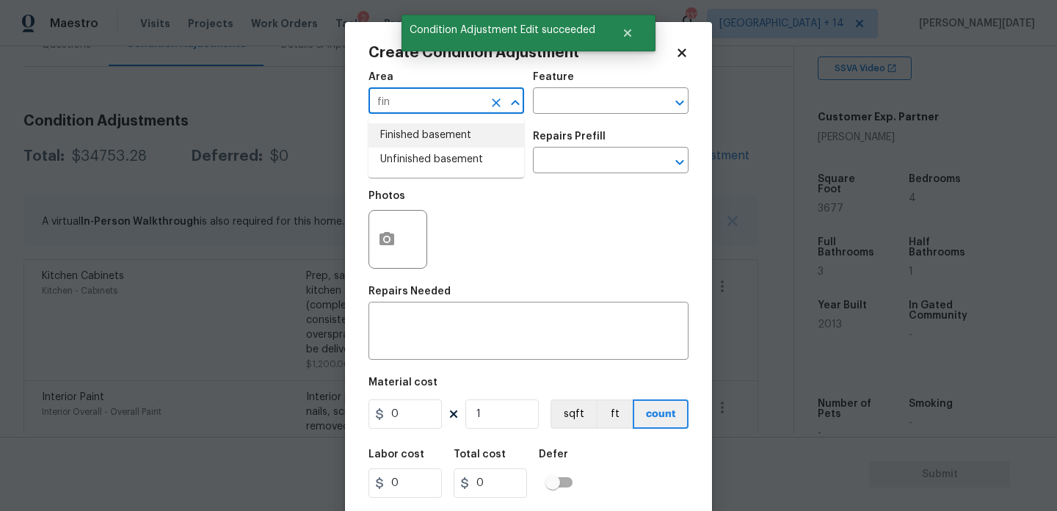
click at [411, 133] on li "Finished basement" at bounding box center [446, 135] width 156 height 24
type input "Finished basement"
click at [411, 158] on input "text" at bounding box center [425, 161] width 114 height 23
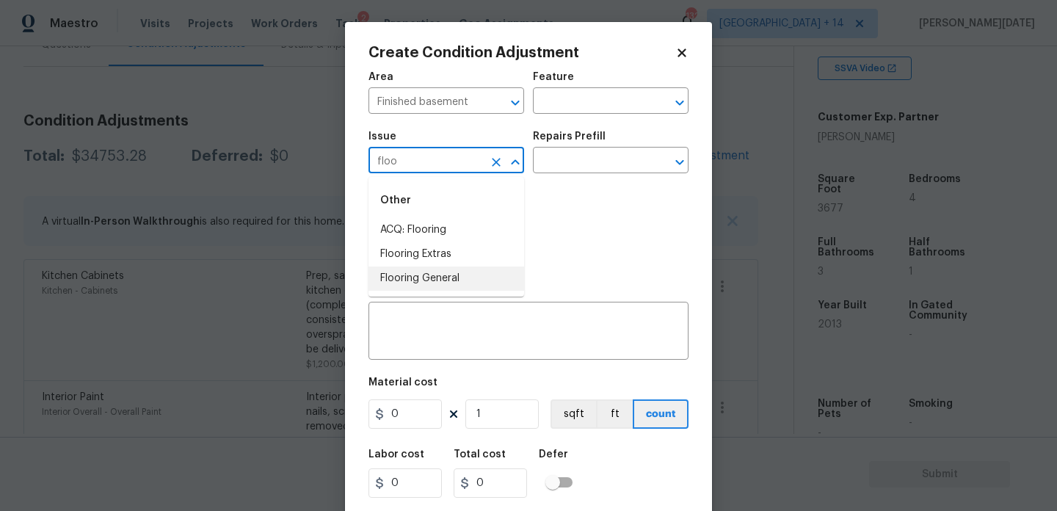
click at [428, 277] on li "Flooring General" at bounding box center [446, 278] width 156 height 24
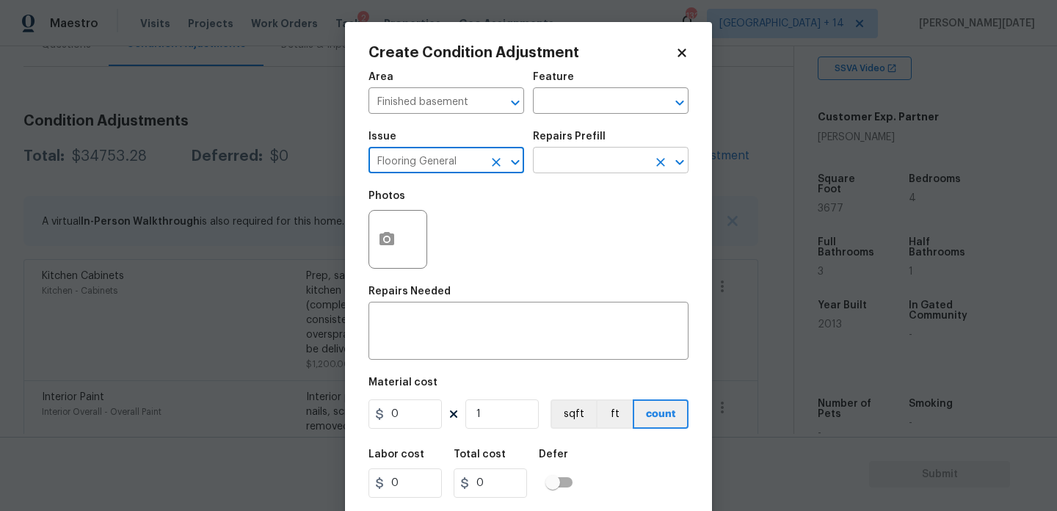
type input "Flooring General"
click at [564, 167] on input "text" at bounding box center [590, 161] width 114 height 23
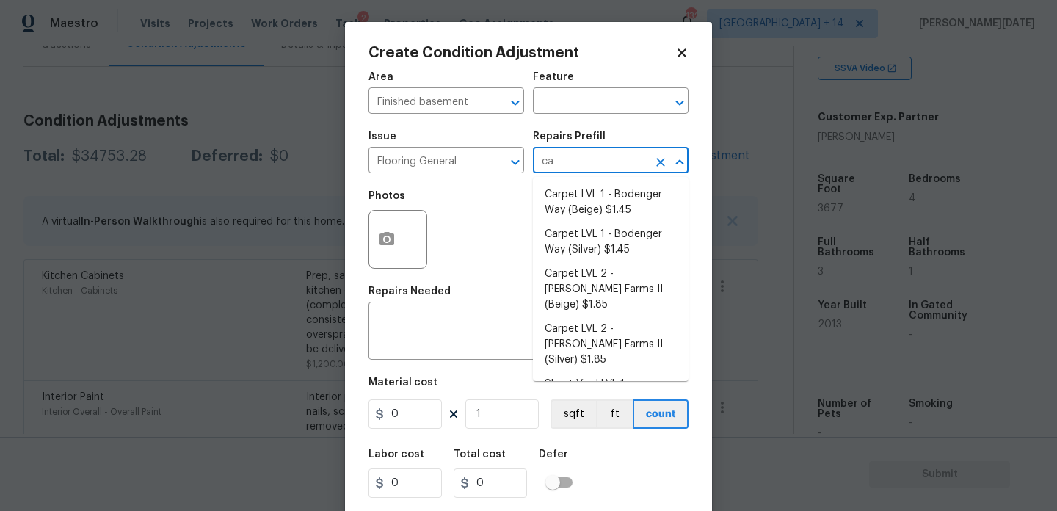
type input "car"
click at [616, 278] on li "Carpet LVL 2 - [PERSON_NAME] Farms II (Beige) $1.85" at bounding box center [611, 289] width 156 height 55
type input "Overall Flooring"
type textarea "Install new carpet ([PERSON_NAME] Farms II - 749 Stony Glade) at all previously…"
type input "1.85"
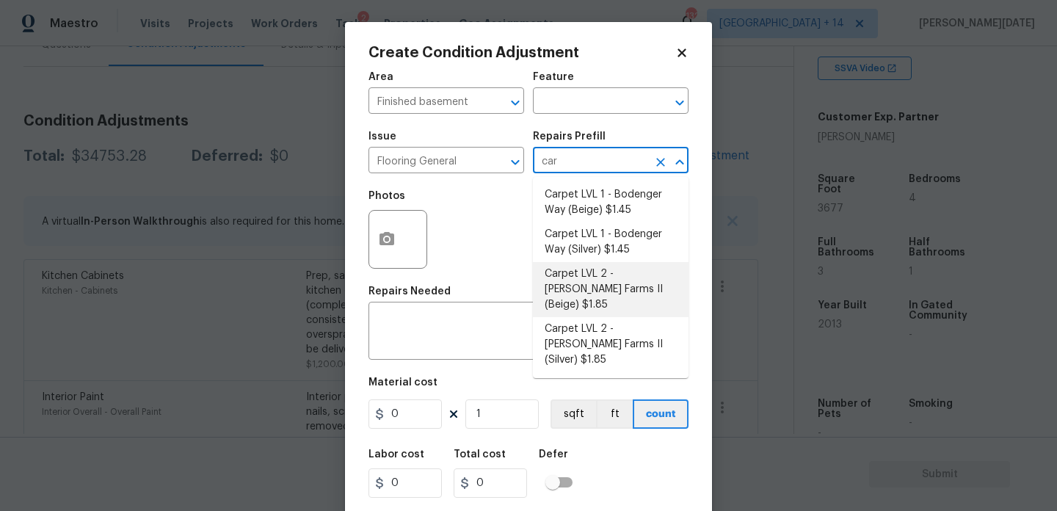
type input "1.85"
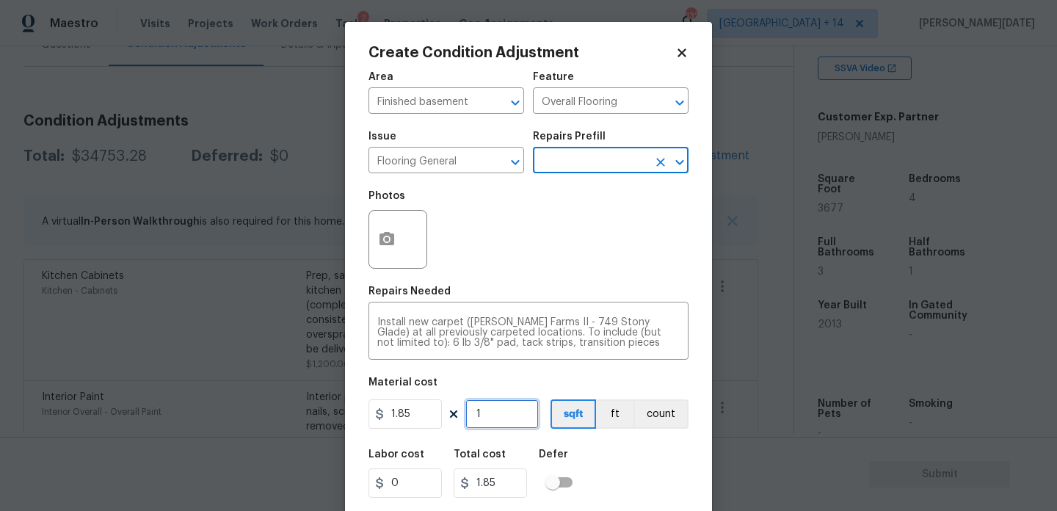
click at [534, 419] on input "1" at bounding box center [501, 413] width 73 height 29
type input "0"
type input "8"
type input "14.8"
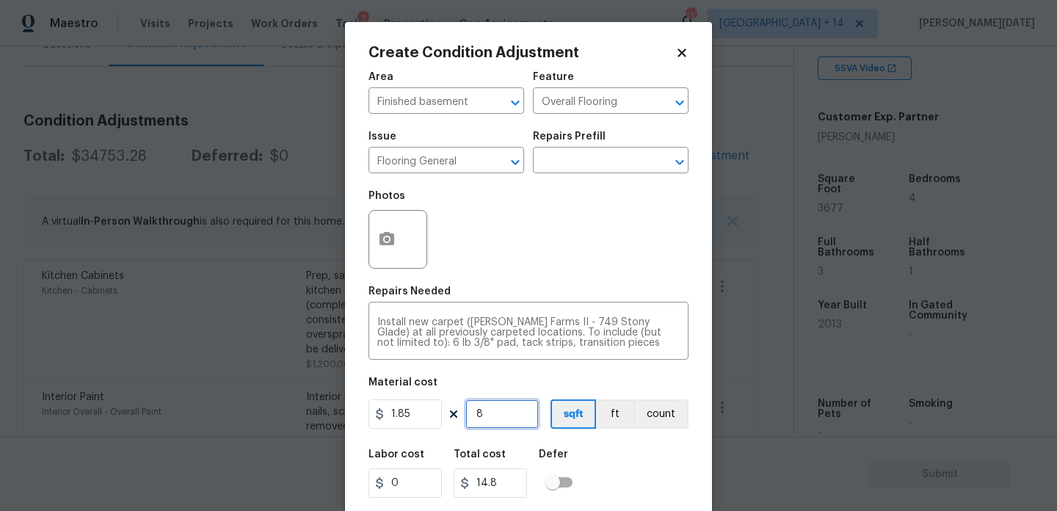
type input "80"
type input "148"
type input "800"
type input "1480"
type input "800"
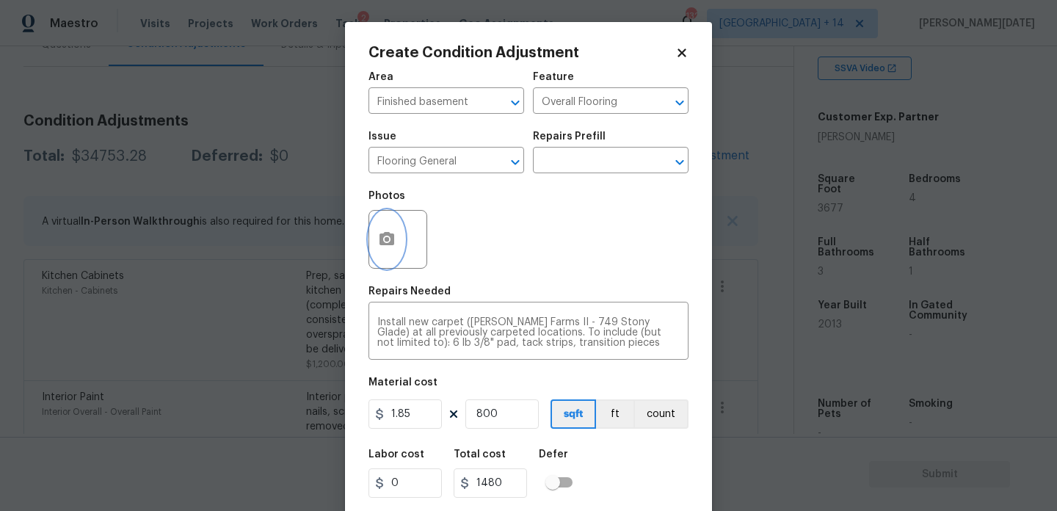
click at [390, 241] on icon "button" at bounding box center [386, 238] width 15 height 13
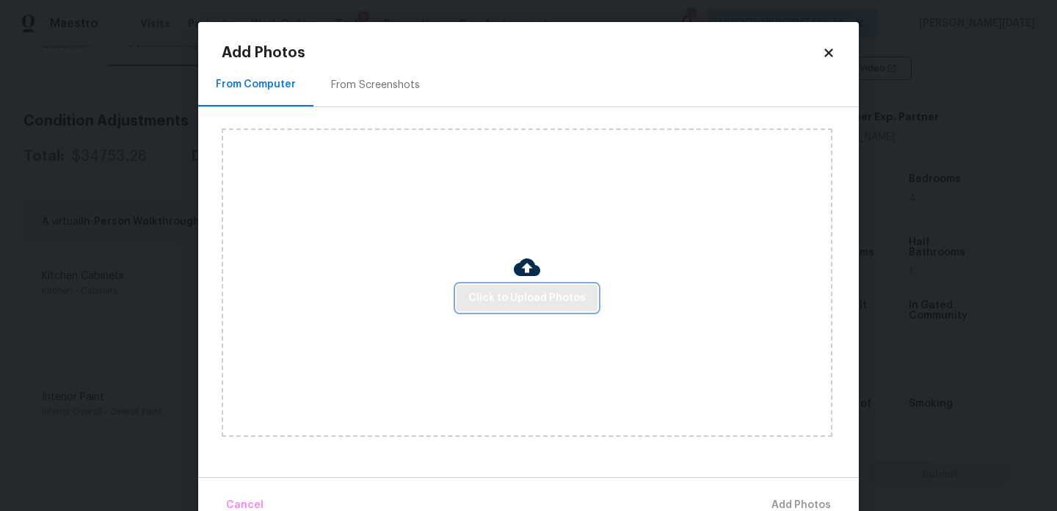
click at [477, 294] on span "Click to Upload Photos" at bounding box center [526, 298] width 117 height 18
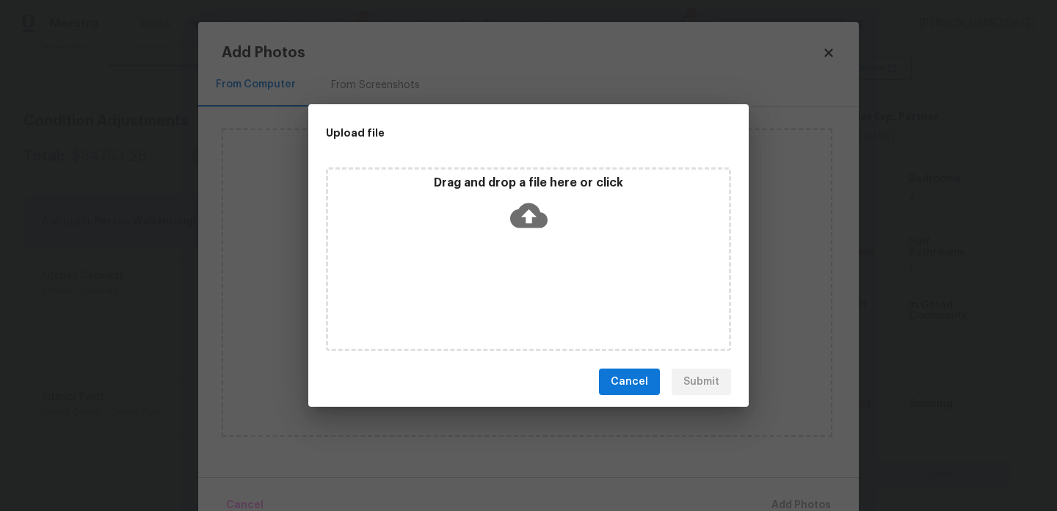
click at [477, 294] on div "Drag and drop a file here or click" at bounding box center [528, 258] width 405 height 183
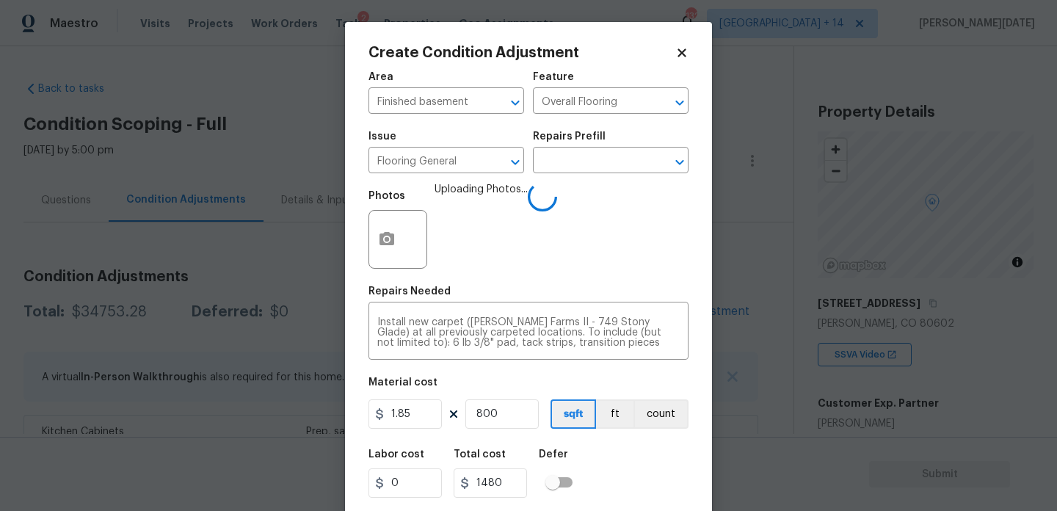
scroll to position [37, 0]
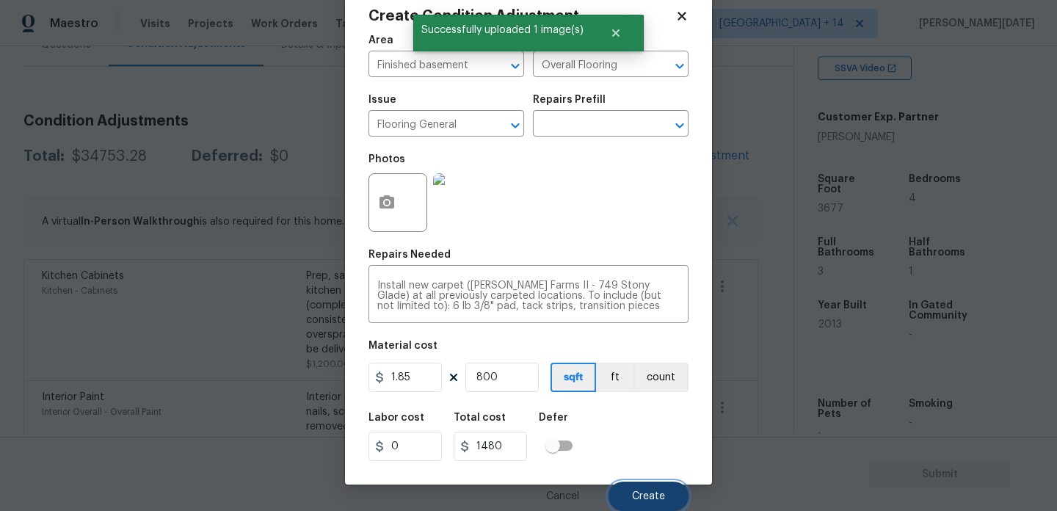
click at [641, 490] on button "Create" at bounding box center [648, 495] width 80 height 29
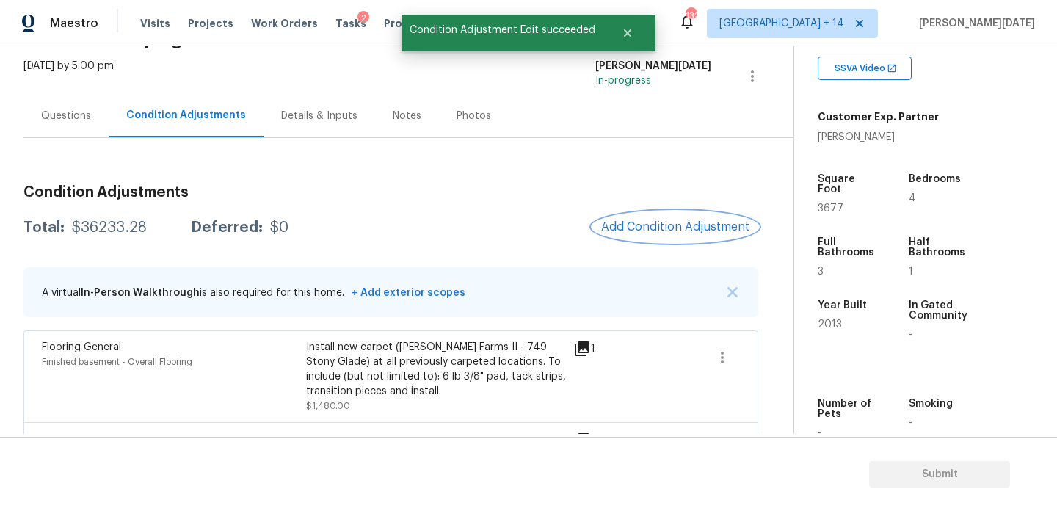
scroll to position [76, 0]
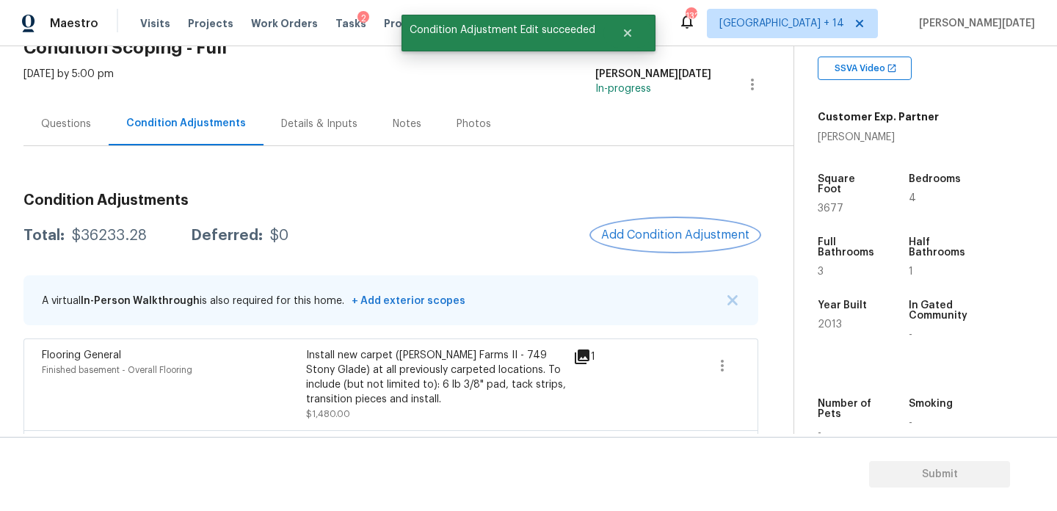
click at [669, 233] on span "Add Condition Adjustment" at bounding box center [675, 234] width 148 height 13
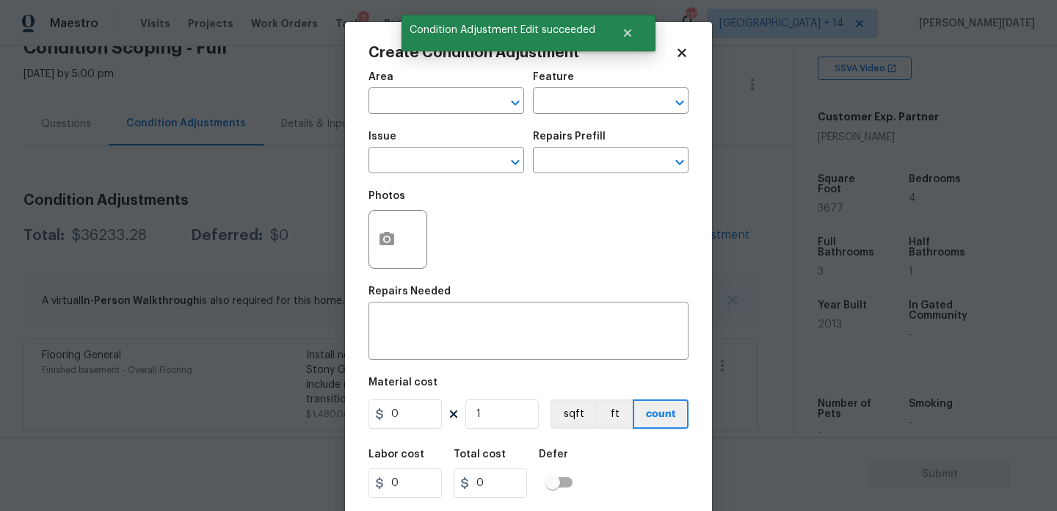
click at [398, 86] on div "Area" at bounding box center [446, 81] width 156 height 19
click at [397, 91] on input "text" at bounding box center [425, 102] width 114 height 23
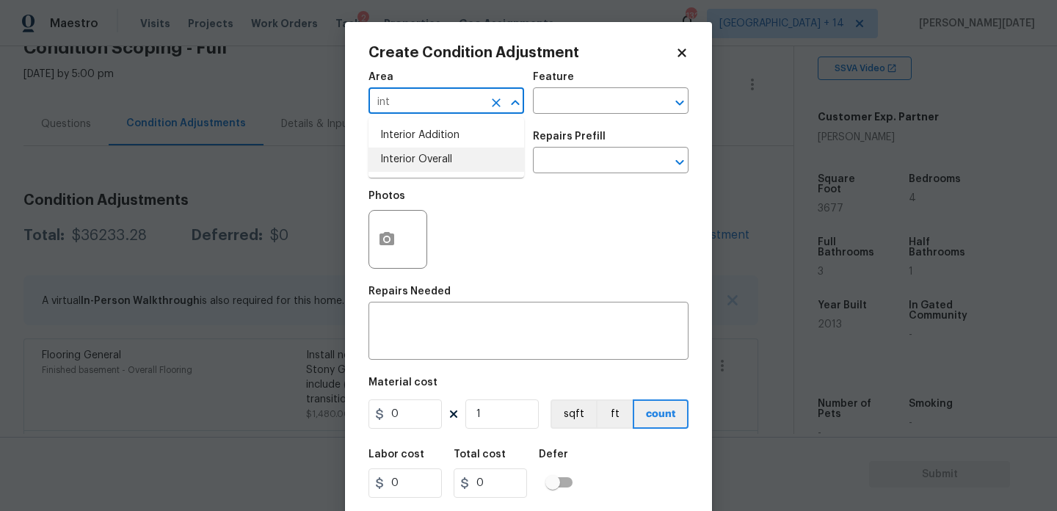
click at [411, 163] on li "Interior Overall" at bounding box center [446, 160] width 156 height 24
type input "Interior Overall"
click at [411, 163] on input "text" at bounding box center [425, 161] width 114 height 23
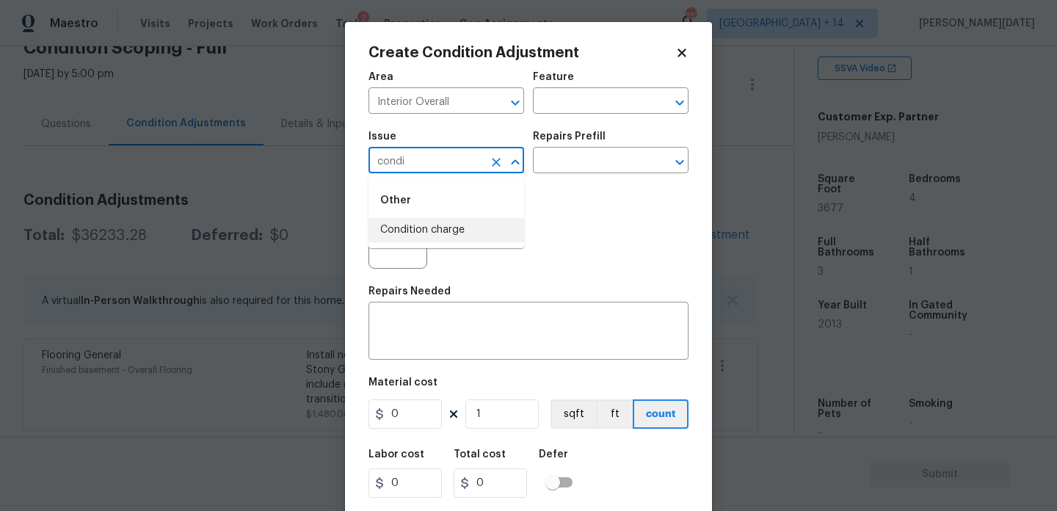
click at [425, 220] on li "Condition charge" at bounding box center [446, 230] width 156 height 24
type input "Condition charge"
click at [593, 150] on div "Repairs Prefill" at bounding box center [611, 140] width 156 height 19
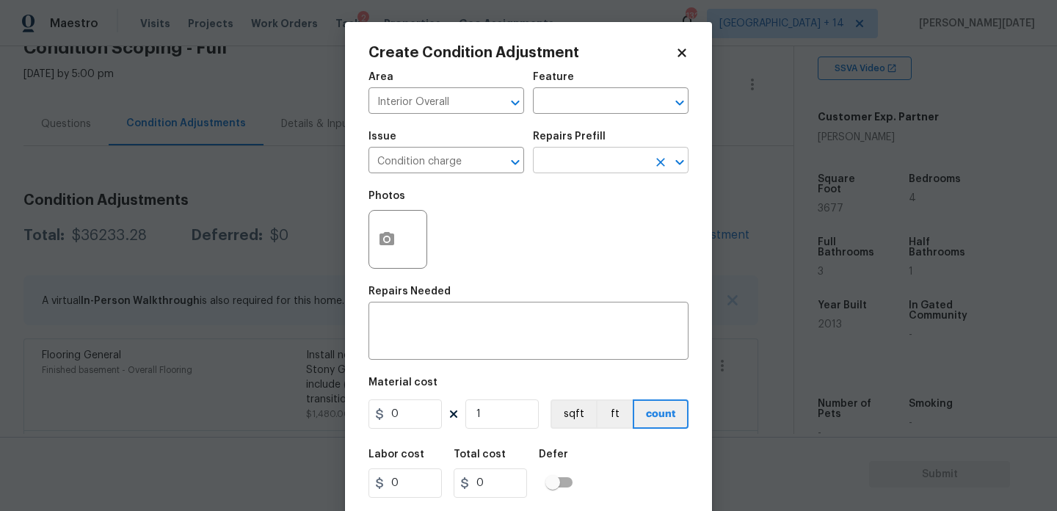
click at [594, 163] on input "text" at bounding box center [590, 161] width 114 height 23
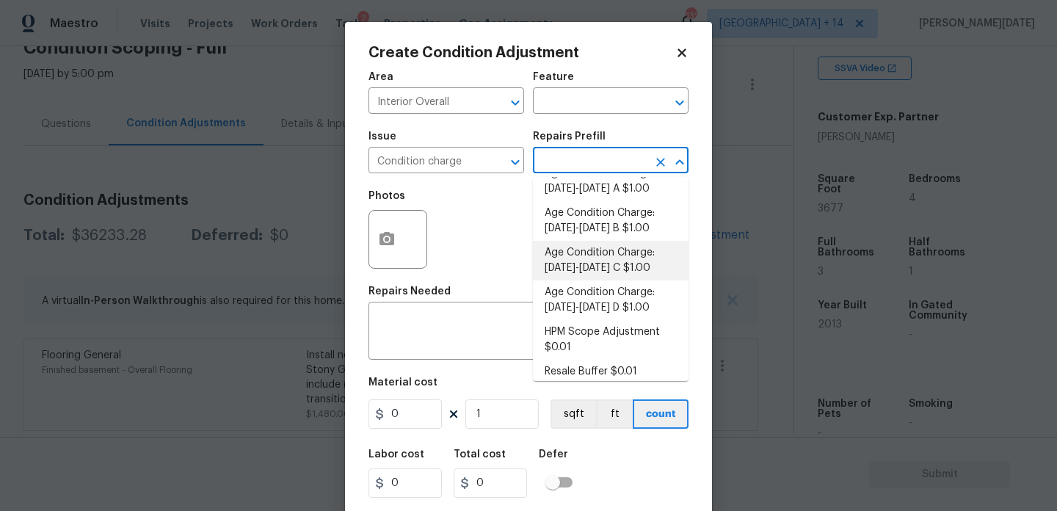
scroll to position [505, 0]
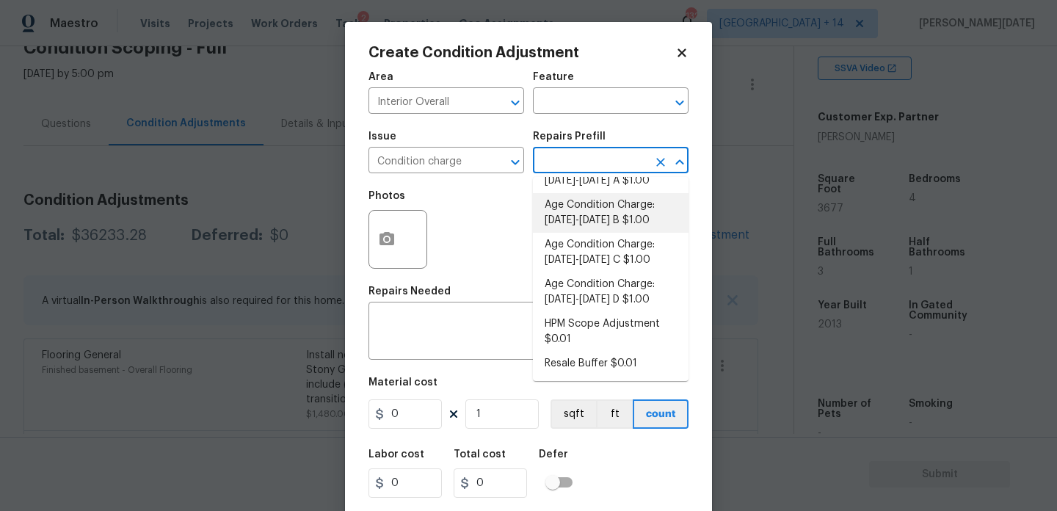
click at [619, 215] on li "Age Condition Charge: [DATE]-[DATE] B $1.00" at bounding box center [611, 213] width 156 height 40
type input "Home Readiness Packages"
type textarea "Age Condition Charge: [DATE]-[DATE] B"
type input "1"
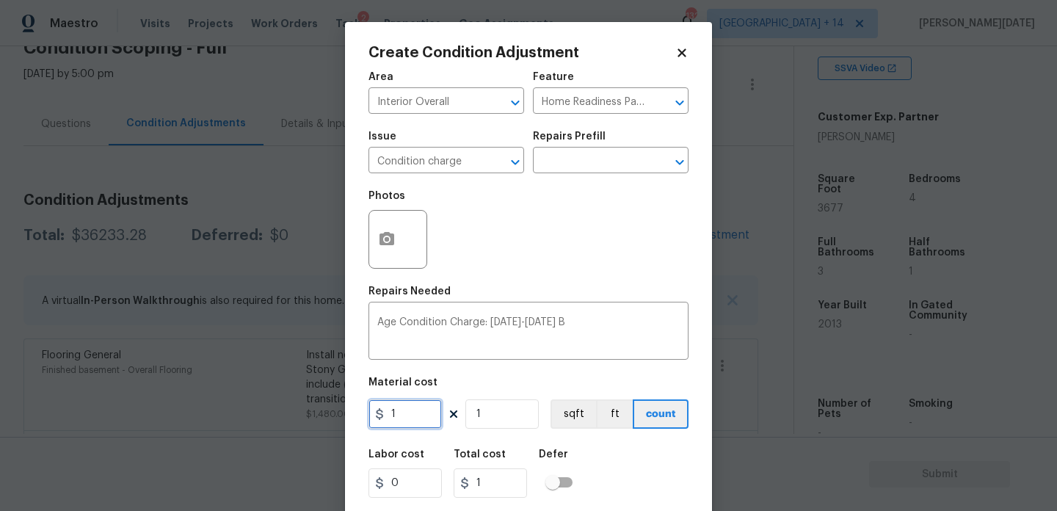
click at [416, 411] on input "1" at bounding box center [404, 413] width 73 height 29
type input "2000"
click at [535, 282] on div "Area Interior Overall ​ Feature Home Readiness Packages ​ Issue Condition charg…" at bounding box center [528, 305] width 320 height 484
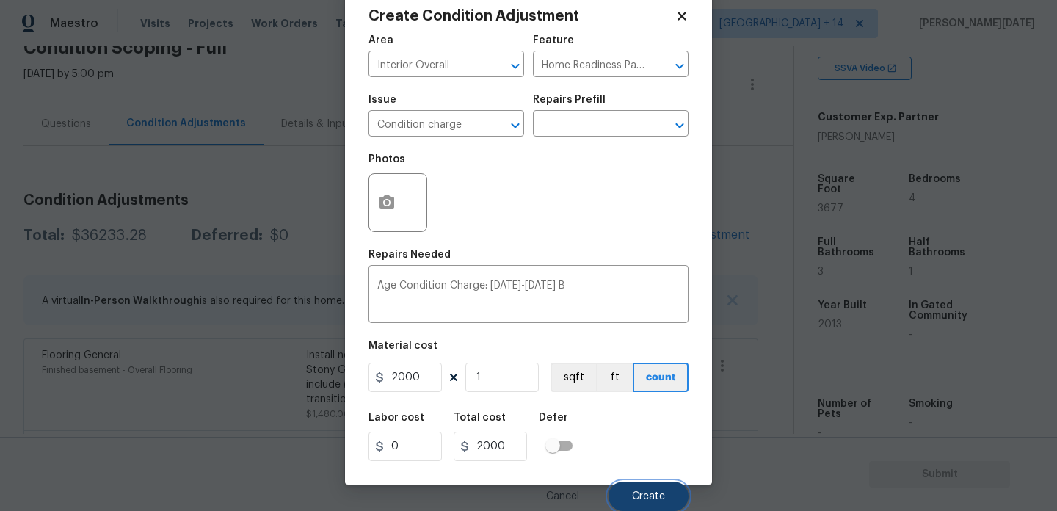
click at [633, 497] on span "Create" at bounding box center [648, 496] width 33 height 11
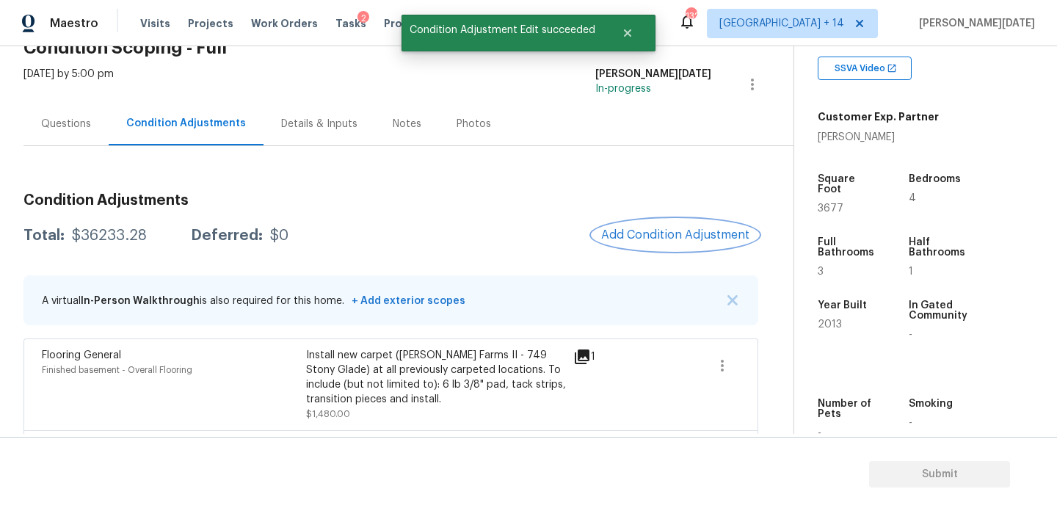
scroll to position [0, 0]
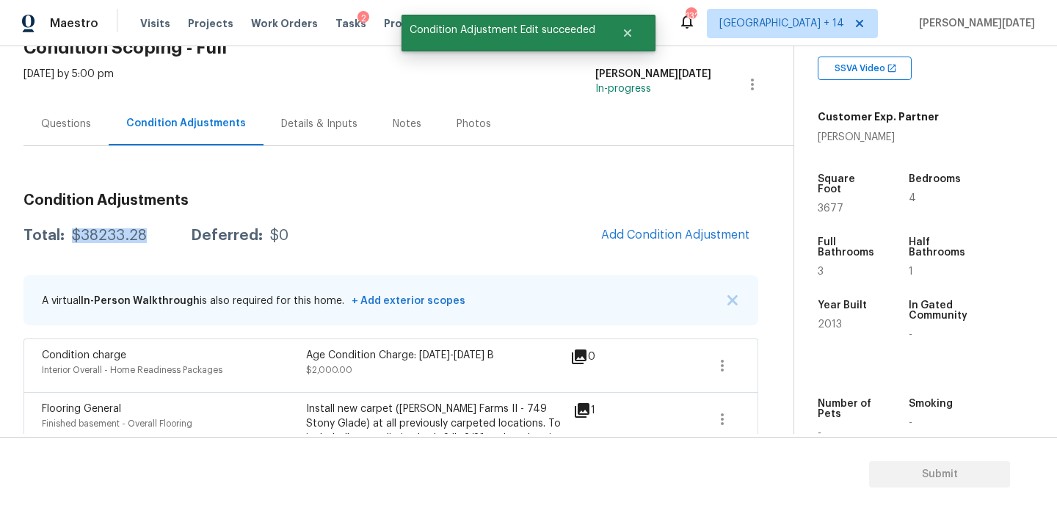
drag, startPoint x: 73, startPoint y: 236, endPoint x: 153, endPoint y: 236, distance: 80.0
click at [153, 236] on div "Total: $38233.28 Deferred: $0" at bounding box center [155, 235] width 265 height 15
copy div "$38233.28"
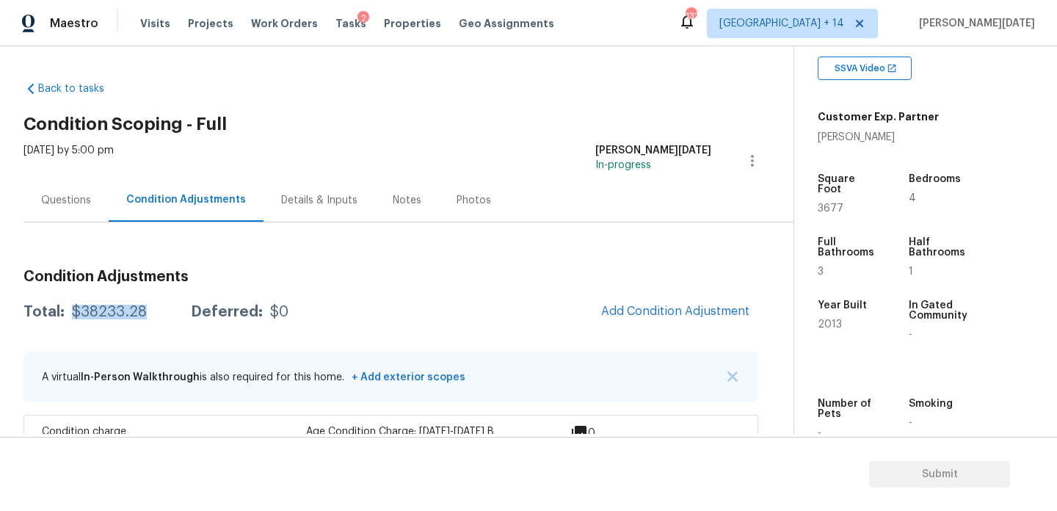
click at [54, 203] on div "Questions" at bounding box center [66, 200] width 50 height 15
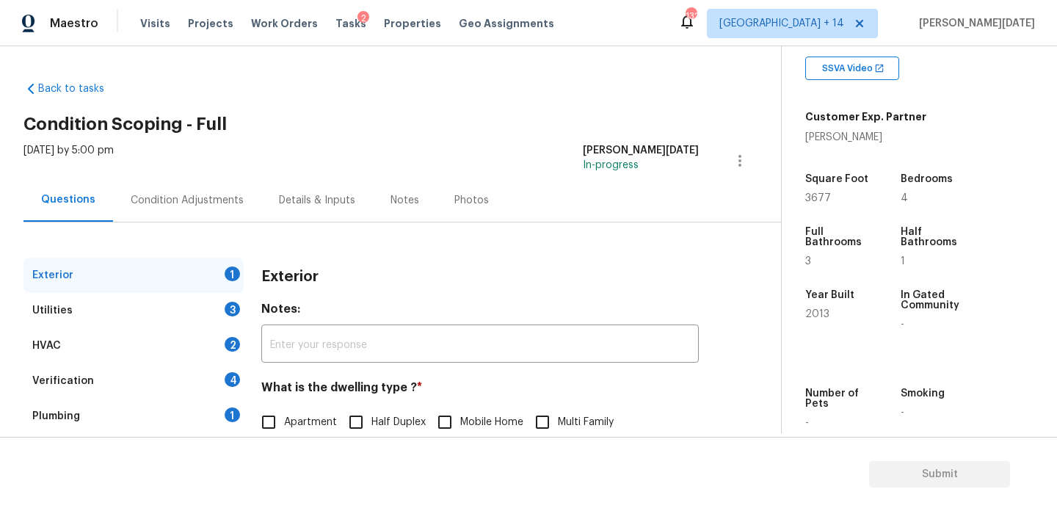
scroll to position [196, 0]
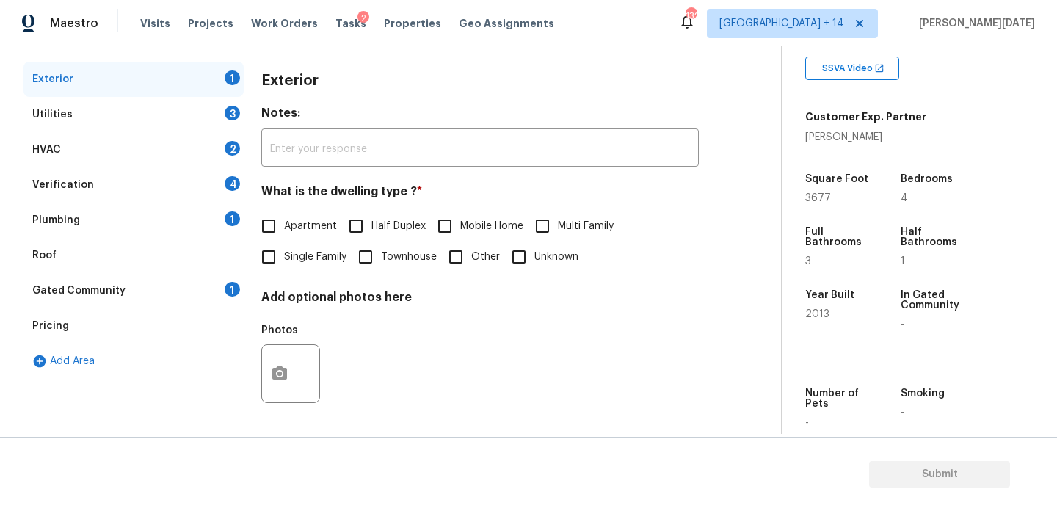
click at [293, 245] on label "Single Family" at bounding box center [299, 256] width 93 height 31
click at [284, 245] on input "Single Family" at bounding box center [268, 256] width 31 height 31
checkbox input "true"
click at [220, 105] on div "Utilities 3" at bounding box center [133, 114] width 220 height 35
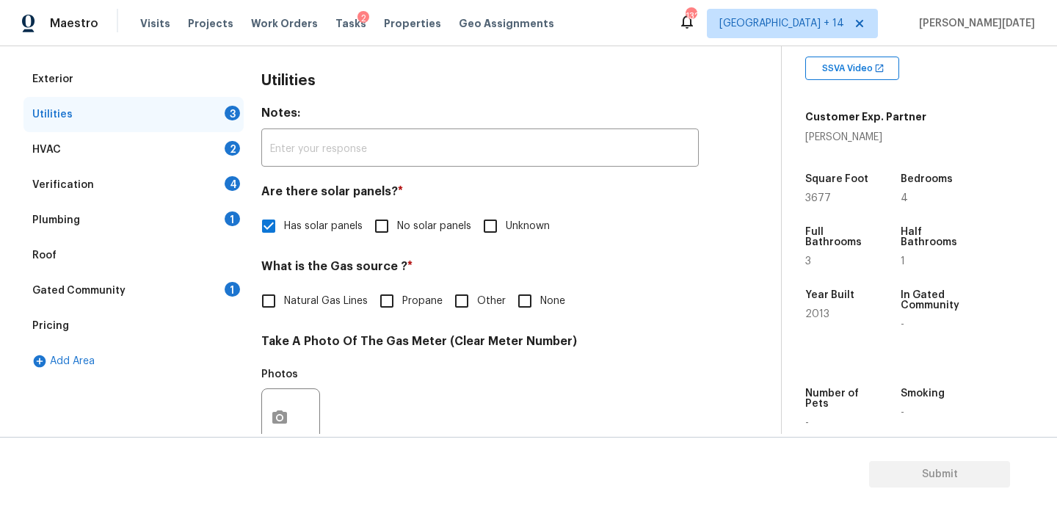
click at [311, 305] on span "Natural Gas Lines" at bounding box center [326, 301] width 84 height 15
click at [284, 305] on input "Natural Gas Lines" at bounding box center [268, 300] width 31 height 31
checkbox input "true"
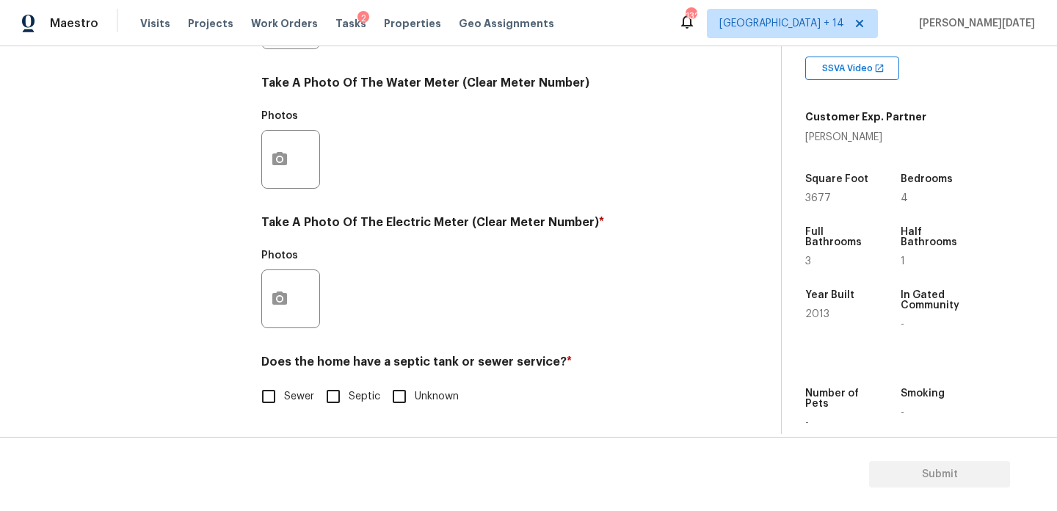
scroll to position [594, 0]
click at [288, 290] on icon "button" at bounding box center [280, 299] width 18 height 18
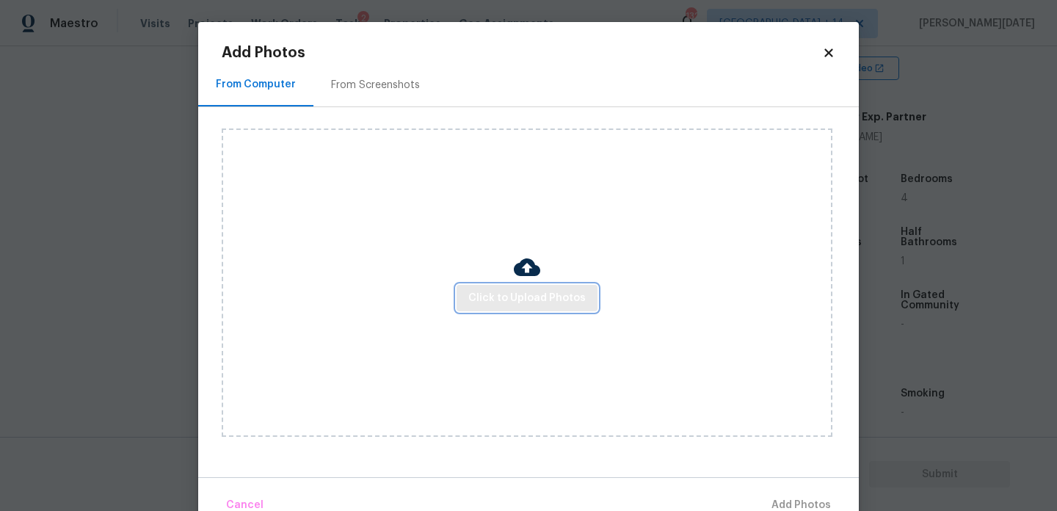
click at [514, 298] on span "Click to Upload Photos" at bounding box center [526, 298] width 117 height 18
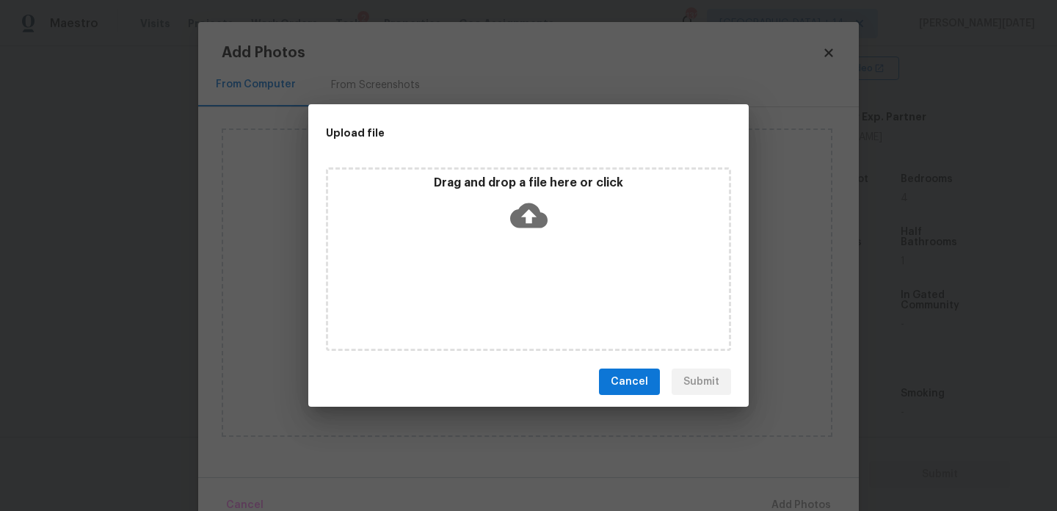
click at [514, 298] on div "Drag and drop a file here or click" at bounding box center [528, 258] width 405 height 183
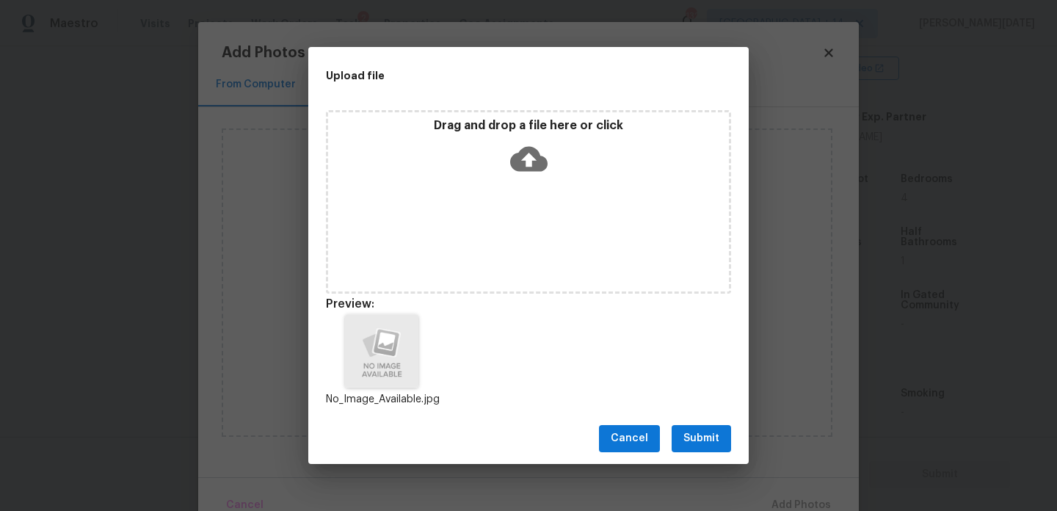
click at [706, 453] on div "Cancel Submit" at bounding box center [528, 438] width 440 height 51
click at [705, 432] on span "Submit" at bounding box center [701, 438] width 36 height 18
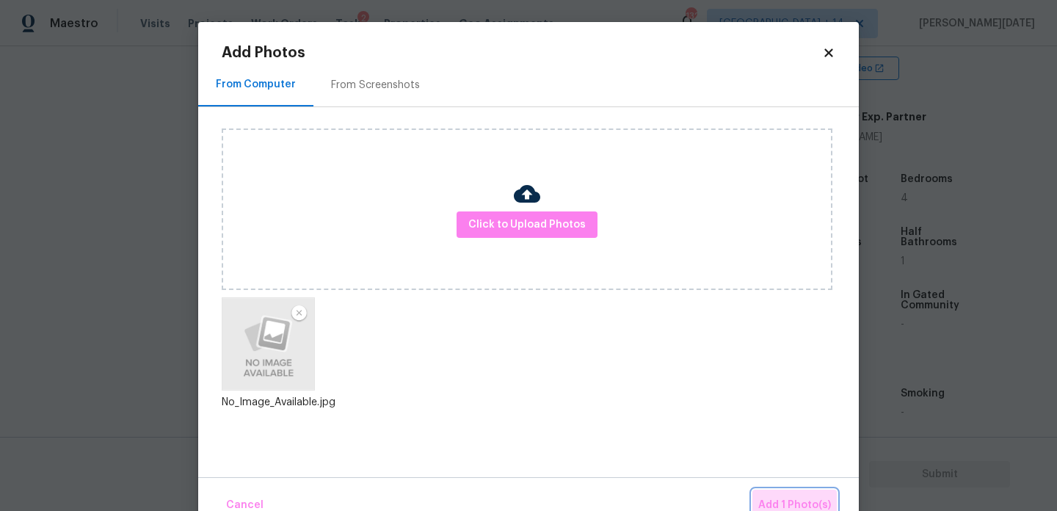
click at [779, 496] on span "Add 1 Photo(s)" at bounding box center [794, 505] width 73 height 18
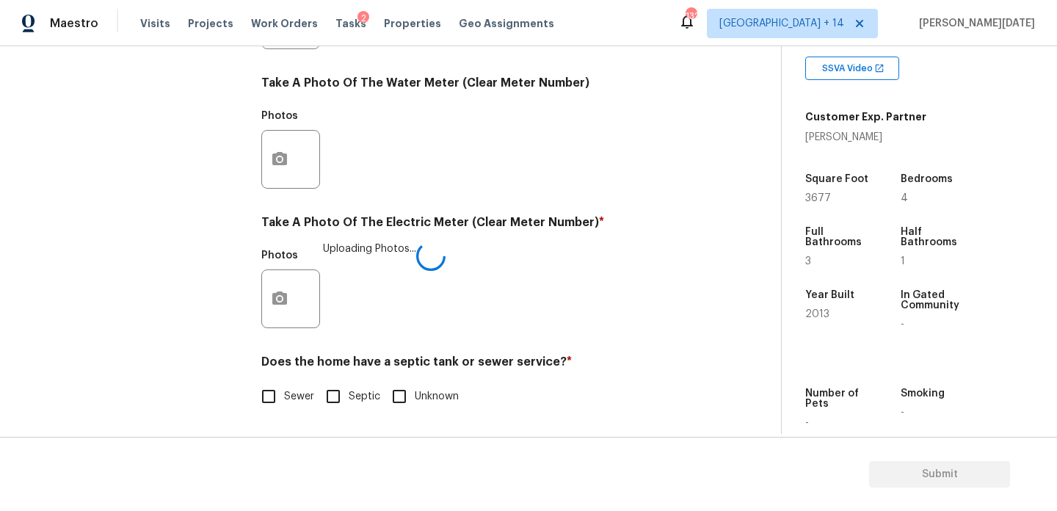
click at [263, 385] on input "Sewer" at bounding box center [268, 396] width 31 height 31
checkbox input "true"
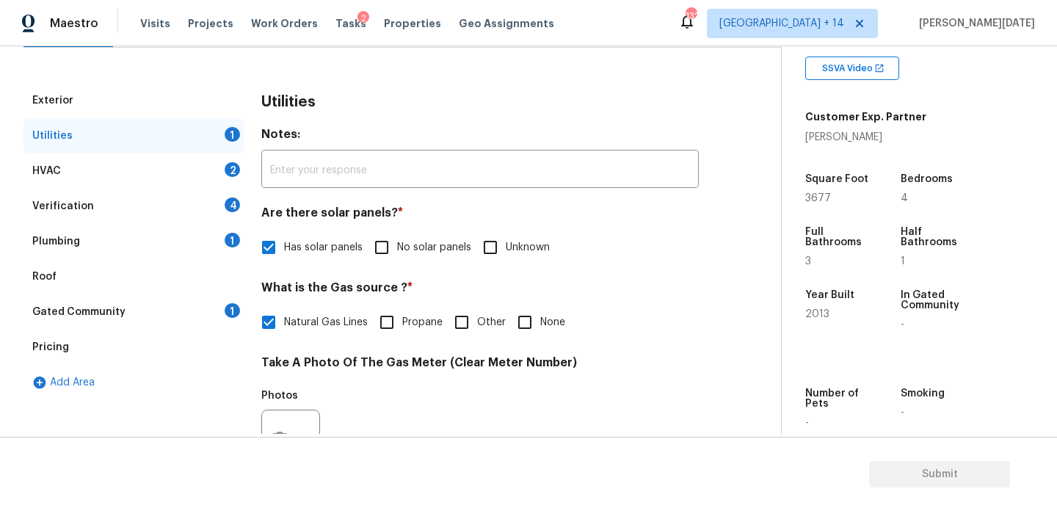
scroll to position [173, 0]
click at [233, 172] on div "2" at bounding box center [232, 171] width 15 height 15
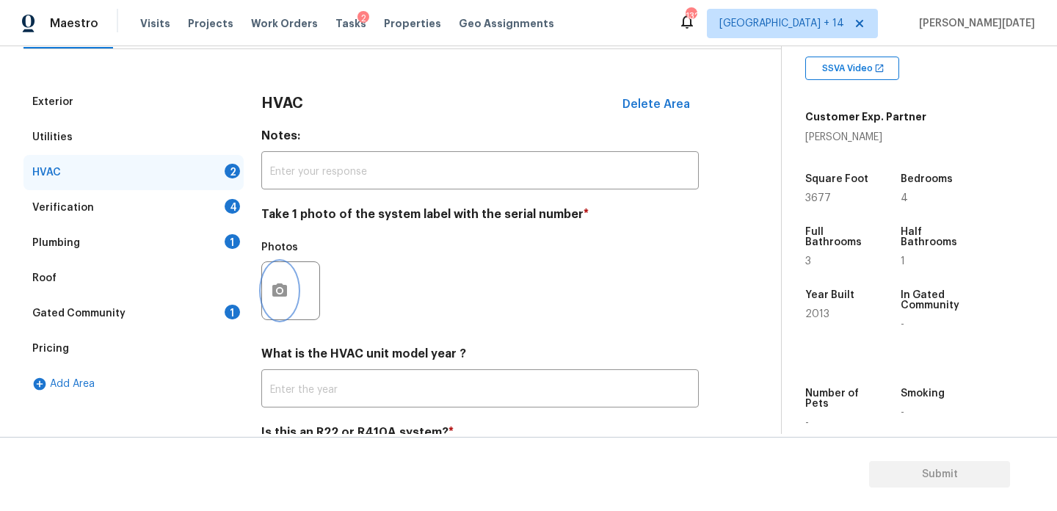
click at [274, 288] on icon "button" at bounding box center [279, 289] width 15 height 13
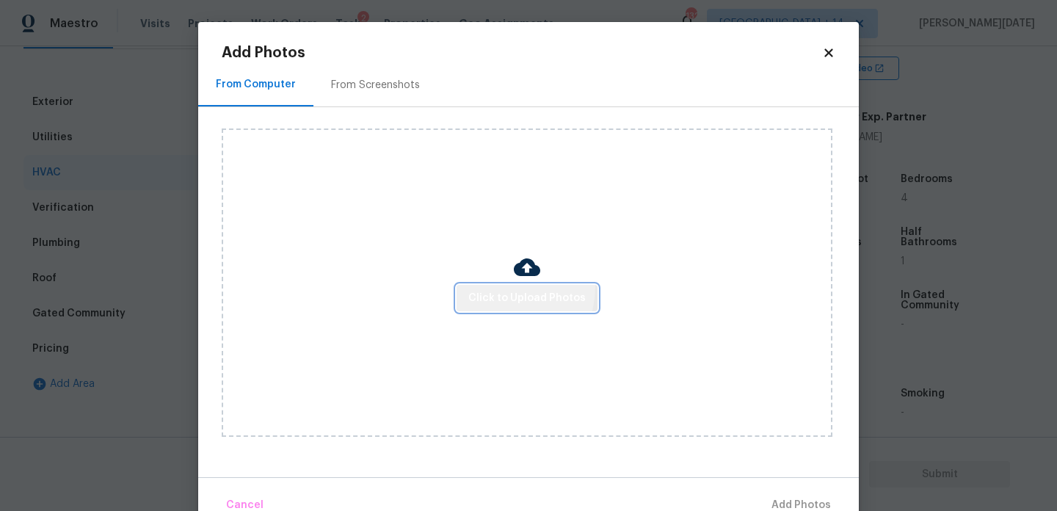
click at [504, 286] on button "Click to Upload Photos" at bounding box center [526, 298] width 141 height 27
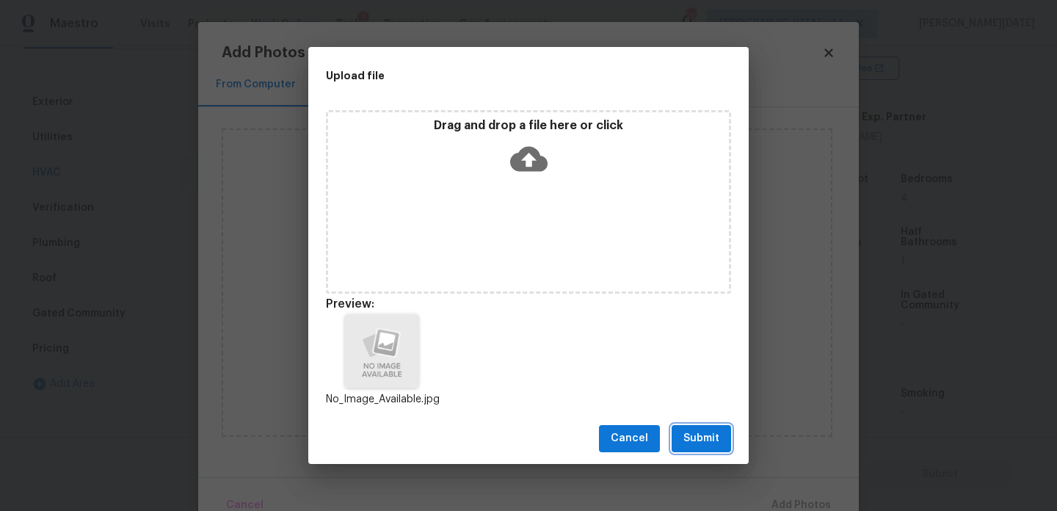
click at [702, 434] on span "Submit" at bounding box center [701, 438] width 36 height 18
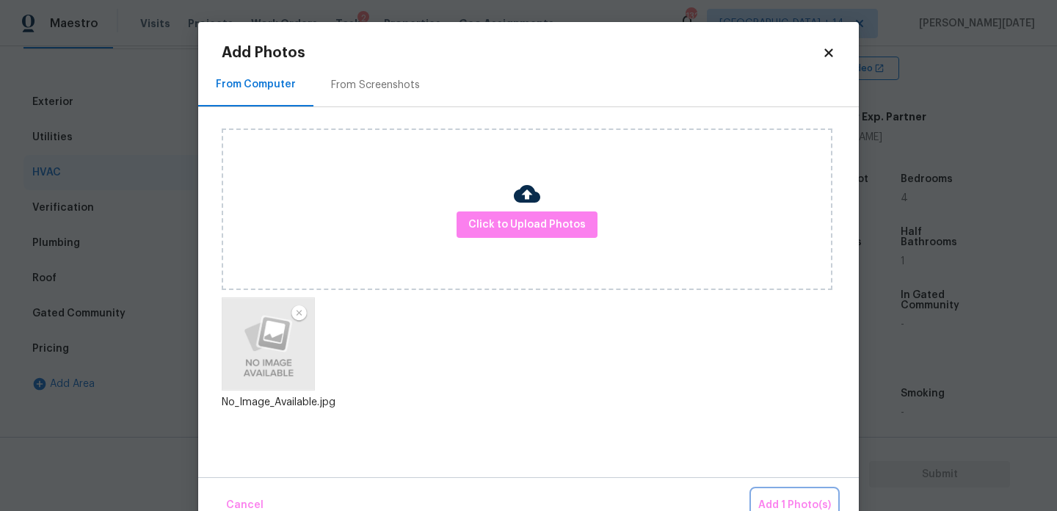
click at [788, 501] on span "Add 1 Photo(s)" at bounding box center [794, 505] width 73 height 18
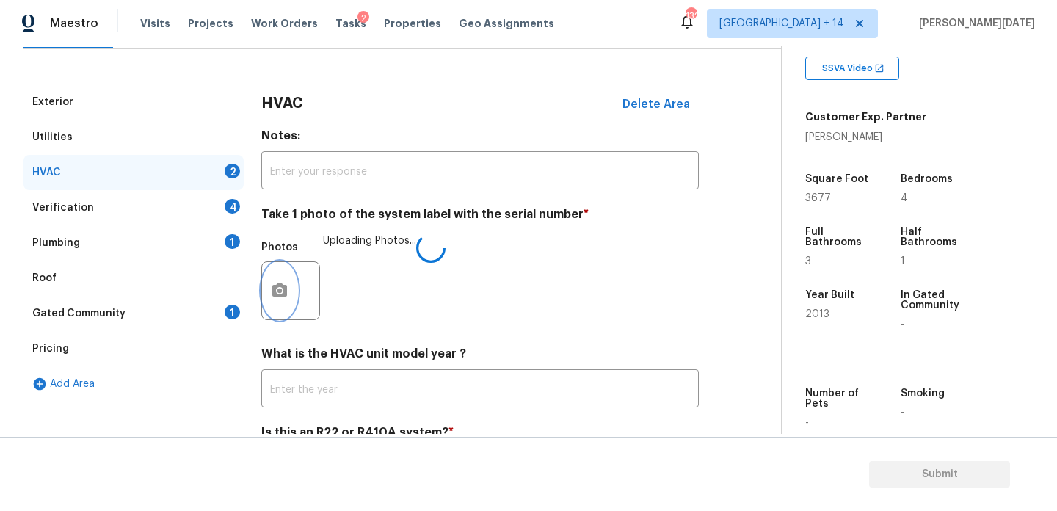
scroll to position [244, 0]
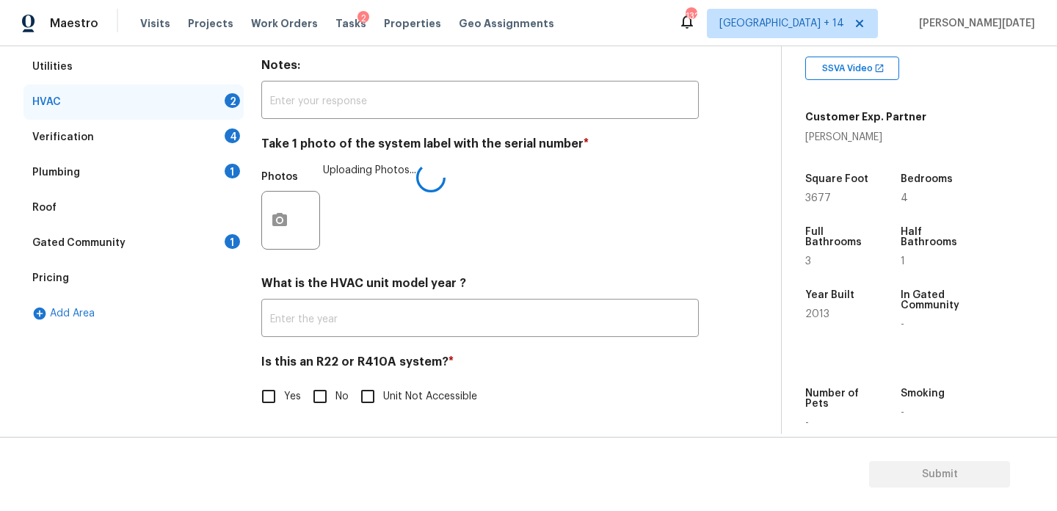
click at [299, 400] on span "Yes" at bounding box center [292, 396] width 17 height 15
click at [284, 400] on input "Yes" at bounding box center [268, 396] width 31 height 31
checkbox input "true"
click at [222, 140] on div "Verification 4" at bounding box center [133, 137] width 220 height 35
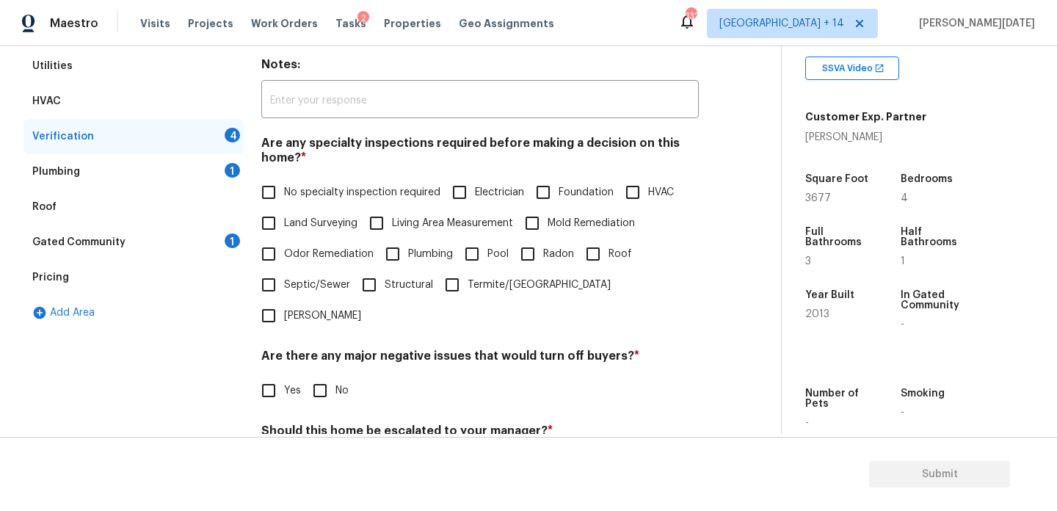
click at [262, 190] on input "No specialty inspection required" at bounding box center [268, 192] width 31 height 31
checkbox input "true"
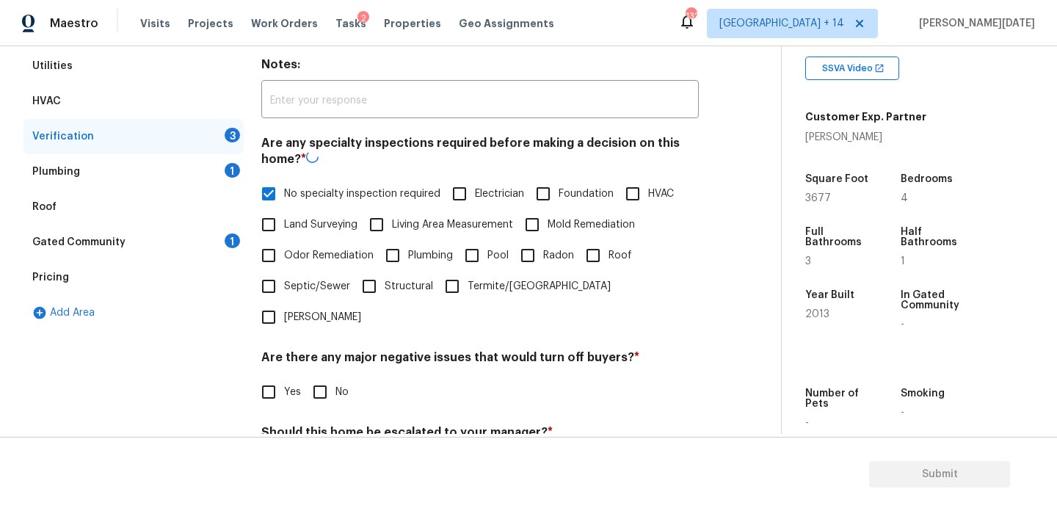
click at [321, 376] on input "No" at bounding box center [320, 391] width 31 height 31
checkbox input "true"
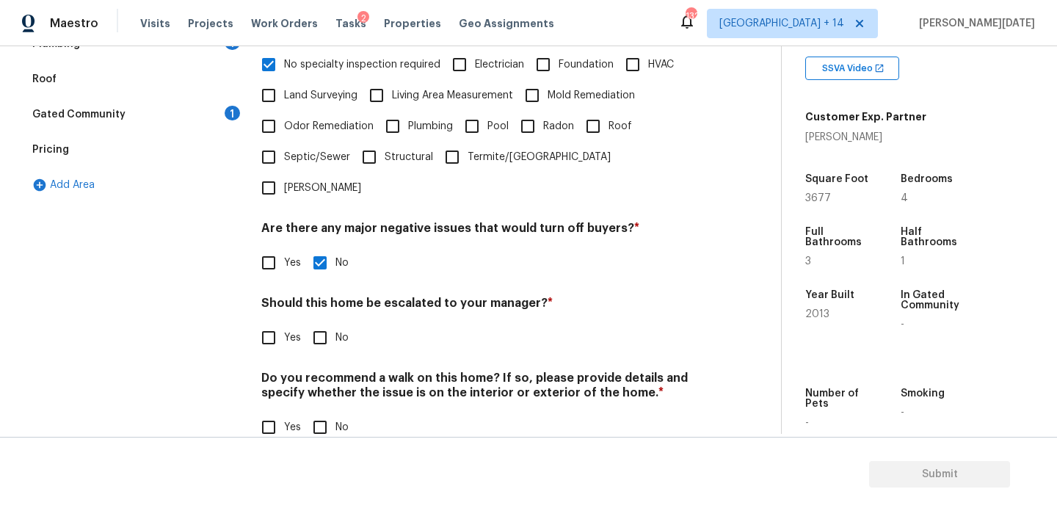
click at [320, 412] on input "No" at bounding box center [320, 427] width 31 height 31
checkbox input "true"
click at [268, 322] on input "Yes" at bounding box center [268, 337] width 31 height 31
checkbox input "true"
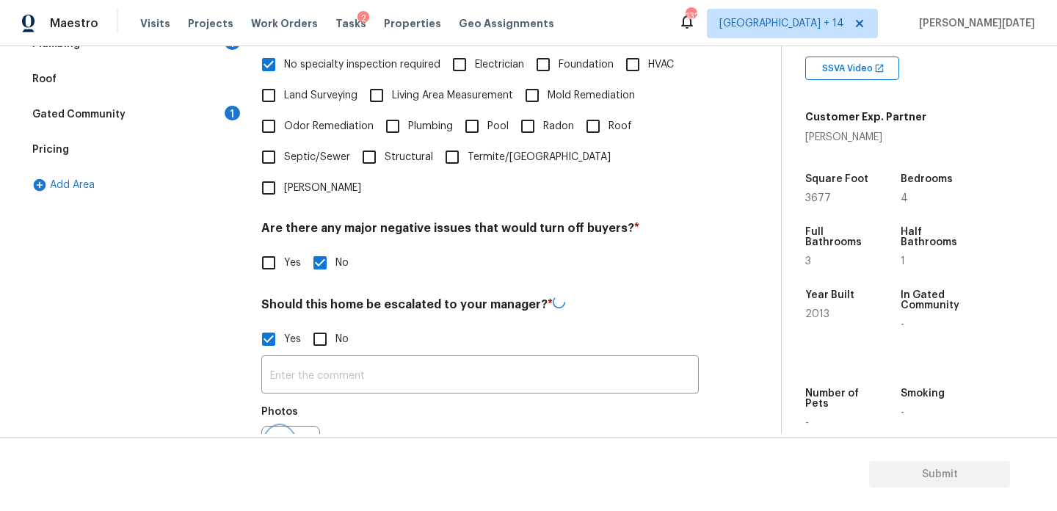
click at [280, 446] on icon "button" at bounding box center [280, 455] width 18 height 18
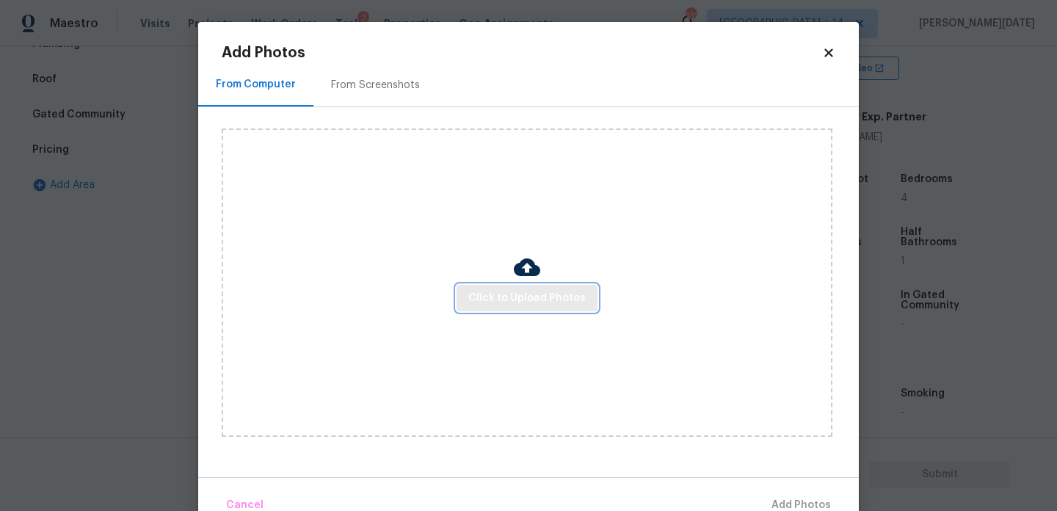
click at [524, 301] on span "Click to Upload Photos" at bounding box center [526, 298] width 117 height 18
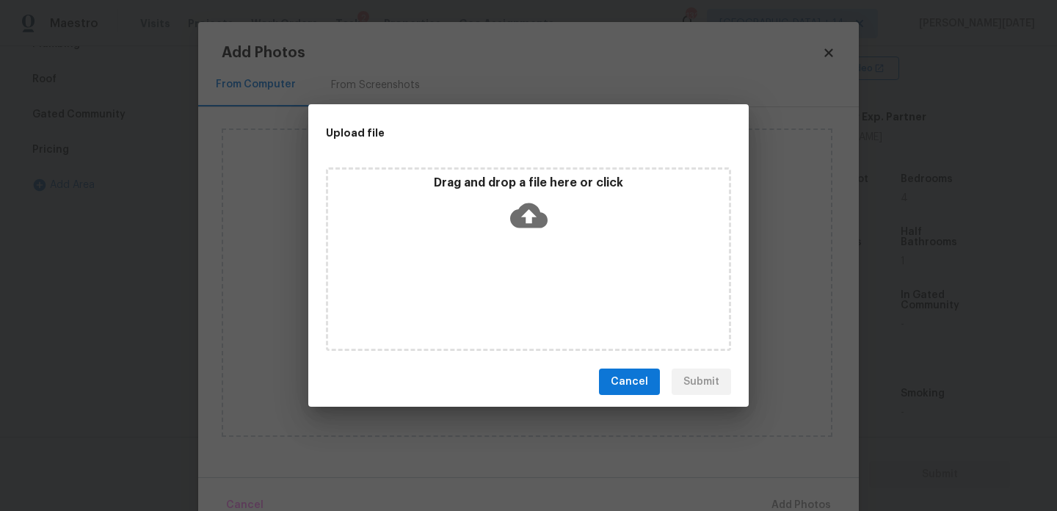
click at [524, 301] on div "Drag and drop a file here or click" at bounding box center [528, 258] width 405 height 183
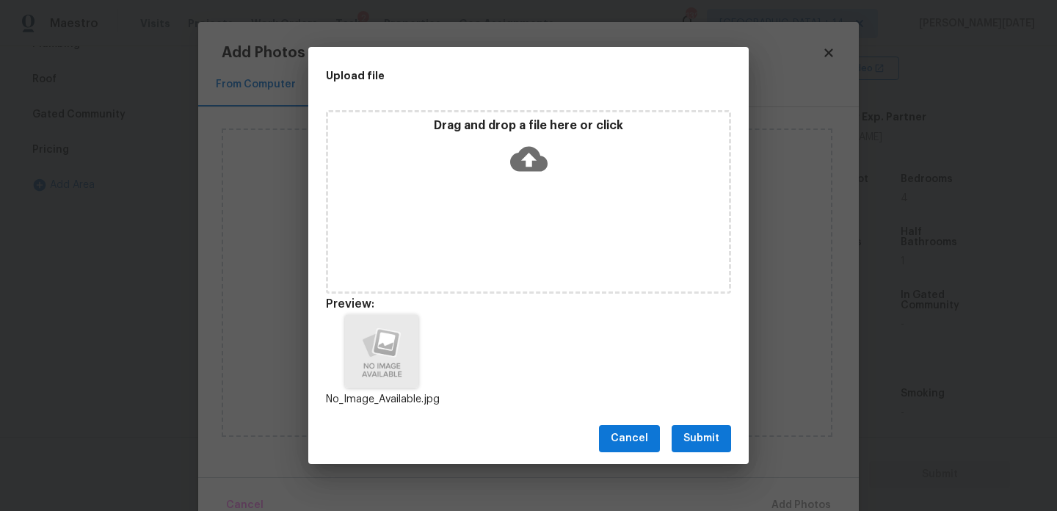
click at [724, 443] on button "Submit" at bounding box center [701, 438] width 59 height 27
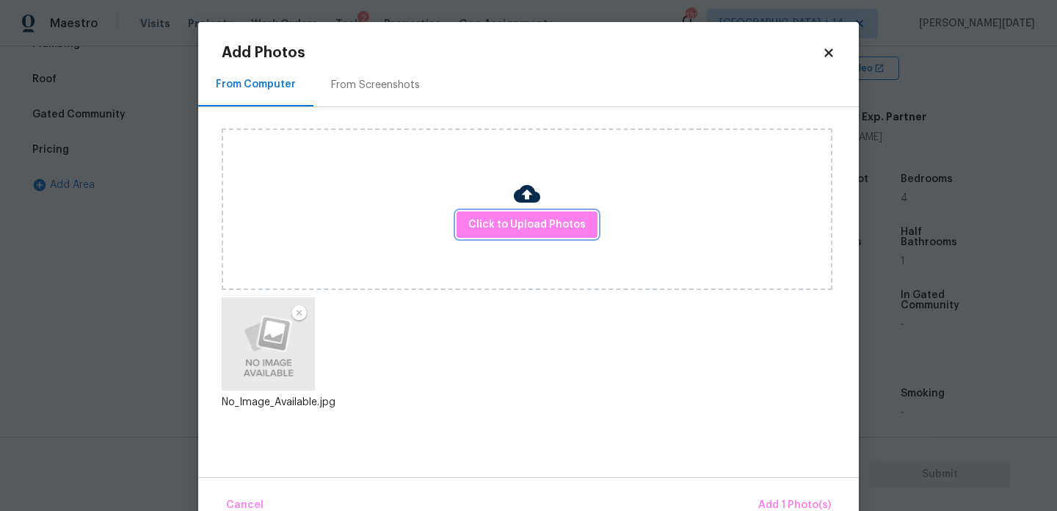
scroll to position [32, 0]
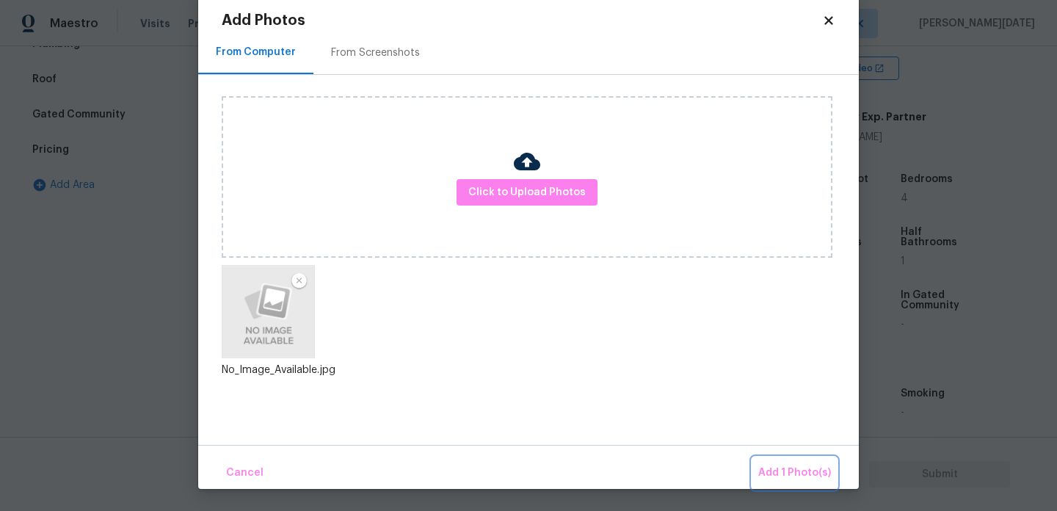
click at [764, 466] on span "Add 1 Photo(s)" at bounding box center [794, 473] width 73 height 18
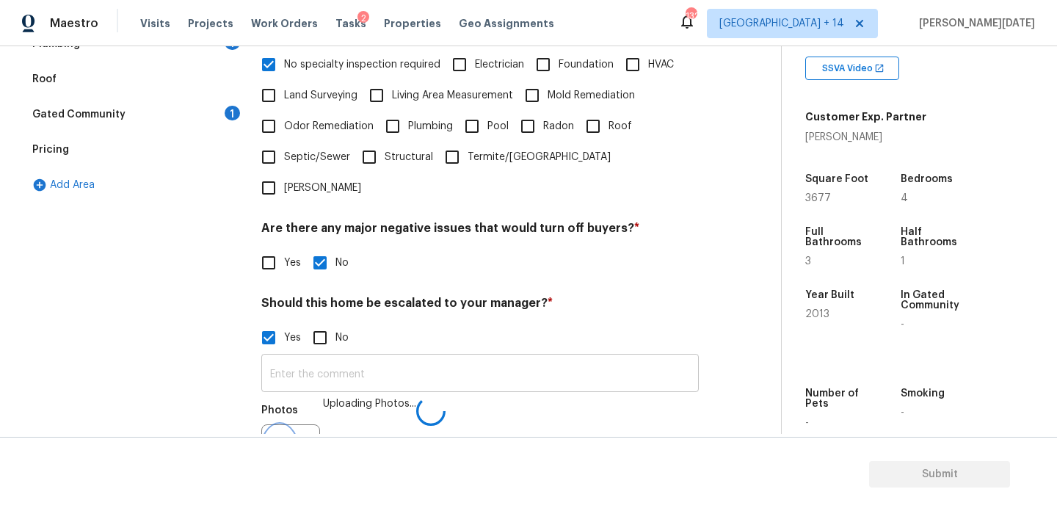
scroll to position [0, 0]
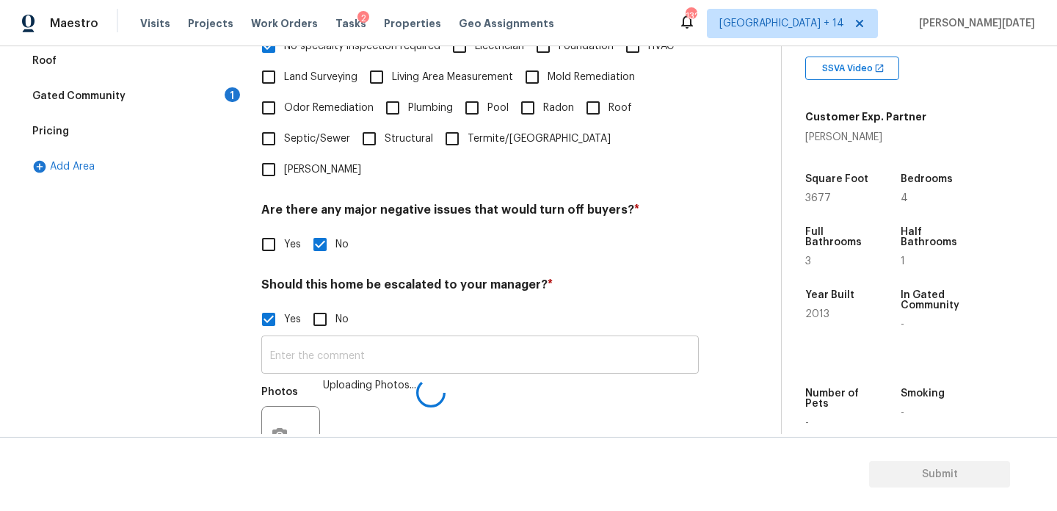
click at [379, 339] on input "text" at bounding box center [479, 356] width 437 height 34
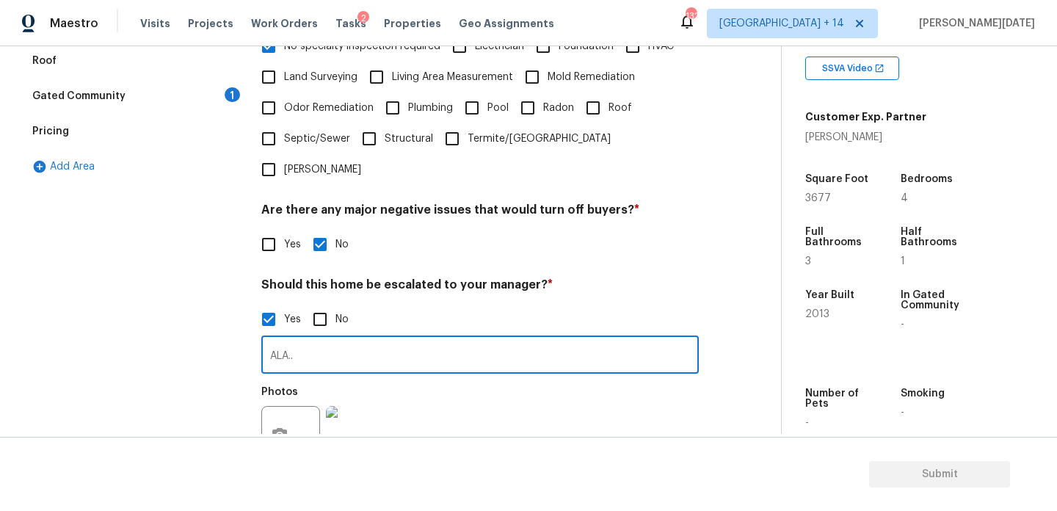
click at [354, 406] on img at bounding box center [355, 435] width 59 height 59
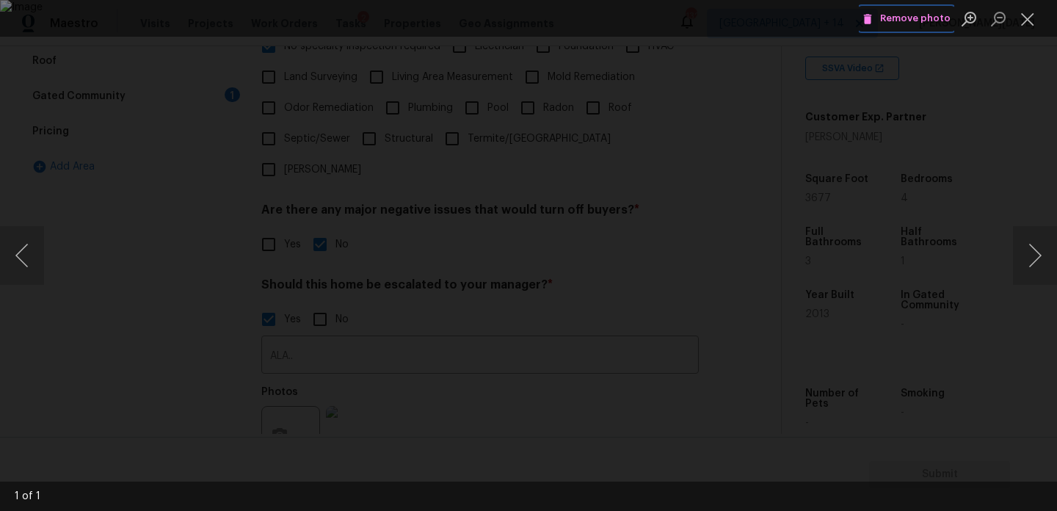
click at [894, 23] on span "Remove photo" at bounding box center [906, 18] width 88 height 17
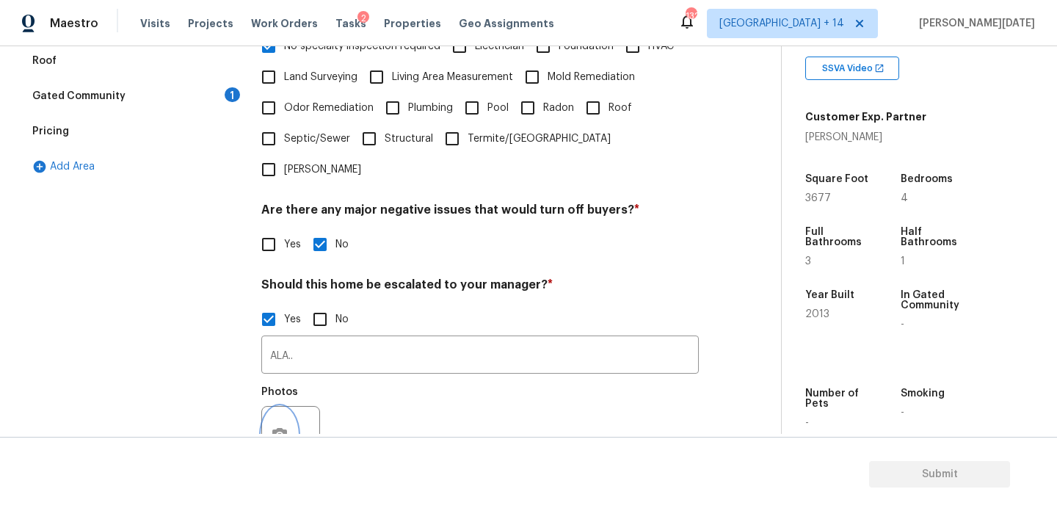
click at [287, 407] on button "button" at bounding box center [279, 435] width 35 height 57
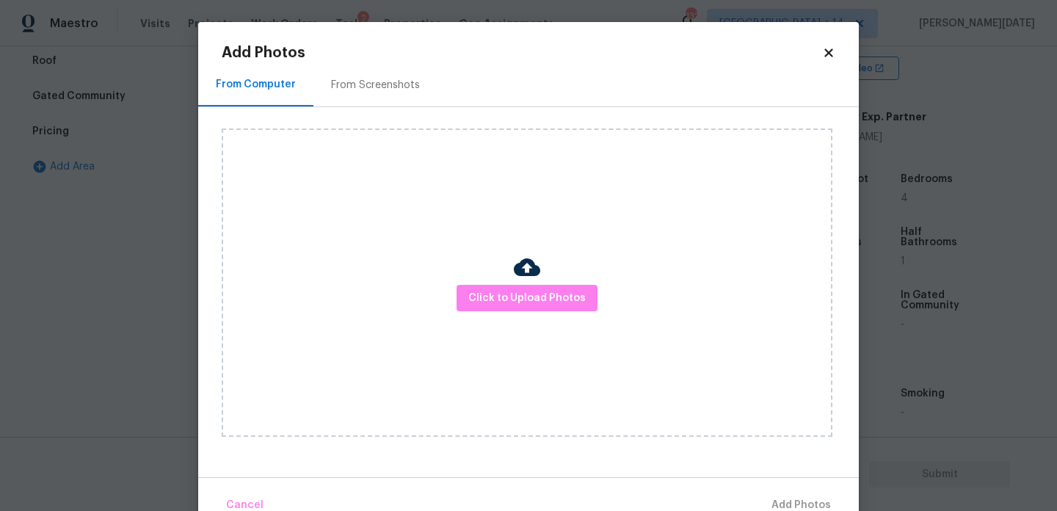
click at [498, 324] on div "Click to Upload Photos" at bounding box center [527, 282] width 611 height 308
click at [523, 305] on span "Click to Upload Photos" at bounding box center [526, 298] width 117 height 18
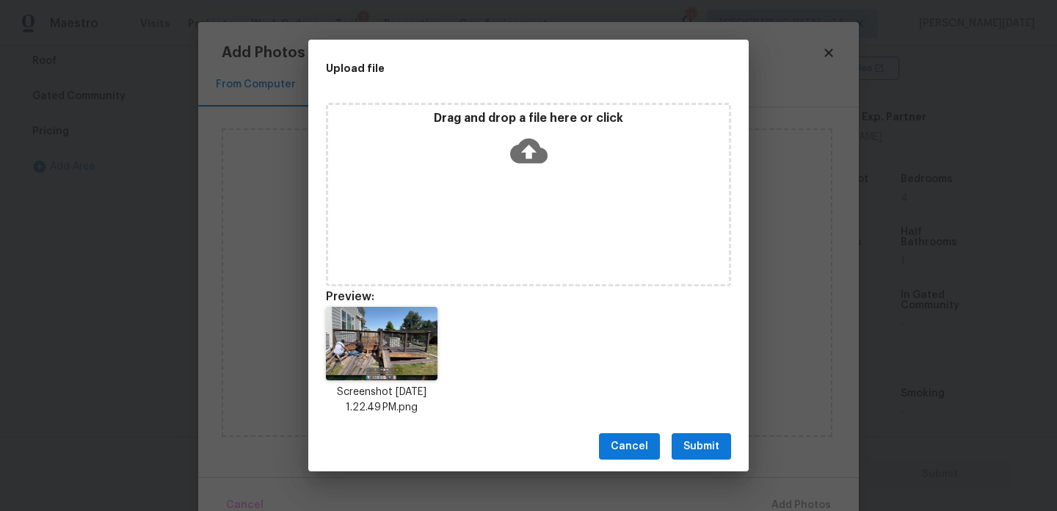
click at [680, 432] on div "Cancel Submit" at bounding box center [528, 446] width 440 height 51
click at [696, 446] on span "Submit" at bounding box center [701, 446] width 36 height 18
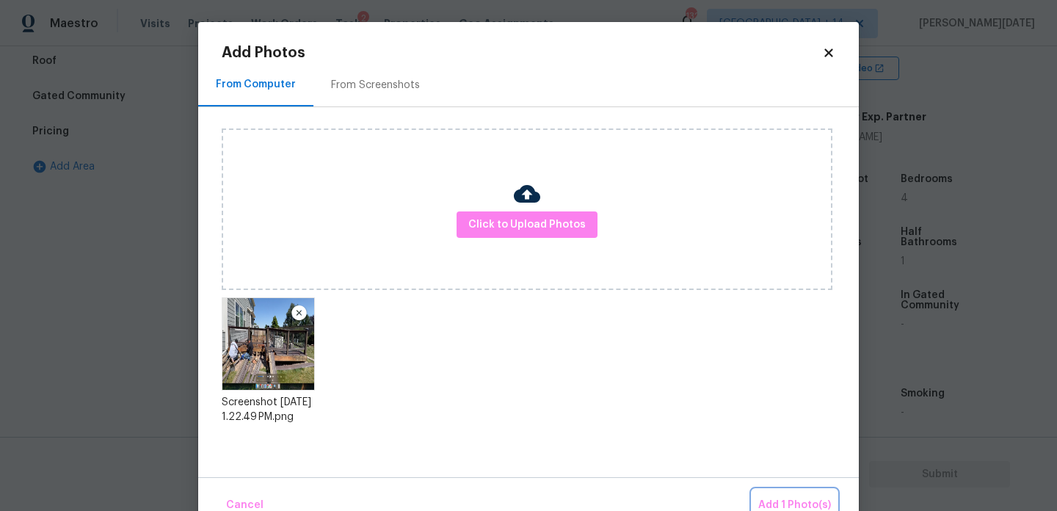
click at [782, 492] on button "Add 1 Photo(s)" at bounding box center [794, 506] width 84 height 32
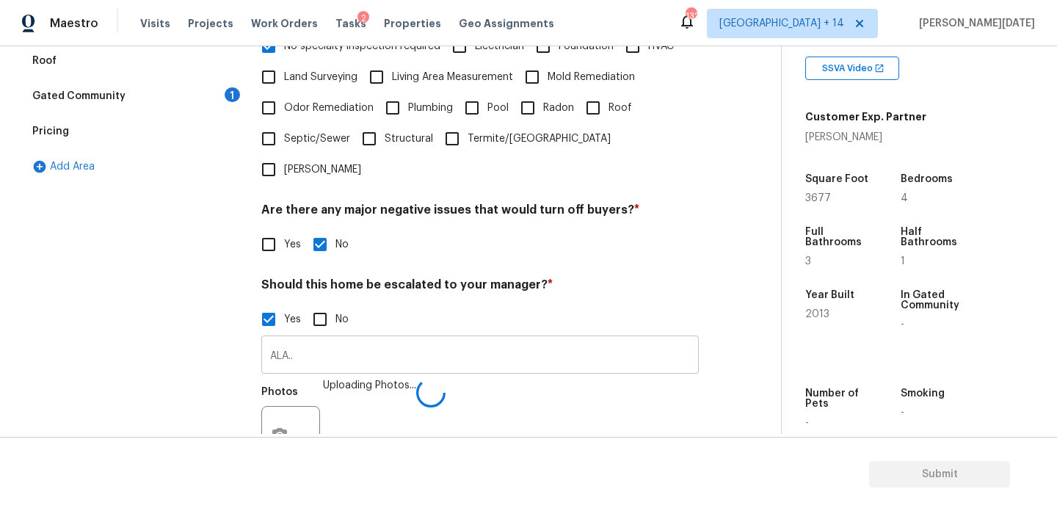
click at [351, 339] on input "ALA.." at bounding box center [479, 356] width 437 height 34
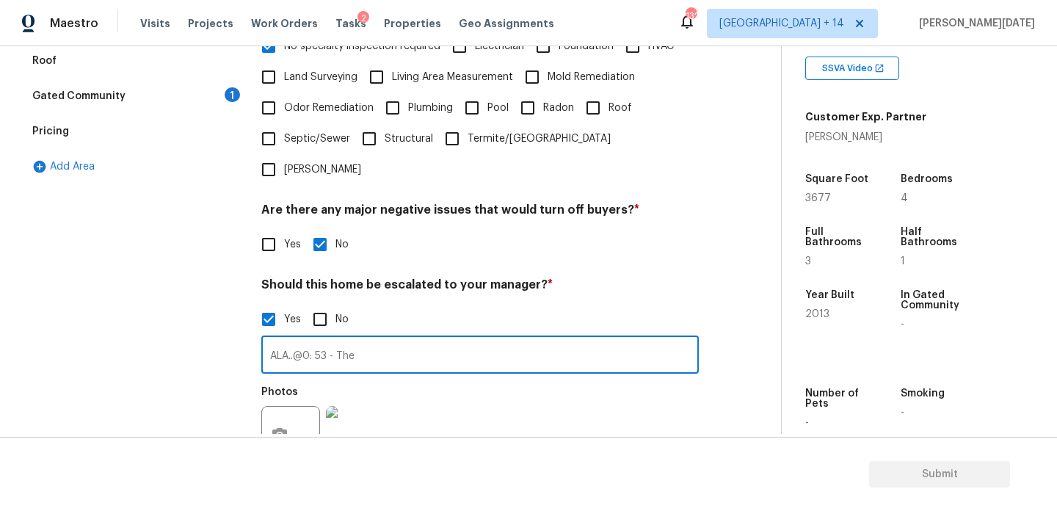
paste input "he deck in the backyard is currently being renovated."
click at [372, 339] on input "ALA..@0: 53 - The he deck in the backyard is currently being renovated." at bounding box center [479, 356] width 437 height 34
click at [616, 339] on input "ALA..@0: 53 - The deck in the backyard is currently being renovated." at bounding box center [479, 356] width 437 height 34
click at [581, 339] on input "ALA..@0: 53 - The deck in the backyard is currently being renovated. hence, sco…" at bounding box center [479, 356] width 437 height 34
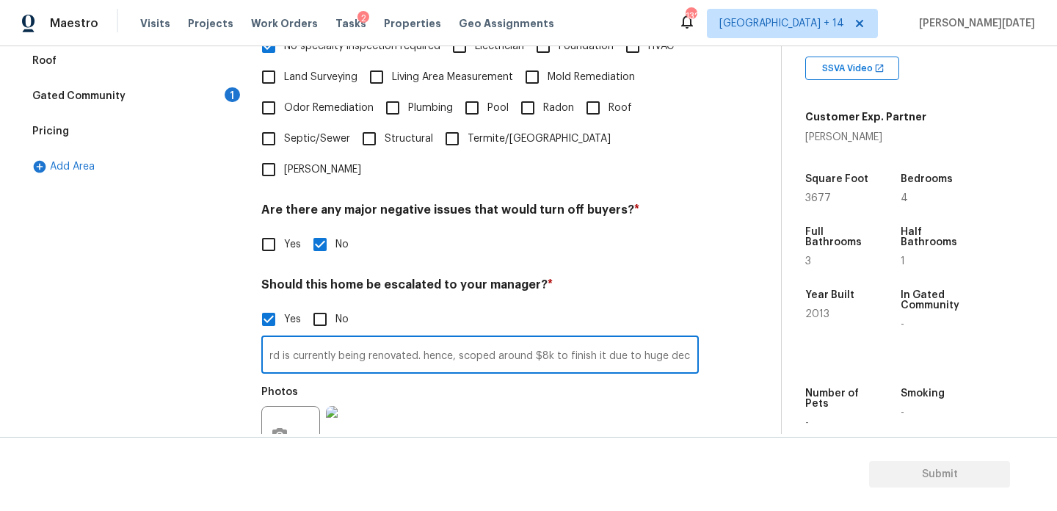
scroll to position [0, 285]
click at [652, 339] on input "ALA..@0: 53 - The deck in the backyard is currently being renovated. hence, sco…" at bounding box center [479, 356] width 437 height 34
type input "ALA..@0: 53 - The deck in the backyard is currently being renovated. hence, sco…"
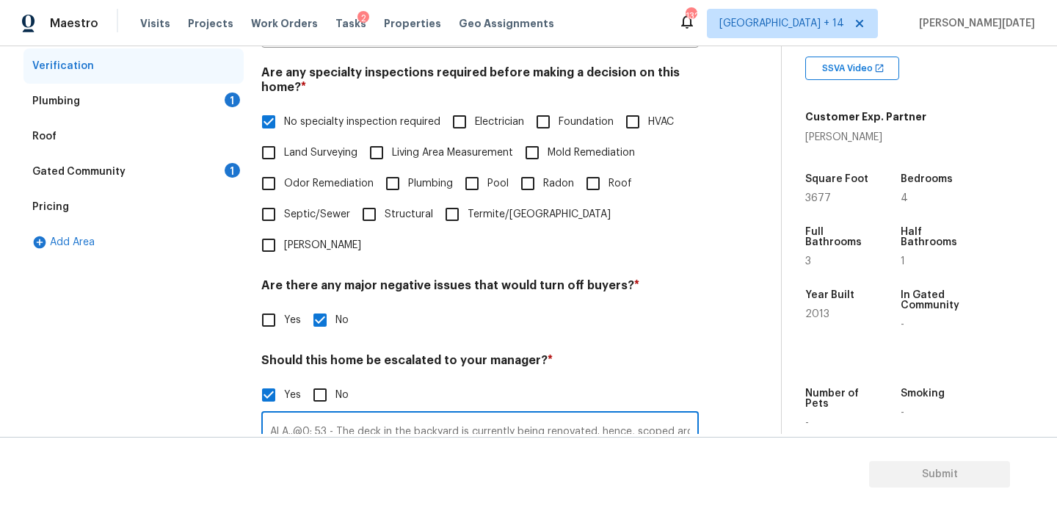
click at [234, 89] on div "Plumbing 1" at bounding box center [133, 101] width 220 height 35
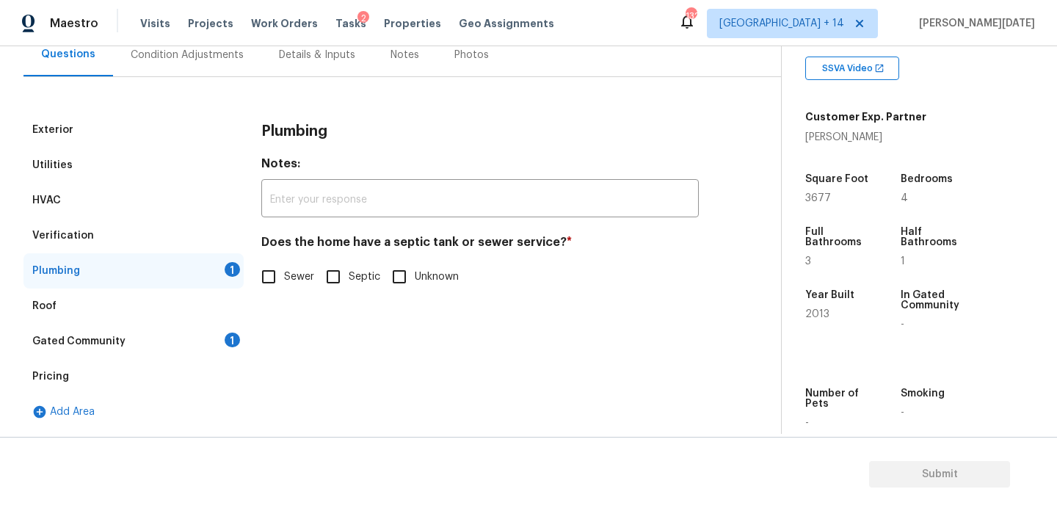
scroll to position [145, 0]
click at [280, 292] on div "Plumbing Notes: ​ Does the home have a septic tank or sewer service? * Sewer Se…" at bounding box center [479, 210] width 437 height 197
click at [279, 274] on input "Sewer" at bounding box center [268, 276] width 31 height 31
checkbox input "true"
click at [239, 321] on div "Roof" at bounding box center [133, 305] width 220 height 35
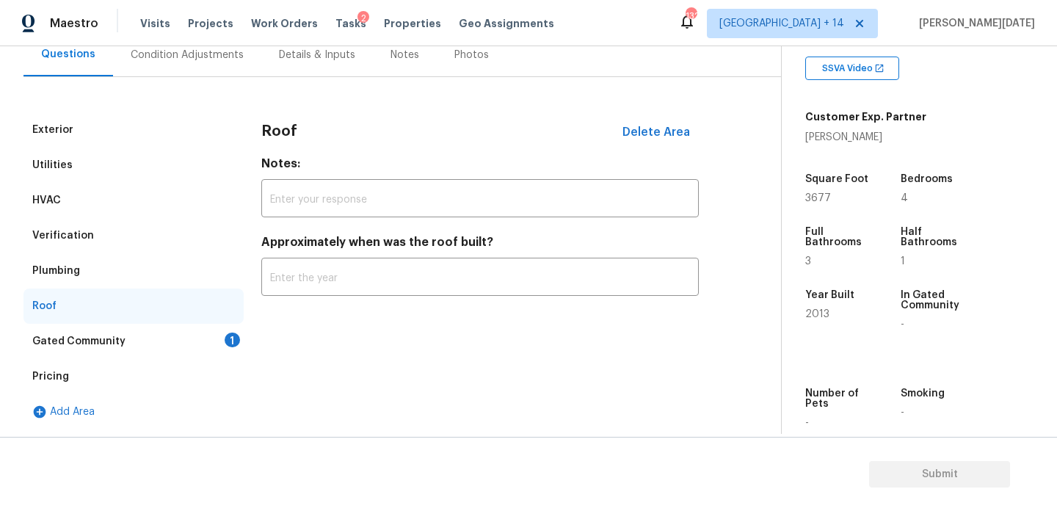
click at [231, 336] on div "1" at bounding box center [232, 339] width 15 height 15
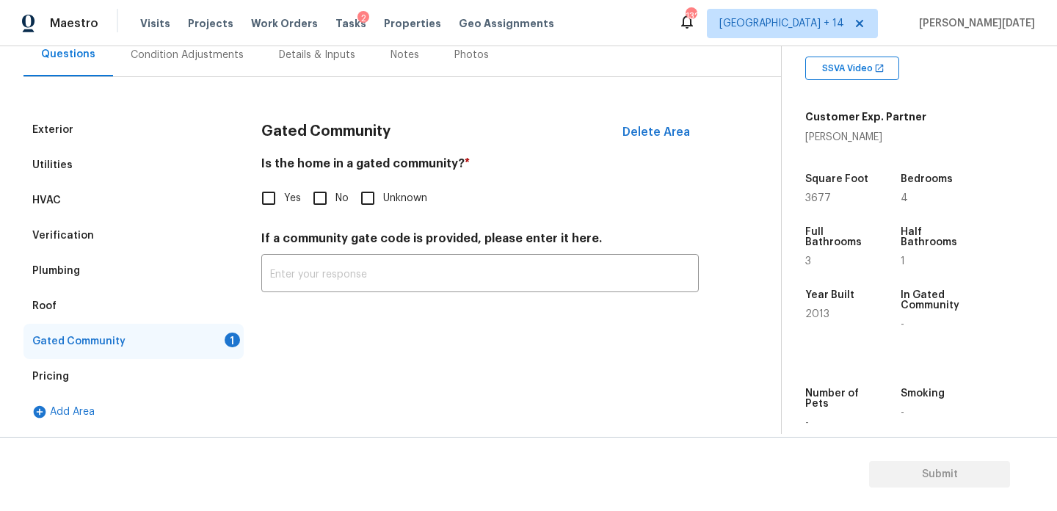
click at [336, 192] on span "No" at bounding box center [341, 198] width 13 height 15
click at [335, 192] on input "No" at bounding box center [320, 198] width 31 height 31
checkbox input "true"
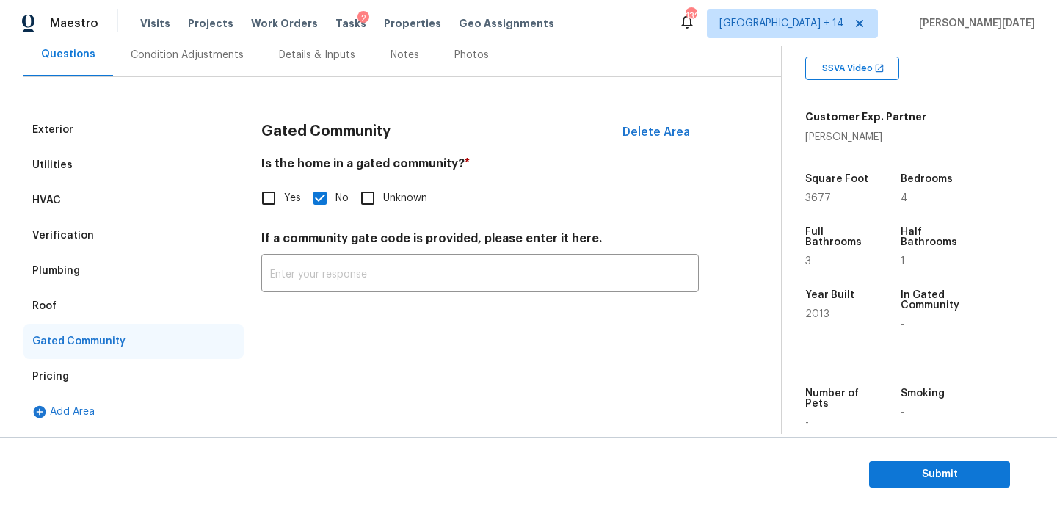
click at [120, 238] on div "Verification" at bounding box center [133, 235] width 220 height 35
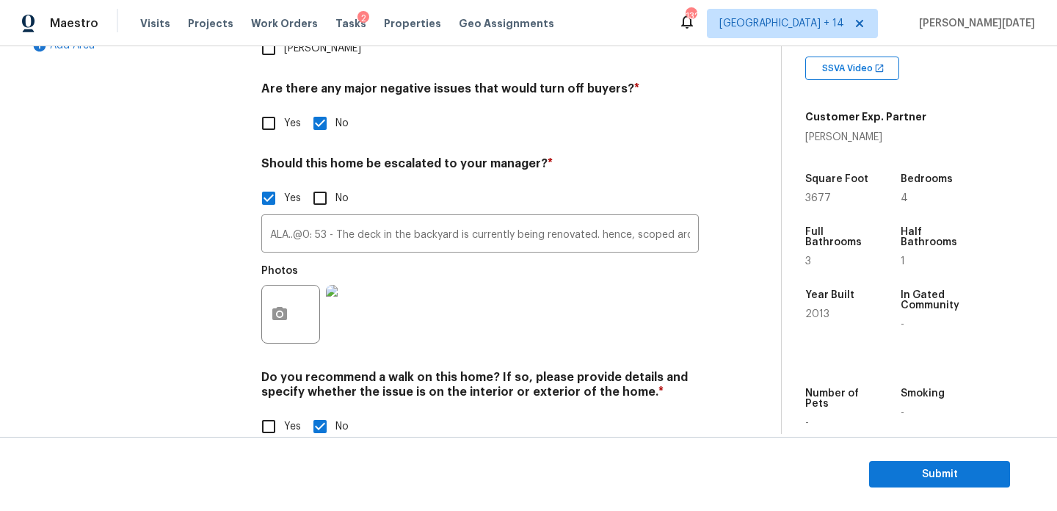
scroll to position [0, 0]
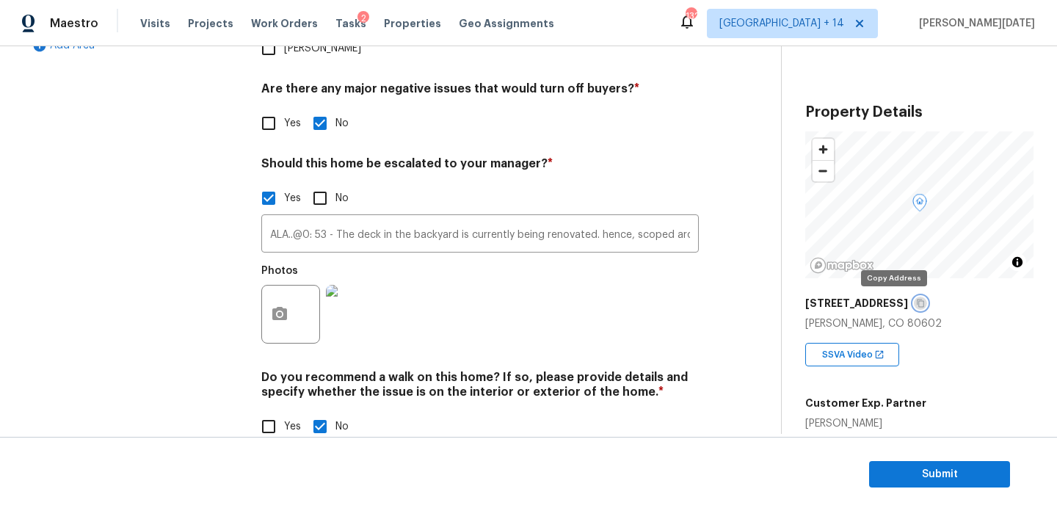
click at [914, 308] on button "button" at bounding box center [920, 302] width 13 height 13
click at [482, 218] on input "ALA..@0: 53 - The deck in the backyard is currently being renovated. hence, sco…" at bounding box center [479, 235] width 437 height 34
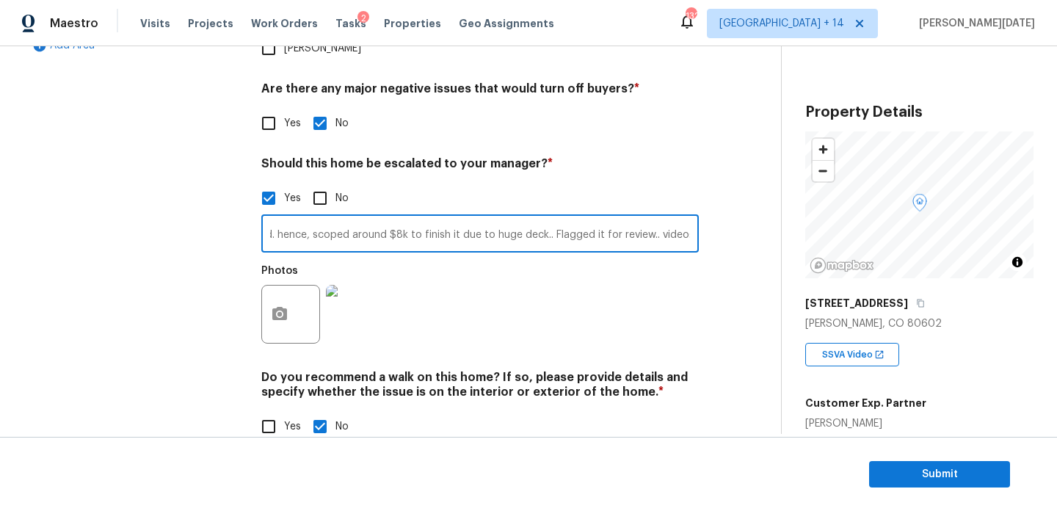
paste input "[URL][DOMAIN_NAME]"
type input "ALA..@0: 53 - The deck in the backyard is currently being renovated. hence, sco…"
click at [584, 279] on div "Photos" at bounding box center [479, 304] width 437 height 95
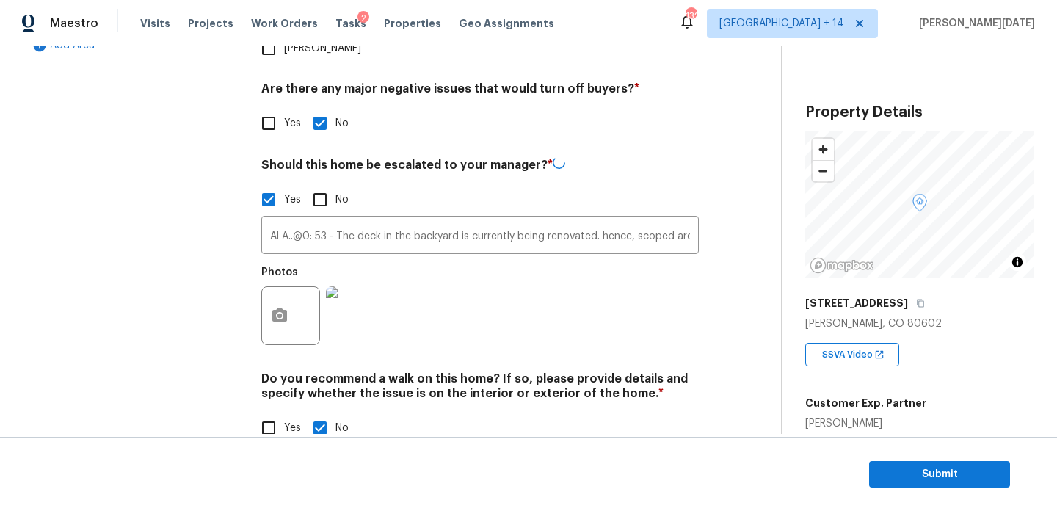
scroll to position [0, 0]
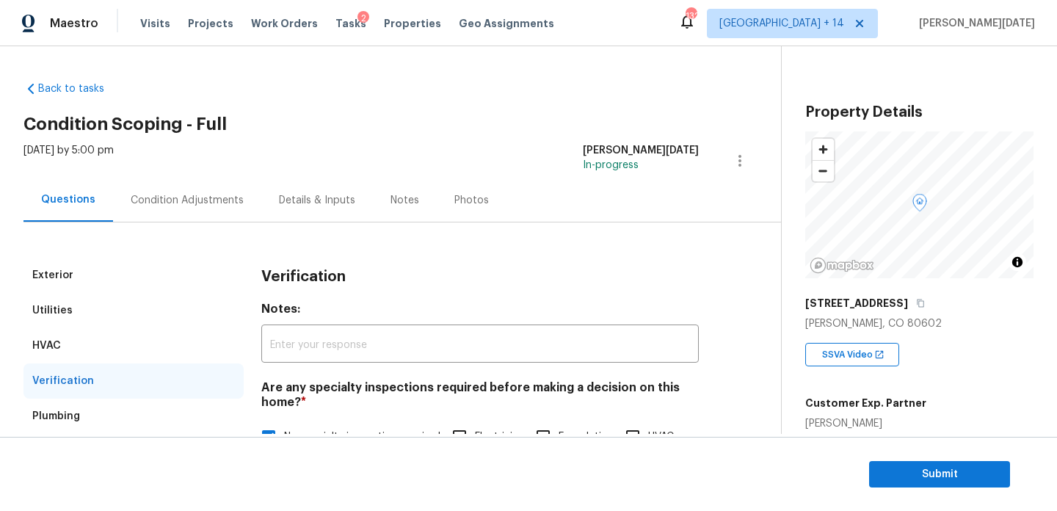
click at [197, 203] on div "Condition Adjustments" at bounding box center [187, 200] width 113 height 15
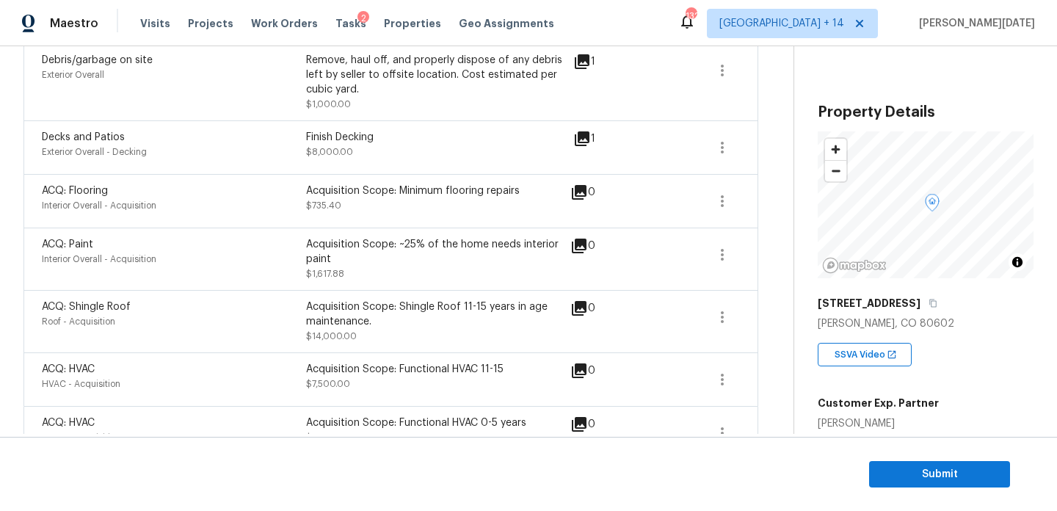
scroll to position [807, 0]
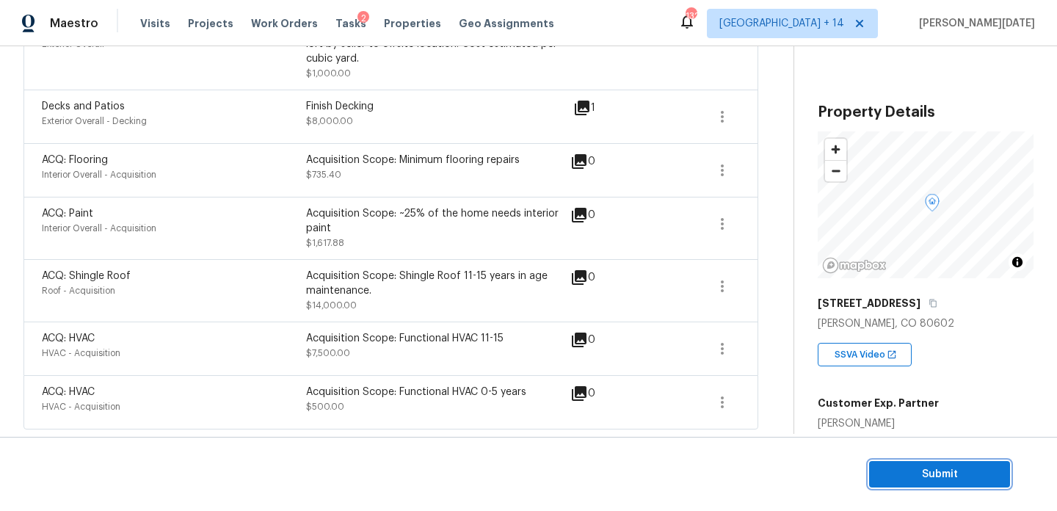
click at [900, 477] on span "Submit" at bounding box center [939, 474] width 117 height 18
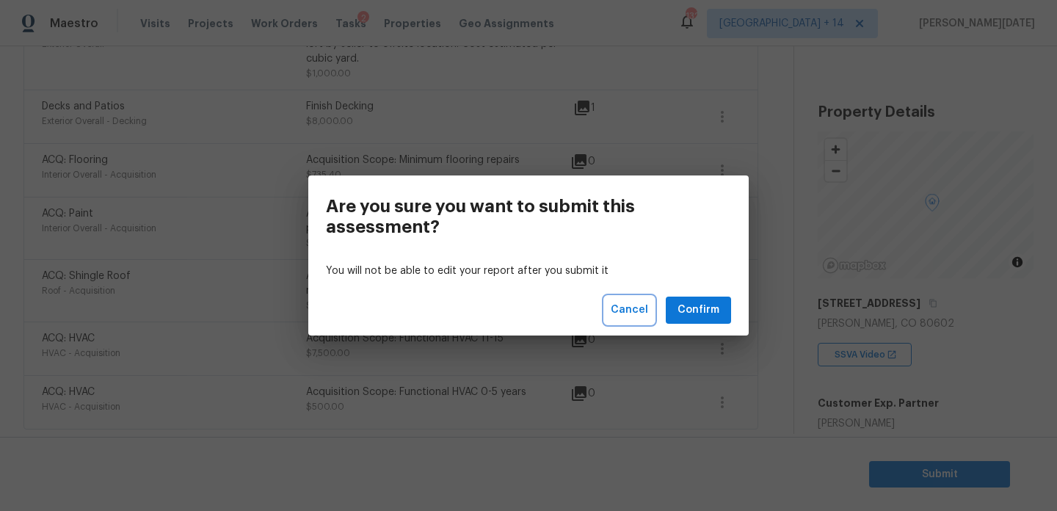
click at [647, 313] on span "Cancel" at bounding box center [629, 310] width 37 height 18
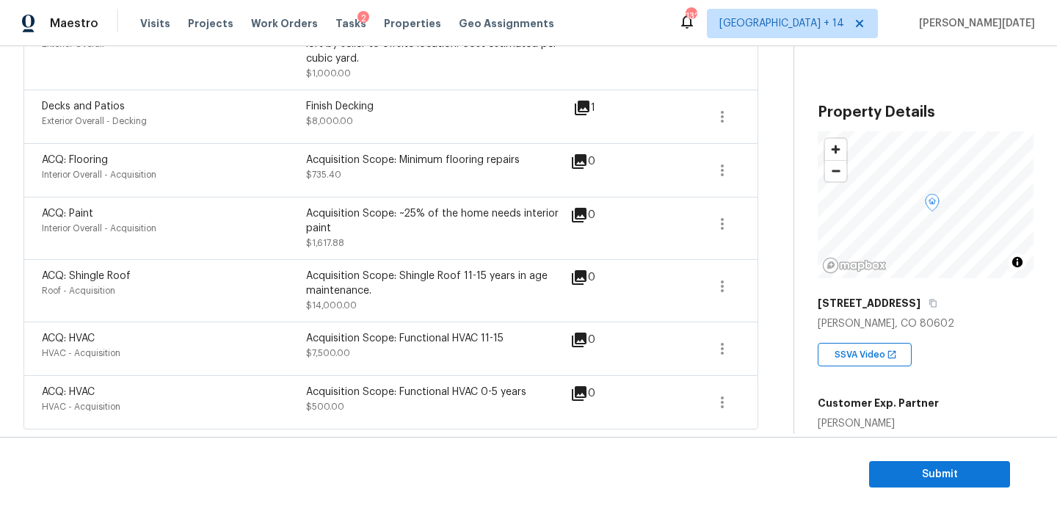
click at [648, 313] on div "ACQ: Shingle Roof Roof - Acquisition Acquisition Scope: Shingle Roof 11-15 year…" at bounding box center [390, 290] width 735 height 62
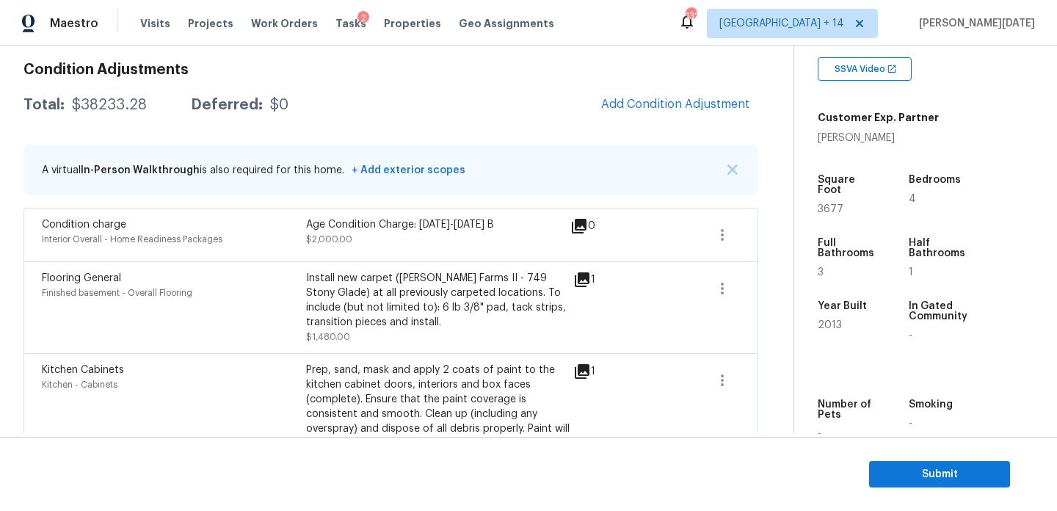
scroll to position [203, 0]
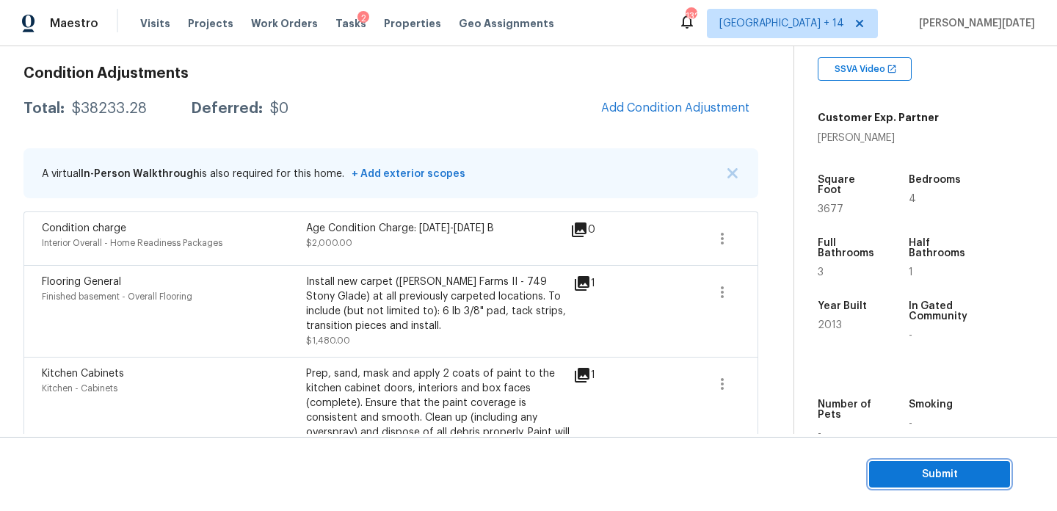
click at [902, 471] on span "Submit" at bounding box center [939, 474] width 117 height 18
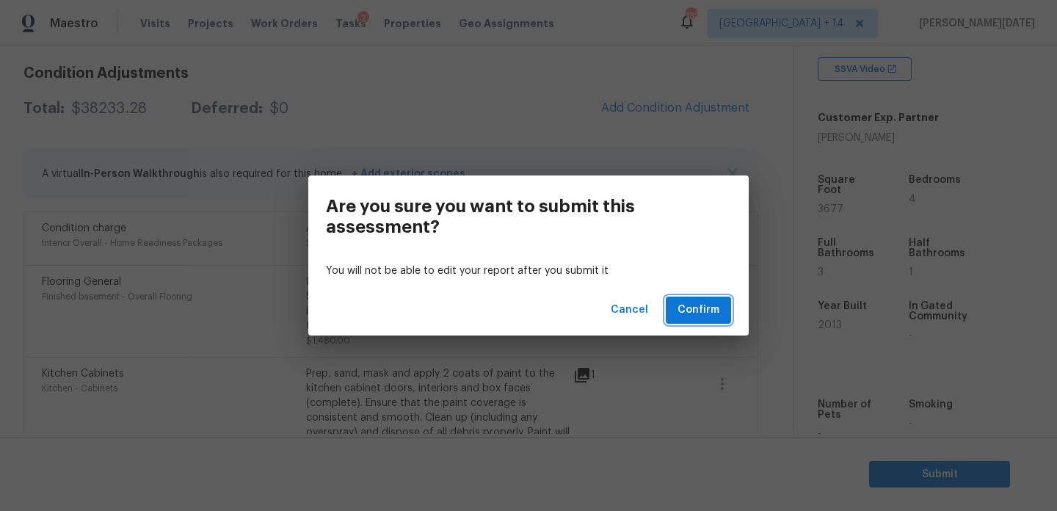
click at [711, 311] on span "Confirm" at bounding box center [698, 310] width 42 height 18
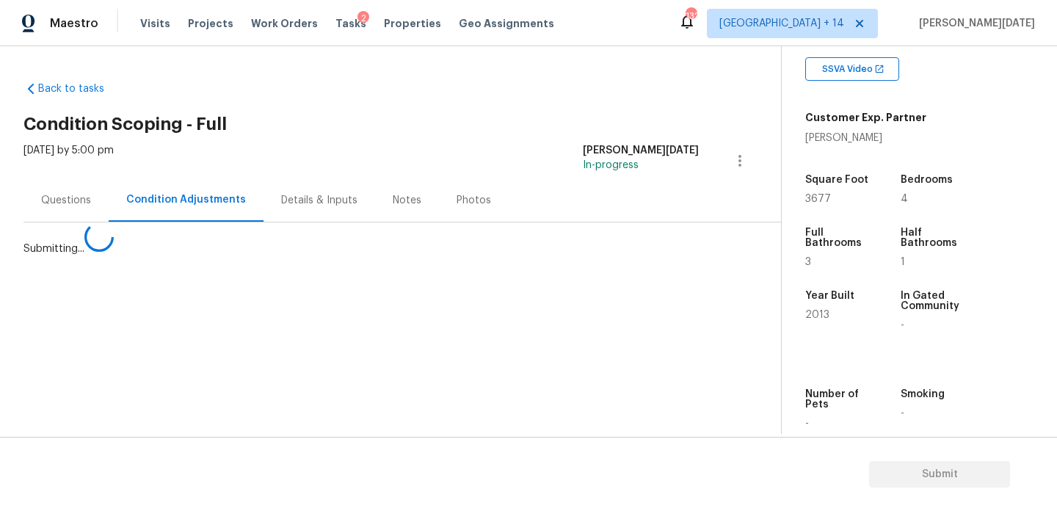
scroll to position [0, 0]
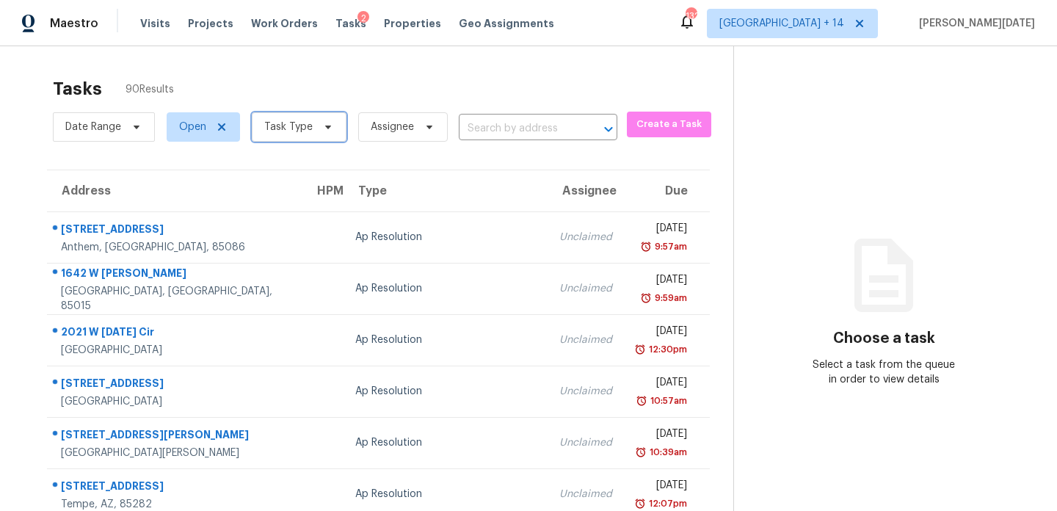
click at [286, 124] on span "Task Type" at bounding box center [288, 127] width 48 height 15
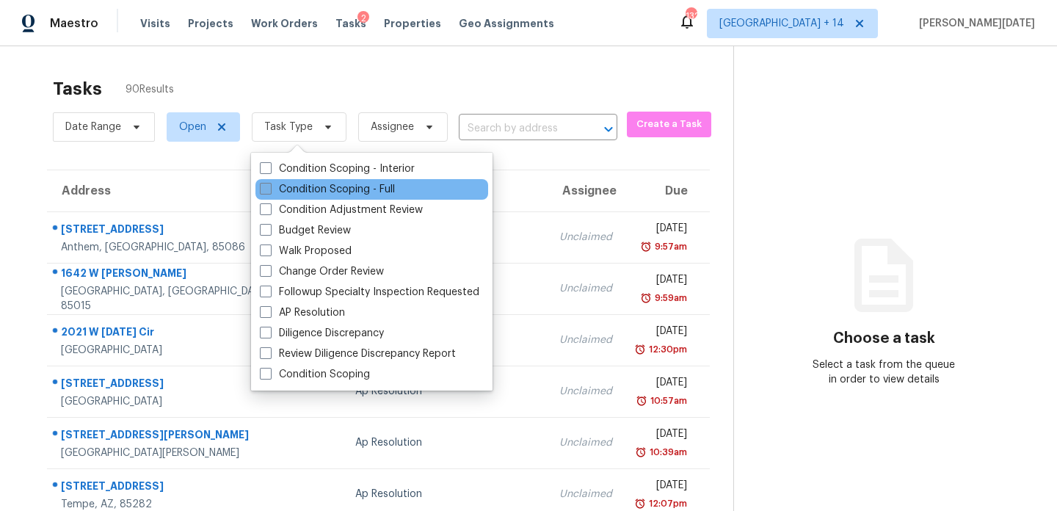
click at [277, 186] on label "Condition Scoping - Full" at bounding box center [327, 189] width 135 height 15
click at [269, 186] on input "Condition Scoping - Full" at bounding box center [265, 187] width 10 height 10
checkbox input "true"
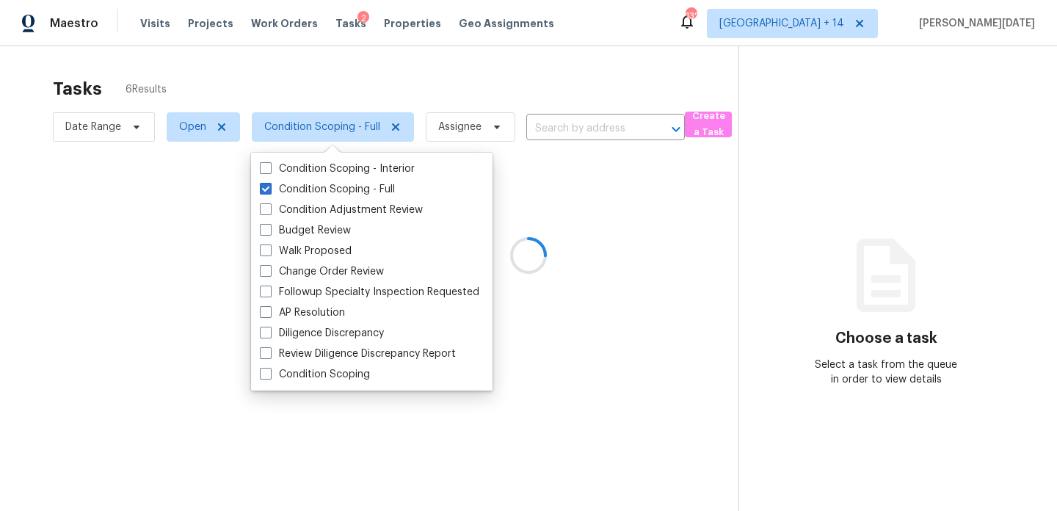
click at [431, 87] on div at bounding box center [528, 255] width 1057 height 511
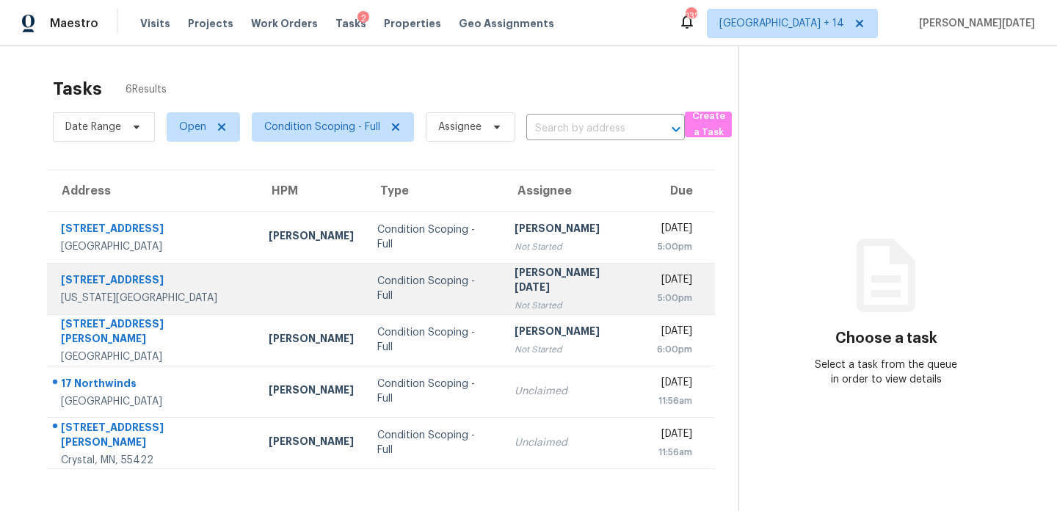
click at [514, 280] on div "[PERSON_NAME][DATE]" at bounding box center [573, 281] width 119 height 33
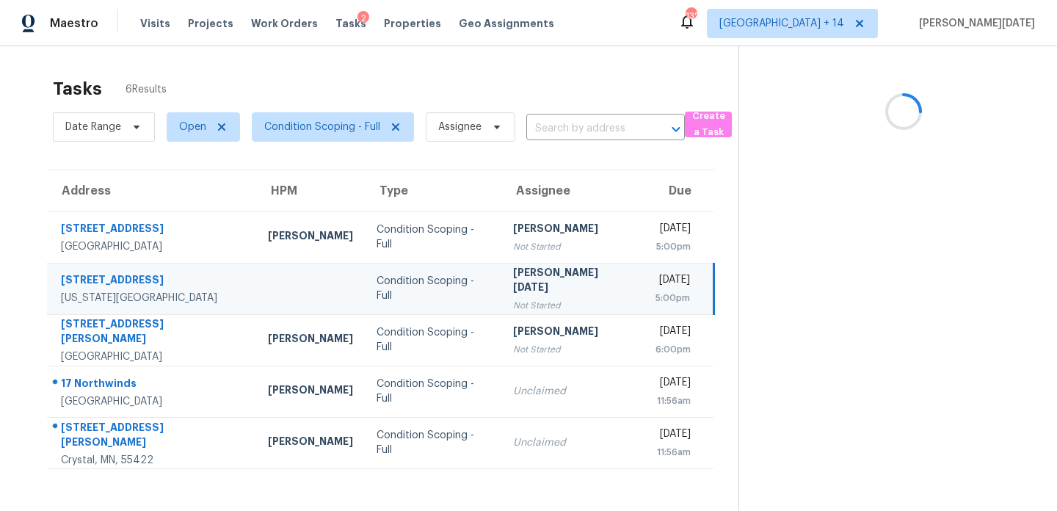
click at [513, 280] on div "[PERSON_NAME][DATE]" at bounding box center [572, 281] width 119 height 33
click at [547, 280] on div "[PERSON_NAME][DATE]" at bounding box center [572, 281] width 119 height 33
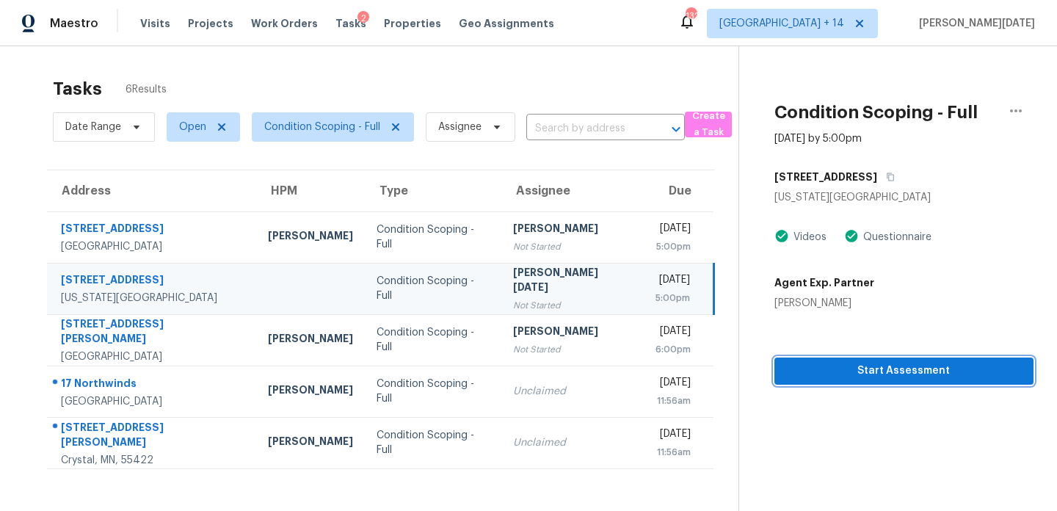
click at [826, 367] on span "Start Assessment" at bounding box center [904, 371] width 236 height 18
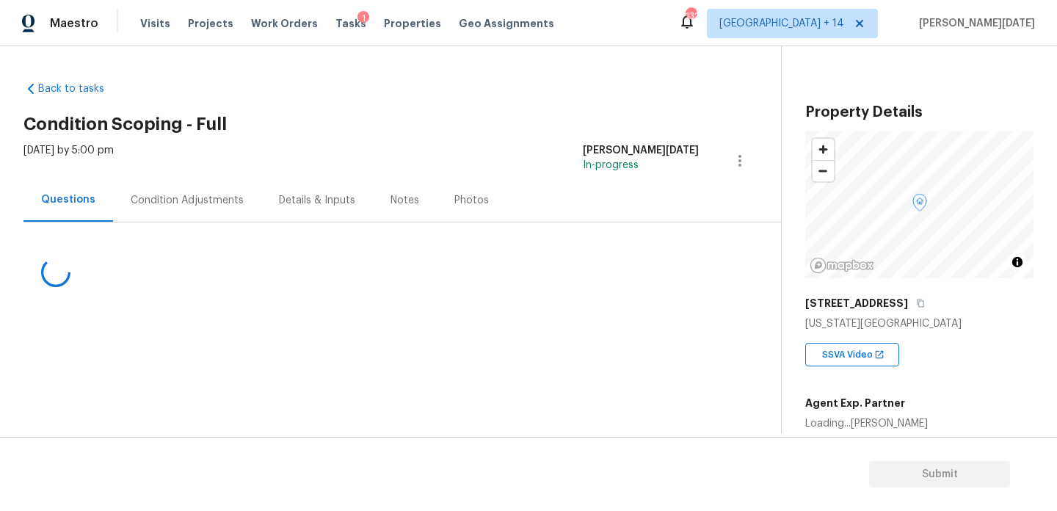
click at [178, 203] on div "Condition Adjustments" at bounding box center [187, 200] width 113 height 15
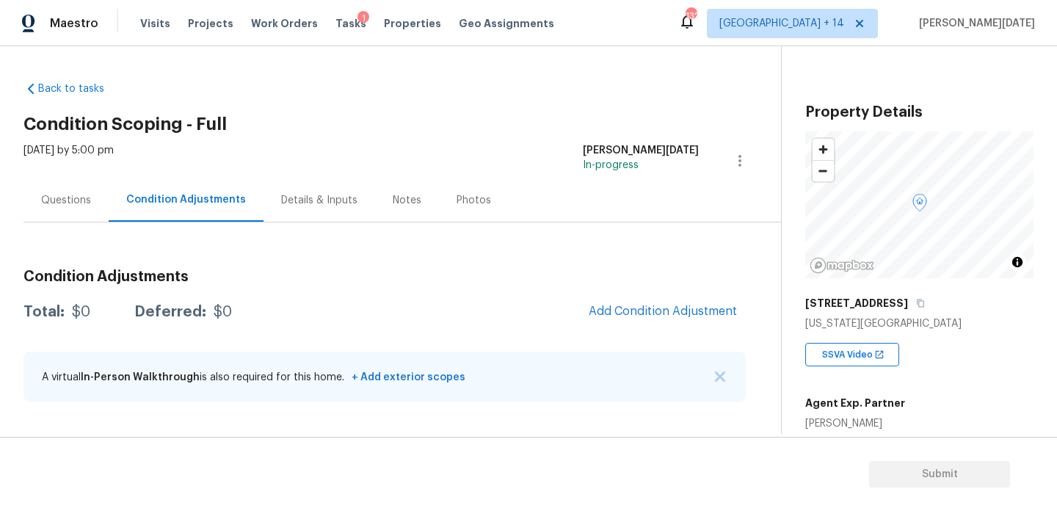
click at [462, 158] on div "[DATE] by 5:00 pm [PERSON_NAME][DATE] In-progress" at bounding box center [401, 160] width 757 height 35
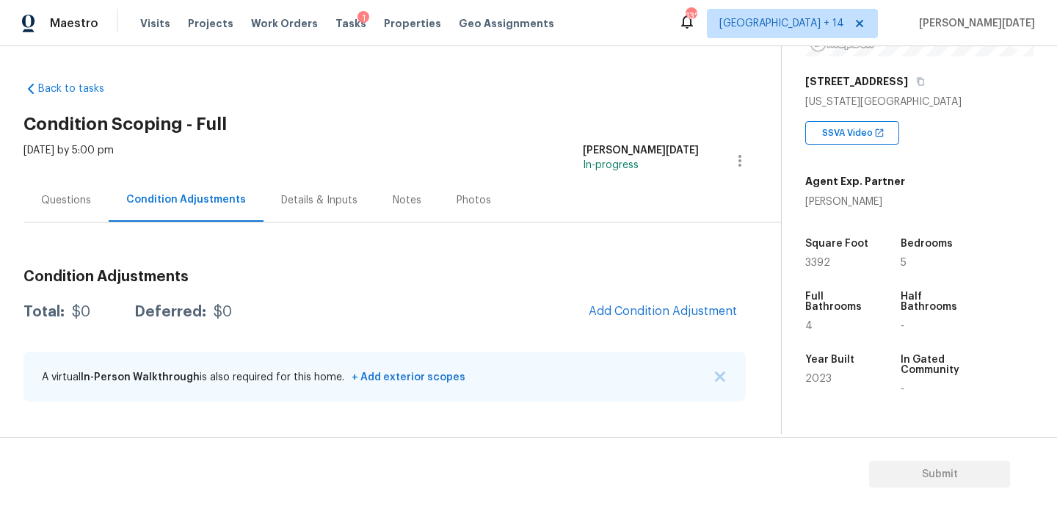
scroll to position [250, 0]
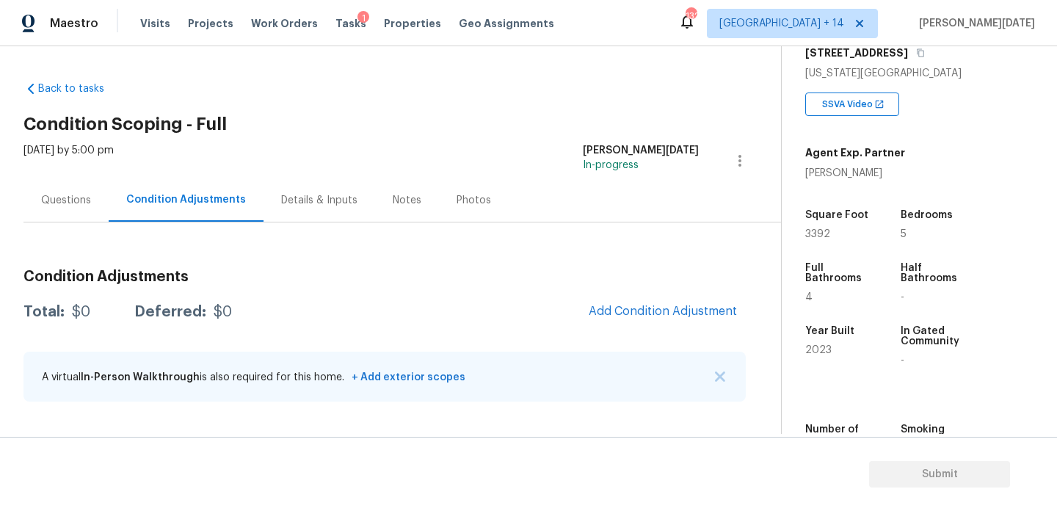
click at [817, 238] on span "3392" at bounding box center [817, 234] width 25 height 10
copy span "3392"
click at [619, 302] on button "Add Condition Adjustment" at bounding box center [663, 311] width 166 height 31
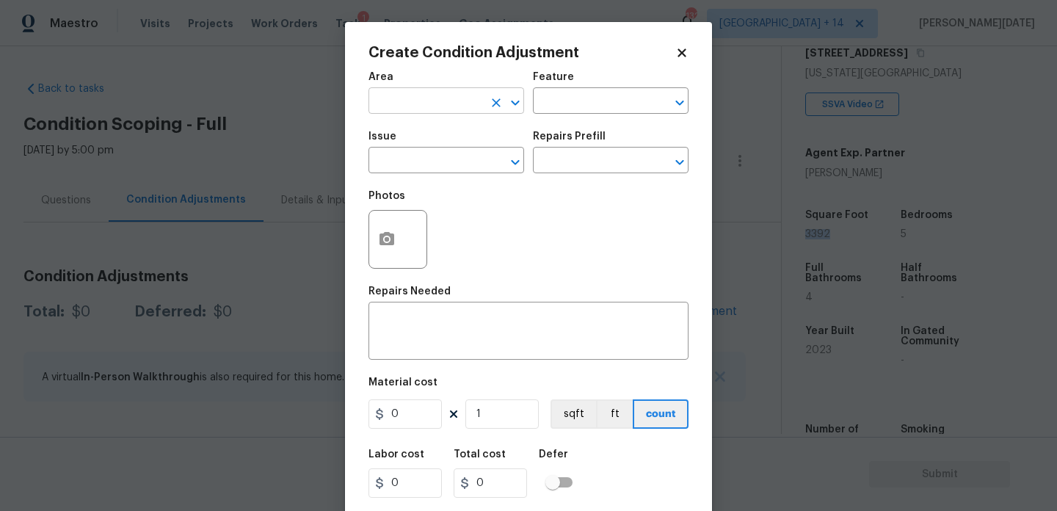
click at [407, 103] on input "text" at bounding box center [425, 102] width 114 height 23
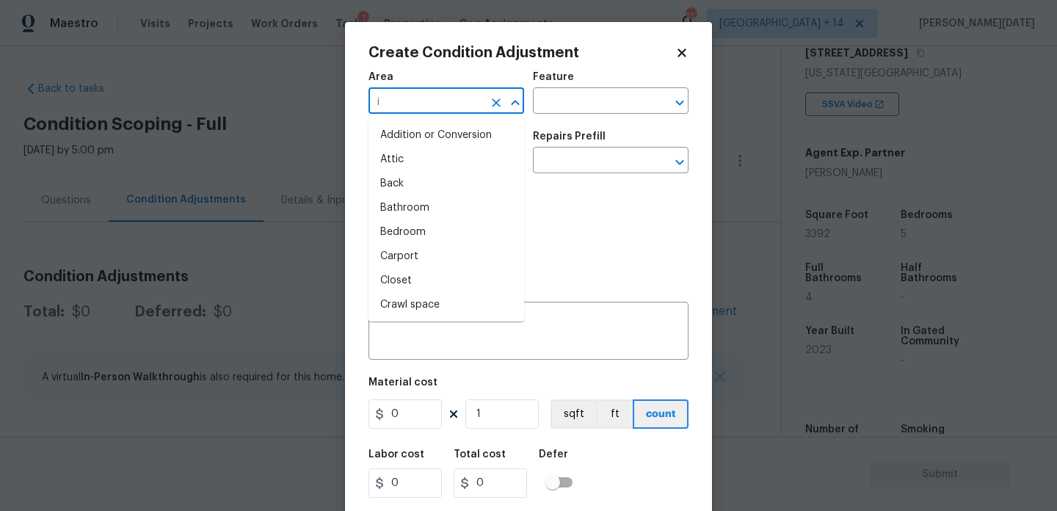
type input "in"
type input "t"
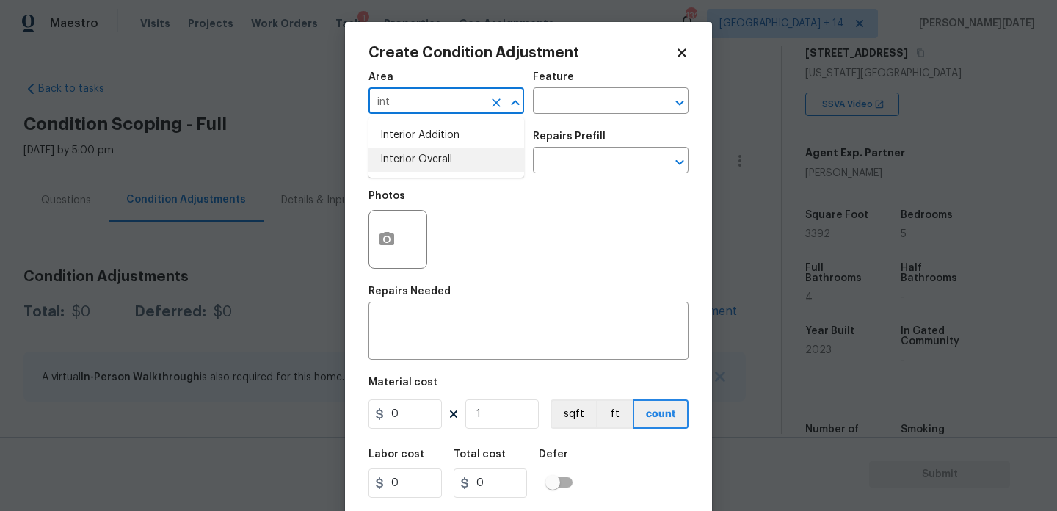
click at [421, 162] on li "Interior Overall" at bounding box center [446, 160] width 156 height 24
type input "Interior Overall"
click at [421, 162] on input "text" at bounding box center [425, 161] width 114 height 23
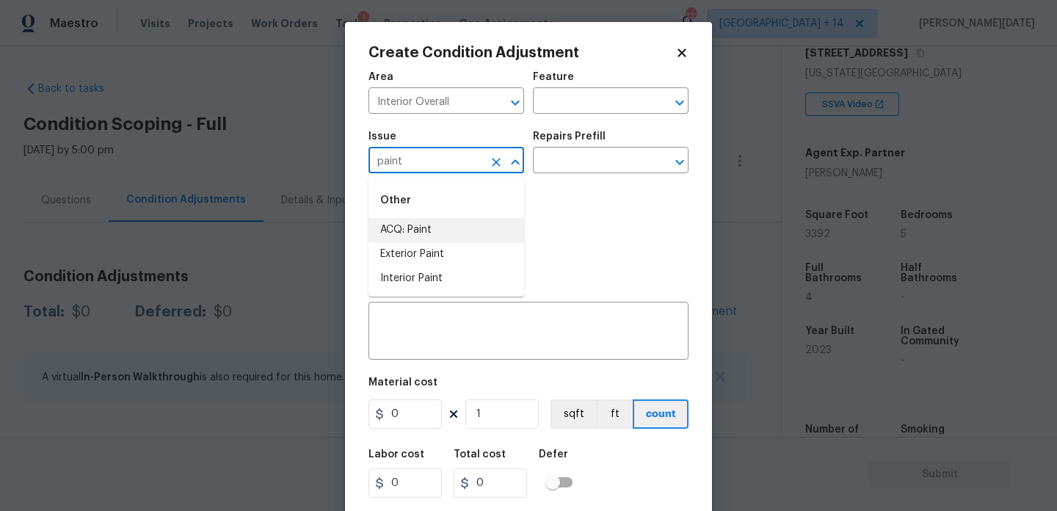
click at [432, 219] on li "ACQ: Paint" at bounding box center [446, 230] width 156 height 24
type input "ACQ: Paint"
click at [618, 137] on div "Repairs Prefill" at bounding box center [611, 140] width 156 height 19
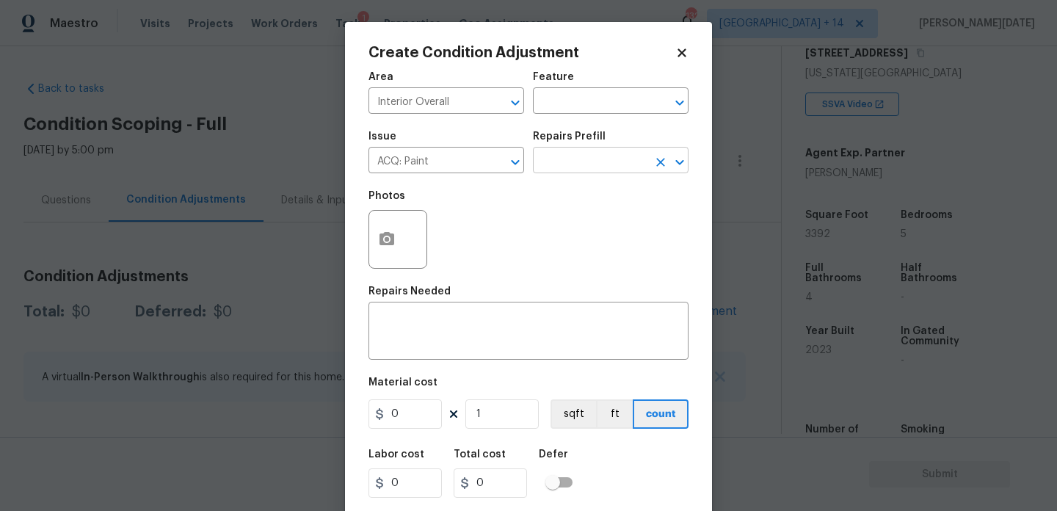
click at [609, 158] on input "text" at bounding box center [590, 161] width 114 height 23
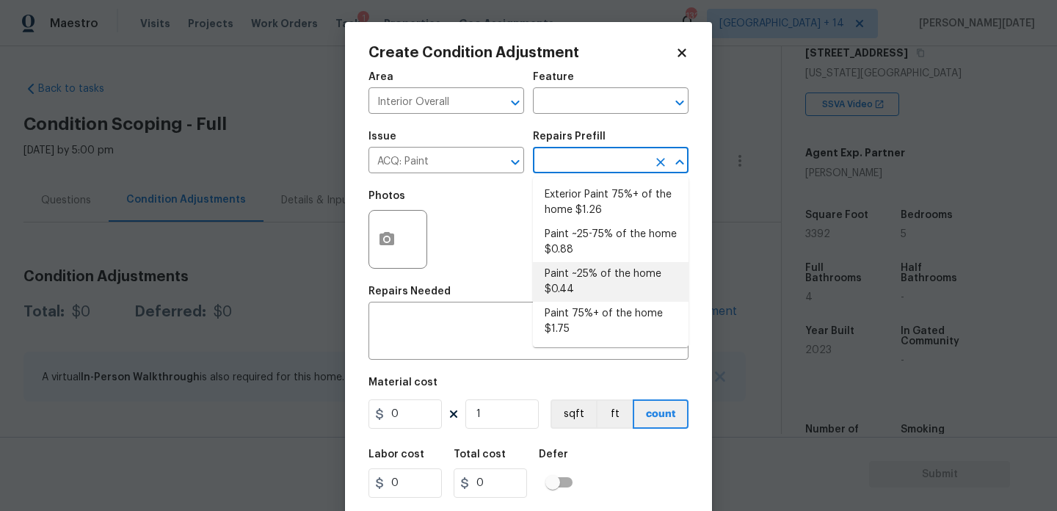
click at [601, 280] on li "Paint ~25% of the home $0.44" at bounding box center [611, 282] width 156 height 40
type input "Acquisition"
type textarea "Acquisition Scope: ~25% of the home needs interior paint"
type input "0.44"
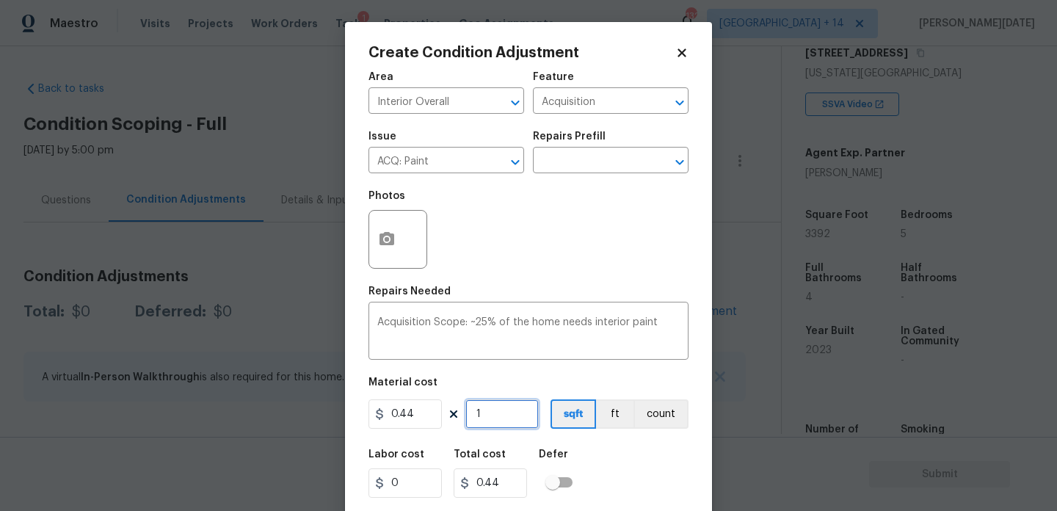
click at [503, 421] on input "1" at bounding box center [501, 413] width 73 height 29
type input "0"
paste input "3392"
type input "3392"
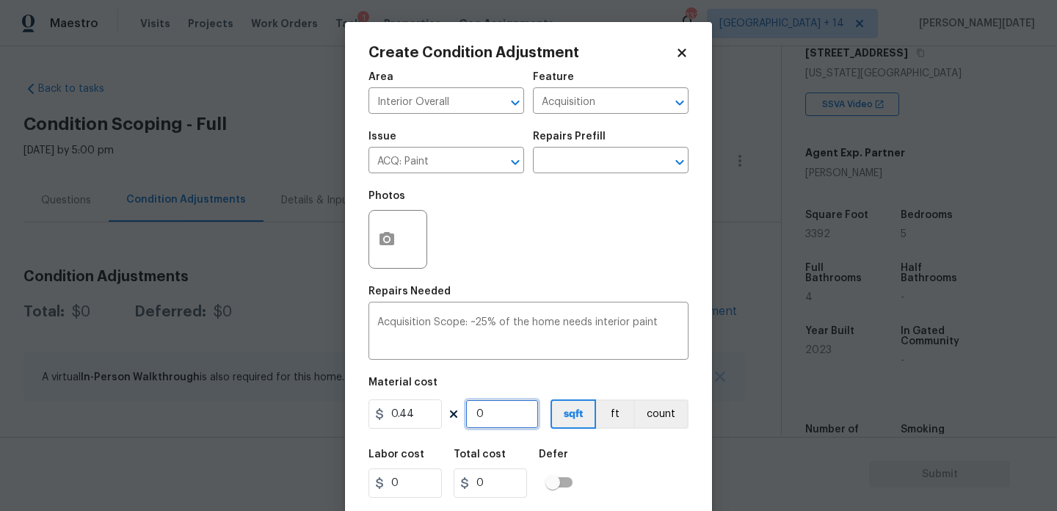
type input "1492.48"
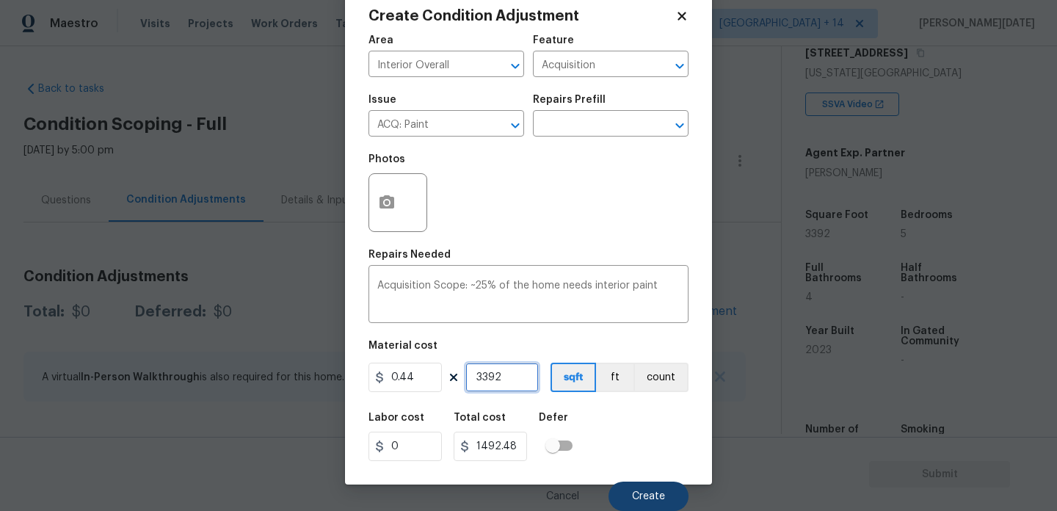
type input "3392"
click at [641, 495] on span "Create" at bounding box center [648, 496] width 33 height 11
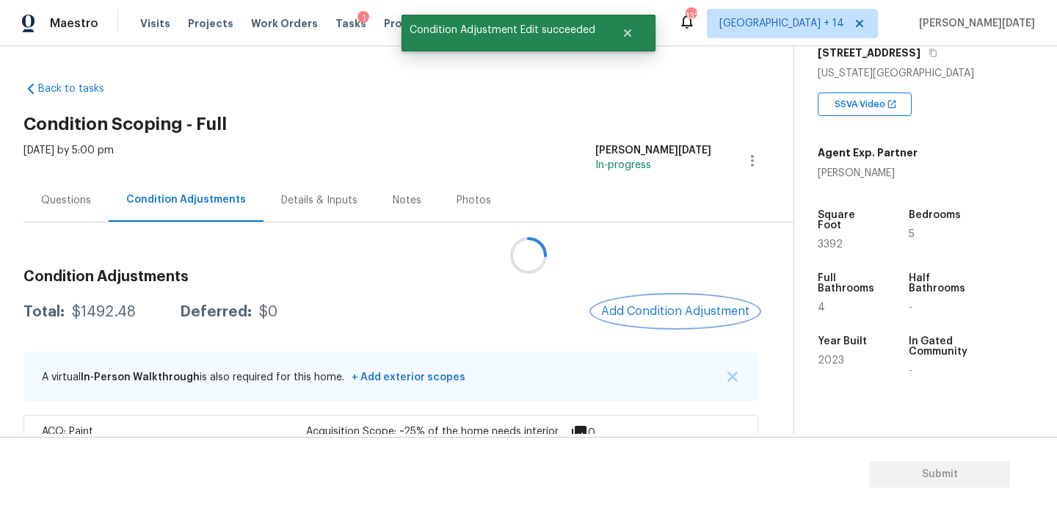
scroll to position [0, 0]
click at [641, 305] on div at bounding box center [528, 255] width 1057 height 511
click at [641, 305] on span "Add Condition Adjustment" at bounding box center [675, 311] width 148 height 13
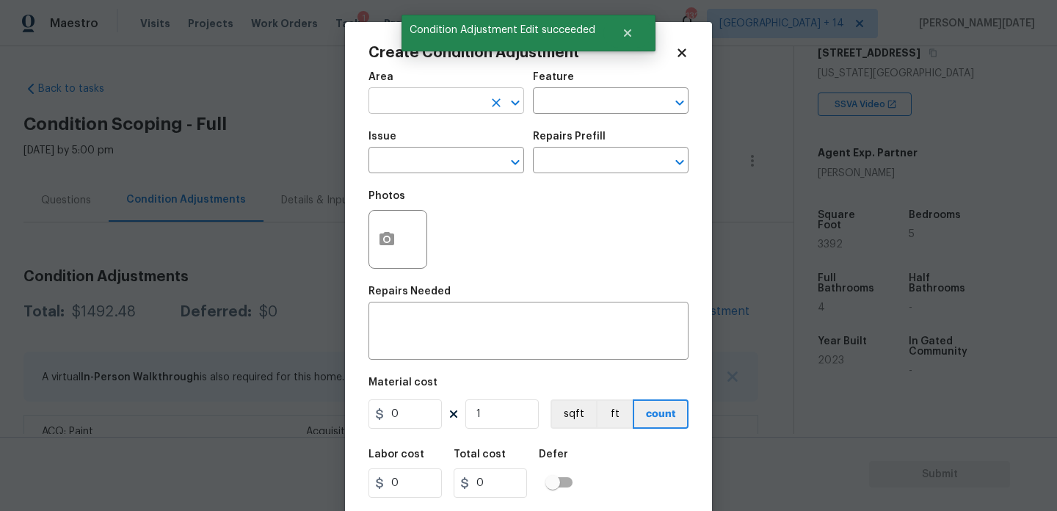
click at [398, 106] on input "text" at bounding box center [425, 102] width 114 height 23
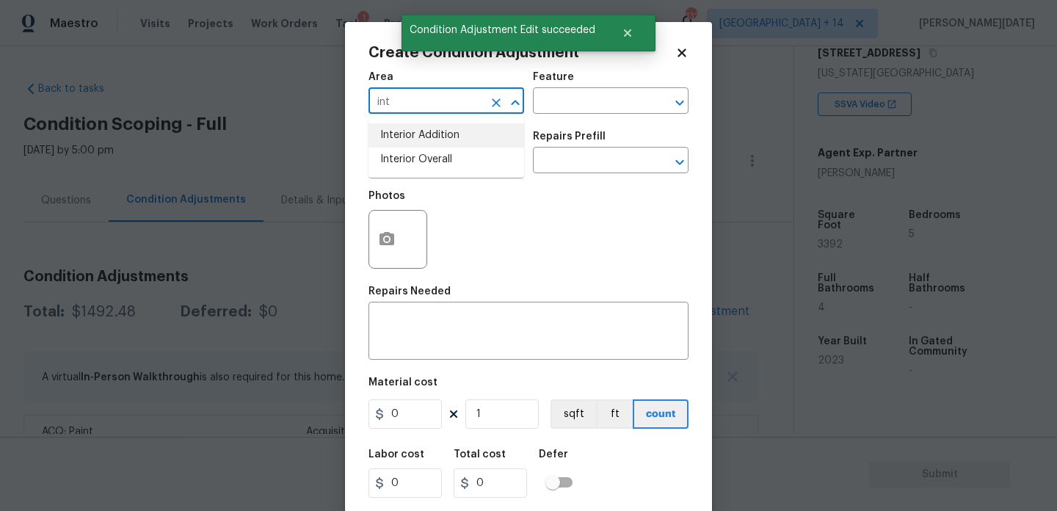
click at [408, 148] on li "Interior Overall" at bounding box center [446, 160] width 156 height 24
type input "Interior Overall"
click at [408, 148] on div "Issue" at bounding box center [446, 140] width 156 height 19
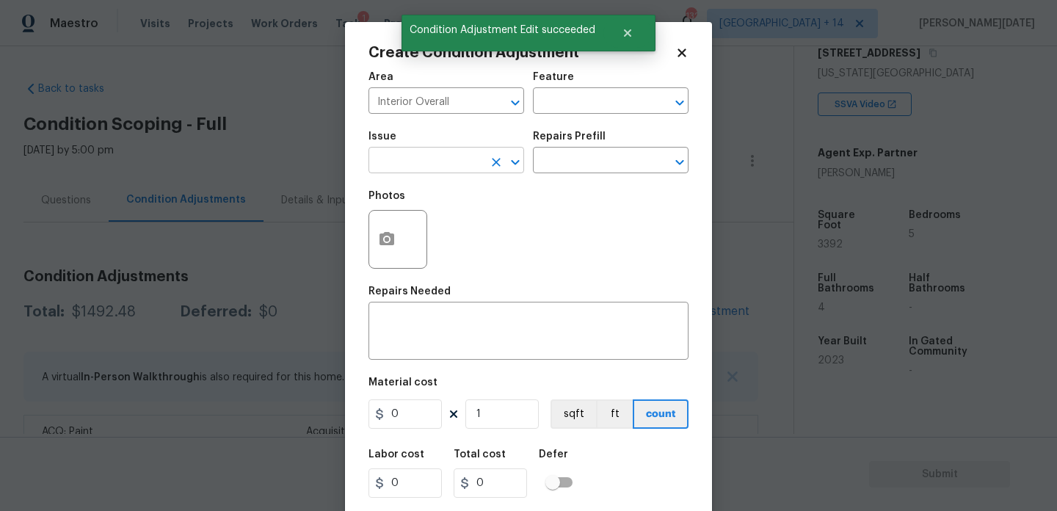
click at [409, 159] on input "text" at bounding box center [425, 161] width 114 height 23
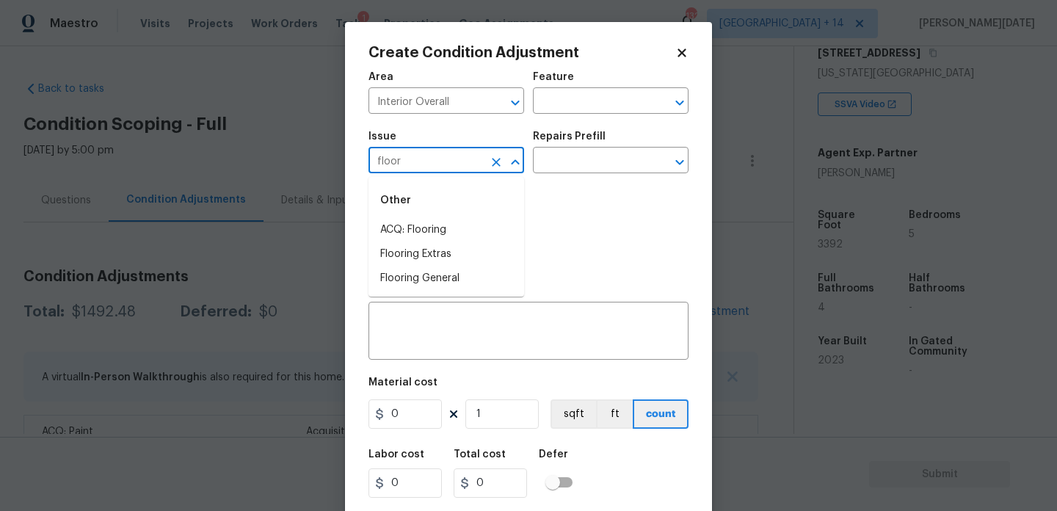
click at [411, 216] on div "Other" at bounding box center [446, 200] width 156 height 35
click at [417, 234] on li "ACQ: Flooring" at bounding box center [446, 230] width 156 height 24
type input "ACQ: Flooring"
click at [554, 180] on div "Issue ACQ: Flooring ​ Repairs Prefill ​" at bounding box center [528, 152] width 320 height 59
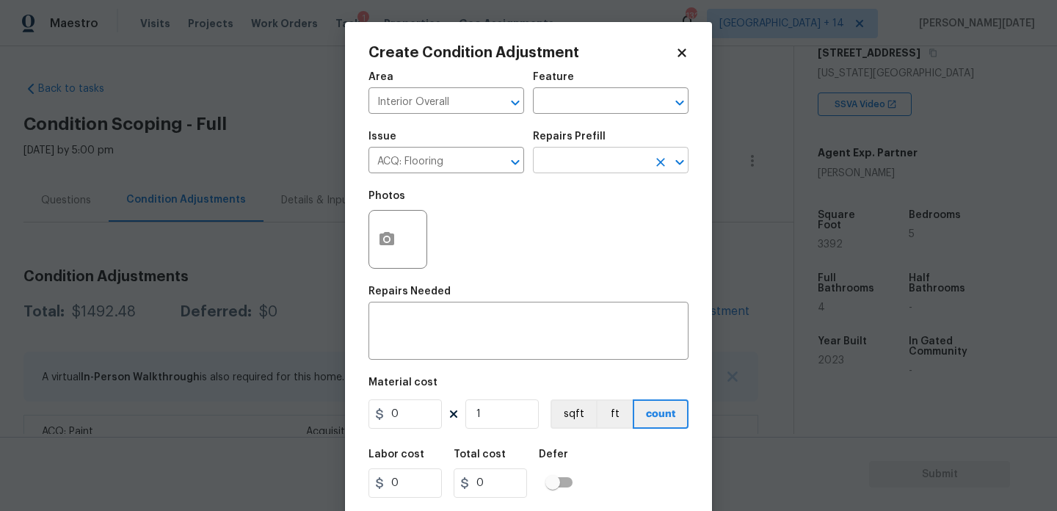
click at [600, 154] on input "text" at bounding box center [590, 161] width 114 height 23
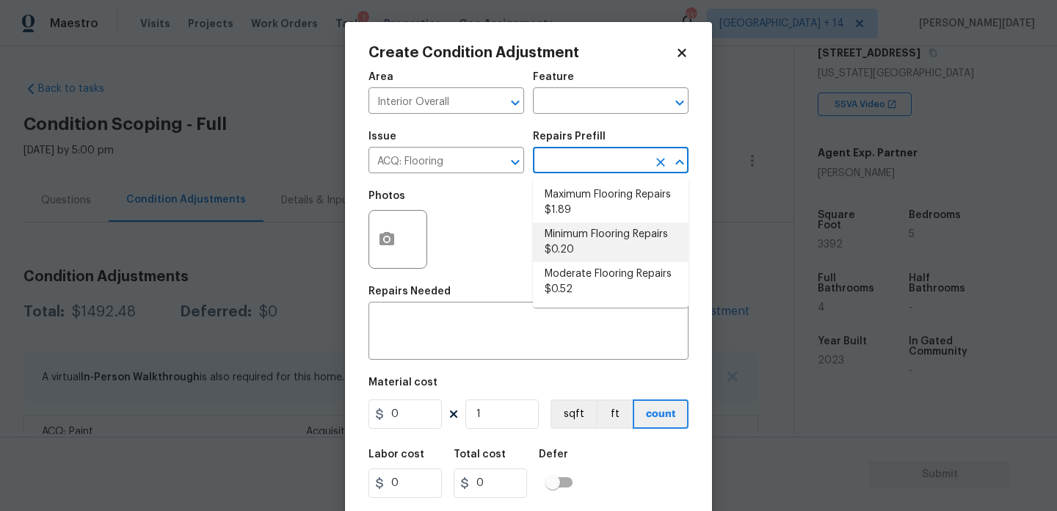
click at [595, 255] on li "Minimum Flooring Repairs $0.20" at bounding box center [611, 242] width 156 height 40
type input "Acquisition"
type textarea "Acquisition Scope: Minimum flooring repairs"
type input "0.2"
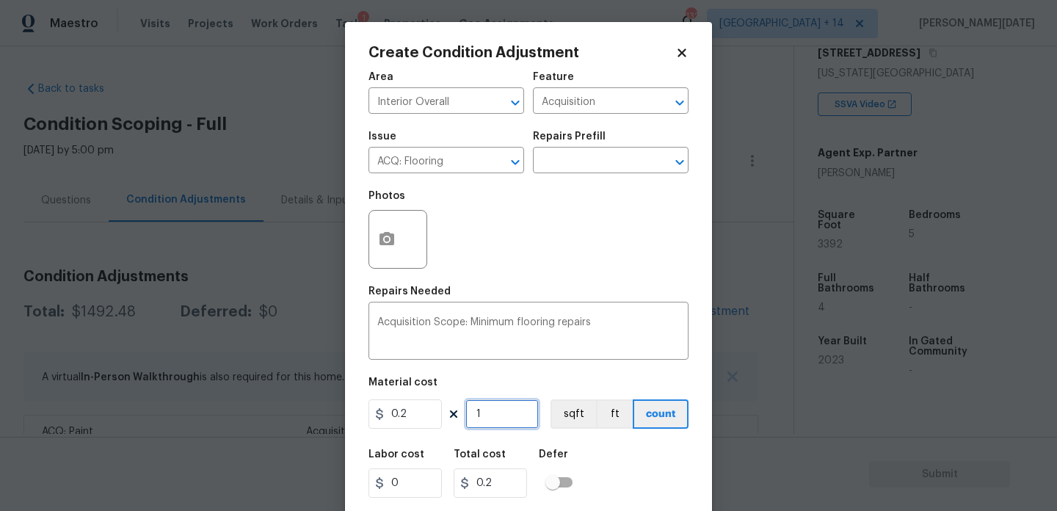
click at [514, 423] on input "1" at bounding box center [501, 413] width 73 height 29
type input "0"
paste input "3392"
type input "3392"
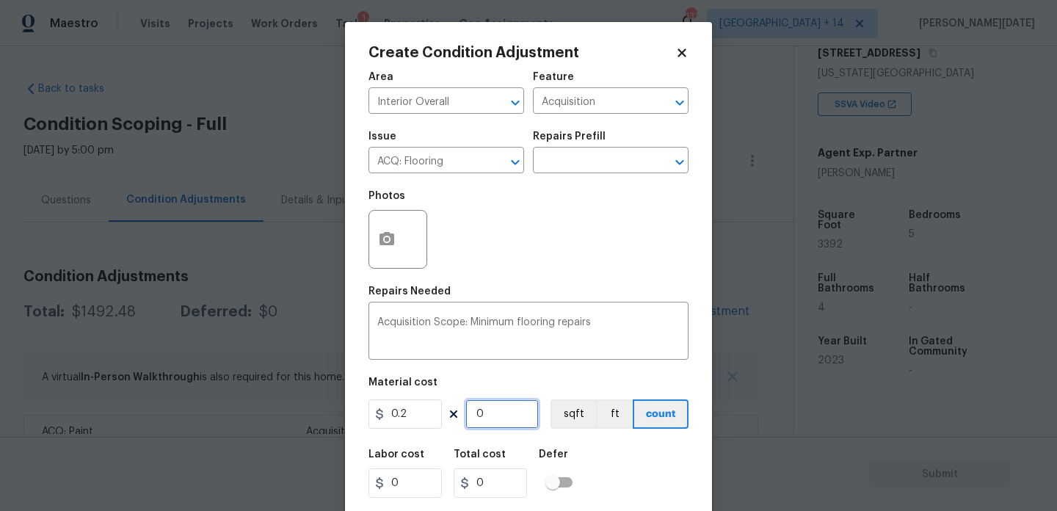
type input "678.4"
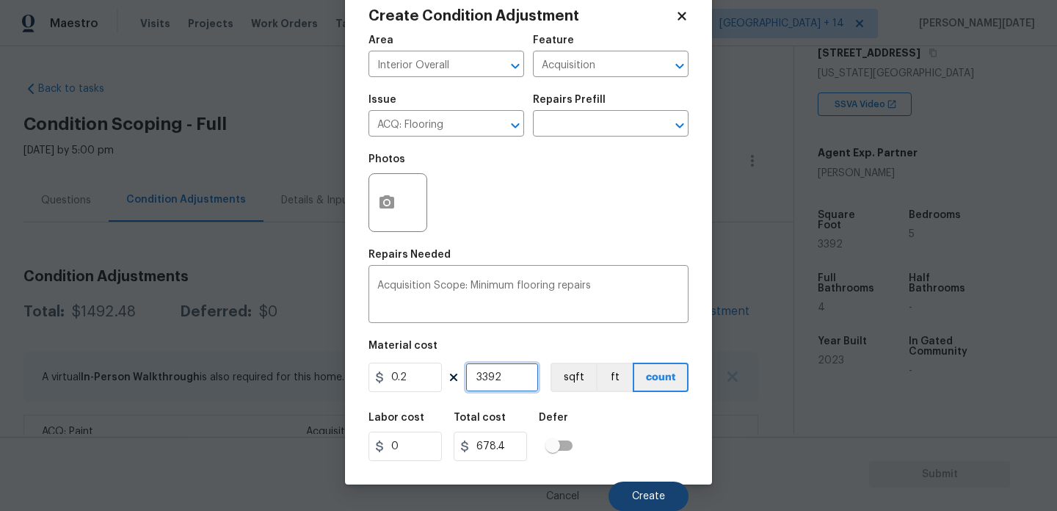
type input "3392"
click at [645, 503] on button "Create" at bounding box center [648, 495] width 80 height 29
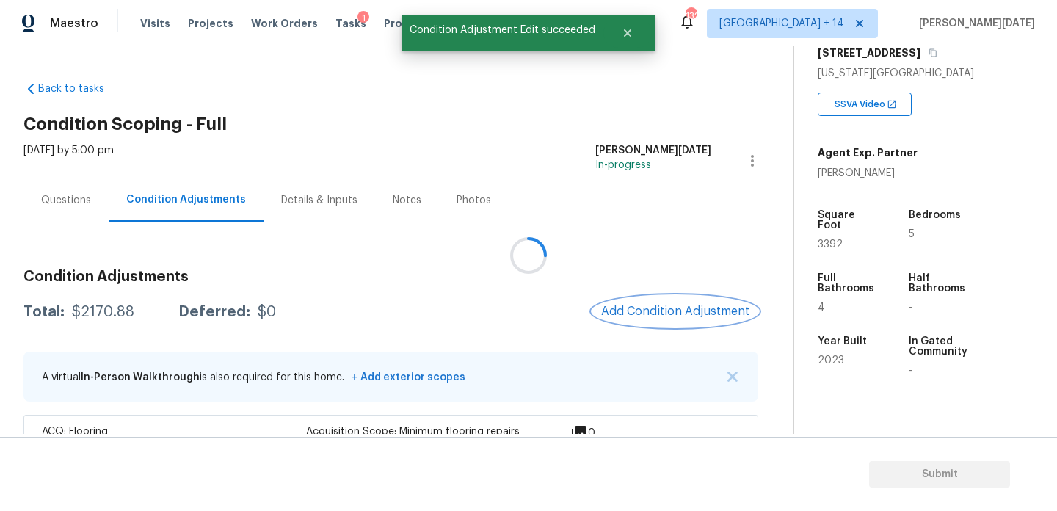
scroll to position [0, 0]
click at [652, 293] on div at bounding box center [528, 255] width 1057 height 511
click at [656, 305] on span "Add Condition Adjustment" at bounding box center [675, 311] width 148 height 13
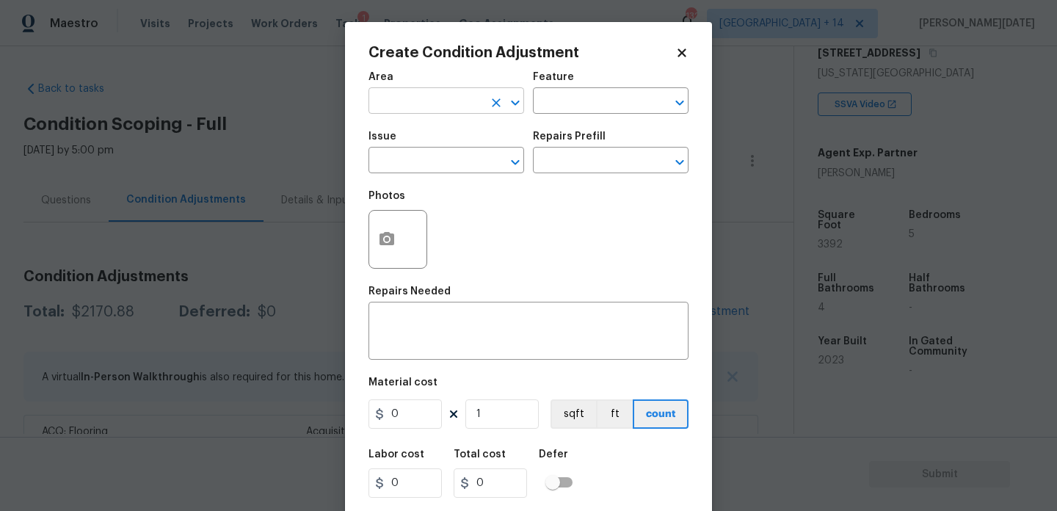
click at [428, 112] on input "text" at bounding box center [425, 102] width 114 height 23
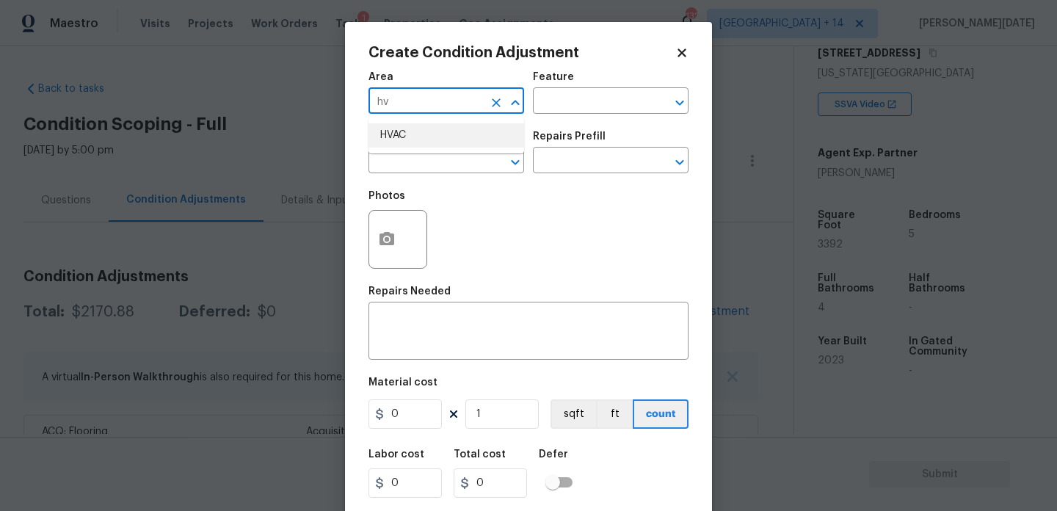
click at [423, 128] on li "HVAC" at bounding box center [446, 135] width 156 height 24
type input "HVAC"
click at [422, 159] on input "text" at bounding box center [425, 161] width 114 height 23
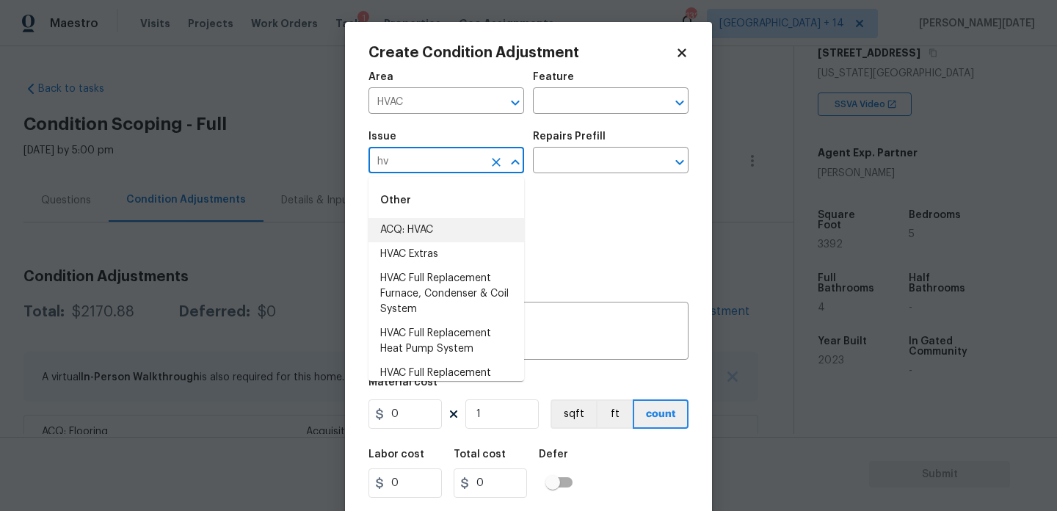
click at [415, 228] on li "ACQ: HVAC" at bounding box center [446, 230] width 156 height 24
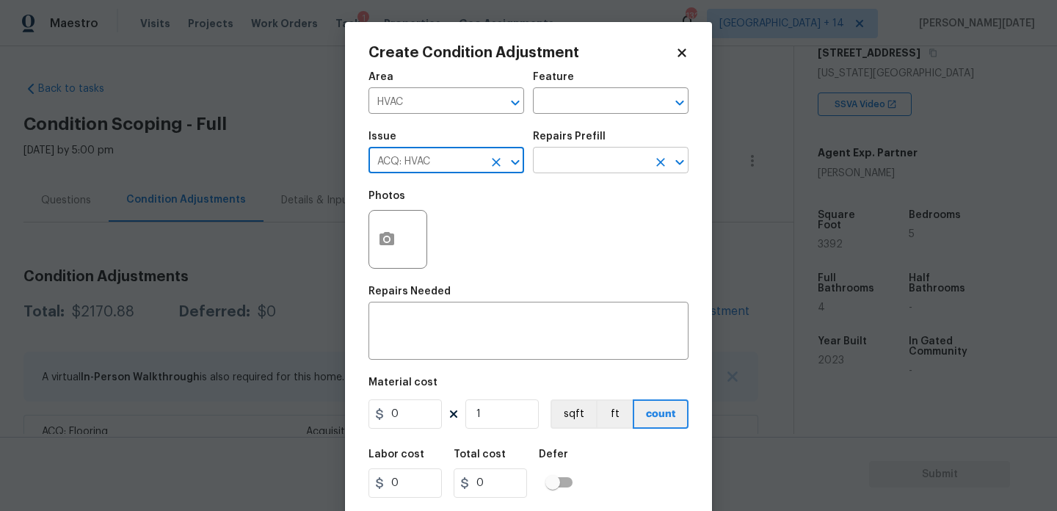
type input "ACQ: HVAC"
click at [594, 163] on input "text" at bounding box center [590, 161] width 114 height 23
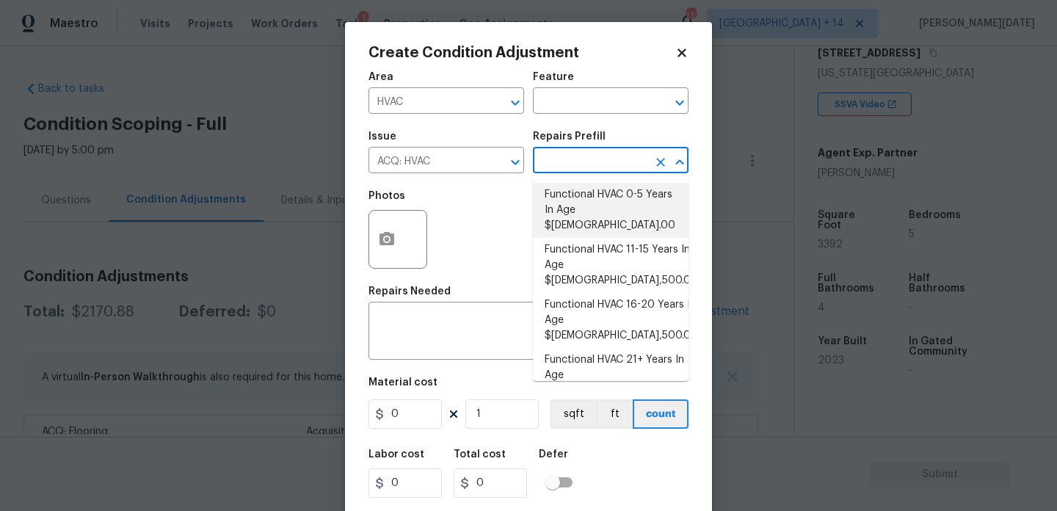
click at [597, 208] on li "Functional HVAC 0-5 Years In Age $[DEMOGRAPHIC_DATA].00" at bounding box center [611, 210] width 156 height 55
type input "Acquisition"
type textarea "Acquisition Scope: Functional HVAC 0-5 years"
type input "1"
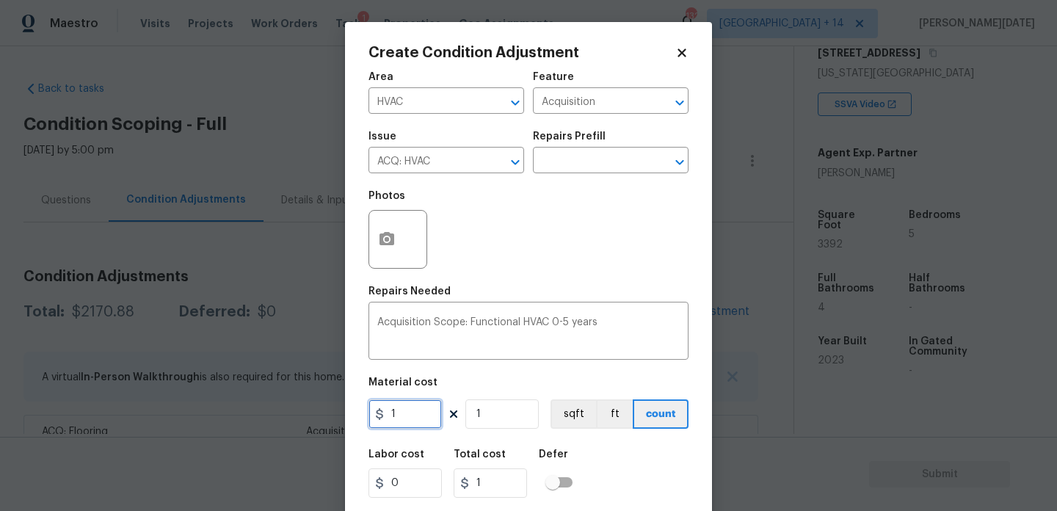
click at [418, 413] on input "1" at bounding box center [404, 413] width 73 height 29
type input "500"
click at [512, 407] on input "1" at bounding box center [501, 413] width 73 height 29
type input "0"
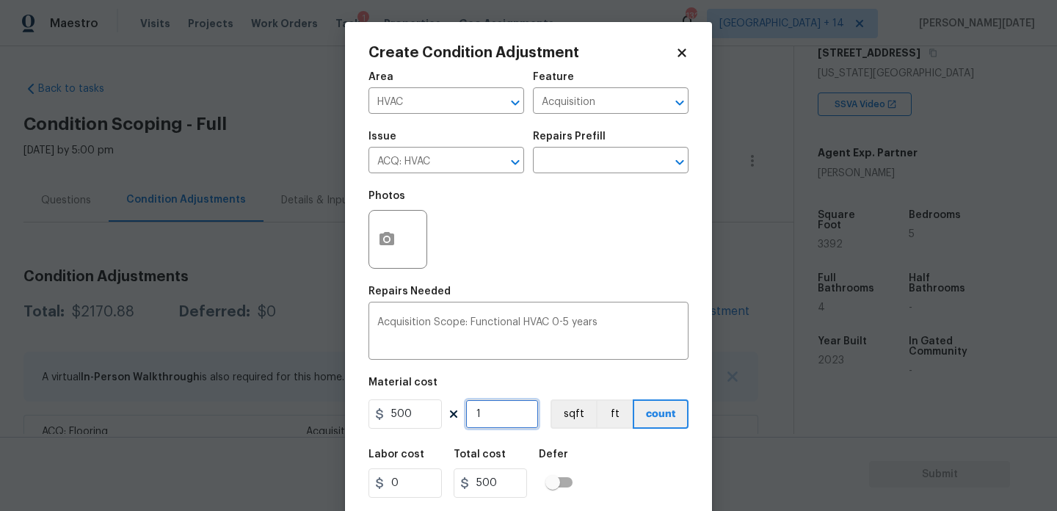
type input "0"
type input "2"
type input "1000"
type input "2"
click at [536, 280] on div "Area HVAC ​ Feature Acquisition ​ Issue ACQ: HVAC ​ Repairs Prefill ​ Photos Re…" at bounding box center [528, 305] width 320 height 484
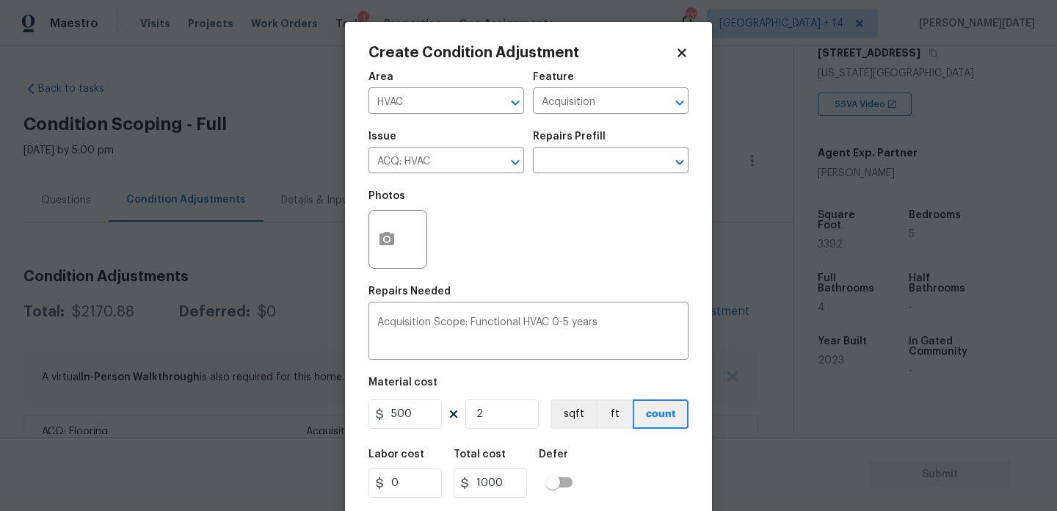
scroll to position [37, 0]
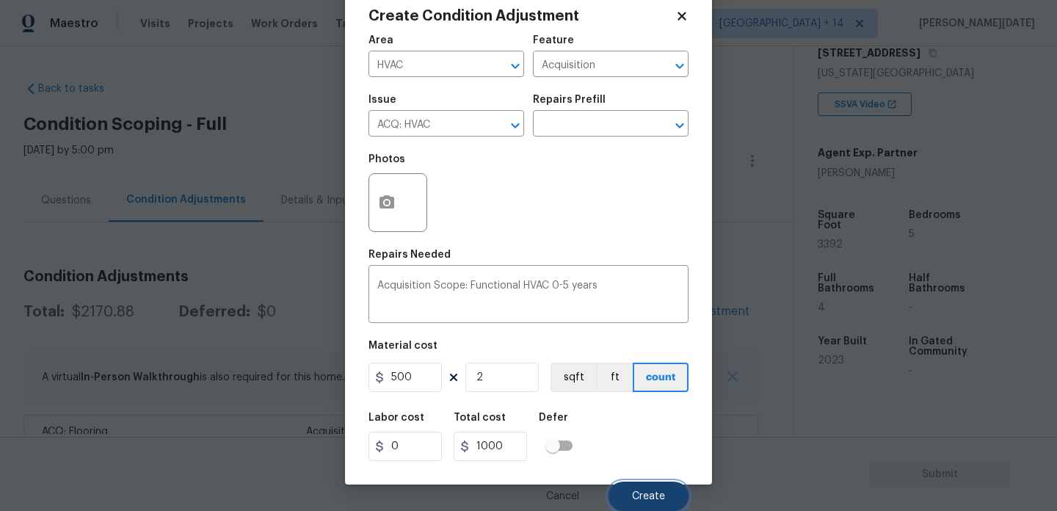
click at [645, 486] on button "Create" at bounding box center [648, 495] width 80 height 29
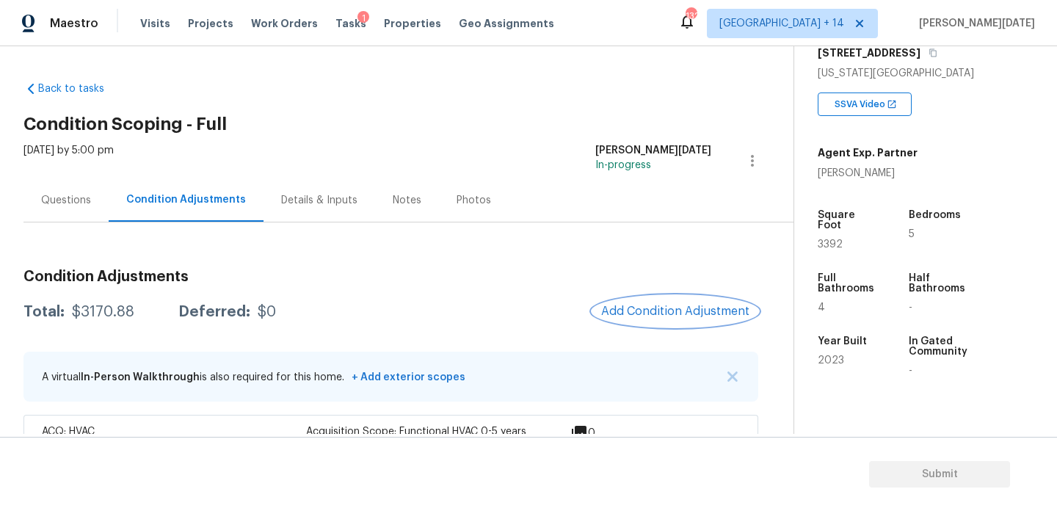
scroll to position [0, 0]
click at [642, 321] on button "Add Condition Adjustment" at bounding box center [675, 311] width 166 height 31
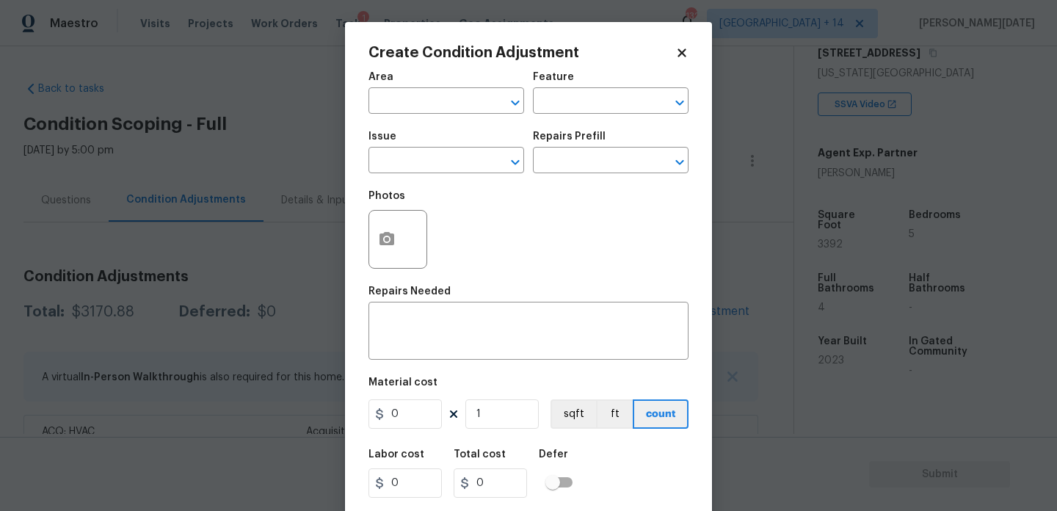
click at [407, 114] on span "Area ​" at bounding box center [446, 92] width 156 height 59
click at [400, 108] on input "text" at bounding box center [425, 102] width 114 height 23
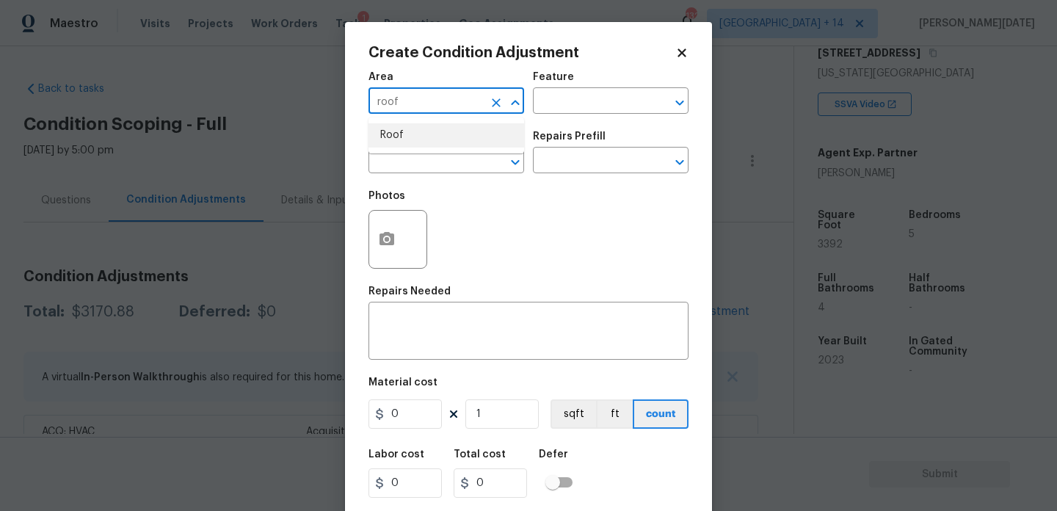
click at [409, 148] on ul "Roof" at bounding box center [446, 135] width 156 height 36
click at [417, 128] on li "Roof" at bounding box center [446, 135] width 156 height 24
type input "Roof"
click at [413, 143] on div "Issue" at bounding box center [446, 140] width 156 height 19
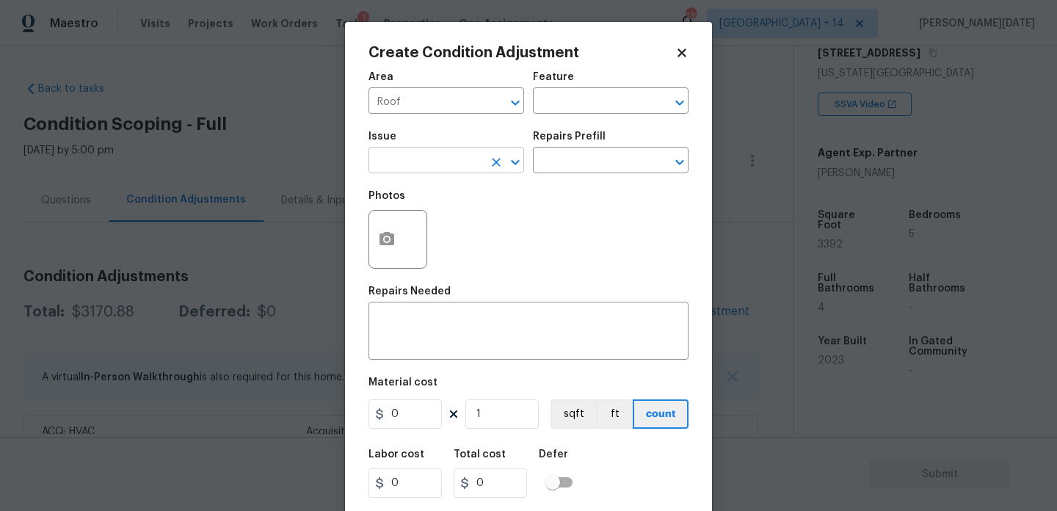
click at [413, 159] on input "text" at bounding box center [425, 161] width 114 height 23
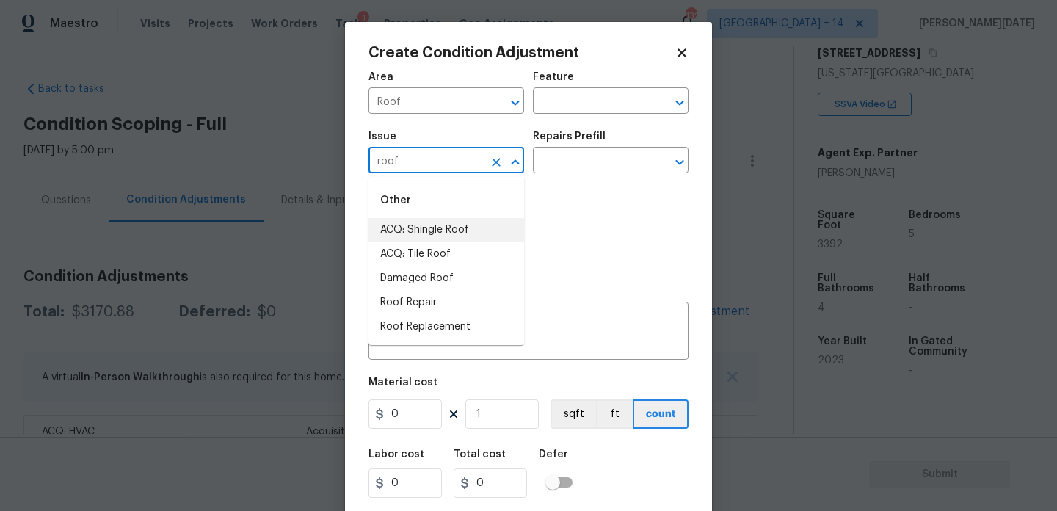
click at [436, 236] on li "ACQ: Shingle Roof" at bounding box center [446, 230] width 156 height 24
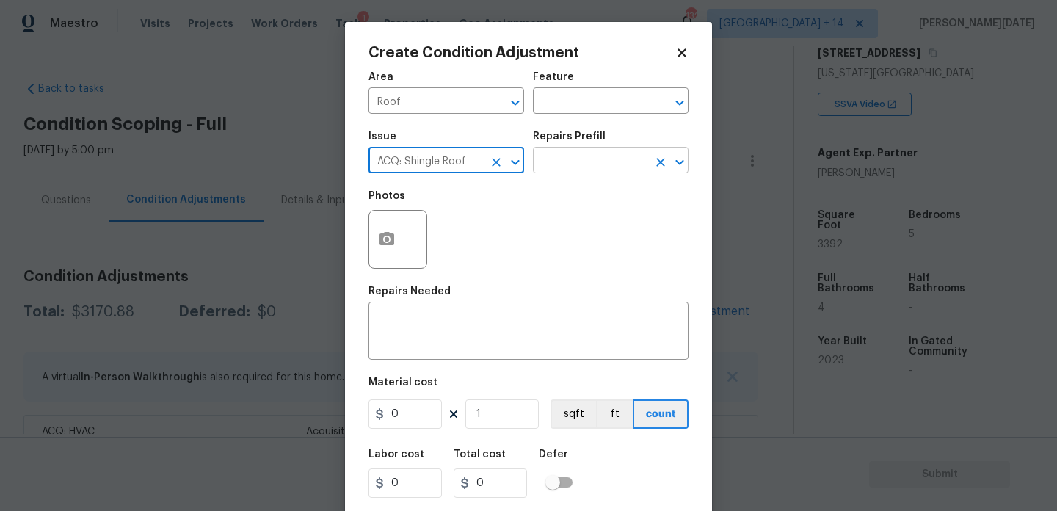
type input "ACQ: Shingle Roof"
click at [568, 168] on input "text" at bounding box center [590, 161] width 114 height 23
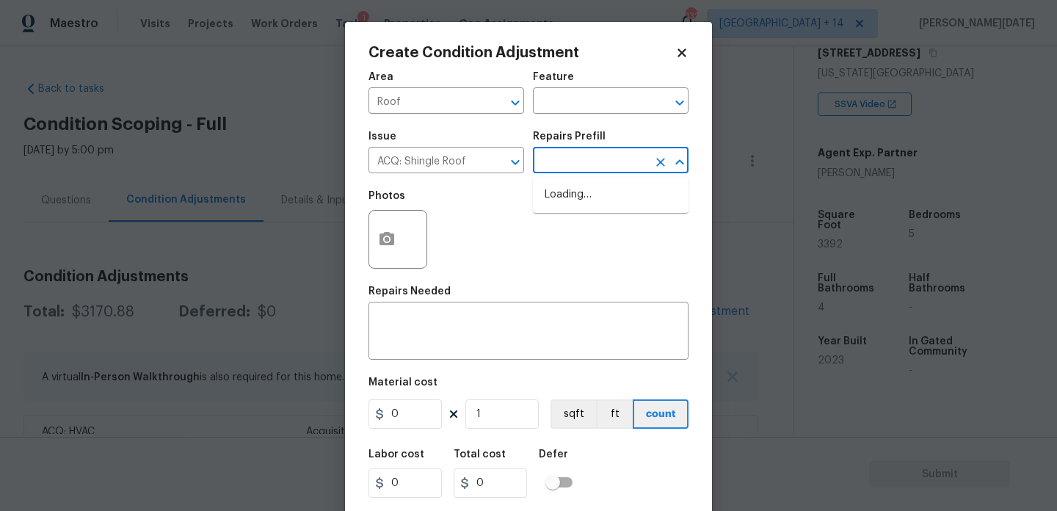
click at [568, 168] on input "text" at bounding box center [590, 161] width 114 height 23
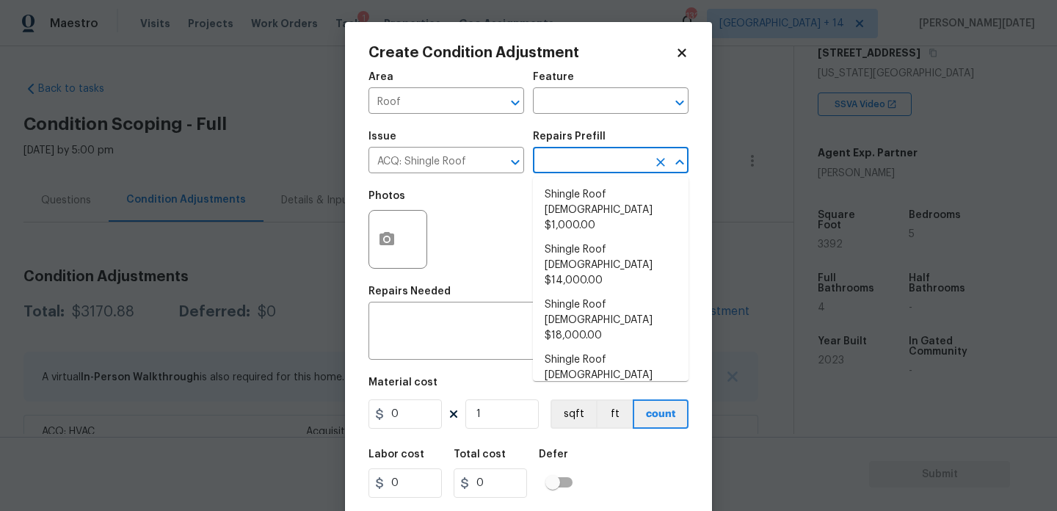
click at [568, 168] on input "text" at bounding box center [590, 161] width 114 height 23
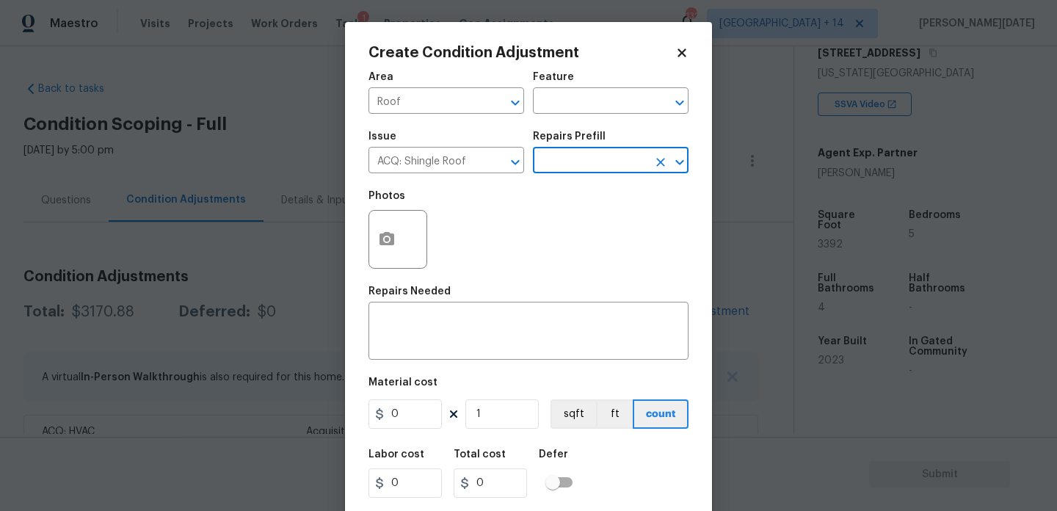
click at [586, 172] on input "text" at bounding box center [590, 161] width 114 height 23
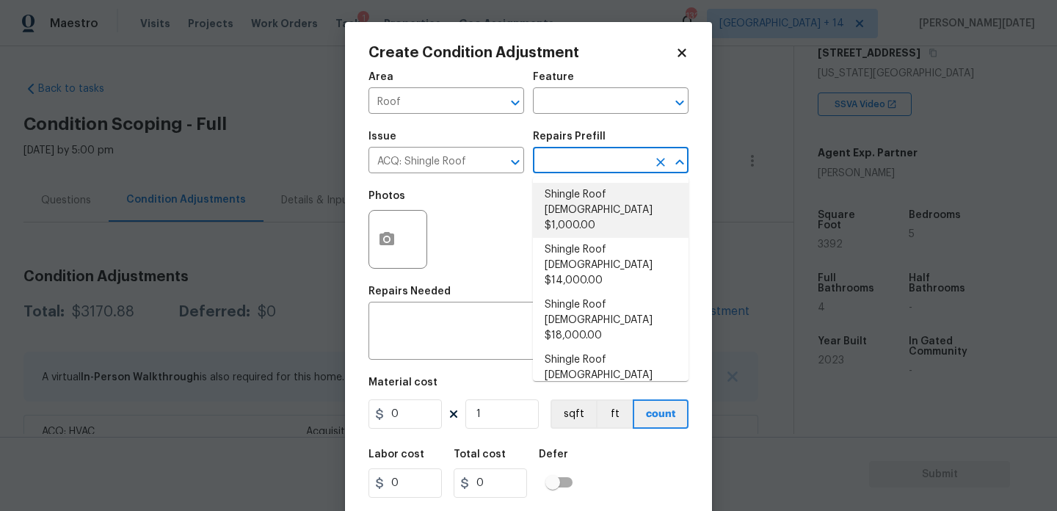
click at [586, 208] on li "Shingle Roof [DEMOGRAPHIC_DATA] $1,000.00" at bounding box center [611, 210] width 156 height 55
type input "Acquisition"
type textarea "Acquisition Scope: Shingle Roof 0-10 years in age maintenance."
type input "1000"
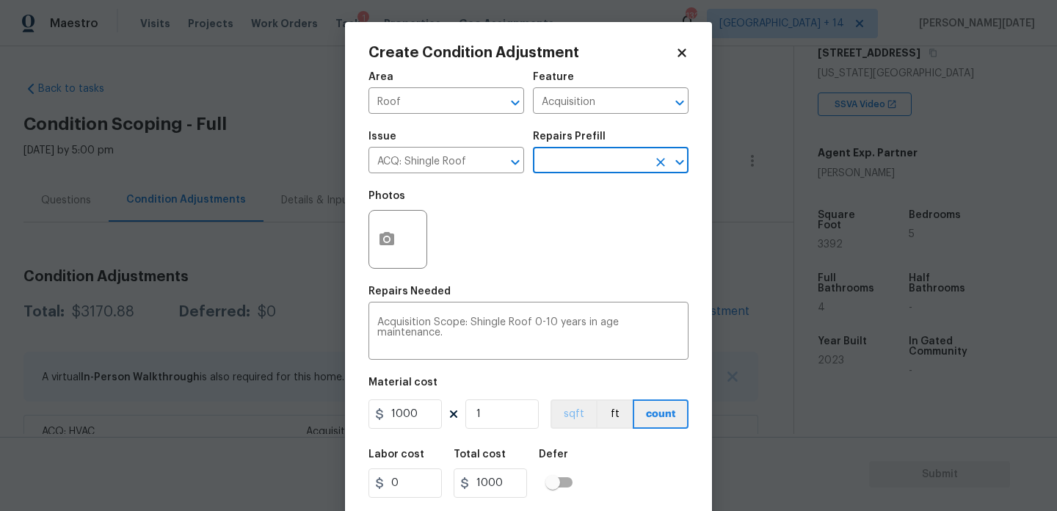
scroll to position [37, 0]
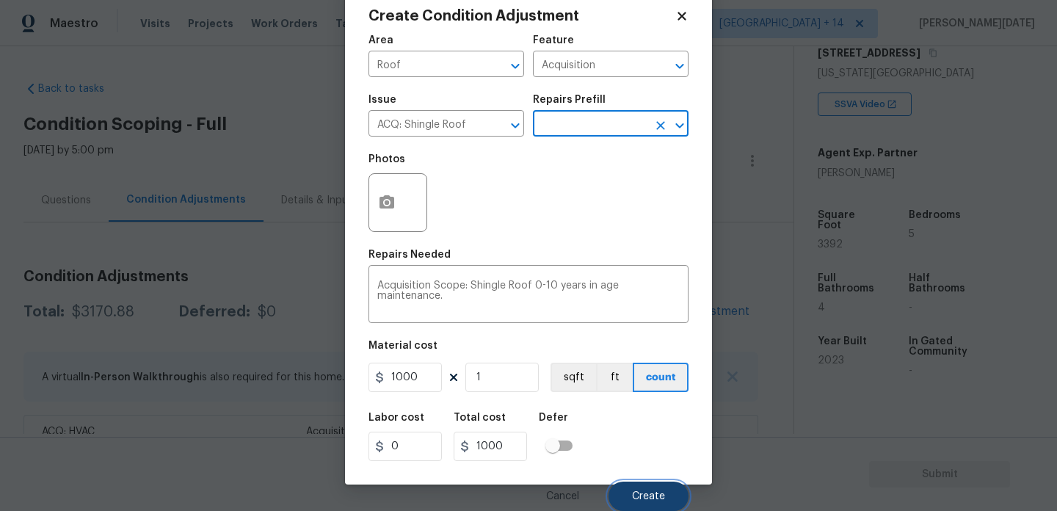
click at [619, 485] on button "Create" at bounding box center [648, 495] width 80 height 29
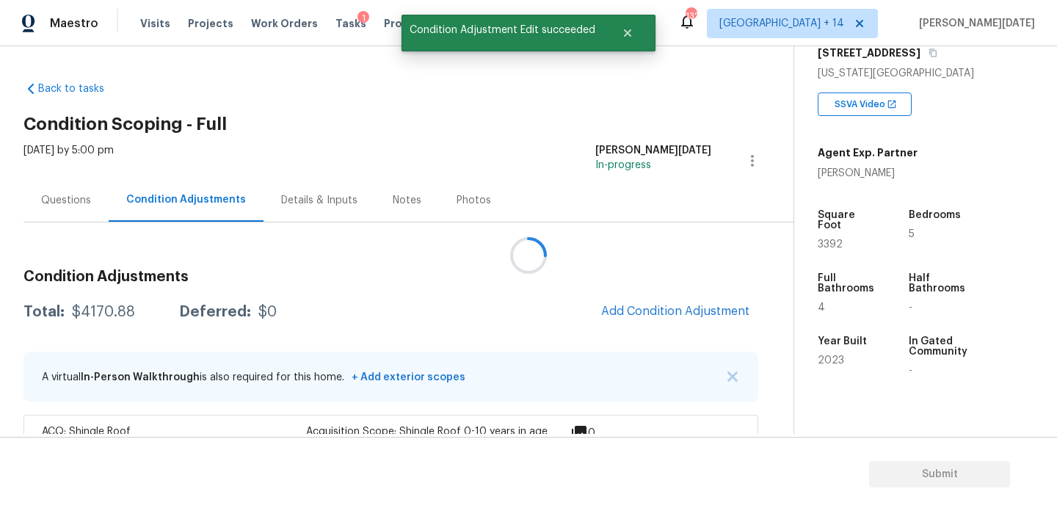
scroll to position [0, 0]
